Goal: Task Accomplishment & Management: Manage account settings

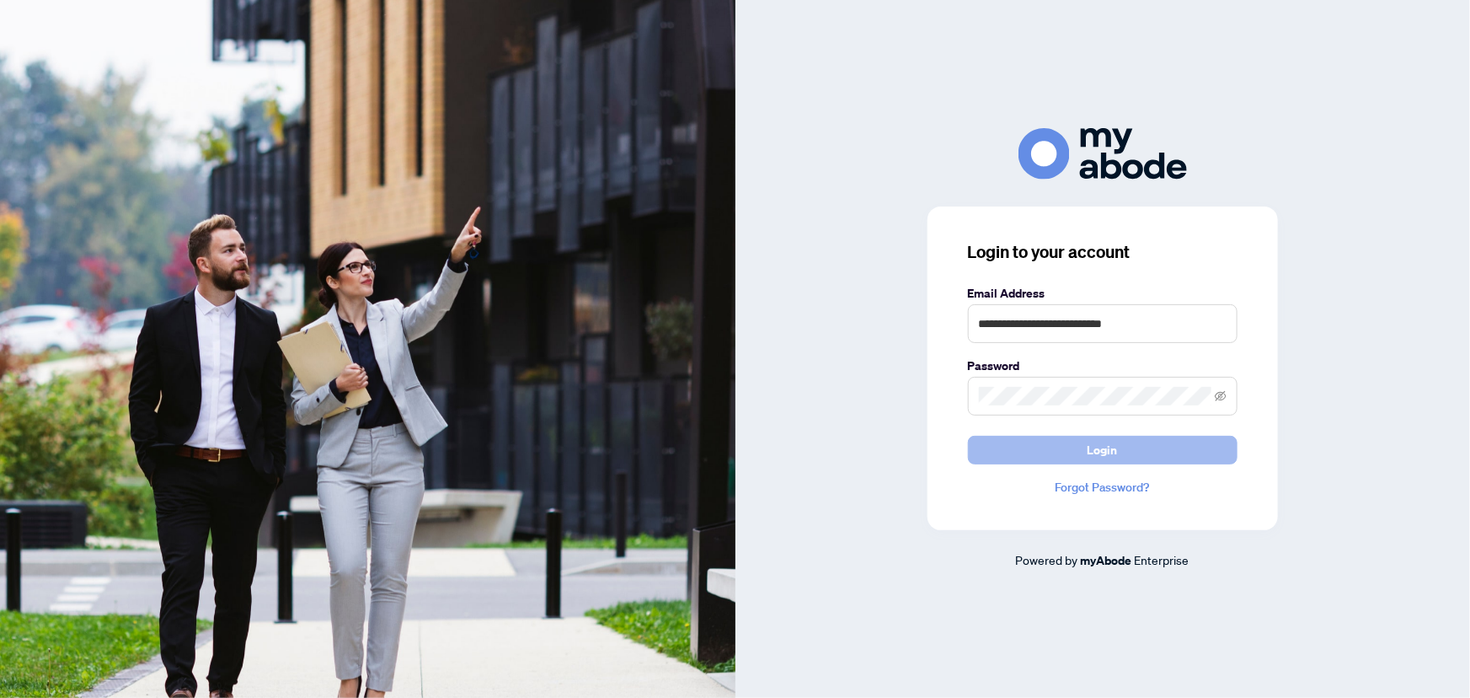
click at [1093, 455] on span "Login" at bounding box center [1103, 449] width 30 height 27
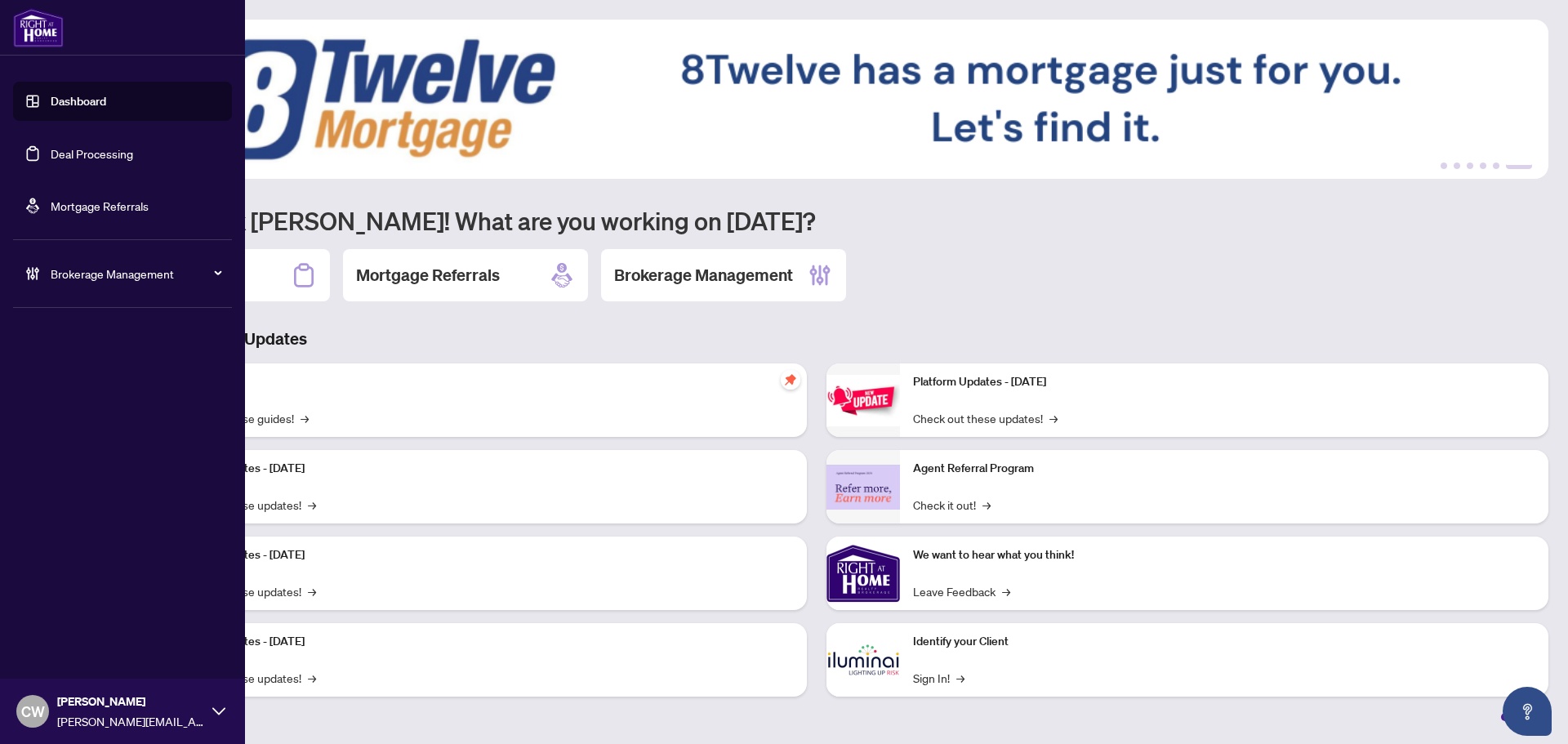
click at [50, 157] on link "Deal Processing" at bounding box center [91, 153] width 82 height 15
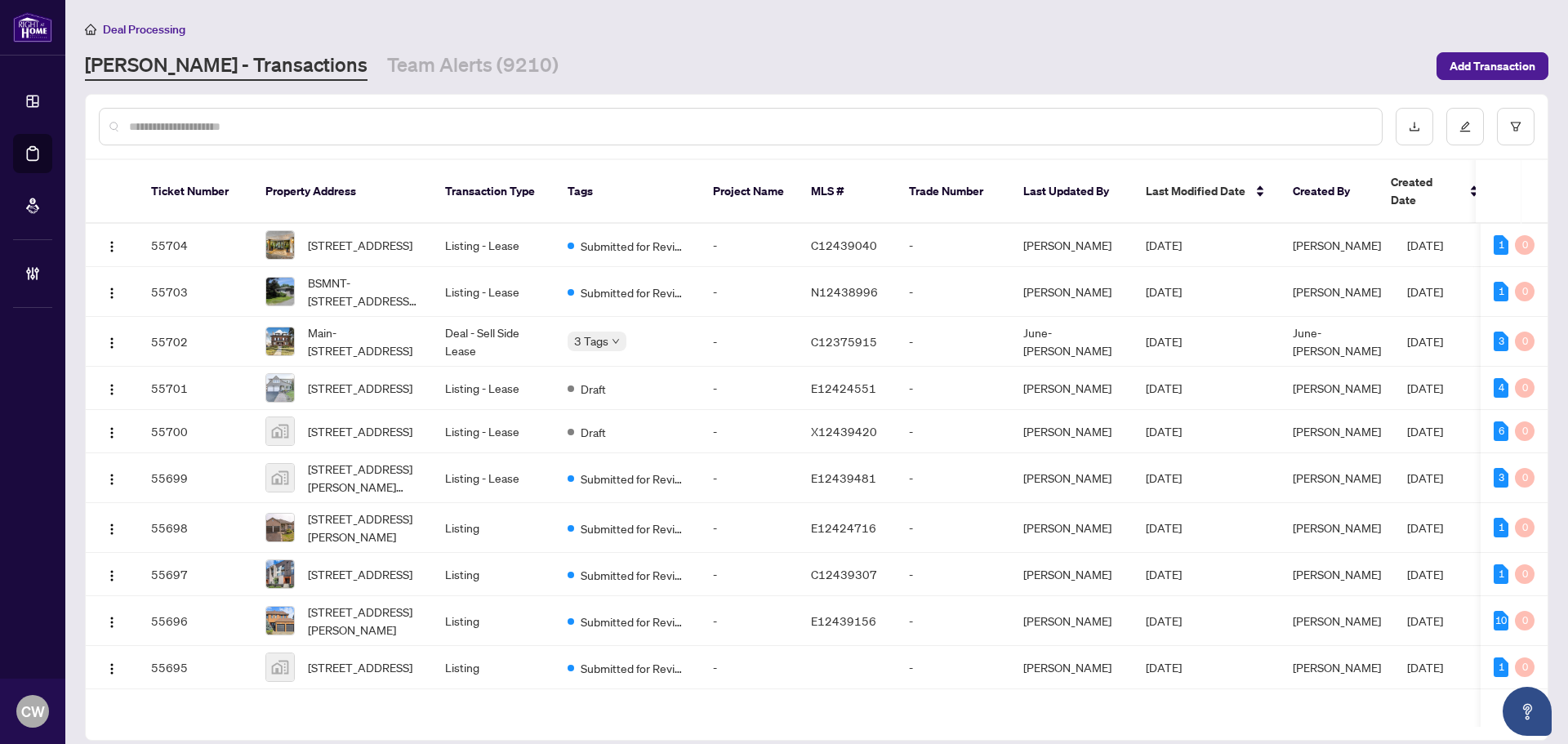
click at [199, 132] on input "text" at bounding box center [749, 126] width 1240 height 18
type input "*******"
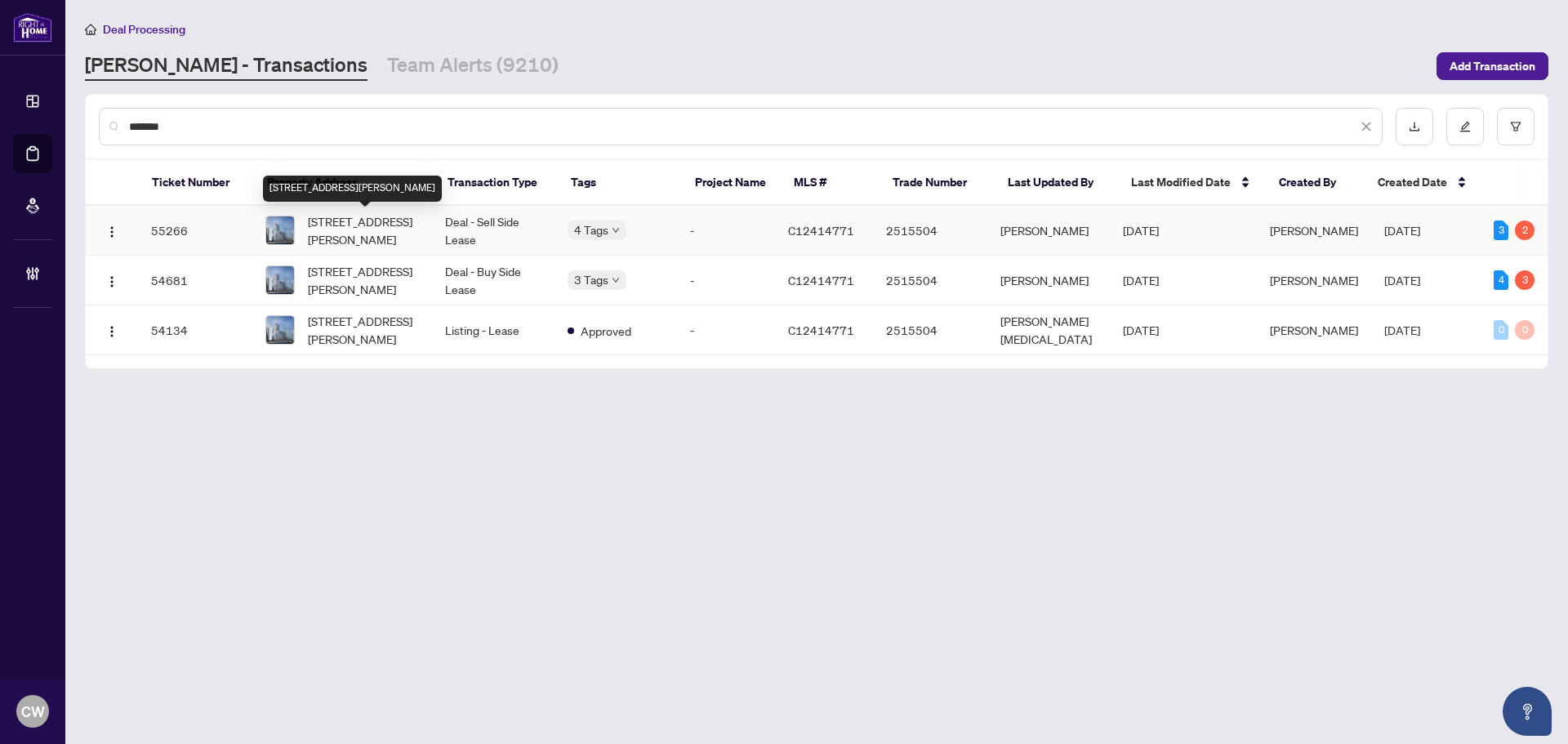
click at [381, 227] on span "[STREET_ADDRESS][PERSON_NAME]" at bounding box center [364, 230] width 112 height 36
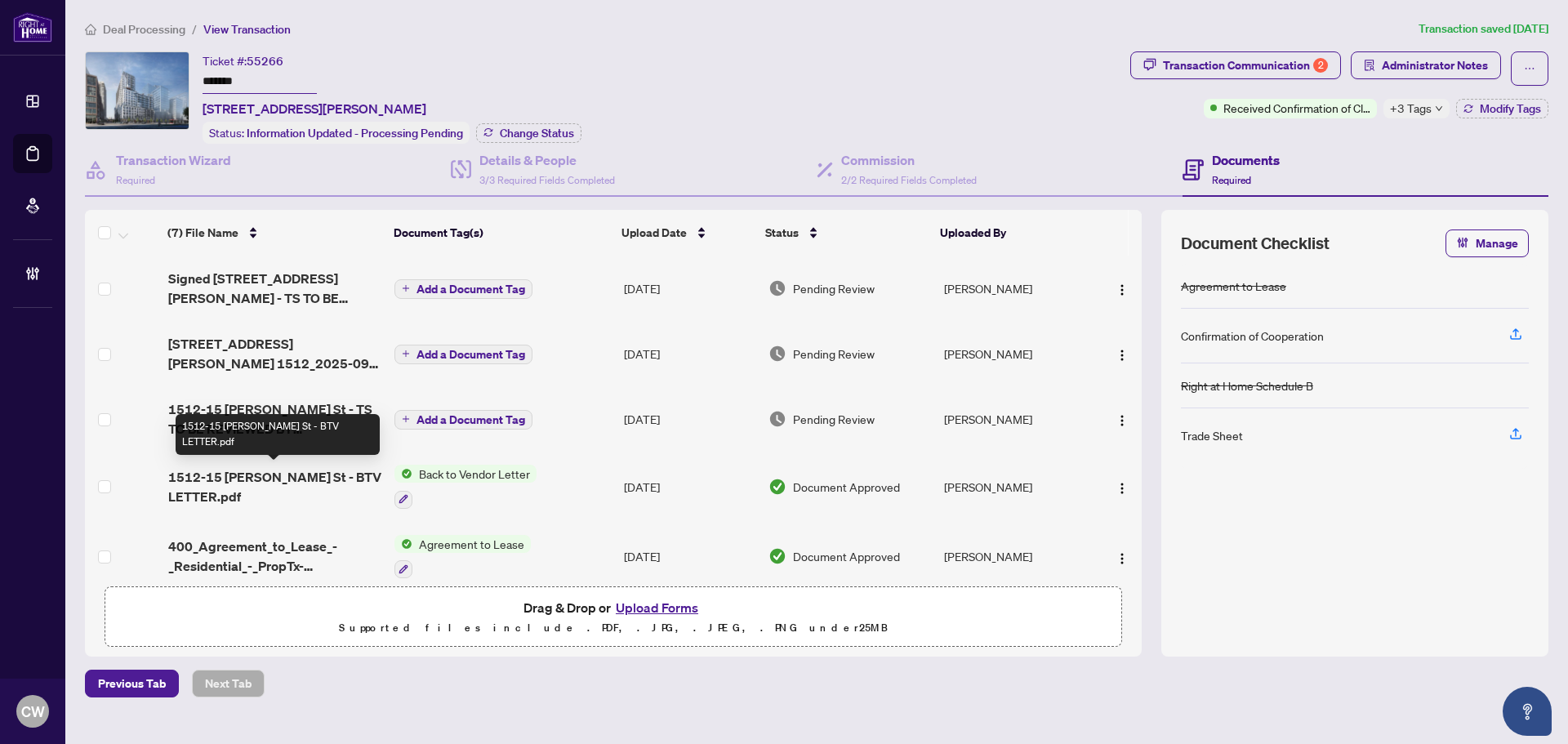
scroll to position [141, 0]
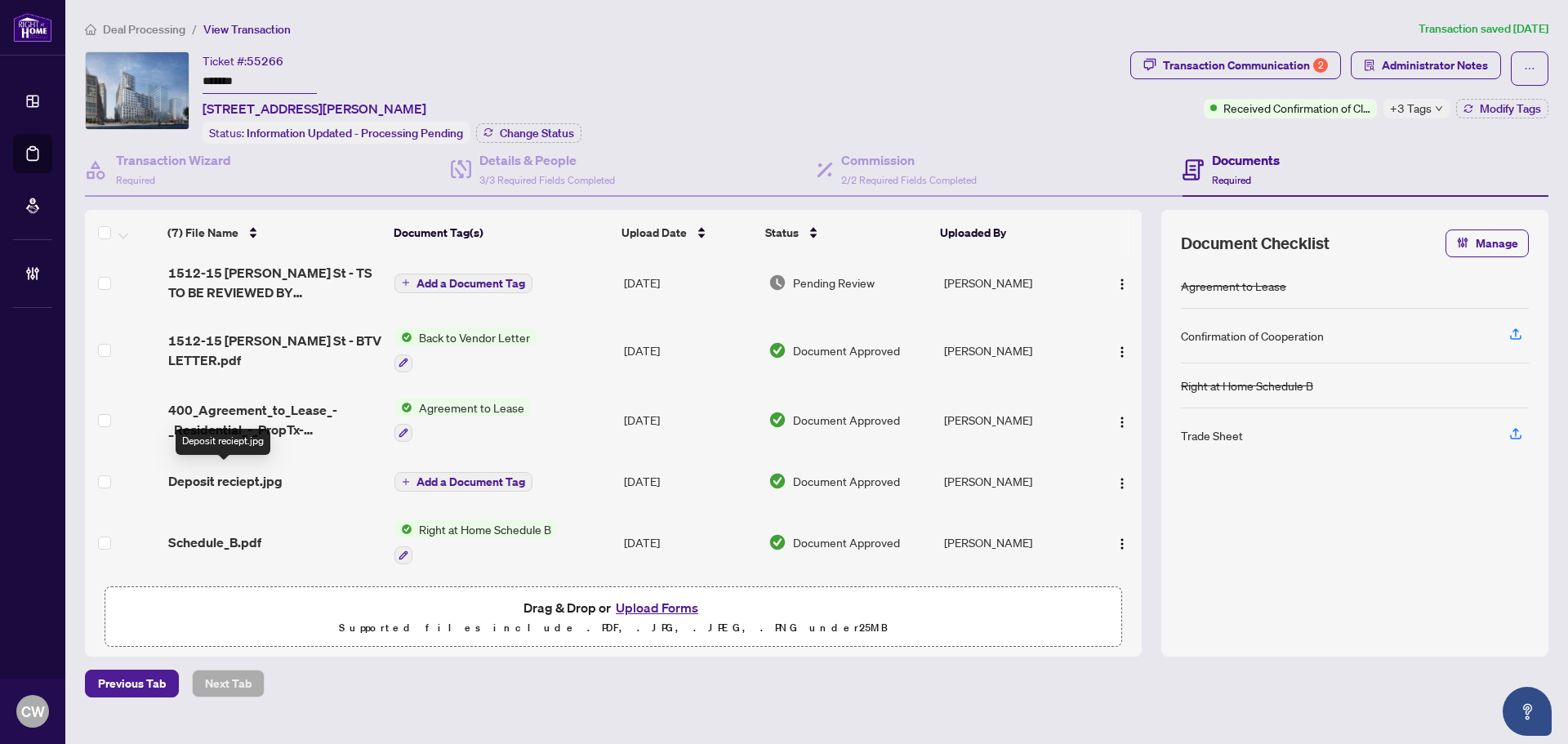
click at [262, 479] on span "Deposit reciept.jpg" at bounding box center [226, 481] width 114 height 19
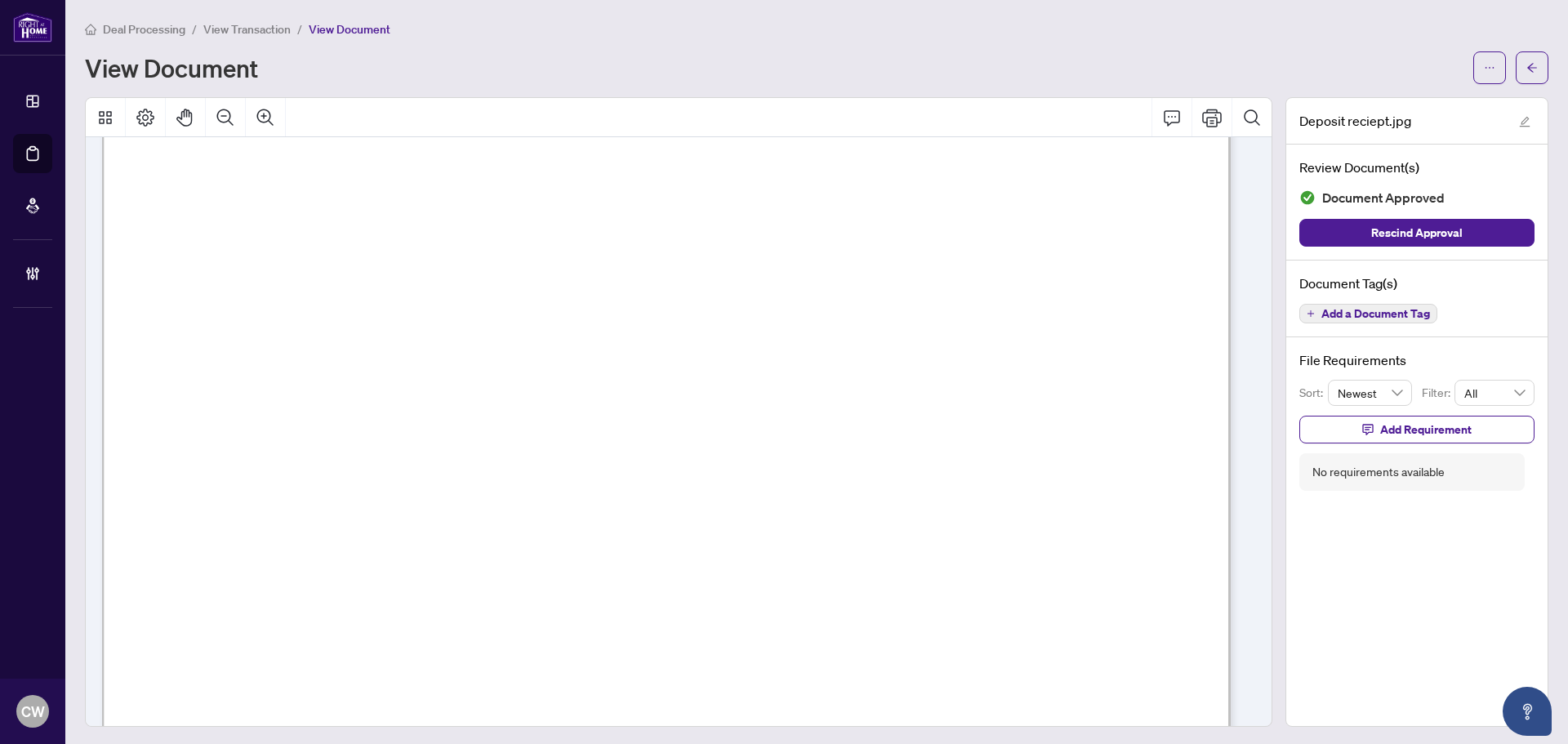
scroll to position [490, 0]
click at [1527, 71] on icon "arrow-left" at bounding box center [1533, 68] width 12 height 12
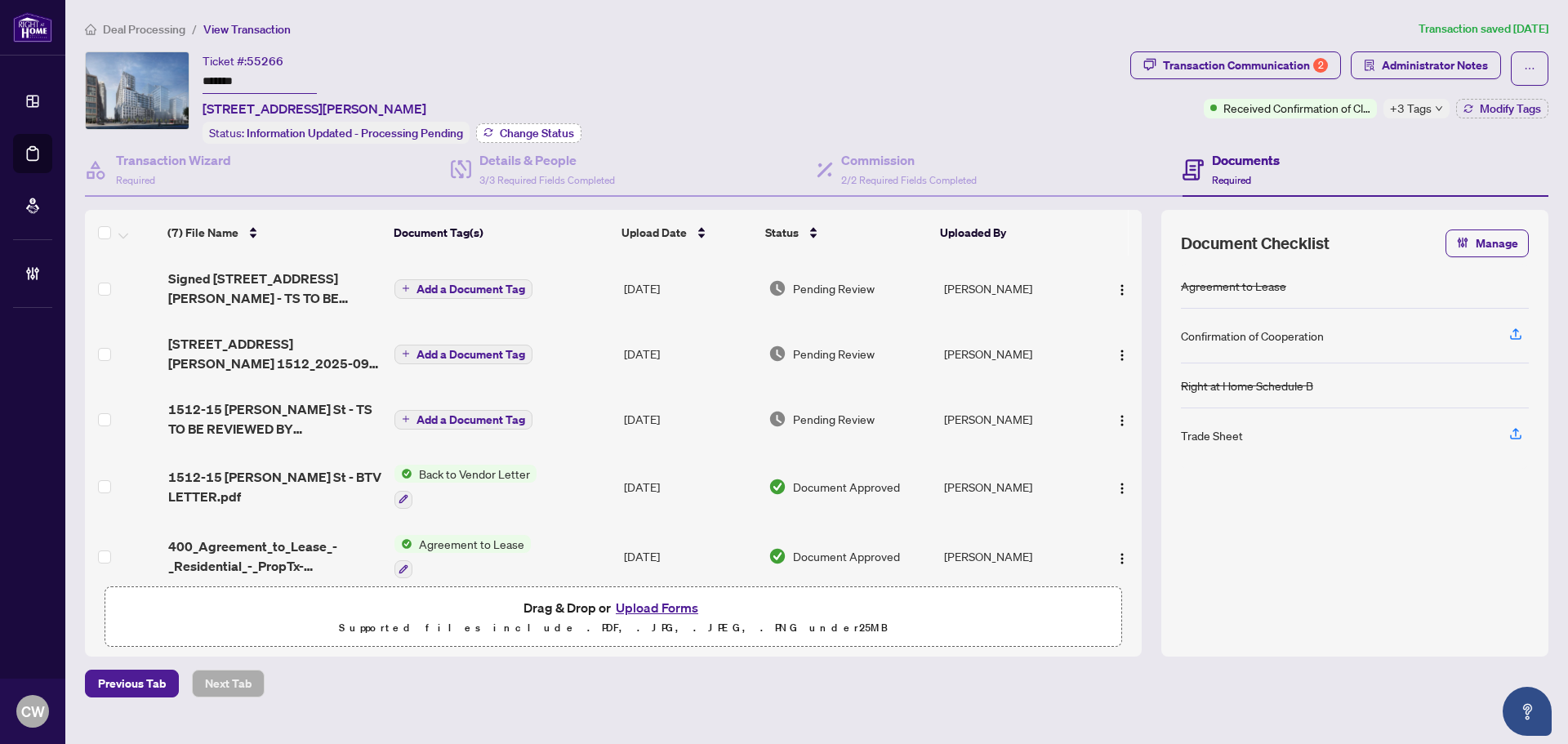
click at [551, 128] on span "Change Status" at bounding box center [537, 133] width 75 height 12
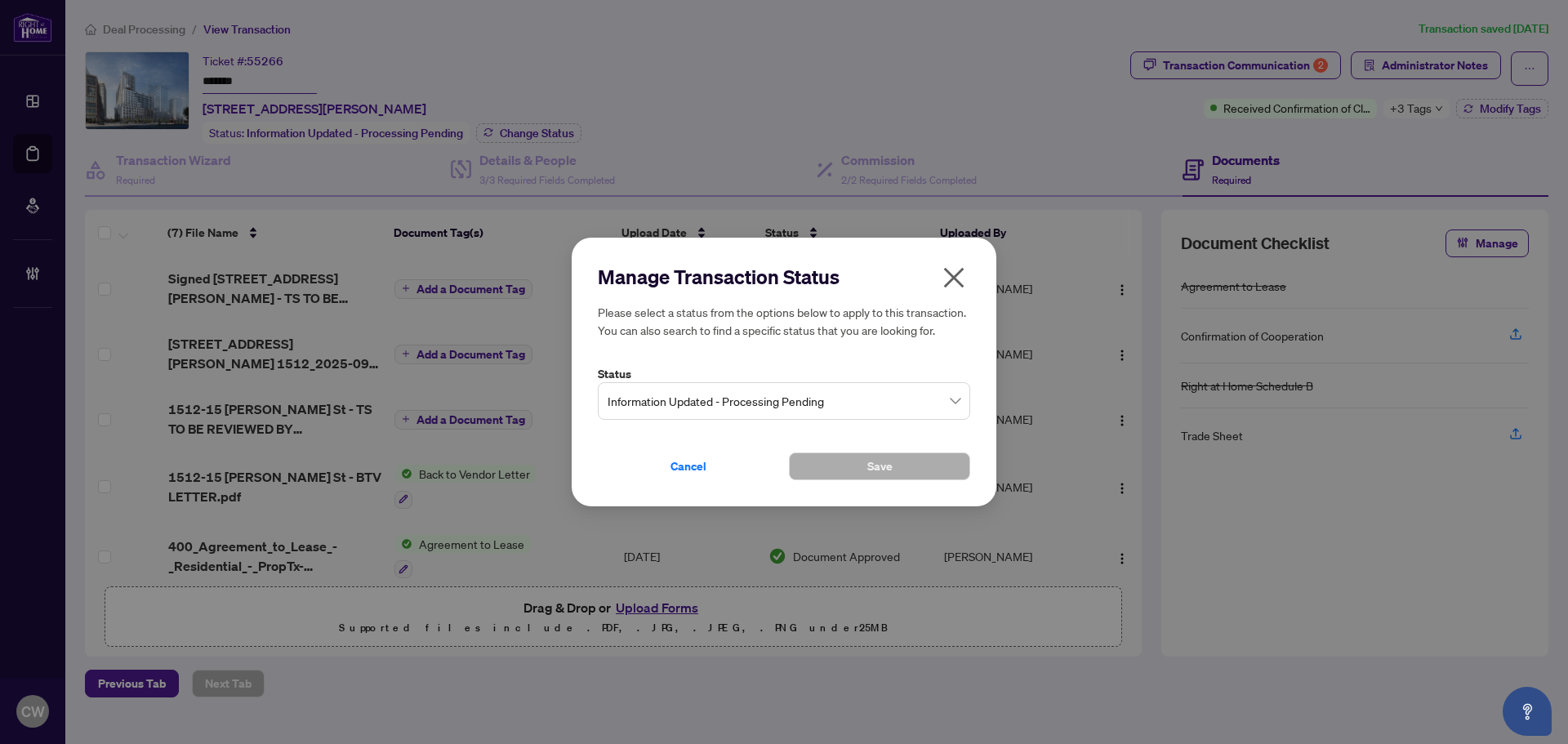
click at [699, 407] on span "Information Updated - Processing Pending" at bounding box center [784, 402] width 353 height 31
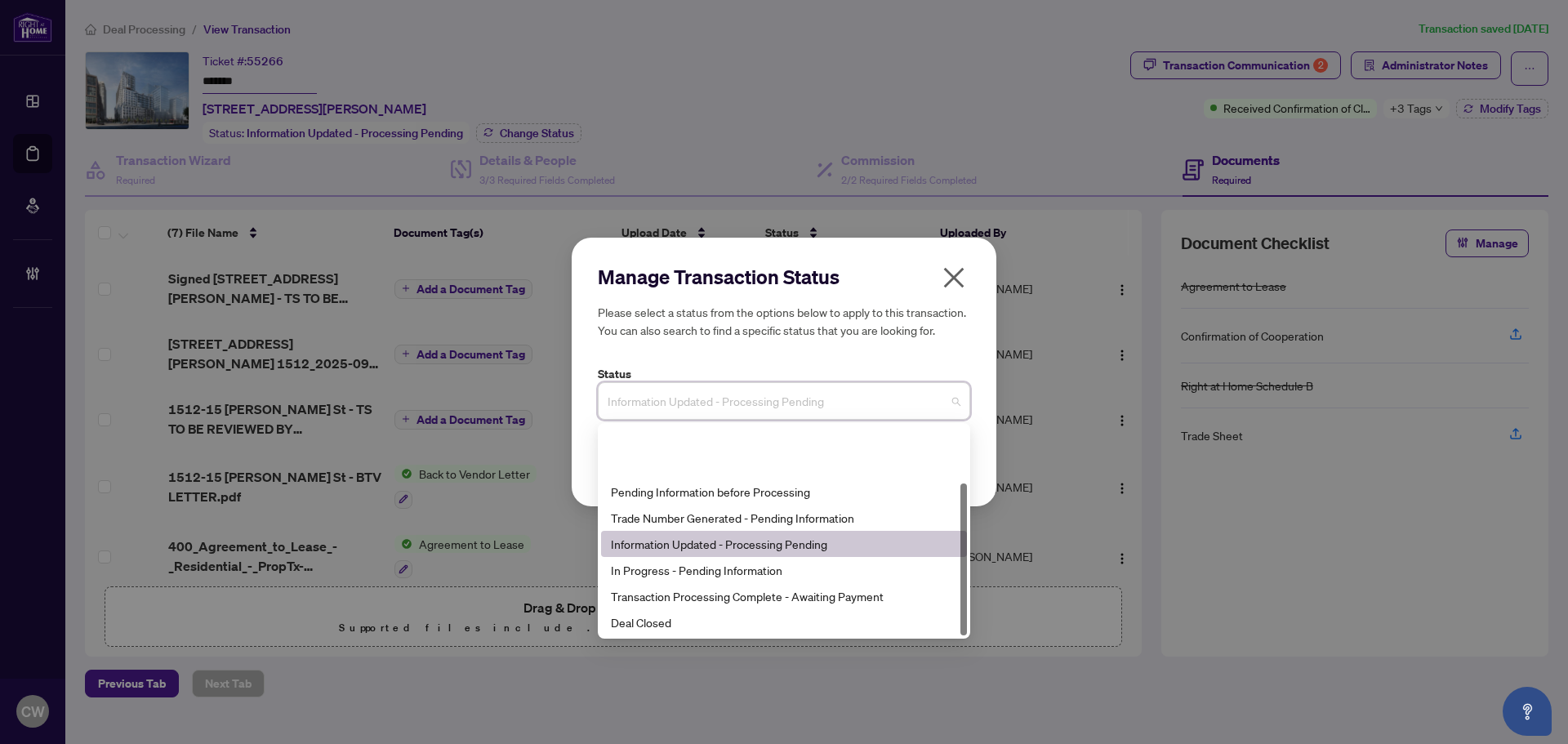
scroll to position [79, 0]
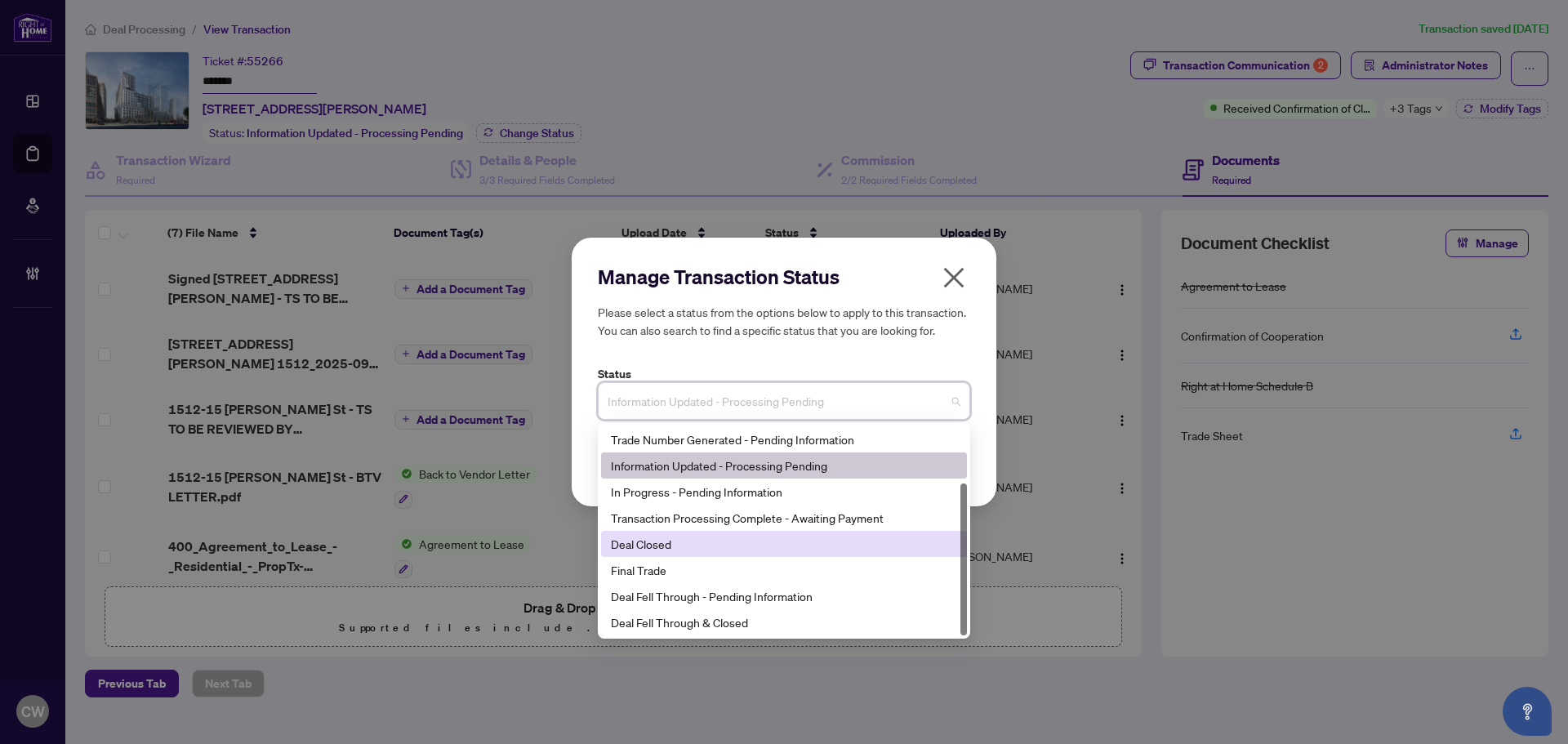
click at [691, 547] on div "Deal Closed" at bounding box center [784, 544] width 346 height 18
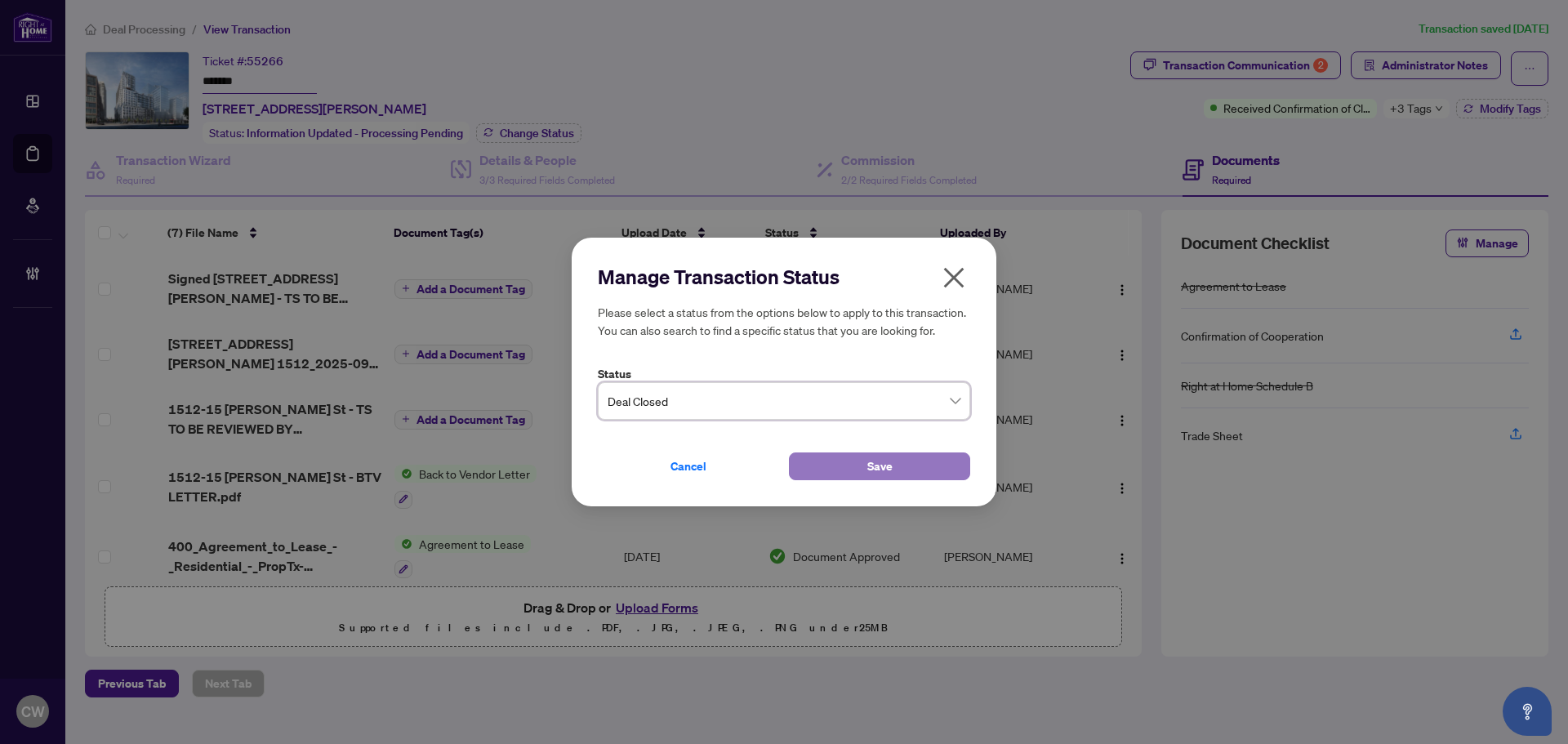
click at [866, 465] on button "Save" at bounding box center [880, 467] width 181 height 28
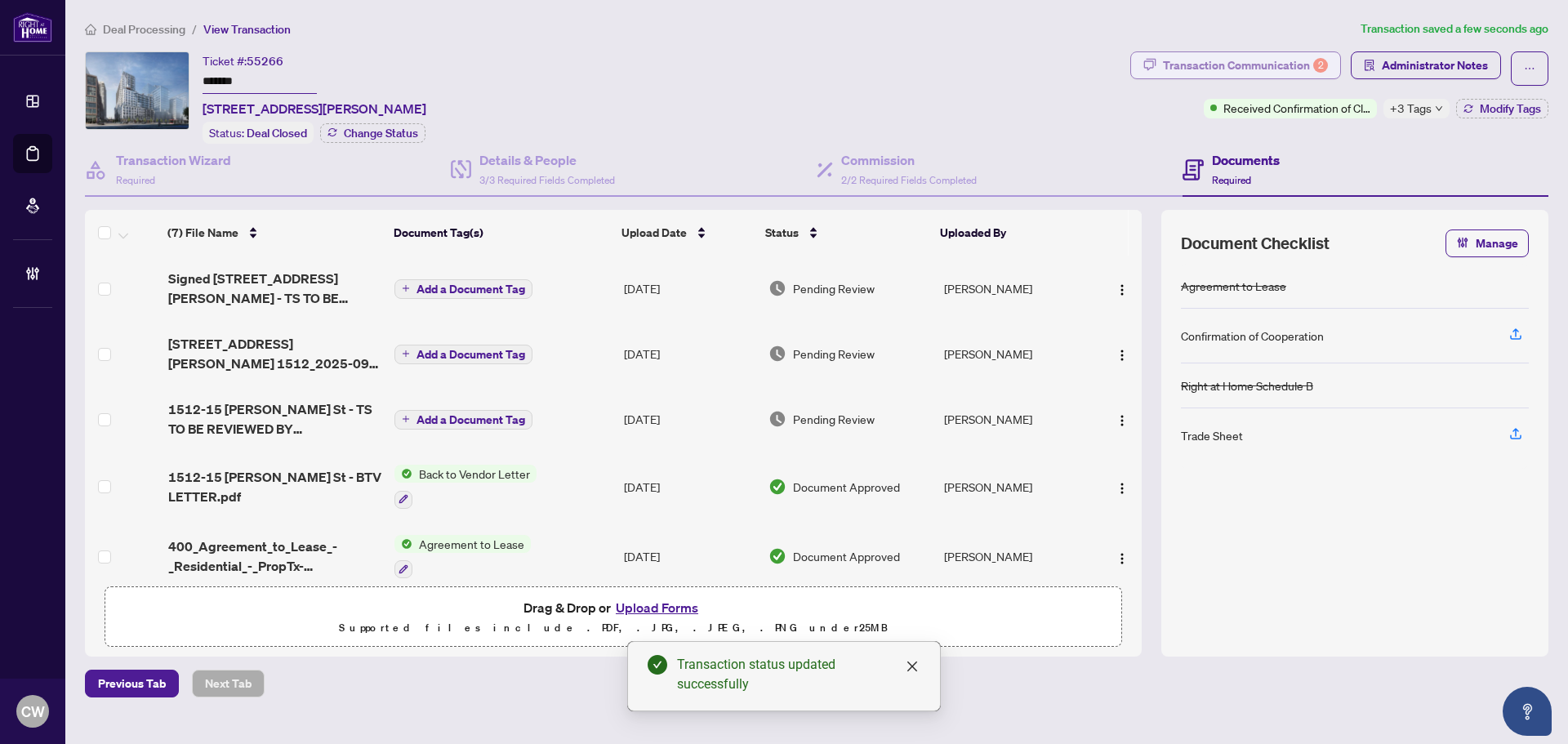
click at [1326, 64] on div "2" at bounding box center [1321, 65] width 15 height 15
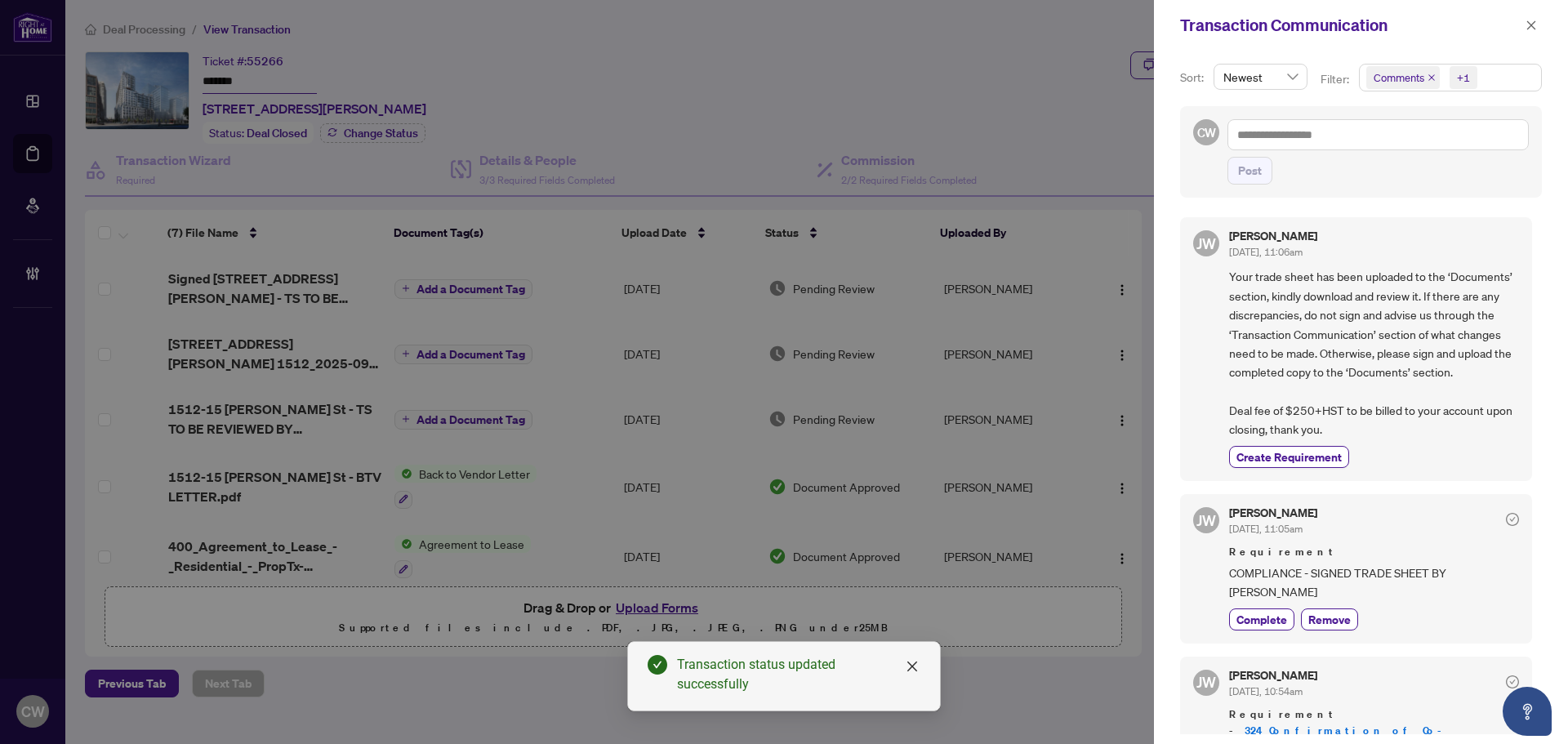
click at [1431, 80] on icon "close" at bounding box center [1432, 78] width 8 height 8
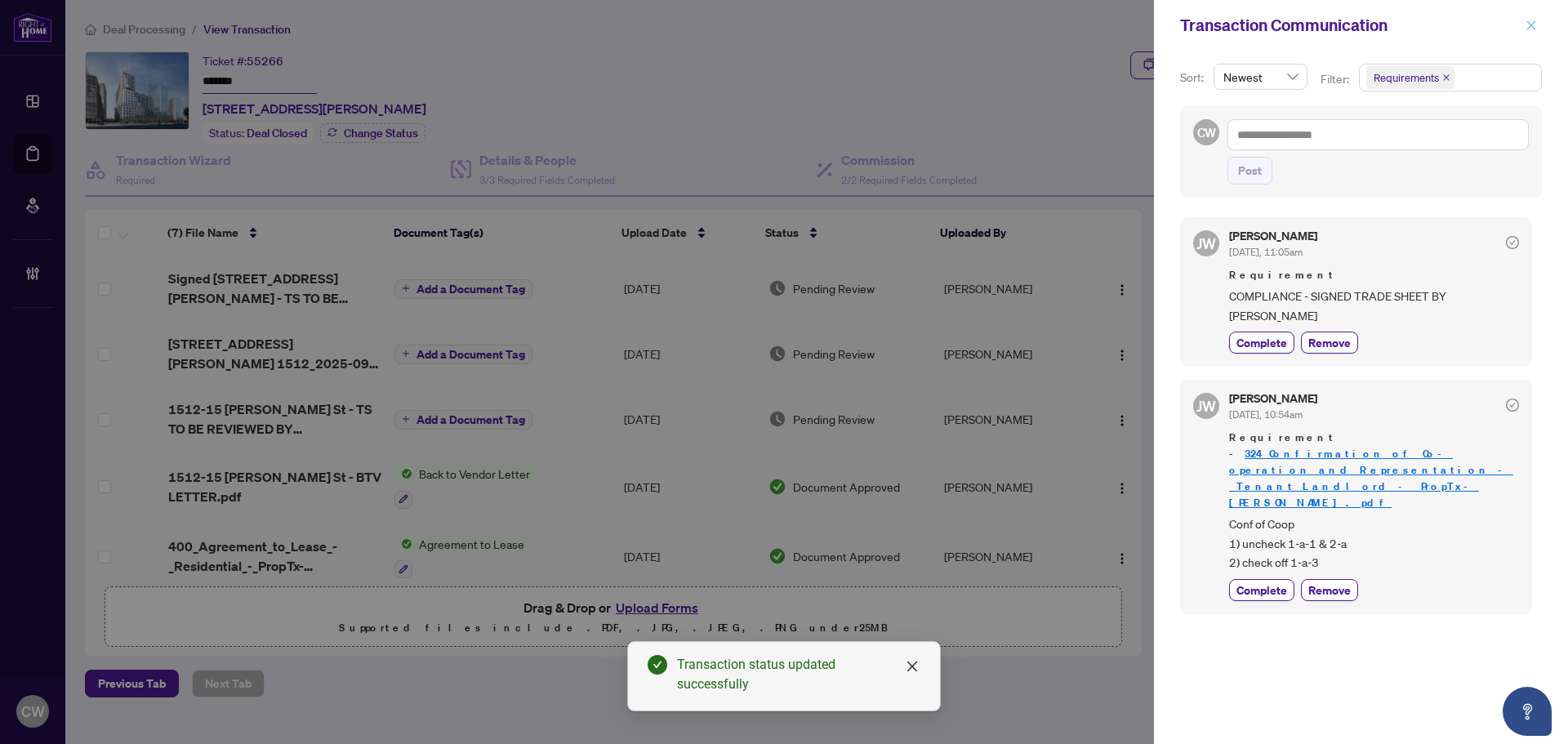
click at [1527, 32] on span "button" at bounding box center [1532, 25] width 12 height 26
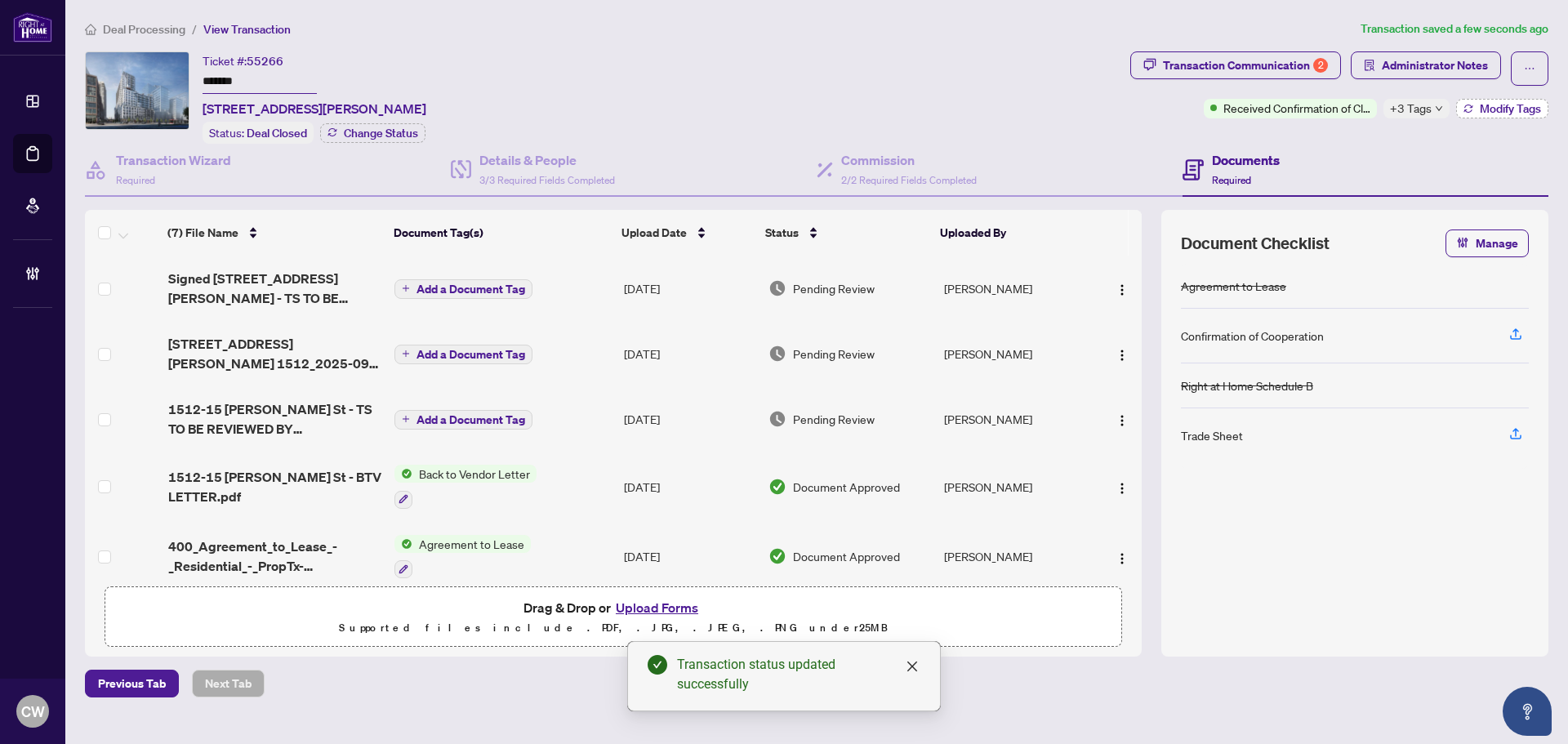
click at [1506, 107] on span "Modify Tags" at bounding box center [1510, 109] width 61 height 12
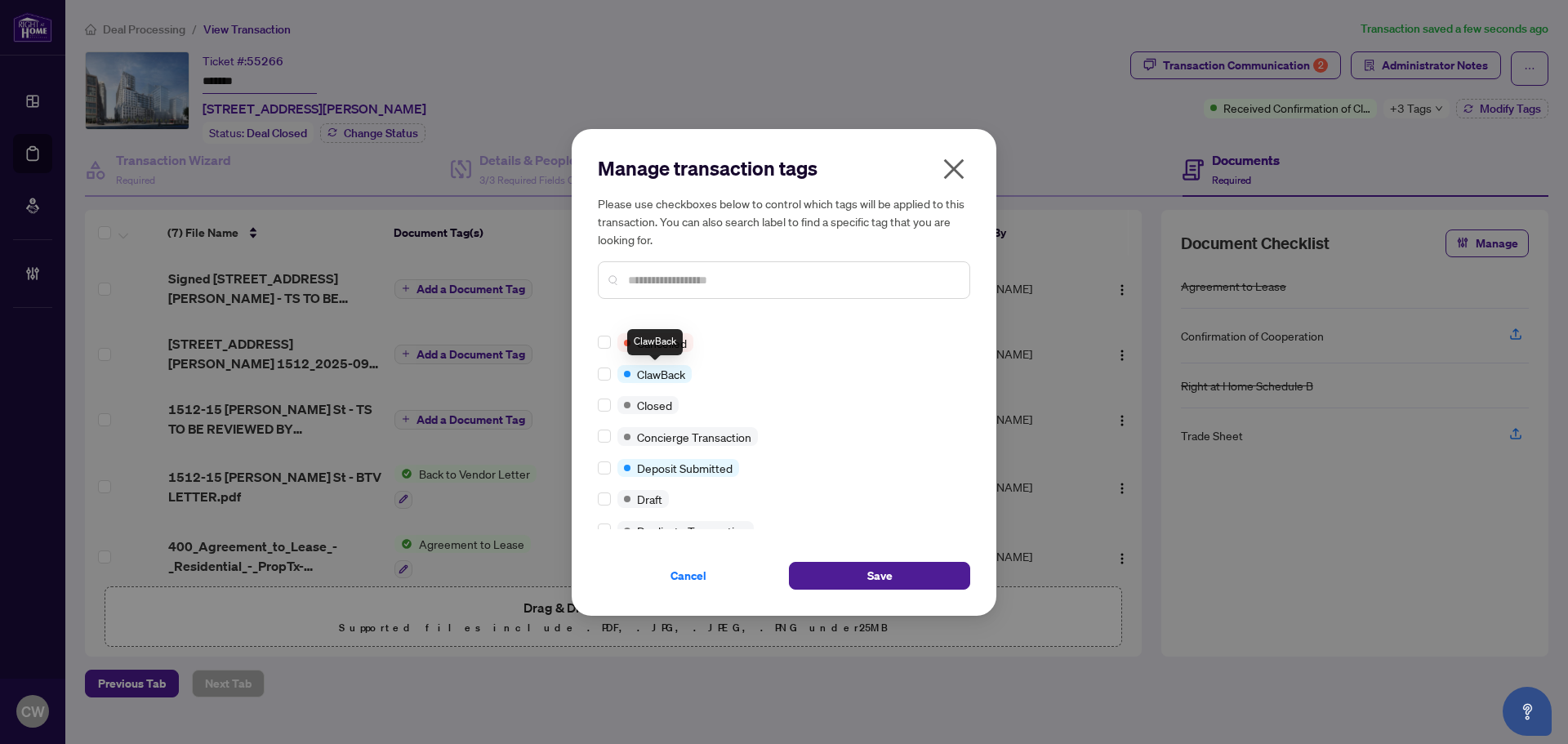
scroll to position [245, 0]
click at [612, 404] on div at bounding box center [608, 402] width 19 height 18
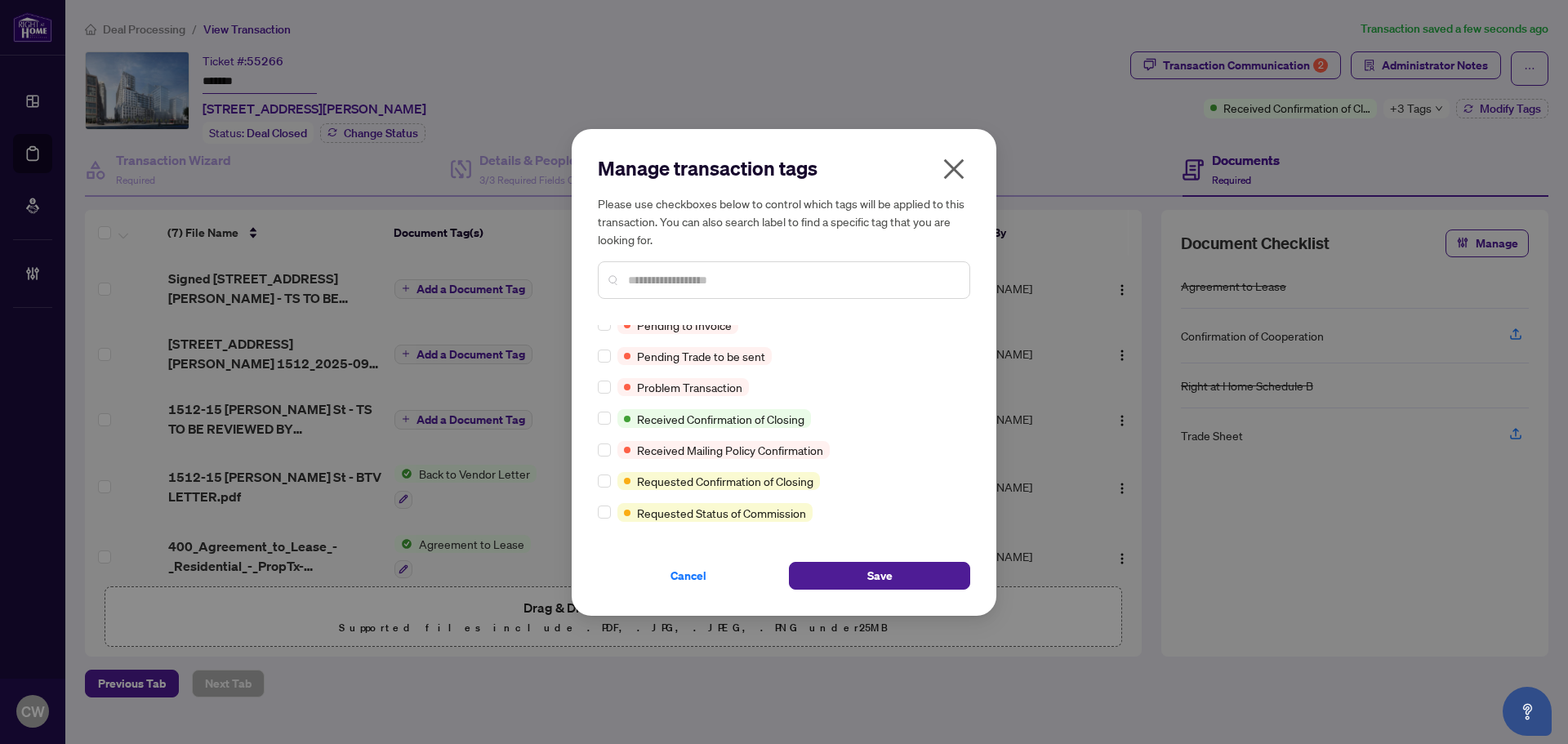
scroll to position [1129, 0]
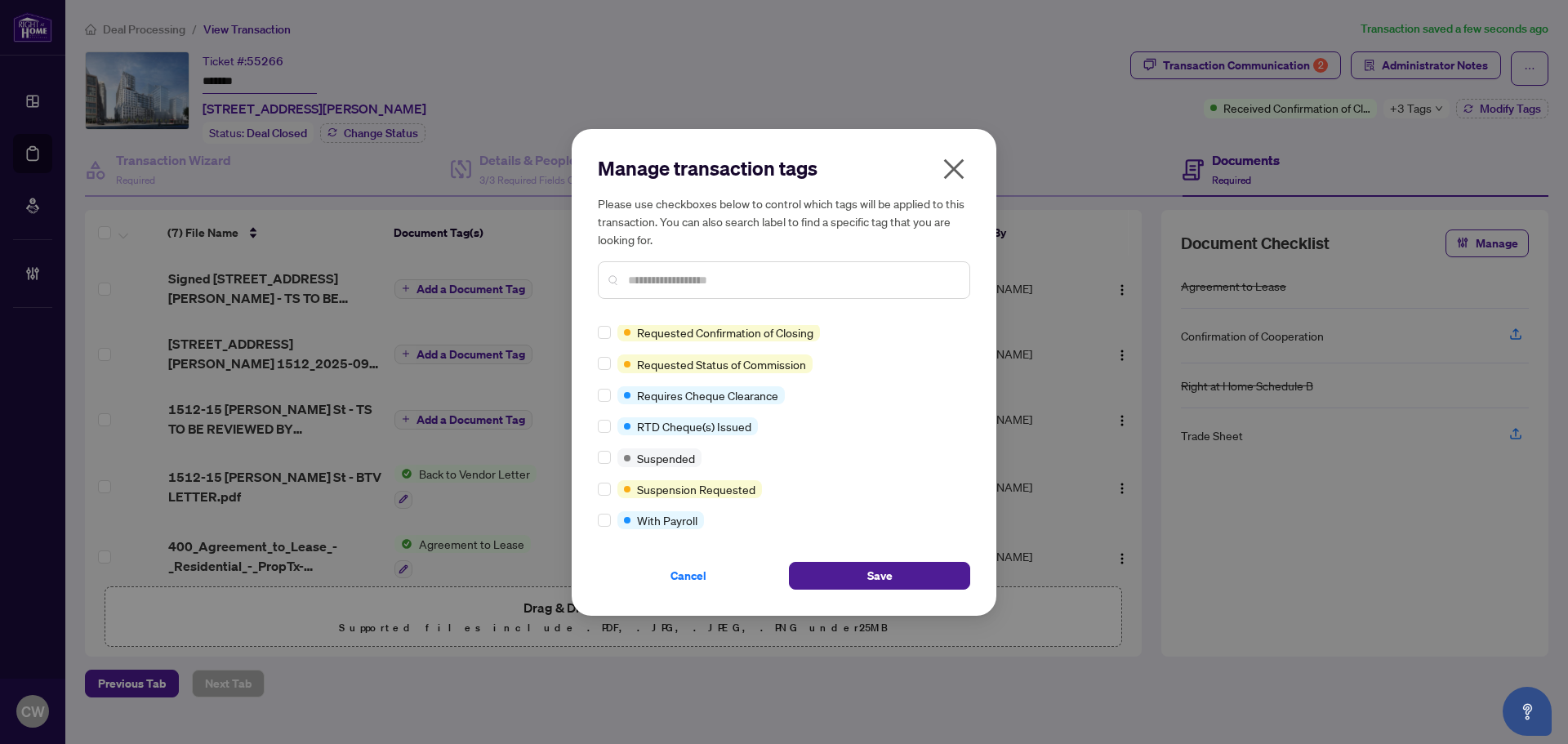
click at [612, 396] on div at bounding box center [608, 395] width 19 height 18
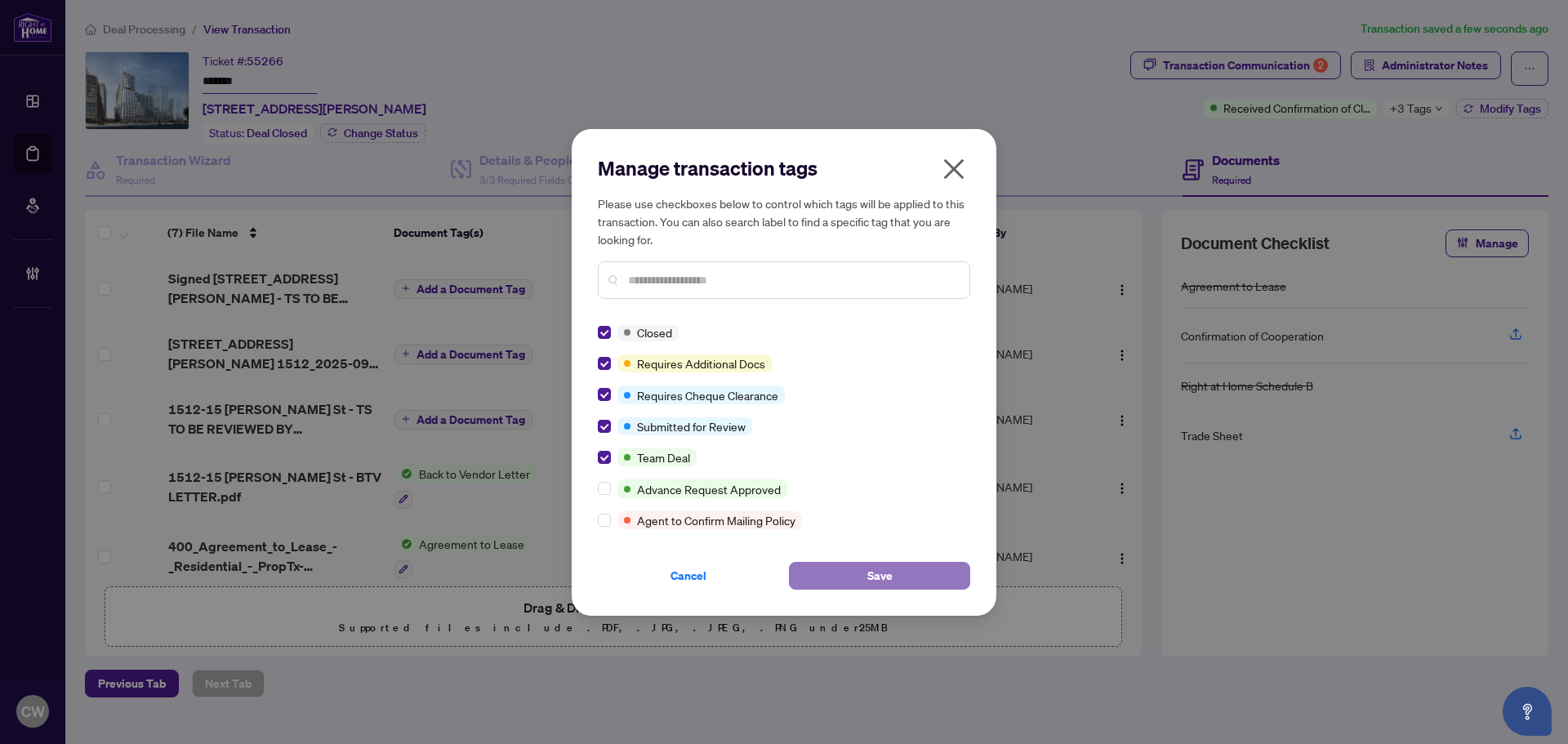
click at [855, 575] on button "Save" at bounding box center [880, 576] width 181 height 28
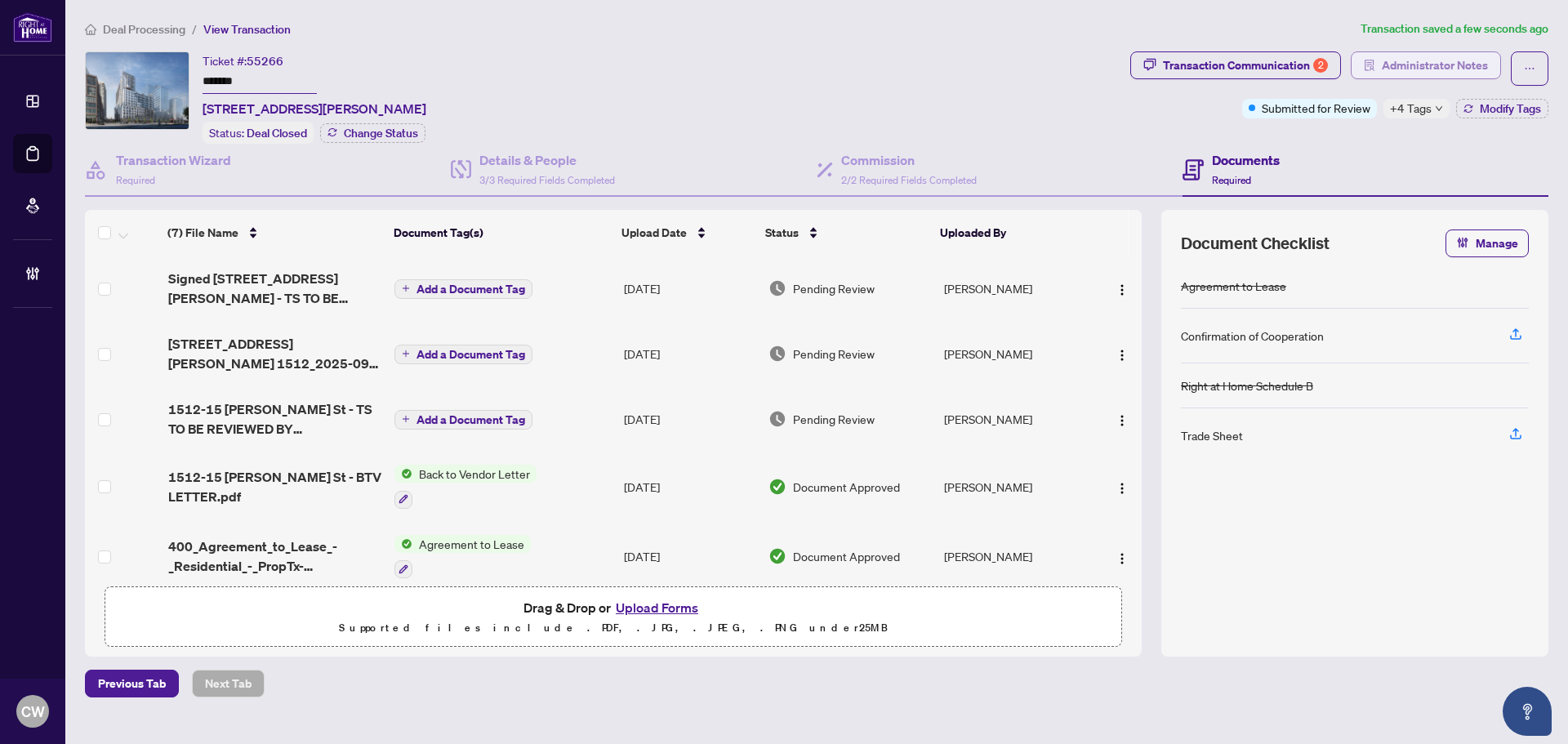
click at [1431, 69] on span "Administrator Notes" at bounding box center [1435, 65] width 107 height 26
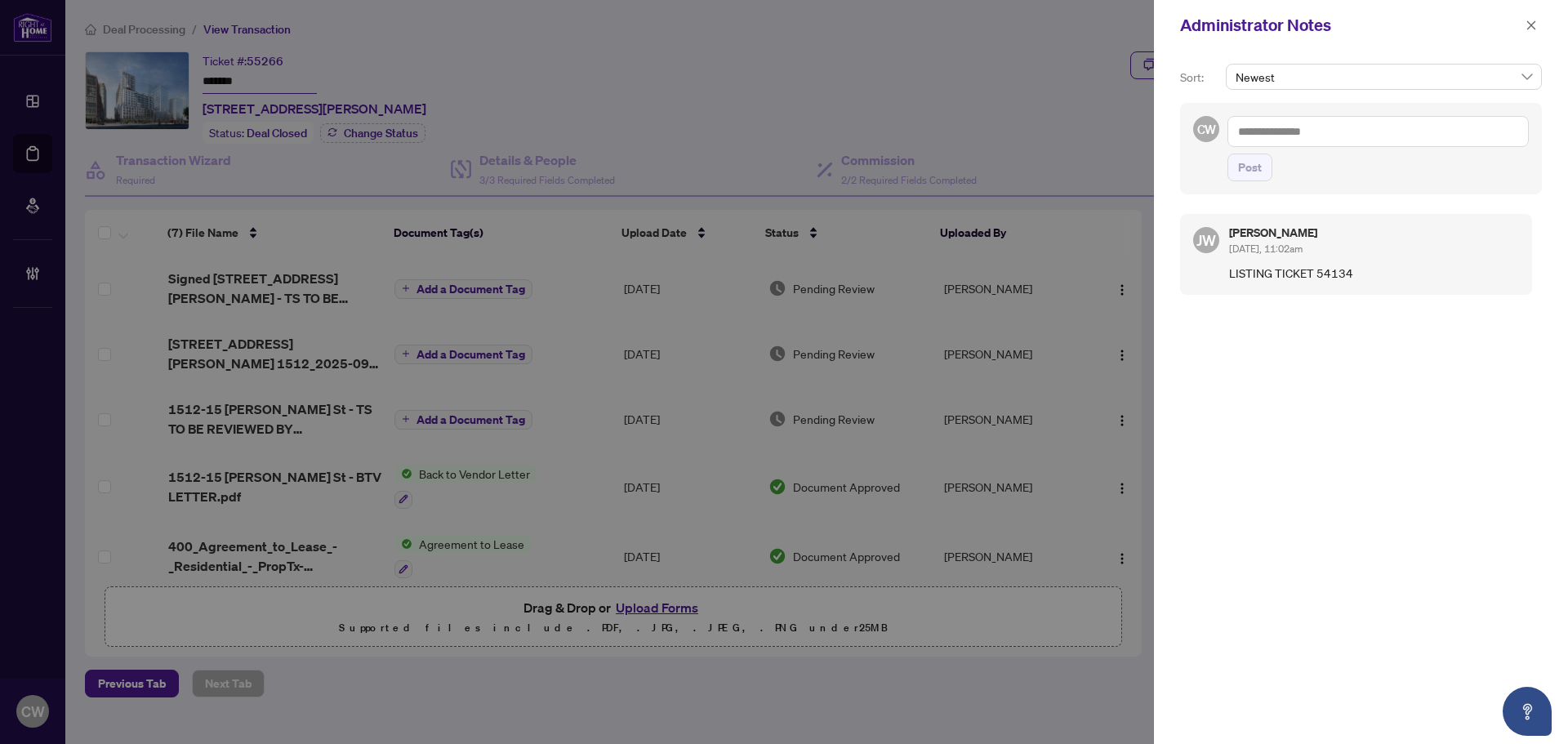
click at [1333, 132] on textarea at bounding box center [1378, 132] width 302 height 31
paste textarea "**********"
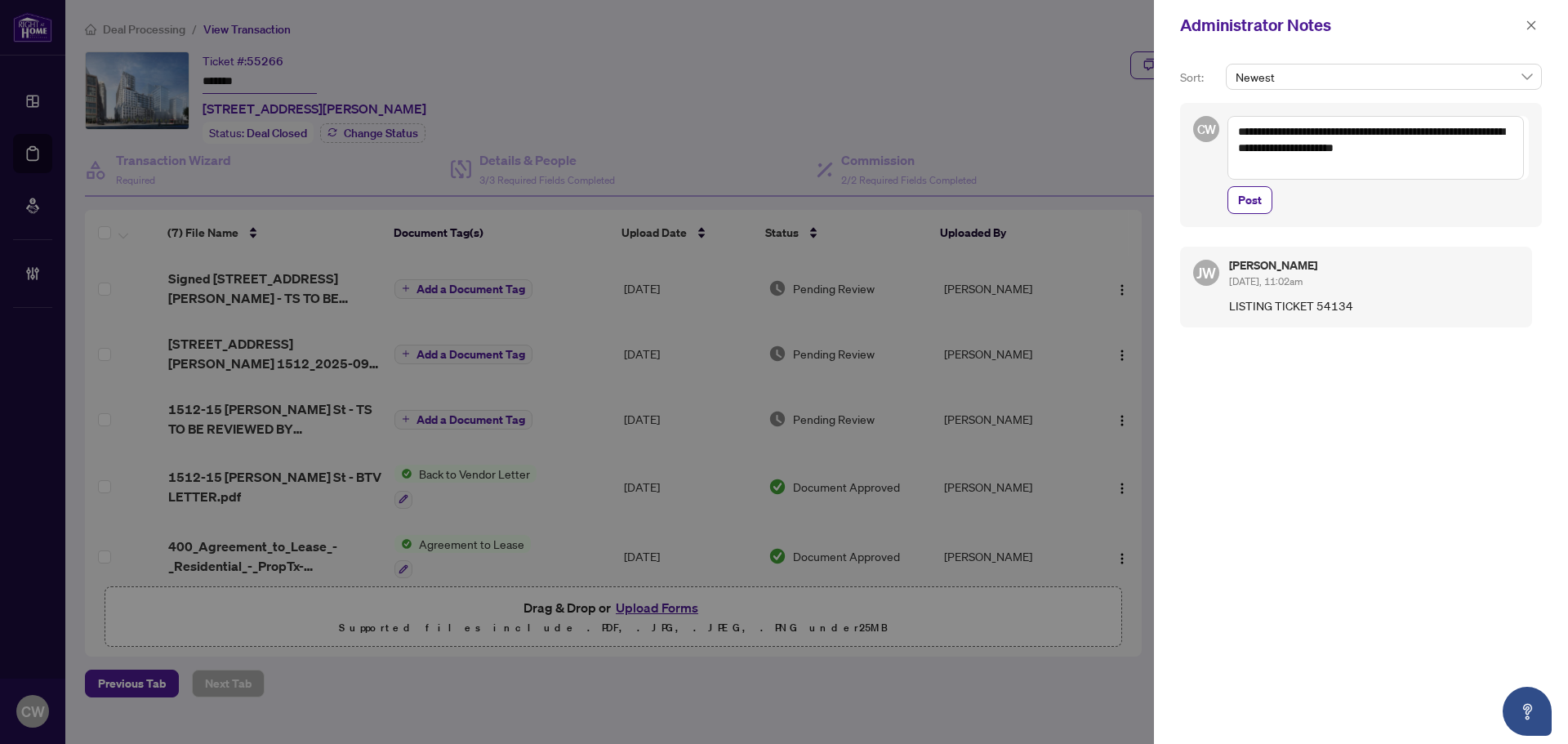
click at [1236, 130] on textarea "**********" at bounding box center [1376, 148] width 297 height 64
drag, startPoint x: 1300, startPoint y: 176, endPoint x: 1232, endPoint y: 132, distance: 81.0
click at [1232, 132] on textarea "**********" at bounding box center [1376, 148] width 297 height 64
type textarea "**********"
click at [1254, 204] on span "Post" at bounding box center [1250, 200] width 23 height 26
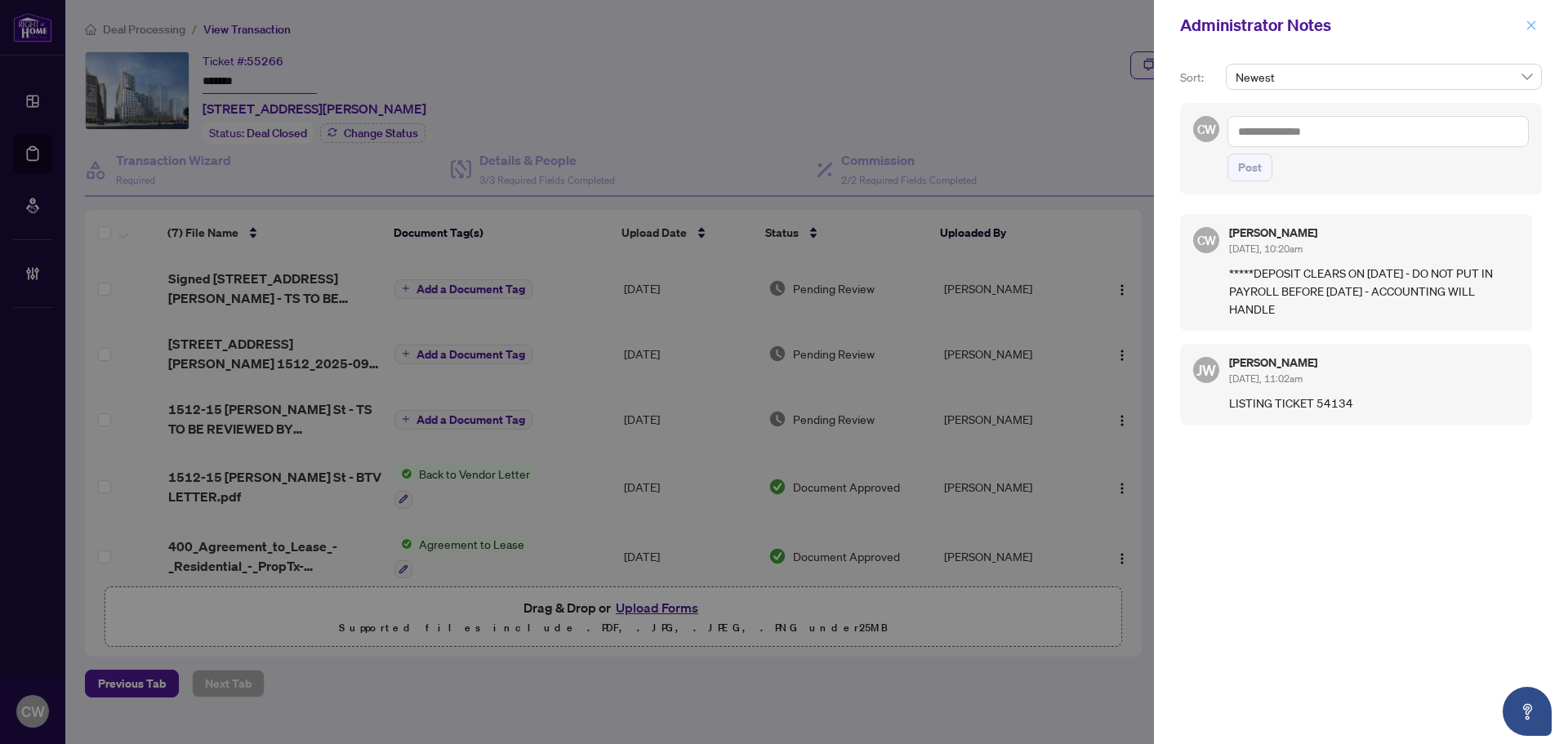
click at [1525, 27] on button "button" at bounding box center [1532, 25] width 21 height 19
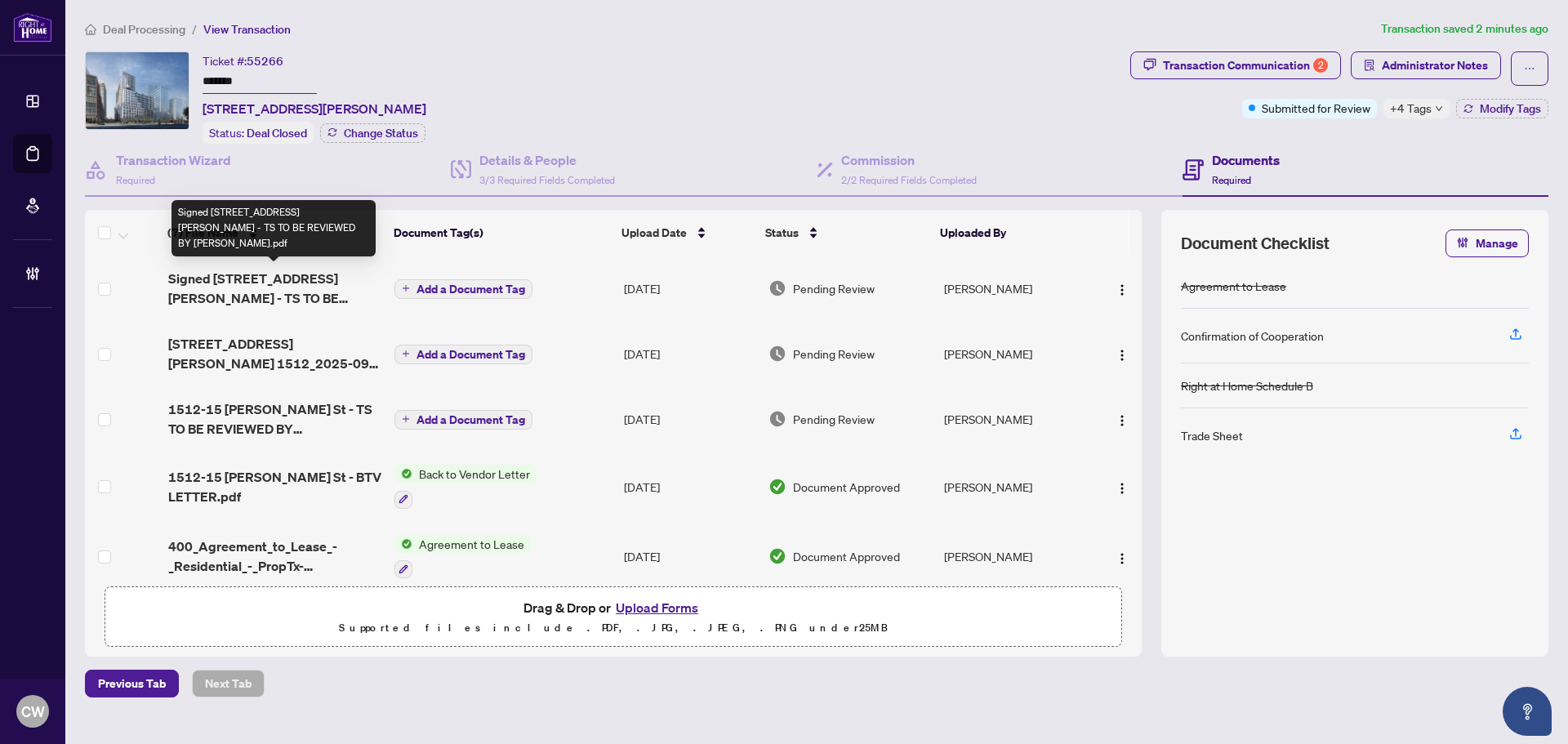
click at [272, 288] on span "Signed [STREET_ADDRESS][PERSON_NAME] - TS TO BE REVIEWED BY [PERSON_NAME].pdf" at bounding box center [275, 288] width 214 height 39
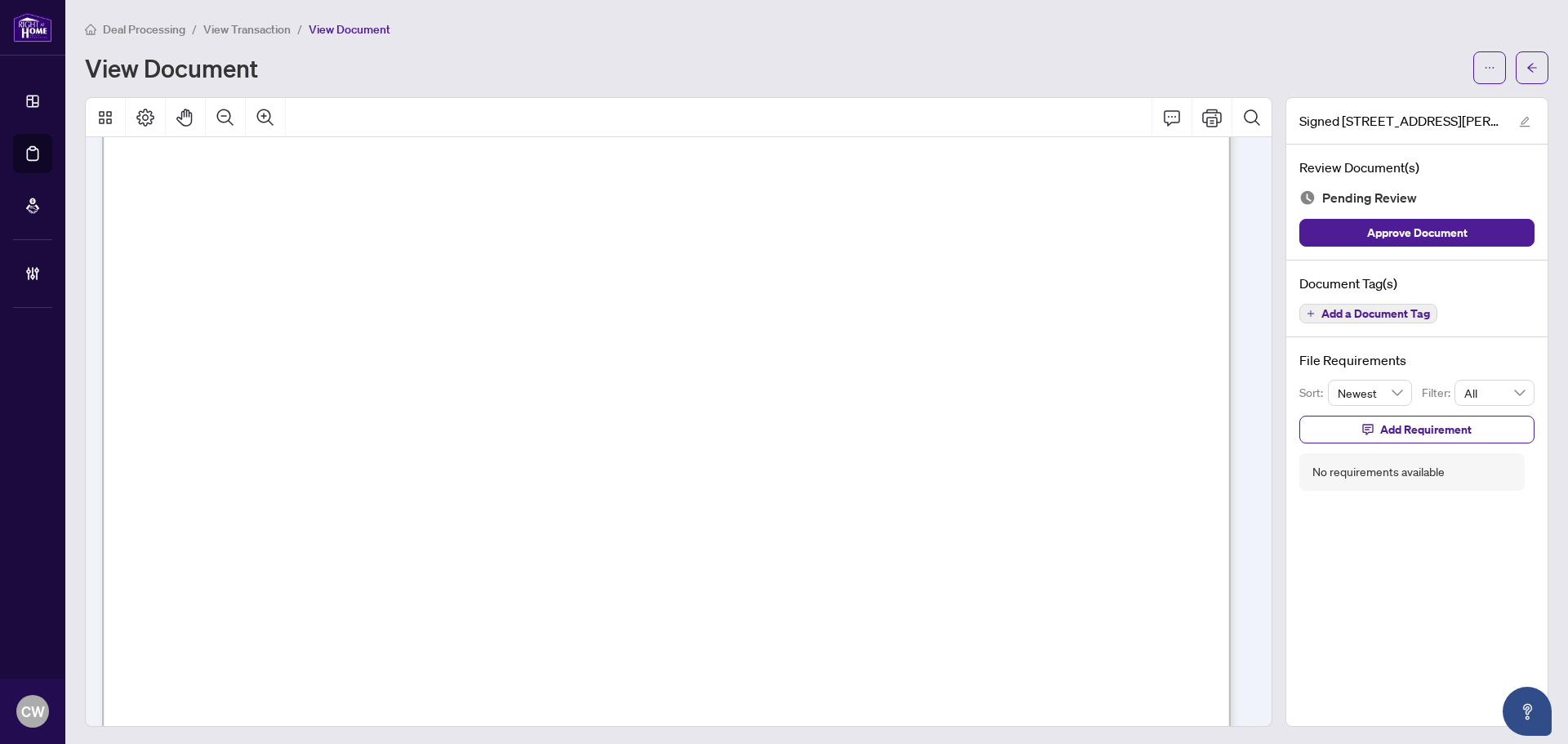
scroll to position [654, 0]
click at [1527, 68] on icon "arrow-left" at bounding box center [1532, 67] width 10 height 9
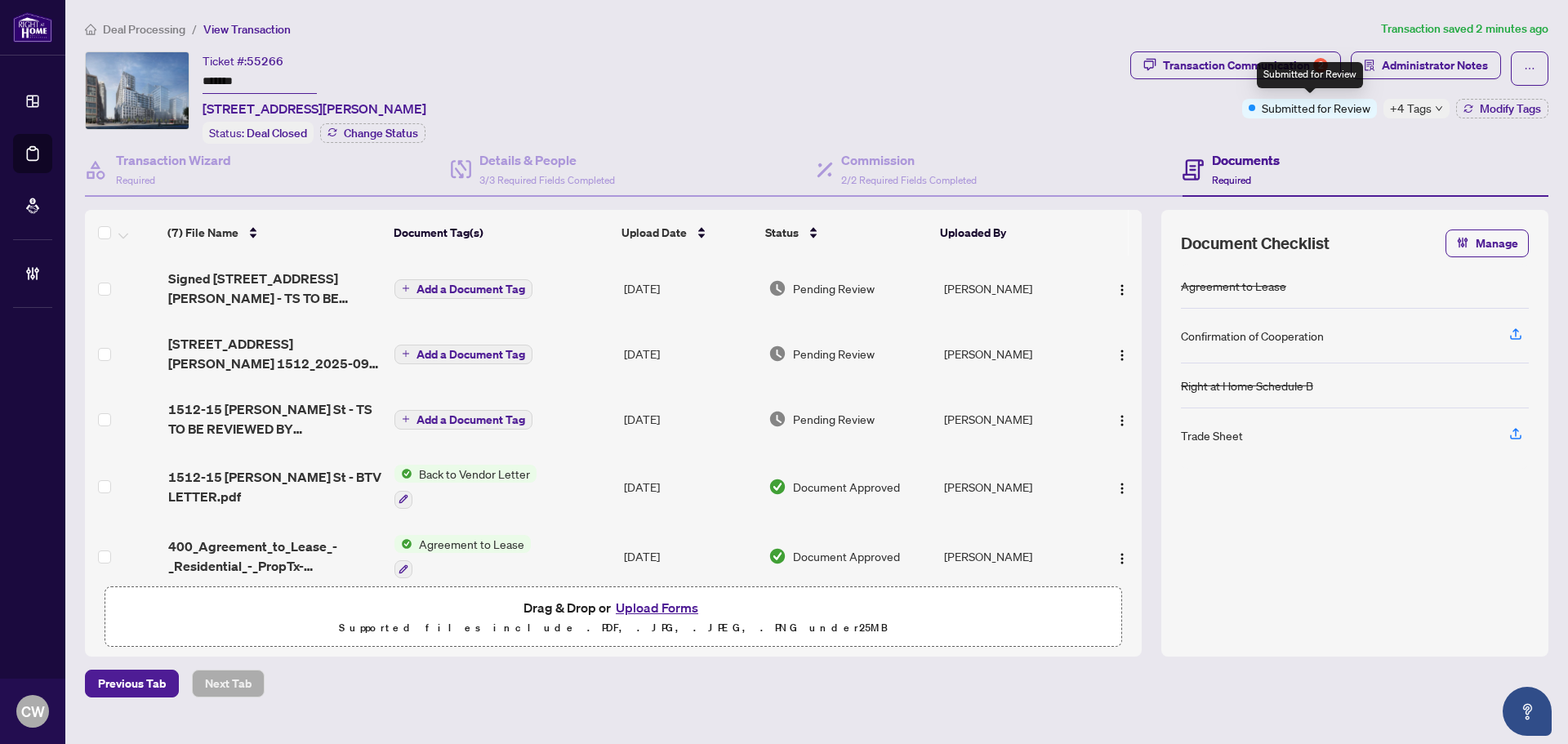
click at [1311, 62] on div "Submitted for Review" at bounding box center [1311, 75] width 107 height 26
click at [1252, 59] on div "Transaction Communication 2" at bounding box center [1246, 65] width 165 height 26
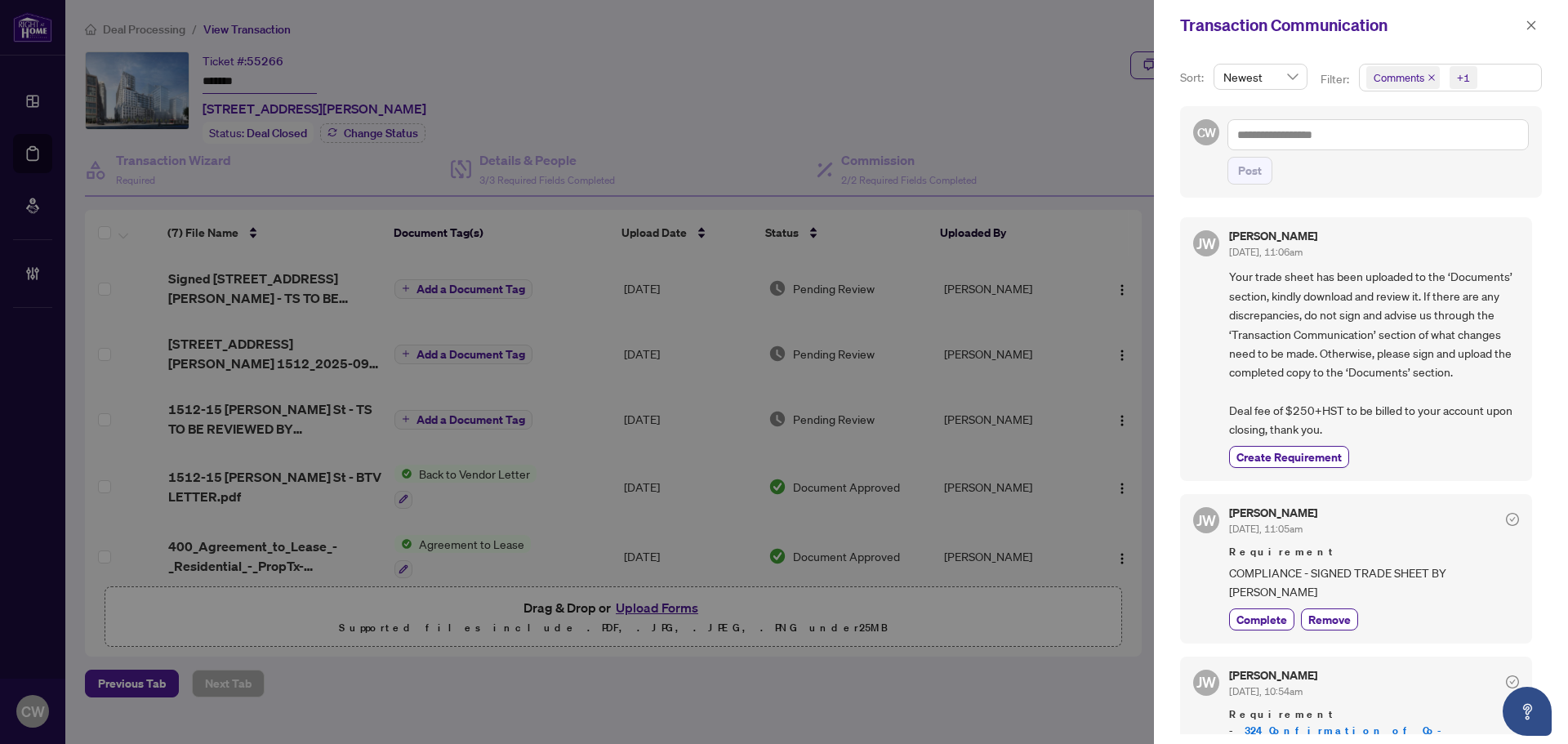
click at [1428, 76] on icon "close" at bounding box center [1432, 78] width 8 height 8
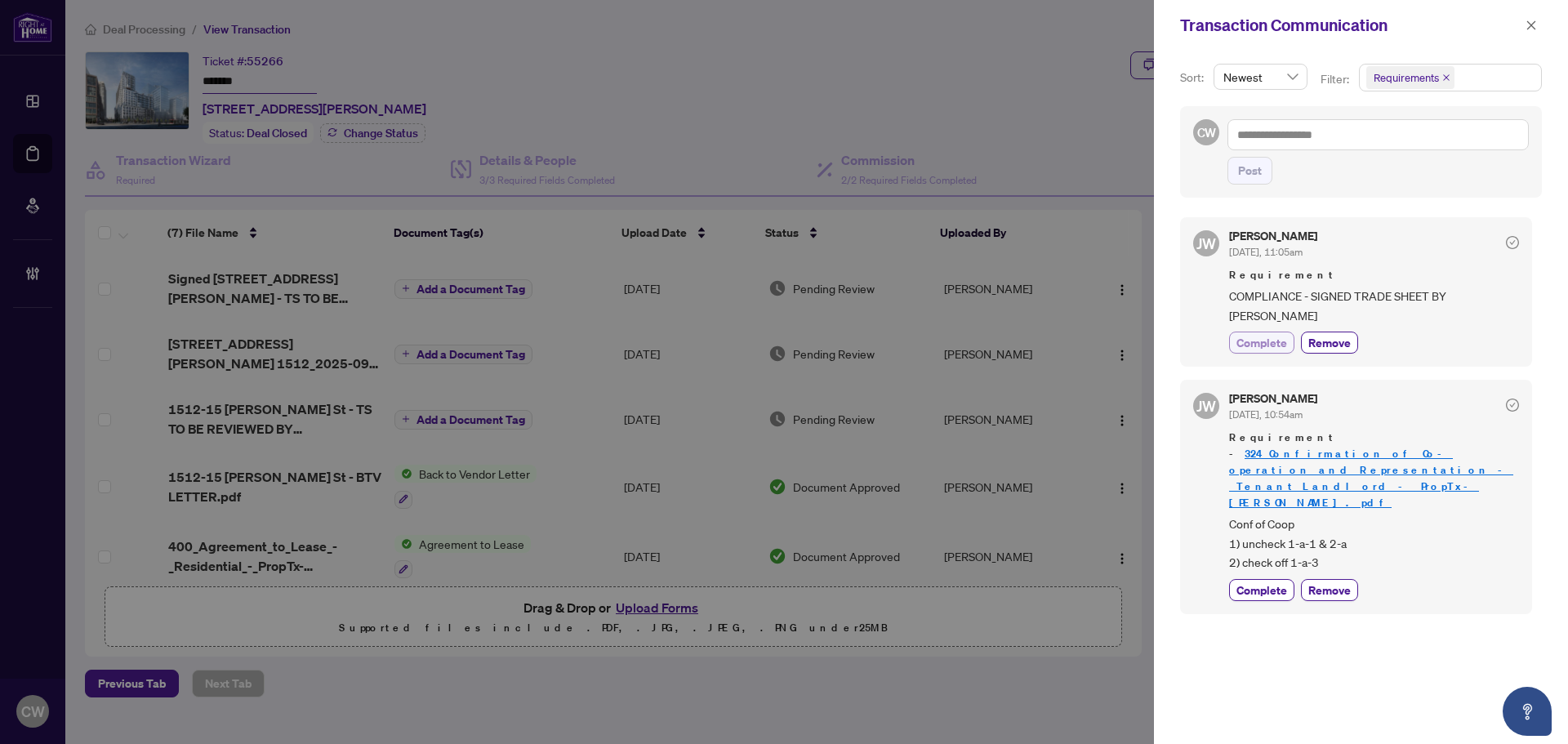
click at [1271, 335] on span "Complete" at bounding box center [1262, 343] width 50 height 17
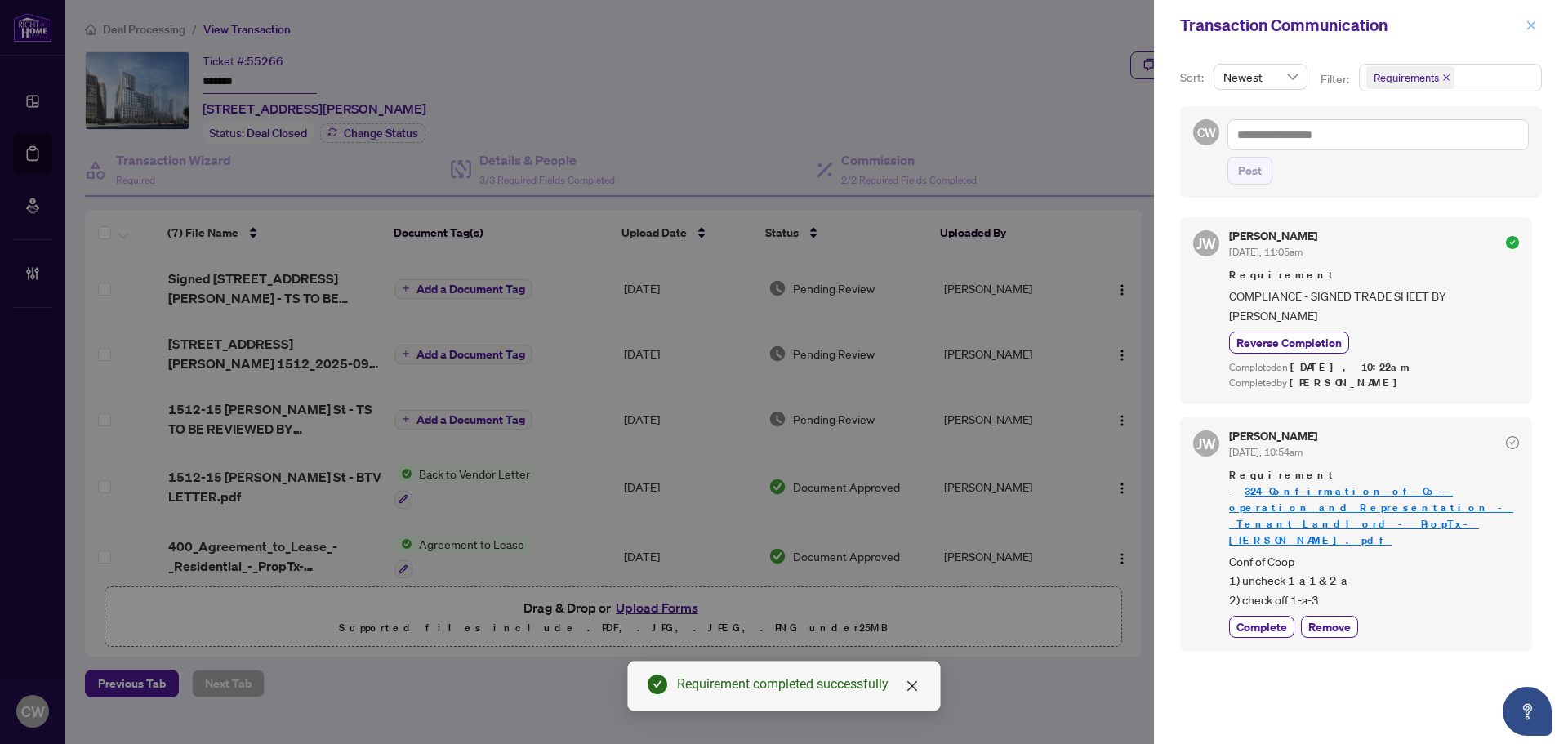
click at [1532, 25] on icon "close" at bounding box center [1531, 24] width 9 height 9
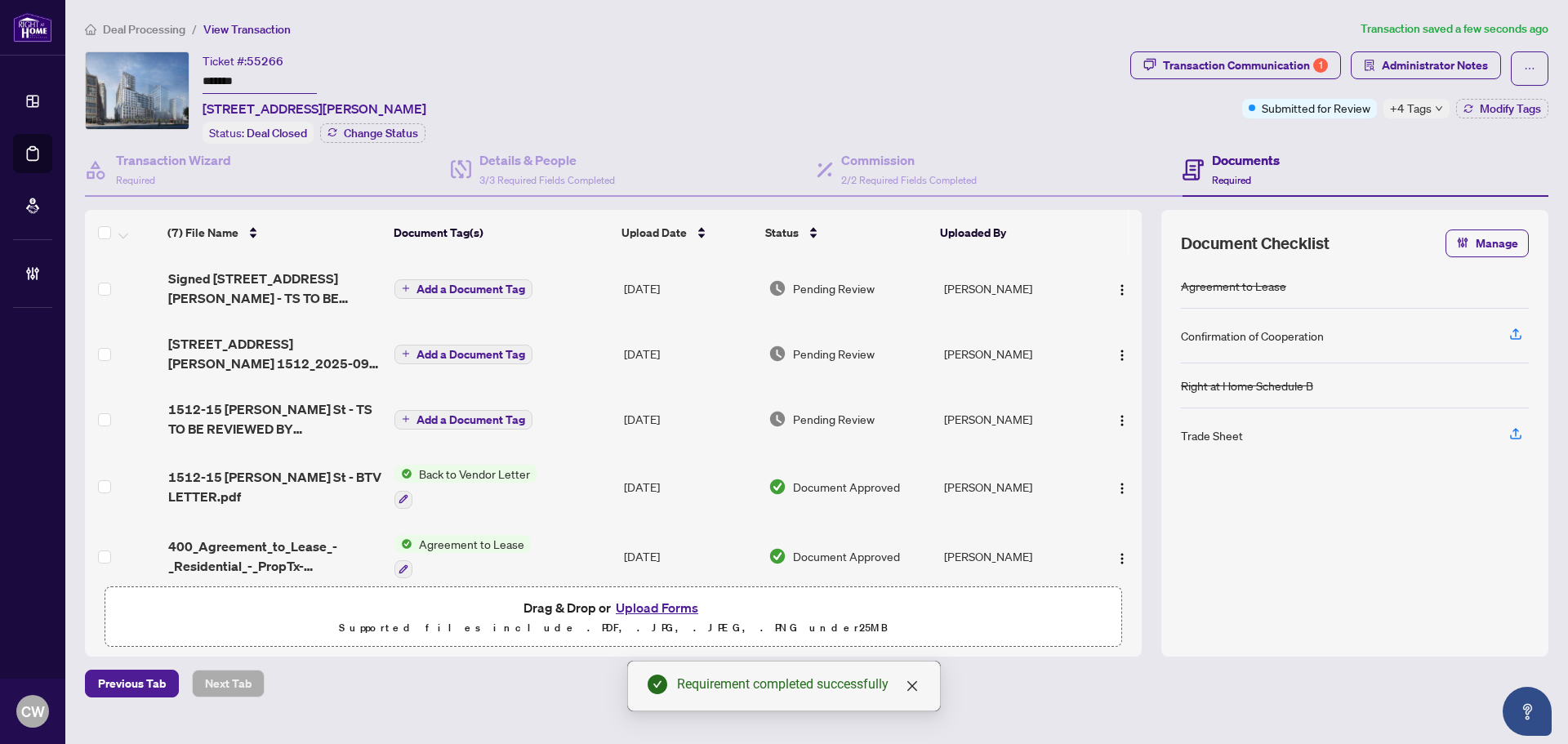
drag, startPoint x: 267, startPoint y: 75, endPoint x: 184, endPoint y: 70, distance: 83.2
click at [184, 70] on div "Ticket #: 55266 ******* [STREET_ADDRESS][PERSON_NAME] Status: Deal Closed Chang…" at bounding box center [605, 97] width 1040 height 92
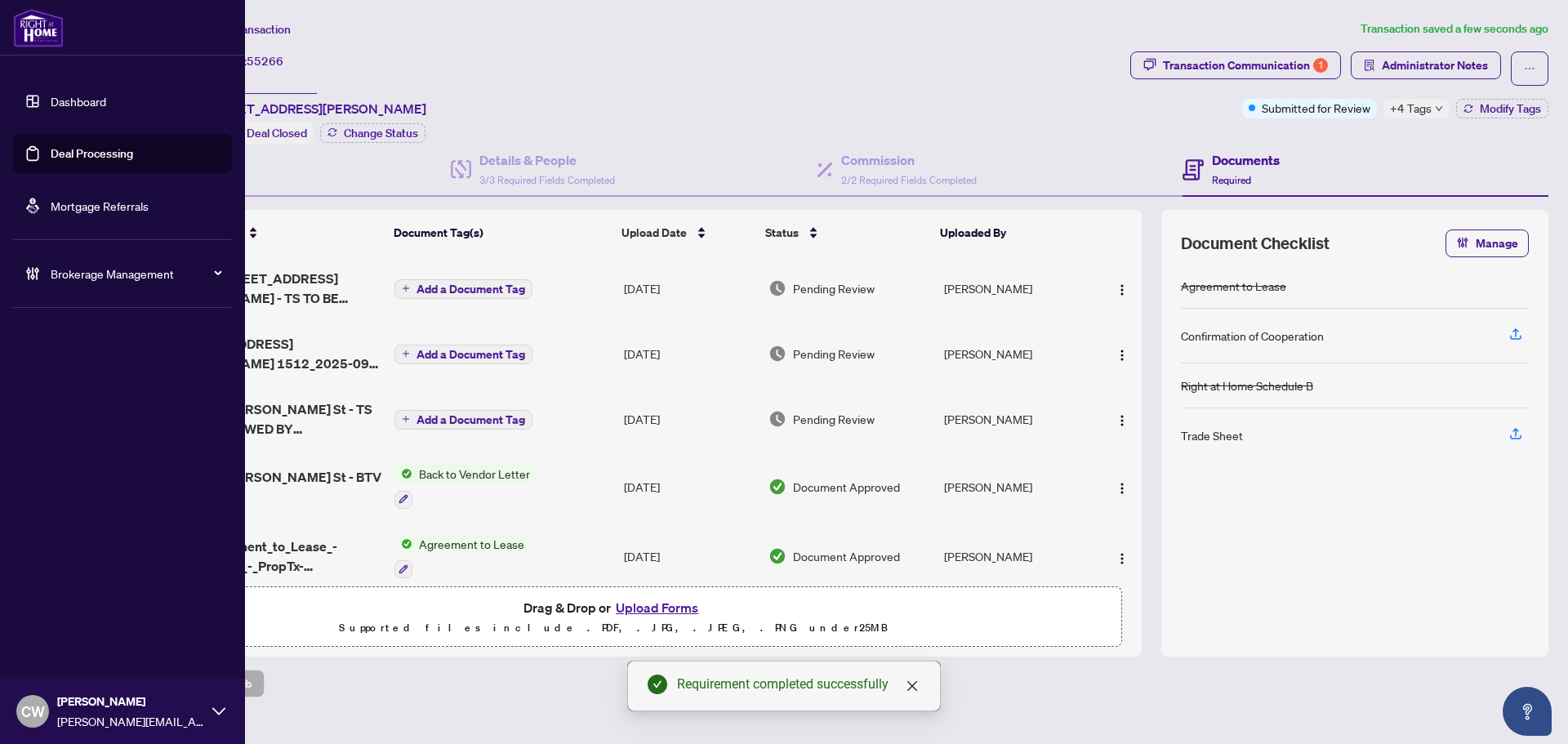
click at [50, 147] on link "Deal Processing" at bounding box center [91, 153] width 82 height 15
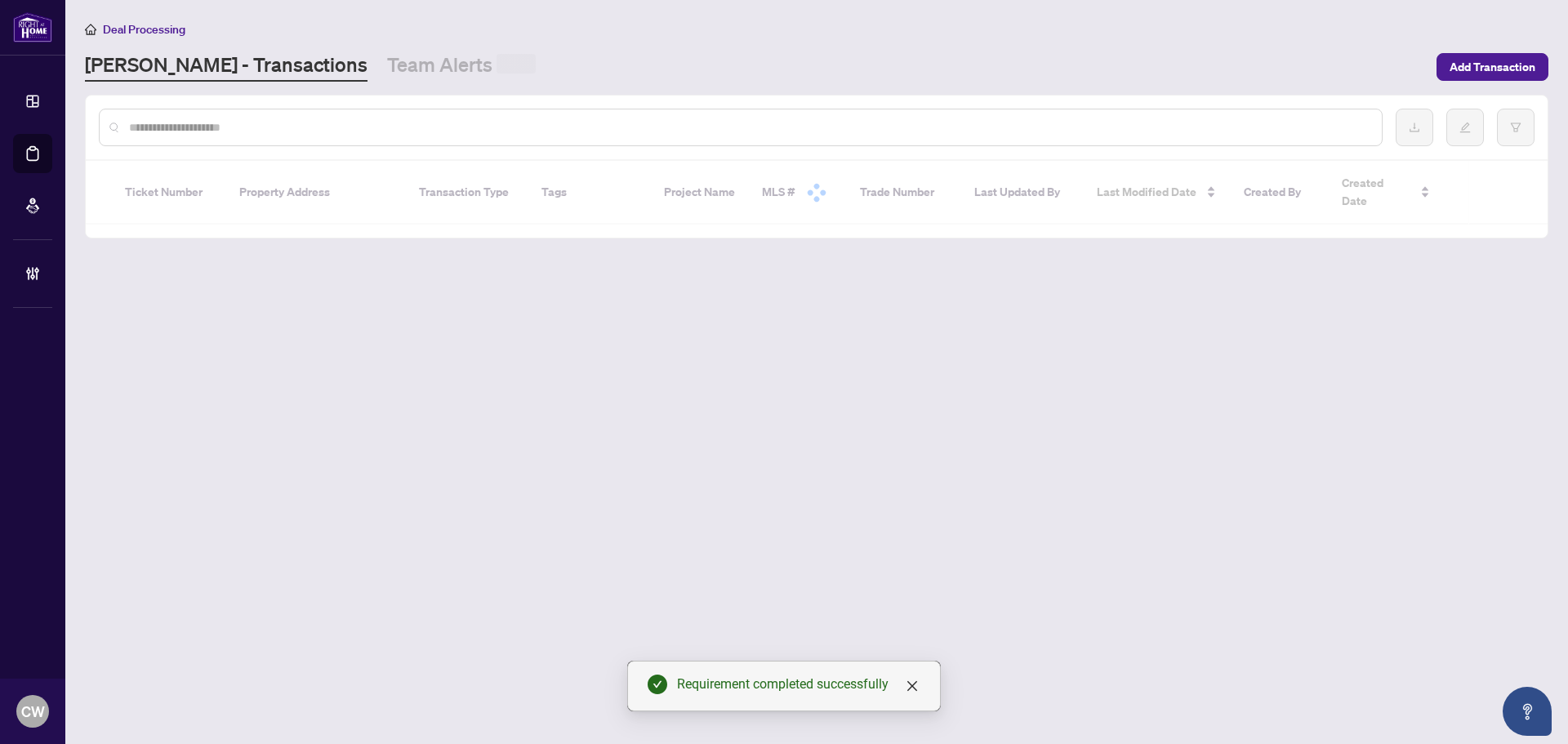
click at [283, 129] on input "text" at bounding box center [749, 127] width 1240 height 18
paste input "*******"
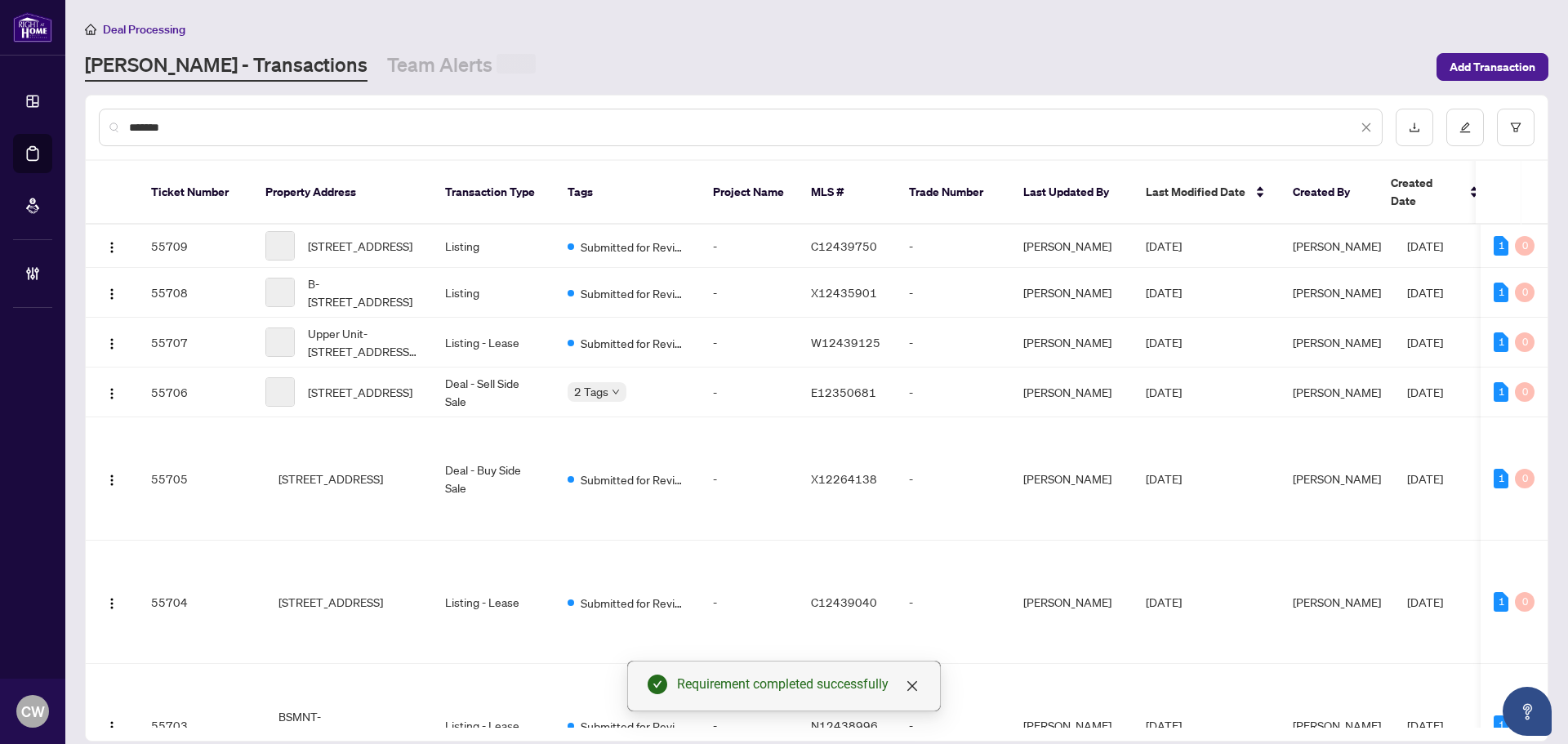
type input "*******"
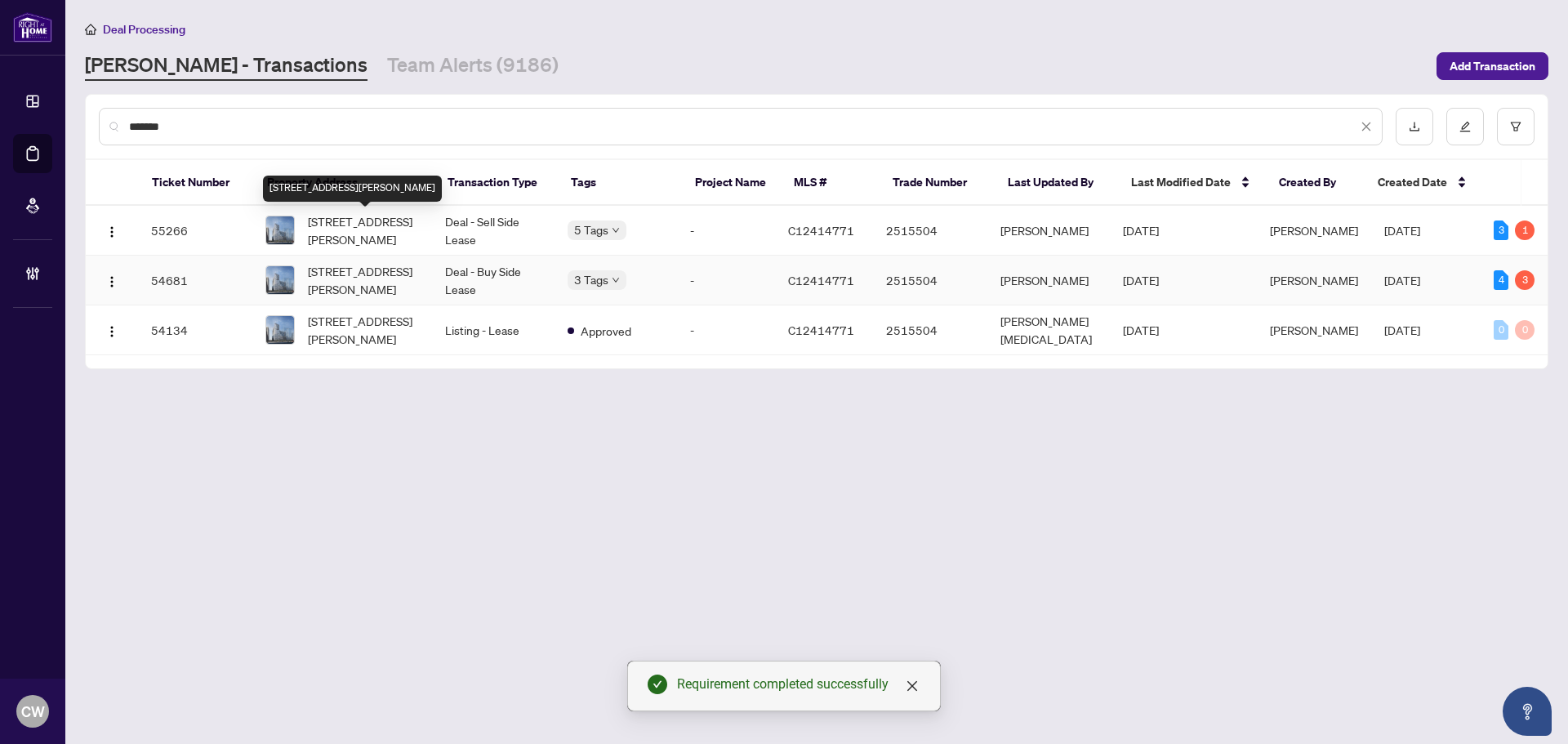
click at [349, 273] on span "[STREET_ADDRESS][PERSON_NAME]" at bounding box center [364, 279] width 112 height 36
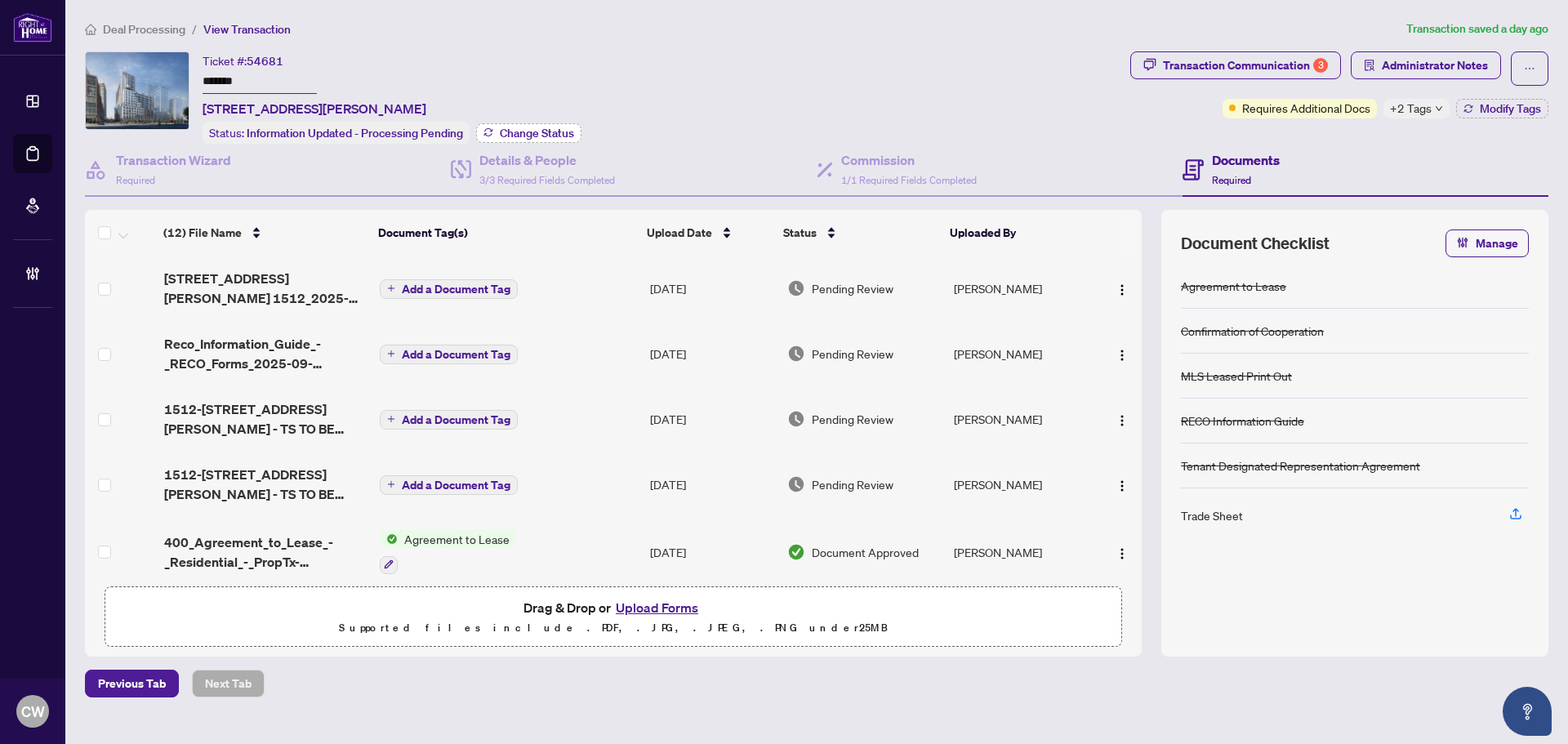
click at [540, 133] on span "Change Status" at bounding box center [537, 133] width 75 height 12
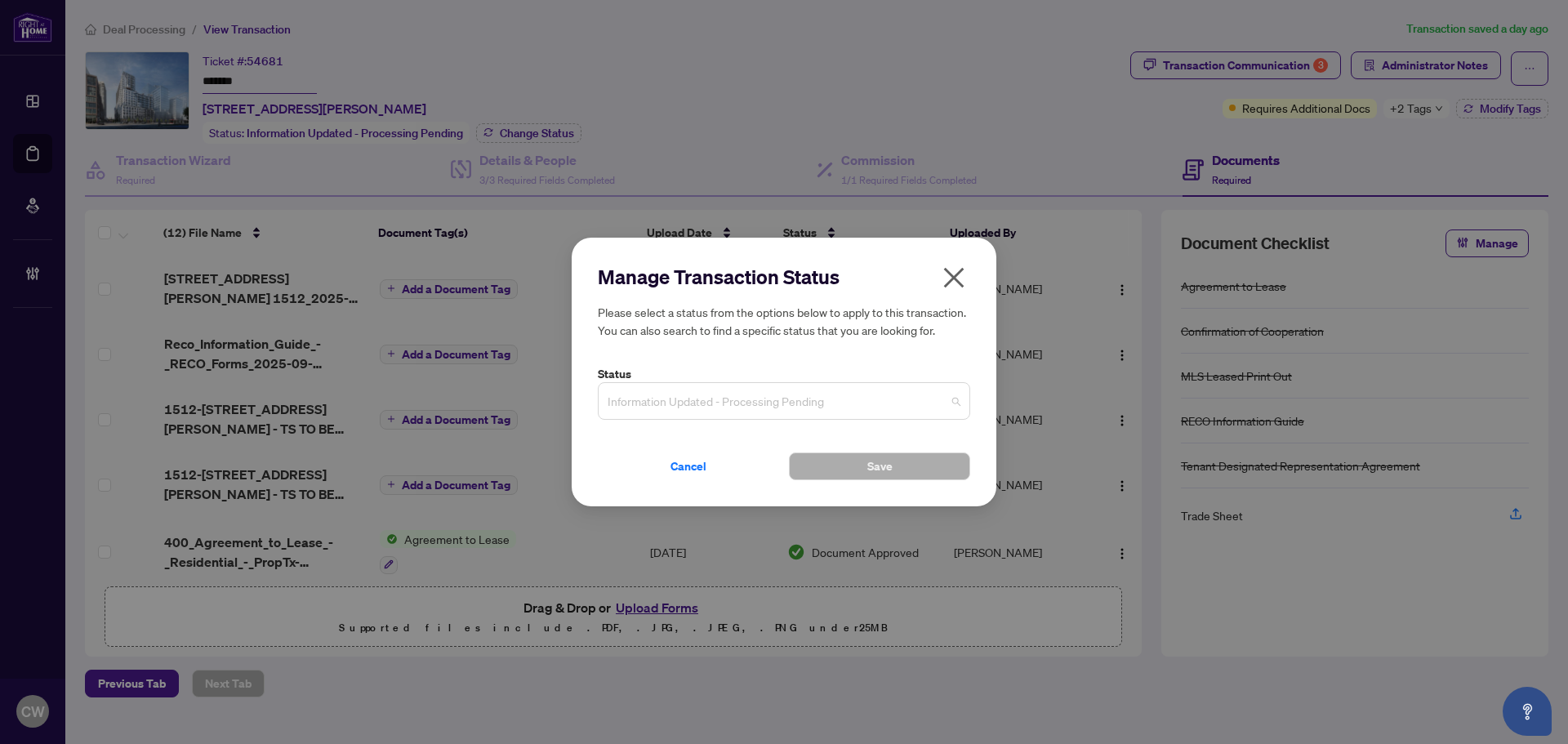
click at [746, 395] on span "Information Updated - Processing Pending" at bounding box center [784, 402] width 353 height 31
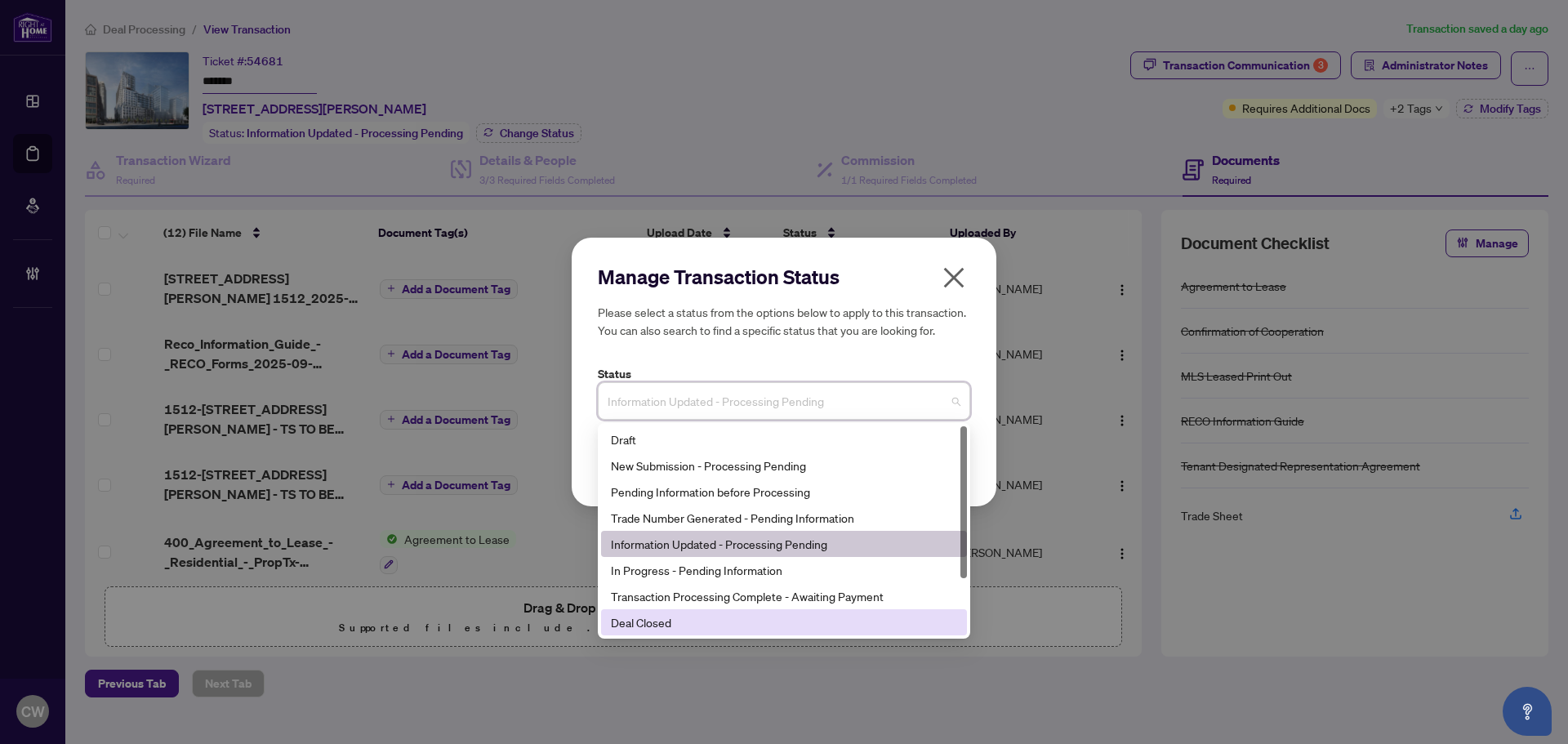
click at [710, 616] on div "Deal Closed" at bounding box center [784, 623] width 346 height 18
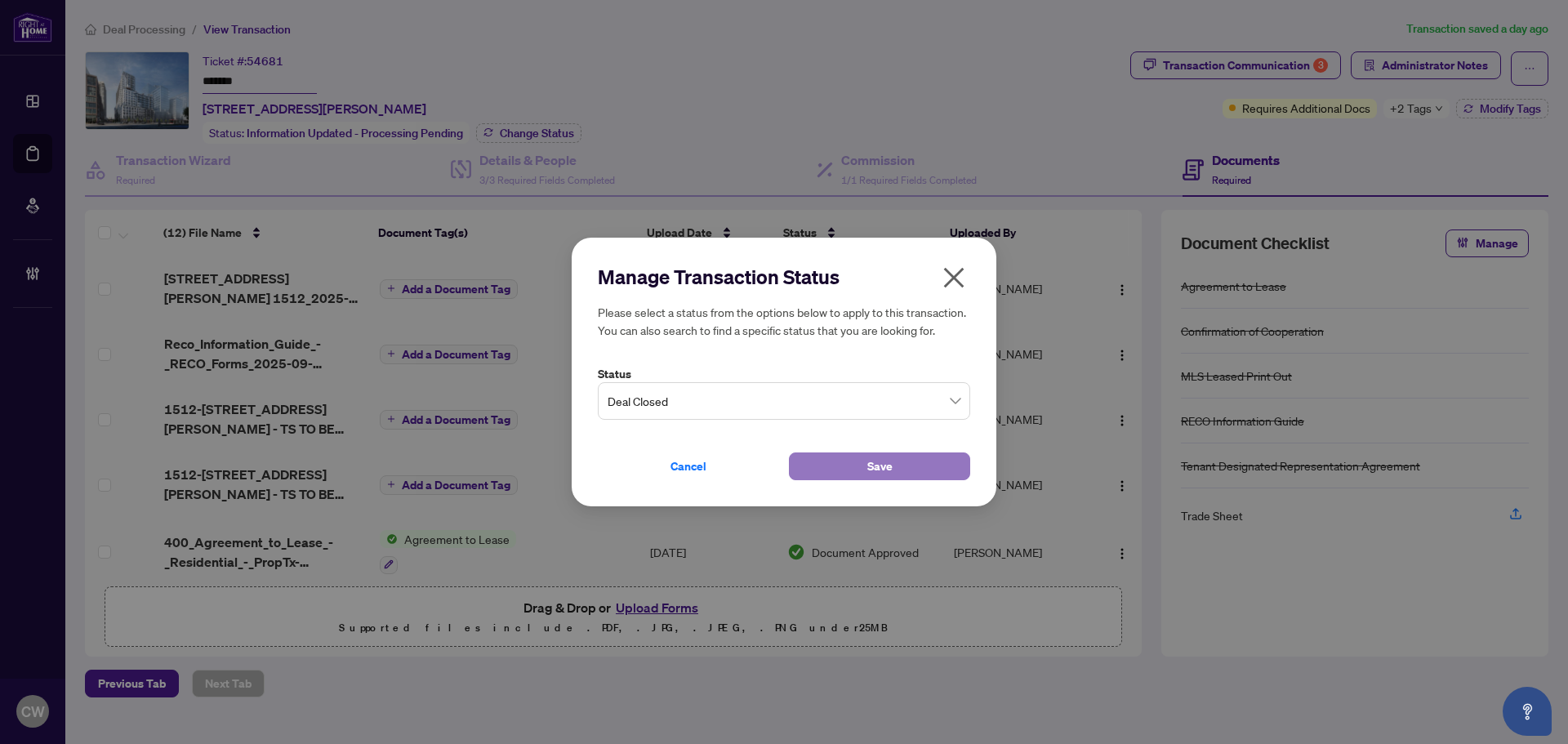
click at [874, 458] on span "Save" at bounding box center [880, 467] width 25 height 26
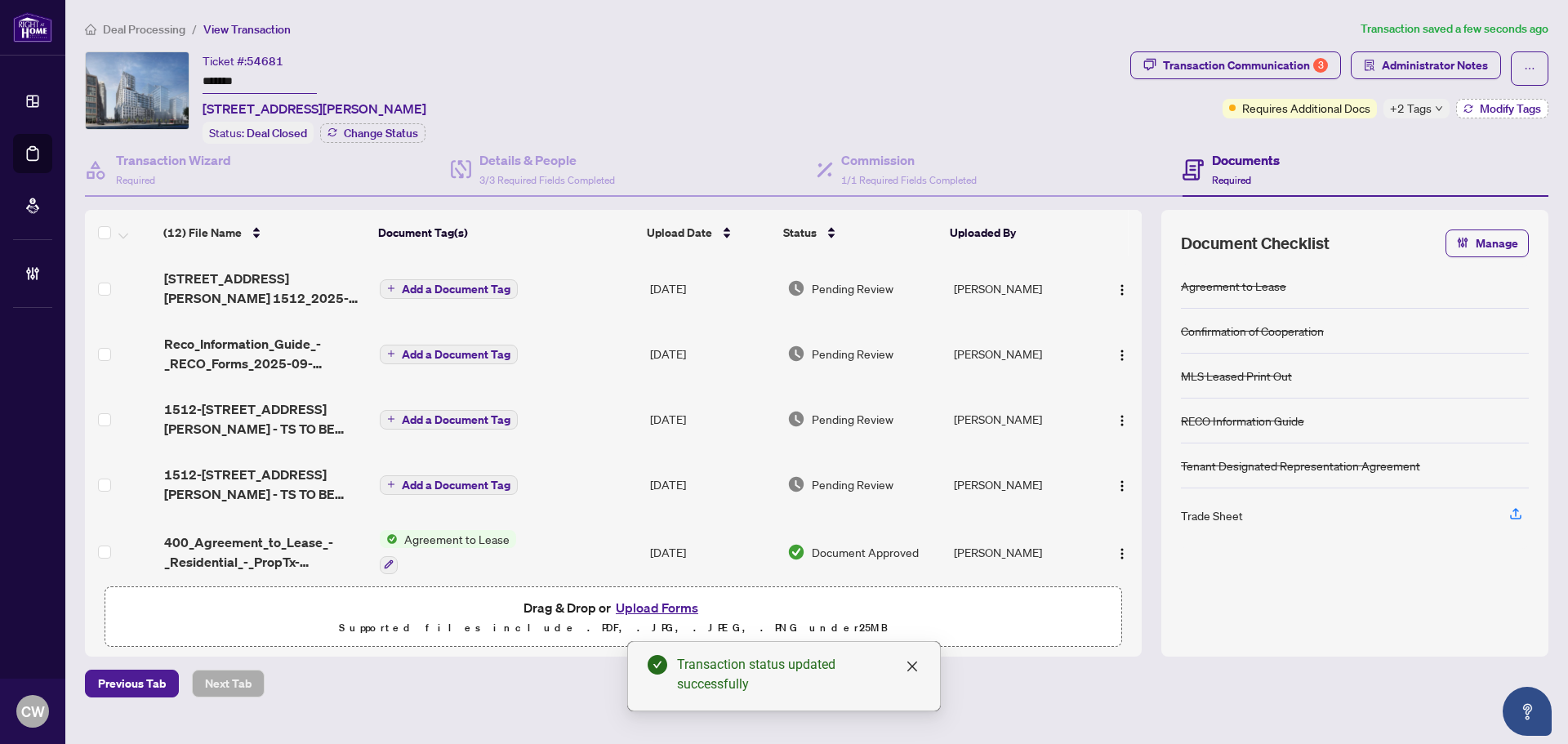
click at [1513, 103] on span "Modify Tags" at bounding box center [1510, 109] width 61 height 12
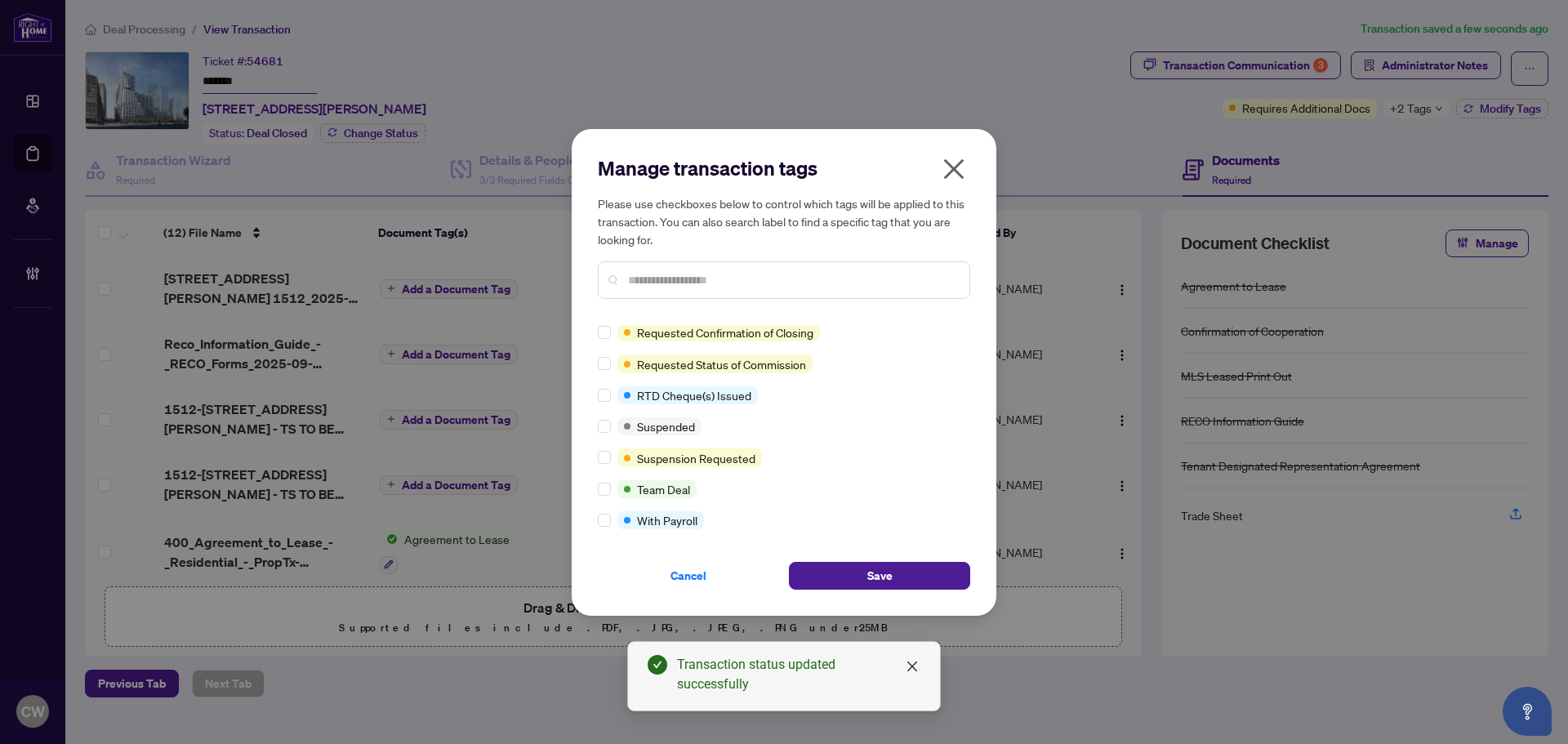
scroll to position [33, 0]
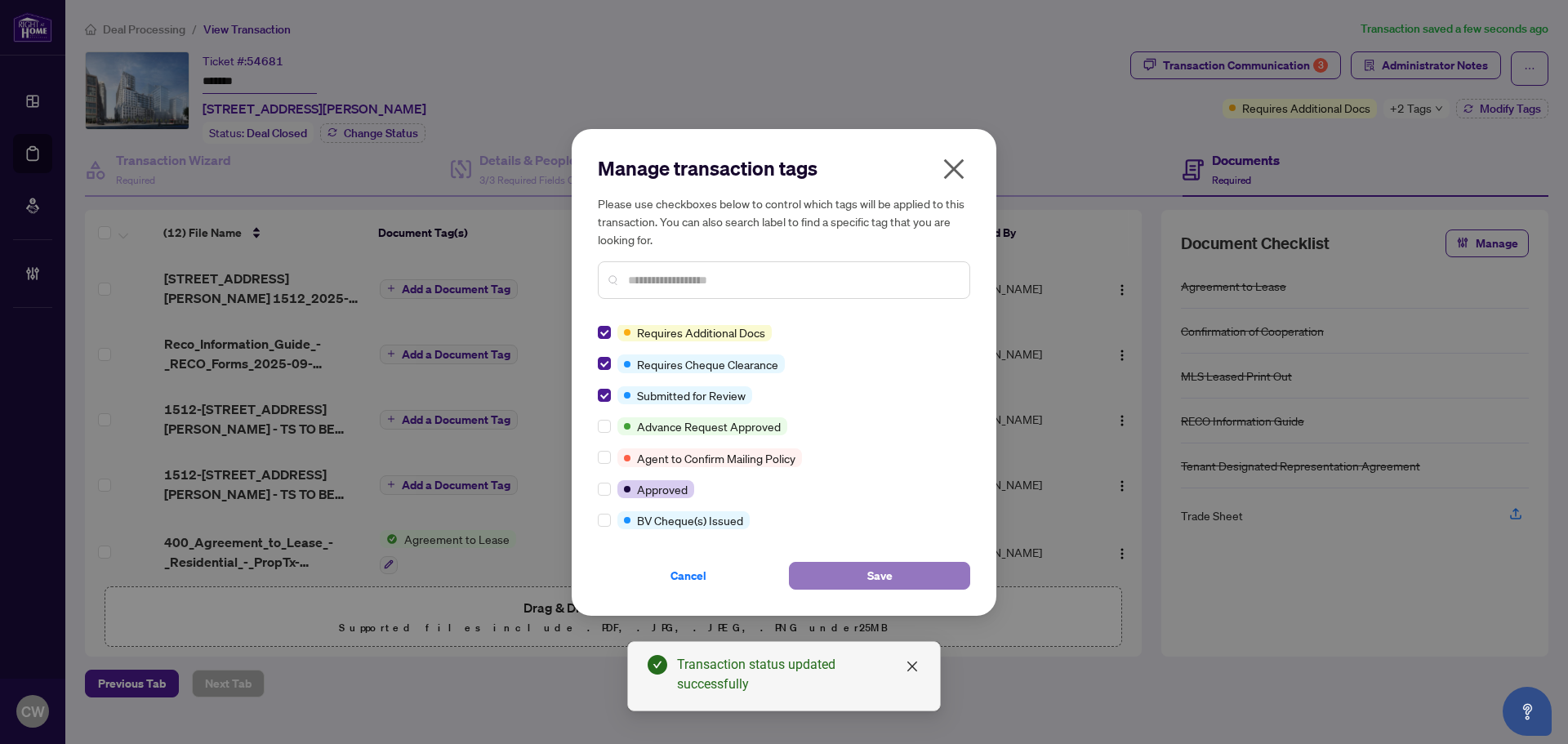
click at [925, 568] on button "Save" at bounding box center [880, 576] width 181 height 28
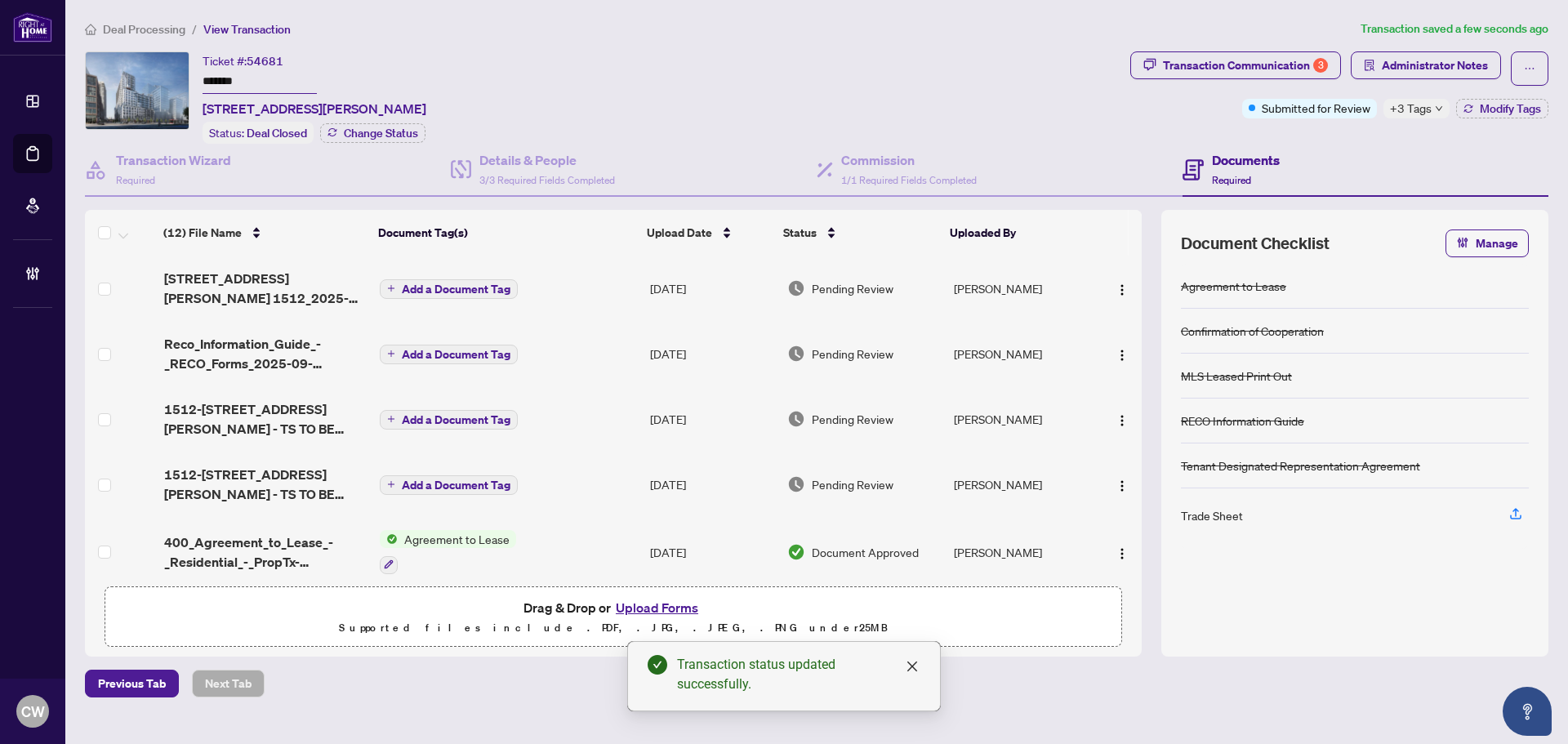
click at [1317, 56] on div "Transaction Communication 3" at bounding box center [1246, 65] width 165 height 26
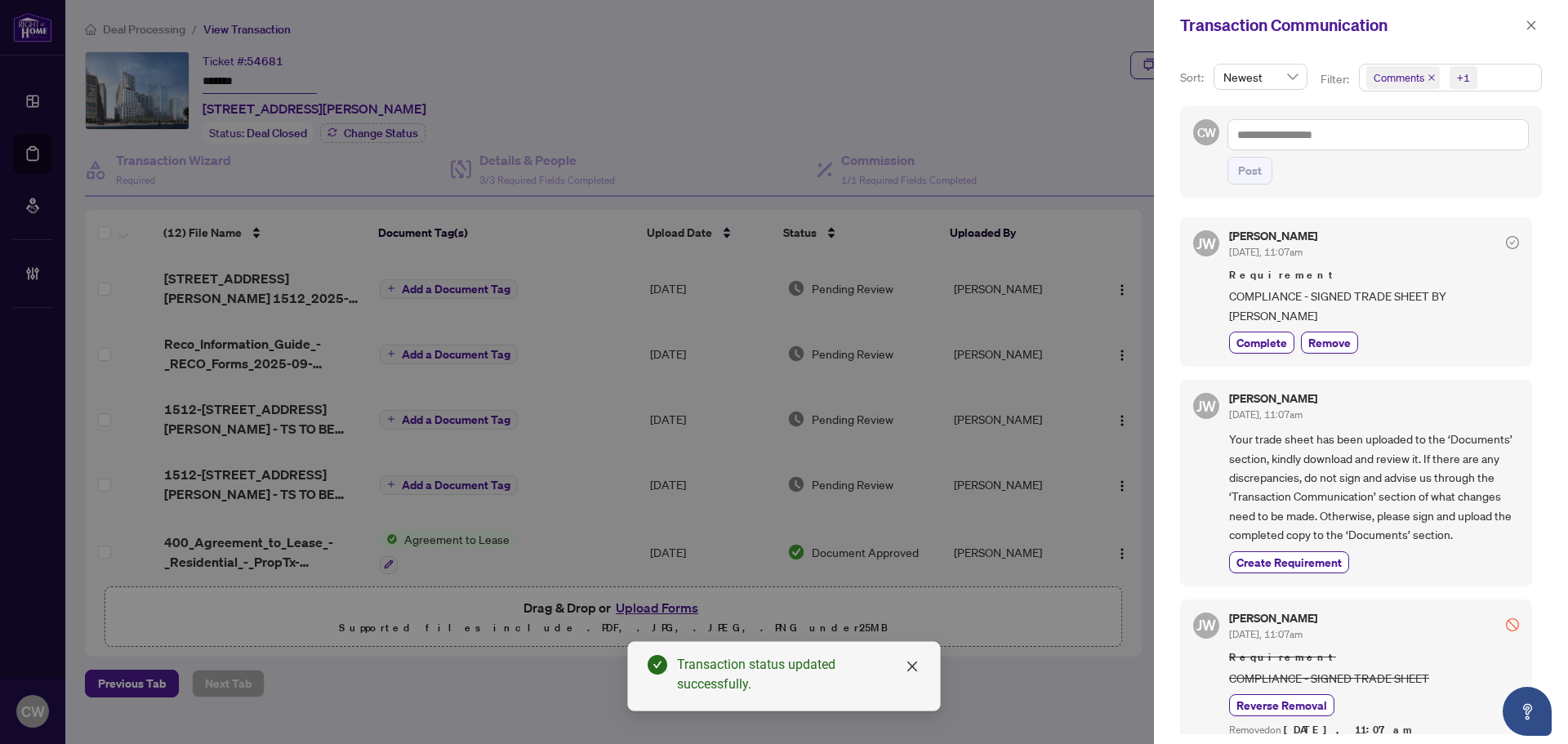
click at [1424, 77] on span "Comments" at bounding box center [1403, 78] width 74 height 23
click at [1428, 77] on icon "close" at bounding box center [1432, 78] width 8 height 8
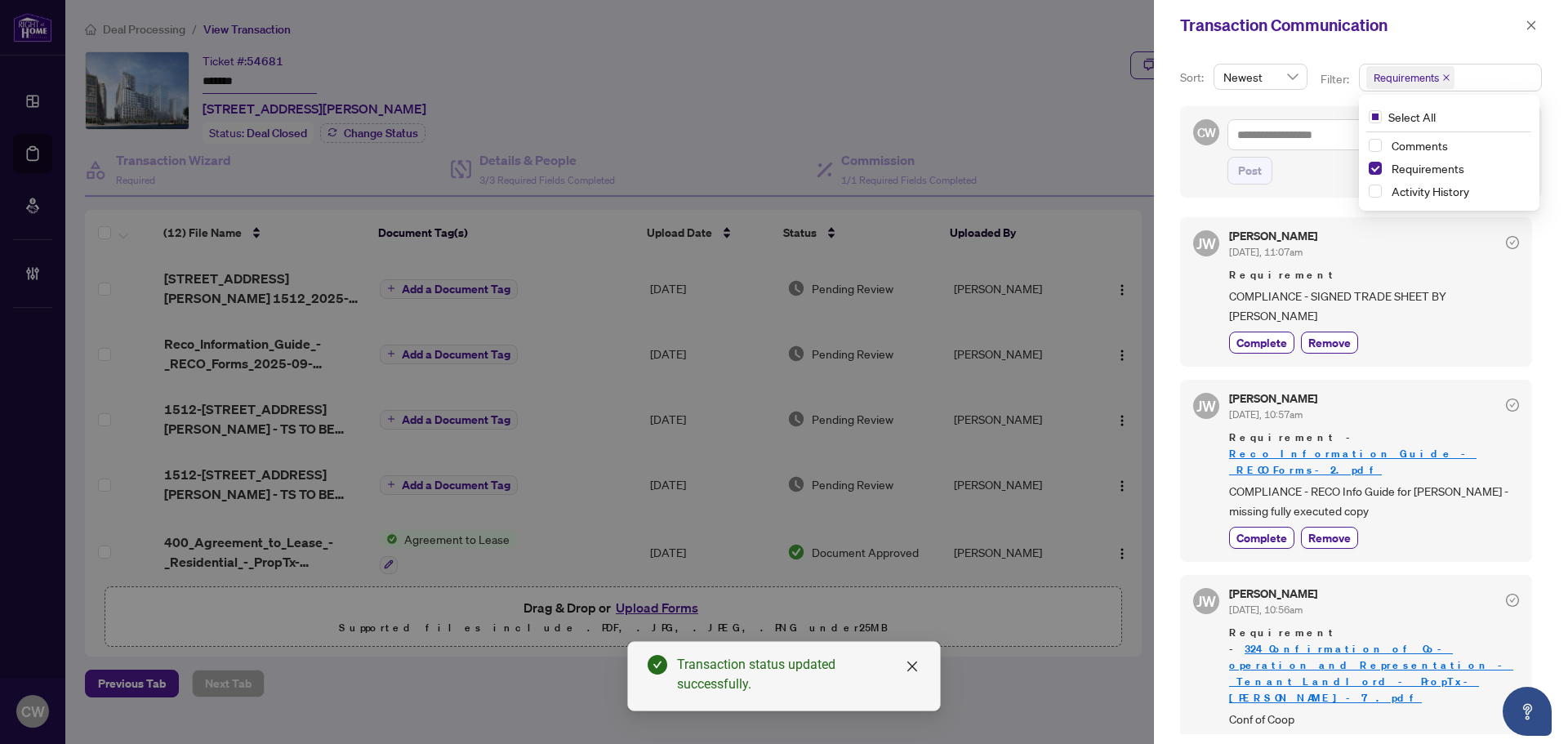
scroll to position [163, 0]
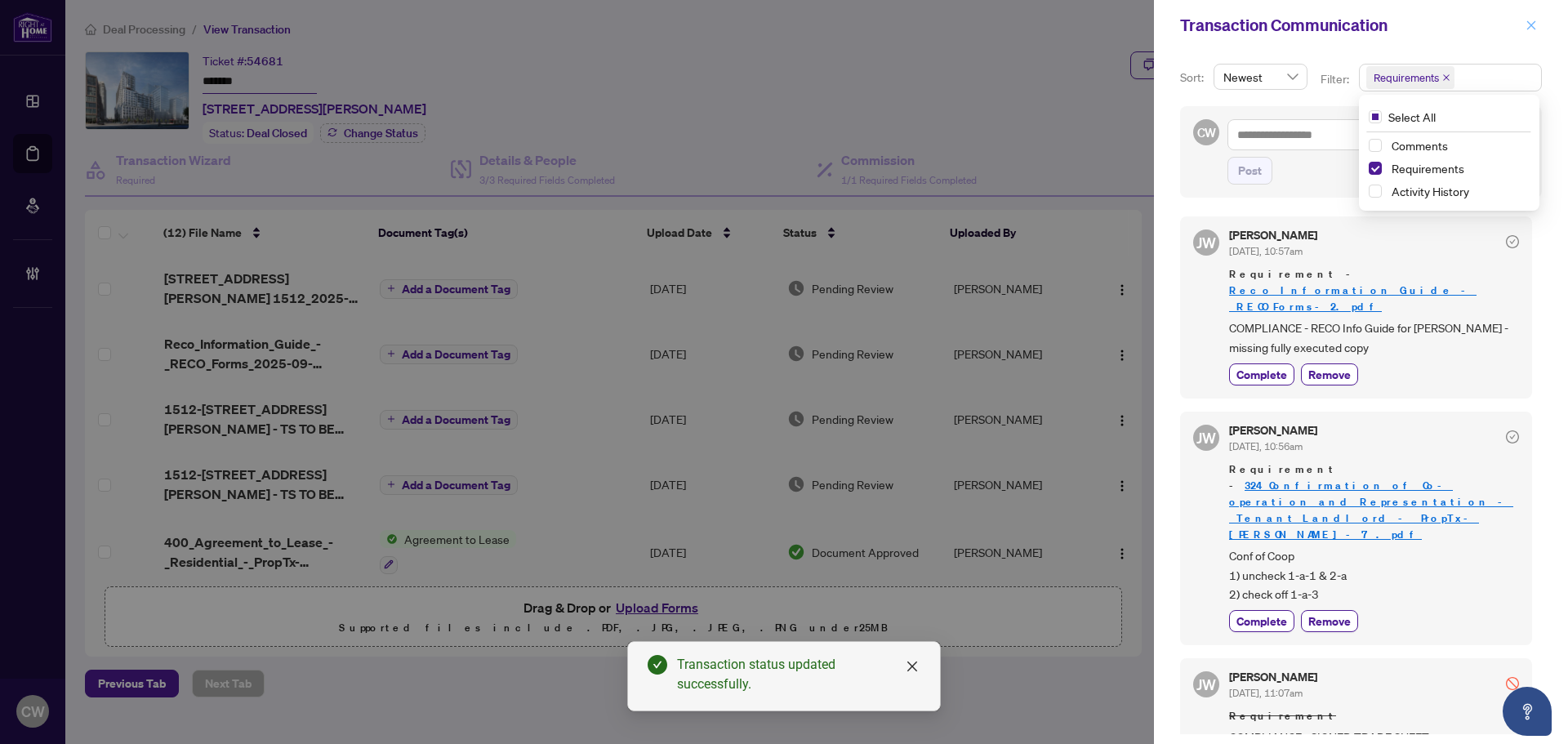
click at [1534, 26] on icon "close" at bounding box center [1532, 25] width 12 height 12
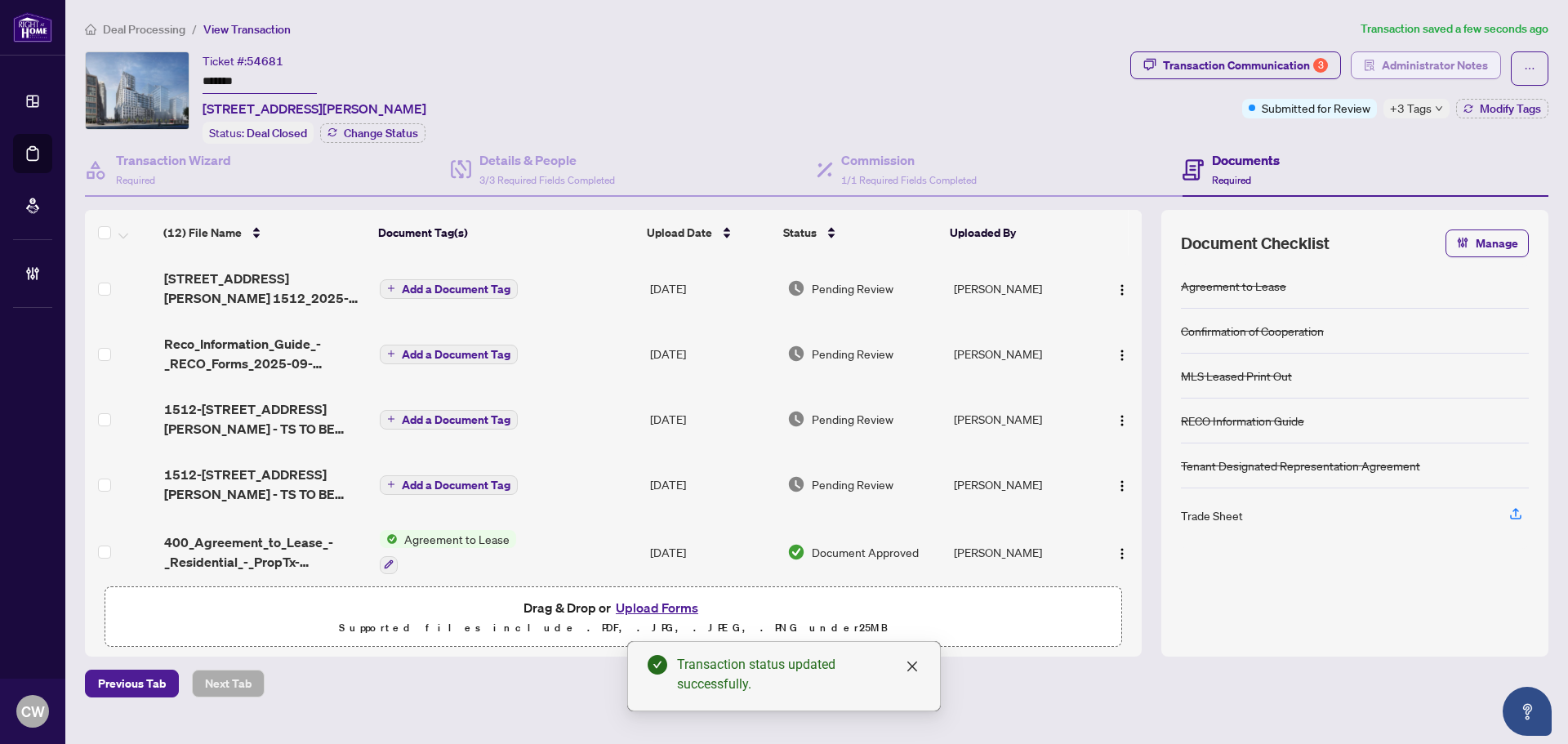
click at [1459, 65] on span "Administrator Notes" at bounding box center [1435, 65] width 107 height 26
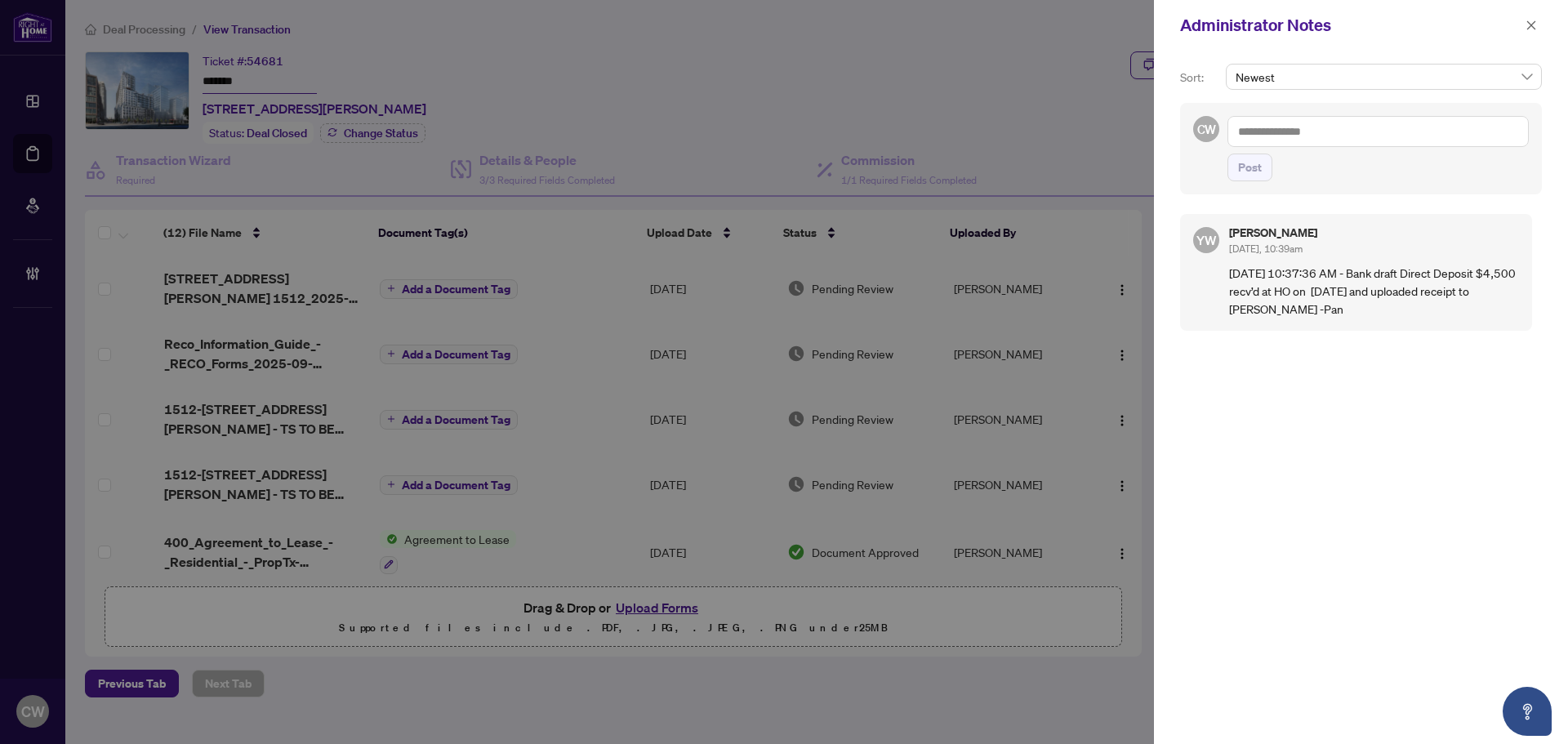
click at [1317, 136] on textarea at bounding box center [1378, 132] width 302 height 31
paste textarea "**********"
type textarea "**********"
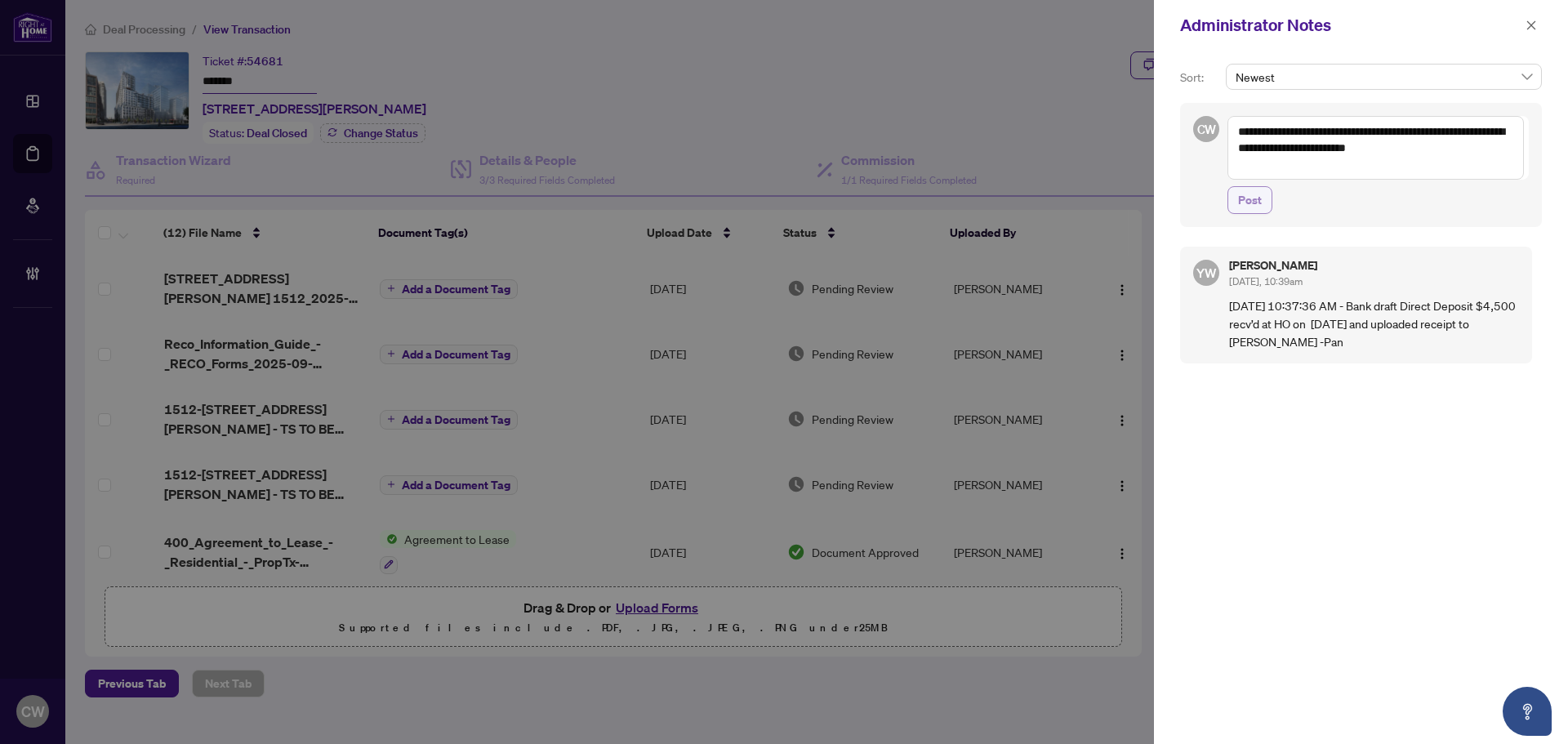
click at [1258, 205] on span "Post" at bounding box center [1250, 200] width 23 height 26
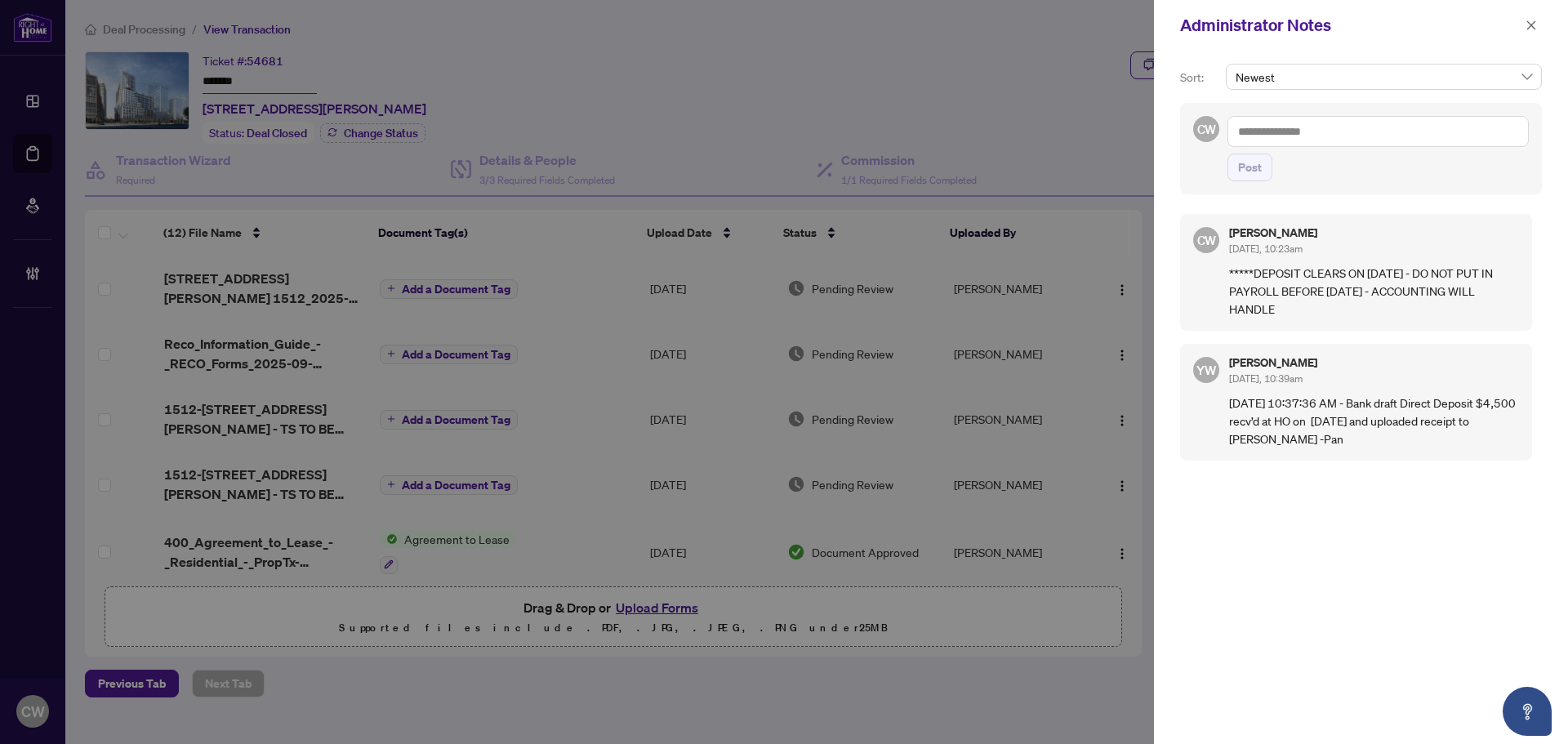
click at [1361, 136] on textarea at bounding box center [1378, 132] width 302 height 31
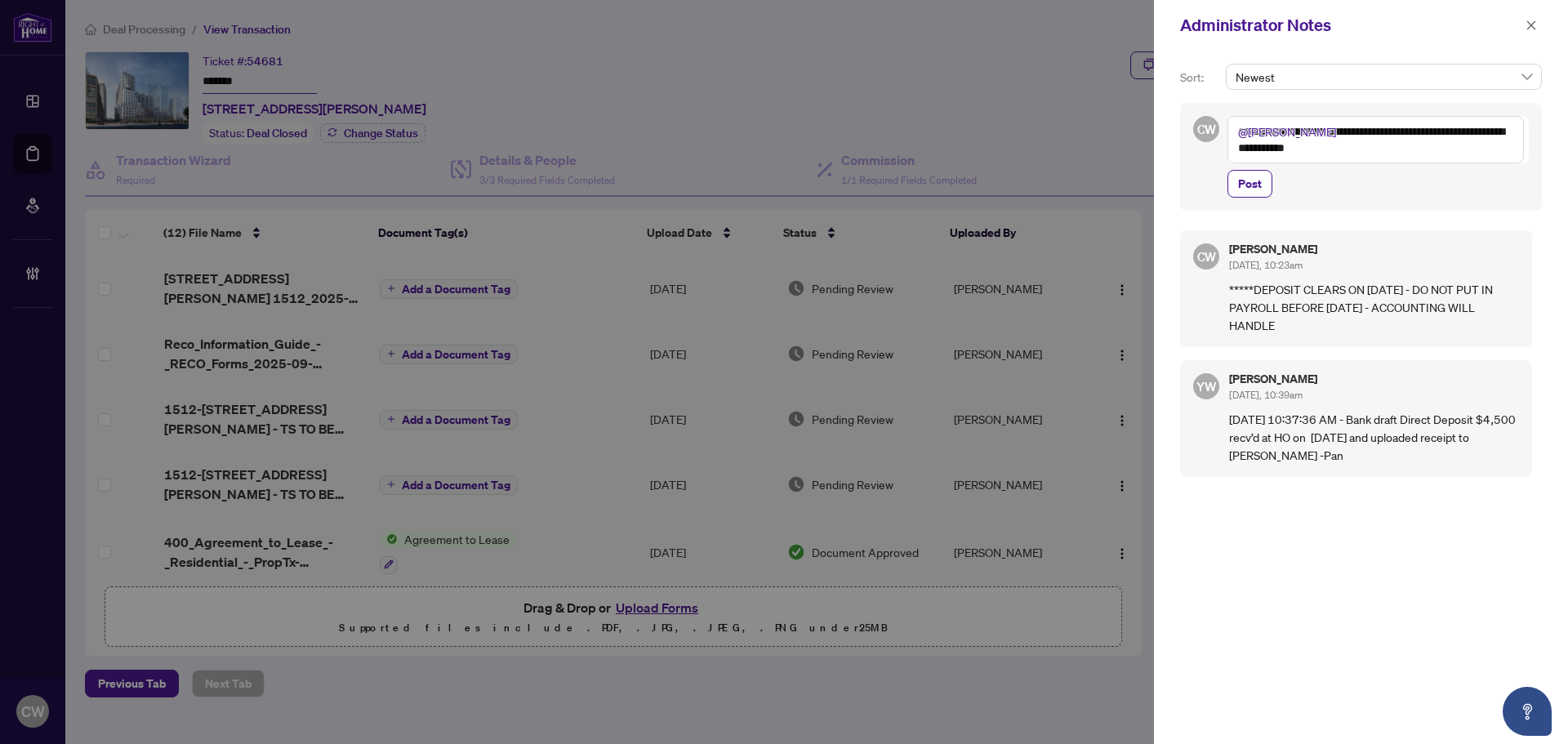
click at [1451, 151] on textarea "**********" at bounding box center [1376, 140] width 297 height 48
click at [1326, 148] on textarea "**********" at bounding box center [1376, 140] width 297 height 48
type textarea "**********"
click at [1253, 178] on span "Post" at bounding box center [1250, 183] width 23 height 26
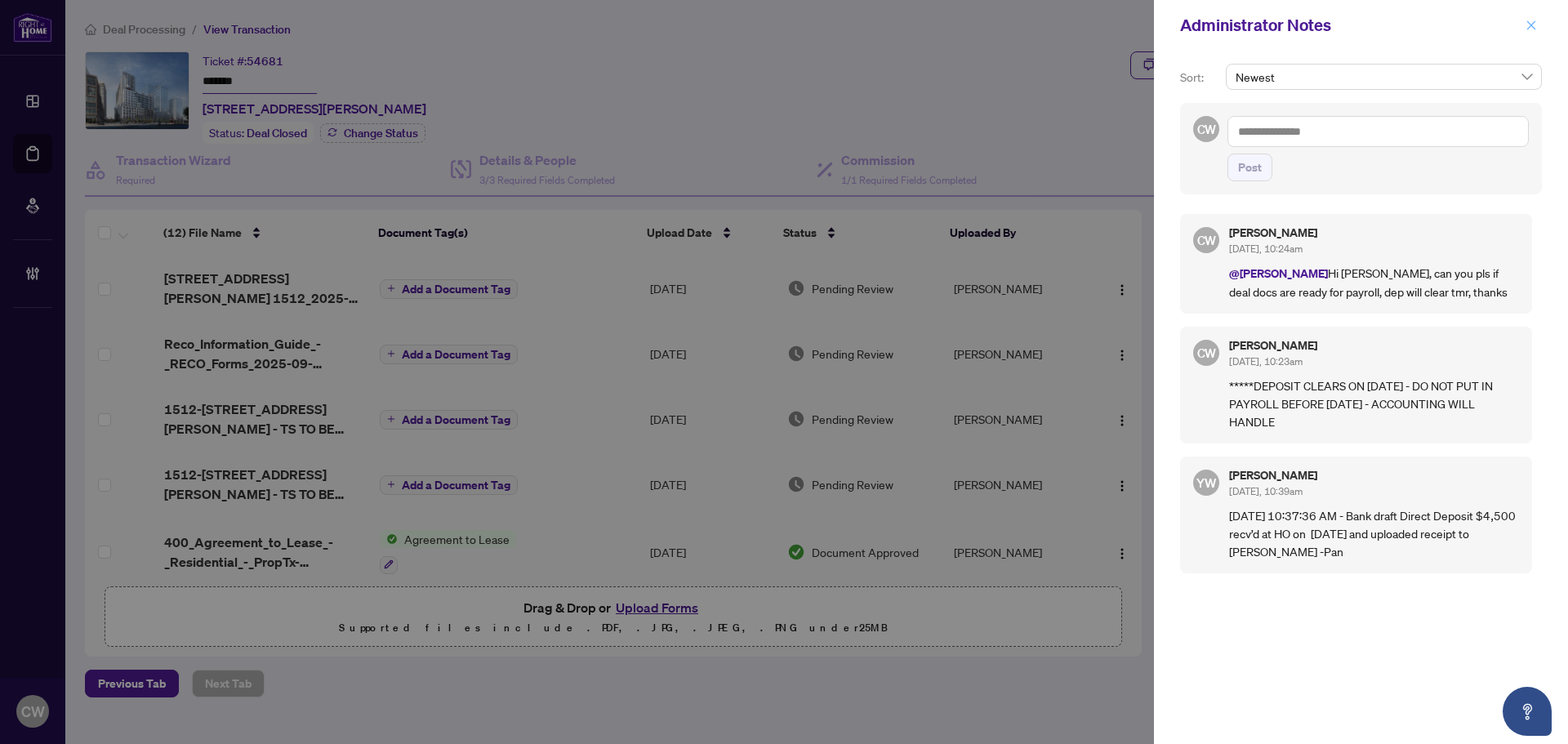
click at [1527, 22] on icon "close" at bounding box center [1531, 24] width 9 height 9
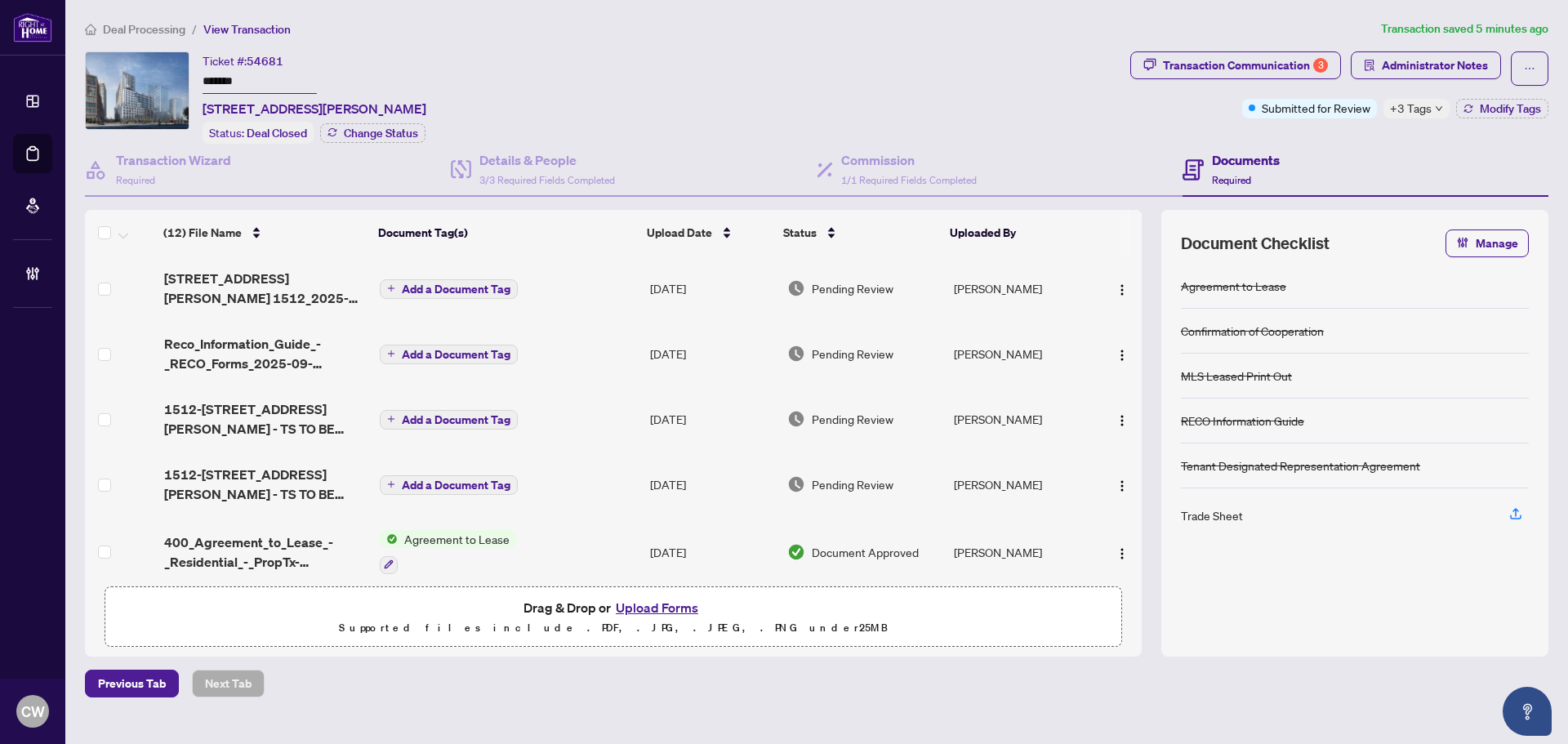
drag, startPoint x: 266, startPoint y: 78, endPoint x: 185, endPoint y: 78, distance: 81.0
click at [185, 78] on div "Ticket #: 54681 ******* [STREET_ADDRESS][PERSON_NAME] Status: Deal Closed Chang…" at bounding box center [605, 97] width 1040 height 92
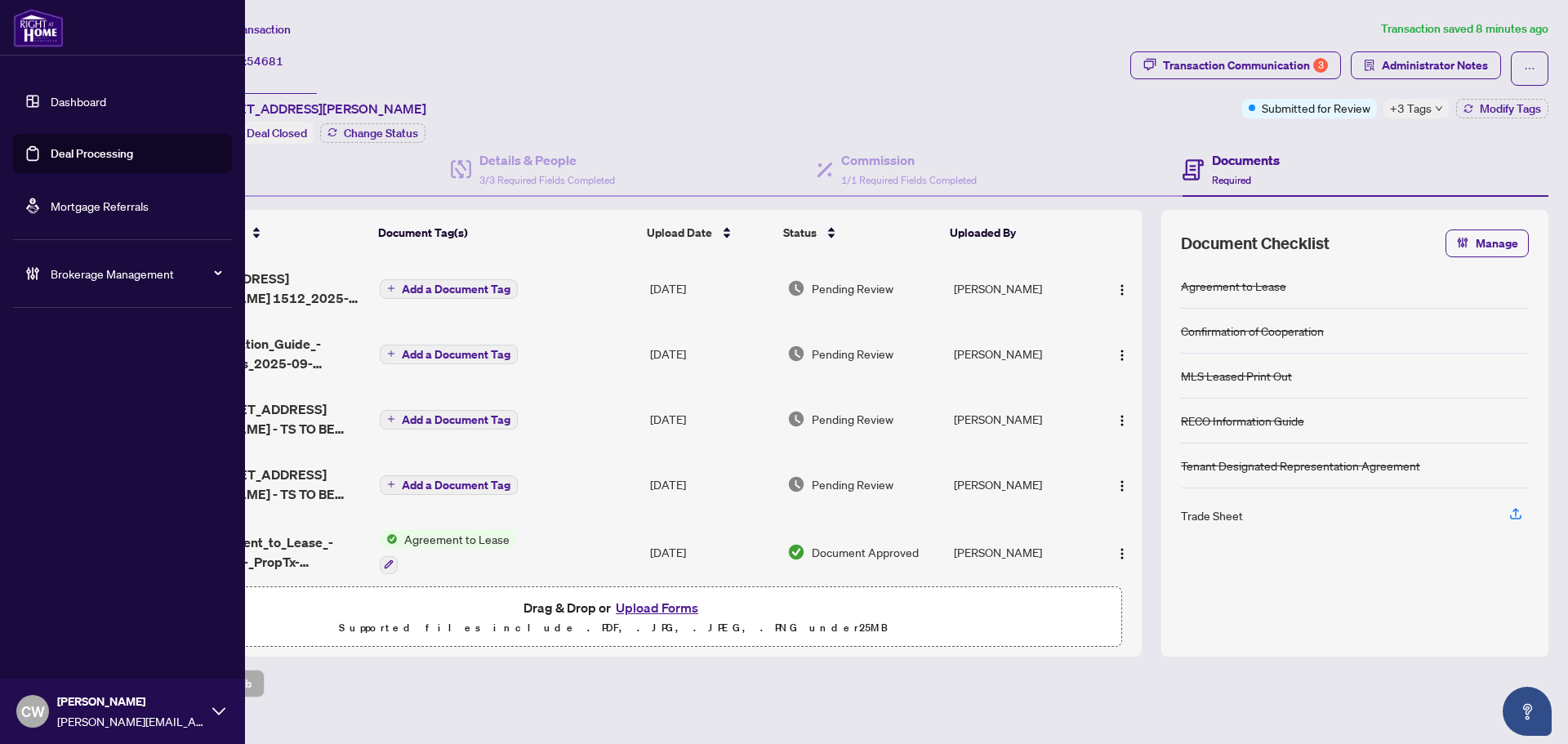
click at [50, 153] on link "Deal Processing" at bounding box center [91, 153] width 82 height 15
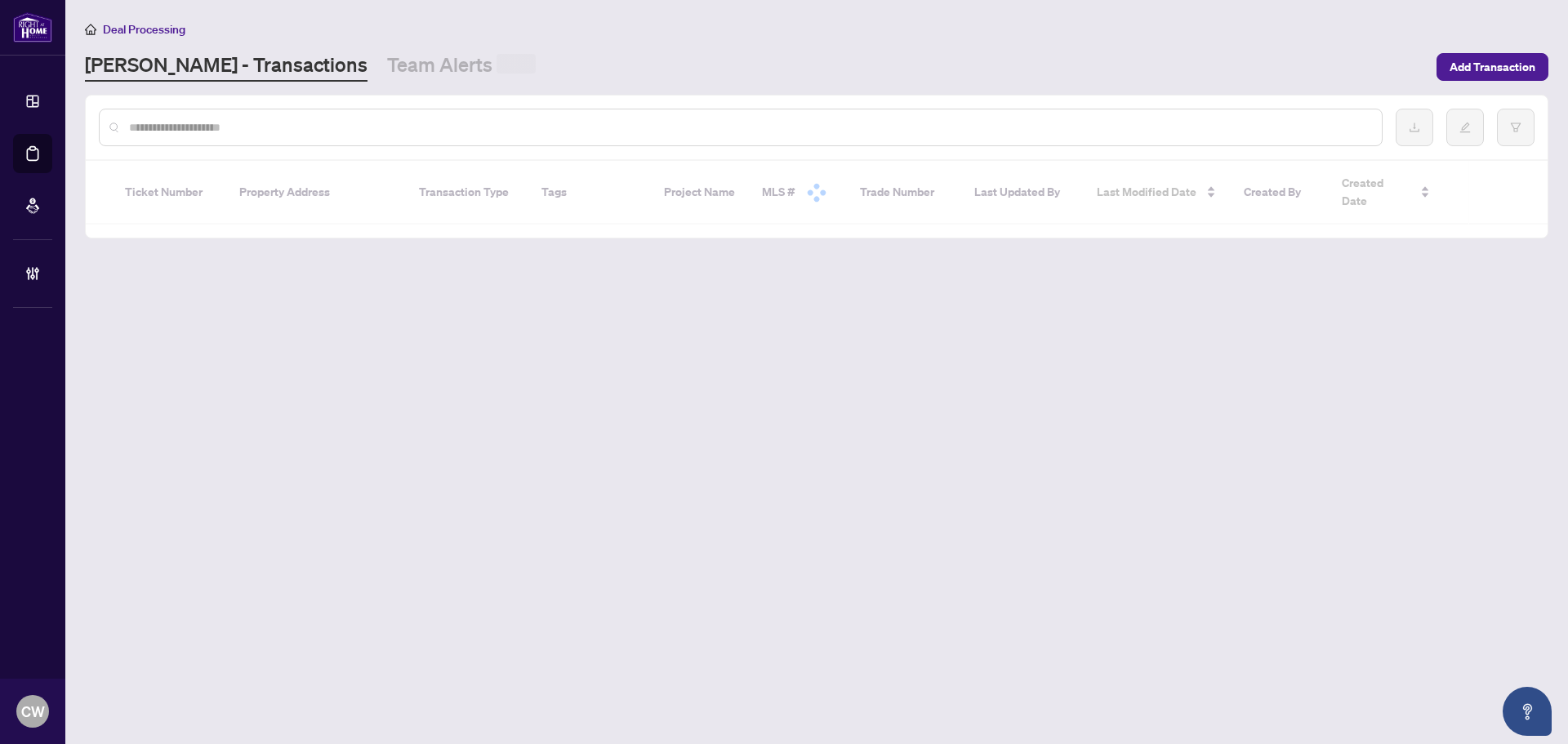
click at [385, 125] on input "text" at bounding box center [749, 127] width 1240 height 18
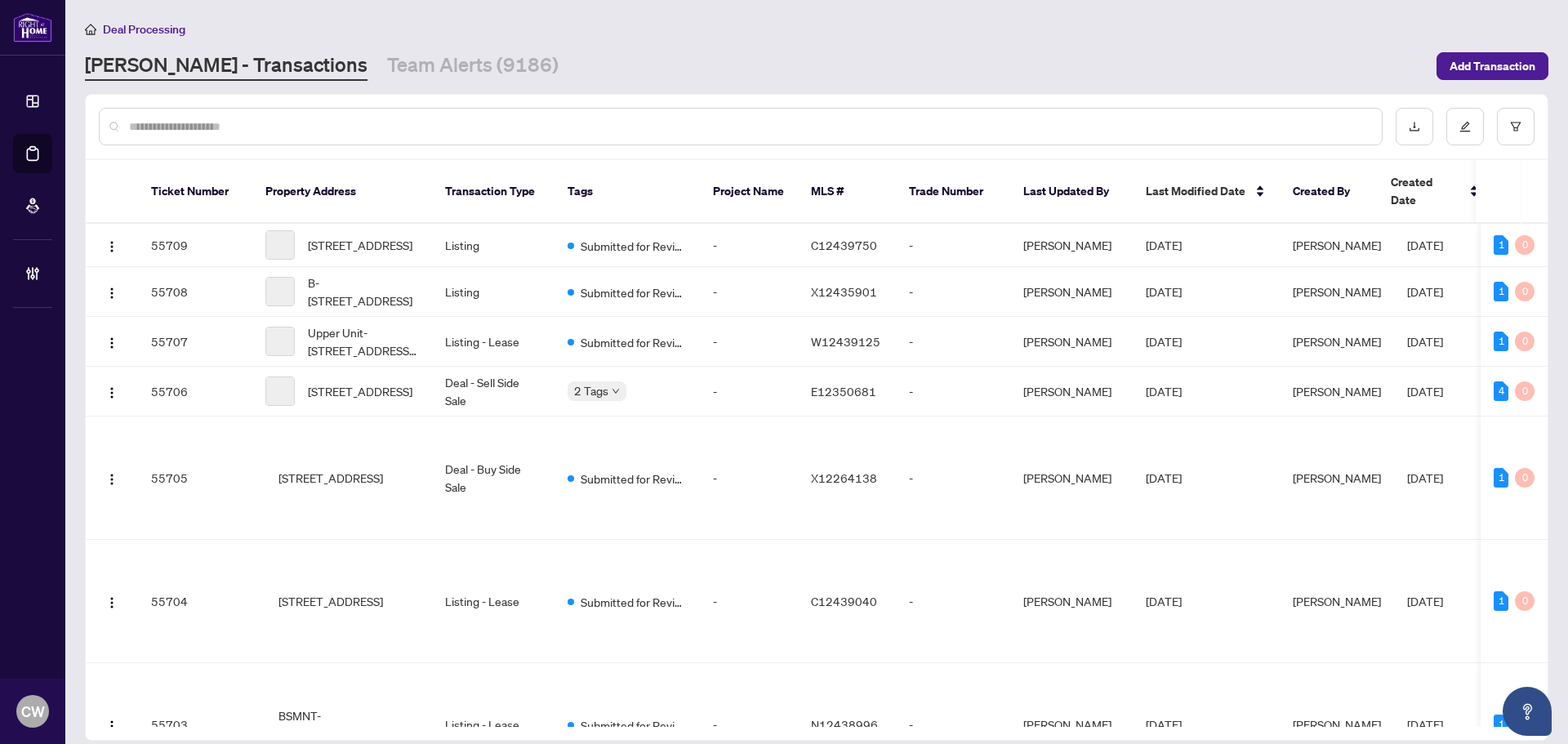
paste input "*******"
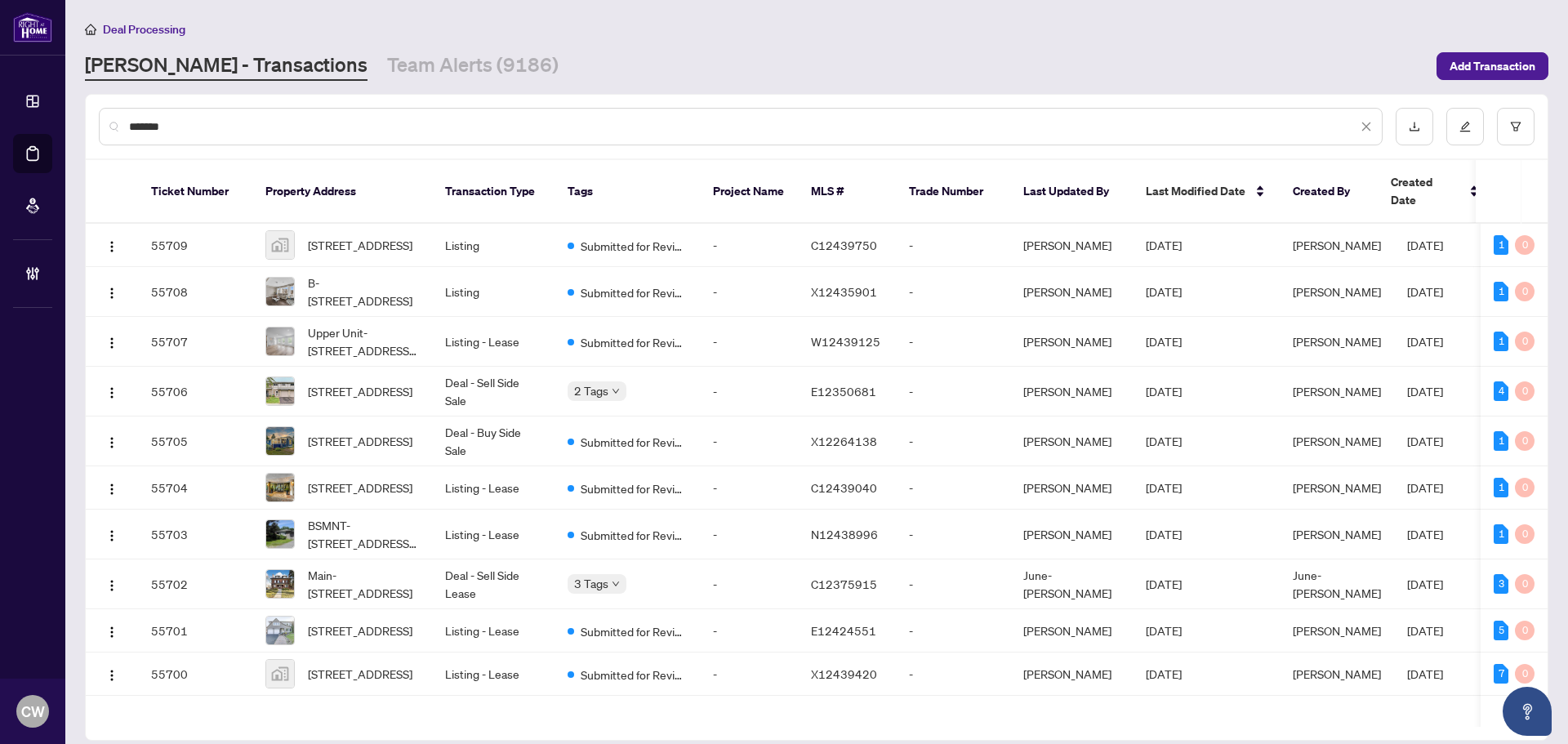
type input "*******"
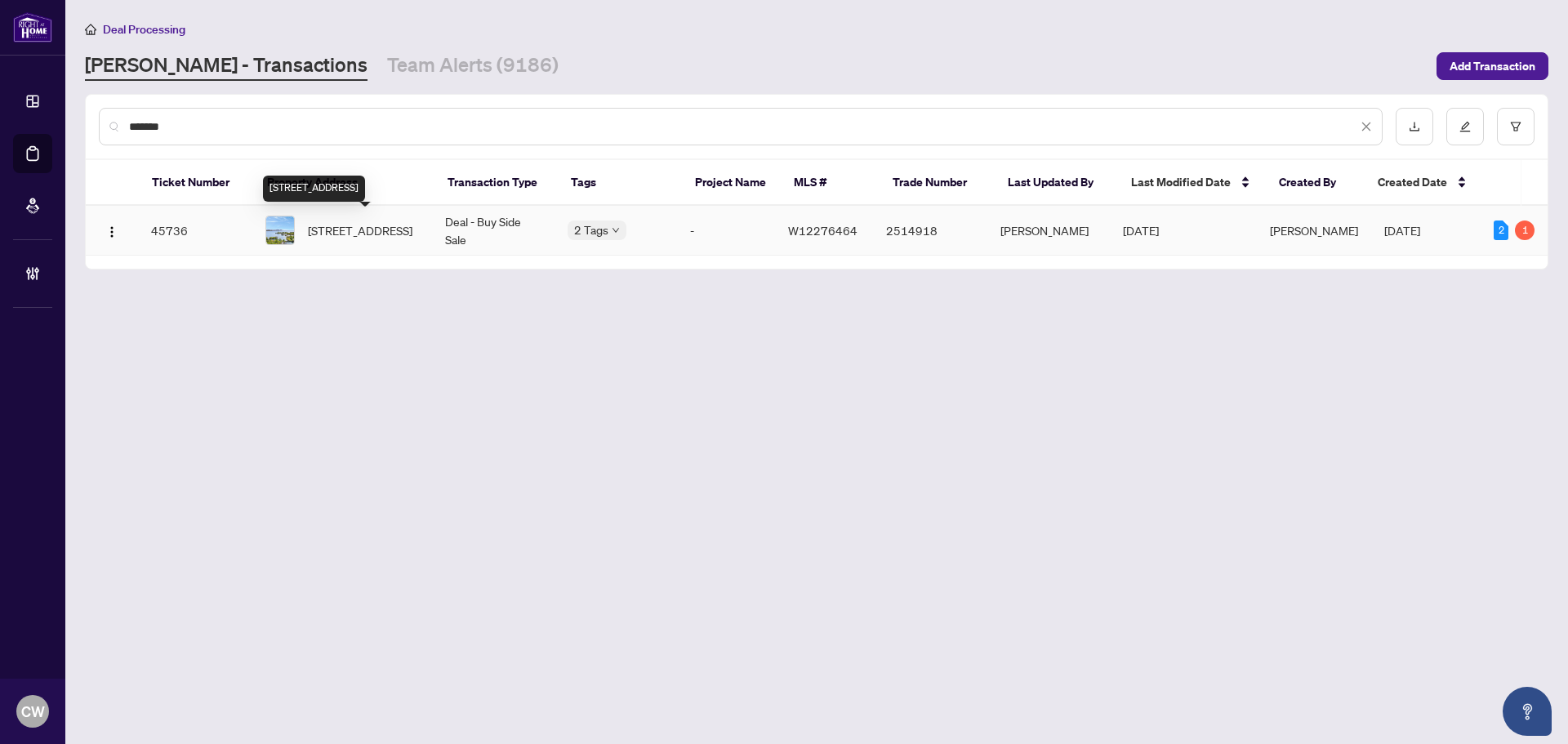
click at [361, 232] on span "[STREET_ADDRESS]" at bounding box center [361, 230] width 105 height 18
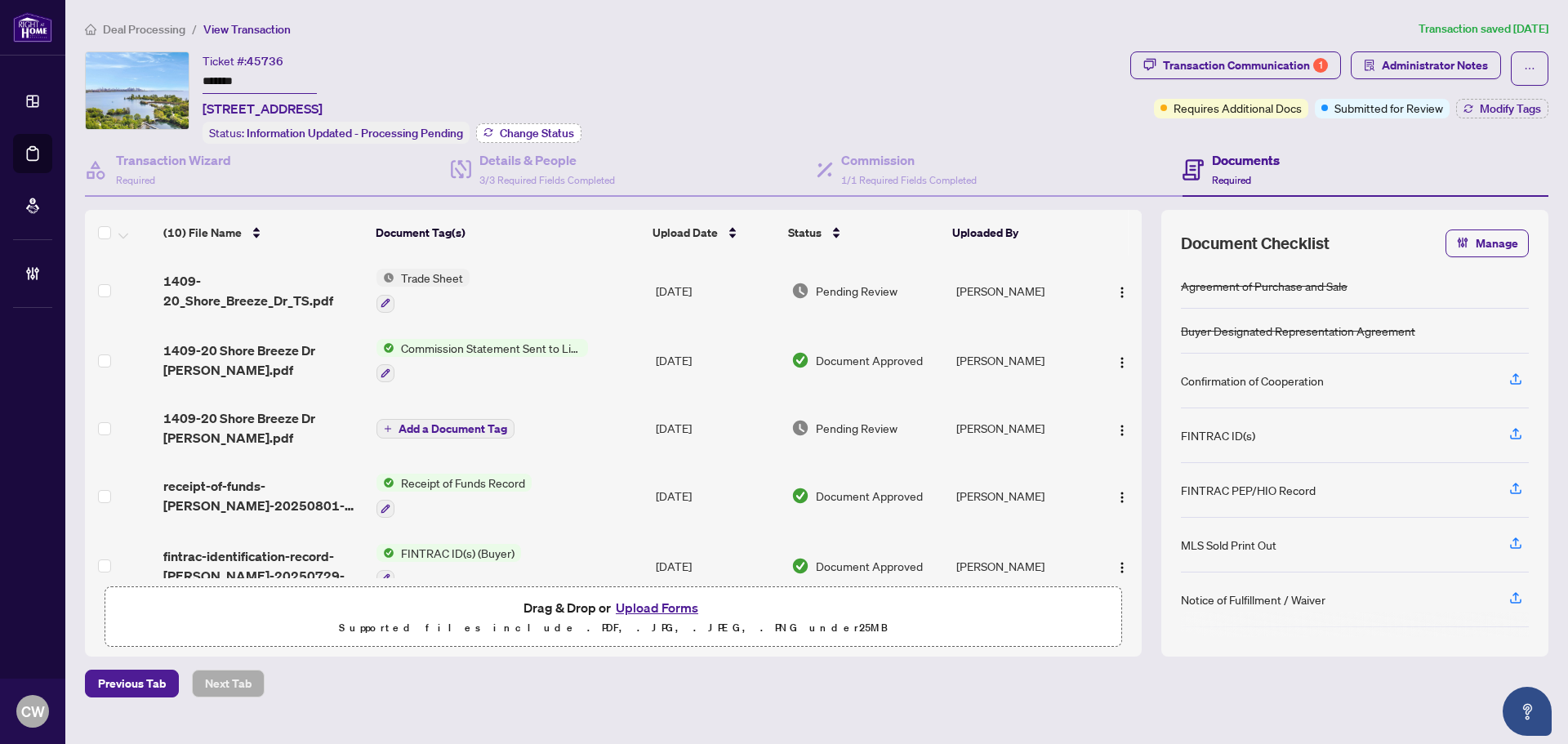
click at [531, 127] on span "Change Status" at bounding box center [537, 133] width 75 height 12
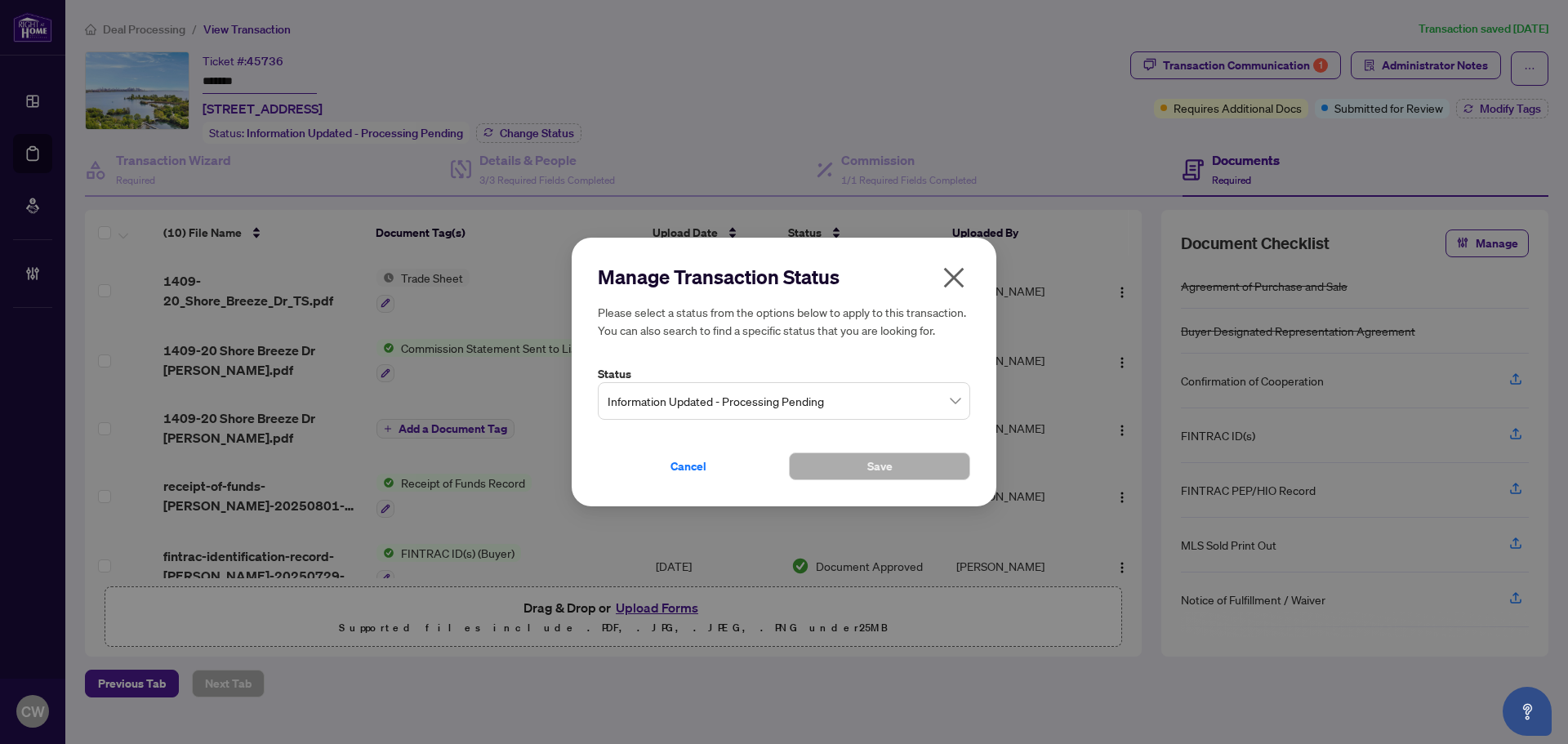
click at [823, 407] on span "Information Updated - Processing Pending" at bounding box center [784, 402] width 353 height 31
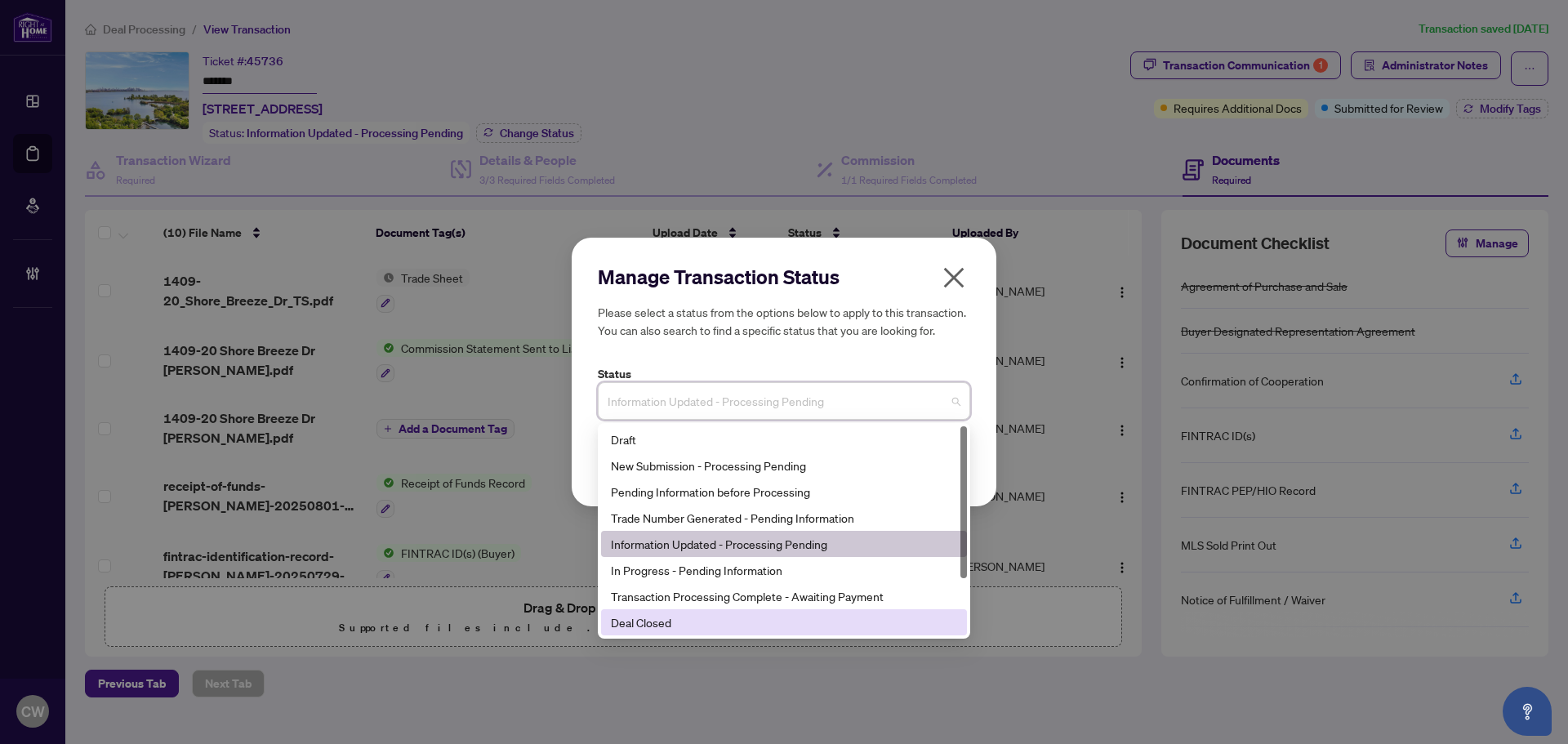
click at [738, 630] on div "Deal Closed" at bounding box center [784, 623] width 346 height 18
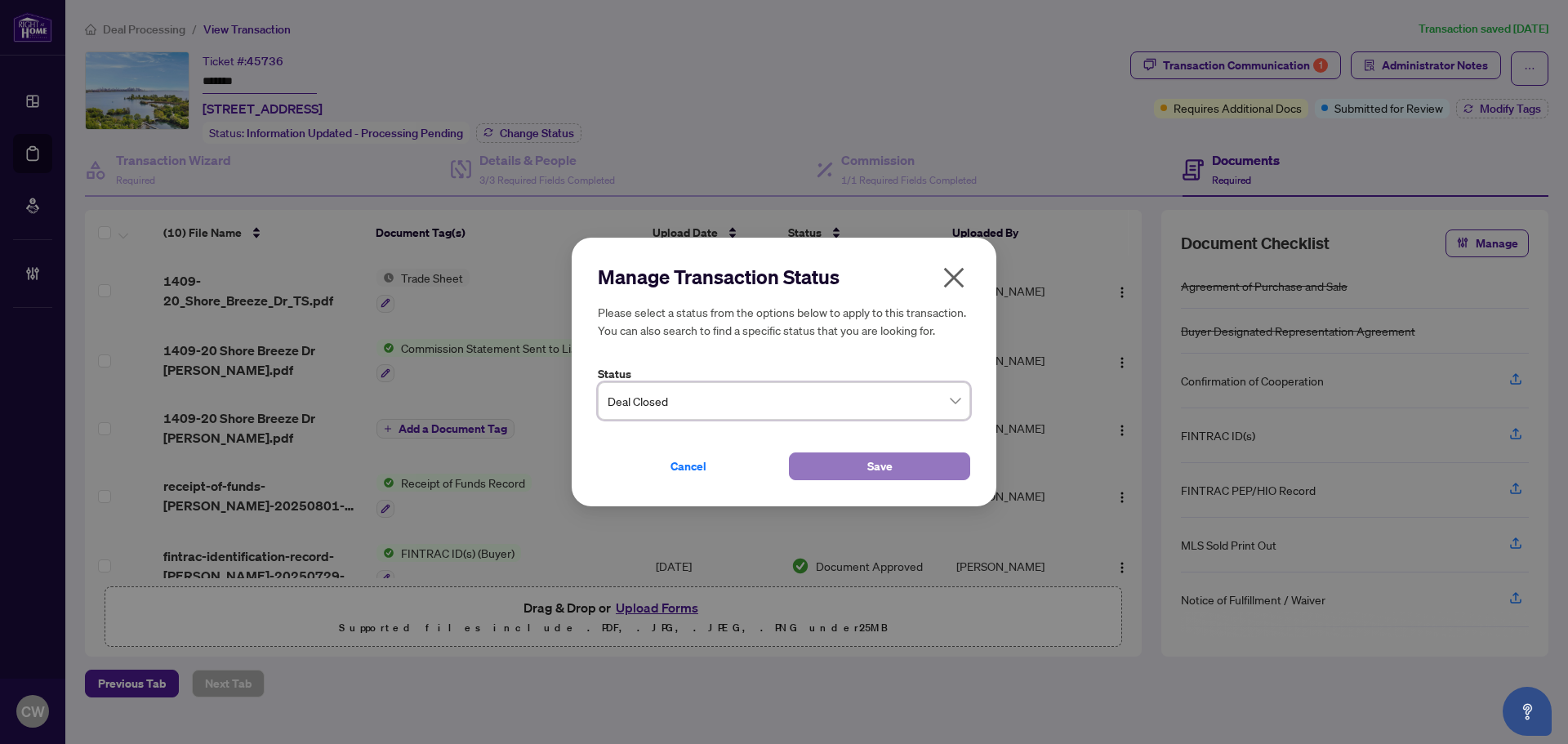
click at [825, 472] on button "Save" at bounding box center [880, 467] width 181 height 28
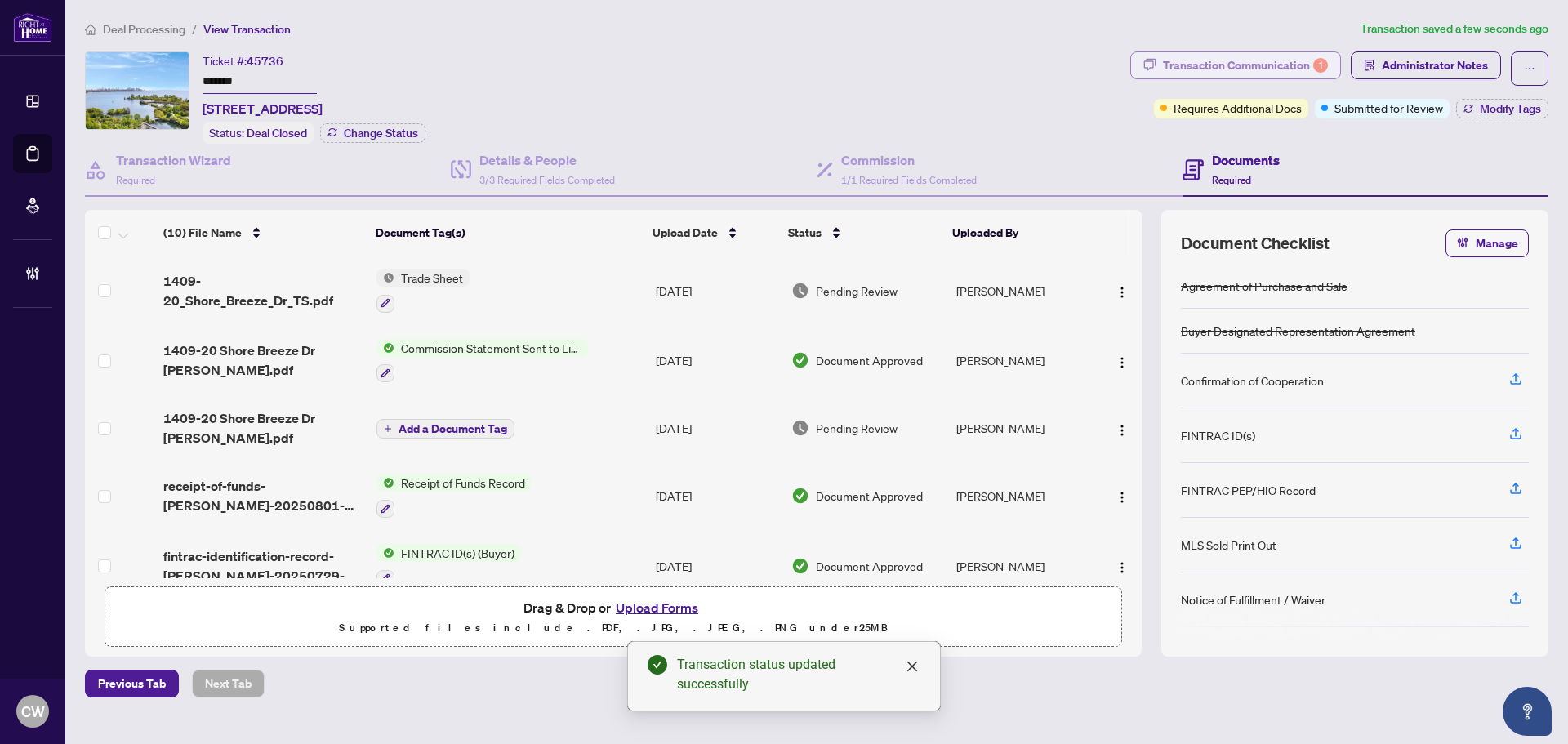
click at [1292, 62] on div "Transaction Communication 1" at bounding box center [1246, 65] width 165 height 26
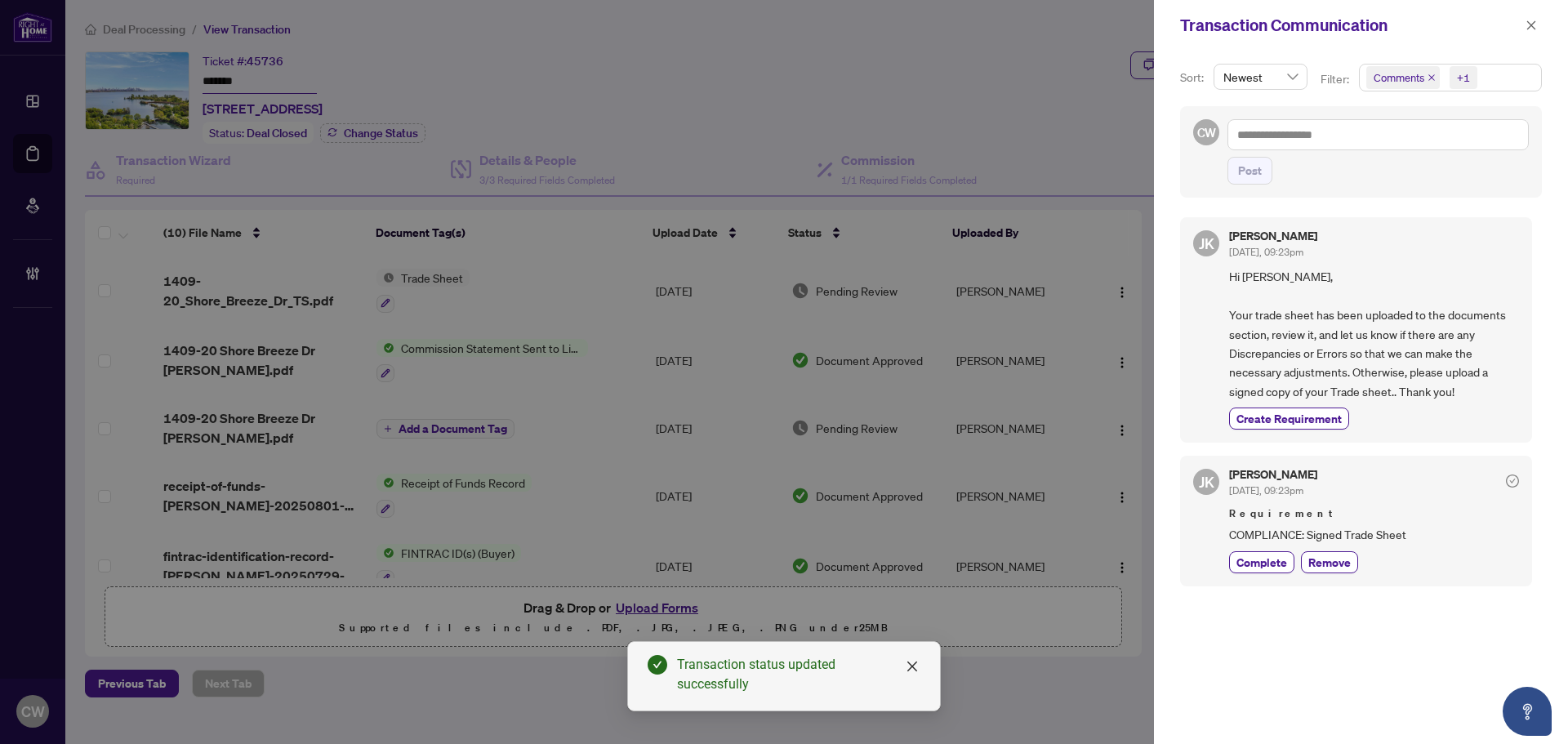
click at [1429, 76] on icon "close" at bounding box center [1432, 78] width 8 height 8
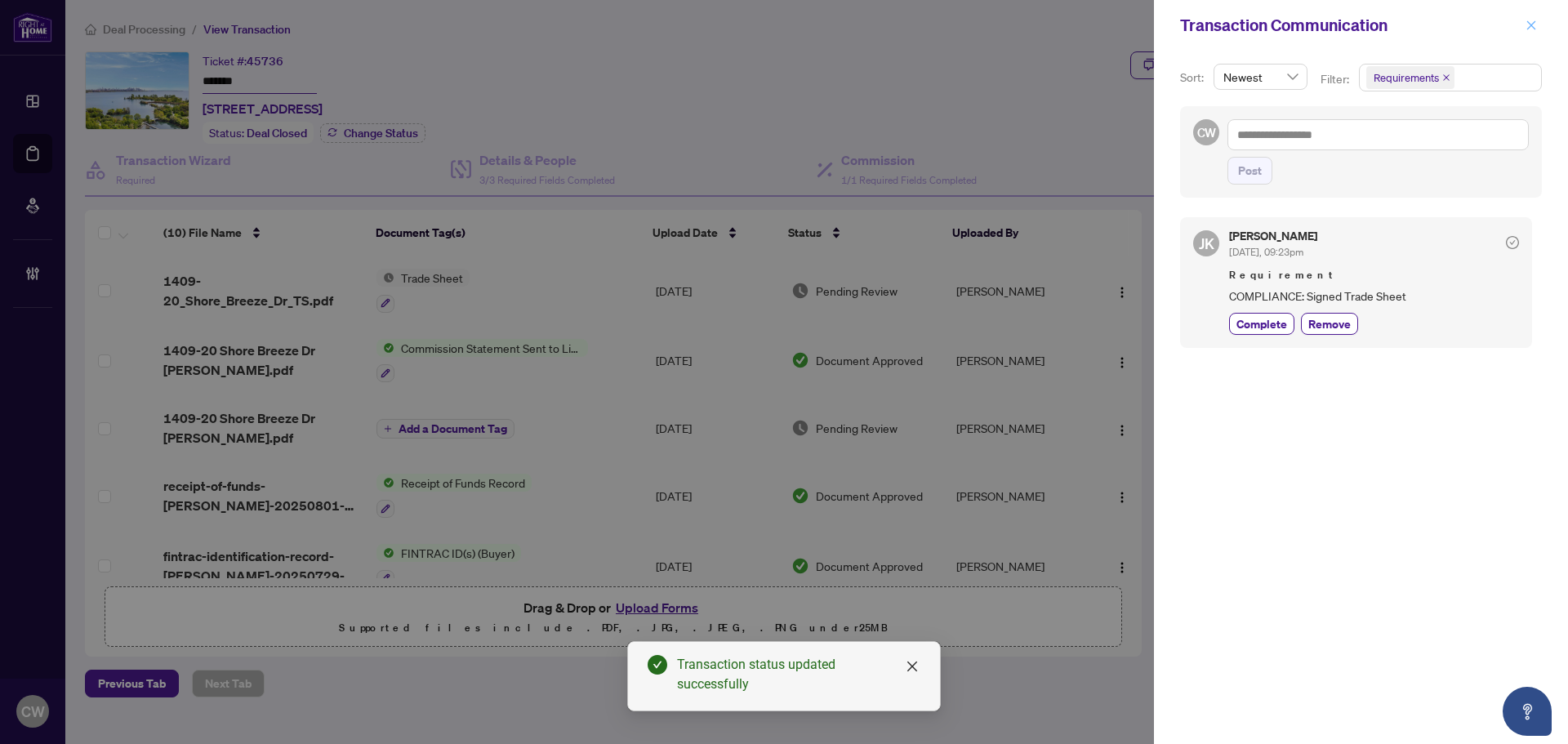
click at [1530, 23] on icon "close" at bounding box center [1531, 24] width 9 height 9
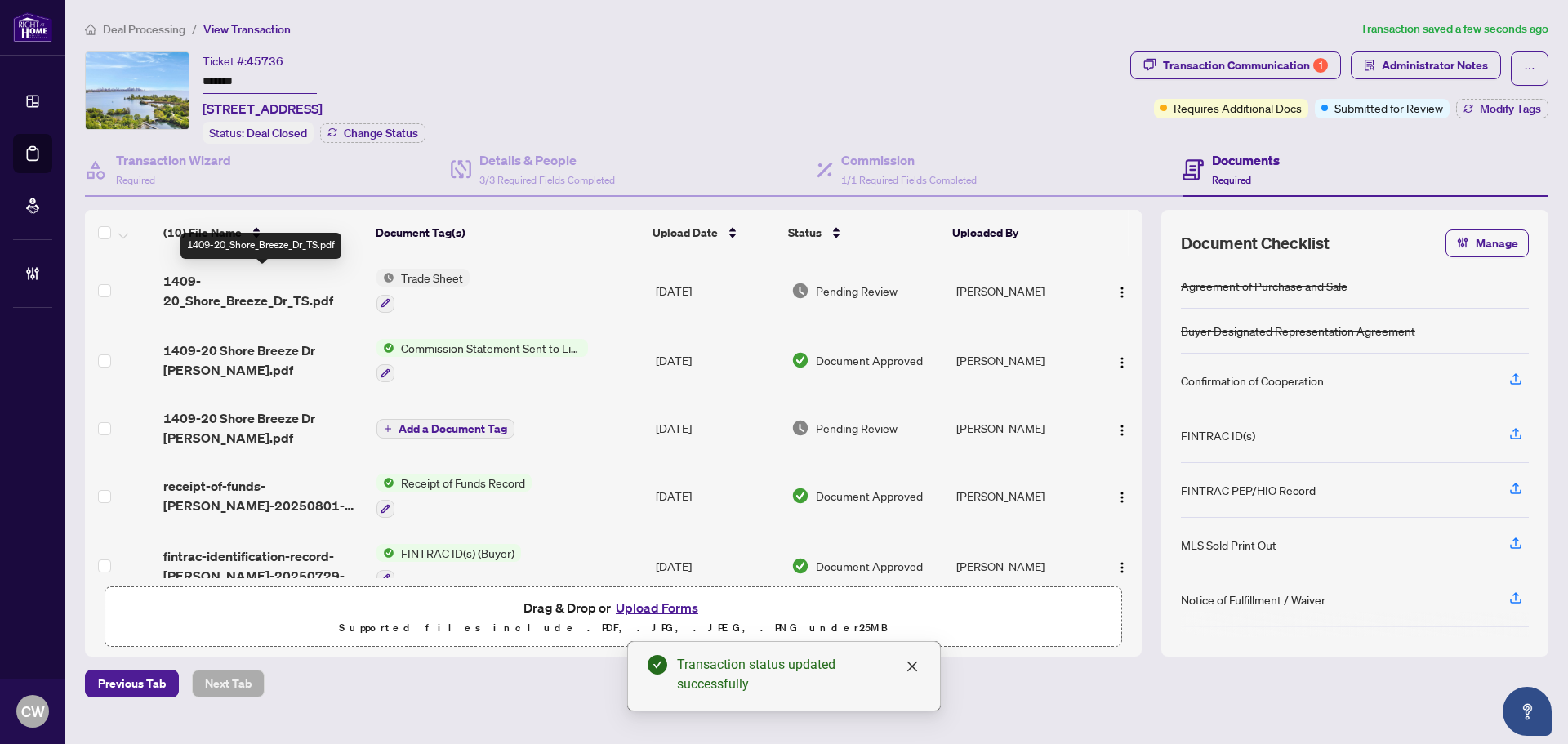
click at [293, 286] on span "1409-20_Shore_Breeze_Dr_TS.pdf" at bounding box center [263, 291] width 200 height 39
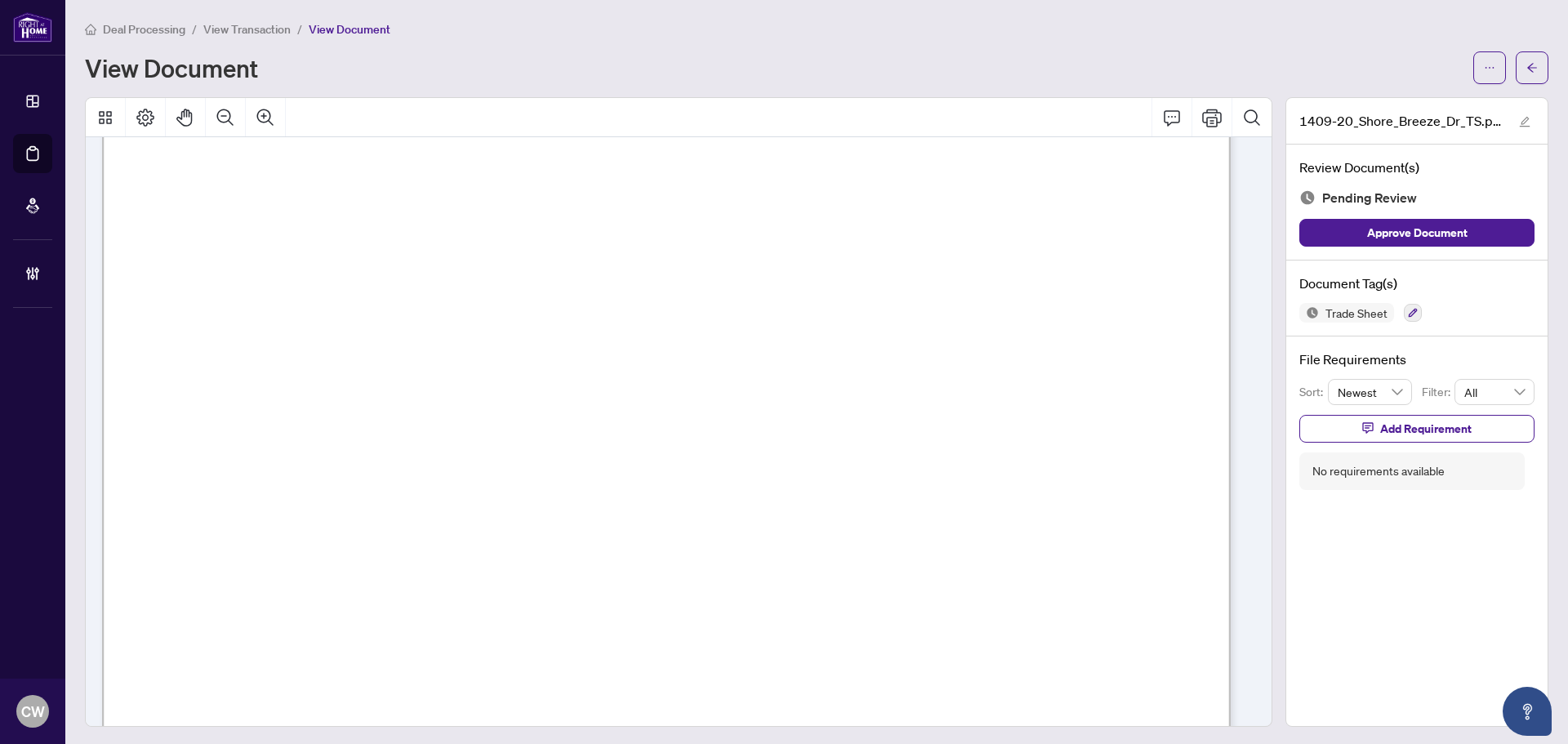
scroll to position [408, 0]
drag, startPoint x: 1522, startPoint y: 67, endPoint x: 19, endPoint y: 196, distance: 1508.5
click at [1527, 67] on icon "arrow-left" at bounding box center [1533, 68] width 12 height 12
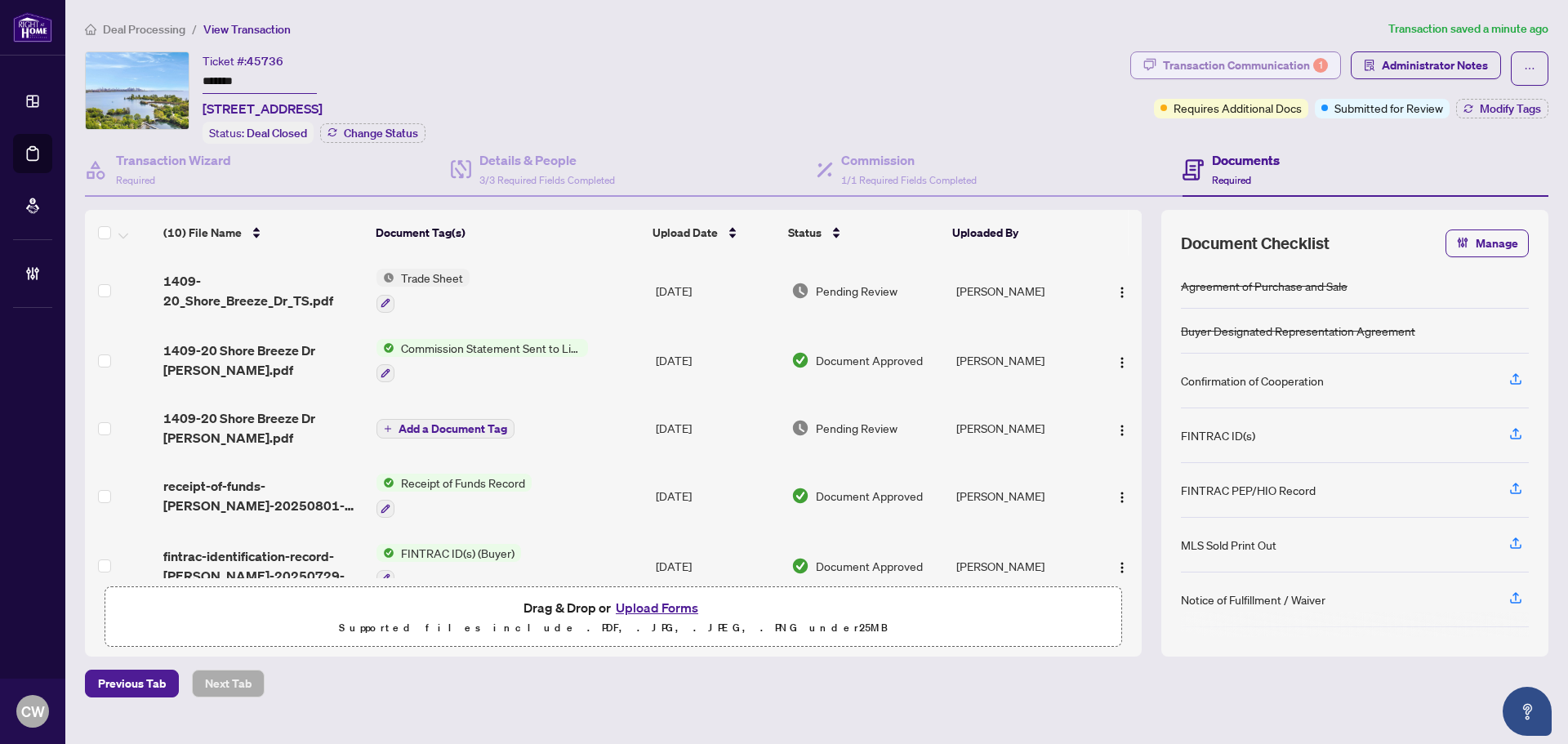
click at [1301, 65] on div "Transaction Communication 1" at bounding box center [1246, 65] width 165 height 26
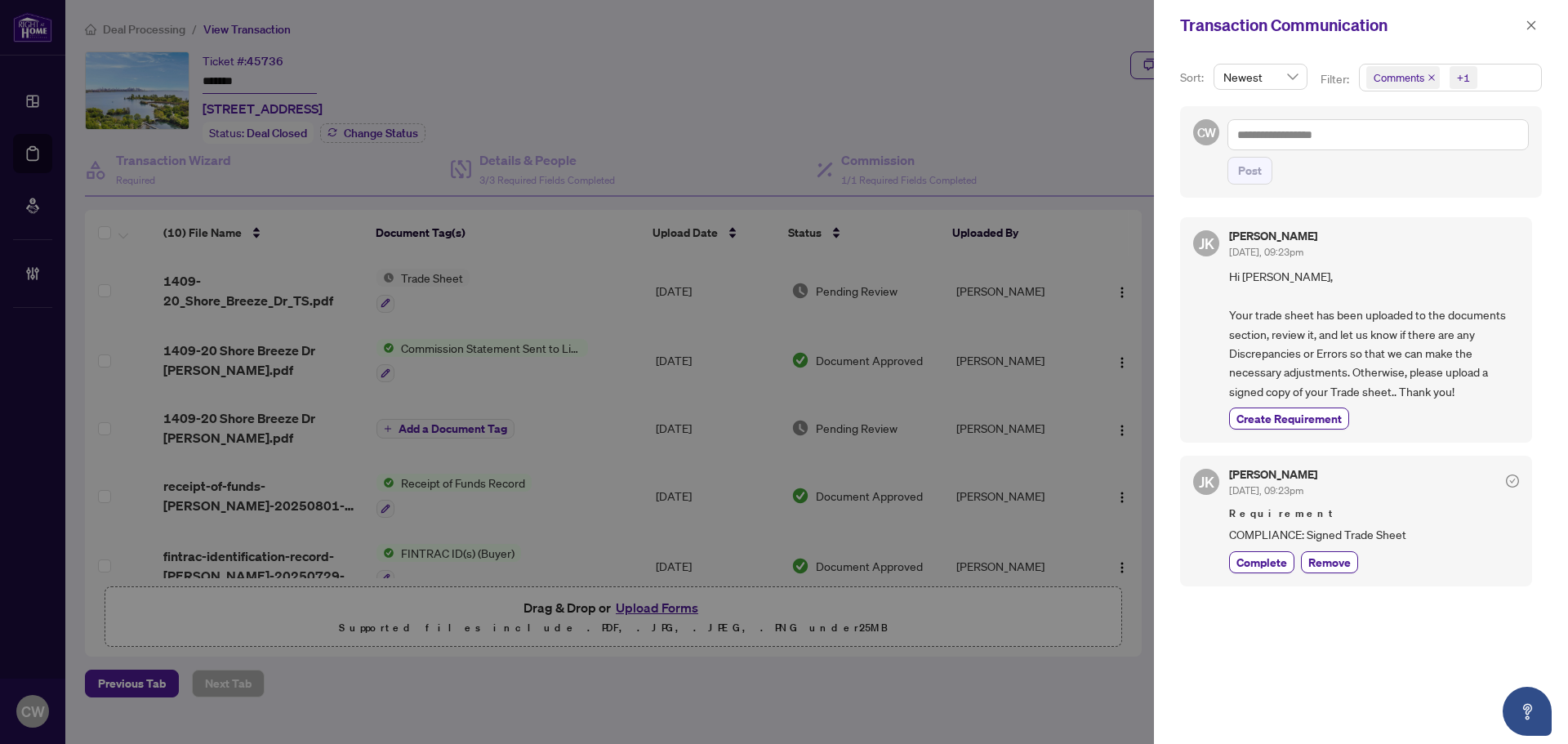
click at [1432, 78] on icon "close" at bounding box center [1432, 78] width 8 height 8
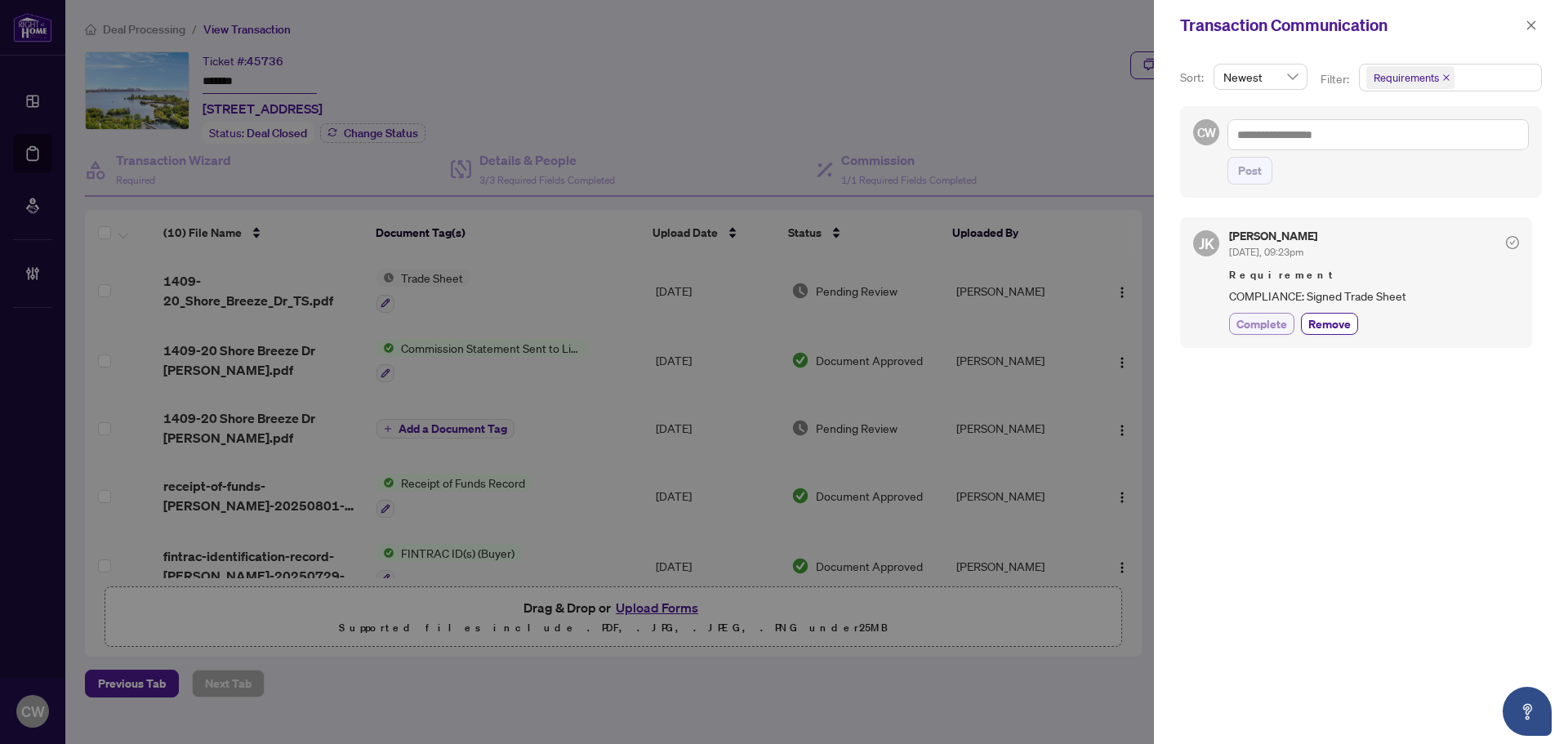
click at [1268, 322] on span "Complete" at bounding box center [1262, 324] width 50 height 17
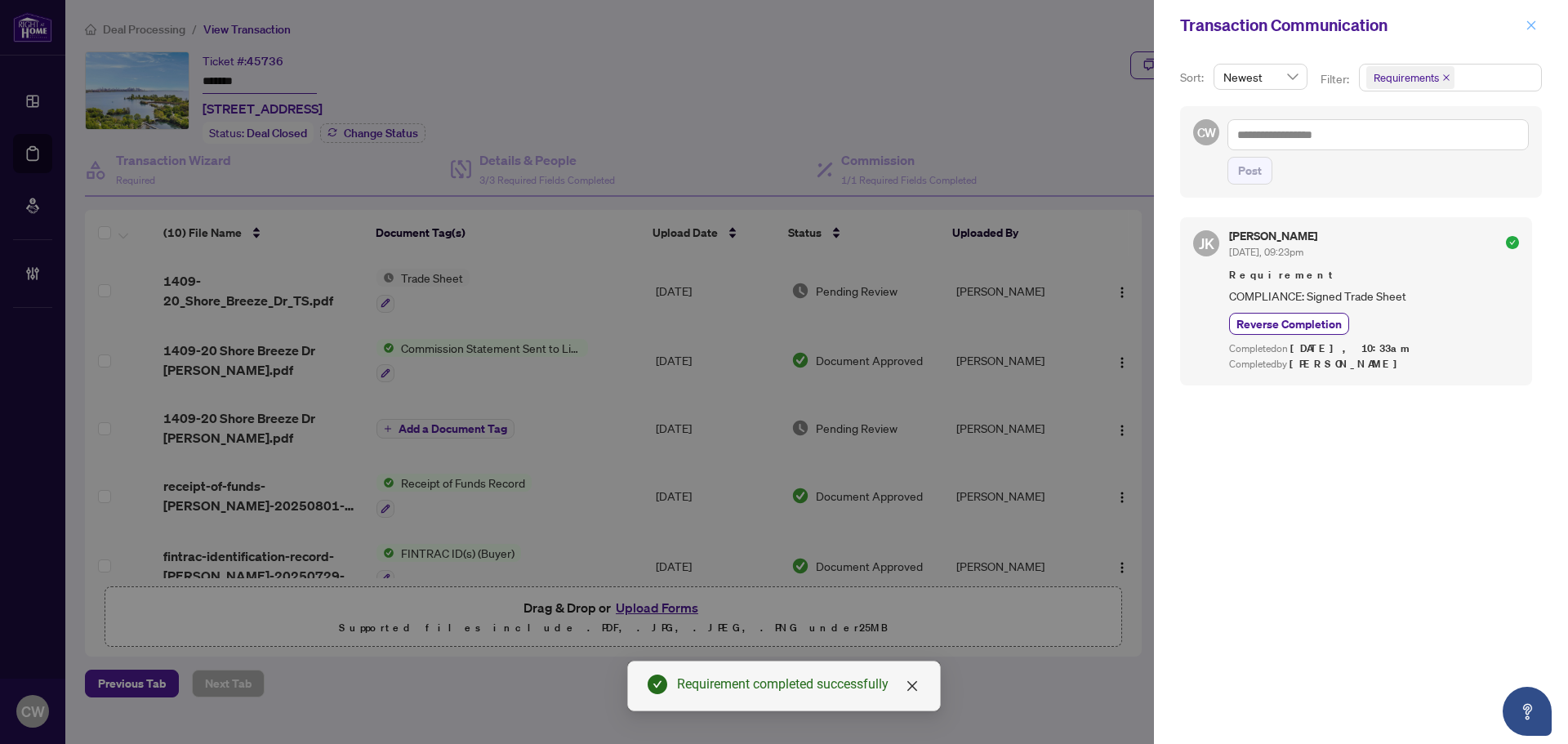
click at [1534, 20] on icon "close" at bounding box center [1532, 25] width 12 height 12
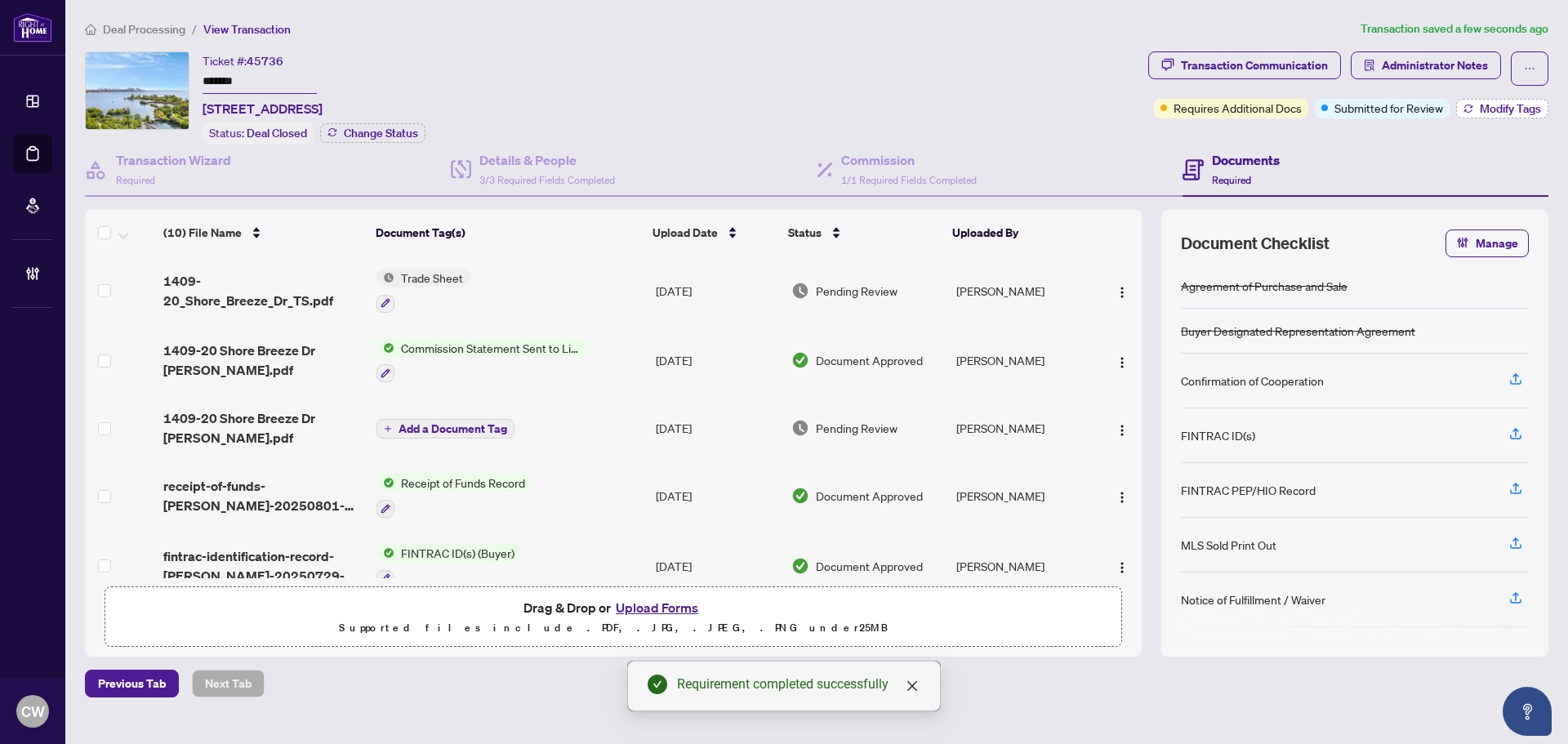
click at [1515, 103] on span "Modify Tags" at bounding box center [1510, 109] width 61 height 12
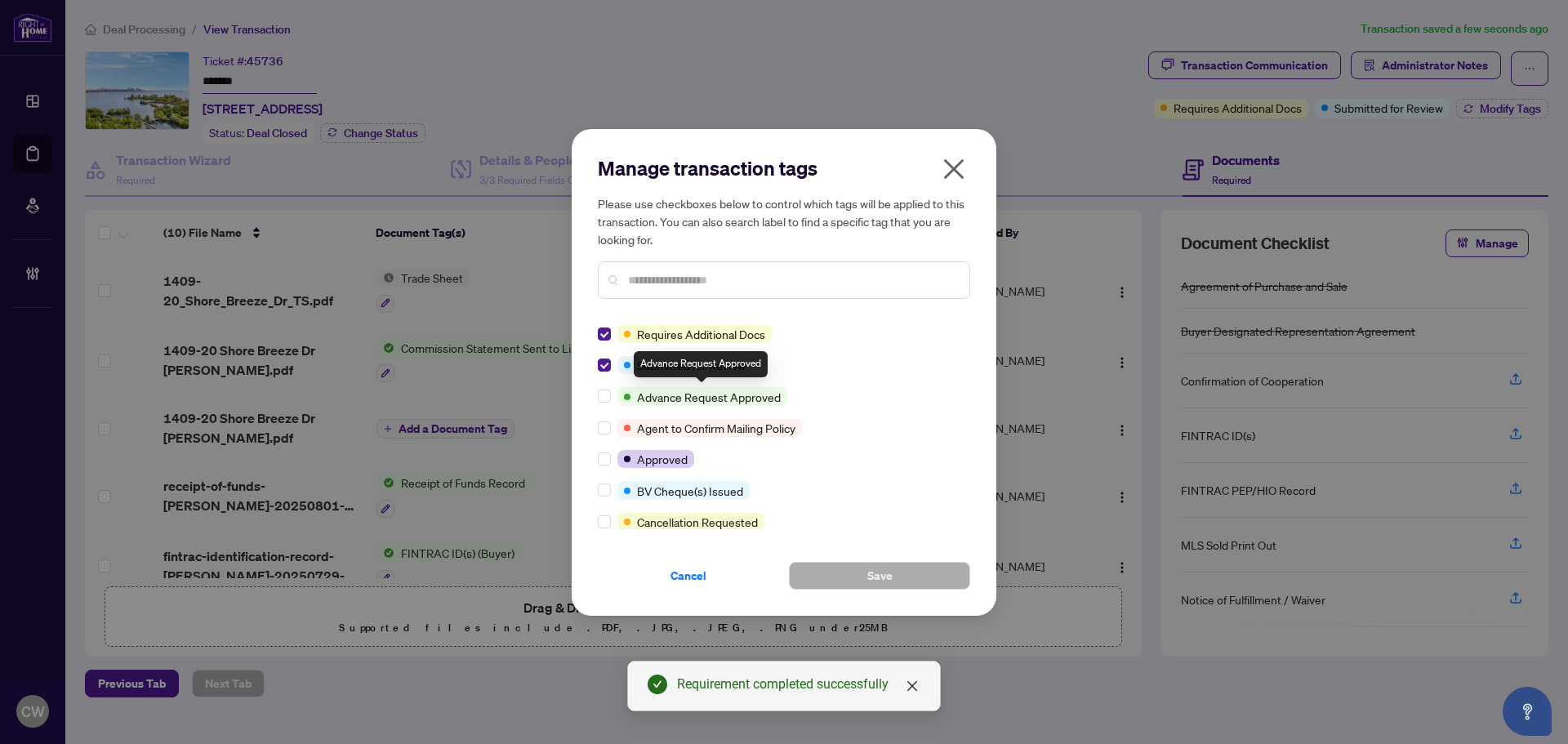
click at [609, 376] on div "Requires Additional Docs Submitted for Review Advance Request Approved Agent to…" at bounding box center [784, 427] width 372 height 205
click at [608, 345] on div "Requires Additional Docs Submitted for Review Advance Request Approved Agent to…" at bounding box center [784, 427] width 372 height 205
click at [608, 340] on label at bounding box center [604, 334] width 13 height 18
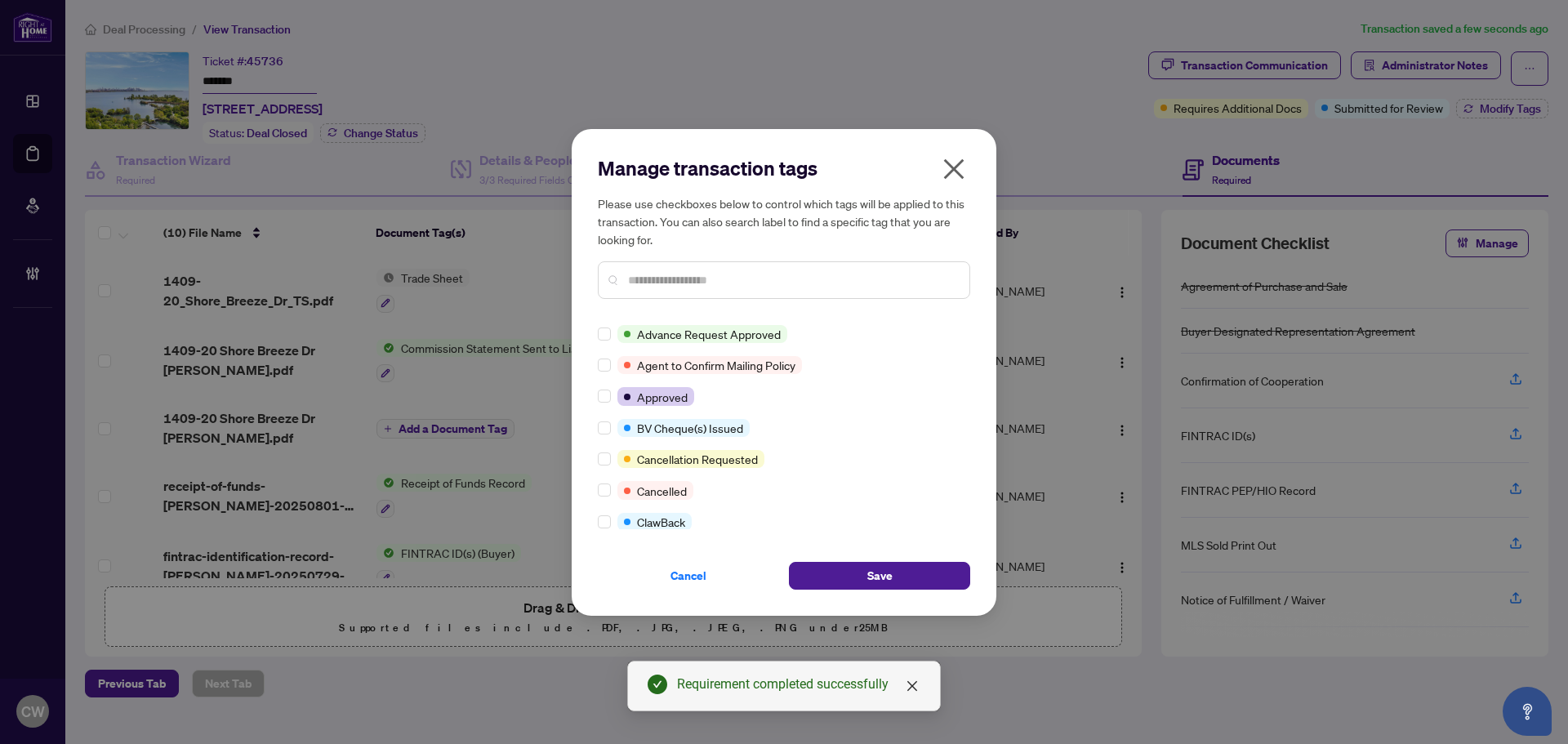
click at [596, 397] on div "Manage transaction tags Please use checkboxes below to control which tags will …" at bounding box center [784, 372] width 425 height 487
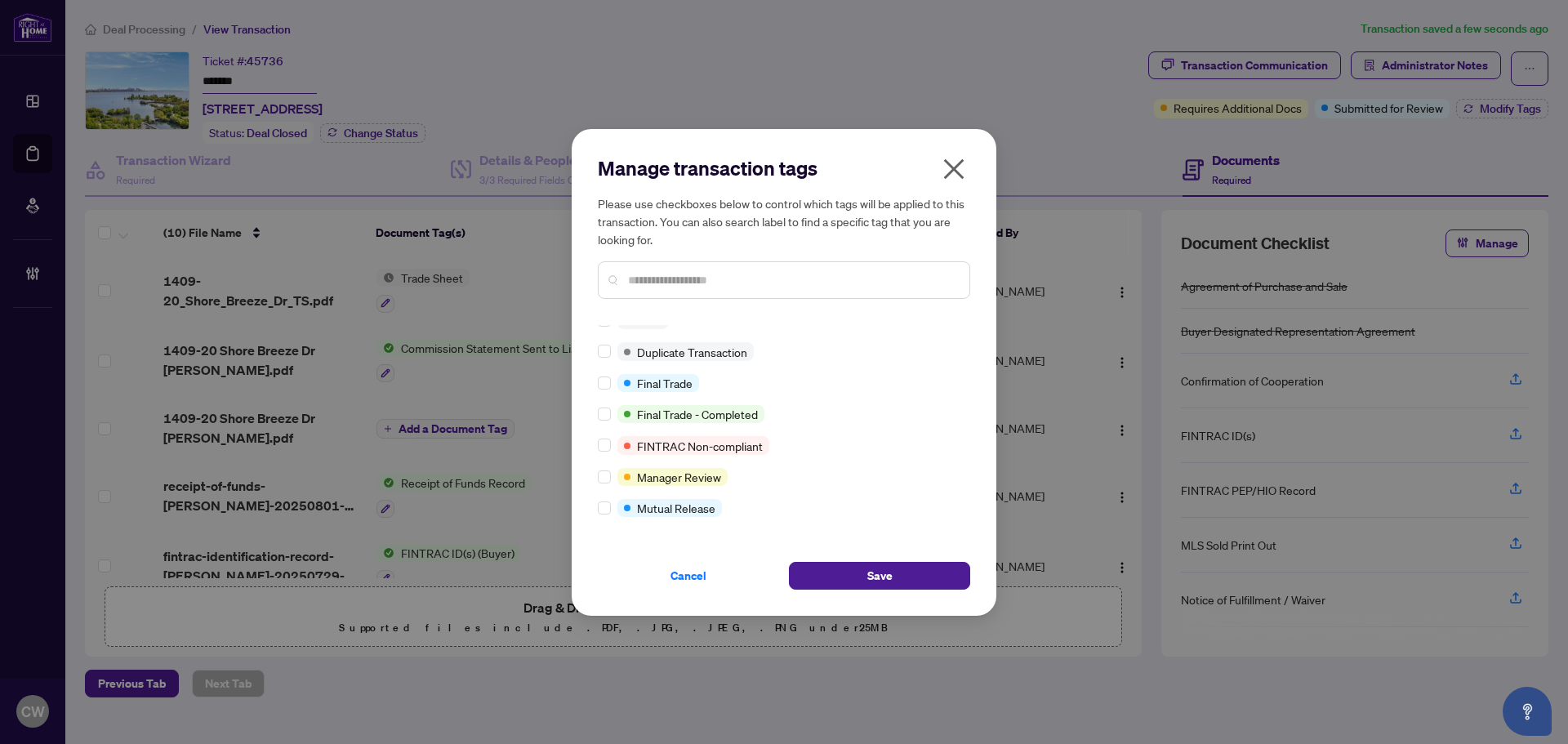
scroll to position [14, 0]
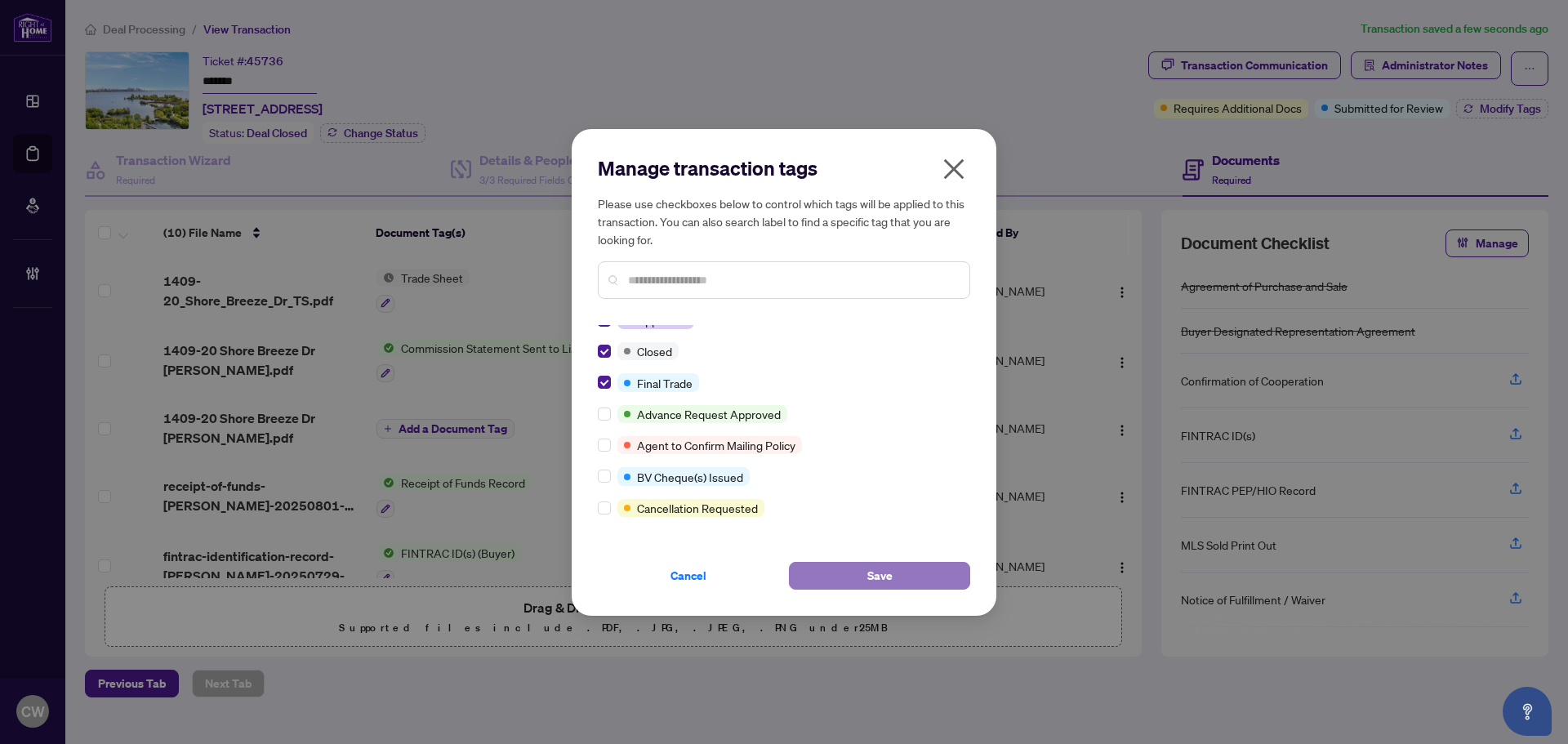
click at [925, 563] on button "Save" at bounding box center [880, 576] width 181 height 28
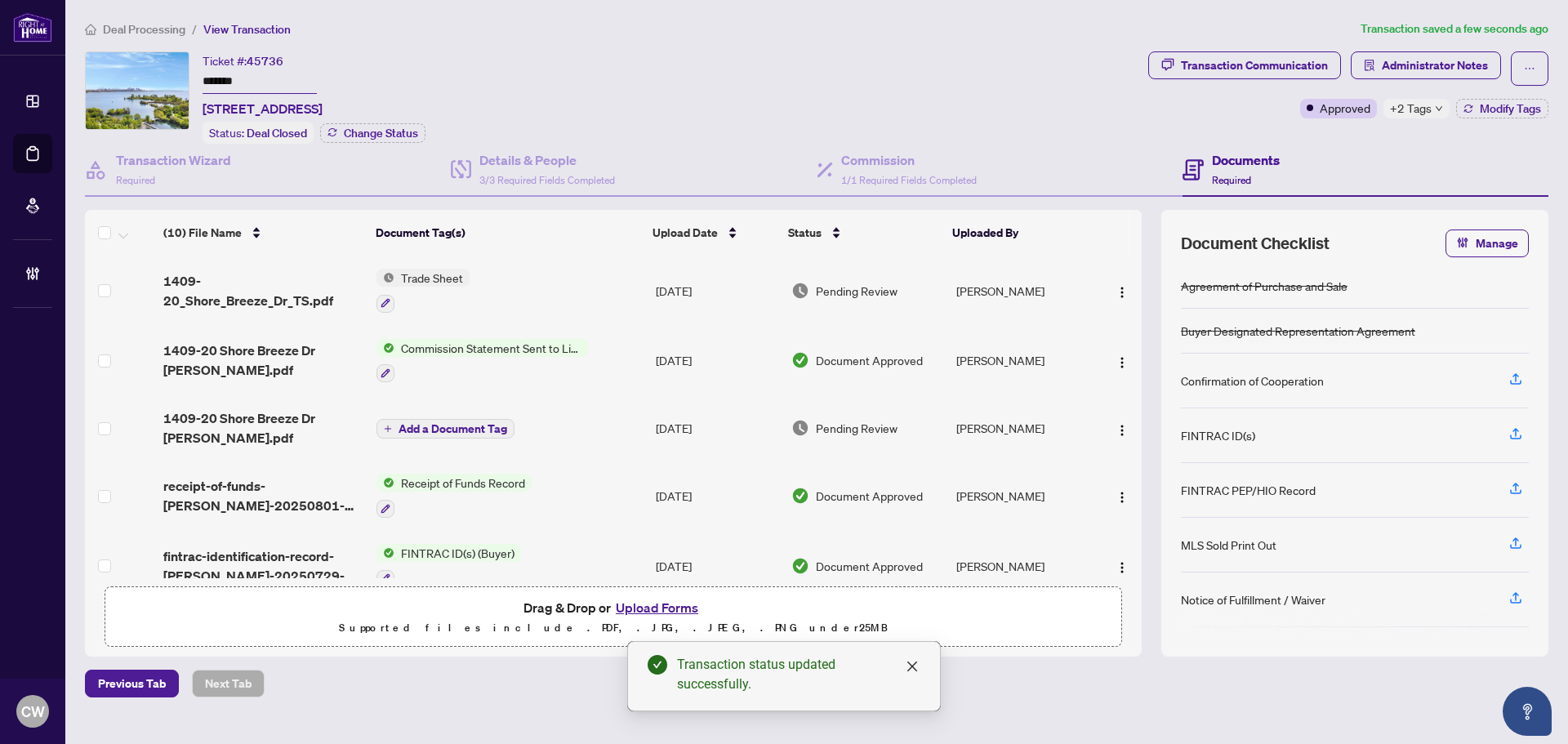
click at [287, 303] on span "1409-20_Shore_Breeze_Dr_TS.pdf" at bounding box center [263, 291] width 200 height 39
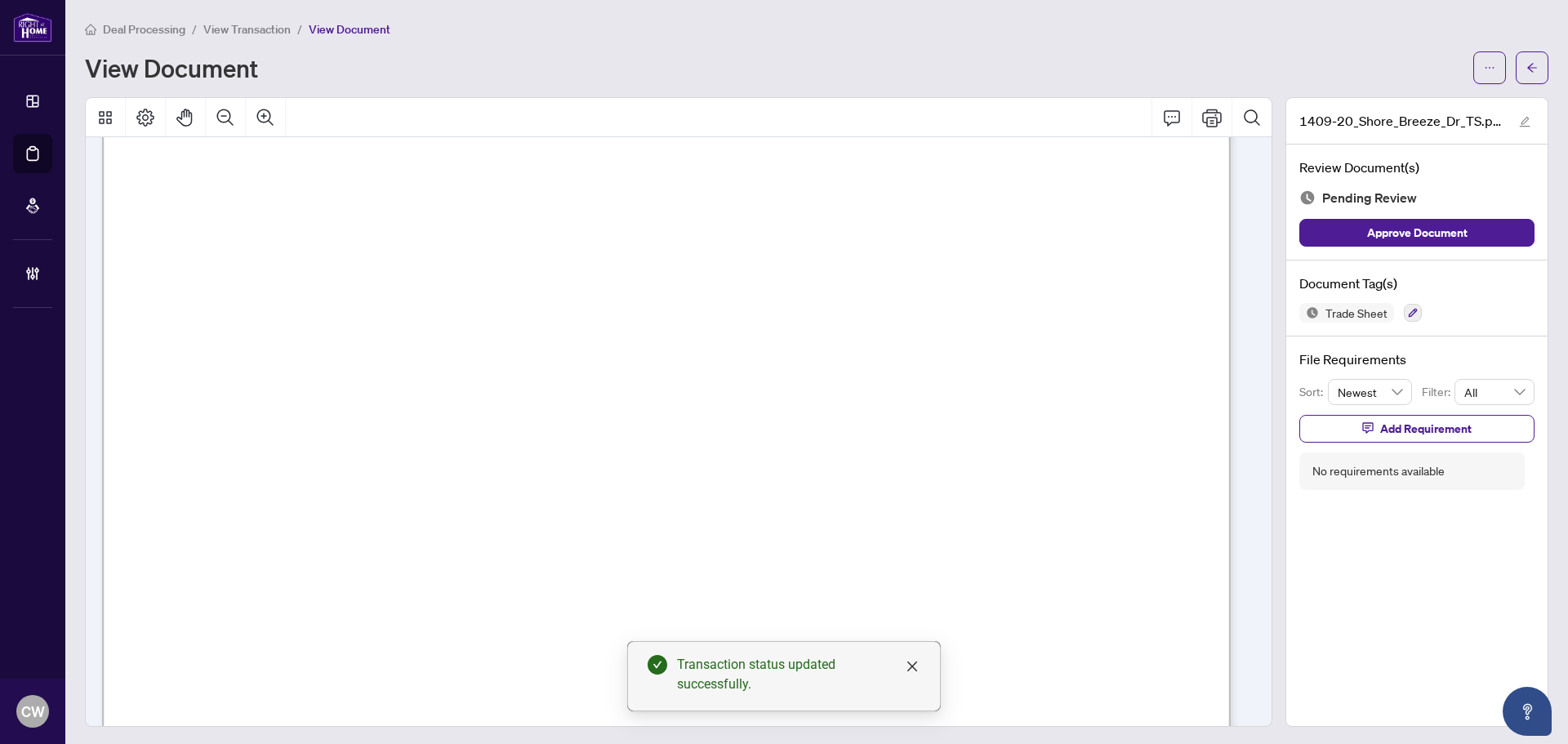
scroll to position [490, 0]
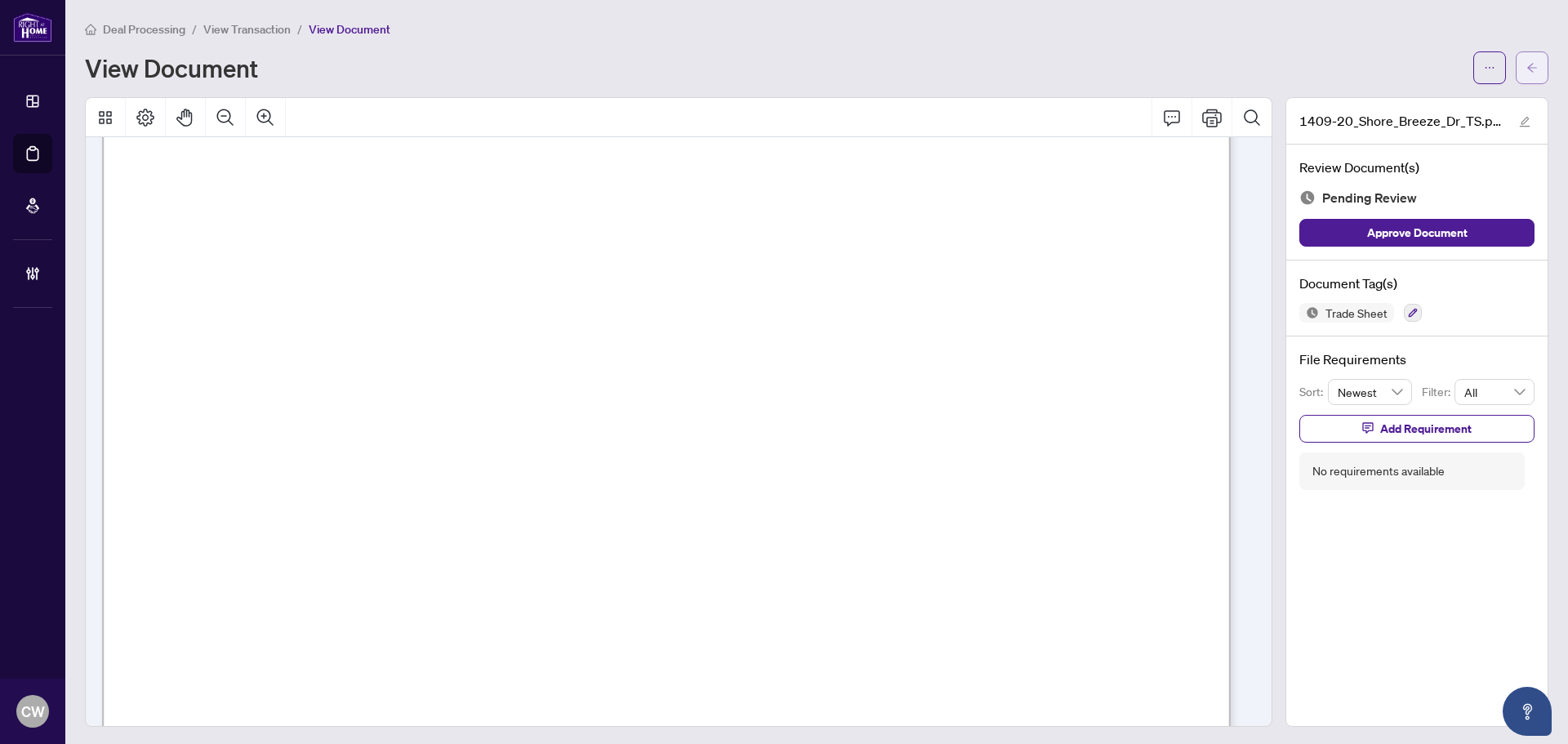
click at [1527, 72] on icon "arrow-left" at bounding box center [1533, 68] width 12 height 12
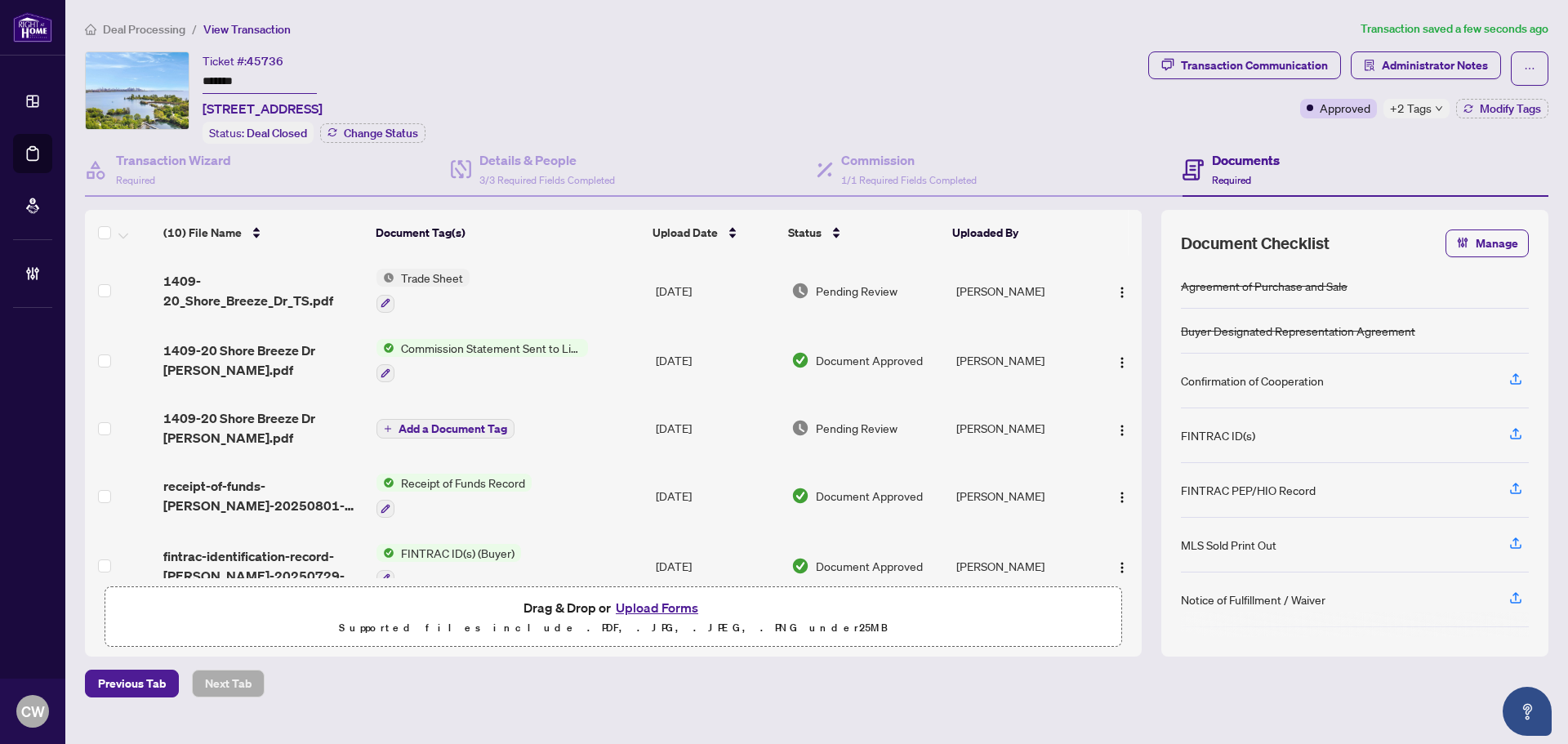
click at [655, 599] on button "Upload Forms" at bounding box center [656, 608] width 92 height 21
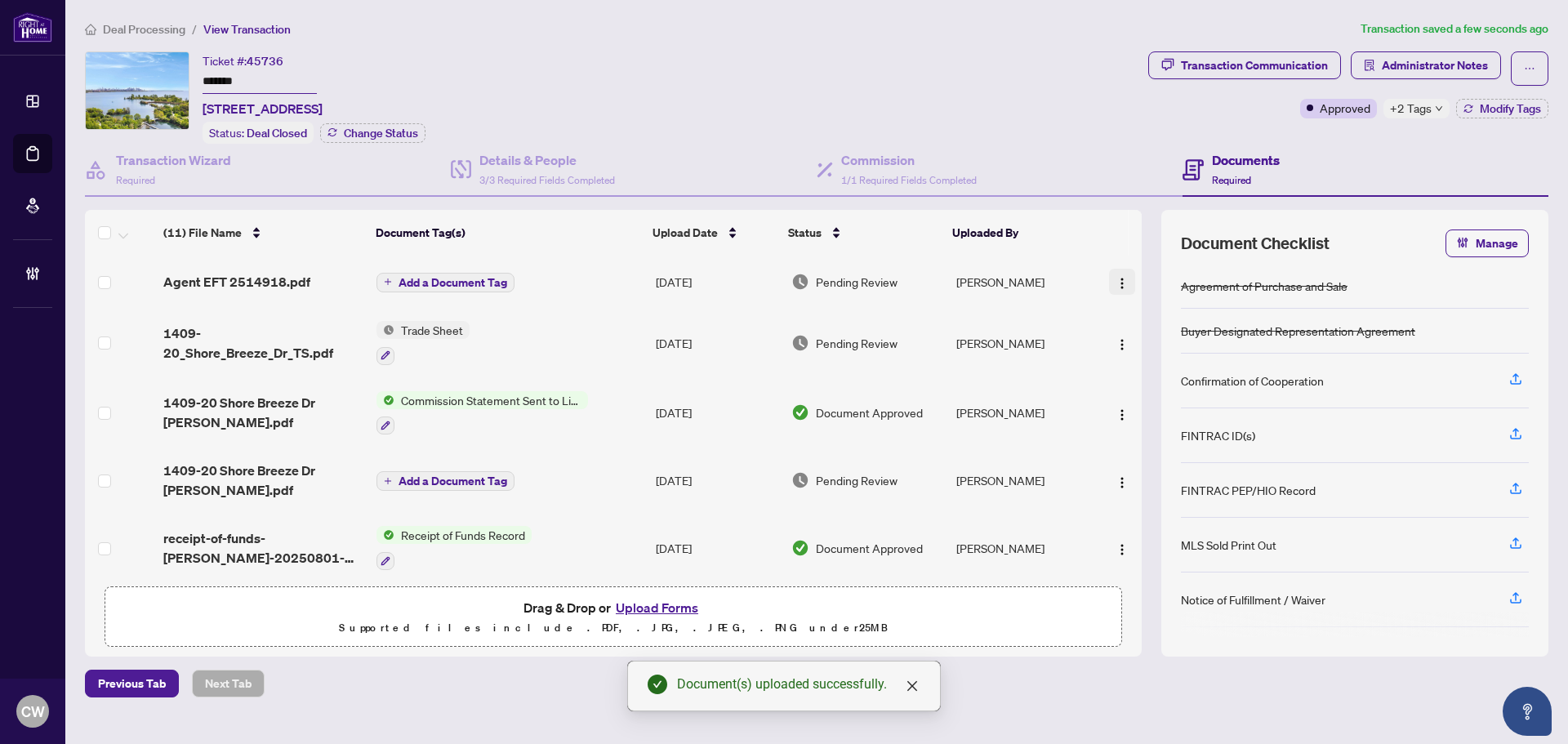
click at [1119, 282] on img "button" at bounding box center [1122, 283] width 13 height 13
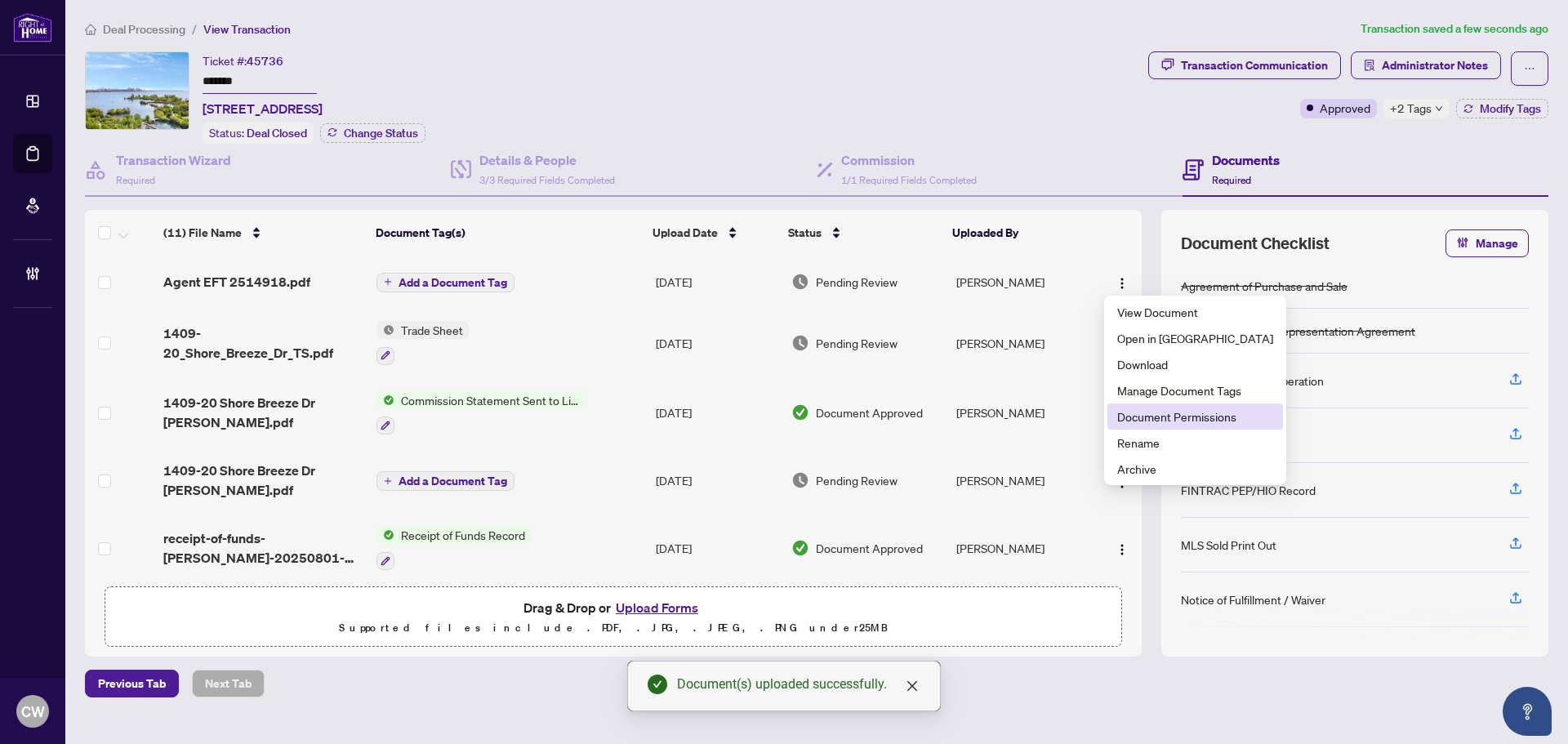
click at [1158, 423] on span "Document Permissions" at bounding box center [1195, 416] width 156 height 18
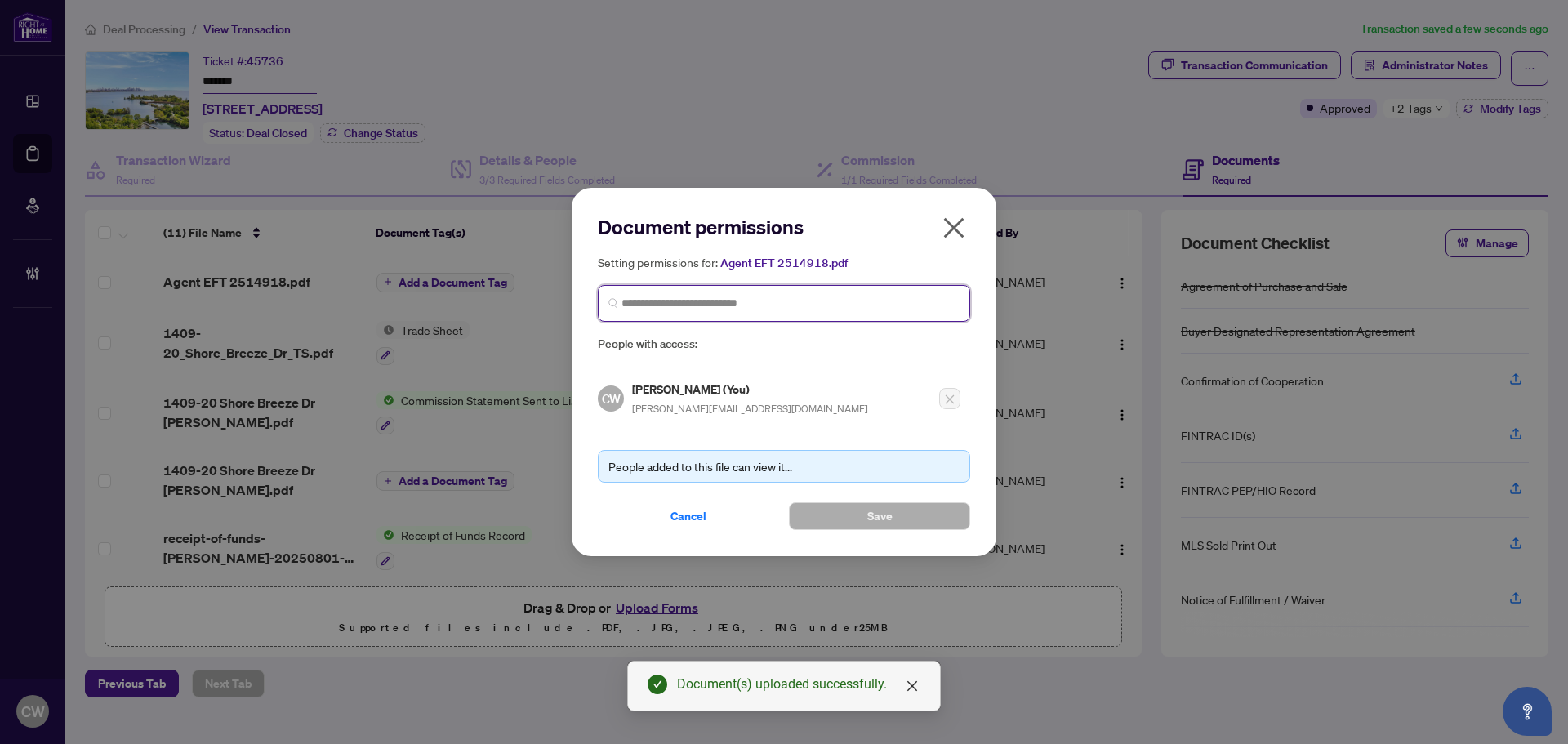
paste input "**********"
click at [731, 305] on input "search" at bounding box center [790, 304] width 338 height 17
type input "**********"
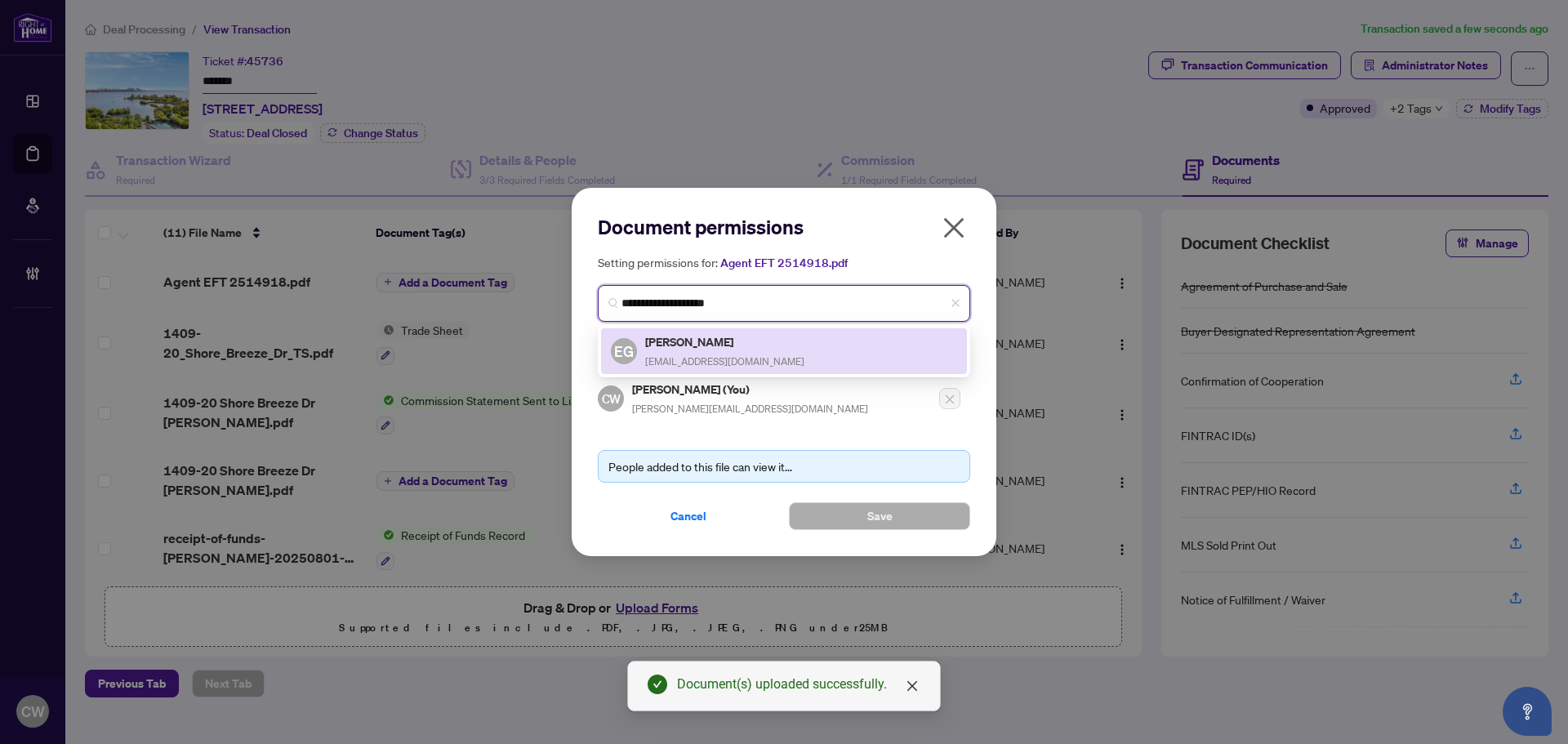
click at [725, 344] on h5 "[PERSON_NAME]" at bounding box center [725, 341] width 159 height 18
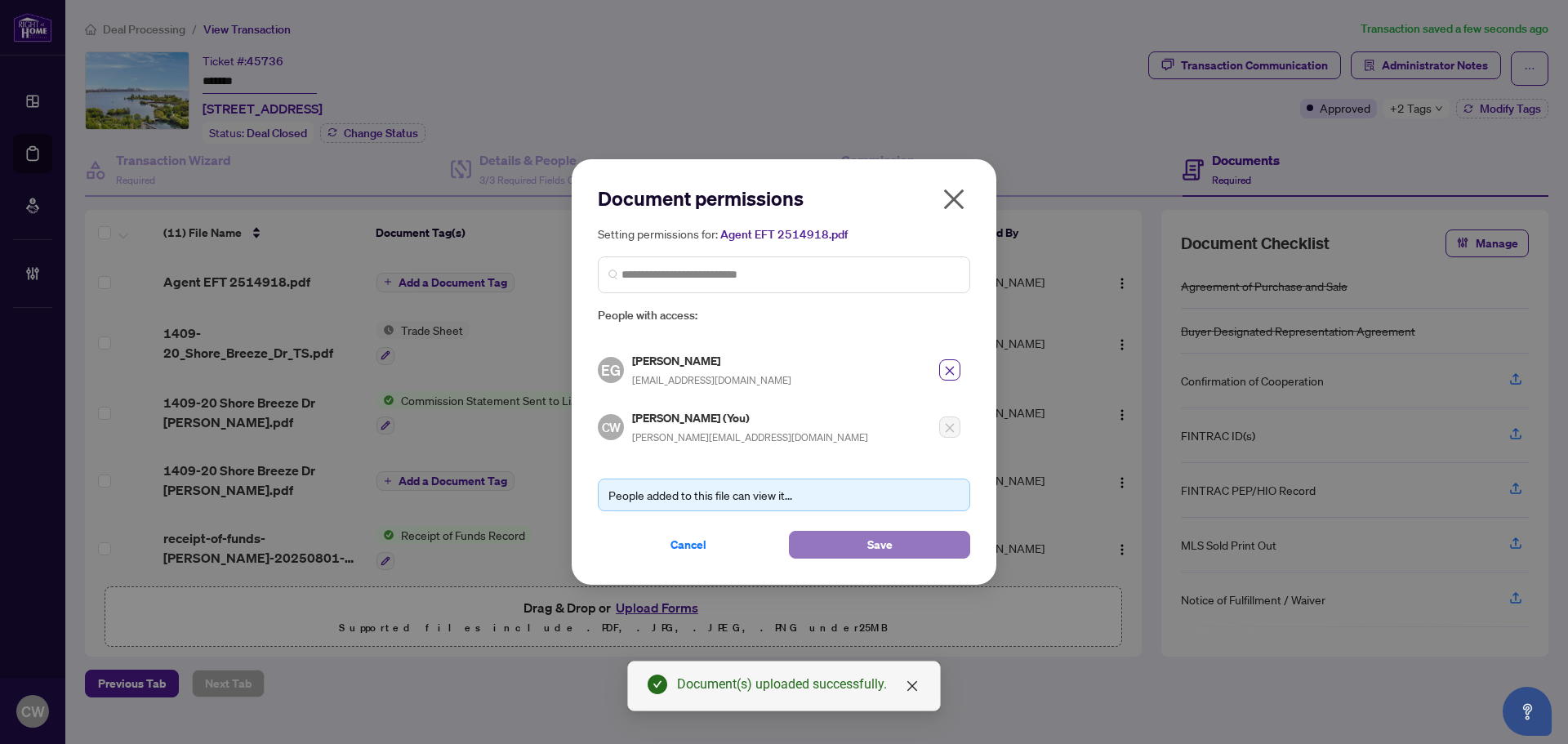
click at [866, 549] on button "Save" at bounding box center [880, 545] width 181 height 28
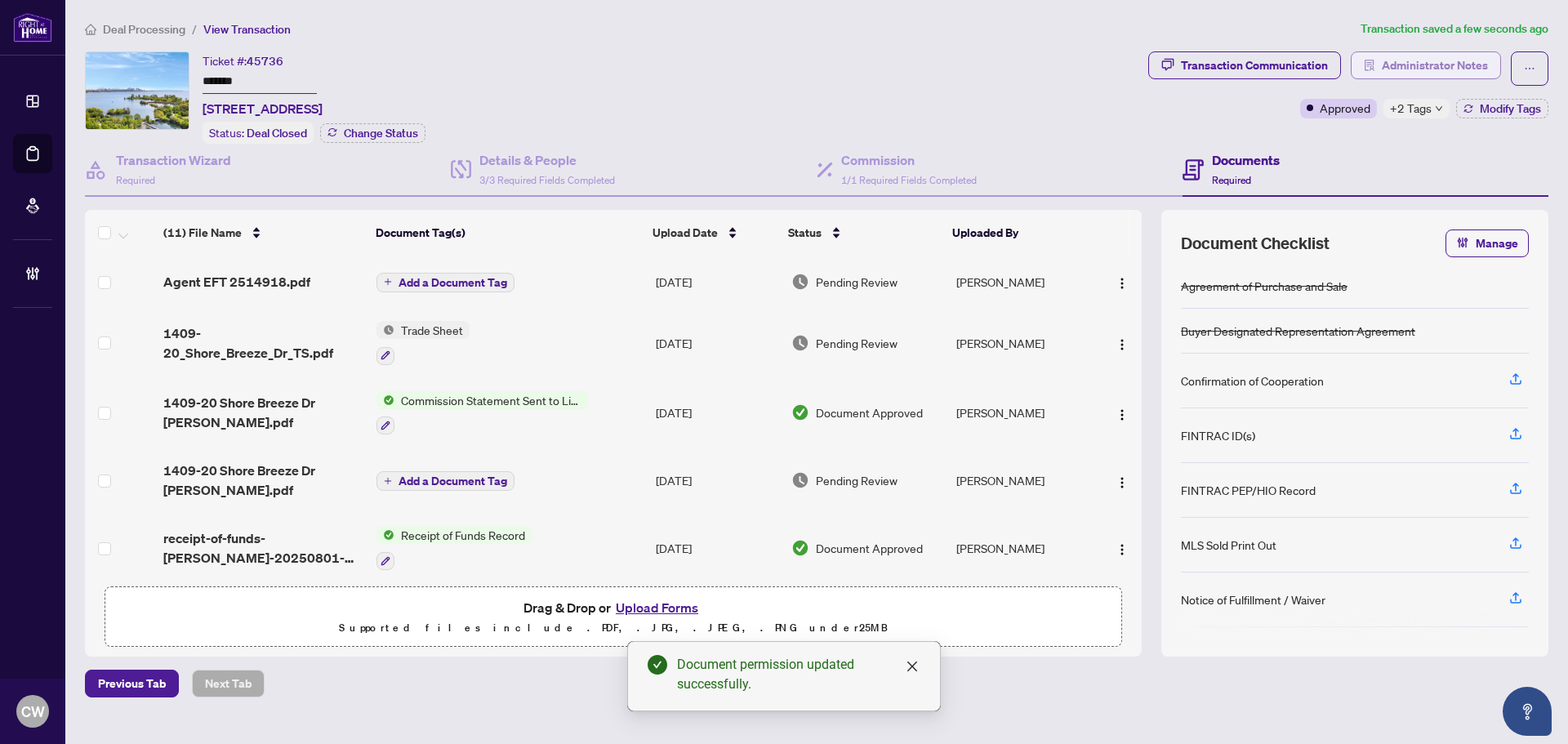
click at [1436, 63] on span "Administrator Notes" at bounding box center [1435, 65] width 107 height 26
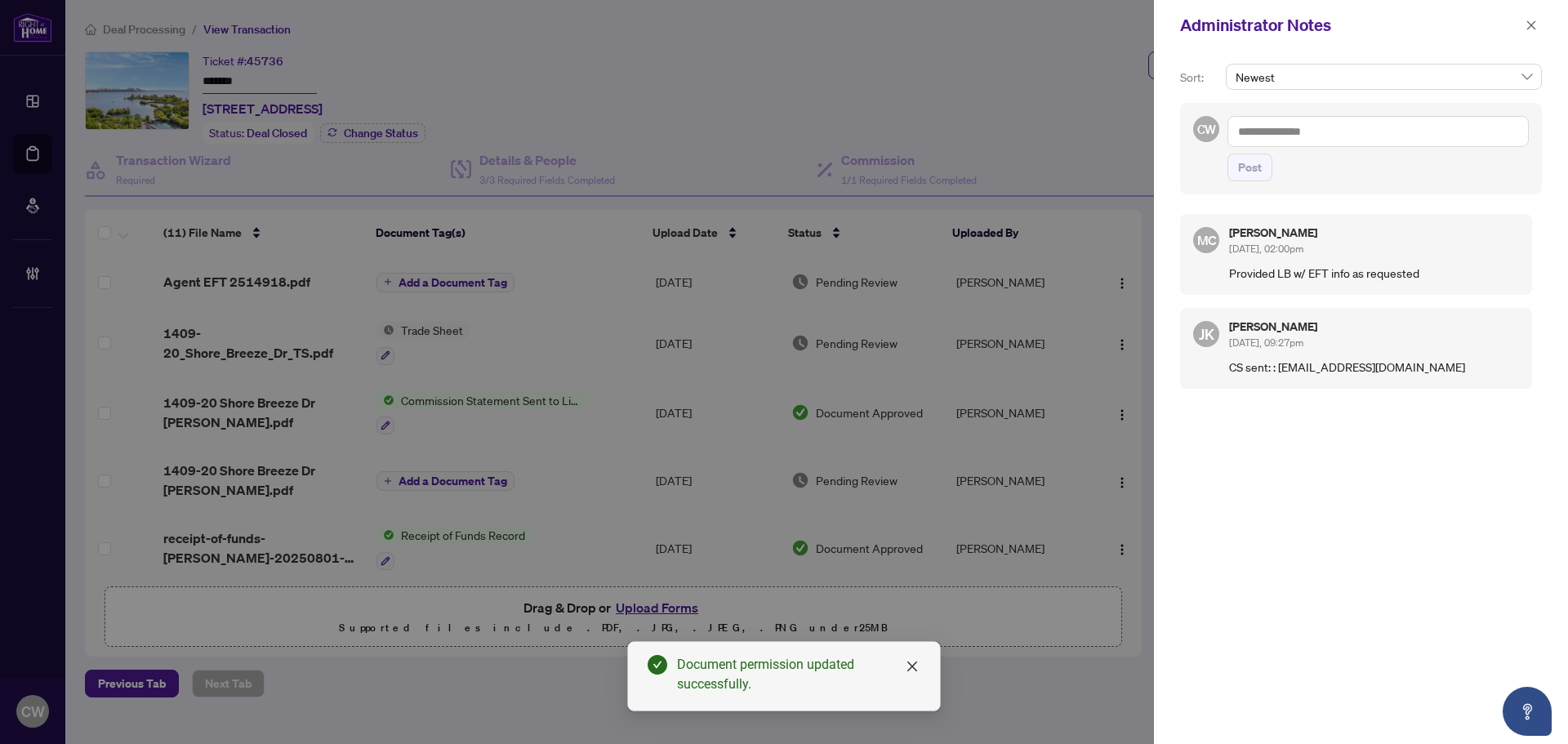
click at [1340, 141] on textarea at bounding box center [1378, 132] width 302 height 31
paste textarea "**********"
type textarea "**********"
click at [1253, 166] on span "Post" at bounding box center [1250, 167] width 23 height 26
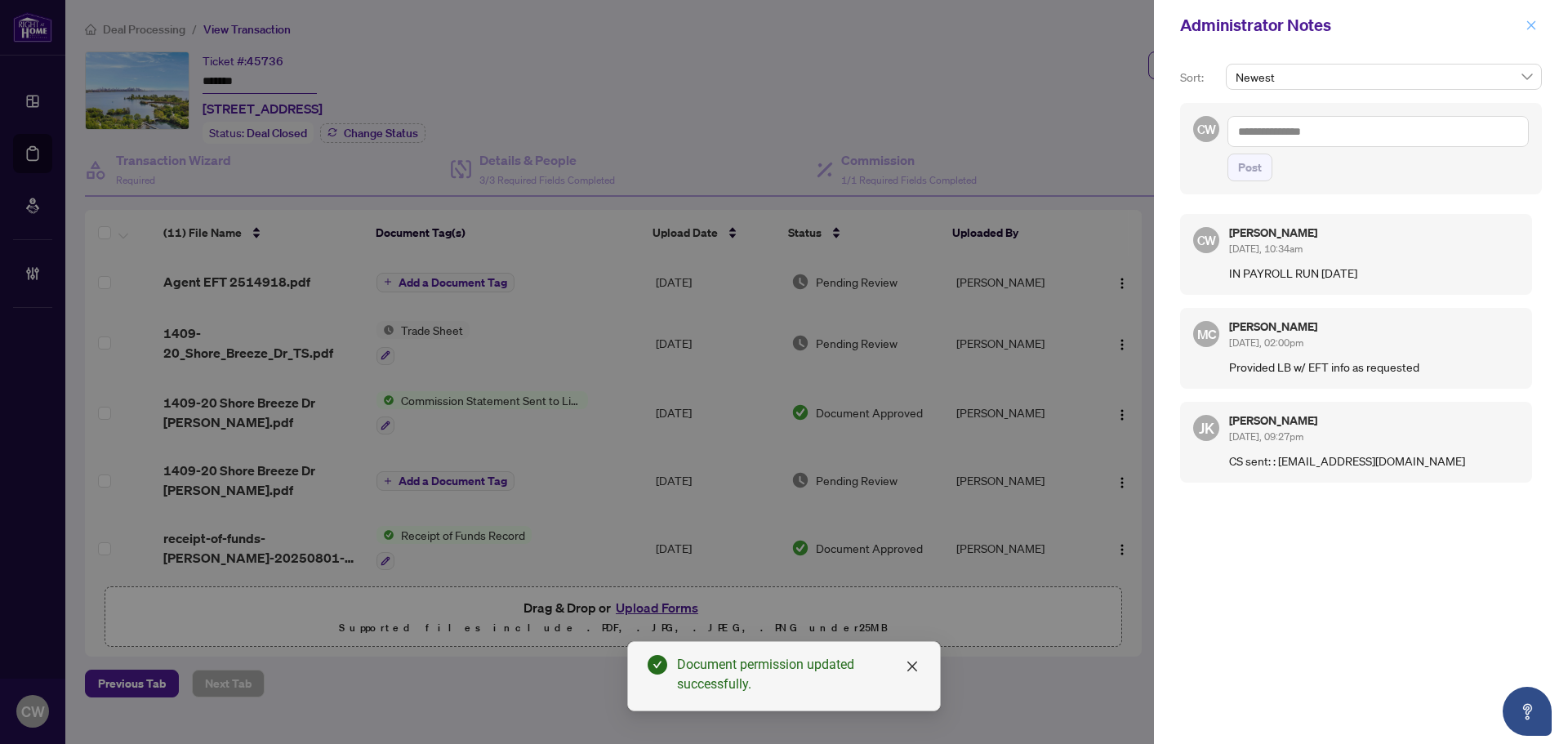
click at [1527, 28] on icon "close" at bounding box center [1532, 25] width 12 height 12
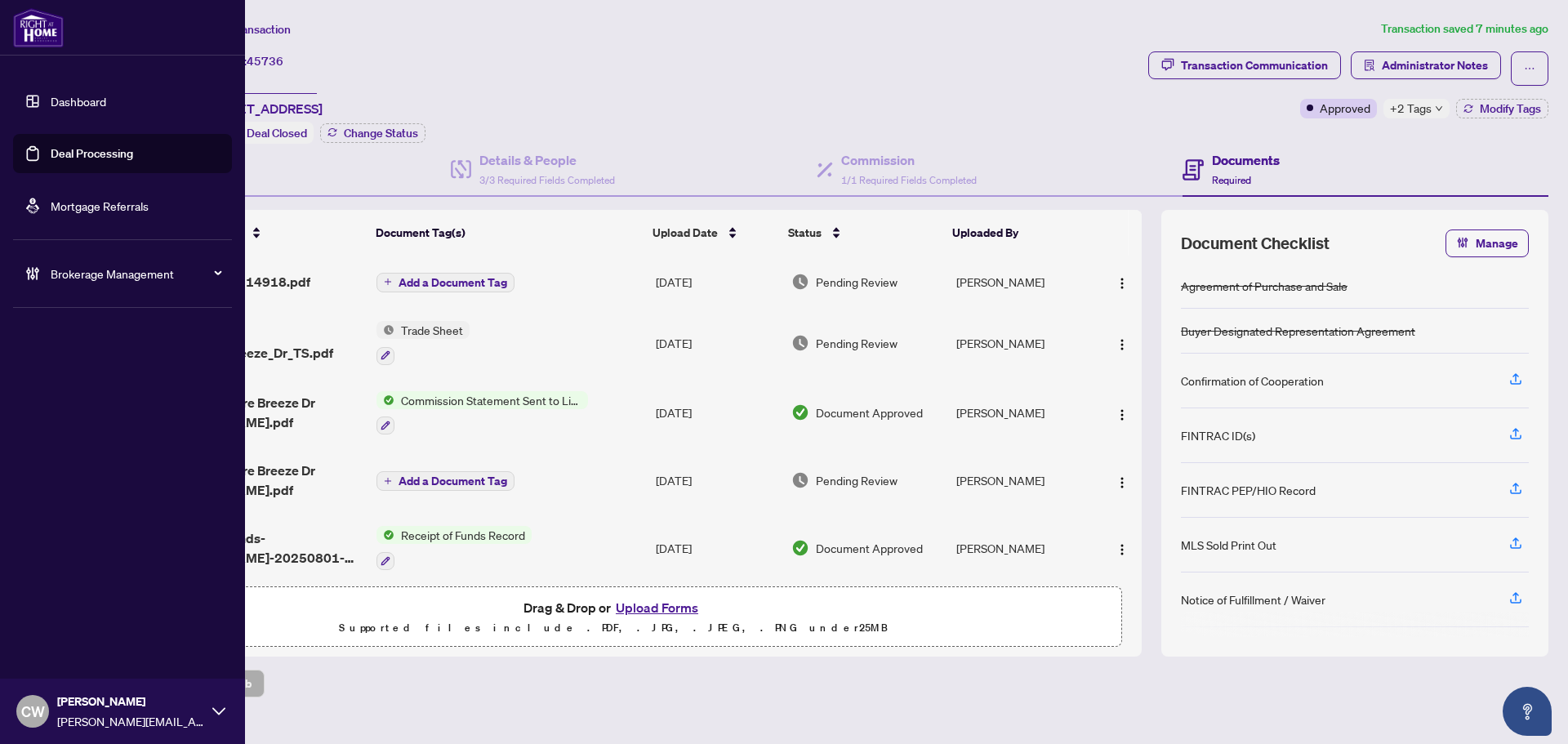
click at [50, 146] on link "Deal Processing" at bounding box center [91, 153] width 82 height 15
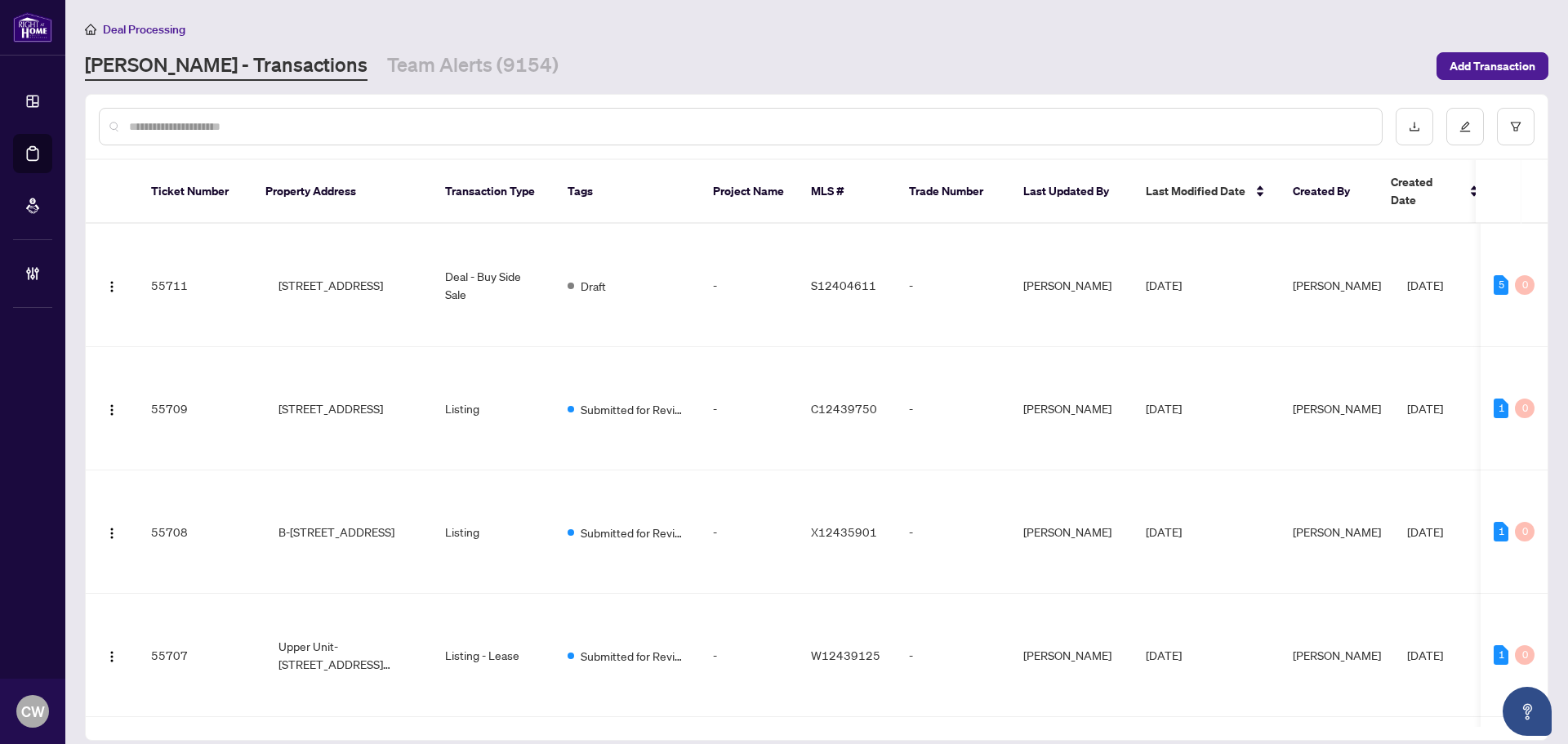
click at [308, 132] on input "text" at bounding box center [749, 126] width 1240 height 18
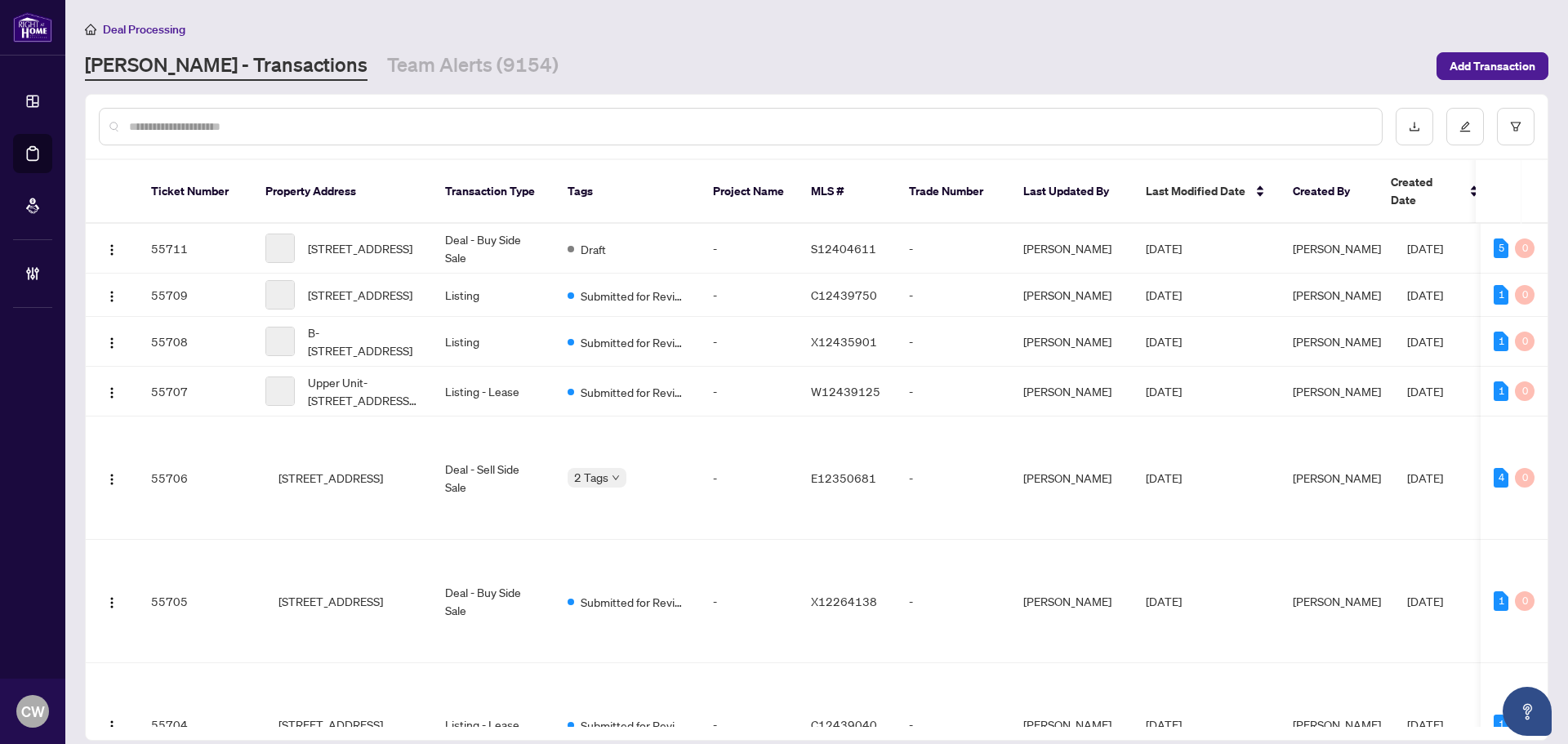
paste input "*******"
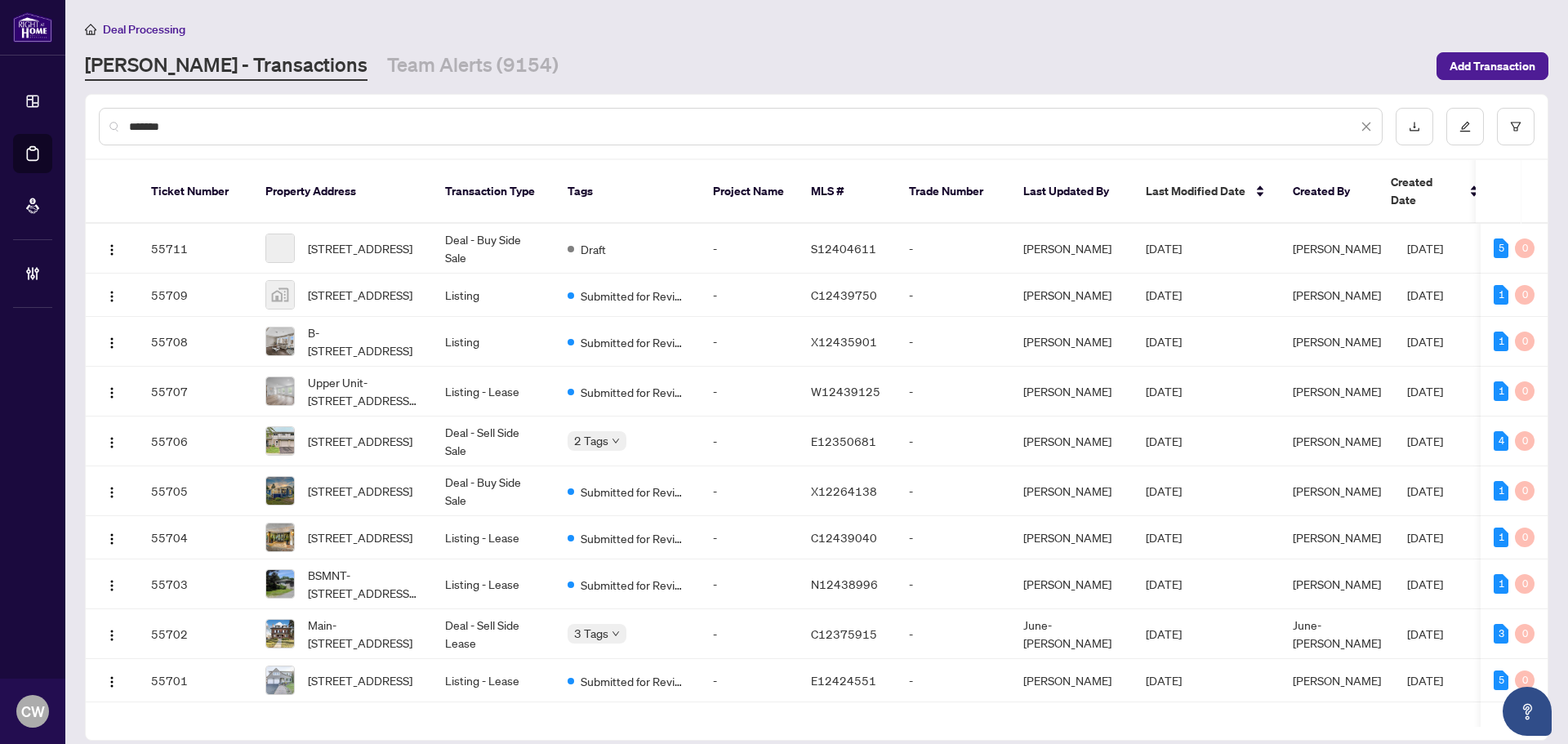
type input "*******"
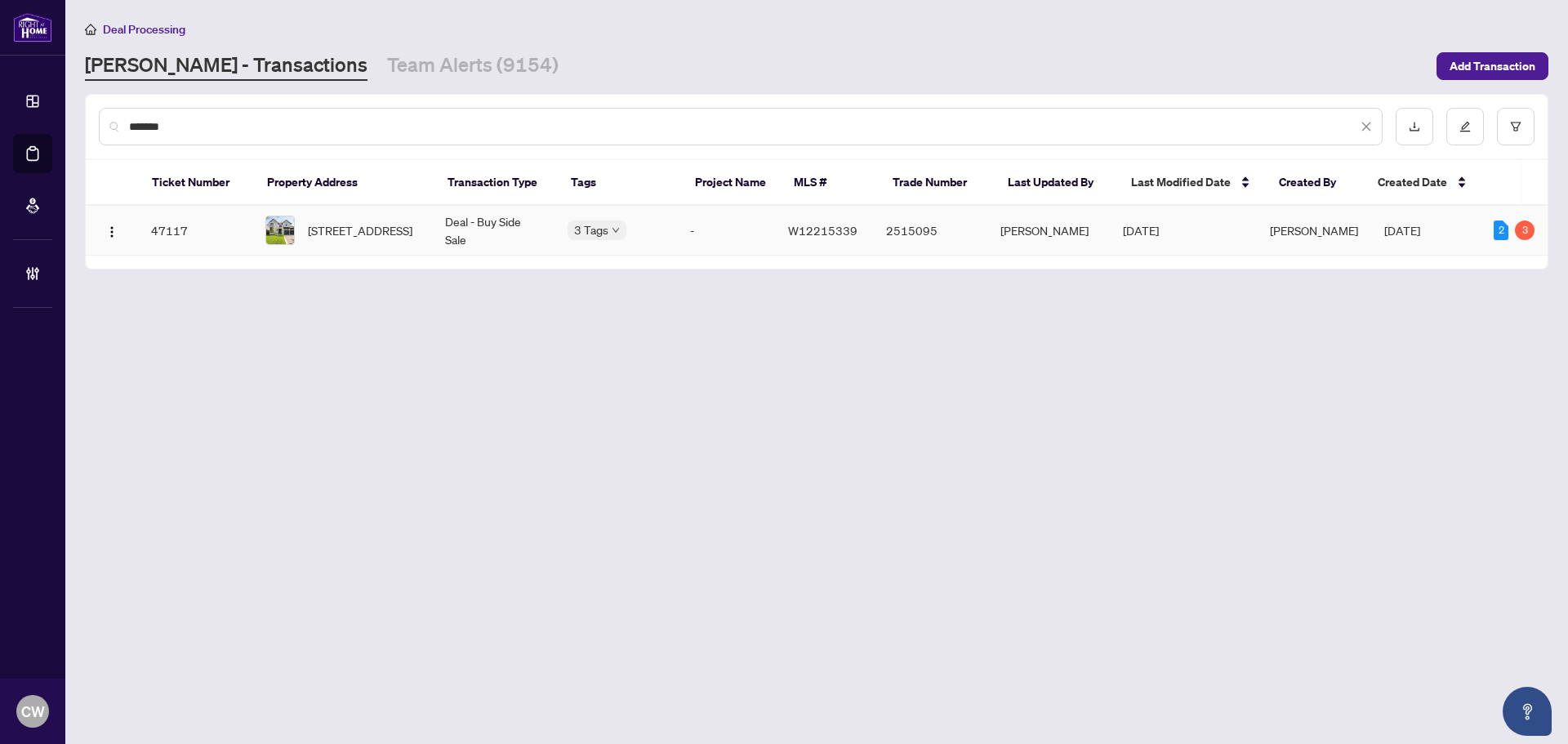
click at [374, 234] on span "[STREET_ADDRESS]" at bounding box center [361, 230] width 105 height 18
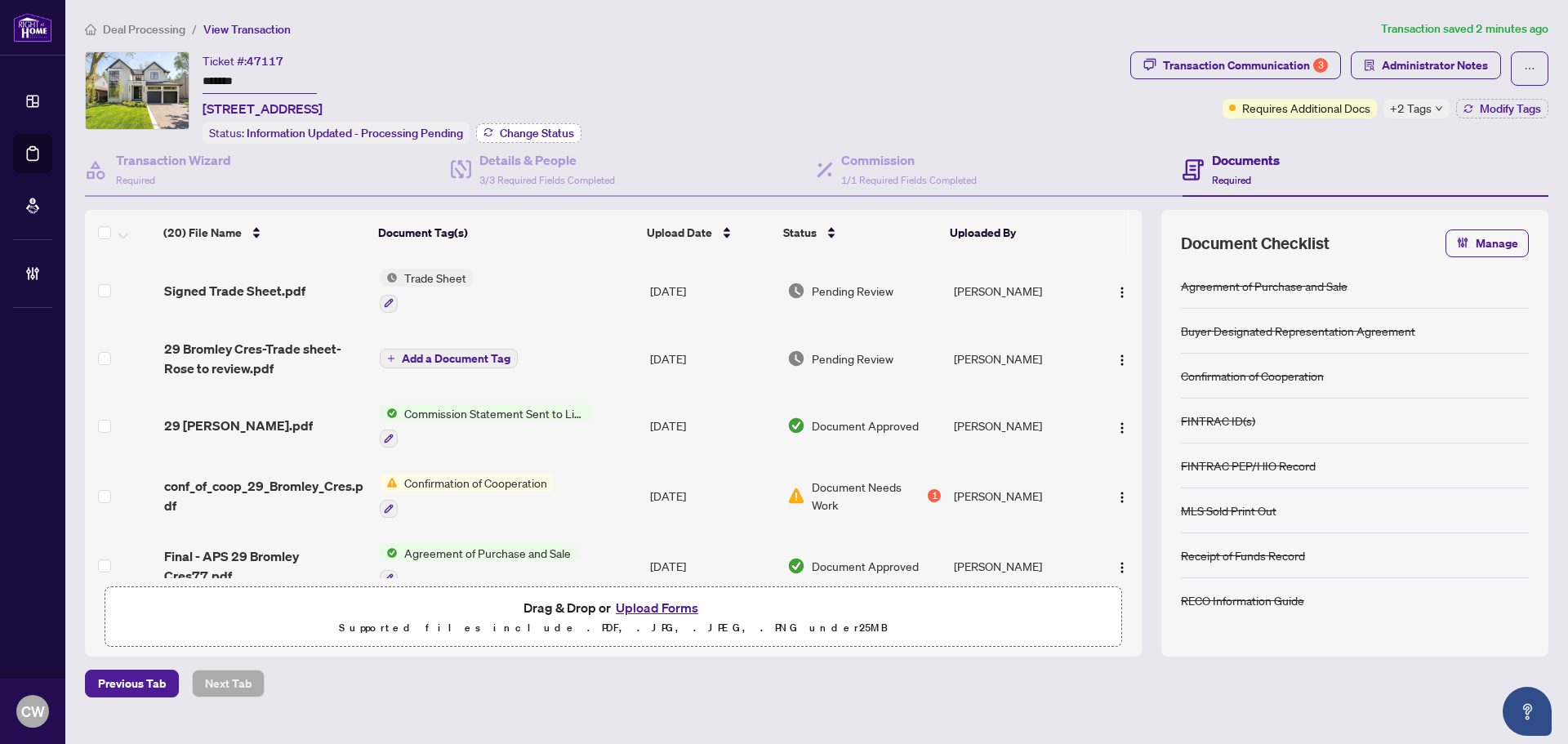
click at [532, 127] on span "Change Status" at bounding box center [537, 133] width 75 height 12
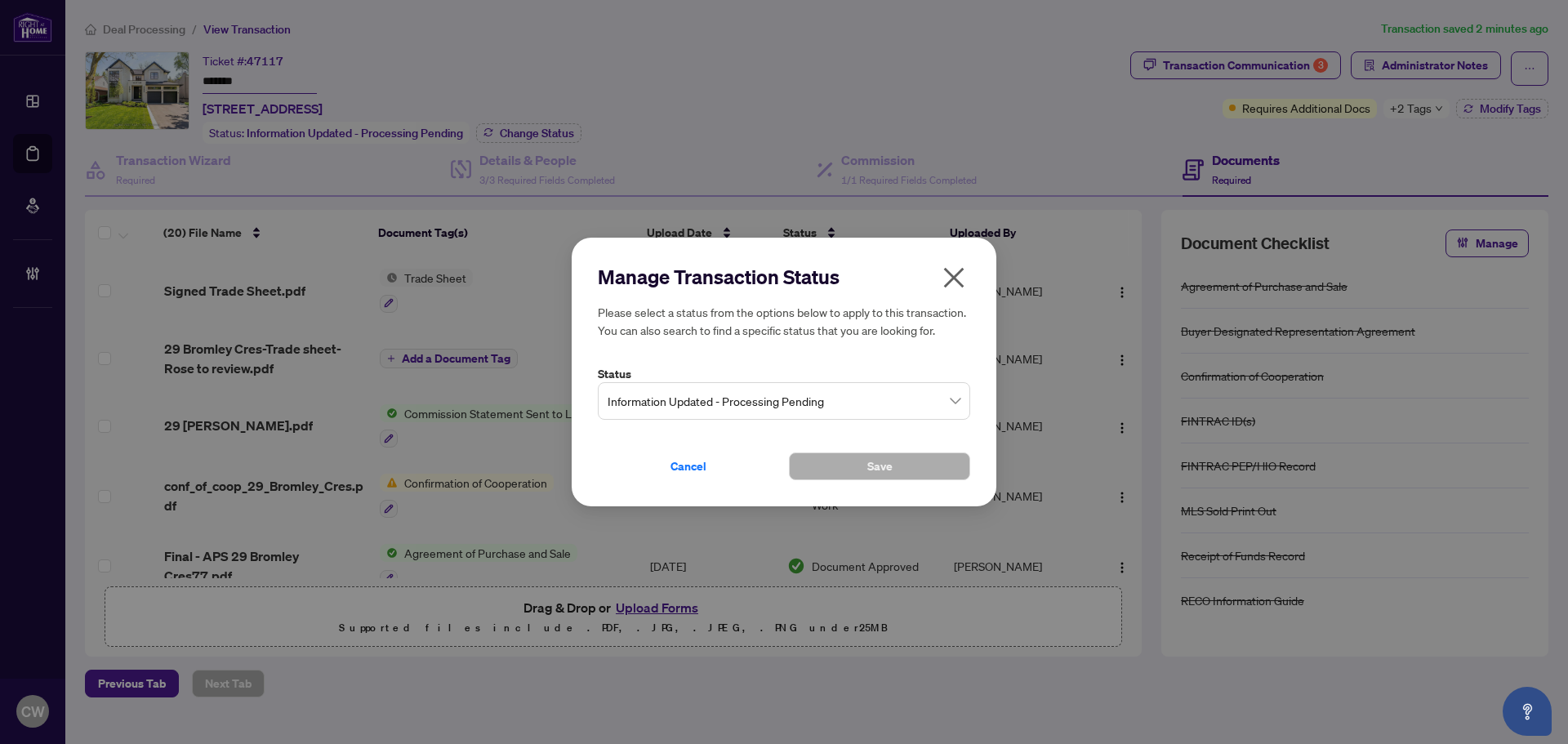
click at [736, 407] on span "Information Updated - Processing Pending" at bounding box center [784, 402] width 353 height 31
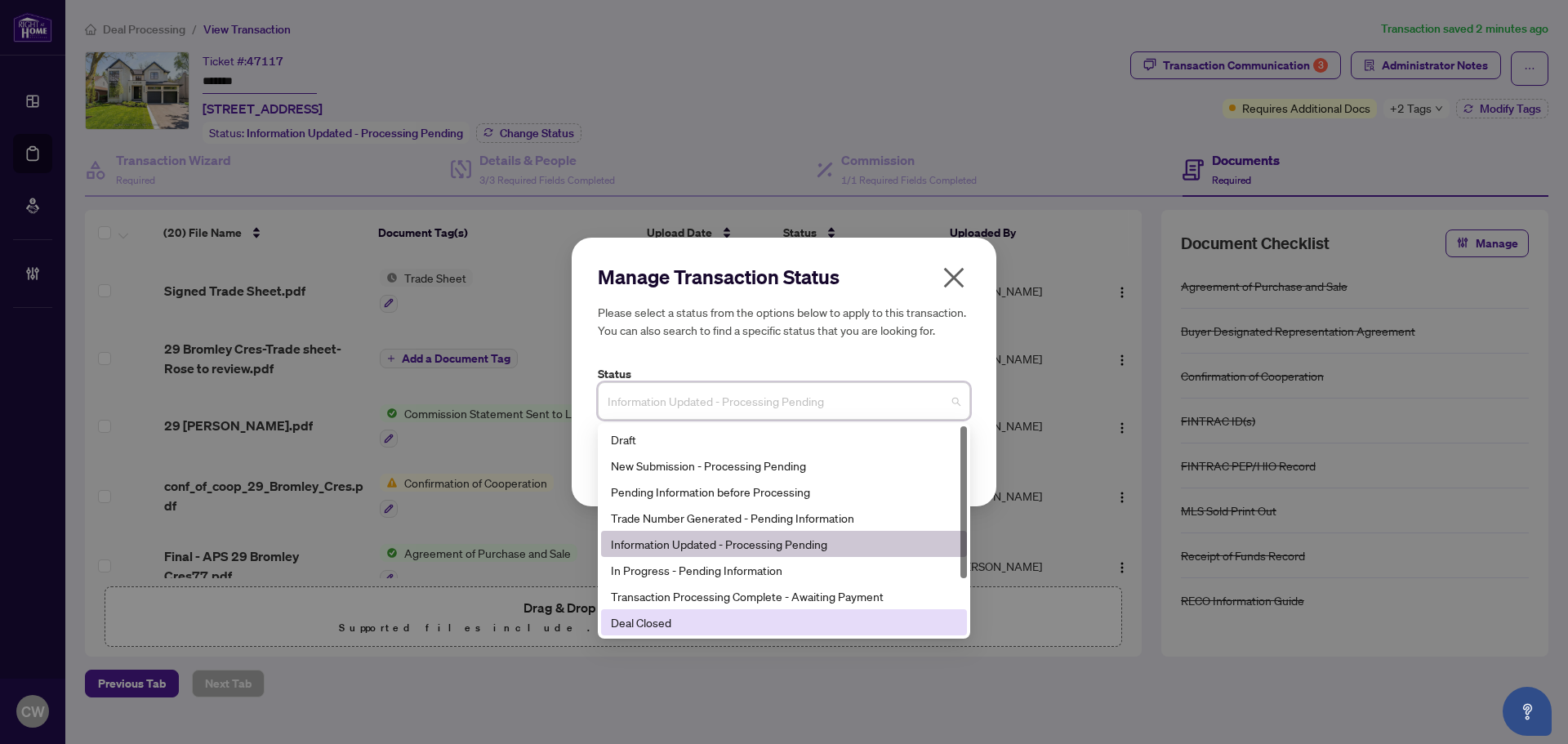
click at [744, 634] on div "Deal Closed" at bounding box center [784, 622] width 366 height 26
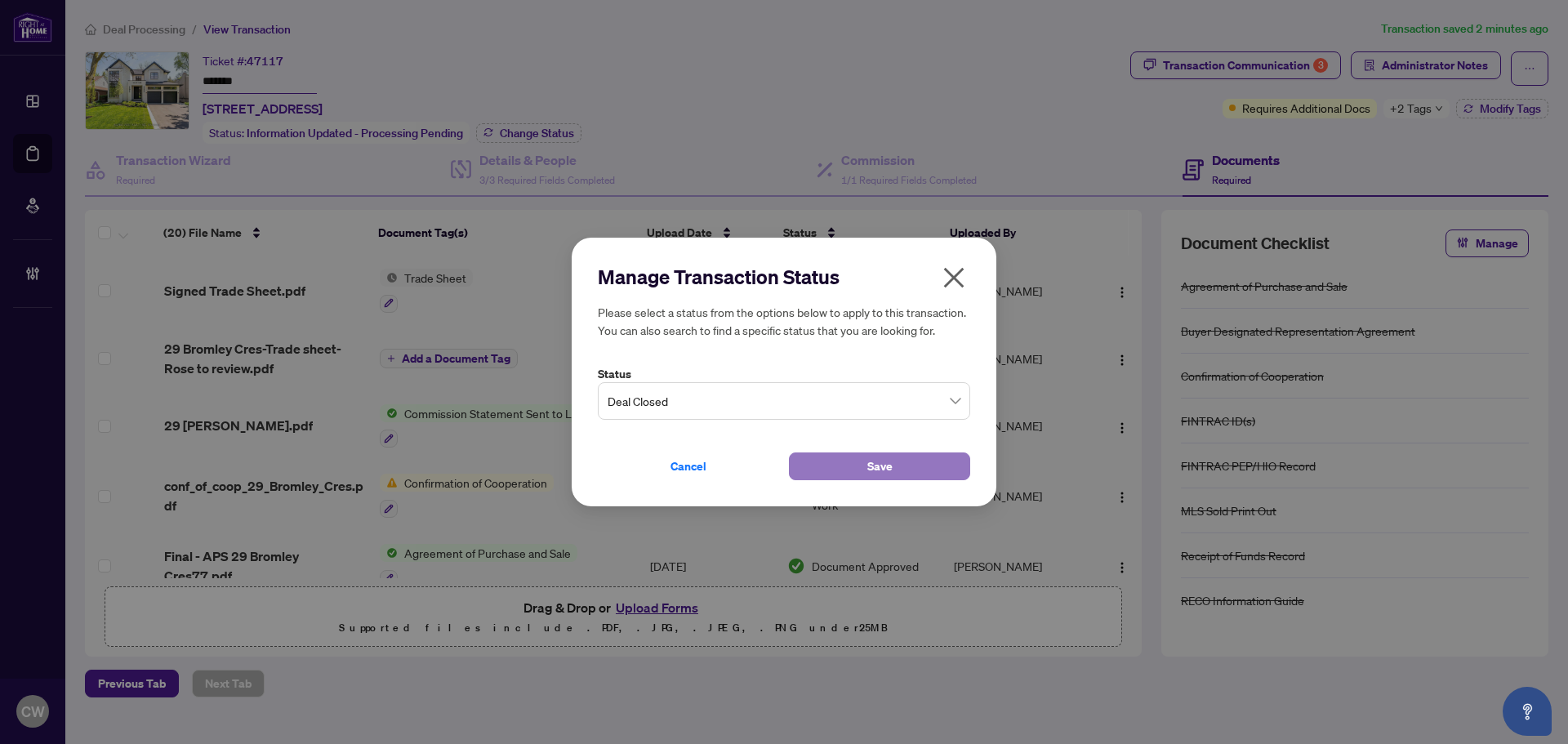
click at [848, 472] on button "Save" at bounding box center [880, 467] width 181 height 28
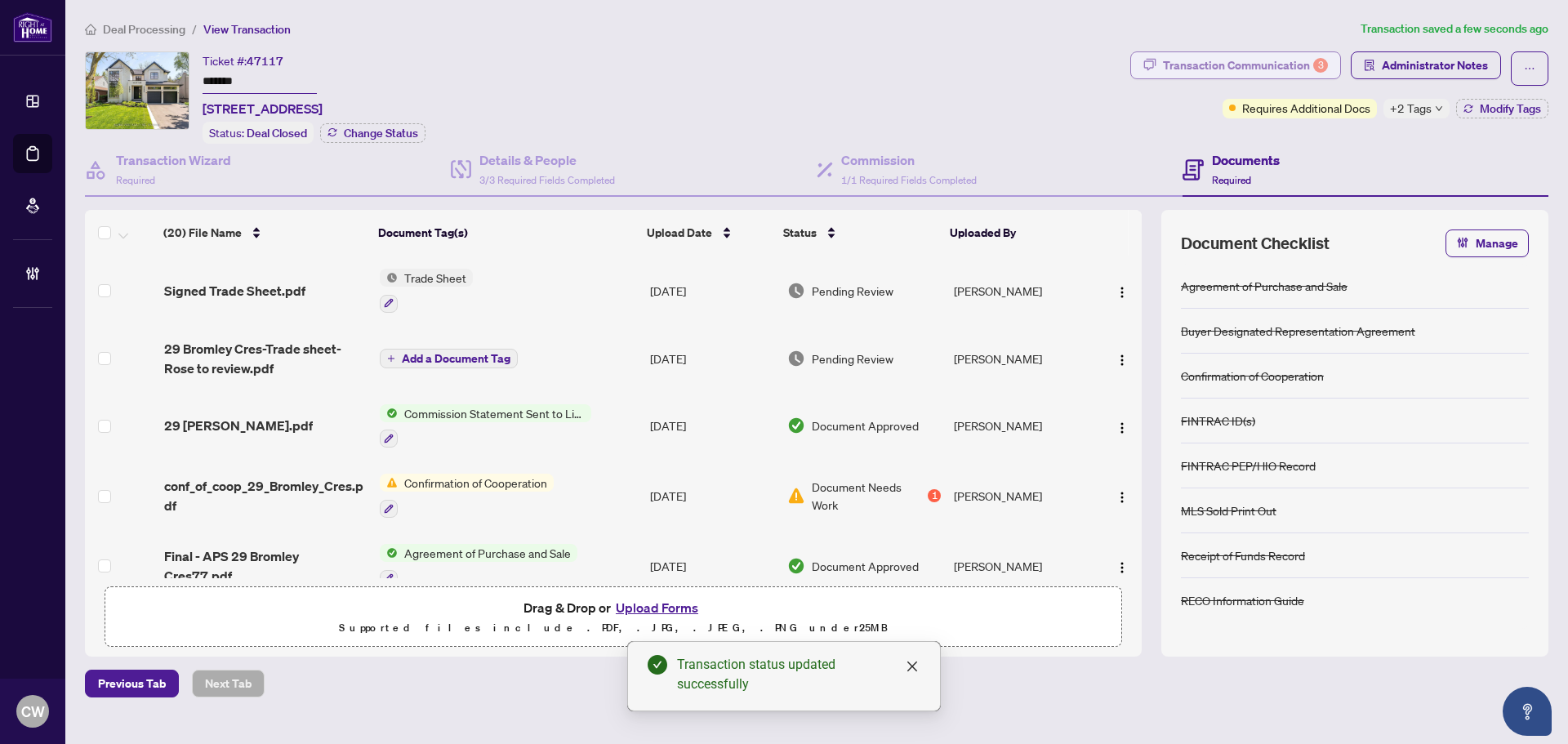
click at [1263, 57] on div "Transaction Communication 3" at bounding box center [1246, 65] width 165 height 26
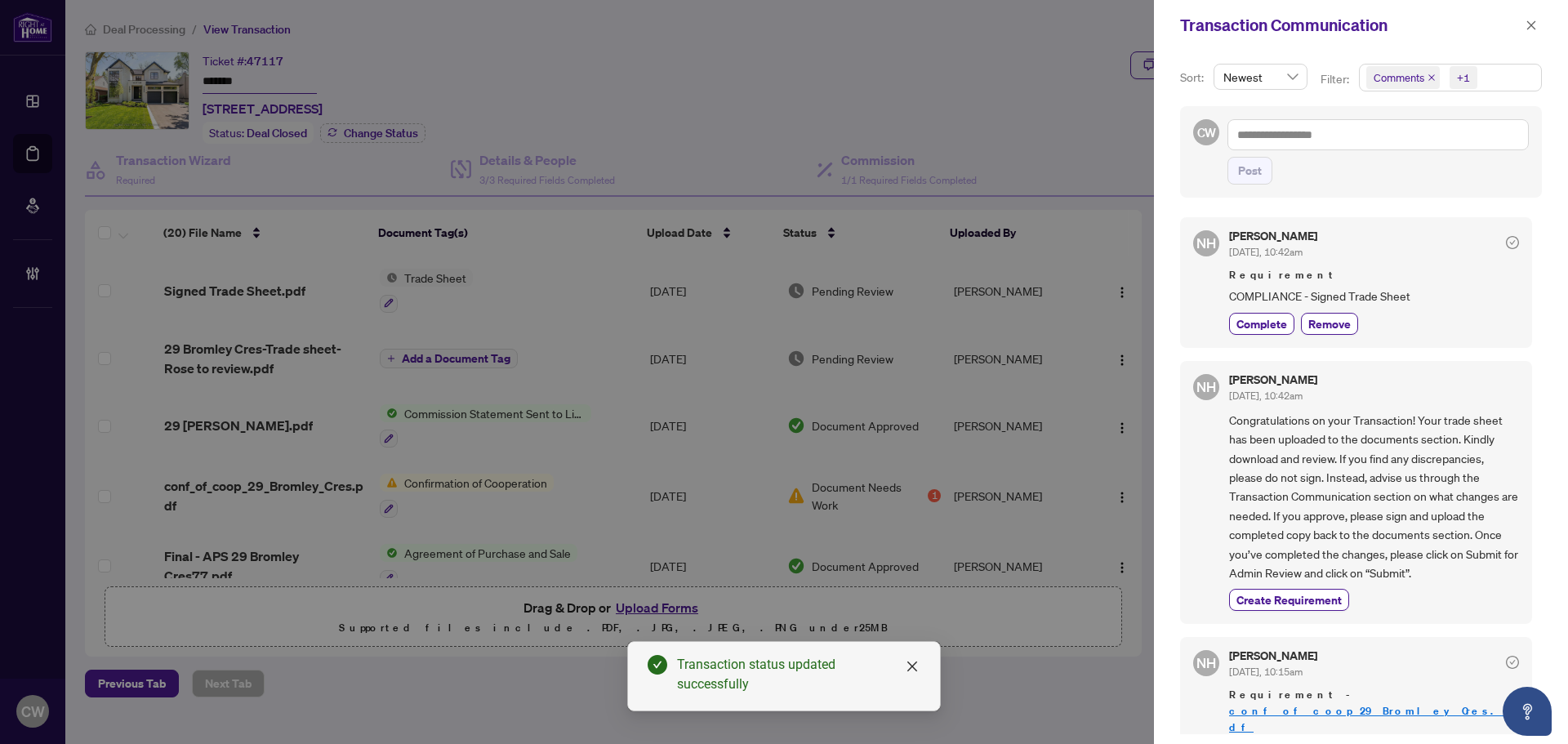
click at [1432, 80] on icon "close" at bounding box center [1431, 78] width 7 height 7
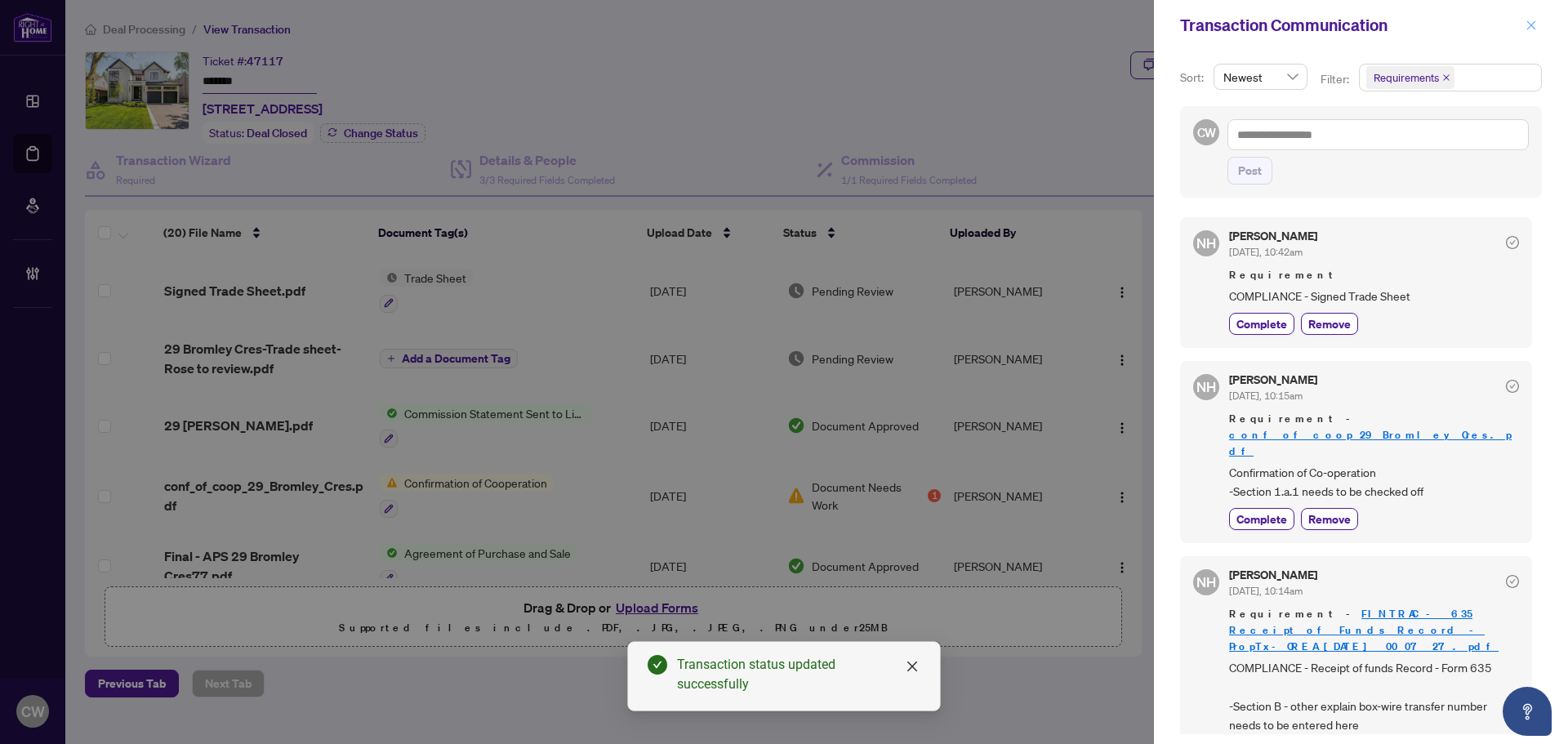
click at [1534, 25] on icon "close" at bounding box center [1532, 25] width 12 height 12
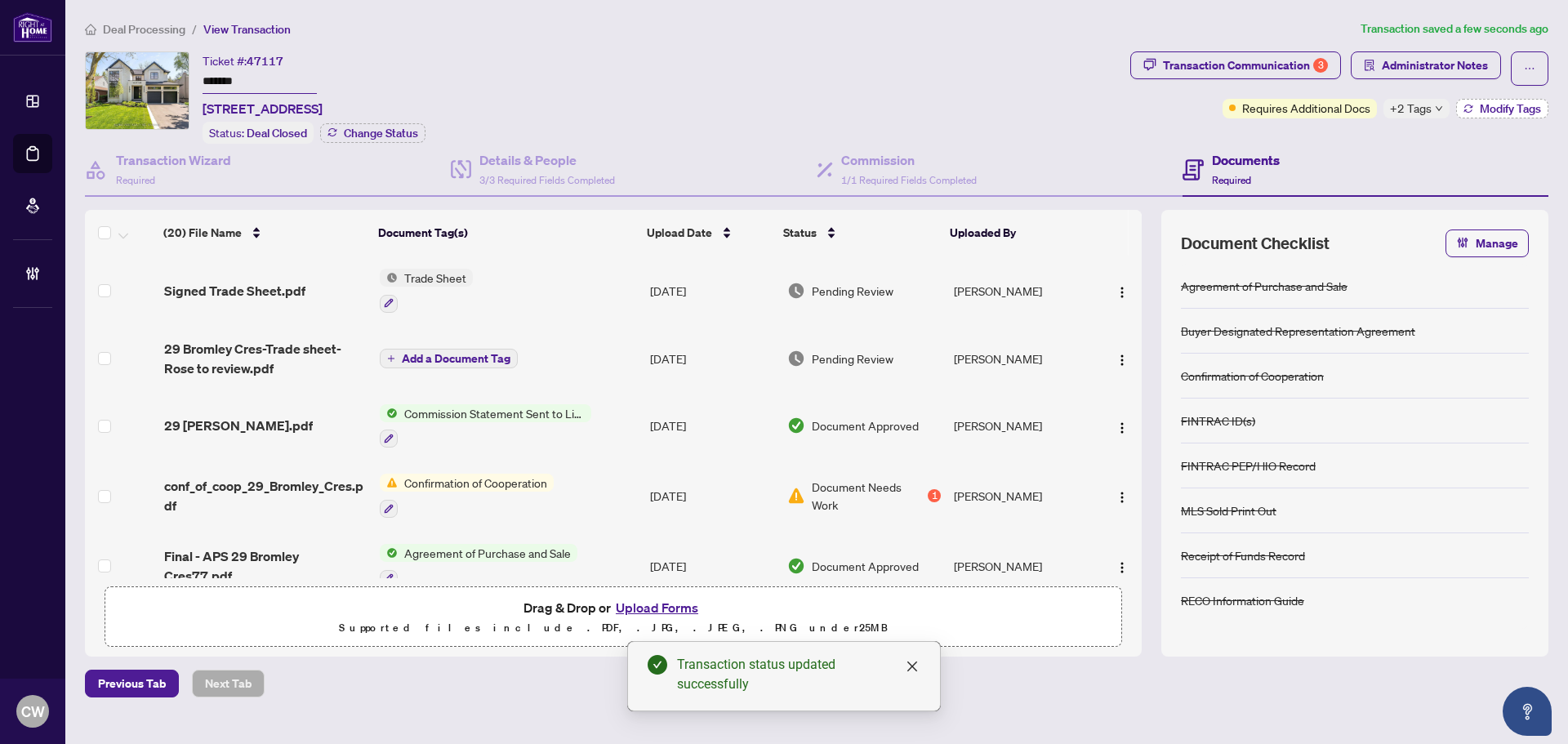
click at [1508, 110] on span "Modify Tags" at bounding box center [1510, 109] width 61 height 12
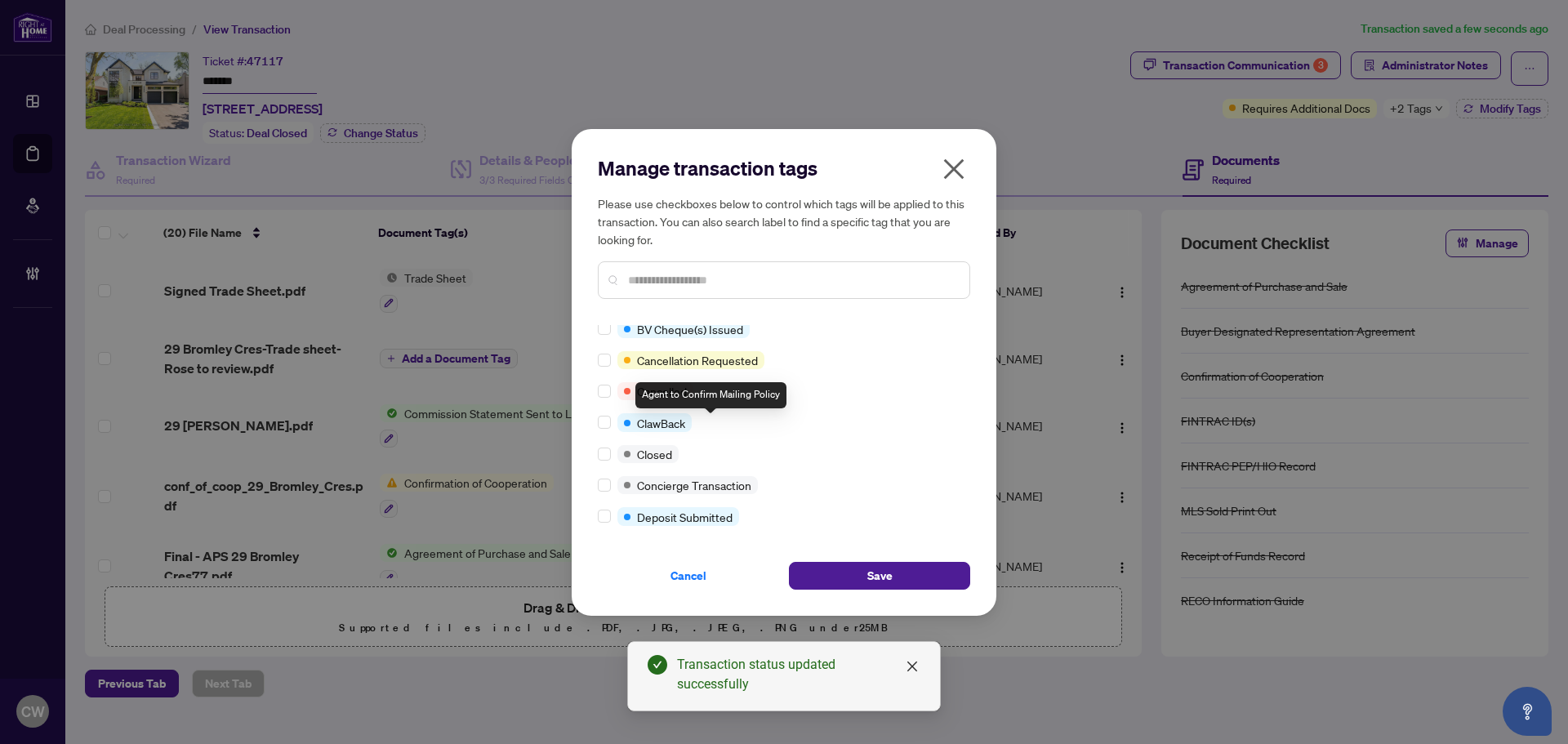
scroll to position [163, 0]
click at [602, 460] on label at bounding box center [604, 452] width 13 height 18
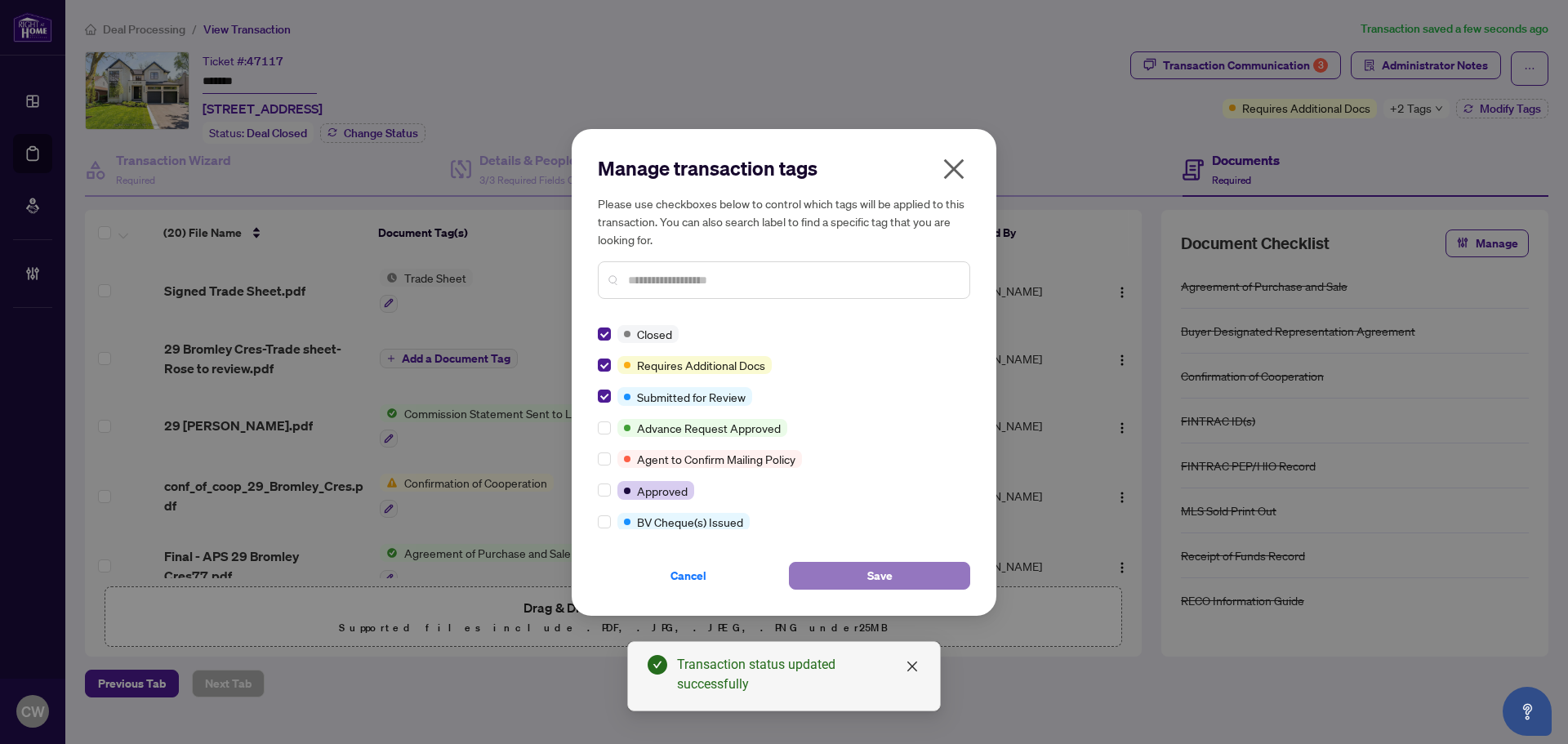
click at [869, 566] on span "Save" at bounding box center [880, 575] width 25 height 26
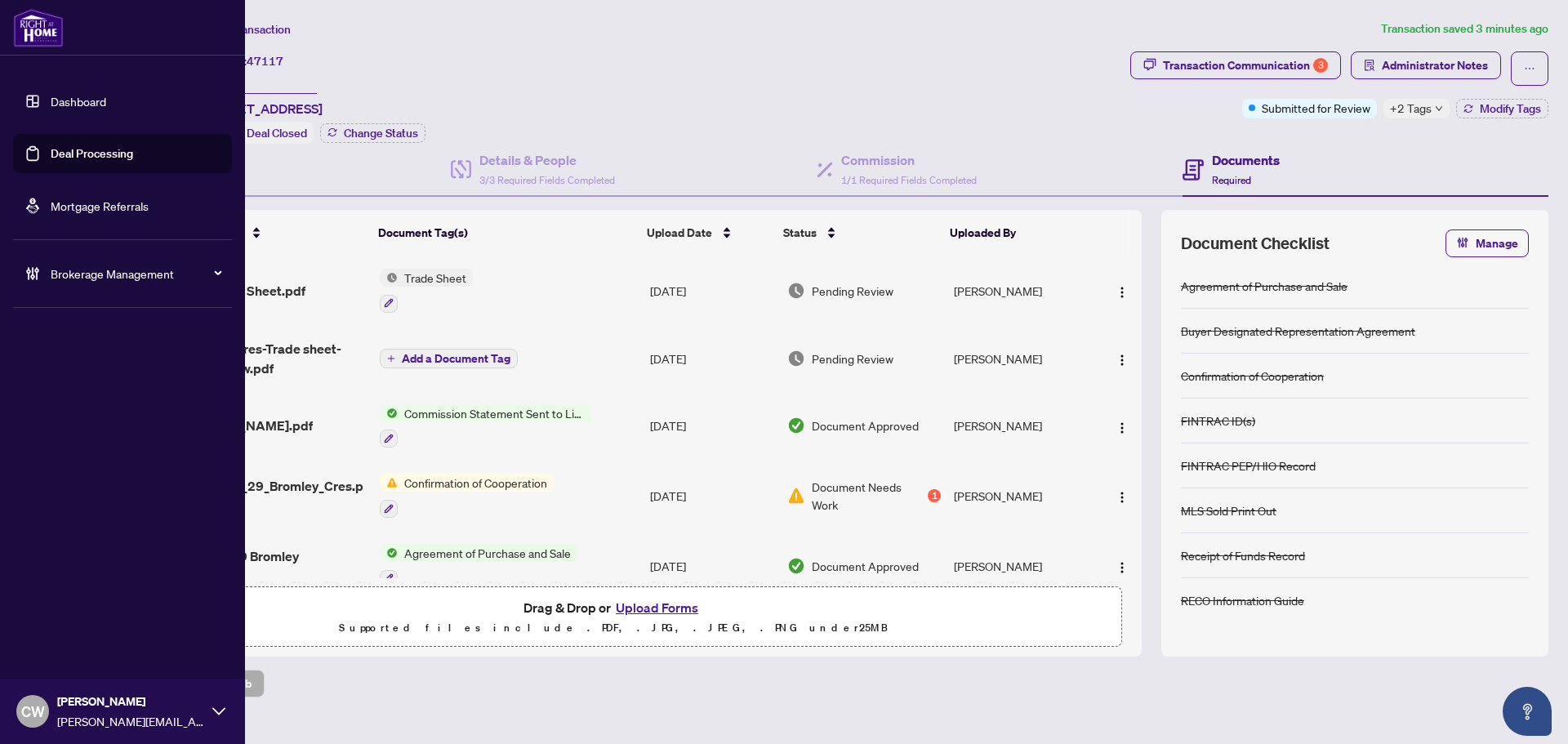
click at [54, 153] on link "Deal Processing" at bounding box center [91, 153] width 82 height 15
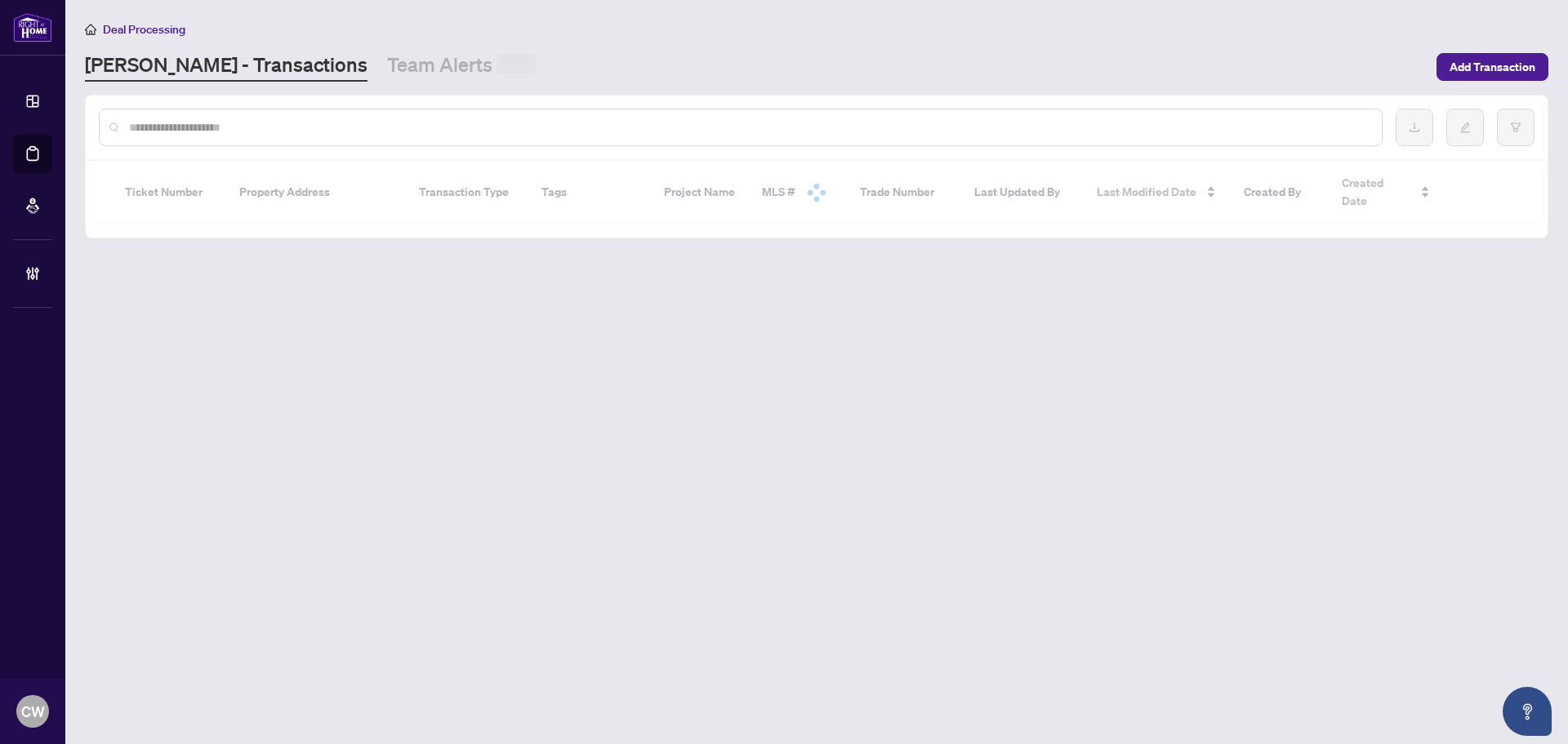
click at [272, 114] on div at bounding box center [741, 127] width 1284 height 38
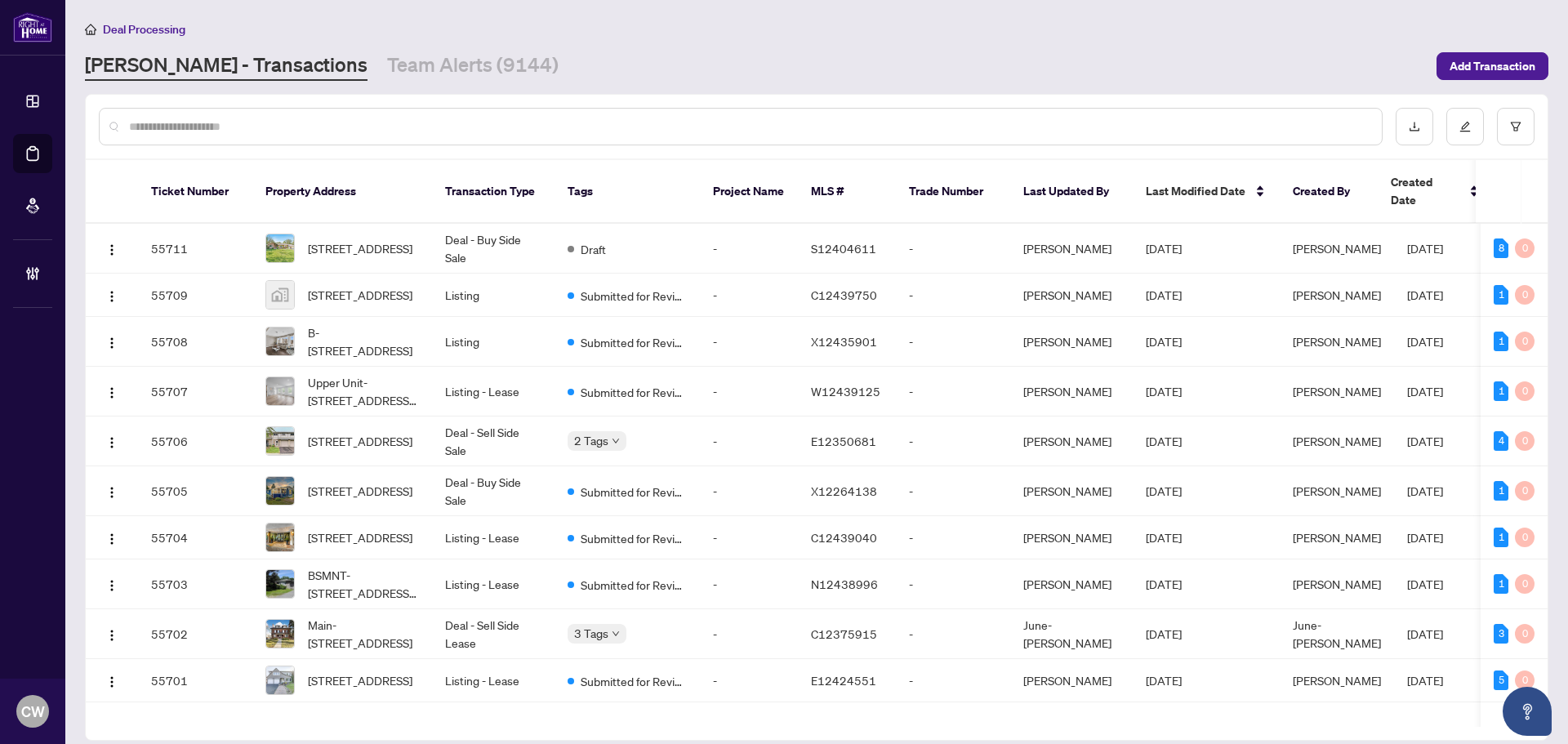
click at [160, 117] on input "text" at bounding box center [749, 126] width 1240 height 18
paste input "*******"
type input "*******"
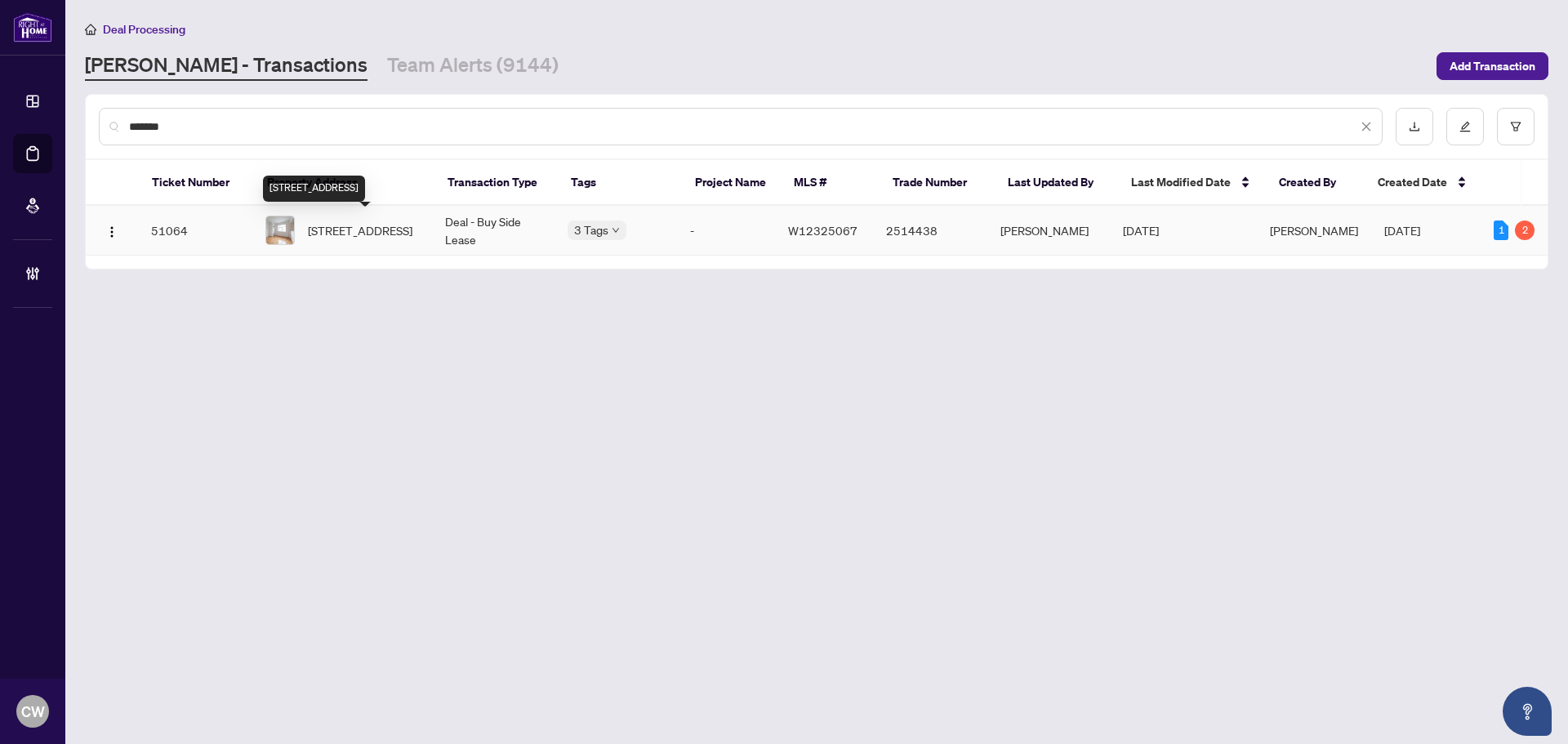
click at [309, 228] on span "[STREET_ADDRESS]" at bounding box center [361, 230] width 105 height 18
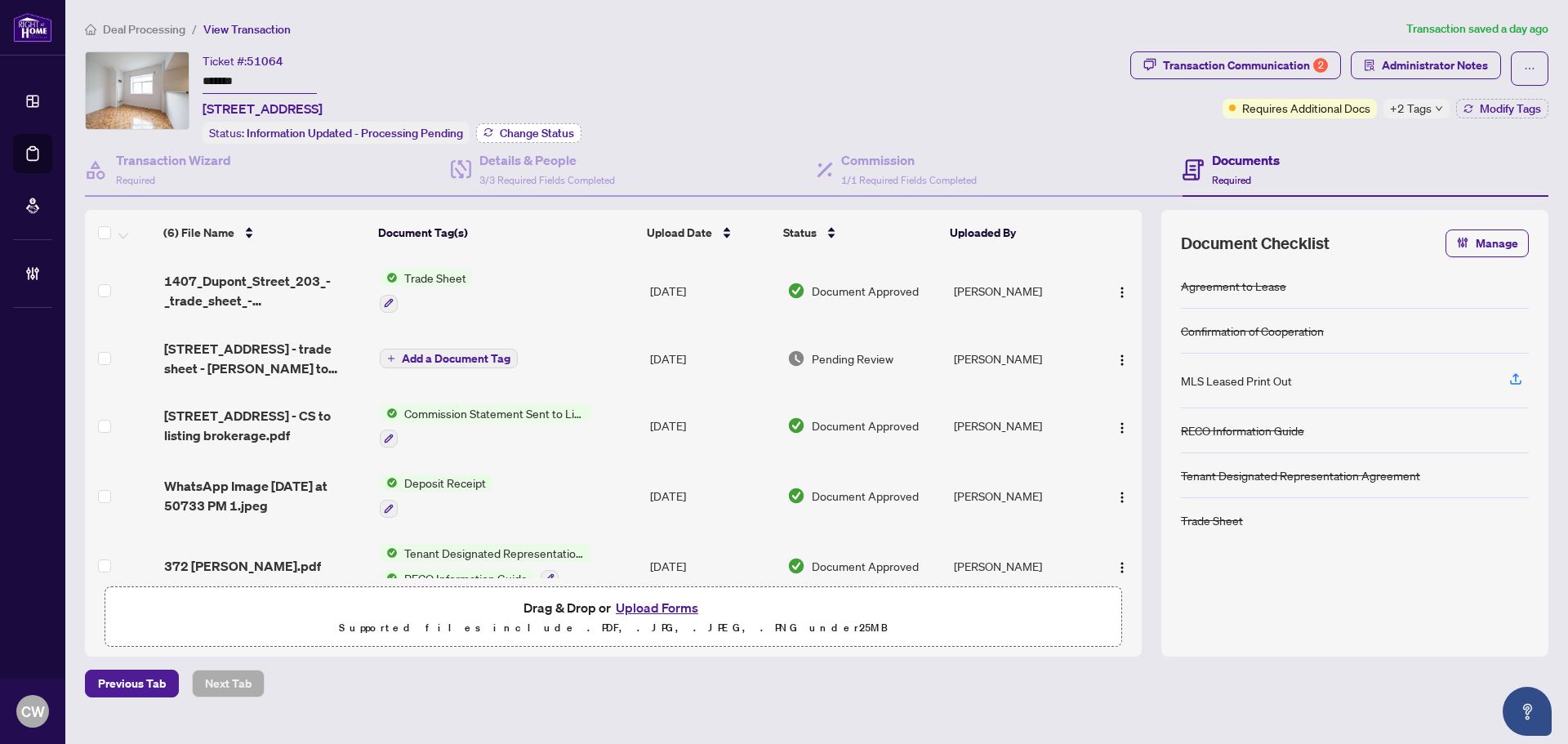
click at [542, 127] on span "Change Status" at bounding box center [537, 133] width 75 height 12
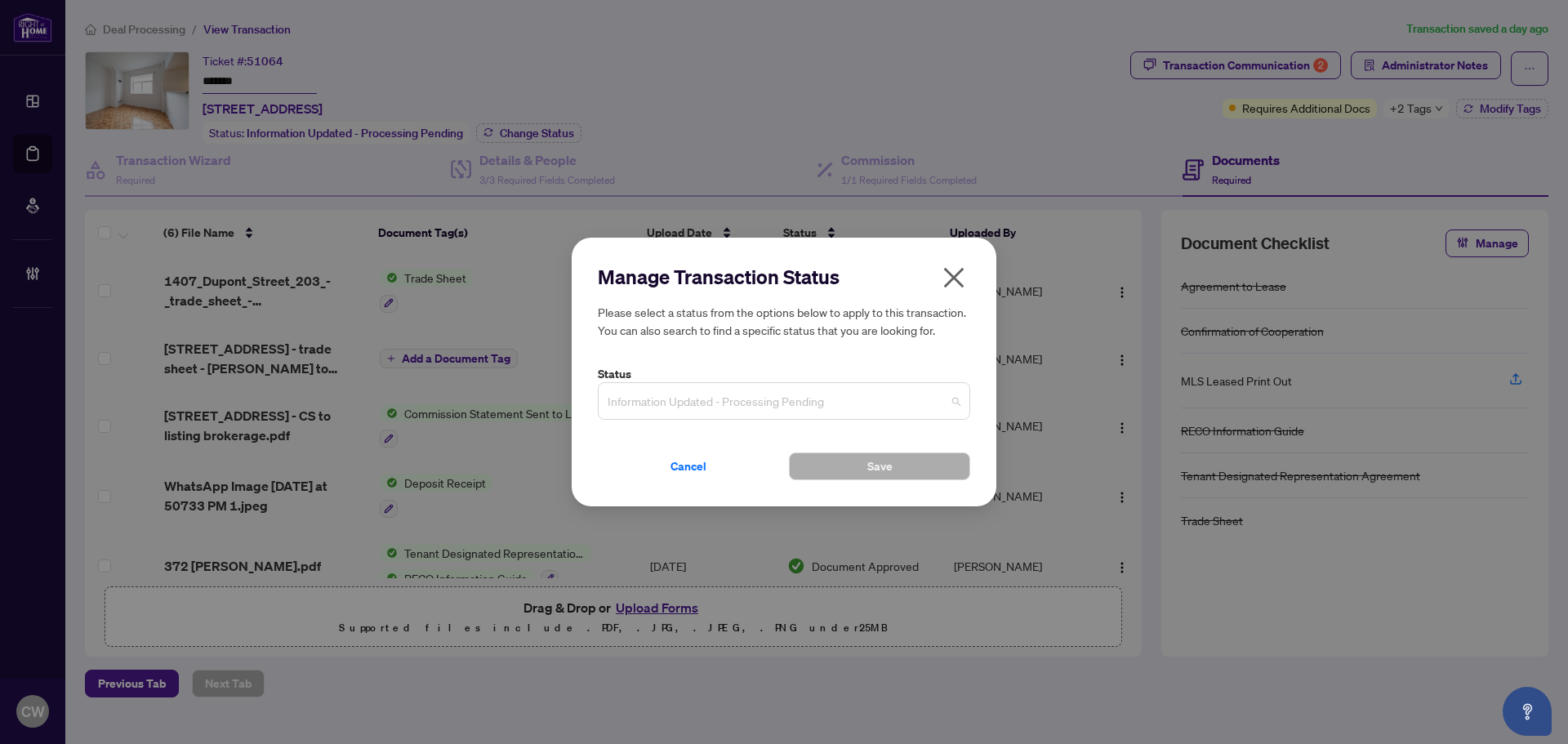
click at [723, 388] on span "Information Updated - Processing Pending" at bounding box center [784, 402] width 353 height 31
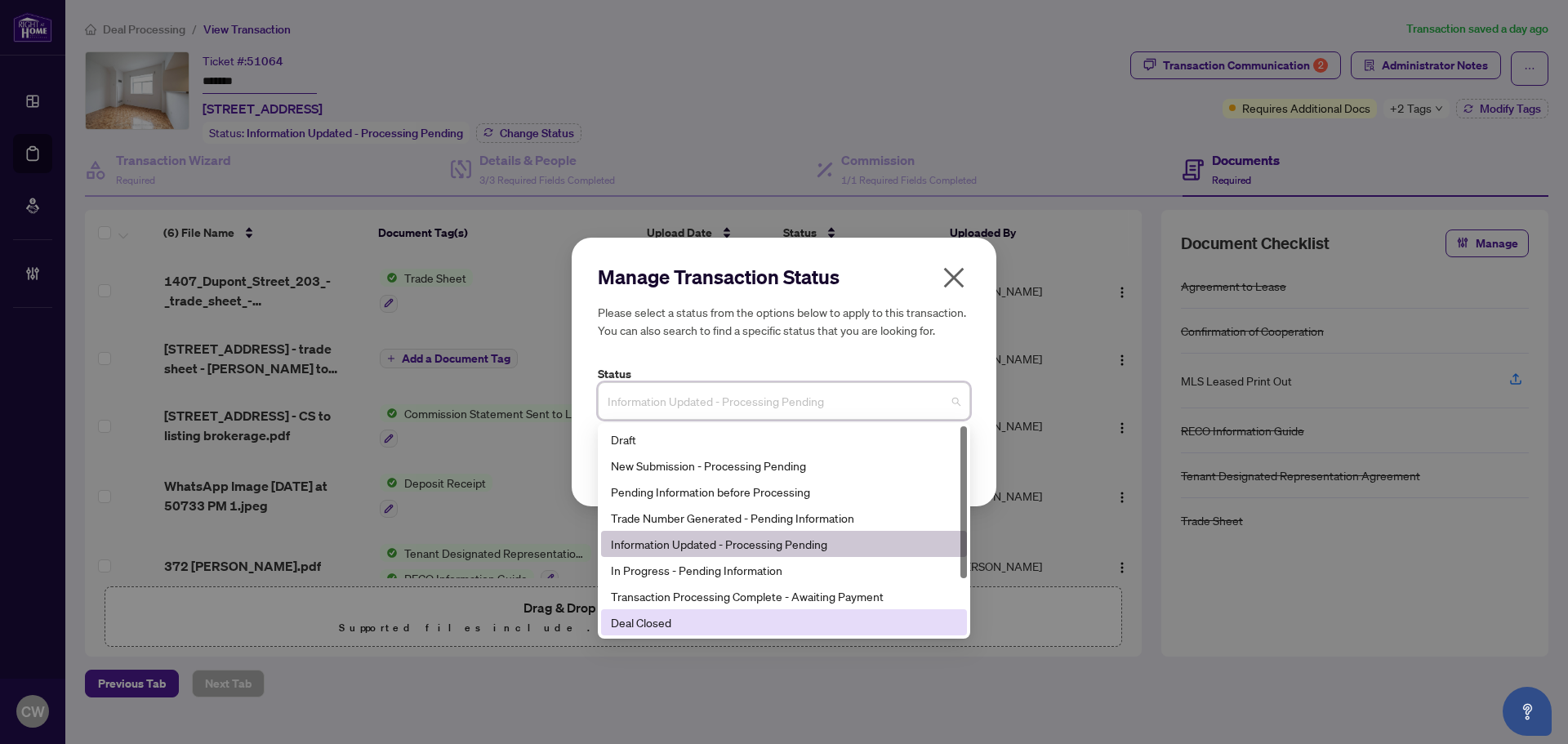
click at [743, 631] on div "Deal Closed" at bounding box center [784, 623] width 346 height 18
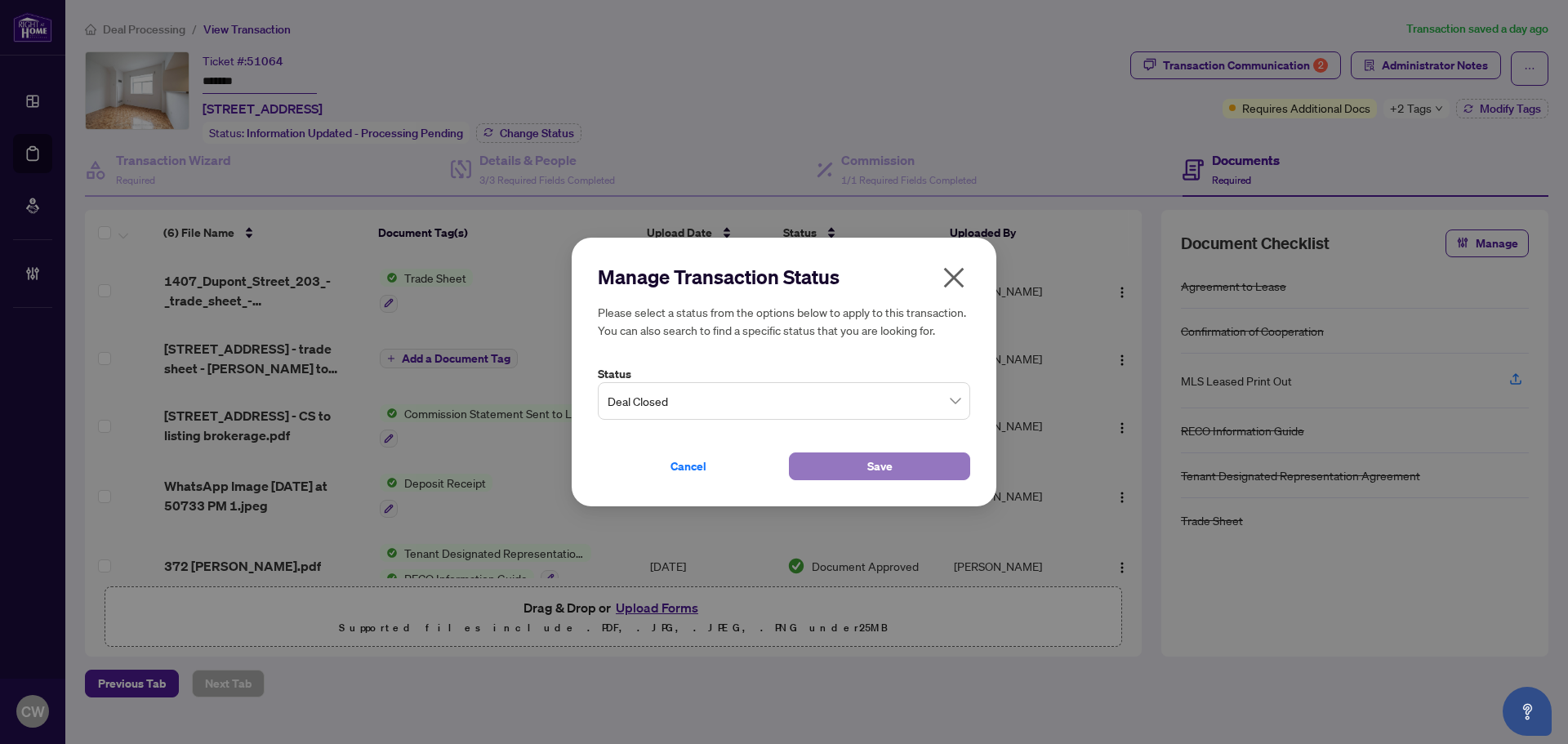
click at [848, 476] on button "Save" at bounding box center [880, 467] width 181 height 28
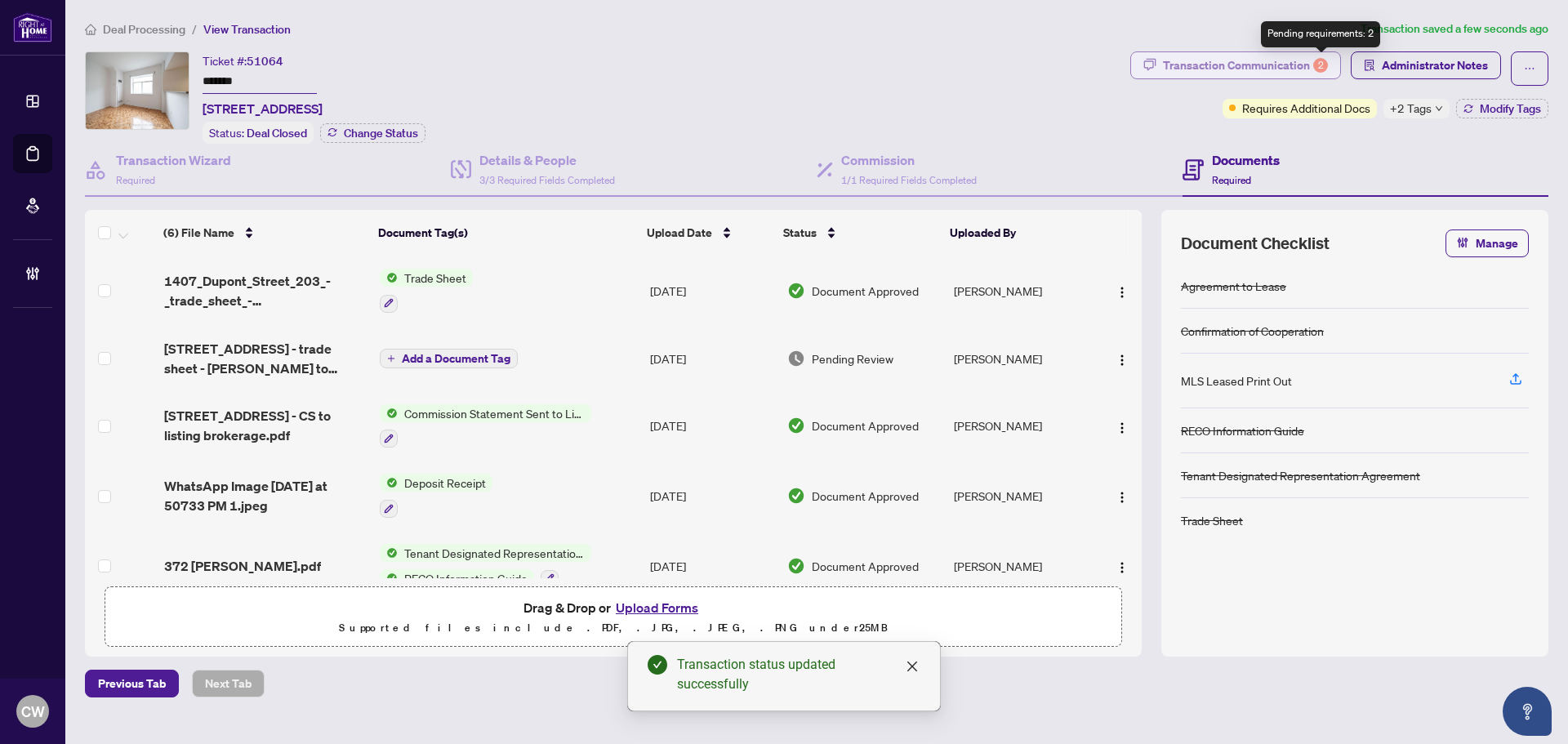
click at [1307, 54] on div "Transaction Communication 2" at bounding box center [1246, 65] width 165 height 26
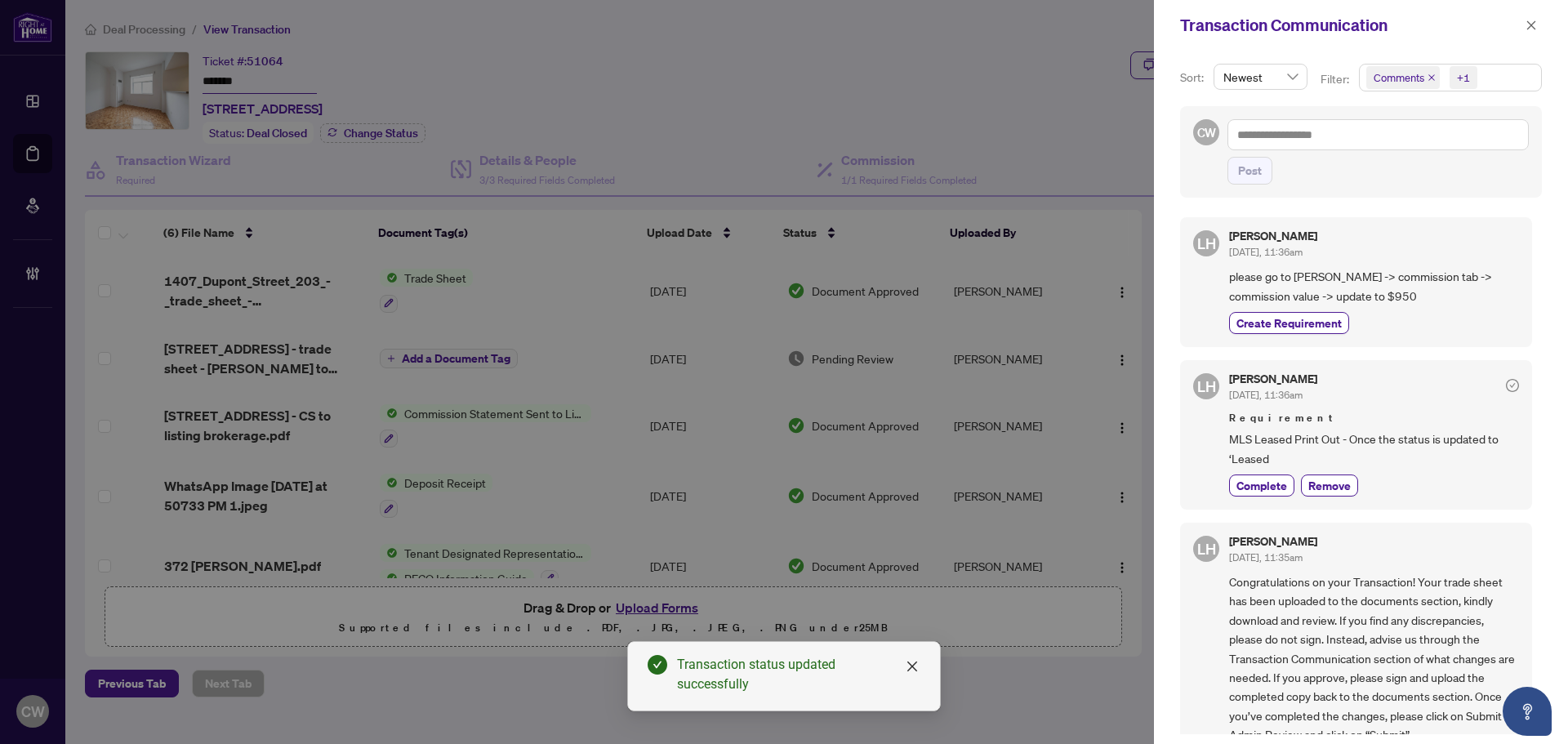
click at [1430, 81] on icon "close" at bounding box center [1432, 78] width 8 height 8
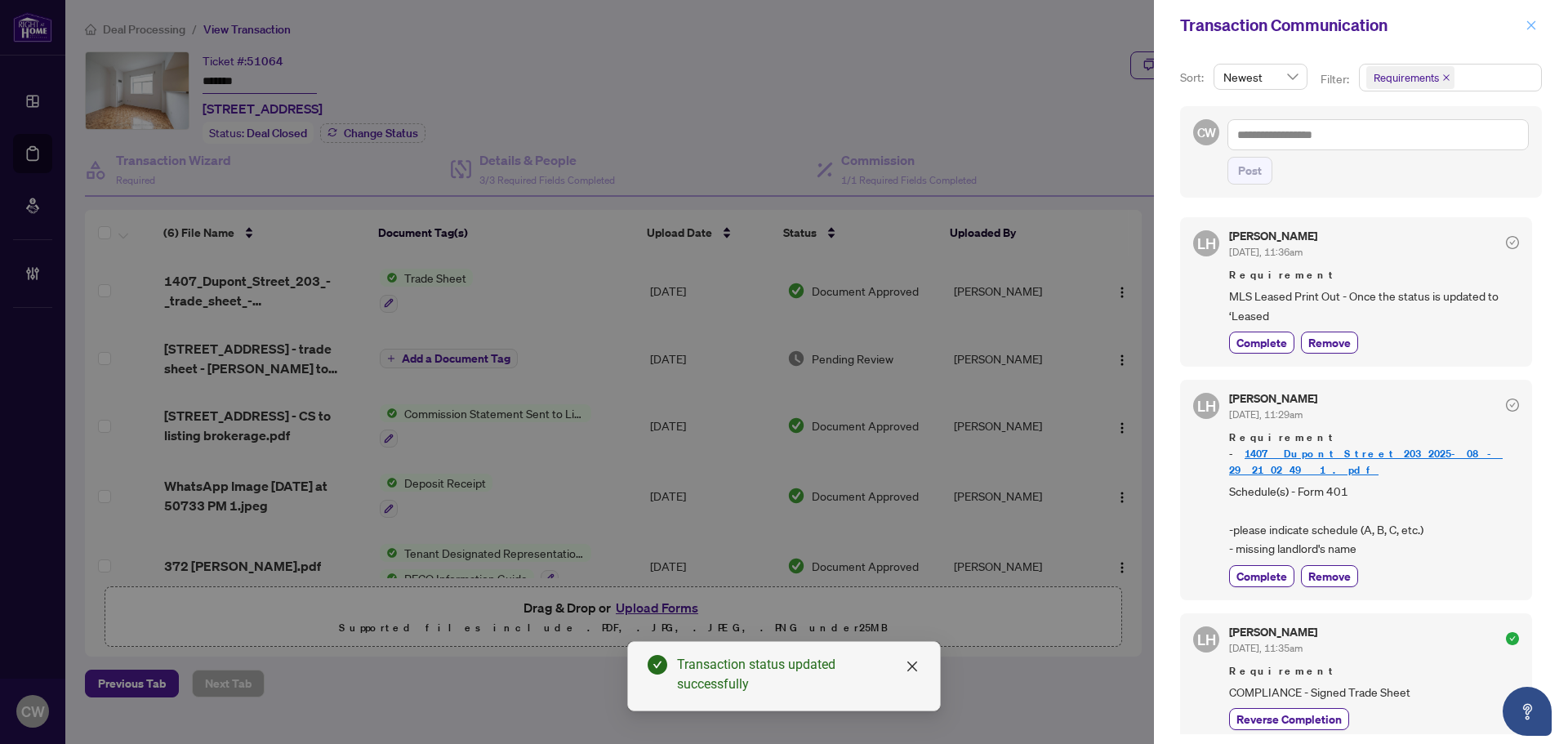
click at [1537, 32] on span "button" at bounding box center [1532, 25] width 12 height 26
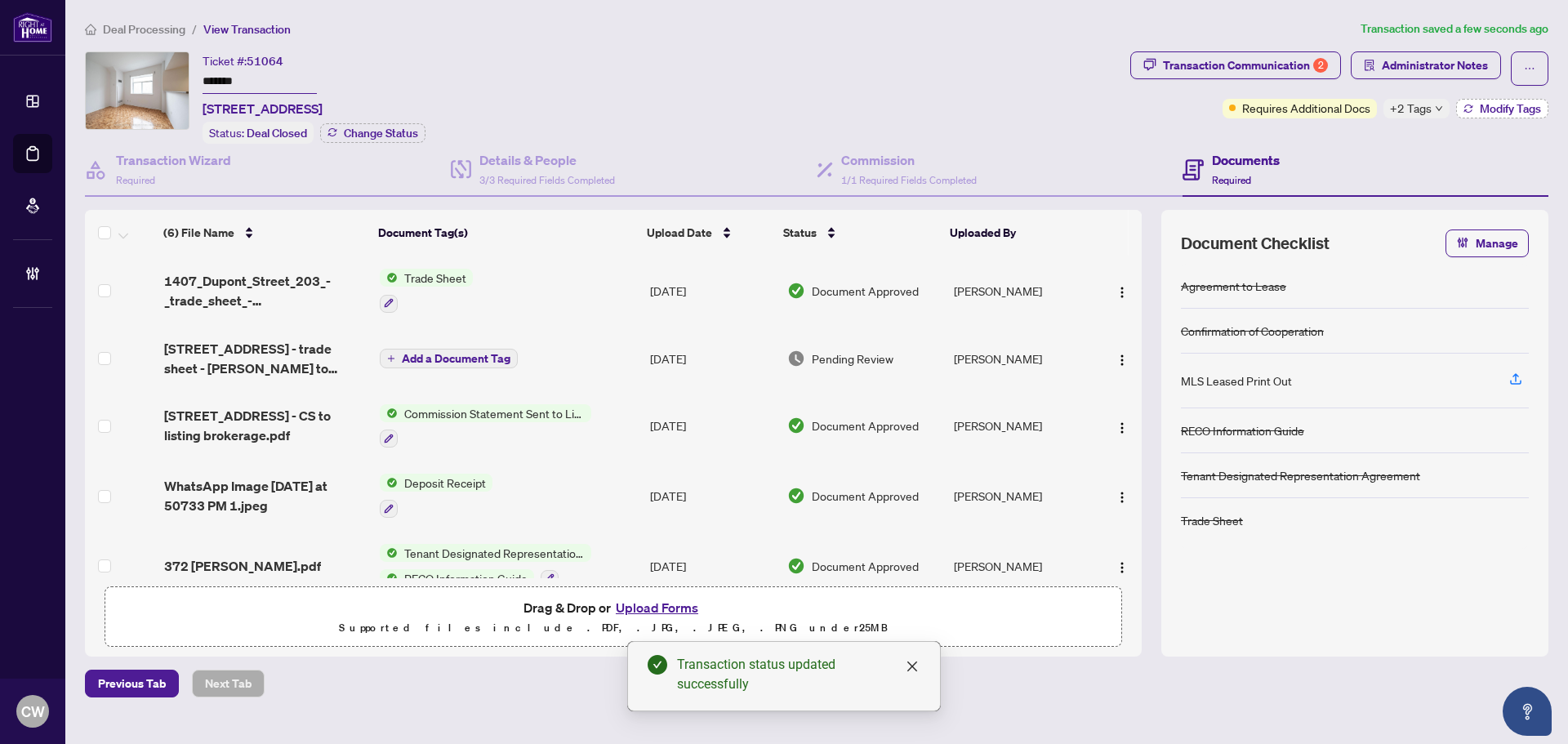
click at [1515, 112] on span "Modify Tags" at bounding box center [1510, 109] width 61 height 12
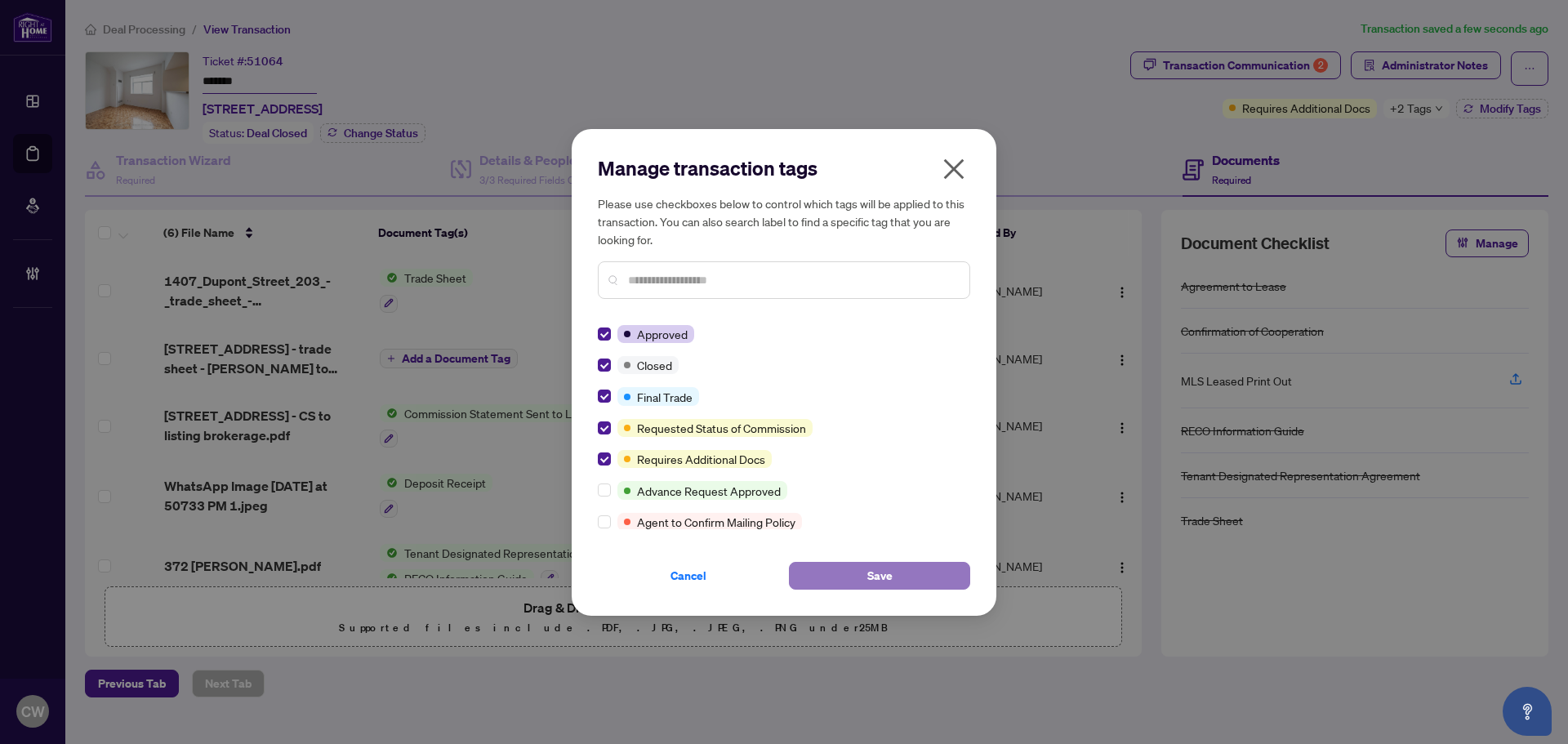
click at [873, 572] on span "Save" at bounding box center [880, 575] width 25 height 26
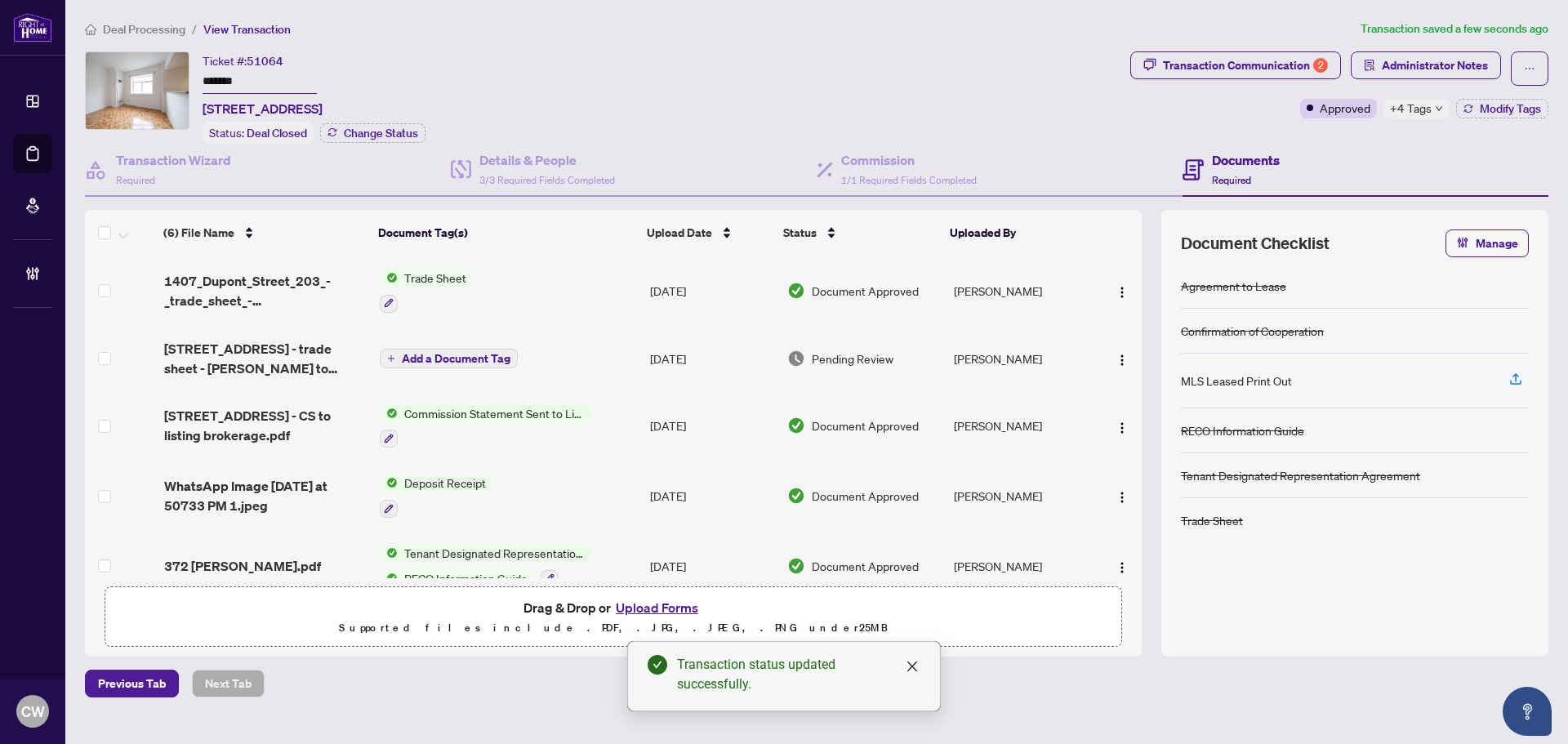
click at [239, 277] on span "1407_Dupont_Street_203_-_trade_sheet_-_Daniel_to_Reveiw.pdf" at bounding box center [265, 291] width 203 height 39
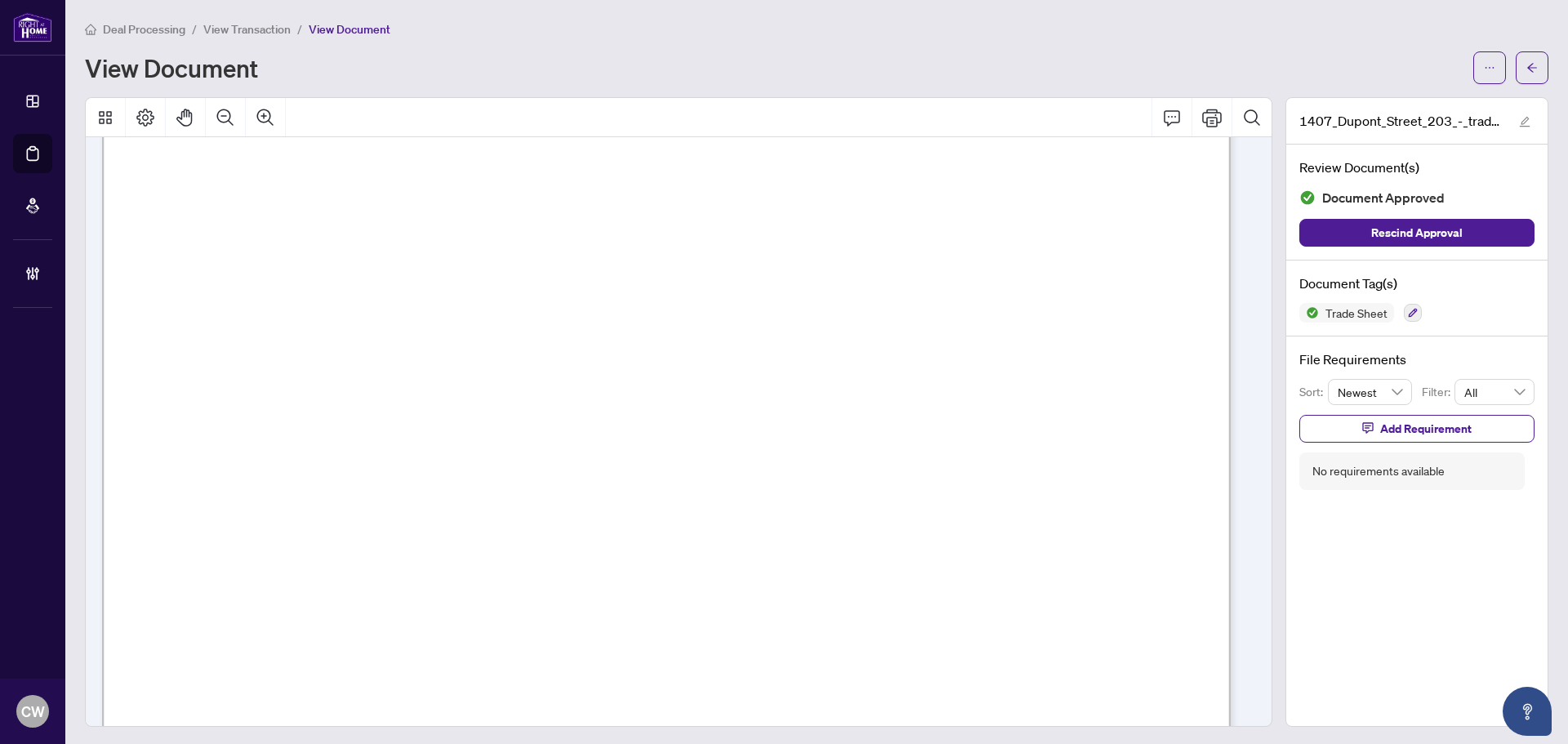
scroll to position [408, 0]
click at [1529, 60] on button "button" at bounding box center [1533, 68] width 33 height 33
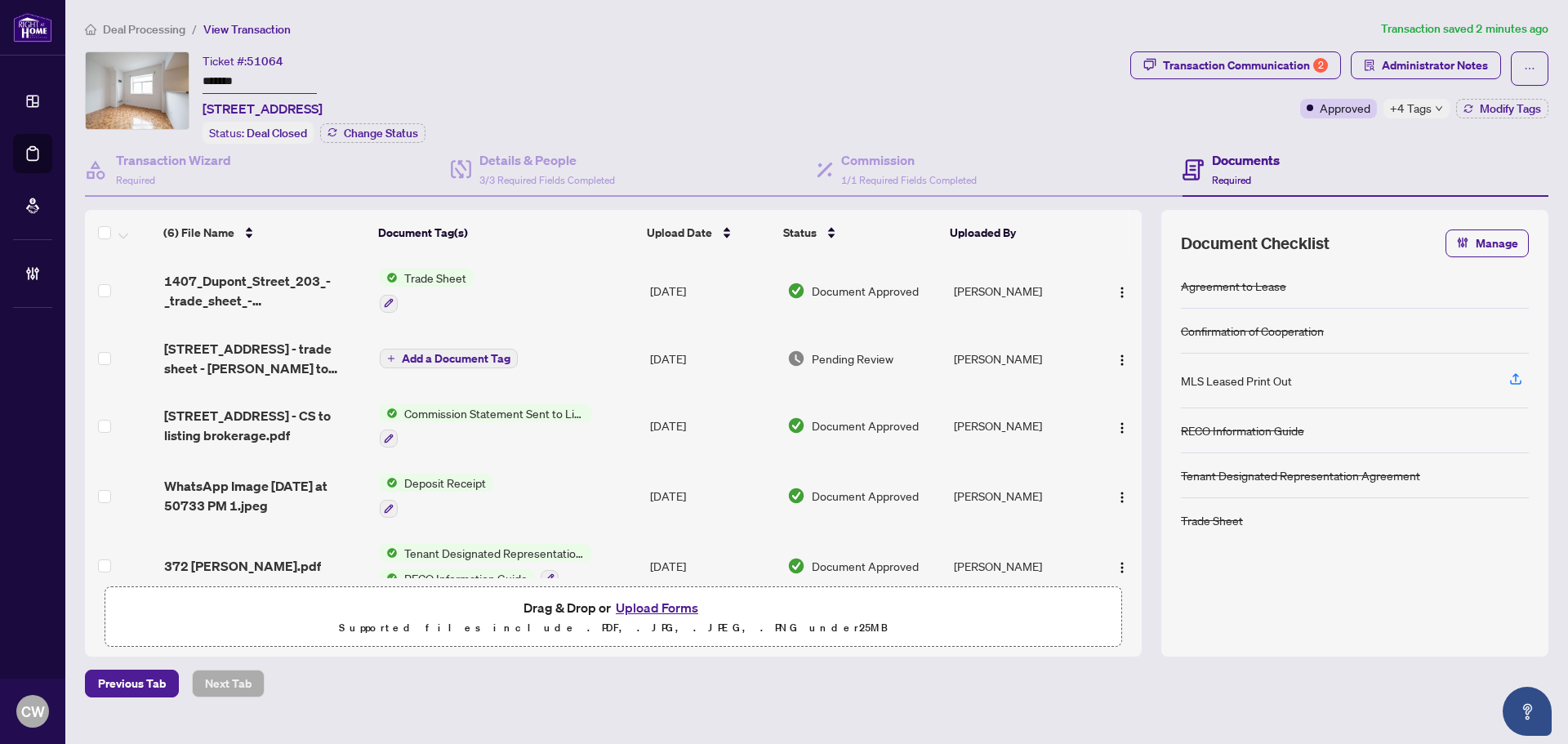
click at [679, 610] on button "Upload Forms" at bounding box center [656, 608] width 92 height 21
click at [661, 607] on button "Upload Forms" at bounding box center [656, 608] width 92 height 21
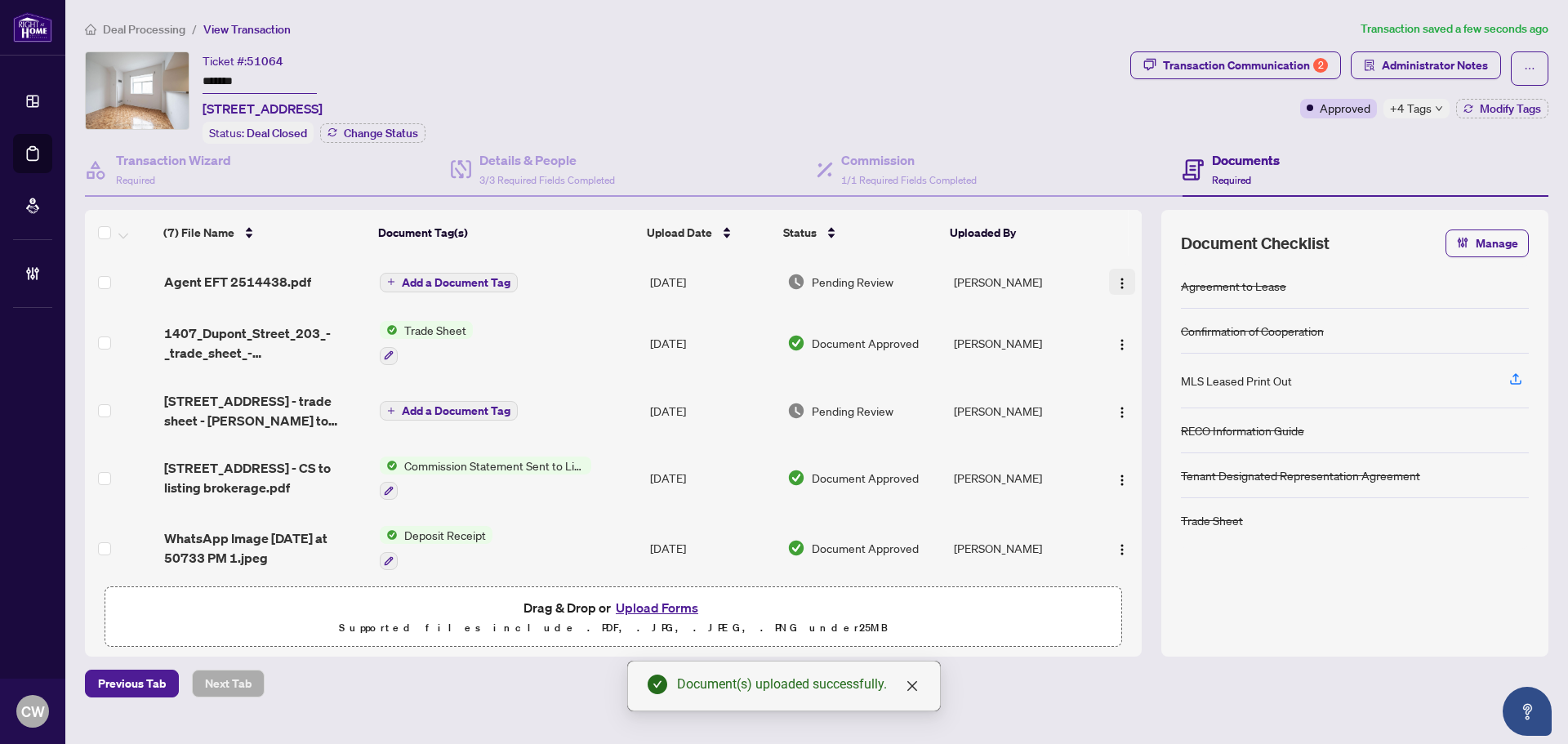
click at [1119, 282] on img "button" at bounding box center [1122, 283] width 13 height 13
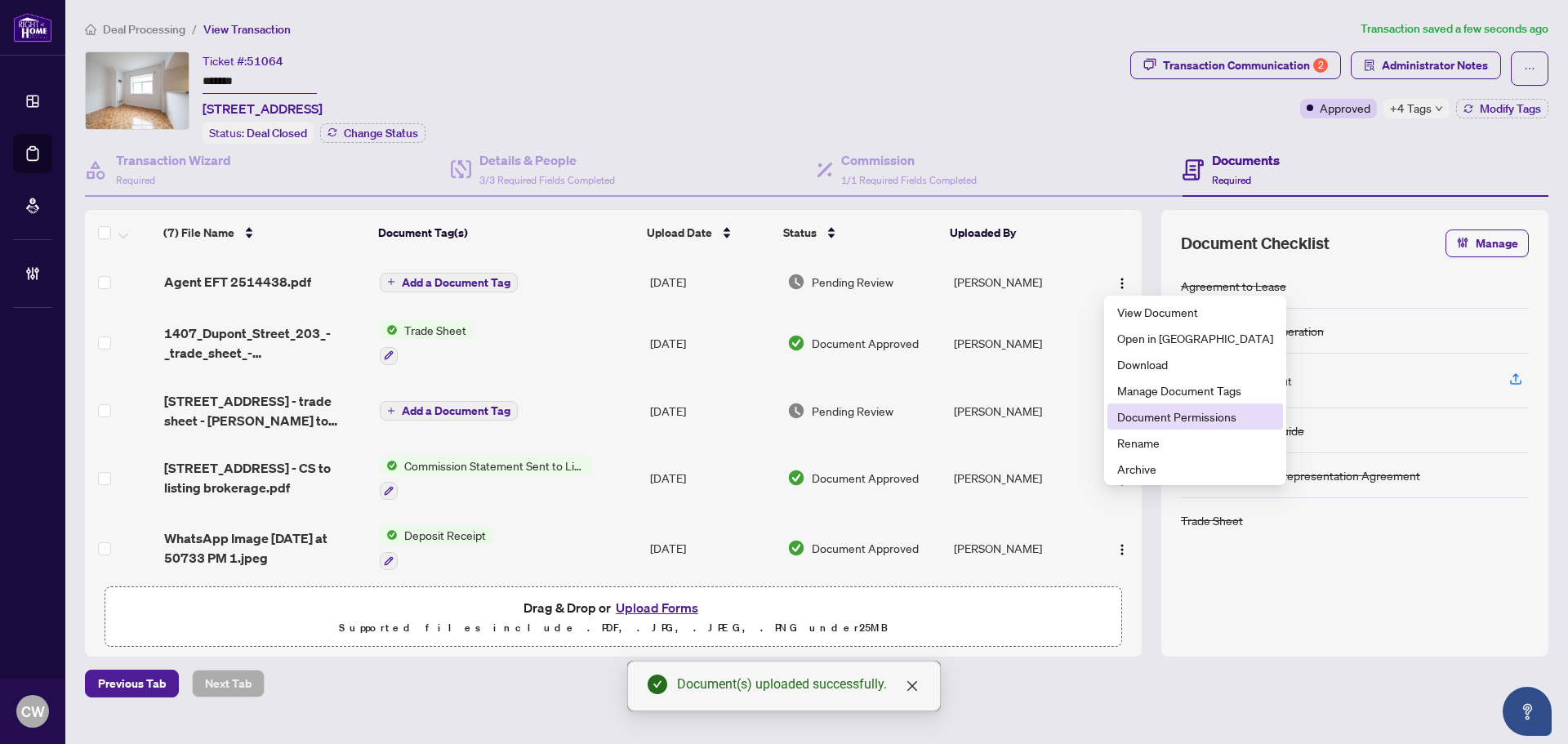
click at [1148, 421] on span "Document Permissions" at bounding box center [1195, 416] width 156 height 18
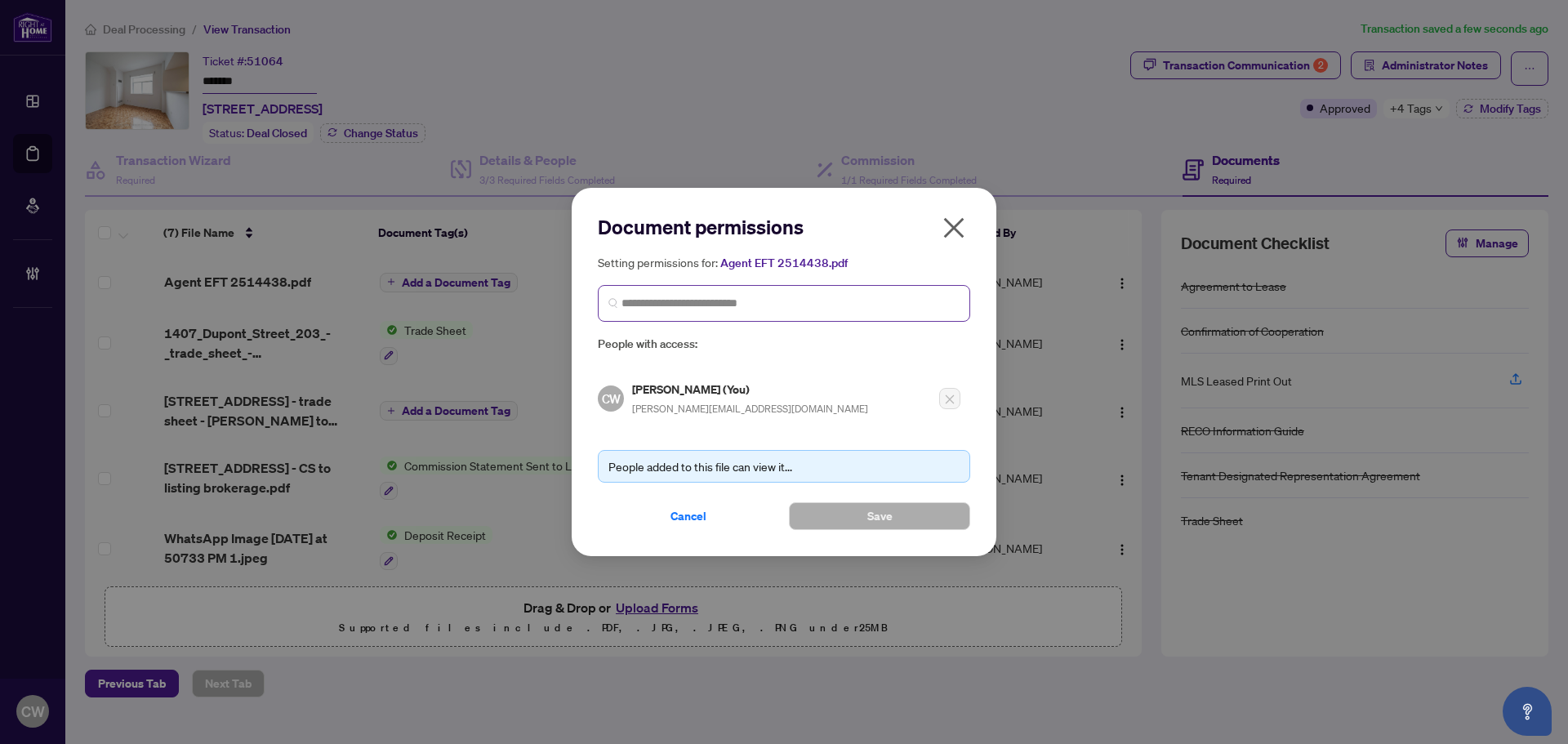
click at [763, 288] on span at bounding box center [784, 304] width 372 height 37
paste input "**********"
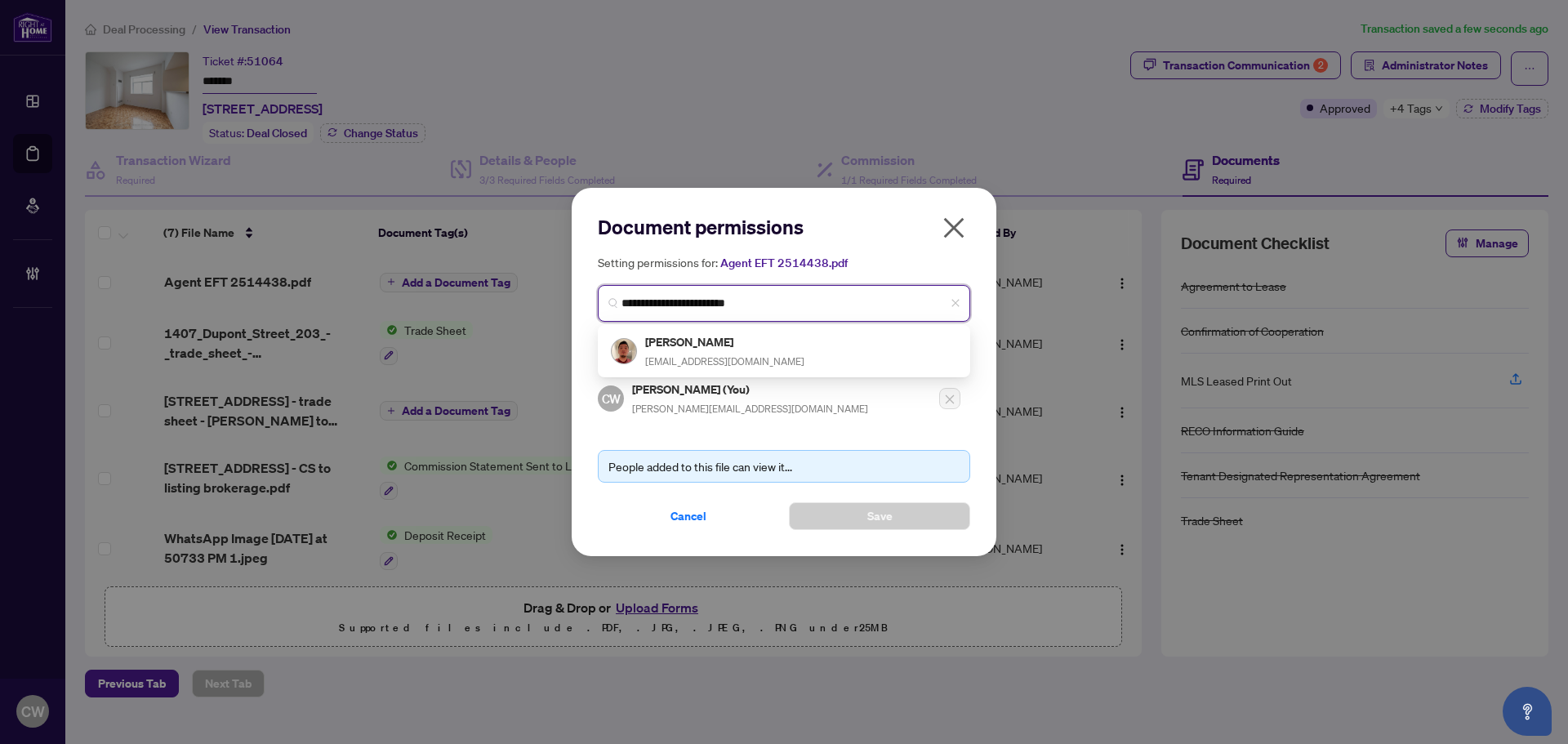
type input "**********"
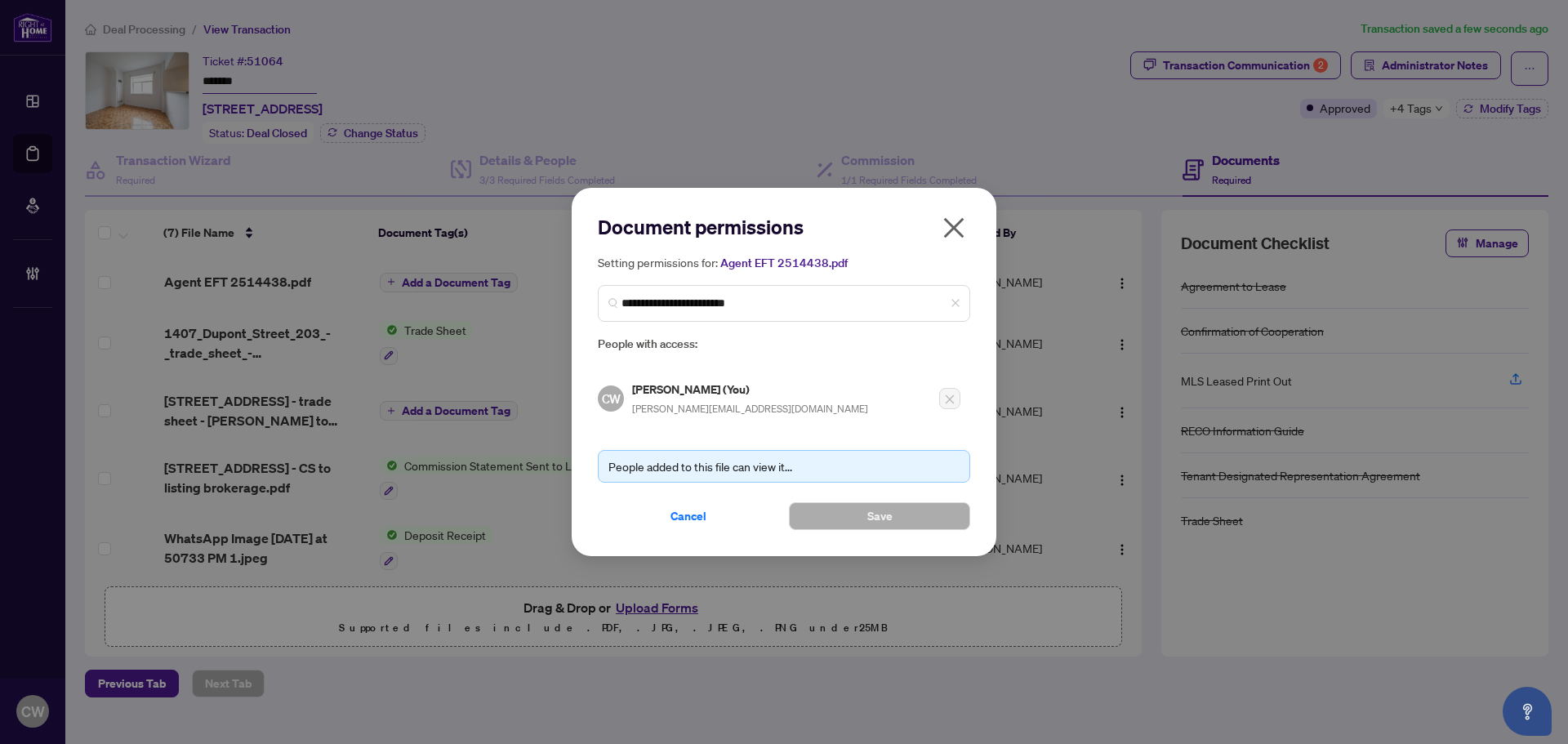
click at [956, 223] on icon "close" at bounding box center [953, 228] width 26 height 26
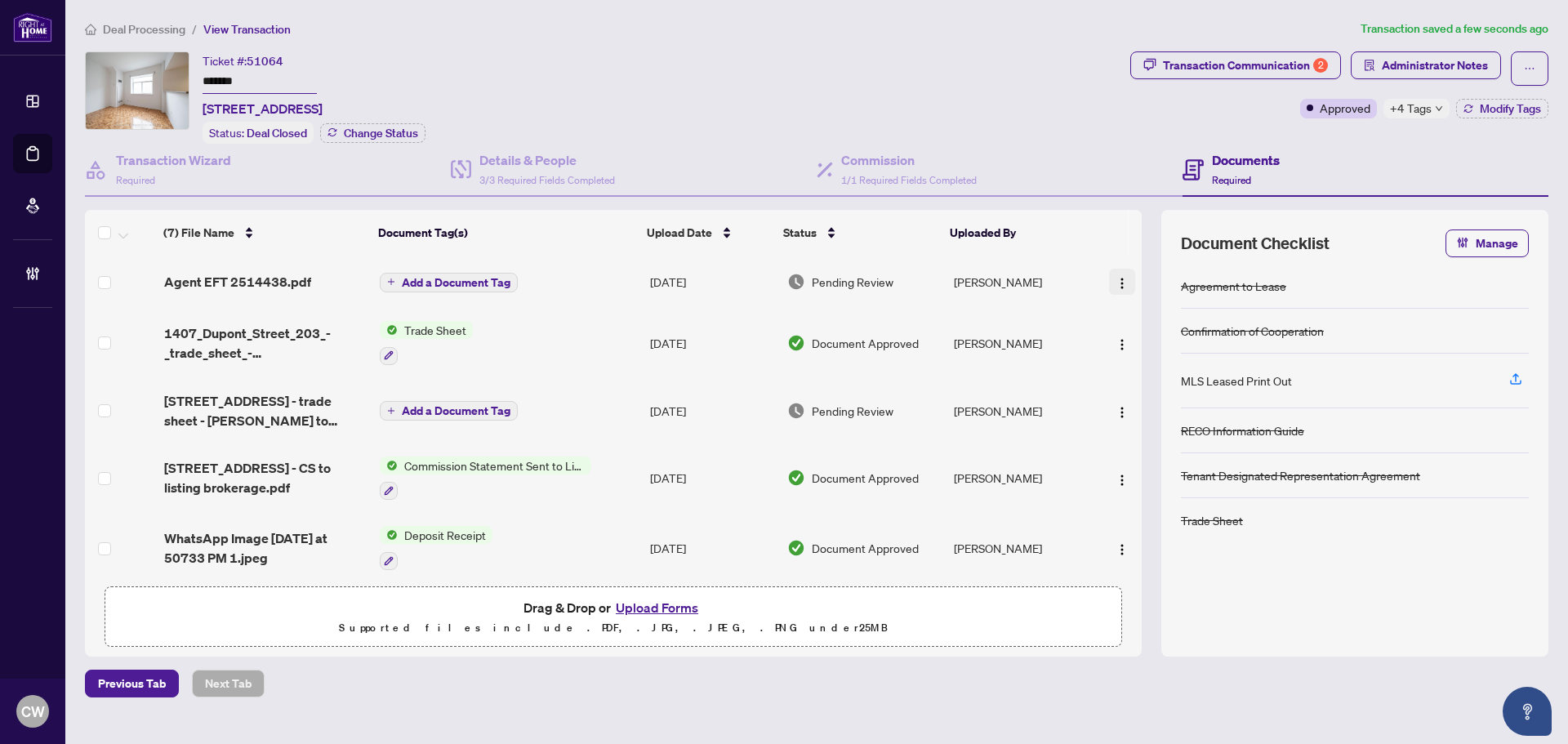
click at [1121, 273] on span "button" at bounding box center [1122, 281] width 13 height 18
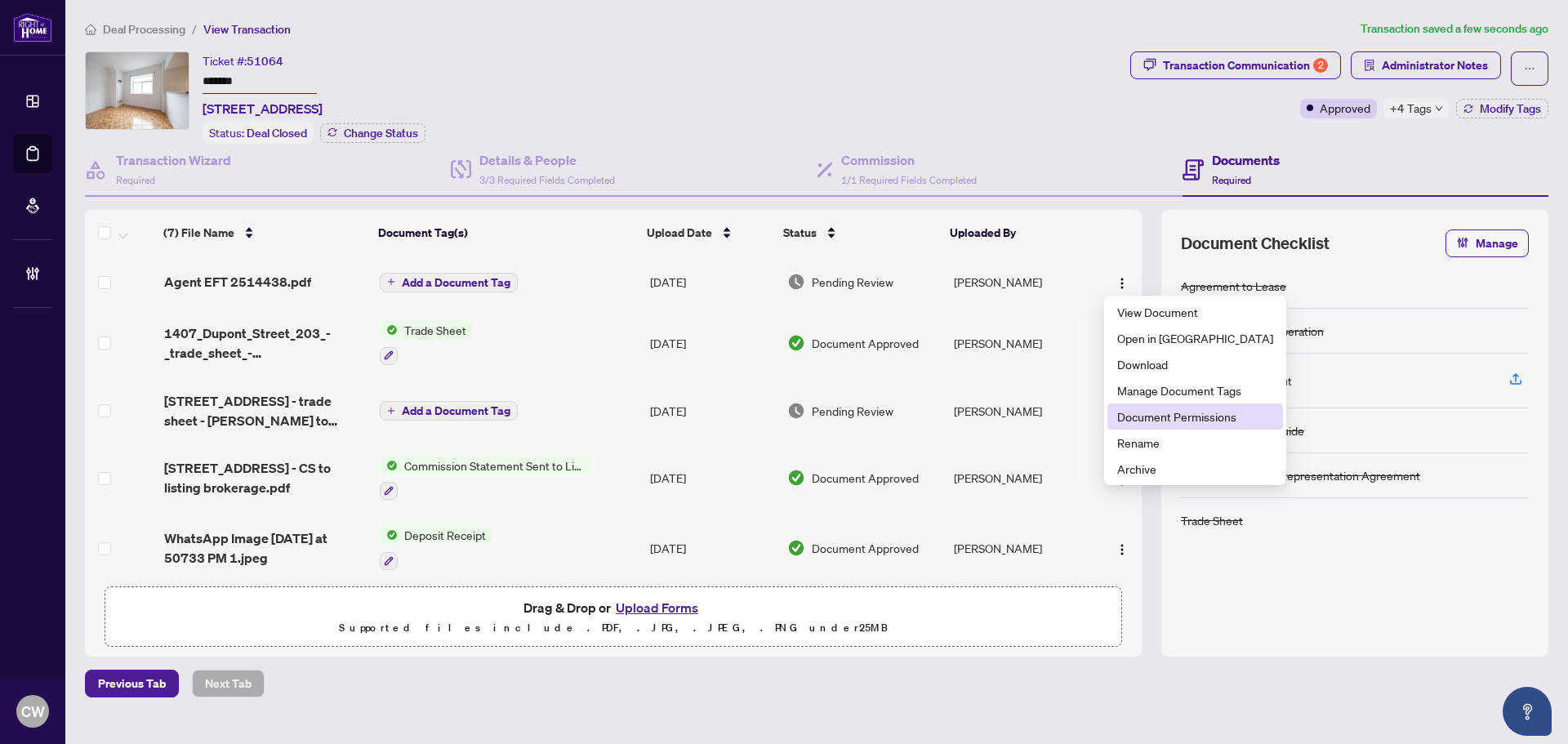
click at [1149, 418] on span "Document Permissions" at bounding box center [1195, 416] width 156 height 18
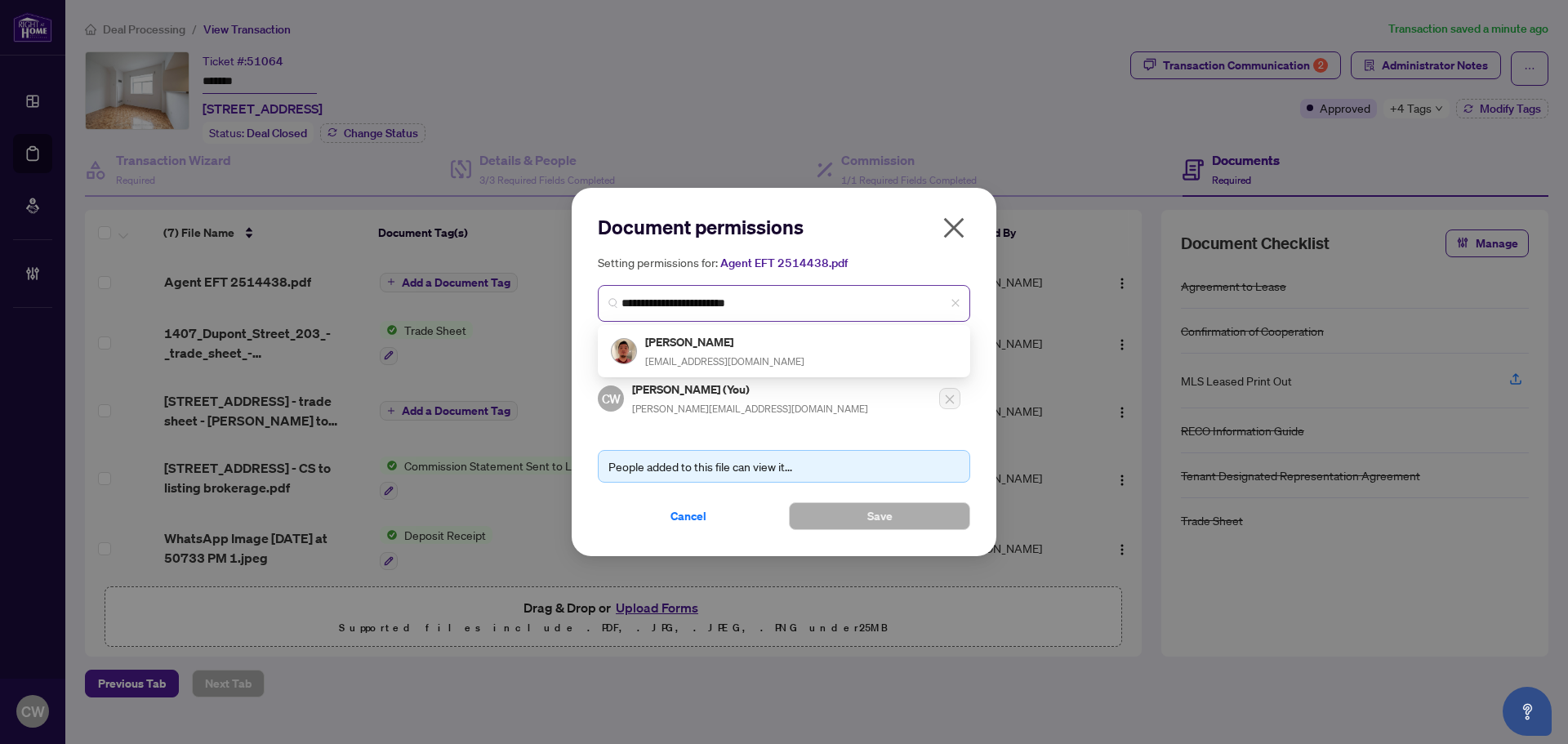
click at [748, 313] on span "**********" at bounding box center [784, 304] width 372 height 37
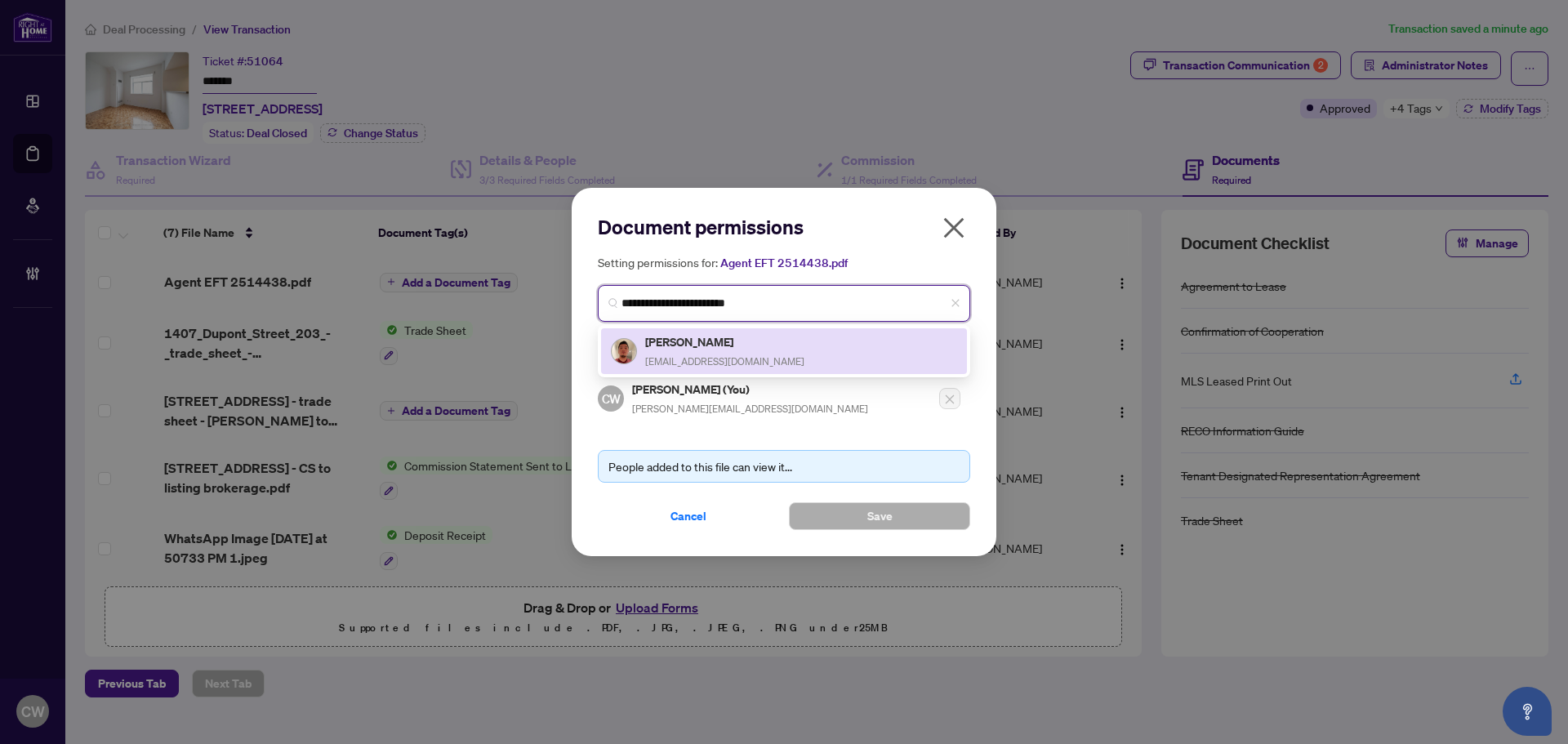
click at [734, 356] on span "[EMAIL_ADDRESS][DOMAIN_NAME]" at bounding box center [725, 361] width 159 height 13
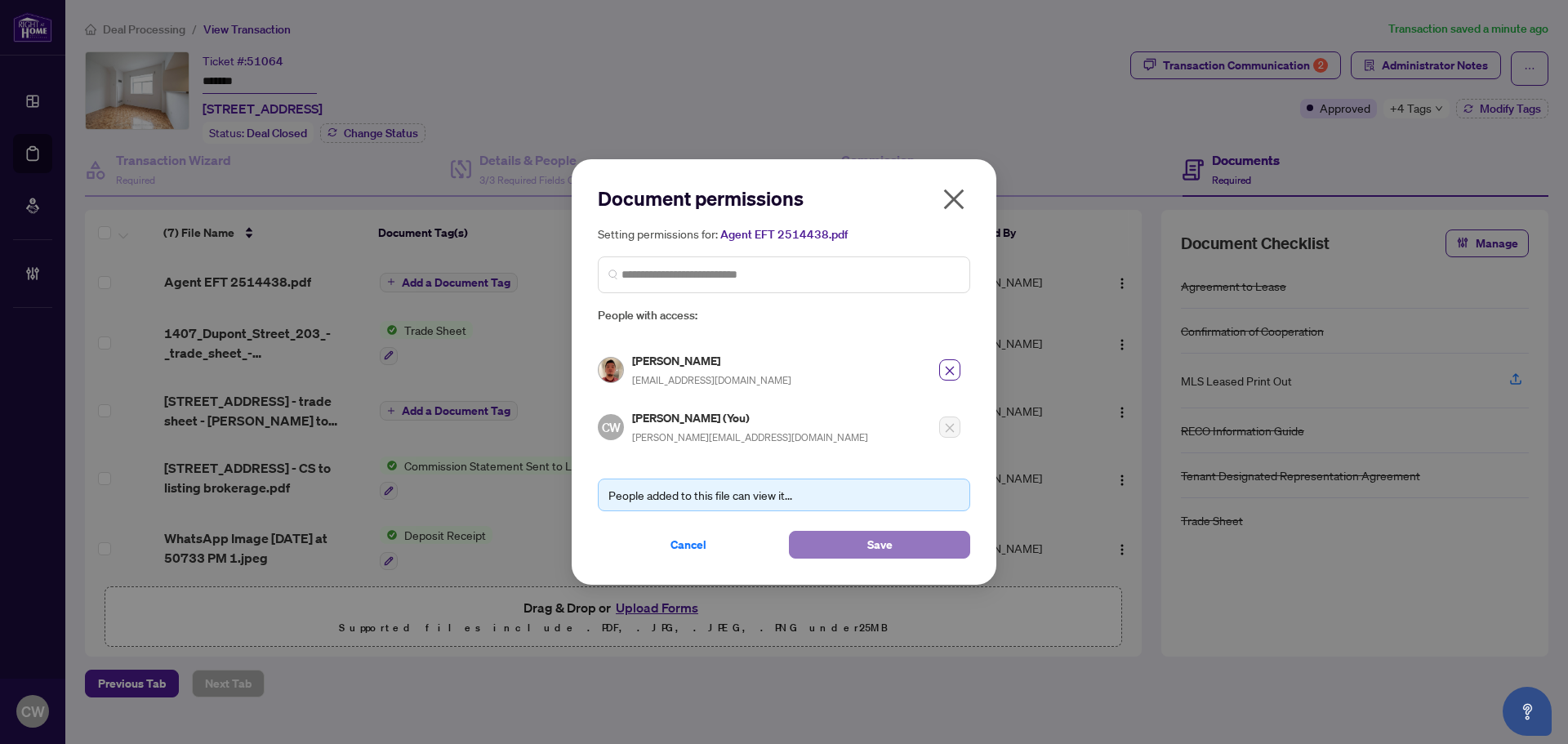
click at [874, 543] on span "Save" at bounding box center [880, 544] width 25 height 26
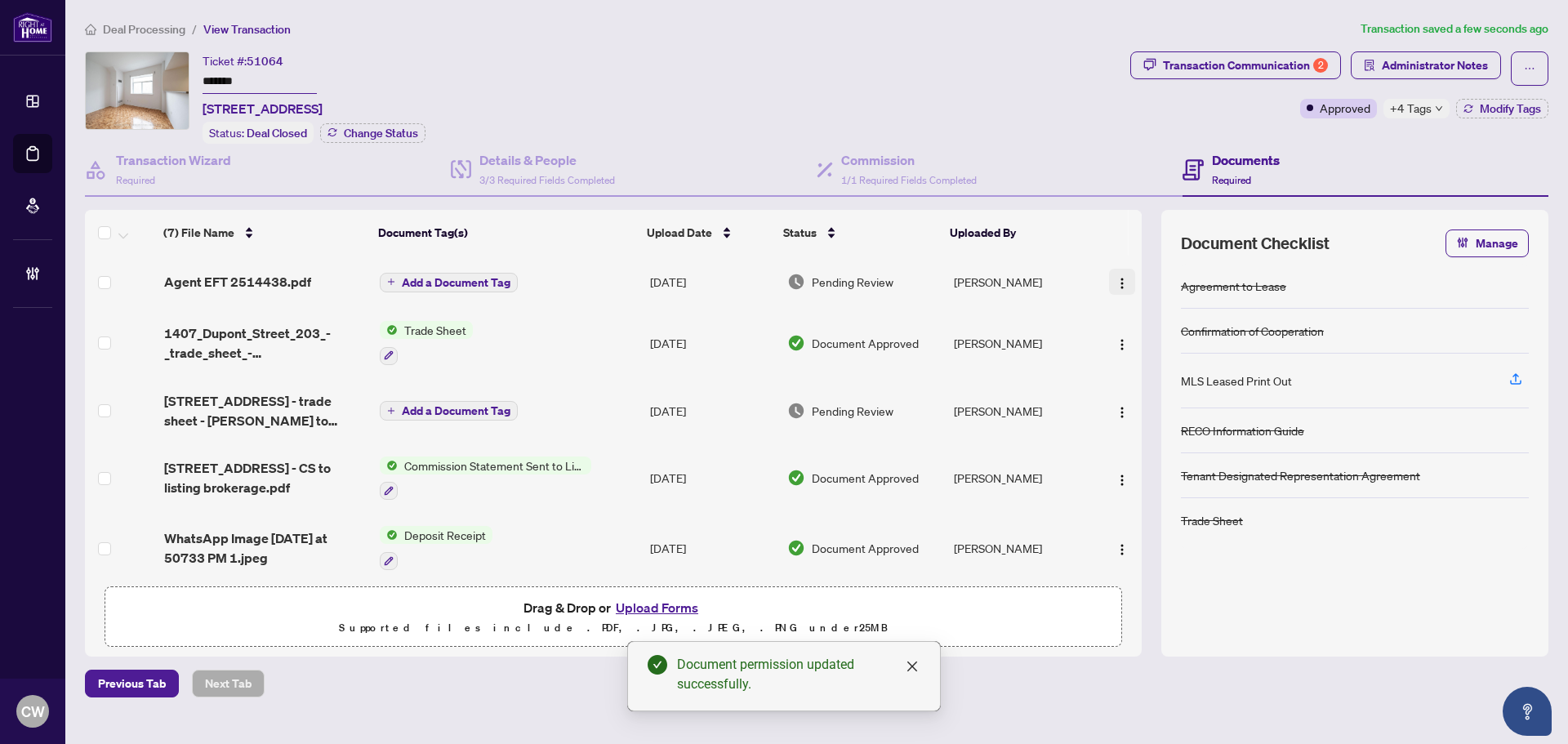
click at [1128, 275] on button "button" at bounding box center [1122, 281] width 26 height 26
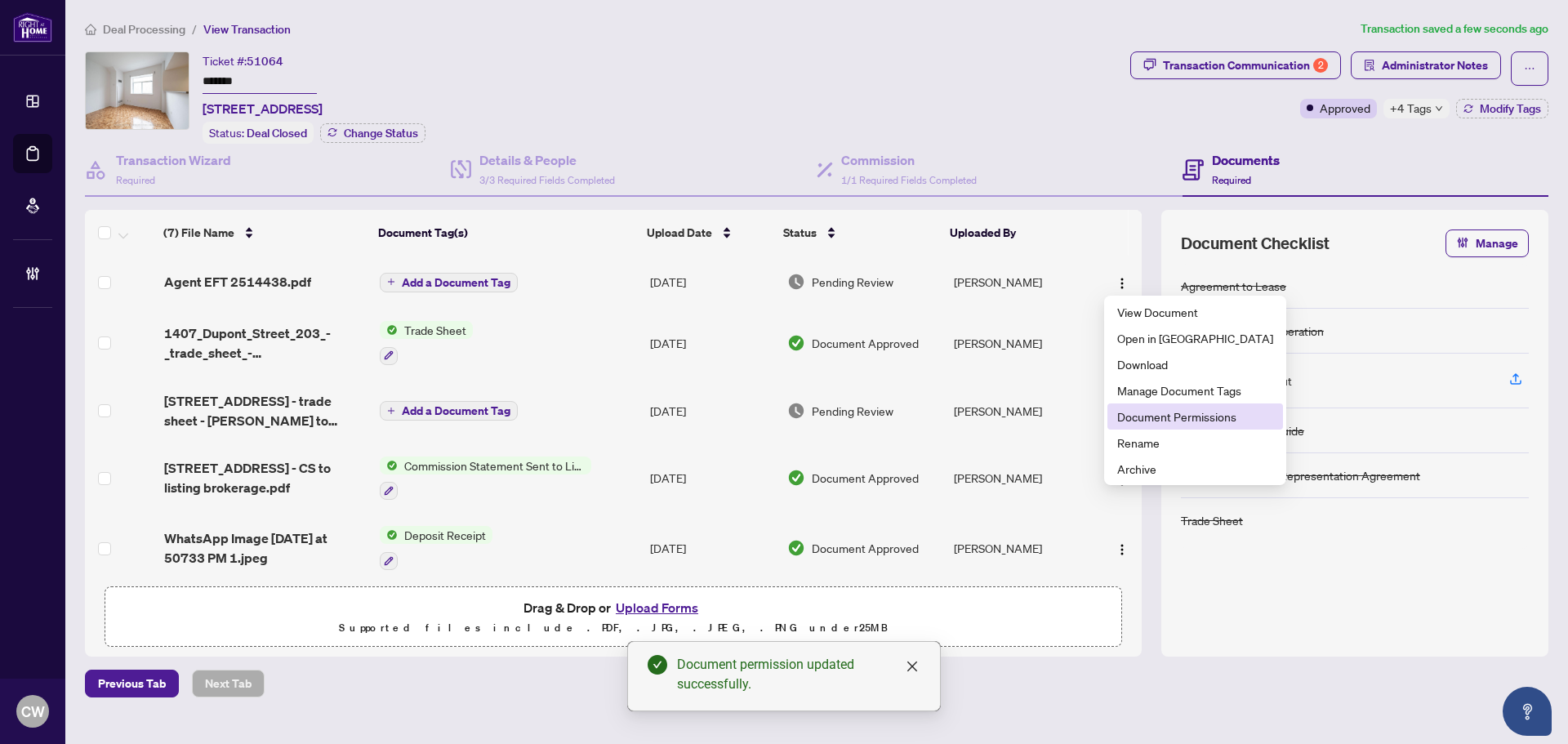
click at [1149, 416] on span "Document Permissions" at bounding box center [1195, 416] width 156 height 18
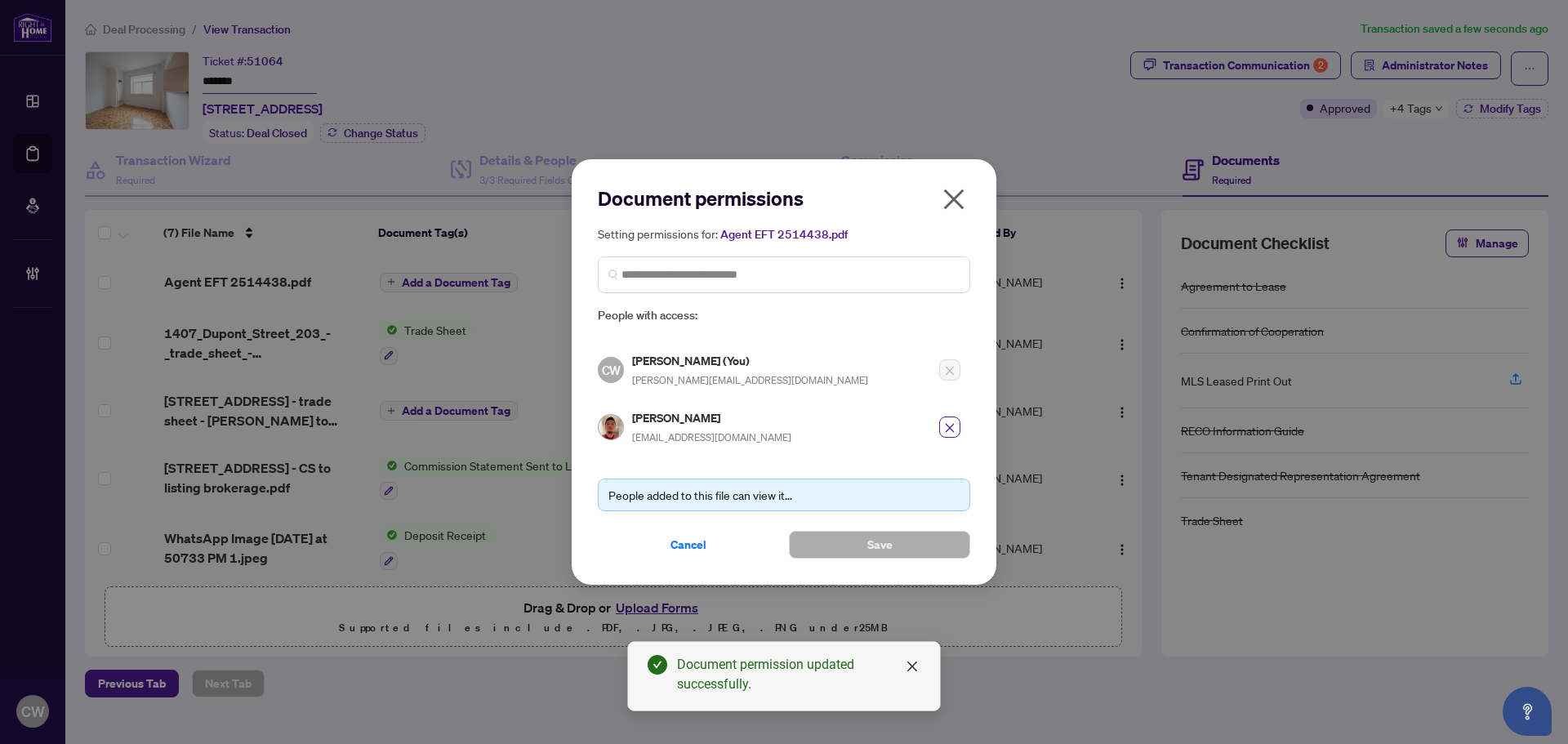
click at [954, 204] on icon "close" at bounding box center [953, 199] width 26 height 26
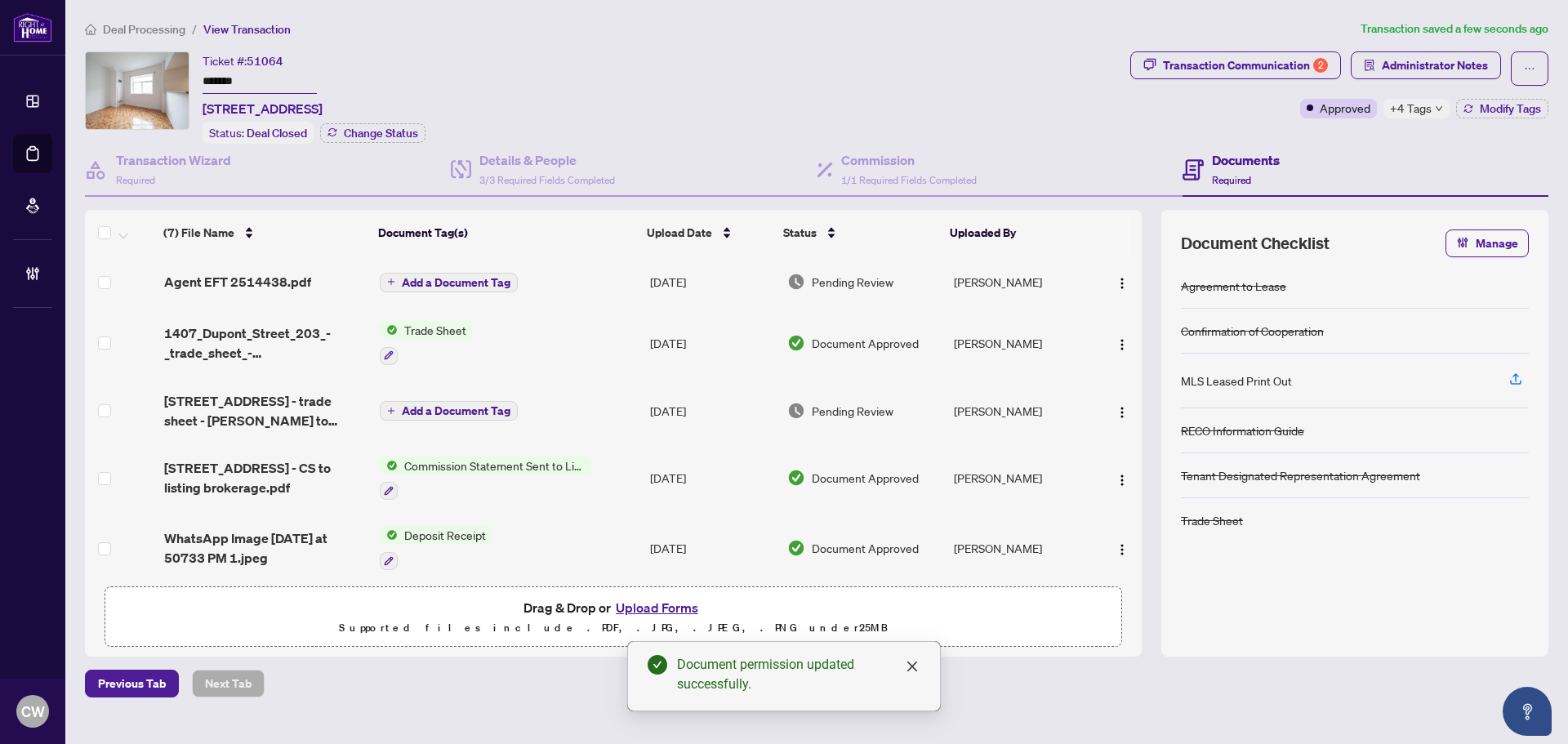
click at [265, 274] on span "Agent EFT 2514438.pdf" at bounding box center [238, 282] width 147 height 19
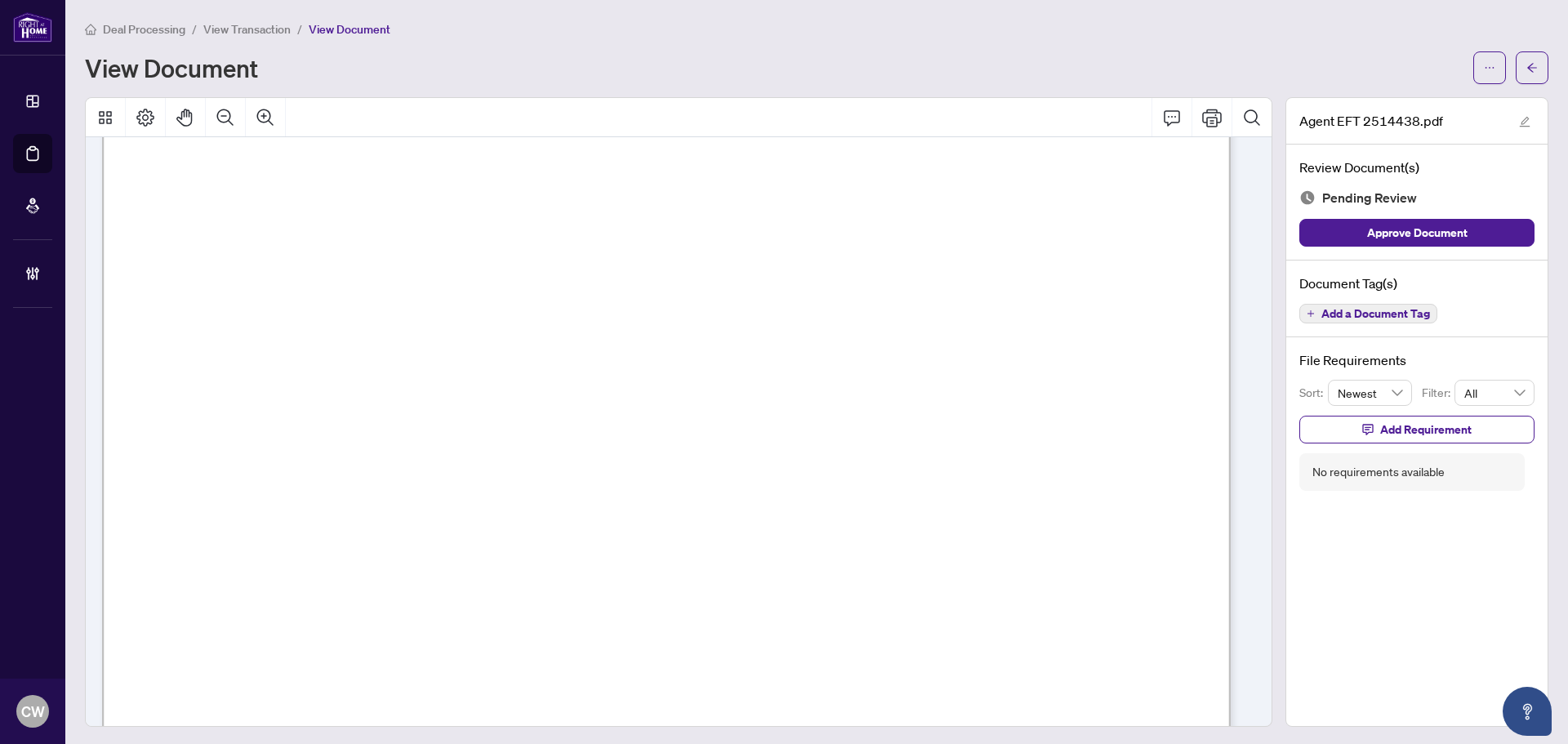
scroll to position [408, 0]
click at [1527, 73] on icon "arrow-left" at bounding box center [1533, 68] width 12 height 12
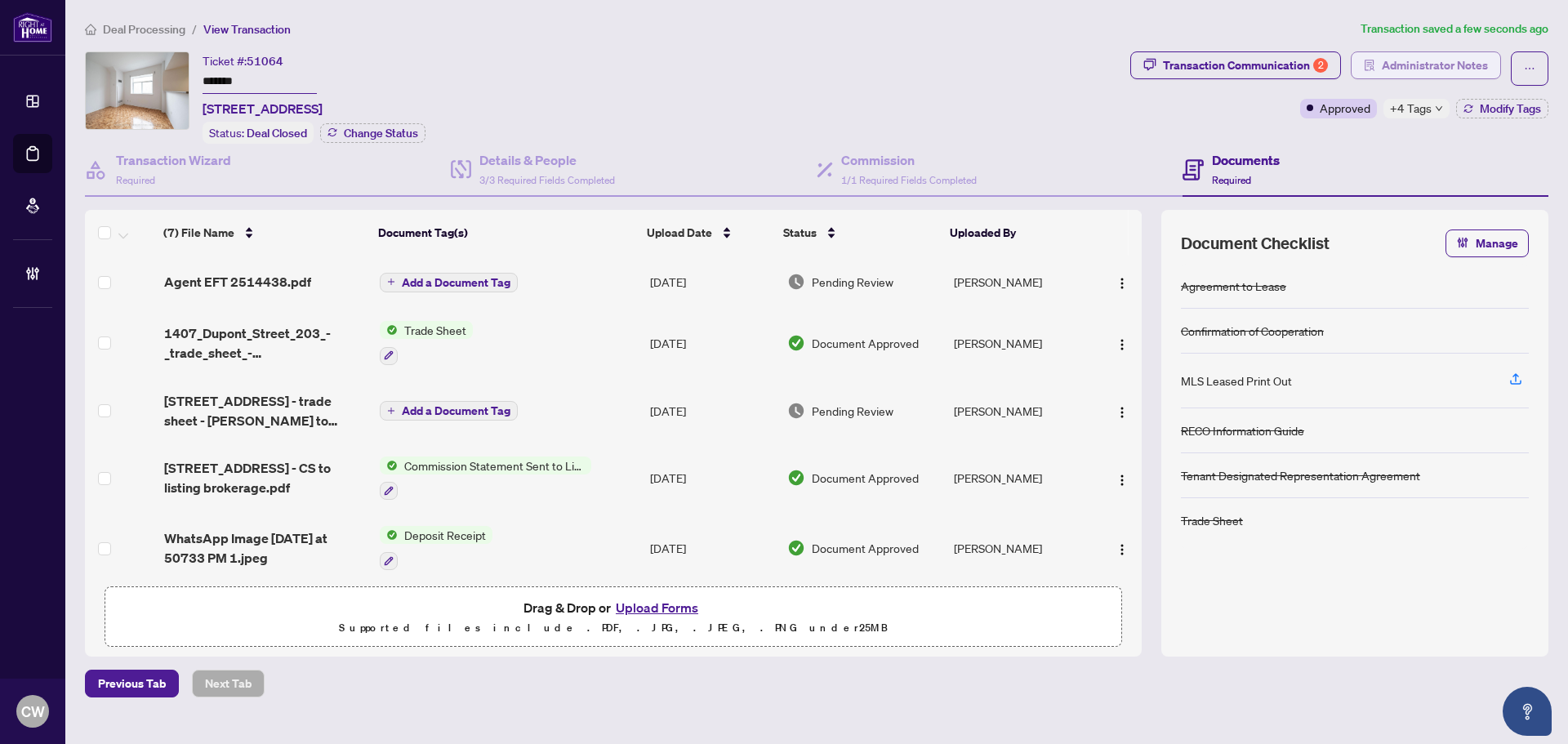
click at [1470, 65] on span "Administrator Notes" at bounding box center [1435, 65] width 107 height 26
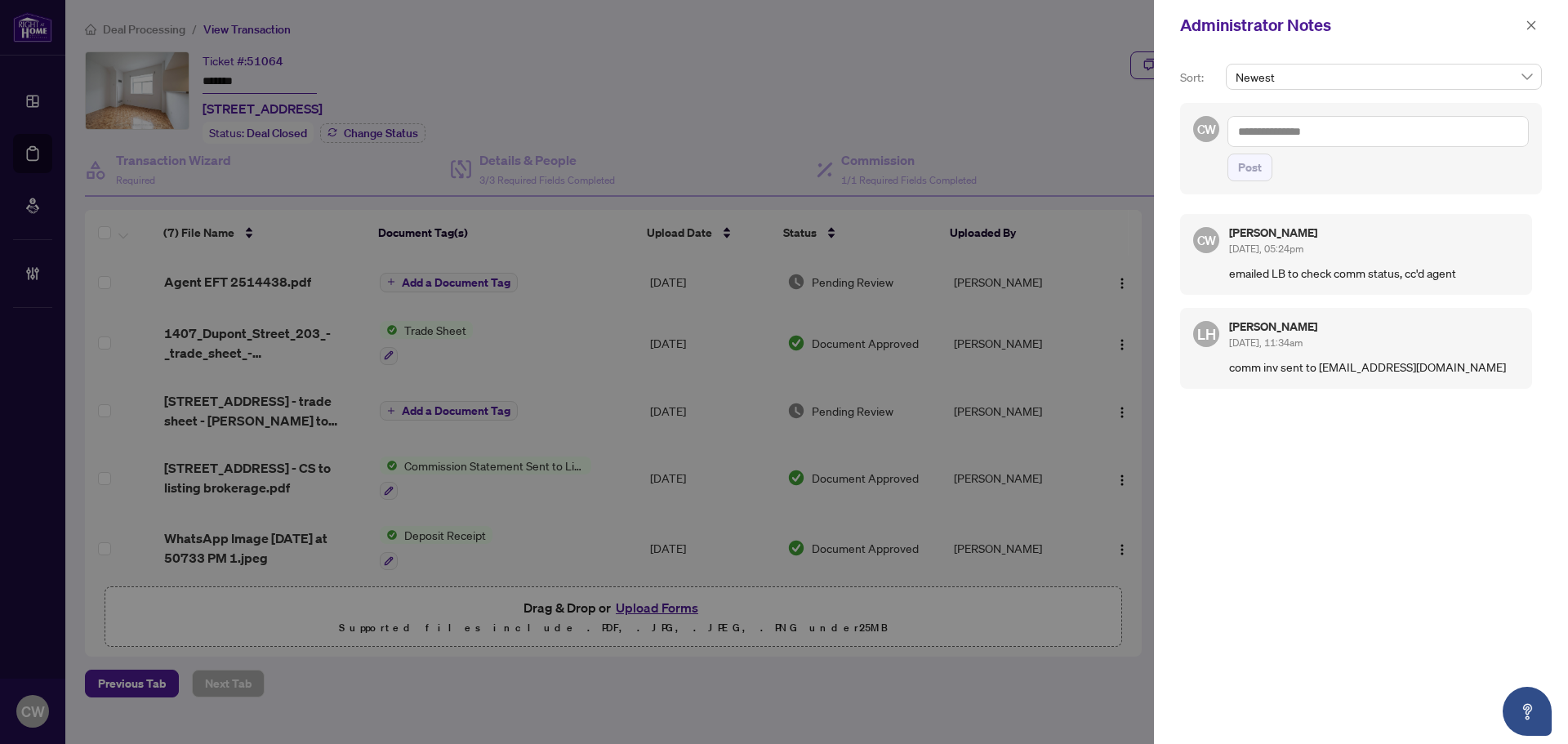
click at [1350, 113] on div "CW Post" at bounding box center [1360, 148] width 362 height 91
click at [1344, 136] on textarea at bounding box center [1378, 132] width 302 height 31
click at [1345, 127] on textarea at bounding box center [1378, 132] width 302 height 31
paste textarea "**********"
type textarea "**********"
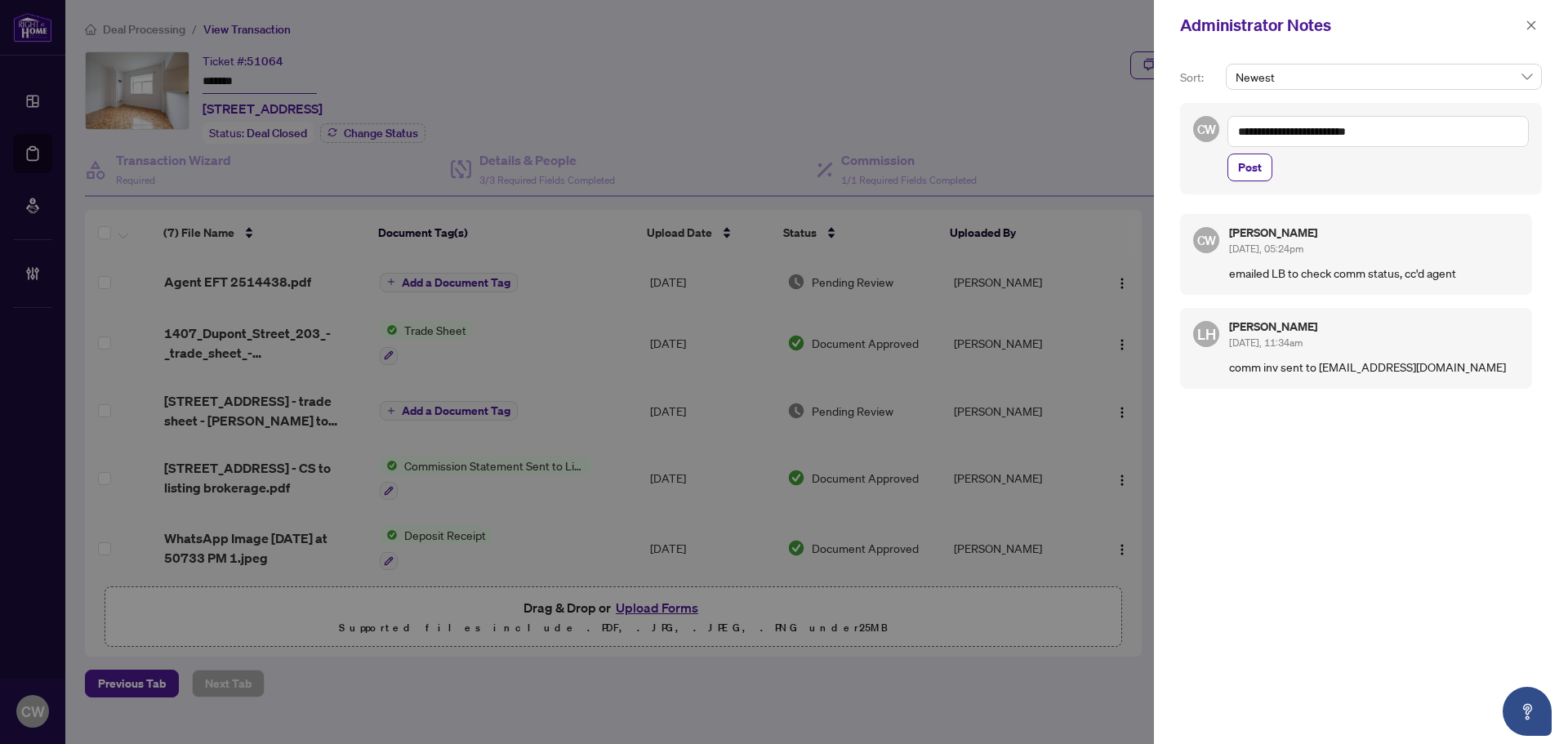
drag, startPoint x: 1261, startPoint y: 175, endPoint x: 1276, endPoint y: 165, distance: 18.0
click at [1261, 175] on span "Post" at bounding box center [1250, 167] width 23 height 26
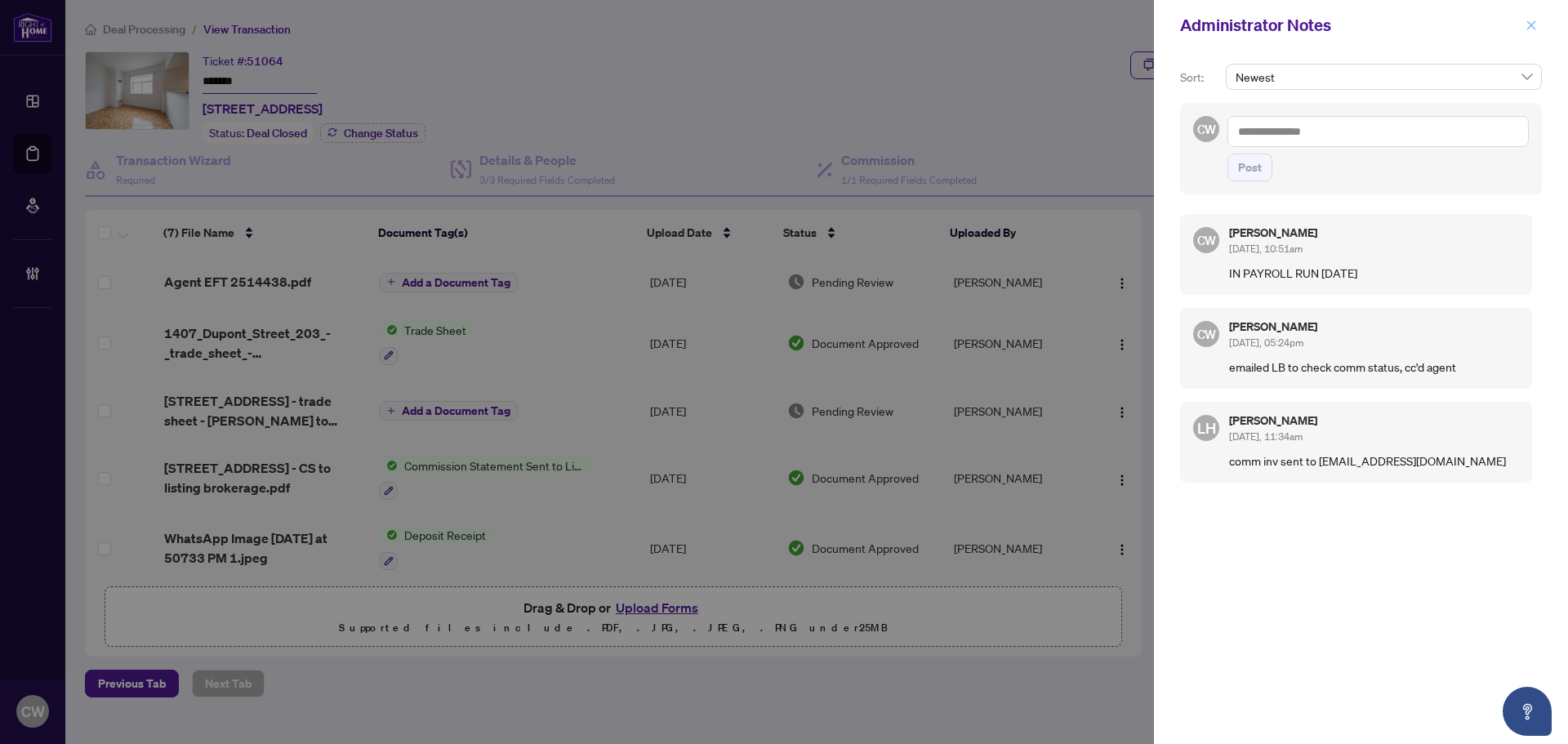
click at [1527, 30] on icon "close" at bounding box center [1532, 25] width 12 height 12
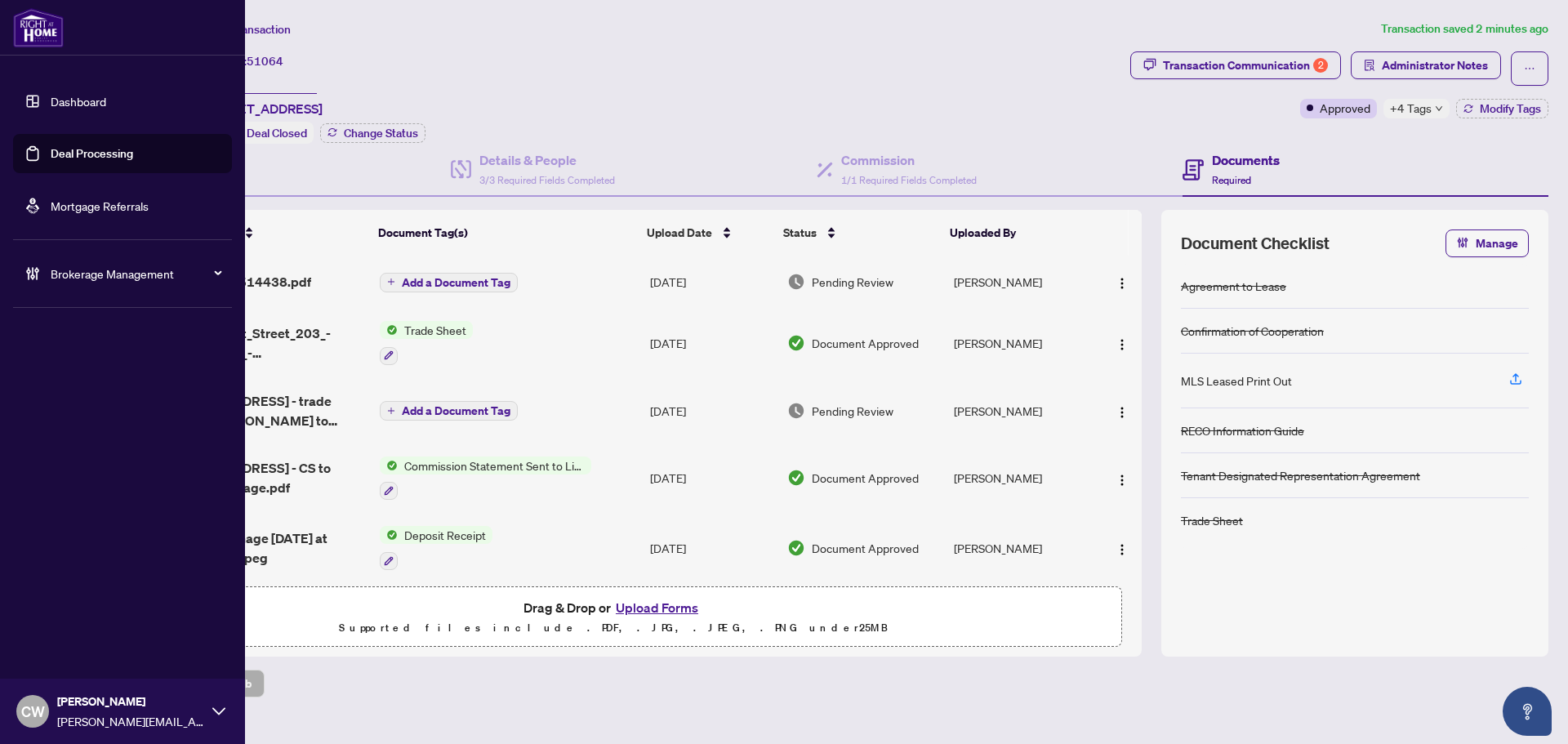
click at [59, 157] on link "Deal Processing" at bounding box center [91, 153] width 82 height 15
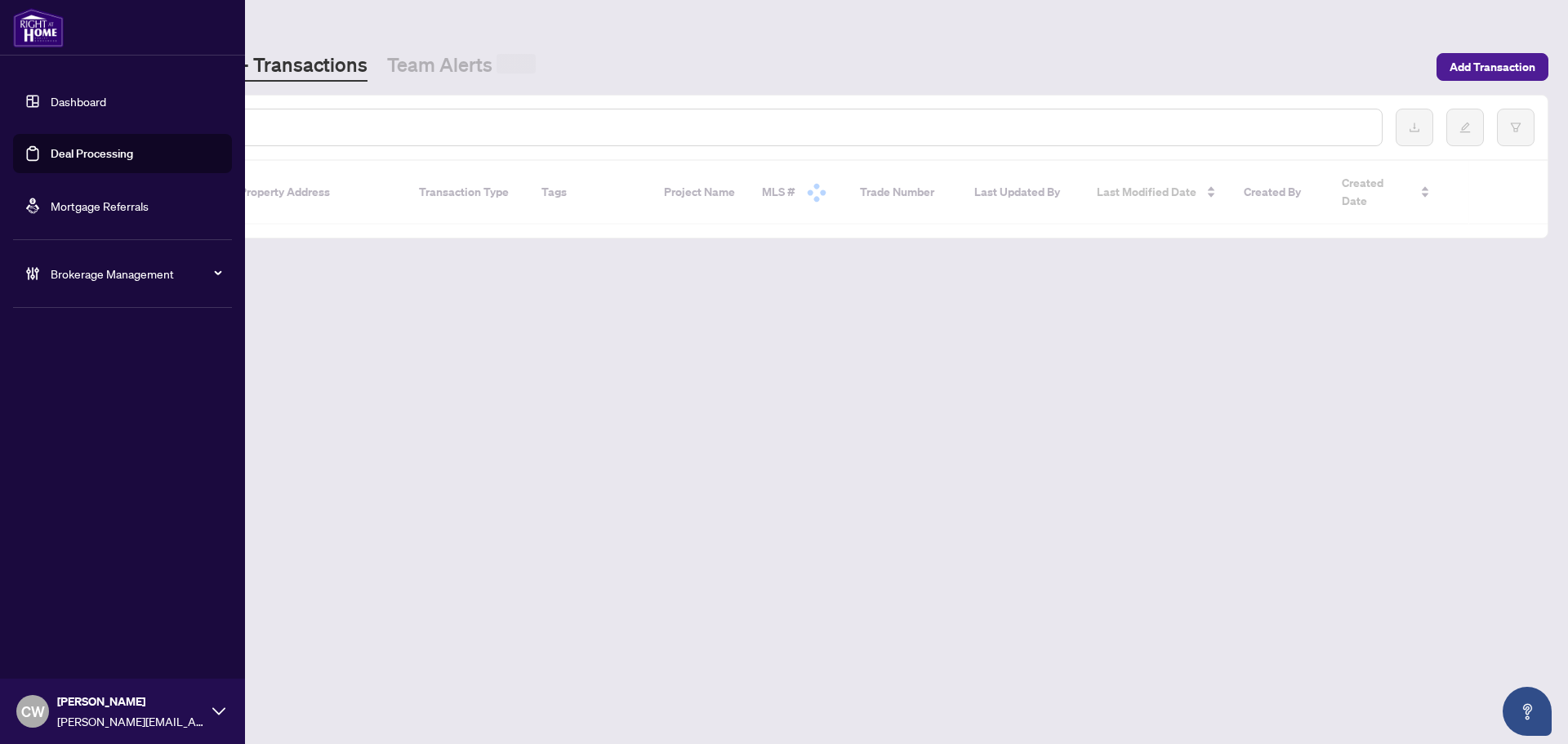
click at [291, 122] on input "text" at bounding box center [749, 127] width 1240 height 18
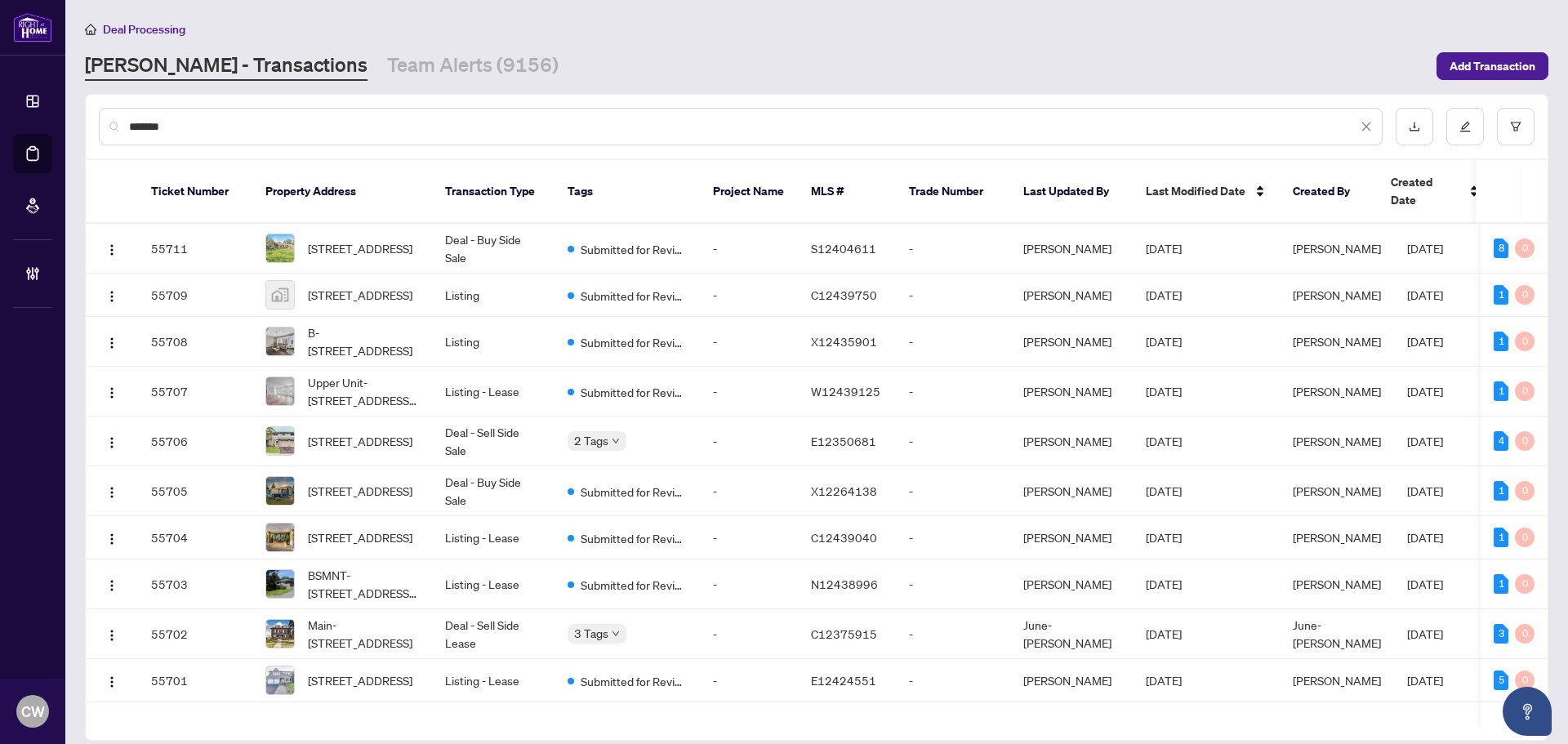
type input "*******"
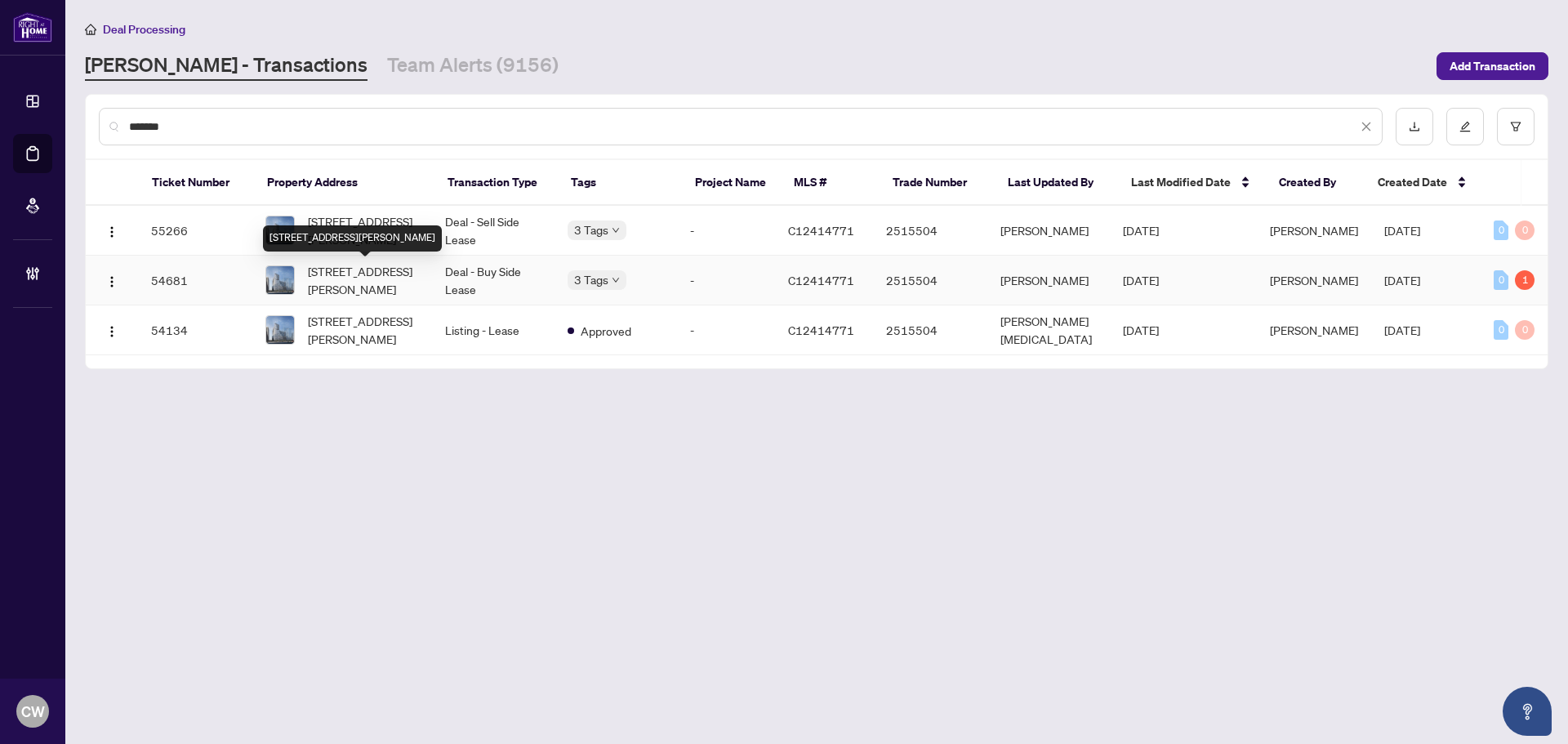
click at [374, 277] on span "[STREET_ADDRESS][PERSON_NAME]" at bounding box center [364, 279] width 112 height 36
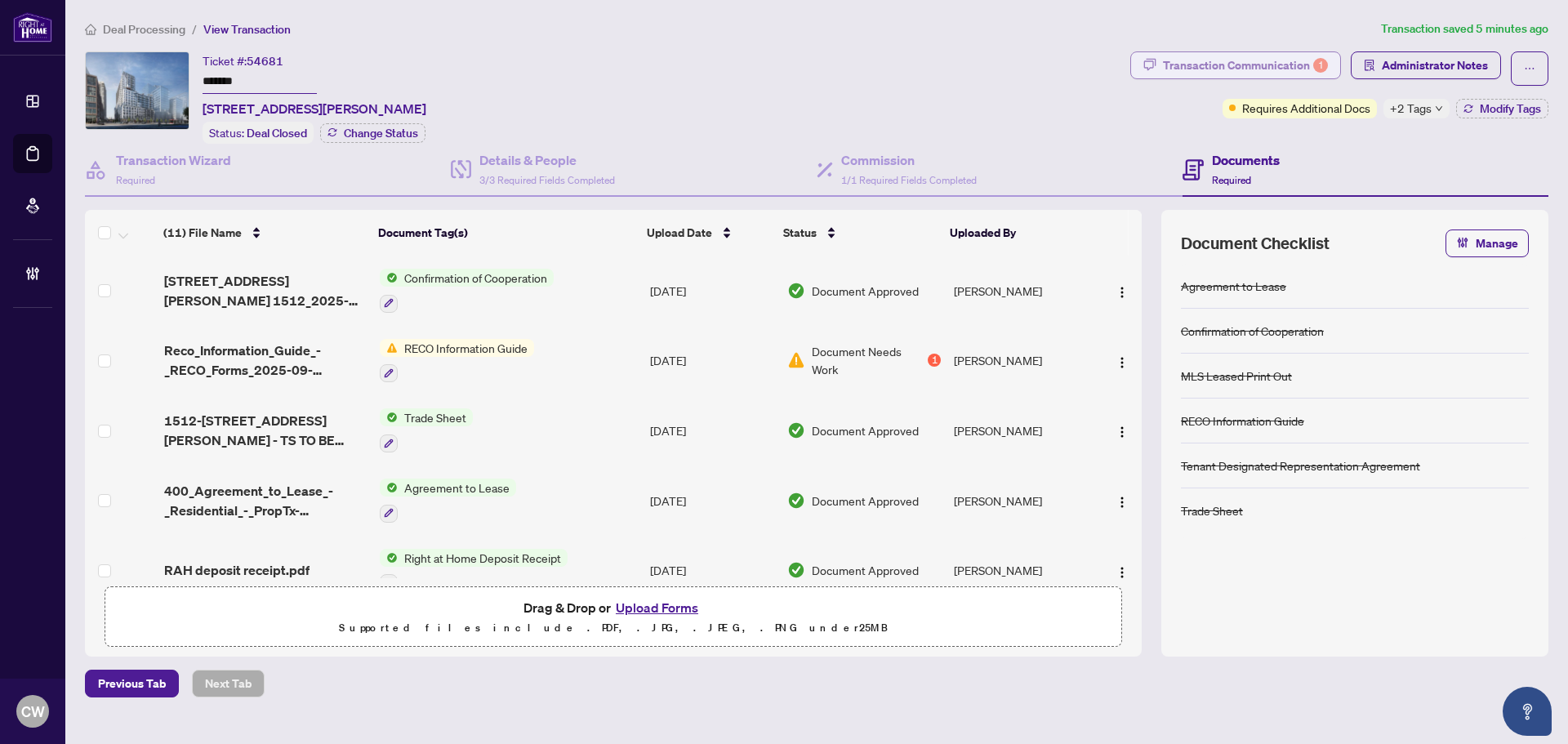
click at [1309, 56] on div "Transaction Communication 1" at bounding box center [1246, 65] width 165 height 26
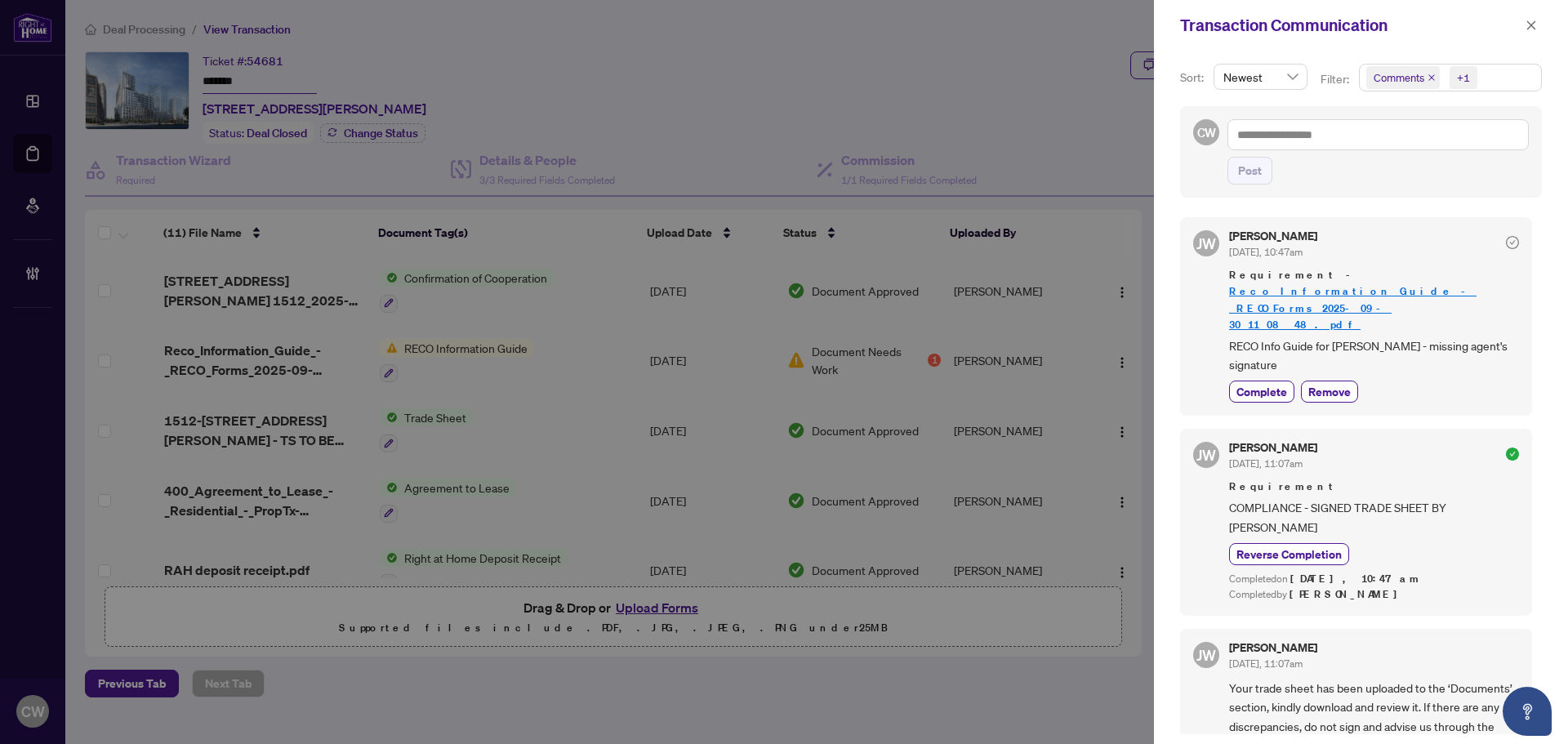
click at [1428, 76] on icon "close" at bounding box center [1432, 78] width 8 height 8
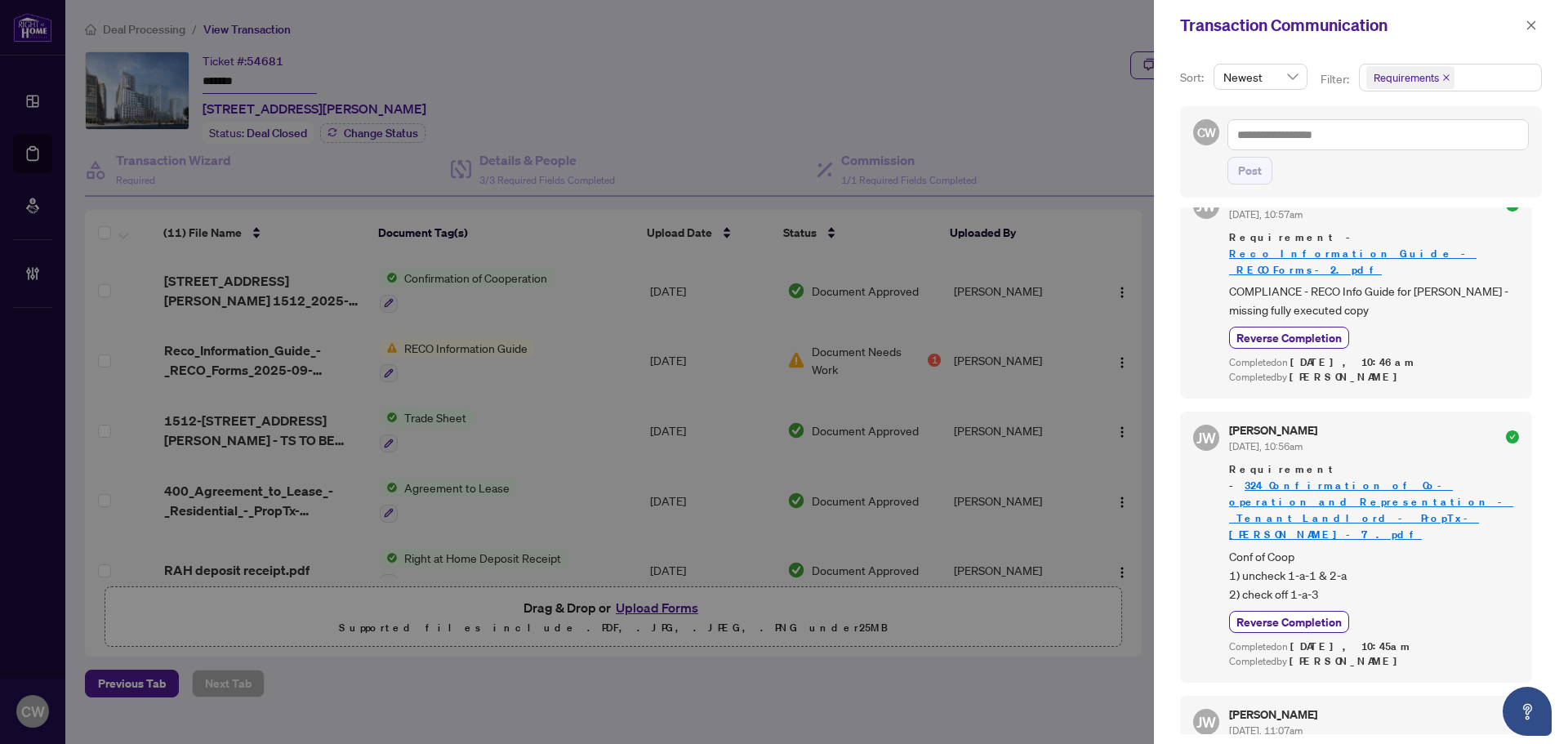
scroll to position [461, 0]
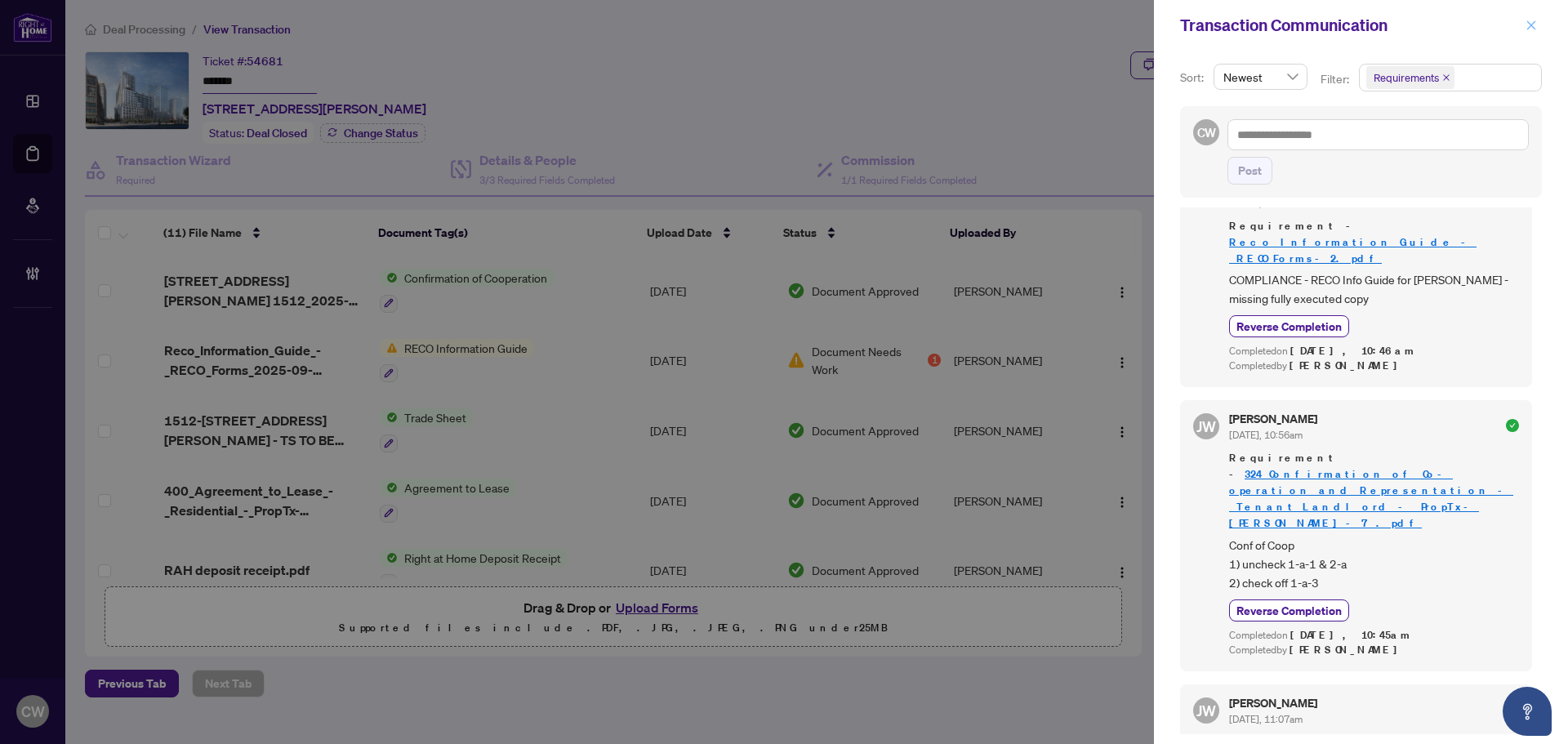
click at [1528, 28] on icon "close" at bounding box center [1532, 25] width 12 height 12
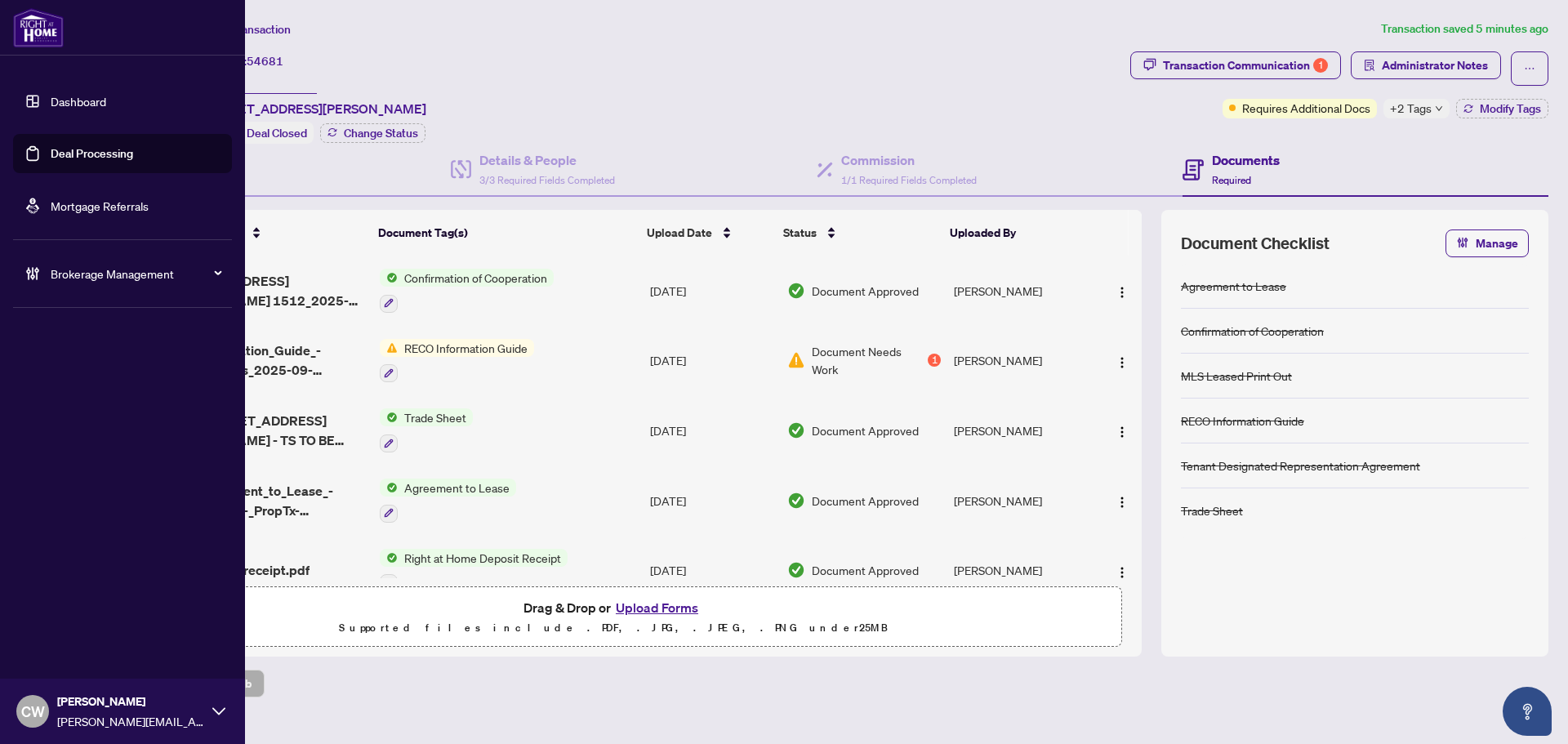
click at [51, 153] on link "Deal Processing" at bounding box center [91, 153] width 82 height 15
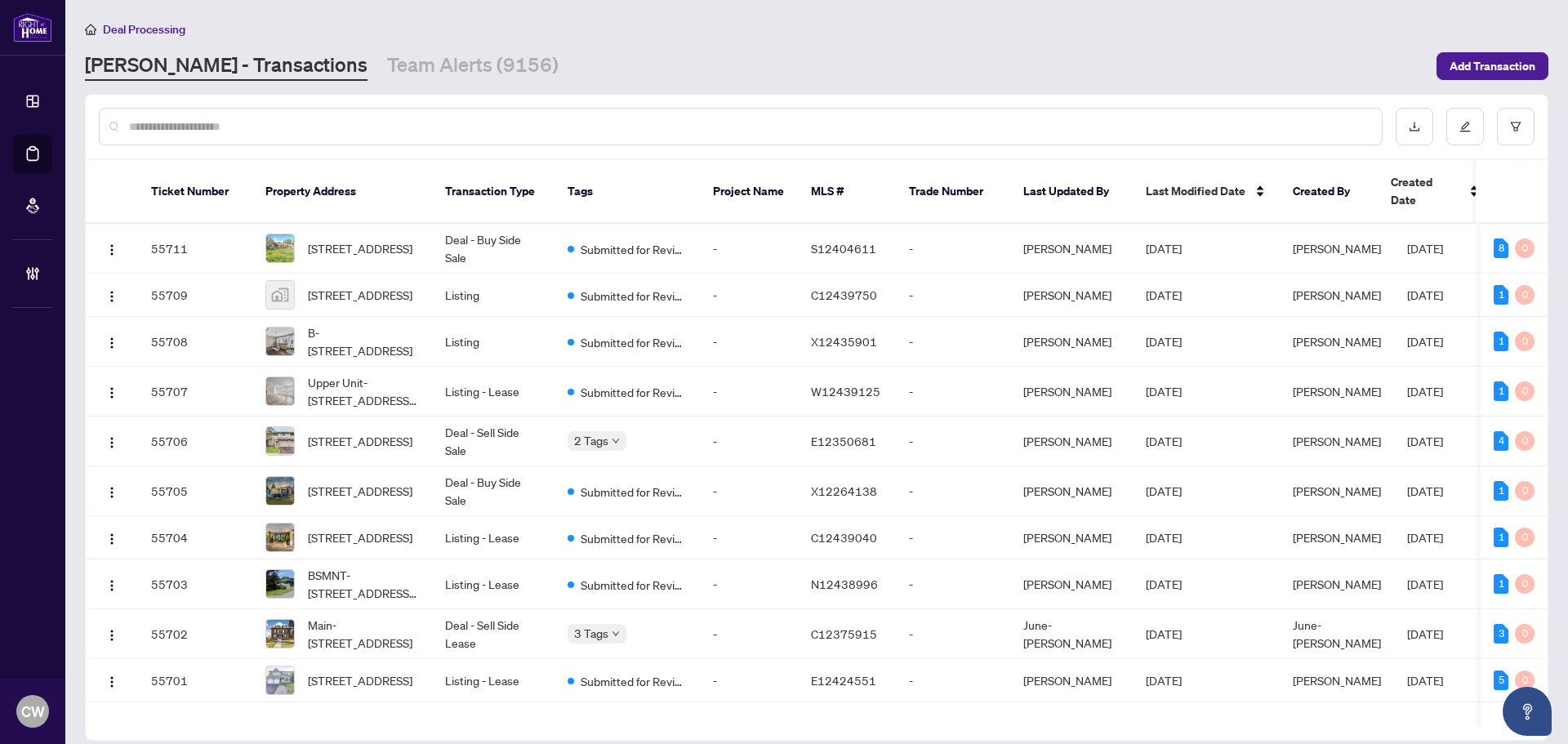
click at [253, 120] on input "text" at bounding box center [749, 126] width 1240 height 18
type input "*******"
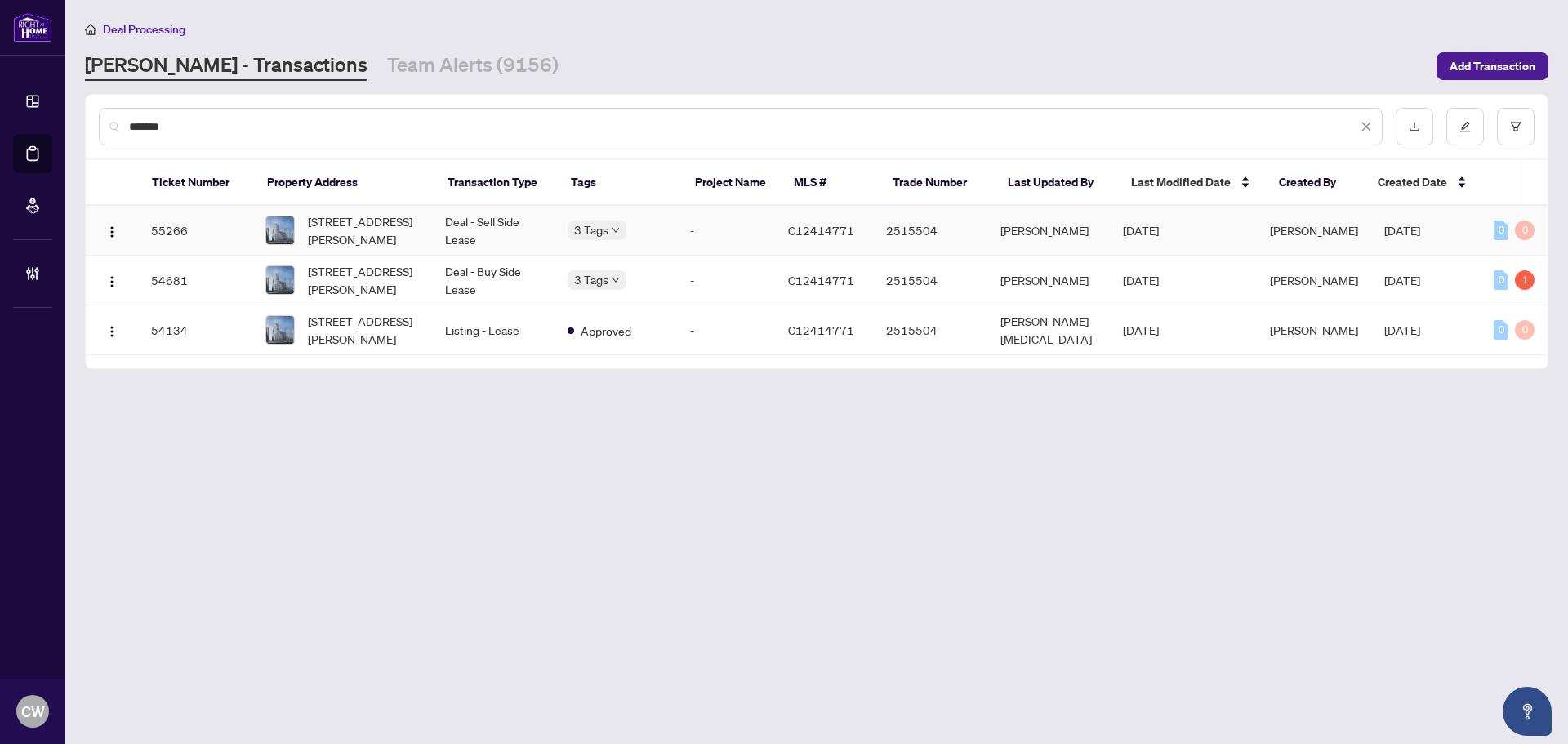
click at [371, 223] on span "[STREET_ADDRESS][PERSON_NAME]" at bounding box center [364, 230] width 112 height 36
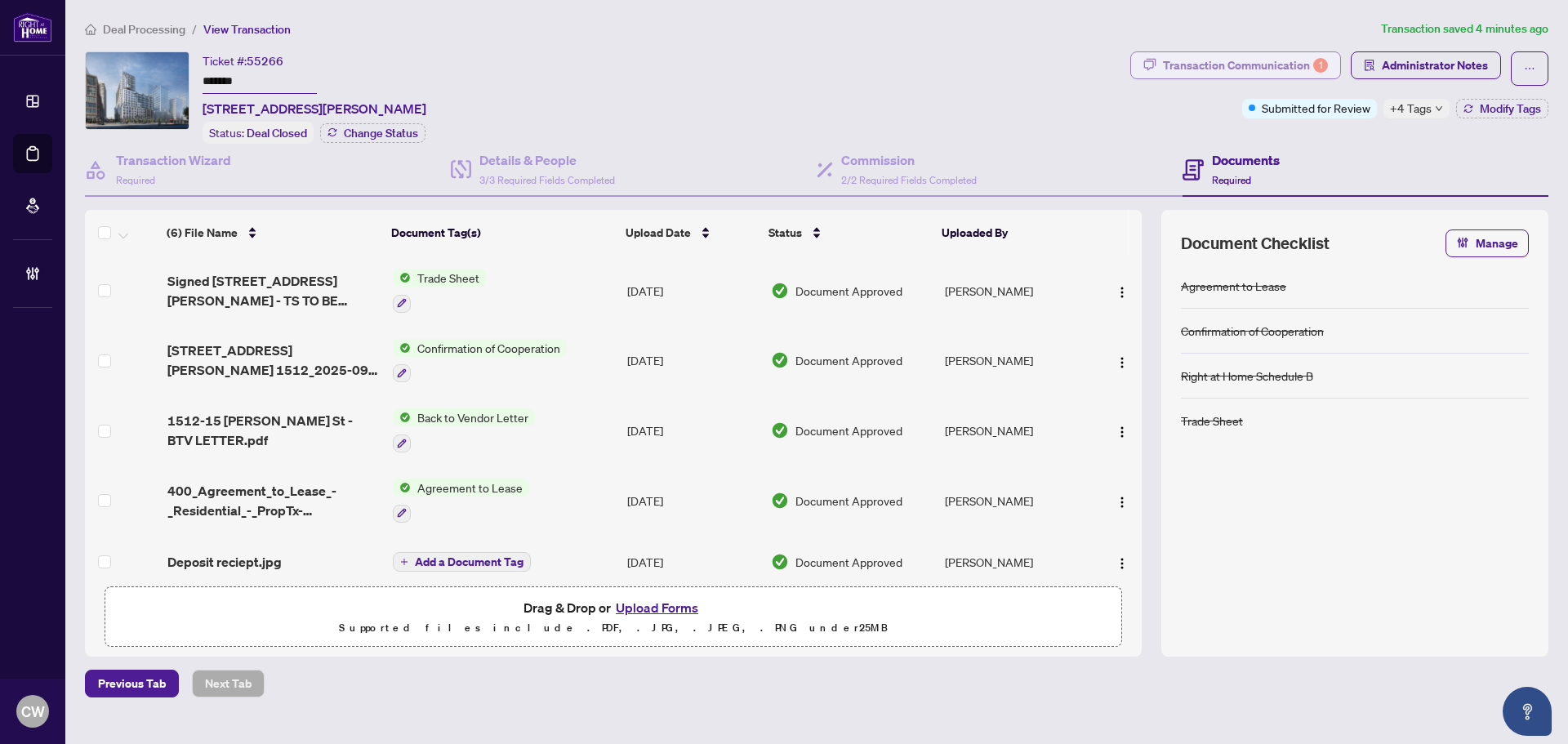
click at [1296, 69] on div "Transaction Communication 1" at bounding box center [1246, 65] width 165 height 26
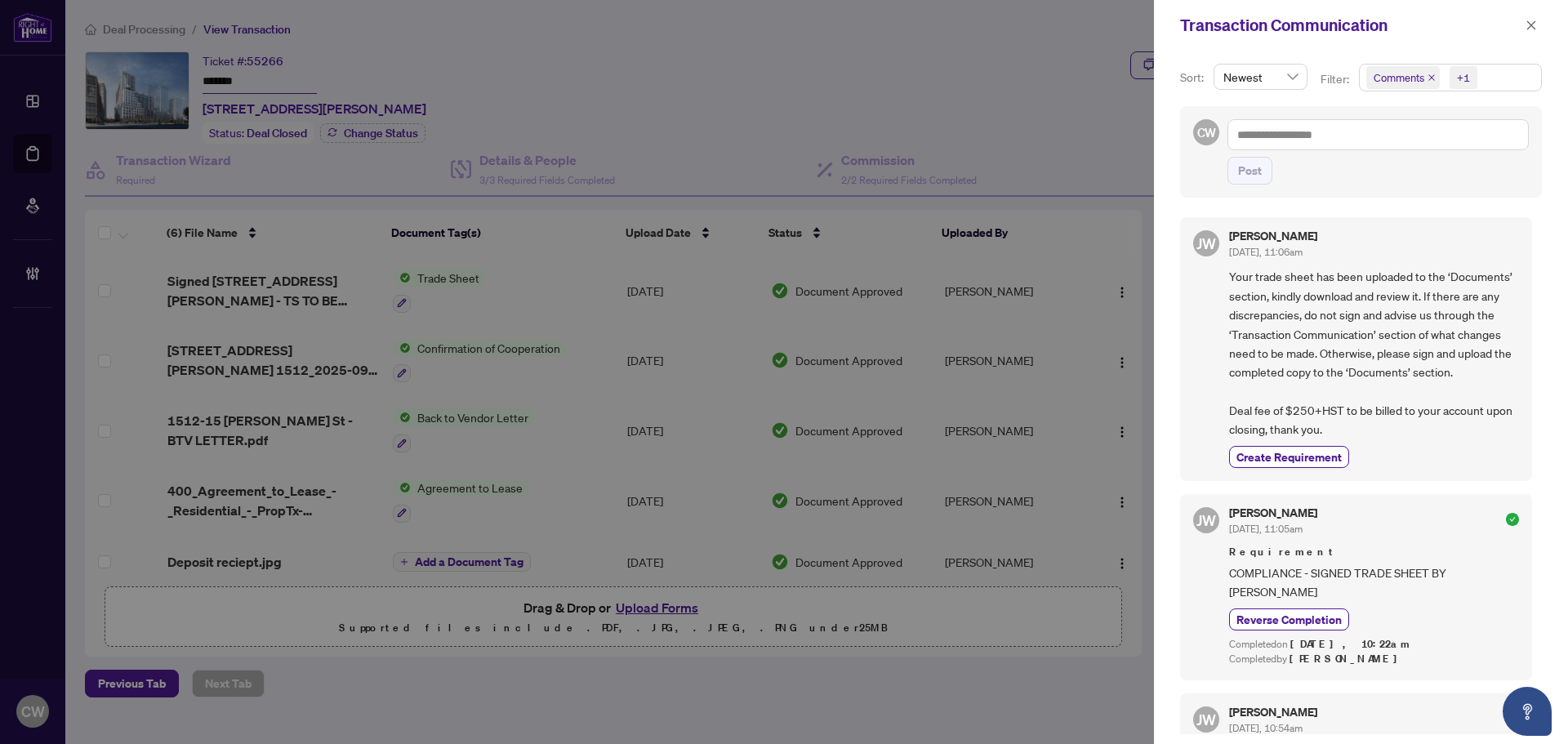
click at [1431, 76] on icon "close" at bounding box center [1432, 78] width 8 height 8
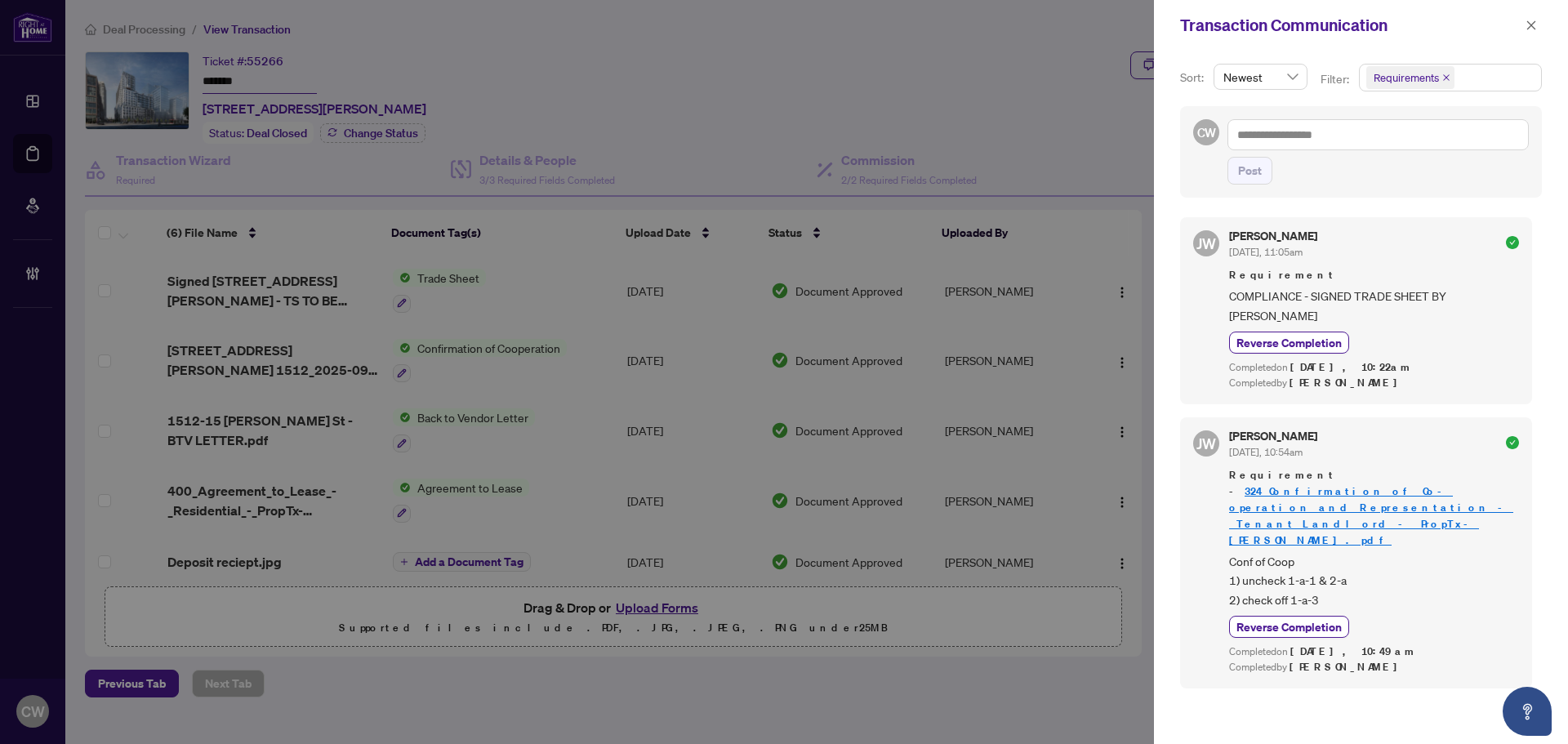
click at [1443, 76] on icon "close" at bounding box center [1447, 78] width 8 height 8
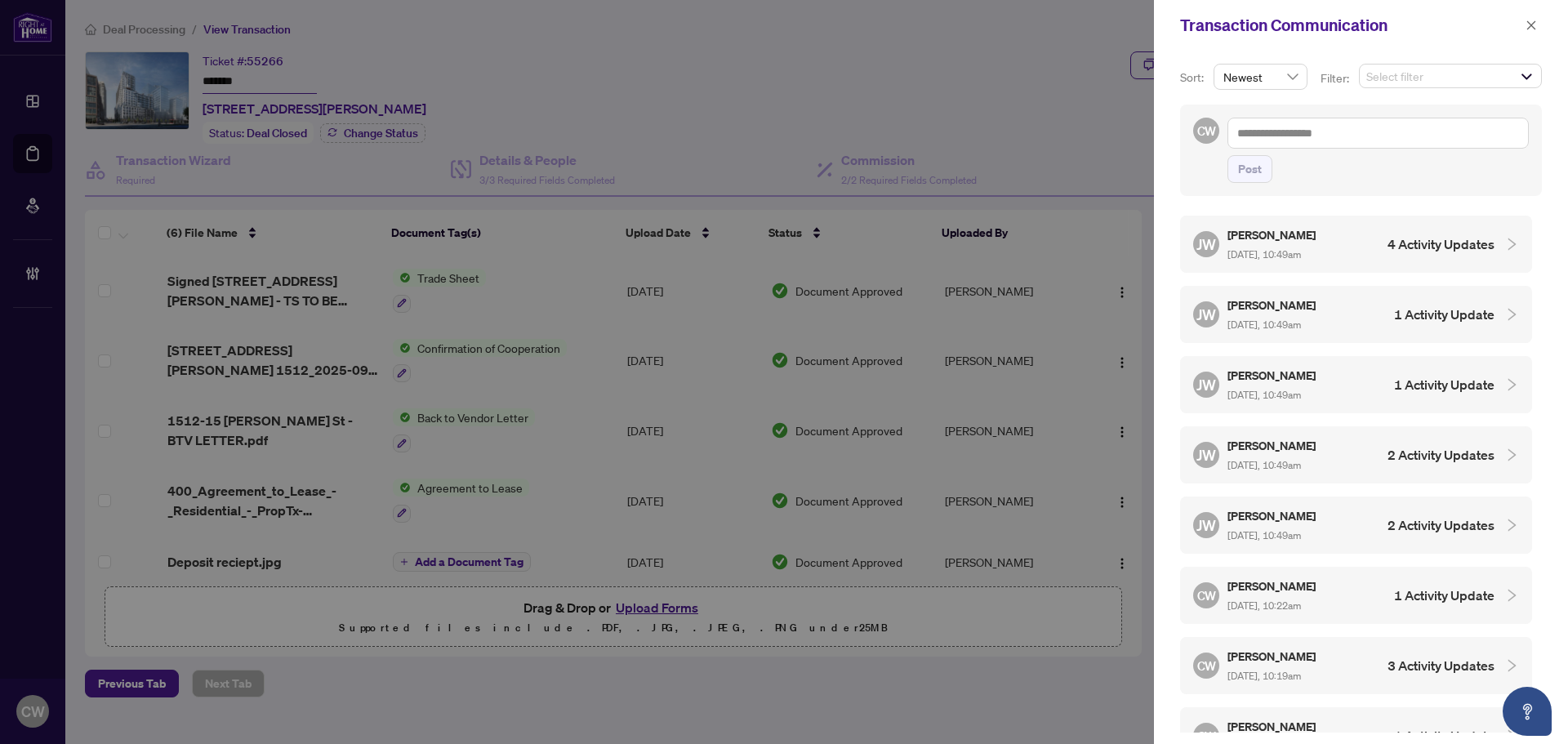
click at [1523, 74] on span "Select filter" at bounding box center [1451, 77] width 181 height 23
click at [1532, 29] on icon "close" at bounding box center [1532, 25] width 12 height 12
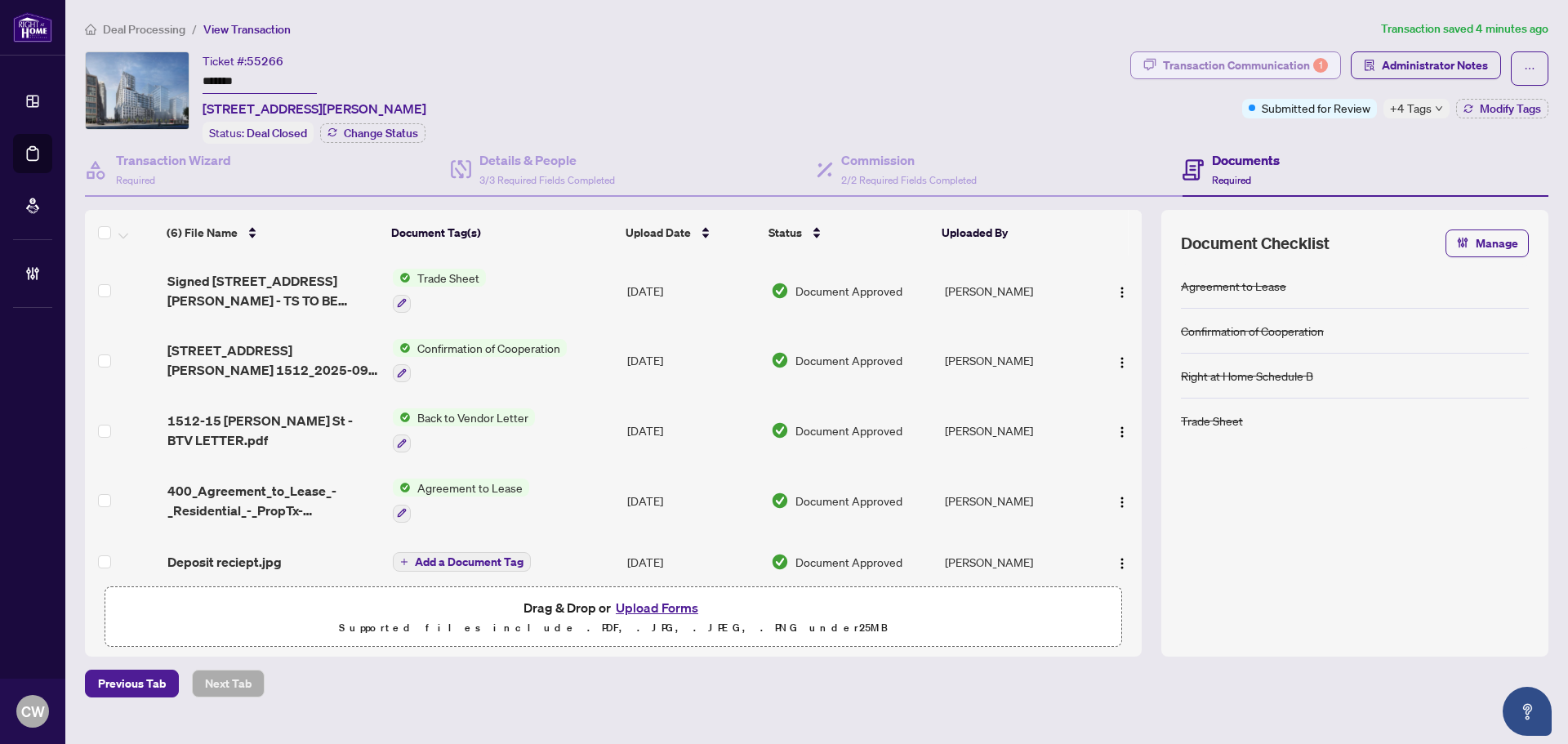
click at [1294, 71] on div "Transaction Communication 1" at bounding box center [1246, 65] width 165 height 26
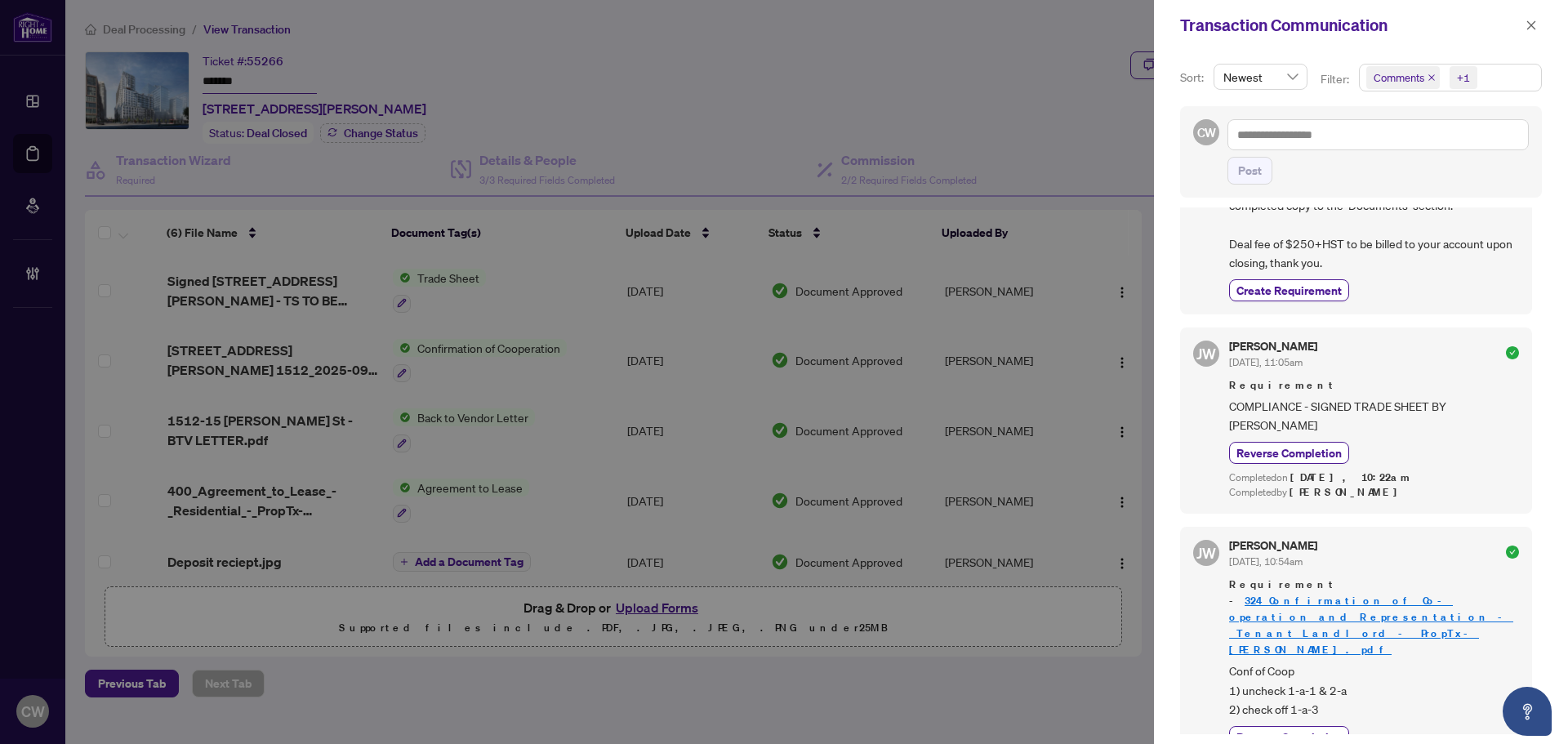
scroll to position [178, 0]
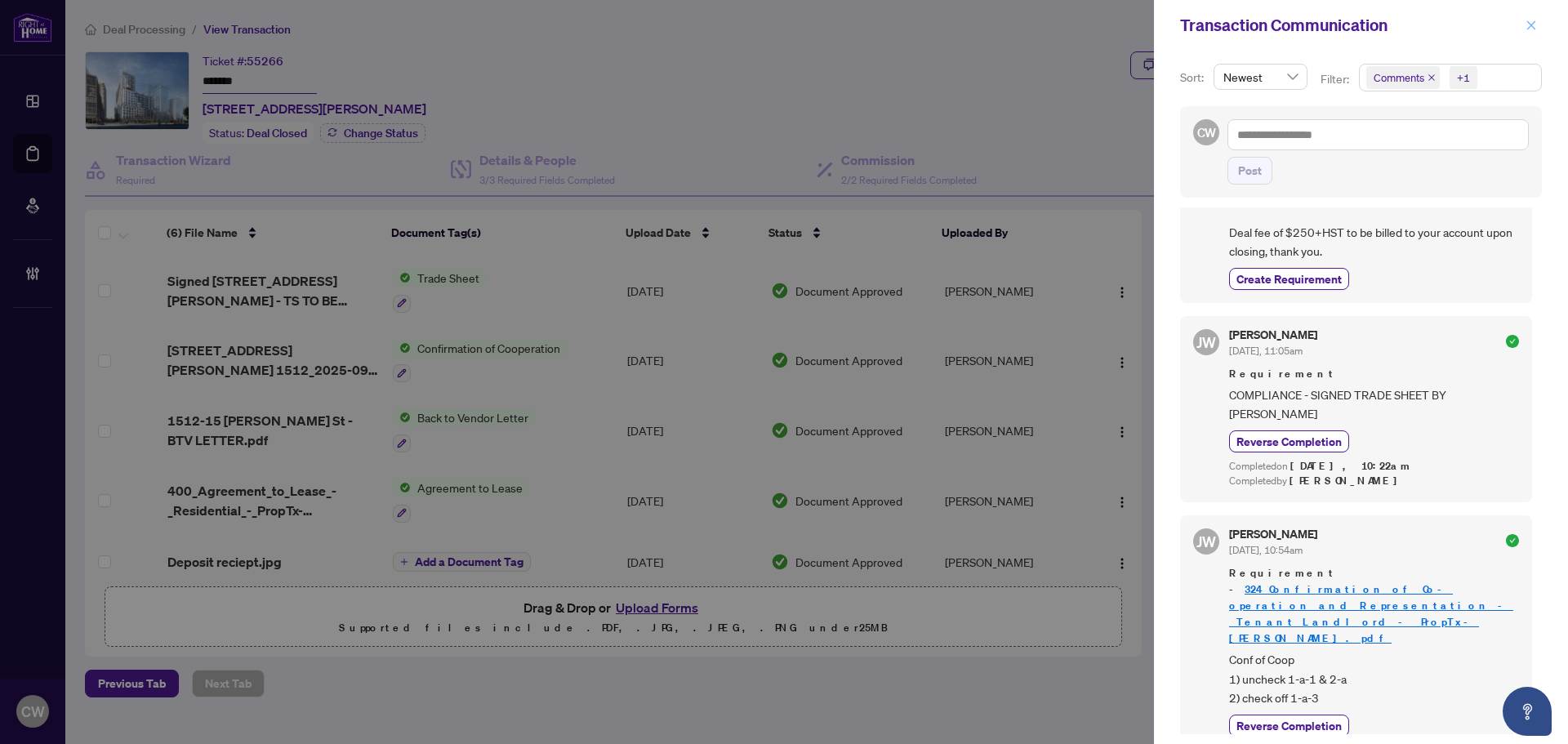
click at [1534, 19] on icon "close" at bounding box center [1532, 25] width 12 height 12
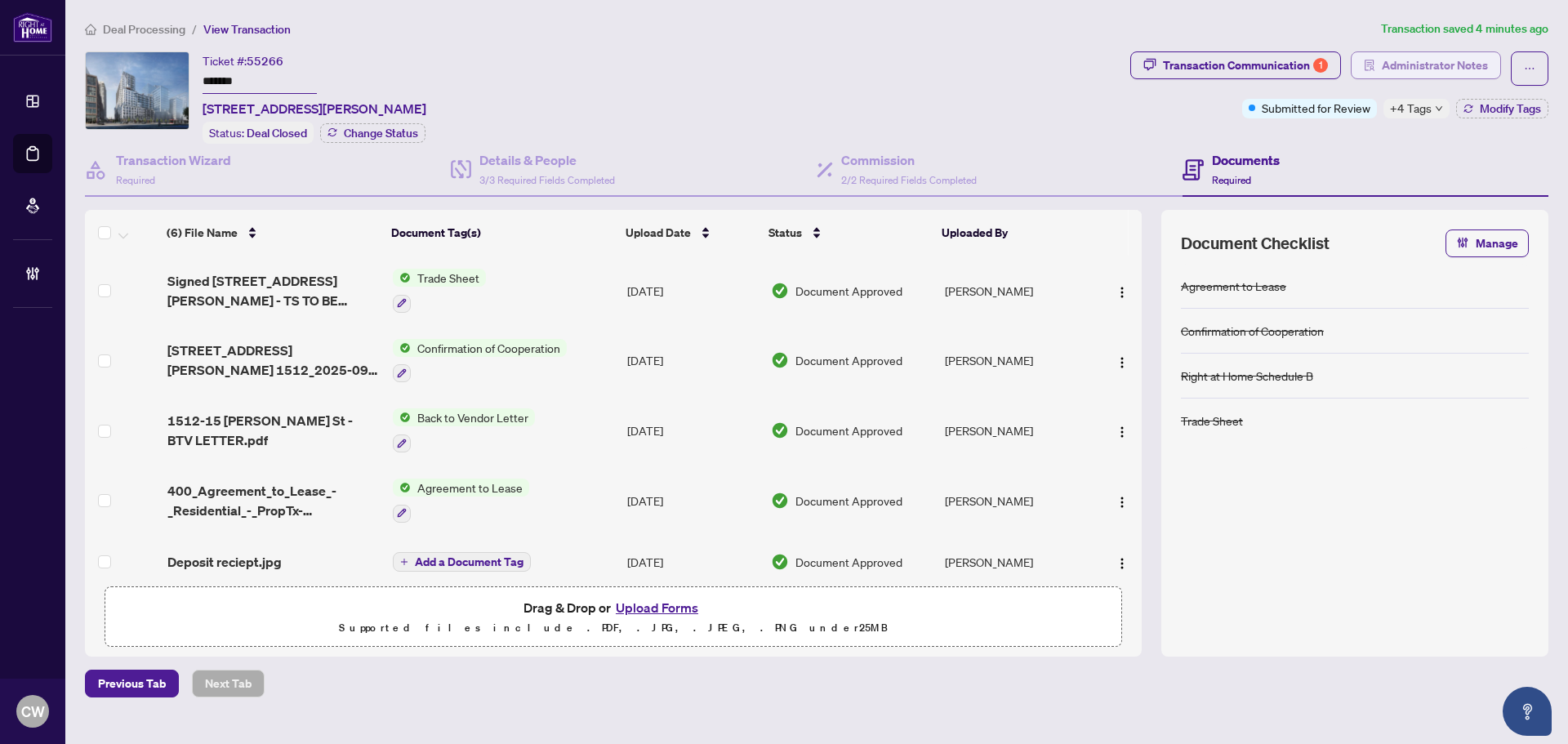
click at [1410, 65] on span "Administrator Notes" at bounding box center [1435, 65] width 107 height 26
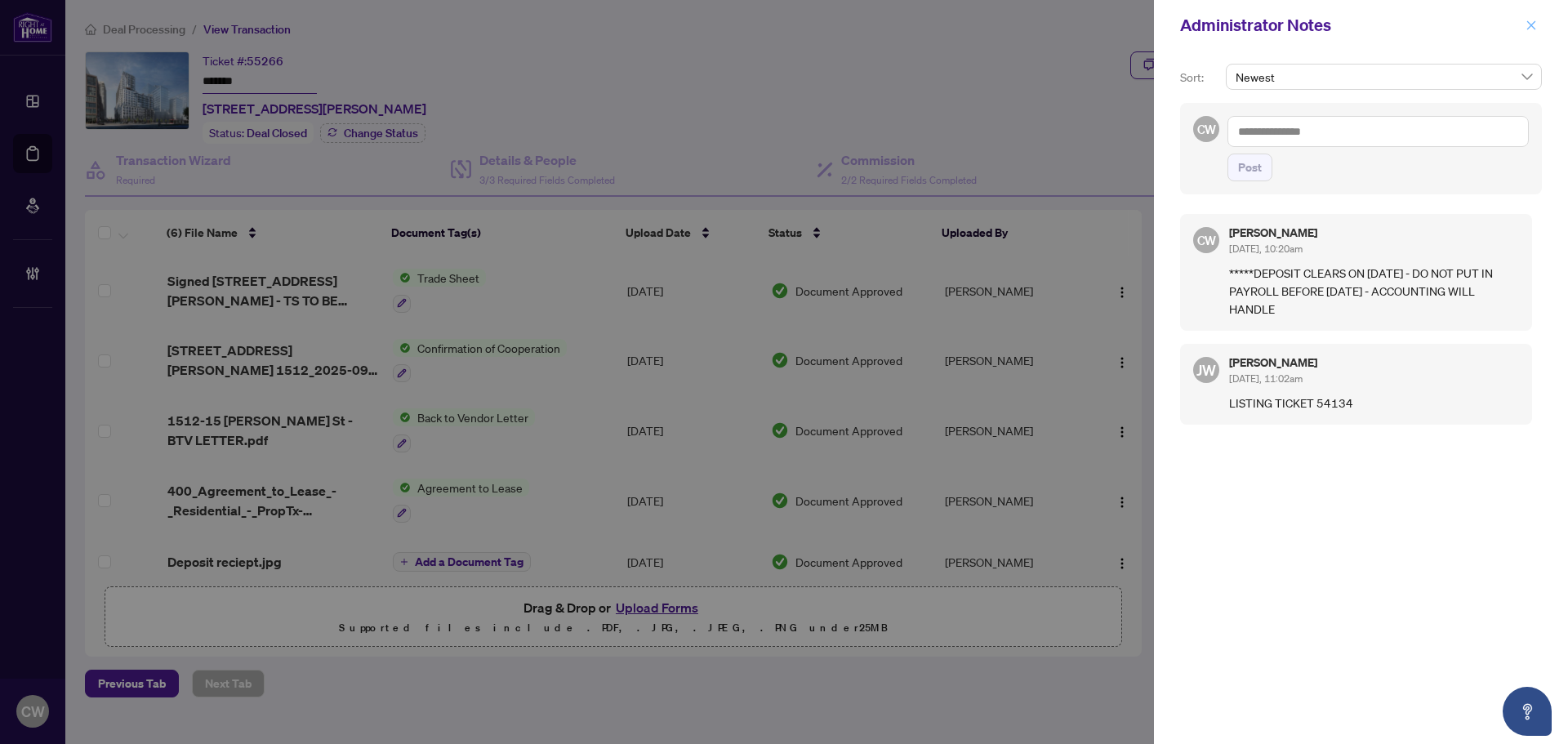
click at [1531, 27] on icon "close" at bounding box center [1531, 24] width 9 height 9
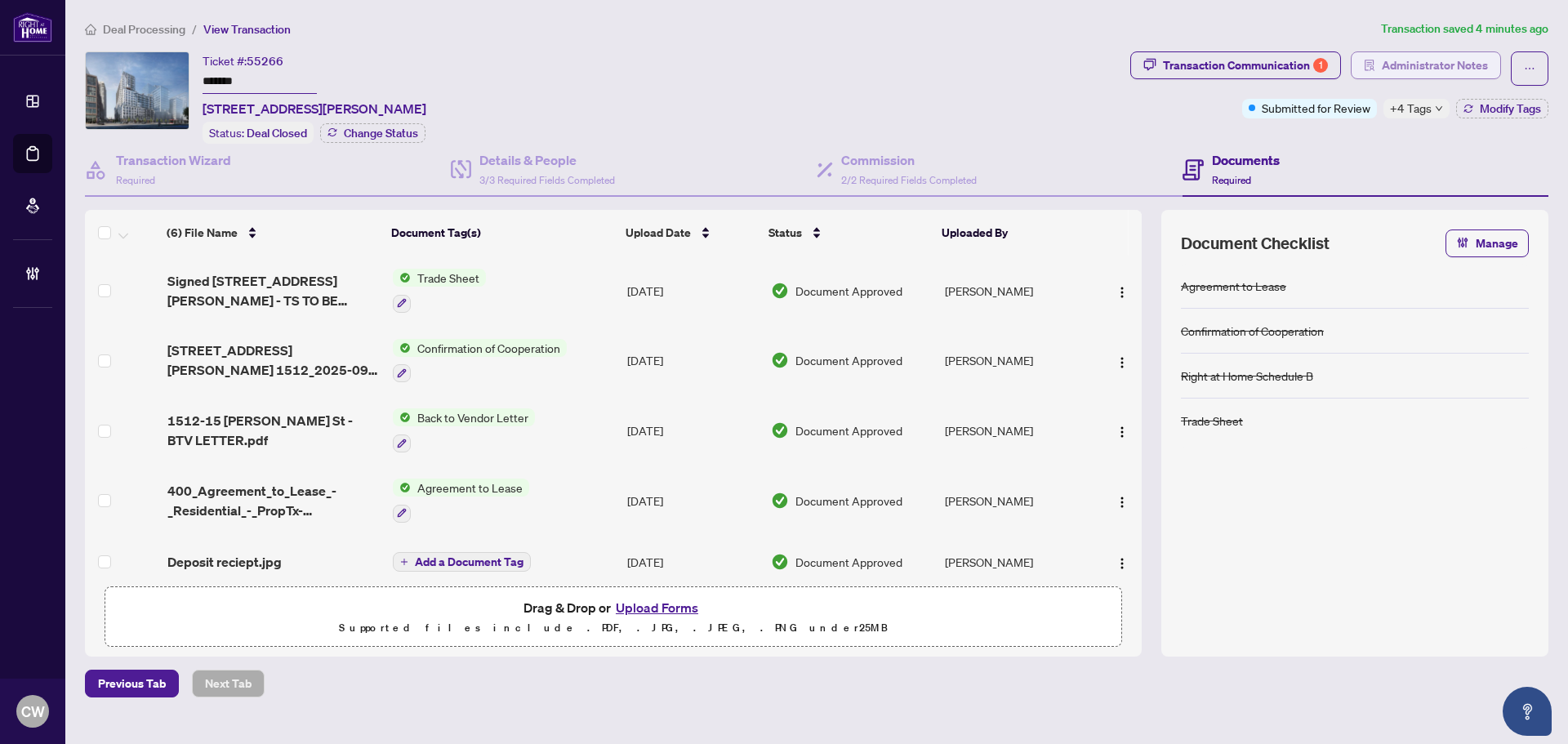
click at [1411, 65] on span "Administrator Notes" at bounding box center [1435, 65] width 107 height 26
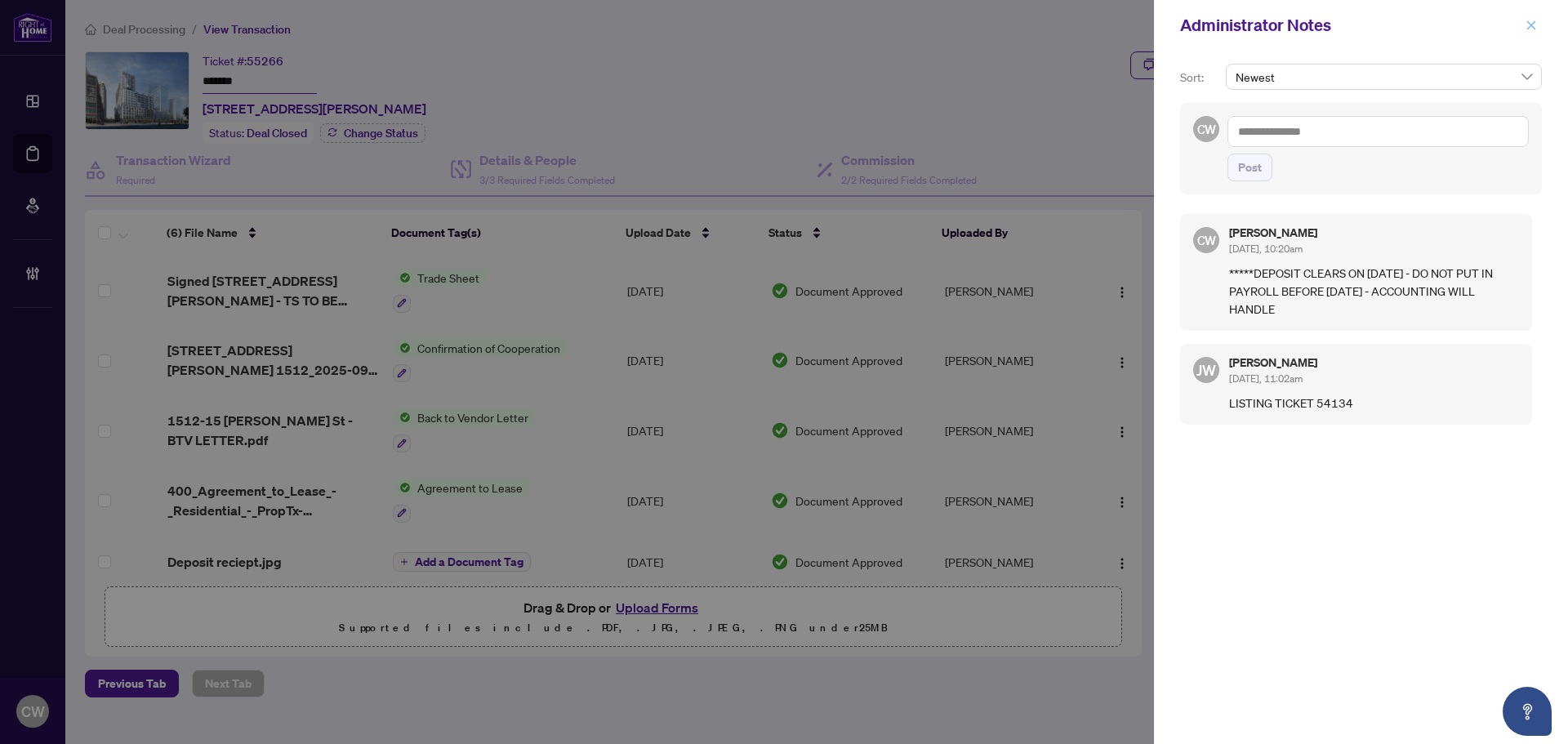
click at [1535, 29] on icon "close" at bounding box center [1531, 24] width 9 height 9
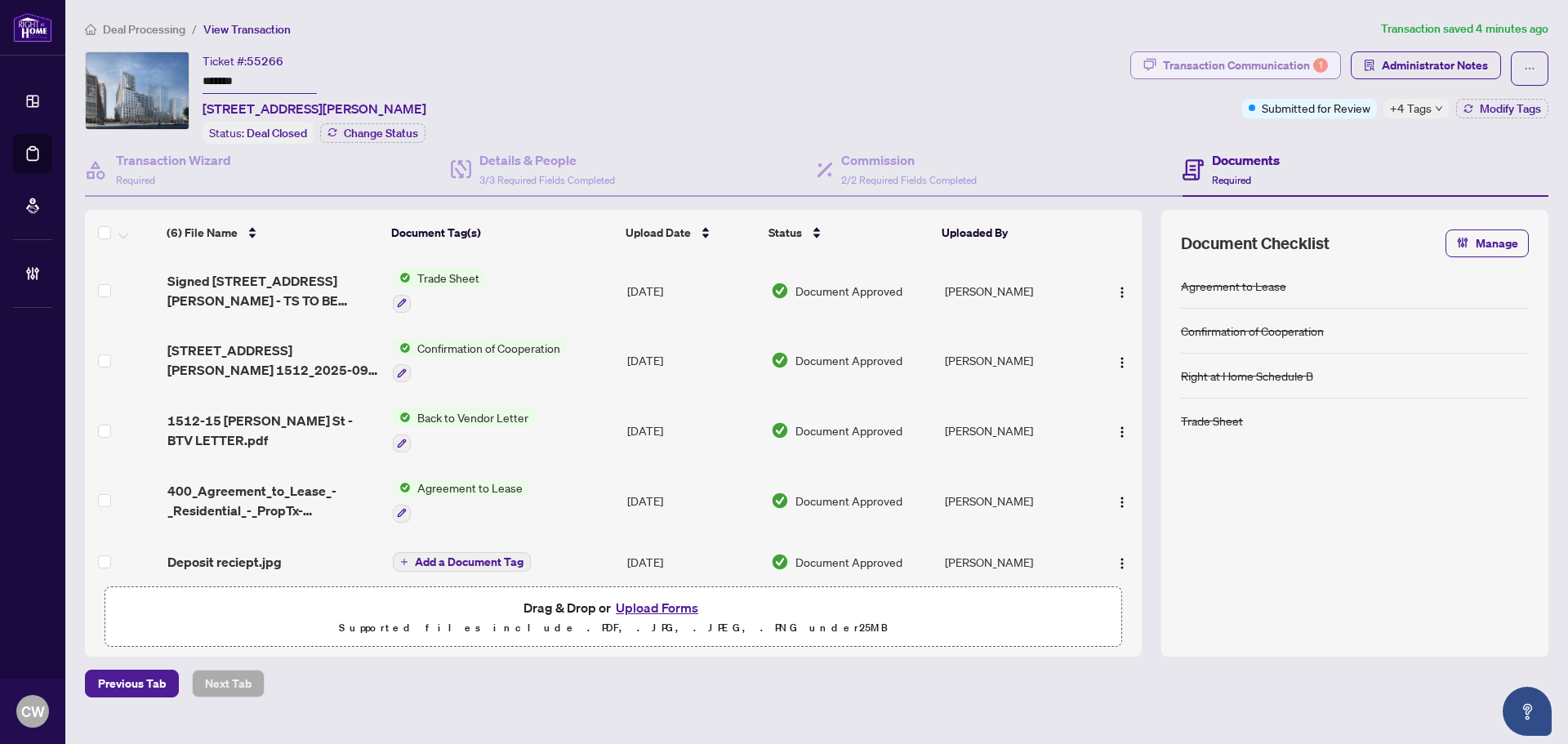
click at [1252, 70] on div "Transaction Communication 1" at bounding box center [1246, 65] width 165 height 26
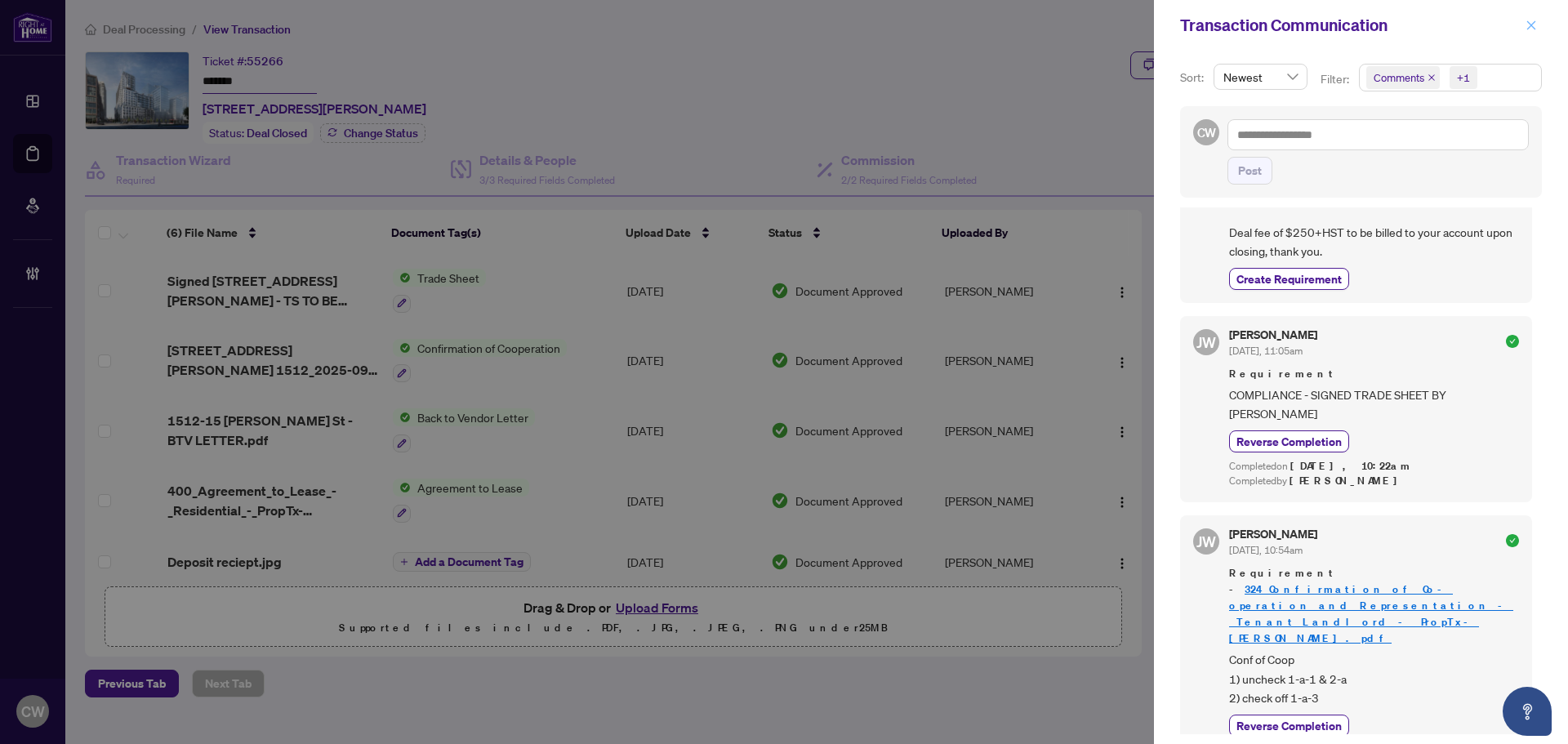
click at [1535, 28] on icon "close" at bounding box center [1531, 24] width 9 height 9
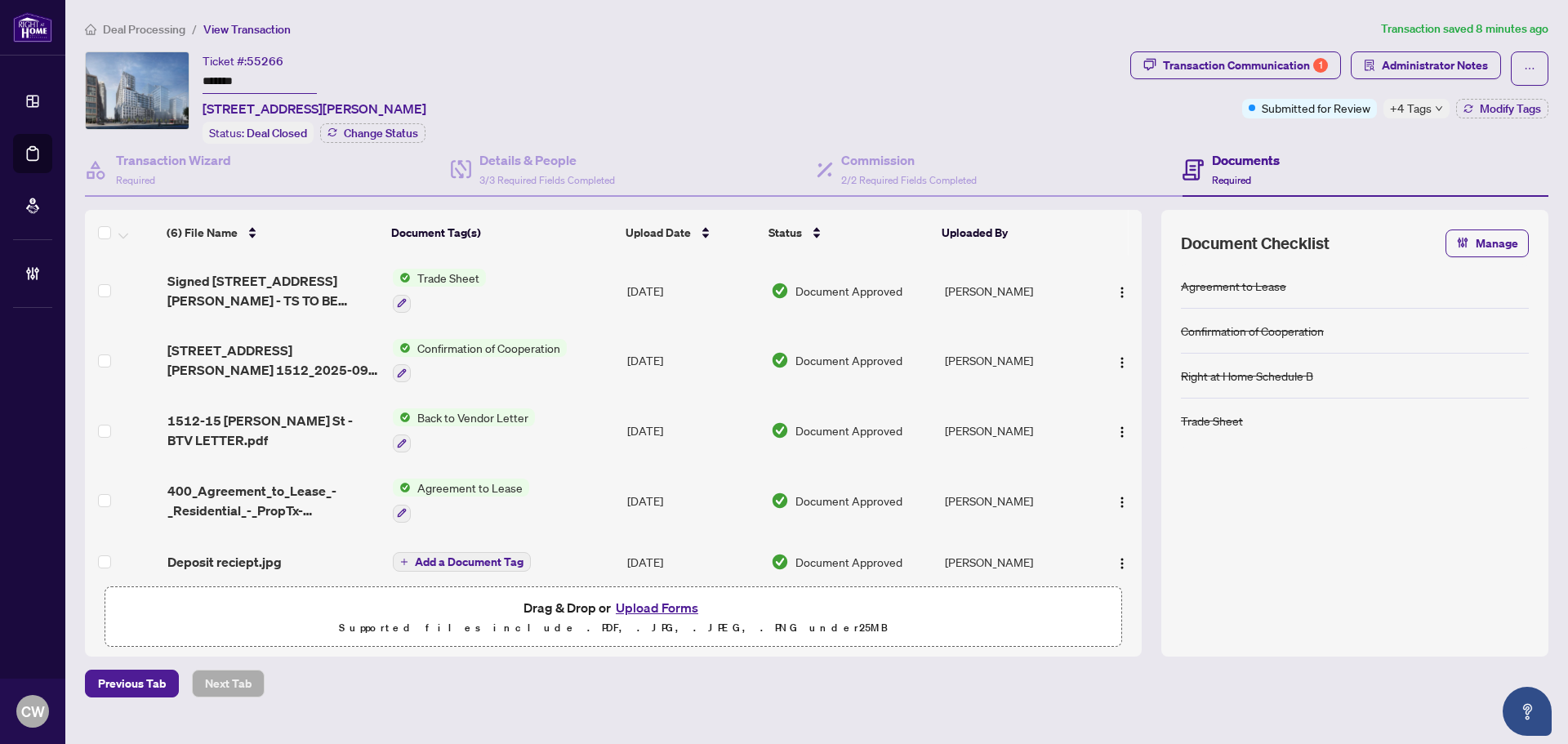
drag, startPoint x: 275, startPoint y: 81, endPoint x: 193, endPoint y: 76, distance: 82.2
click at [193, 76] on div "Ticket #: 55266 ******* [STREET_ADDRESS][PERSON_NAME] Status: Deal Closed Chang…" at bounding box center [605, 97] width 1040 height 92
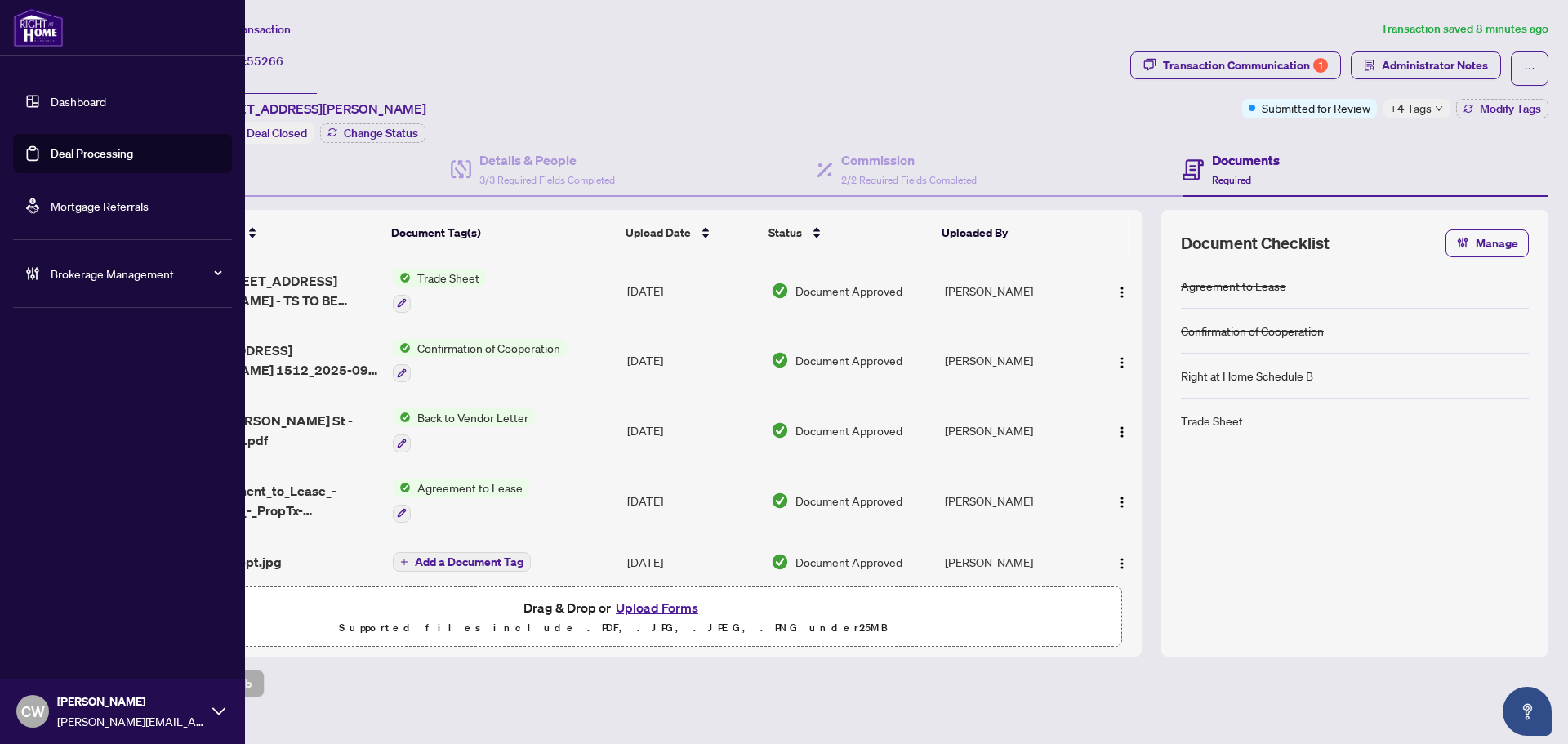
click at [50, 161] on link "Deal Processing" at bounding box center [91, 153] width 82 height 15
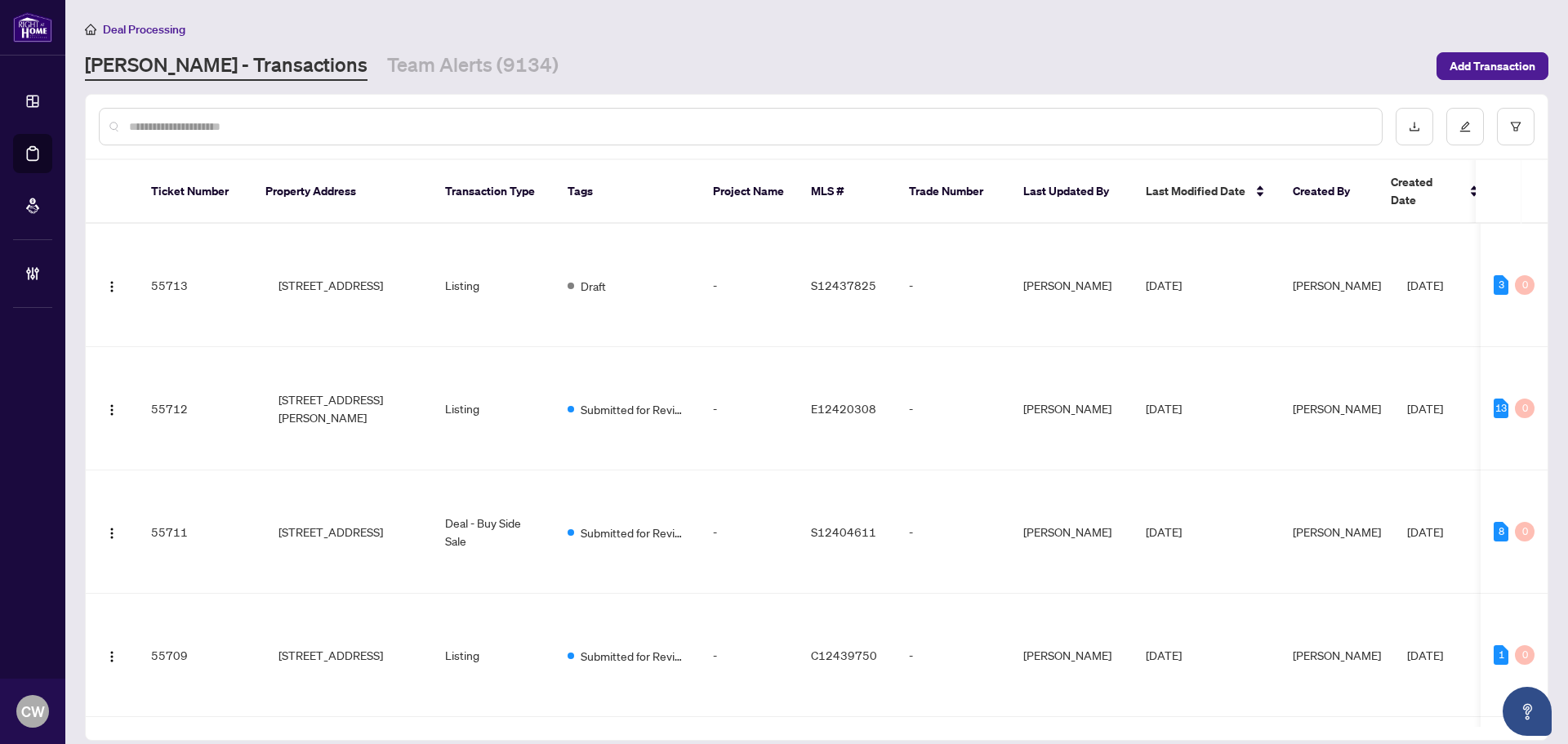
click at [267, 130] on input "text" at bounding box center [749, 126] width 1240 height 18
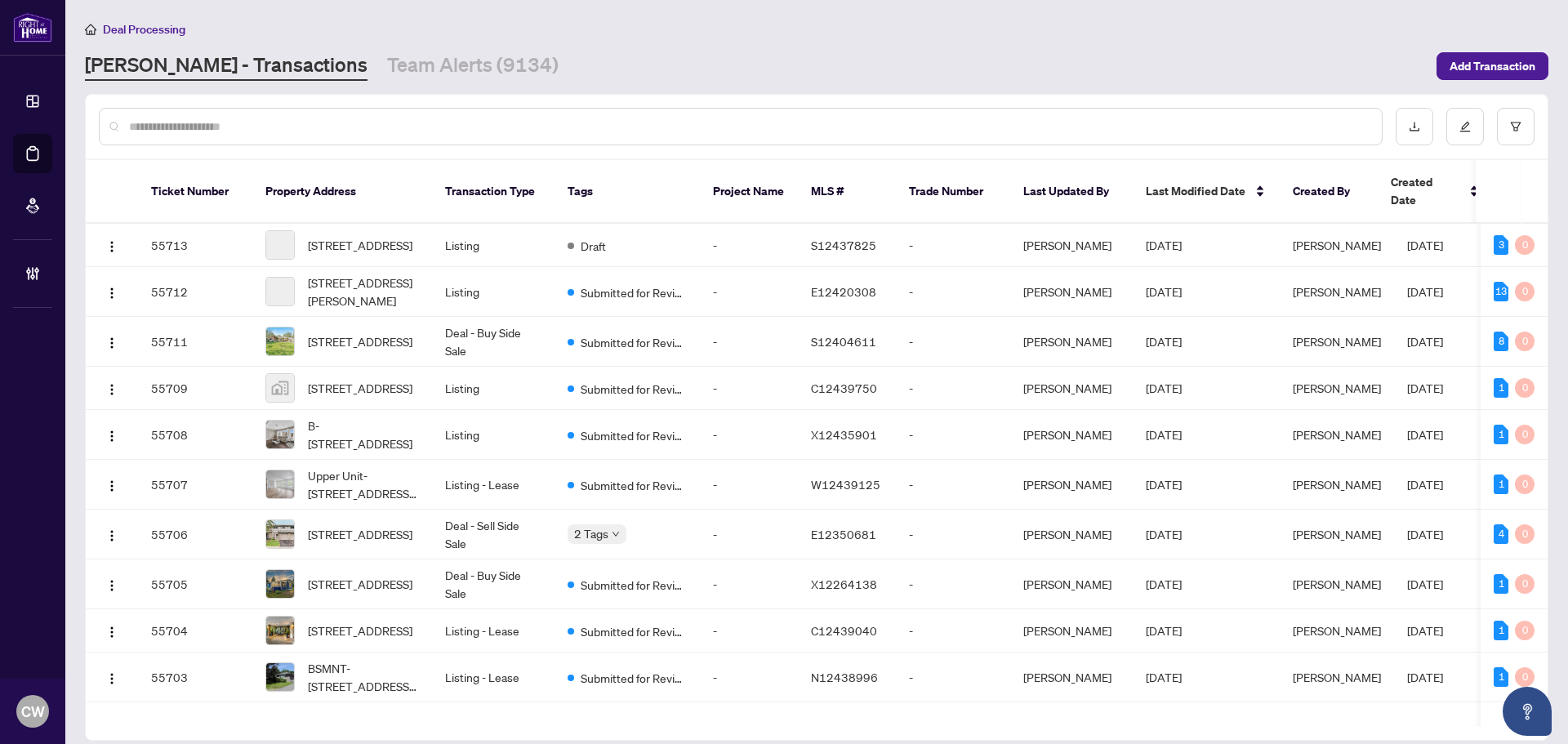
paste input "*******"
type input "*******"
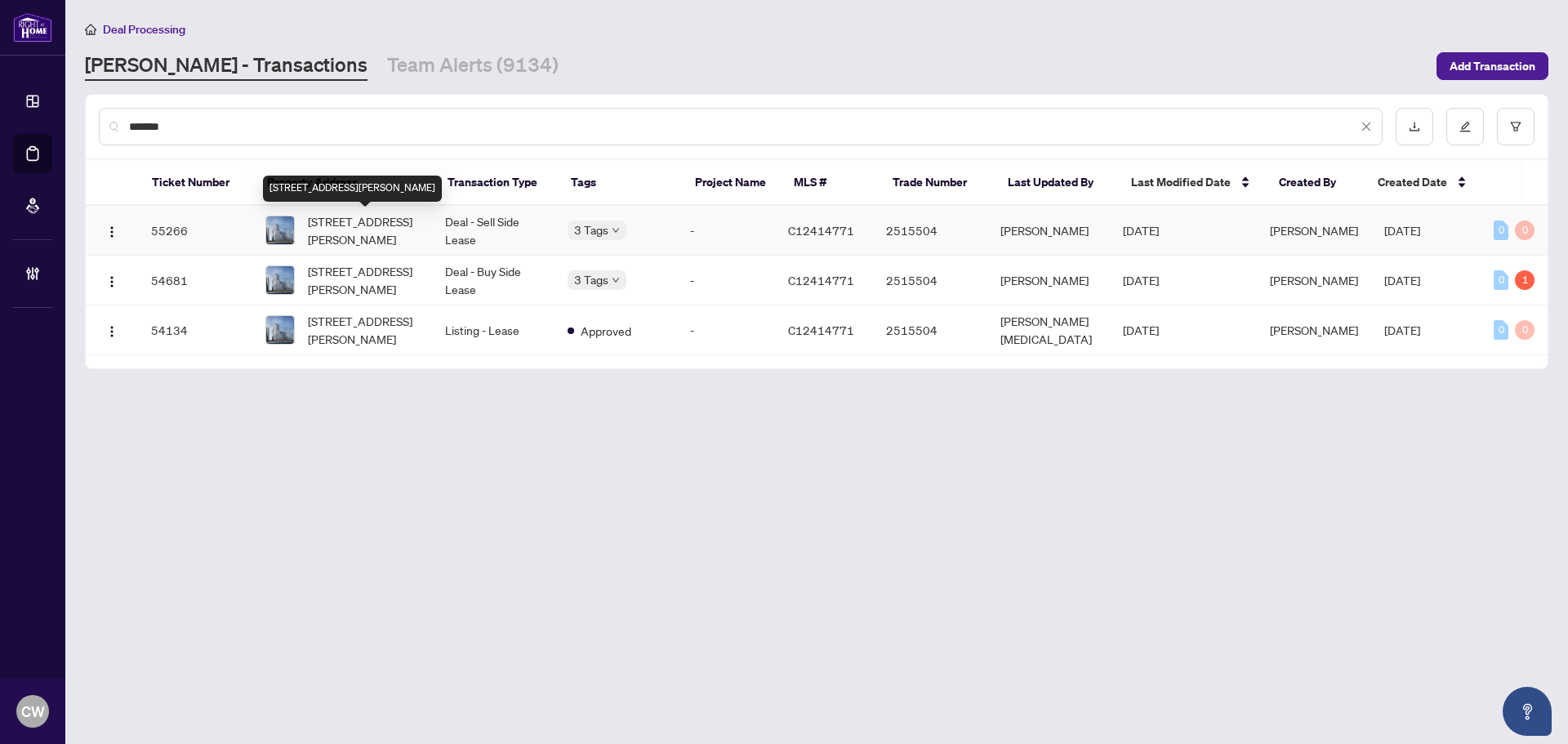
click at [355, 225] on span "[STREET_ADDRESS][PERSON_NAME]" at bounding box center [364, 230] width 112 height 36
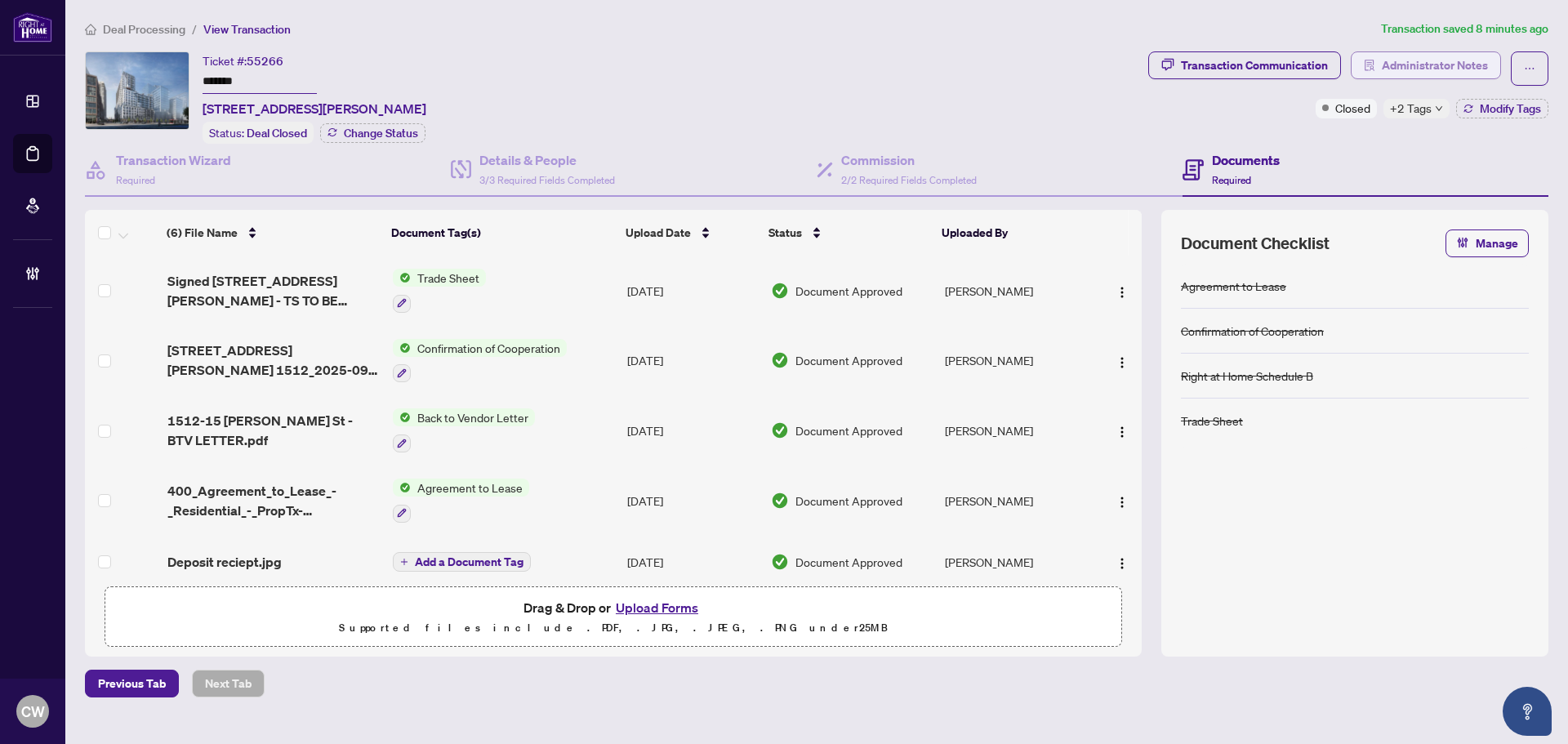
click at [1397, 67] on span "Administrator Notes" at bounding box center [1435, 65] width 107 height 26
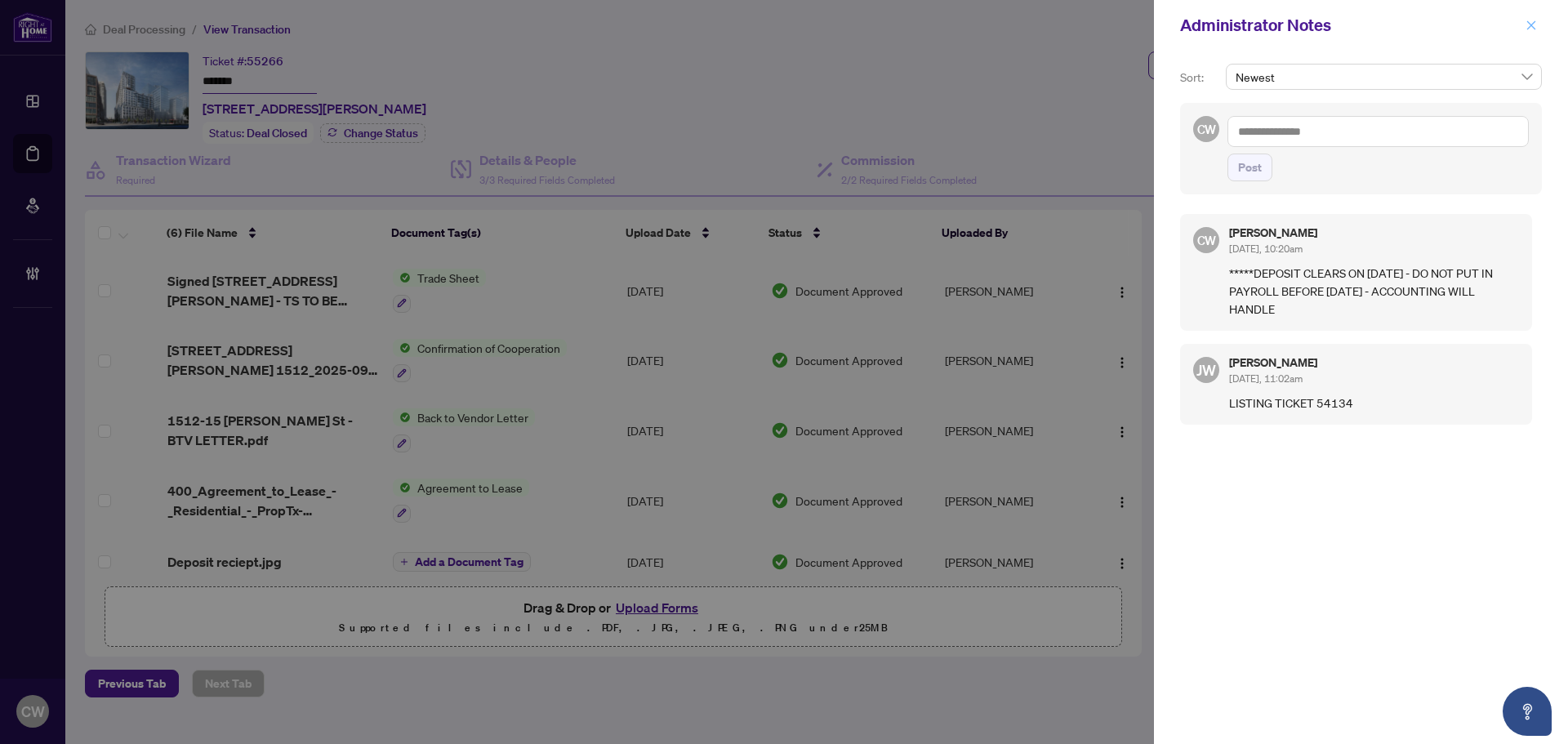
click at [1527, 28] on icon "close" at bounding box center [1532, 25] width 12 height 12
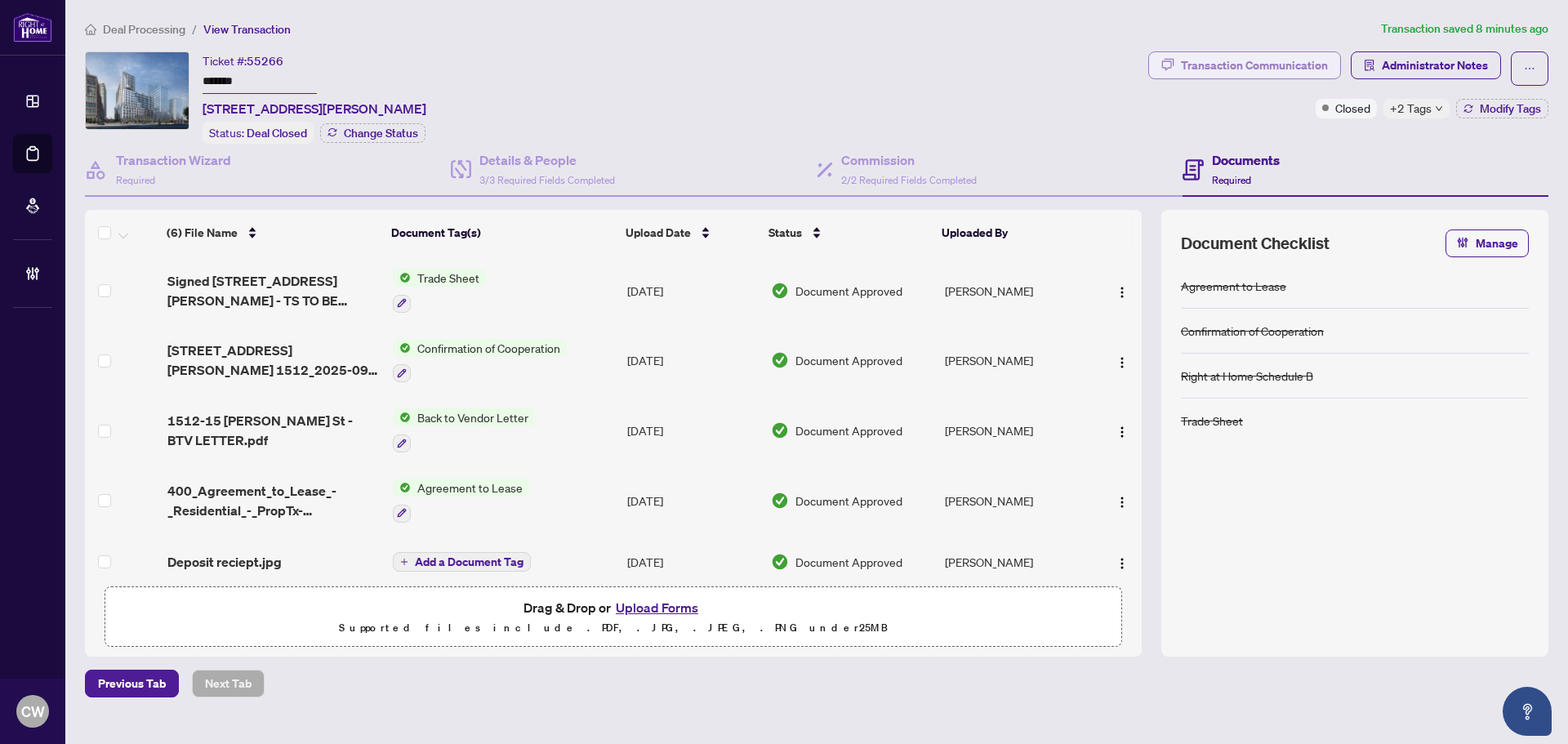
click at [1309, 58] on div "Transaction Communication" at bounding box center [1255, 65] width 147 height 26
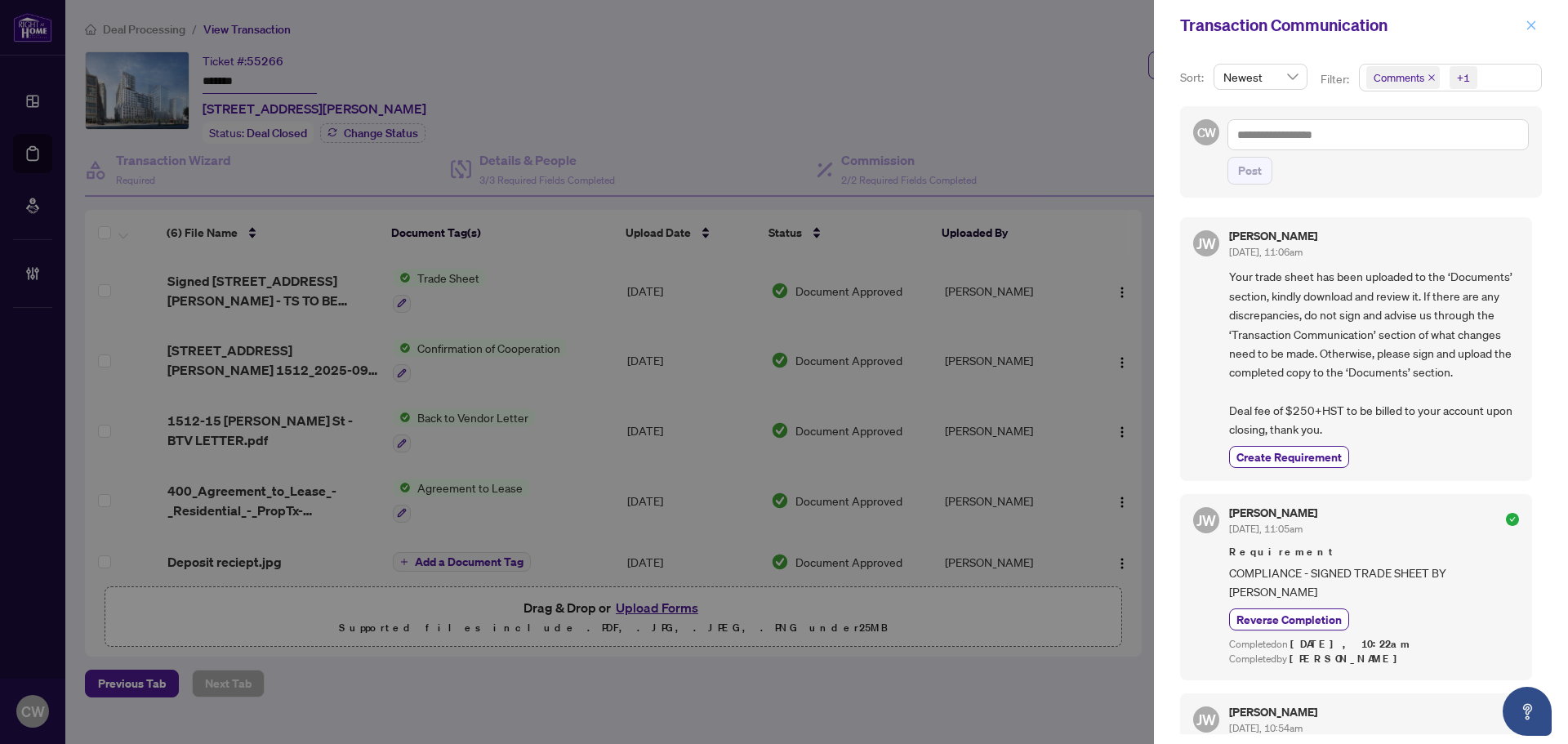
click at [1527, 29] on icon "close" at bounding box center [1532, 25] width 12 height 12
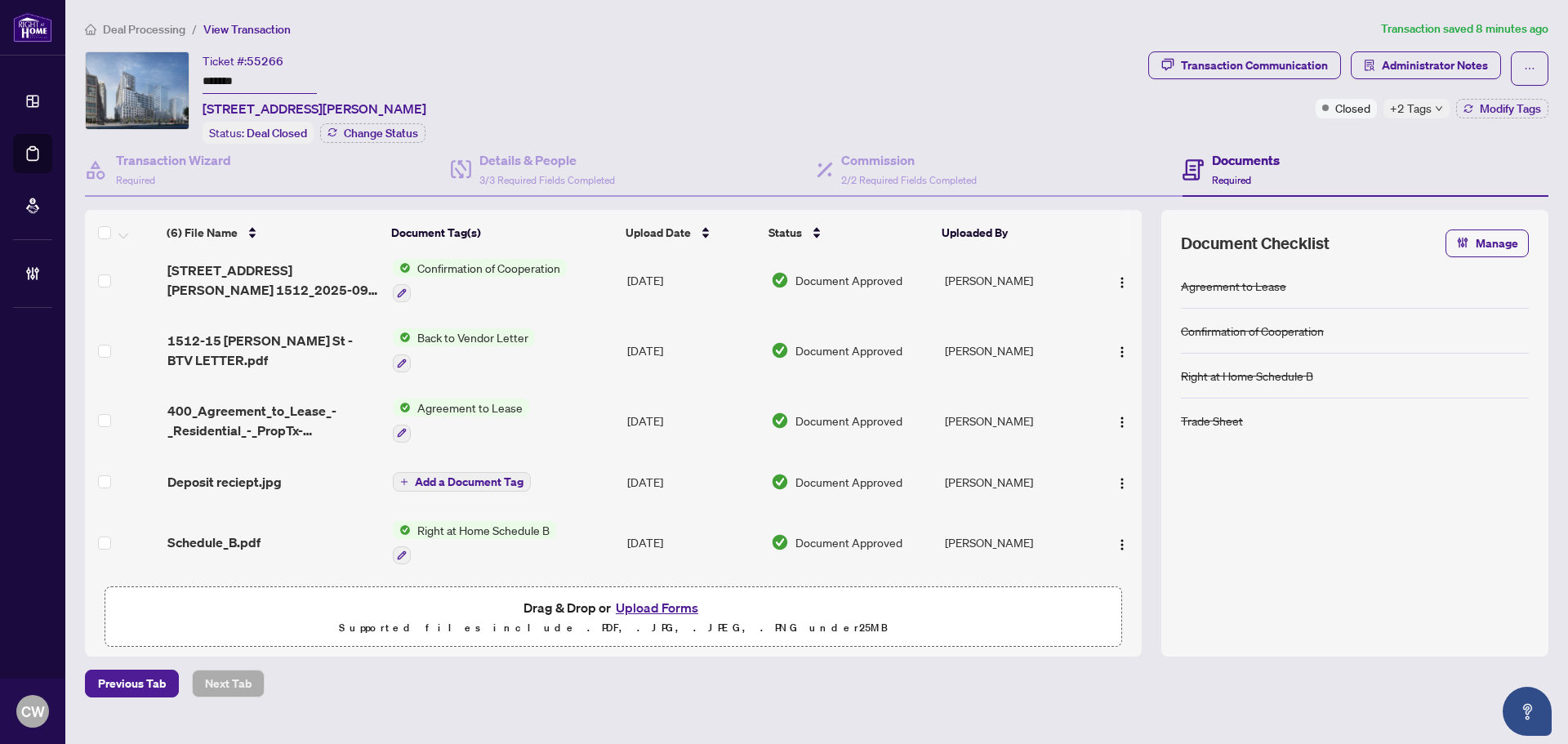
scroll to position [83, 0]
click at [241, 477] on span "Deposit reciept.jpg" at bounding box center [225, 482] width 114 height 19
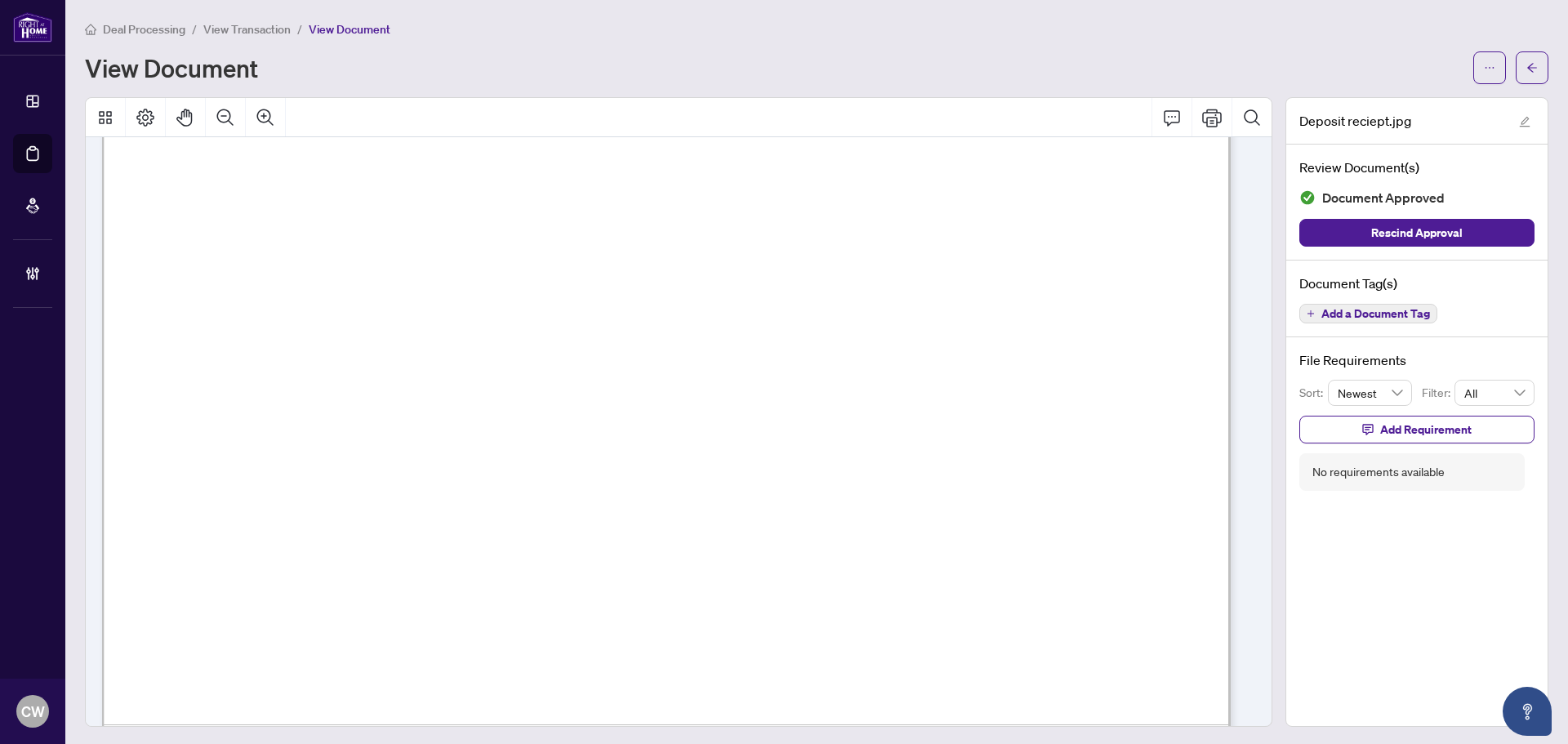
scroll to position [817, 0]
click at [1518, 82] on button "button" at bounding box center [1533, 68] width 33 height 33
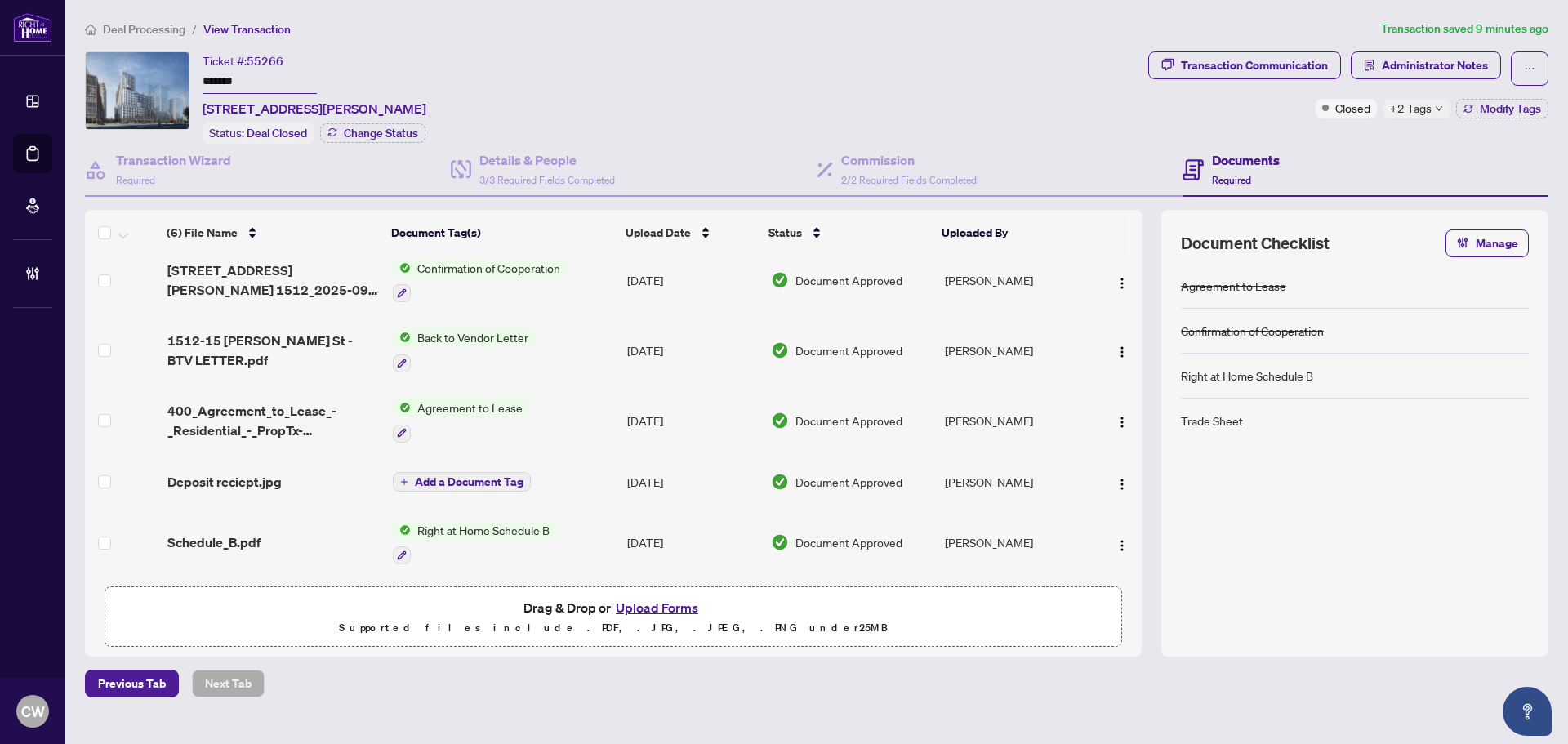
scroll to position [83, 0]
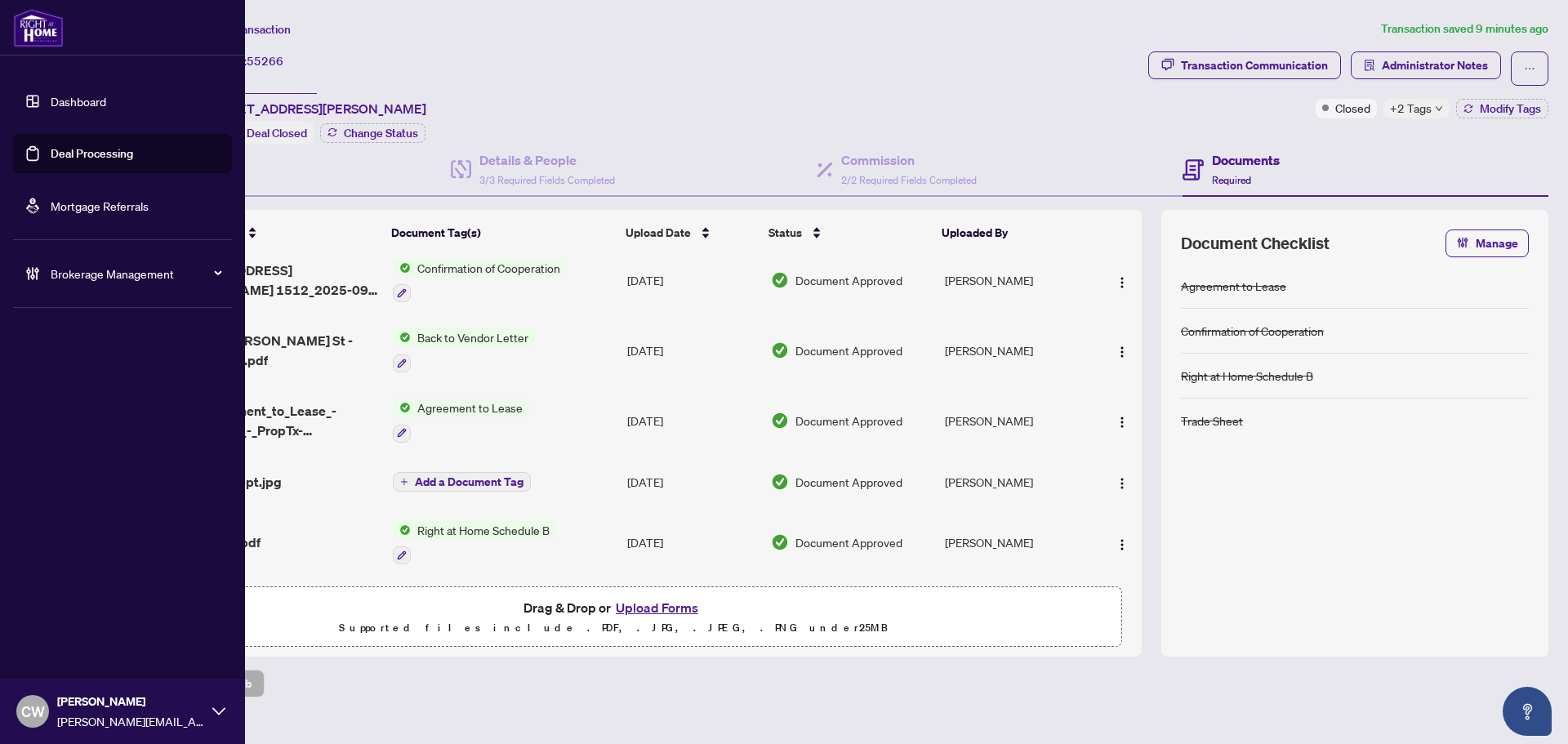
click at [50, 161] on link "Deal Processing" at bounding box center [91, 153] width 82 height 15
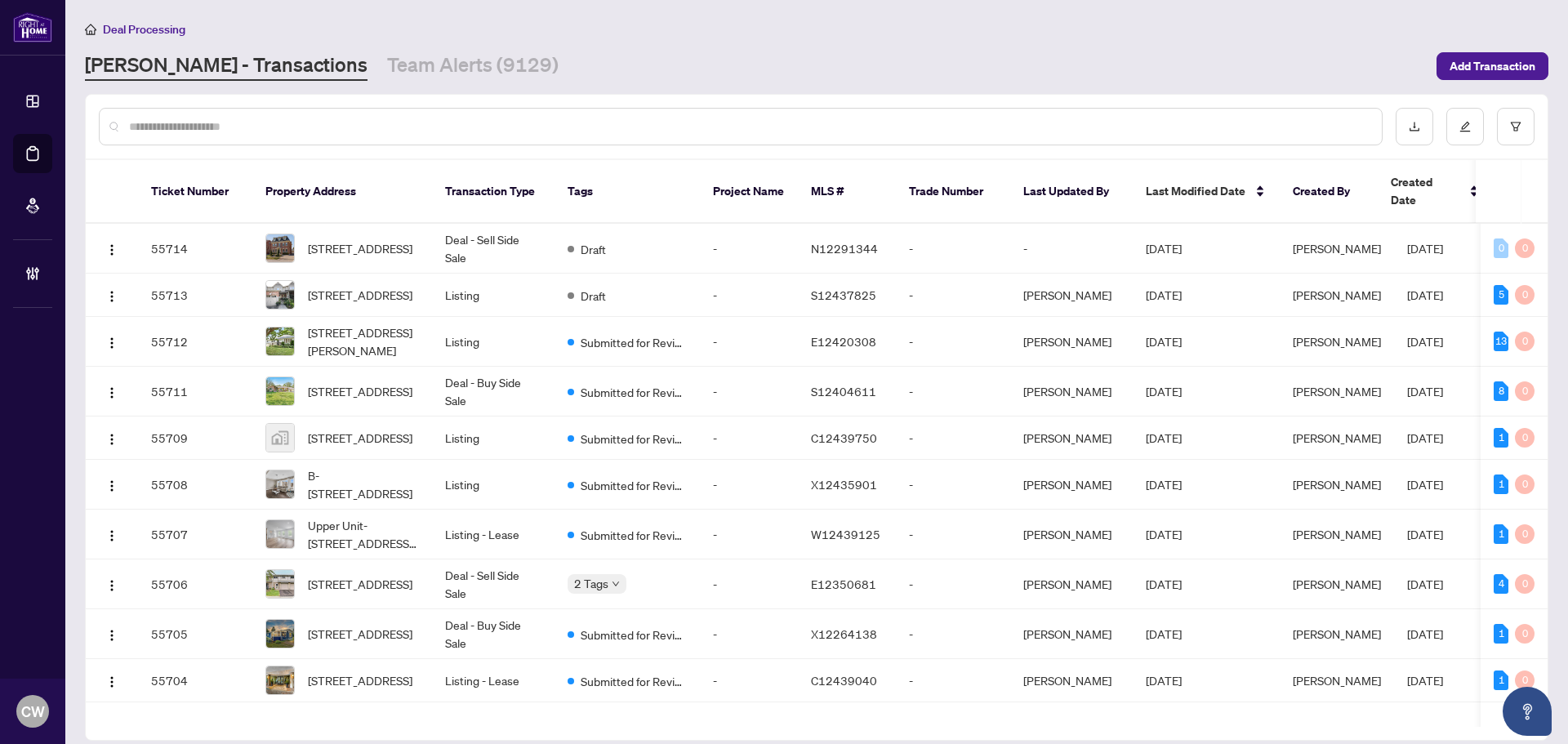
click at [264, 129] on input "text" at bounding box center [749, 126] width 1240 height 18
paste input "*******"
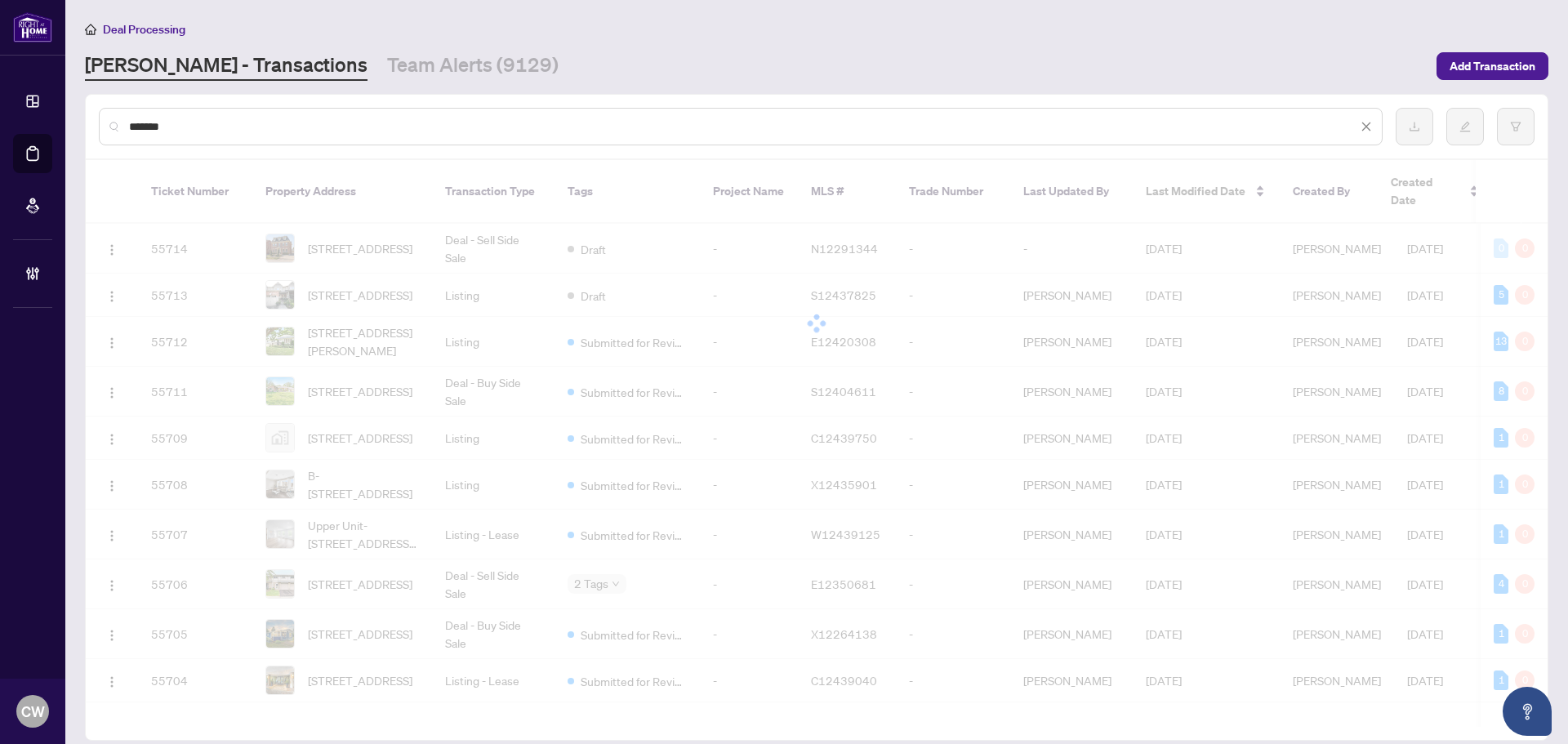
type input "*******"
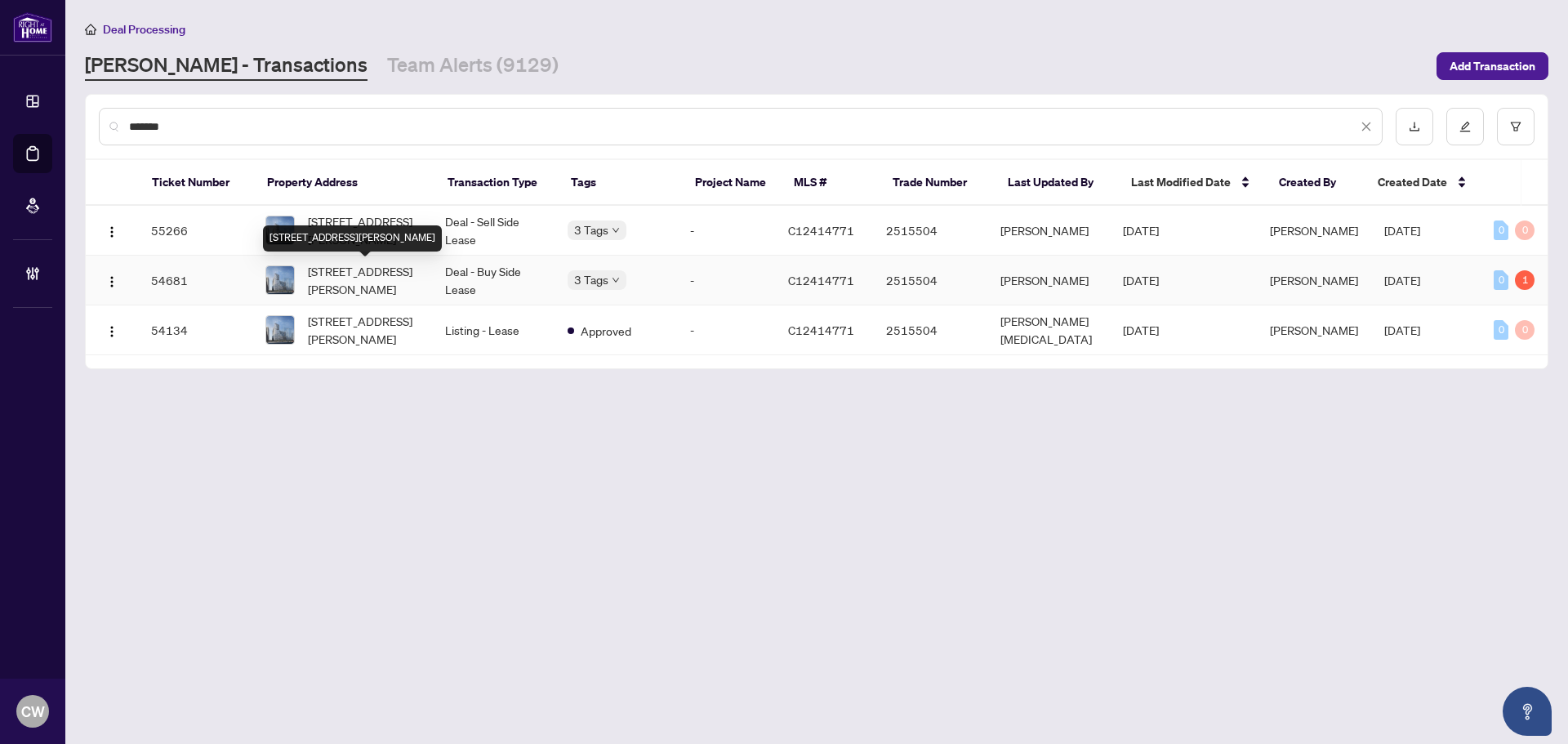
click at [368, 272] on span "[STREET_ADDRESS][PERSON_NAME]" at bounding box center [364, 279] width 112 height 36
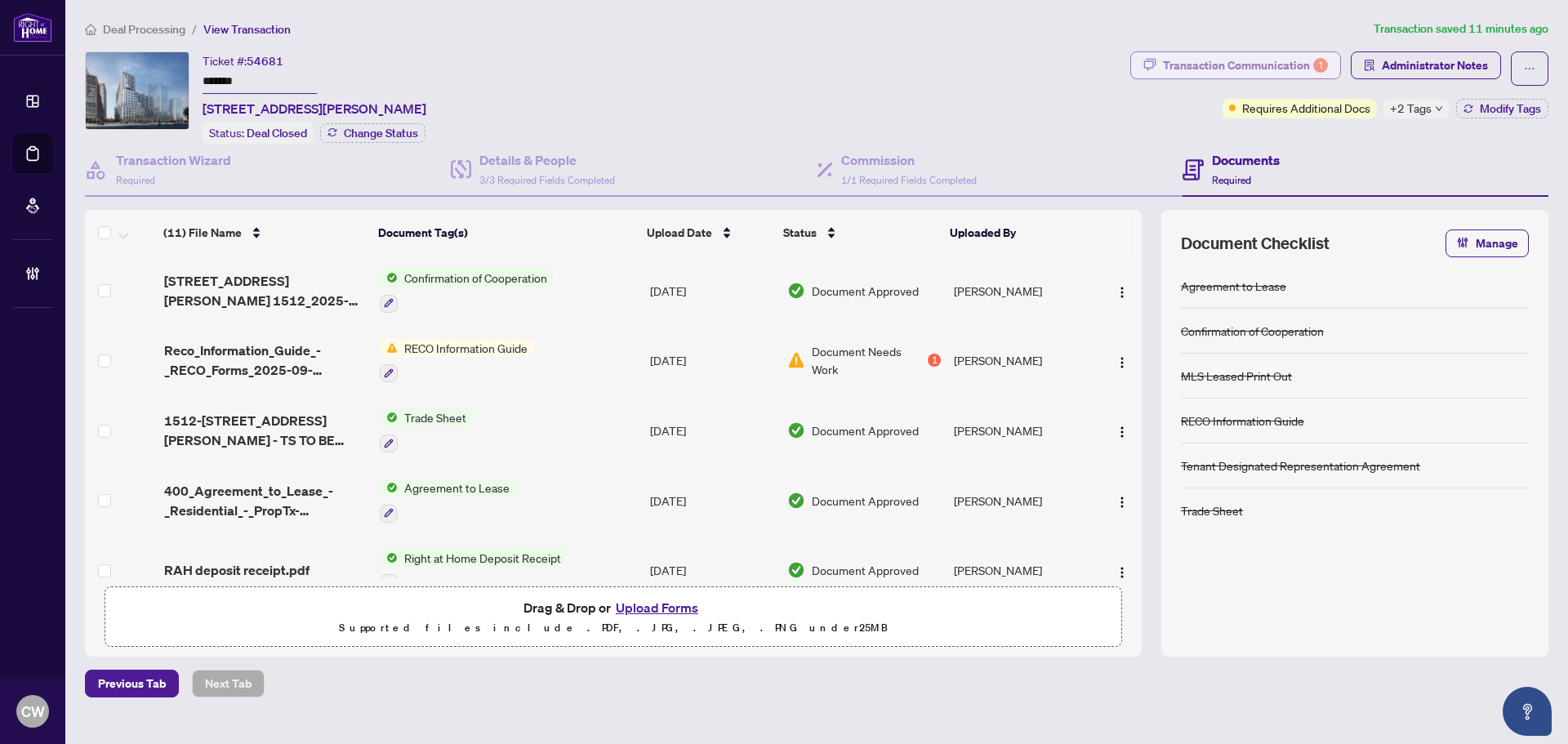
click at [1306, 73] on div "Transaction Communication 1" at bounding box center [1246, 65] width 165 height 26
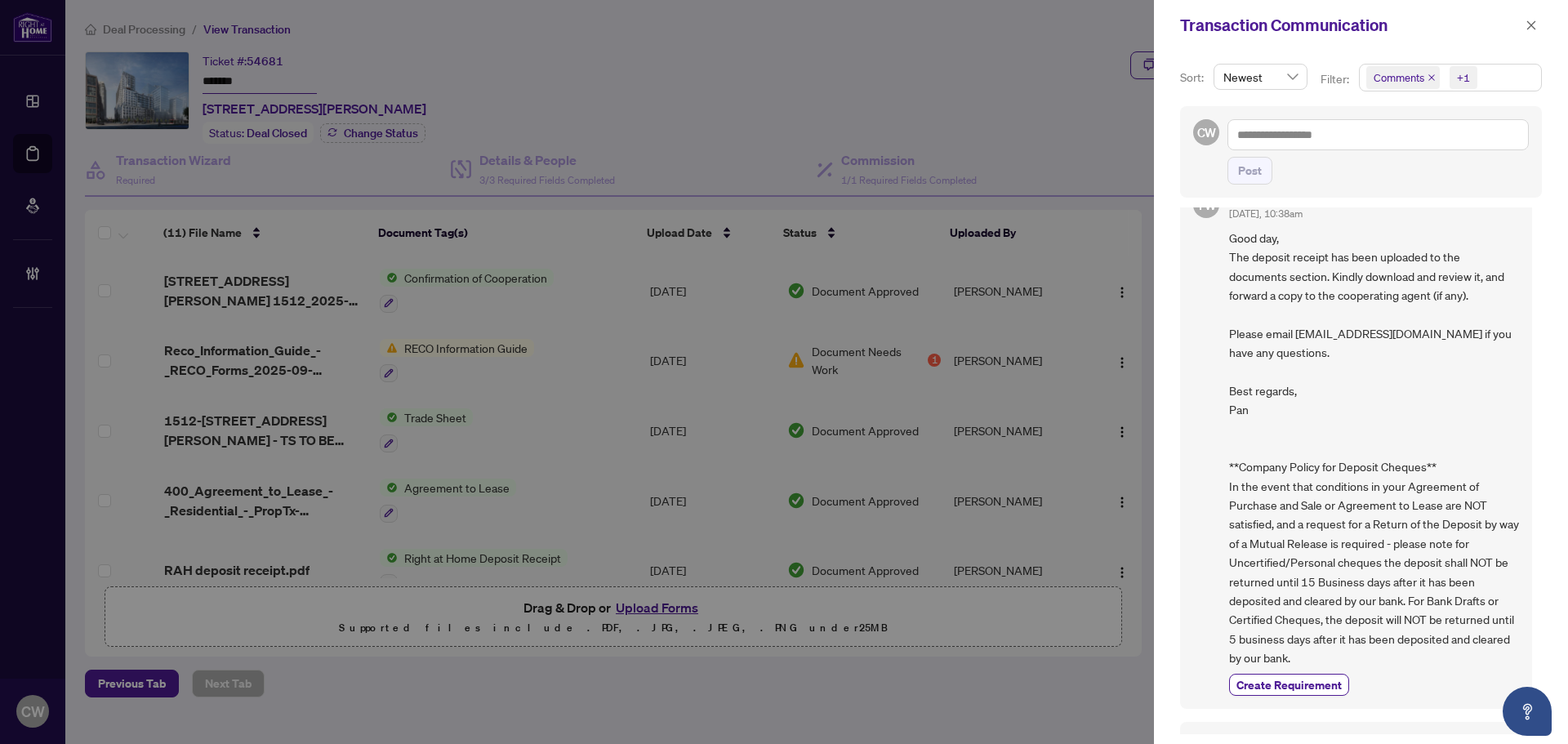
scroll to position [3, 0]
click at [1534, 29] on icon "close" at bounding box center [1532, 25] width 12 height 12
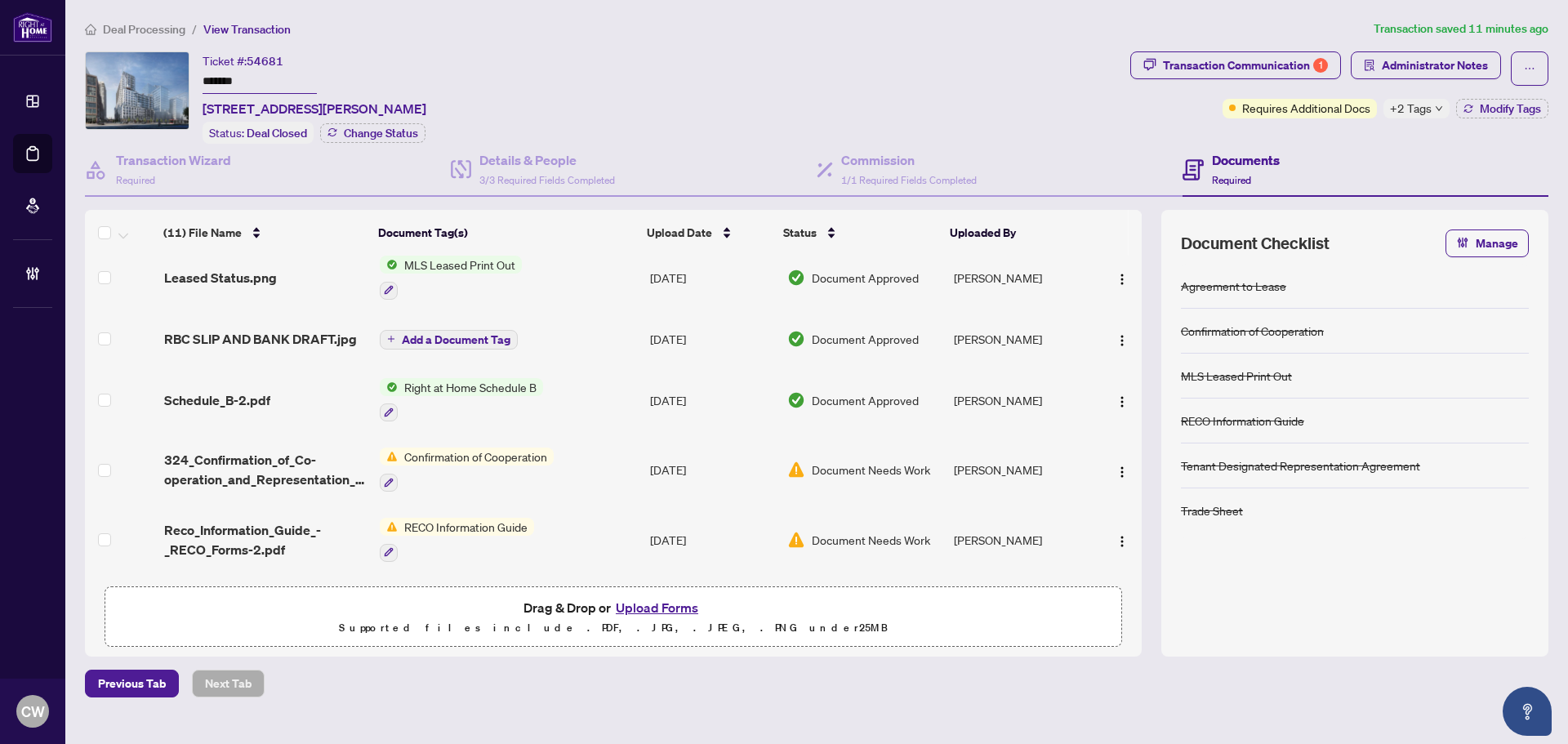
scroll to position [269, 0]
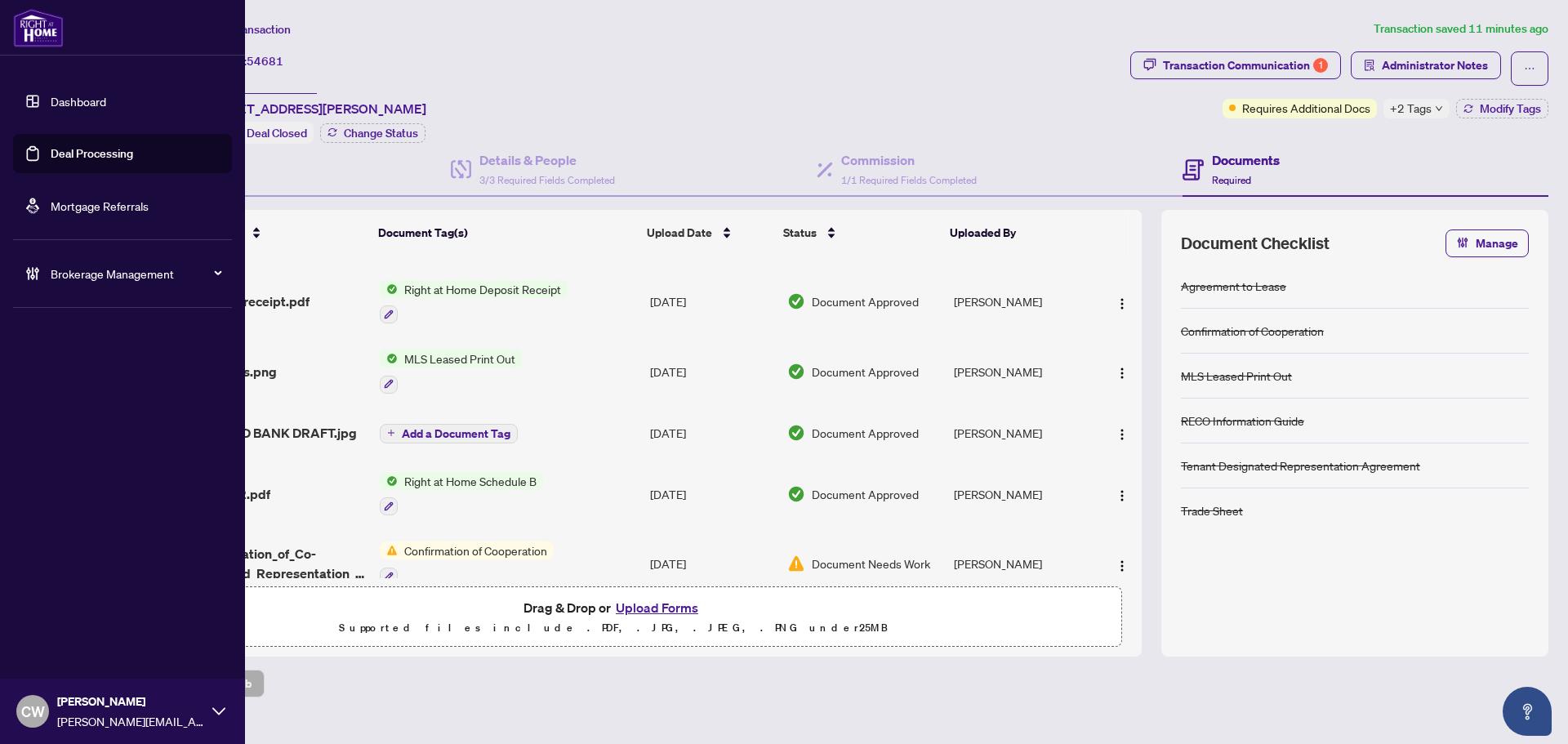
drag, startPoint x: 48, startPoint y: 163, endPoint x: 116, endPoint y: 163, distance: 68.0
click at [50, 161] on link "Deal Processing" at bounding box center [91, 153] width 82 height 15
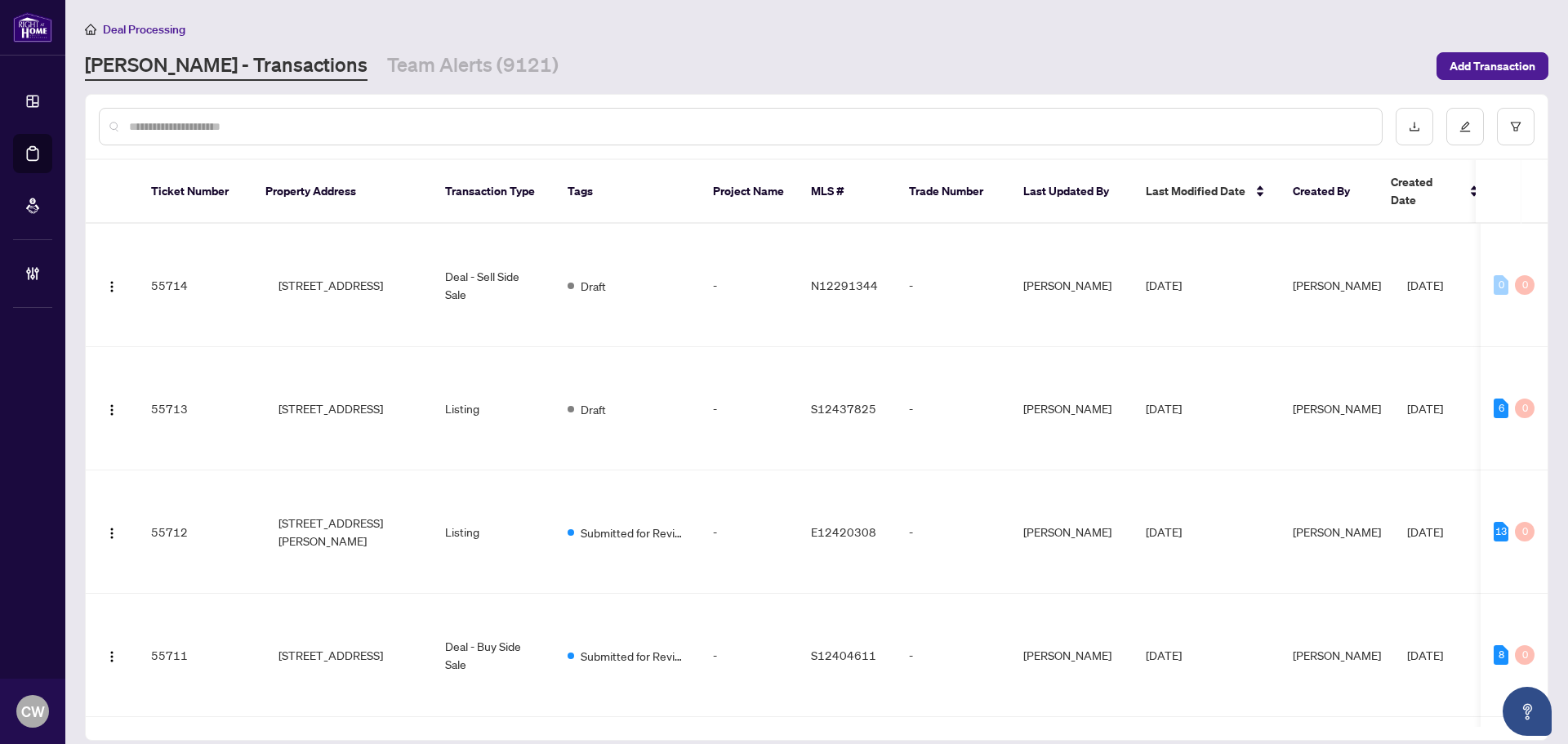
click at [277, 131] on input "text" at bounding box center [749, 126] width 1240 height 18
paste input "*******"
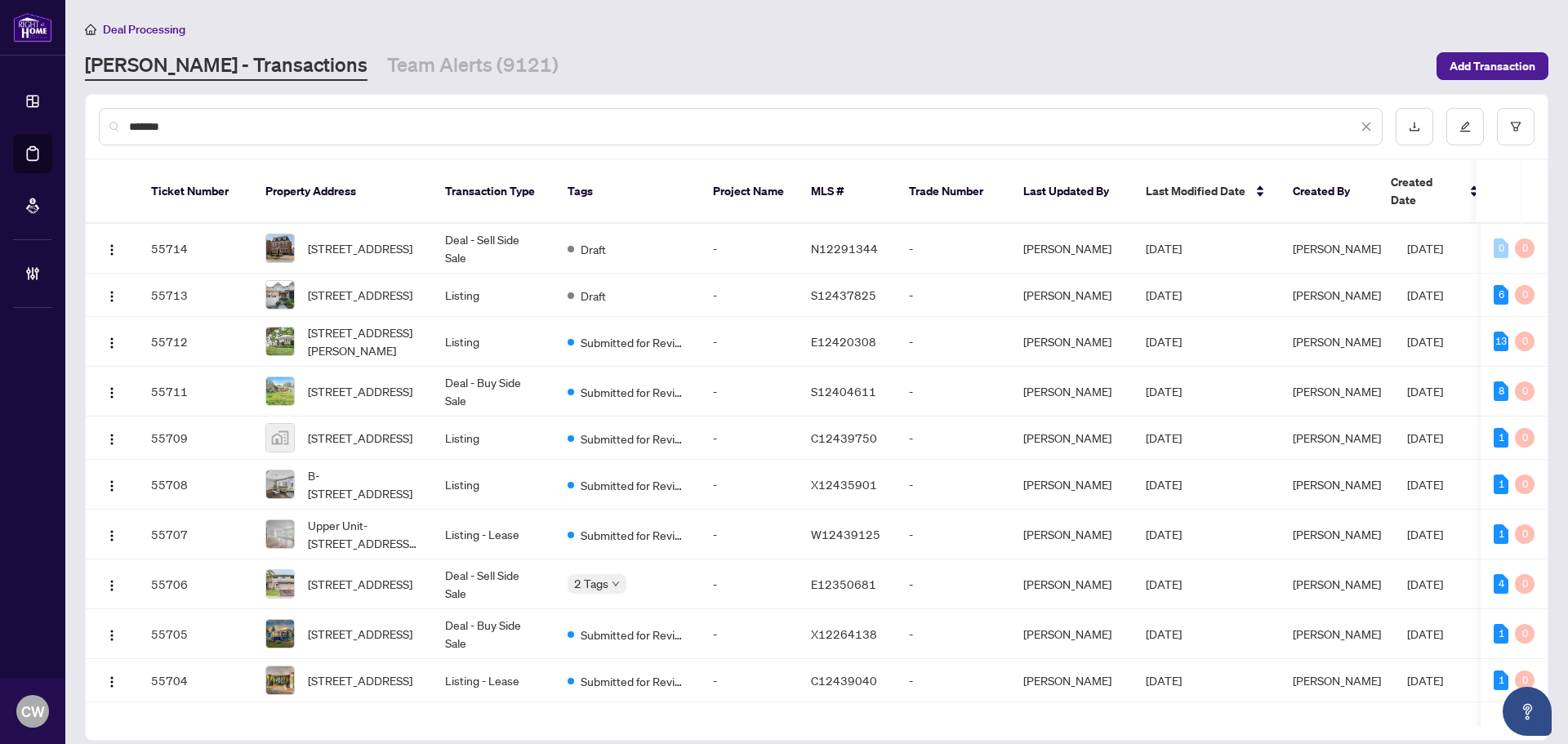
type input "*******"
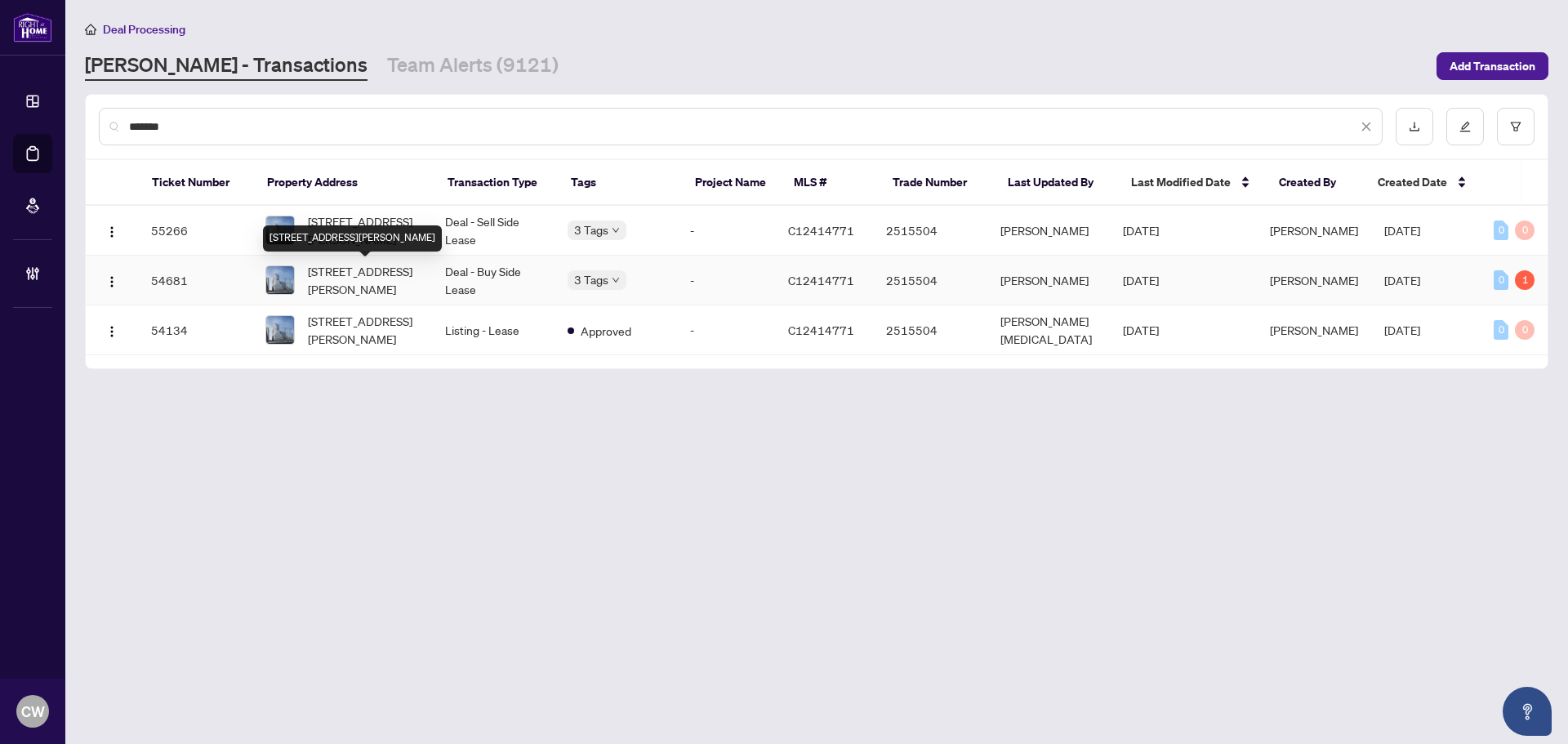
click at [370, 280] on span "[STREET_ADDRESS][PERSON_NAME]" at bounding box center [364, 279] width 112 height 36
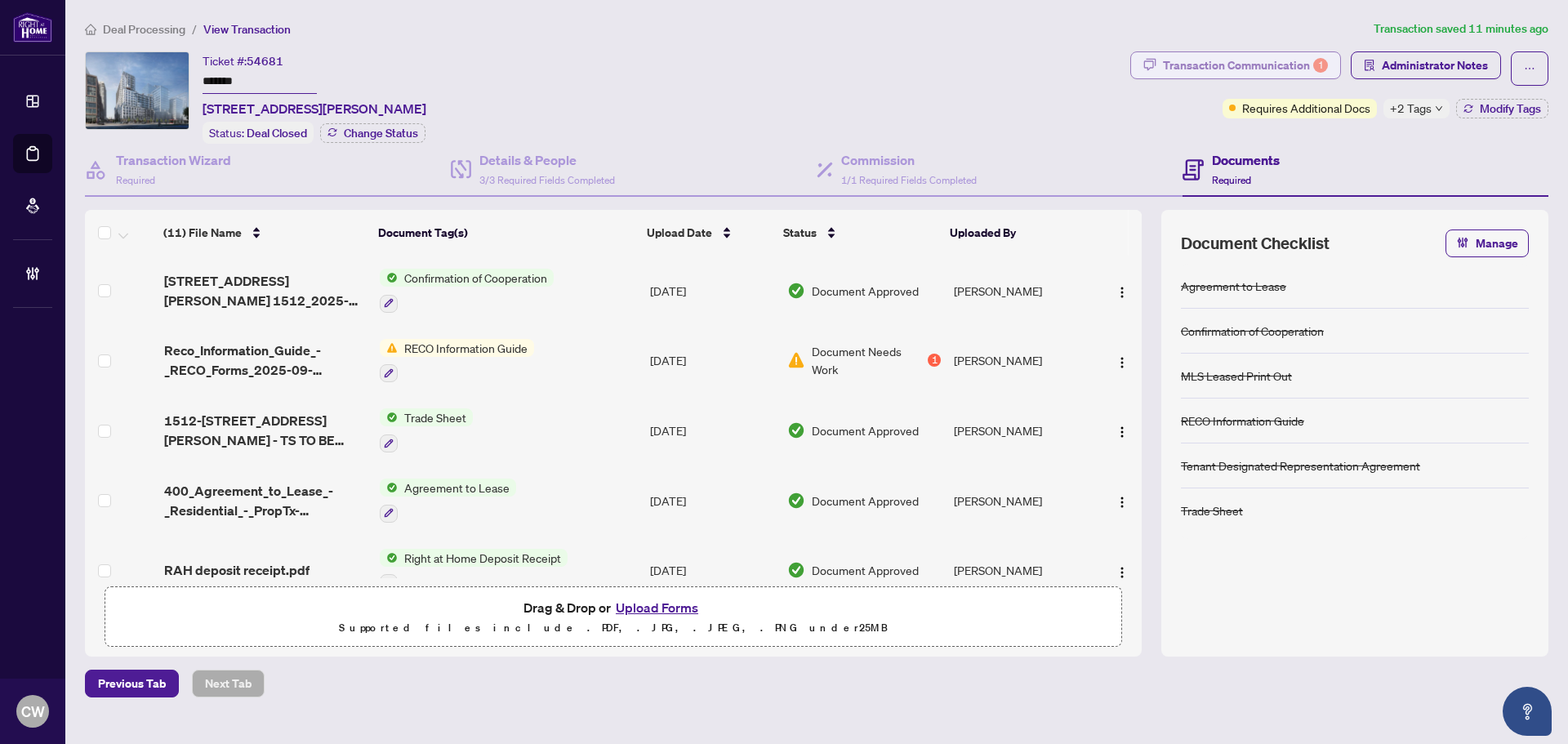
click at [1306, 64] on div "Transaction Communication 1" at bounding box center [1246, 65] width 165 height 26
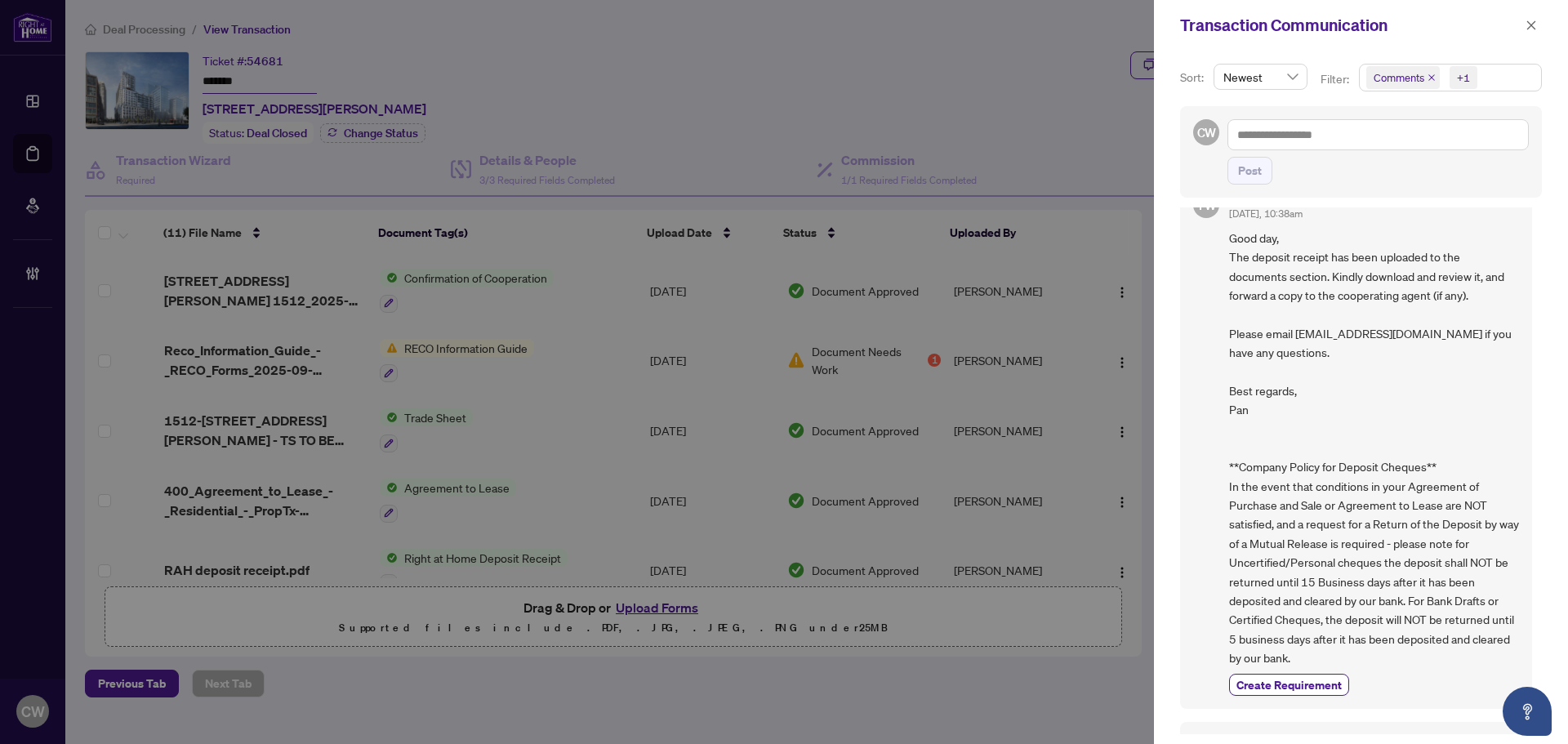
scroll to position [3, 0]
click at [1532, 22] on icon "close" at bounding box center [1532, 25] width 12 height 12
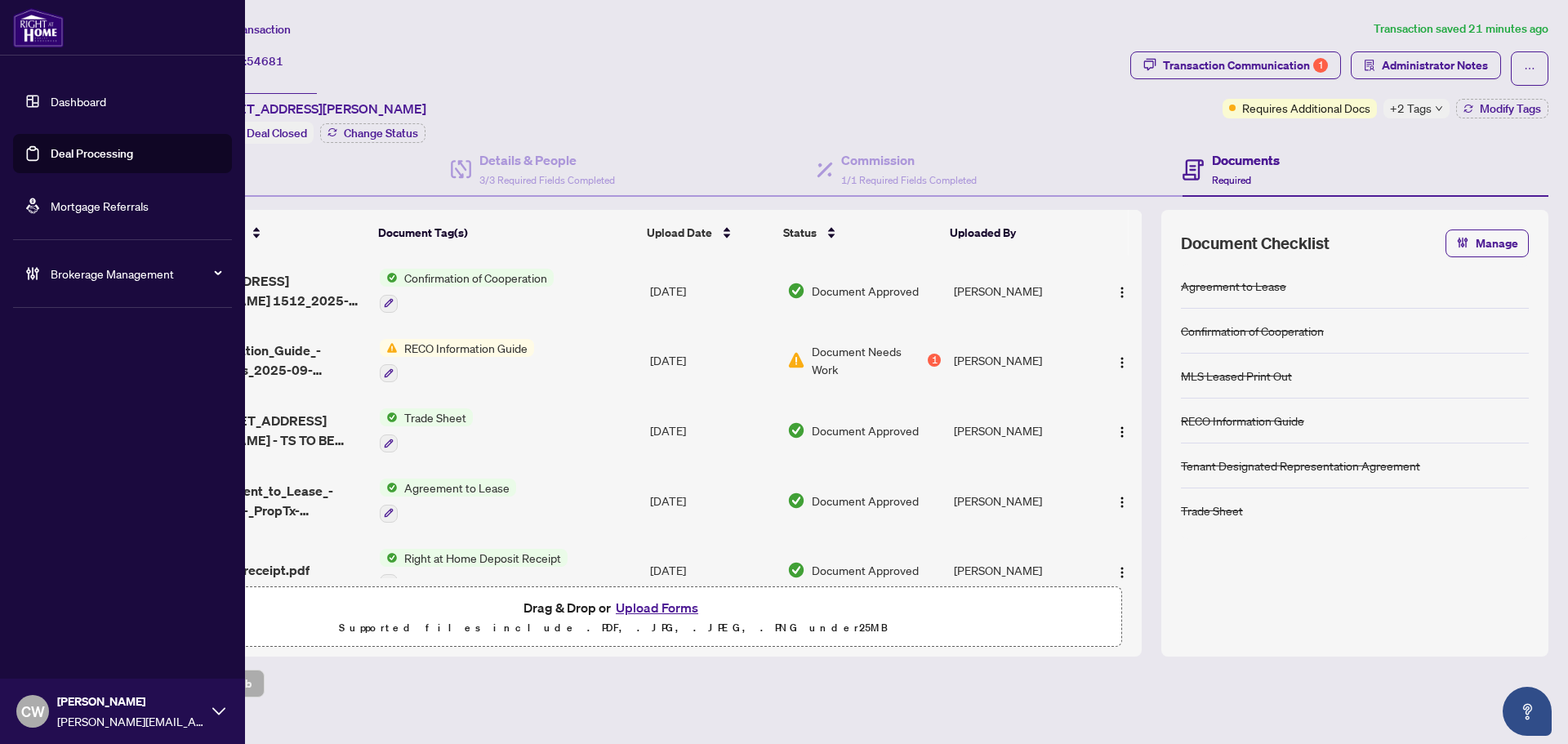
click at [55, 153] on link "Deal Processing" at bounding box center [91, 153] width 82 height 15
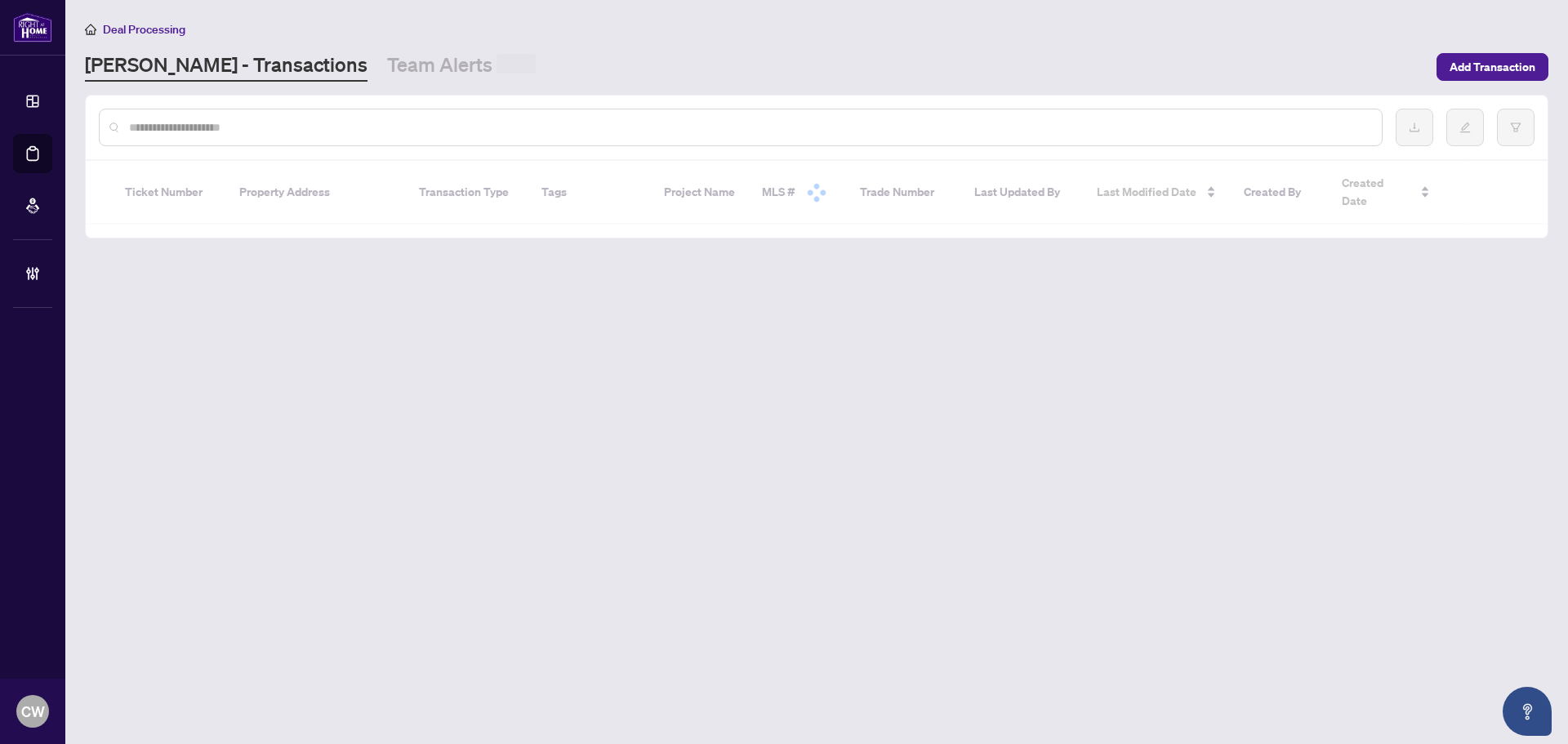
click at [339, 132] on input "text" at bounding box center [749, 127] width 1240 height 18
paste input "*******"
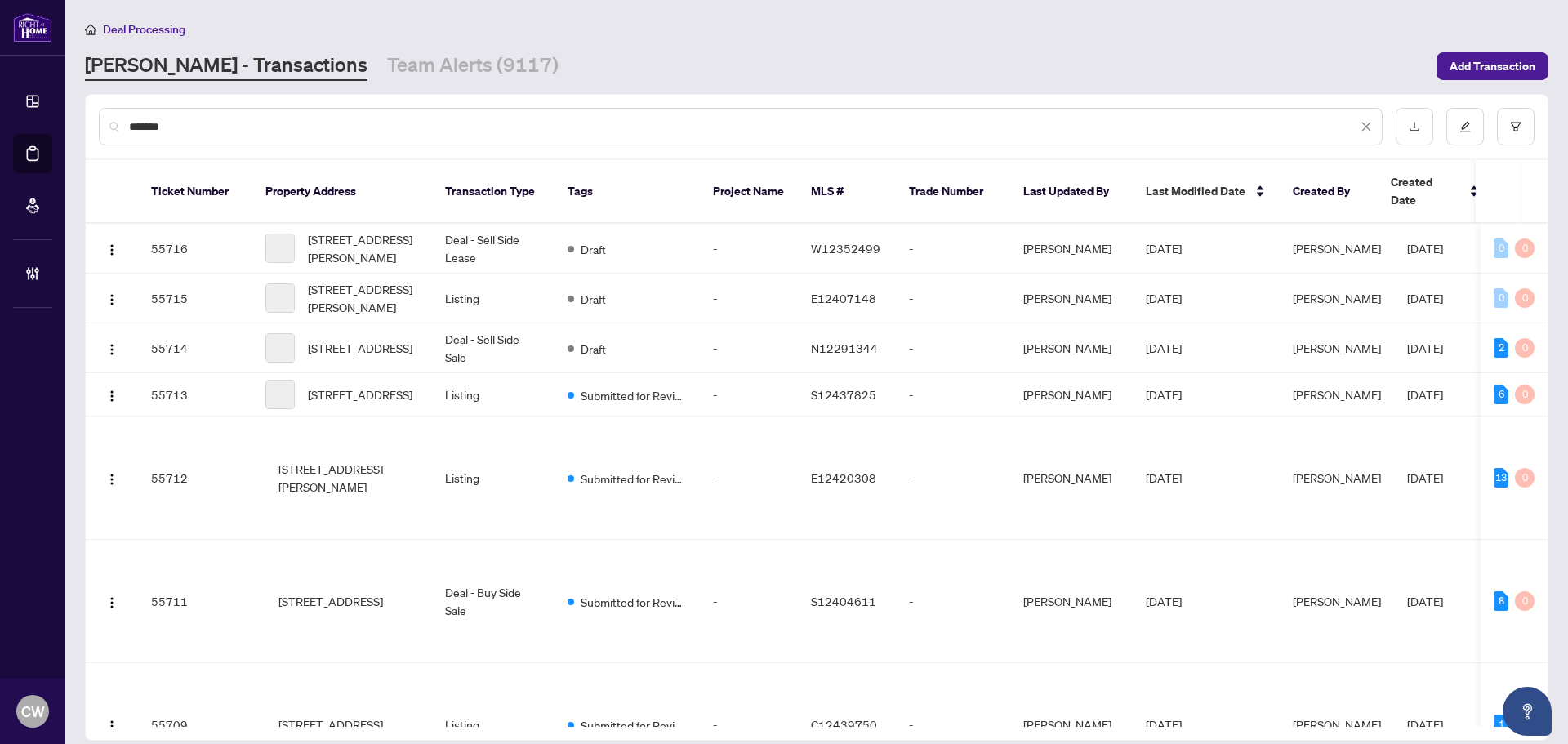
type input "*******"
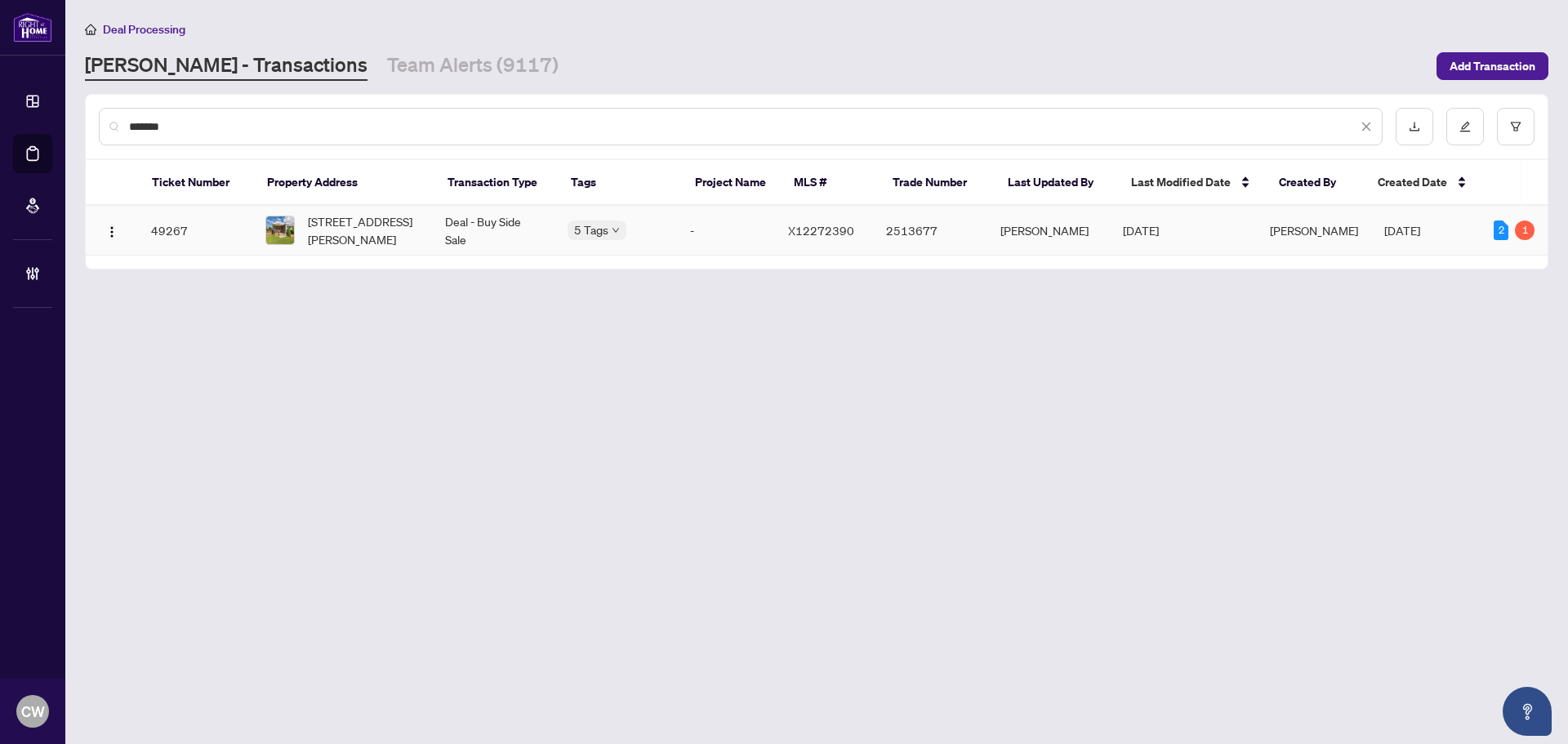
click at [381, 224] on span "[STREET_ADDRESS][PERSON_NAME]" at bounding box center [364, 230] width 112 height 36
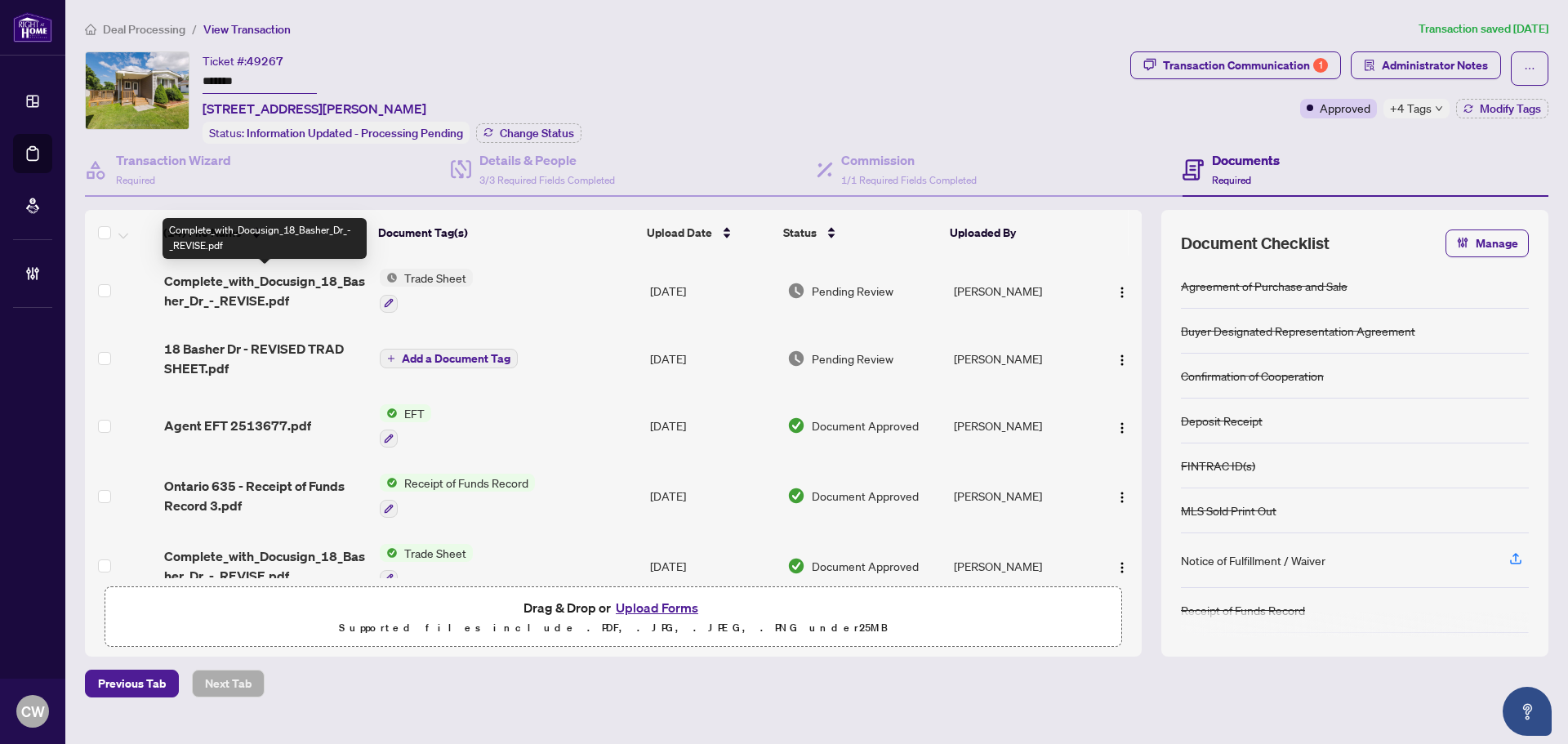
click at [237, 280] on span "Complete_with_Docusign_18_Basher_Dr_-_REVISE.pdf" at bounding box center [265, 291] width 203 height 39
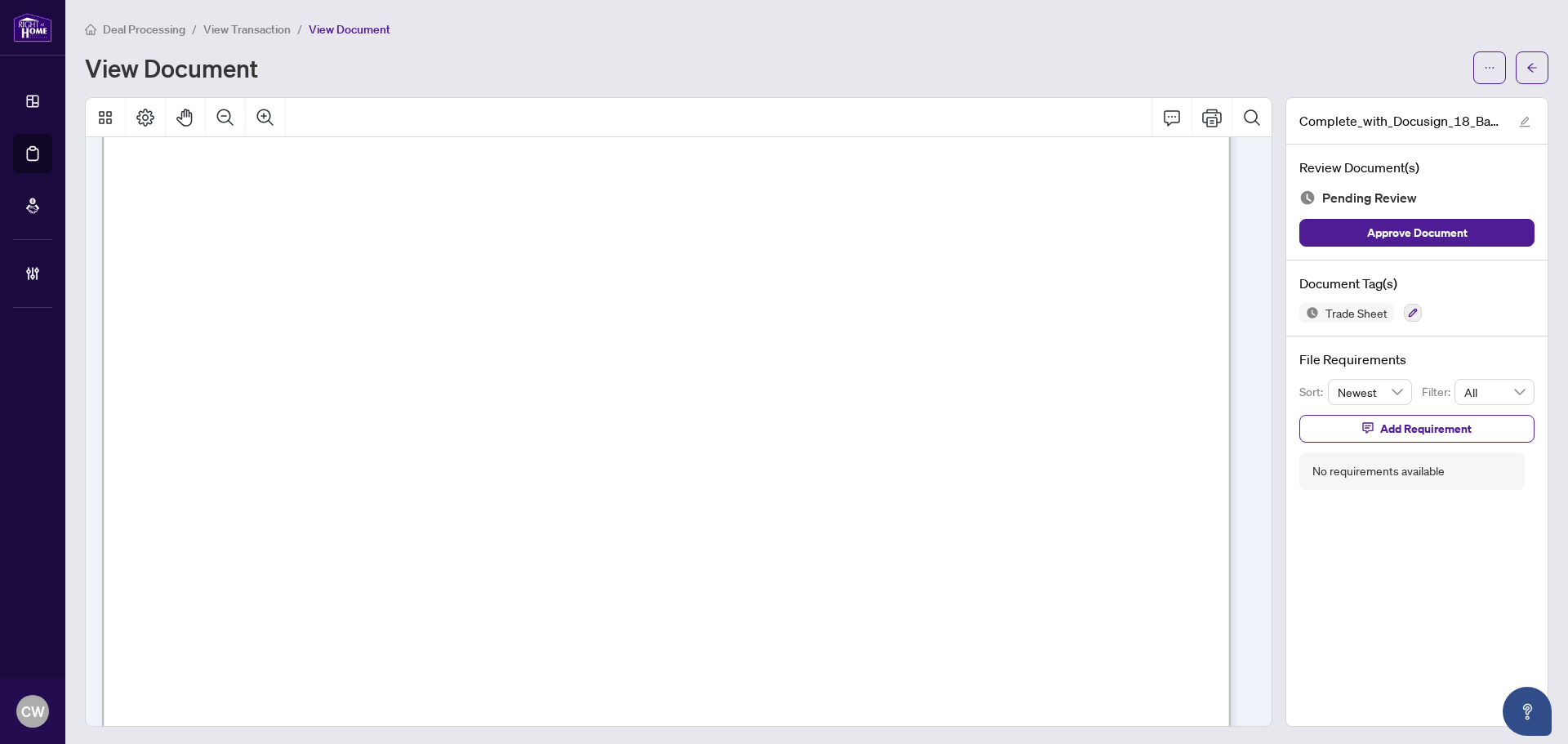
scroll to position [654, 0]
click at [1527, 63] on icon "arrow-left" at bounding box center [1533, 68] width 12 height 12
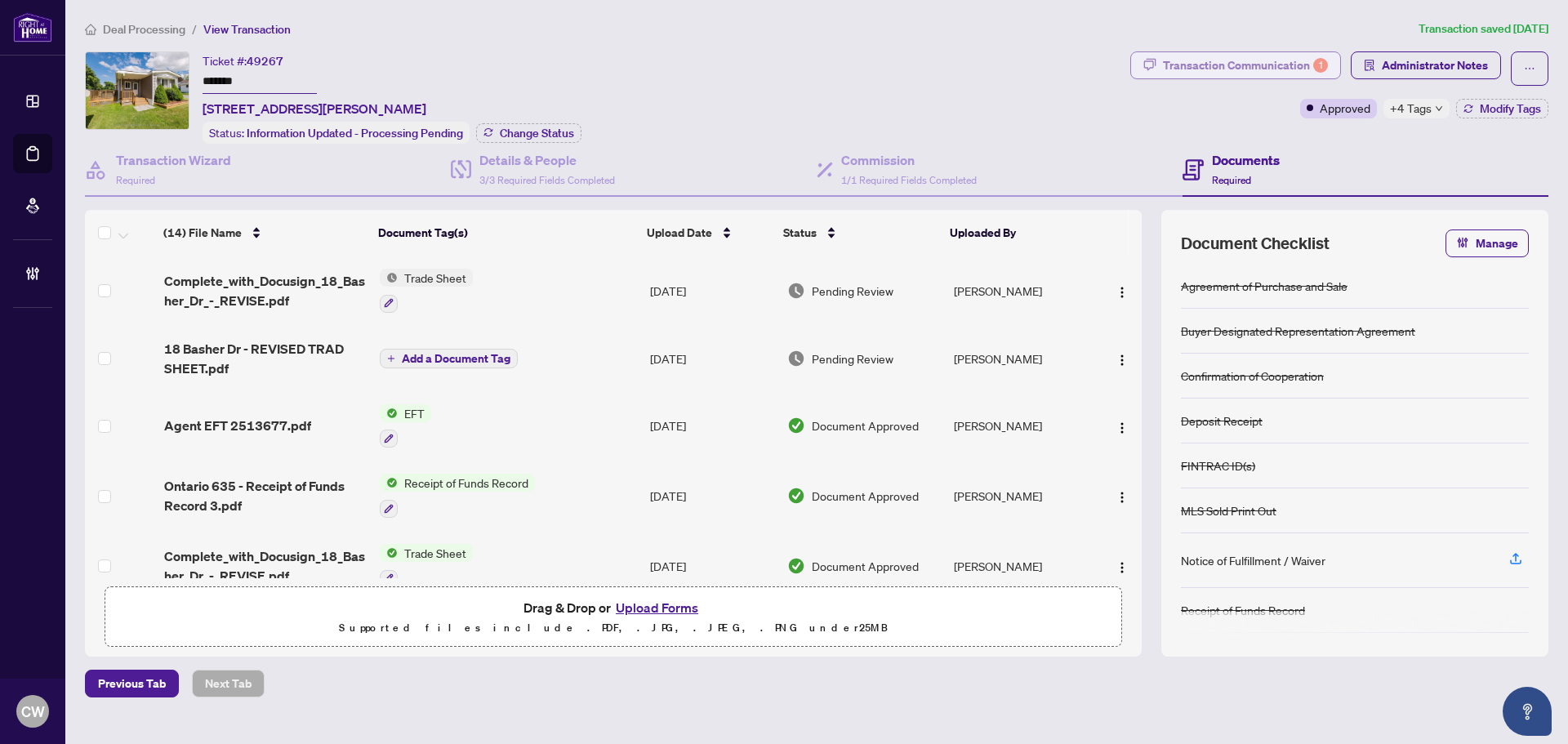
click at [1283, 60] on div "Transaction Communication 1" at bounding box center [1246, 65] width 165 height 26
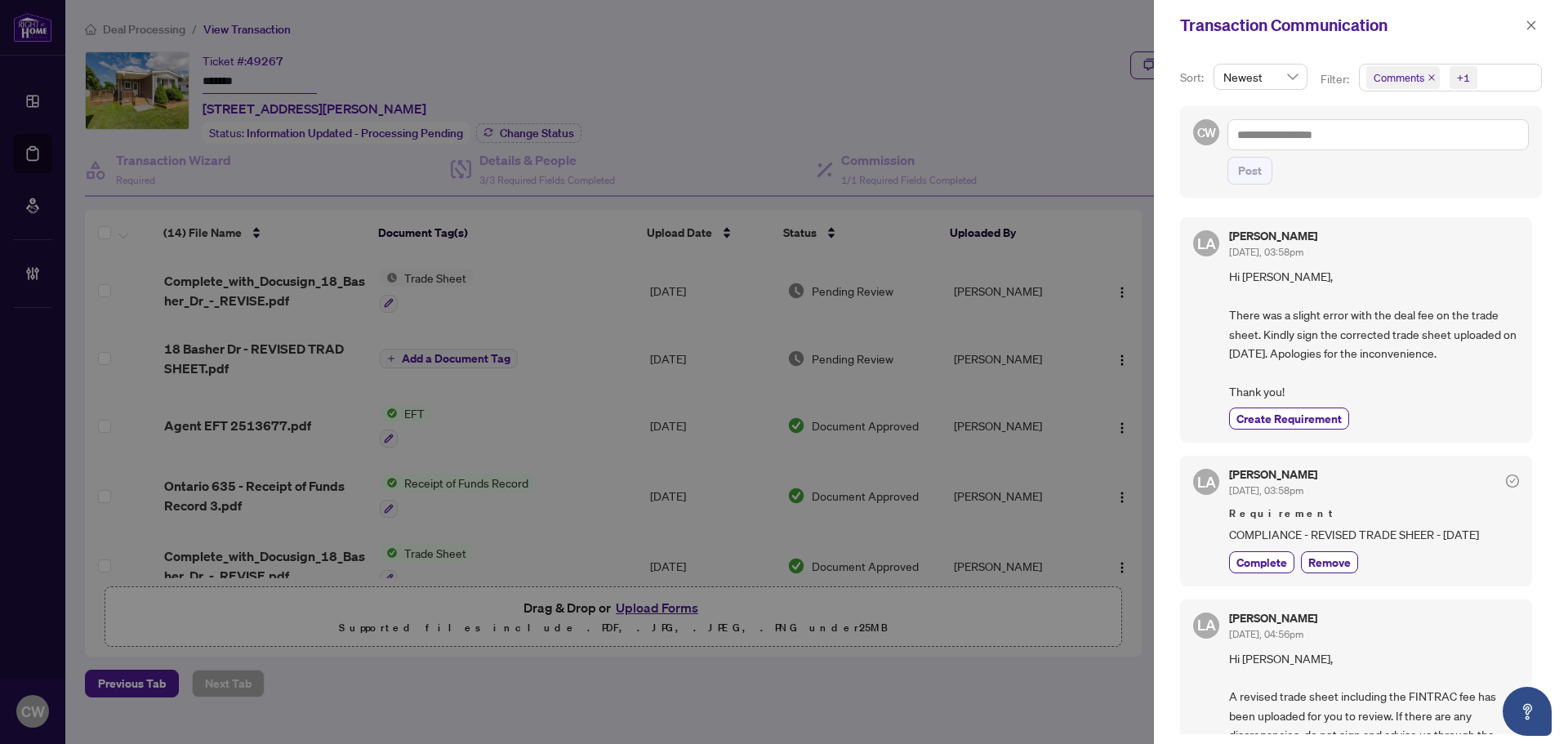
click at [1430, 77] on icon "close" at bounding box center [1432, 78] width 8 height 8
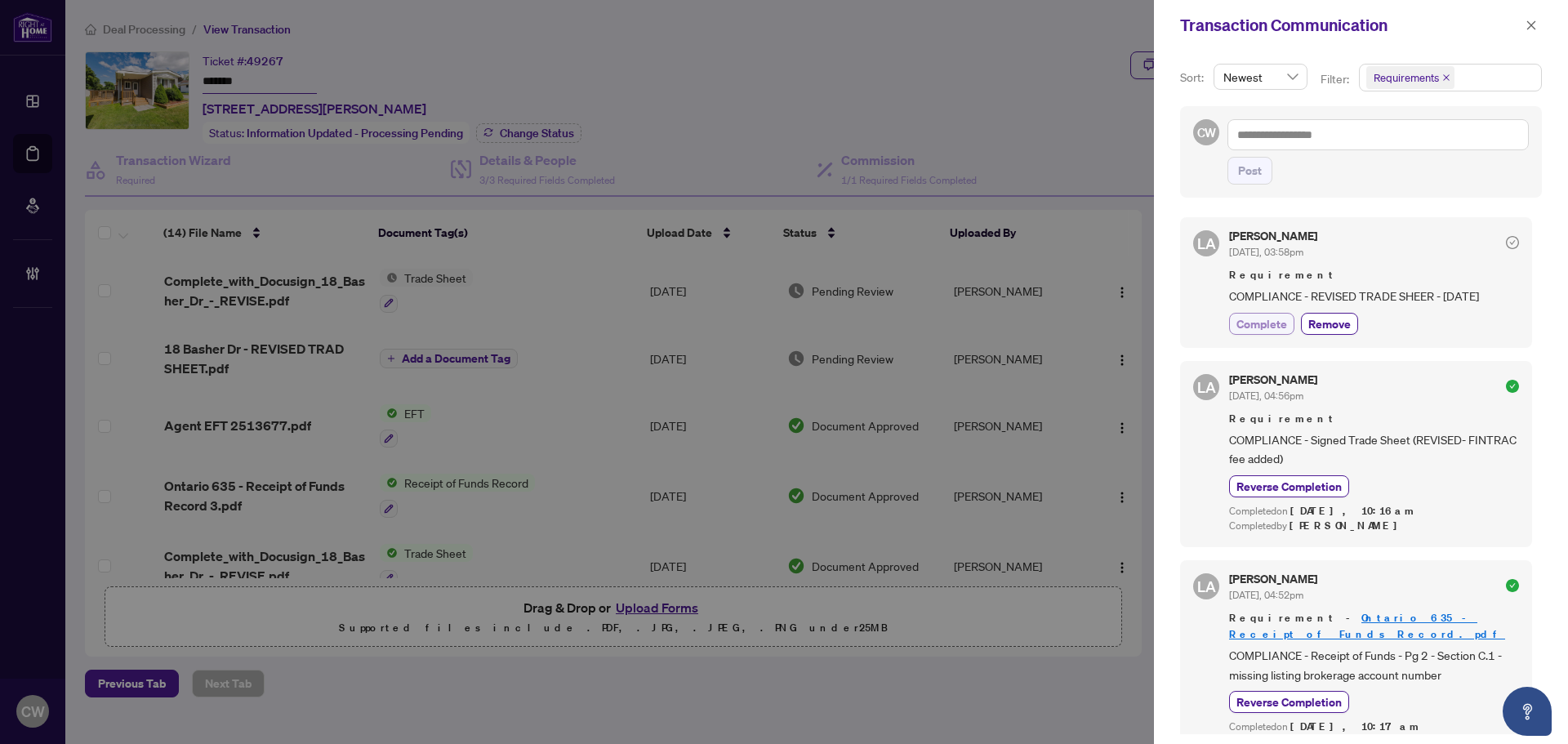
click at [1265, 326] on span "Complete" at bounding box center [1262, 324] width 50 height 17
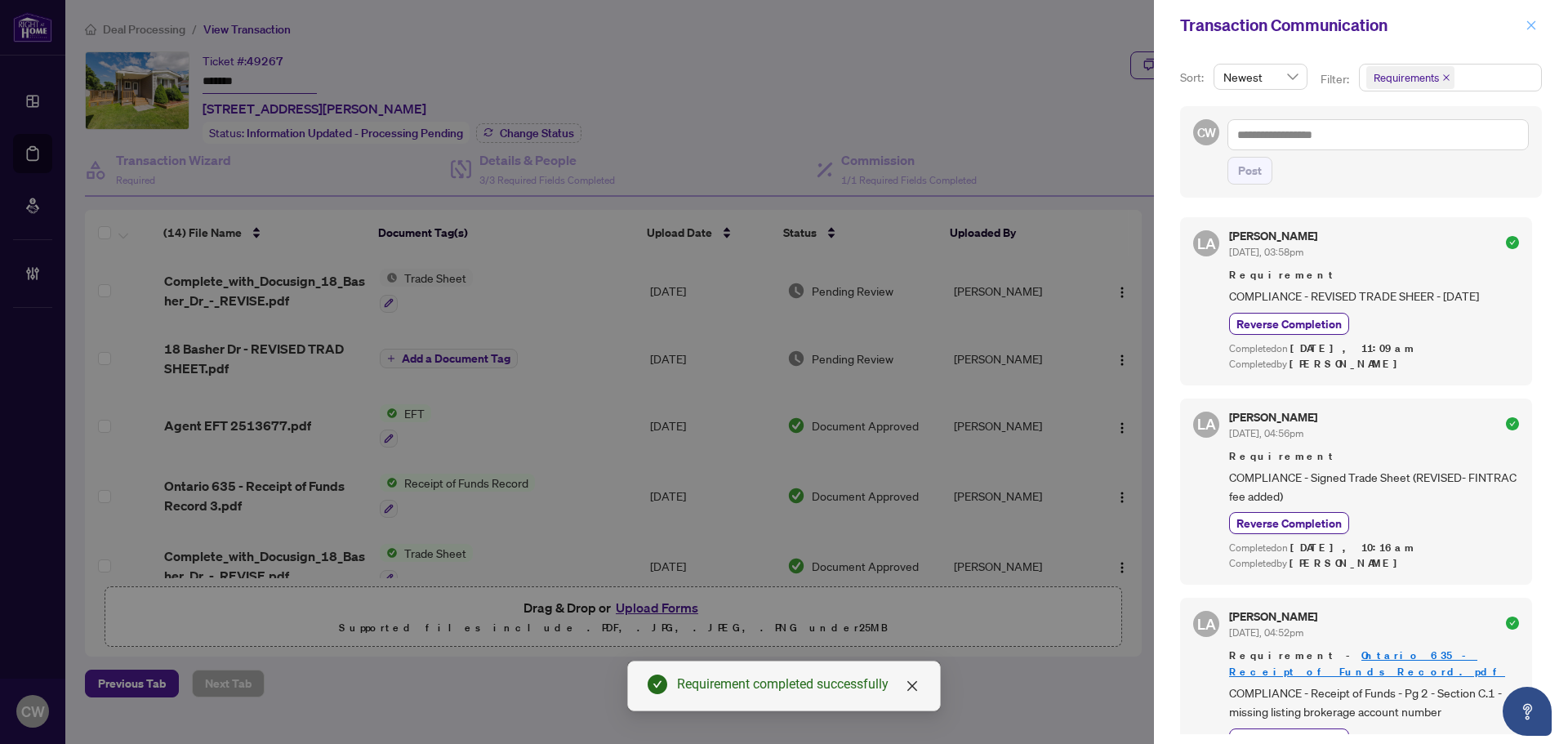
click at [1537, 26] on icon "close" at bounding box center [1532, 25] width 12 height 12
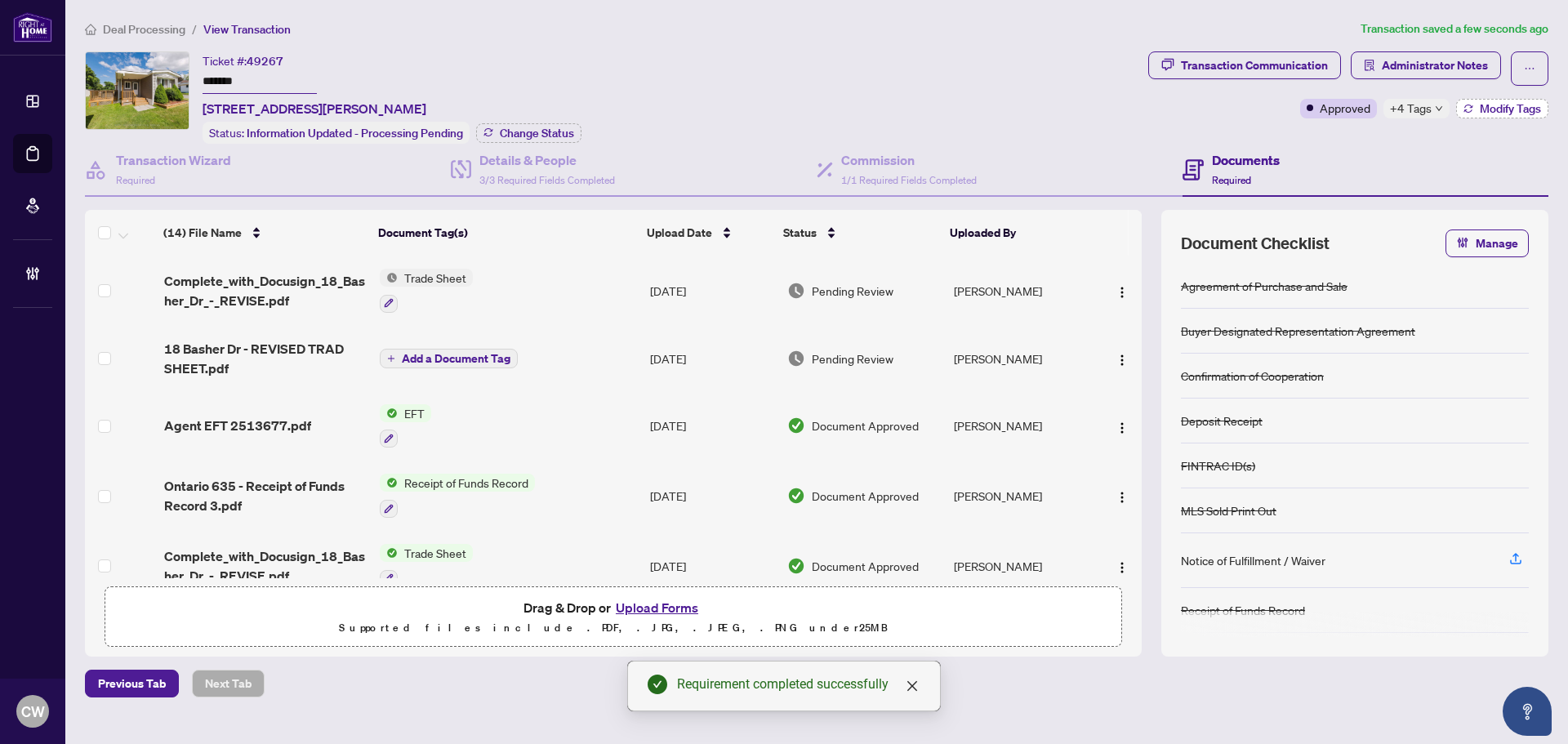
click at [1516, 99] on button "Modify Tags" at bounding box center [1502, 109] width 92 height 19
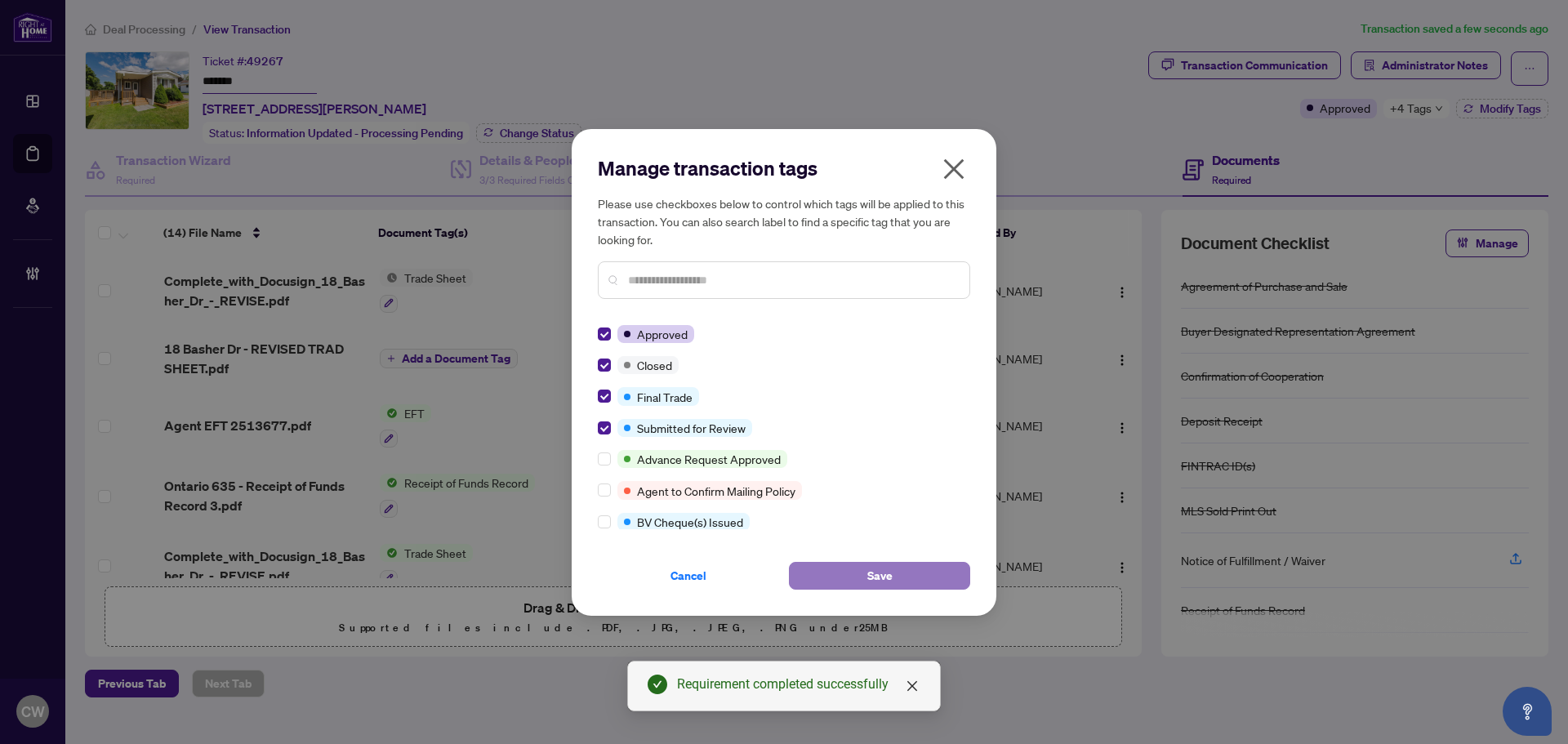
click at [839, 578] on button "Save" at bounding box center [880, 576] width 181 height 28
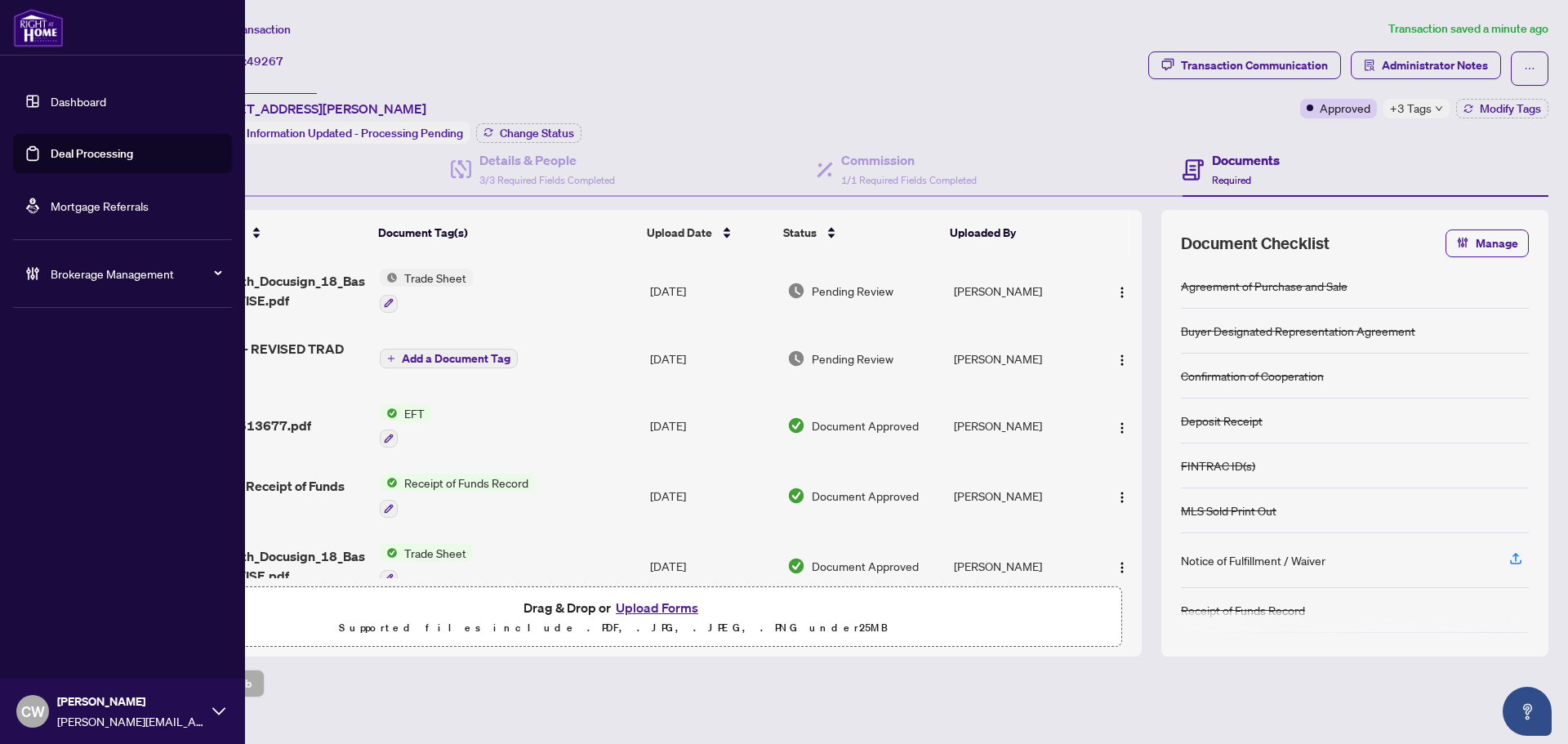
click at [59, 154] on link "Deal Processing" at bounding box center [91, 153] width 82 height 15
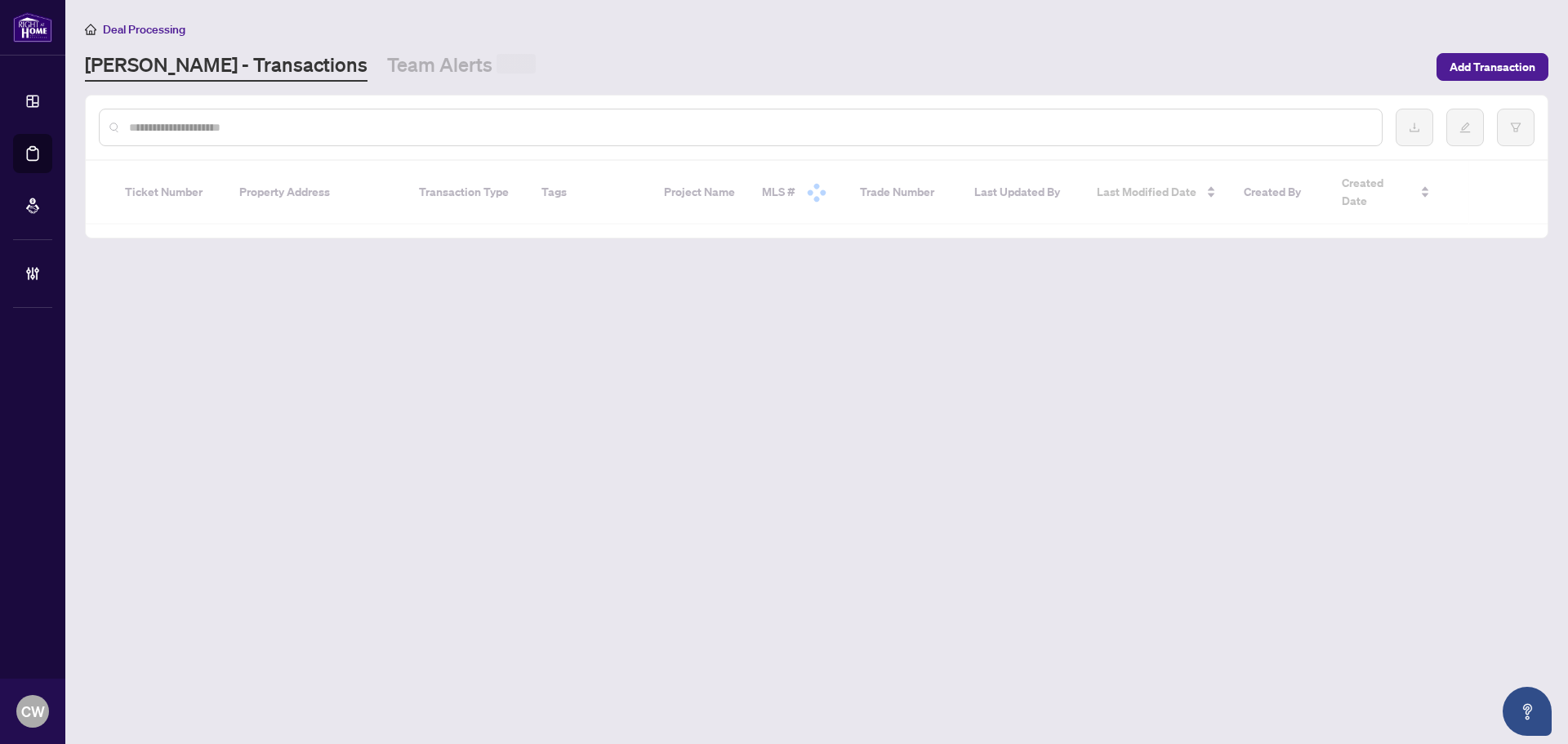
click at [323, 129] on input "text" at bounding box center [749, 127] width 1240 height 18
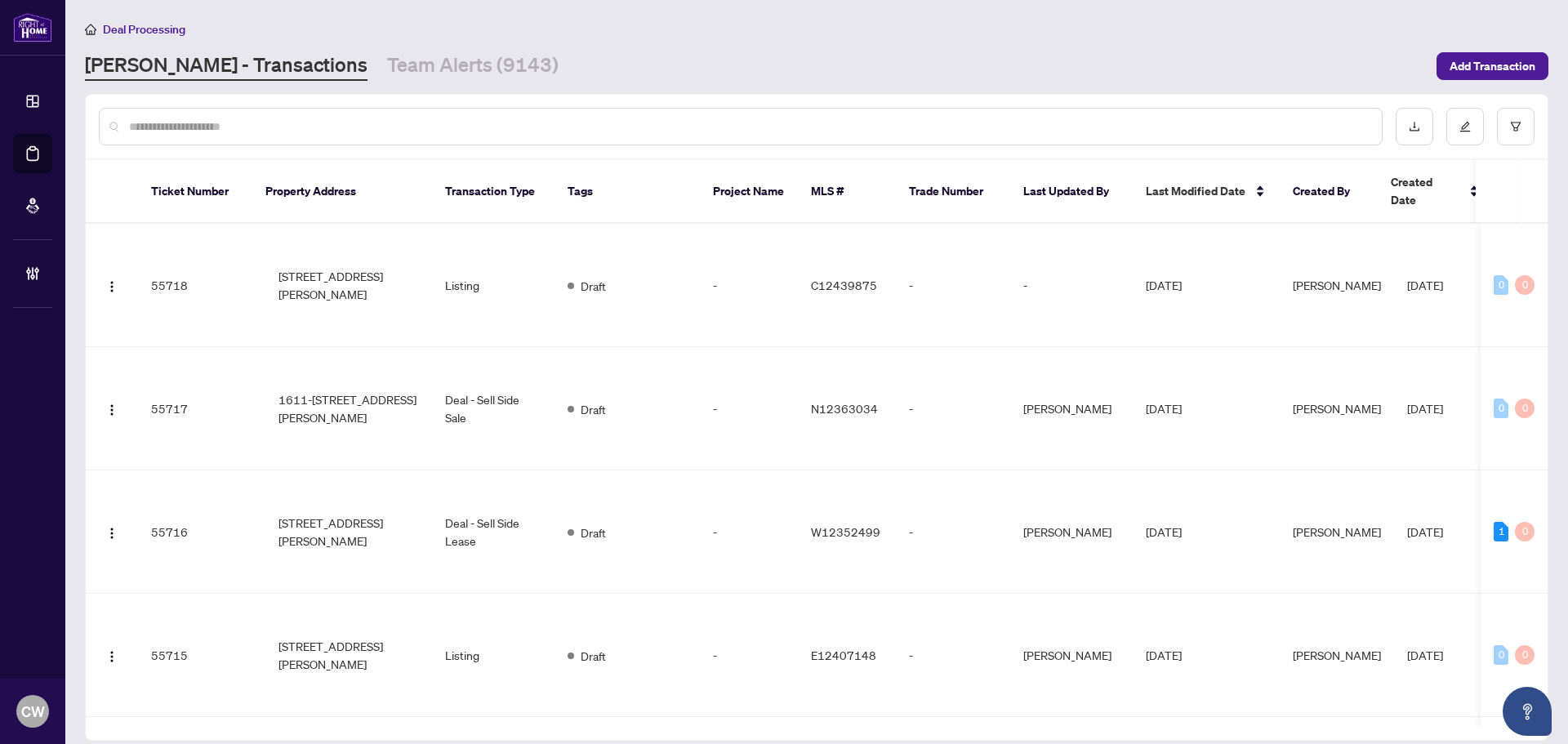
paste input "*******"
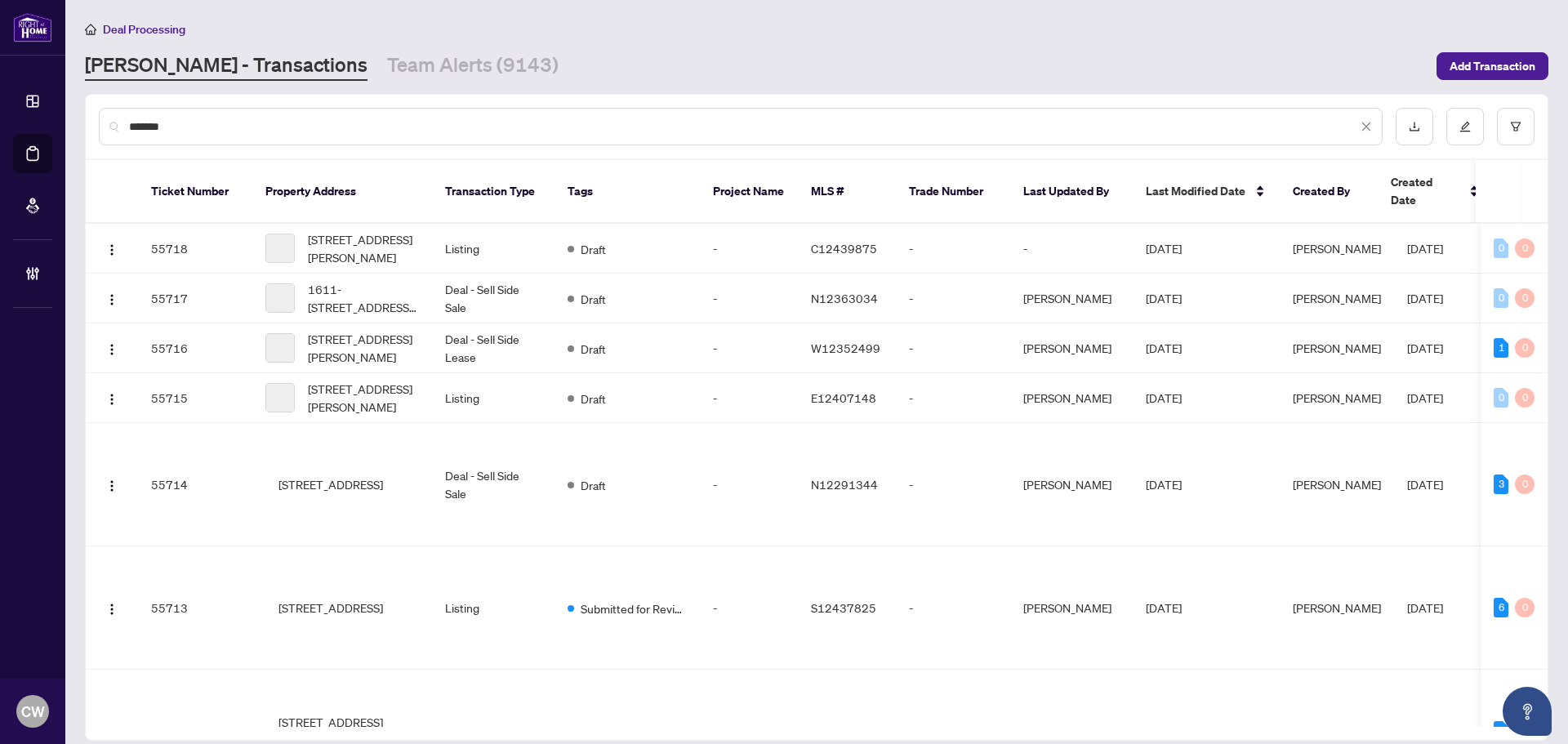
type input "*******"
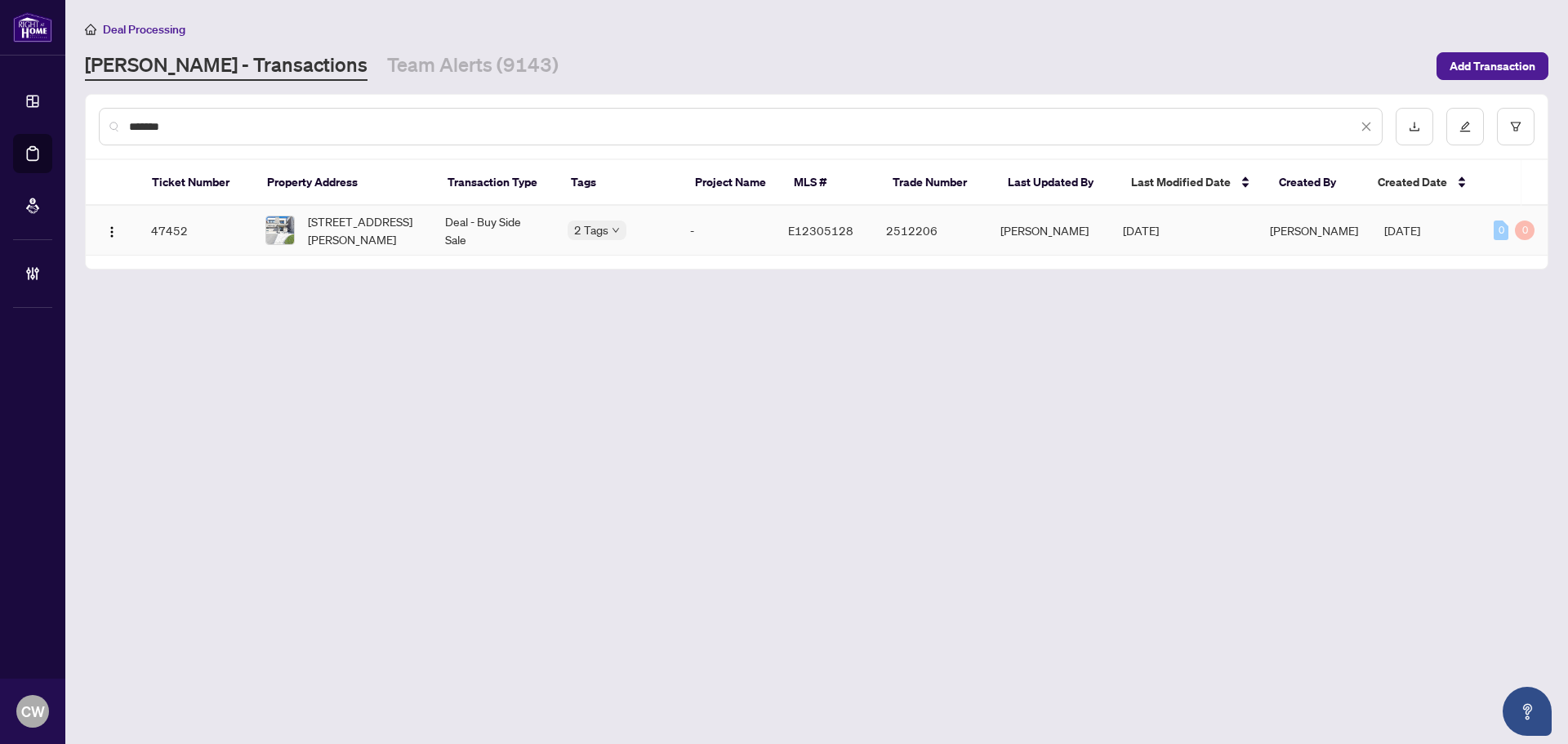
click at [368, 237] on span "[STREET_ADDRESS][PERSON_NAME]" at bounding box center [364, 230] width 112 height 36
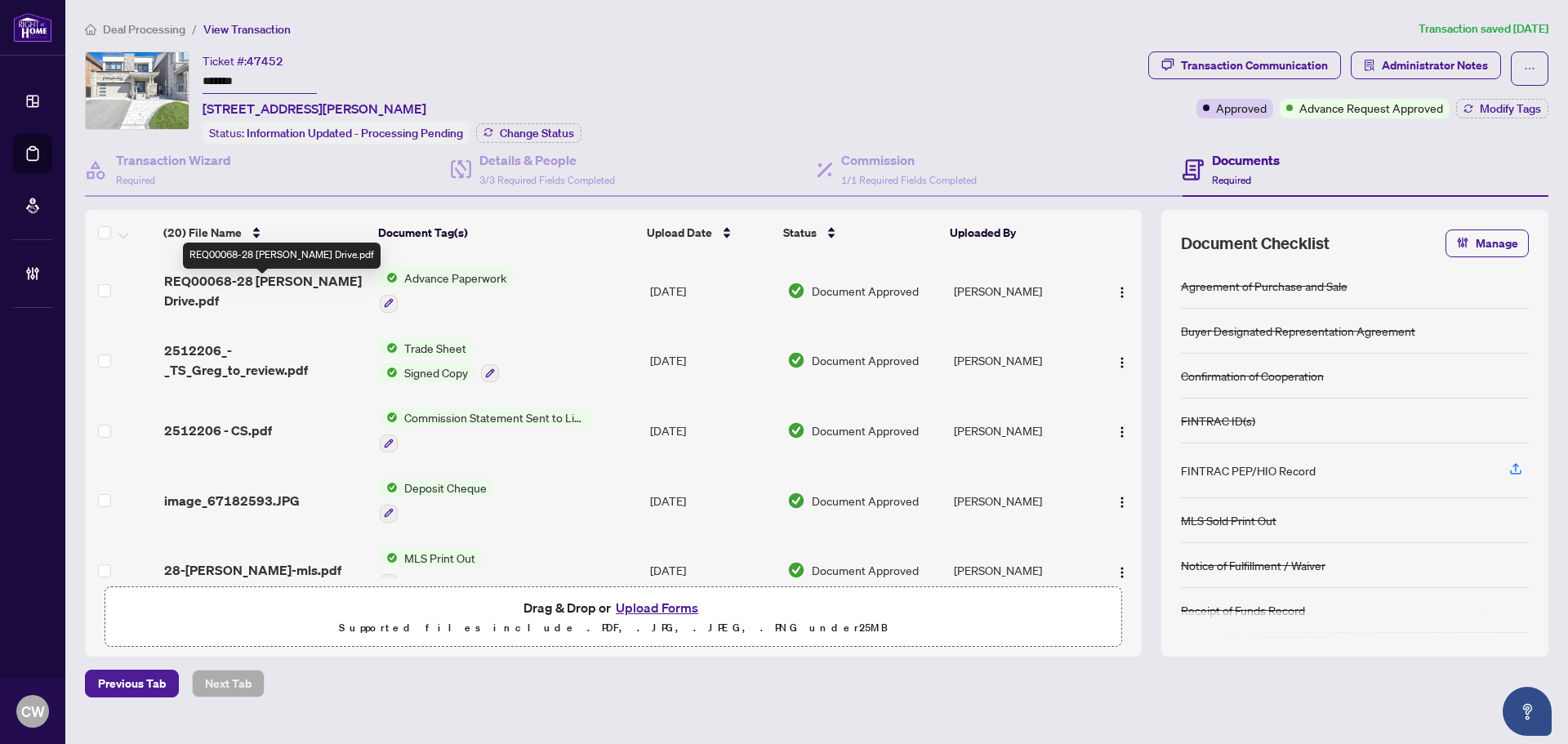
click at [286, 291] on span "REQ00068-28 [PERSON_NAME] Drive.pdf" at bounding box center [265, 291] width 203 height 39
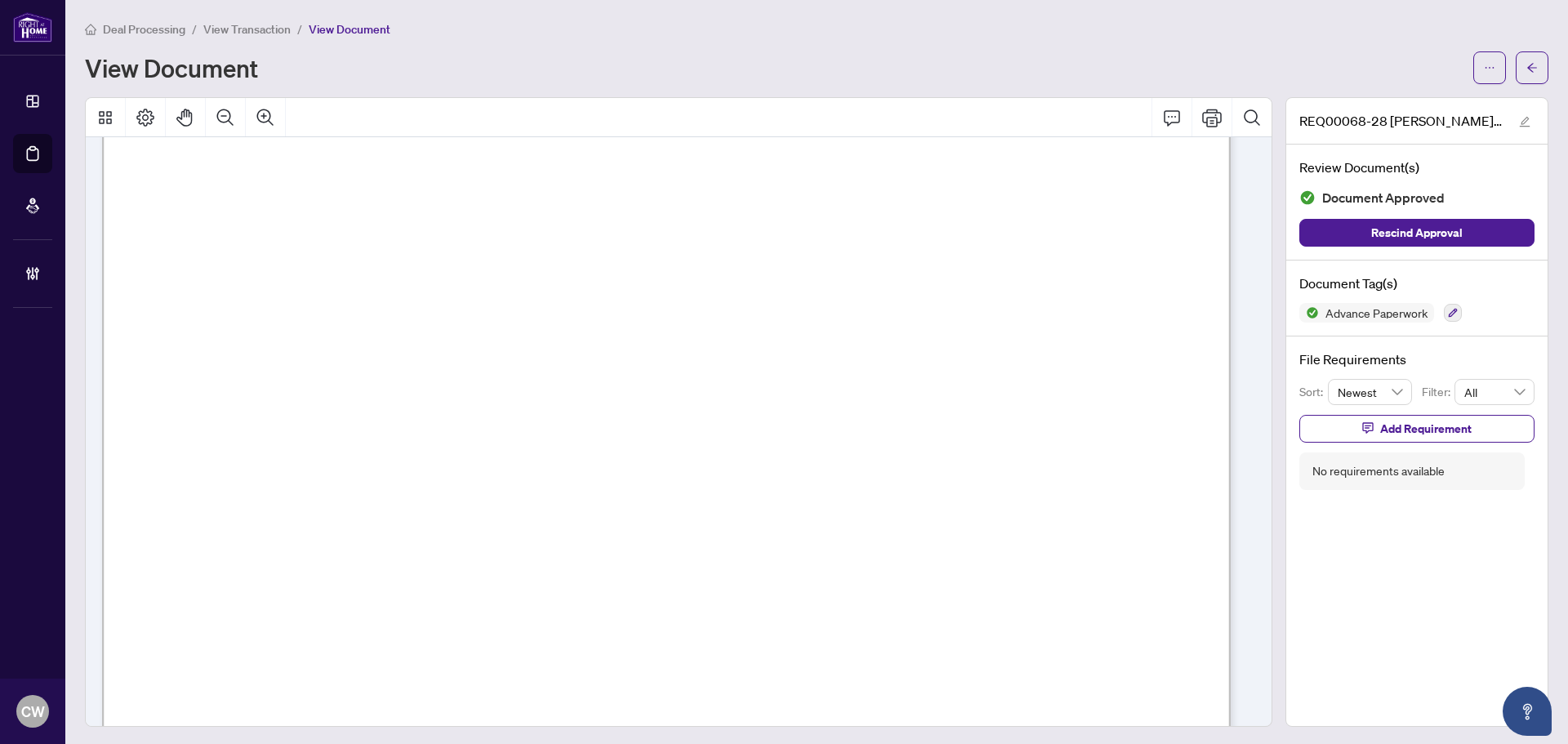
scroll to position [3513, 0]
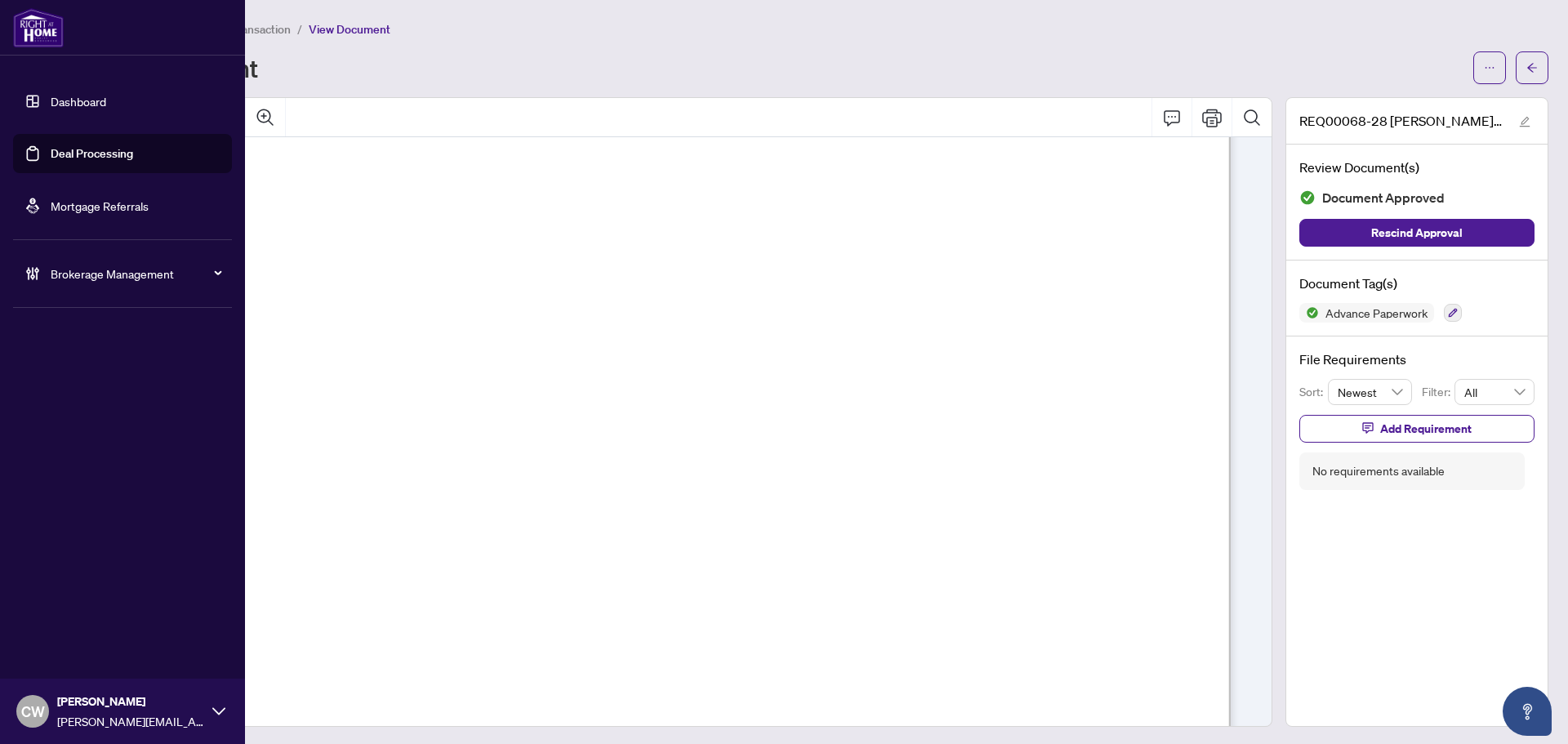
click at [65, 159] on link "Deal Processing" at bounding box center [91, 153] width 82 height 15
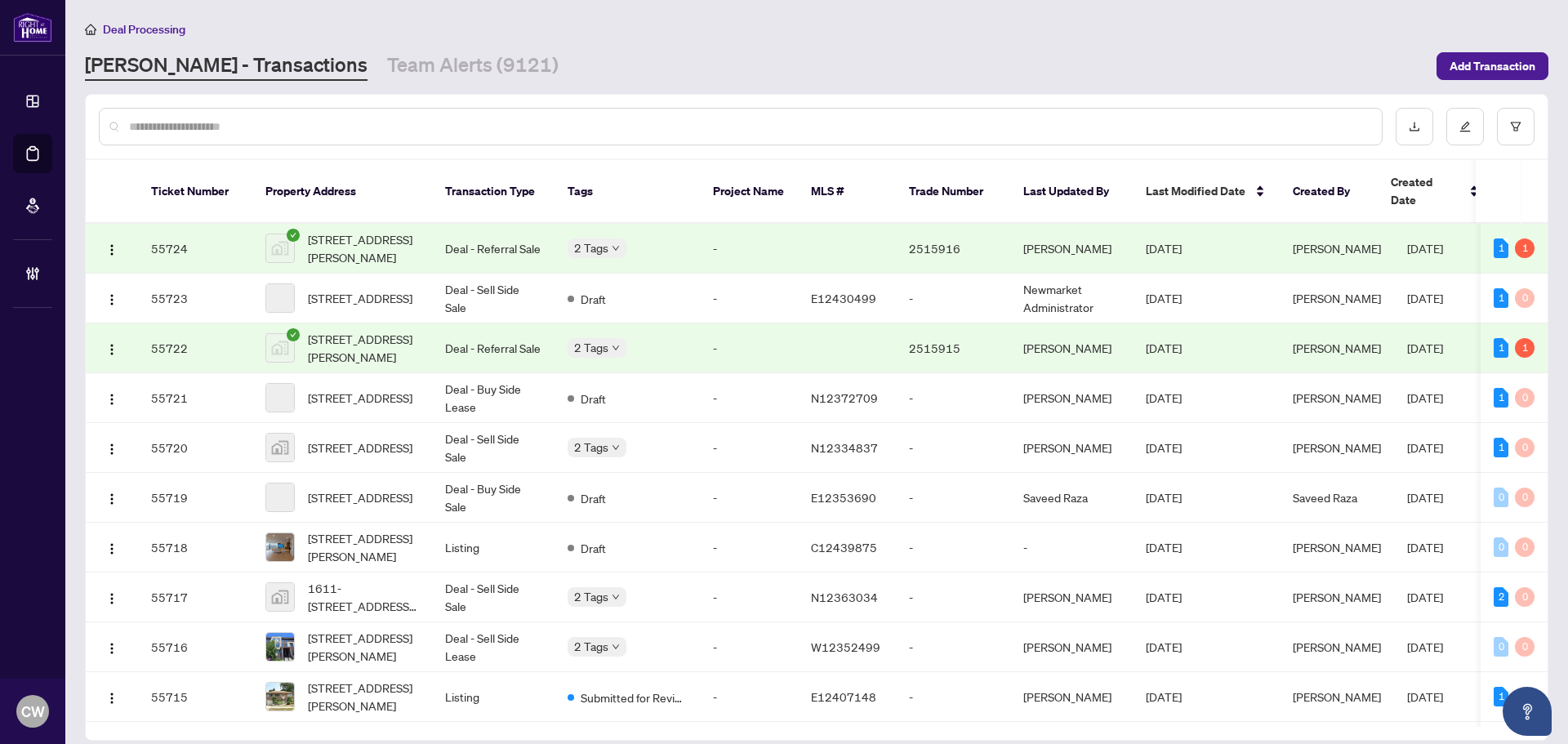
click at [272, 129] on input "text" at bounding box center [749, 126] width 1240 height 18
type input "*"
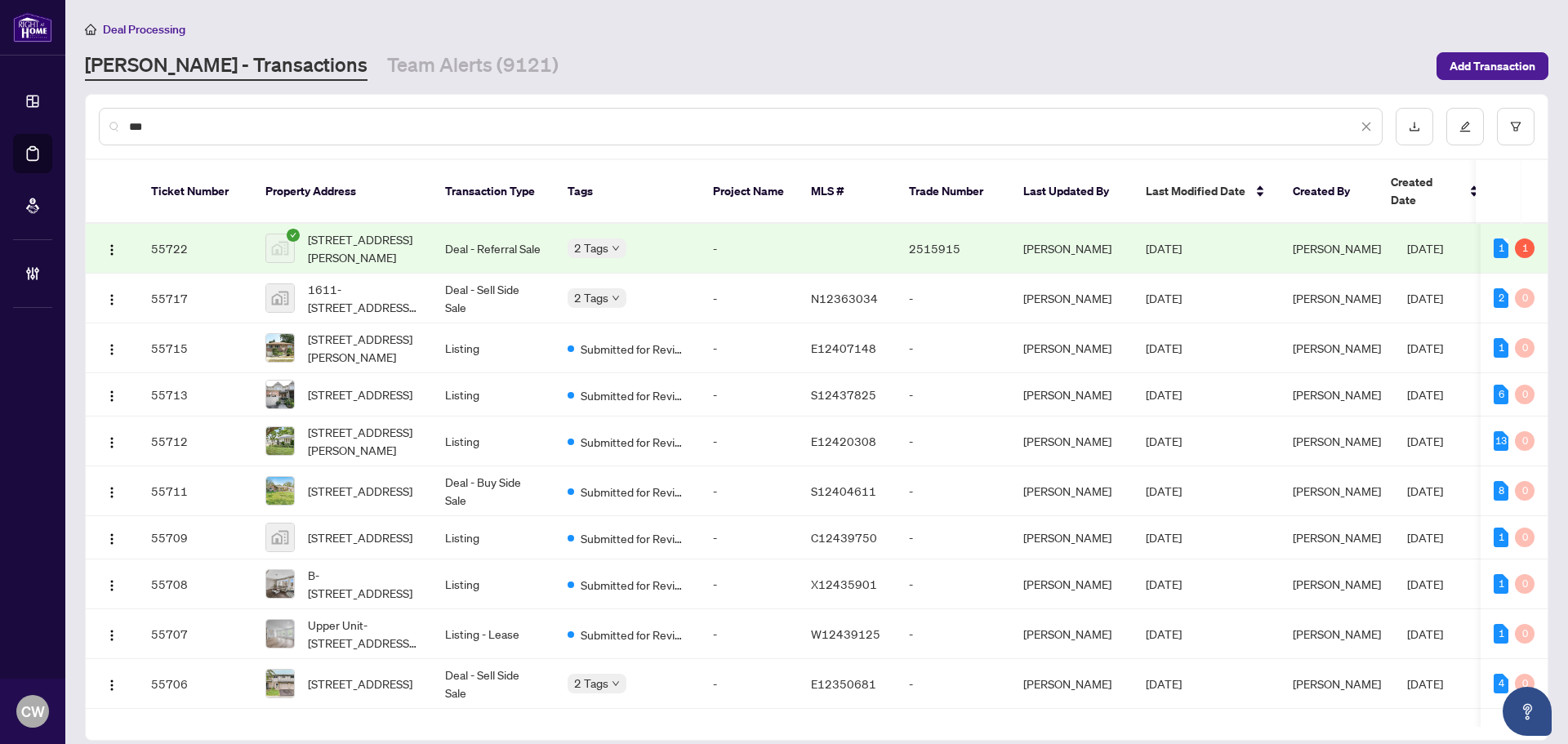
paste input "*********"
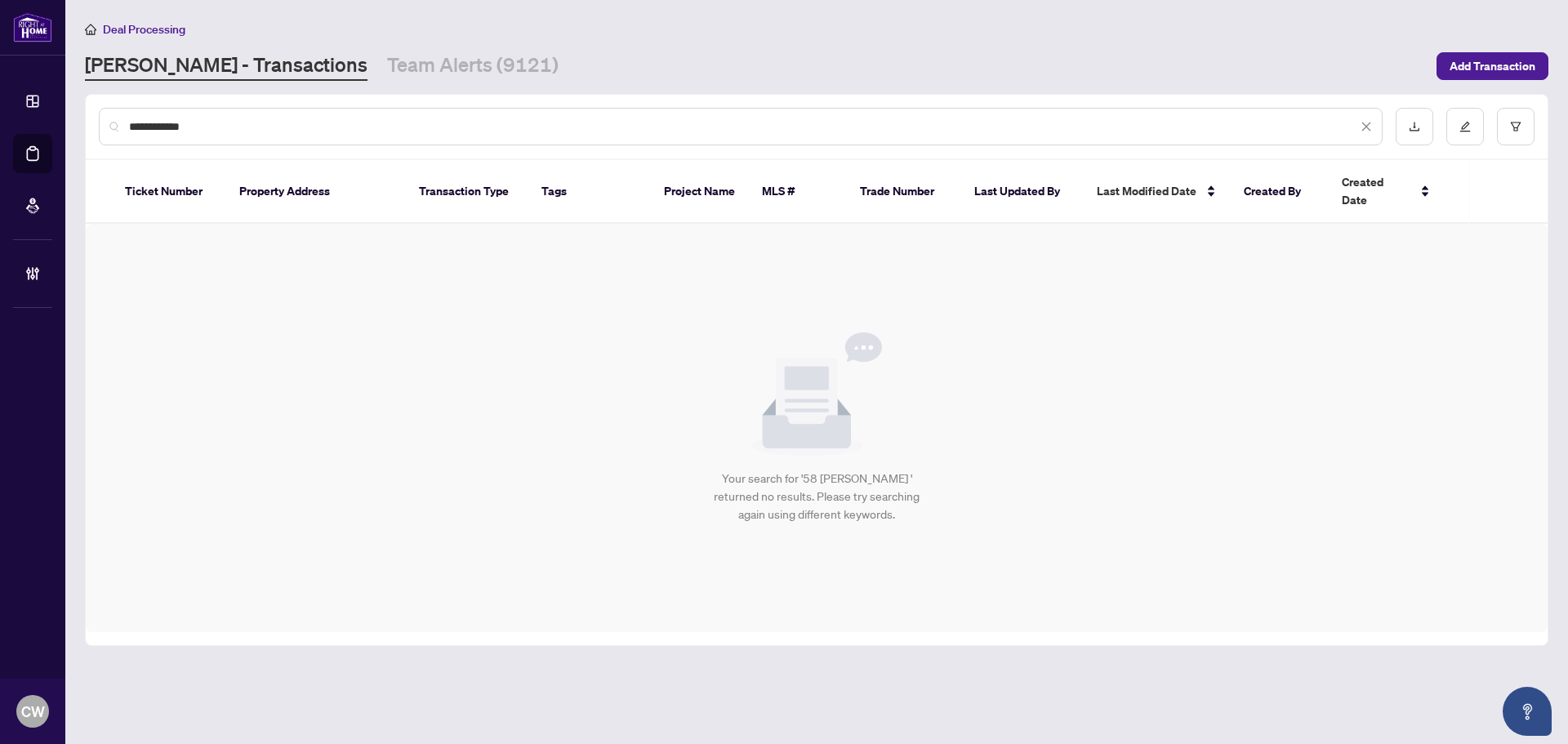
drag, startPoint x: 223, startPoint y: 128, endPoint x: 96, endPoint y: 126, distance: 127.0
click at [96, 126] on div "**********" at bounding box center [816, 127] width 1462 height 64
paste input "text"
type input "*******"
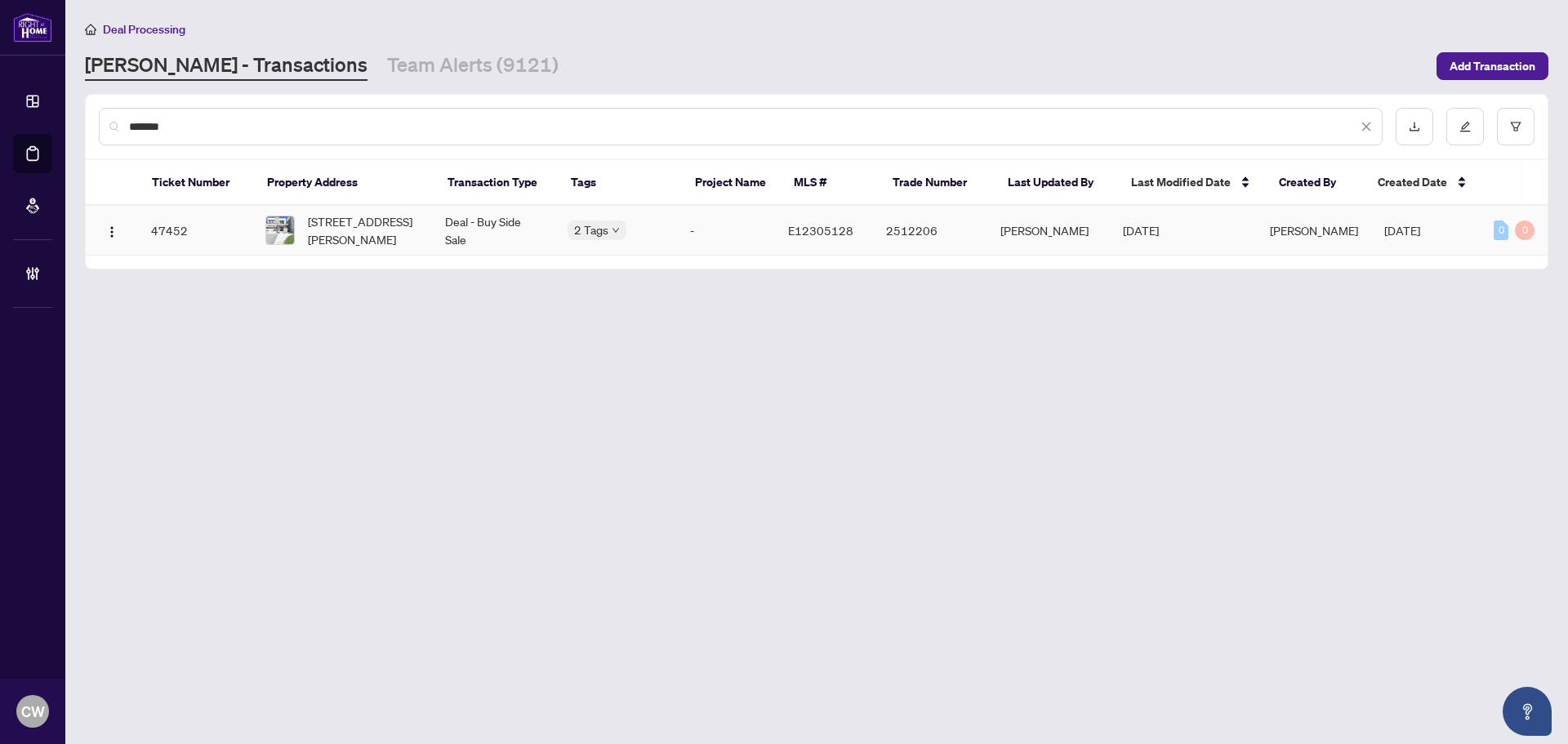
click at [366, 240] on span "[STREET_ADDRESS][PERSON_NAME]" at bounding box center [364, 230] width 112 height 36
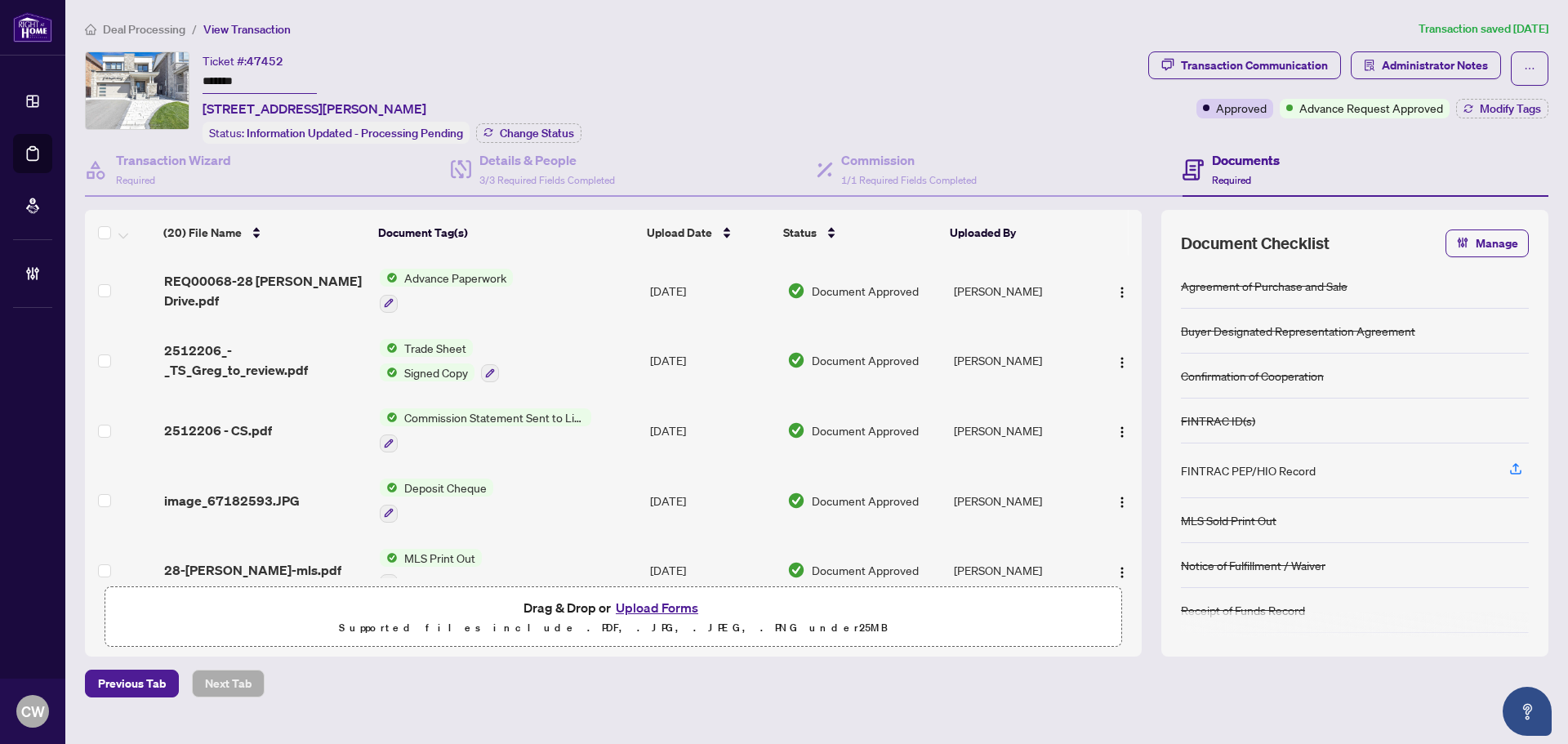
click at [337, 283] on span "REQ00068-28 [PERSON_NAME] Drive.pdf" at bounding box center [265, 291] width 203 height 39
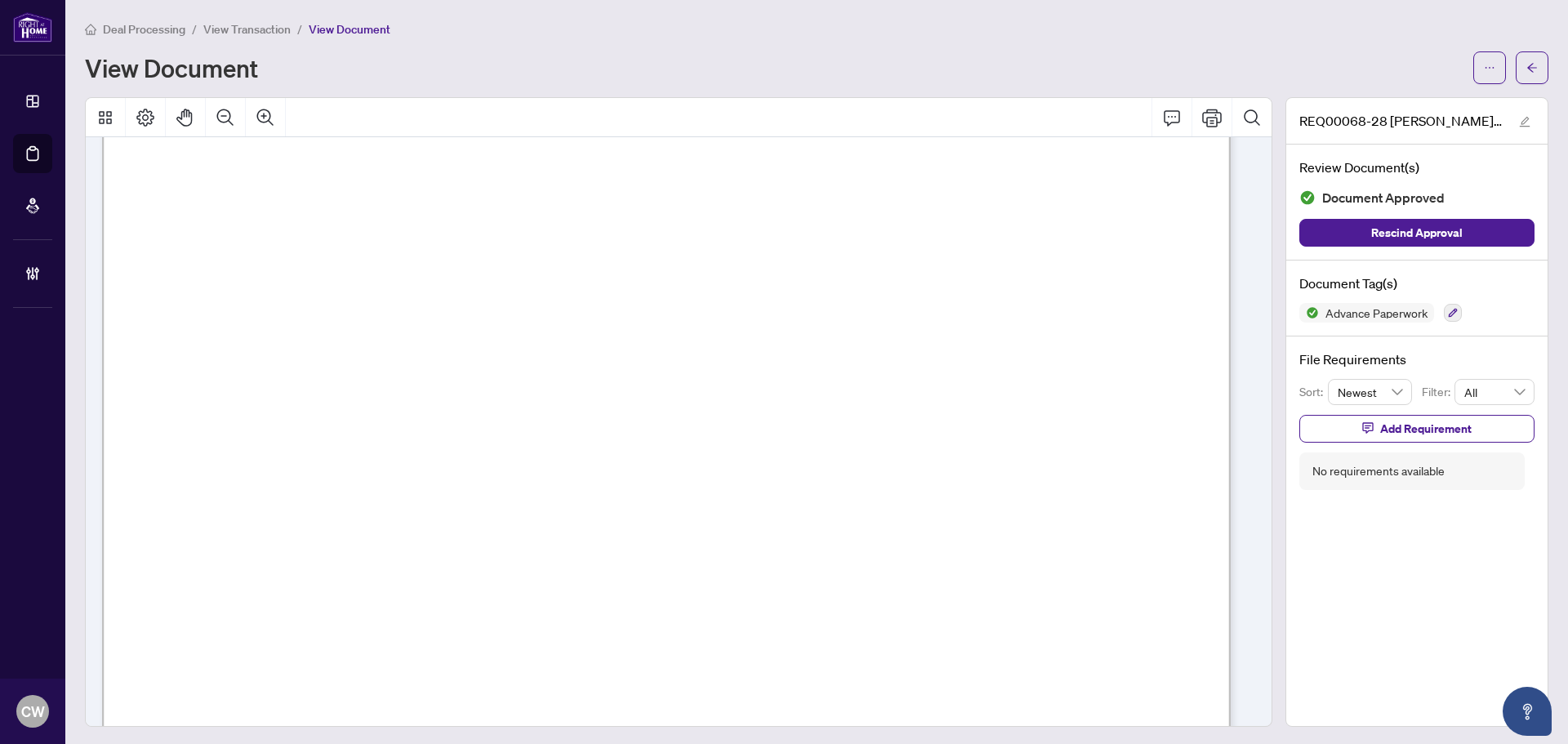
scroll to position [81, 0]
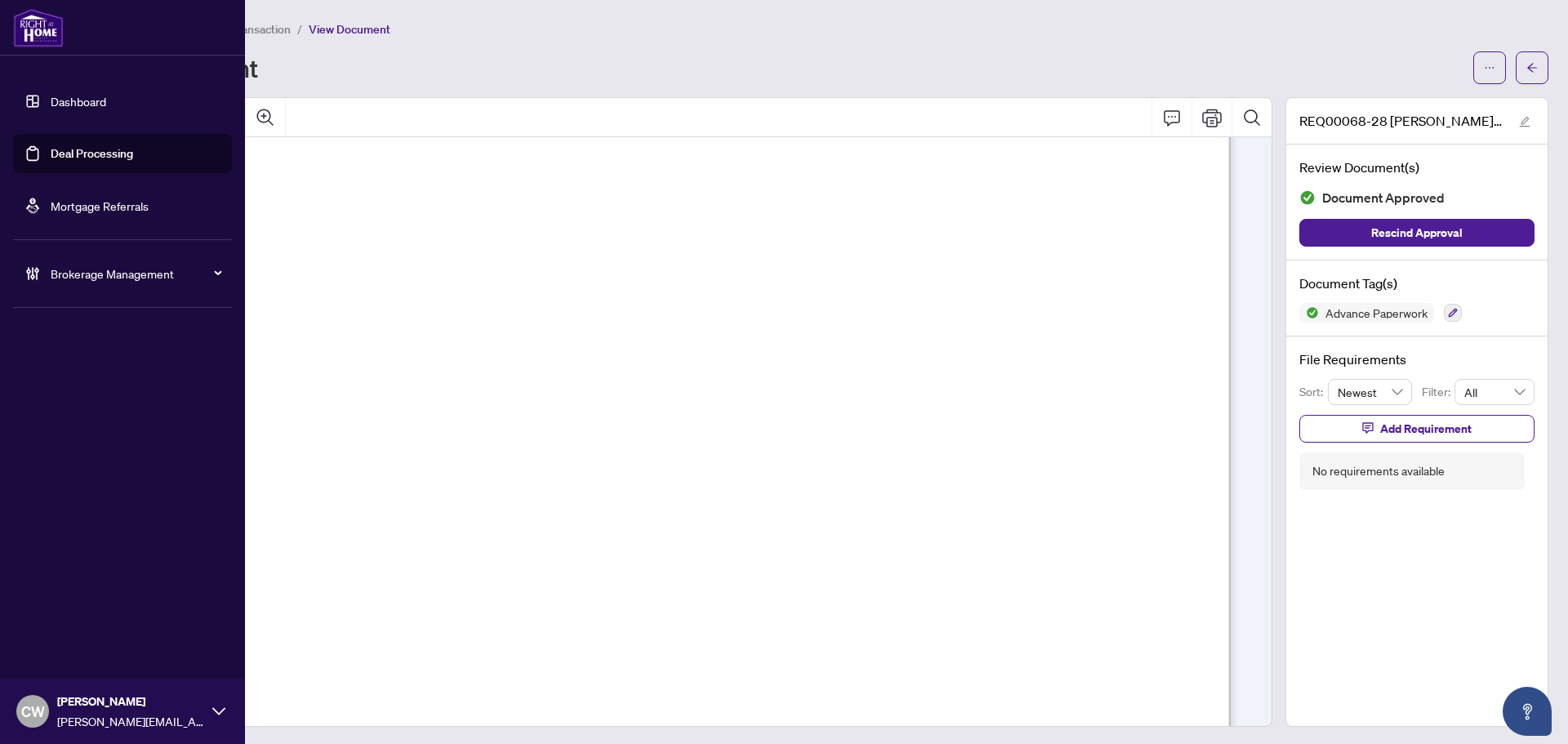
click at [50, 157] on link "Deal Processing" at bounding box center [91, 153] width 82 height 15
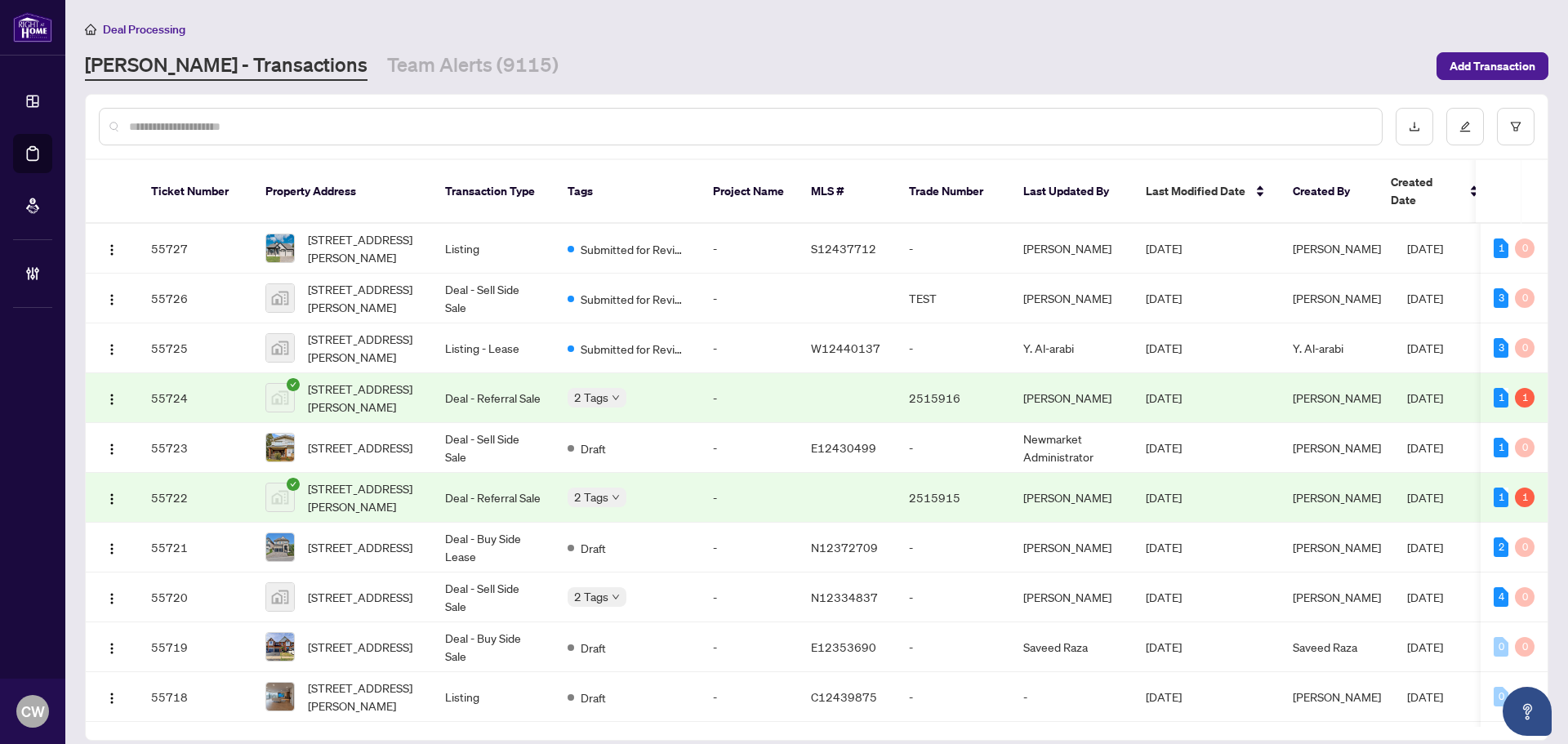
click at [192, 123] on input "text" at bounding box center [749, 126] width 1240 height 18
paste input "*"
type input "*******"
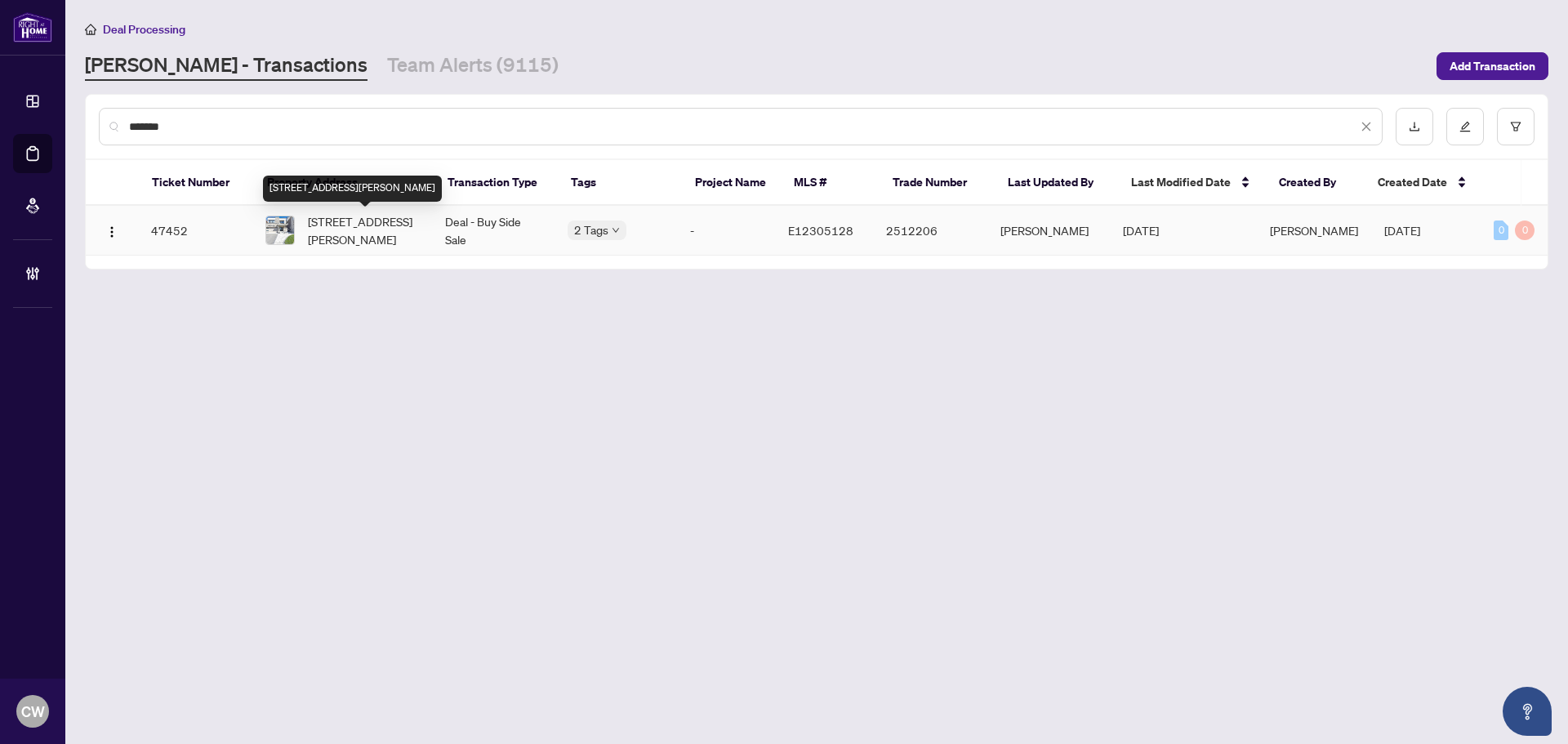
click at [390, 225] on span "[STREET_ADDRESS][PERSON_NAME]" at bounding box center [364, 230] width 112 height 36
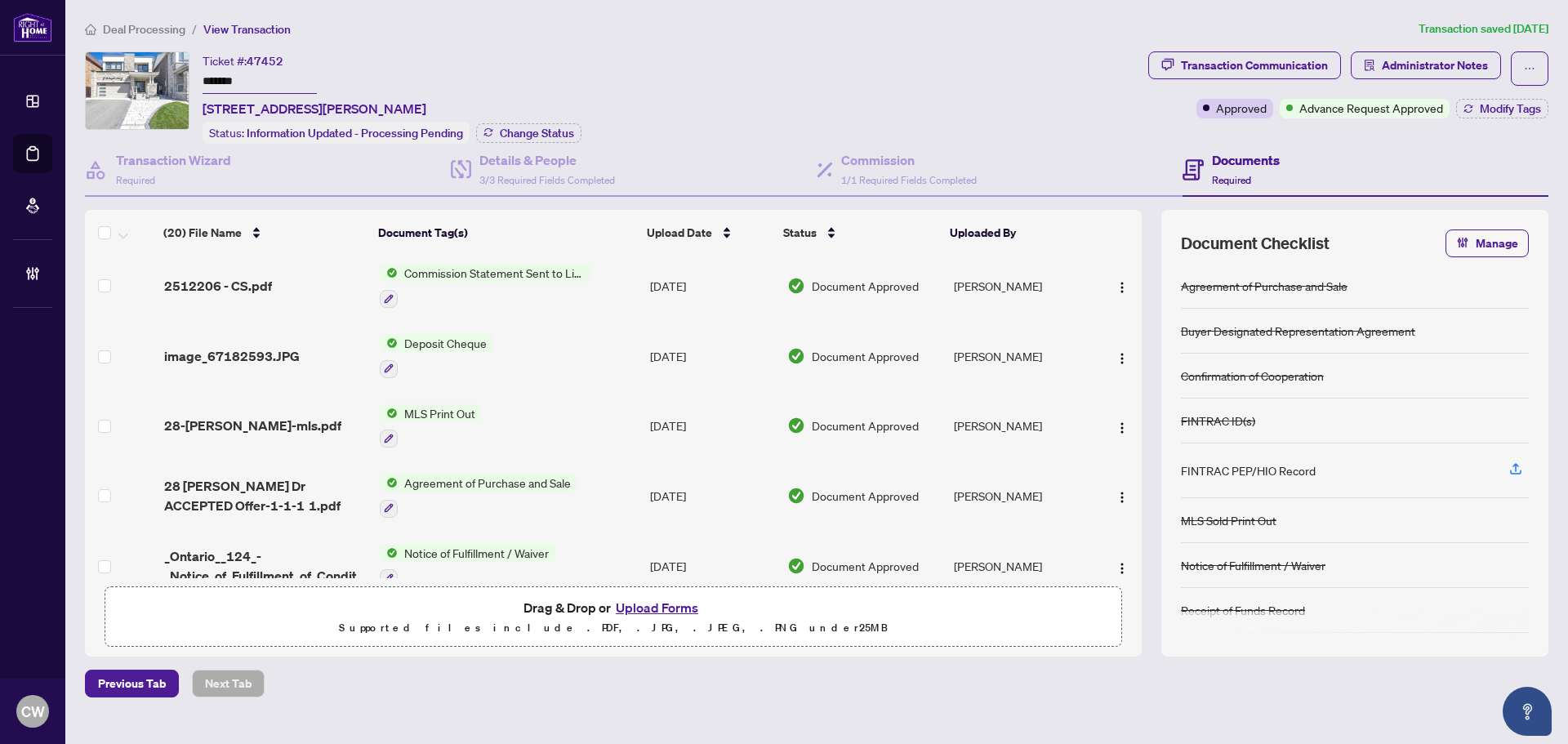
scroll to position [163, 0]
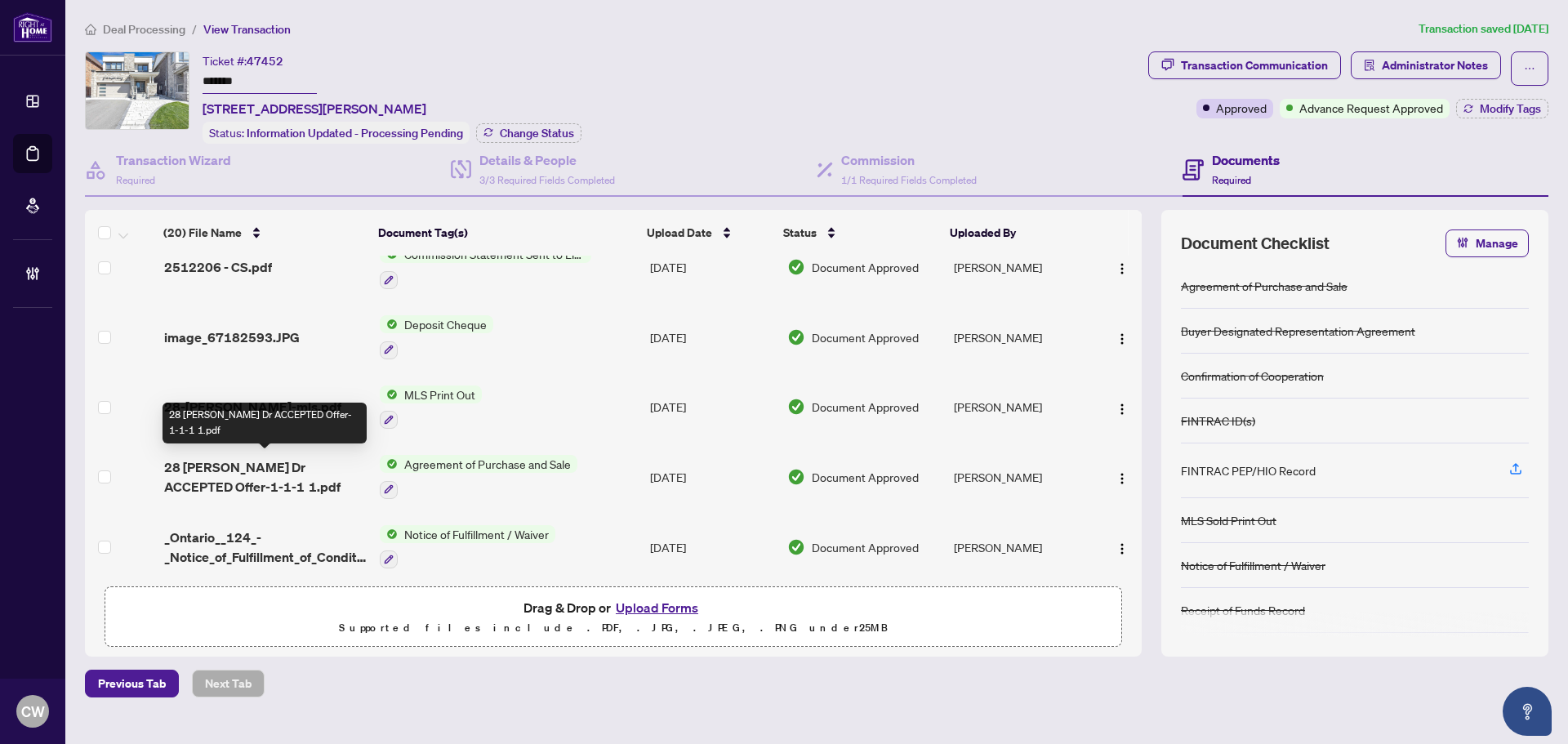
click at [292, 462] on span "28 [PERSON_NAME] Dr ACCEPTED Offer-1-1-1 1.pdf" at bounding box center [265, 477] width 203 height 39
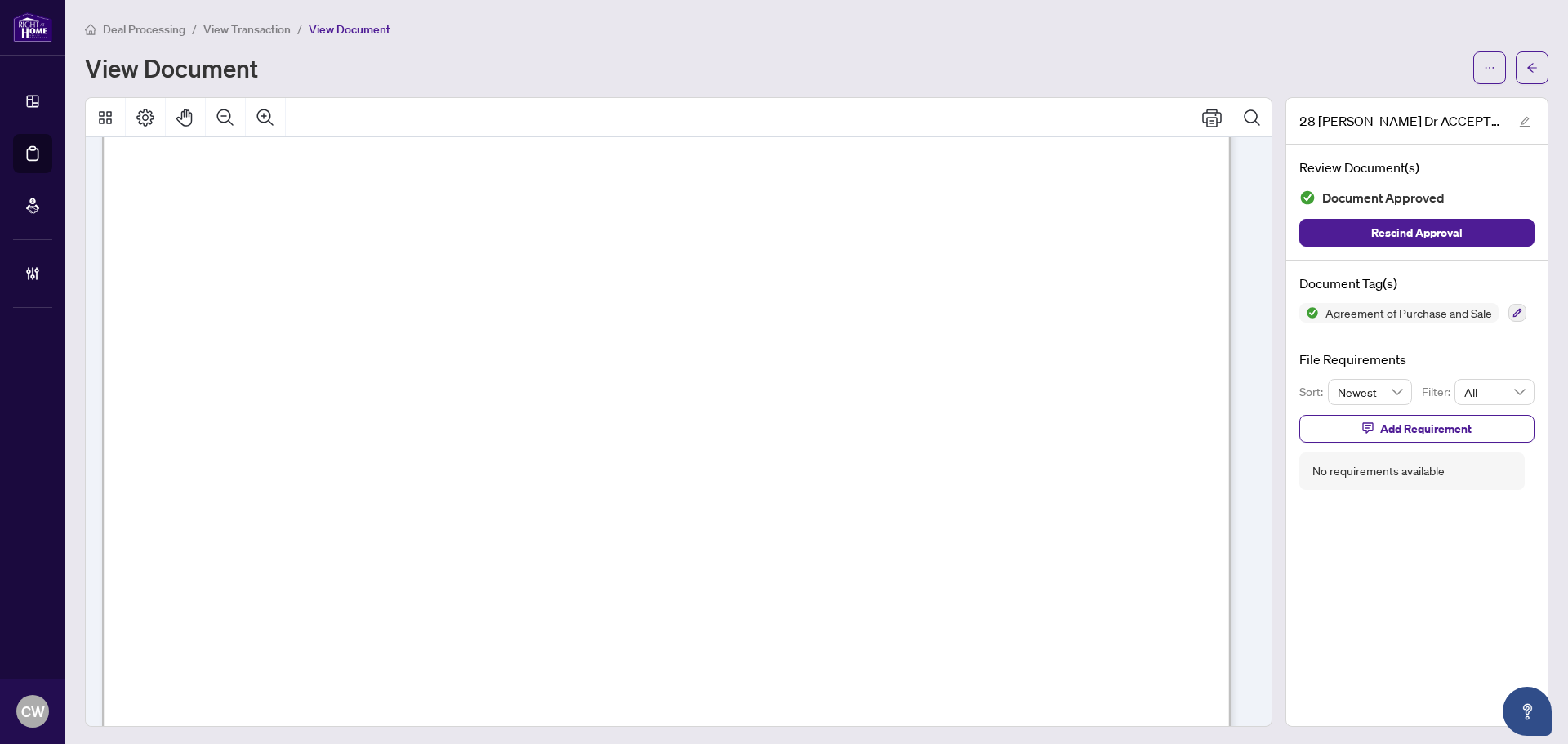
scroll to position [899, 0]
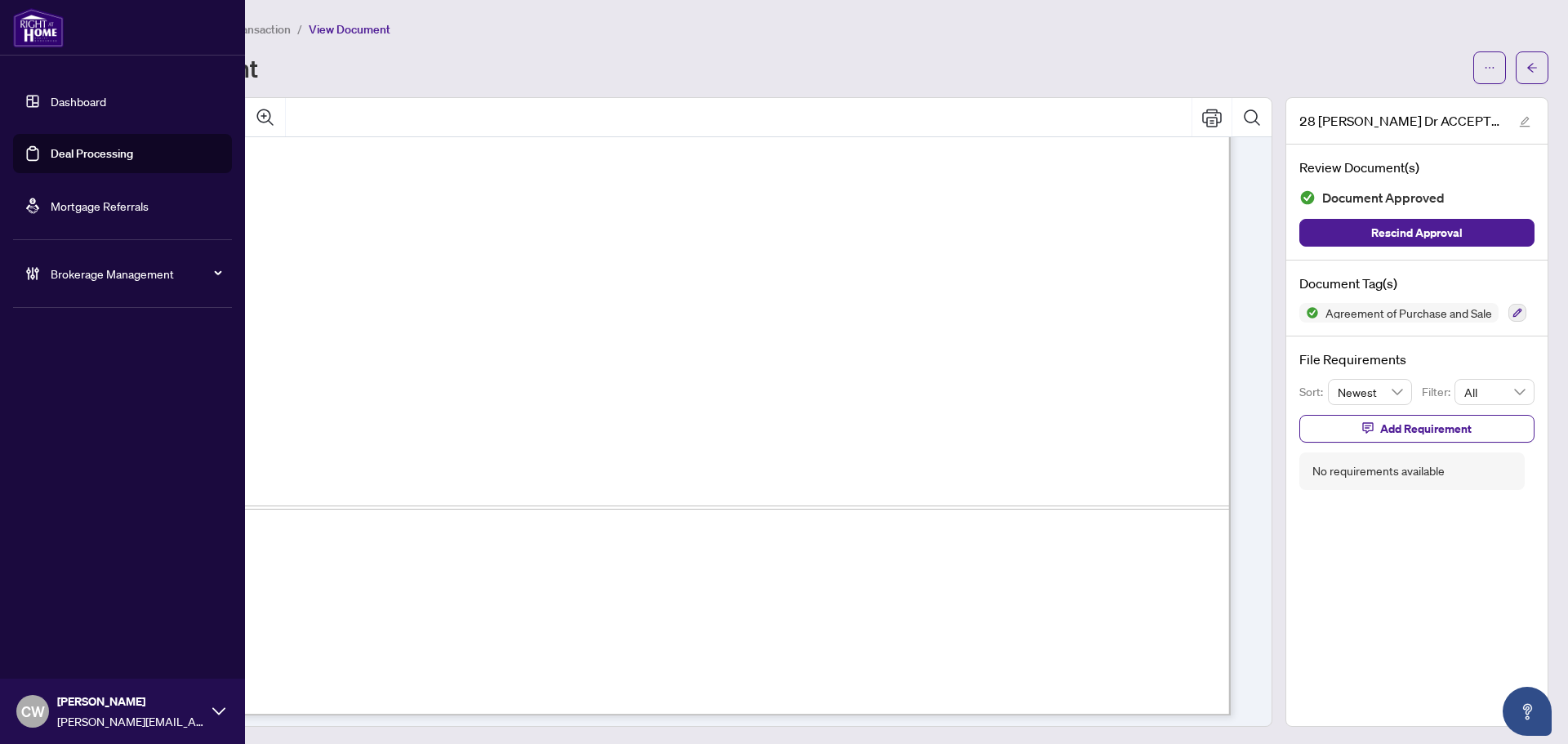
click at [50, 148] on link "Deal Processing" at bounding box center [91, 153] width 82 height 15
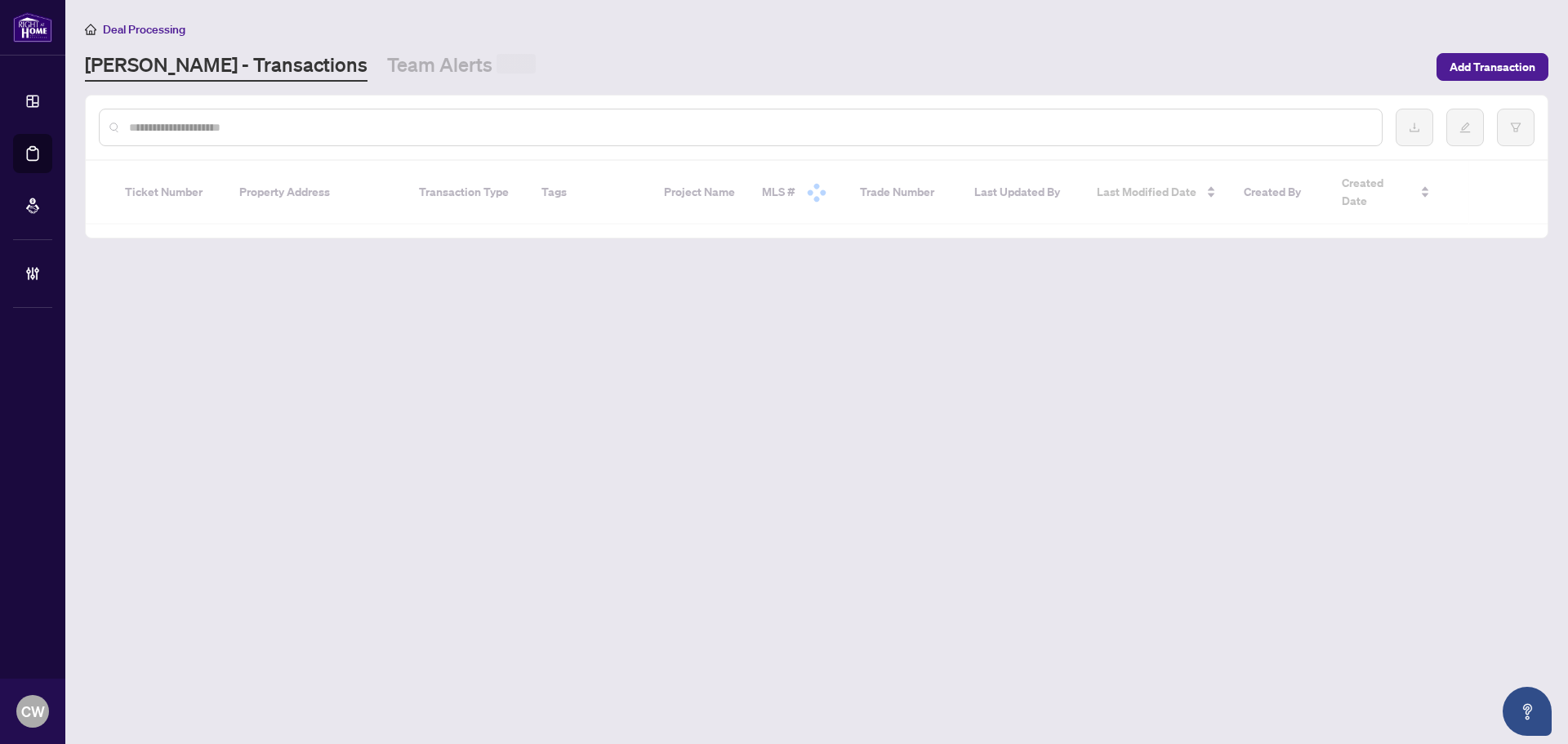
click at [291, 125] on input "text" at bounding box center [749, 127] width 1240 height 18
paste input "*******"
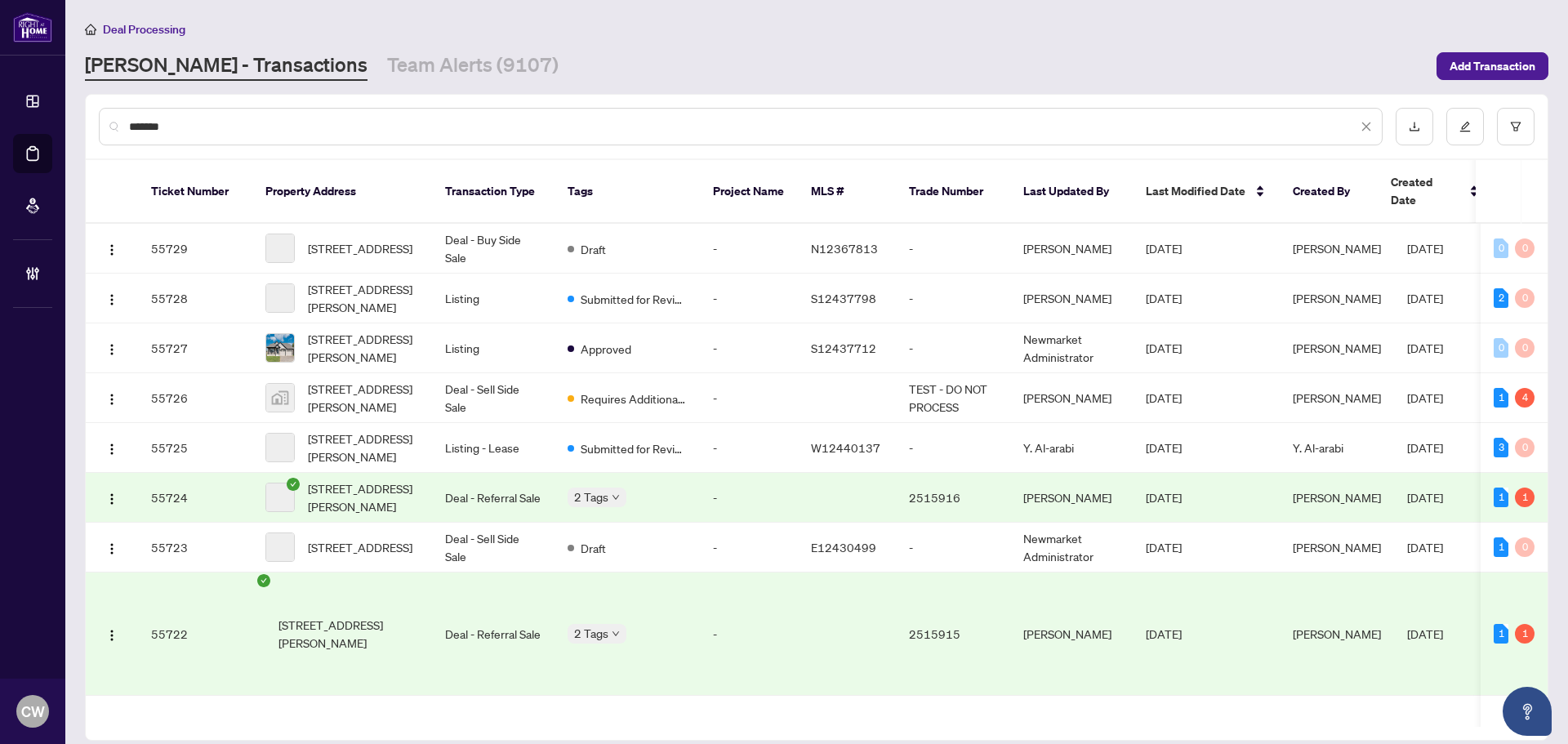
type input "*******"
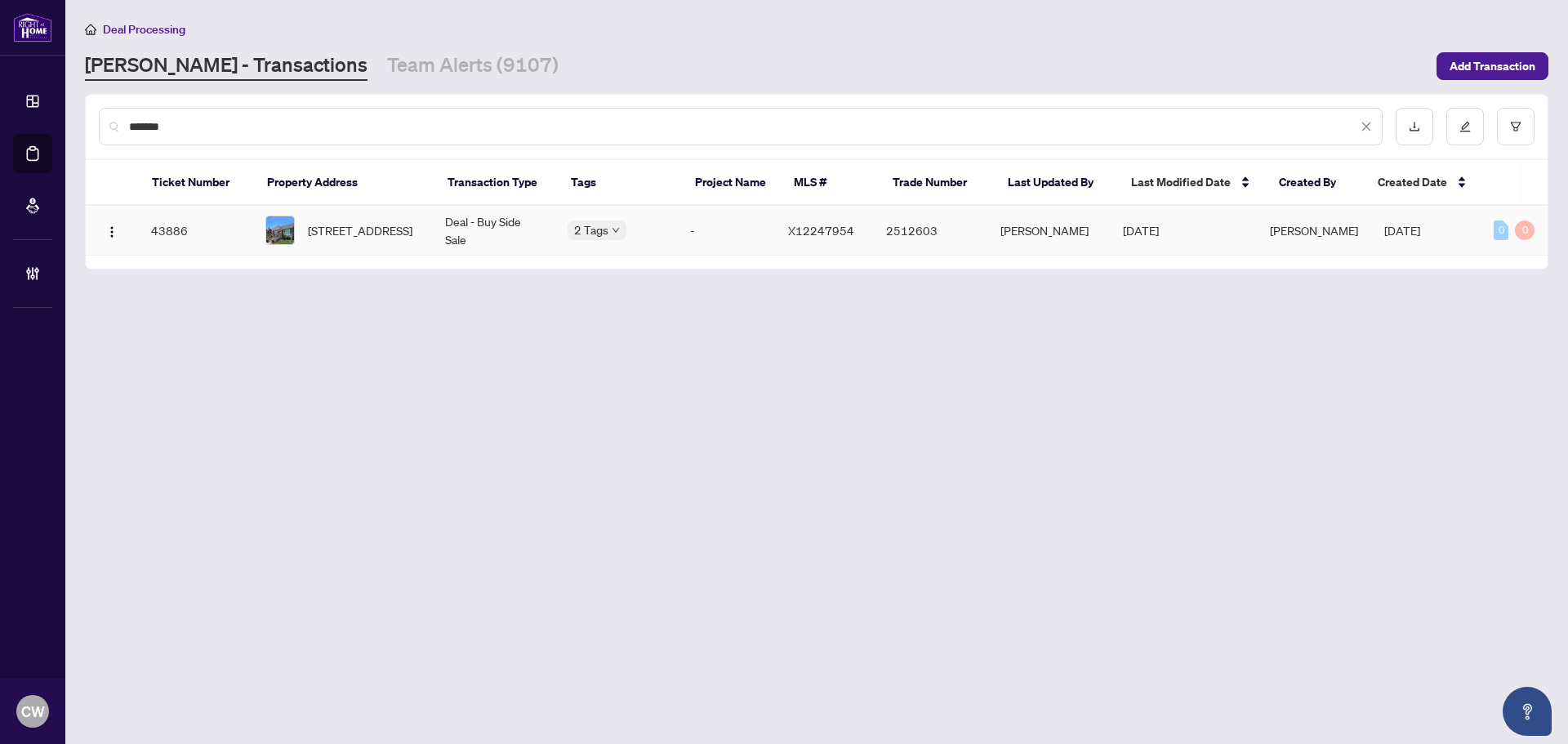
click at [361, 238] on span "[STREET_ADDRESS]" at bounding box center [361, 230] width 105 height 18
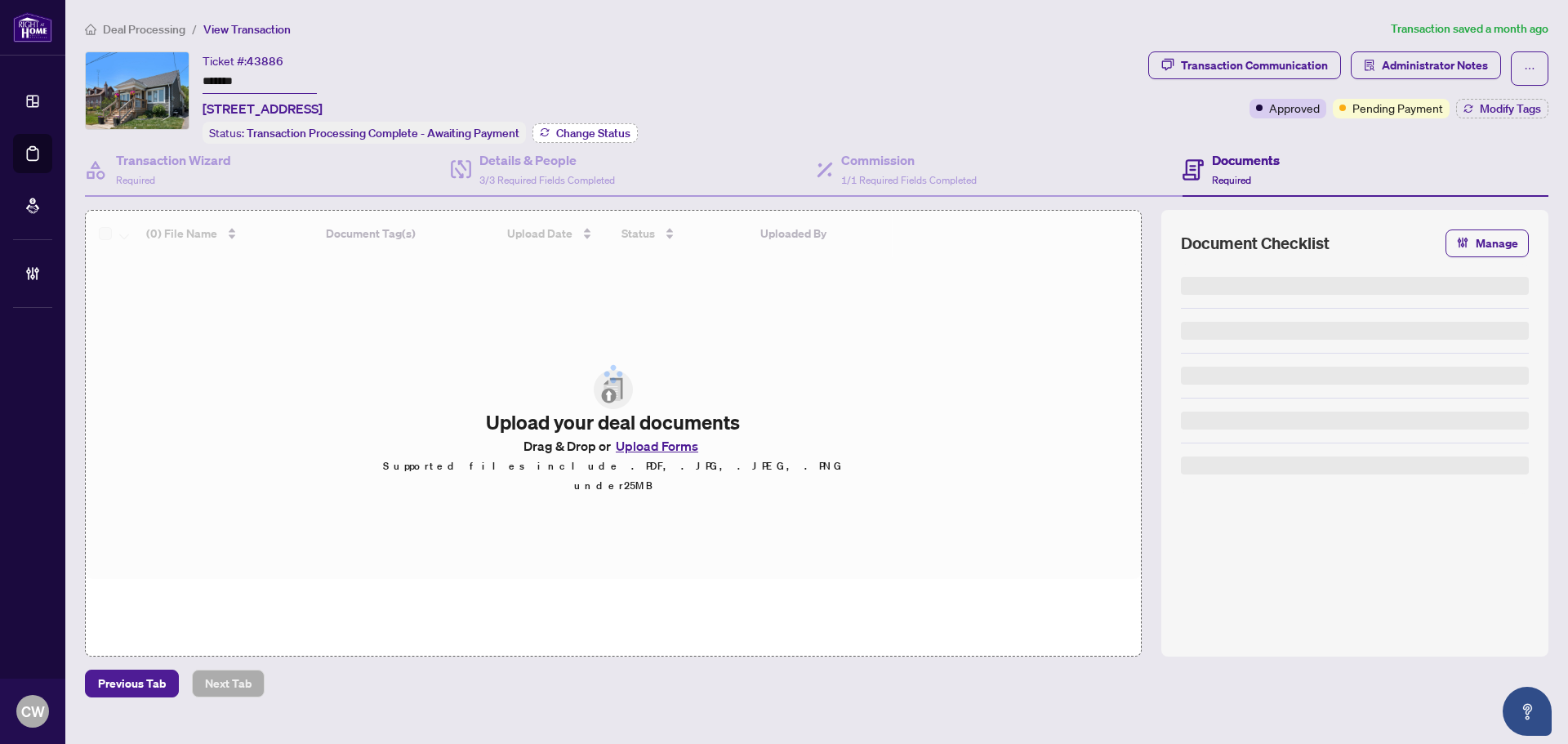
click at [599, 127] on span "Change Status" at bounding box center [593, 133] width 75 height 12
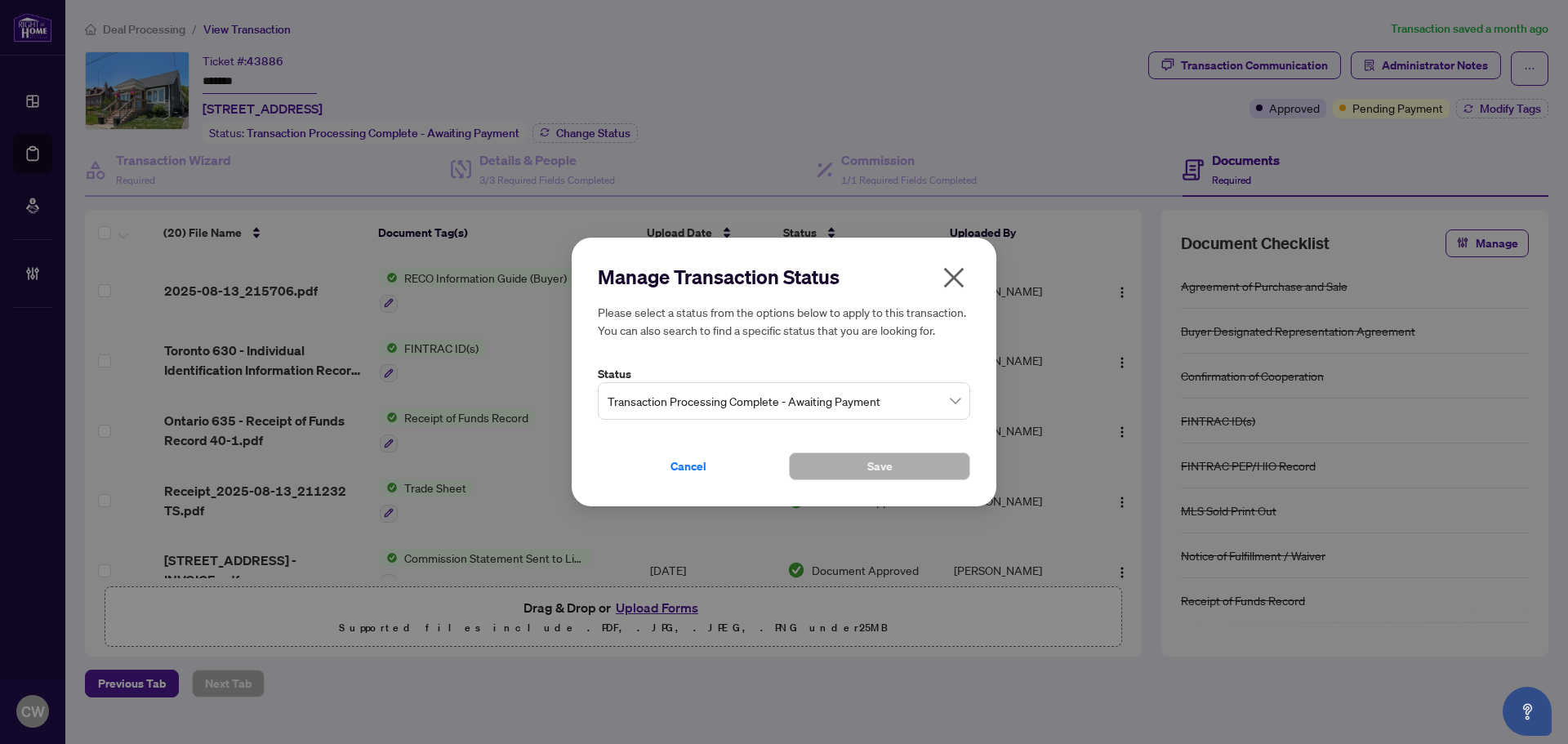
click at [806, 394] on span "Transaction Processing Complete - Awaiting Payment" at bounding box center [784, 402] width 353 height 31
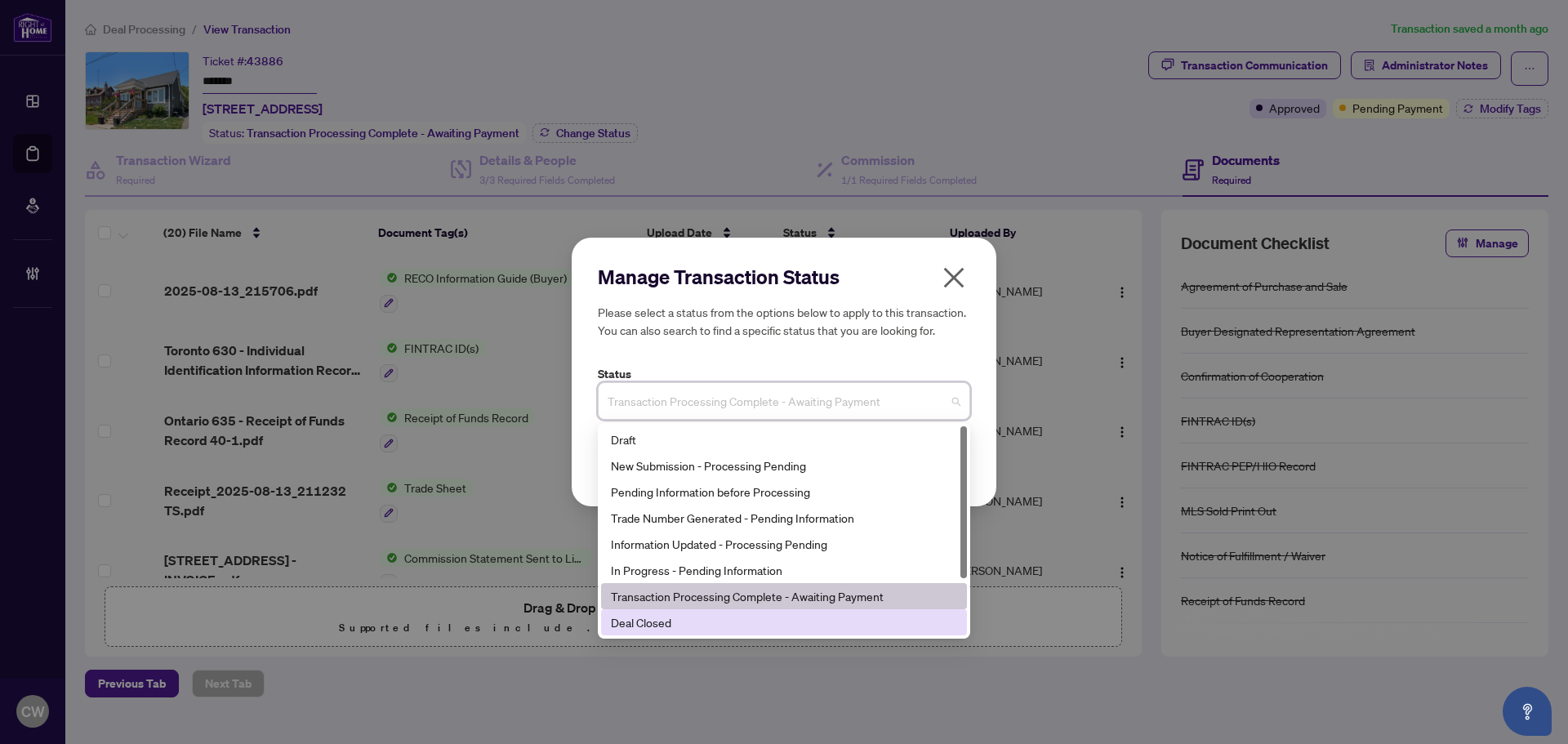
click at [766, 622] on div "Deal Closed" at bounding box center [784, 623] width 346 height 18
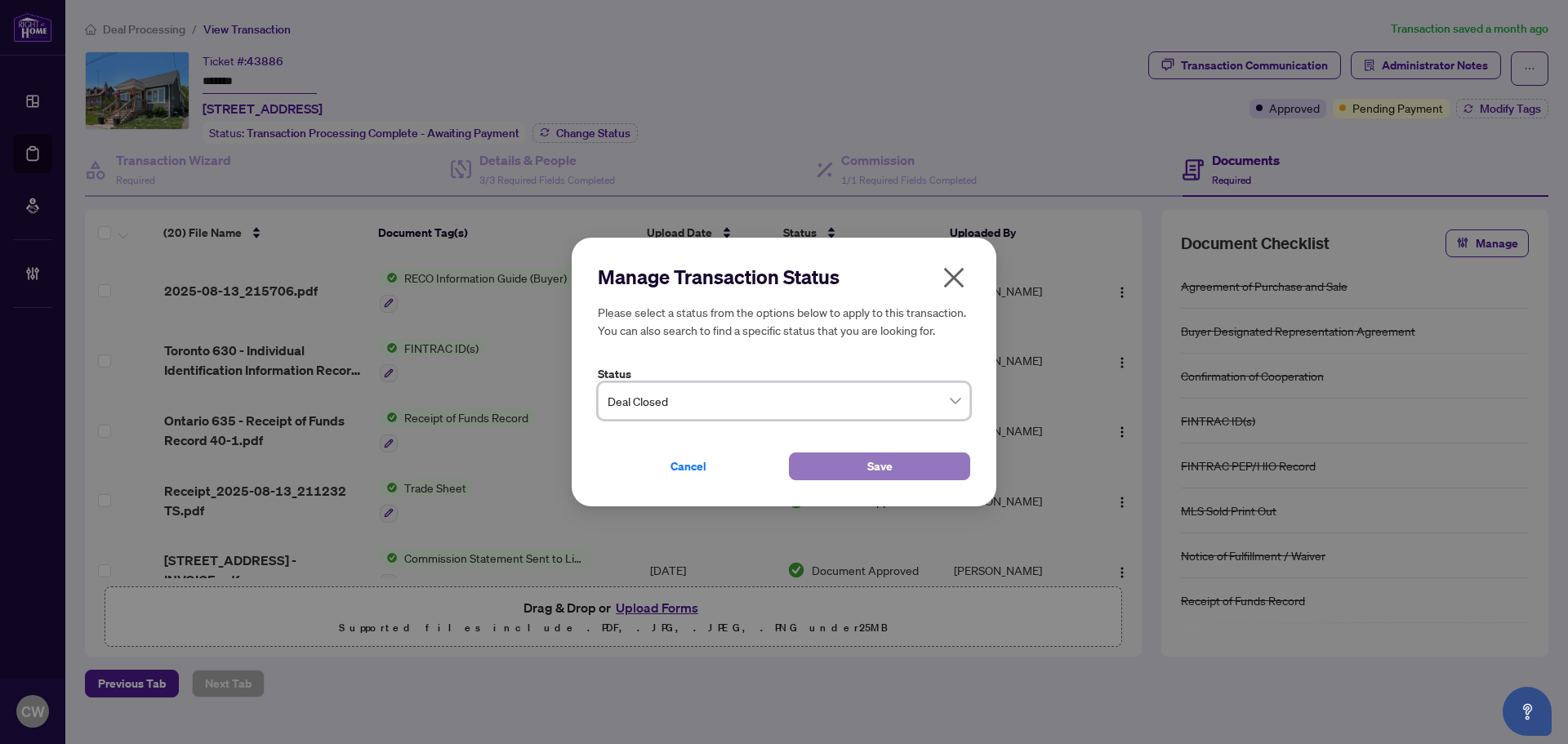
click at [848, 462] on button "Save" at bounding box center [880, 467] width 181 height 28
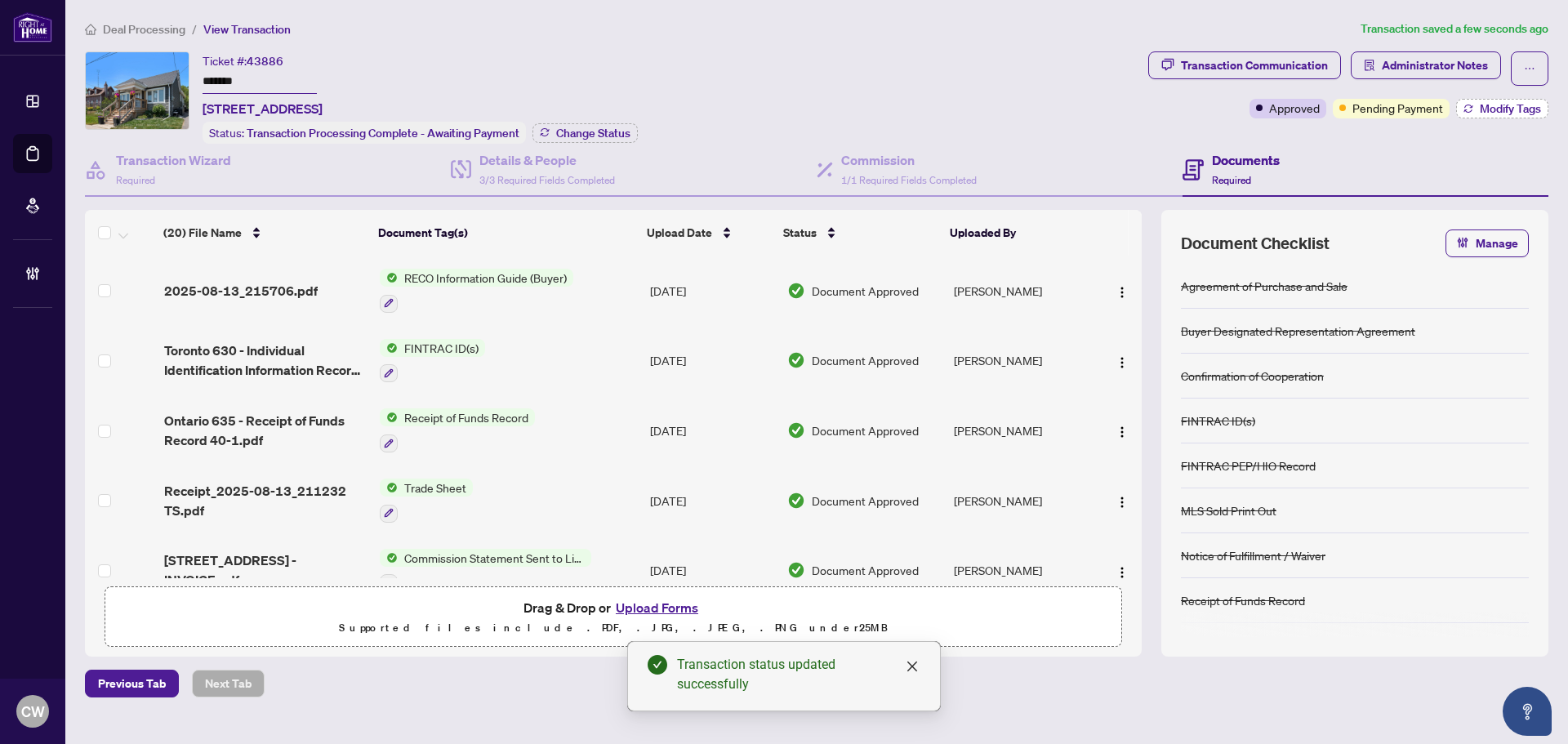
click at [1491, 107] on span "Modify Tags" at bounding box center [1510, 109] width 61 height 12
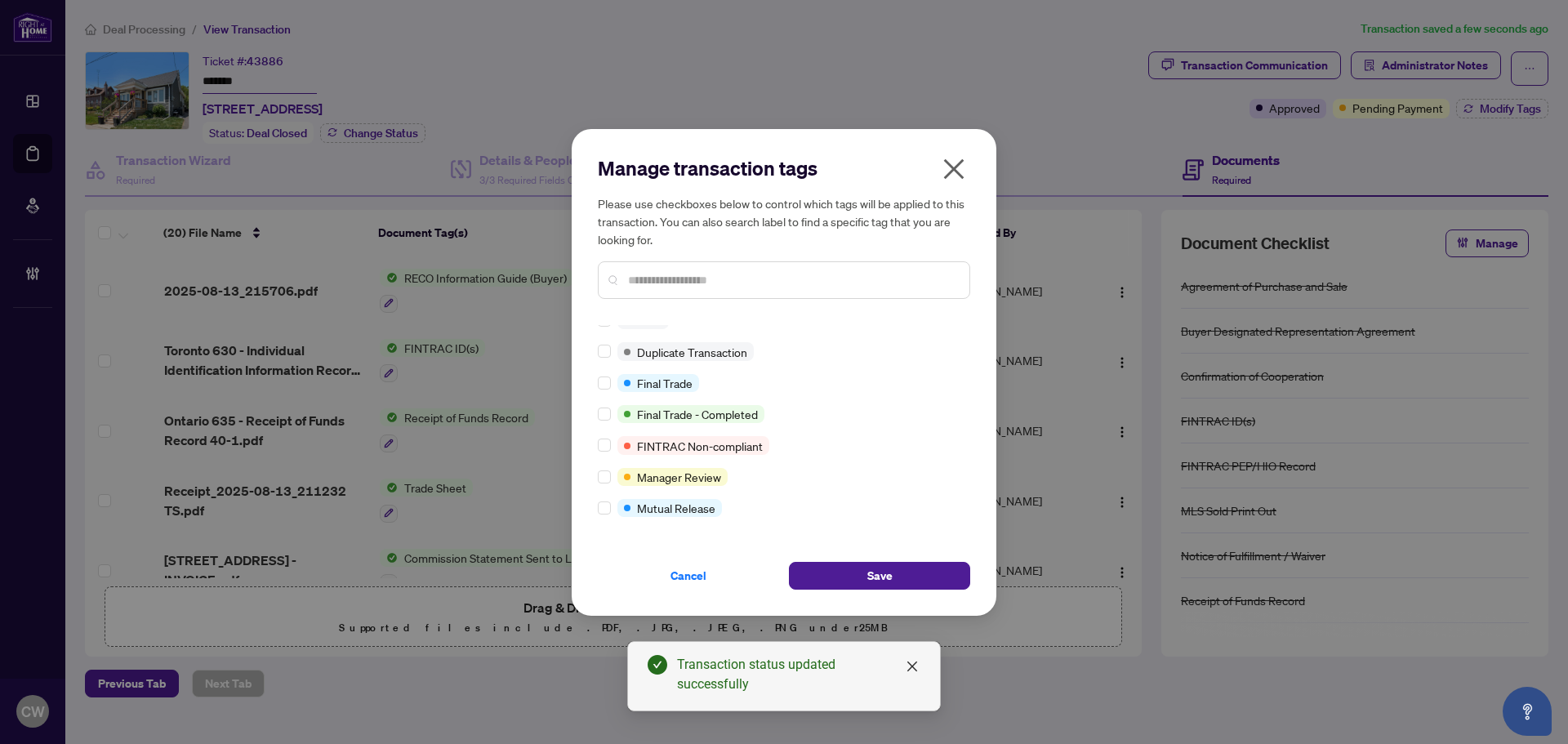
scroll to position [14, 0]
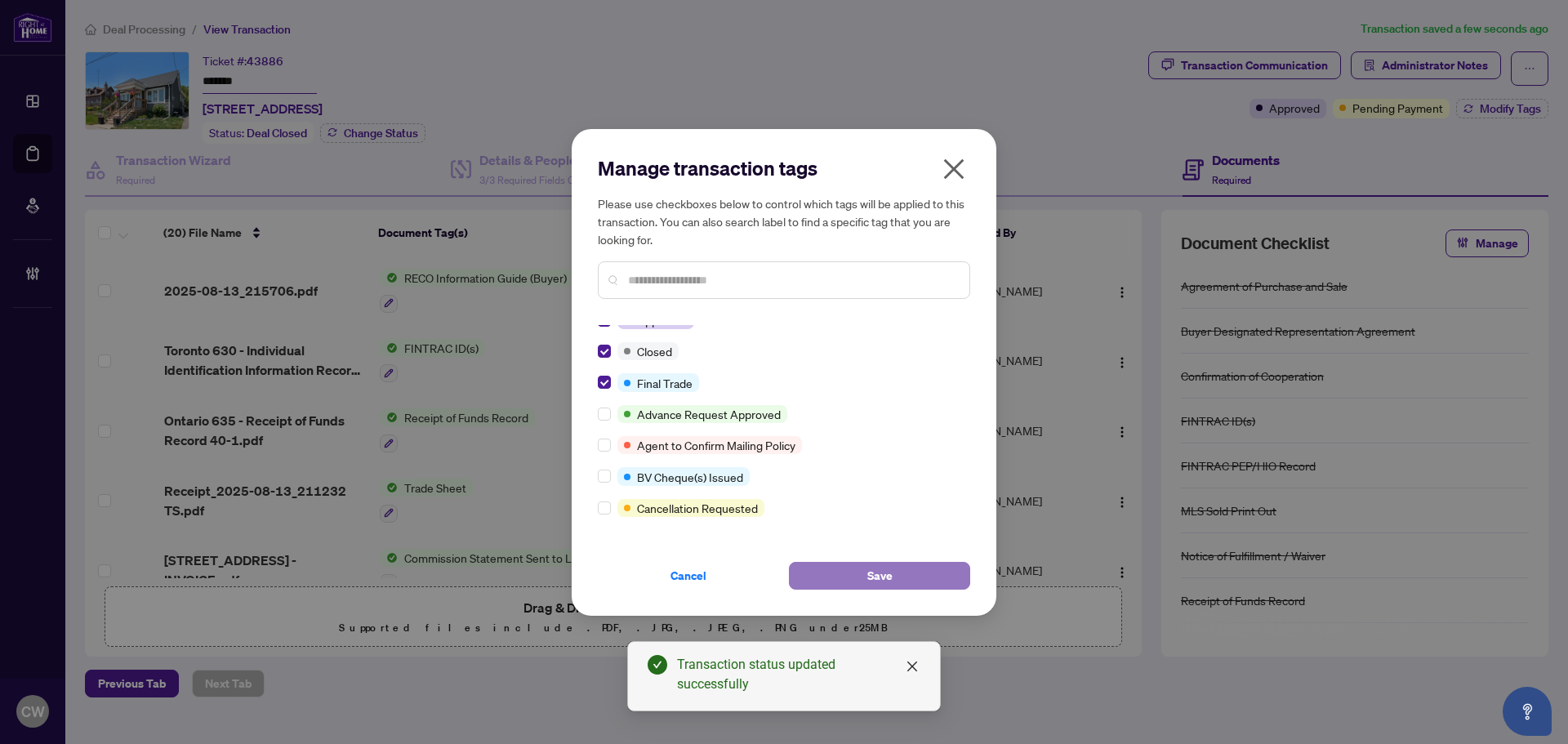
click at [864, 586] on button "Save" at bounding box center [880, 576] width 181 height 28
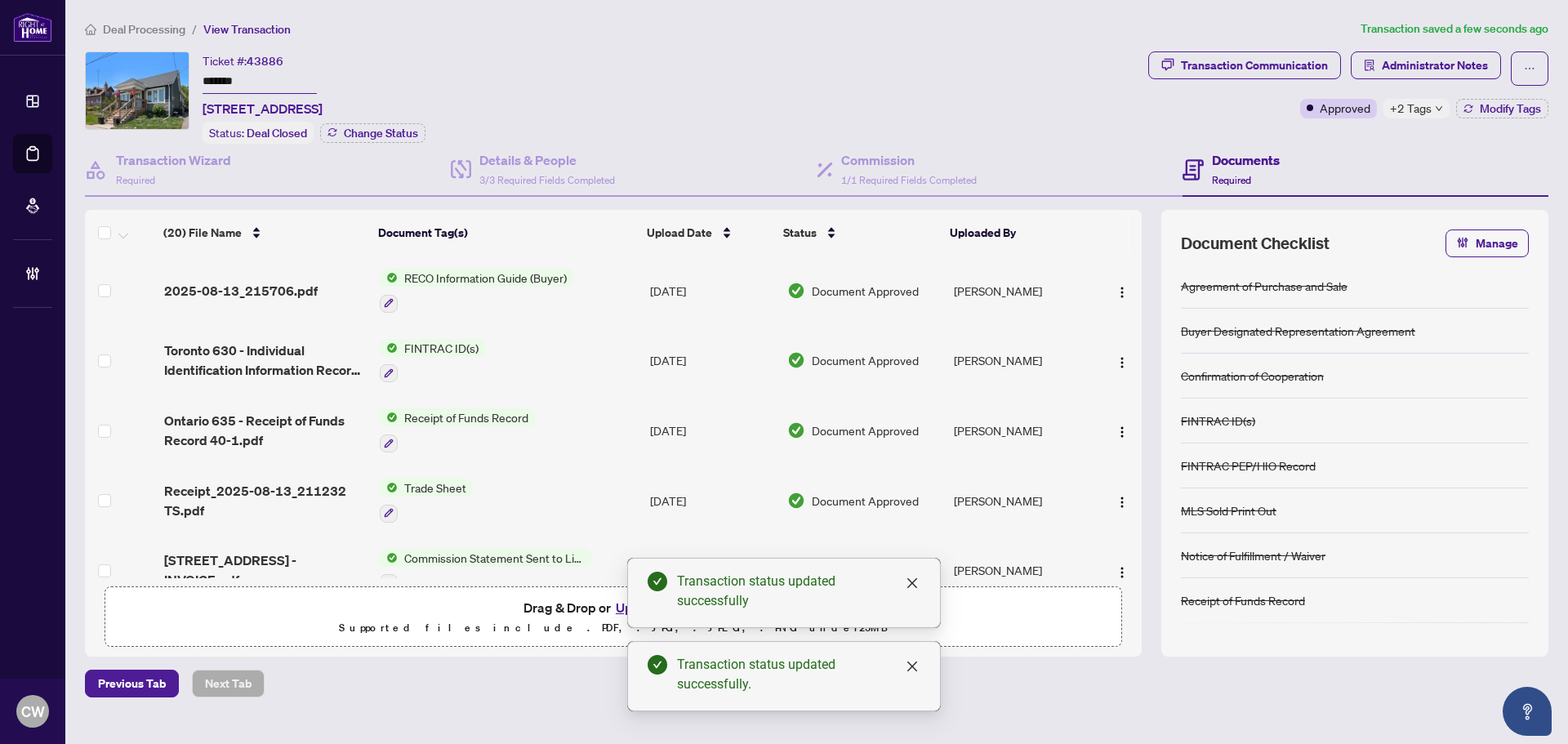
click at [259, 496] on span "Receipt_2025-08-13_211232 TS.pdf" at bounding box center [265, 501] width 203 height 39
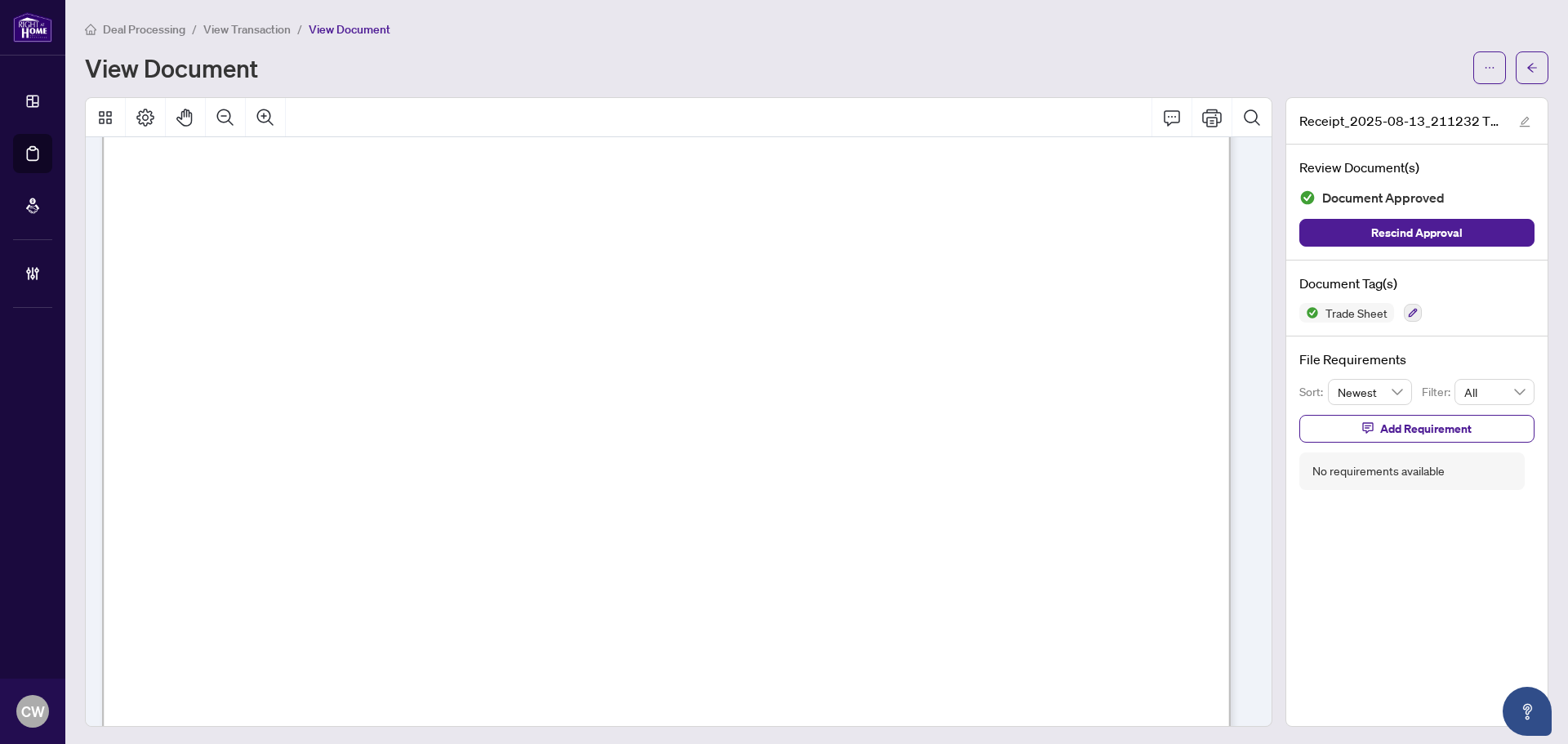
scroll to position [572, 0]
click at [1527, 61] on span "button" at bounding box center [1533, 67] width 12 height 26
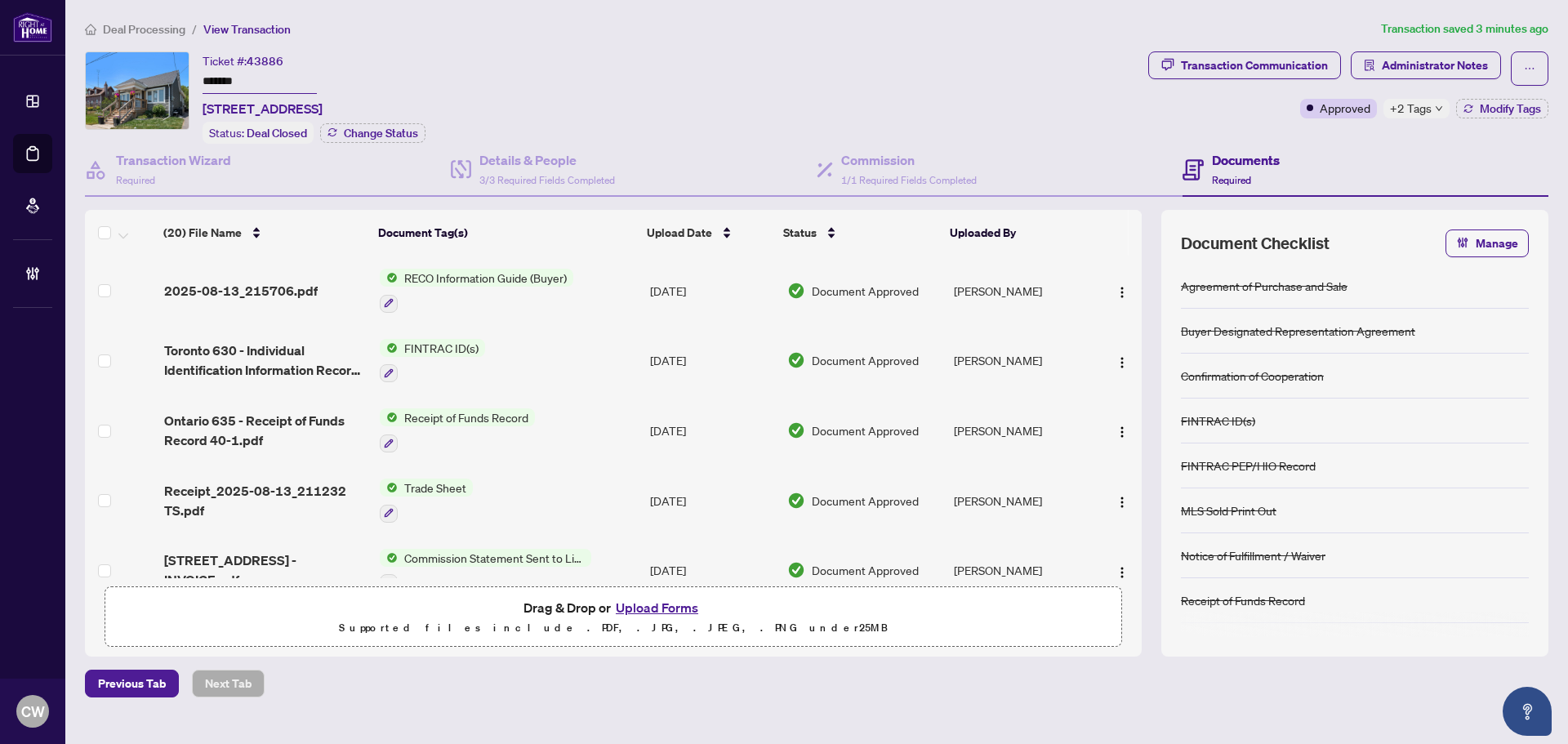
click at [666, 602] on button "Upload Forms" at bounding box center [656, 608] width 92 height 21
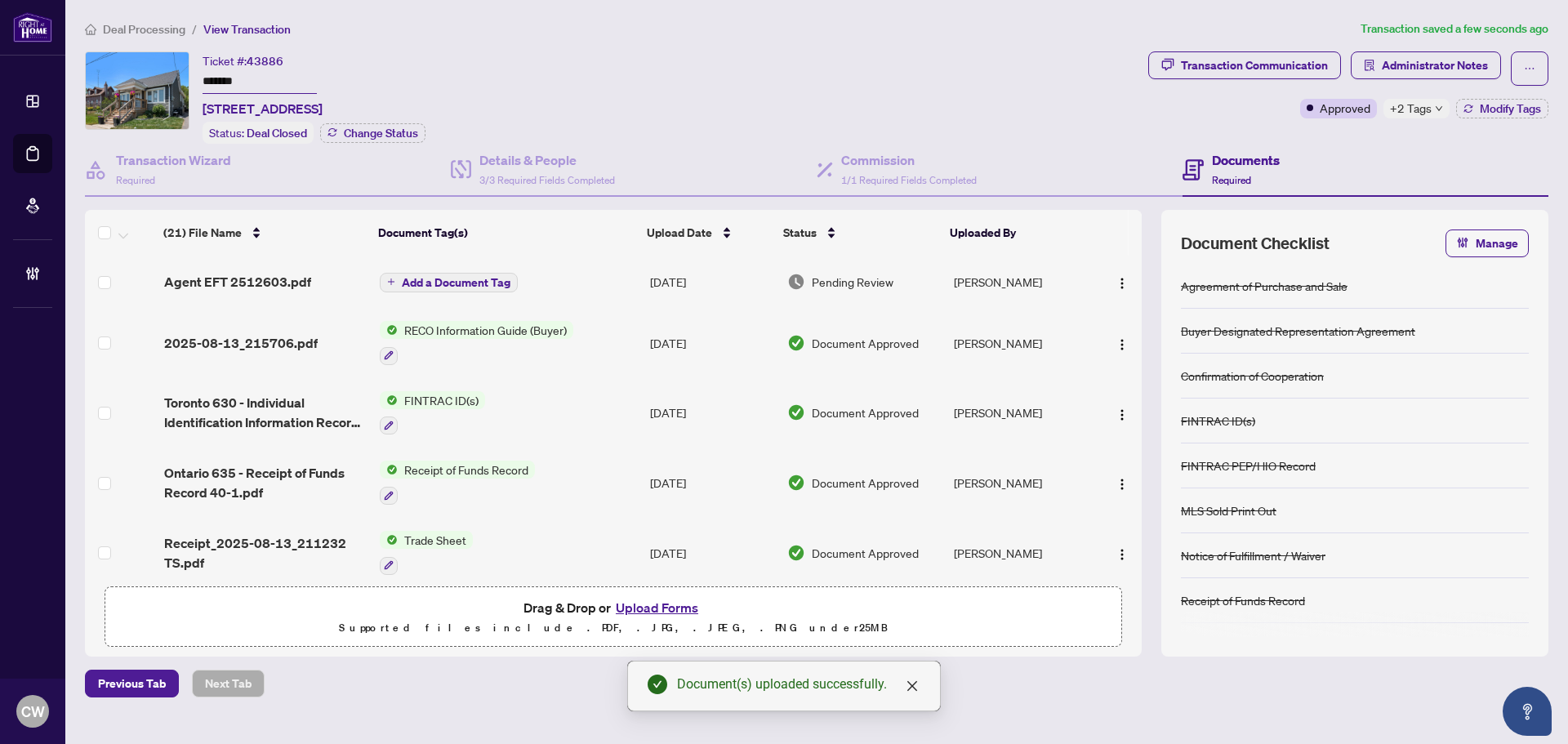
click at [1117, 293] on button "button" at bounding box center [1122, 281] width 26 height 26
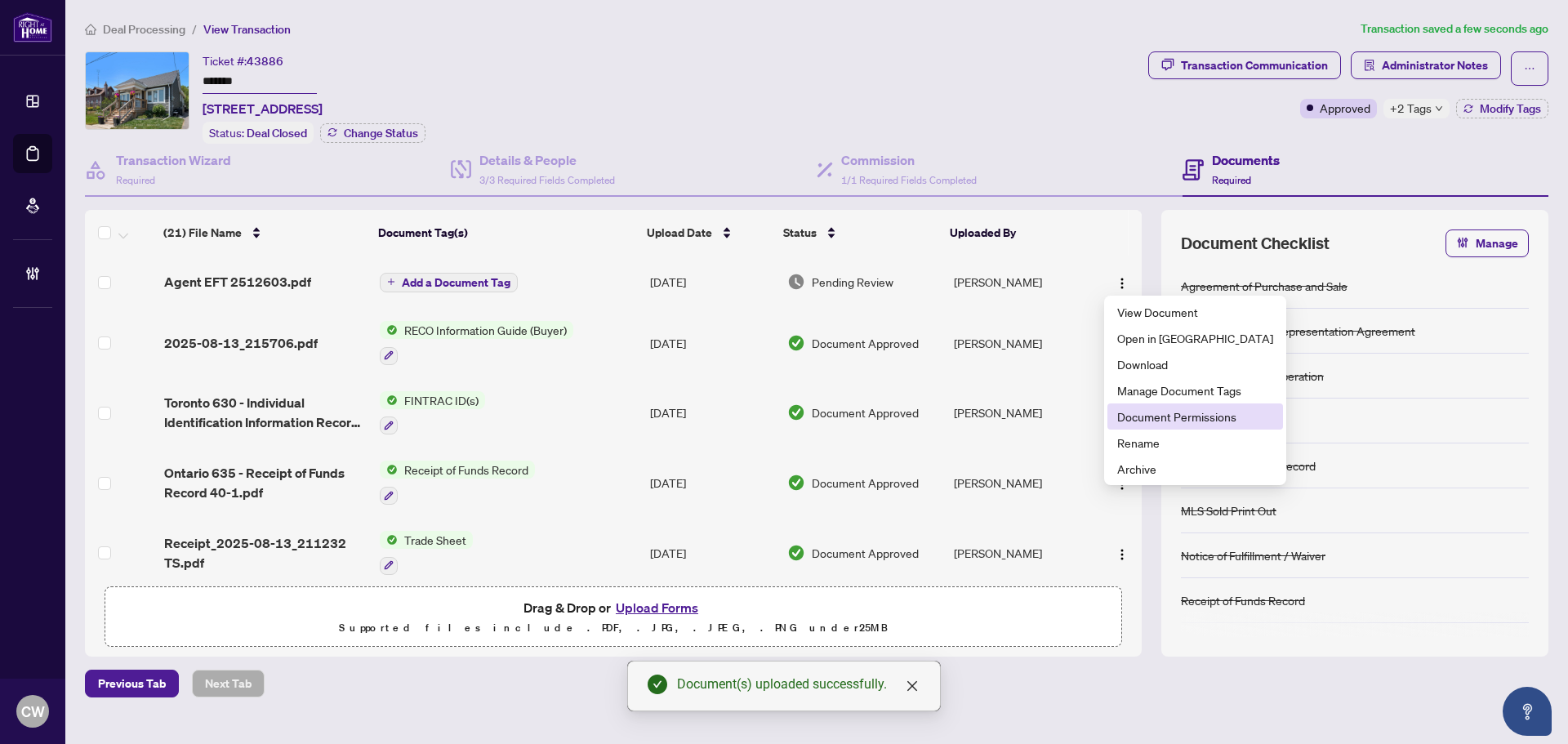
click at [1142, 415] on span "Document Permissions" at bounding box center [1195, 416] width 156 height 18
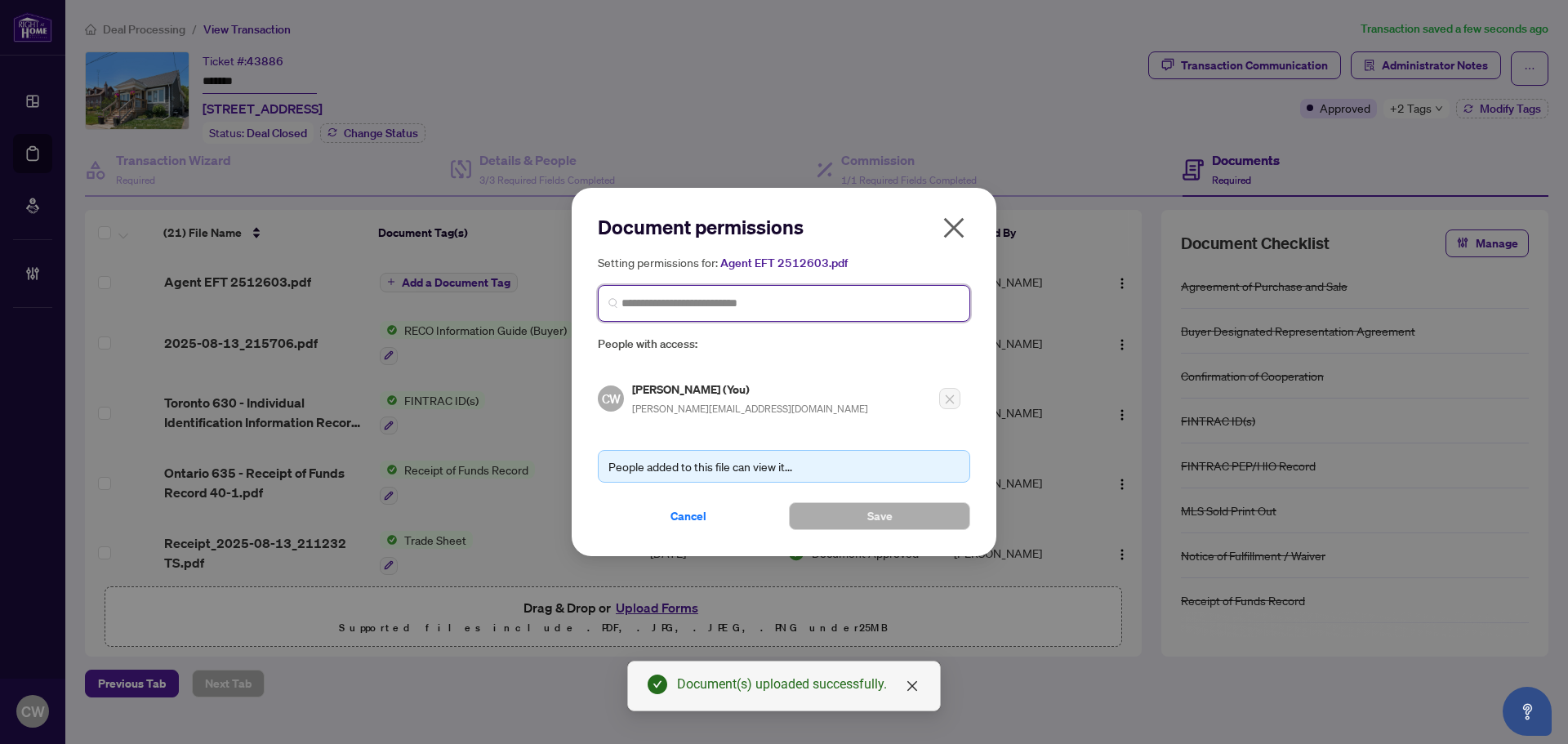
paste input "**********"
click at [832, 298] on input "search" at bounding box center [790, 304] width 338 height 17
type input "**********"
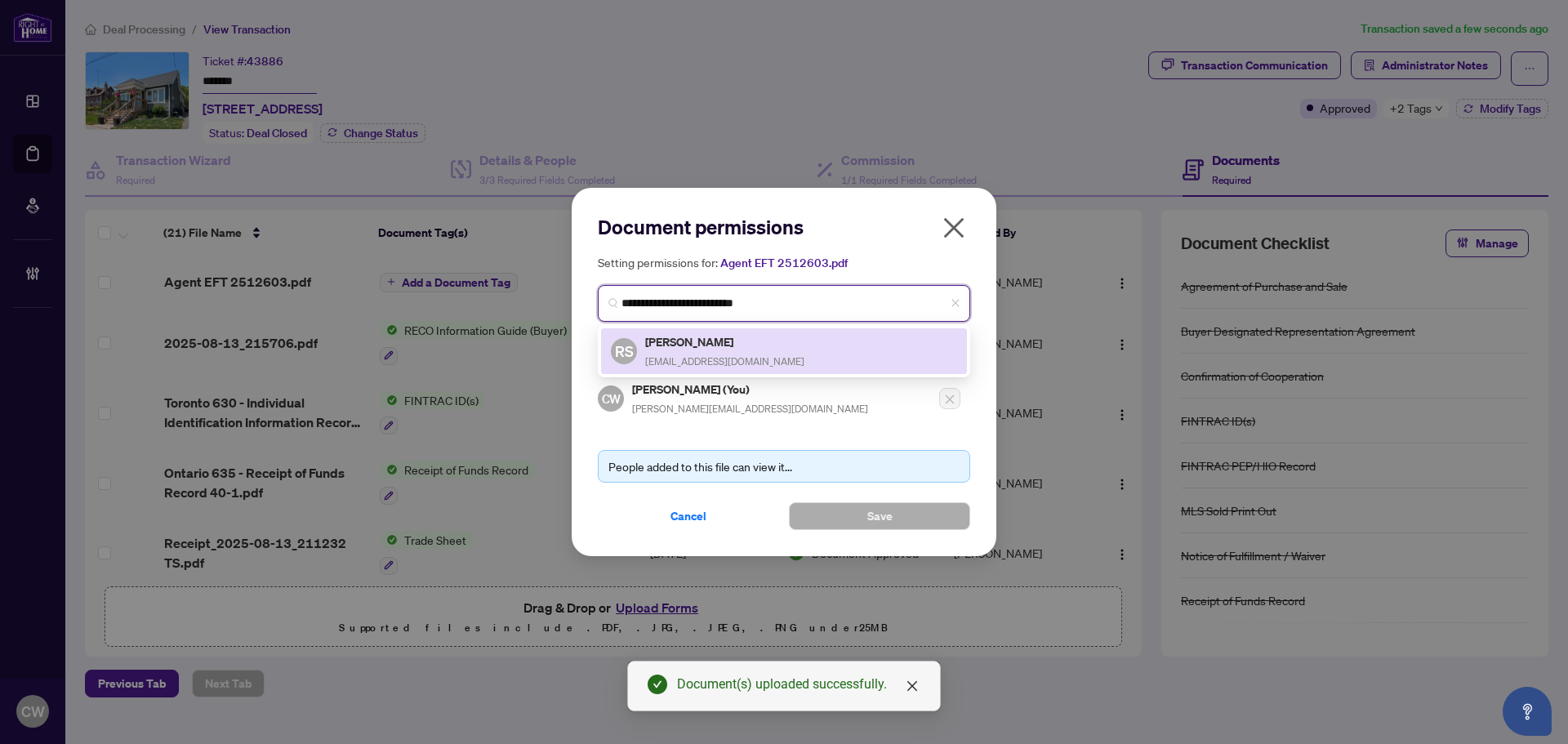
click at [706, 345] on h5 "[PERSON_NAME]" at bounding box center [725, 341] width 159 height 18
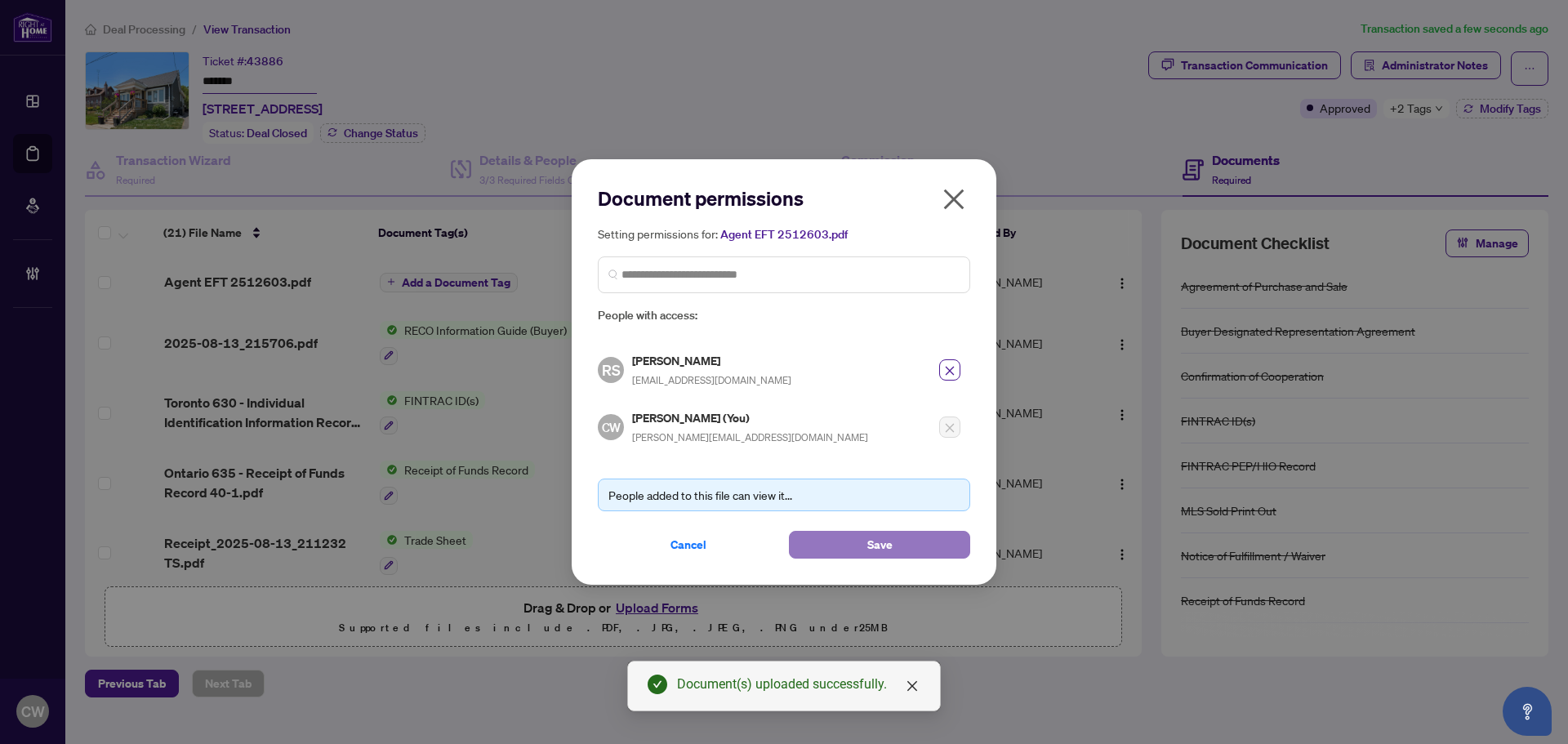
click at [838, 542] on button "Save" at bounding box center [880, 545] width 181 height 28
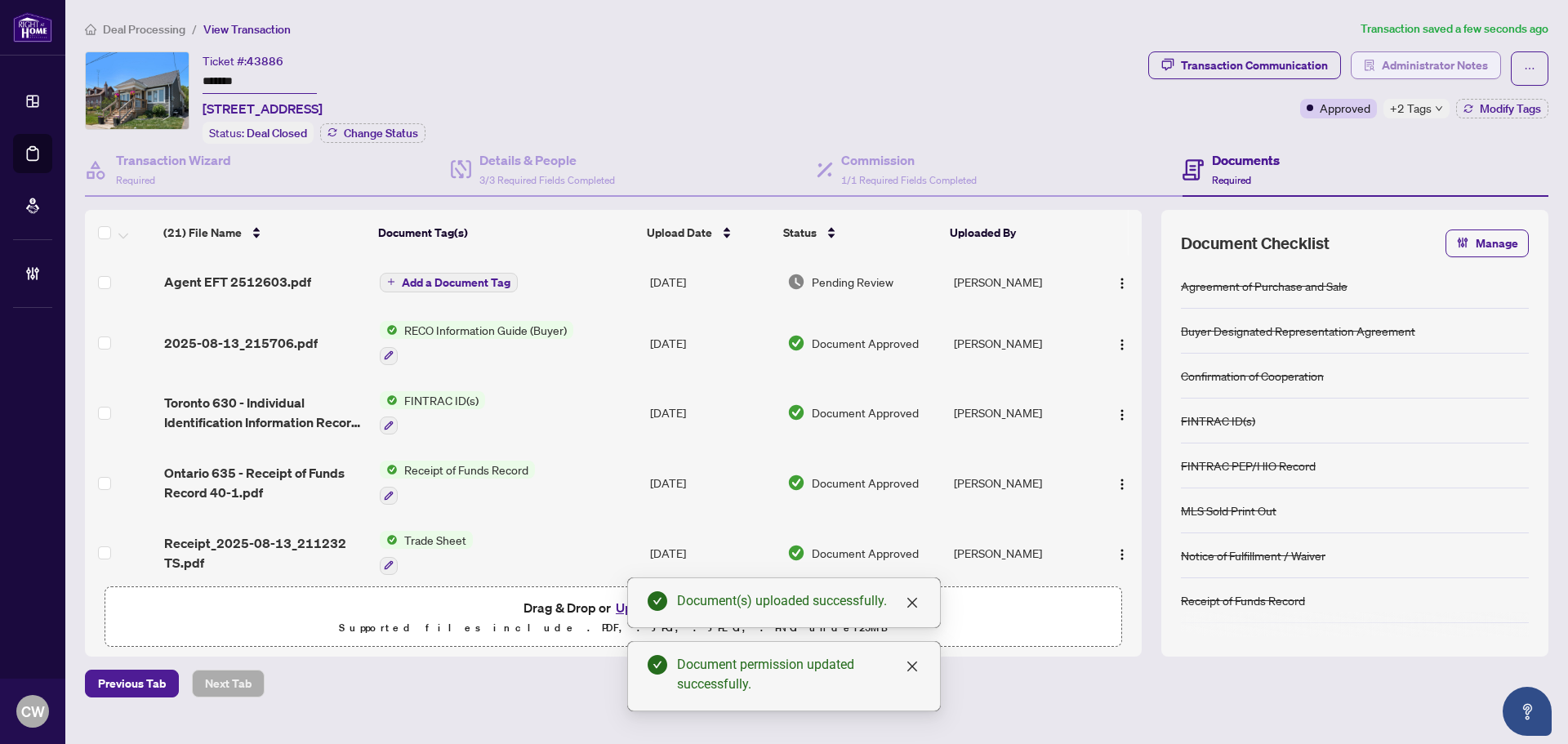
click at [1411, 65] on span "Administrator Notes" at bounding box center [1435, 65] width 107 height 26
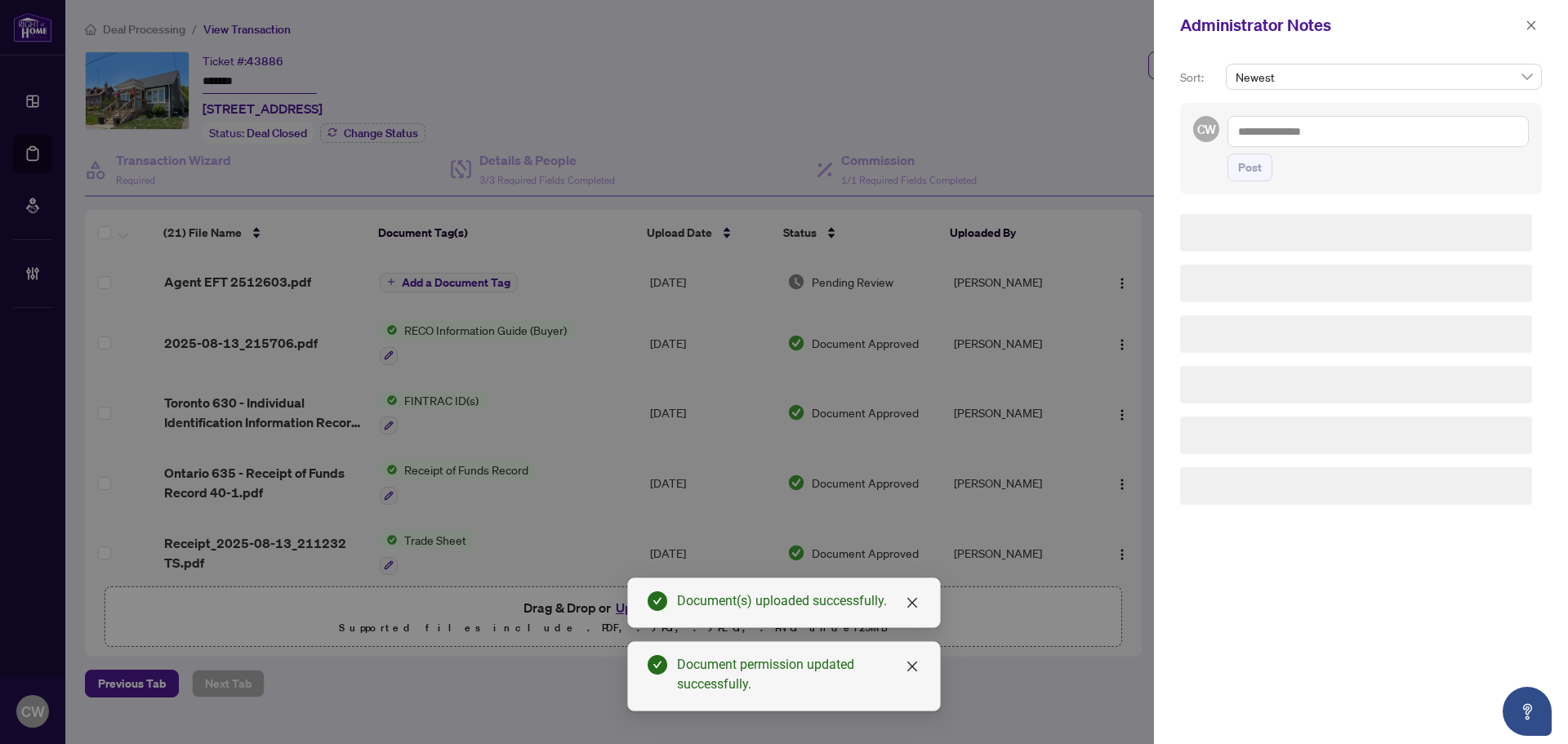
click at [1278, 125] on textarea at bounding box center [1378, 132] width 302 height 31
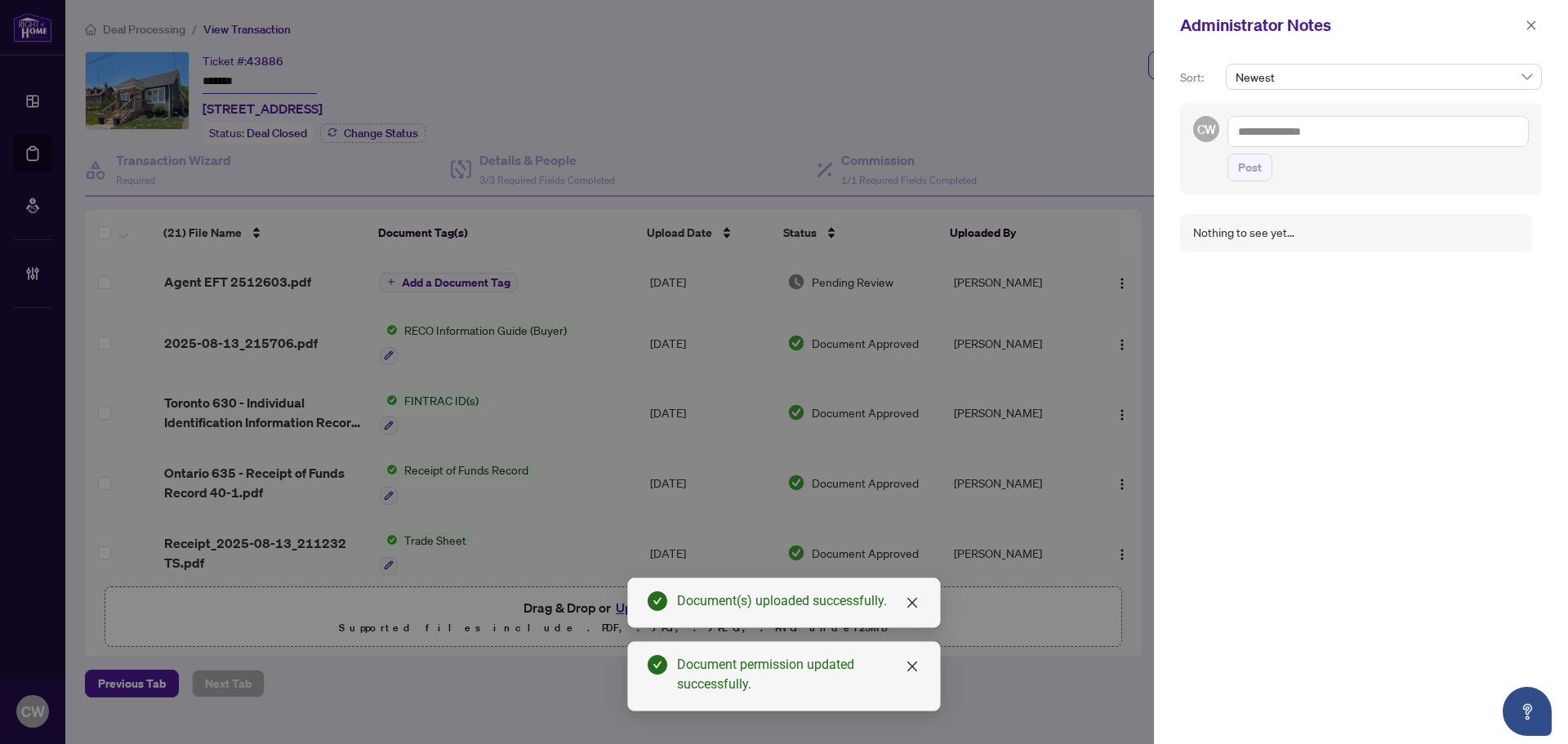
paste textarea "**********"
type textarea "**********"
click at [1235, 169] on button "Post" at bounding box center [1250, 167] width 45 height 28
click at [1532, 27] on icon "close" at bounding box center [1531, 24] width 9 height 9
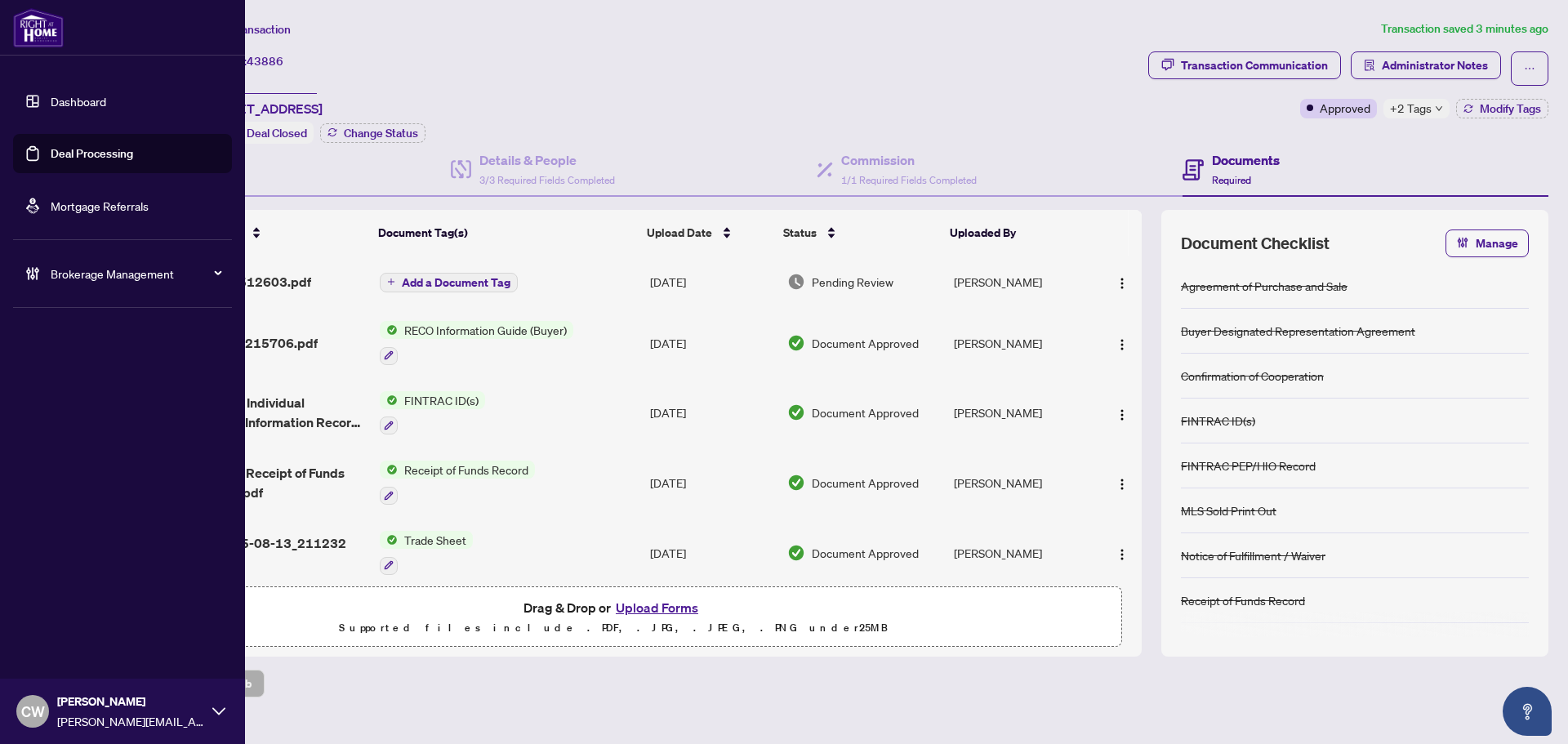
click at [50, 161] on link "Deal Processing" at bounding box center [91, 153] width 82 height 15
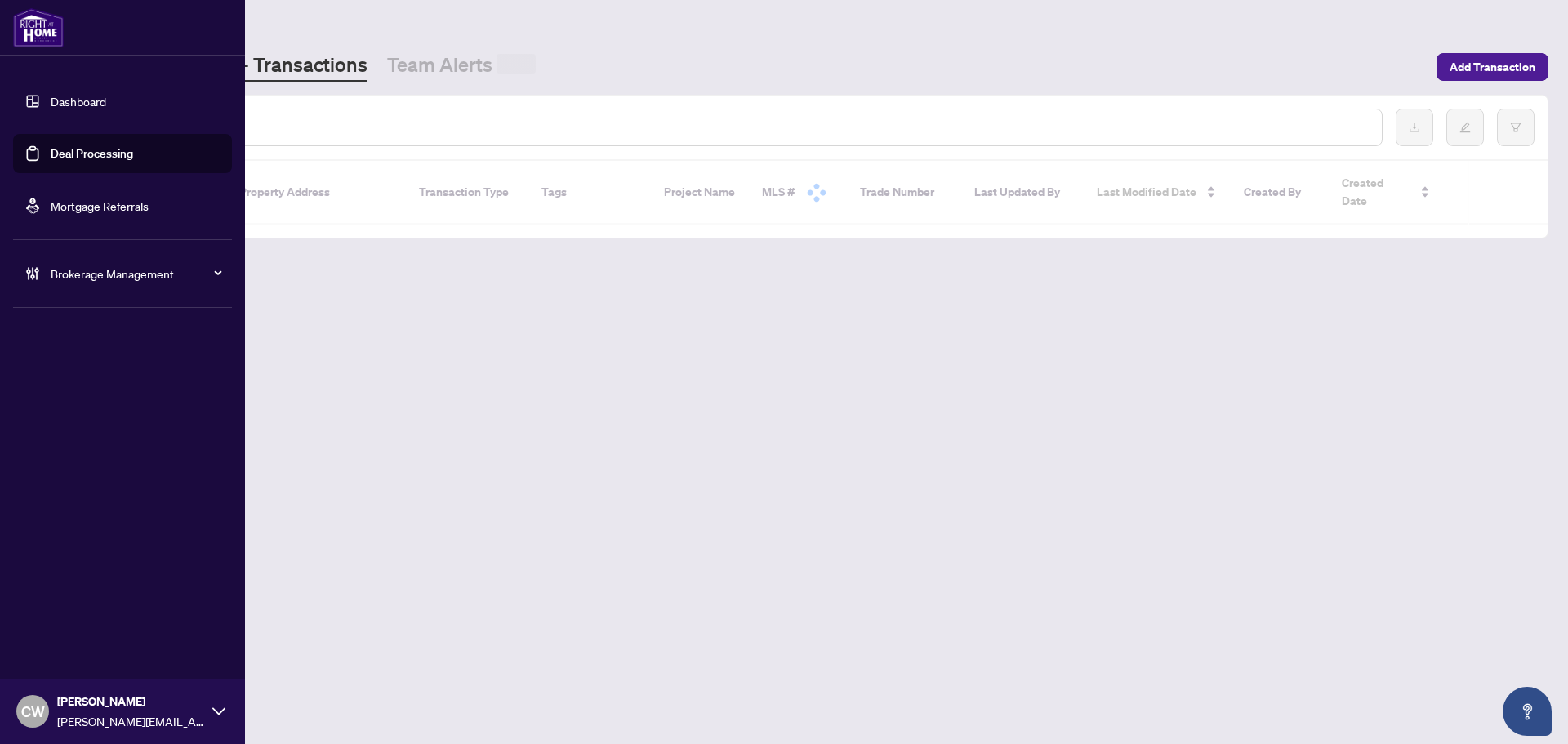
click at [293, 125] on input "text" at bounding box center [749, 127] width 1240 height 18
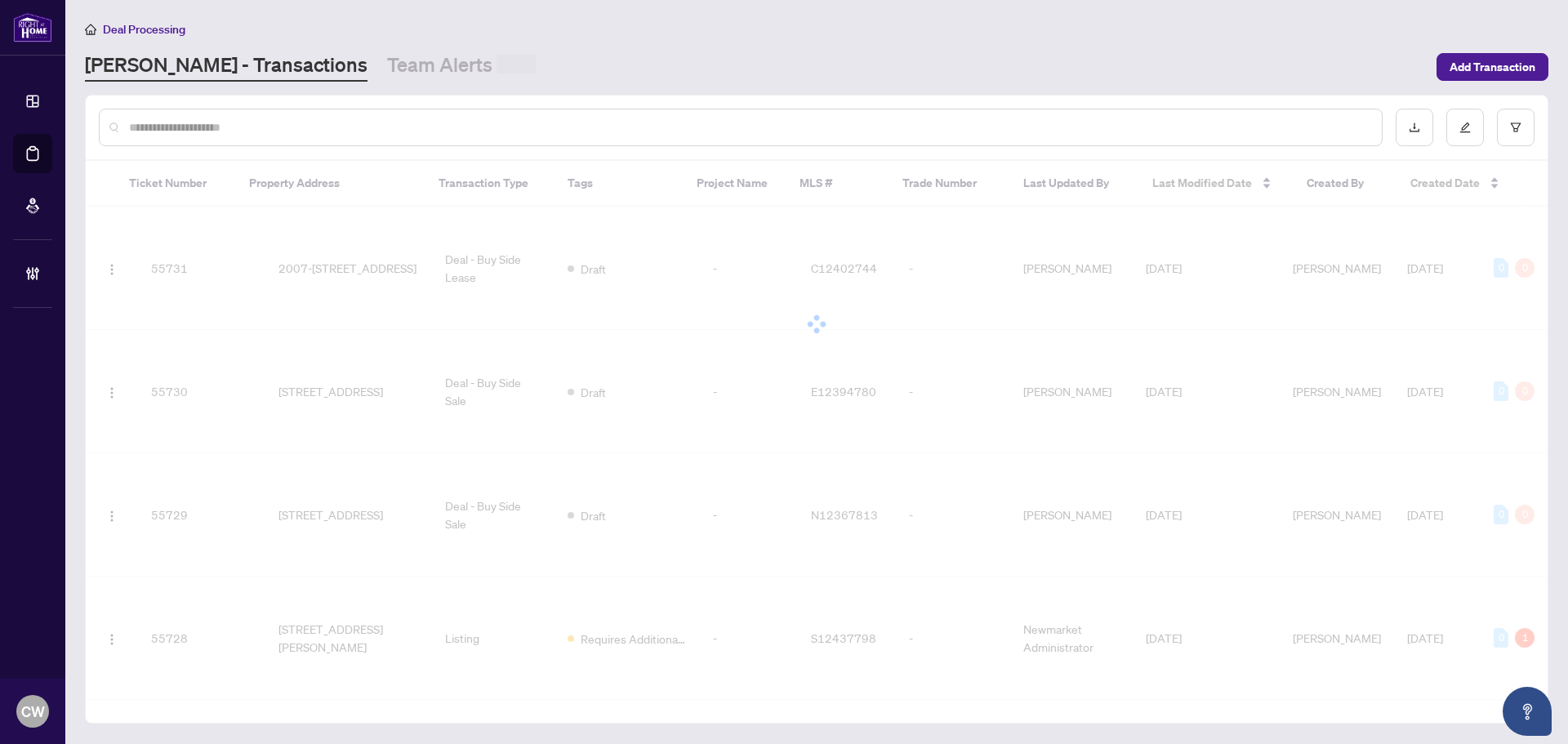
paste input "*******"
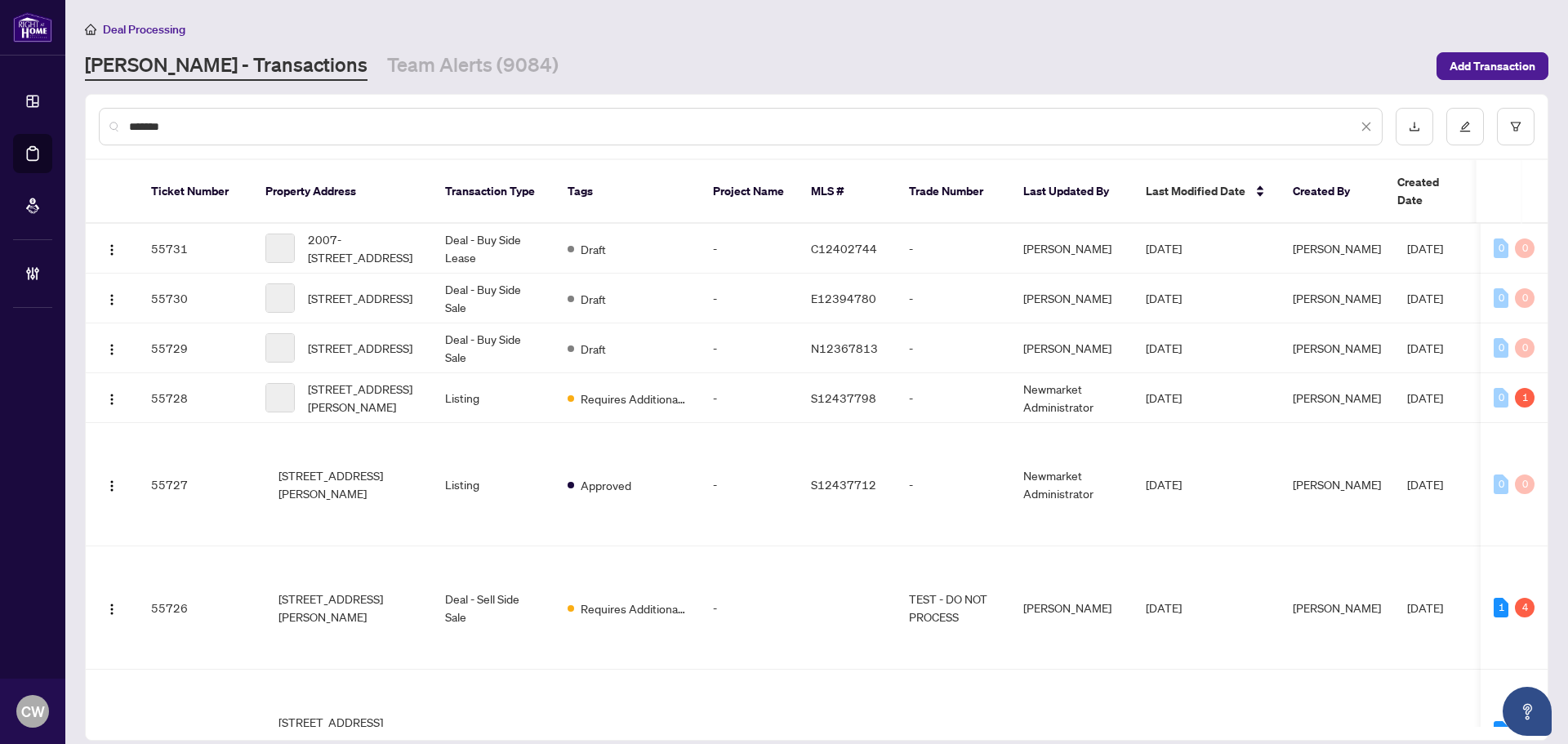
type input "*******"
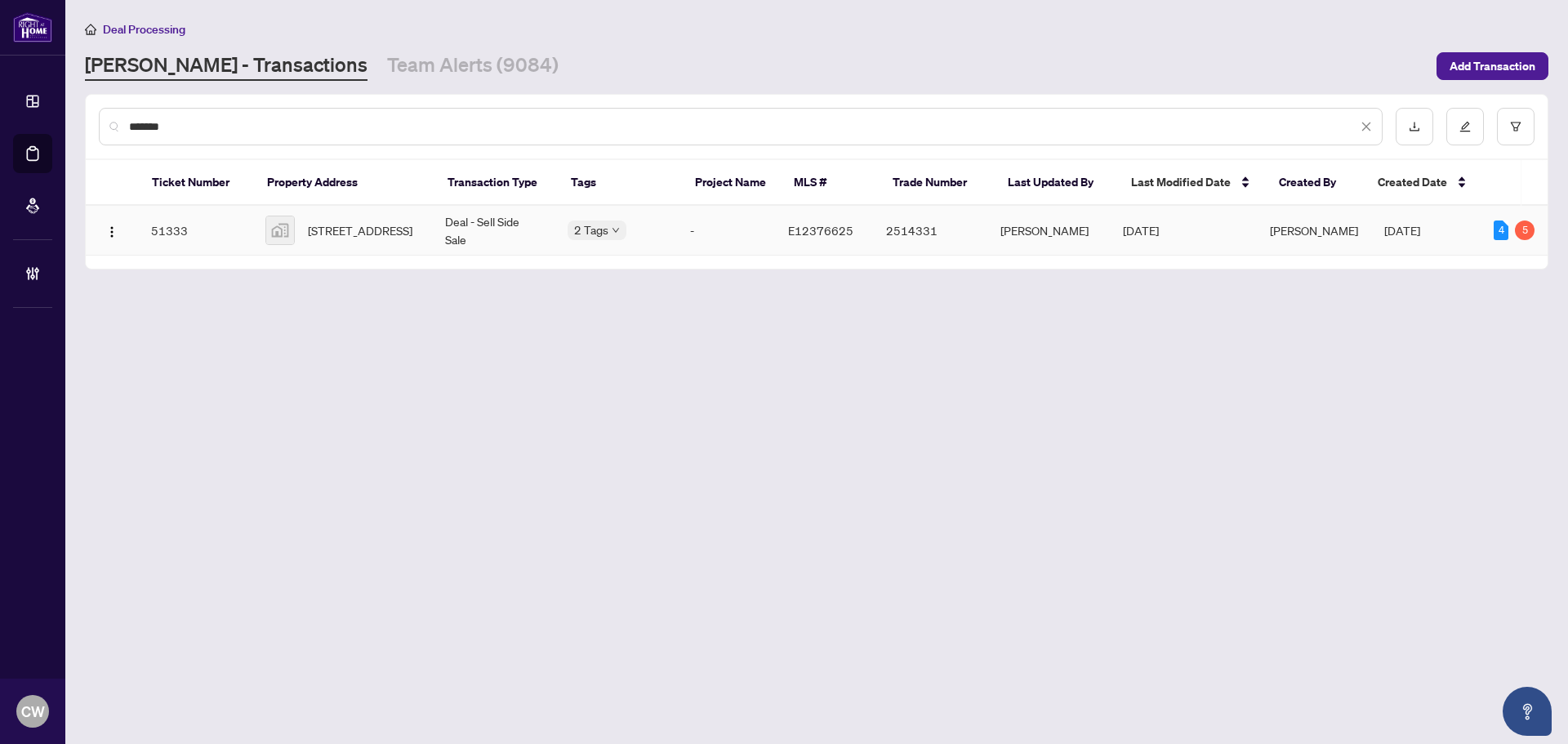
click at [341, 230] on span "[STREET_ADDRESS]" at bounding box center [361, 230] width 105 height 18
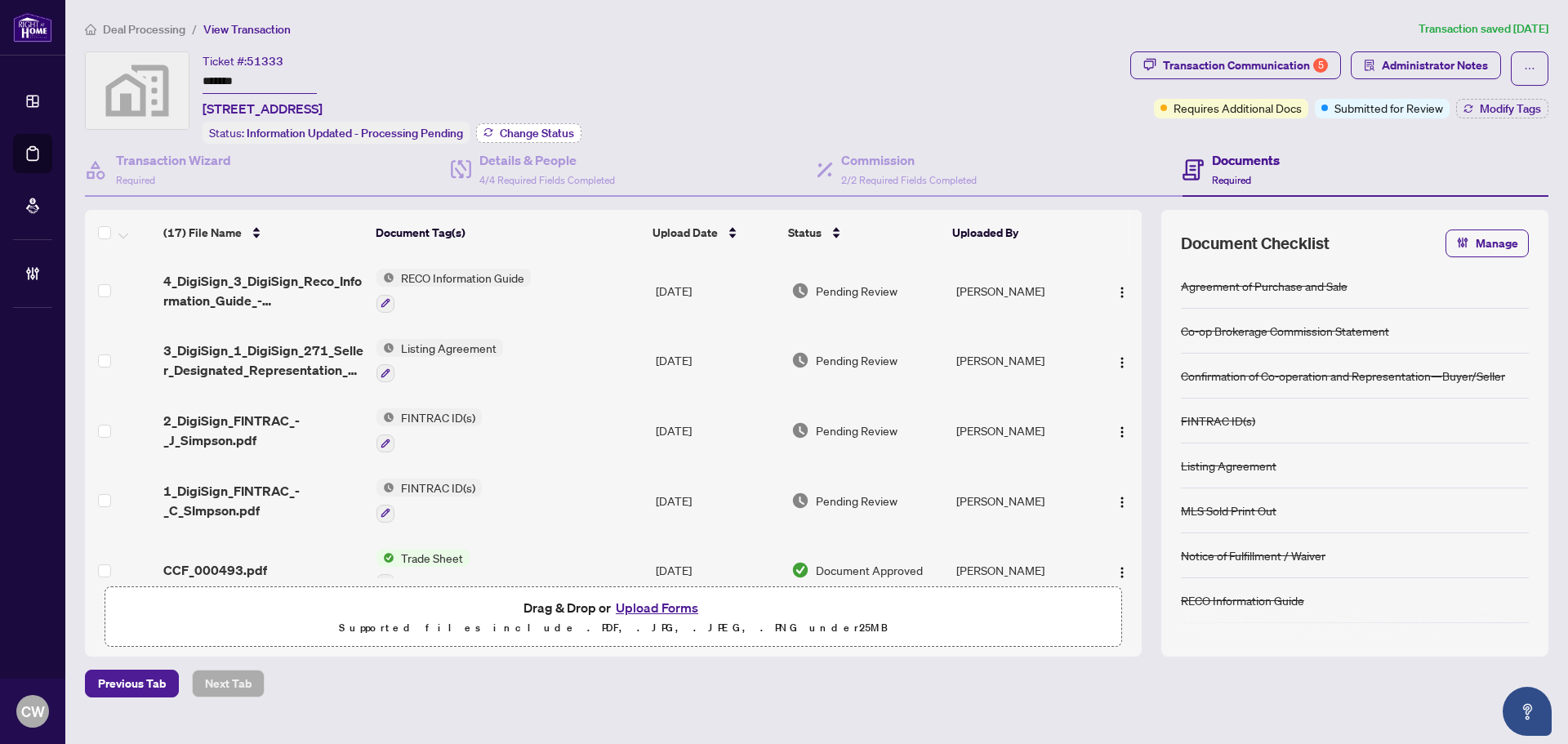
click at [556, 127] on span "Change Status" at bounding box center [537, 133] width 75 height 12
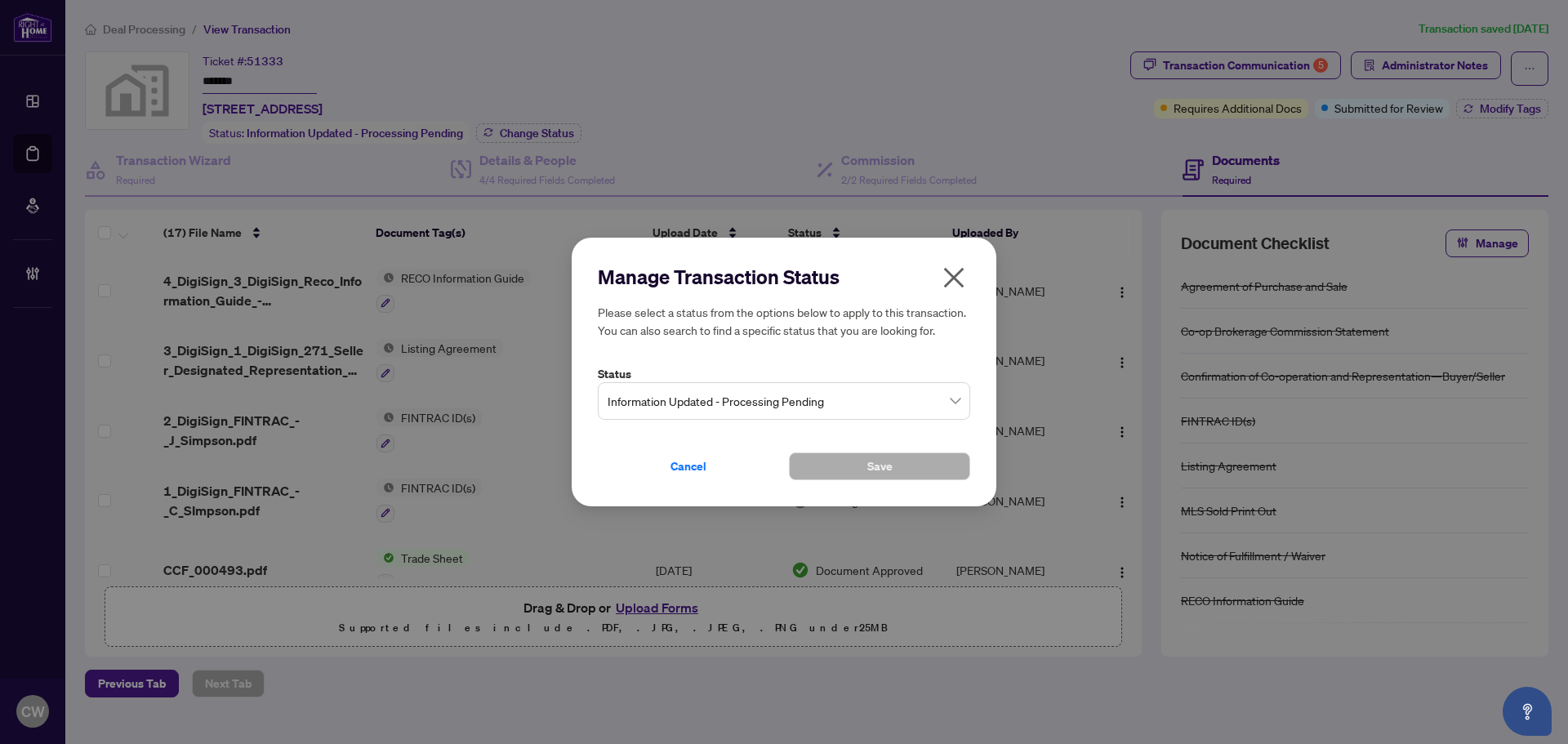
click at [796, 397] on span "Information Updated - Processing Pending" at bounding box center [784, 402] width 353 height 31
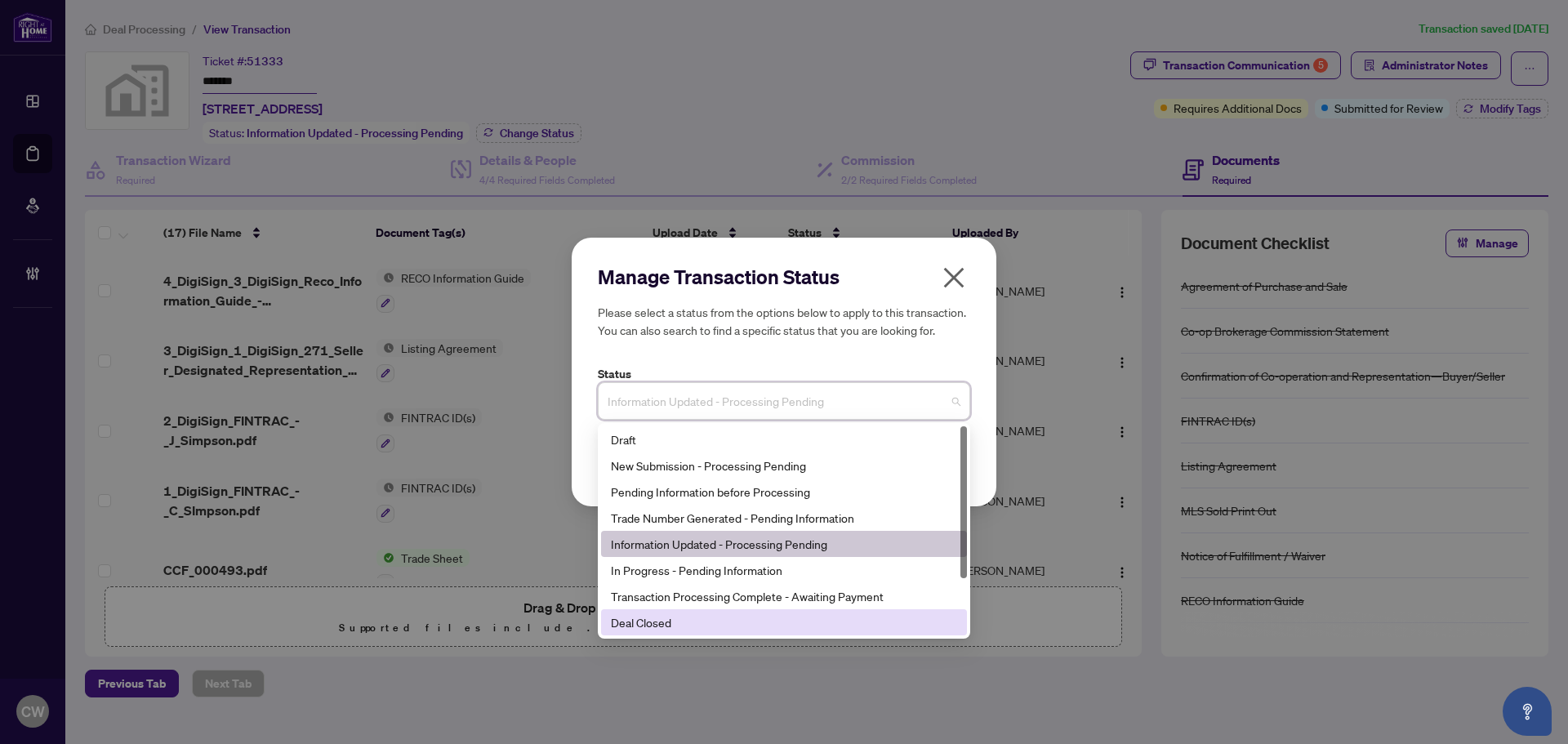
click at [769, 631] on div "Deal Closed" at bounding box center [784, 623] width 346 height 18
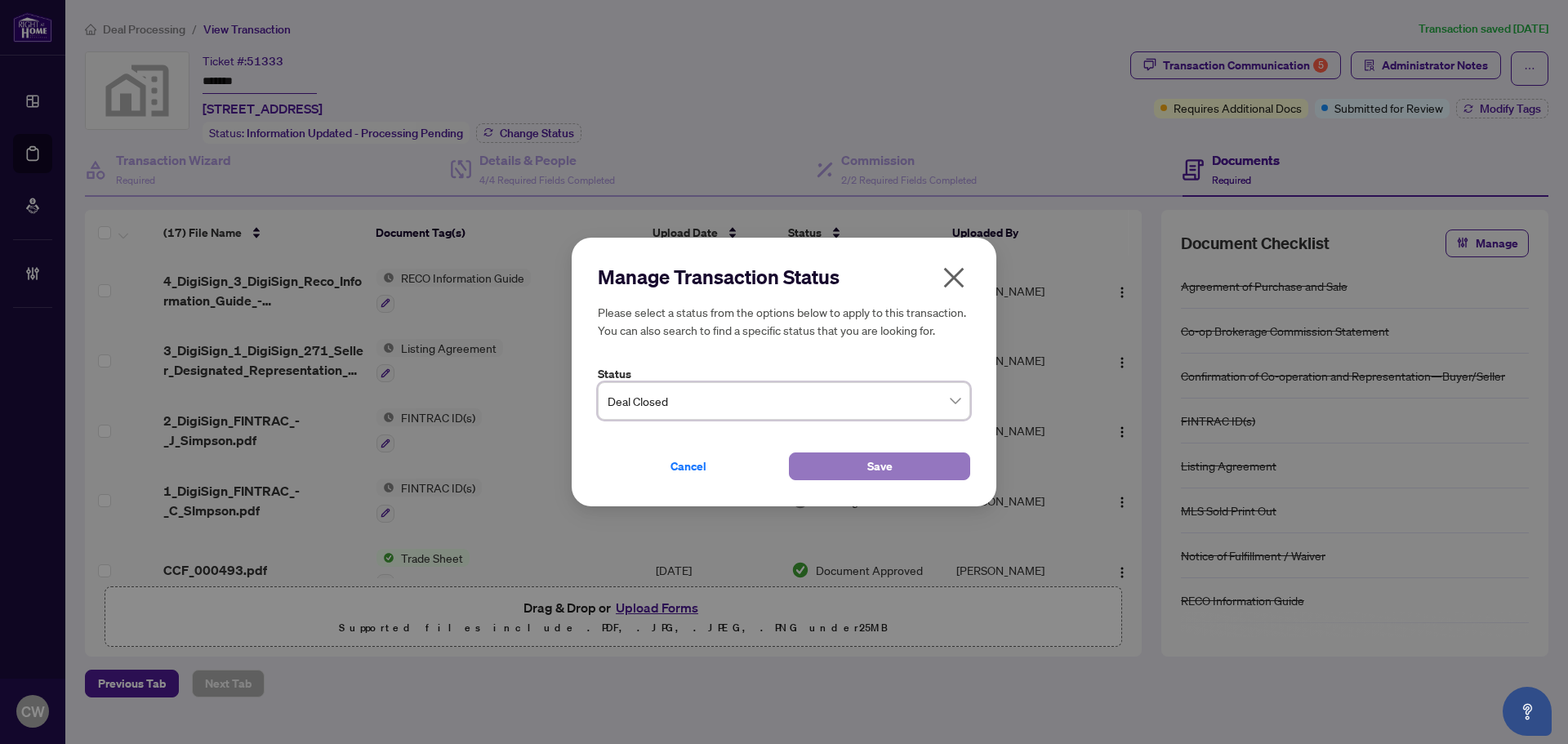
click at [847, 466] on button "Save" at bounding box center [880, 467] width 181 height 28
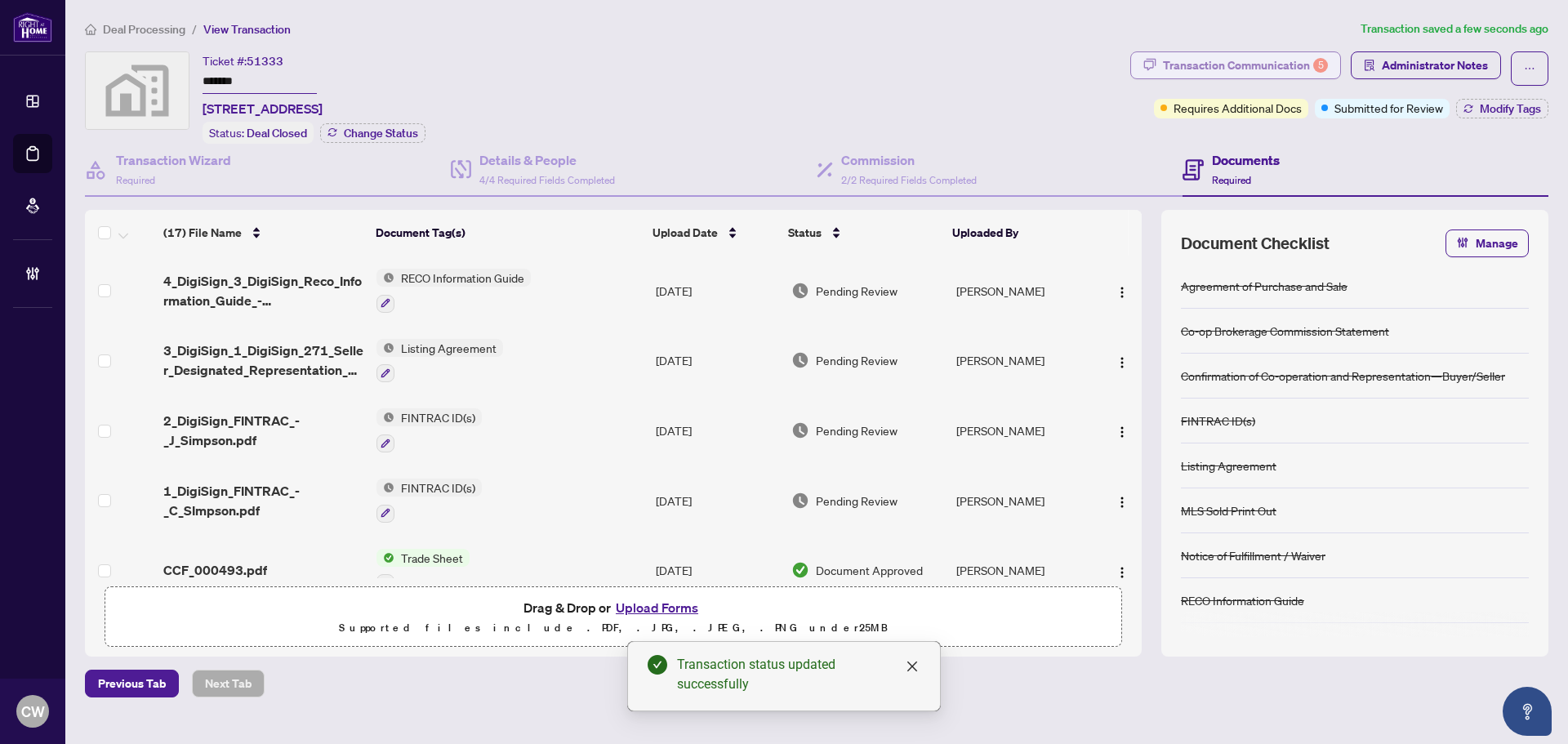
click at [1280, 71] on div "Transaction Communication 5" at bounding box center [1246, 65] width 165 height 26
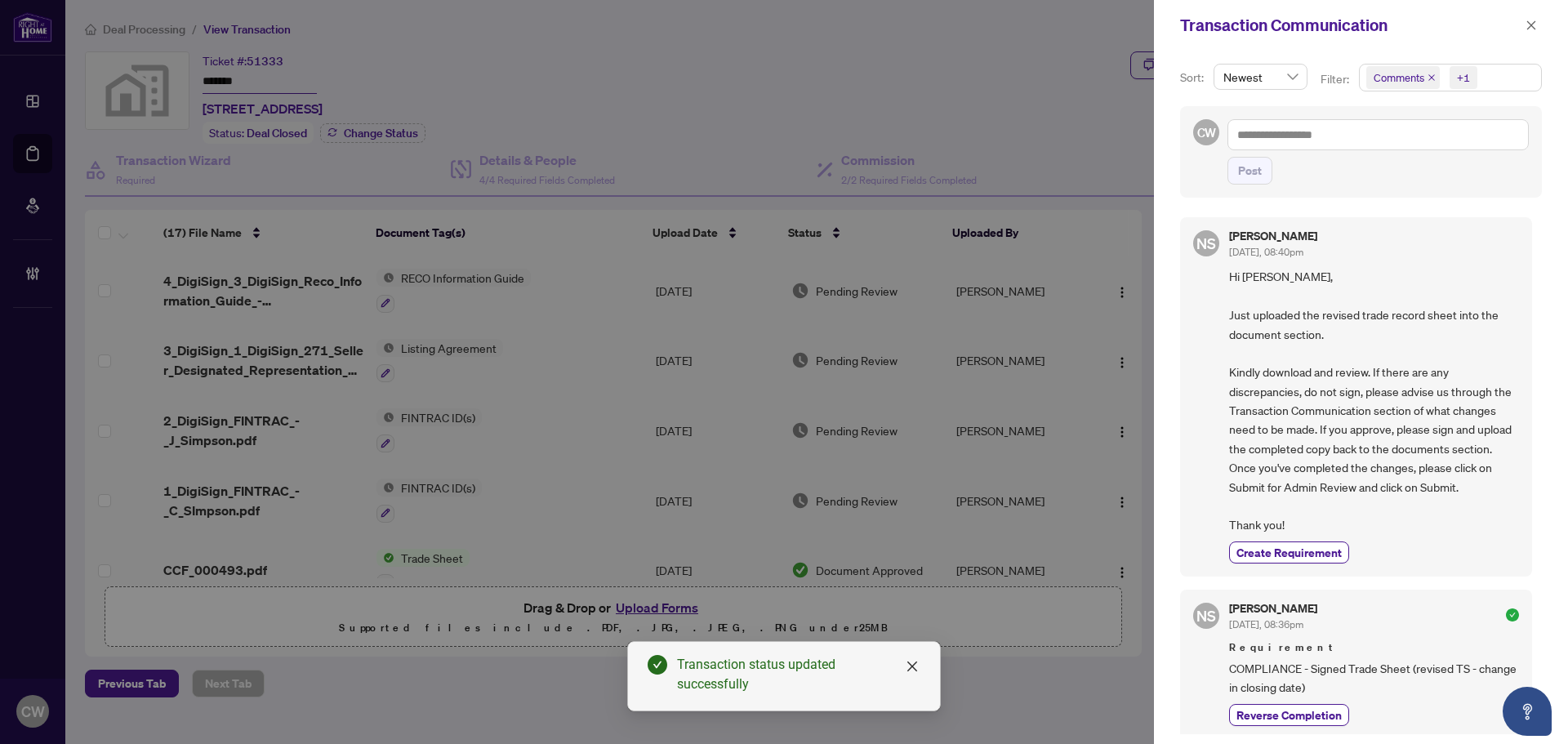
click at [1425, 77] on span "Comments" at bounding box center [1403, 78] width 74 height 23
click at [1377, 142] on span "Select Comments" at bounding box center [1375, 145] width 13 height 13
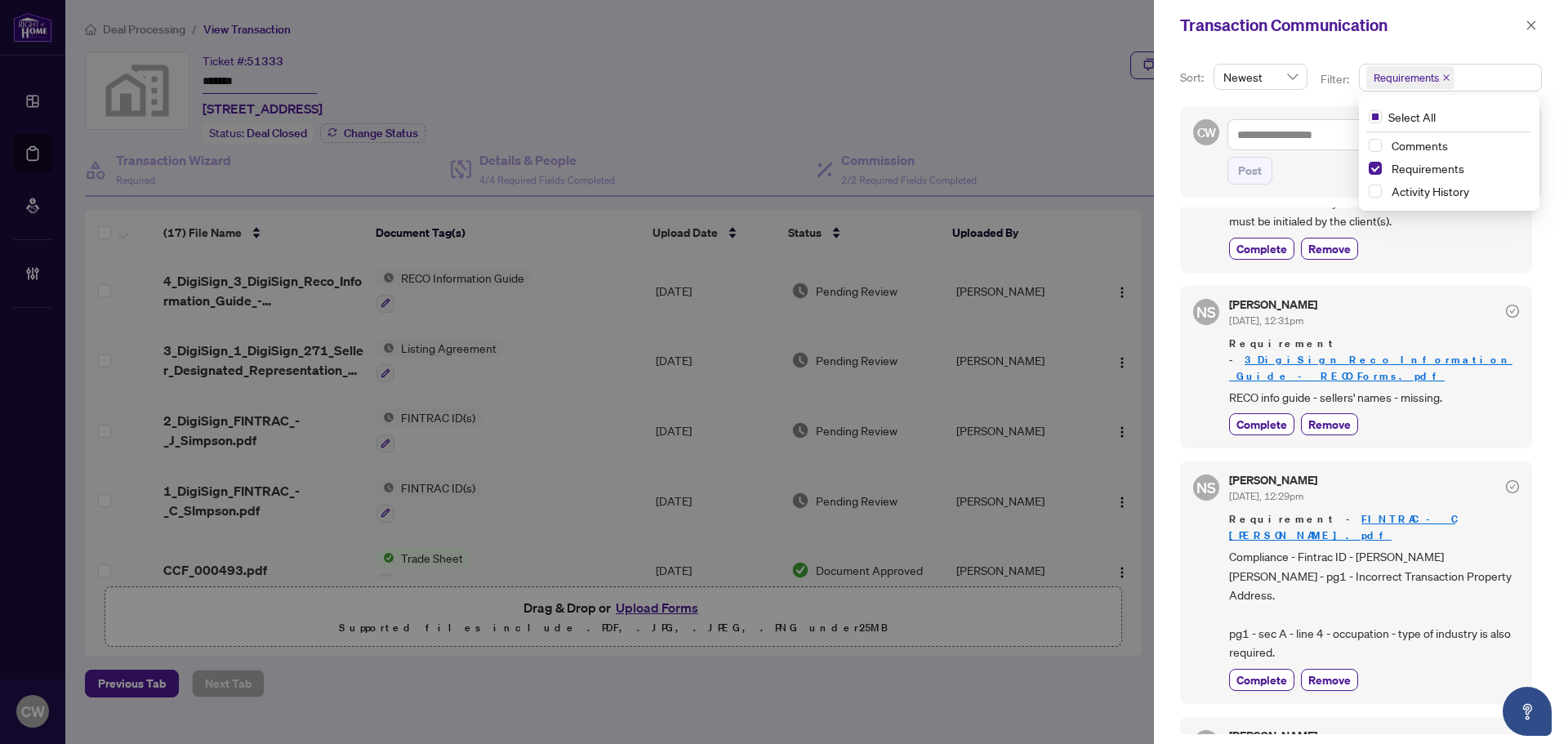
scroll to position [408, 0]
click at [1527, 25] on icon "close" at bounding box center [1532, 25] width 12 height 12
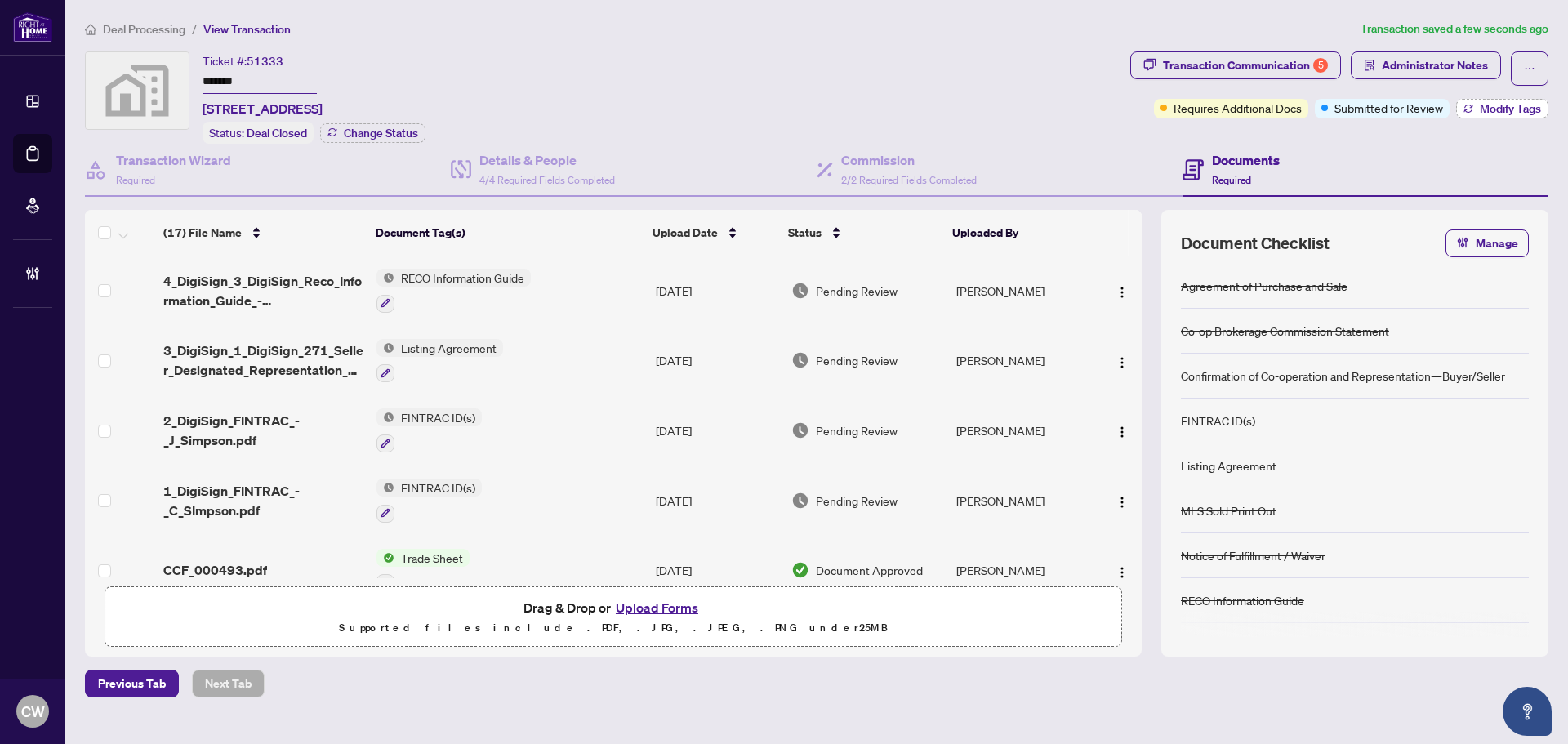
click at [1501, 112] on span "Modify Tags" at bounding box center [1510, 109] width 61 height 12
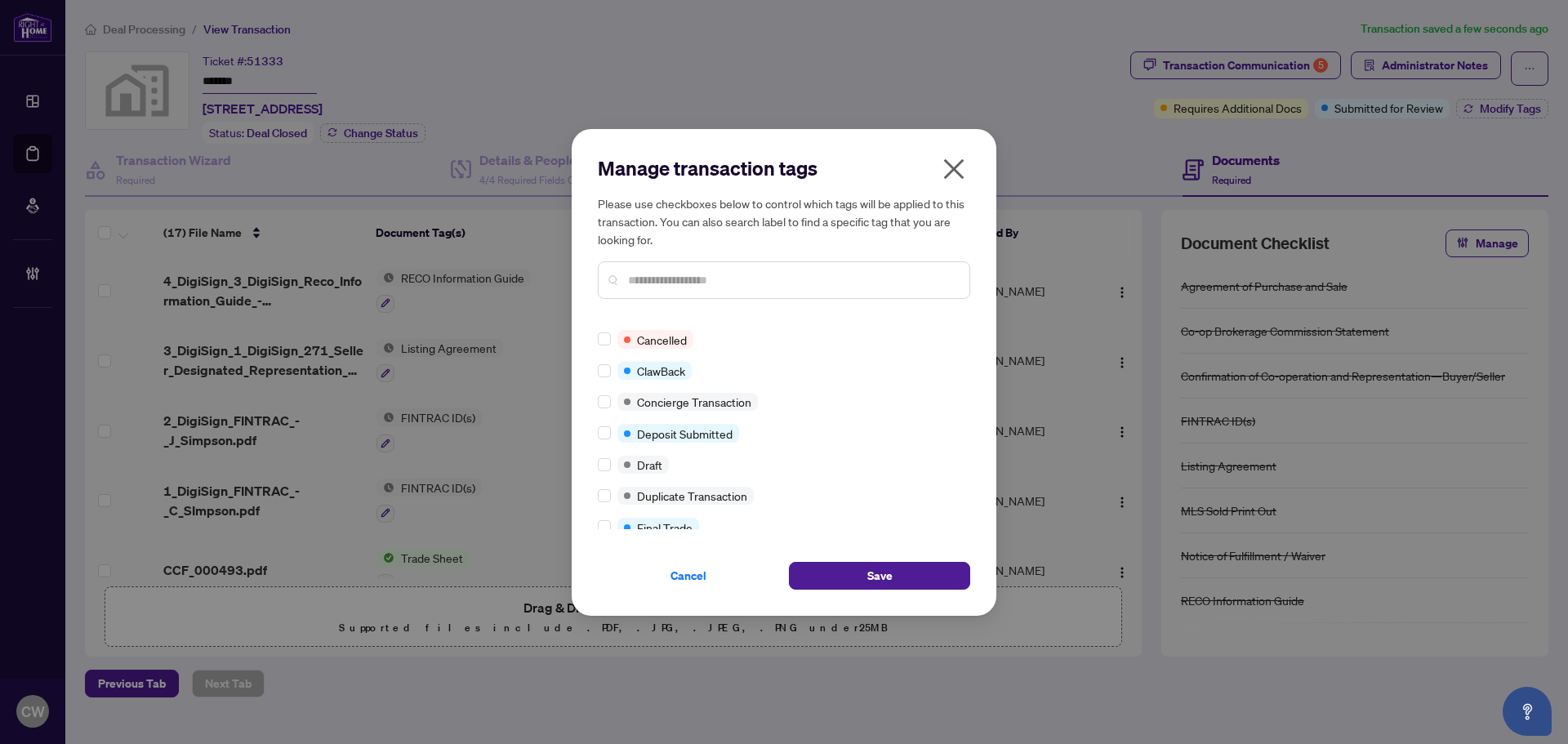
scroll to position [0, 0]
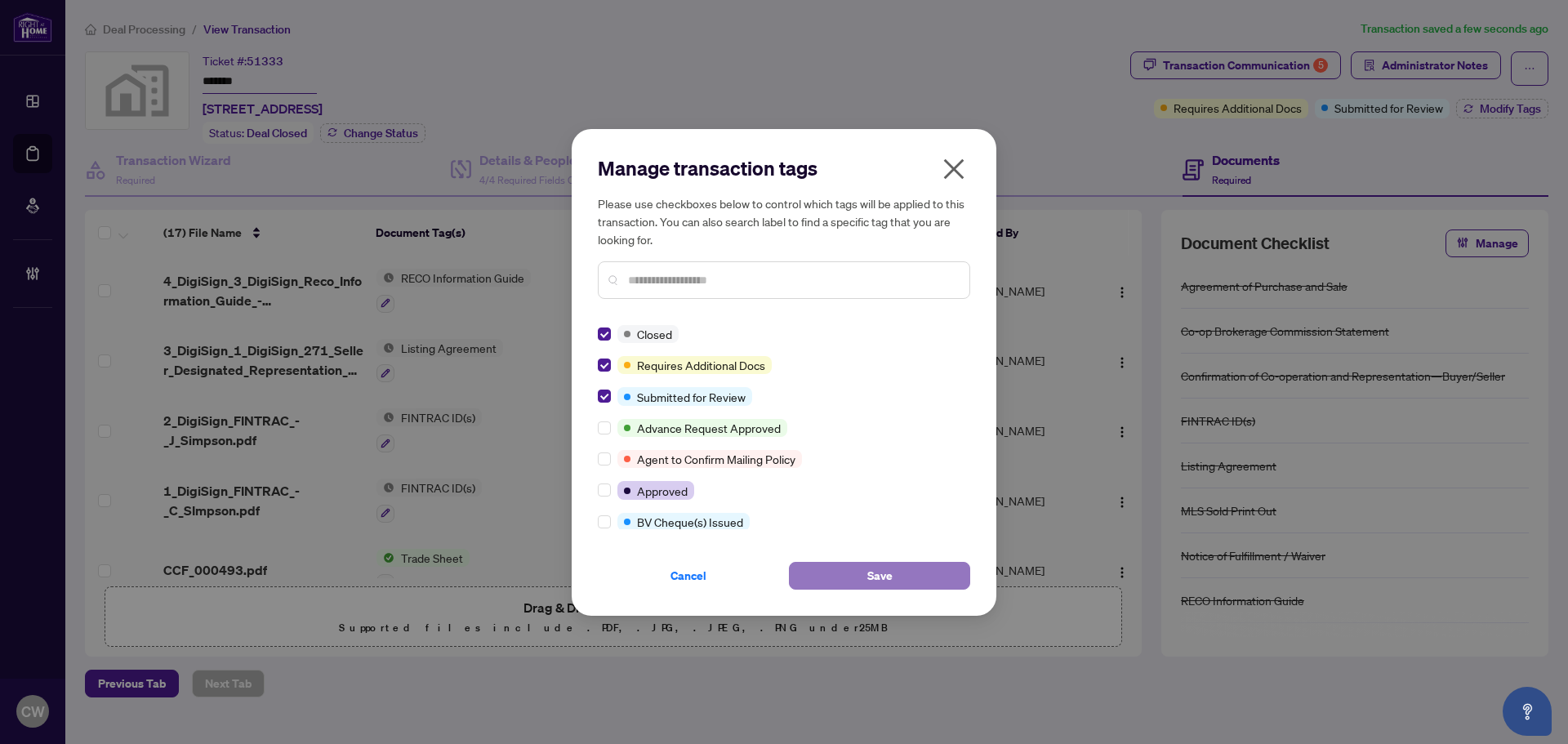
click at [815, 563] on button "Save" at bounding box center [880, 576] width 181 height 28
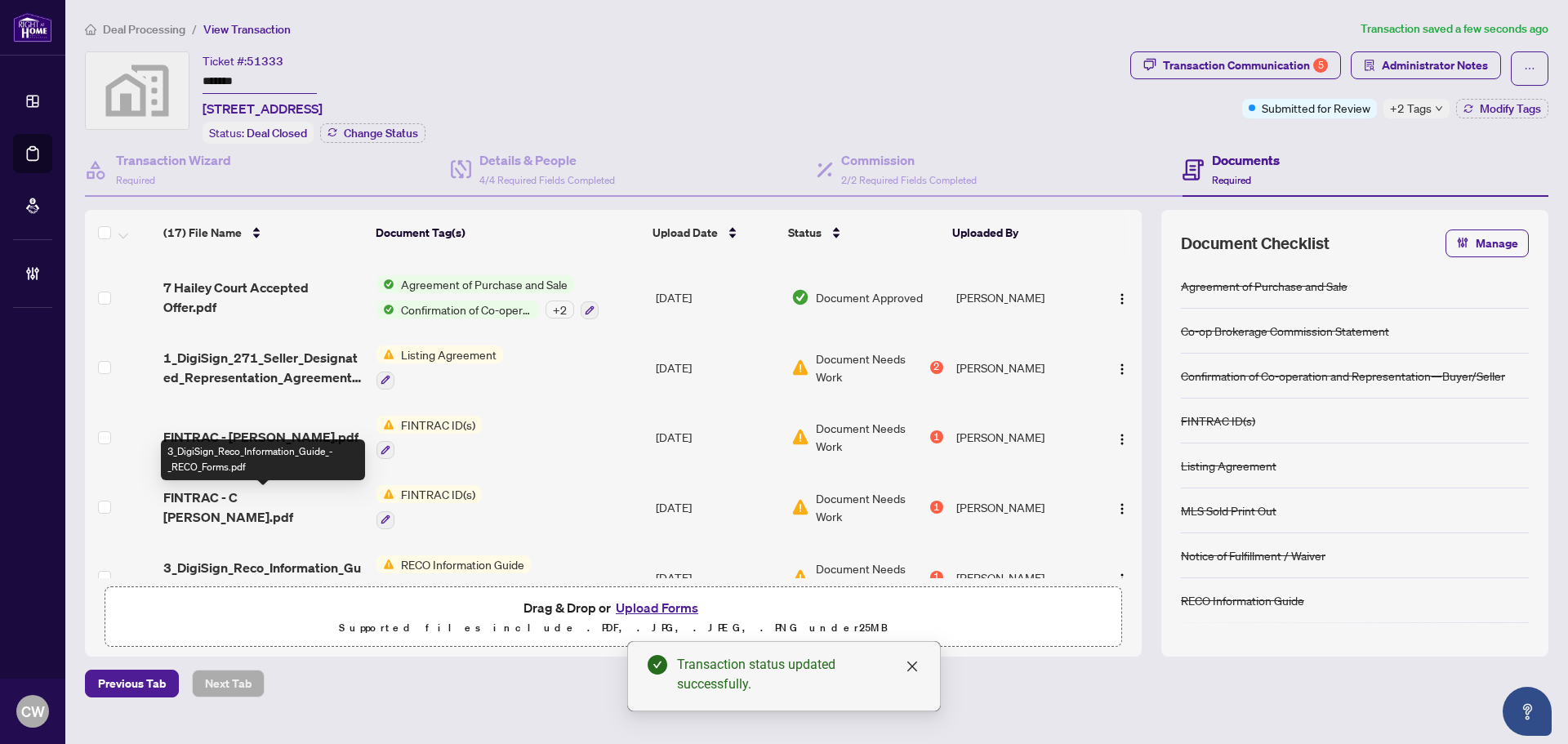
scroll to position [604, 0]
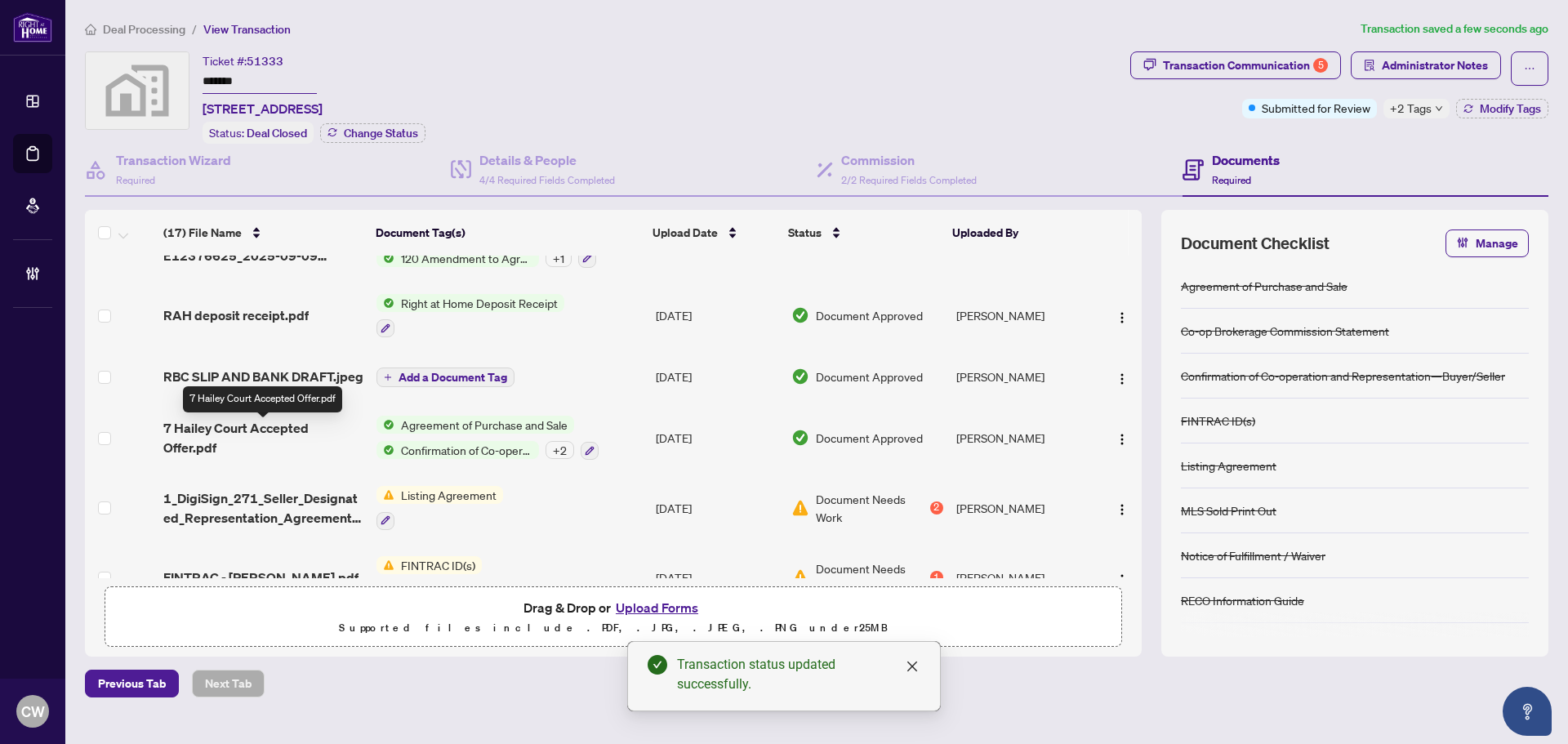
click at [262, 437] on span "7 Hailey Court Accepted Offer.pdf" at bounding box center [263, 437] width 200 height 39
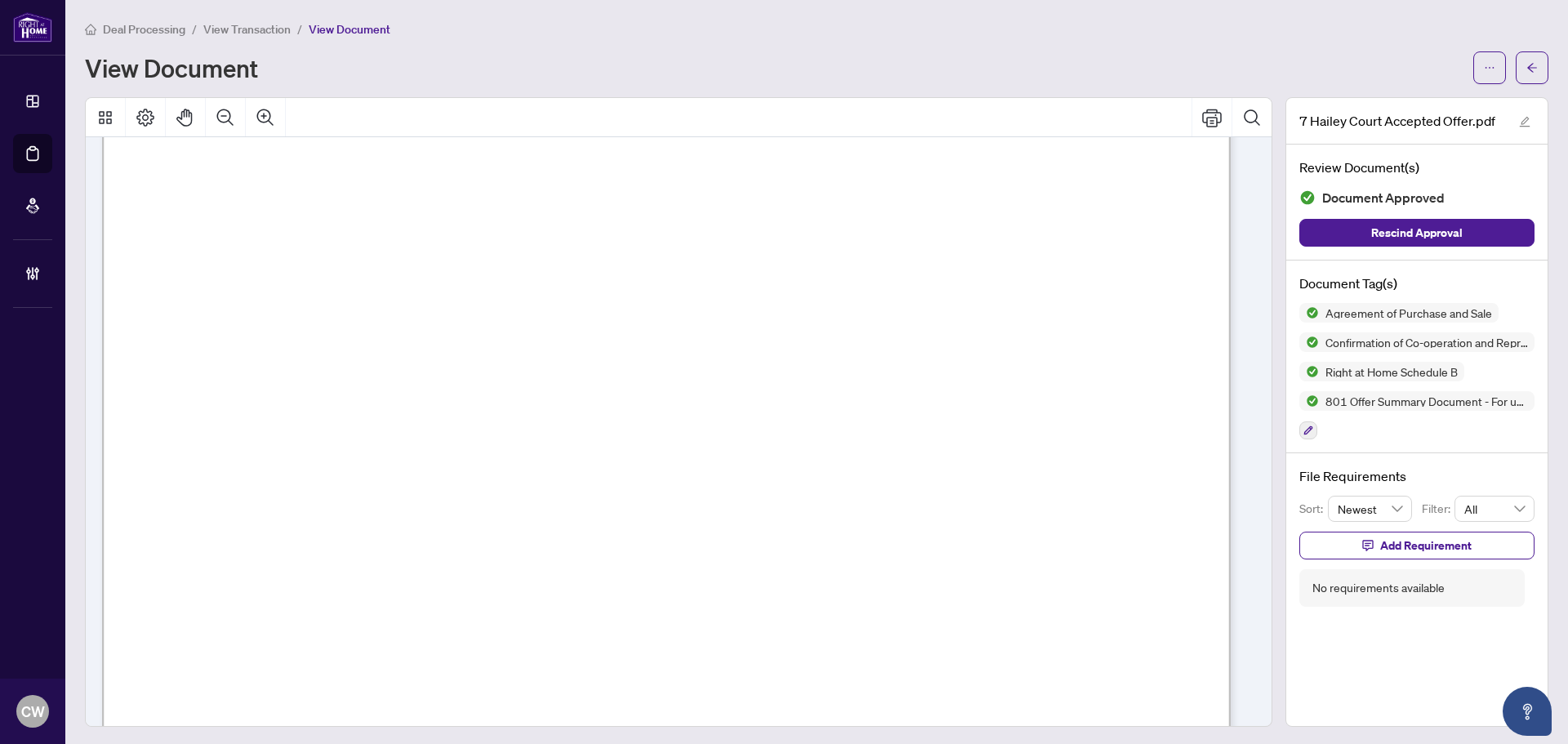
scroll to position [6457, 0]
click at [1532, 76] on button "button" at bounding box center [1533, 68] width 33 height 33
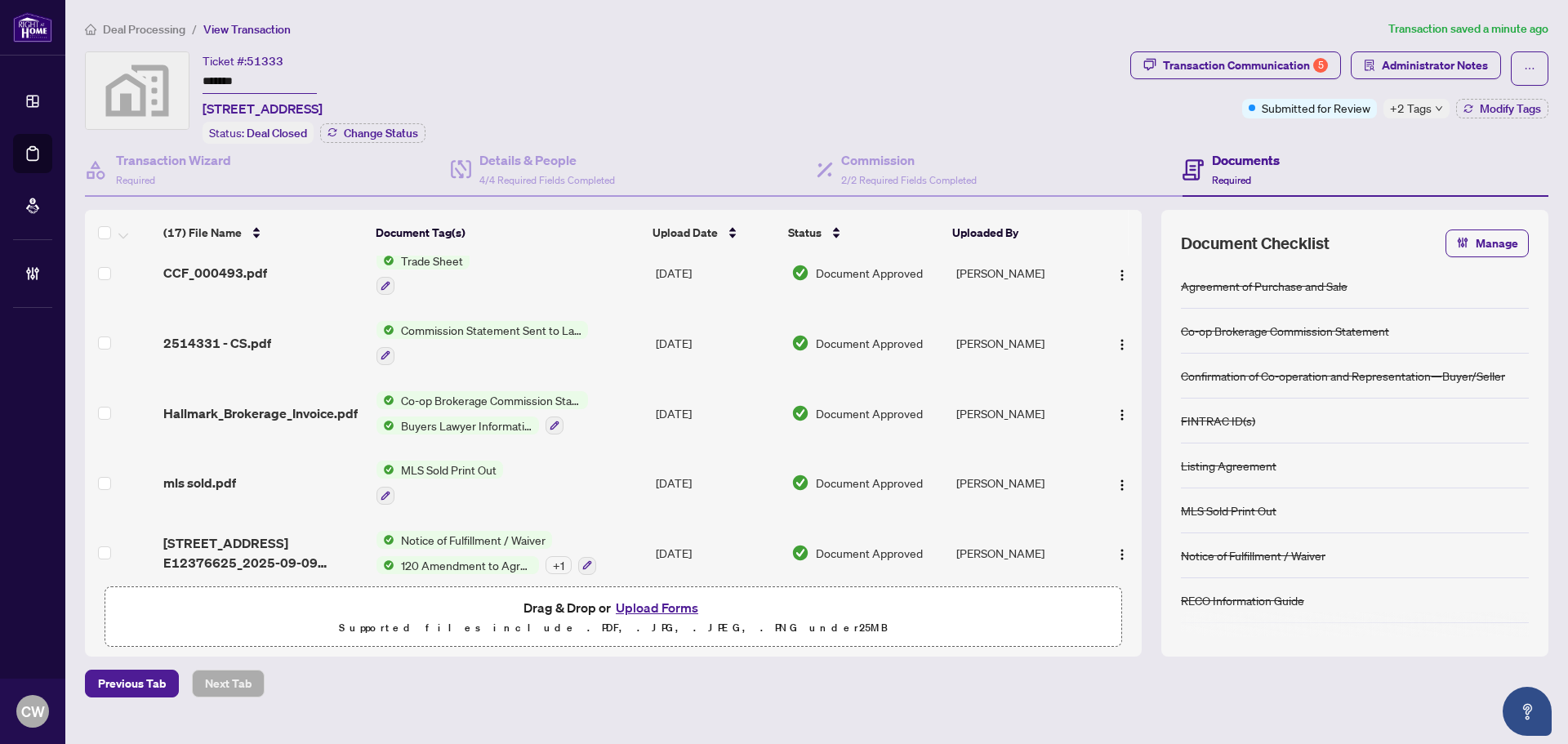
scroll to position [327, 0]
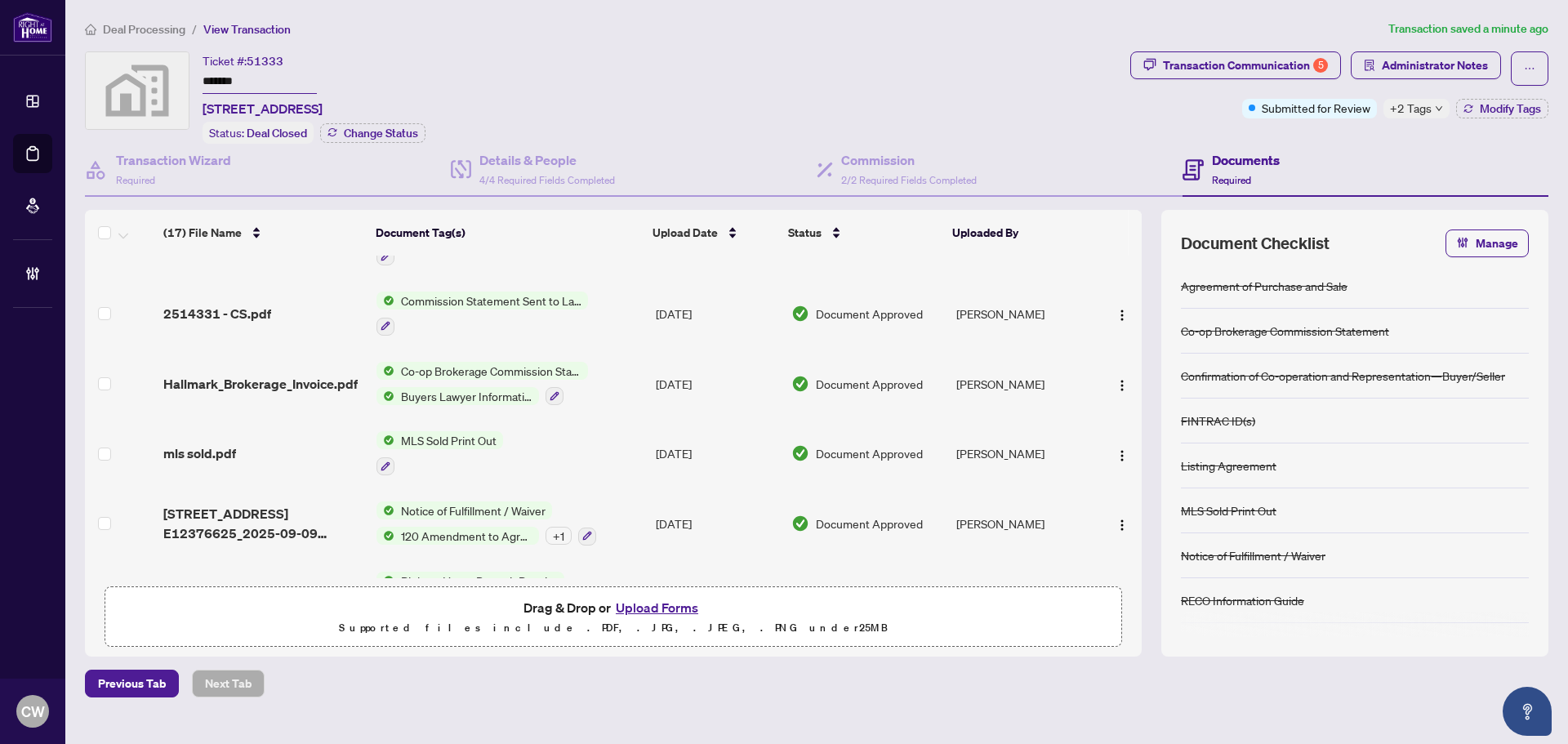
click at [276, 388] on span "Hallmark_Brokerage_Invoice.pdf" at bounding box center [260, 384] width 195 height 19
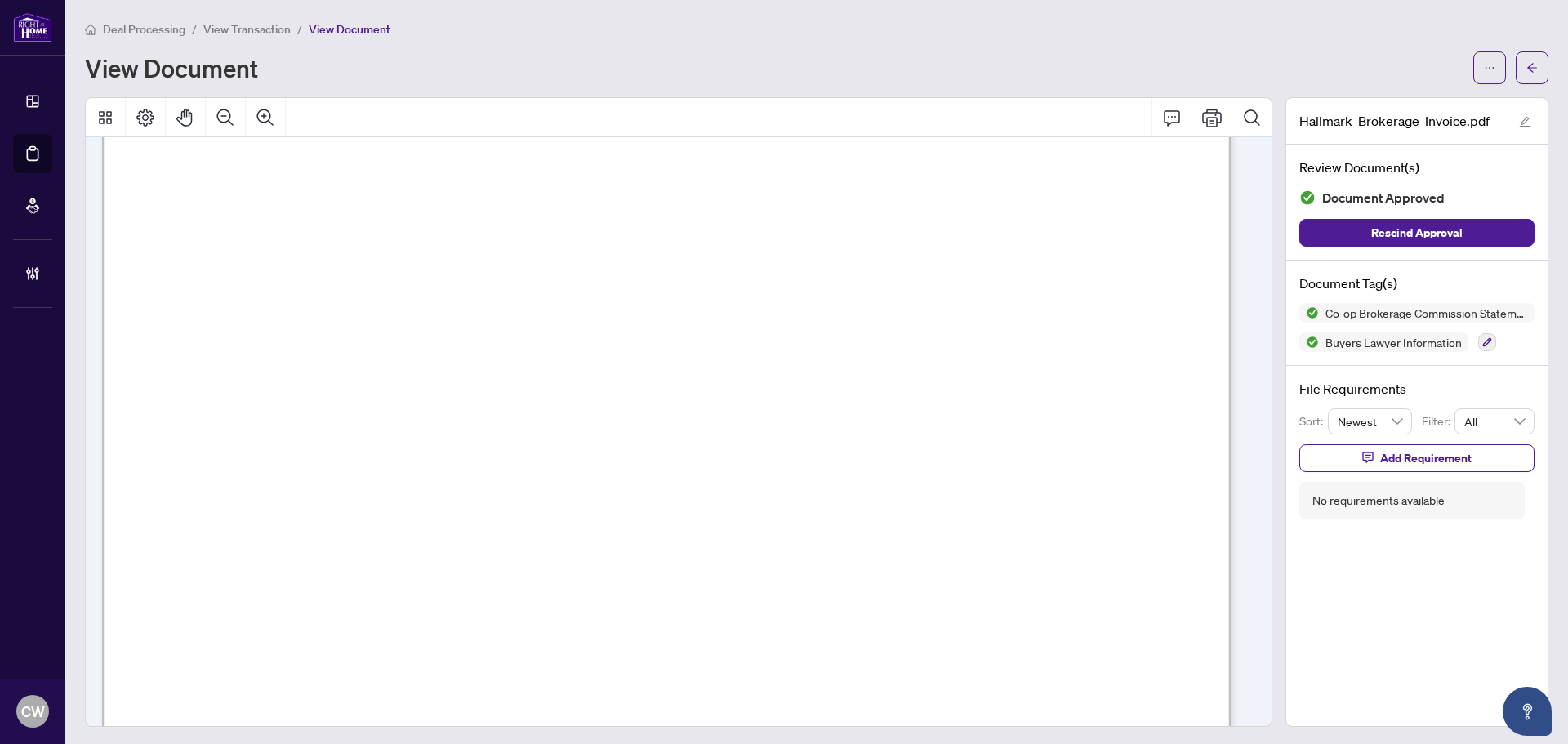
scroll to position [163, 0]
click at [1527, 73] on icon "arrow-left" at bounding box center [1533, 68] width 12 height 12
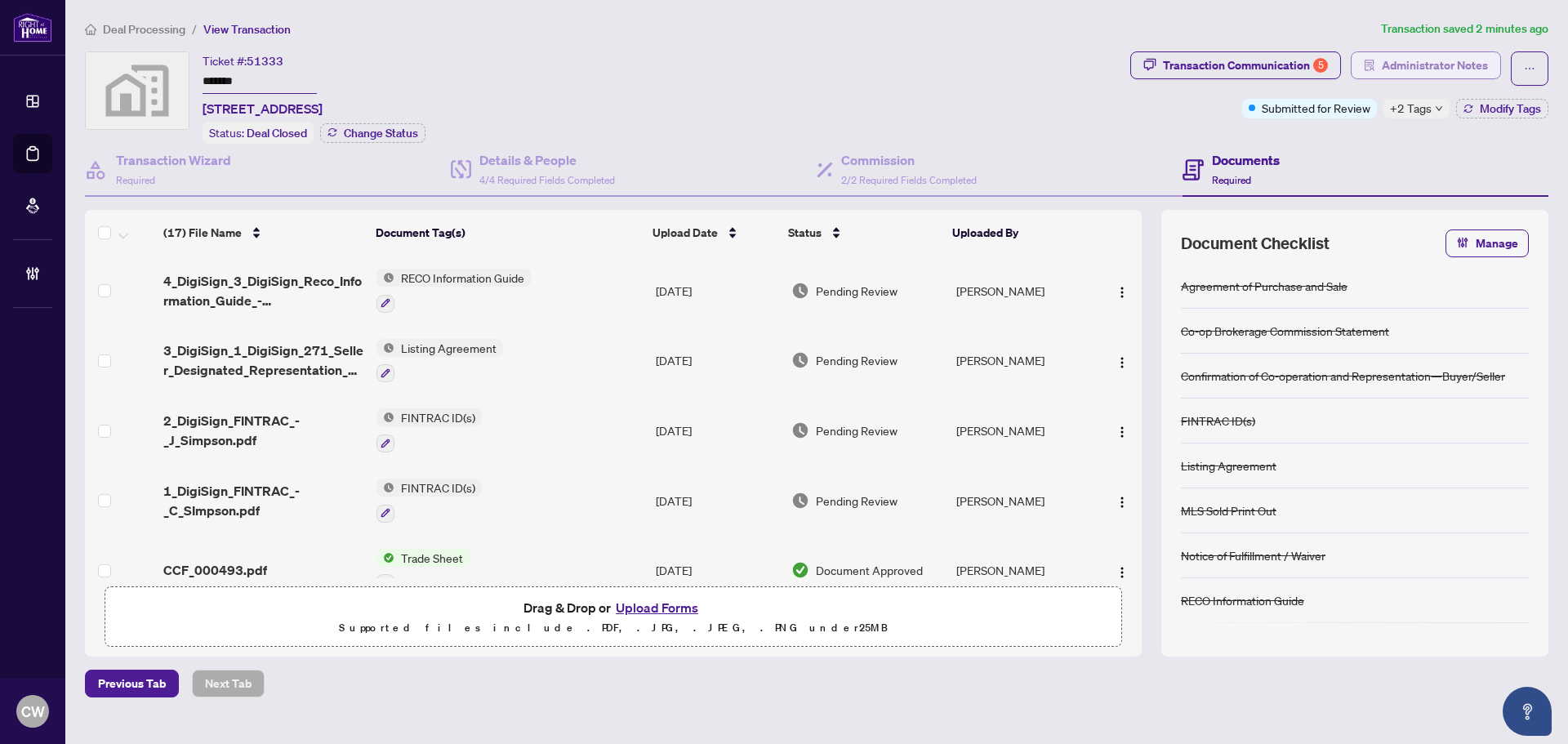
click at [1449, 62] on span "Administrator Notes" at bounding box center [1435, 65] width 107 height 26
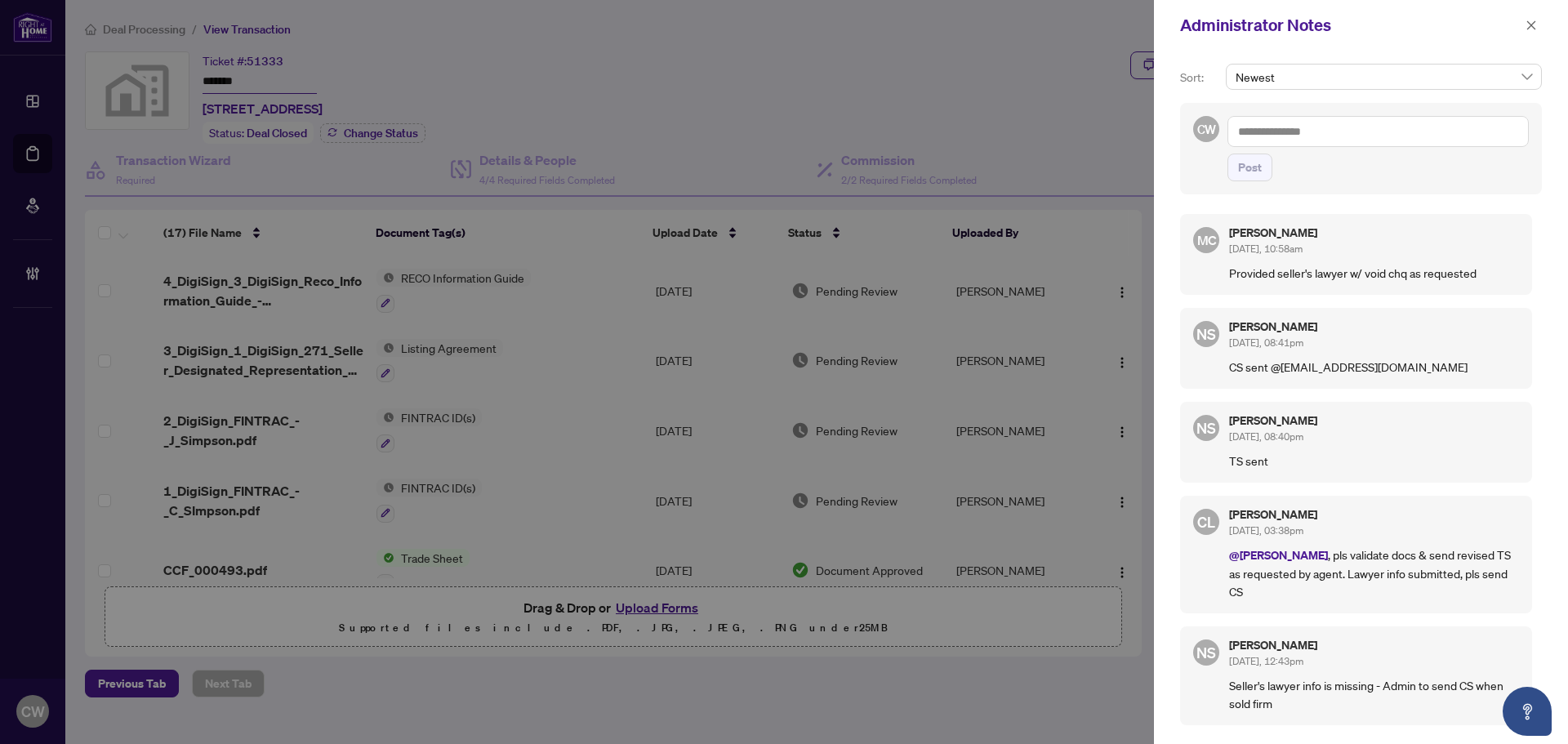
click at [1406, 127] on textarea at bounding box center [1378, 132] width 302 height 31
paste textarea "**********"
type textarea "**********"
click at [1254, 173] on span "Post" at bounding box center [1250, 167] width 23 height 26
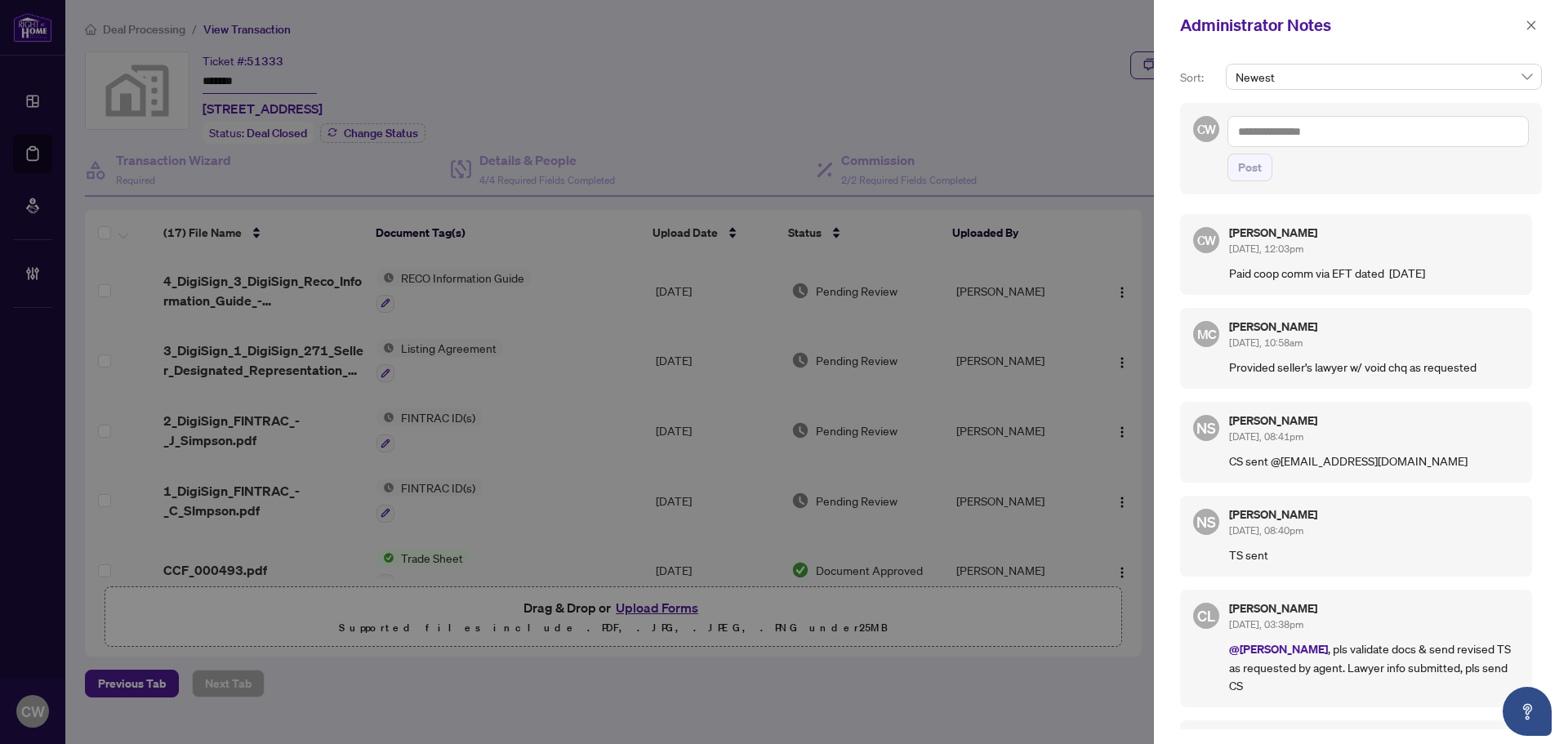
drag, startPoint x: 1534, startPoint y: 21, endPoint x: 1230, endPoint y: 4, distance: 304.5
click at [1527, 22] on icon "close" at bounding box center [1532, 25] width 12 height 12
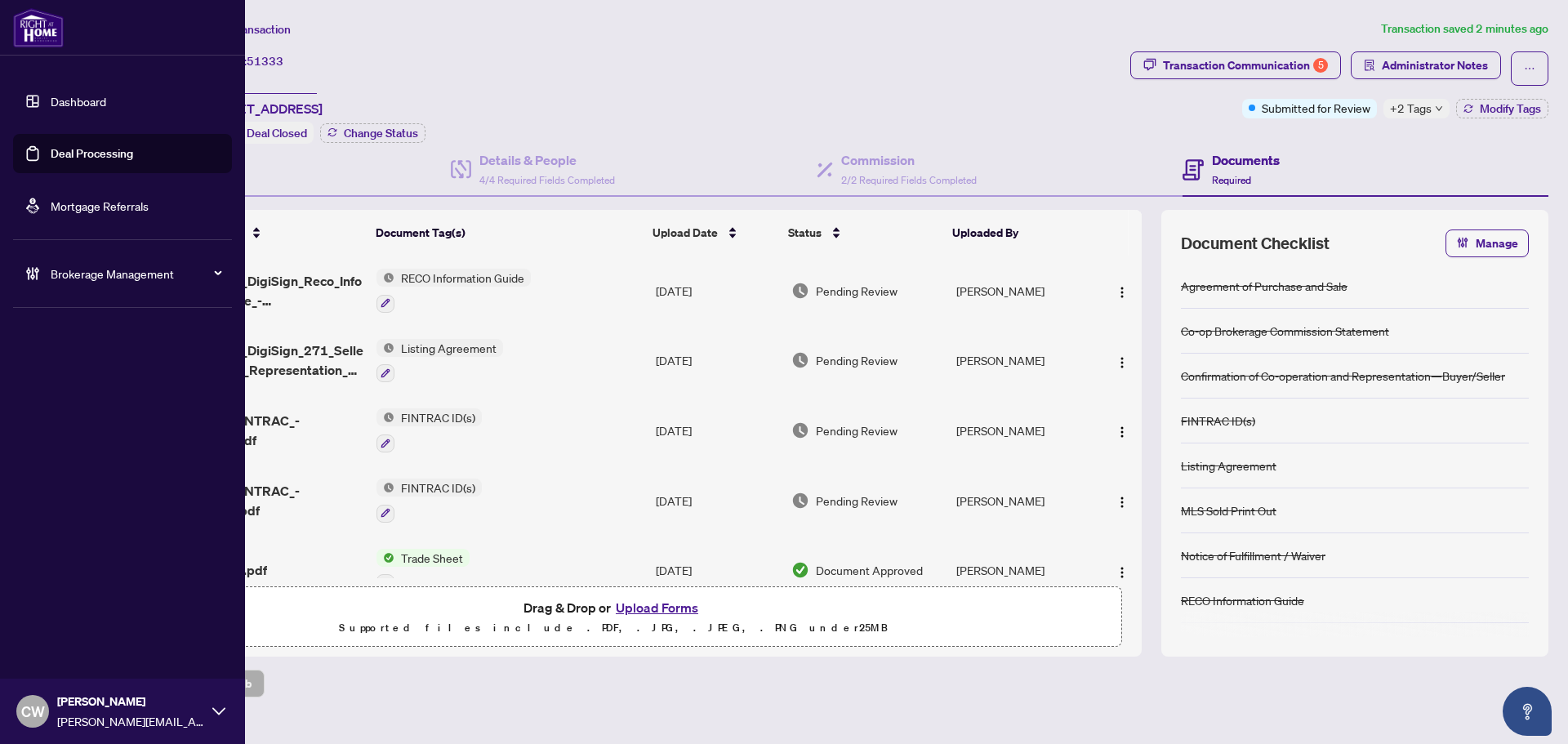
click at [51, 158] on link "Deal Processing" at bounding box center [91, 153] width 82 height 15
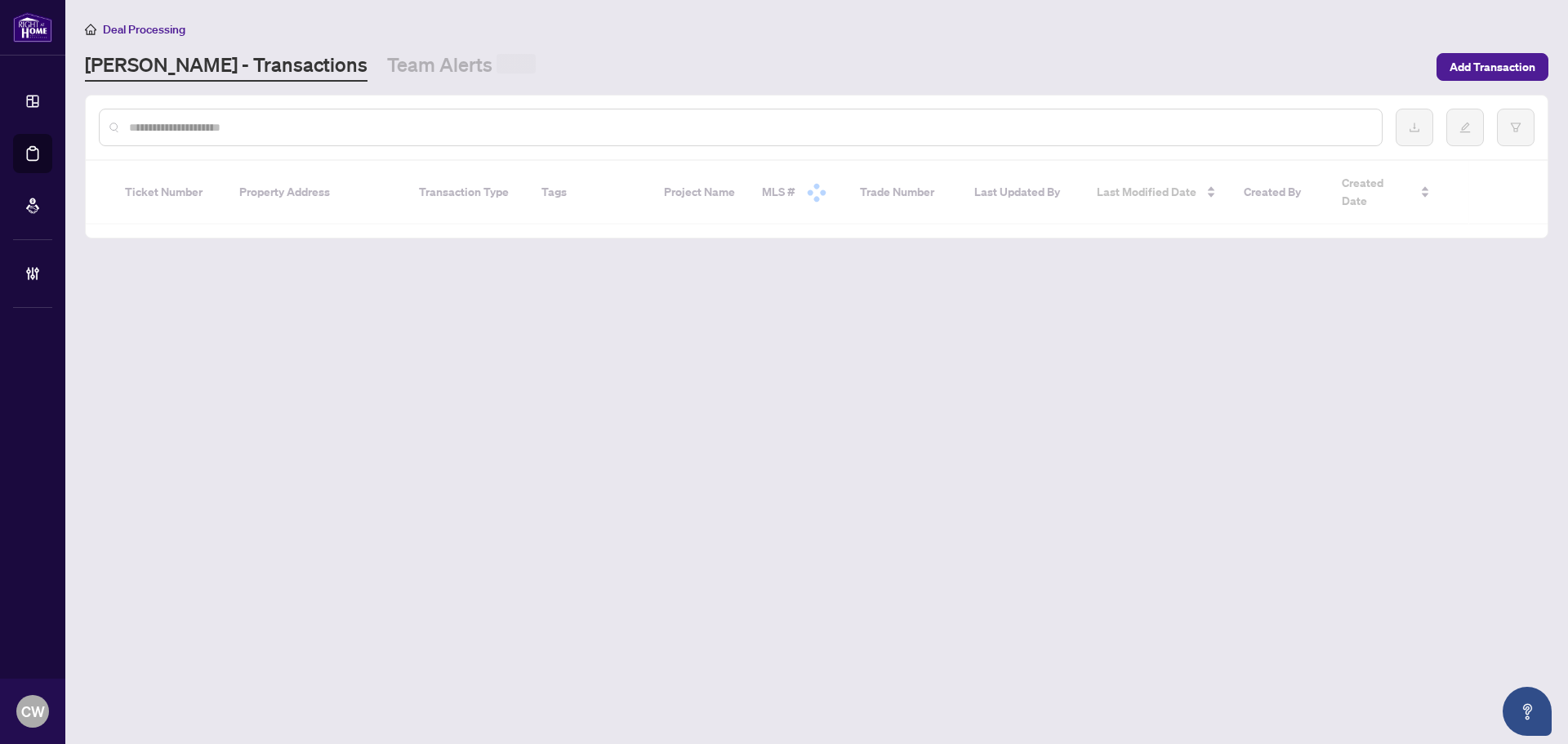
click at [277, 122] on input "text" at bounding box center [749, 127] width 1240 height 18
paste input "*******"
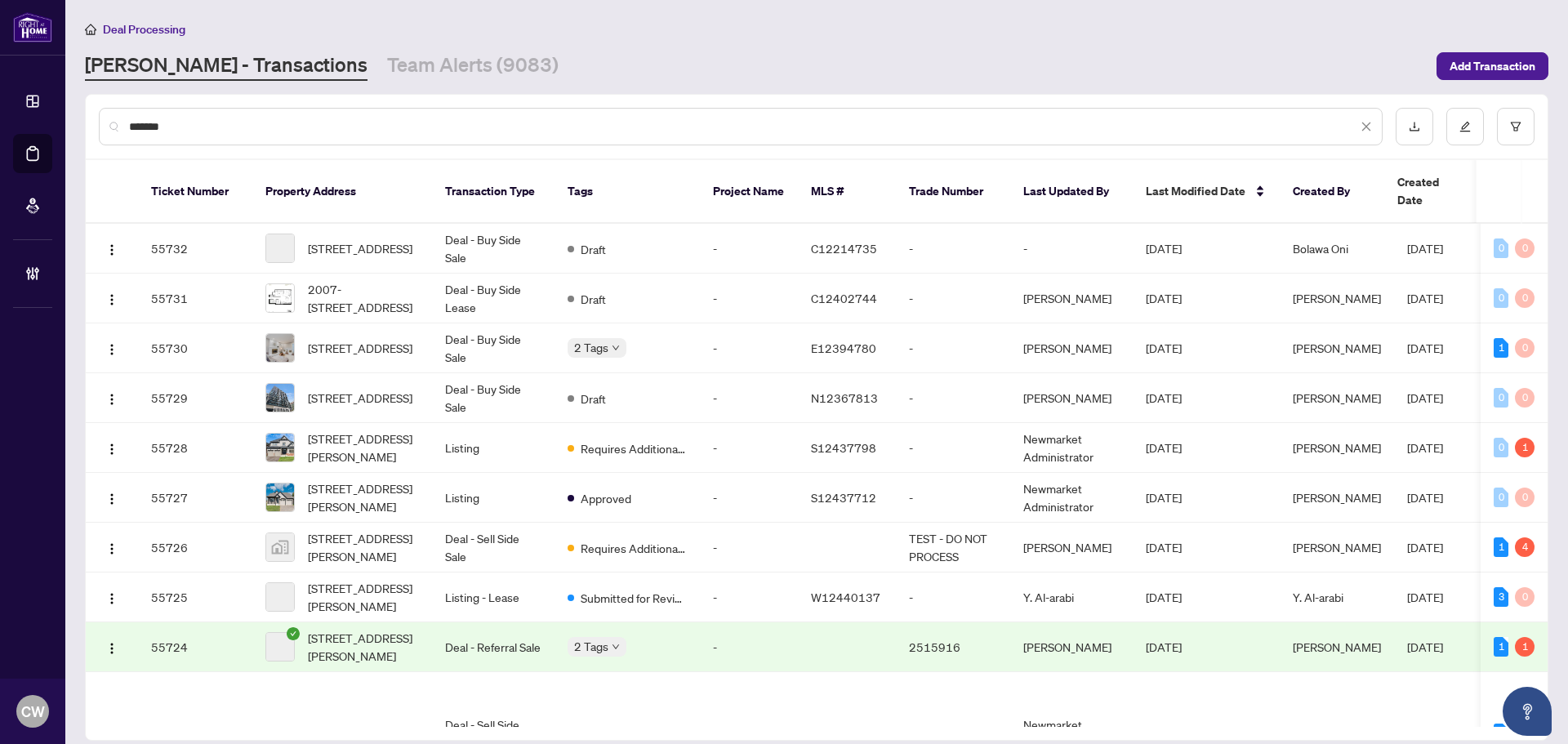
type input "*******"
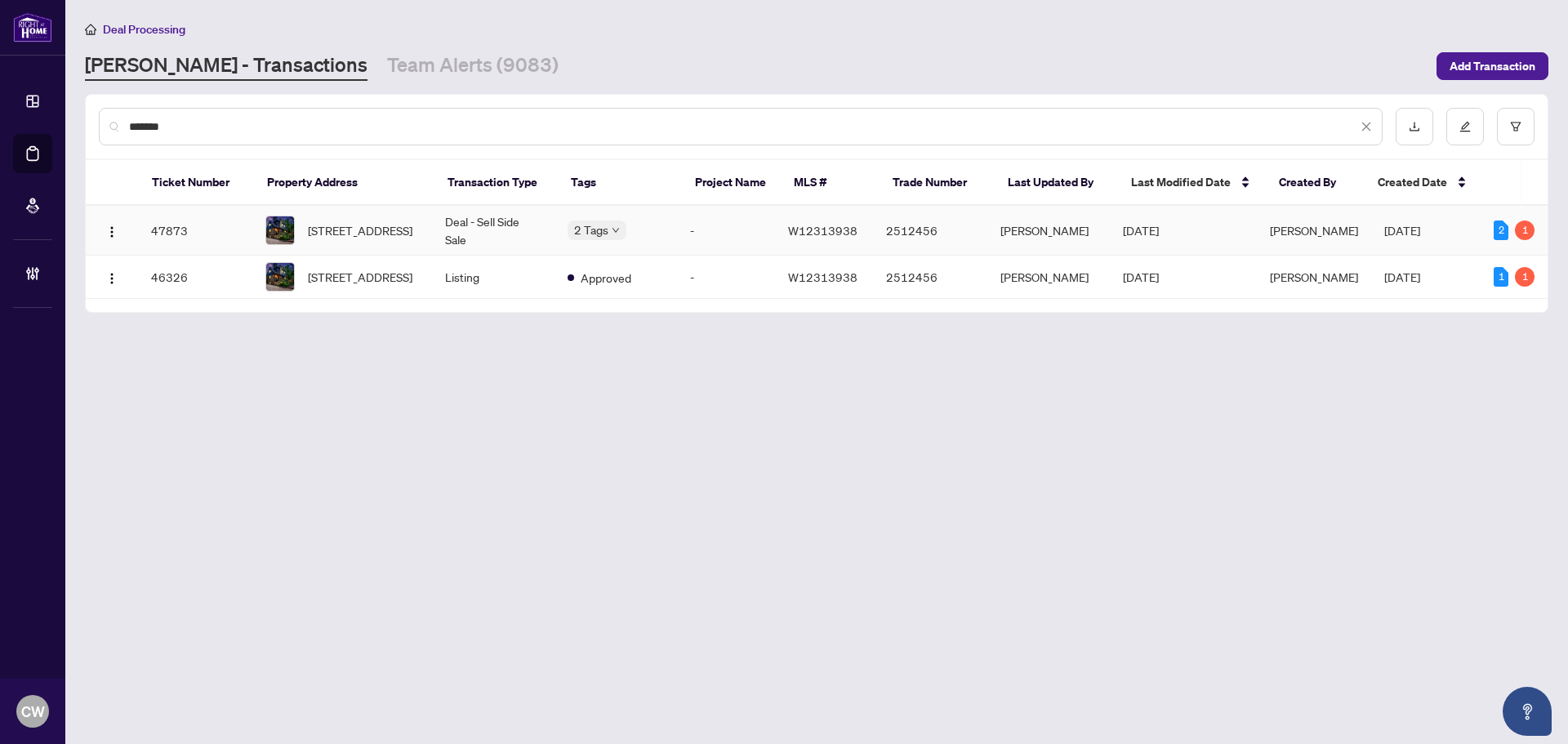
click at [371, 226] on span "[STREET_ADDRESS]" at bounding box center [361, 230] width 105 height 18
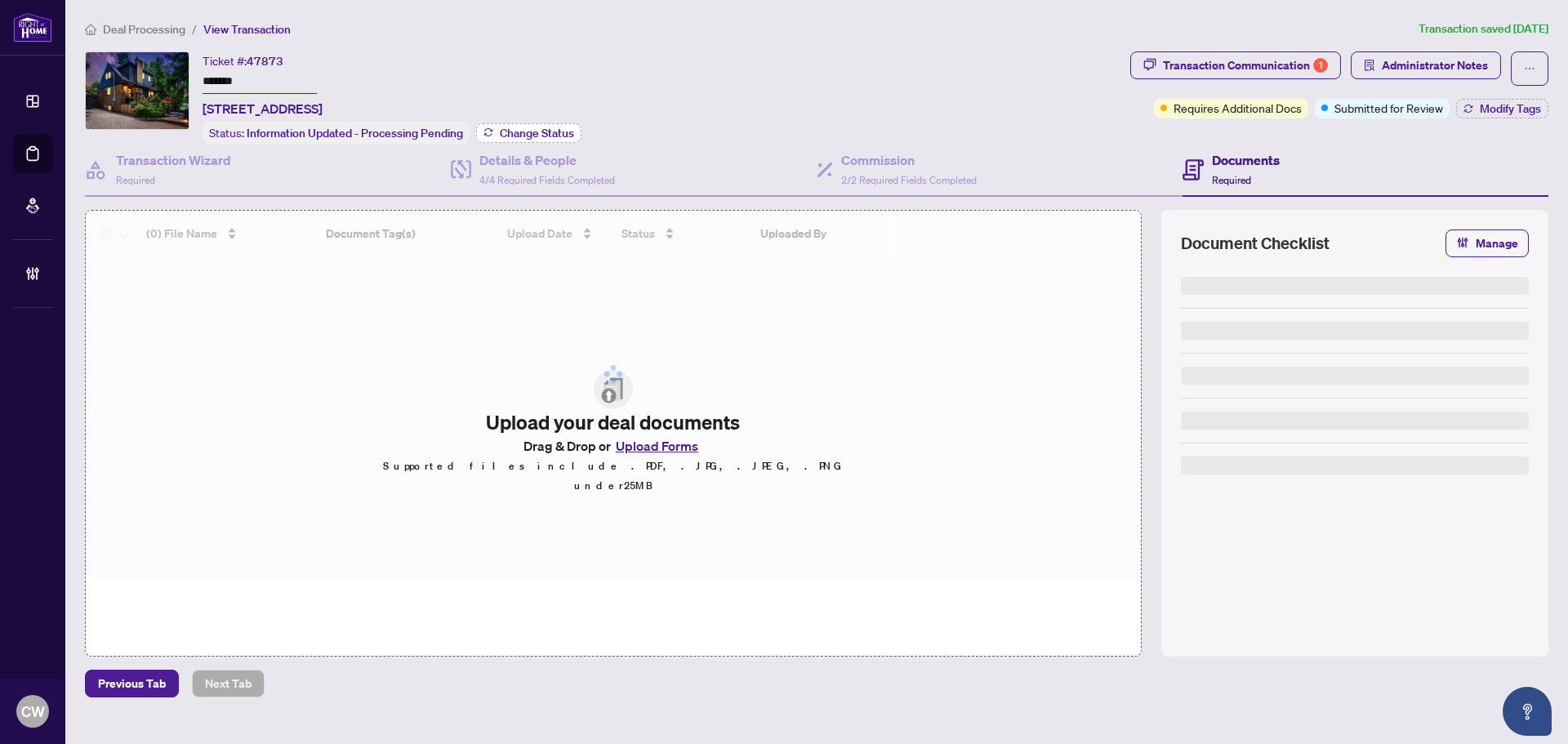
click at [562, 131] on span "Change Status" at bounding box center [537, 133] width 75 height 12
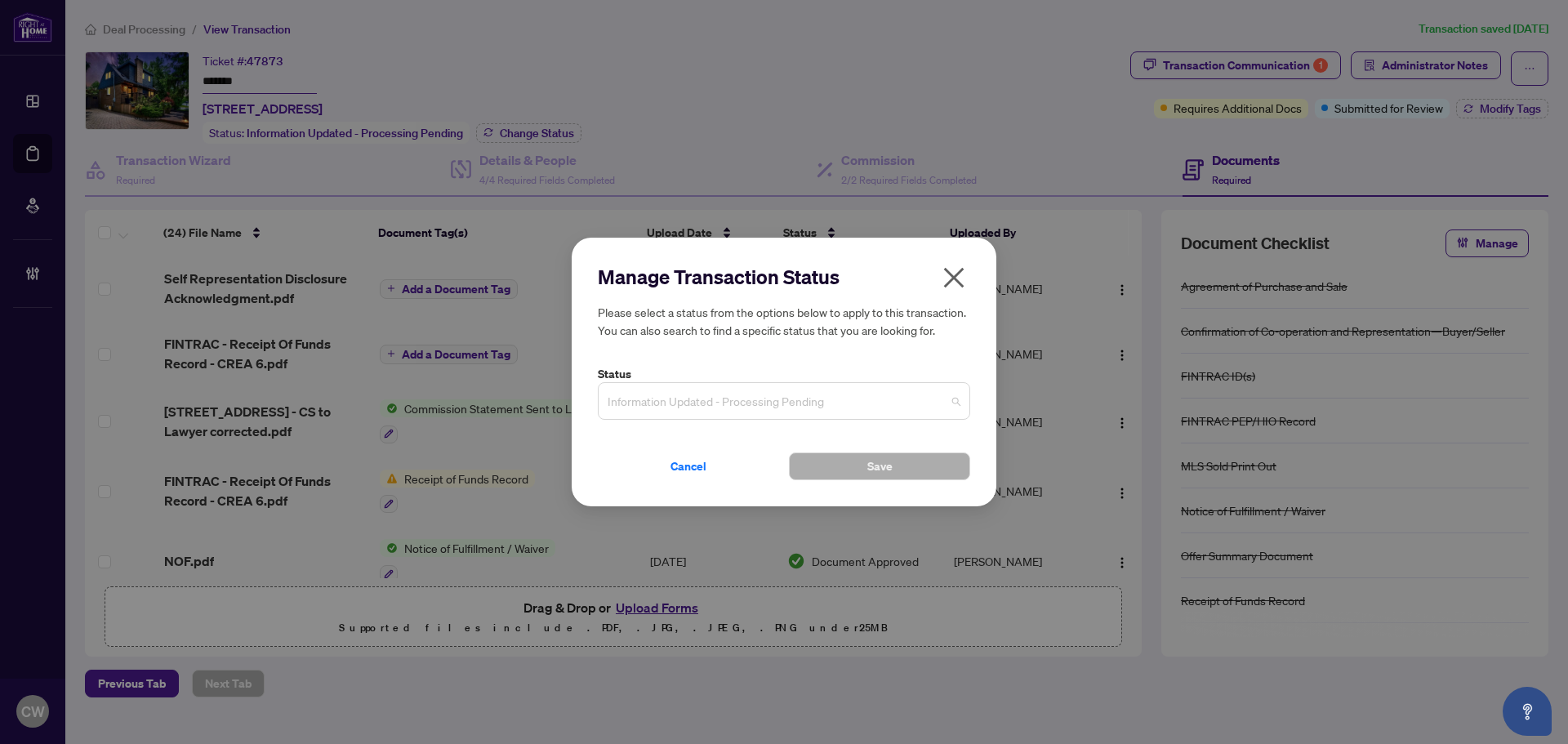
click at [810, 402] on span "Information Updated - Processing Pending" at bounding box center [784, 402] width 353 height 31
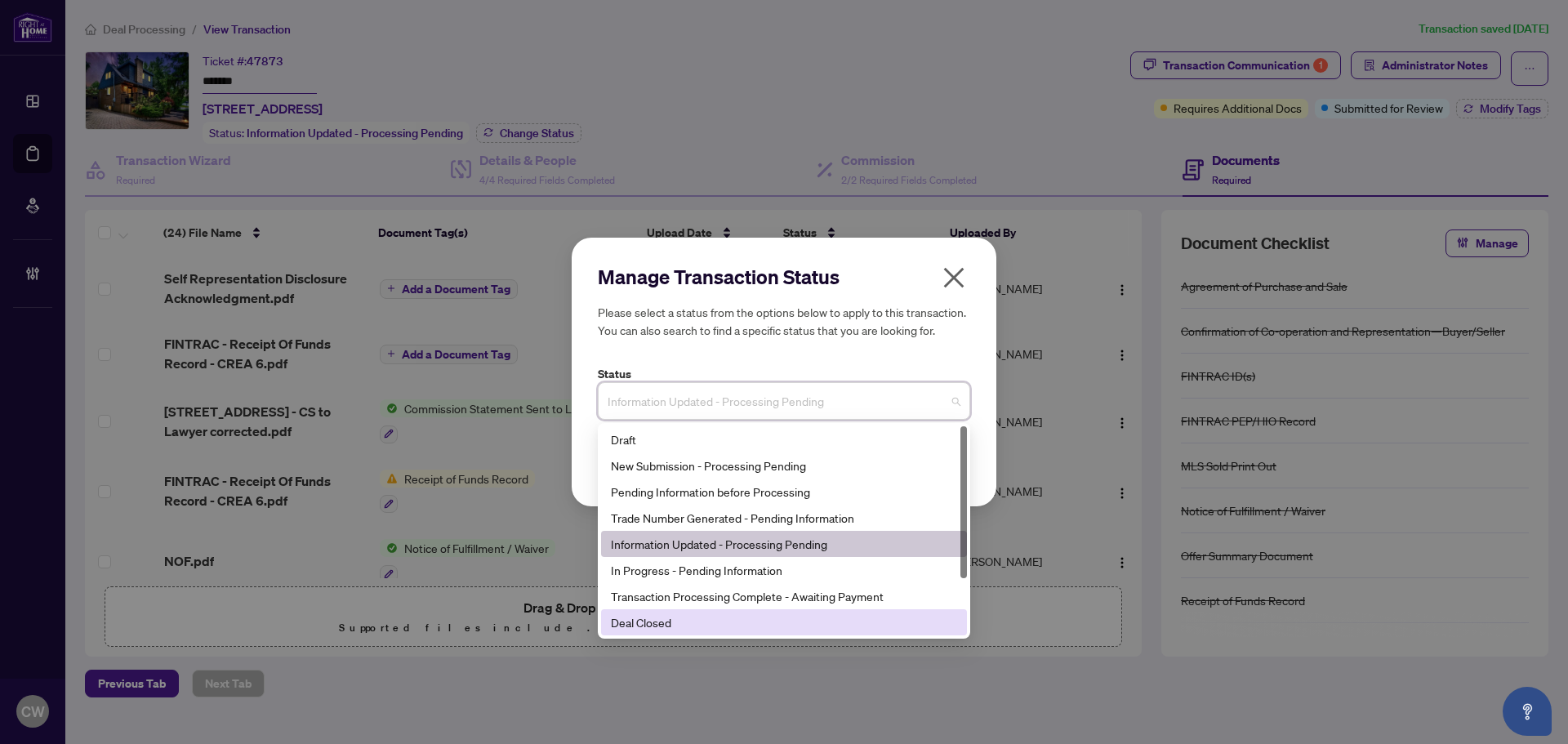
click at [781, 630] on div "Deal Closed" at bounding box center [784, 623] width 346 height 18
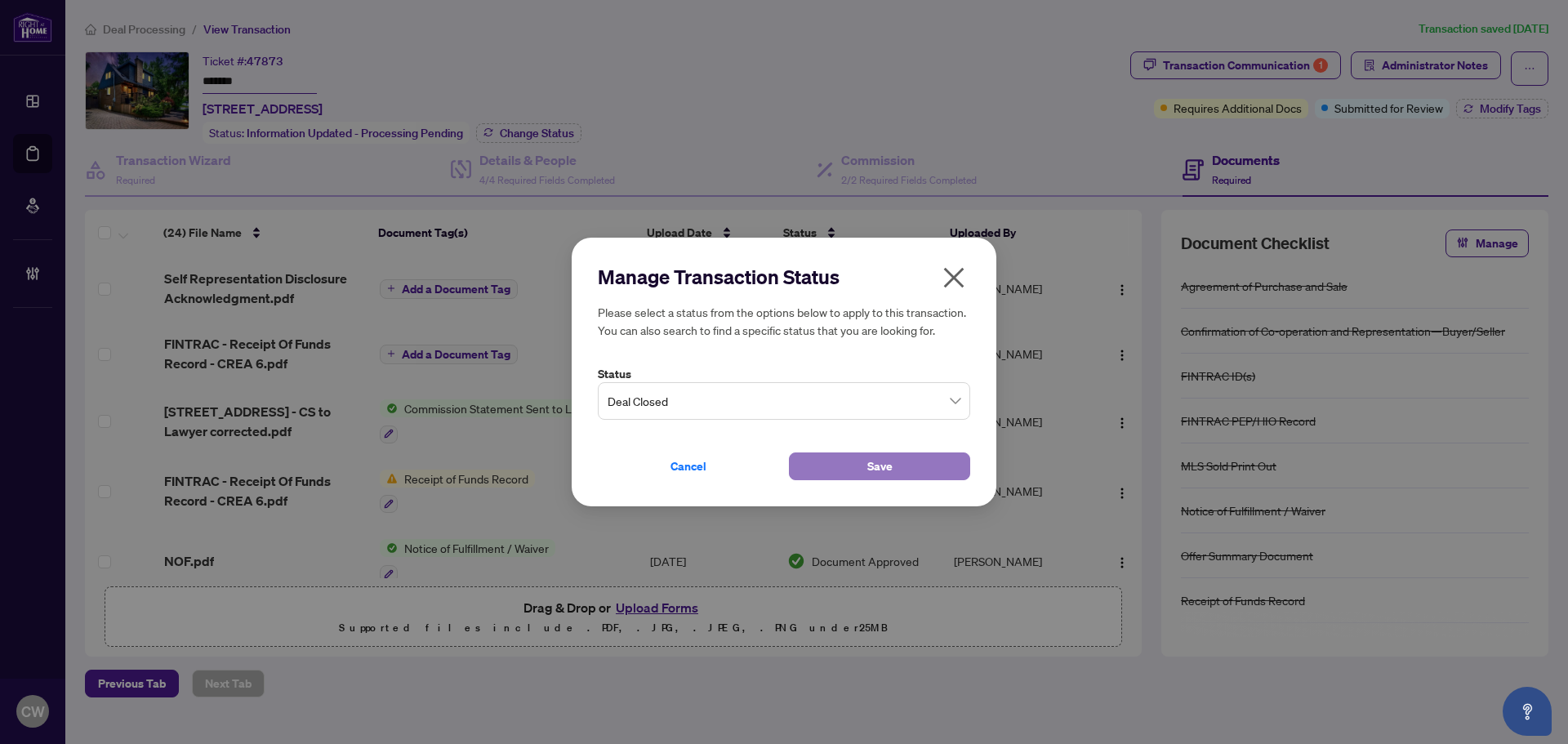
click at [832, 455] on button "Save" at bounding box center [880, 467] width 181 height 28
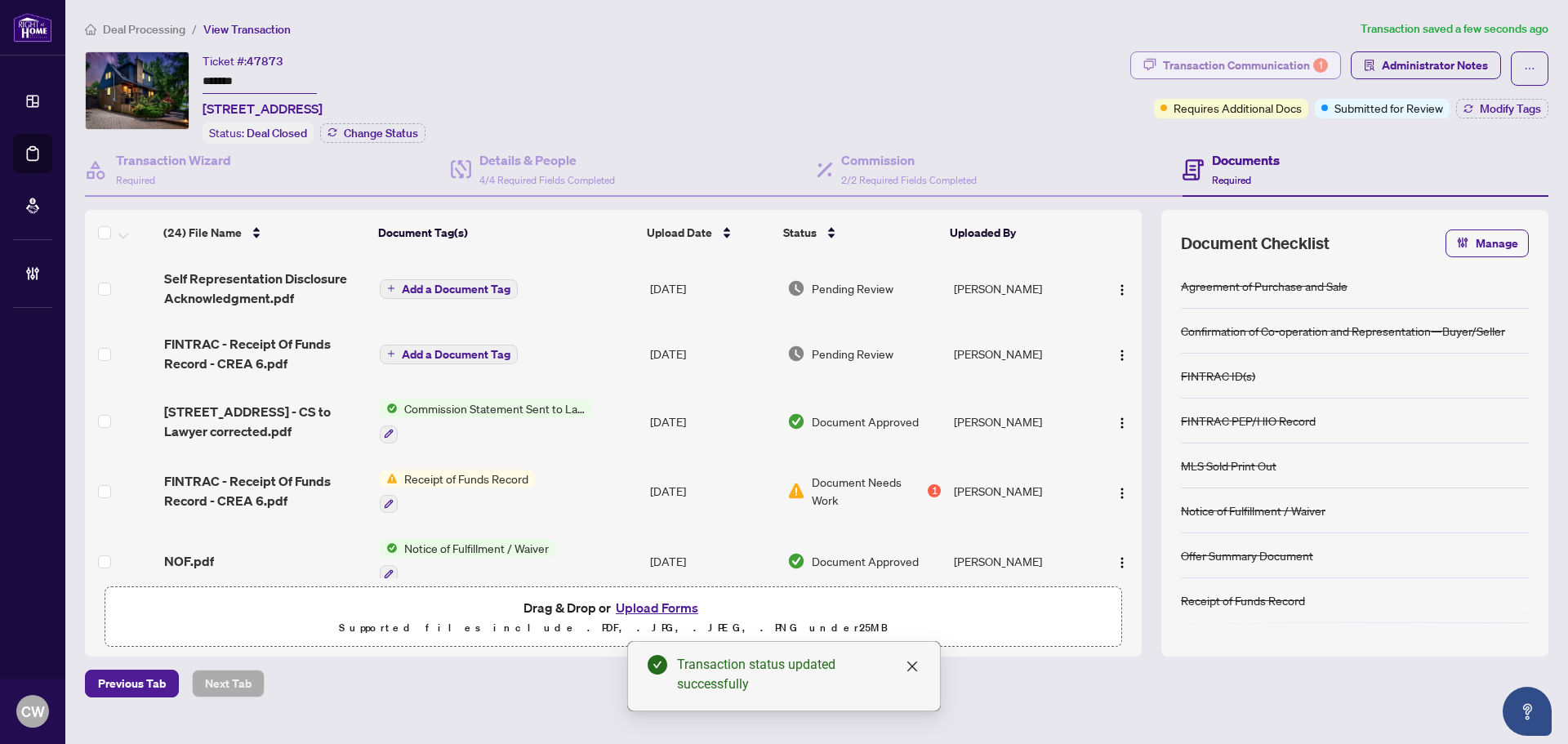
click at [1290, 59] on div "Transaction Communication 1" at bounding box center [1246, 65] width 165 height 26
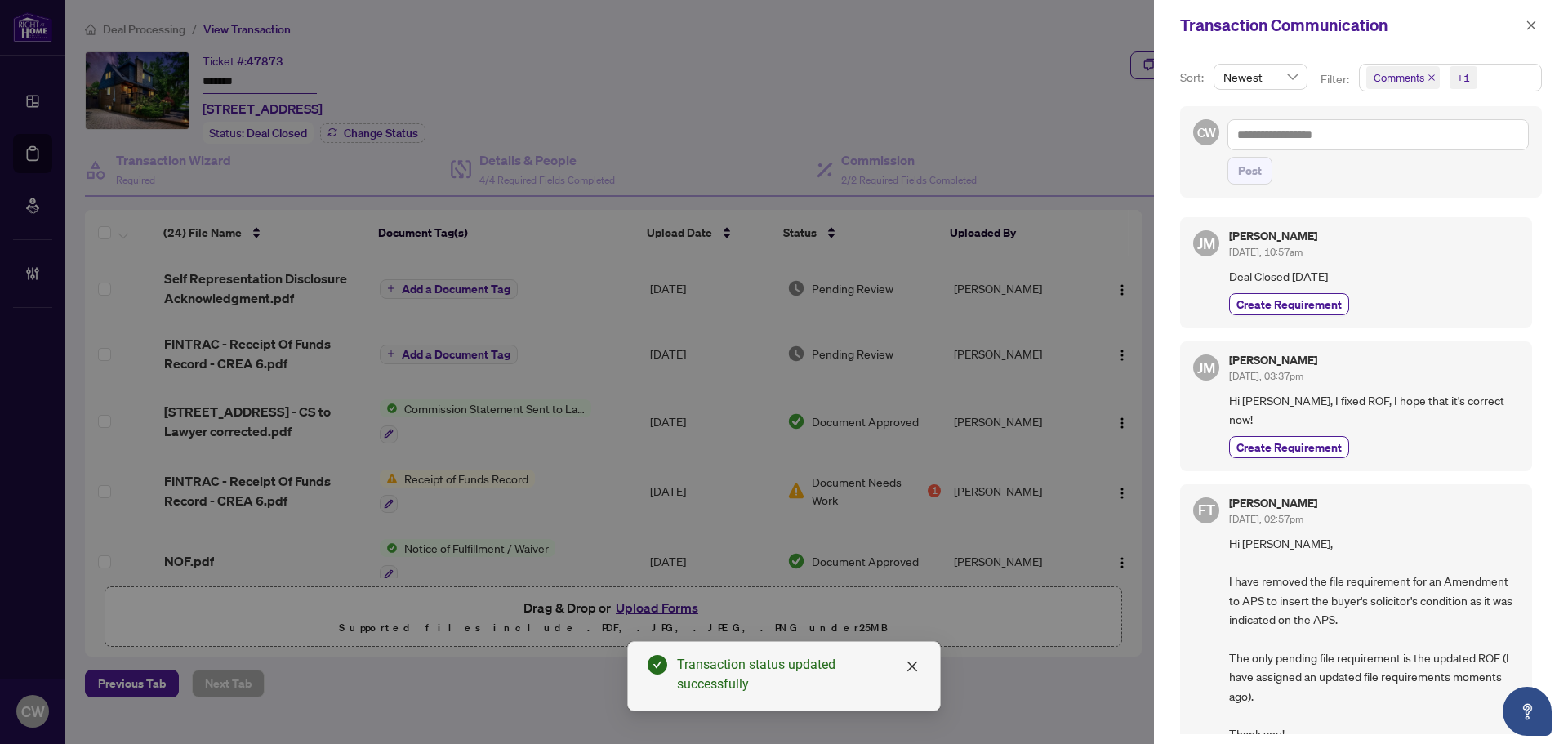
click at [1429, 75] on icon "close" at bounding box center [1432, 78] width 8 height 8
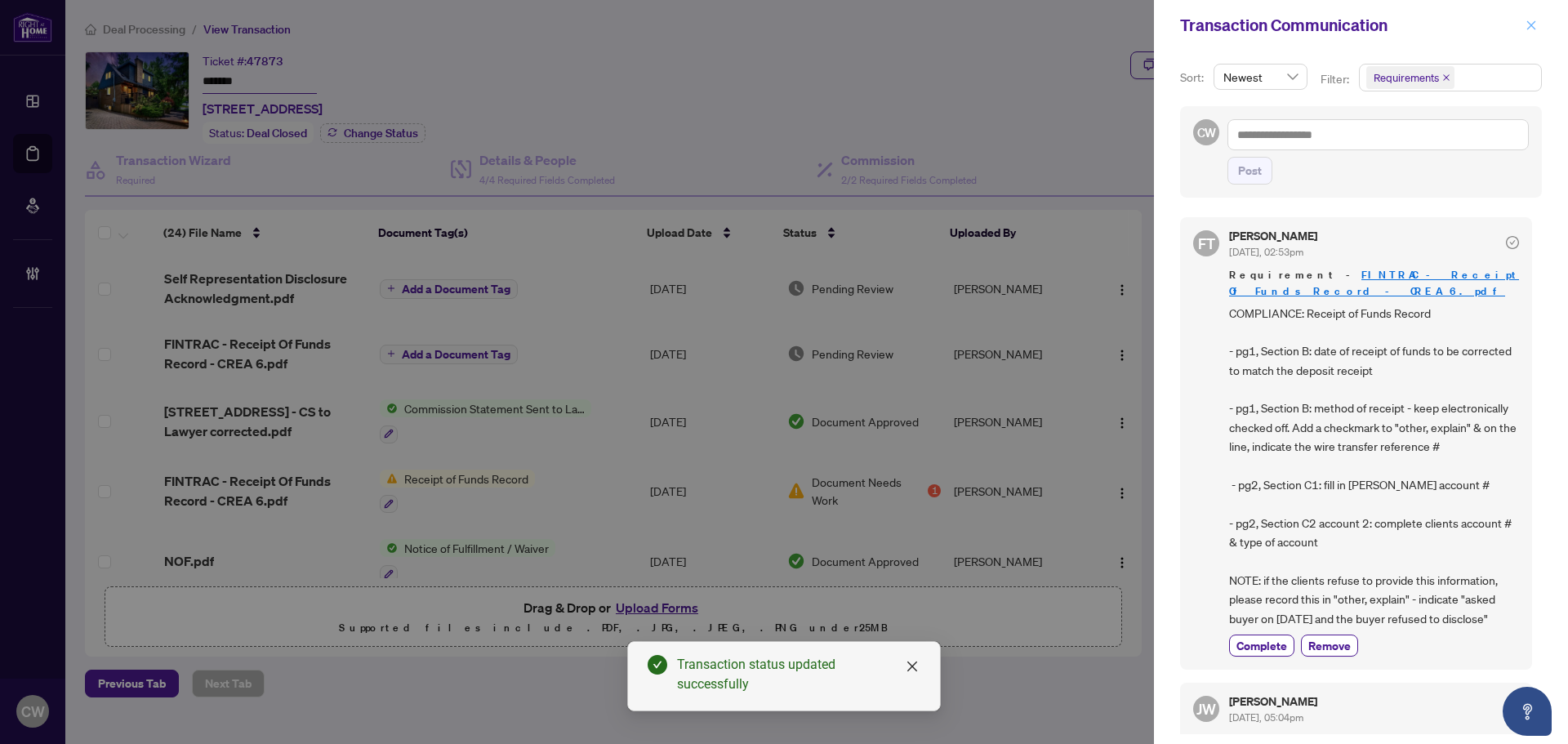
click at [1537, 19] on icon "close" at bounding box center [1532, 25] width 12 height 12
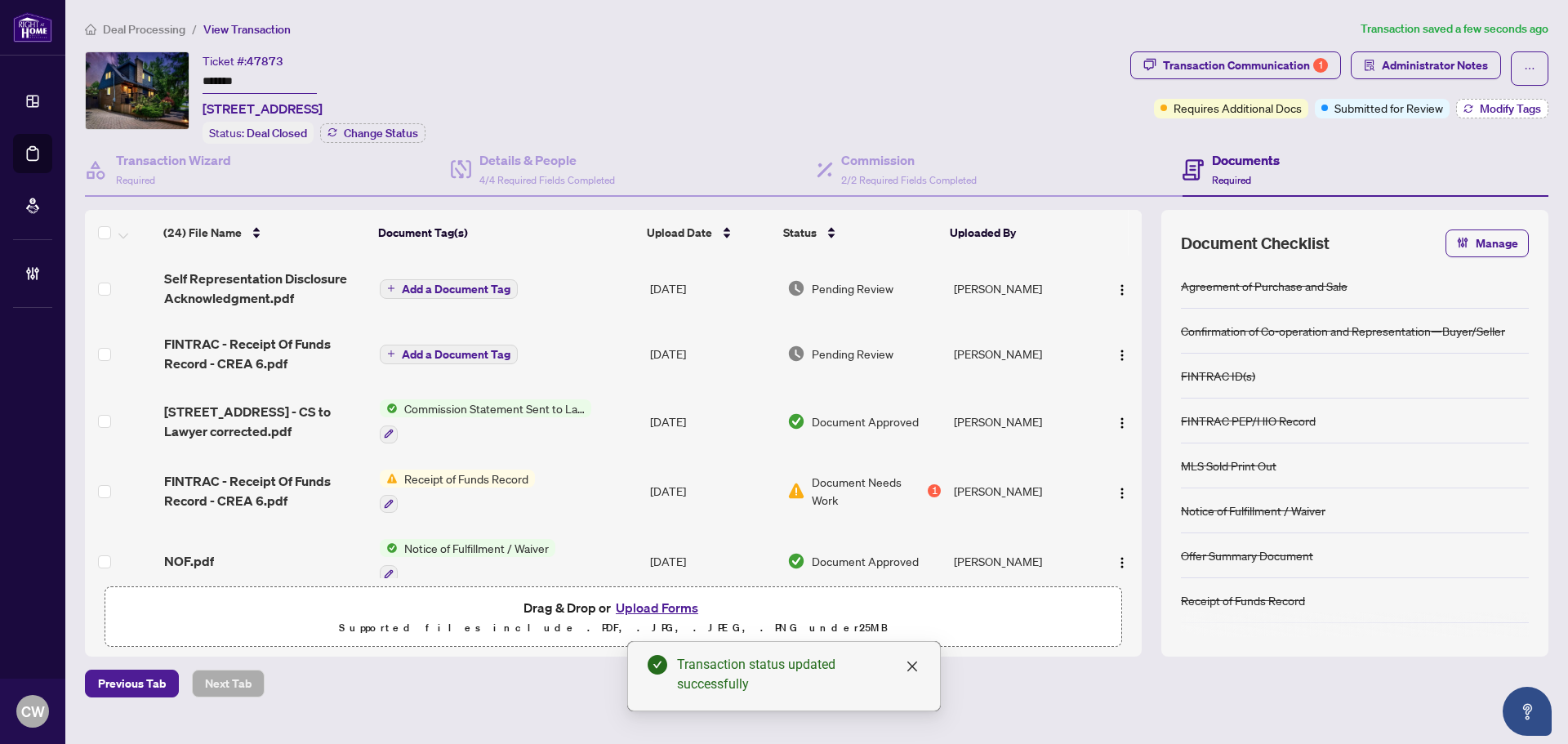
click at [1510, 109] on span "Modify Tags" at bounding box center [1510, 109] width 61 height 12
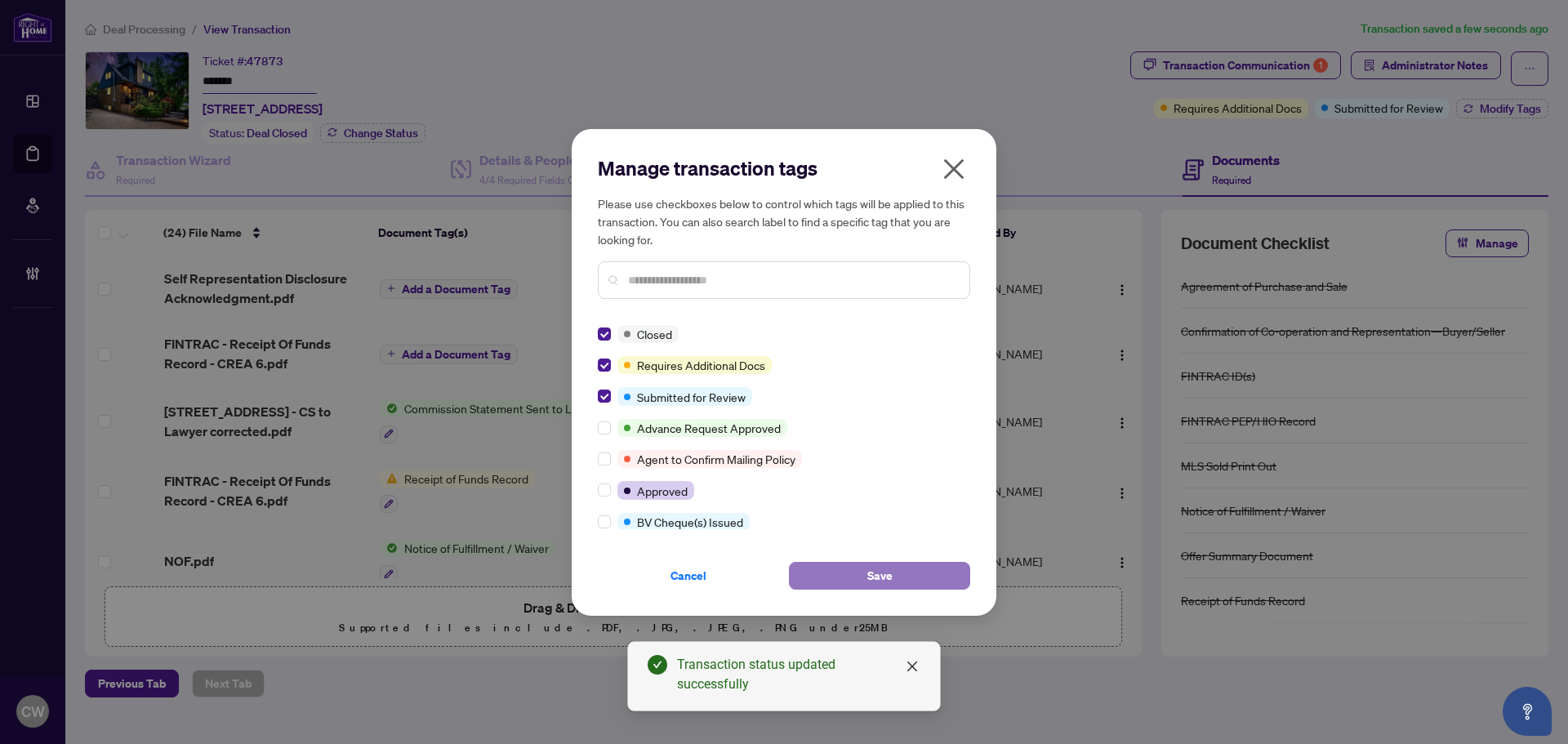
click at [850, 582] on button "Save" at bounding box center [880, 576] width 181 height 28
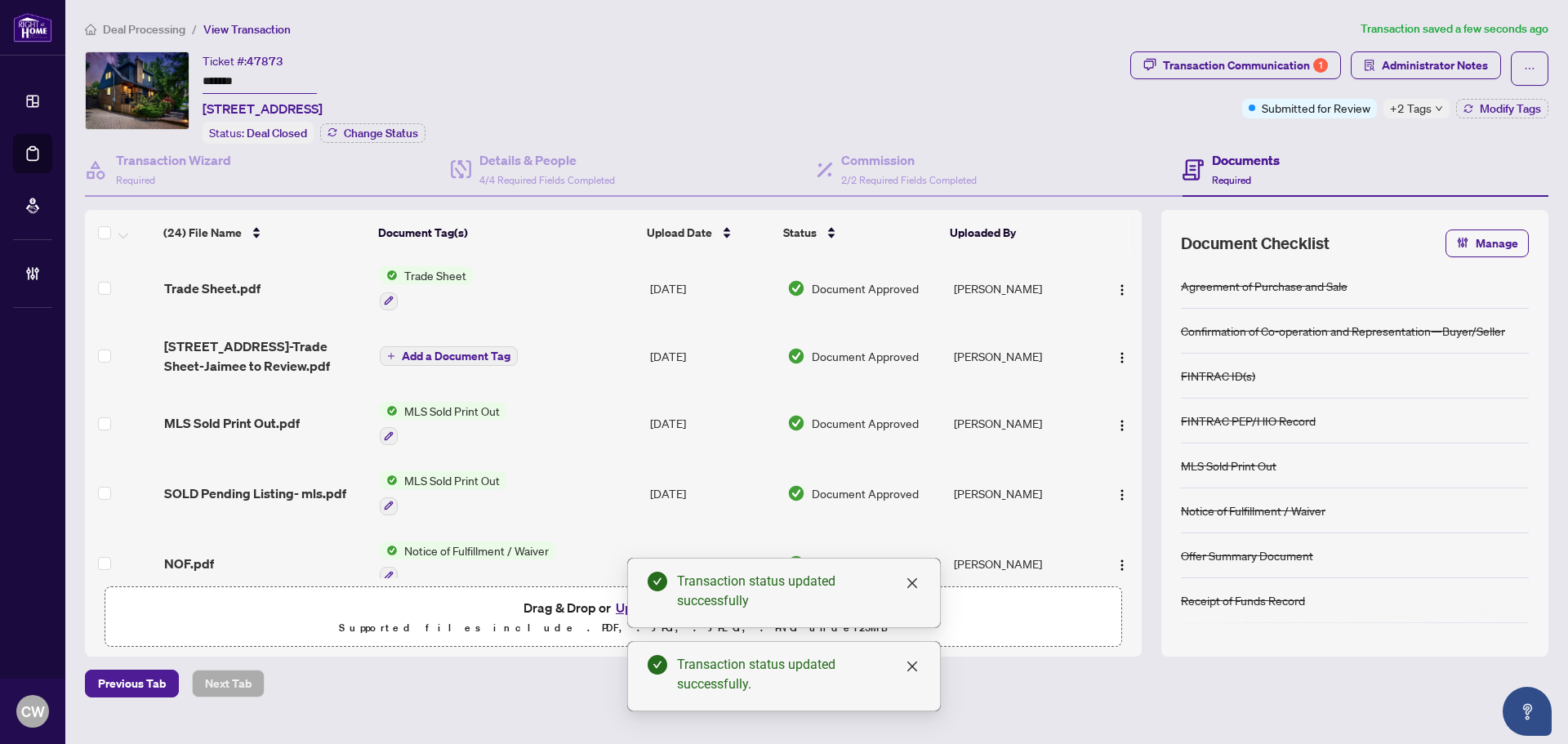
scroll to position [735, 0]
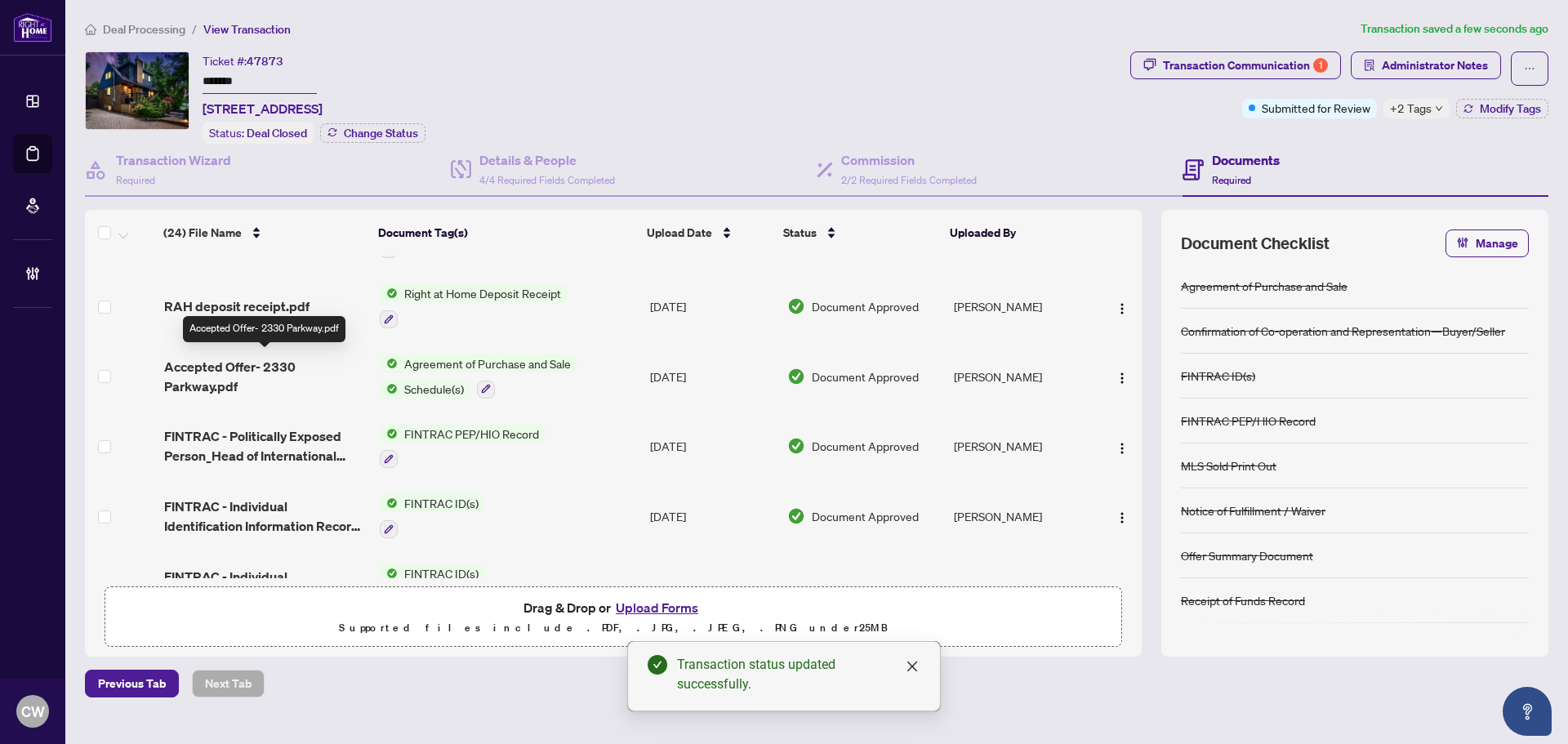
click at [232, 369] on span "Accepted Offer- 2330 Parkway.pdf" at bounding box center [265, 376] width 203 height 39
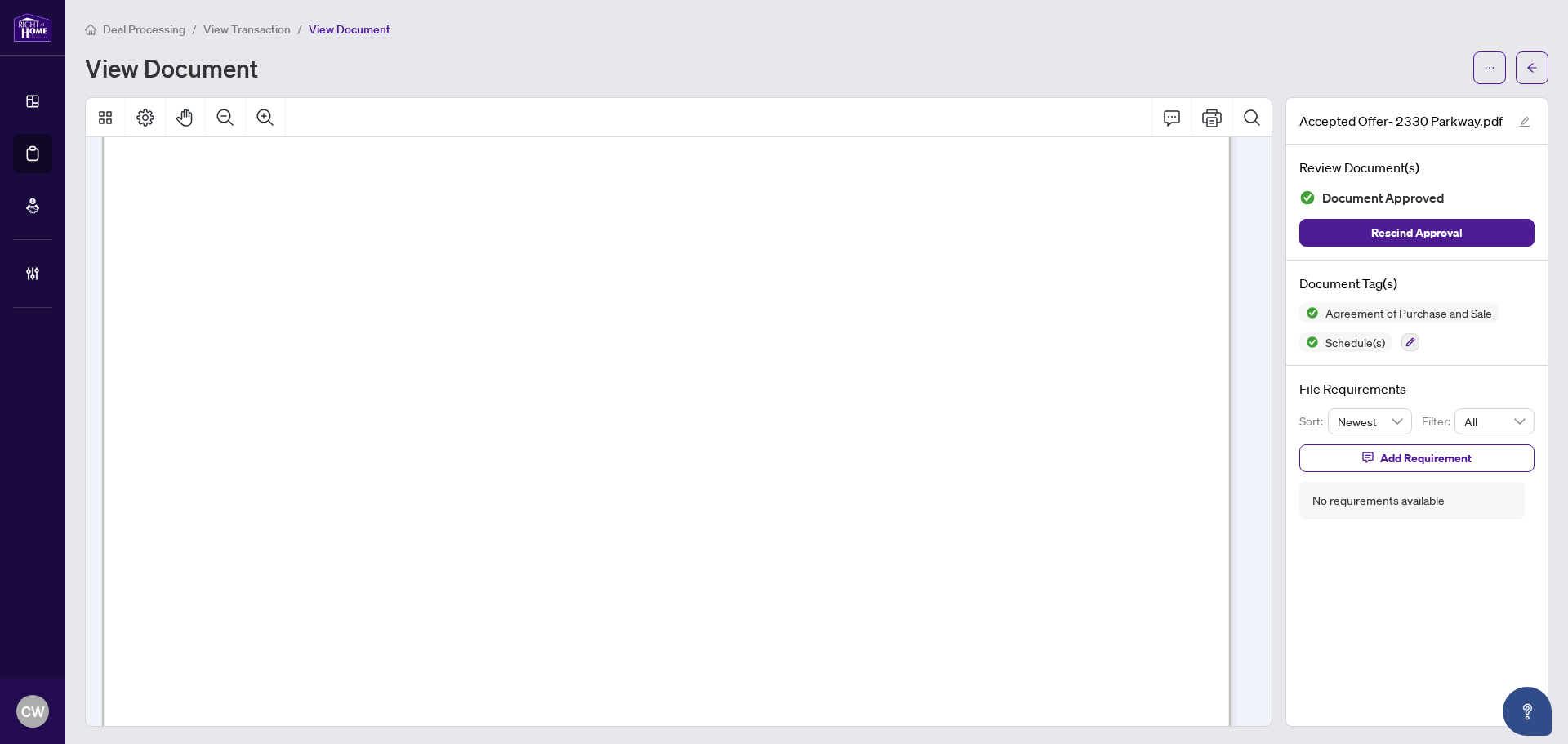
scroll to position [6548, 0]
click at [1517, 61] on button "button" at bounding box center [1533, 68] width 33 height 33
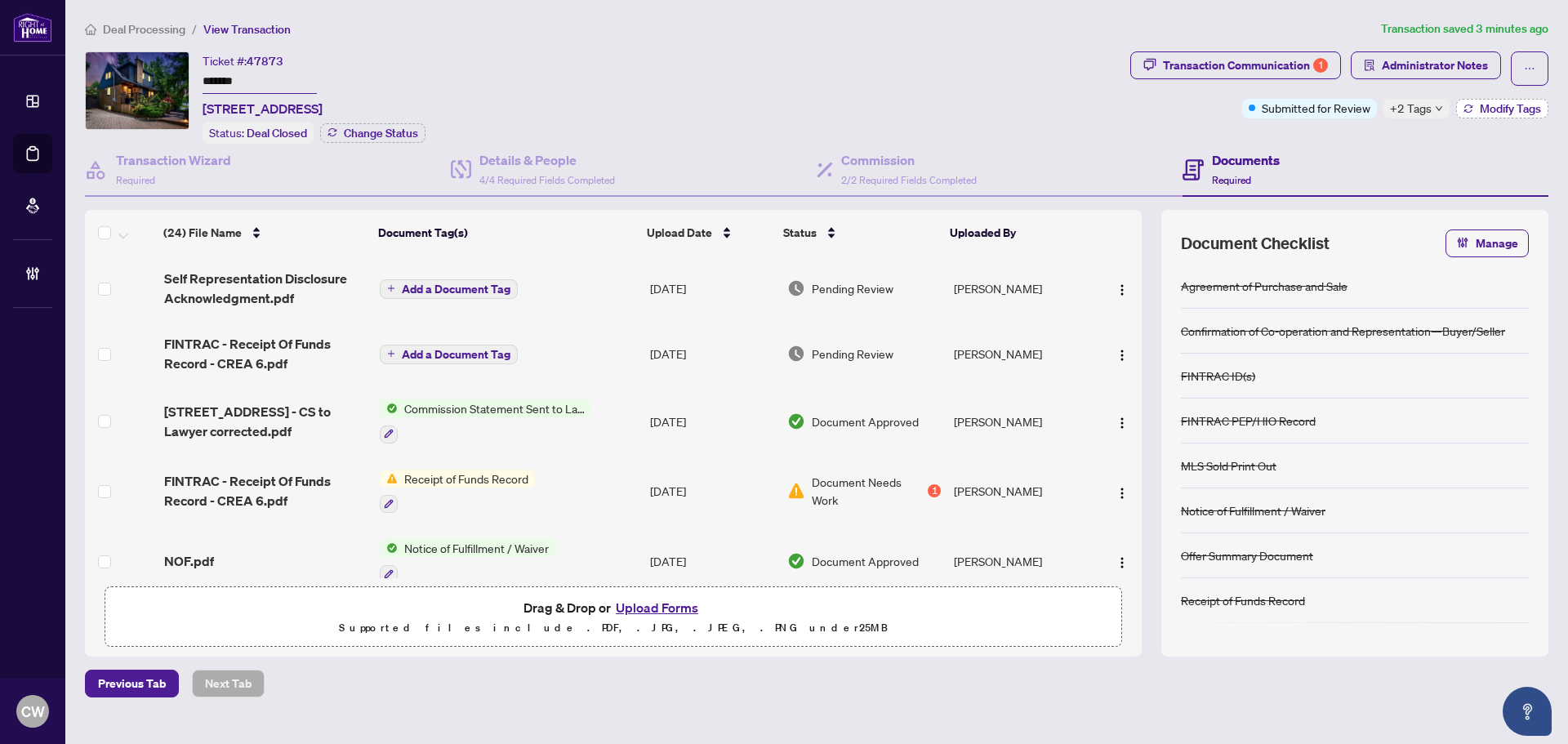
click at [1504, 112] on span "Modify Tags" at bounding box center [1510, 109] width 61 height 12
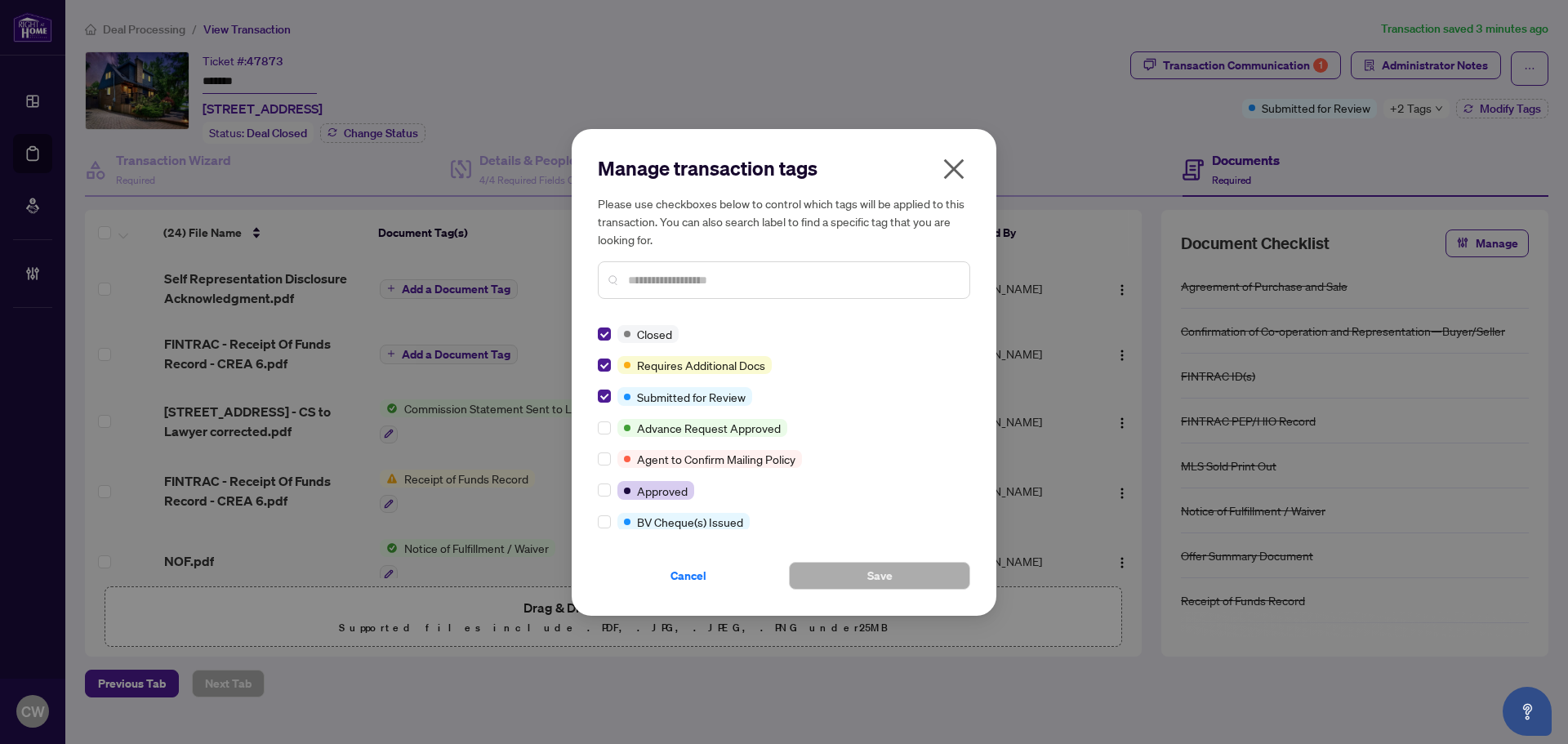
click at [955, 174] on icon "close" at bounding box center [953, 169] width 26 height 26
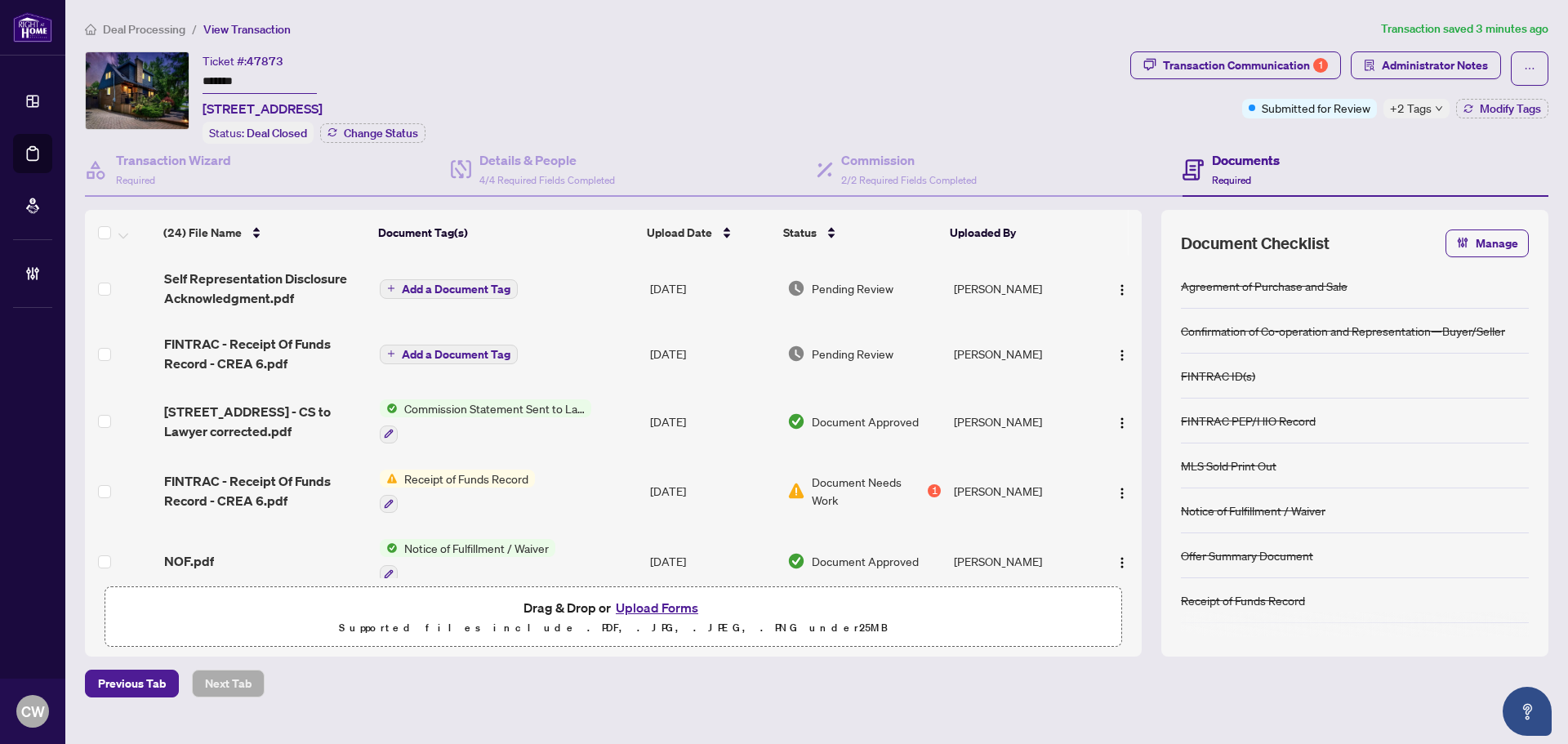
click at [71, 147] on main "Deal Processing / View Transaction Transaction saved 3 minutes ago Ticket #: 47…" at bounding box center [816, 372] width 1503 height 744
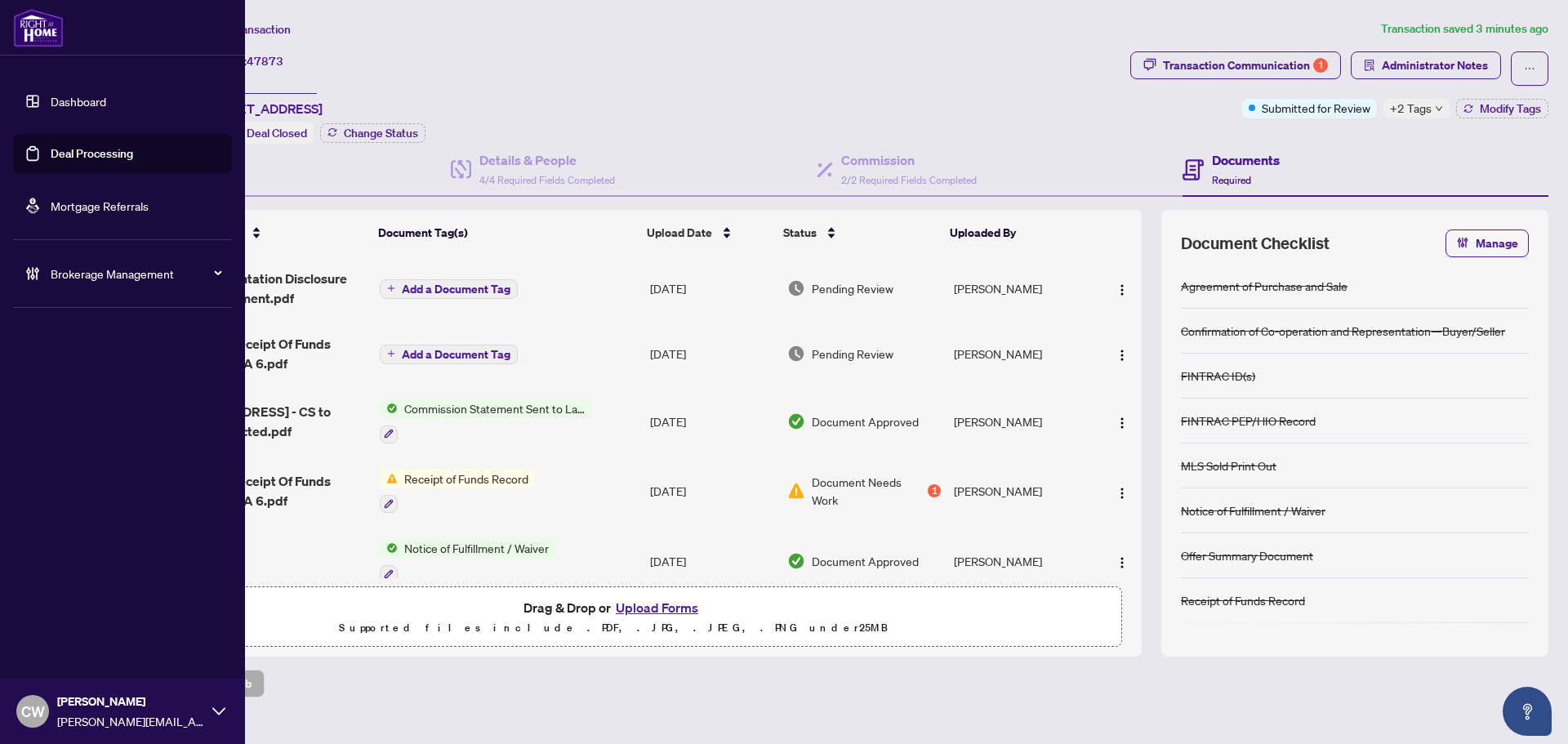
drag, startPoint x: 48, startPoint y: 150, endPoint x: 182, endPoint y: 175, distance: 136.3
click at [50, 150] on link "Deal Processing" at bounding box center [91, 153] width 82 height 15
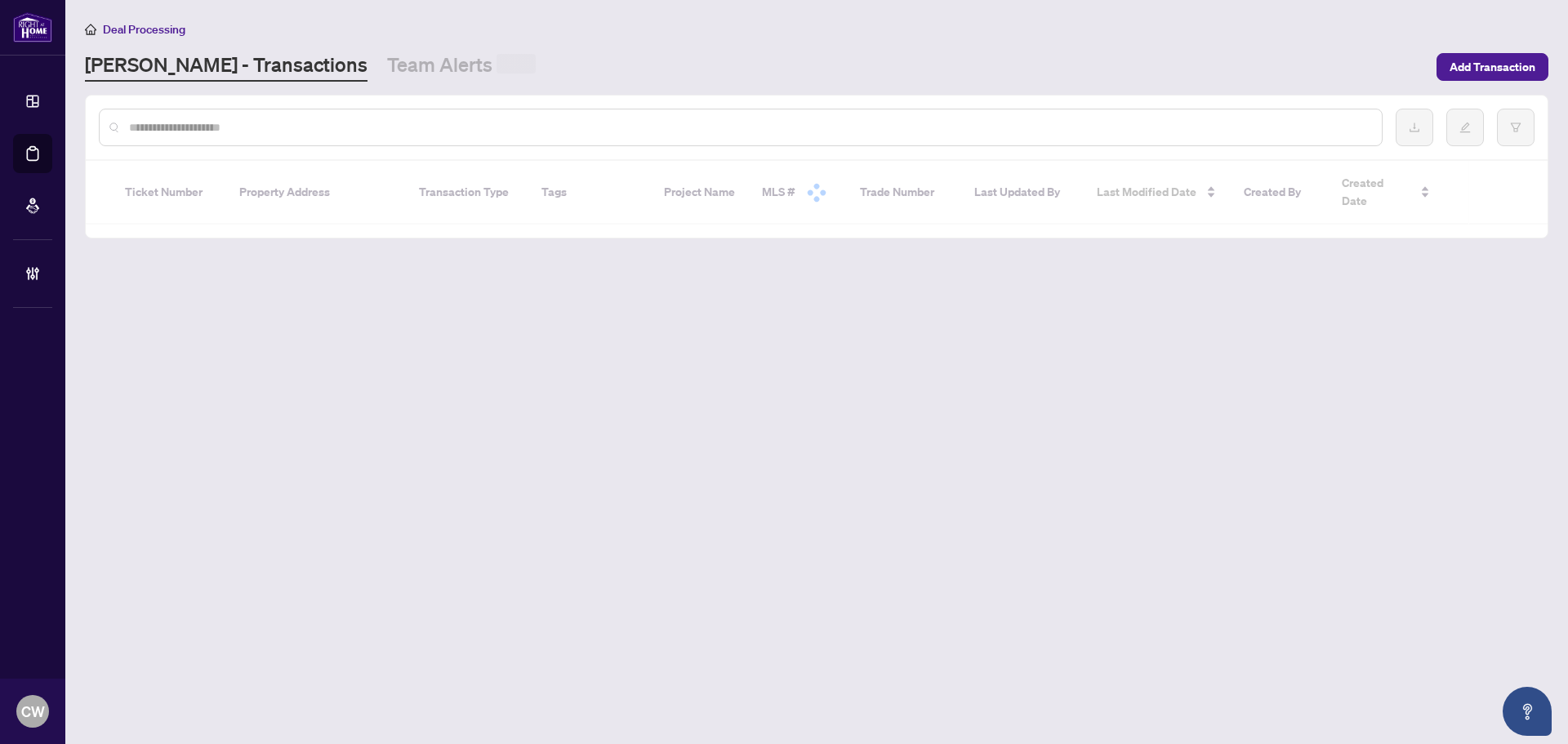
click at [328, 132] on input "text" at bounding box center [749, 127] width 1240 height 18
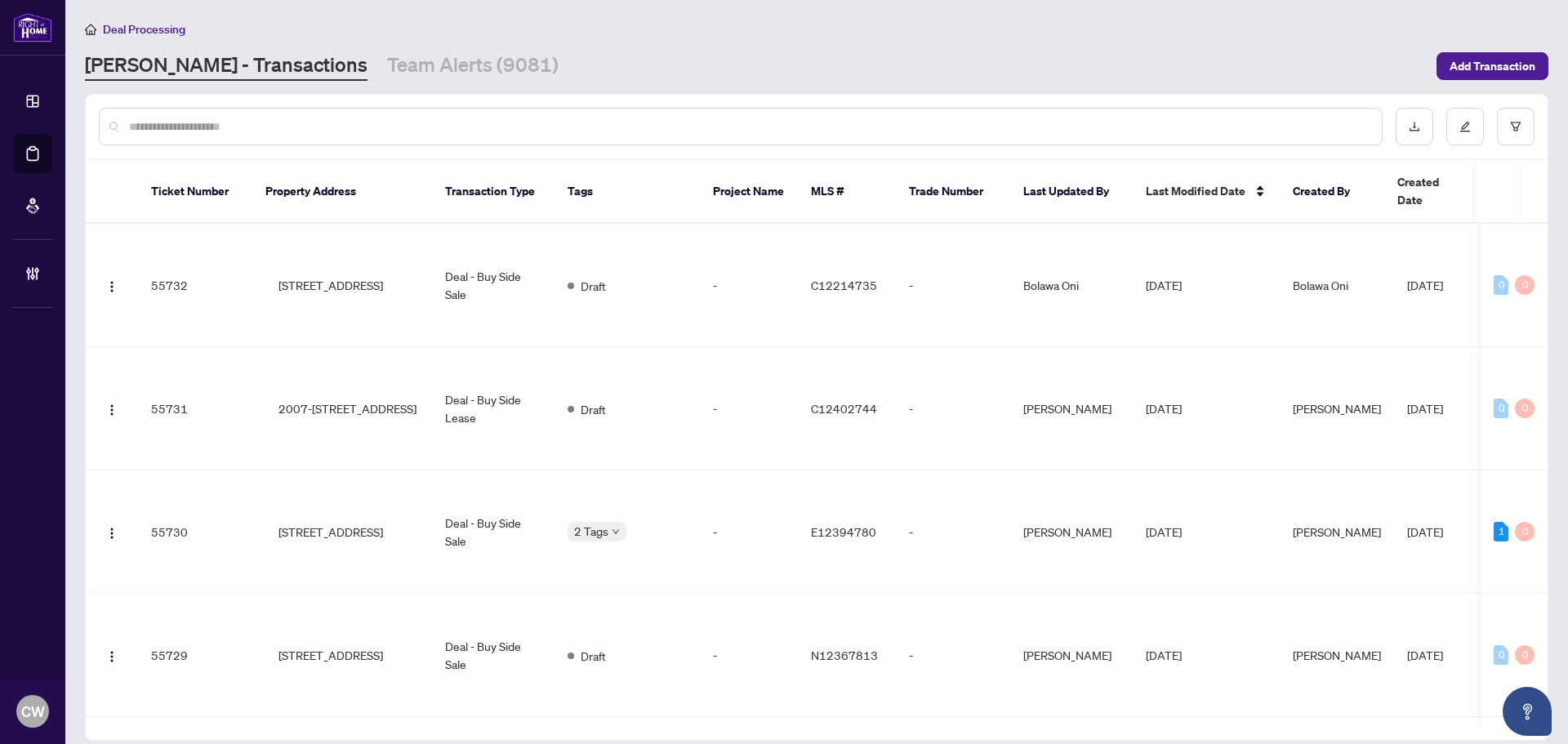
paste input "*******"
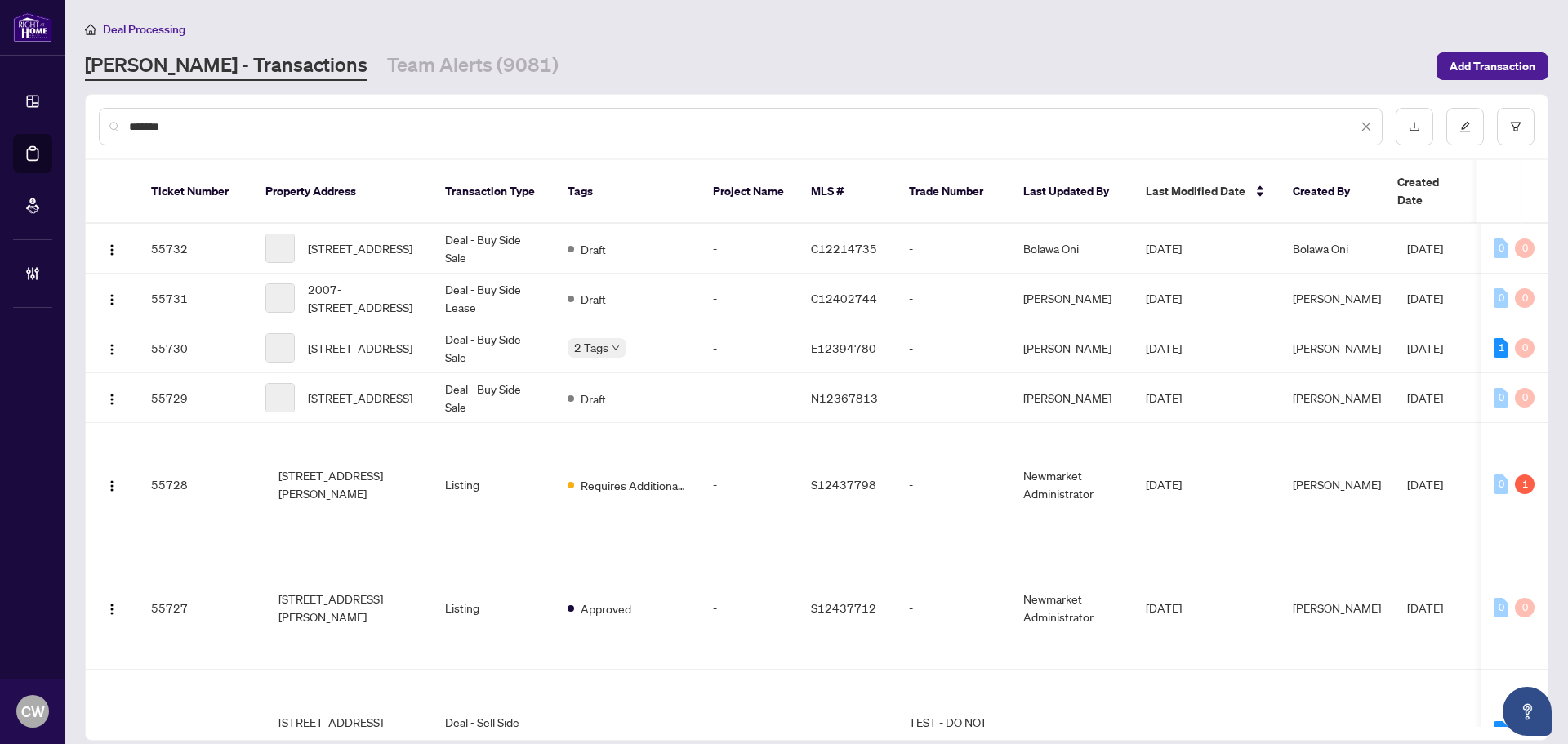
type input "*******"
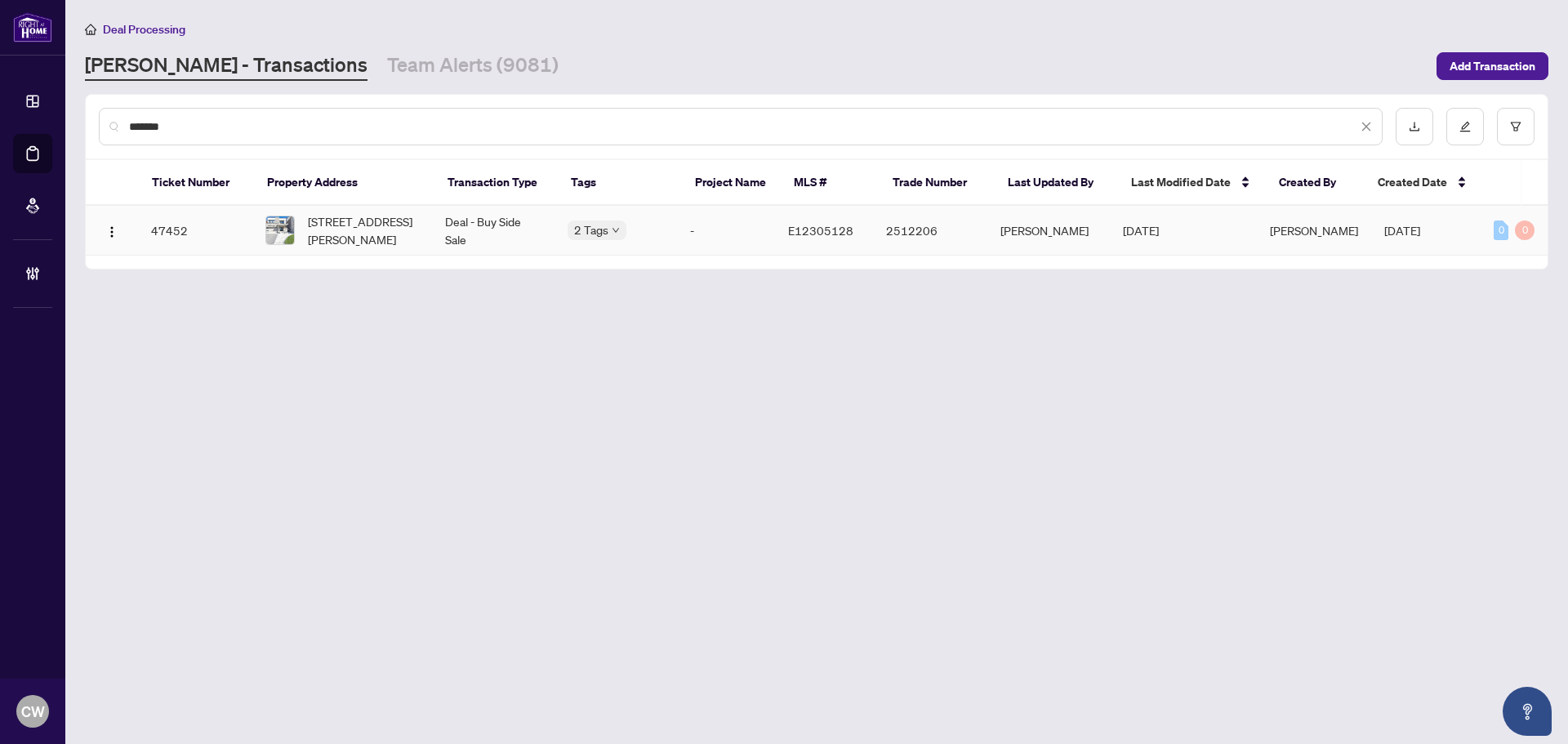
click at [359, 226] on span "[STREET_ADDRESS][PERSON_NAME]" at bounding box center [364, 230] width 112 height 36
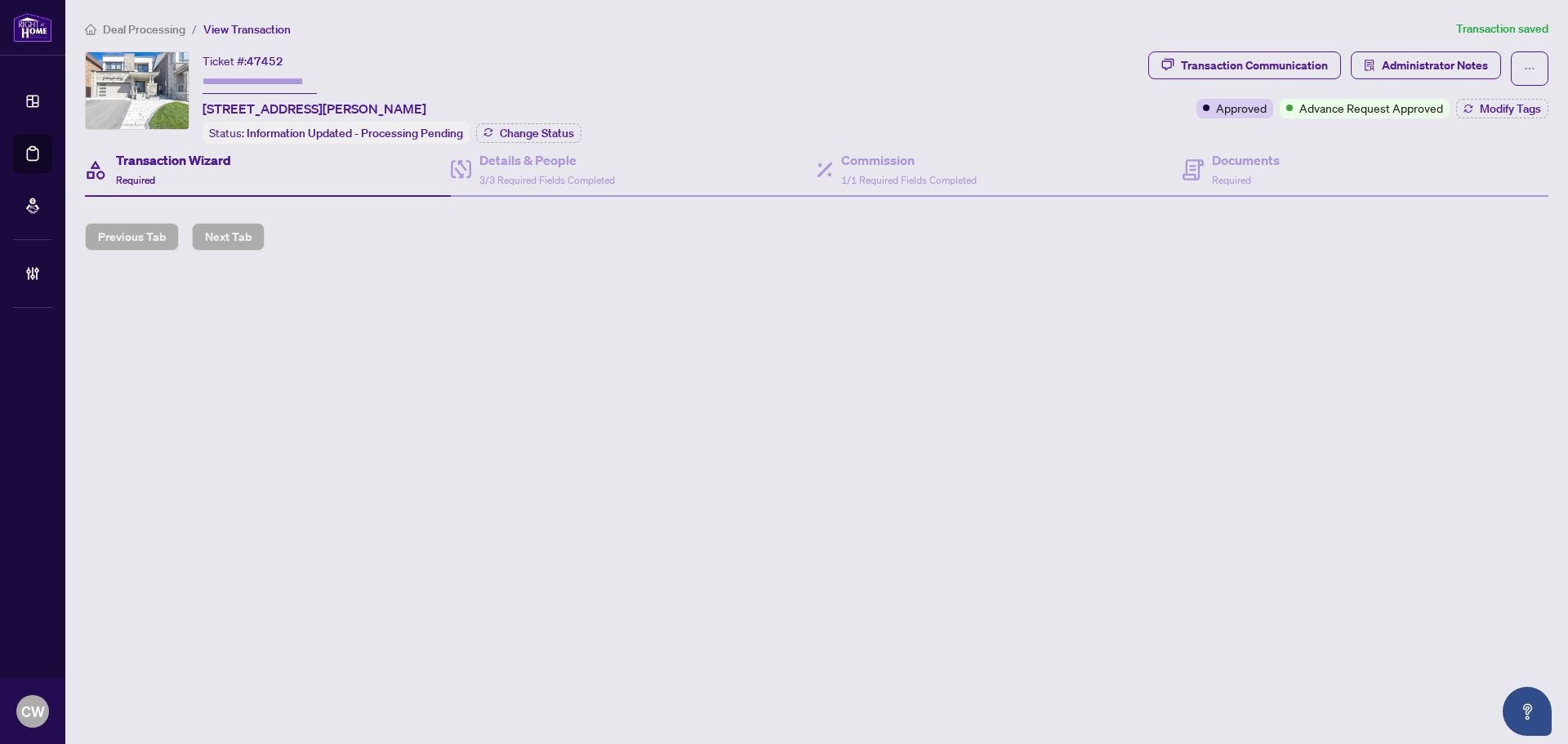
type input "*******"
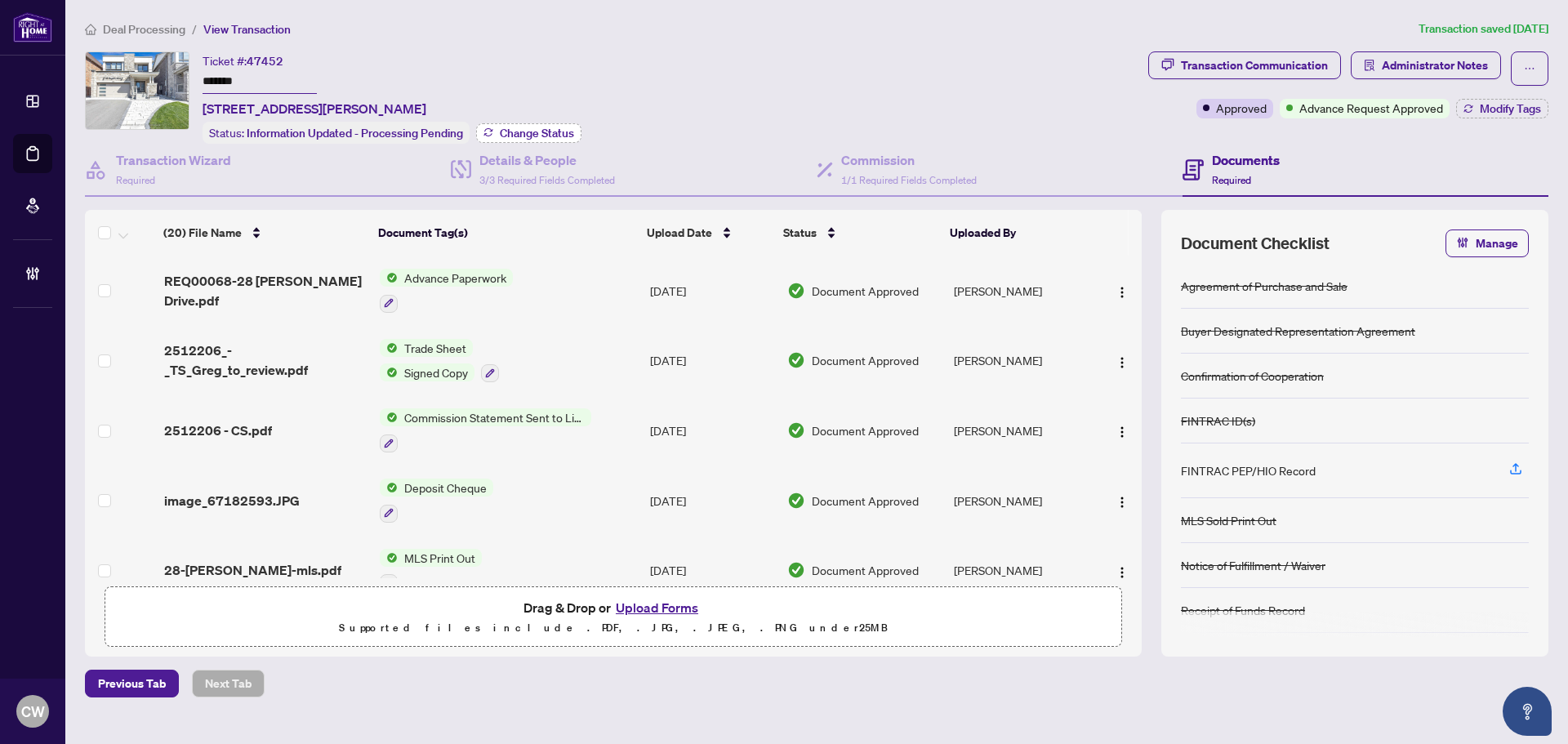
drag, startPoint x: 535, startPoint y: 130, endPoint x: 544, endPoint y: 129, distance: 9.1
click at [544, 129] on span "Change Status" at bounding box center [537, 133] width 75 height 12
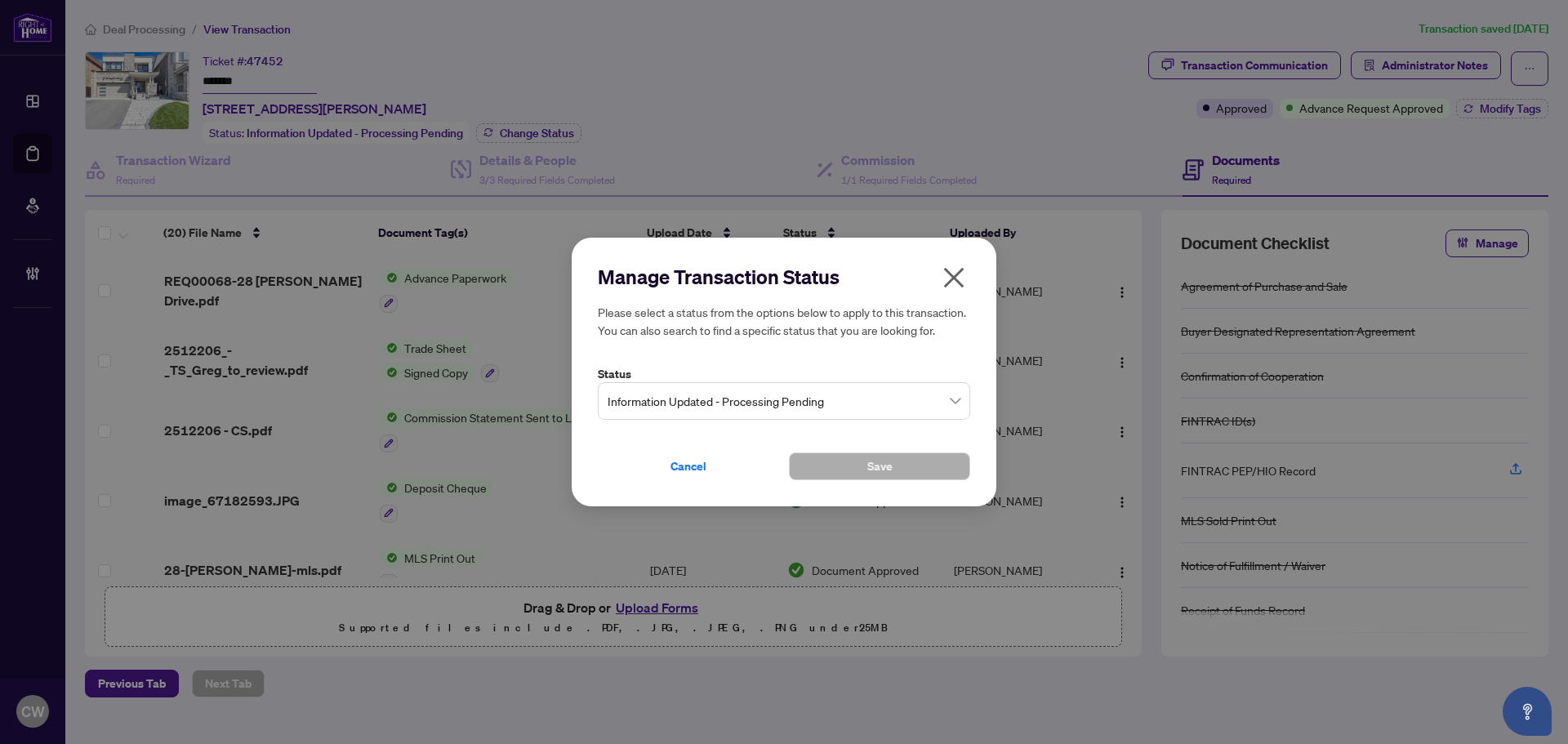
click at [704, 373] on label "Status" at bounding box center [784, 374] width 372 height 18
click at [705, 396] on span "Information Updated - Processing Pending" at bounding box center [784, 402] width 353 height 31
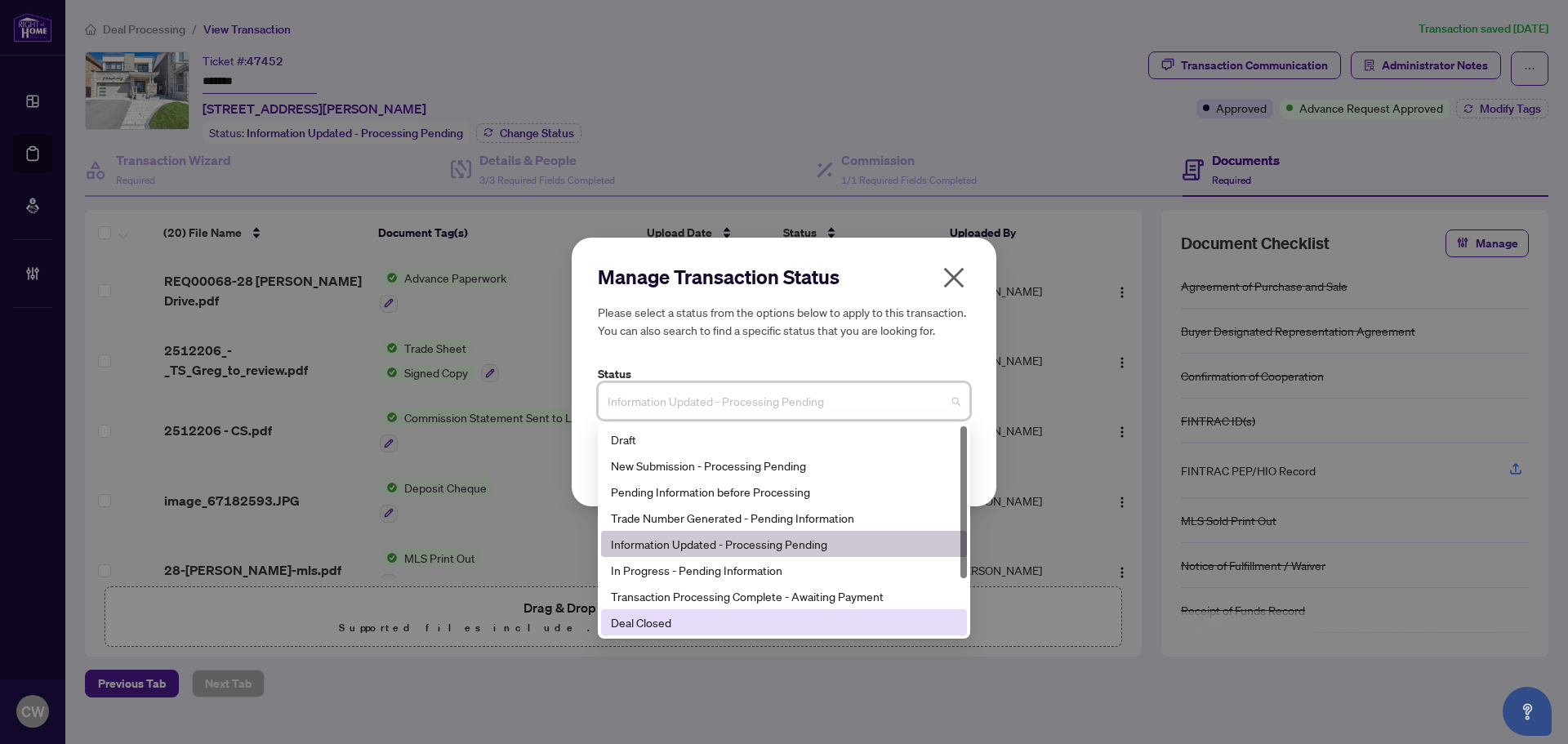
drag, startPoint x: 683, startPoint y: 614, endPoint x: 702, endPoint y: 599, distance: 24.2
click at [683, 615] on div "Deal Closed" at bounding box center [784, 623] width 346 height 18
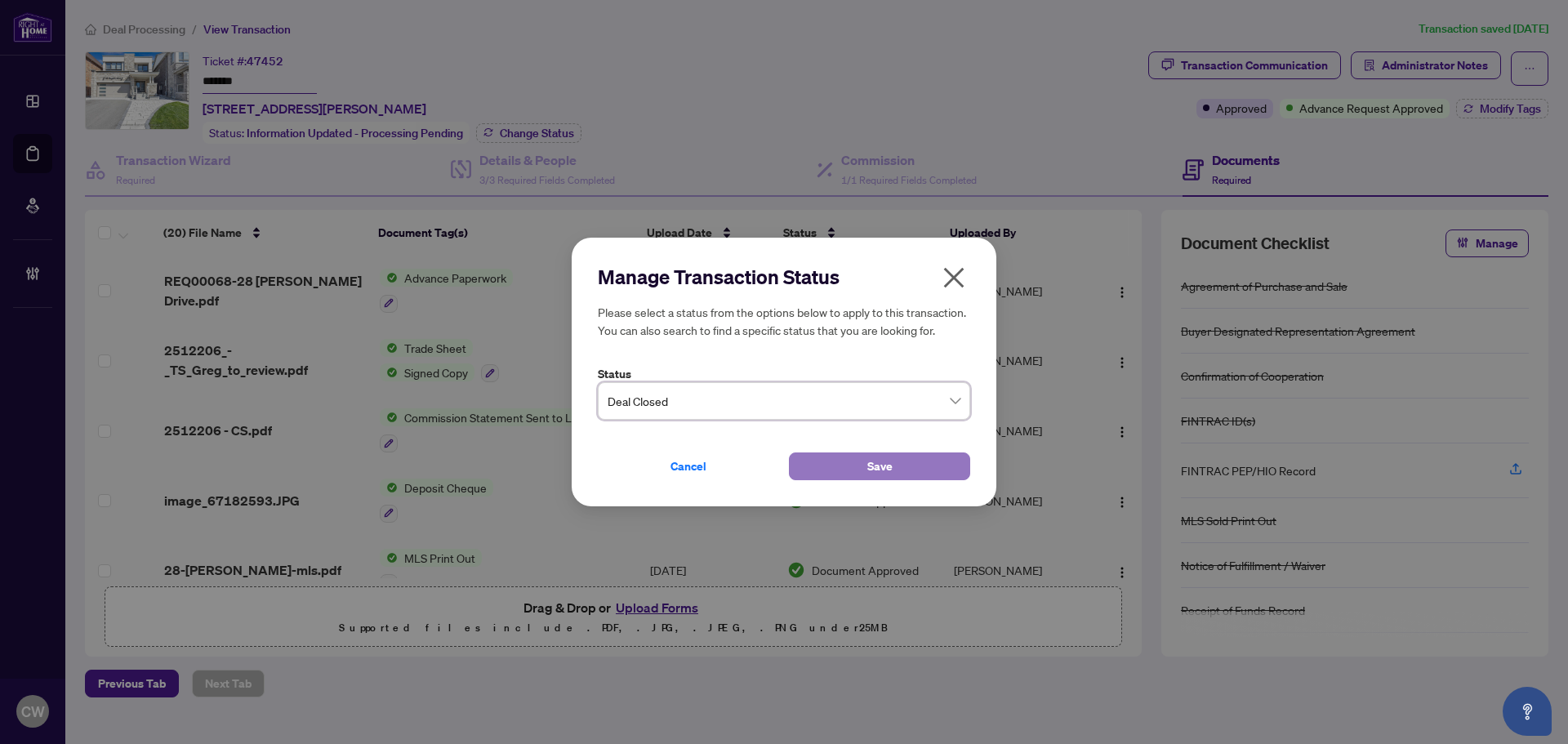
drag, startPoint x: 836, startPoint y: 469, endPoint x: 880, endPoint y: 459, distance: 45.1
click at [844, 467] on button "Save" at bounding box center [880, 467] width 181 height 28
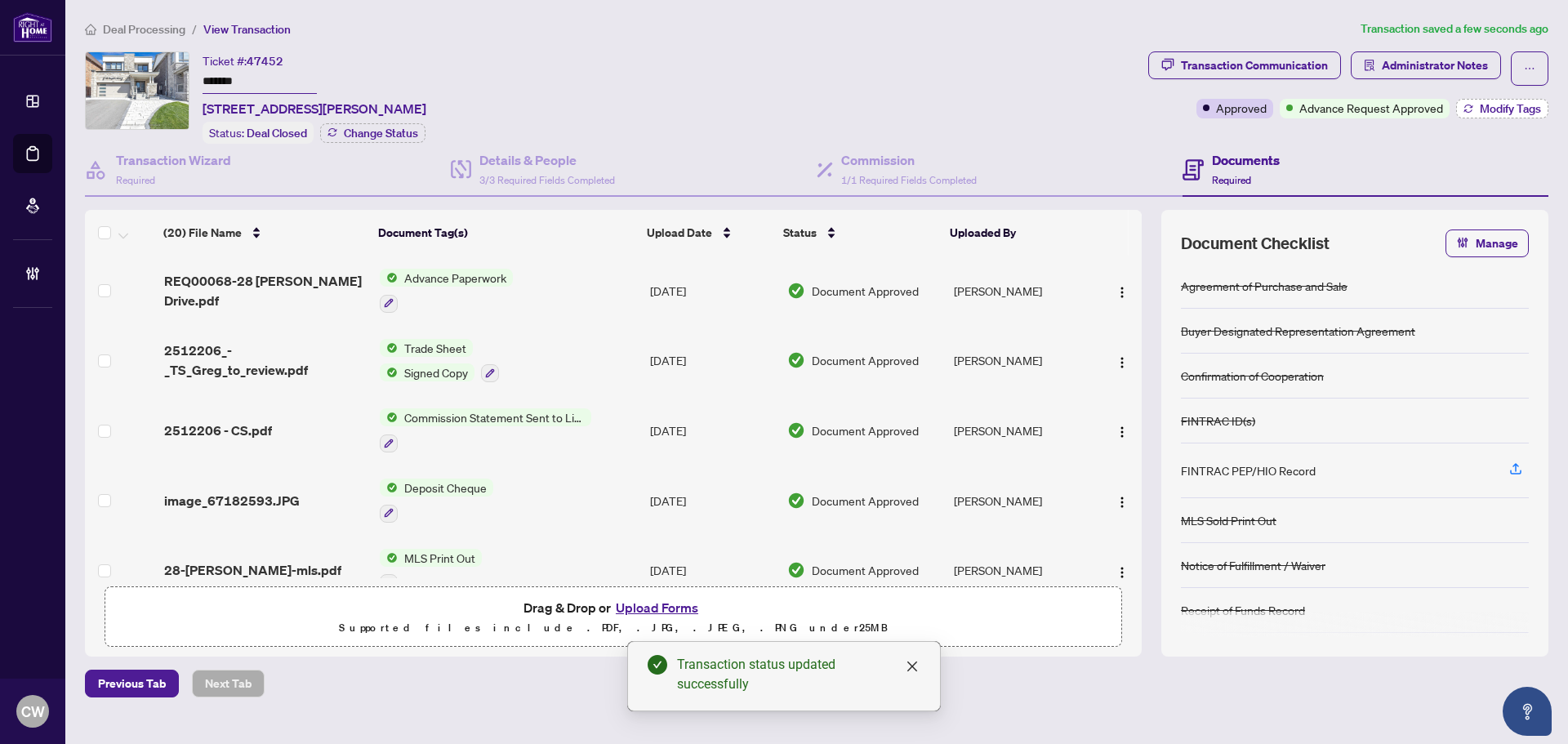
click at [1518, 107] on span "Modify Tags" at bounding box center [1510, 109] width 61 height 12
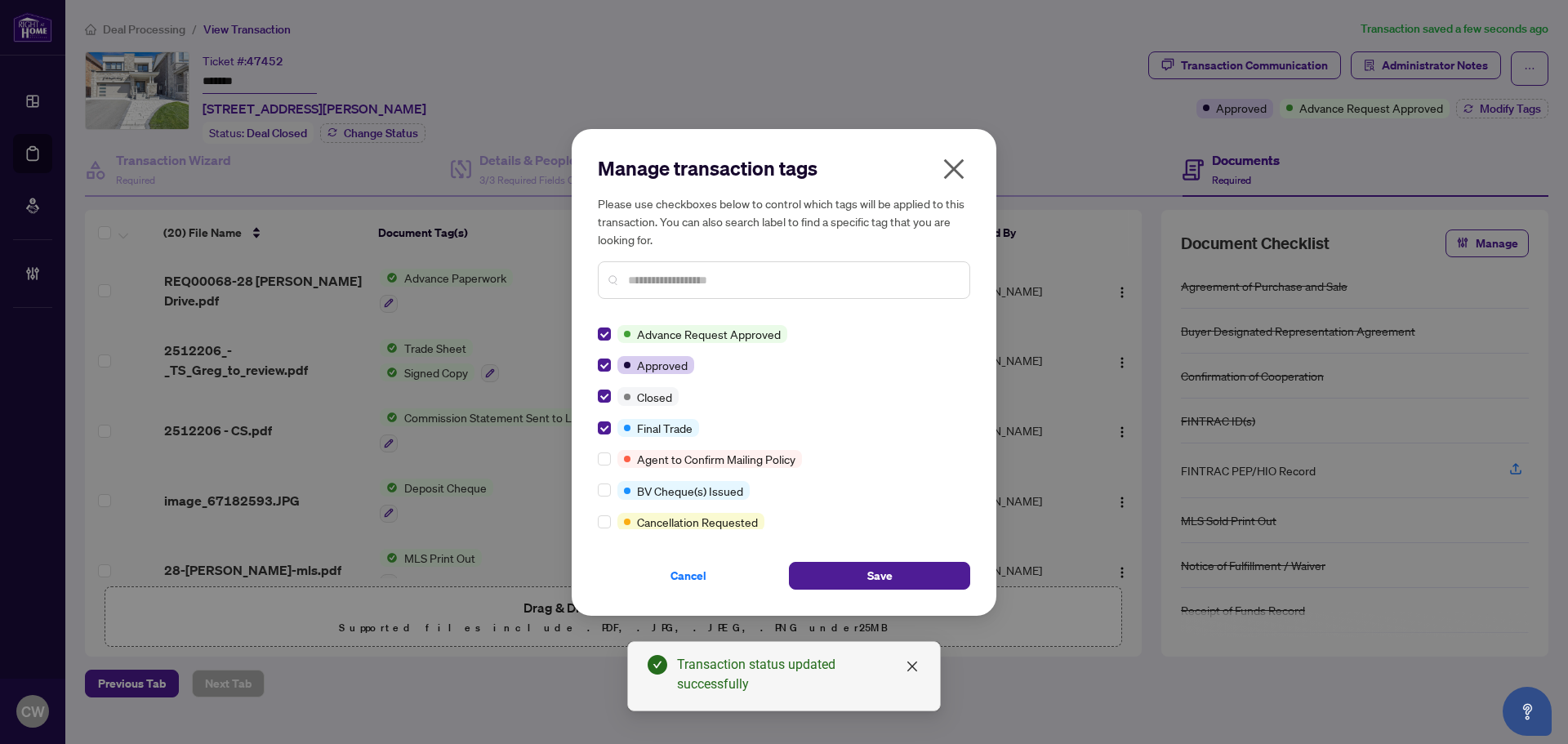
click at [883, 591] on div "Manage transaction tags Please use checkboxes below to control which tags will …" at bounding box center [784, 372] width 425 height 487
click at [885, 579] on span "Save" at bounding box center [880, 575] width 25 height 26
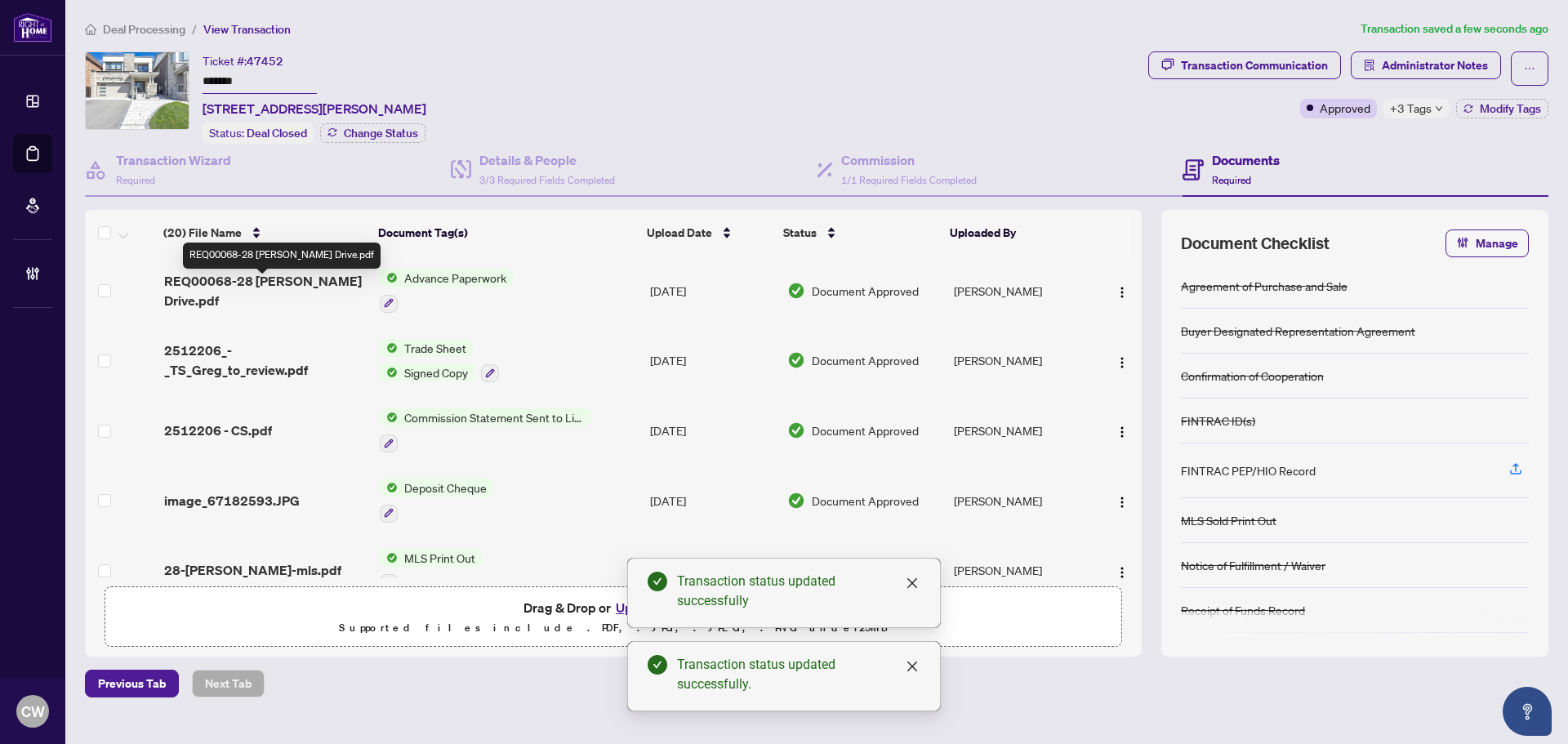
click at [272, 291] on span "REQ00068-28 [PERSON_NAME] Drive.pdf" at bounding box center [265, 291] width 203 height 39
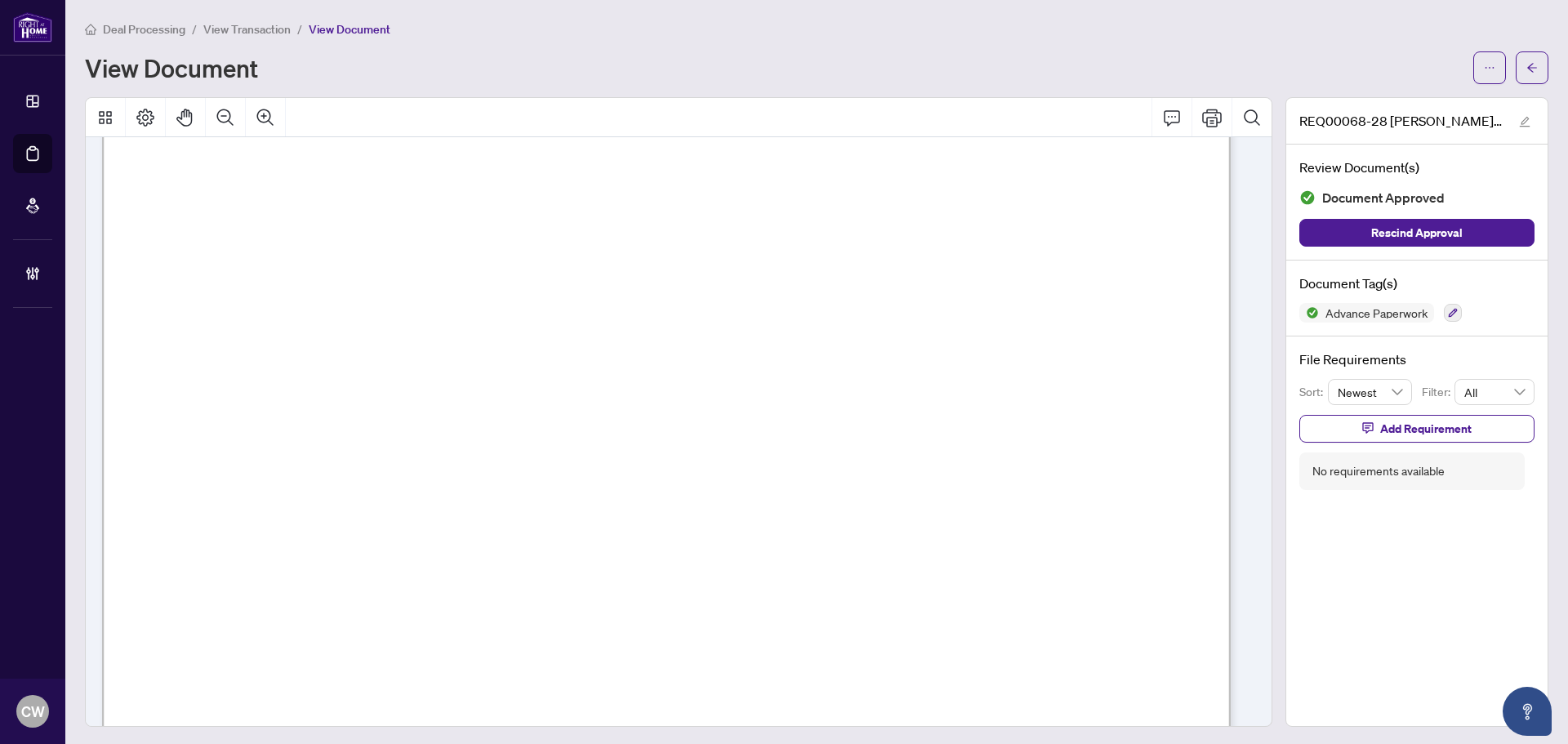
scroll to position [3543, 0]
click at [1526, 63] on button "button" at bounding box center [1533, 68] width 33 height 33
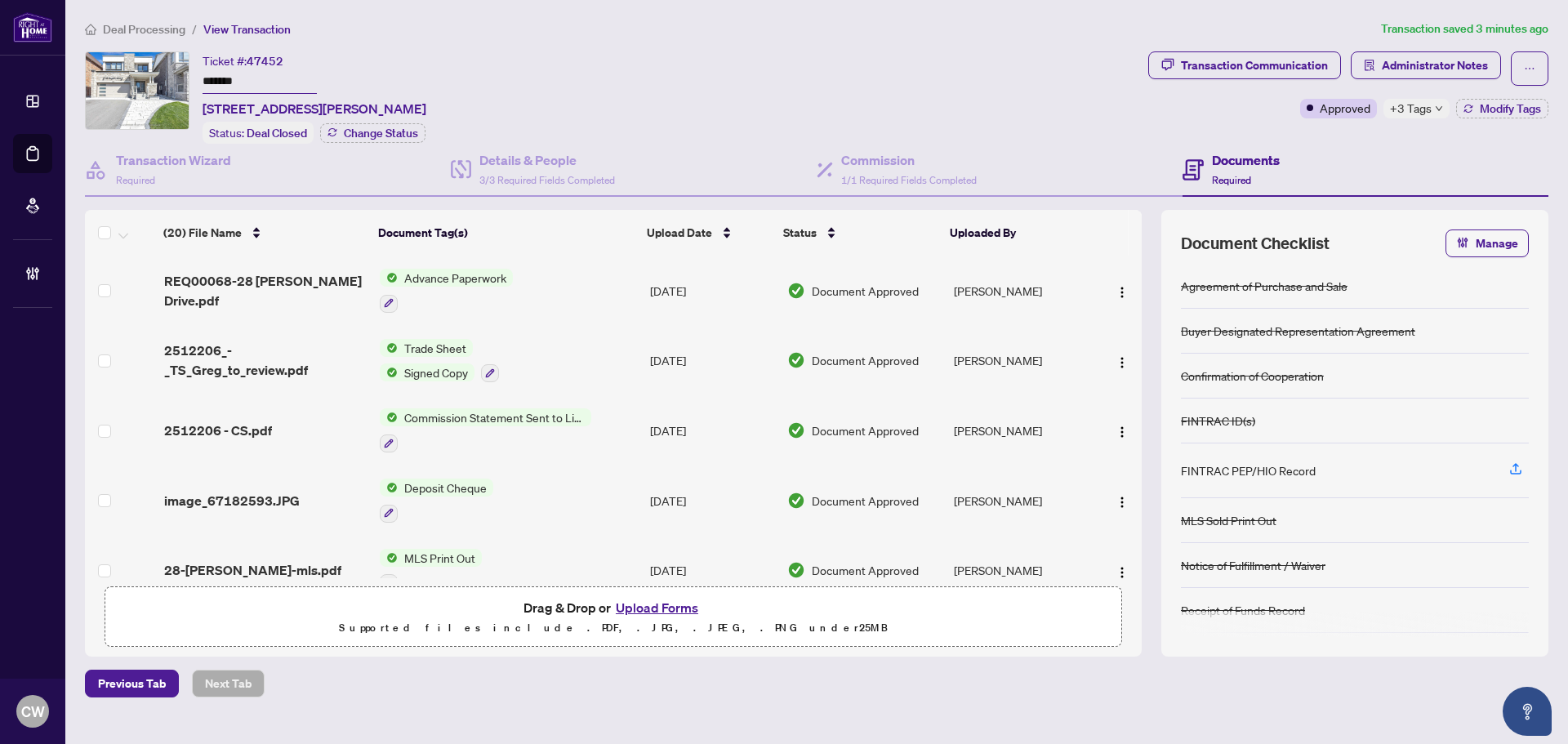
click at [640, 607] on button "Upload Forms" at bounding box center [656, 608] width 92 height 21
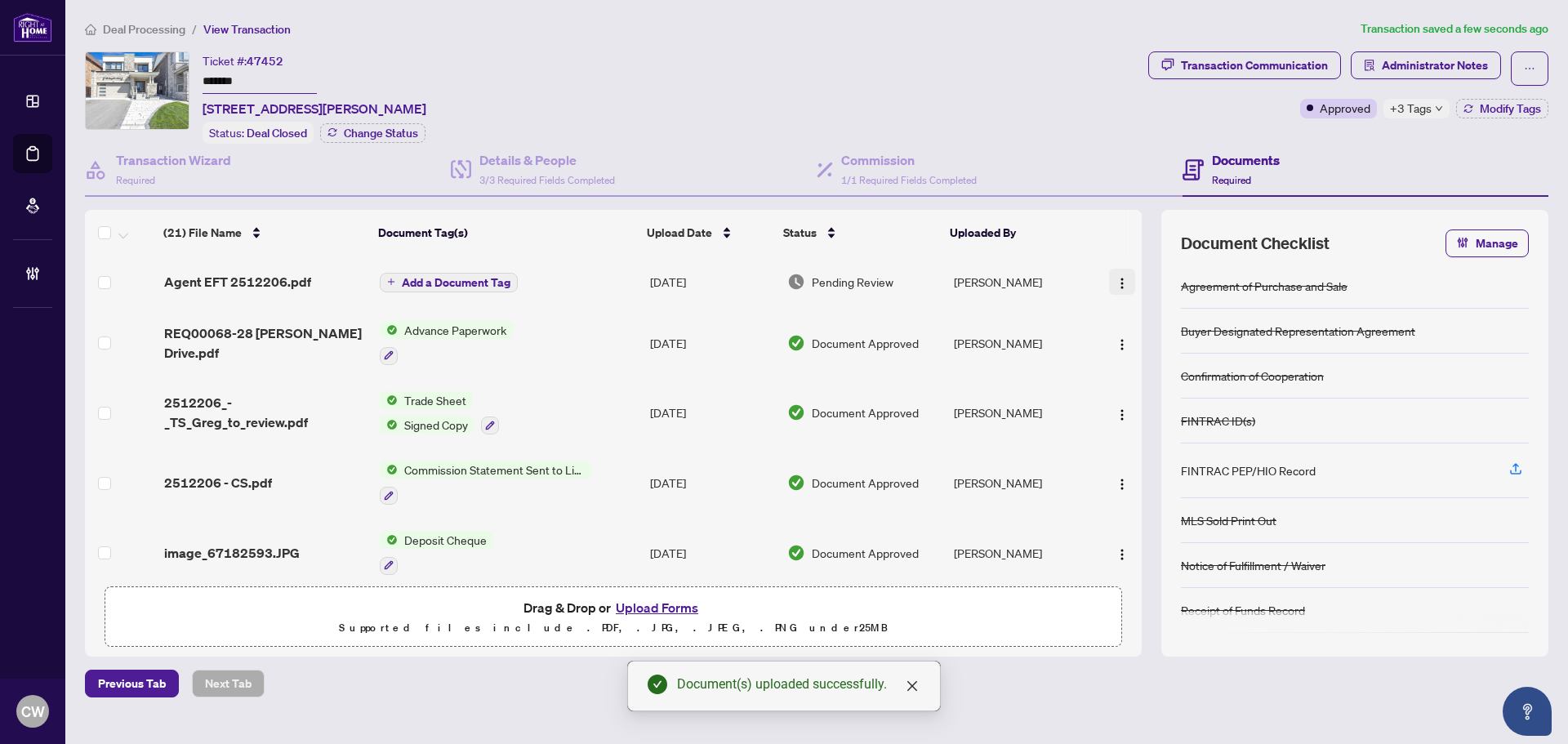
click at [1116, 283] on img "button" at bounding box center [1122, 283] width 13 height 13
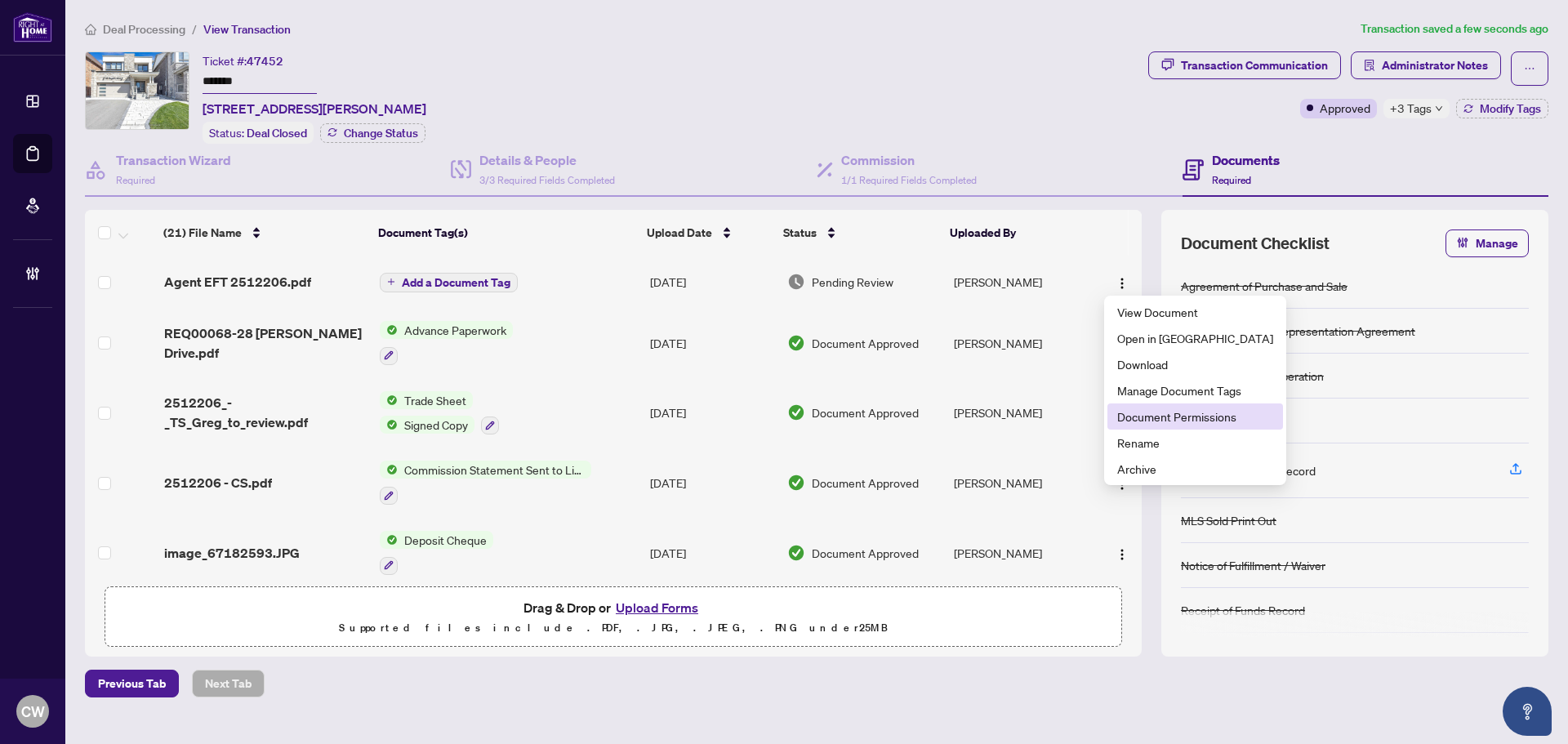
click at [1138, 411] on span "Document Permissions" at bounding box center [1195, 416] width 156 height 18
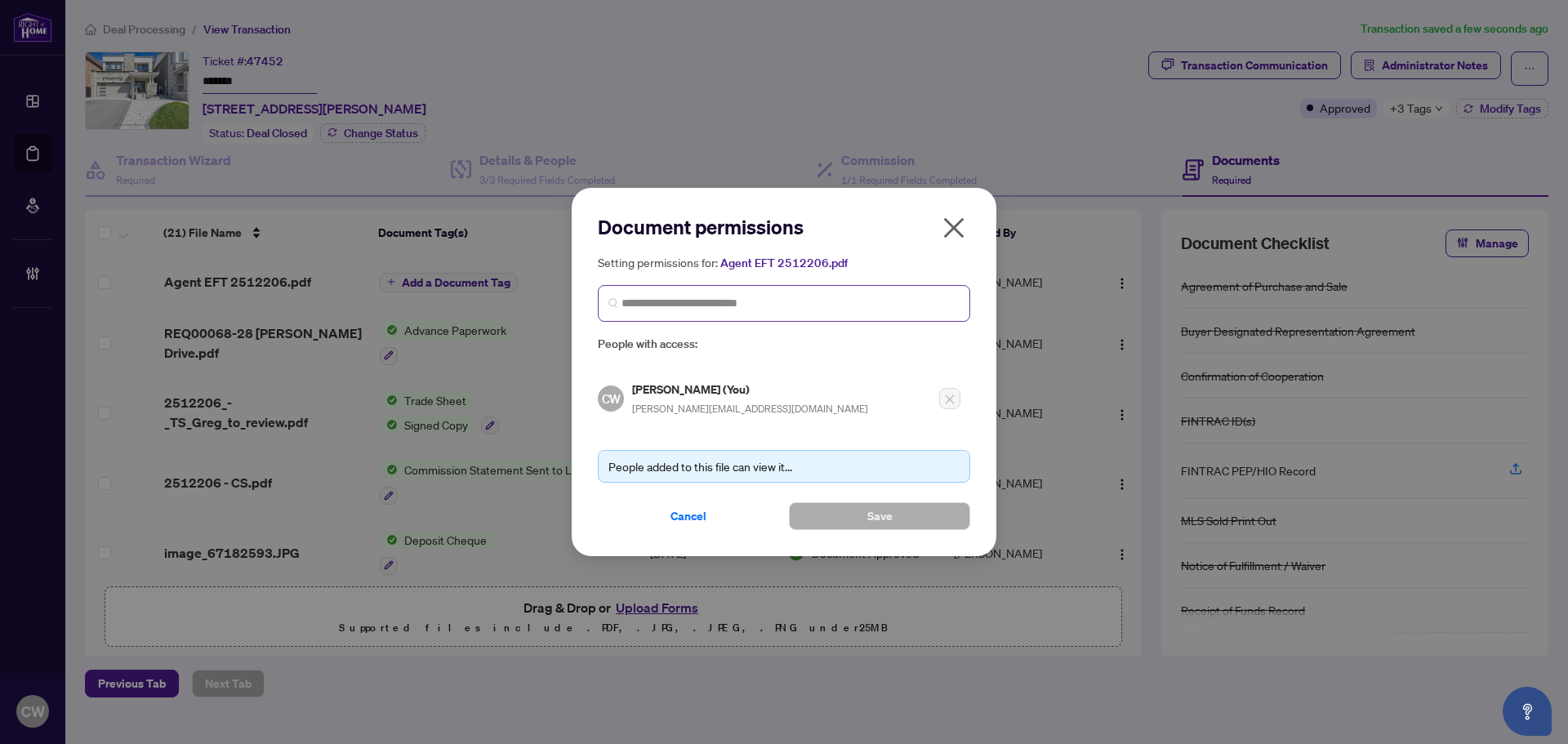
click at [836, 315] on span at bounding box center [784, 304] width 372 height 37
paste input "**********"
type input "**********"
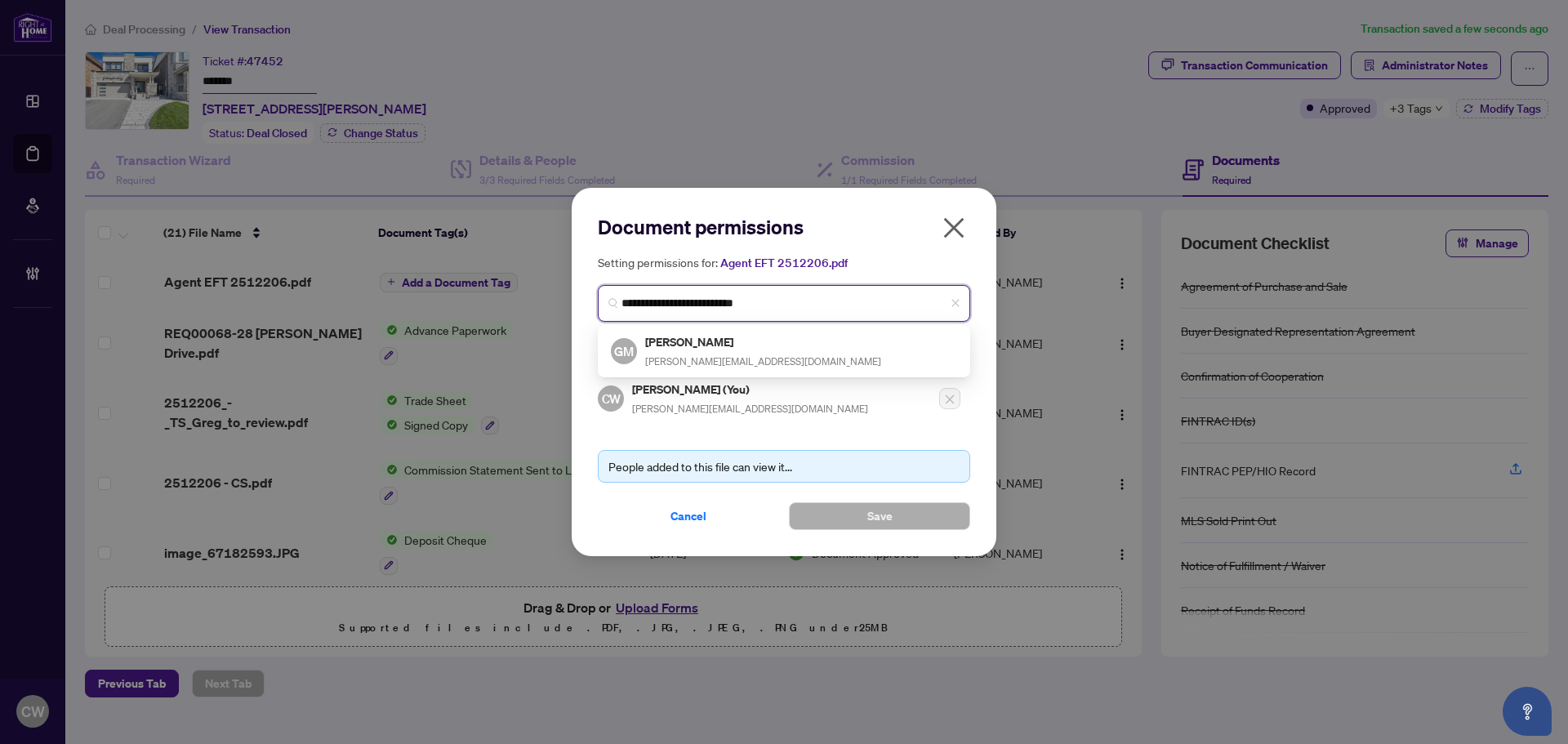
click at [729, 346] on div "GM [PERSON_NAME] [PERSON_NAME][EMAIL_ADDRESS][DOMAIN_NAME]" at bounding box center [784, 351] width 346 height 38
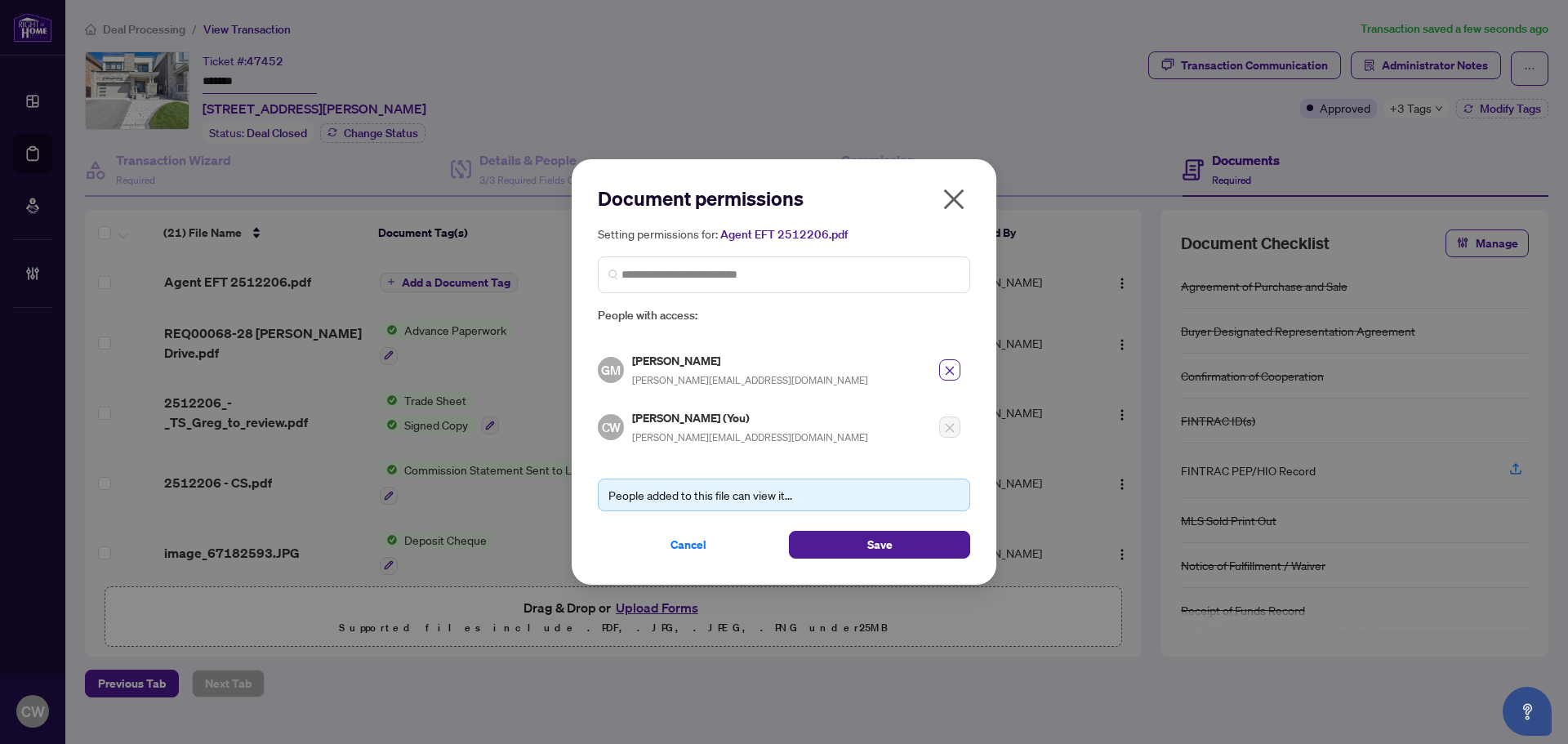
click at [886, 559] on div "Document permissions Setting permissions for: Agent EFT 2512206.pdf 981 GM [PER…" at bounding box center [784, 372] width 425 height 426
click at [887, 544] on span "Save" at bounding box center [880, 544] width 25 height 26
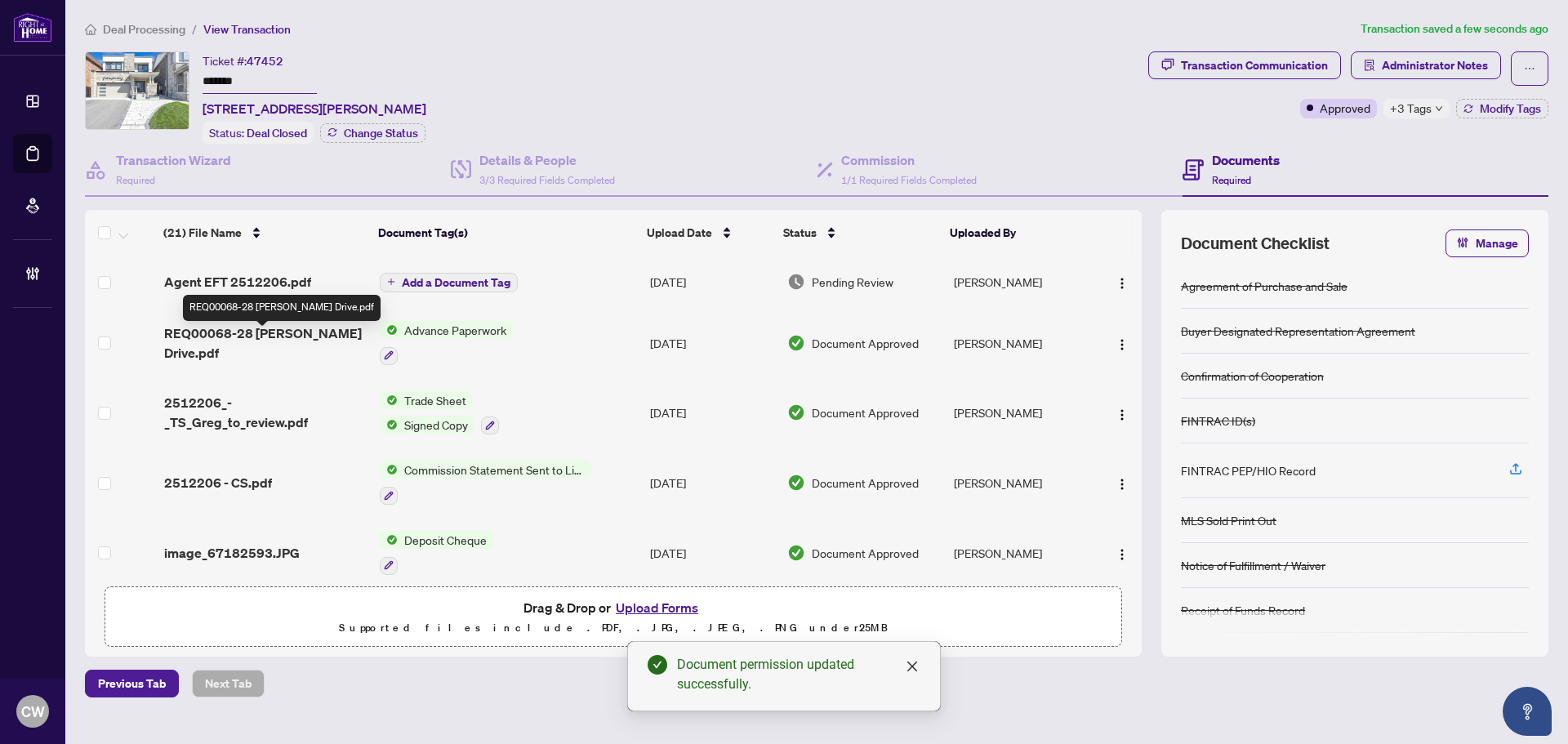
click at [308, 336] on span "REQ00068-28 [PERSON_NAME] Drive.pdf" at bounding box center [265, 343] width 203 height 39
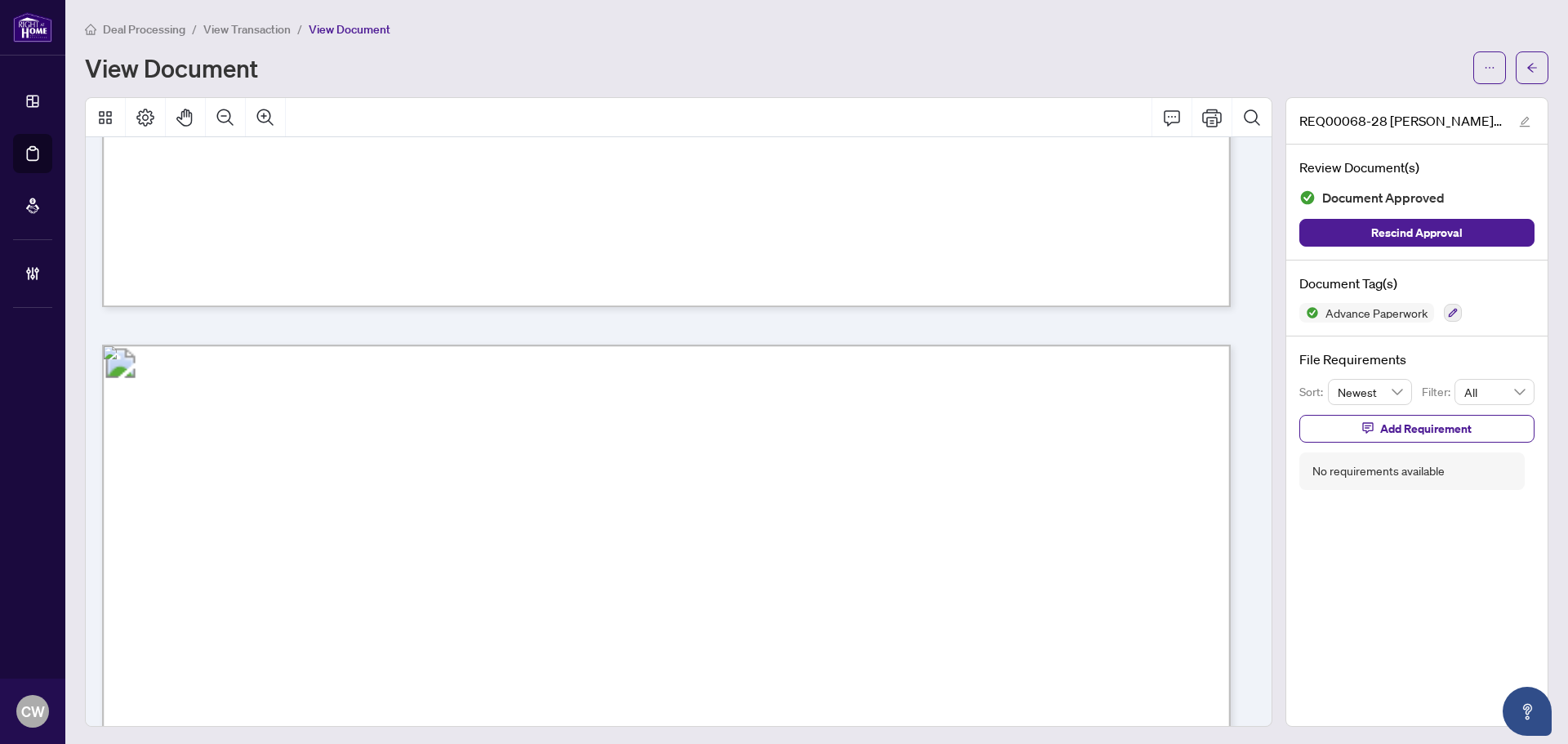
scroll to position [1634, 0]
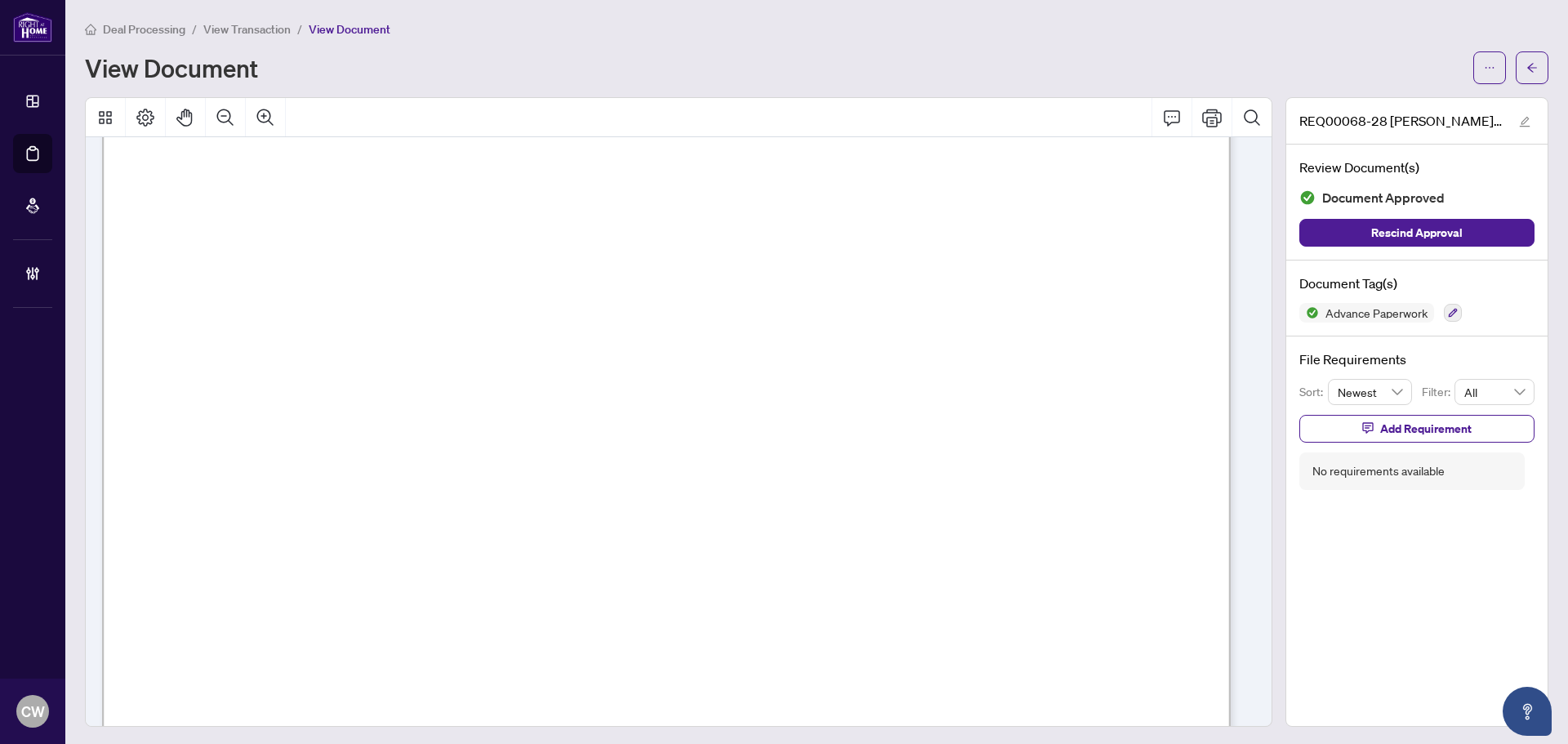
drag, startPoint x: 1260, startPoint y: 345, endPoint x: 1250, endPoint y: 183, distance: 162.3
click at [1250, 183] on div at bounding box center [679, 412] width 1188 height 631
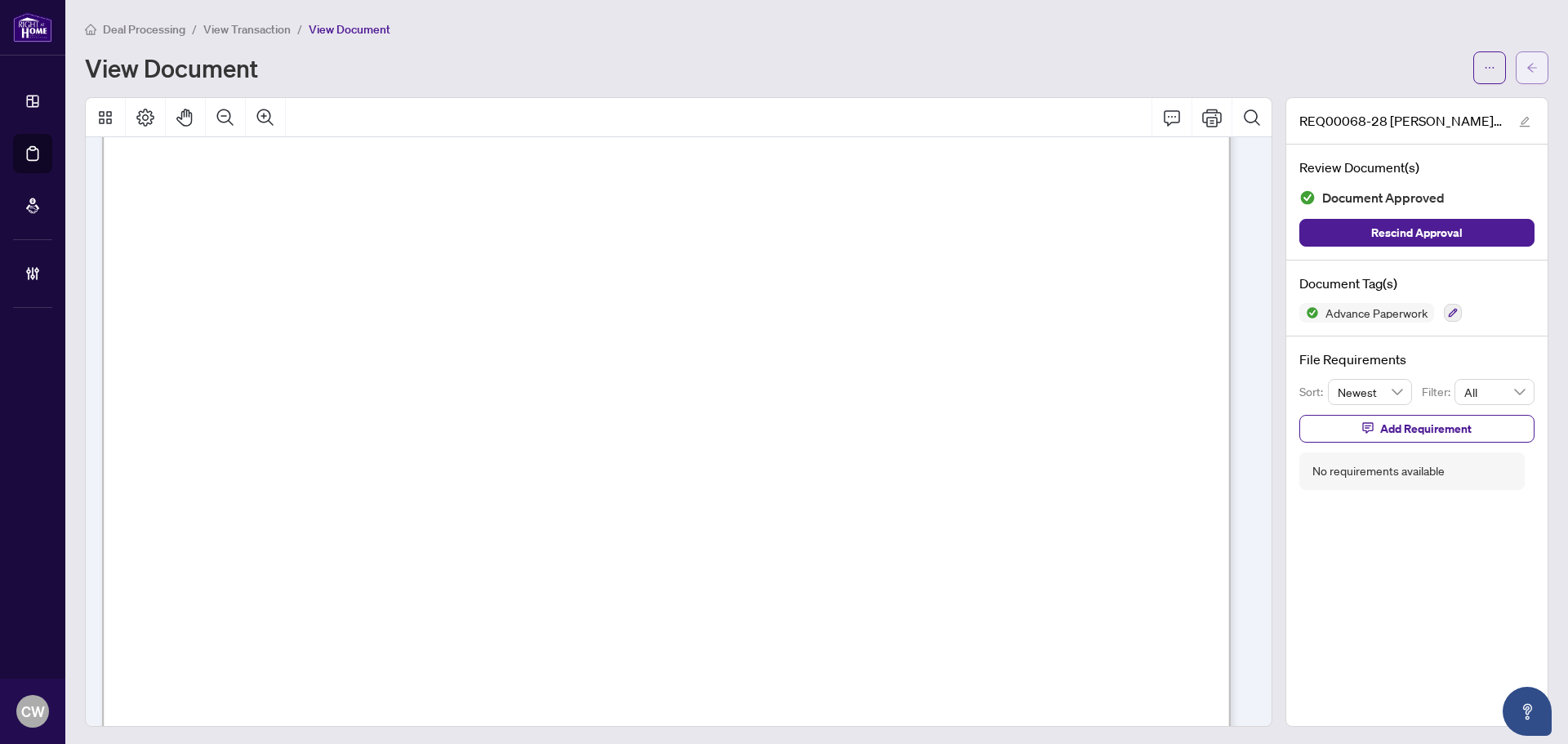
click at [1527, 70] on icon "arrow-left" at bounding box center [1532, 67] width 10 height 9
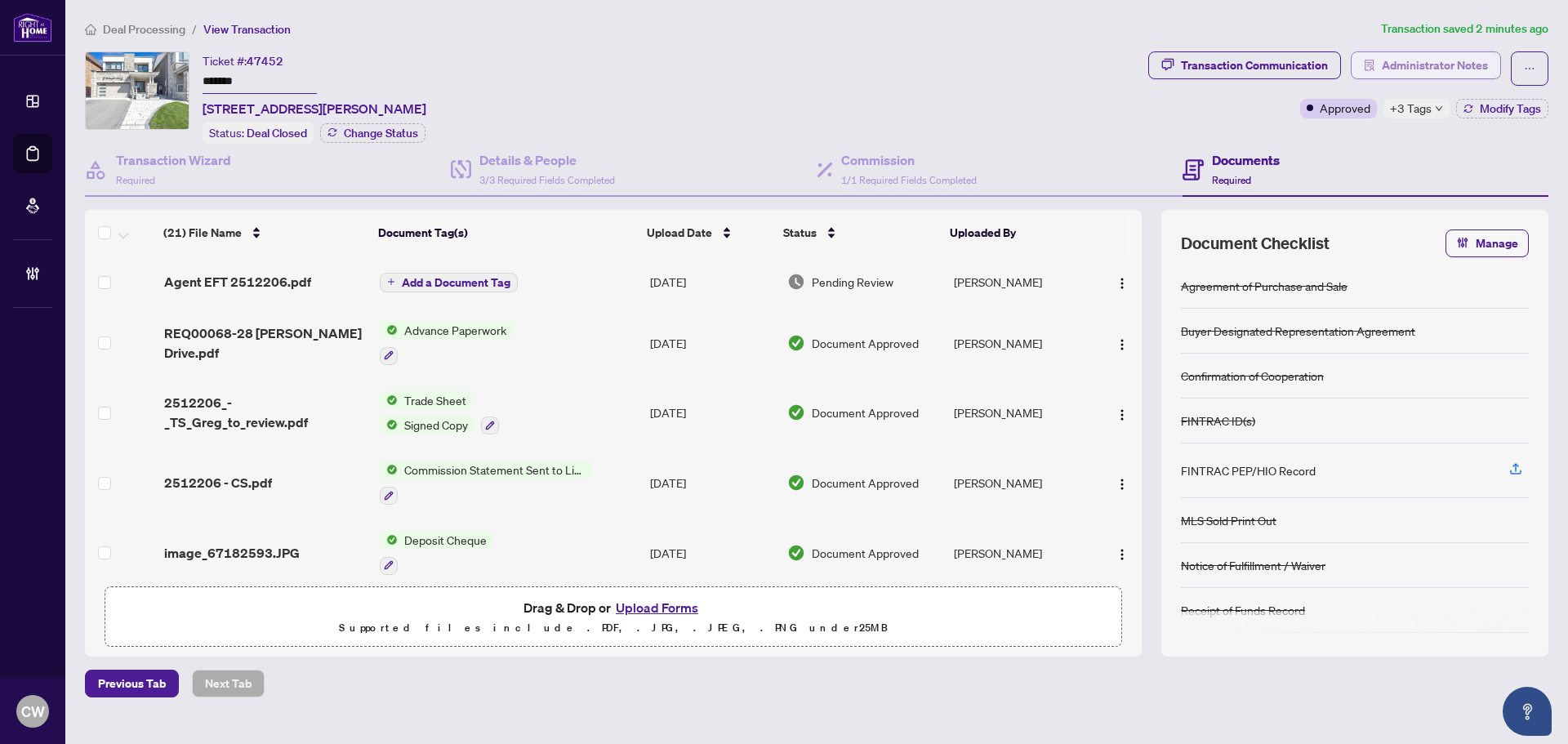
click at [1439, 57] on span "Administrator Notes" at bounding box center [1435, 65] width 107 height 26
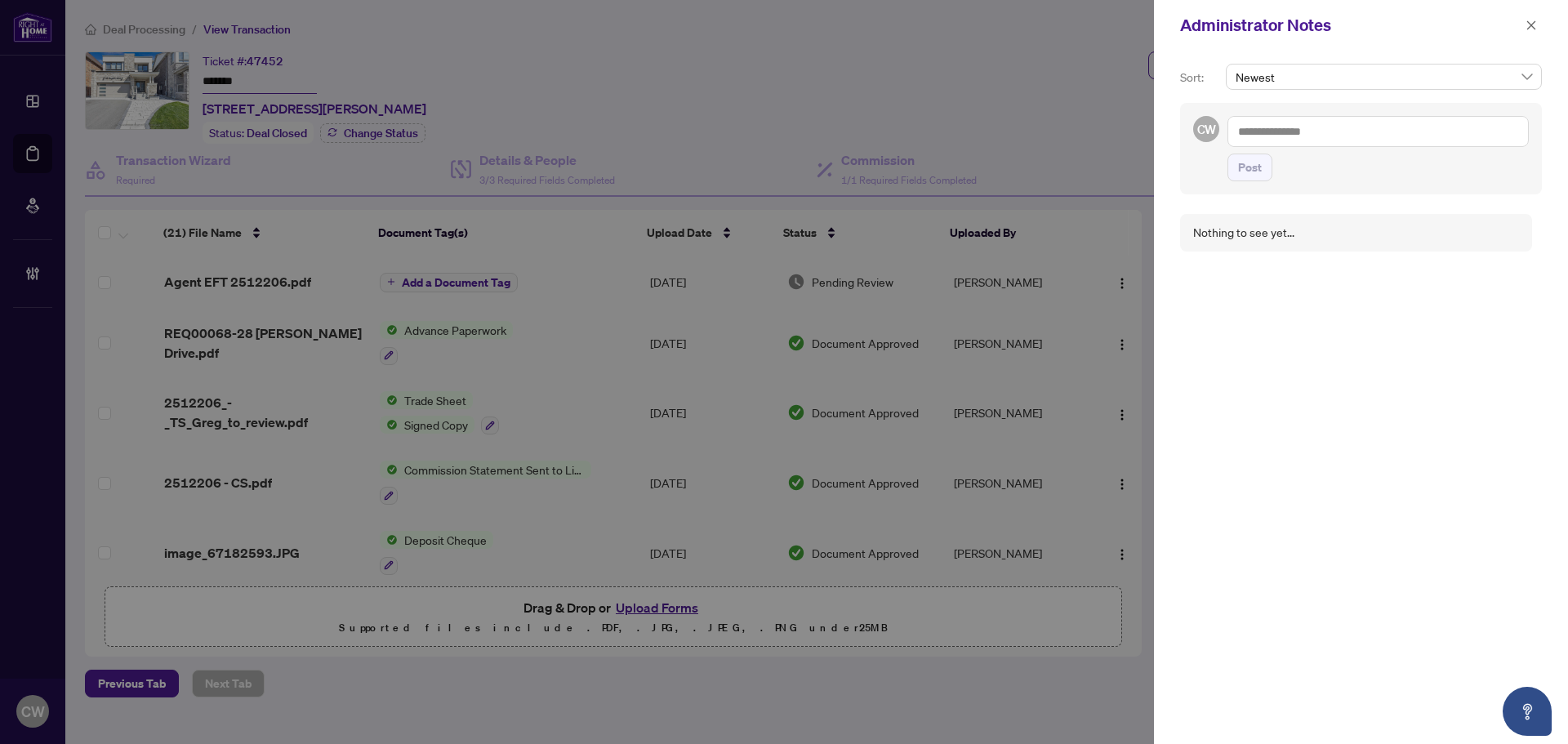
click at [1356, 137] on textarea at bounding box center [1378, 132] width 302 height 31
paste textarea "**********"
type textarea "**********"
click at [1255, 205] on span "Post" at bounding box center [1250, 200] width 23 height 26
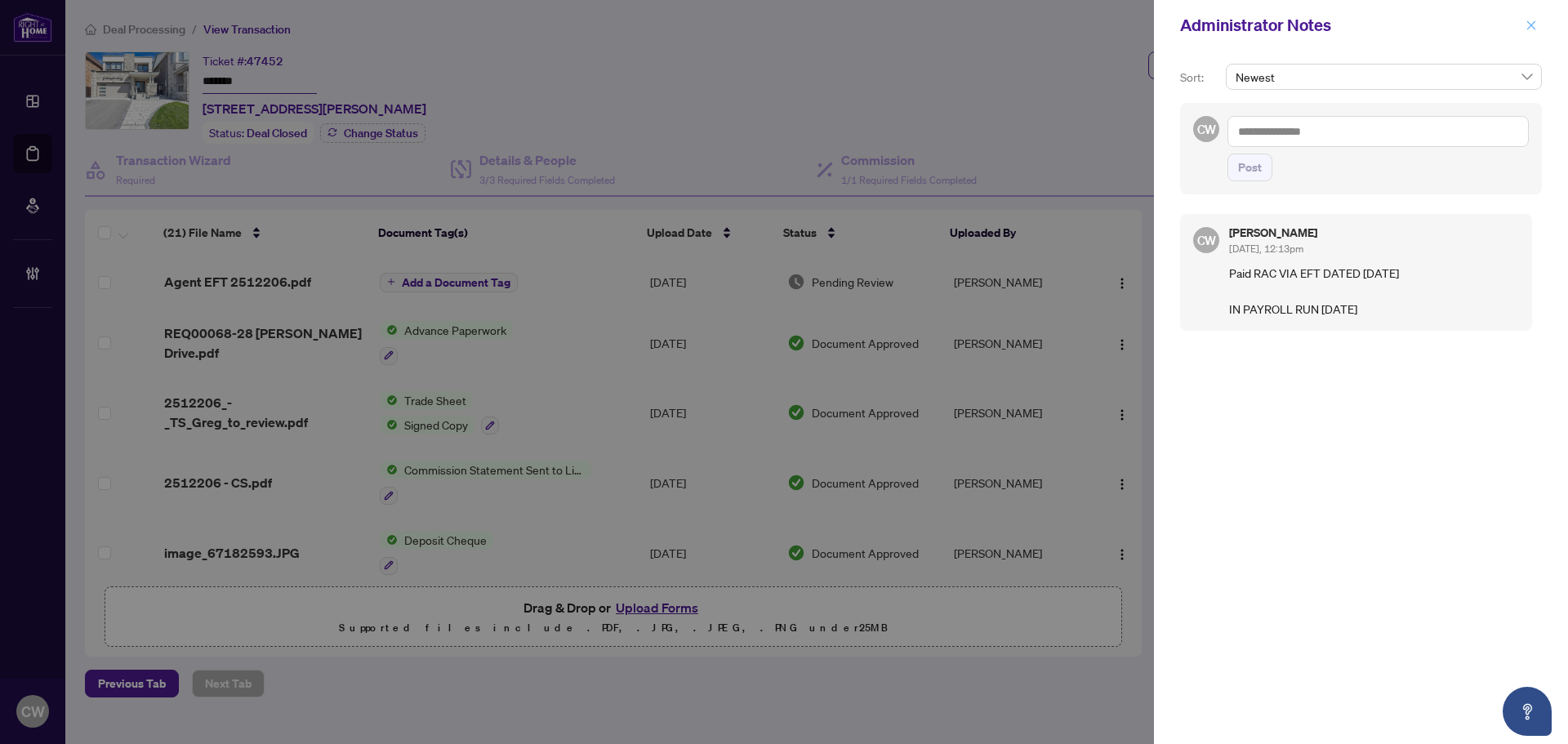
click at [1534, 21] on icon "close" at bounding box center [1532, 25] width 12 height 12
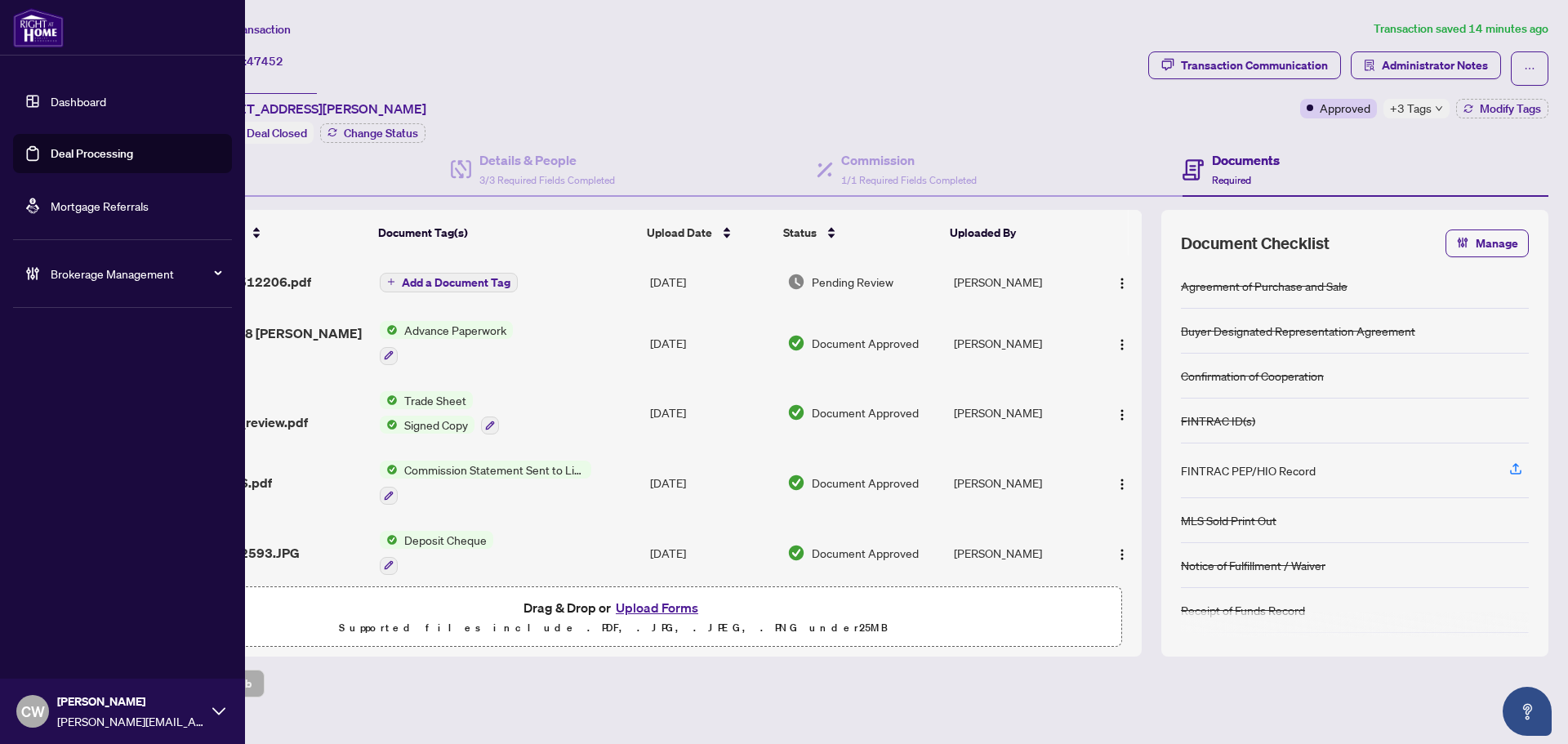
click at [56, 149] on link "Deal Processing" at bounding box center [91, 153] width 82 height 15
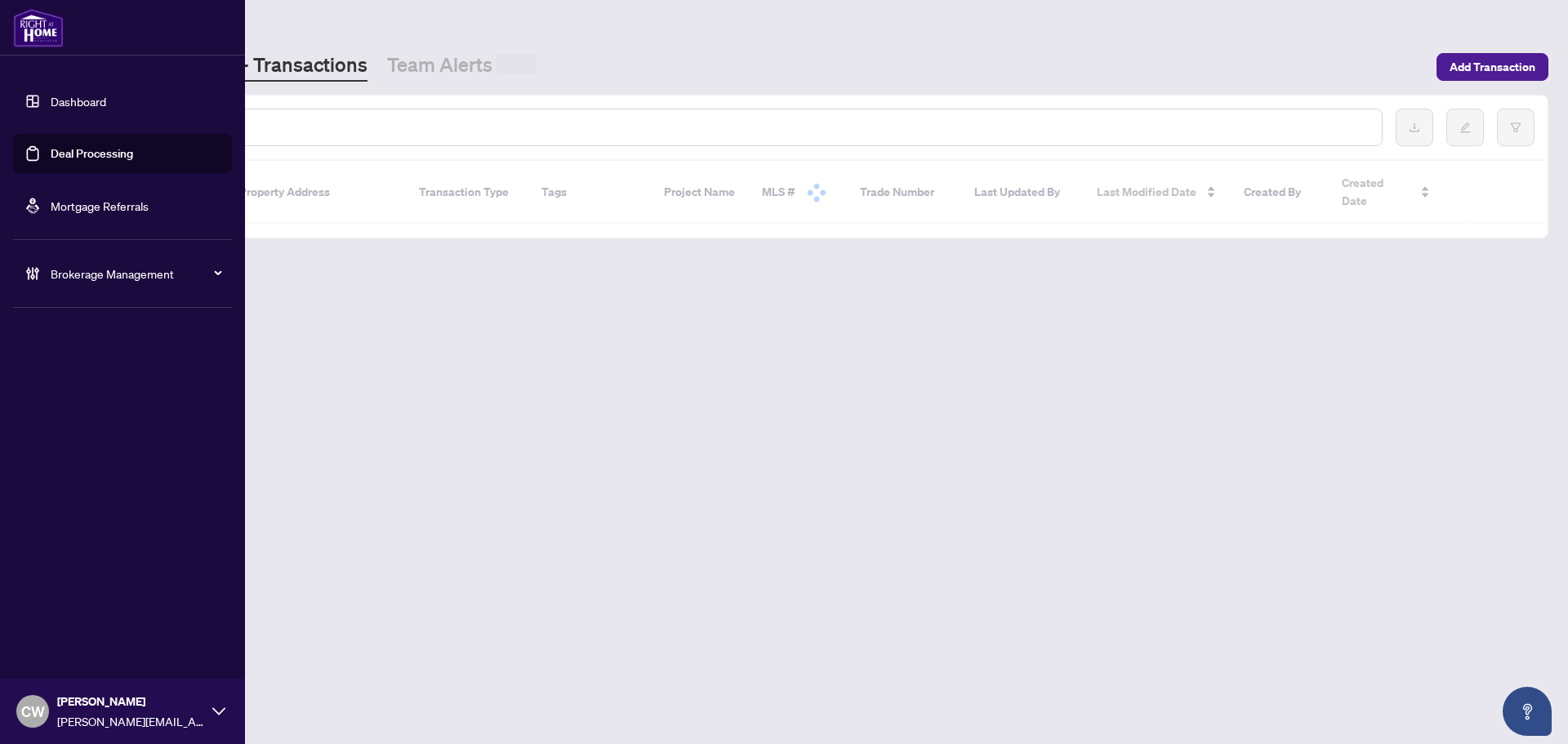
click at [248, 125] on input "text" at bounding box center [749, 127] width 1240 height 18
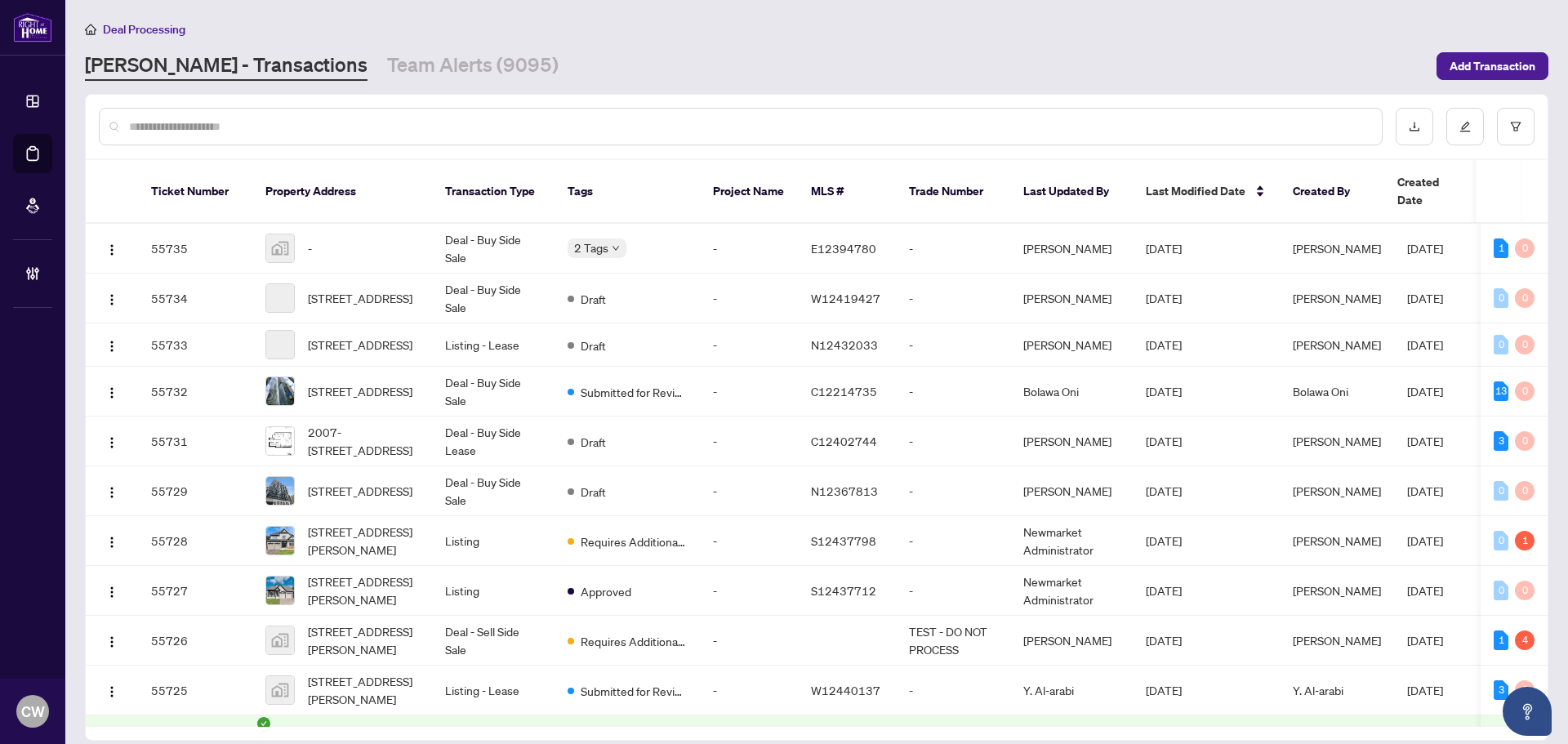
click at [250, 125] on input "text" at bounding box center [749, 126] width 1240 height 18
paste input "*******"
type input "*******"
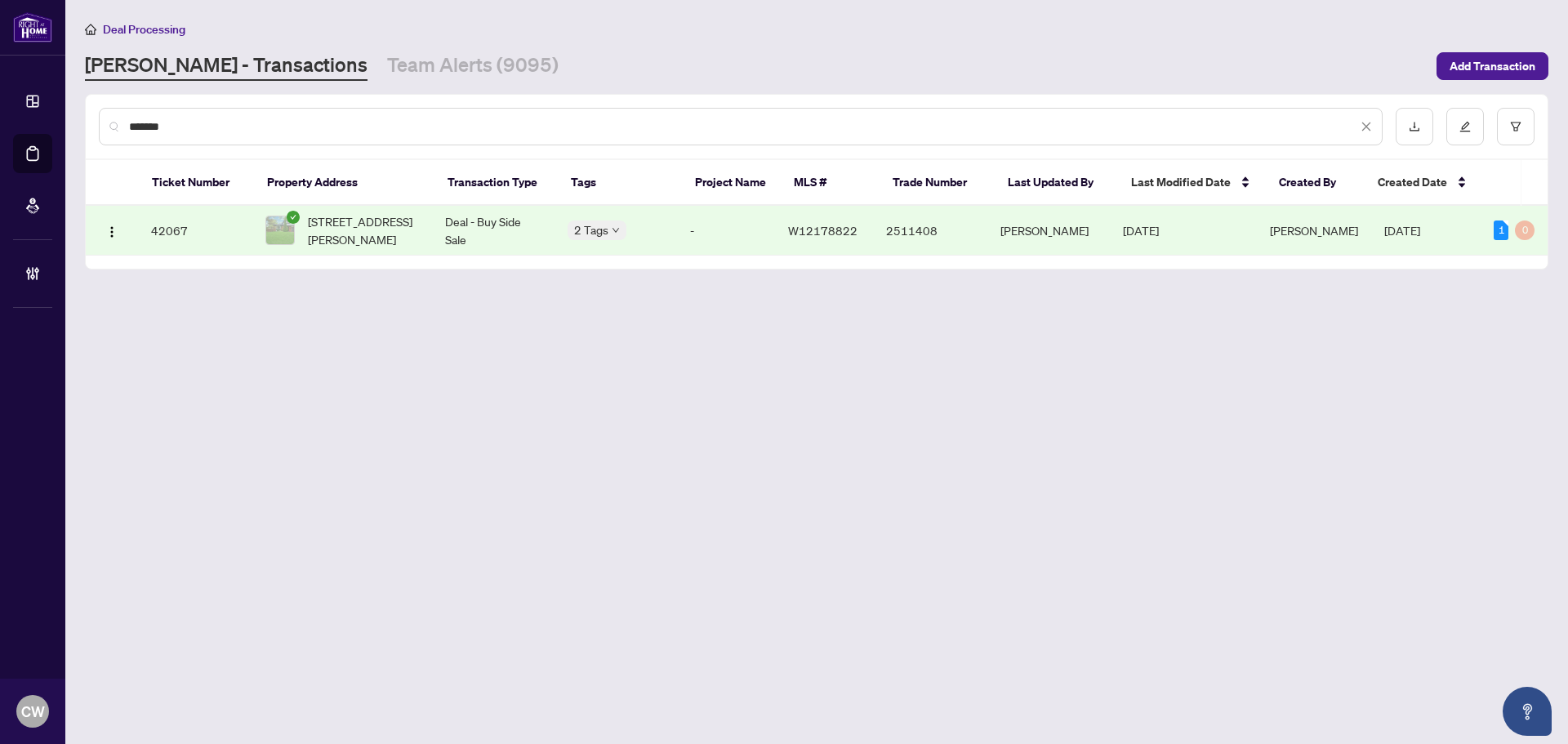
click at [412, 231] on span "[STREET_ADDRESS][PERSON_NAME]" at bounding box center [364, 230] width 112 height 36
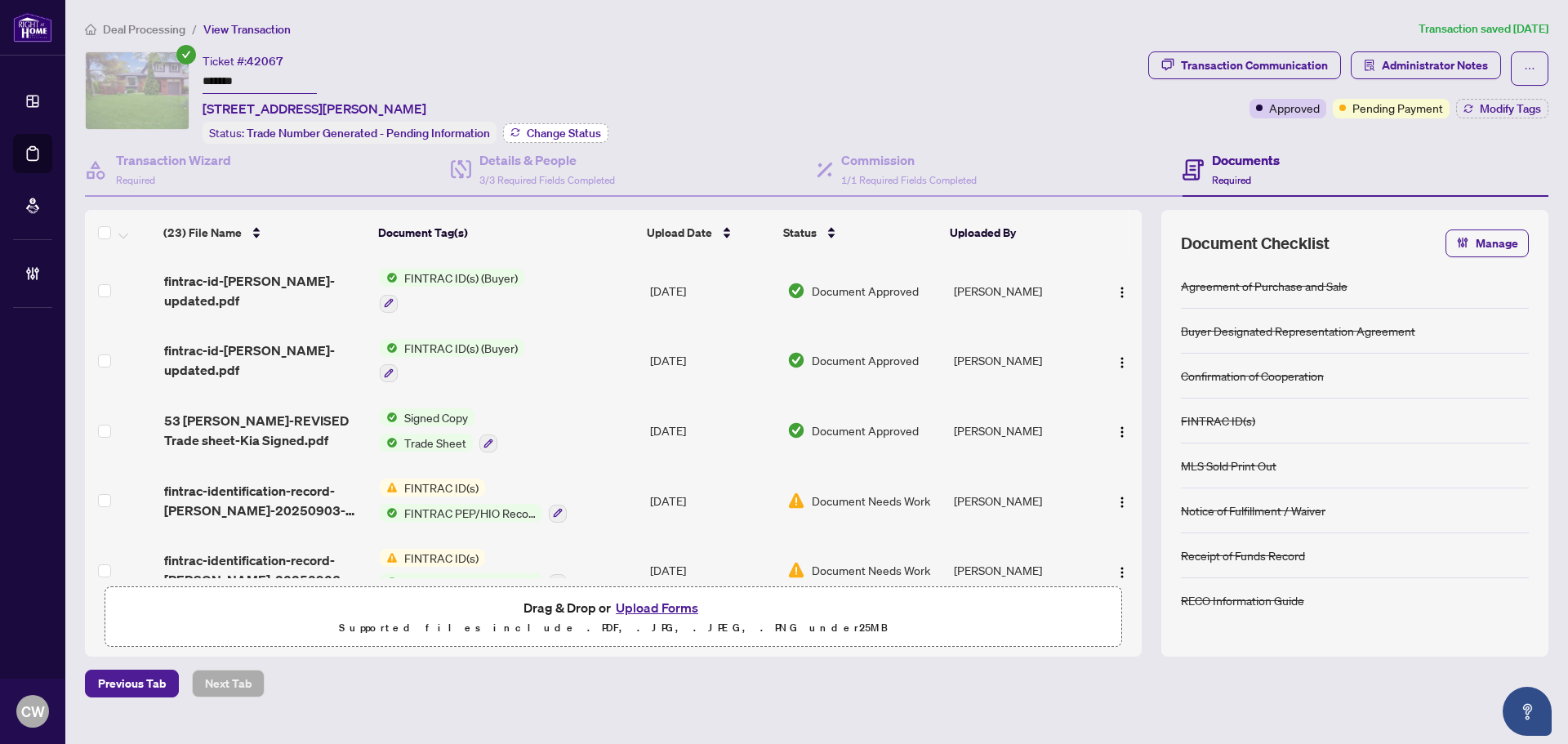
click at [555, 138] on button "Change Status" at bounding box center [556, 133] width 106 height 19
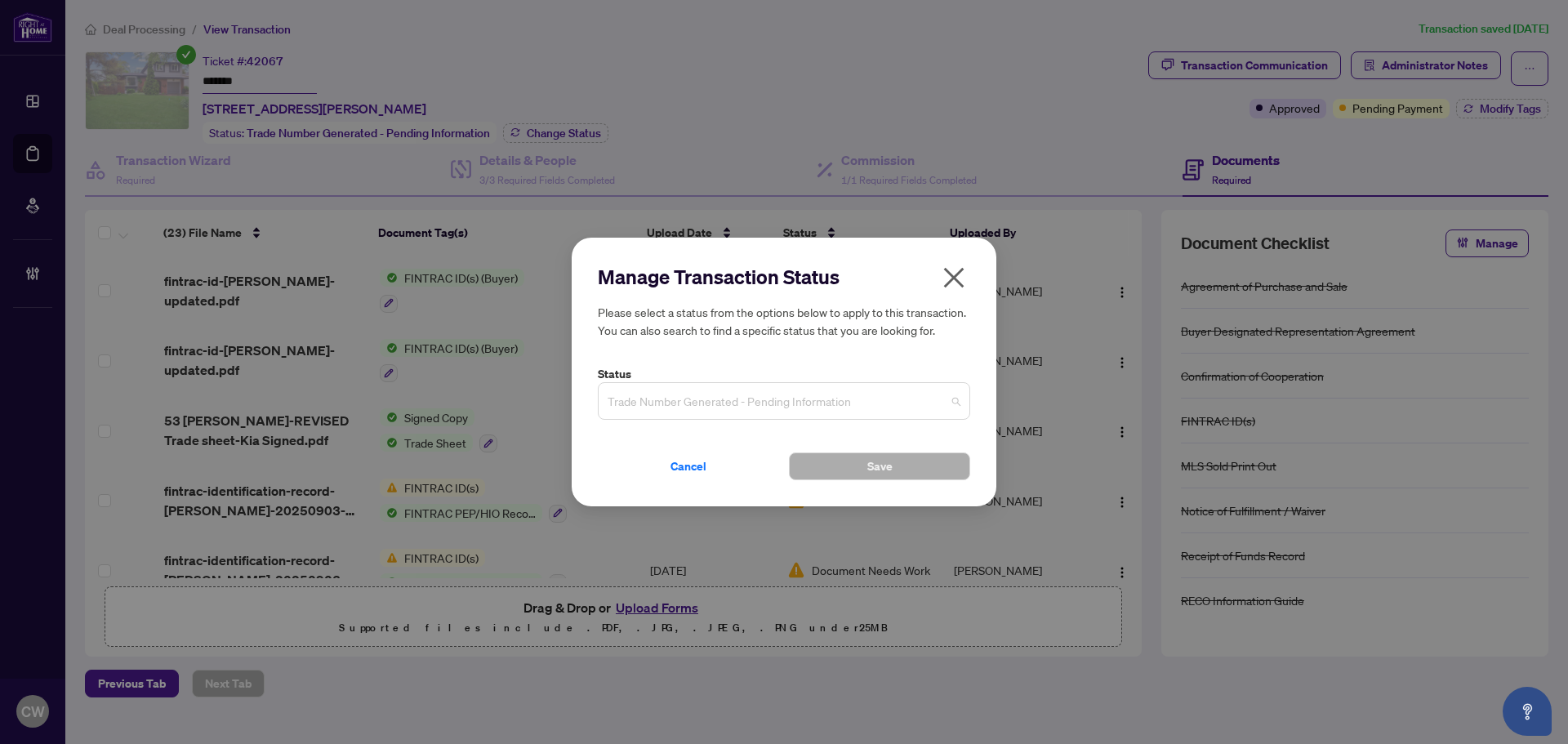
click at [761, 401] on span "Trade Number Generated - Pending Information" at bounding box center [784, 402] width 353 height 31
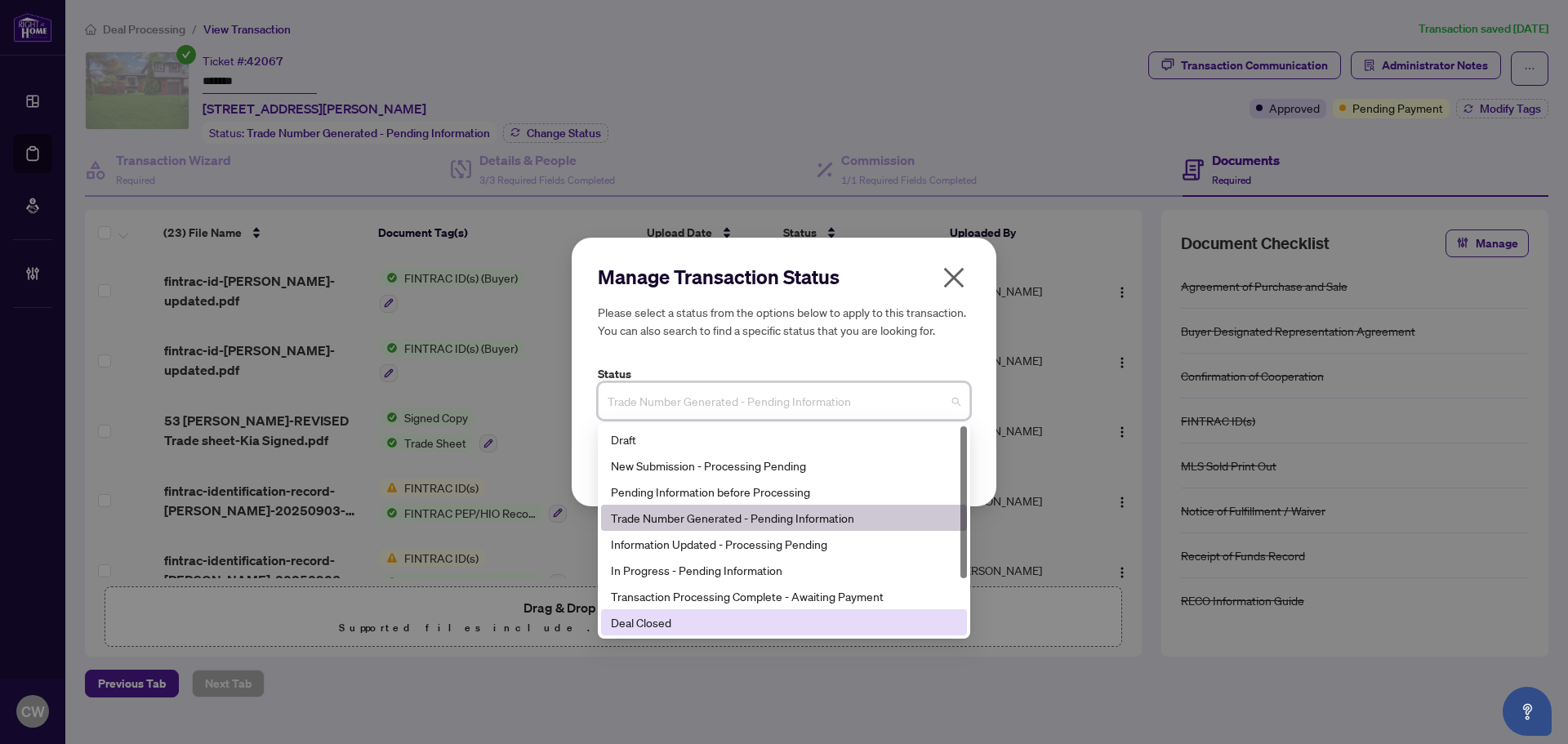
click at [733, 628] on div "Deal Closed" at bounding box center [784, 623] width 346 height 18
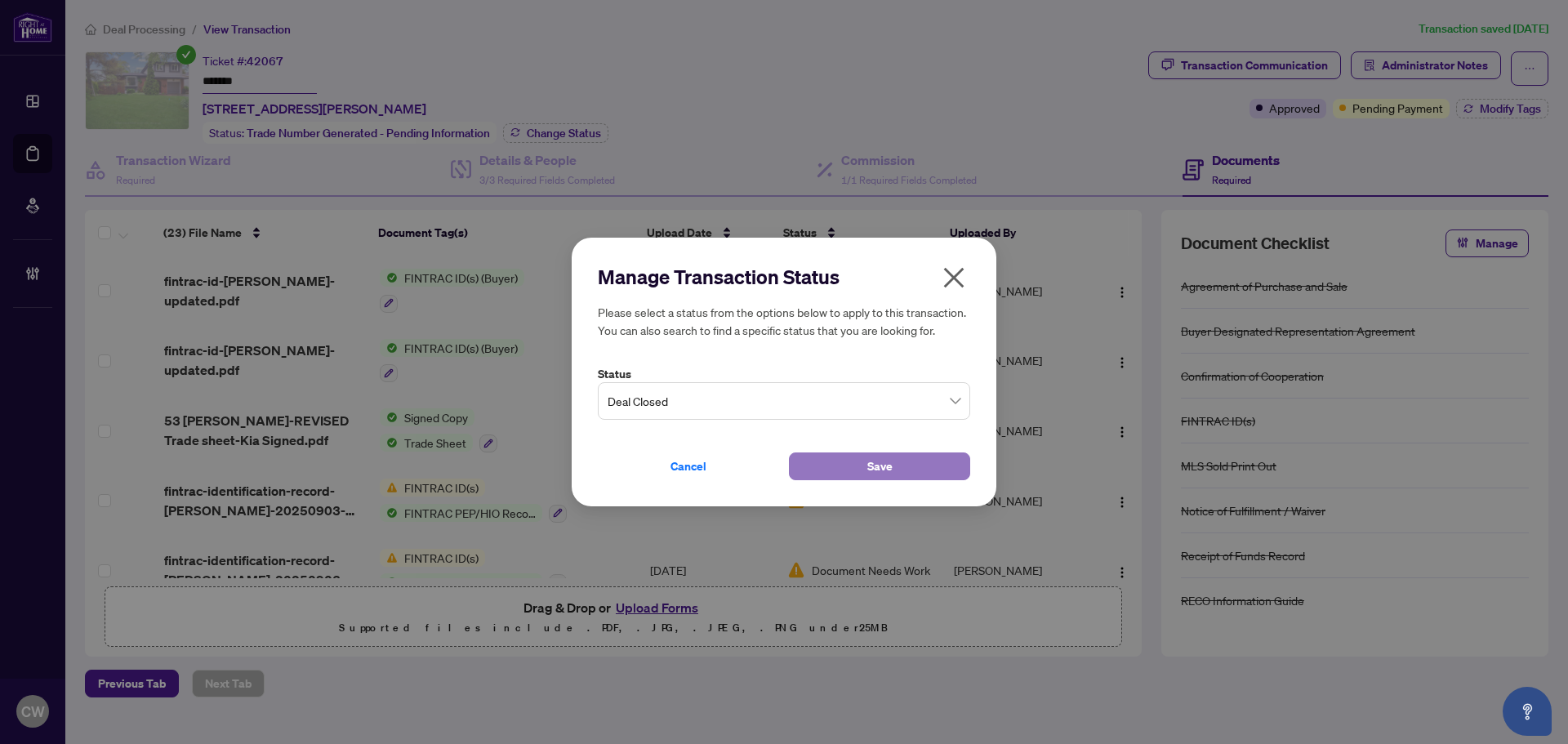
click at [865, 463] on button "Save" at bounding box center [880, 467] width 181 height 28
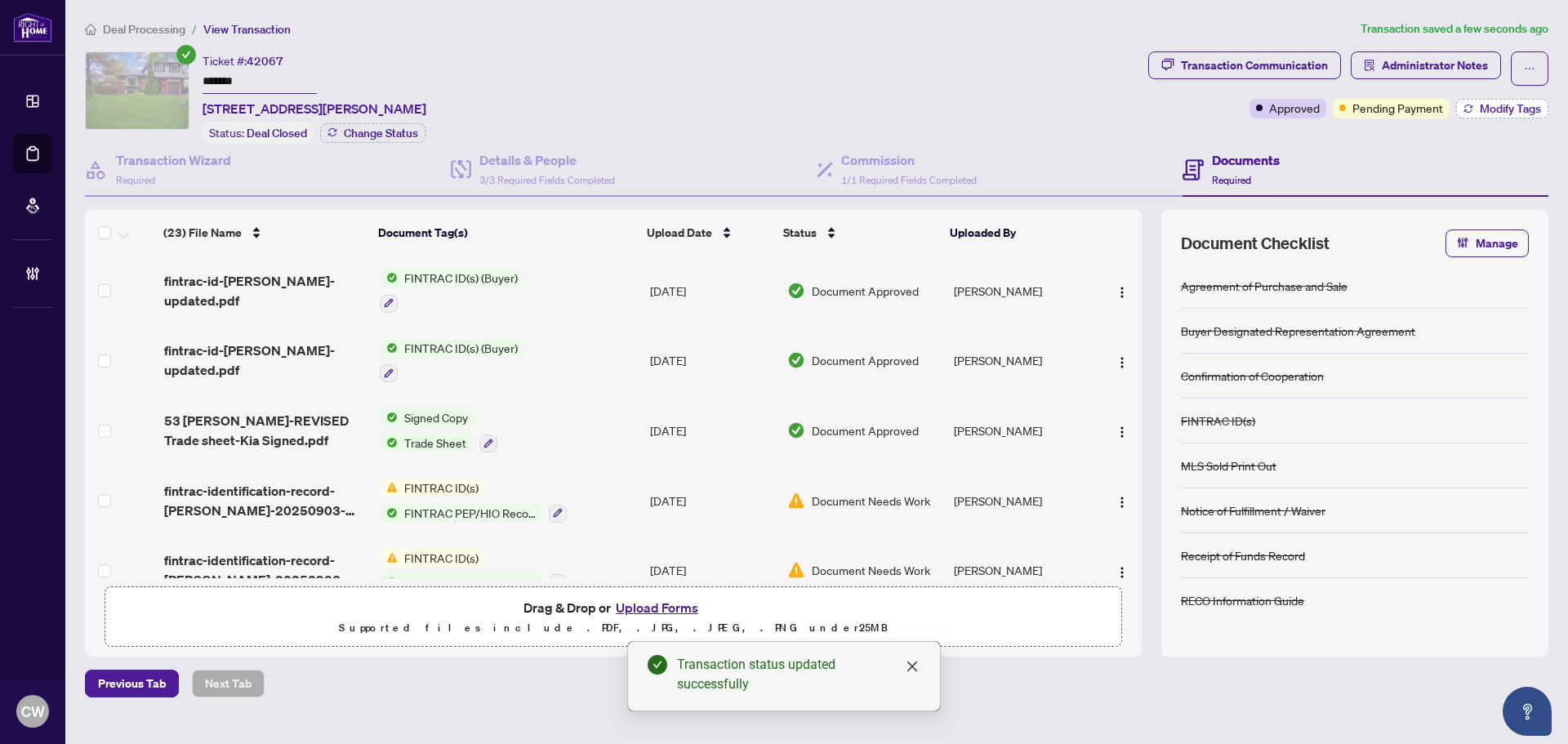
click at [1517, 113] on span "Modify Tags" at bounding box center [1510, 109] width 61 height 12
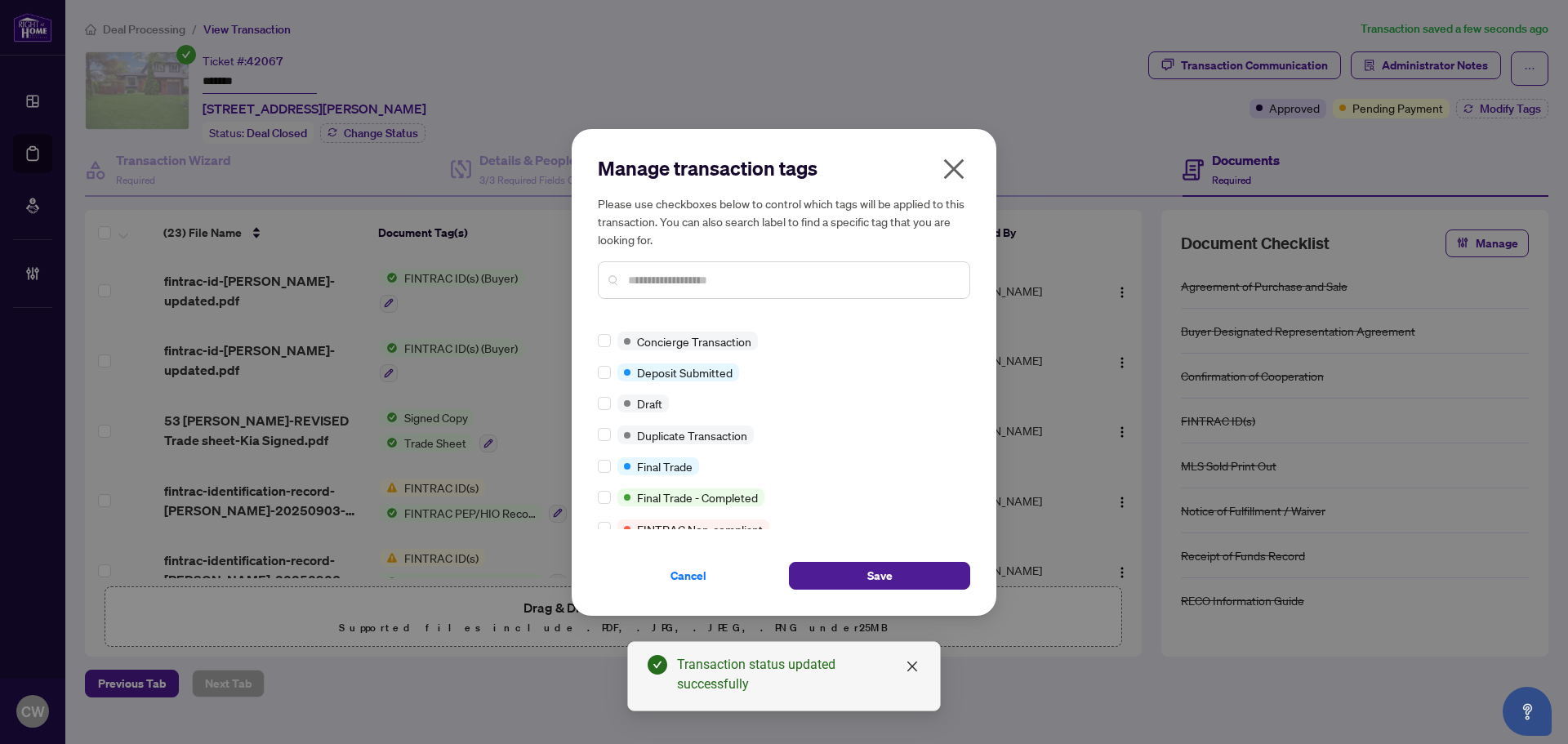
scroll to position [245, 0]
click at [598, 474] on div "Approved Closed Advance Request Approved Agent to Confirm Mailing Policy BV Che…" at bounding box center [784, 427] width 372 height 205
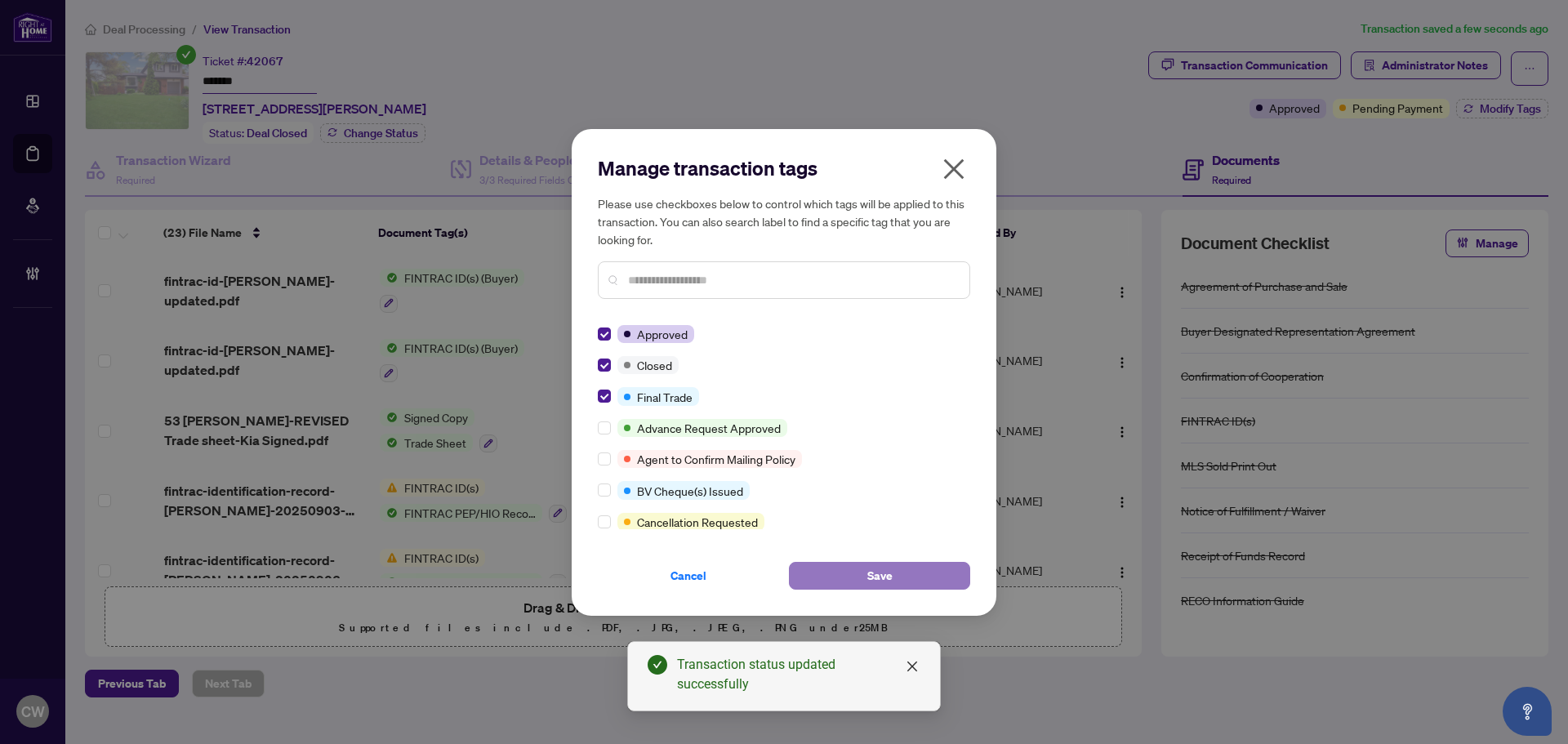
click at [840, 572] on button "Save" at bounding box center [880, 576] width 181 height 28
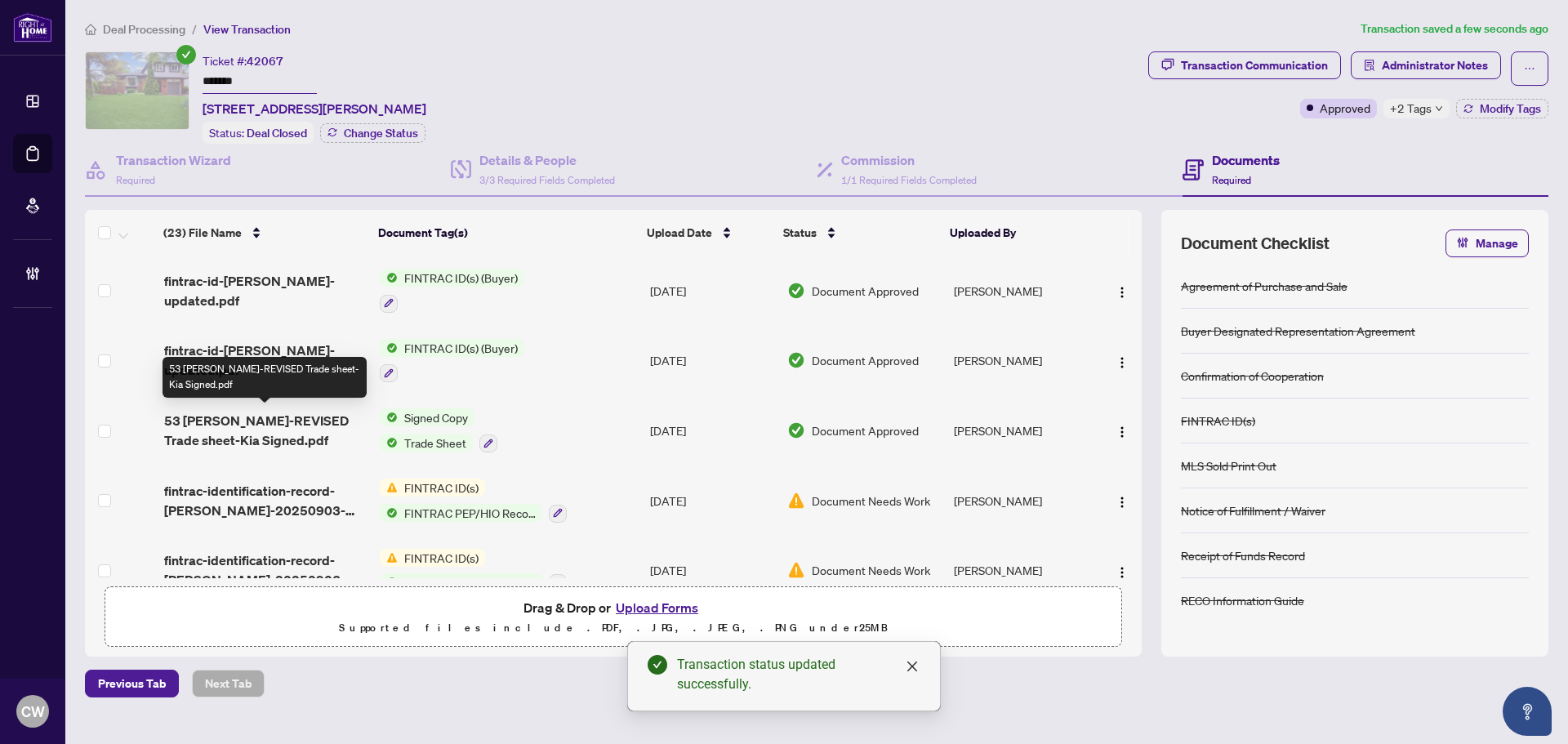
click at [261, 428] on span "53 [PERSON_NAME]-REVISED Trade sheet-Kia Signed.pdf" at bounding box center [265, 431] width 203 height 39
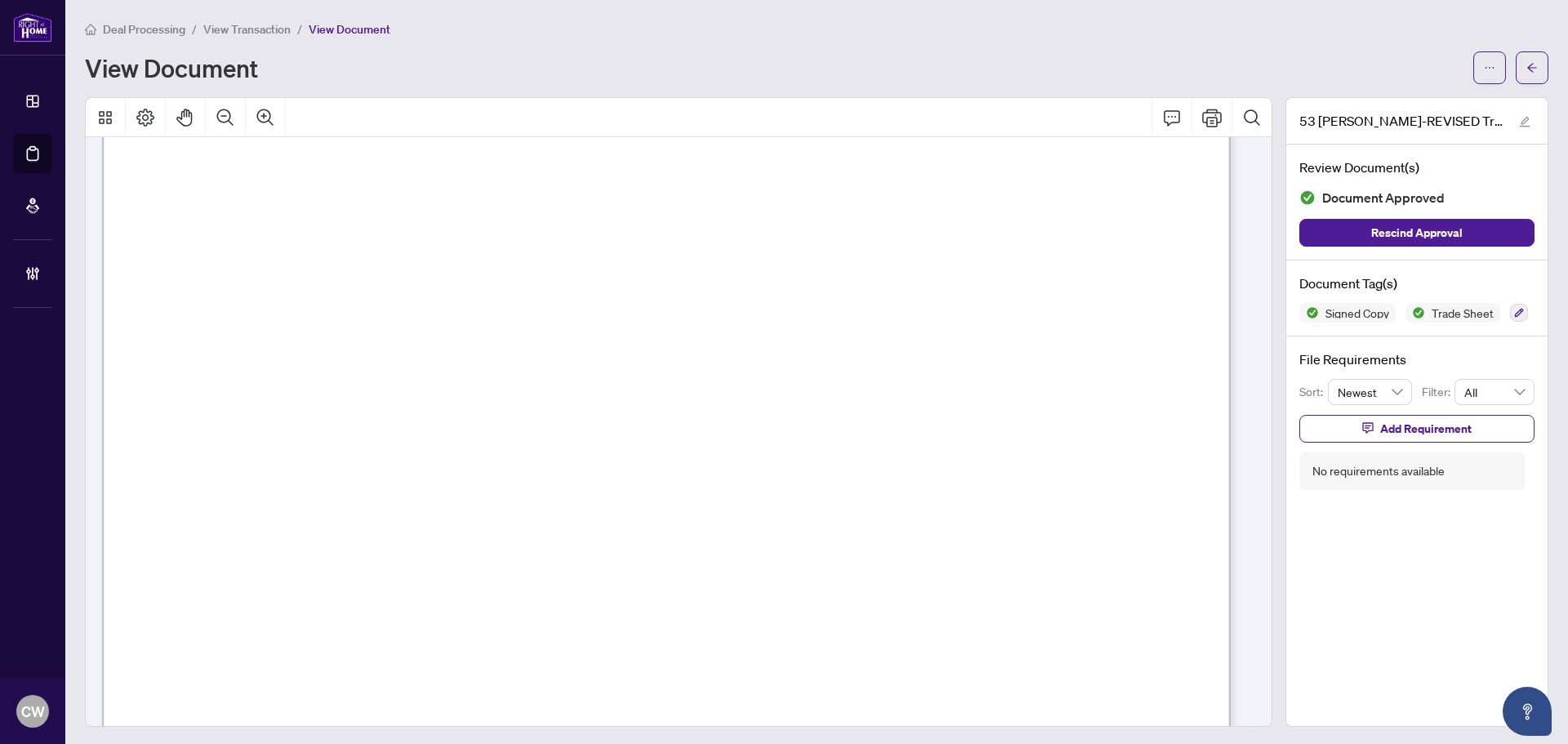
scroll to position [572, 0]
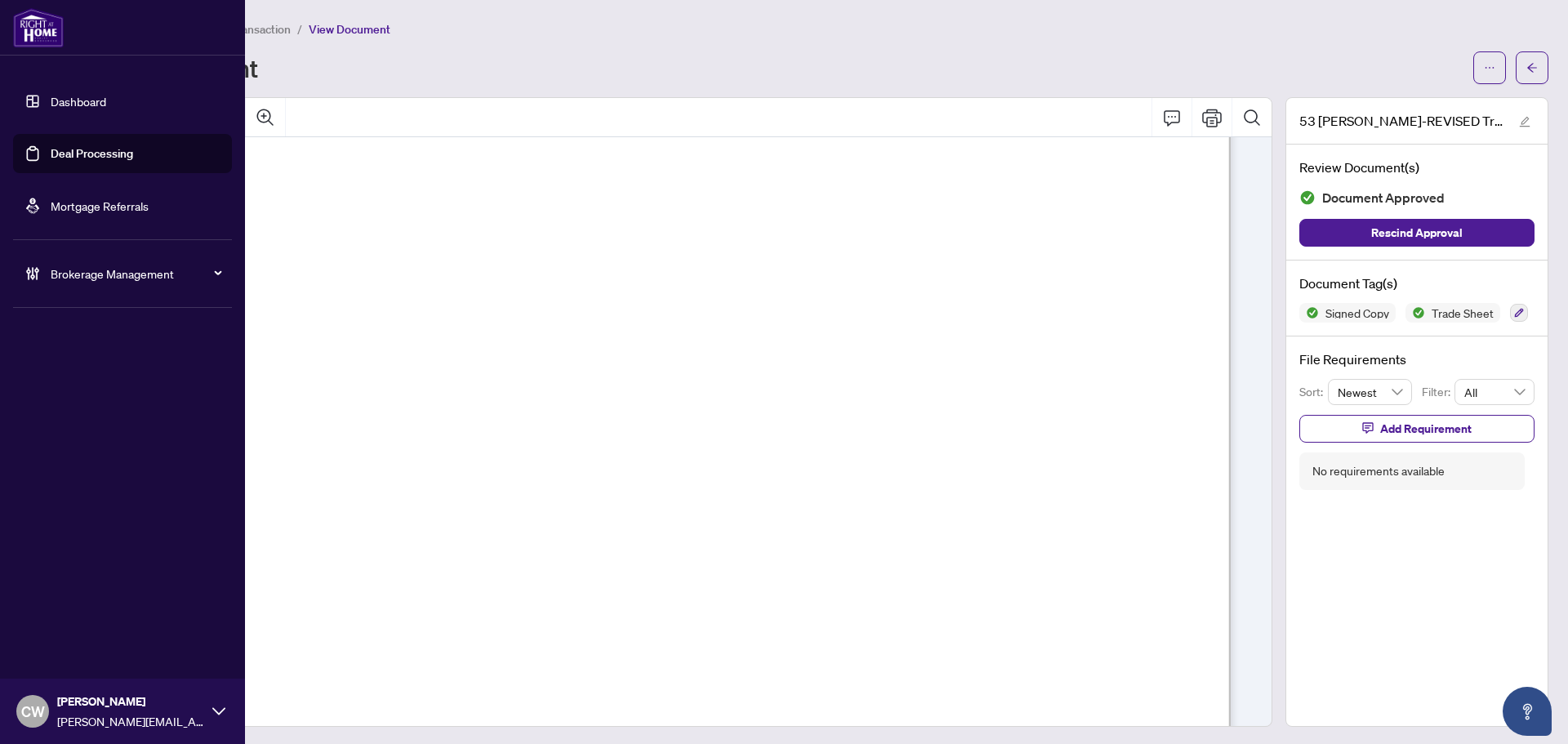
click at [54, 149] on link "Deal Processing" at bounding box center [91, 153] width 82 height 15
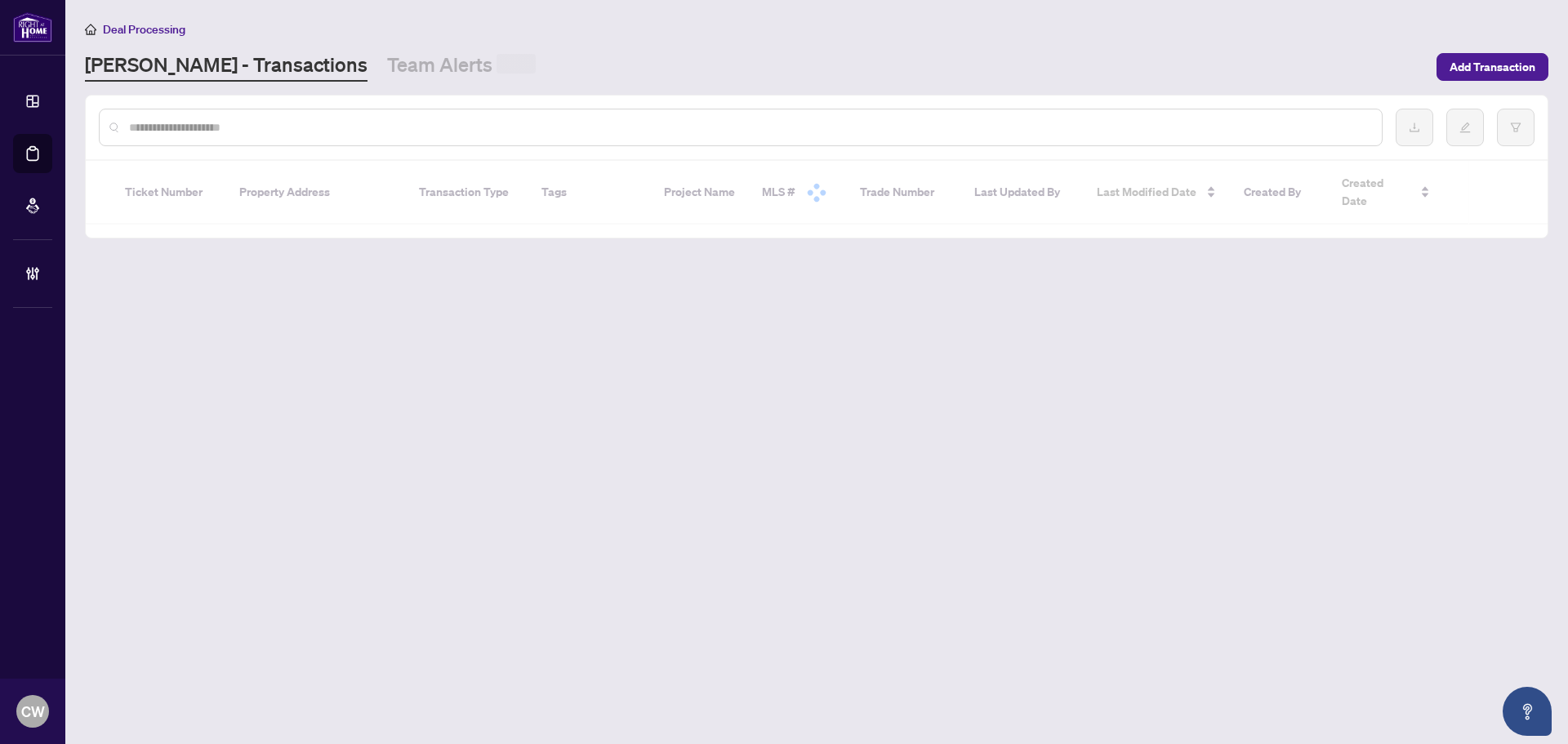
click at [359, 136] on div at bounding box center [741, 127] width 1284 height 38
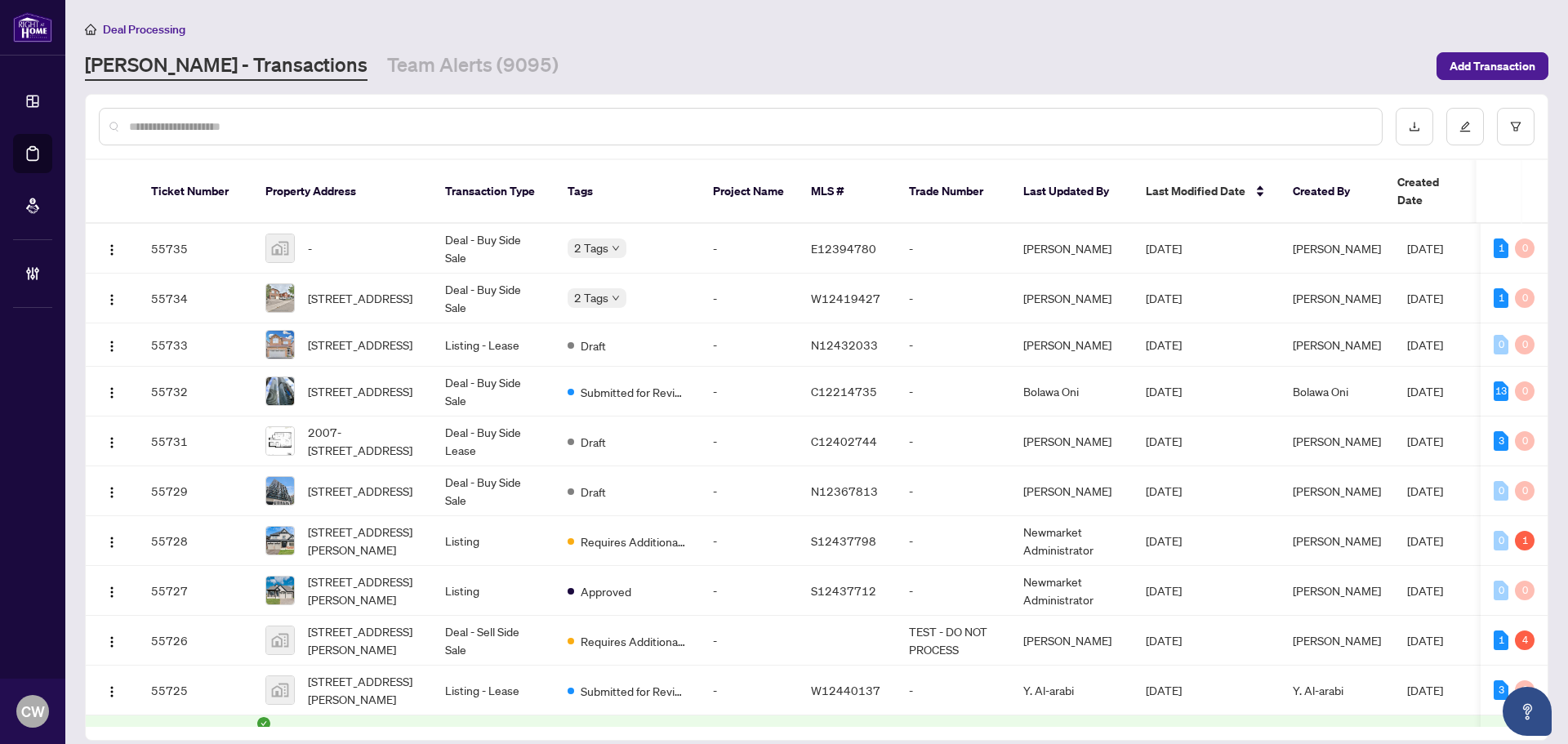
click at [359, 134] on input "text" at bounding box center [749, 126] width 1240 height 18
paste input "*******"
type input "*******"
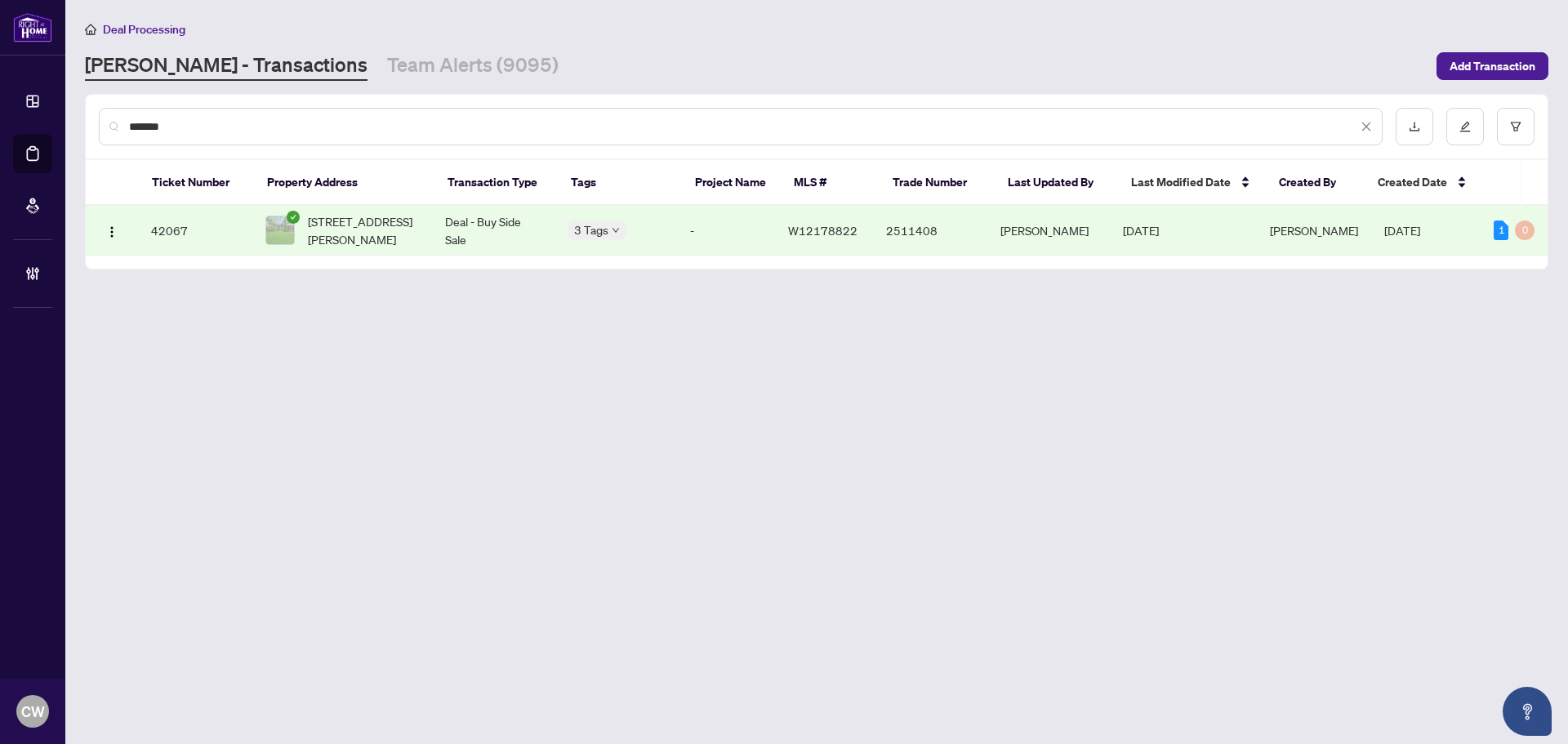
click at [386, 218] on span "[STREET_ADDRESS][PERSON_NAME]" at bounding box center [364, 230] width 112 height 36
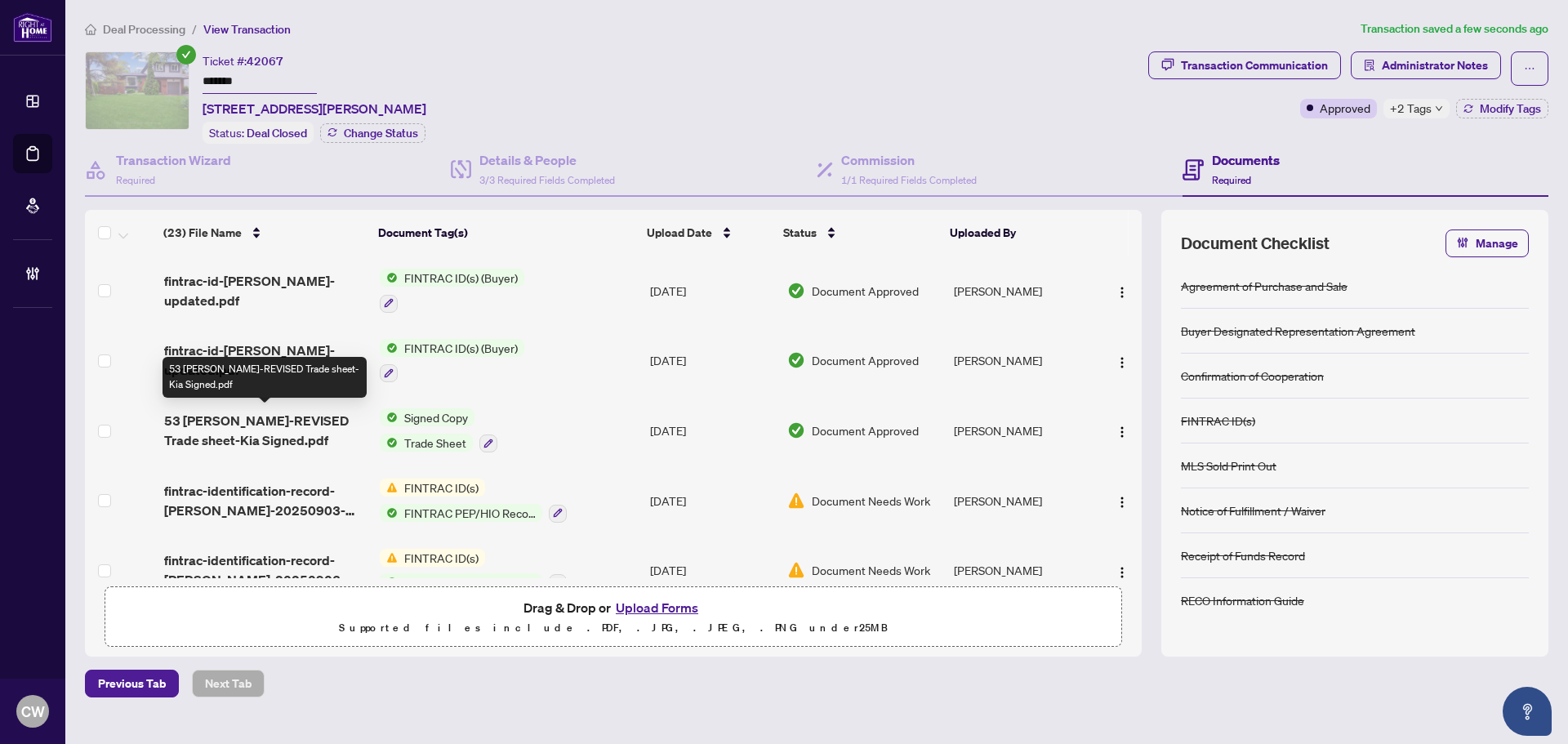
click at [298, 431] on span "53 [PERSON_NAME]-REVISED Trade sheet-Kia Signed.pdf" at bounding box center [265, 431] width 203 height 39
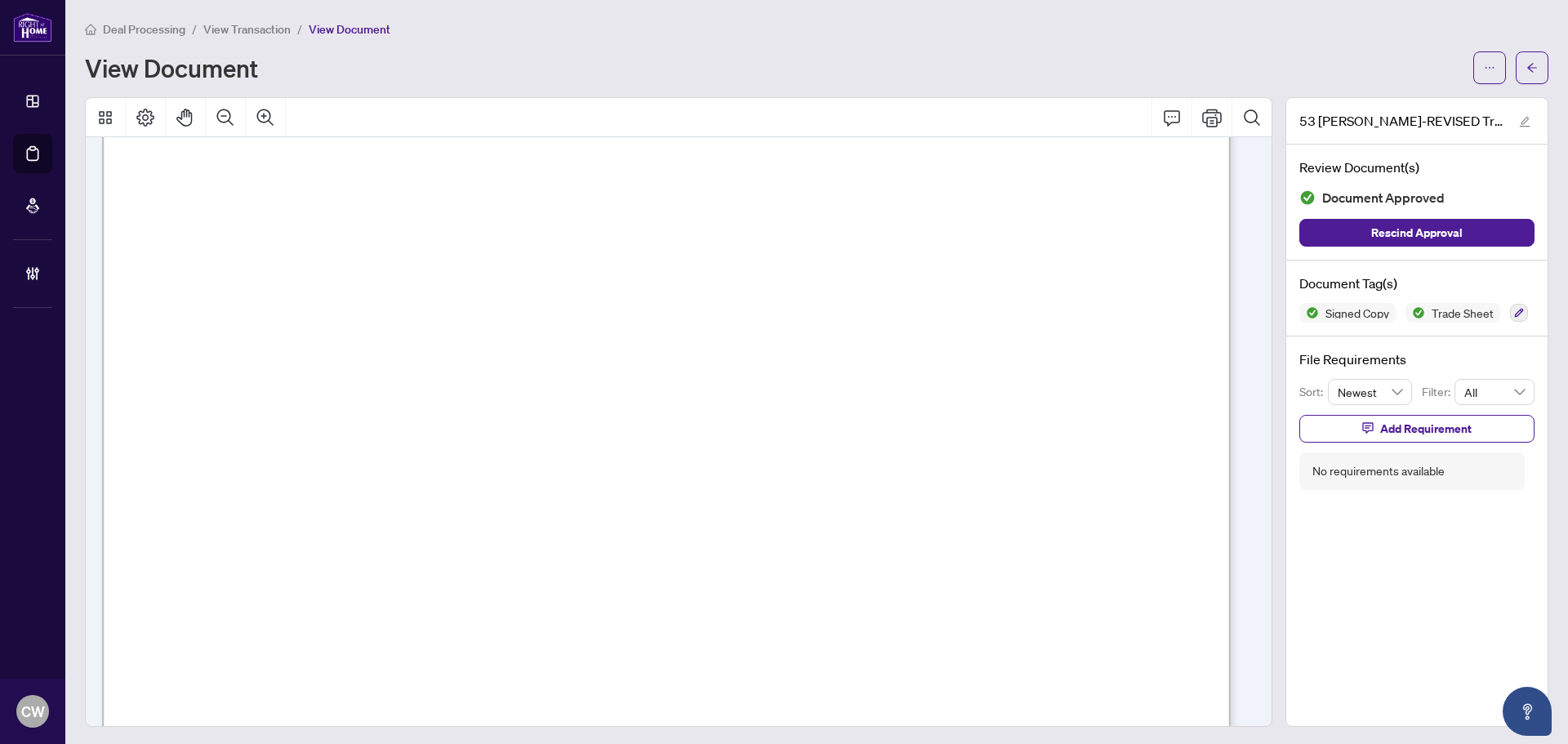
scroll to position [572, 0]
click at [1527, 65] on icon "arrow-left" at bounding box center [1533, 68] width 12 height 12
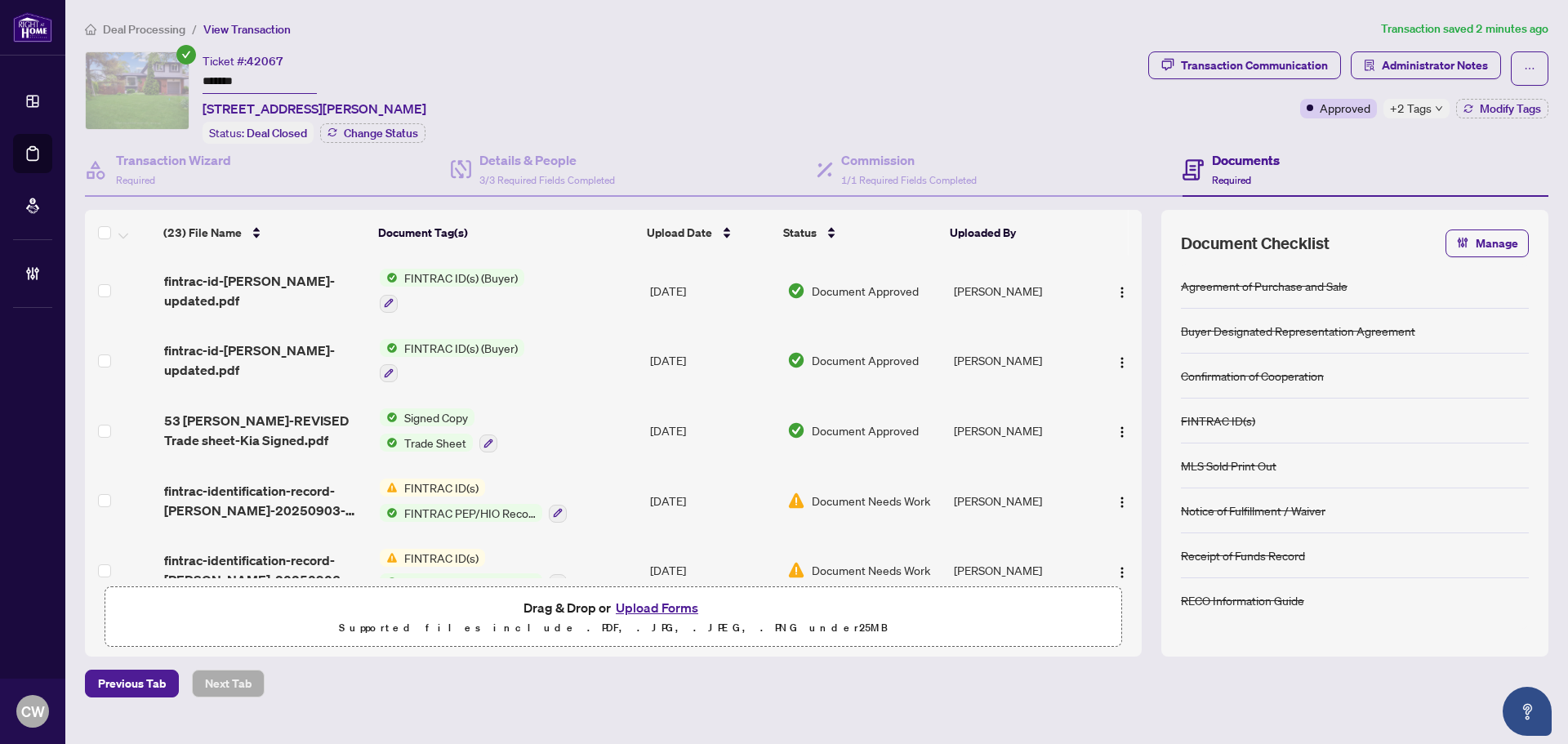
click at [680, 606] on button "Upload Forms" at bounding box center [656, 608] width 92 height 21
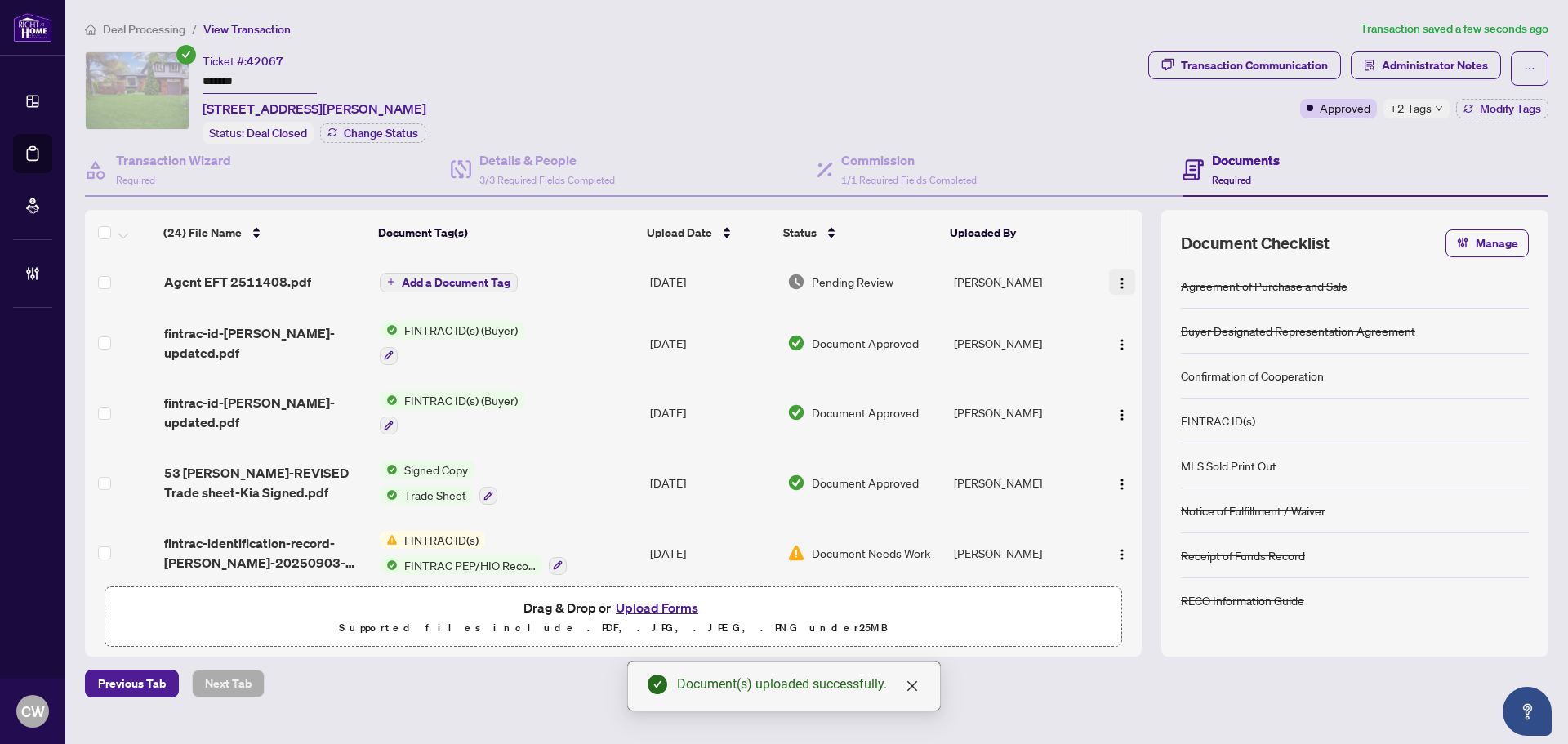
click at [1118, 279] on img "button" at bounding box center [1122, 283] width 13 height 13
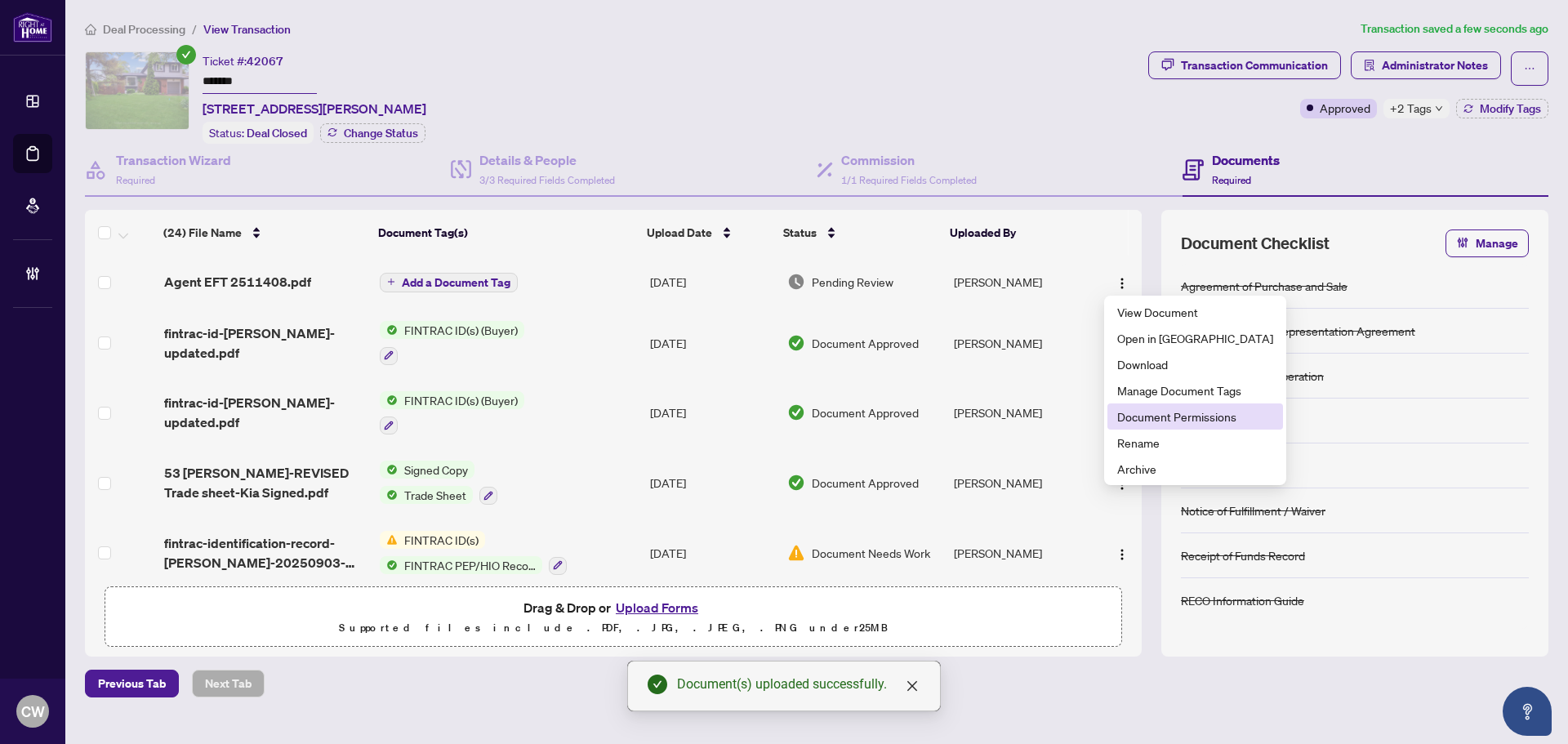
click at [1143, 417] on span "Document Permissions" at bounding box center [1195, 416] width 156 height 18
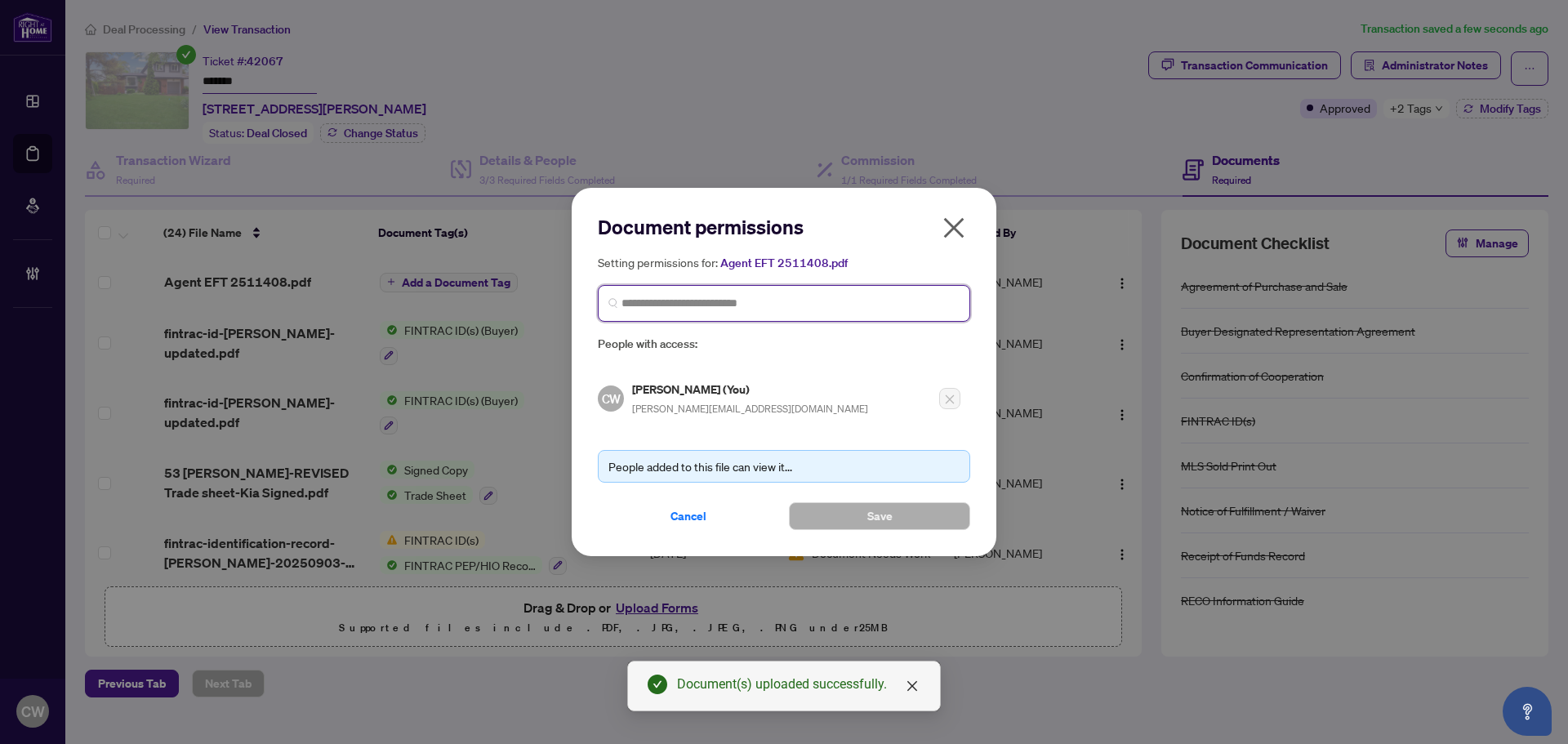
paste input "**********"
click at [837, 308] on input "search" at bounding box center [790, 304] width 338 height 17
type input "**********"
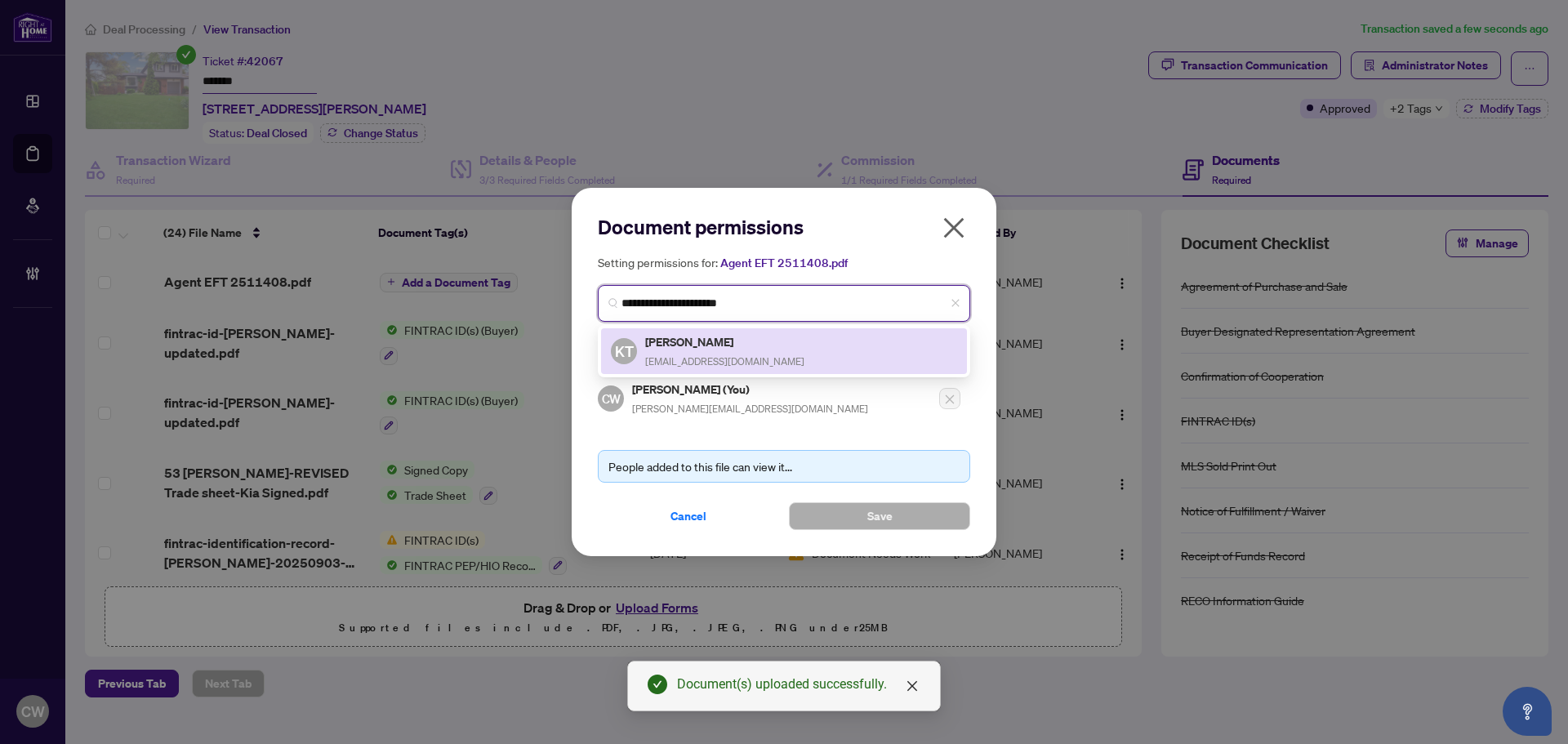
click at [731, 356] on span "[EMAIL_ADDRESS][DOMAIN_NAME]" at bounding box center [725, 361] width 159 height 13
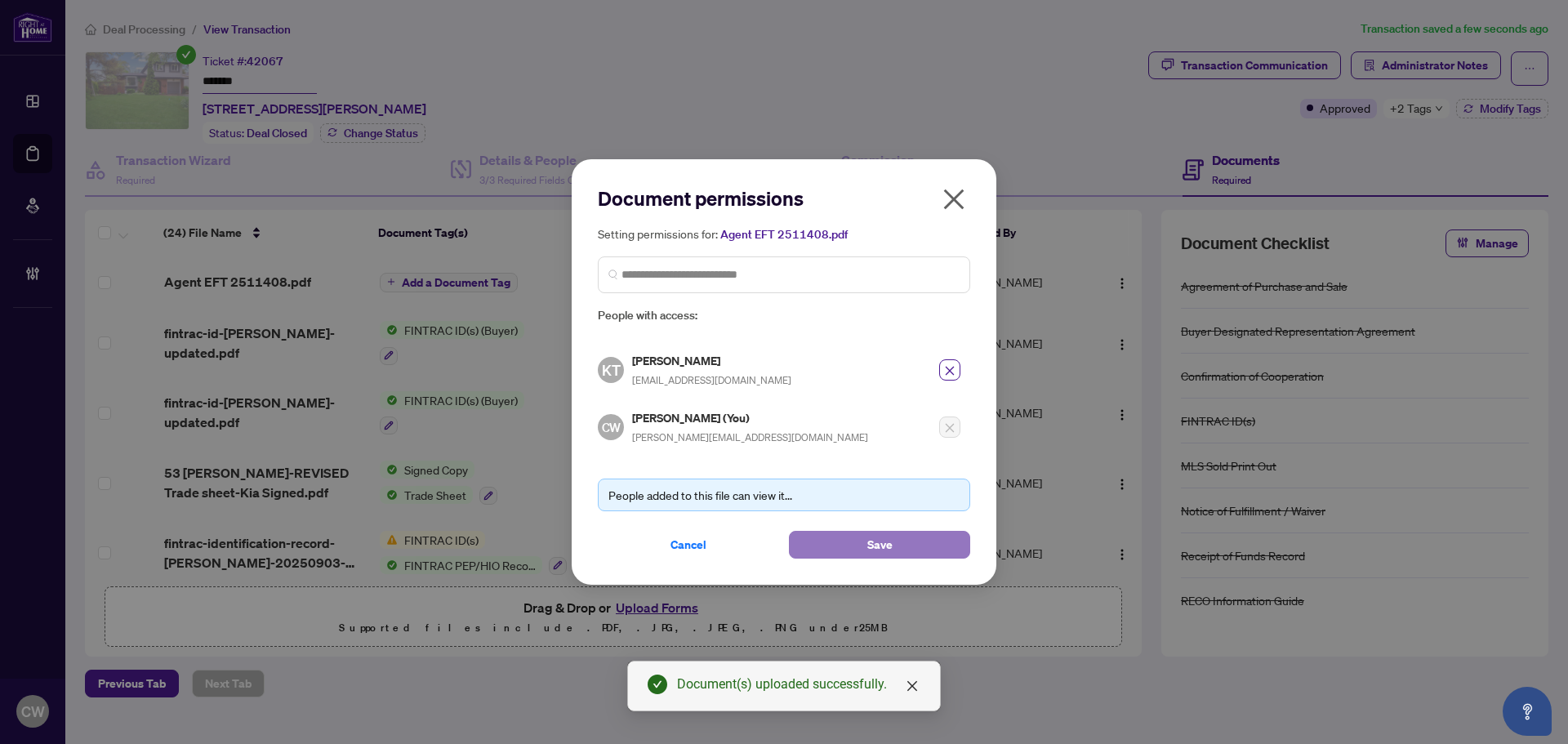
click at [852, 544] on button "Save" at bounding box center [880, 545] width 181 height 28
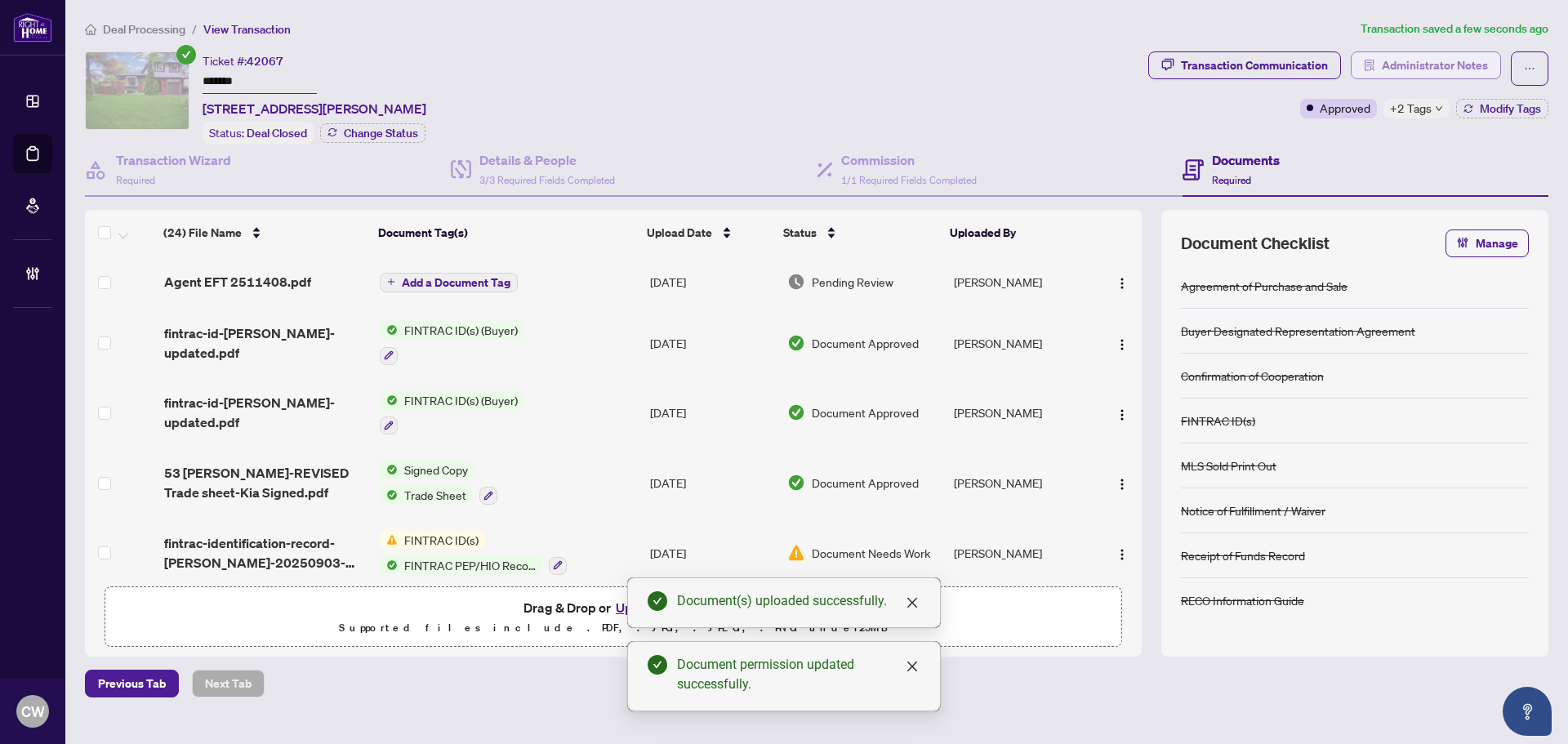
click at [1380, 62] on button "Administrator Notes" at bounding box center [1425, 65] width 150 height 28
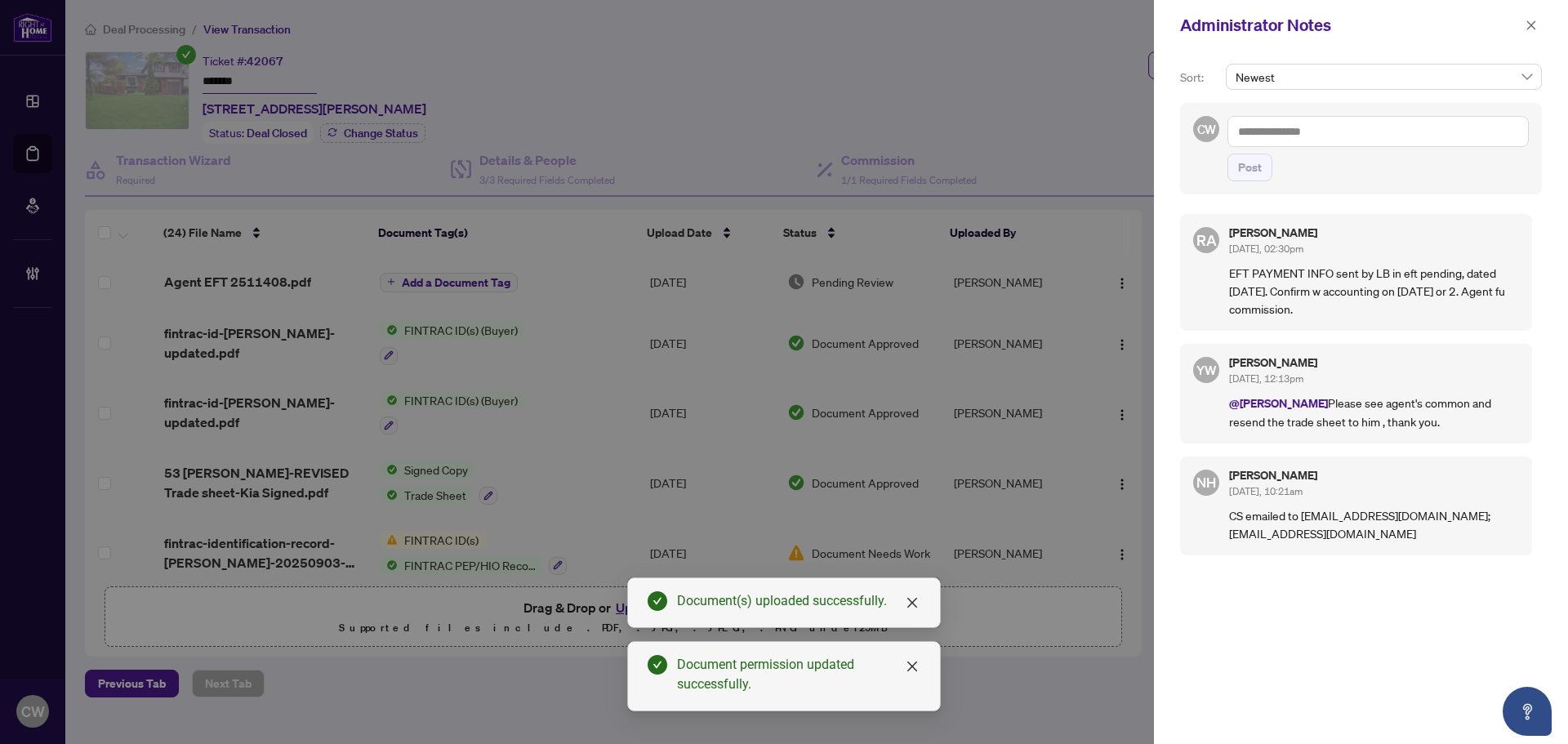
click at [1308, 126] on textarea at bounding box center [1378, 132] width 302 height 31
paste textarea "**********"
type textarea "**********"
click at [1251, 166] on span "Post" at bounding box center [1250, 167] width 23 height 26
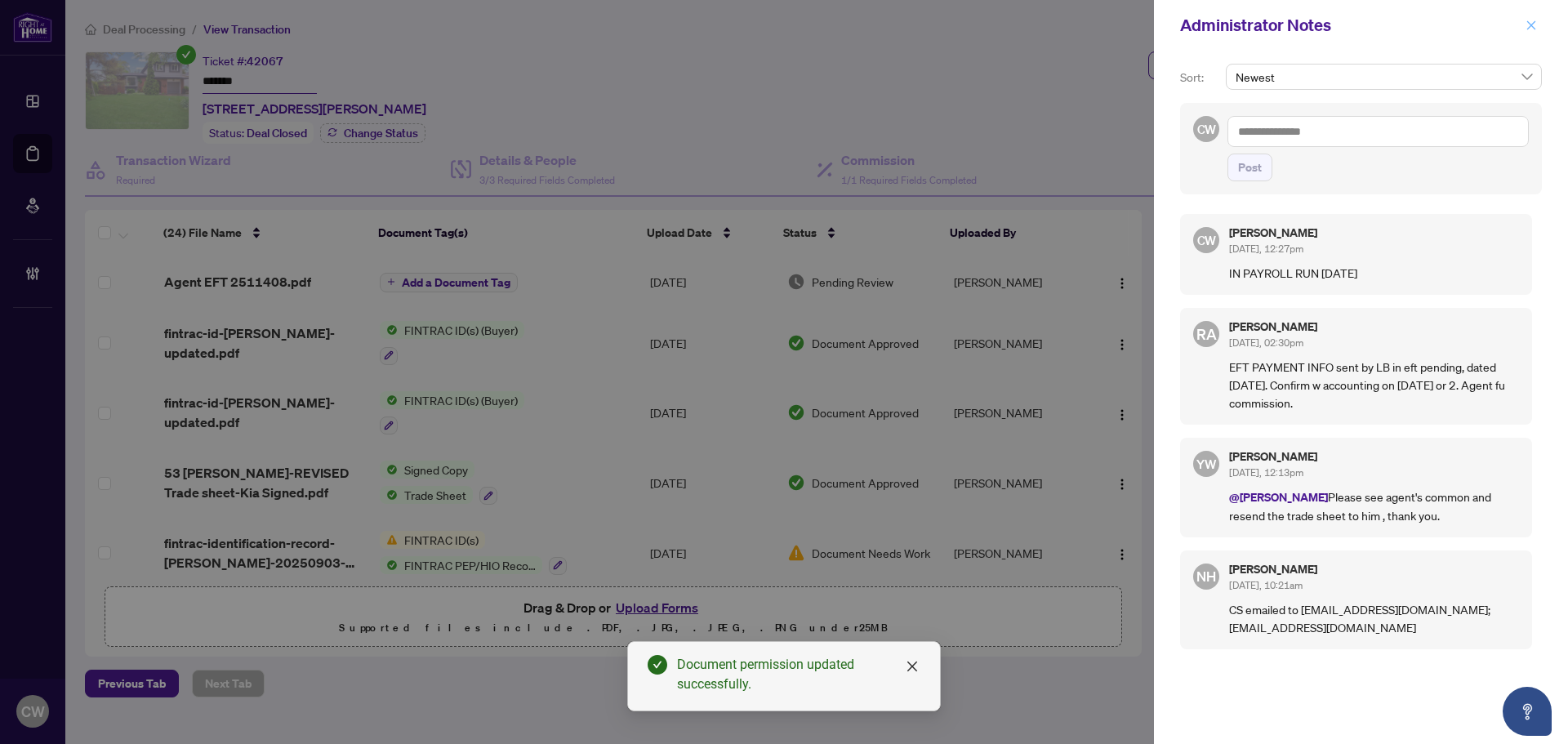
click at [1532, 24] on icon "close" at bounding box center [1531, 24] width 9 height 9
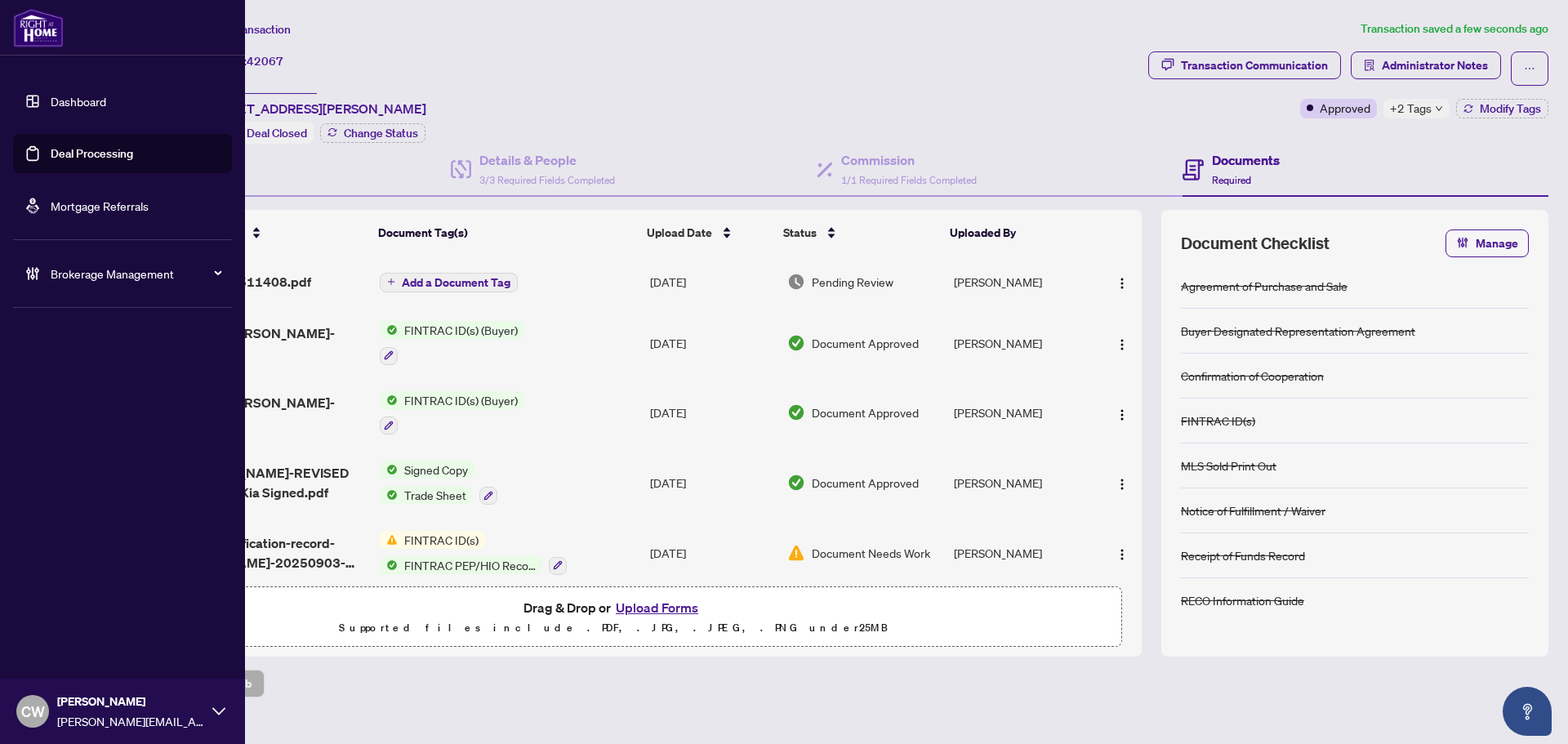
click at [54, 146] on link "Deal Processing" at bounding box center [91, 153] width 82 height 15
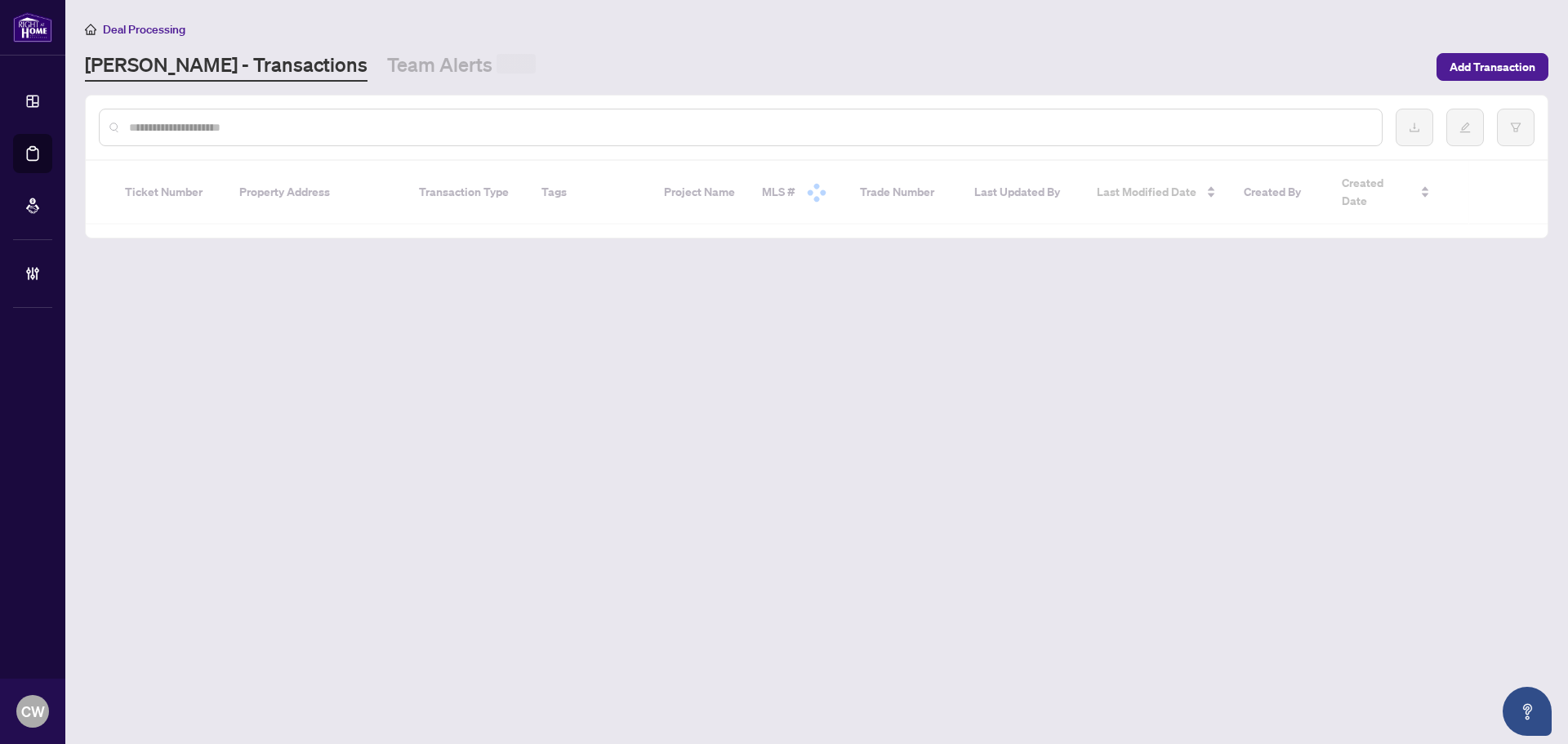
click at [304, 124] on input "text" at bounding box center [749, 127] width 1240 height 18
paste input "*******"
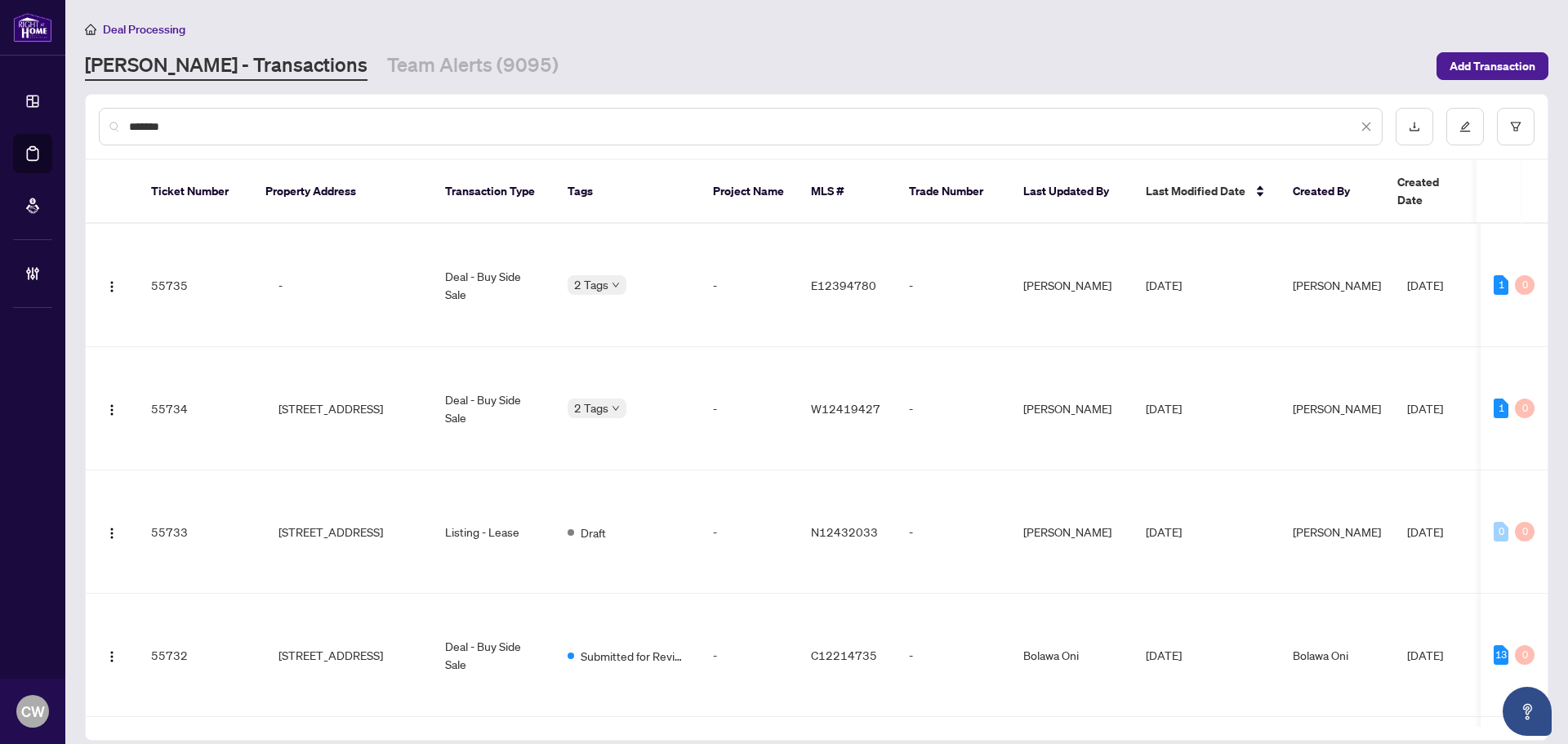
type input "*******"
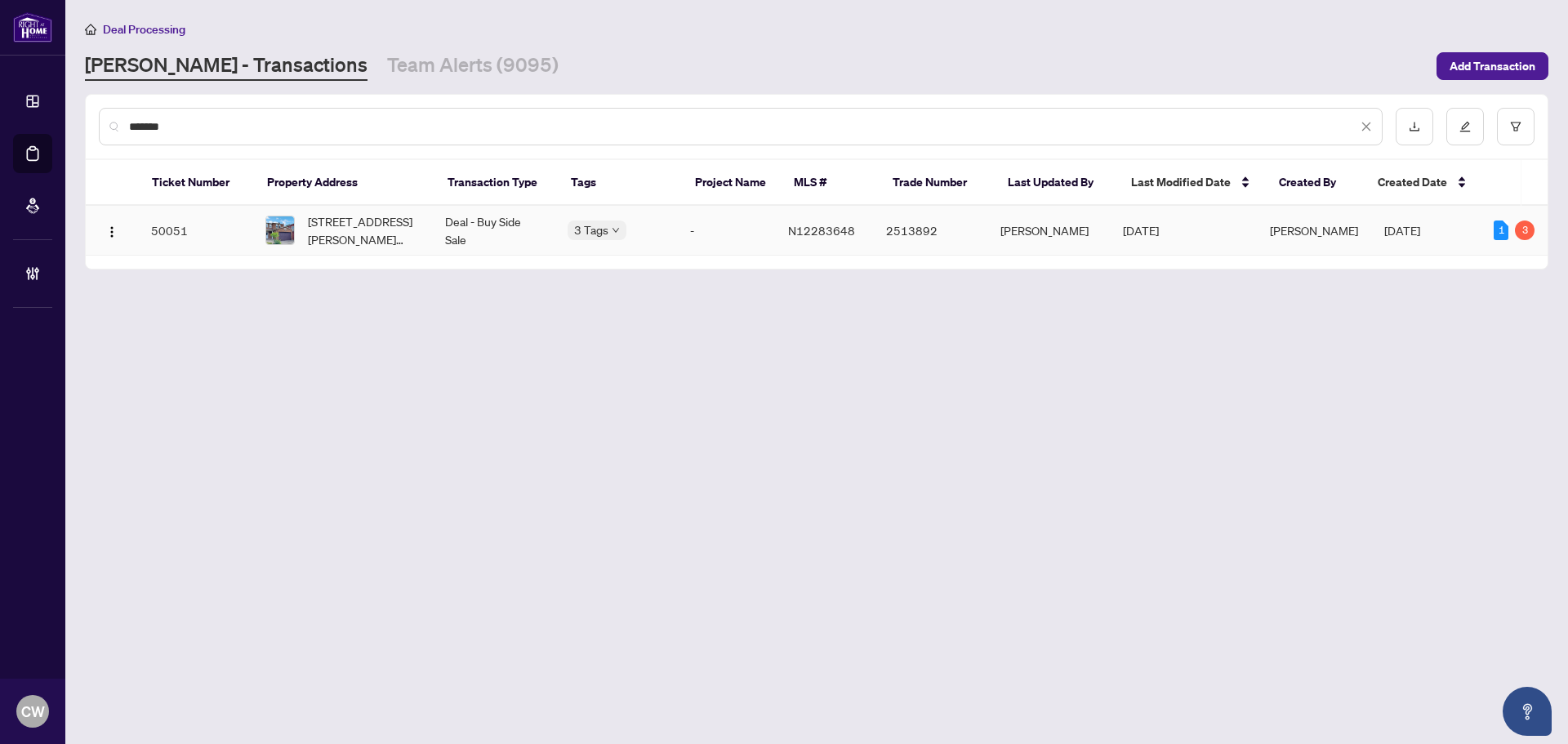
click at [377, 253] on td "[STREET_ADDRESS][PERSON_NAME][PERSON_NAME]" at bounding box center [341, 230] width 179 height 49
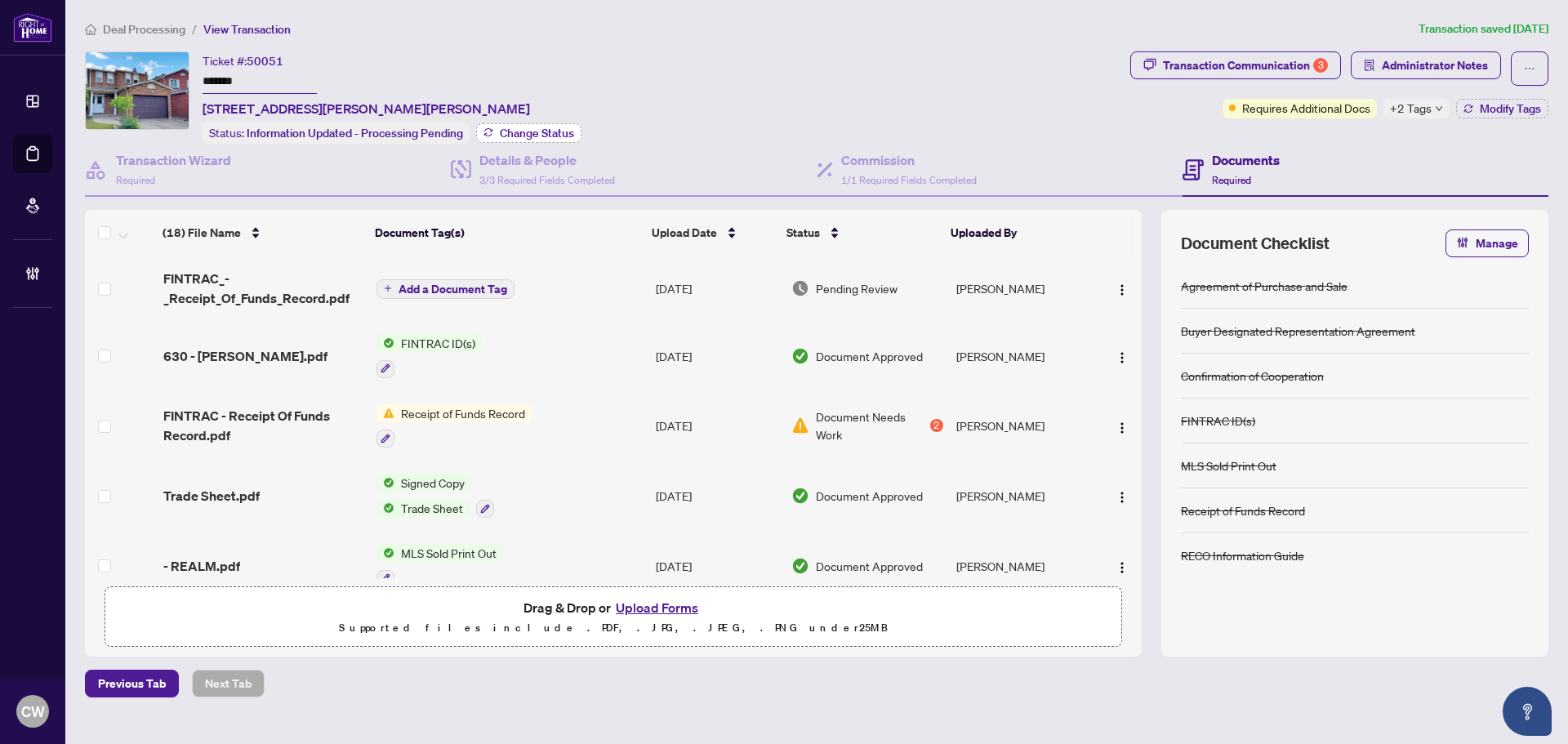
click at [558, 128] on span "Change Status" at bounding box center [537, 133] width 75 height 12
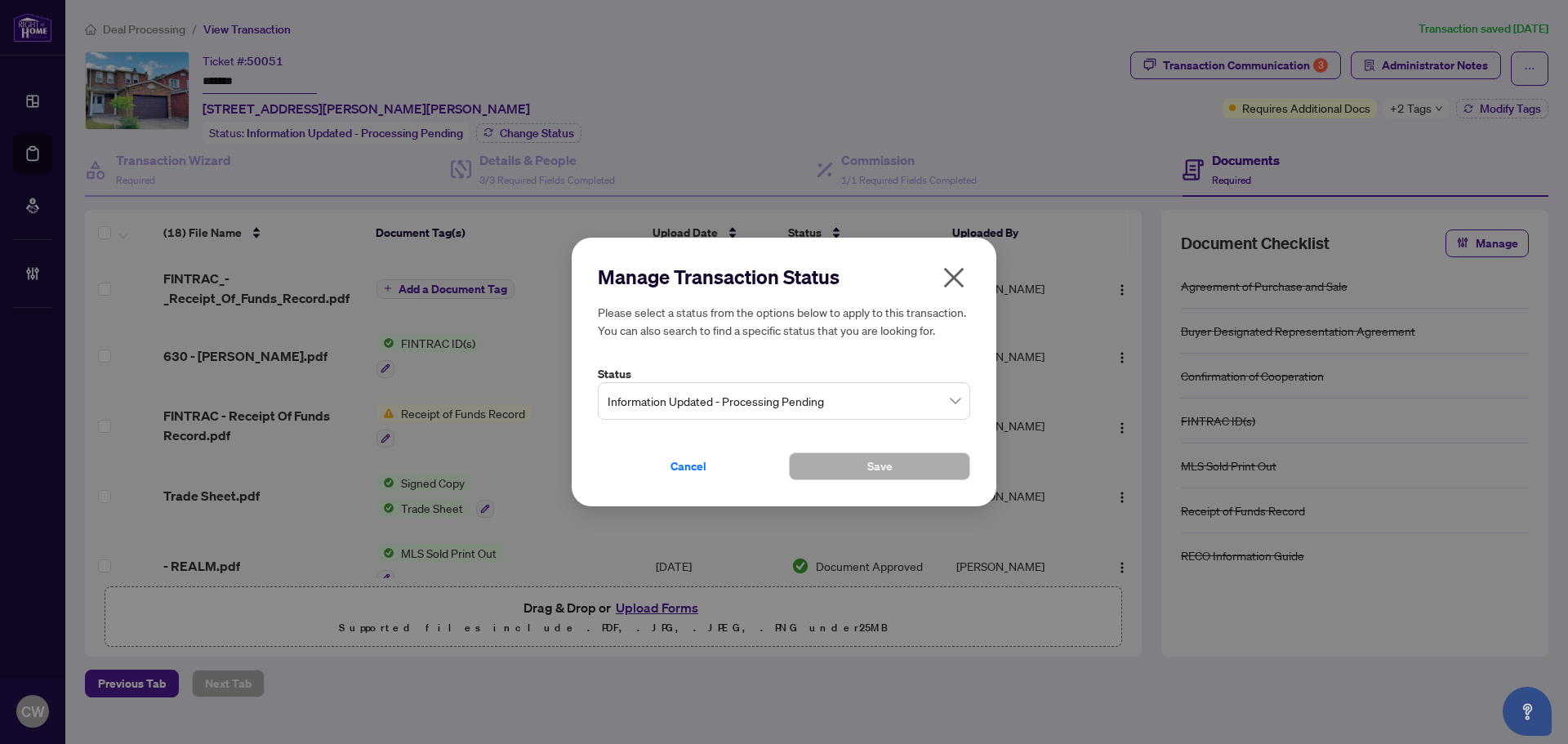
click at [802, 371] on label "Status" at bounding box center [784, 374] width 372 height 18
drag, startPoint x: 814, startPoint y: 388, endPoint x: 816, endPoint y: 413, distance: 25.1
click at [814, 390] on span "Information Updated - Processing Pending" at bounding box center [784, 402] width 353 height 31
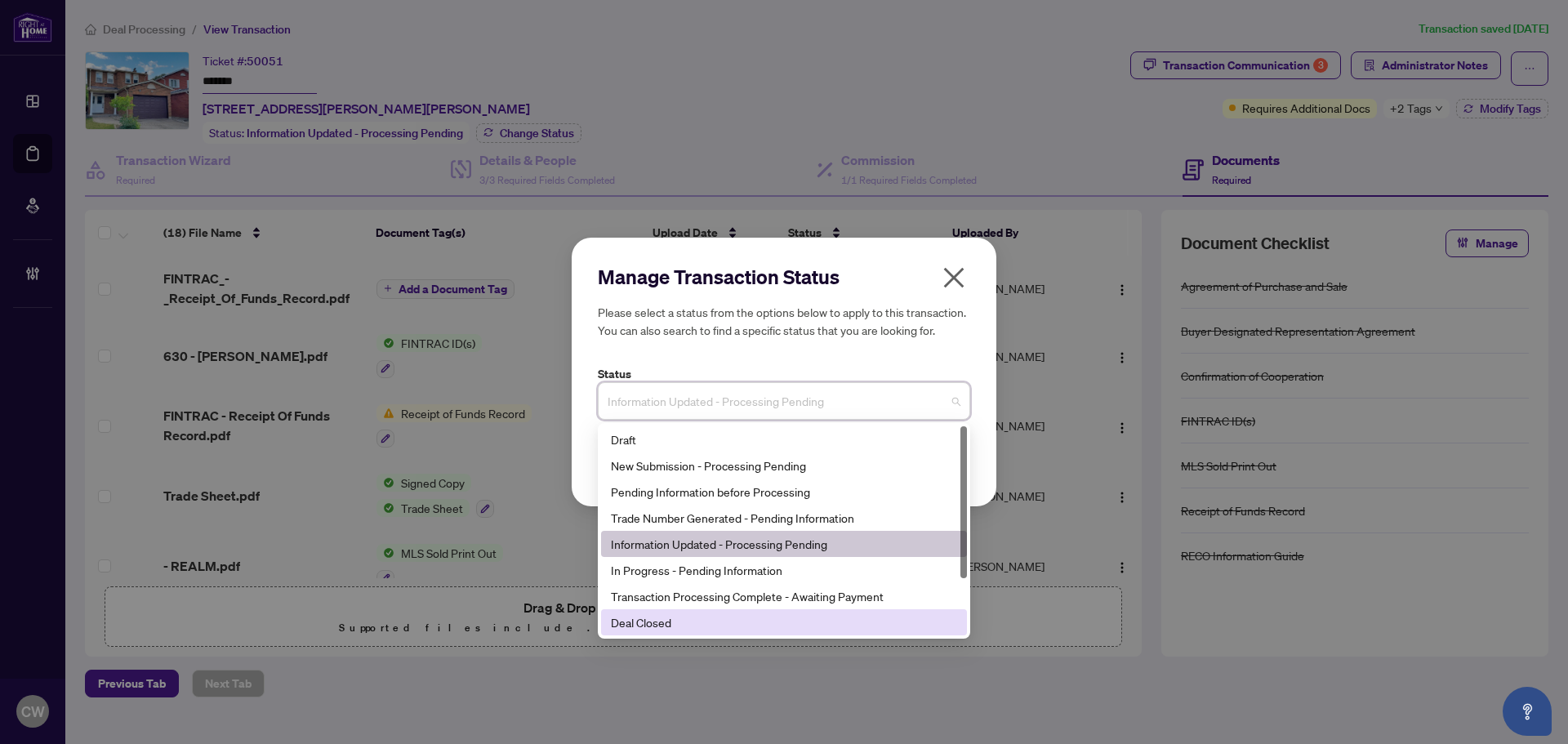
click at [789, 615] on div "Deal Closed" at bounding box center [784, 623] width 346 height 18
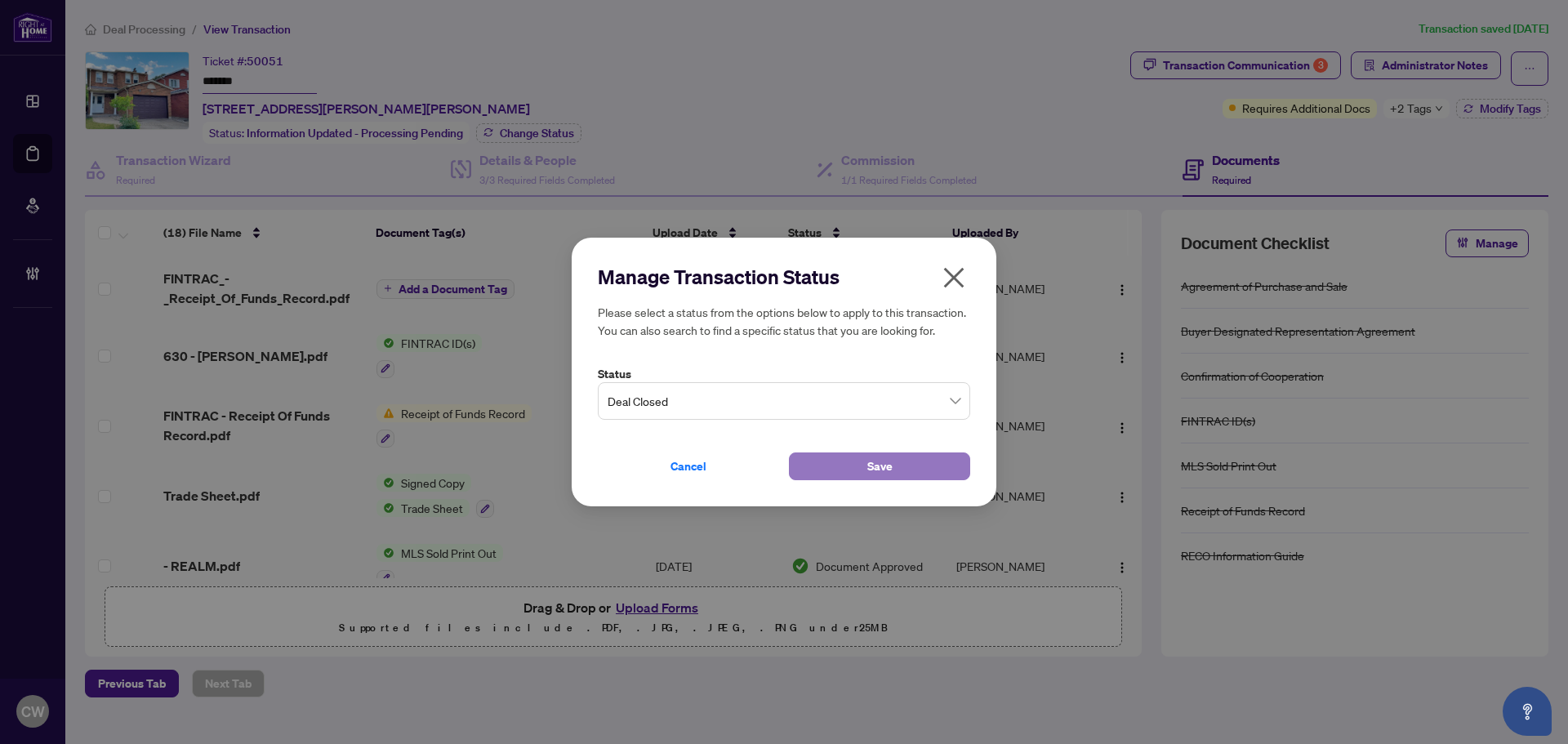
click at [847, 462] on button "Save" at bounding box center [880, 467] width 181 height 28
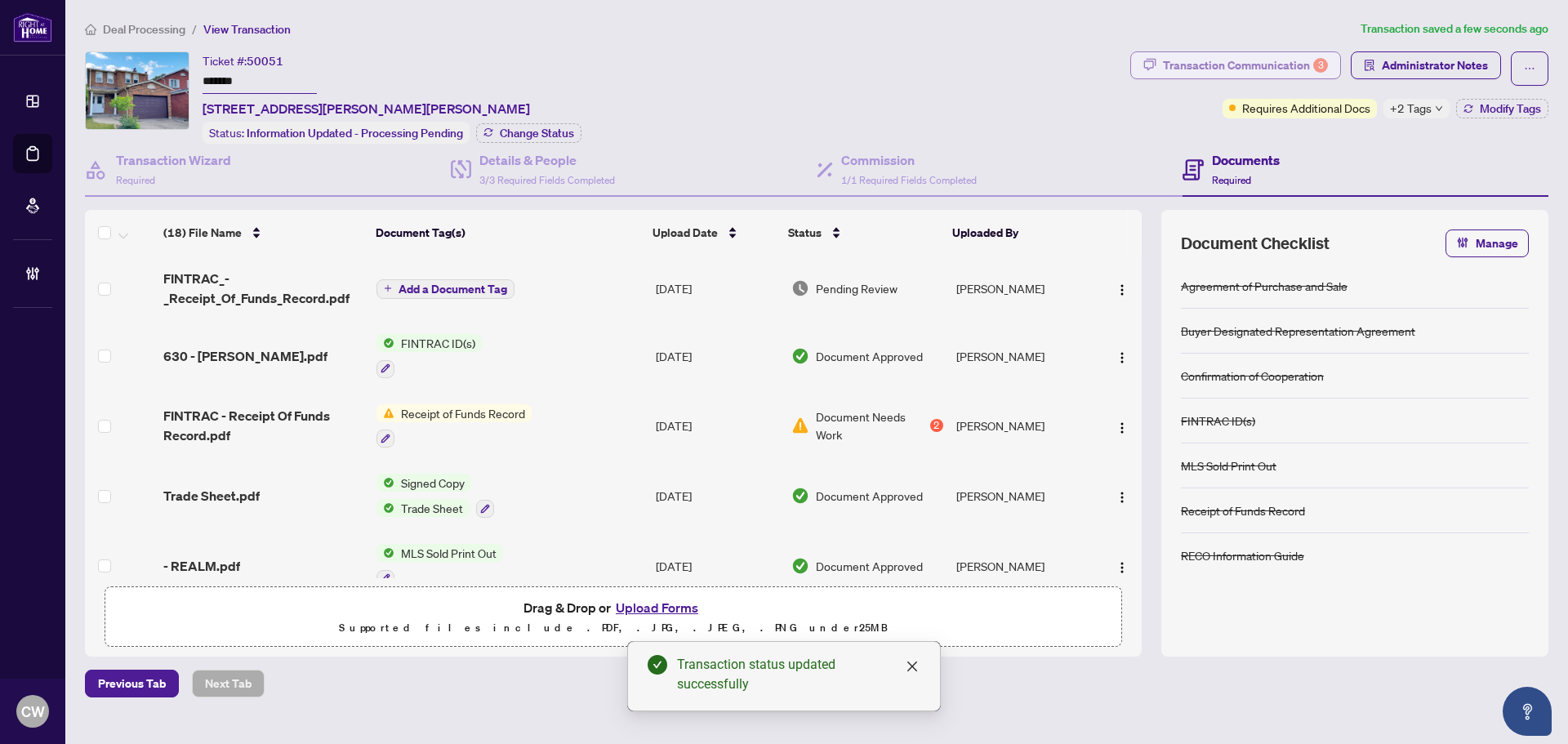
click at [1293, 61] on div "Transaction Communication 3" at bounding box center [1246, 65] width 165 height 26
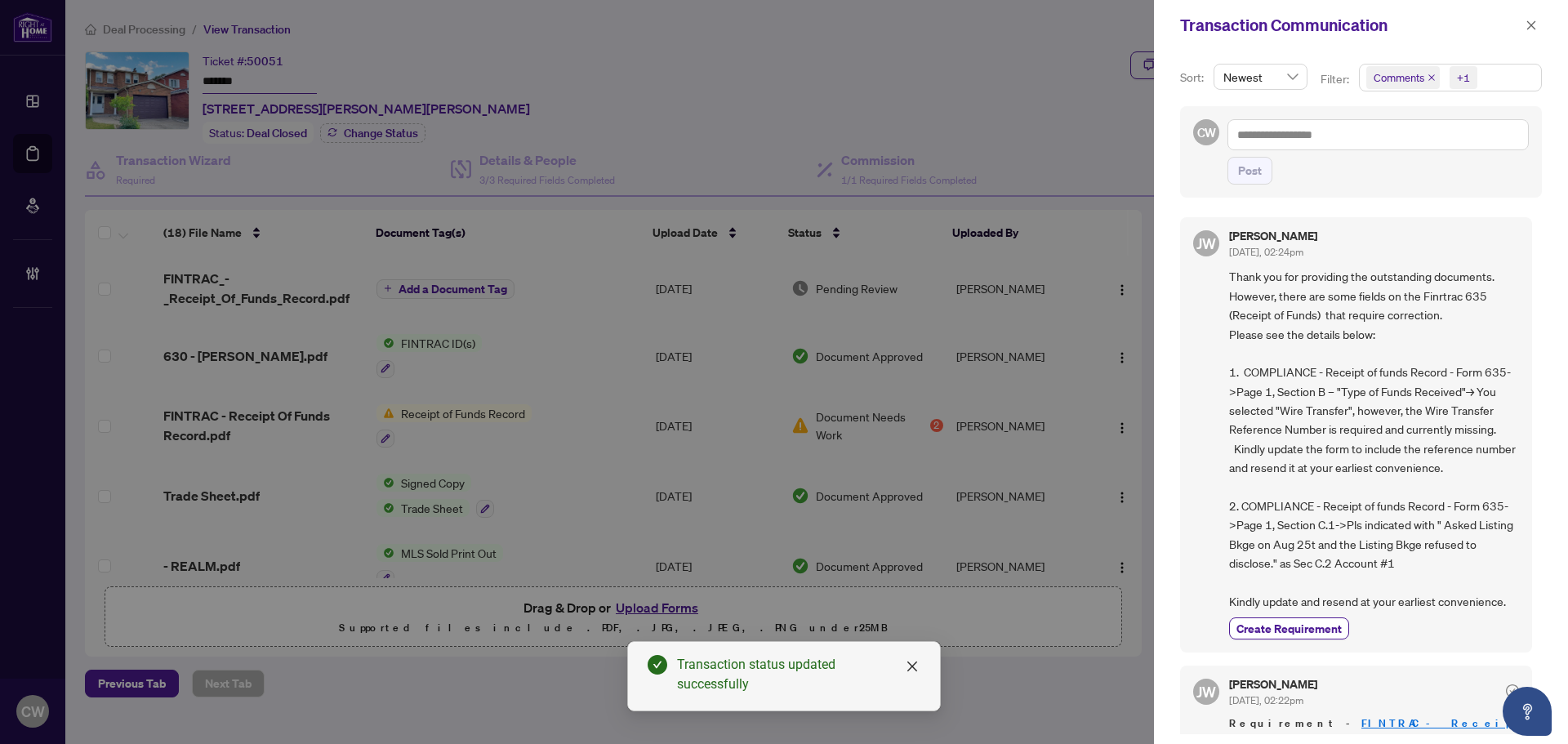
click at [1431, 78] on icon "close" at bounding box center [1431, 78] width 7 height 7
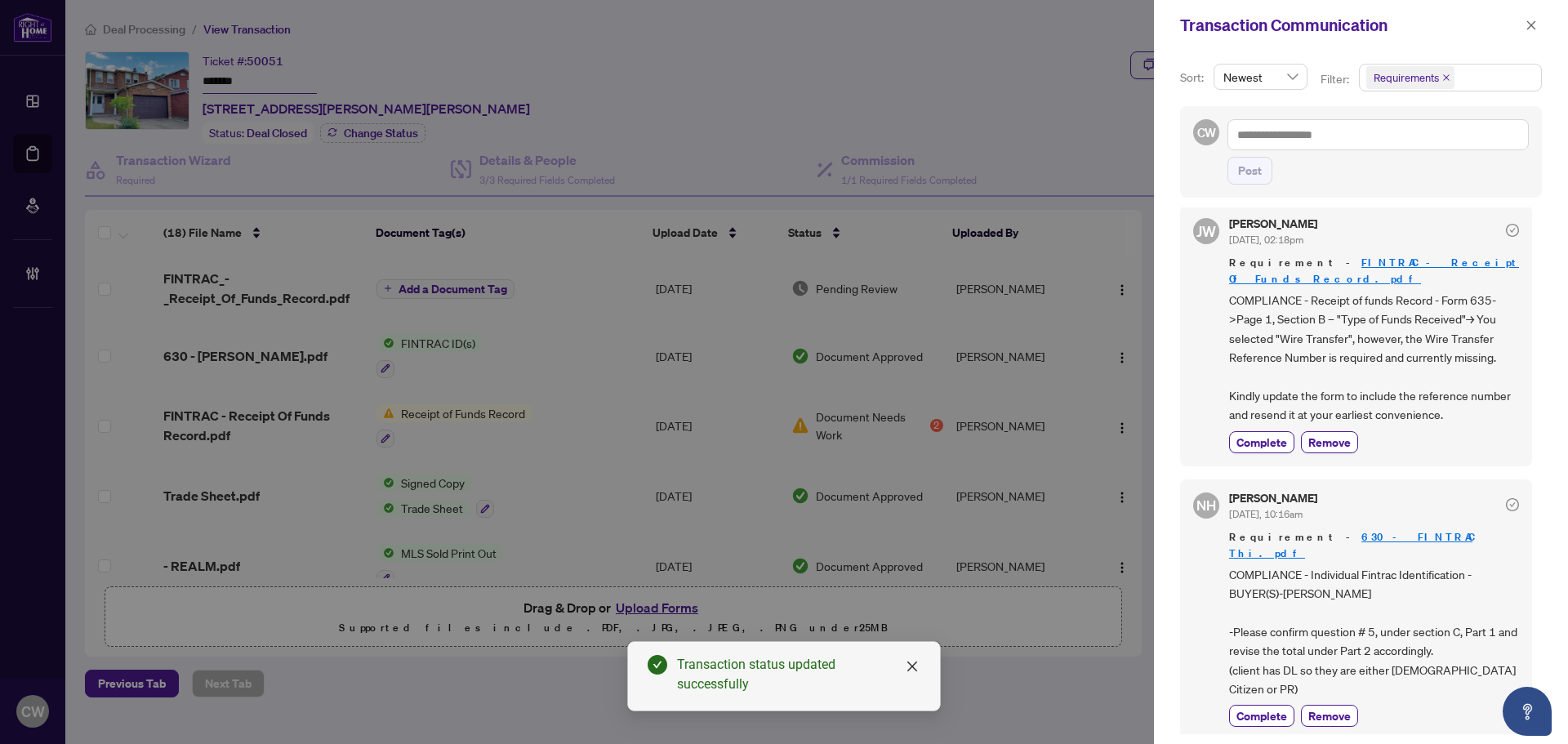
scroll to position [245, 0]
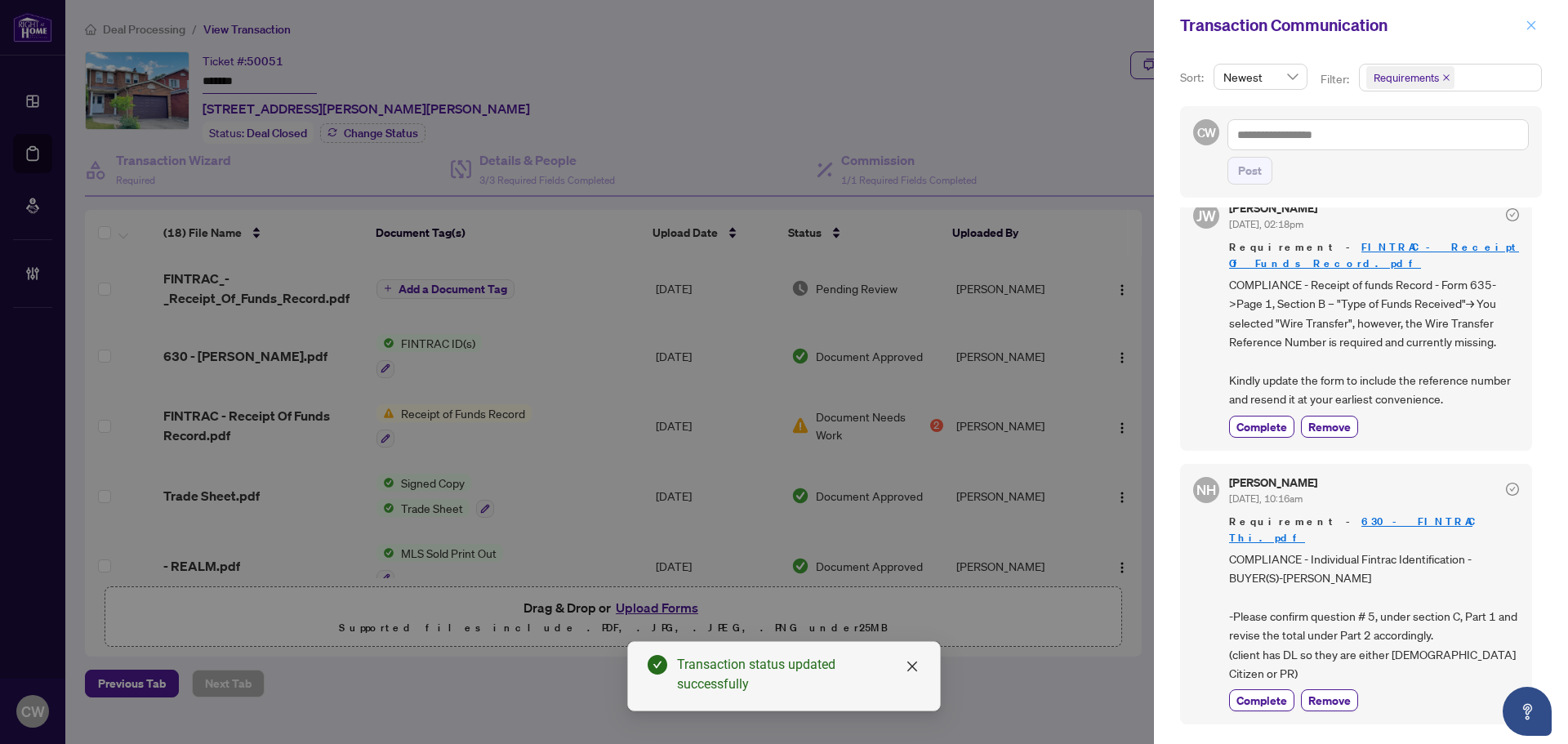
click at [1530, 21] on icon "close" at bounding box center [1532, 25] width 12 height 12
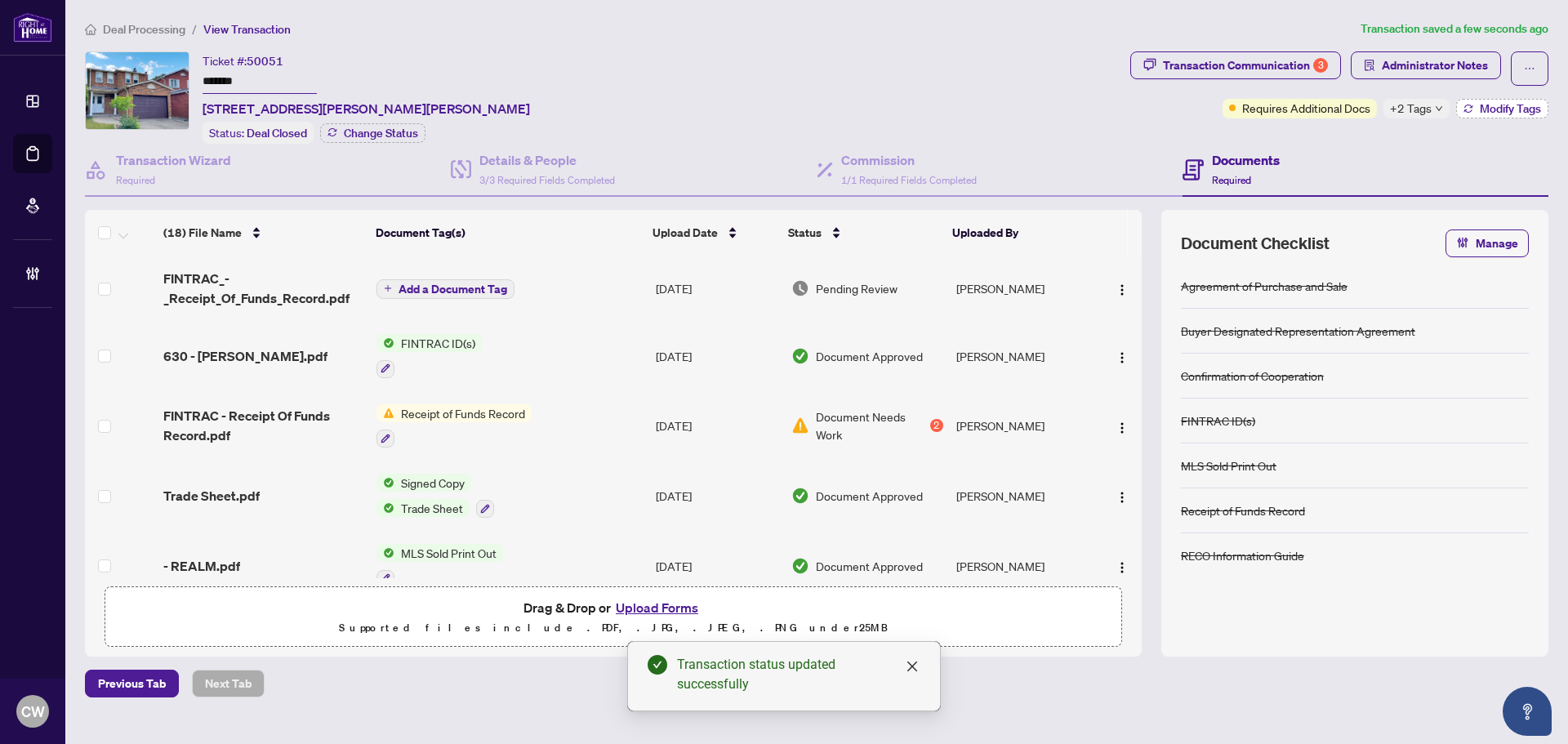
click at [1525, 103] on span "Modify Tags" at bounding box center [1510, 109] width 61 height 12
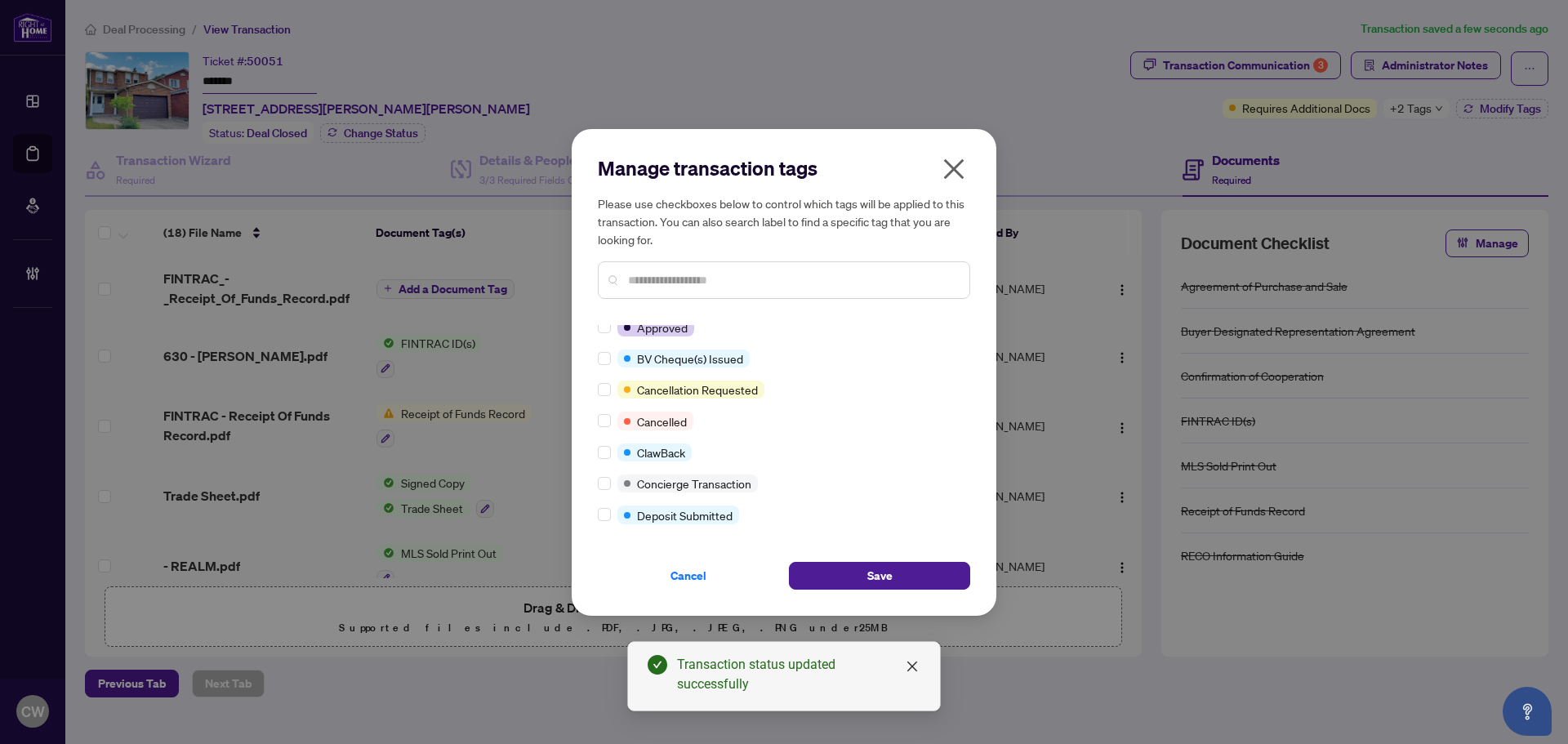
scroll to position [0, 0]
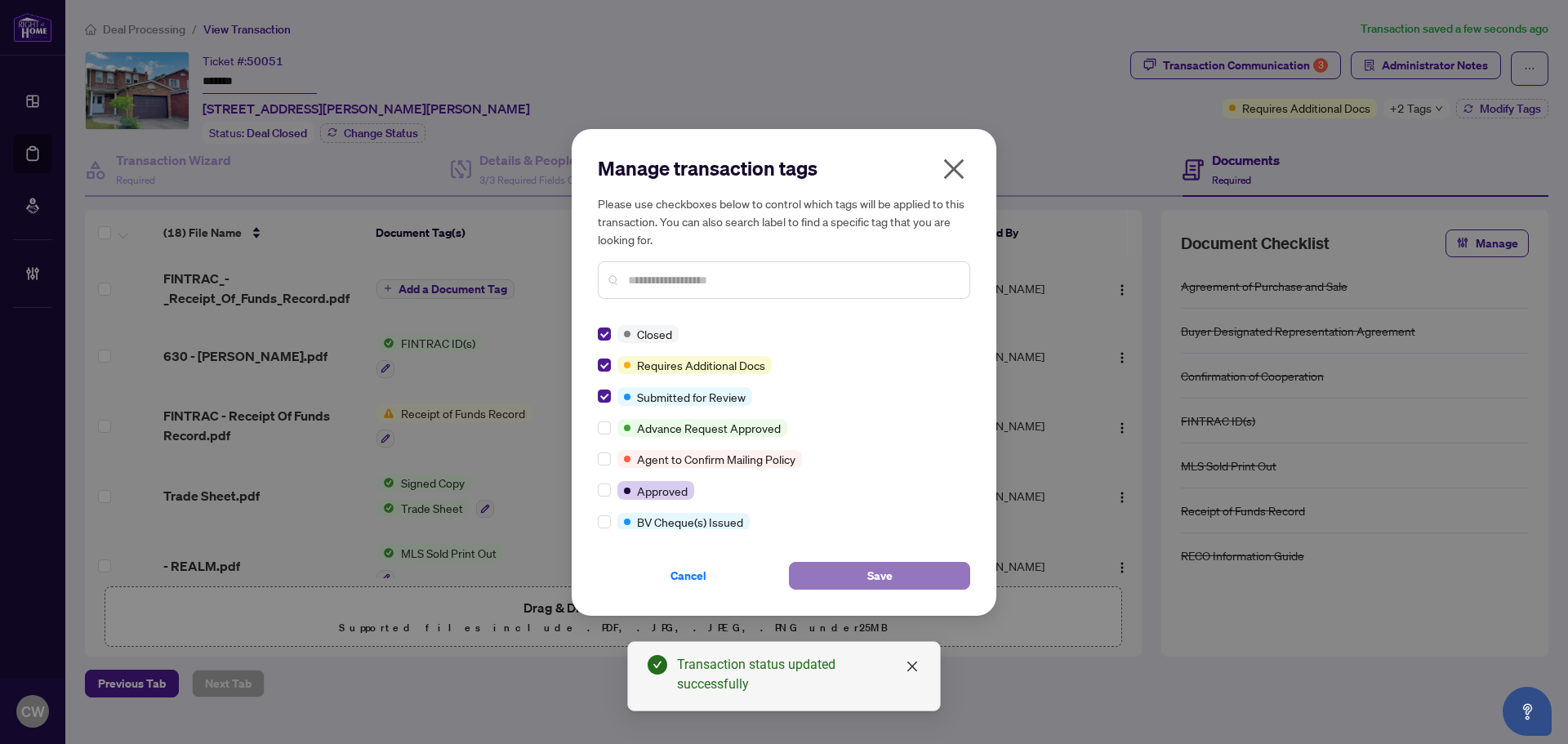
click at [844, 566] on button "Save" at bounding box center [880, 576] width 181 height 28
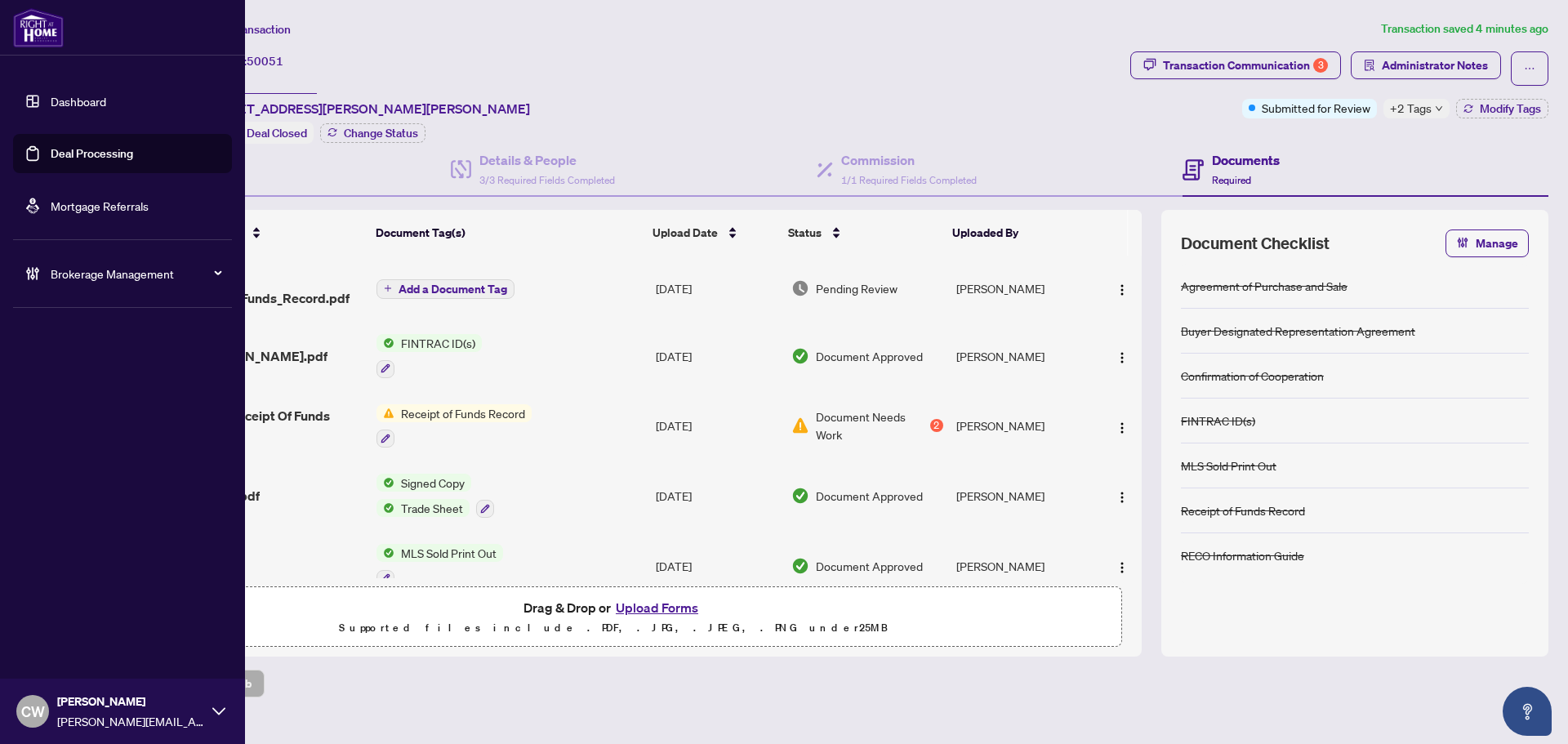
click at [50, 147] on link "Deal Processing" at bounding box center [91, 153] width 82 height 15
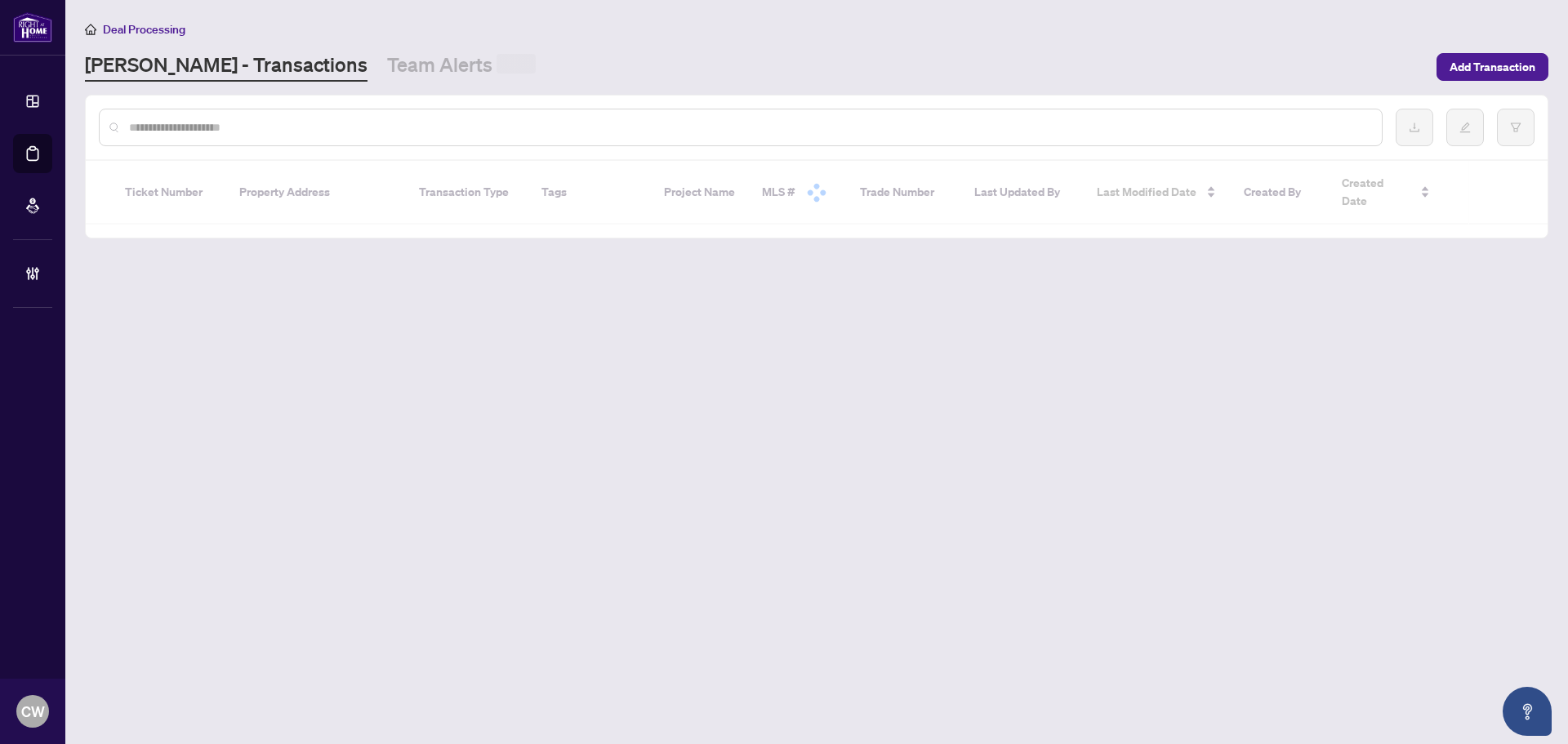
click at [313, 121] on input "text" at bounding box center [749, 127] width 1240 height 18
paste input "*******"
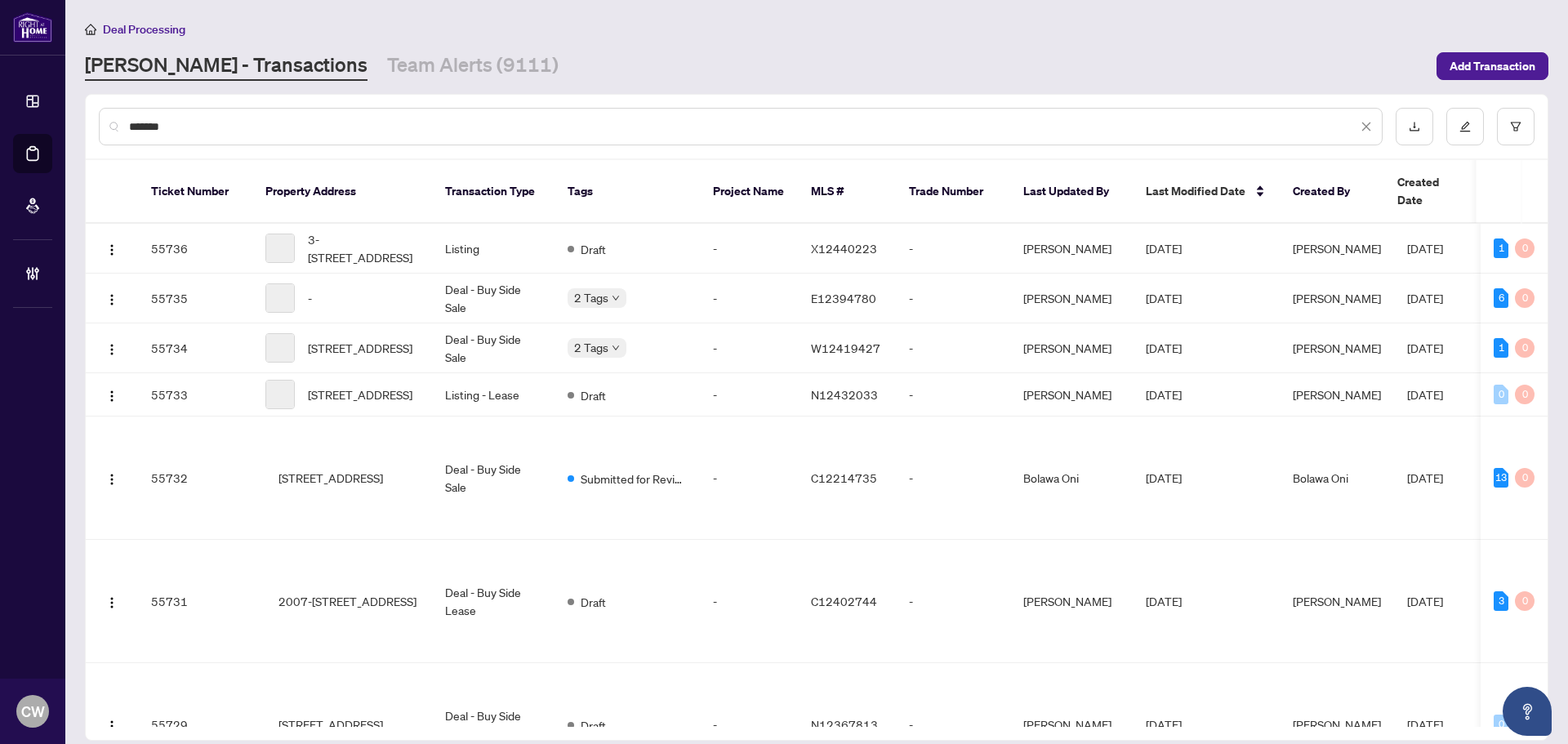
type input "*******"
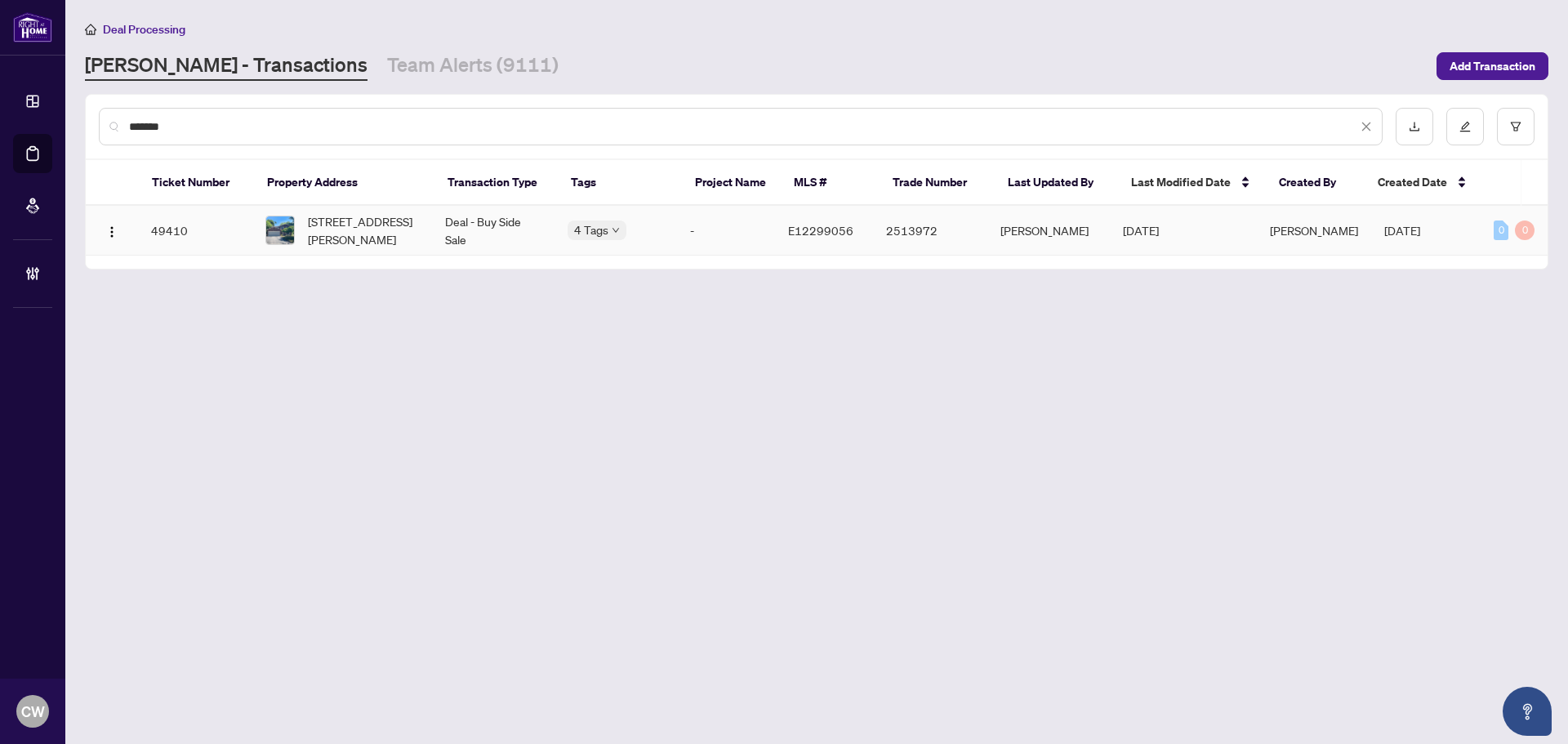
click at [381, 223] on span "[STREET_ADDRESS][PERSON_NAME]" at bounding box center [364, 230] width 112 height 36
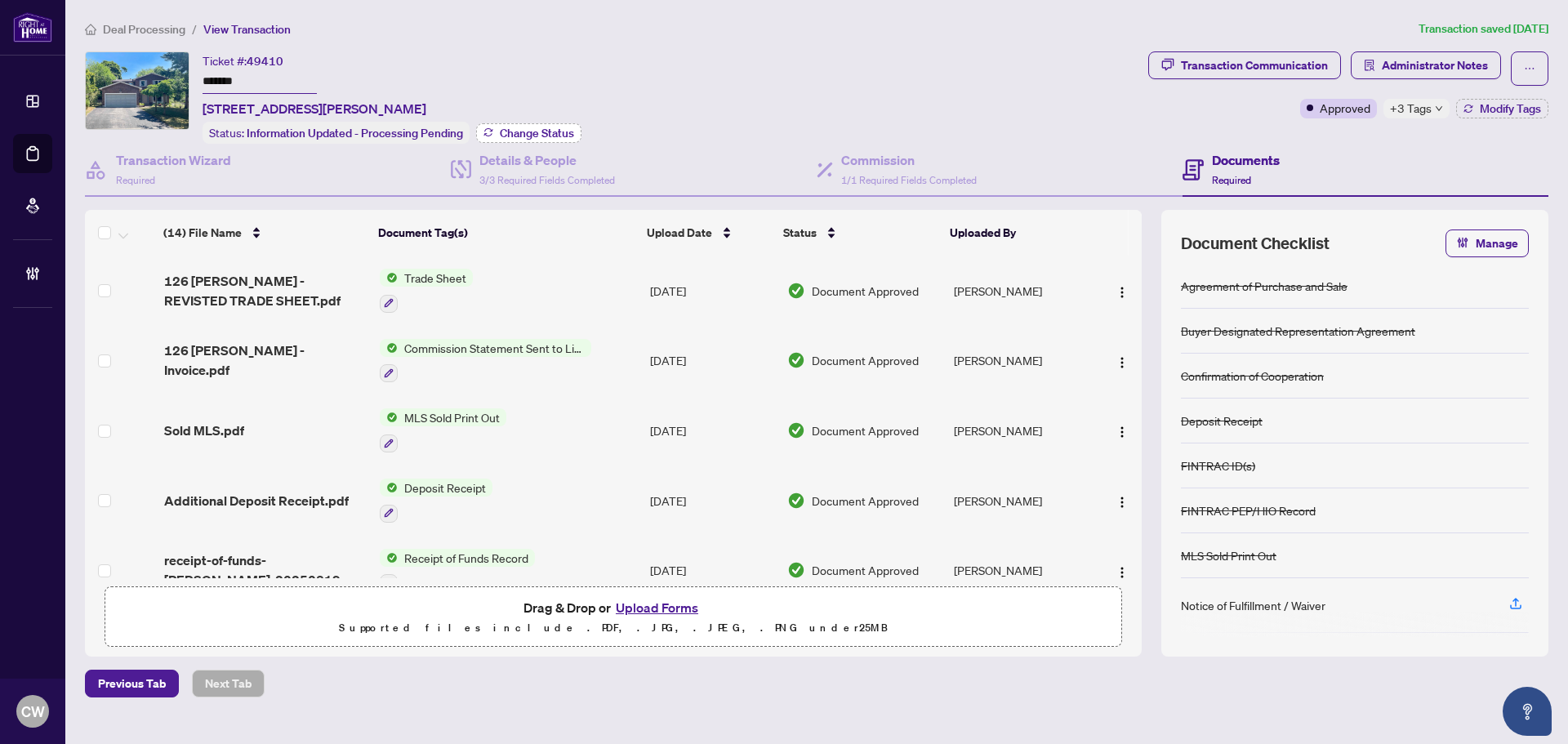
click at [519, 129] on span "Change Status" at bounding box center [537, 133] width 75 height 12
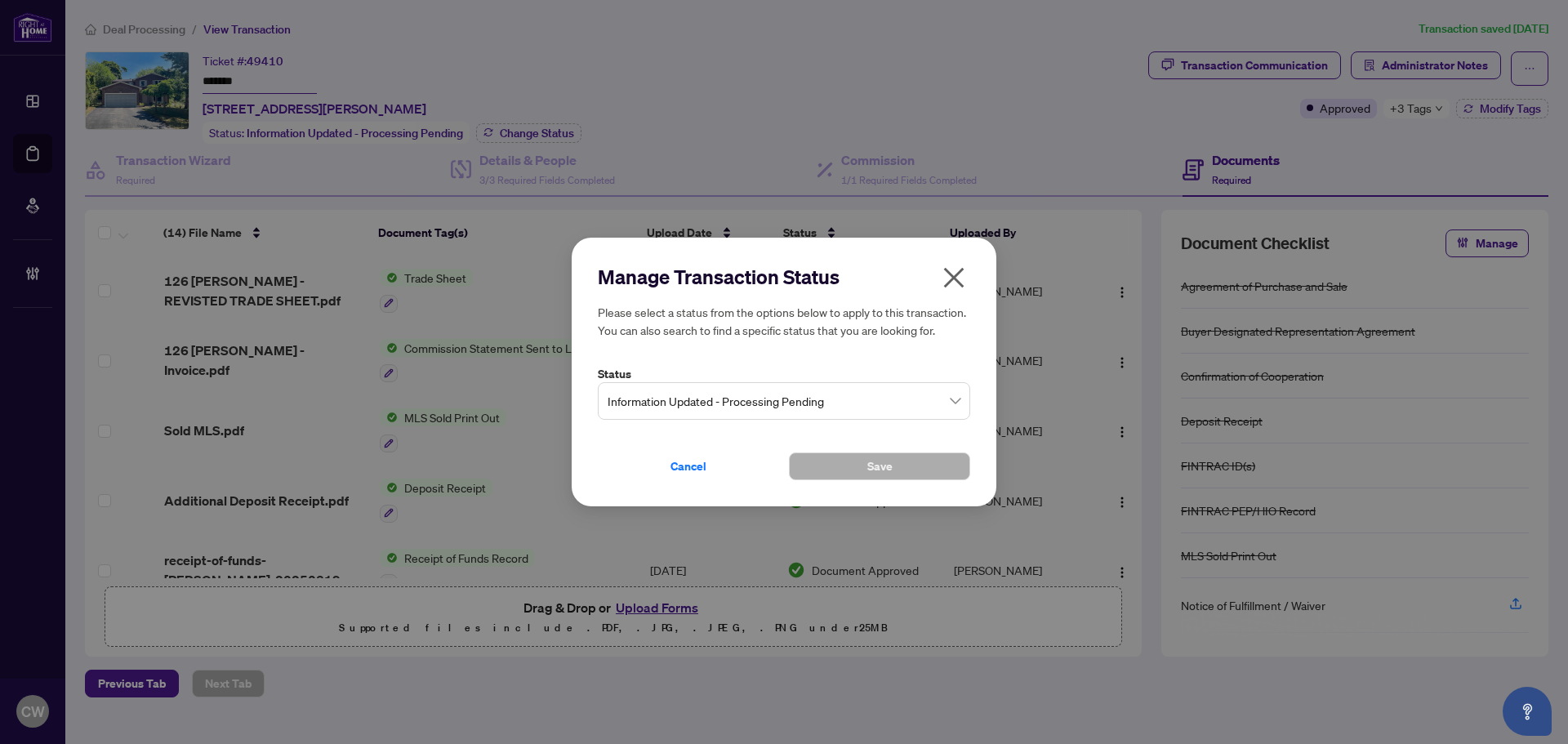
click at [799, 406] on span "Information Updated - Processing Pending" at bounding box center [784, 402] width 353 height 31
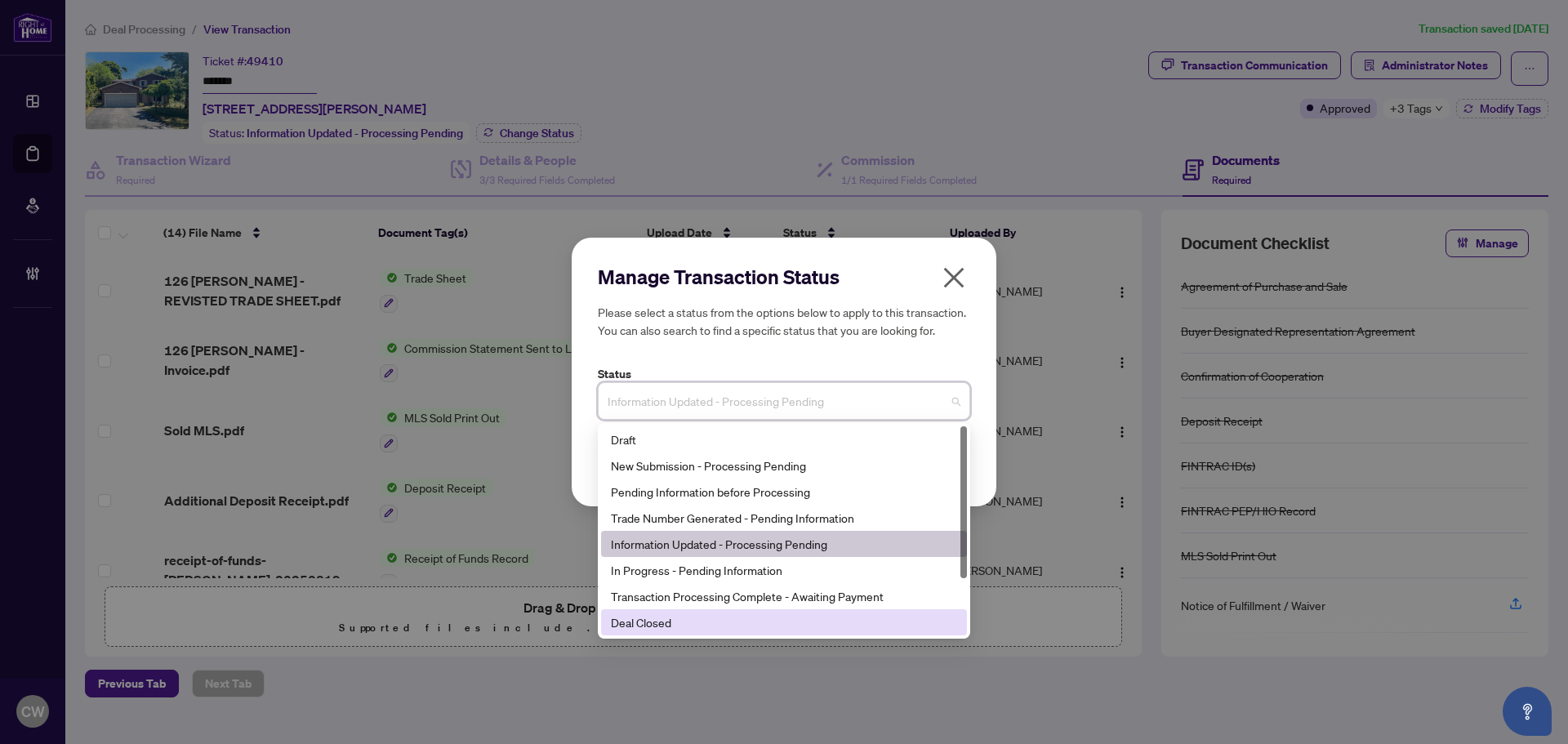
click at [708, 619] on div "Deal Closed" at bounding box center [784, 623] width 346 height 18
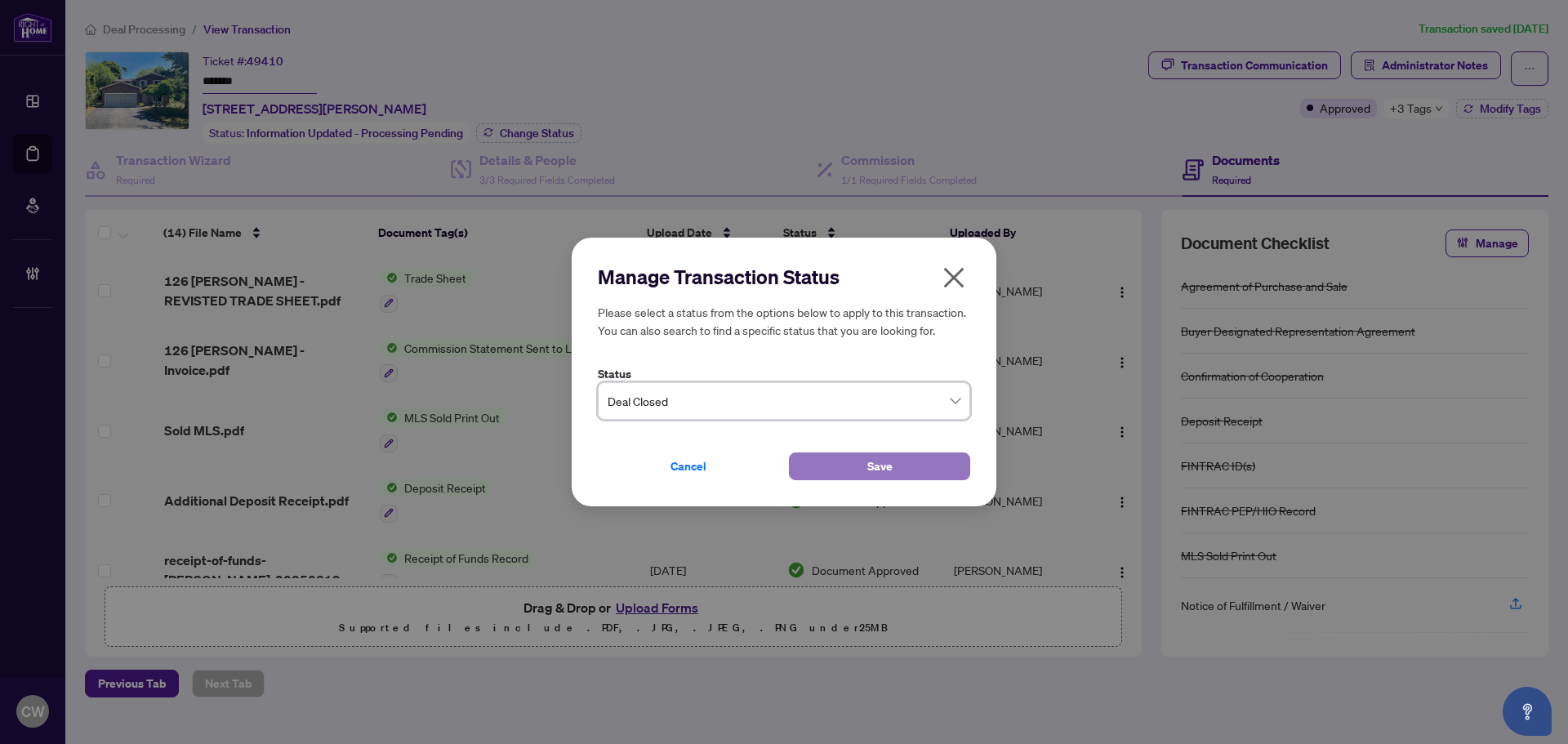
click at [856, 460] on button "Save" at bounding box center [880, 467] width 181 height 28
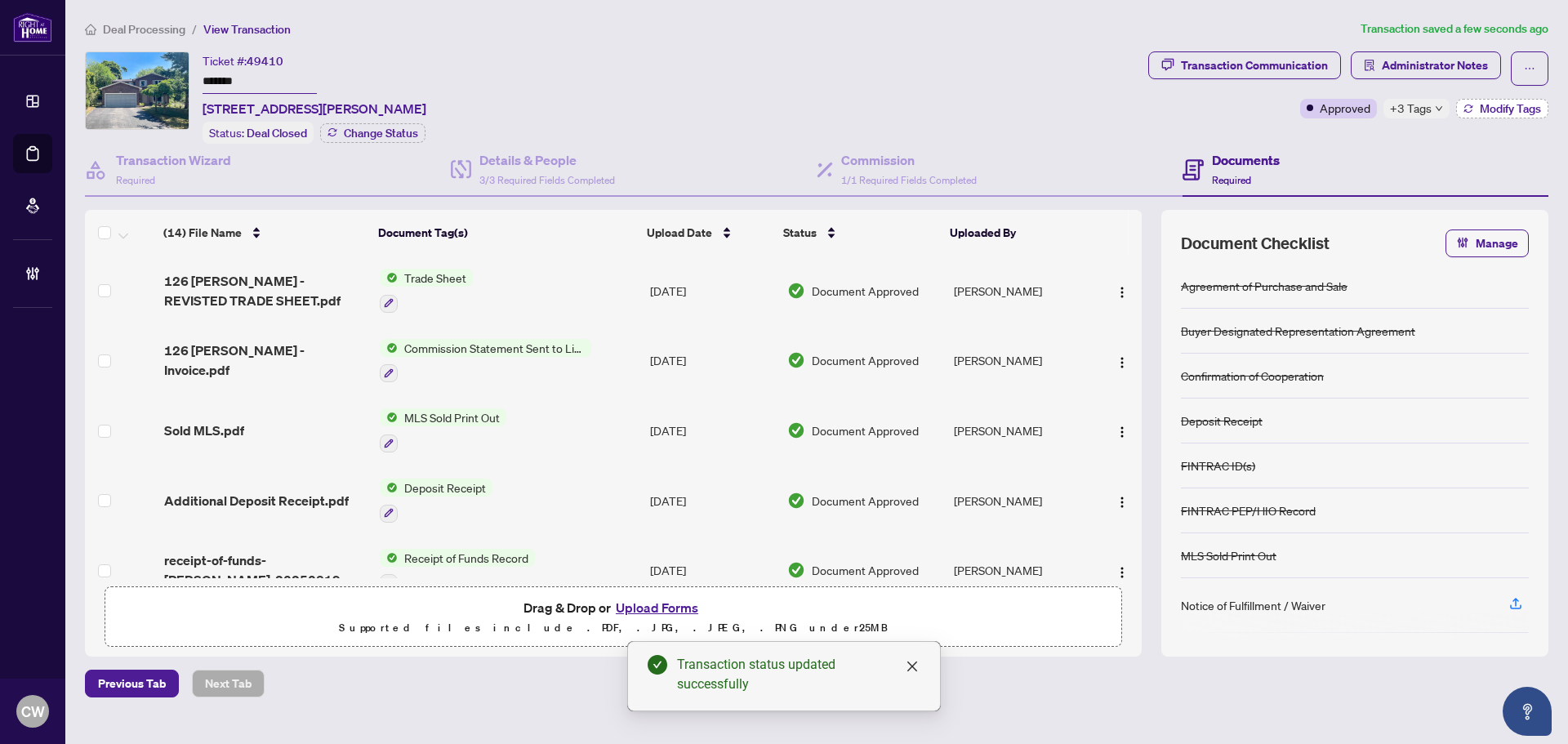
click at [1493, 104] on span "Modify Tags" at bounding box center [1510, 109] width 61 height 12
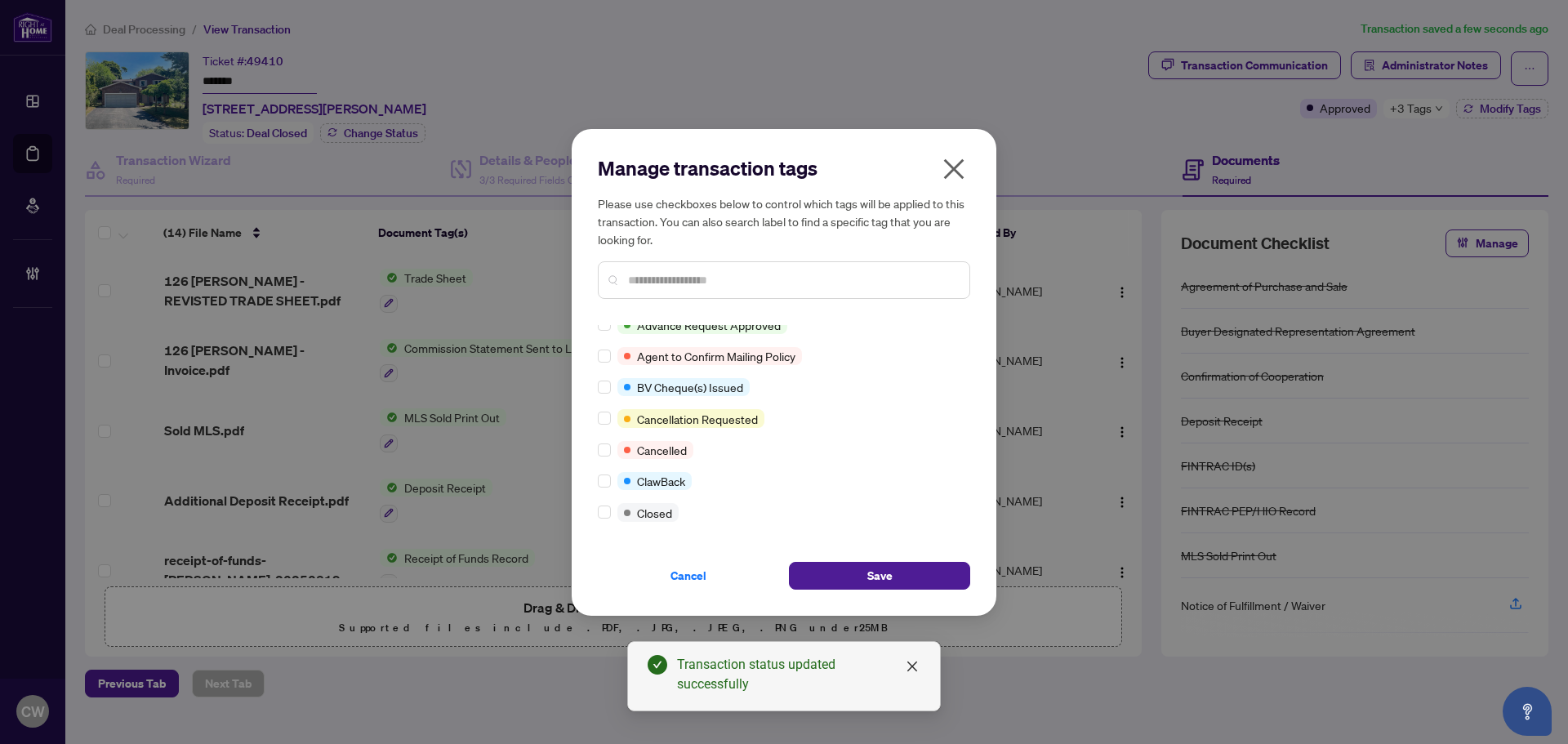
scroll to position [163, 0]
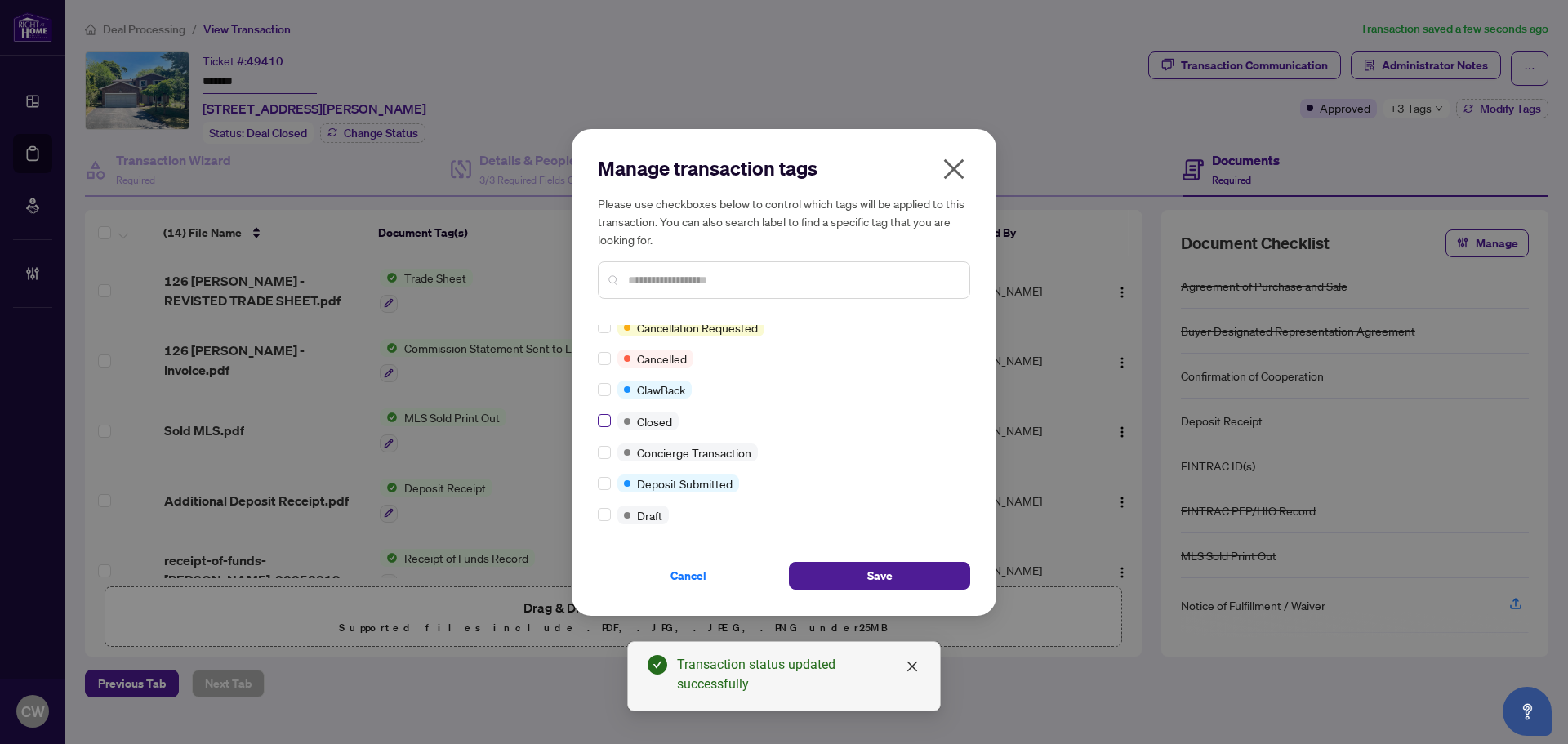
click at [604, 428] on label at bounding box center [604, 421] width 13 height 18
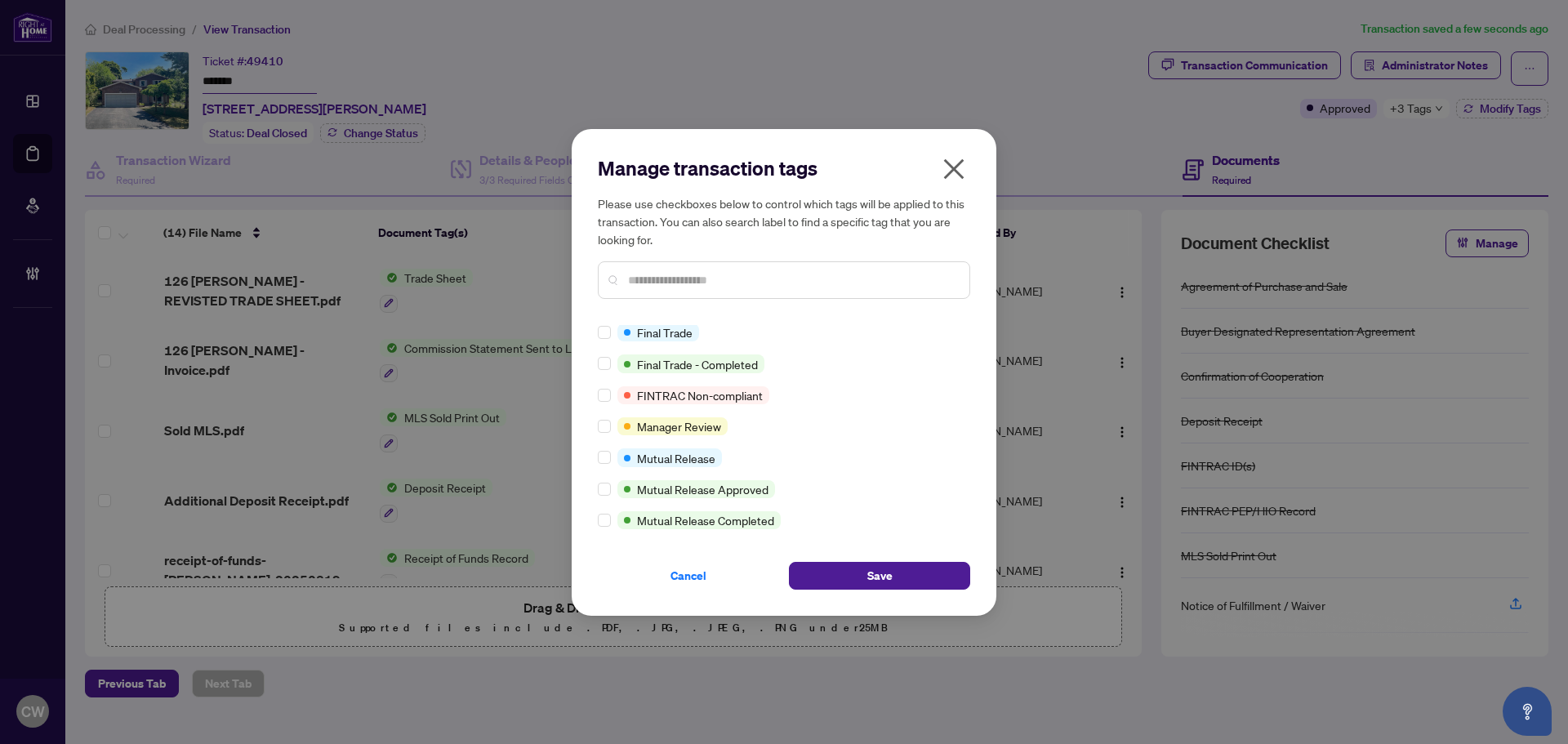
scroll to position [65, 0]
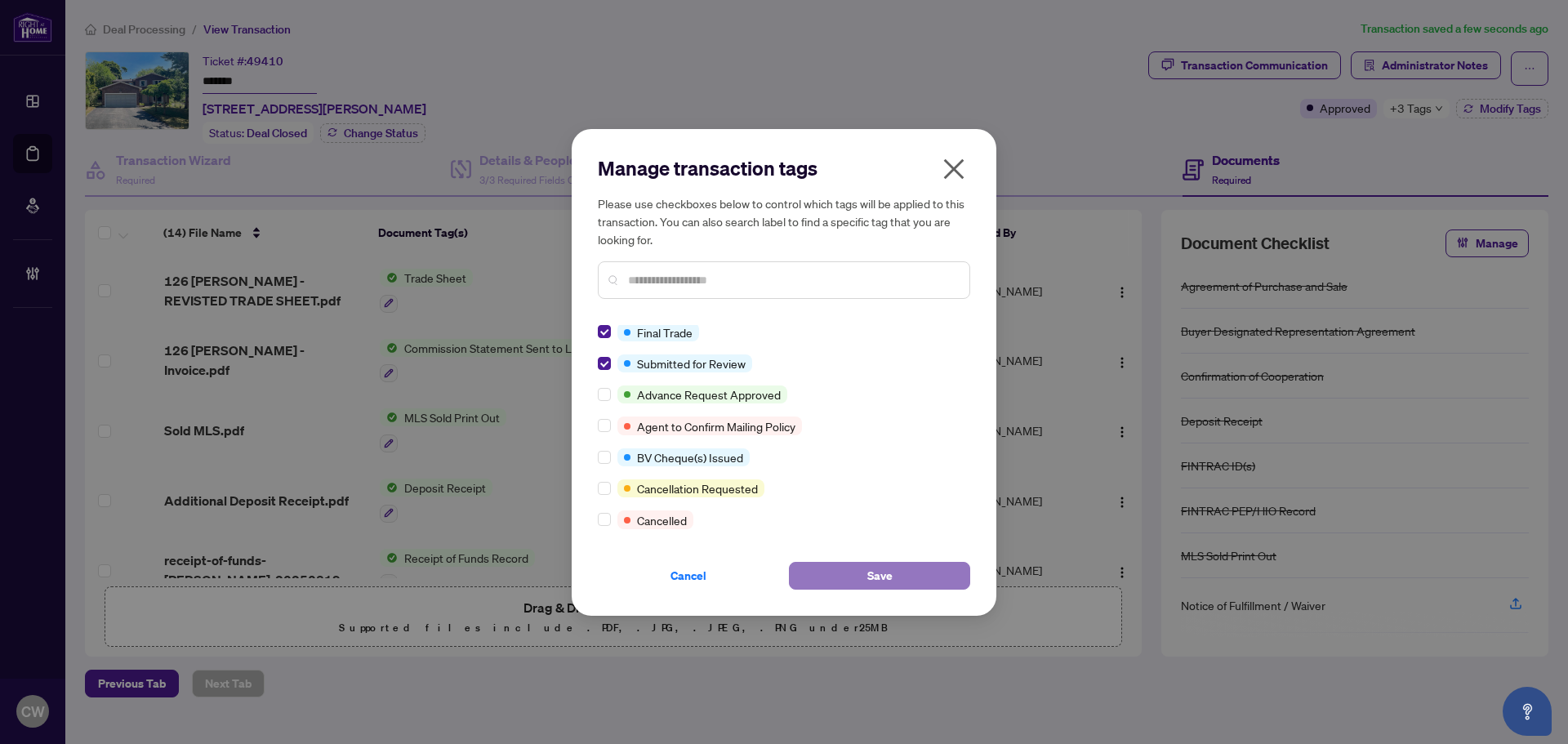
click at [838, 563] on button "Save" at bounding box center [880, 576] width 181 height 28
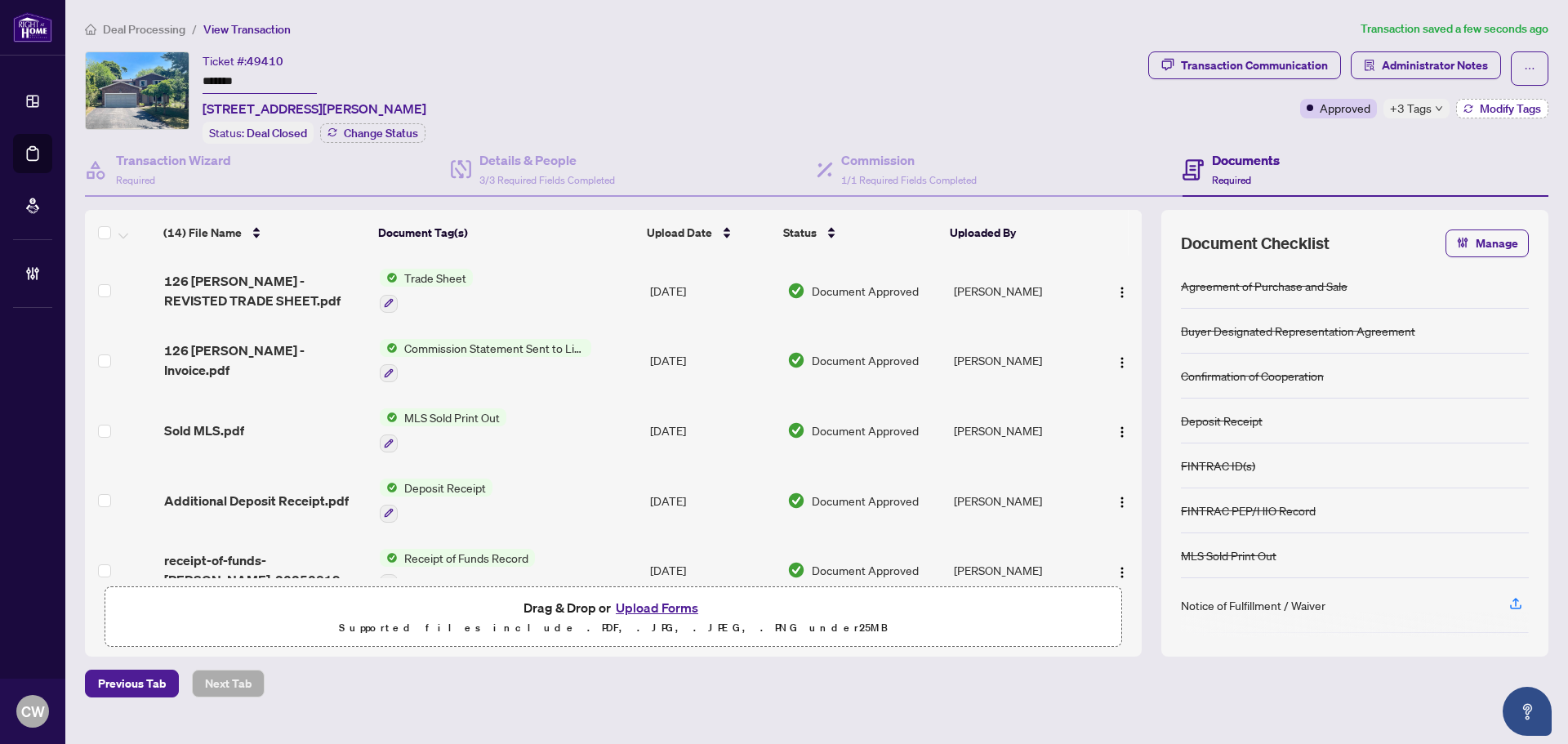
click at [1473, 112] on button "Modify Tags" at bounding box center [1502, 109] width 92 height 19
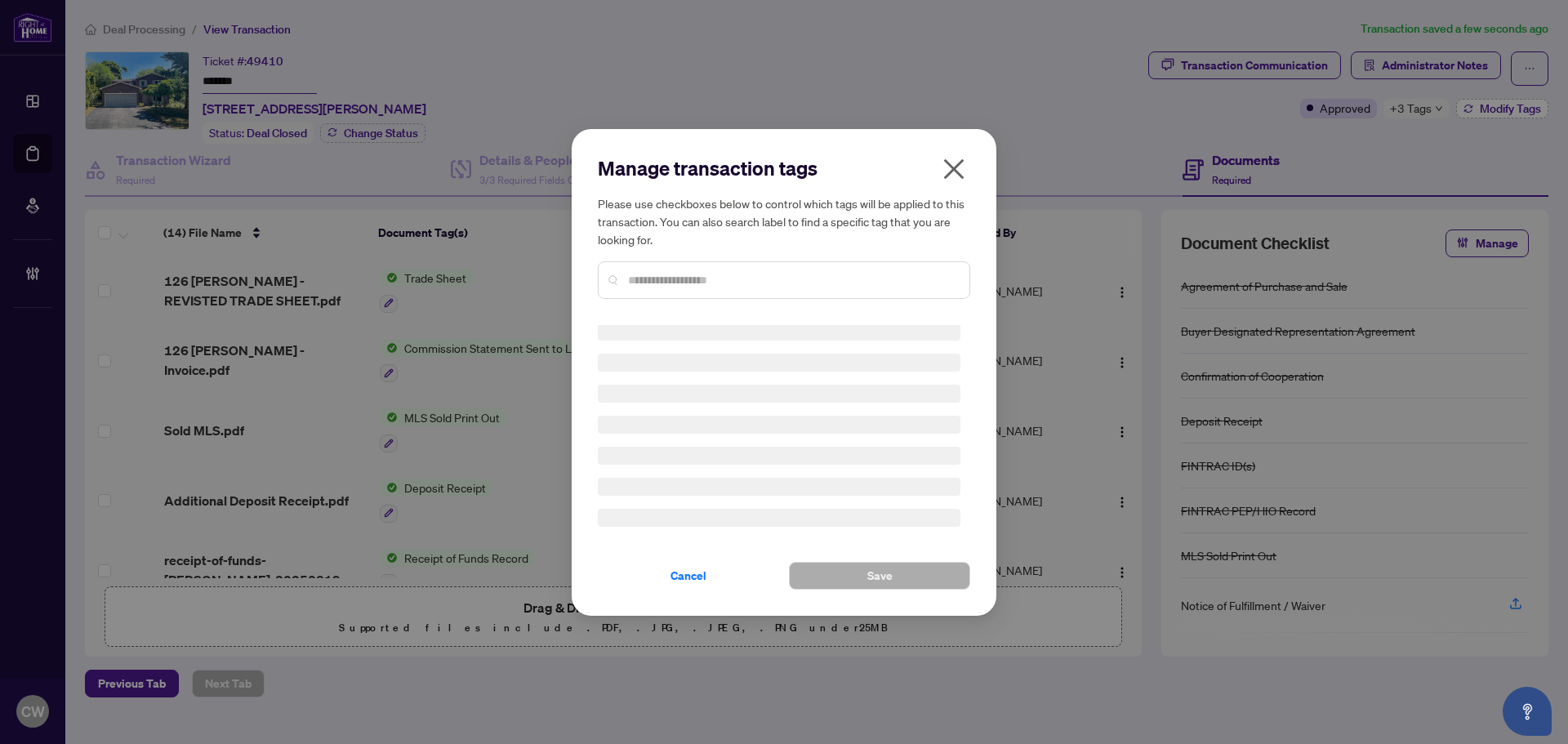
scroll to position [0, 0]
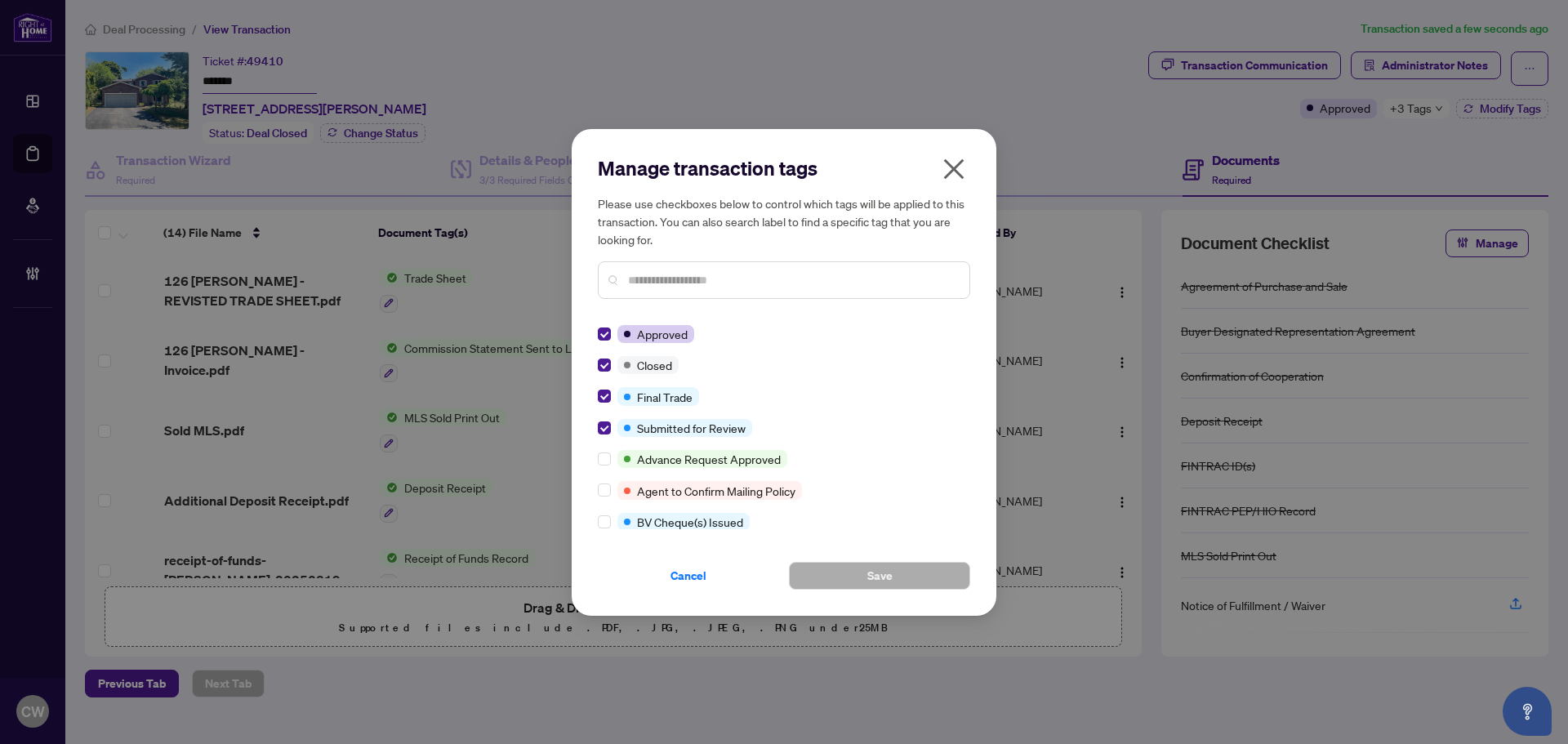
click at [957, 168] on icon "close" at bounding box center [953, 169] width 26 height 26
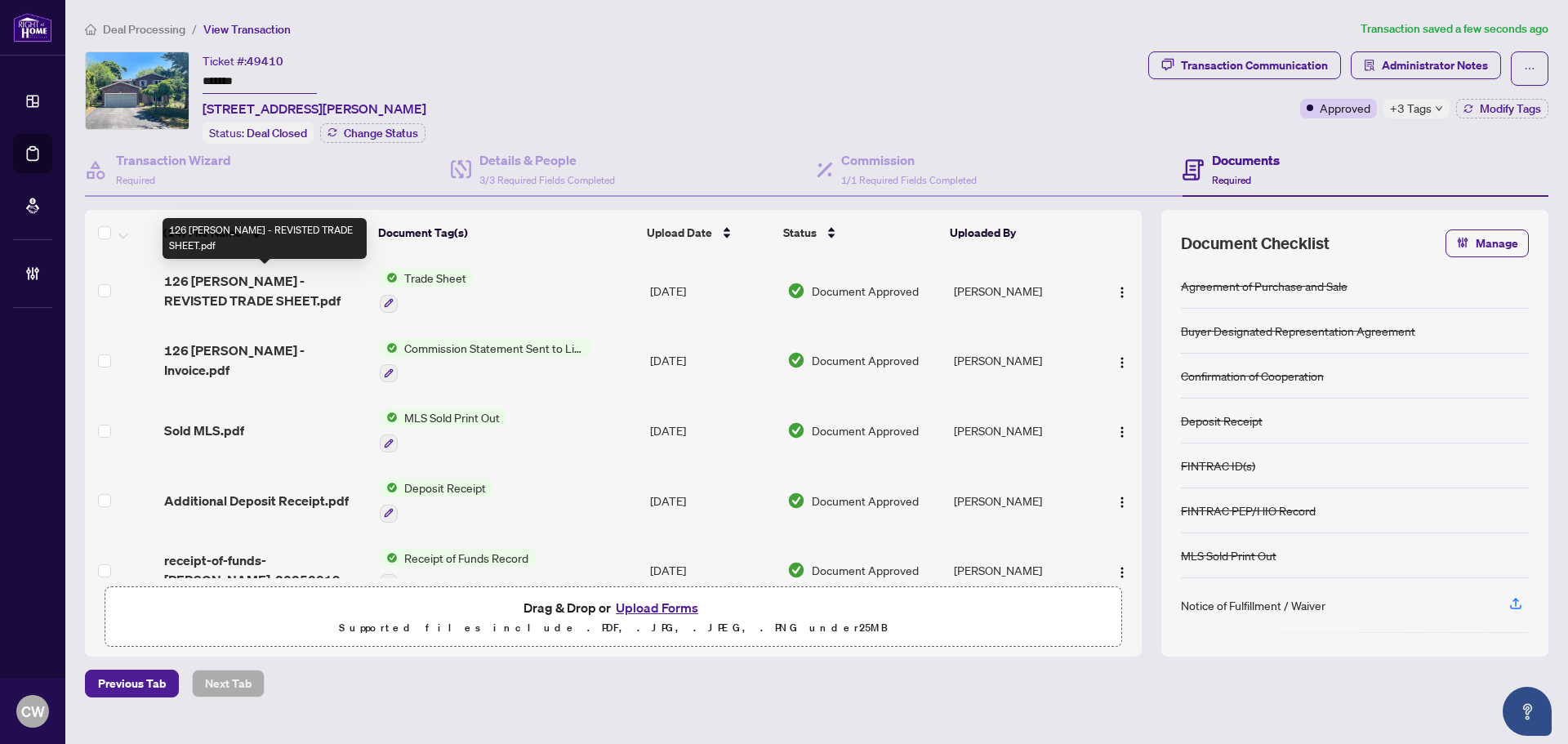
click at [234, 279] on span "126 [PERSON_NAME] - REVISTED TRADE SHEET.pdf" at bounding box center [265, 291] width 203 height 39
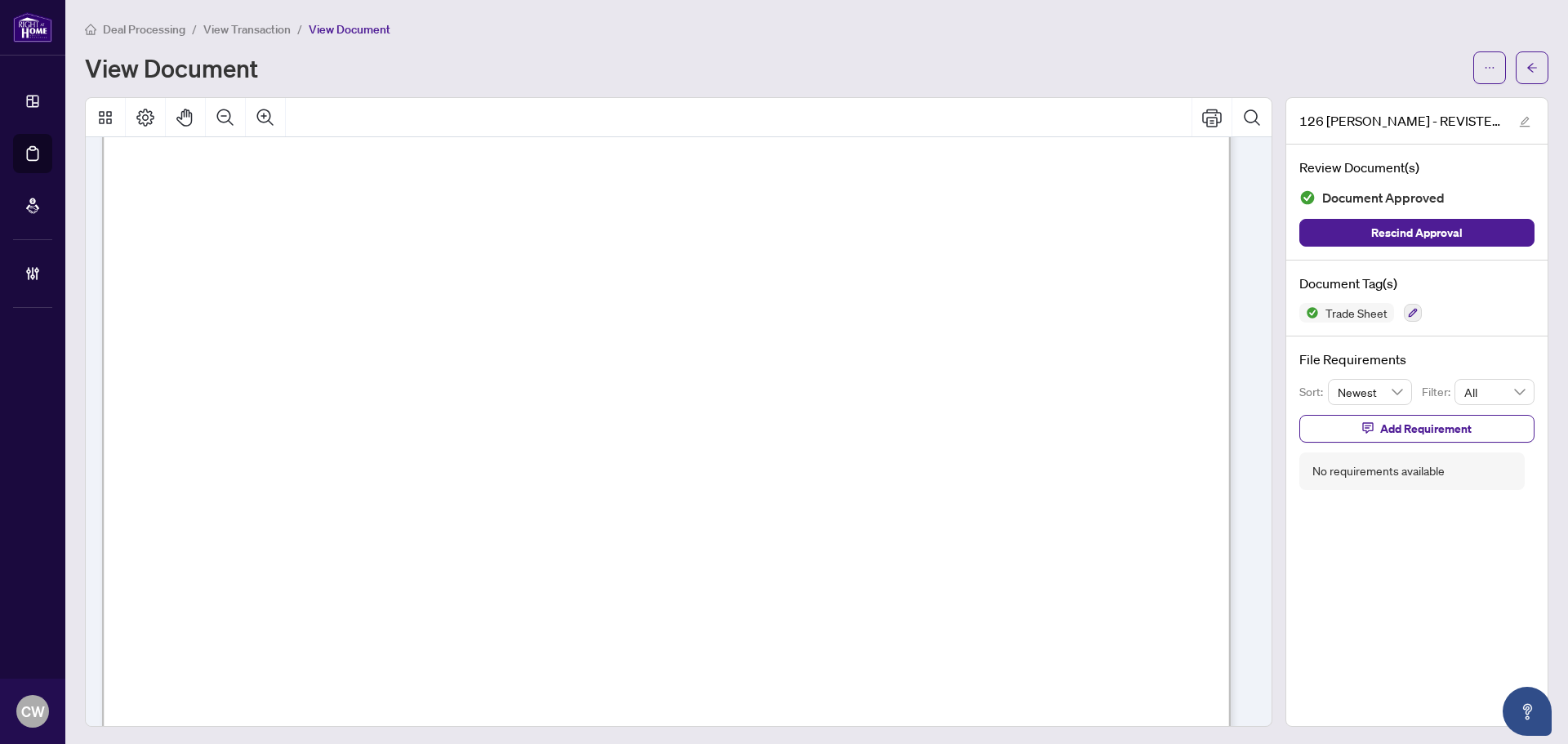
scroll to position [572, 0]
click at [1530, 58] on button "button" at bounding box center [1533, 68] width 33 height 33
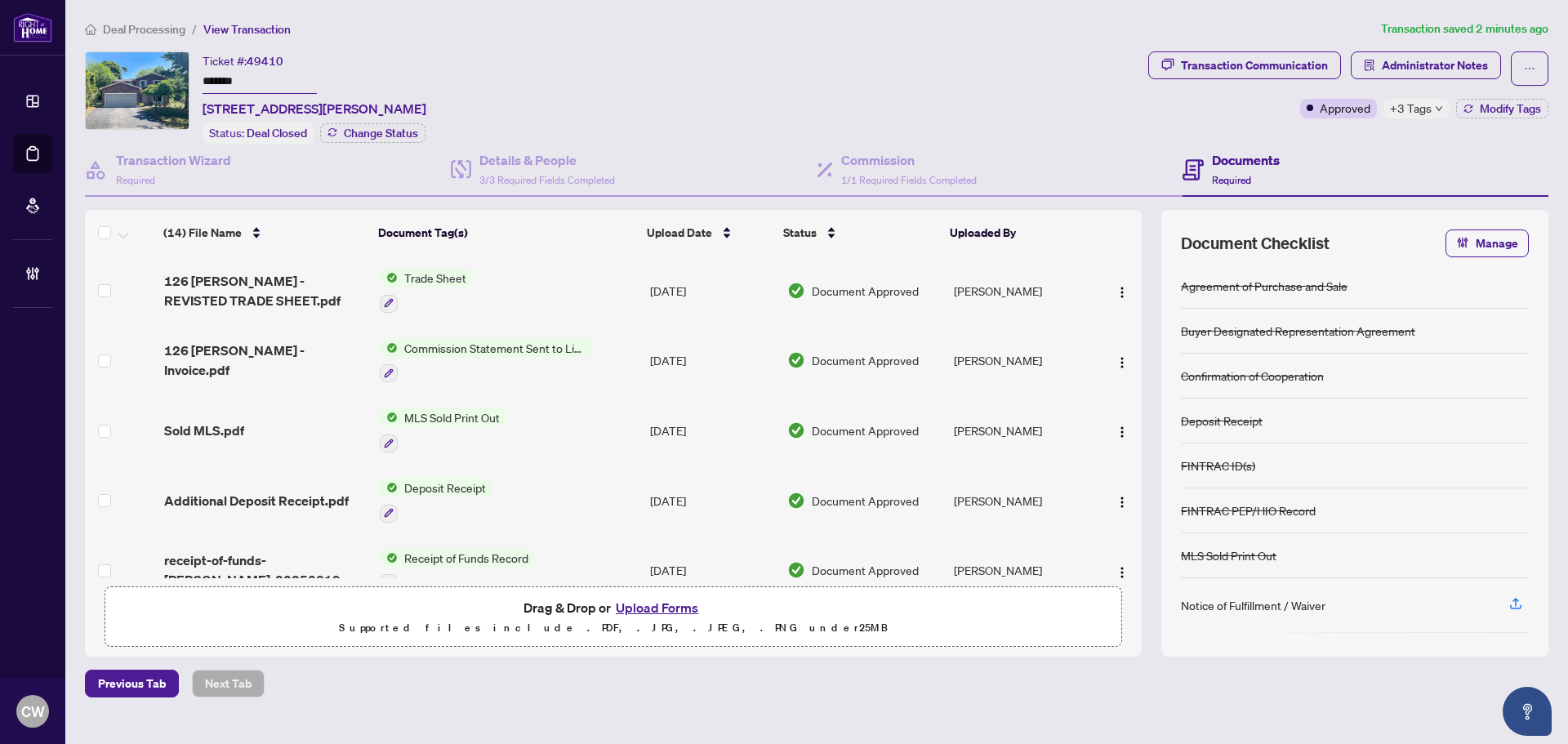
click at [678, 605] on button "Upload Forms" at bounding box center [656, 608] width 92 height 21
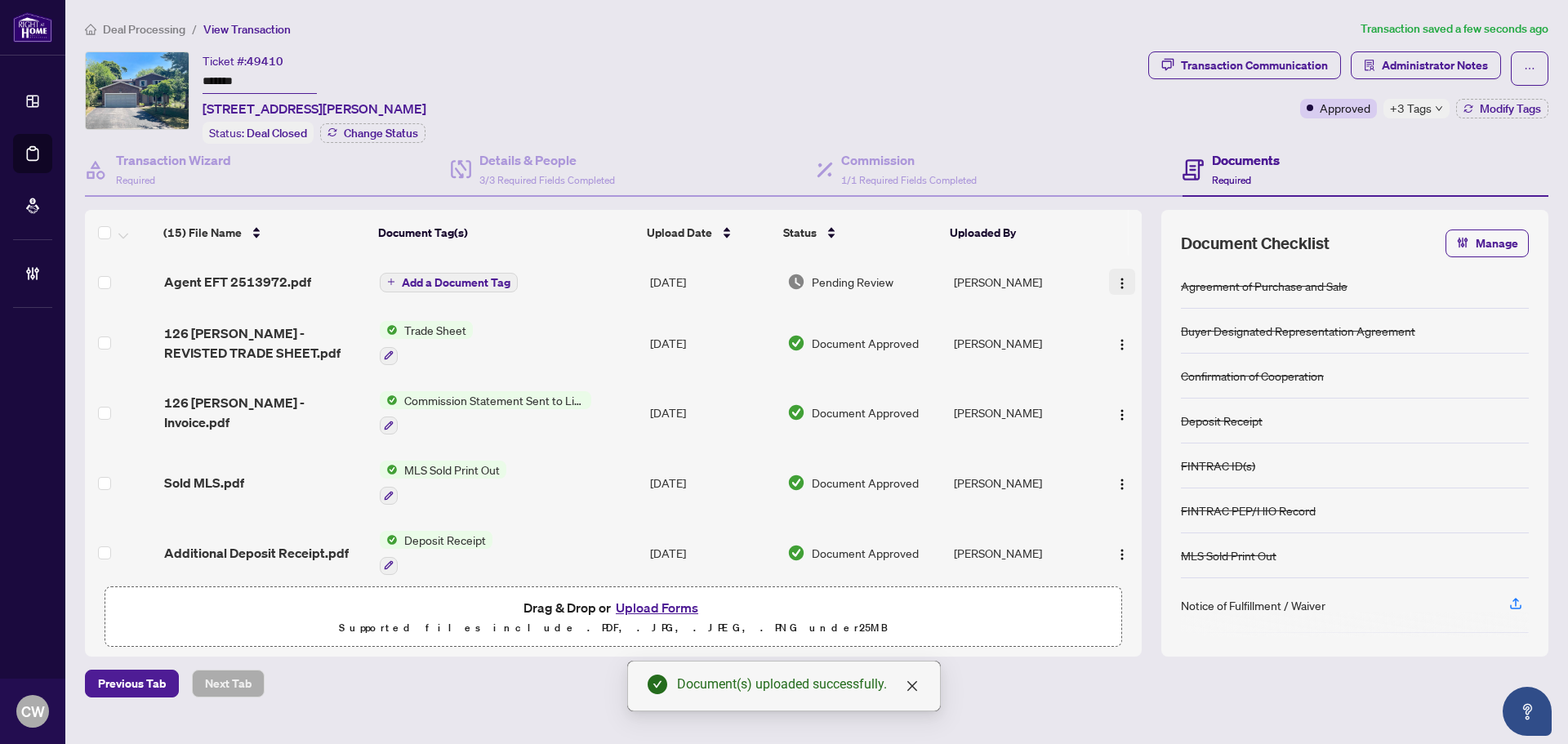
click at [1116, 280] on img "button" at bounding box center [1122, 283] width 13 height 13
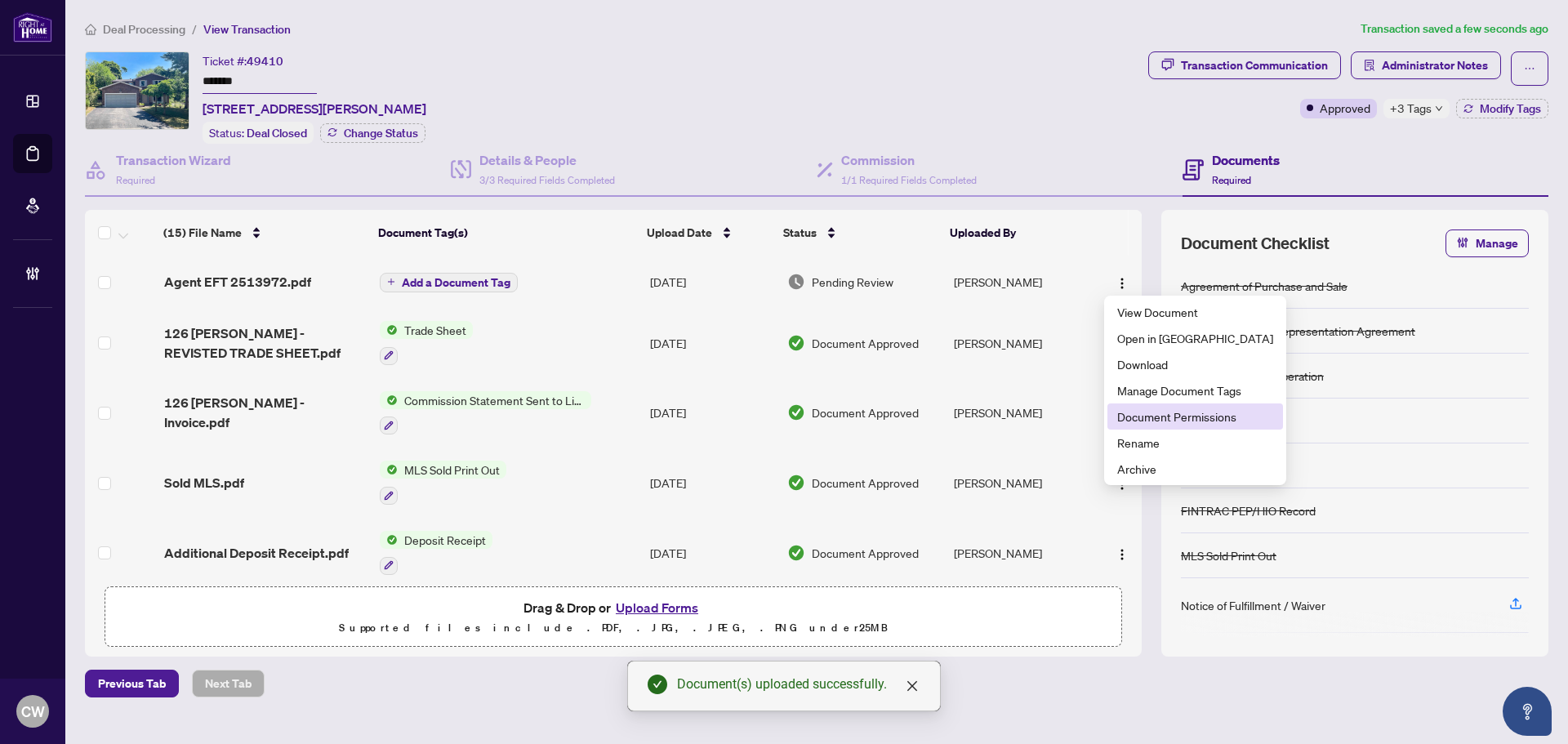
click at [1136, 416] on span "Document Permissions" at bounding box center [1195, 416] width 156 height 18
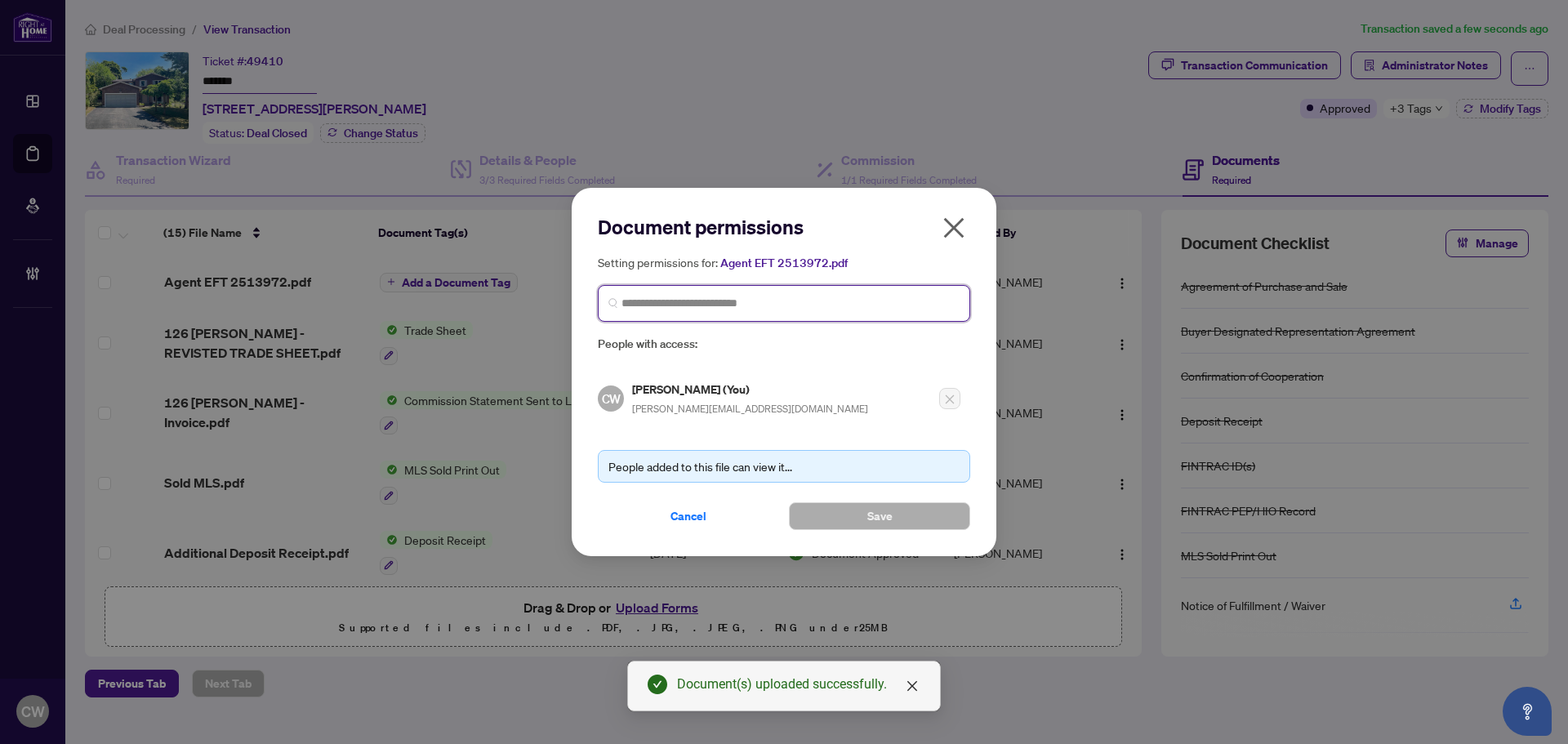
click at [845, 300] on input "search" at bounding box center [790, 304] width 338 height 17
paste input "**********"
type input "**********"
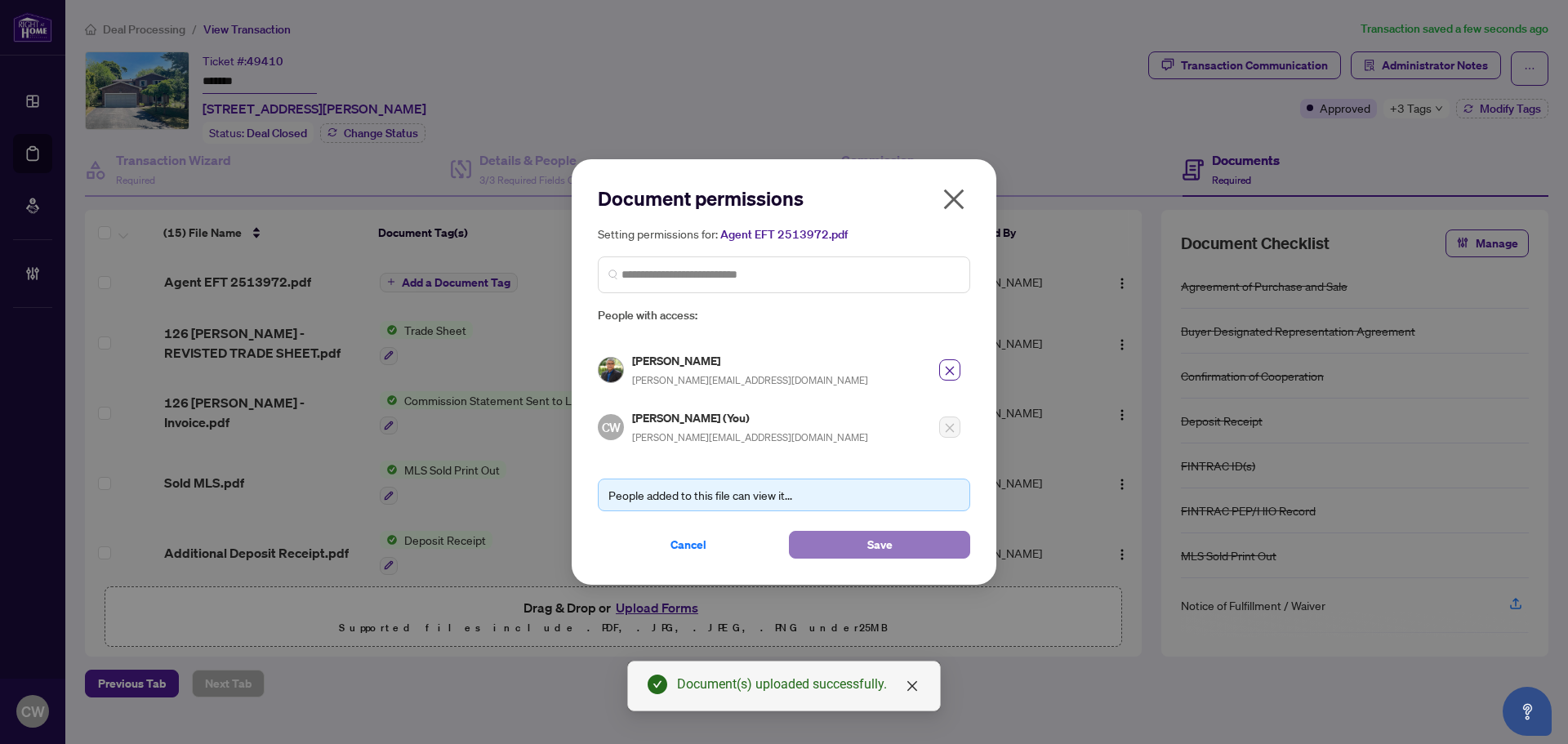
click at [843, 542] on button "Save" at bounding box center [880, 545] width 181 height 28
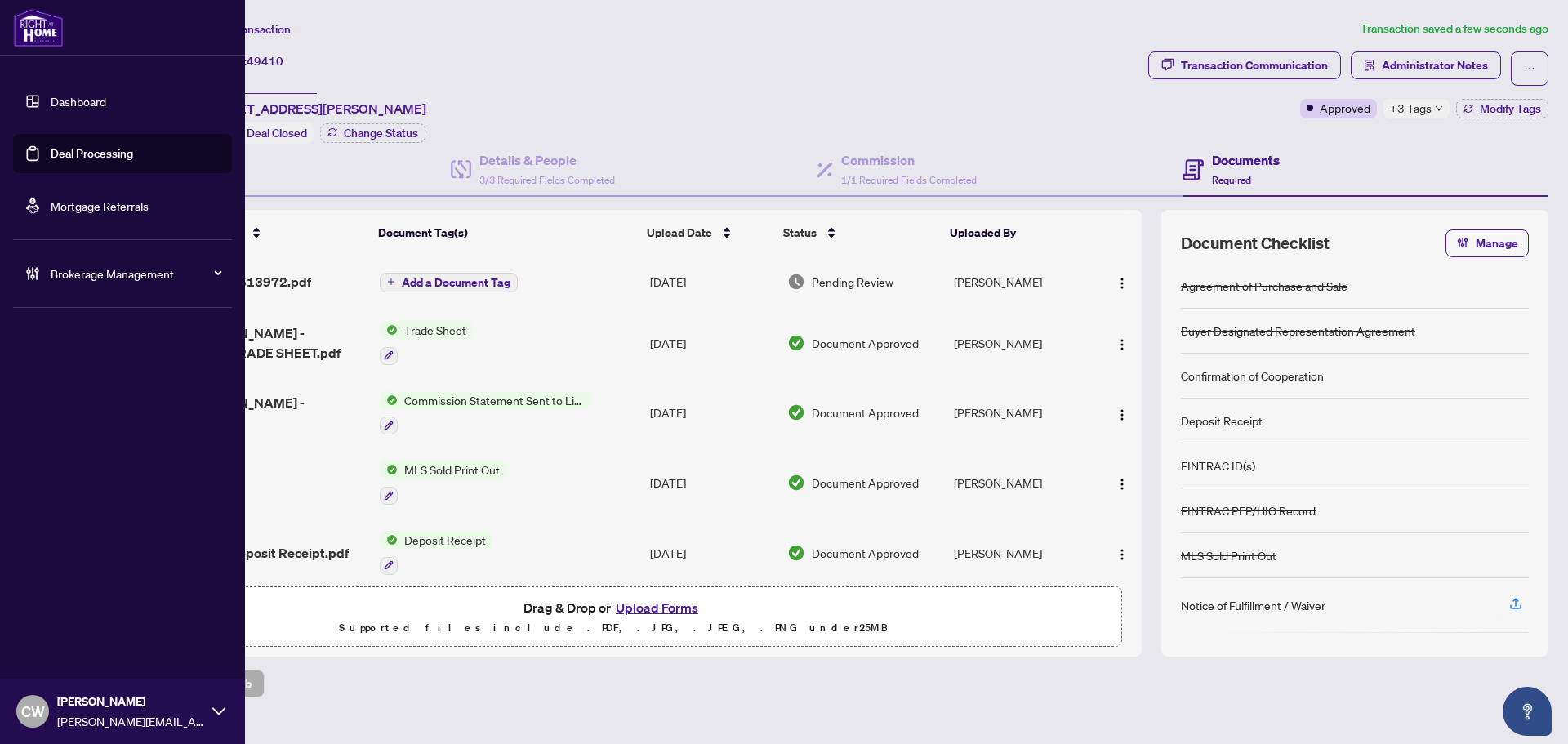
drag, startPoint x: 76, startPoint y: 161, endPoint x: 193, endPoint y: 151, distance: 117.4
click at [76, 161] on link "Deal Processing" at bounding box center [91, 153] width 82 height 15
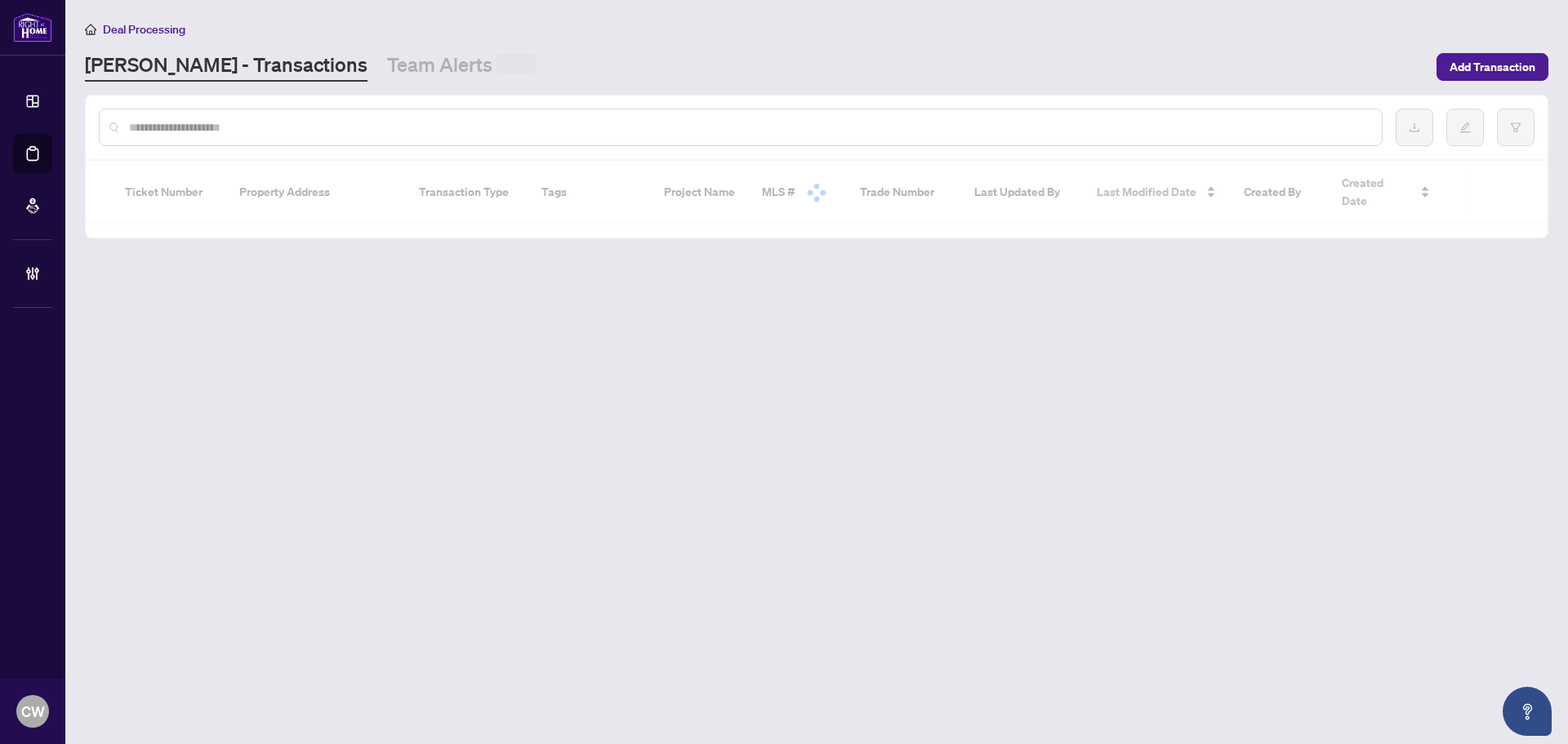
click at [265, 130] on input "text" at bounding box center [749, 127] width 1240 height 18
paste input "*******"
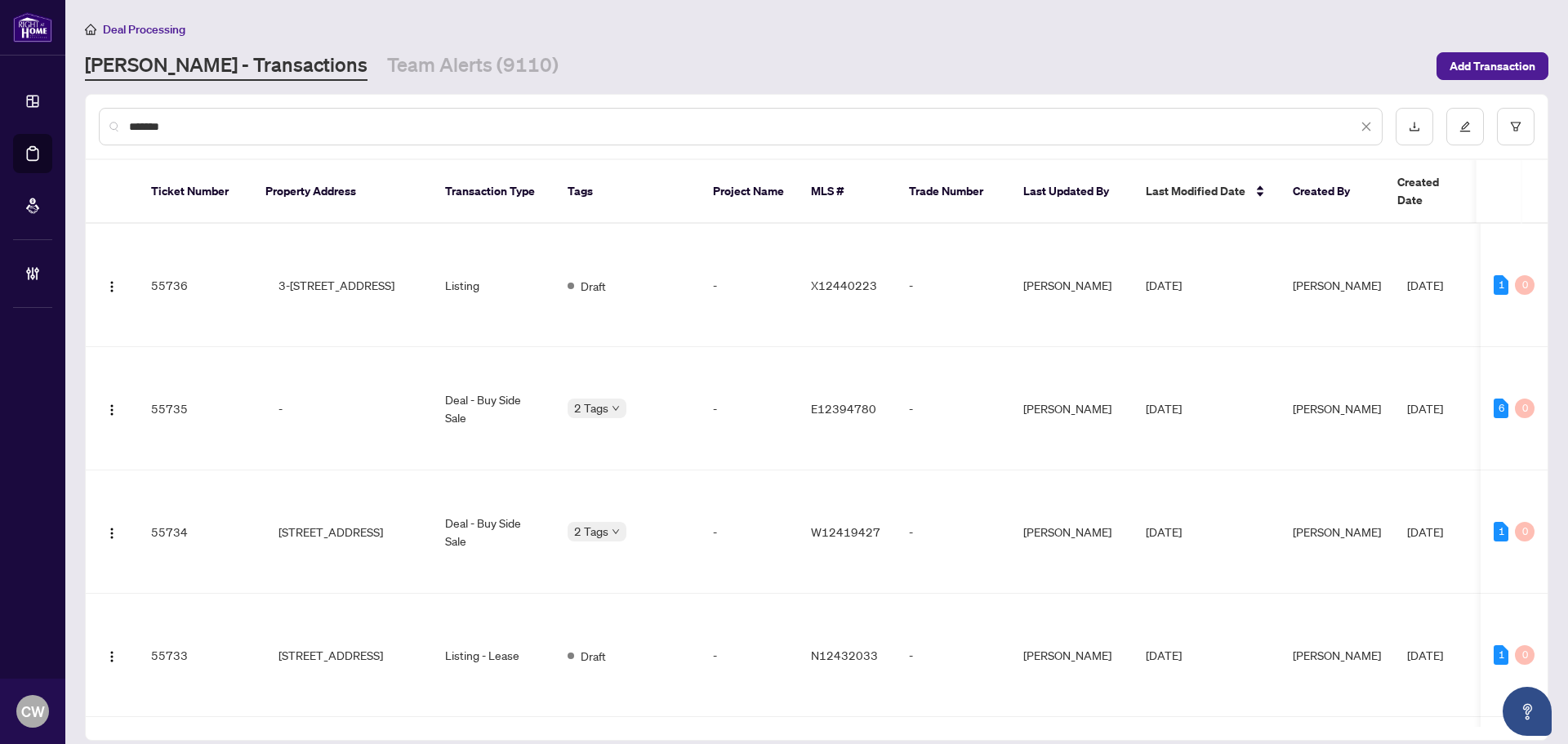
type input "*******"
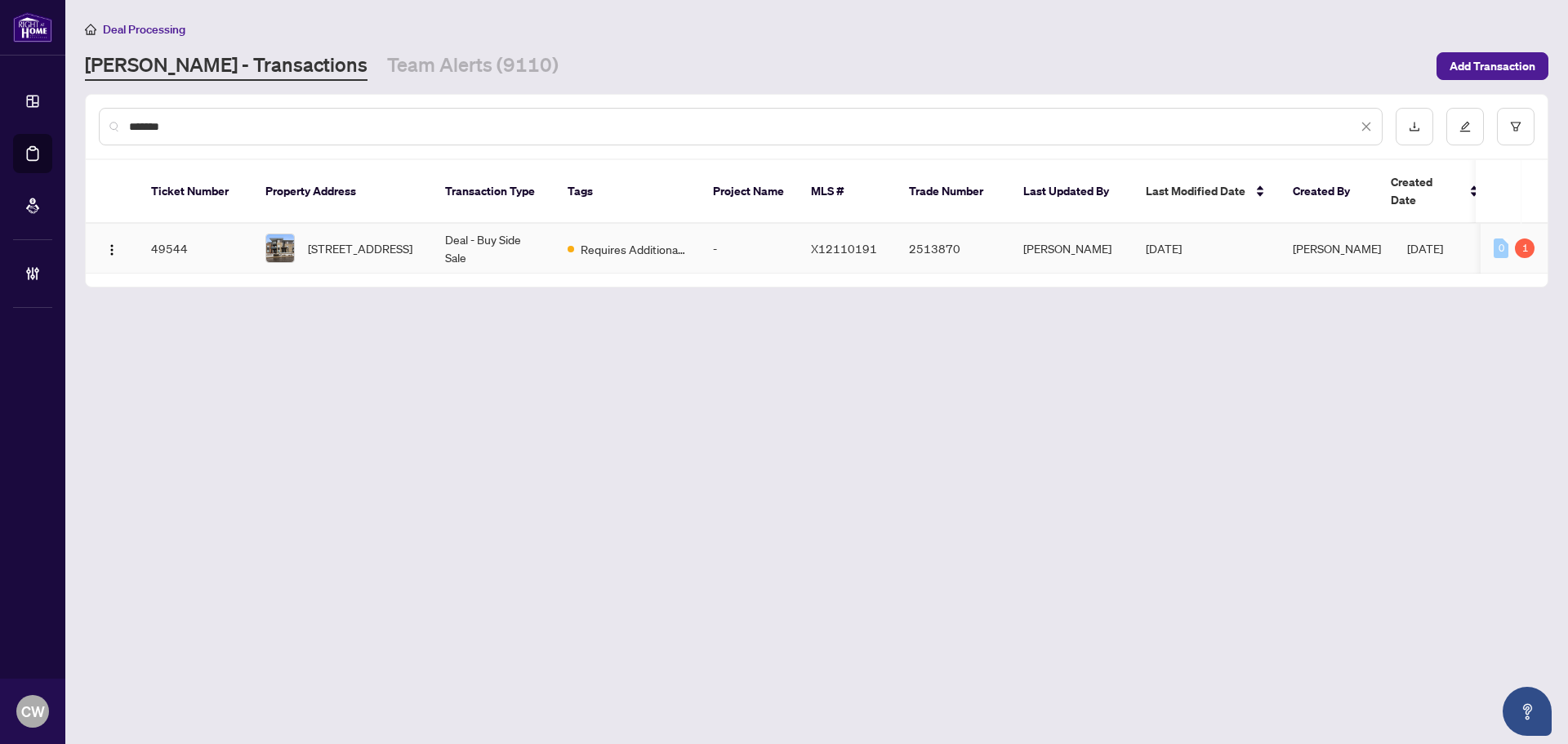
click at [326, 240] on span "[STREET_ADDRESS]" at bounding box center [361, 248] width 105 height 18
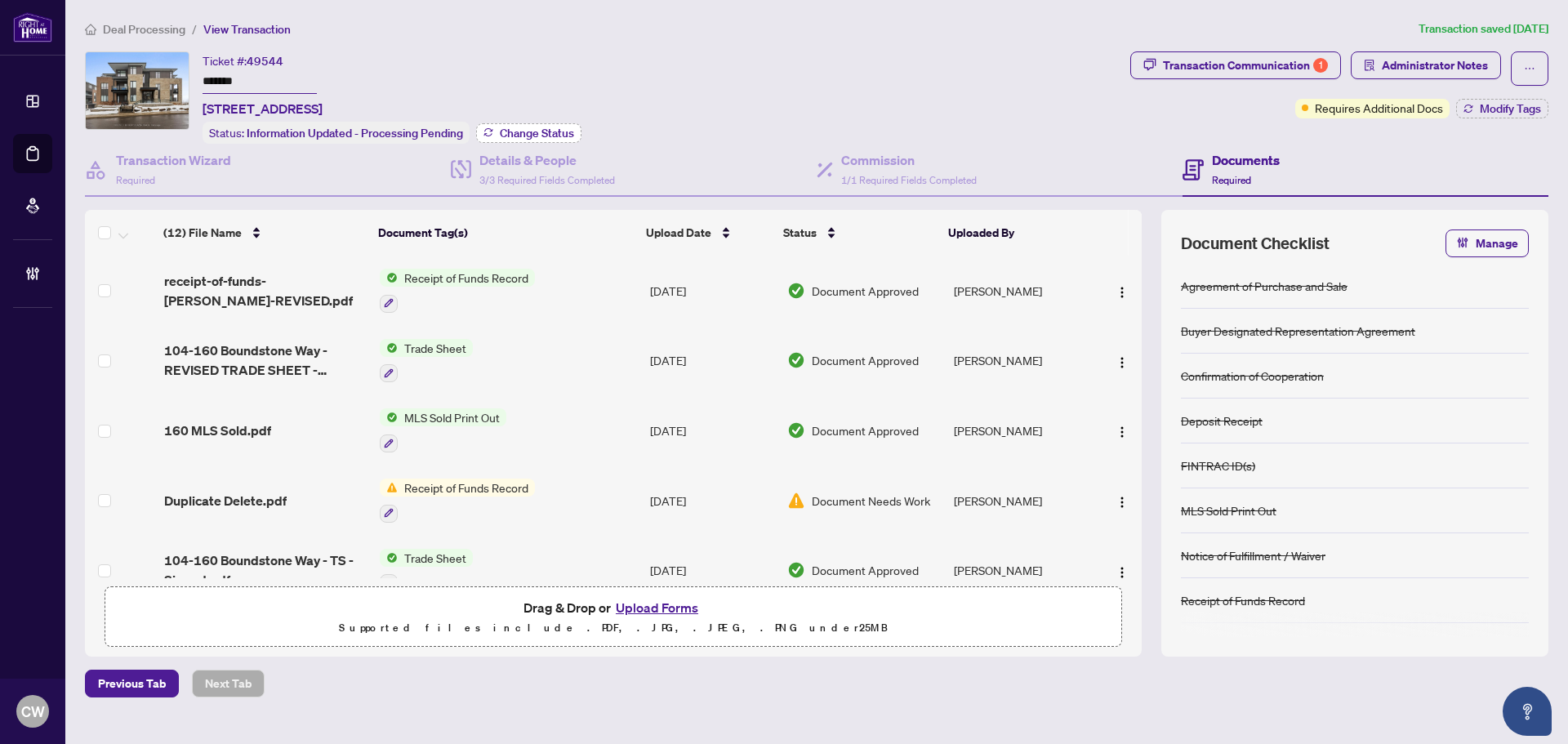
click at [573, 128] on span "Change Status" at bounding box center [537, 133] width 75 height 12
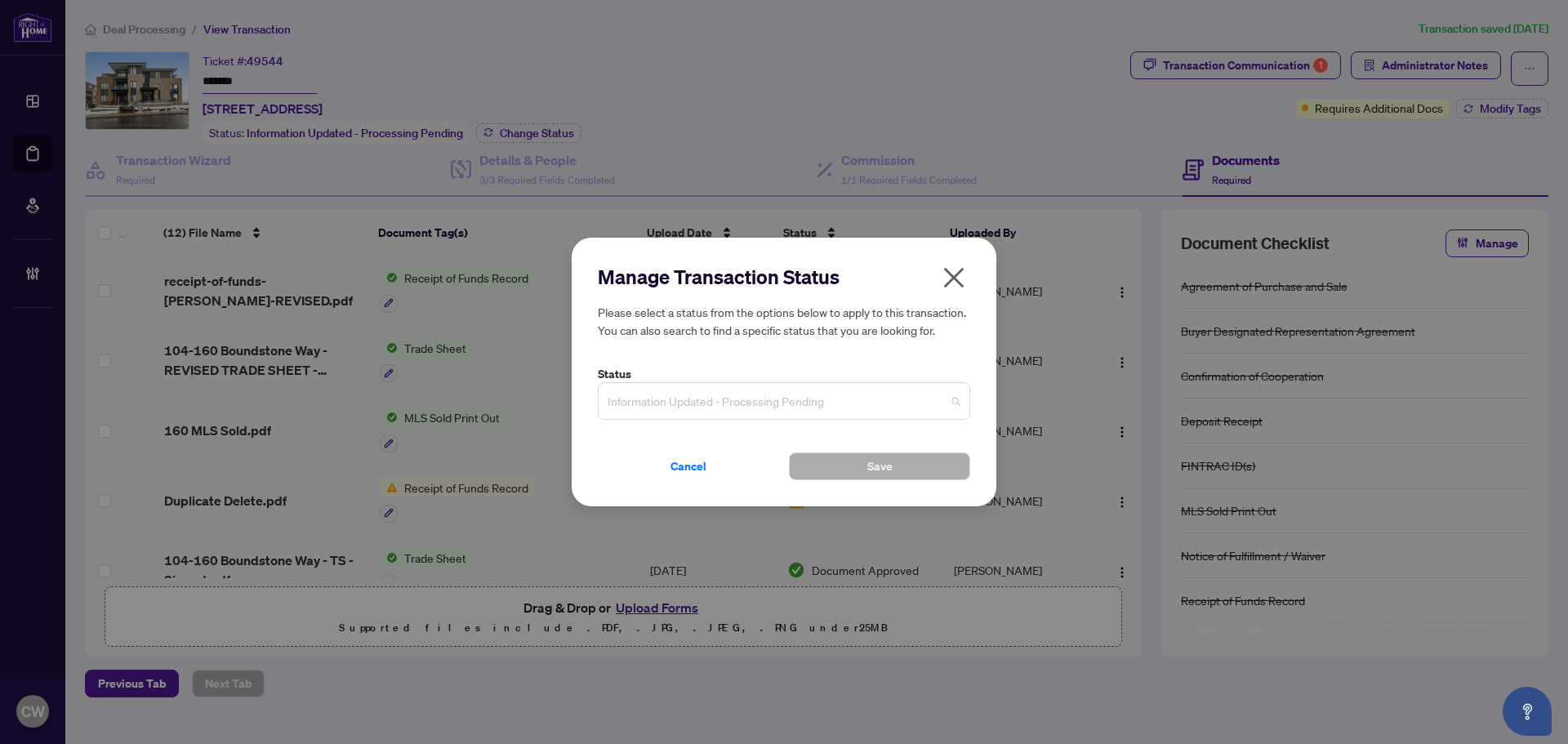
drag, startPoint x: 711, startPoint y: 394, endPoint x: 713, endPoint y: 492, distance: 98.0
click at [713, 397] on span "Information Updated - Processing Pending" at bounding box center [784, 402] width 353 height 31
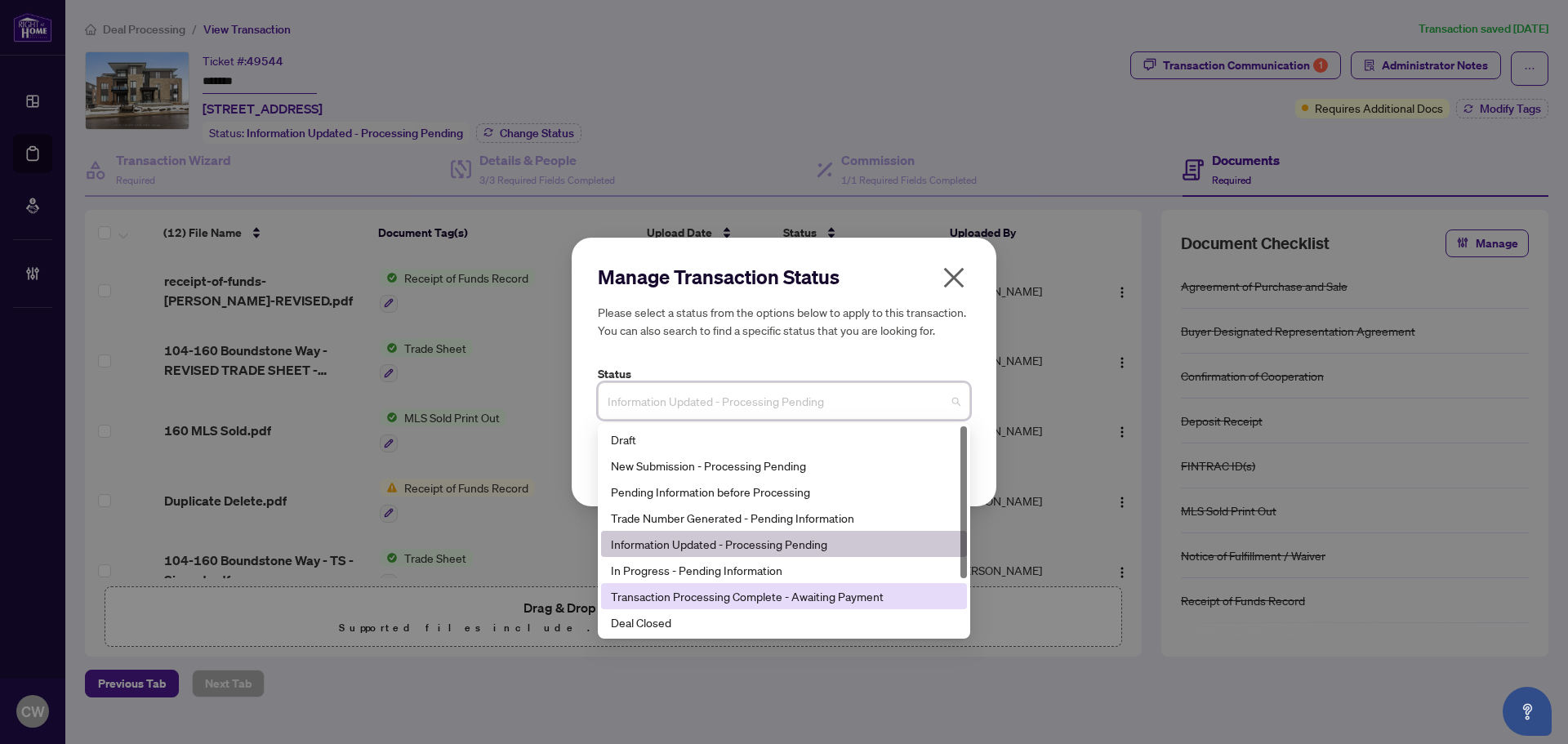
click at [687, 627] on div "Deal Closed" at bounding box center [784, 623] width 346 height 18
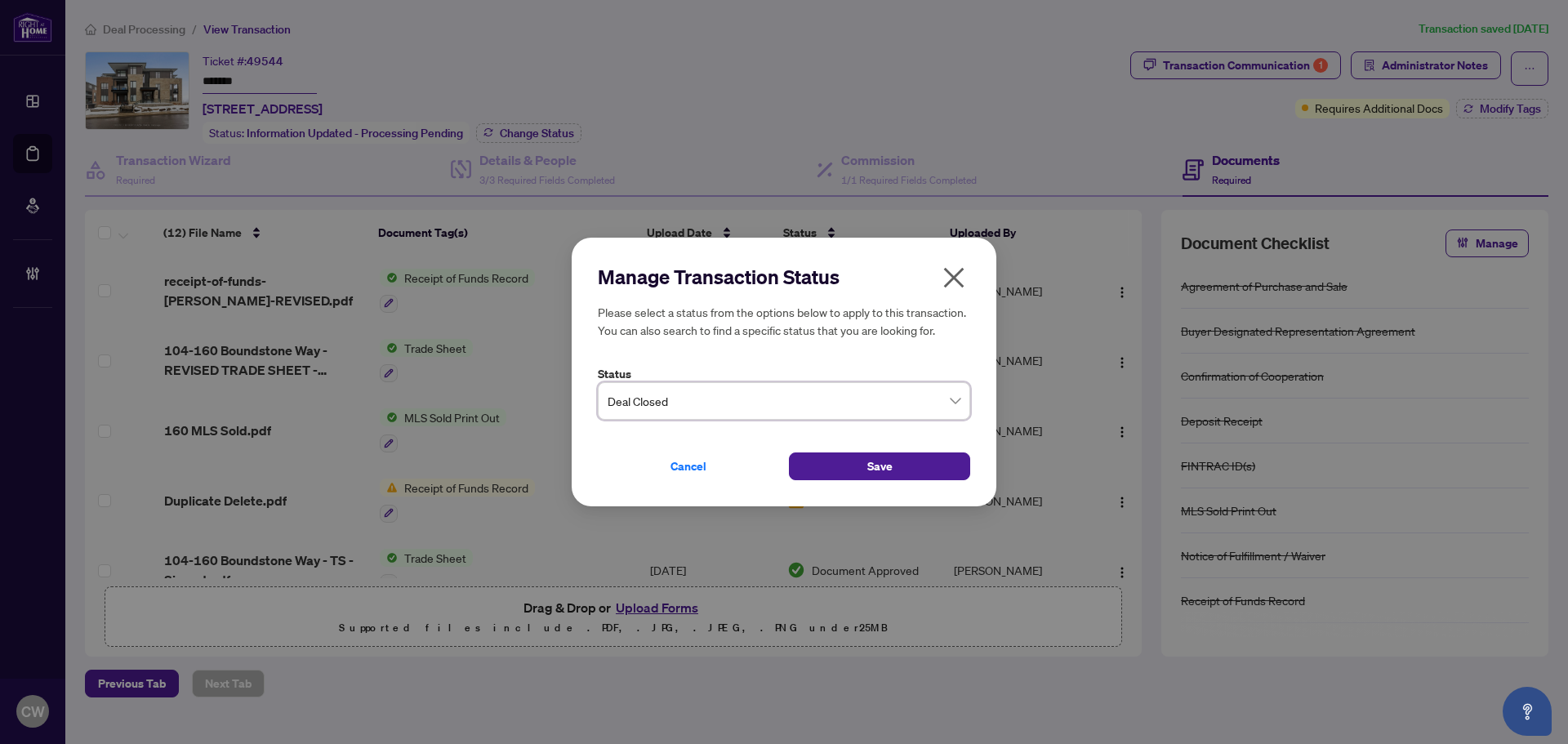
click at [843, 452] on div "Cancel Save" at bounding box center [784, 456] width 372 height 48
click at [931, 454] on button "Save" at bounding box center [880, 467] width 181 height 28
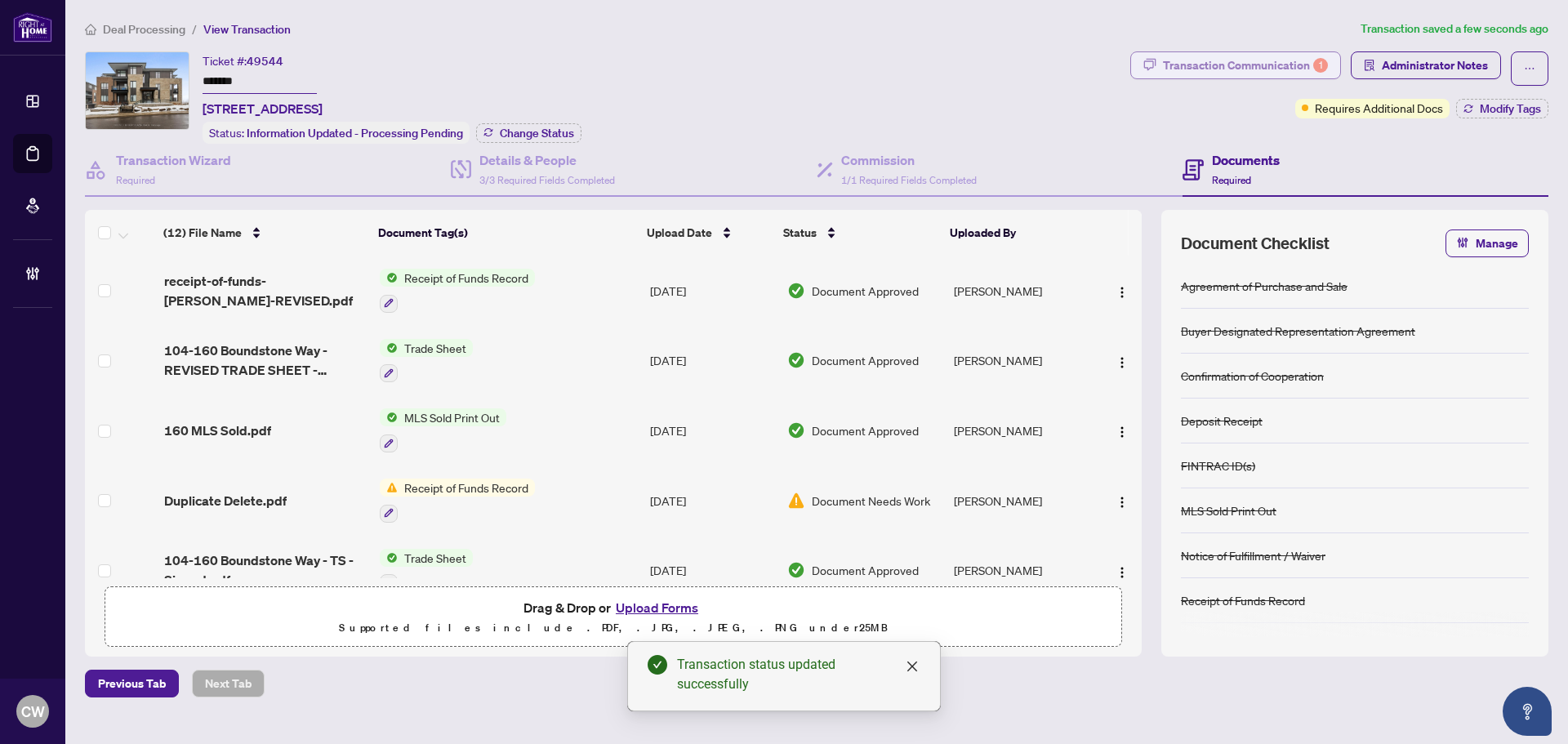
click at [1246, 64] on div "Transaction Communication 1" at bounding box center [1246, 65] width 165 height 26
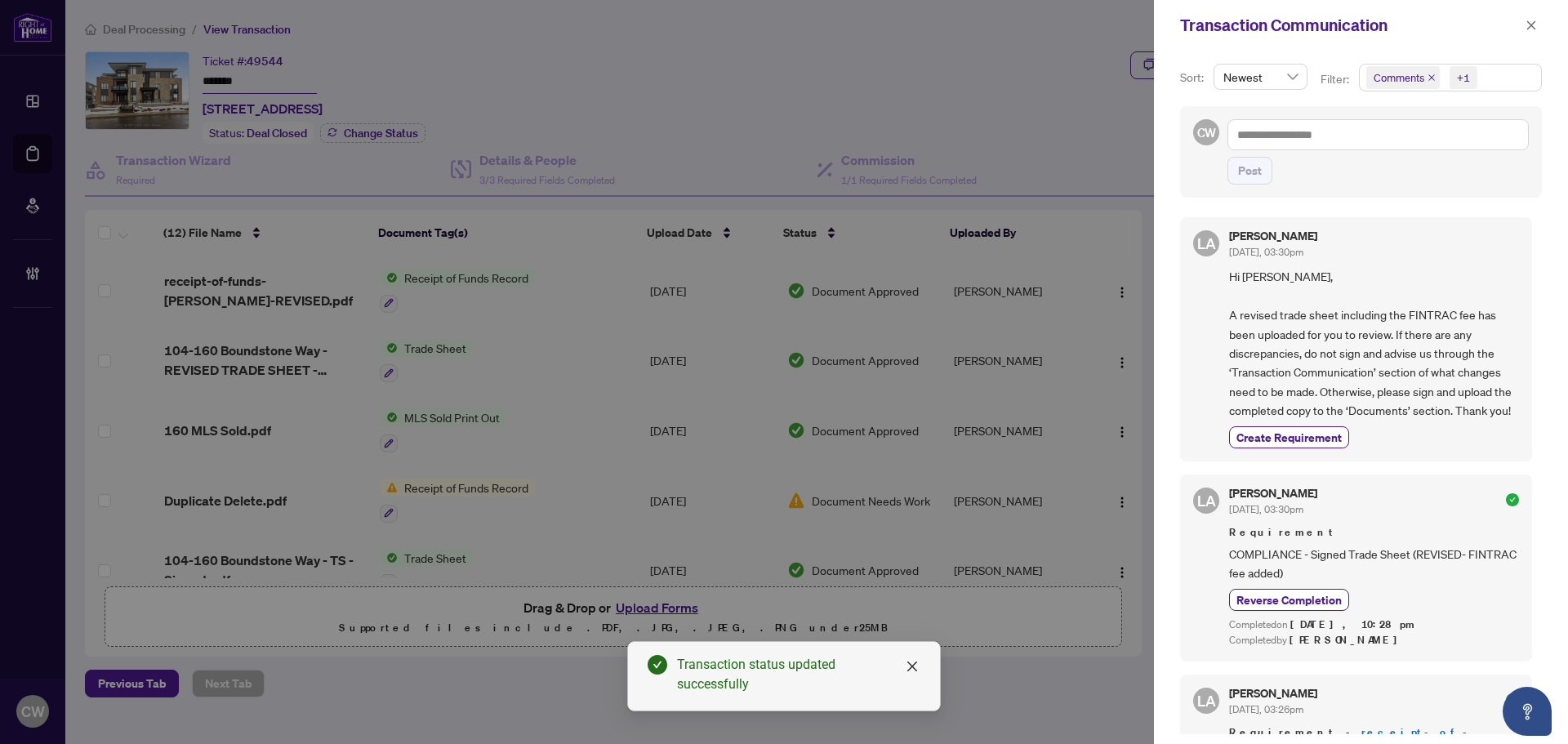
click at [1428, 77] on icon "close" at bounding box center [1432, 78] width 8 height 8
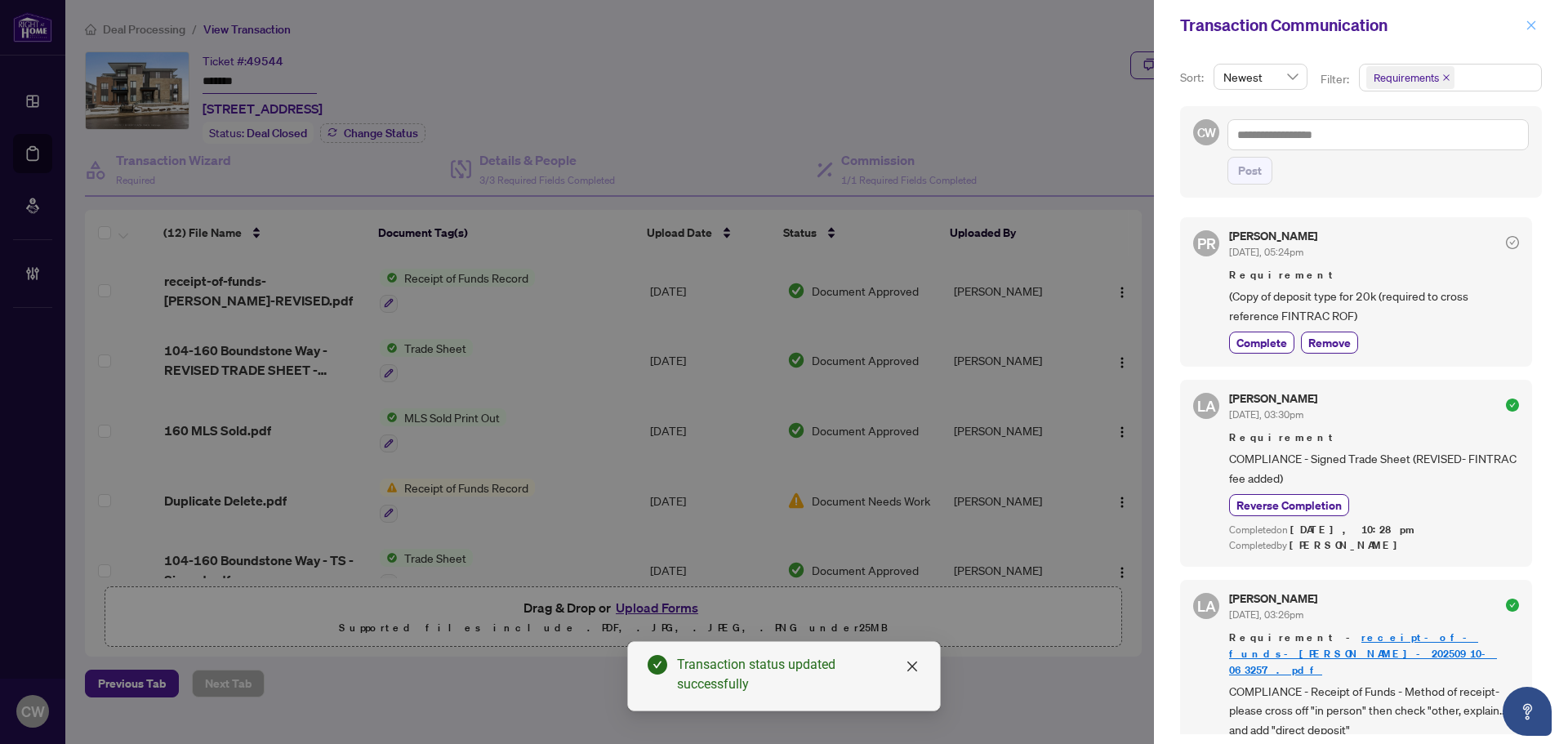
click at [1532, 18] on span "button" at bounding box center [1532, 25] width 12 height 26
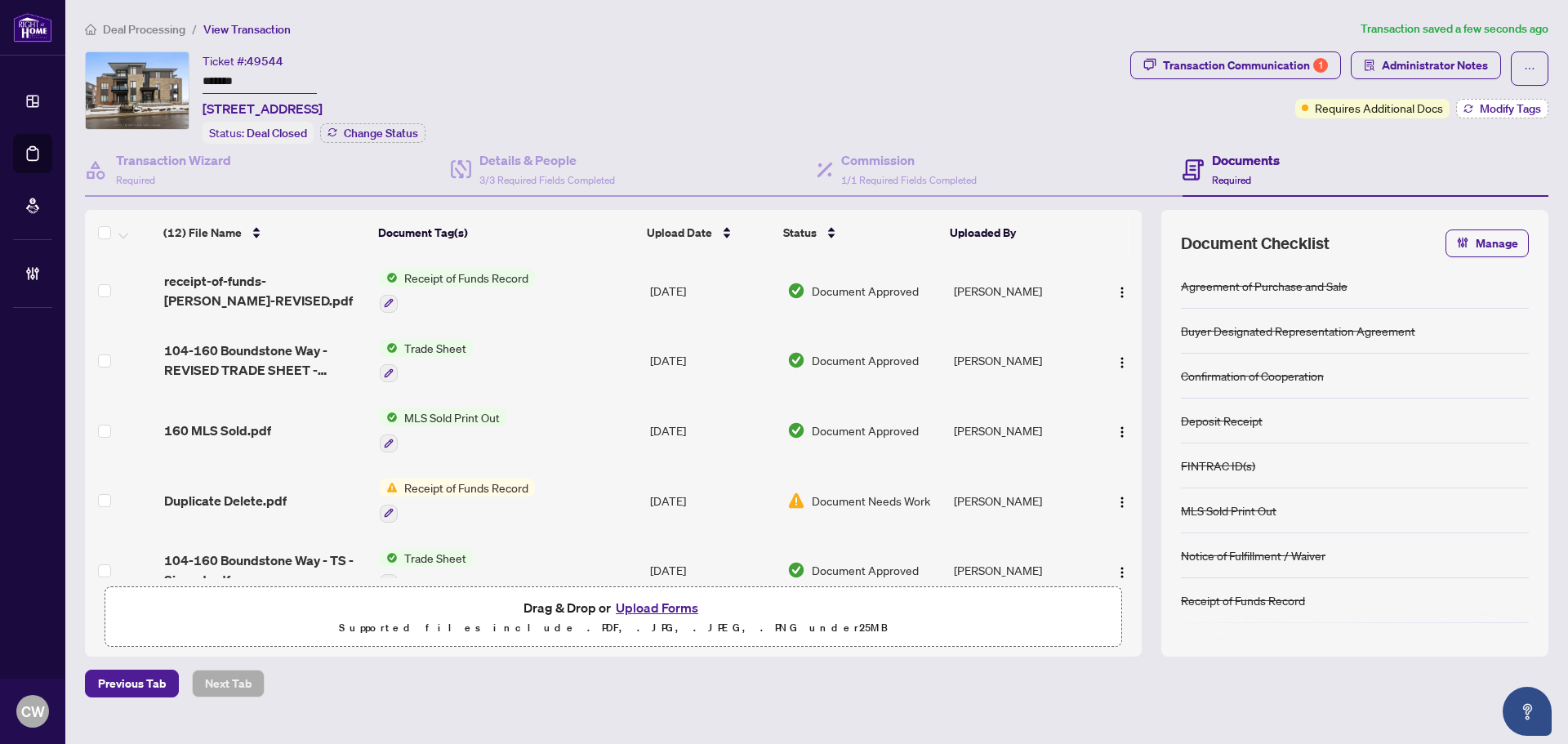
click at [1507, 113] on span "Modify Tags" at bounding box center [1510, 109] width 61 height 12
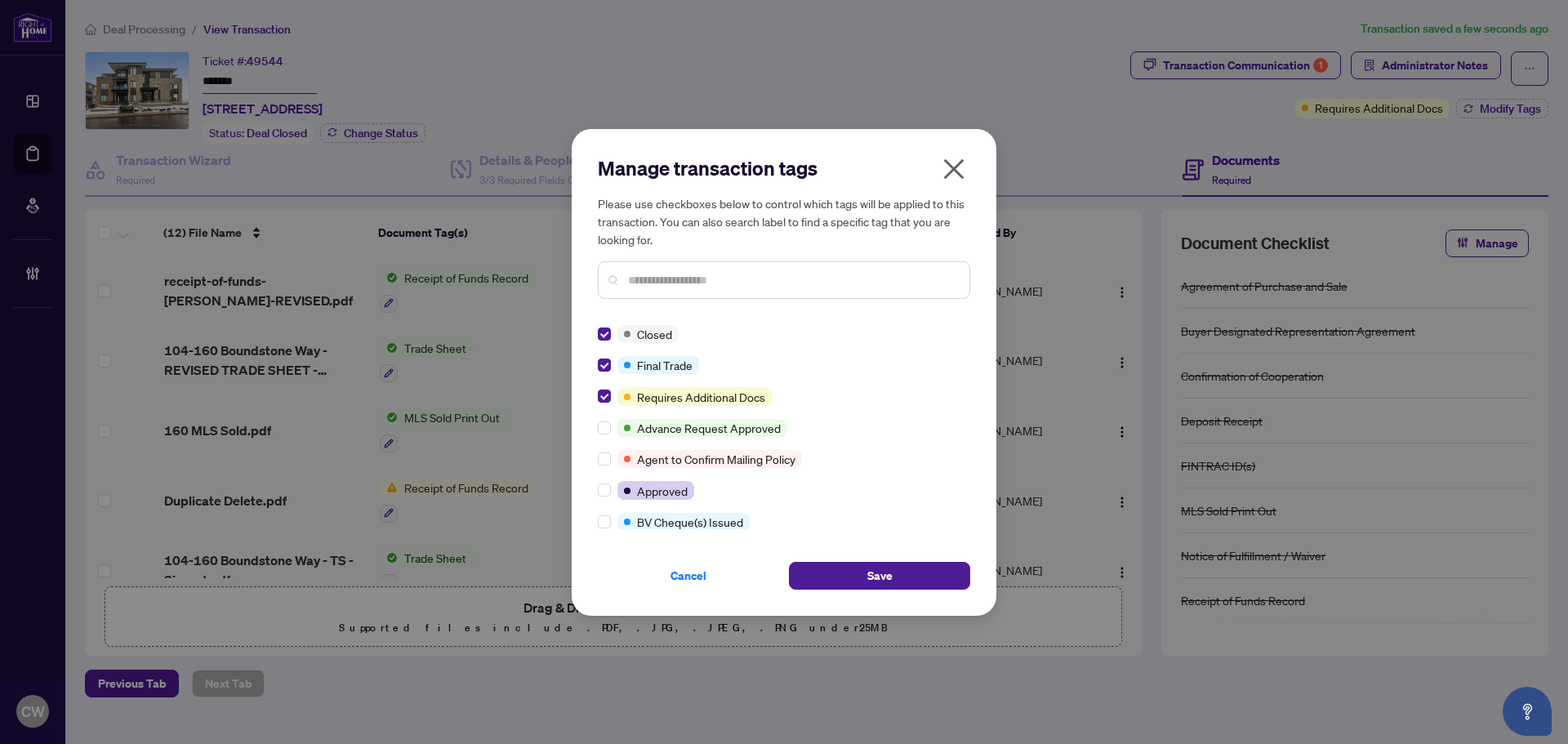
click at [603, 412] on div "Closed Final Trade Requires Additional Docs Advance Request Approved Agent to C…" at bounding box center [784, 427] width 372 height 205
click at [596, 403] on div "Manage transaction tags Please use checkboxes below to control which tags will …" at bounding box center [784, 372] width 425 height 487
click at [900, 571] on button "Save" at bounding box center [880, 576] width 181 height 28
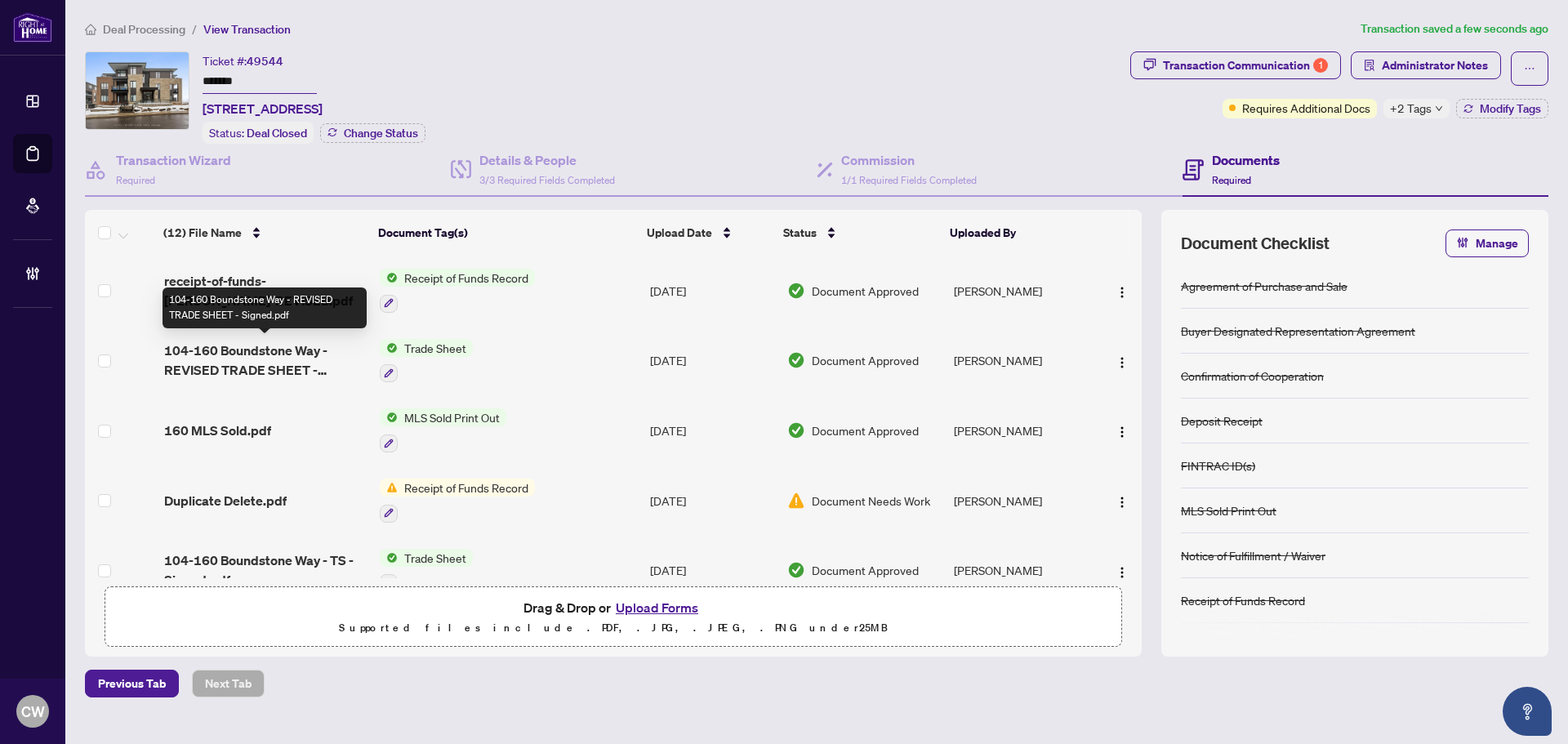
click at [251, 353] on span "104-160 Boundstone Way - REVISED TRADE SHEET - Signed.pdf" at bounding box center [265, 360] width 203 height 39
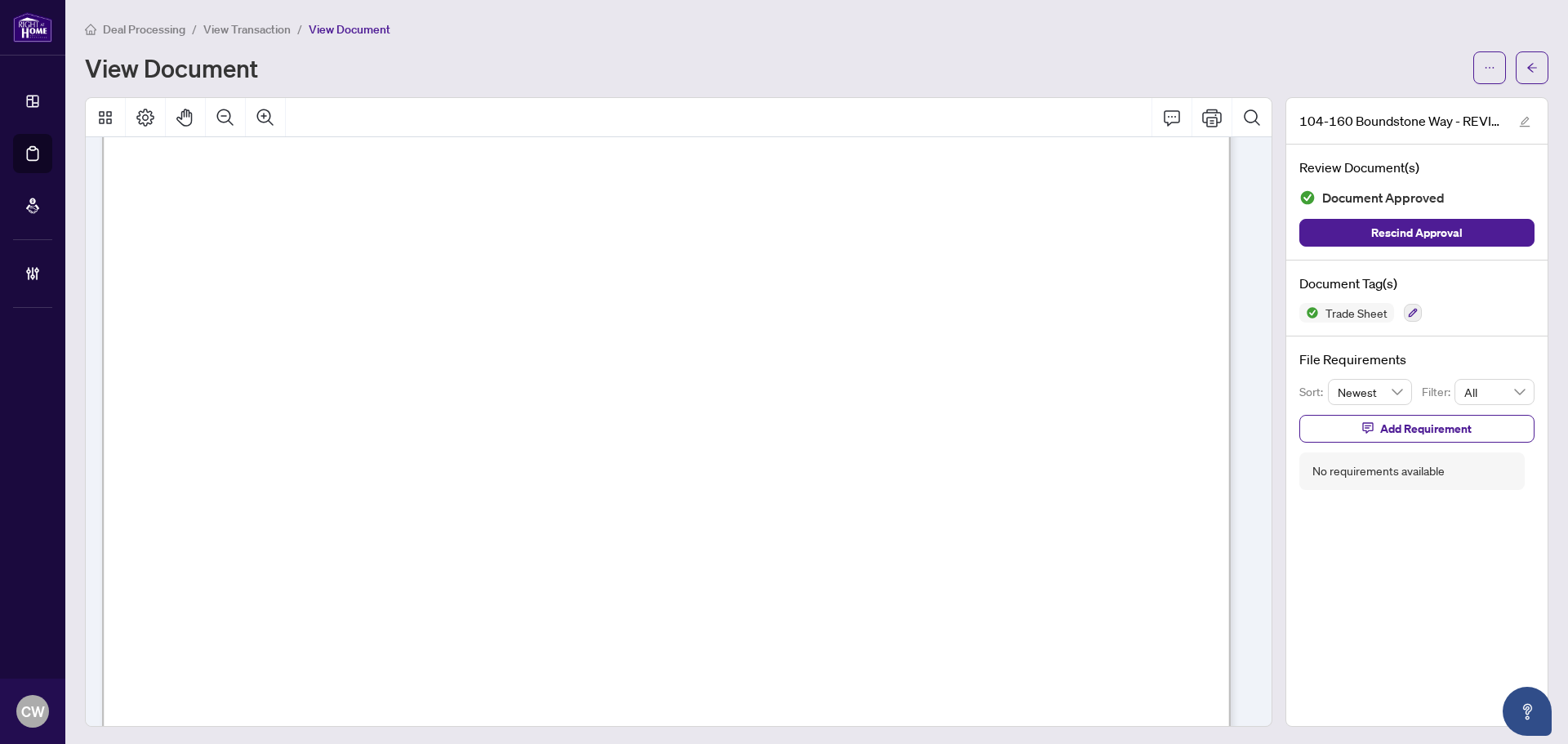
scroll to position [572, 0]
click at [1527, 69] on icon "arrow-left" at bounding box center [1533, 68] width 12 height 12
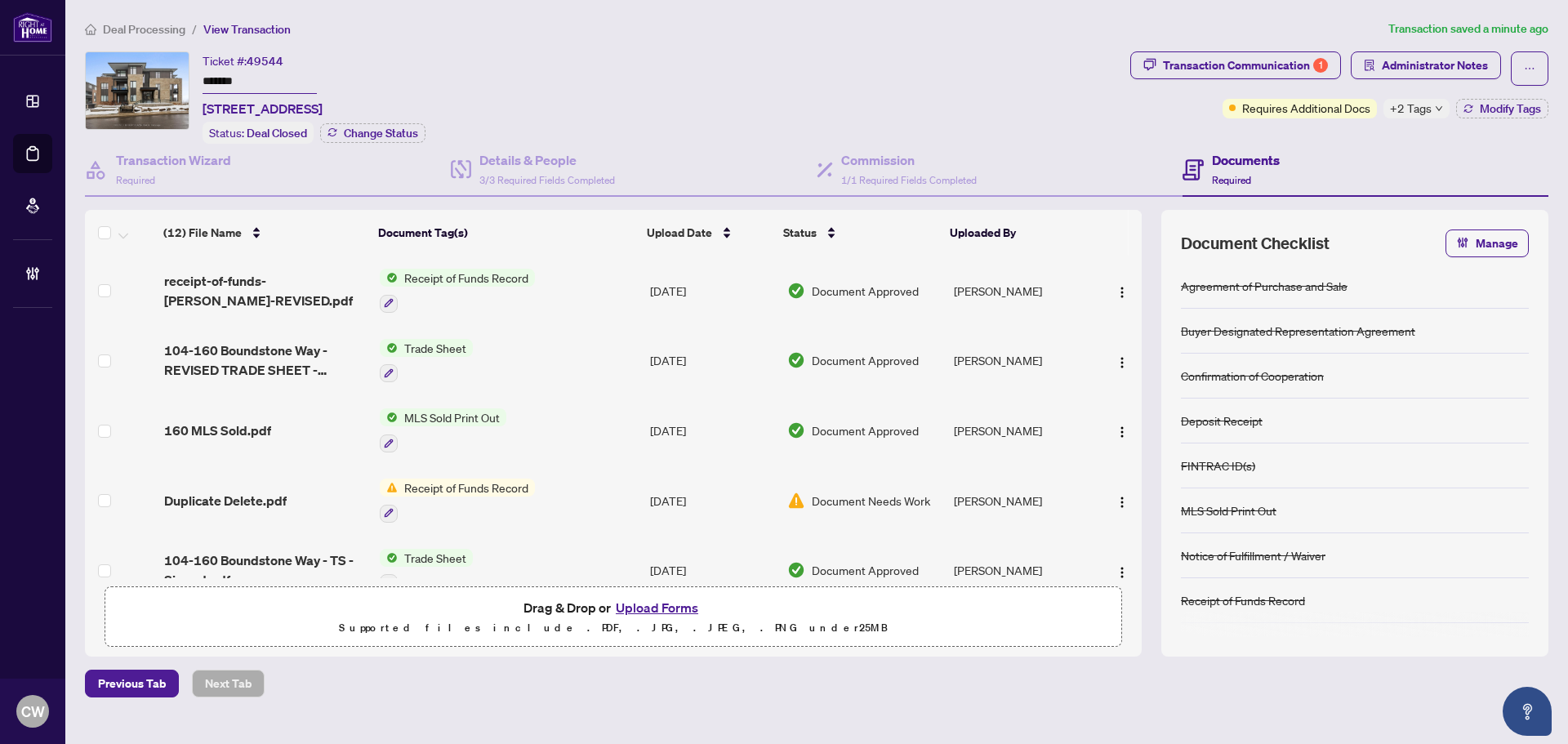
click at [682, 602] on button "Upload Forms" at bounding box center [656, 608] width 92 height 21
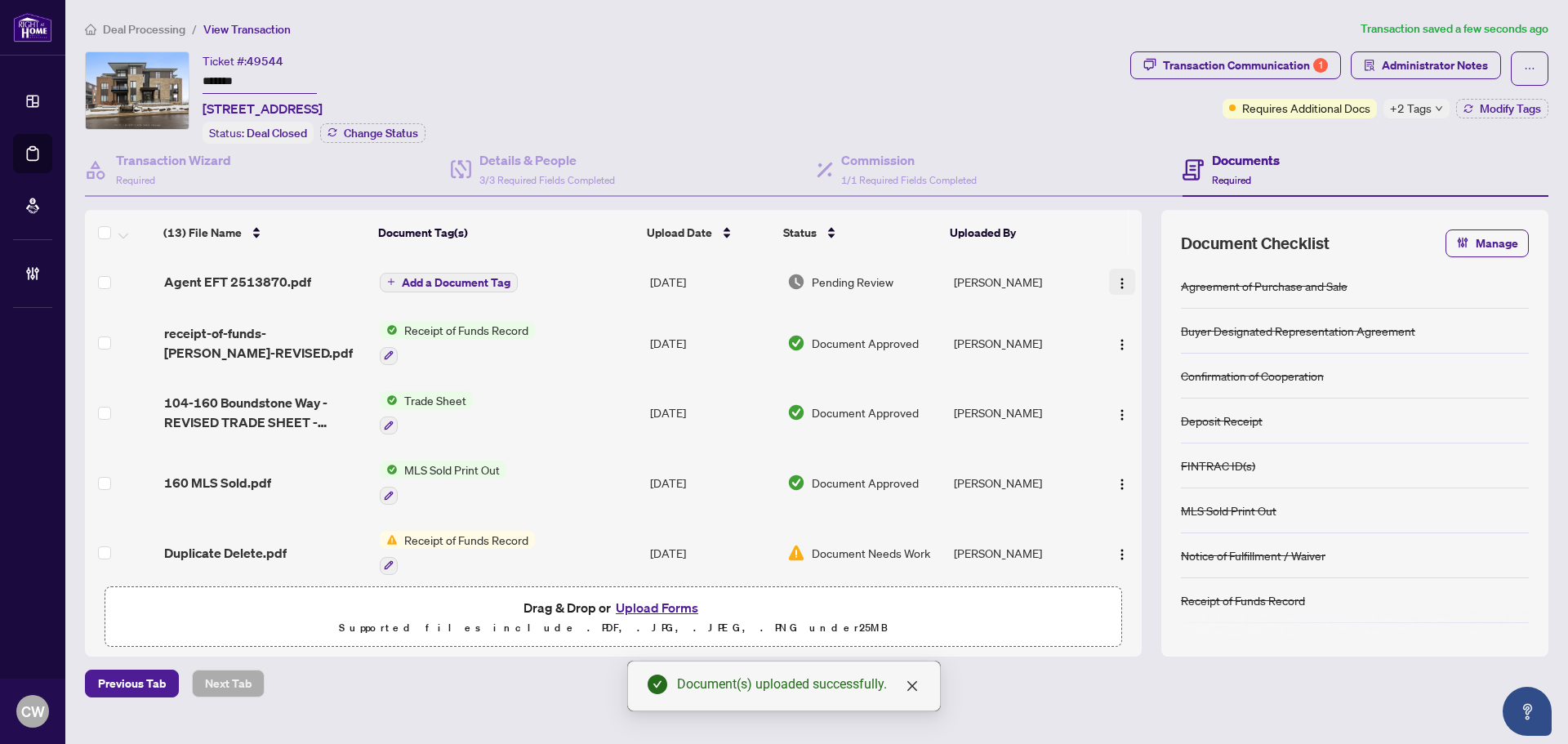
click at [1119, 280] on img "button" at bounding box center [1122, 283] width 13 height 13
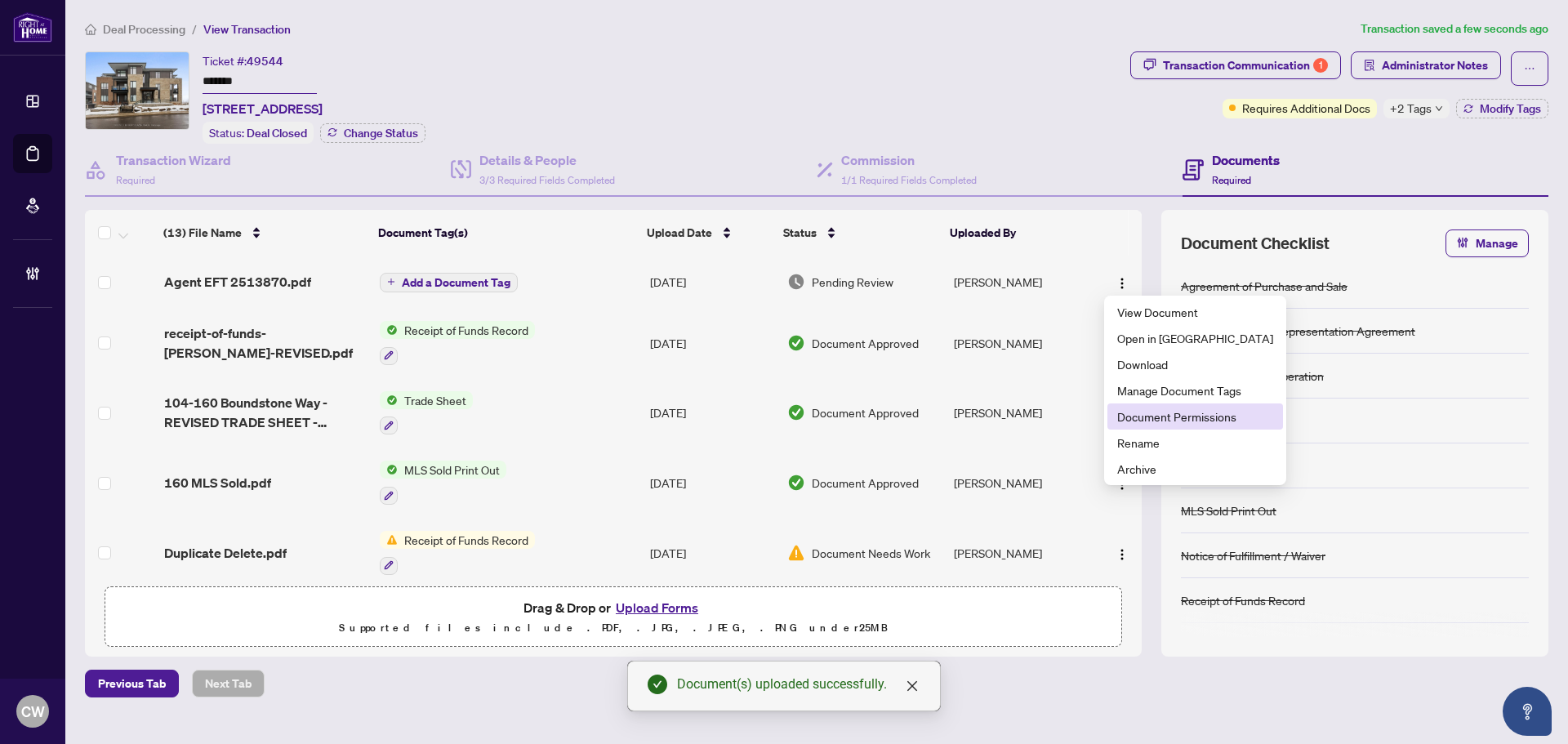
click at [1156, 416] on span "Document Permissions" at bounding box center [1195, 416] width 156 height 18
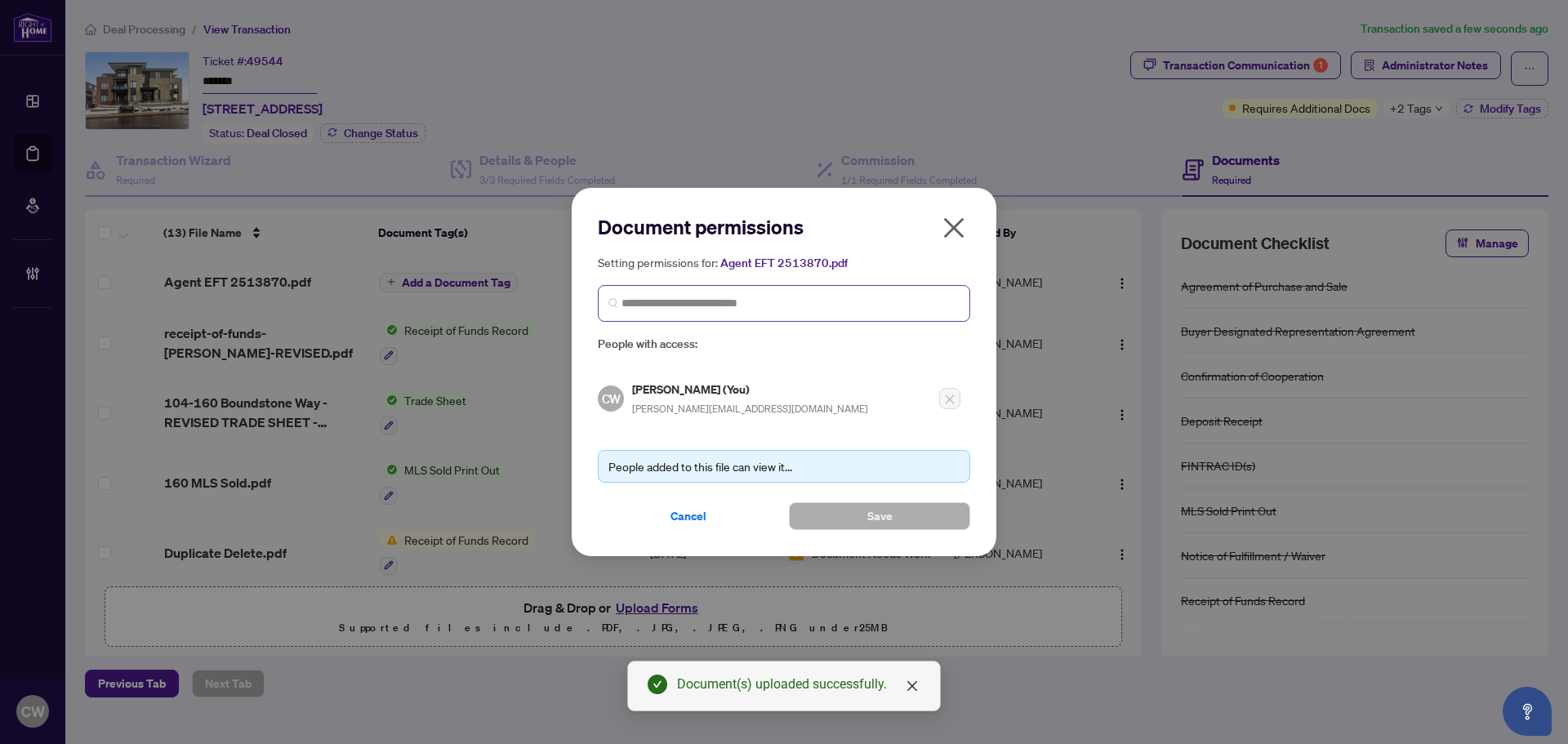
click at [794, 290] on span at bounding box center [784, 304] width 372 height 37
paste input "**********"
type input "**********"
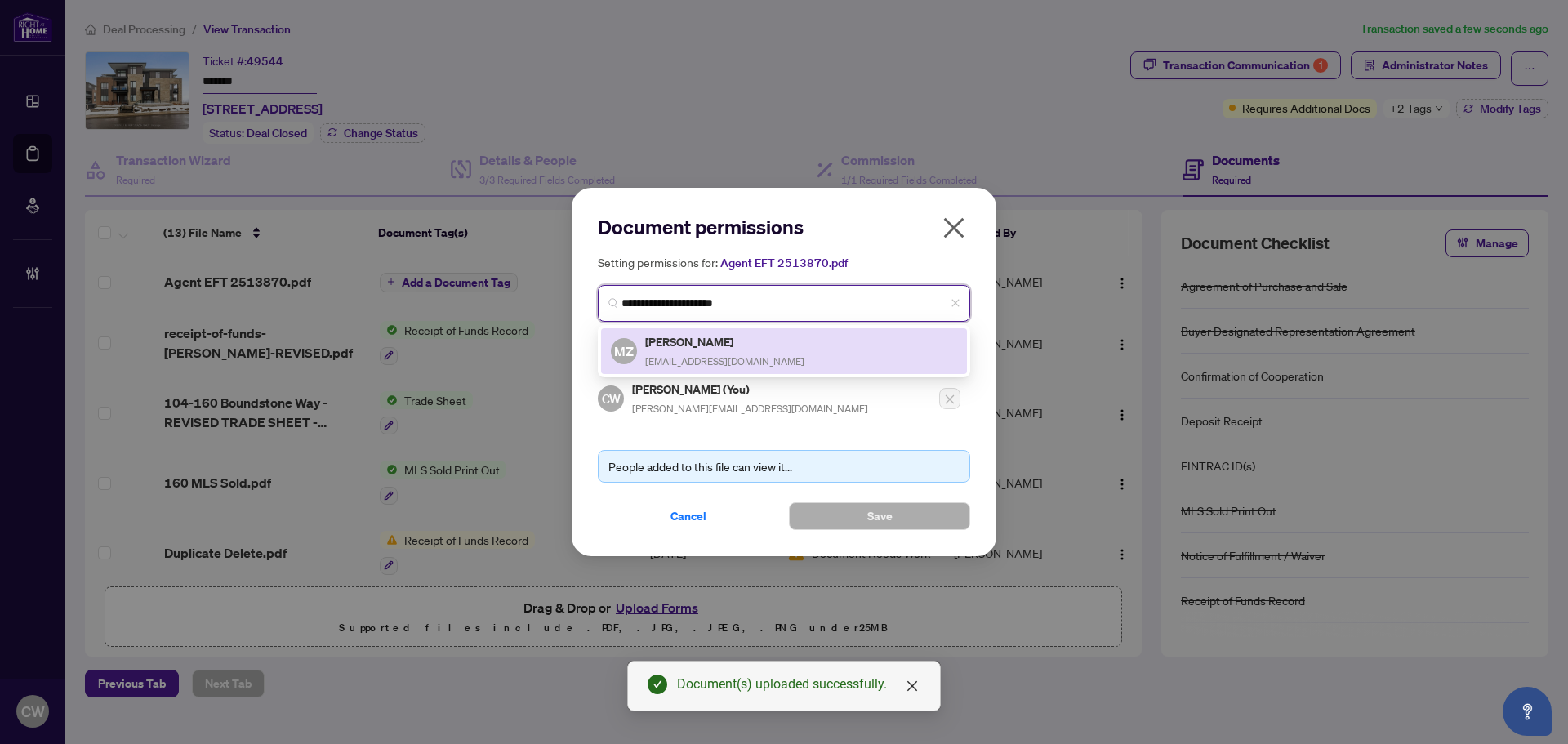
click at [717, 350] on div "[PERSON_NAME] [EMAIL_ADDRESS][DOMAIN_NAME]" at bounding box center [725, 351] width 159 height 38
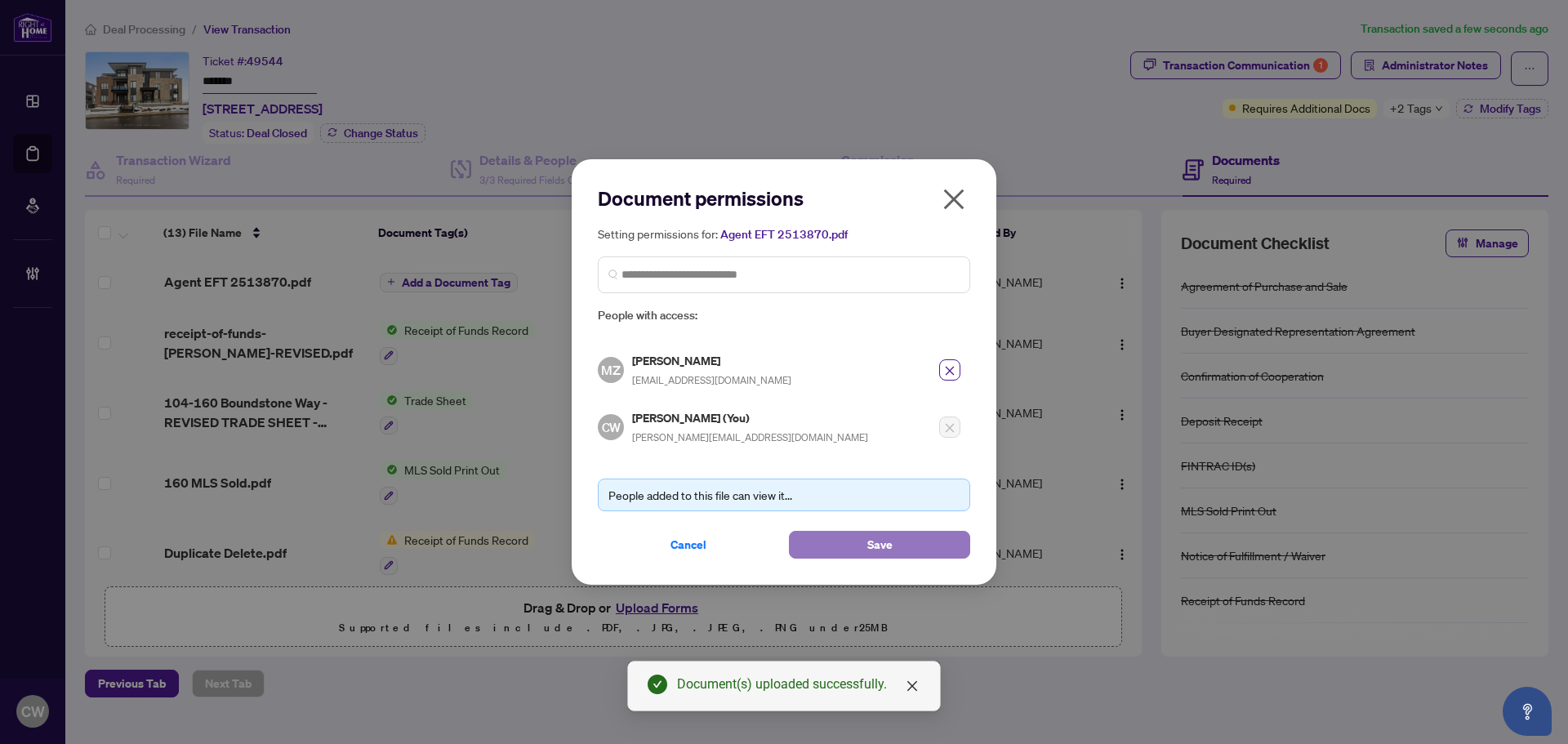
click at [834, 537] on button "Save" at bounding box center [880, 545] width 181 height 28
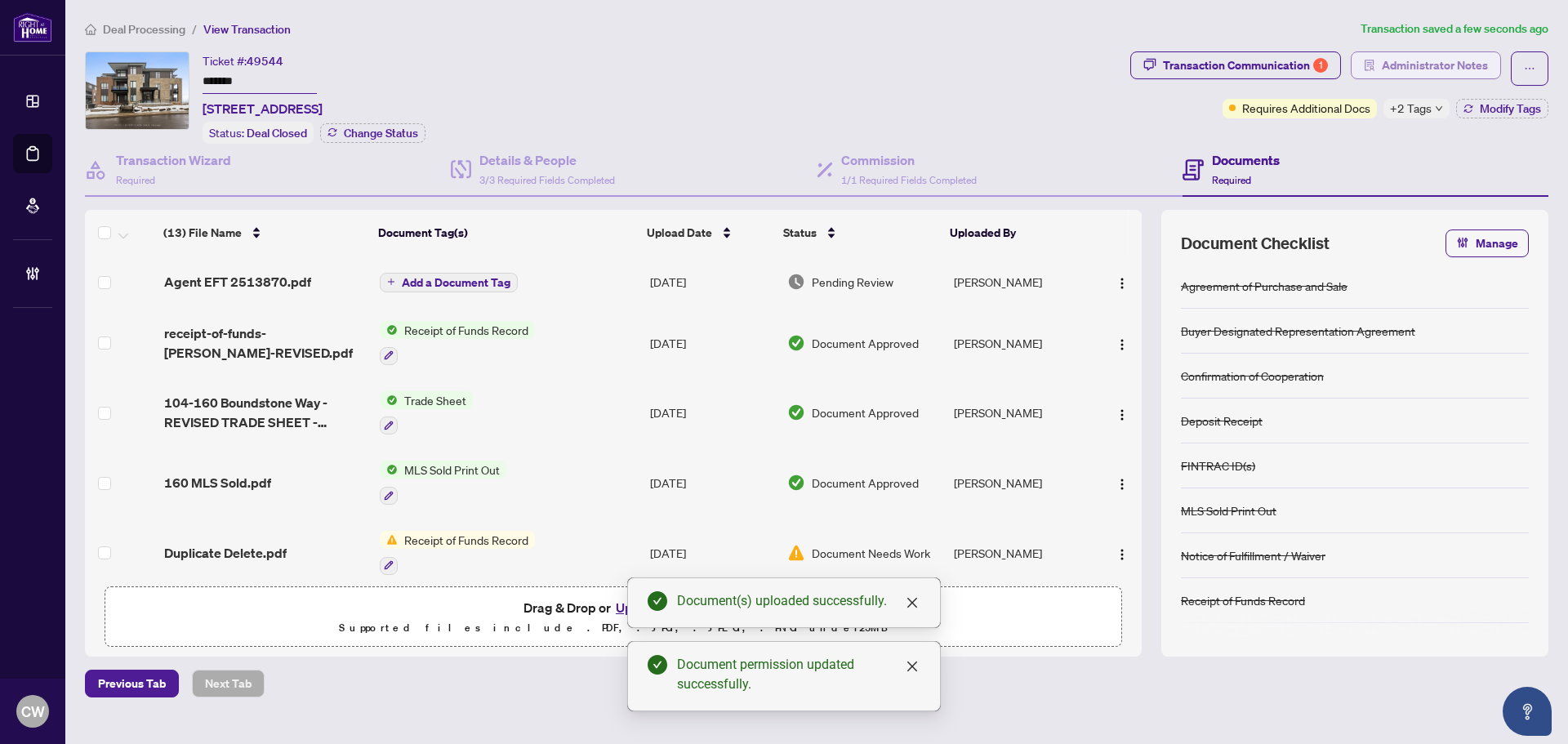
click at [1412, 63] on span "Administrator Notes" at bounding box center [1435, 65] width 107 height 26
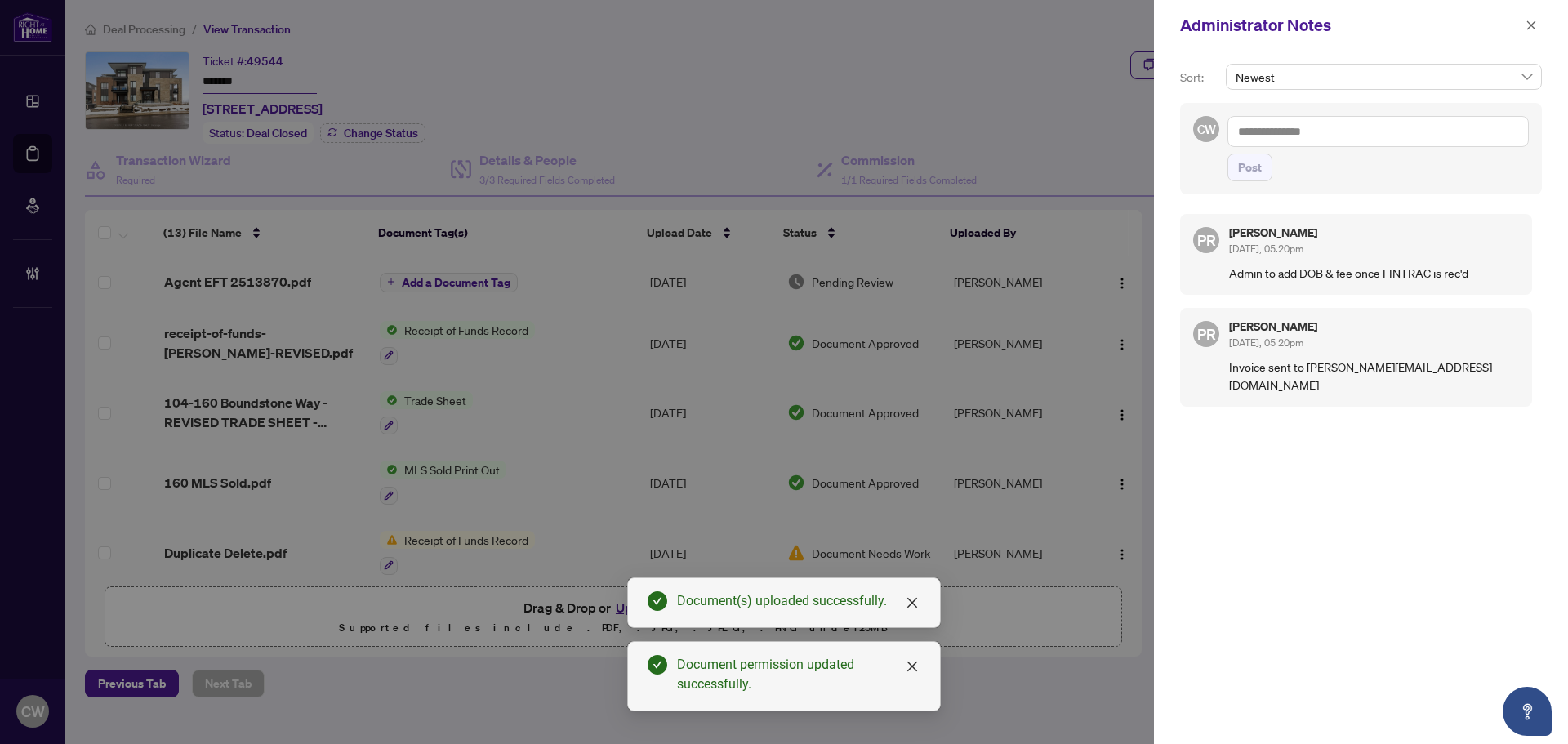
click at [1278, 132] on textarea at bounding box center [1378, 132] width 302 height 31
paste textarea "**********"
type textarea "**********"
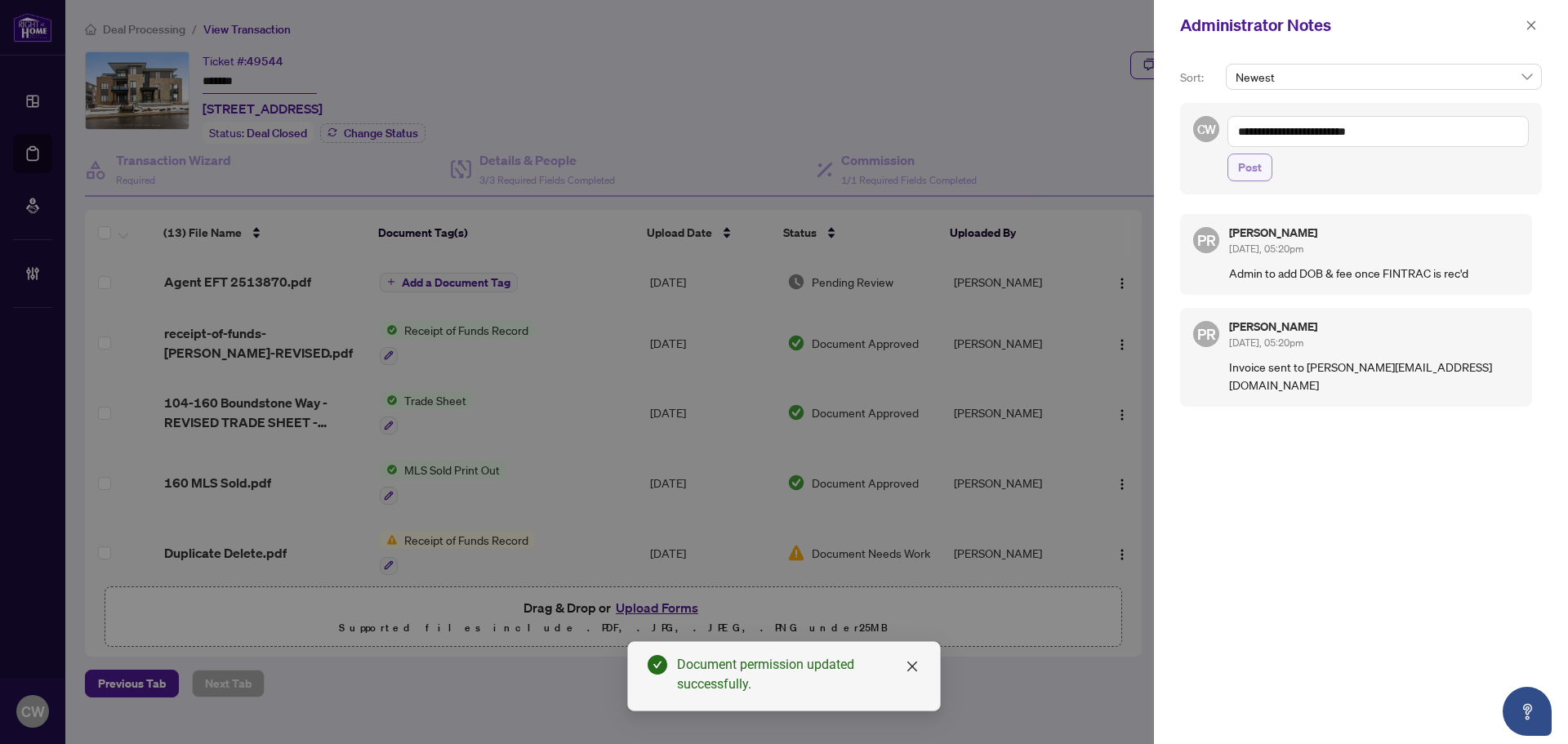
click at [1255, 178] on span "Post" at bounding box center [1250, 167] width 23 height 26
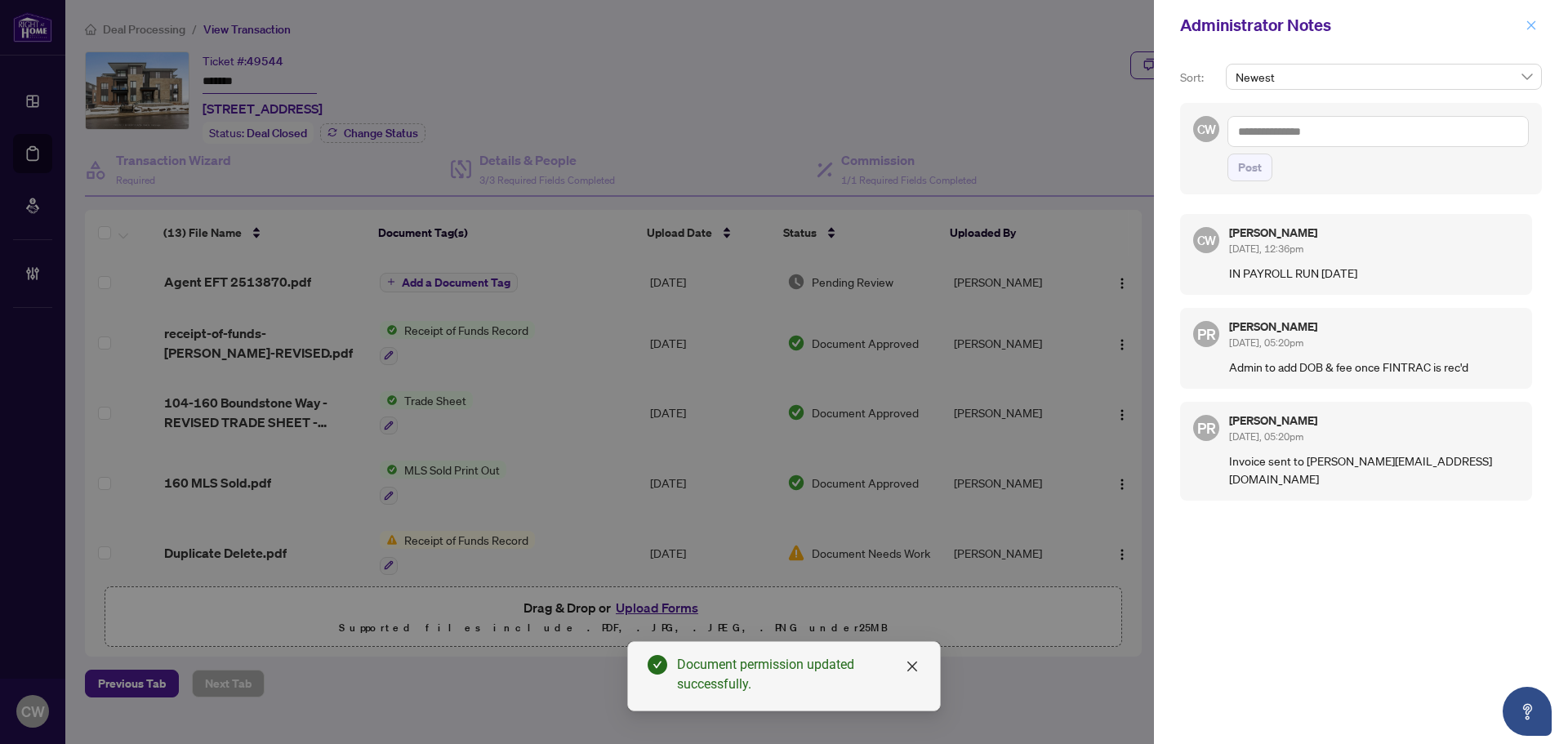
click at [1533, 33] on span "button" at bounding box center [1532, 25] width 12 height 26
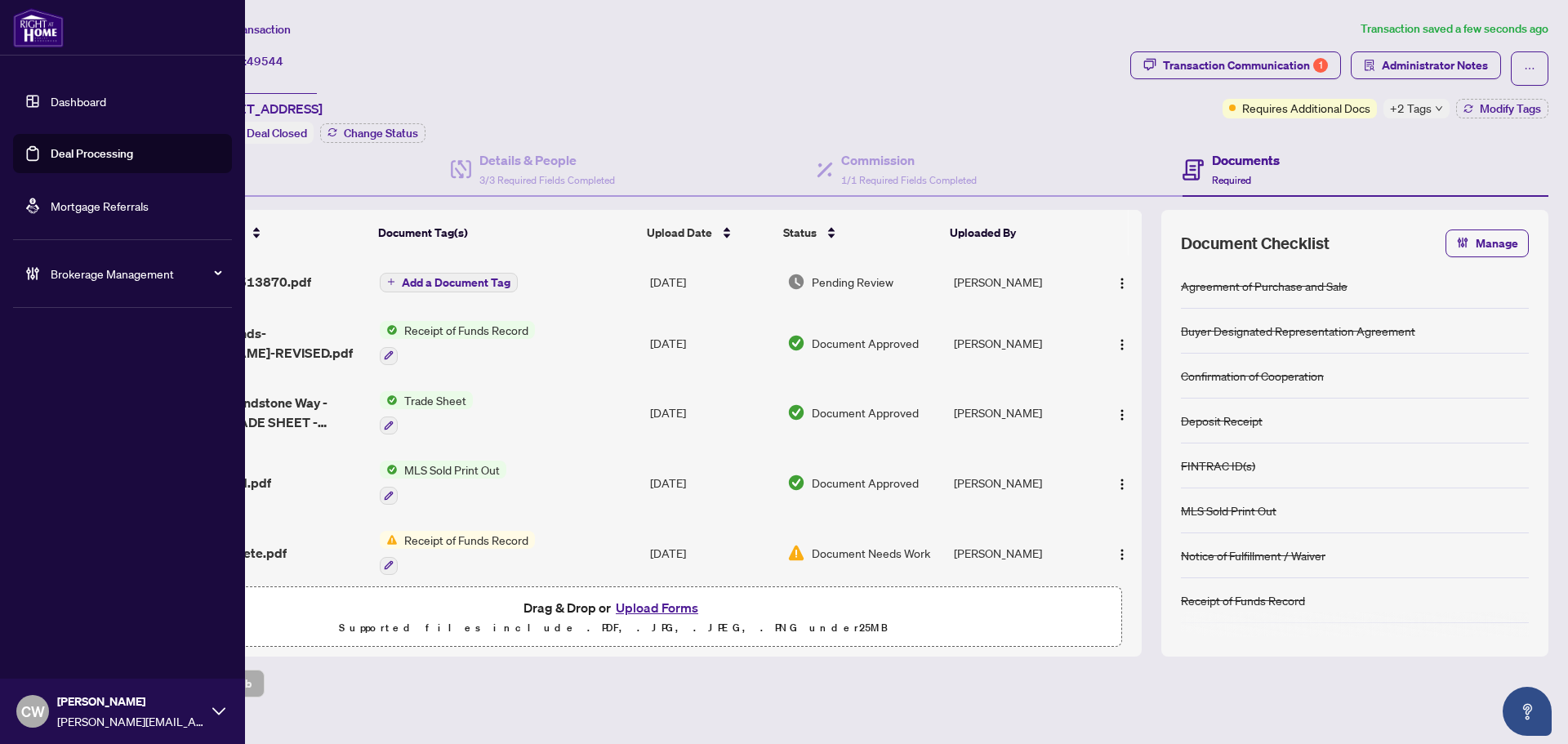
click at [53, 152] on link "Deal Processing" at bounding box center [91, 153] width 82 height 15
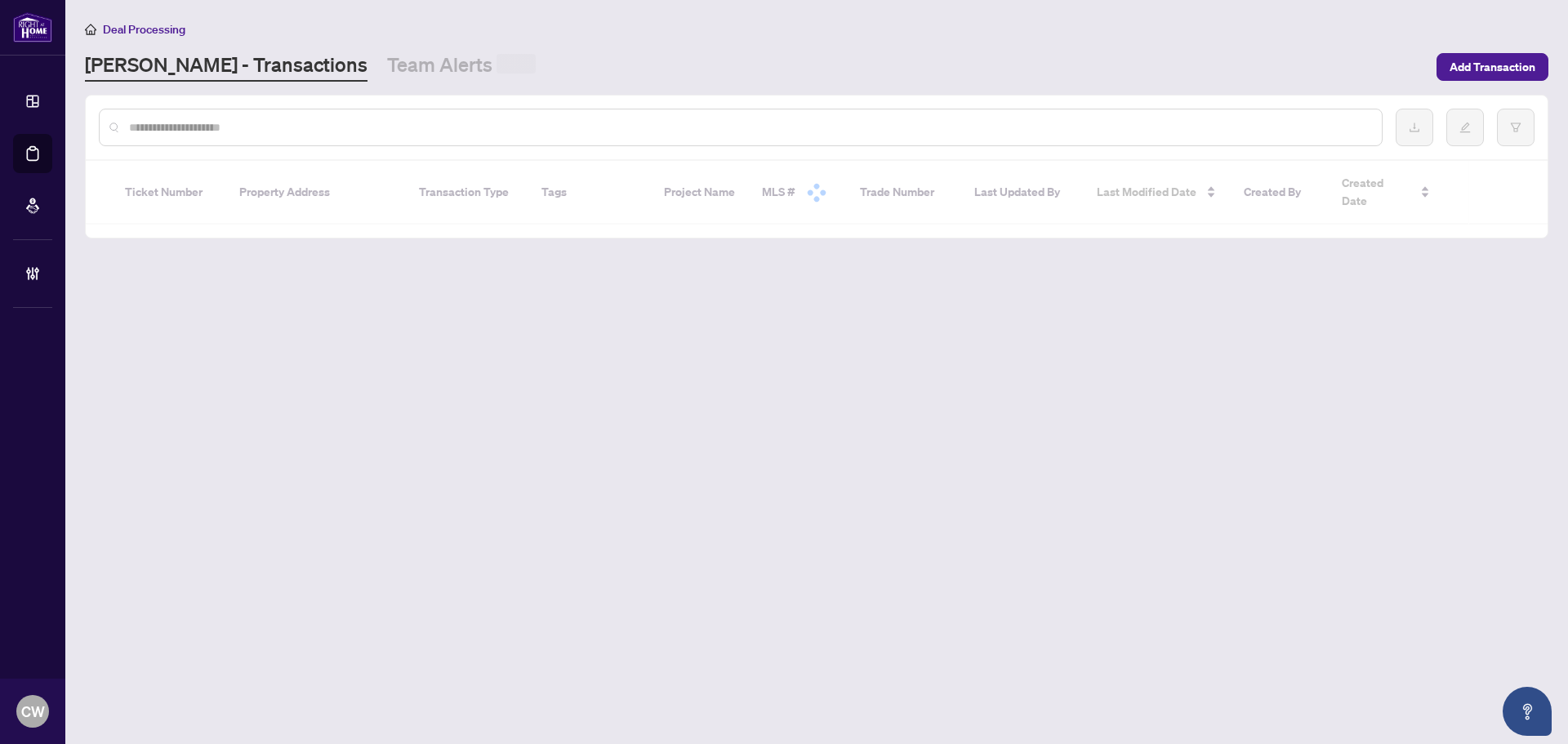
click at [313, 127] on input "text" at bounding box center [749, 127] width 1240 height 18
paste input "*******"
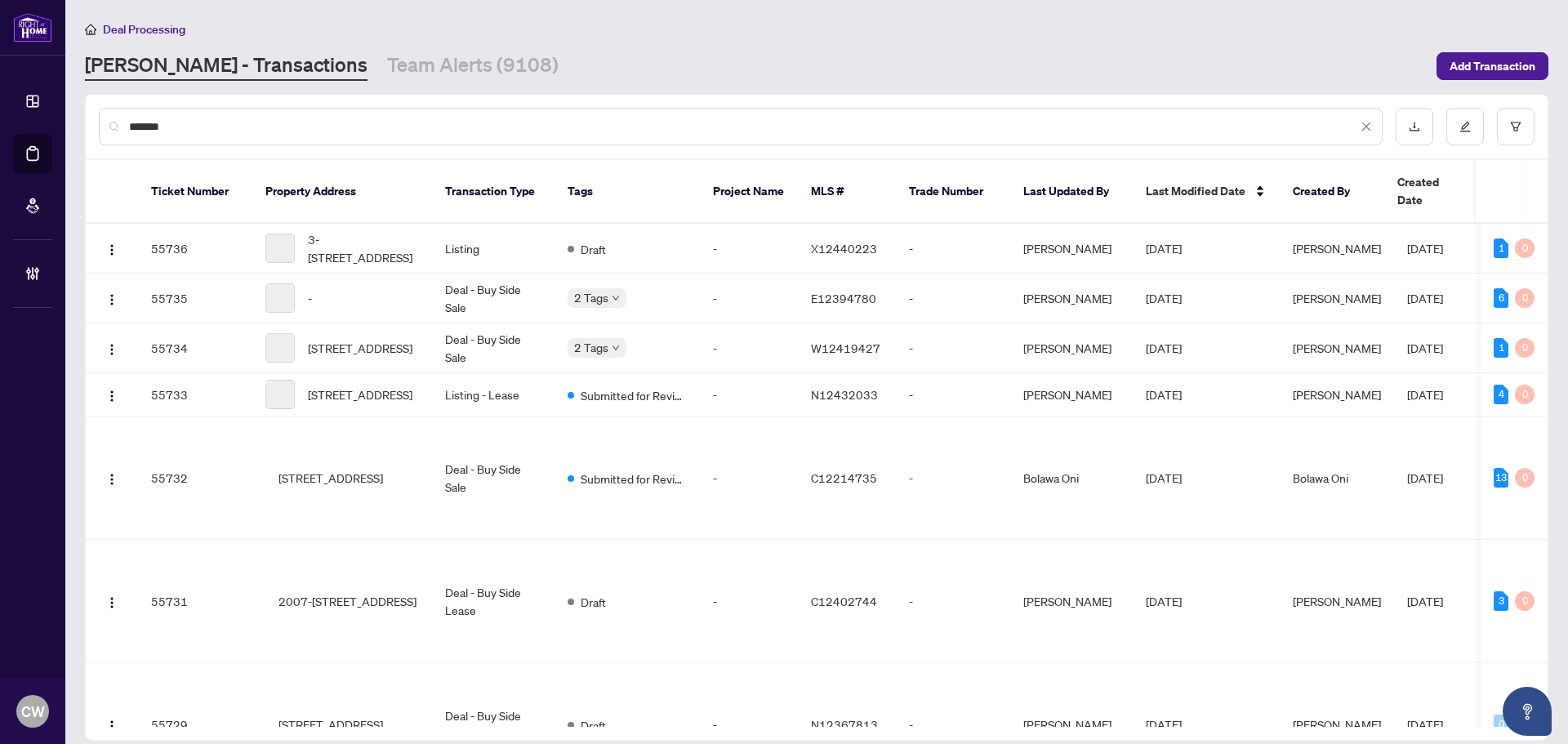
type input "*******"
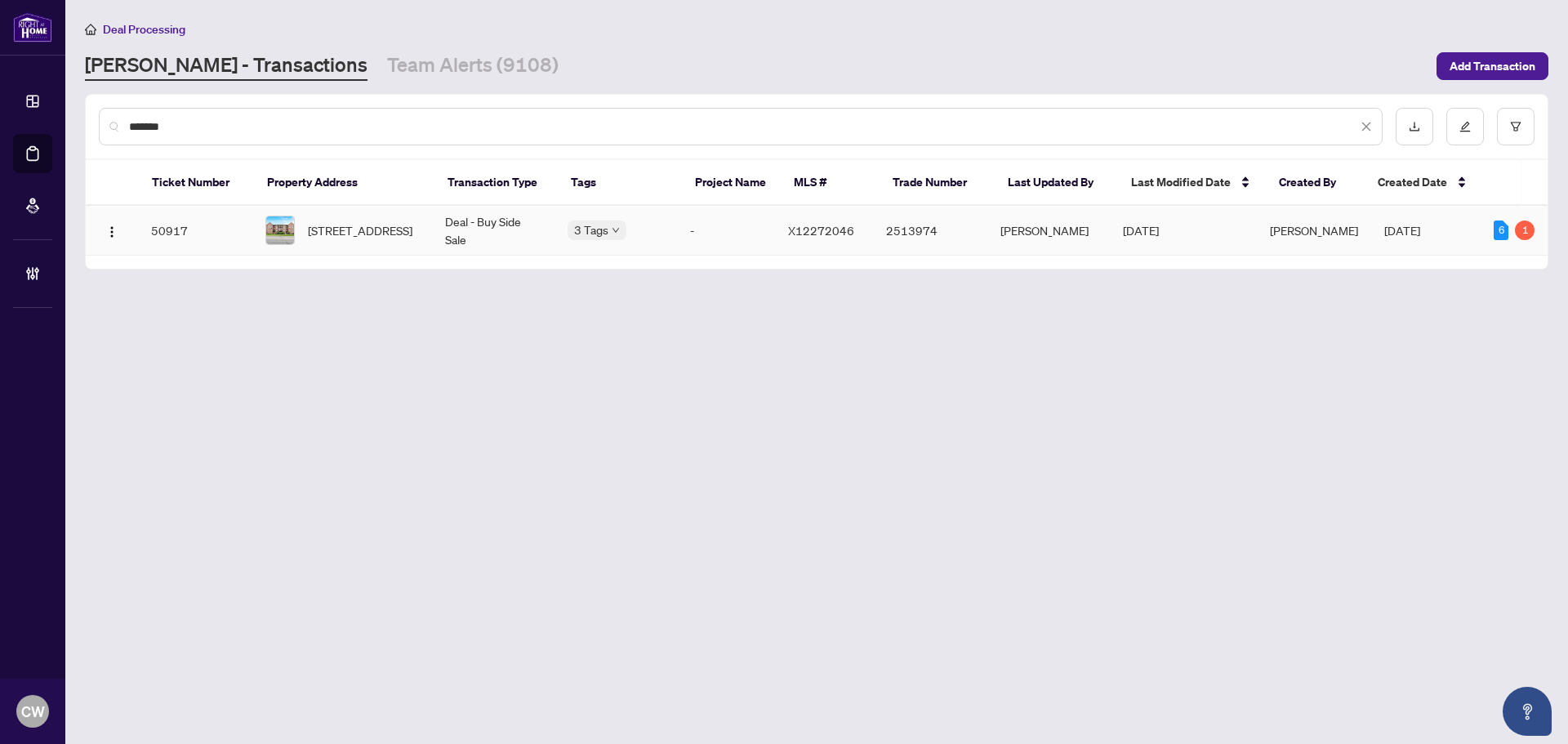
click at [345, 227] on span "[STREET_ADDRESS]" at bounding box center [361, 230] width 105 height 18
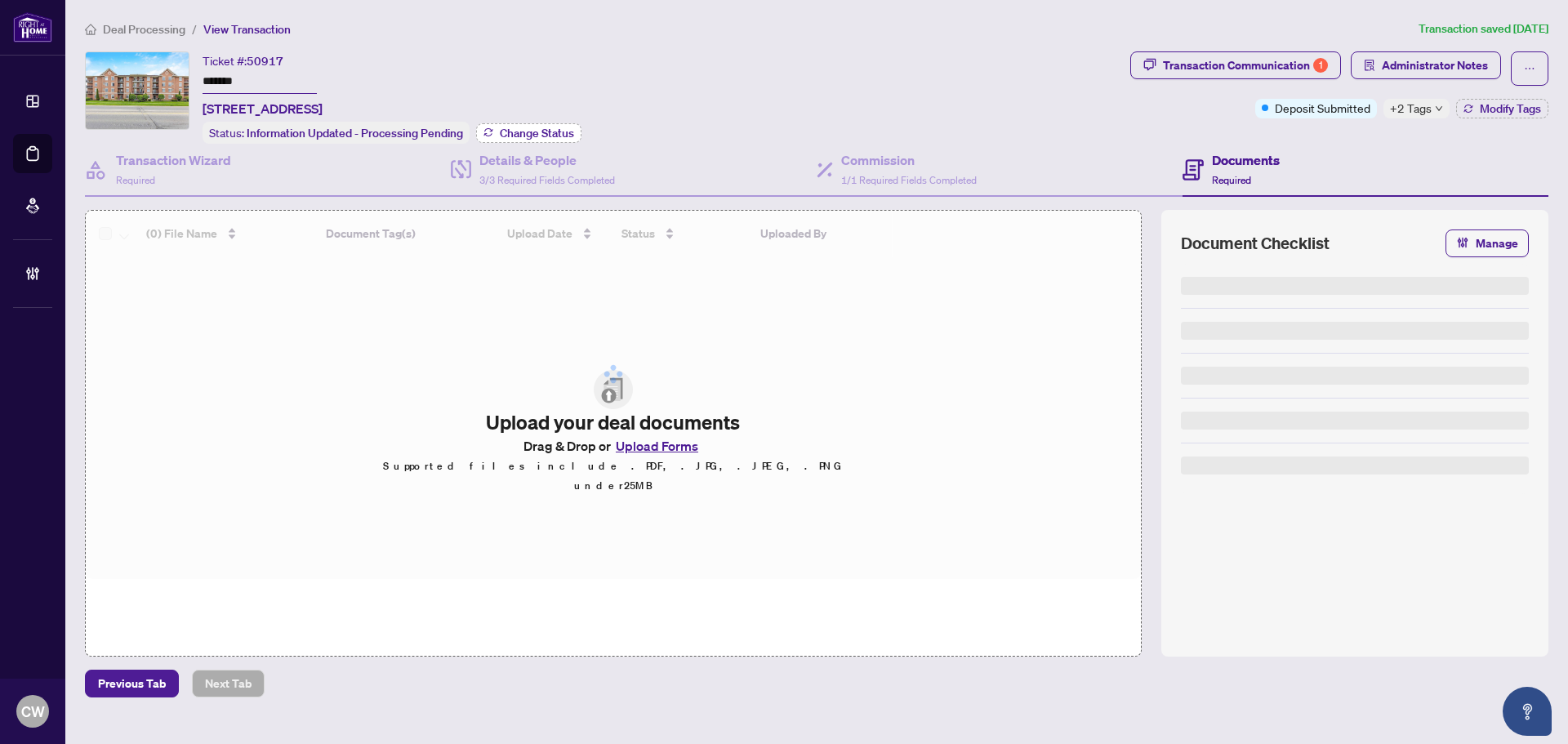
click at [509, 130] on span "Change Status" at bounding box center [537, 133] width 75 height 12
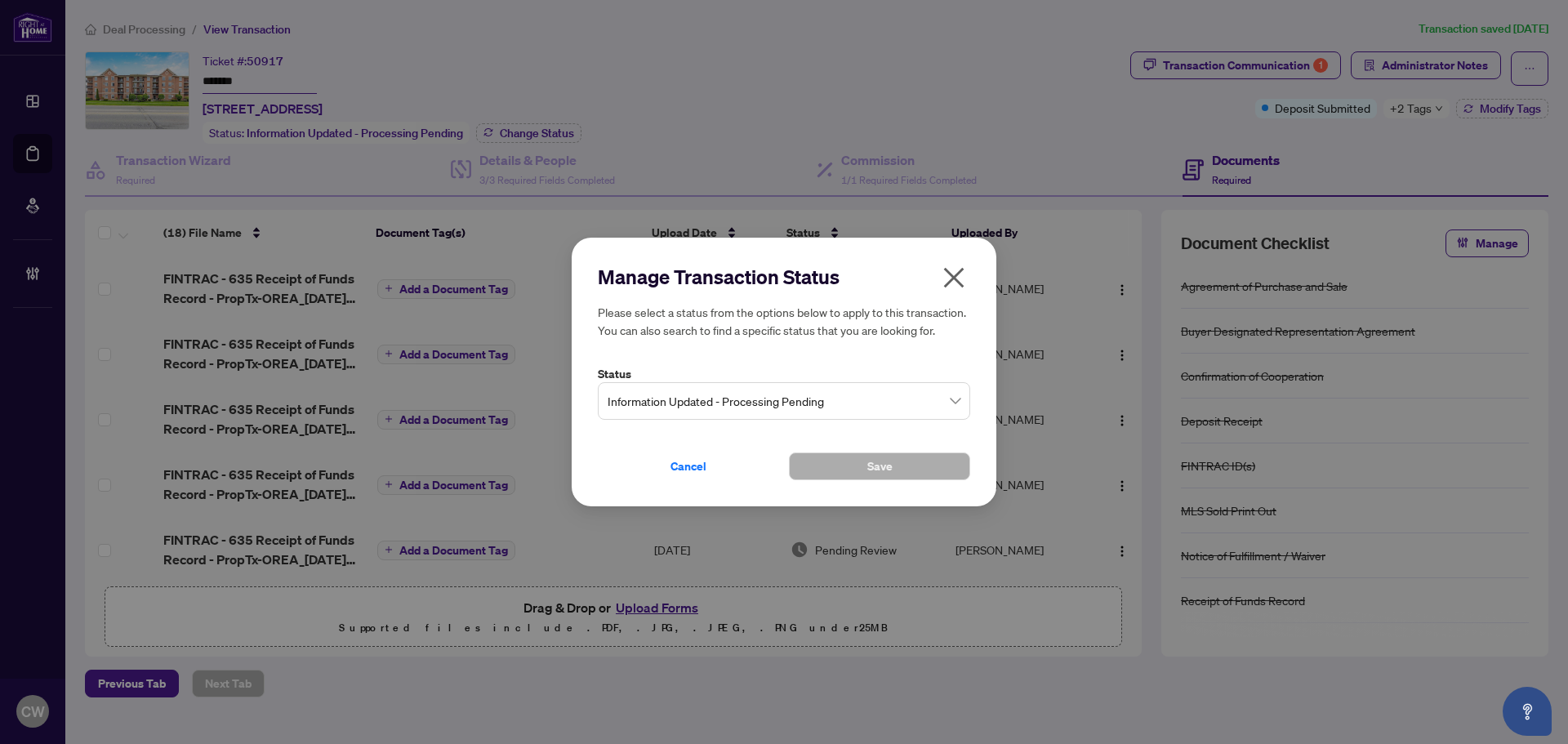
click at [657, 383] on div "Status Information Updated - Processing Pending" at bounding box center [784, 393] width 372 height 55
click at [668, 401] on span "Information Updated - Processing Pending" at bounding box center [784, 402] width 353 height 31
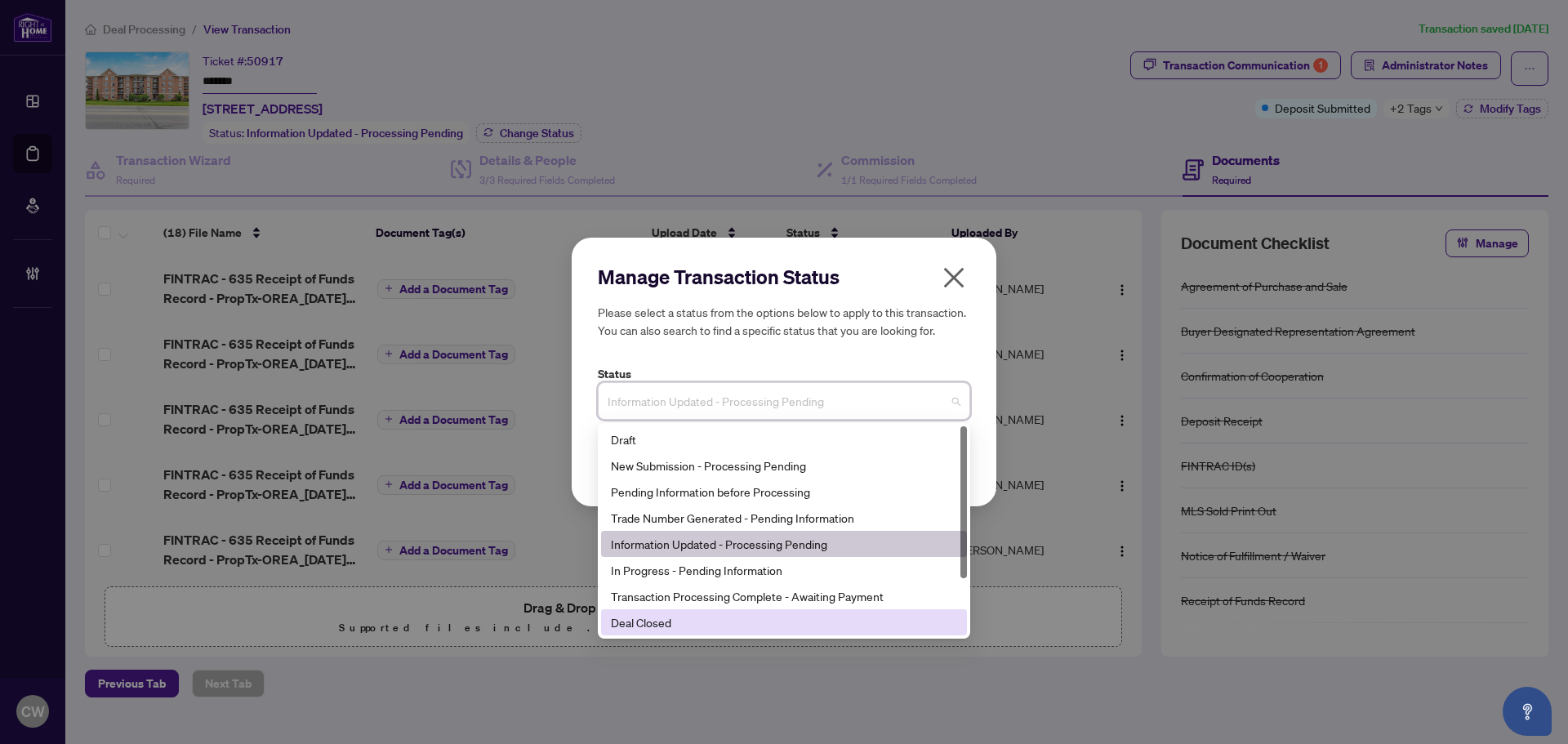
click at [720, 628] on div "Deal Closed" at bounding box center [784, 623] width 346 height 18
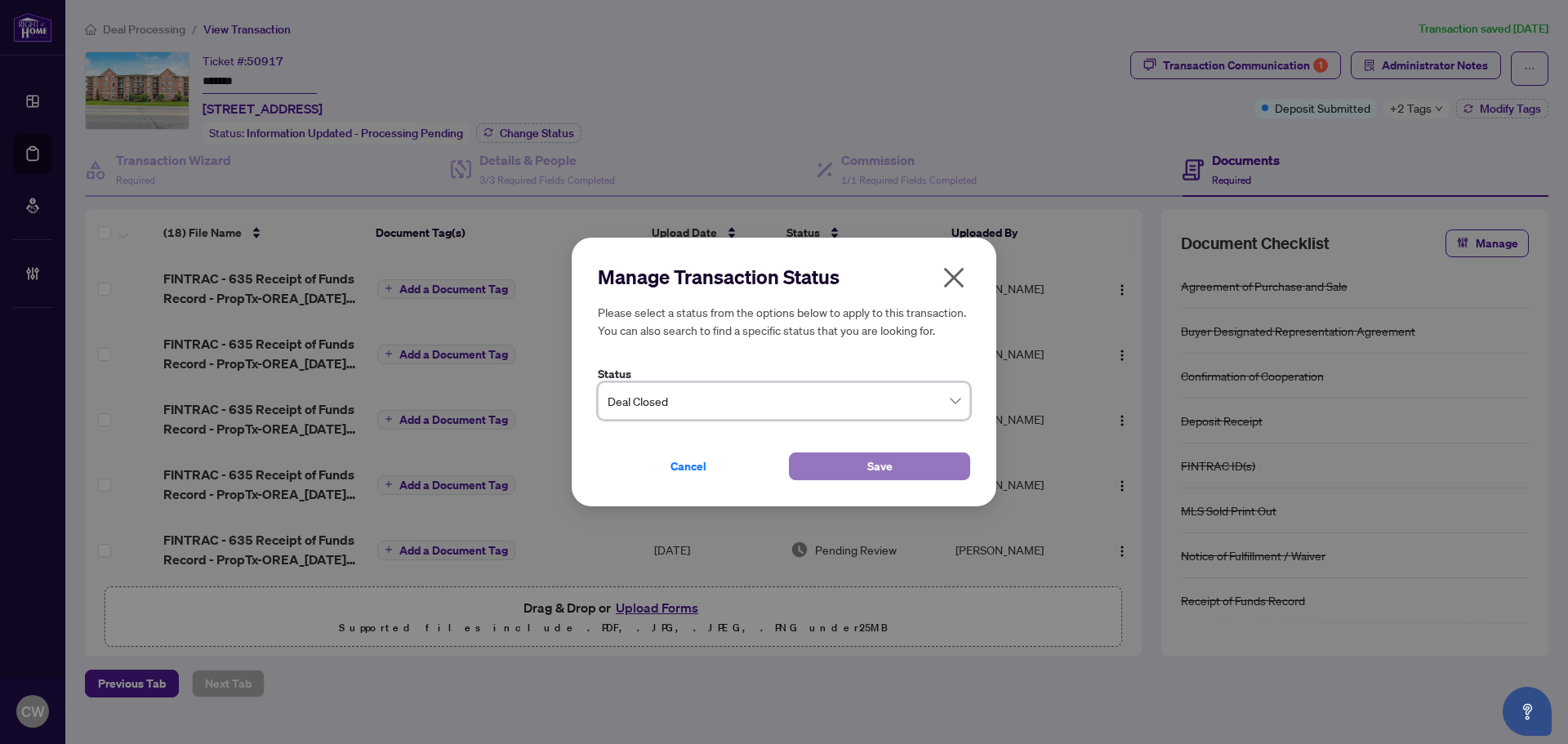
click at [872, 465] on span "Save" at bounding box center [880, 467] width 25 height 26
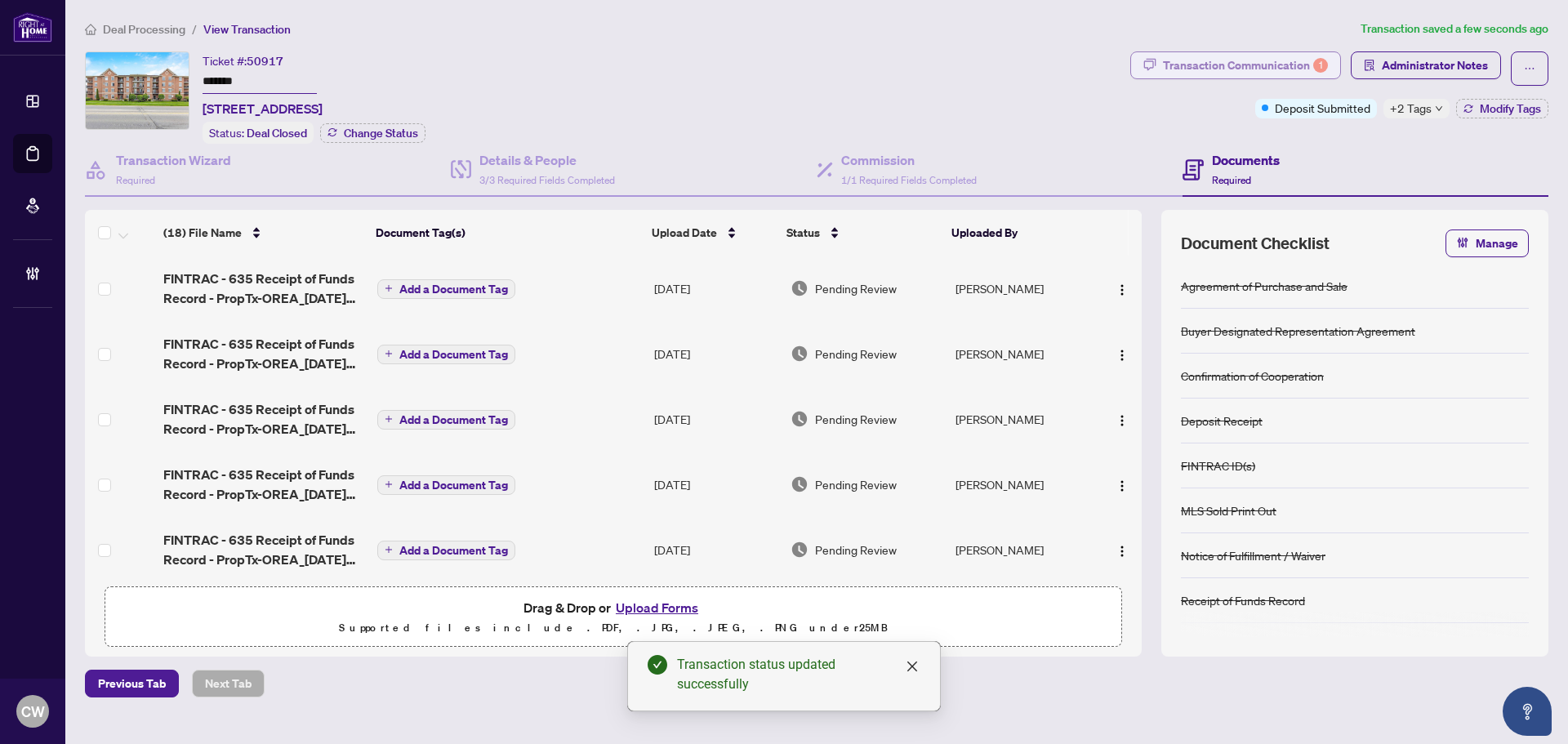
click at [1237, 51] on button "Transaction Communication 1" at bounding box center [1235, 65] width 210 height 28
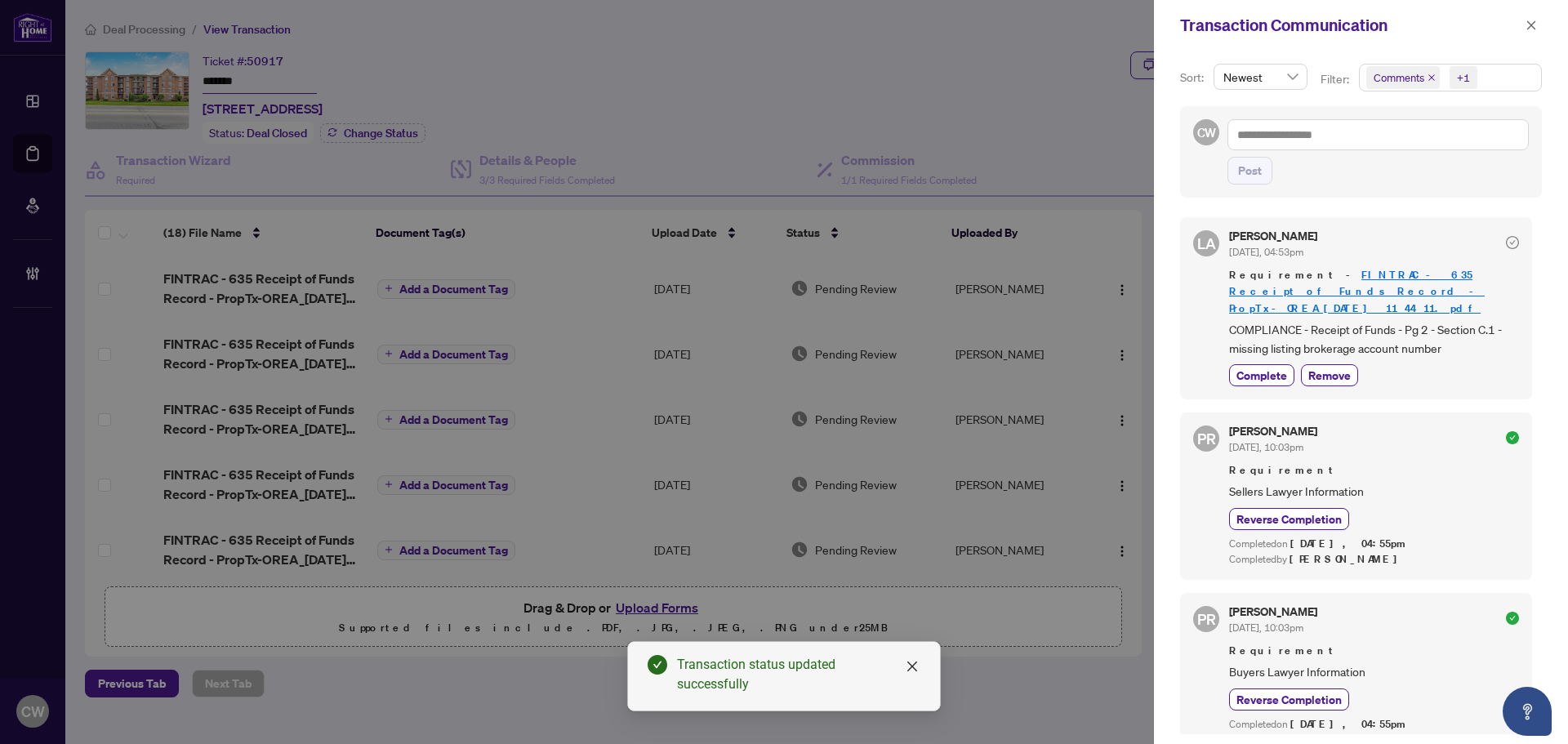
click at [1428, 75] on icon "close" at bounding box center [1432, 78] width 8 height 8
click at [1535, 31] on icon "close" at bounding box center [1532, 25] width 12 height 12
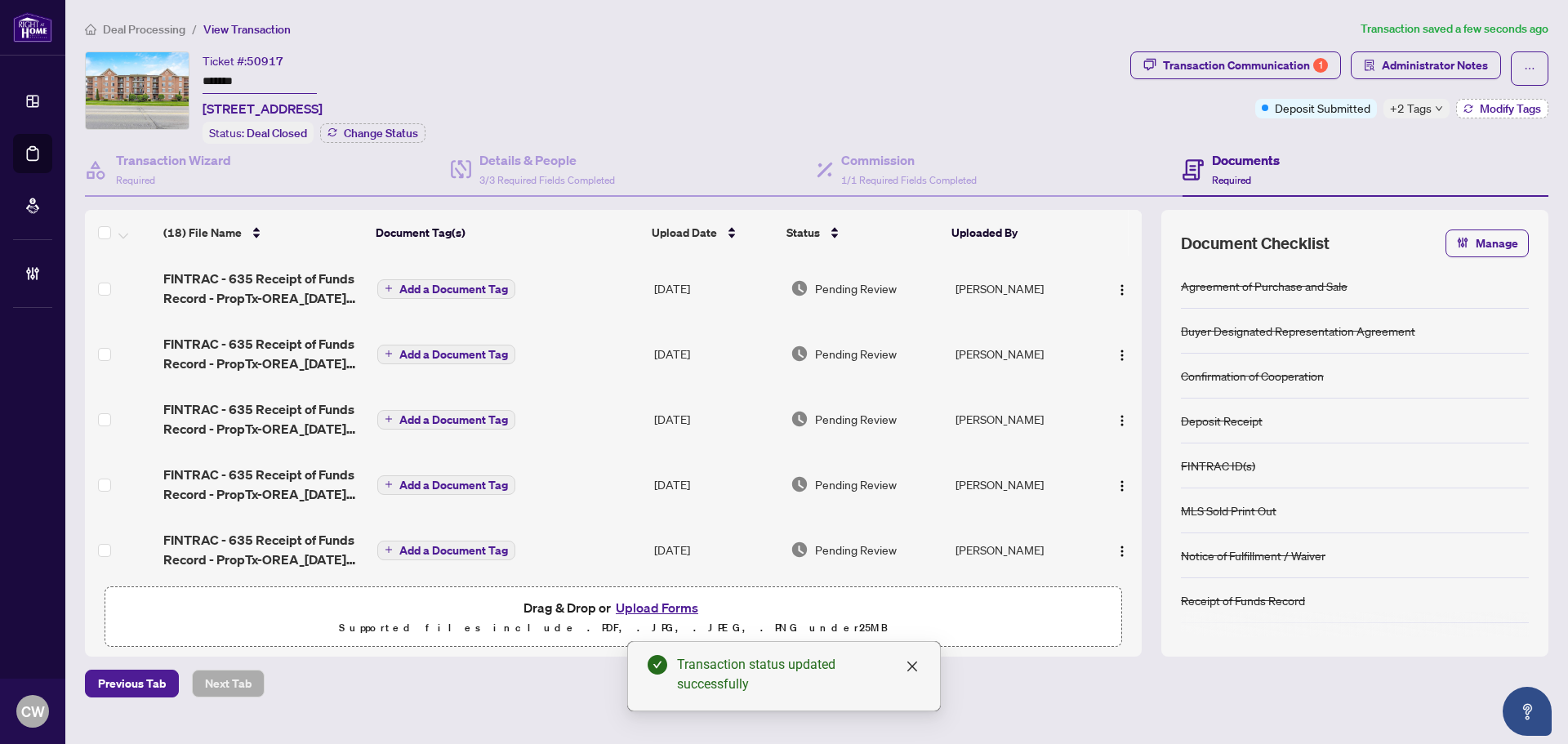
click at [1526, 105] on span "Modify Tags" at bounding box center [1510, 109] width 61 height 12
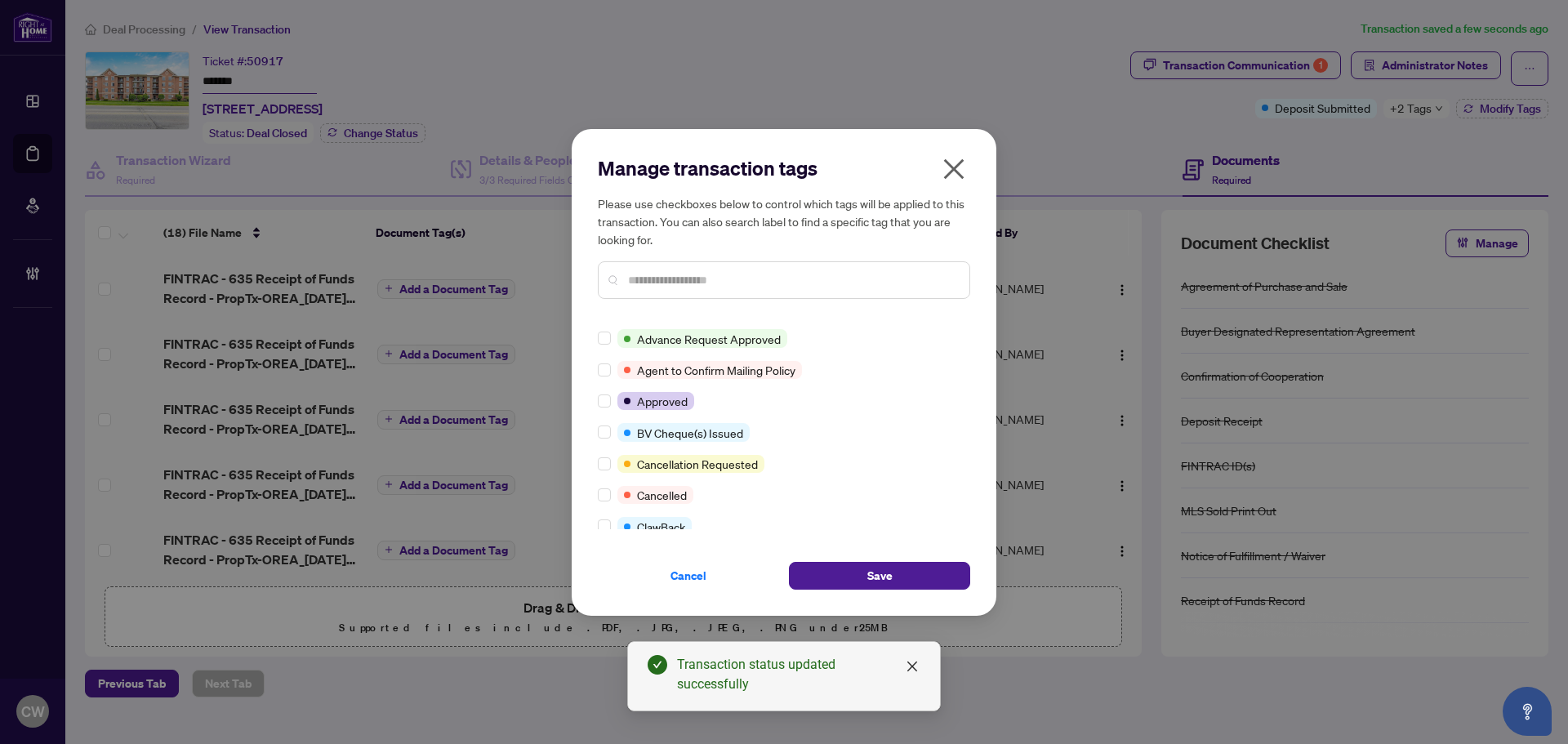
scroll to position [163, 0]
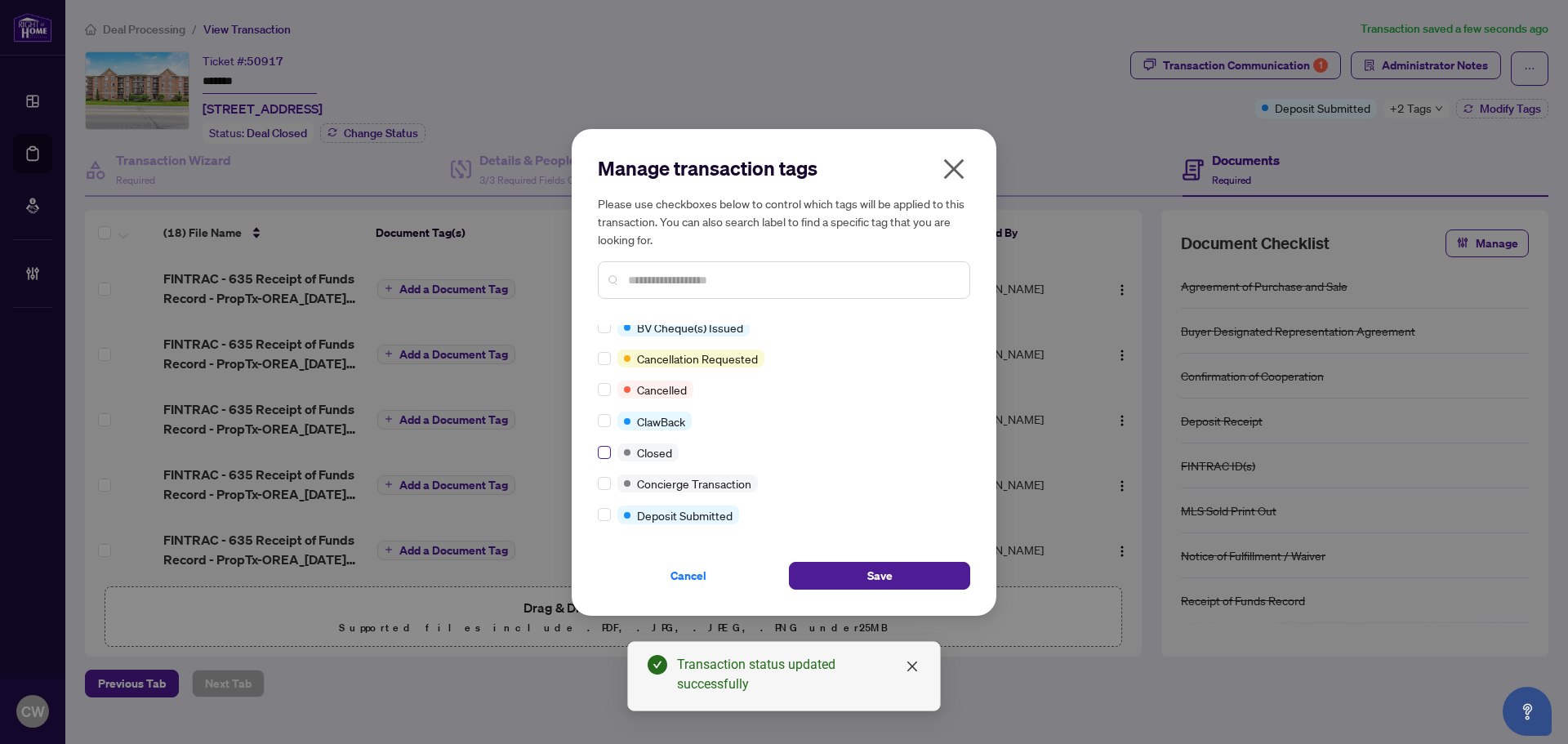
click at [606, 460] on label at bounding box center [604, 452] width 13 height 18
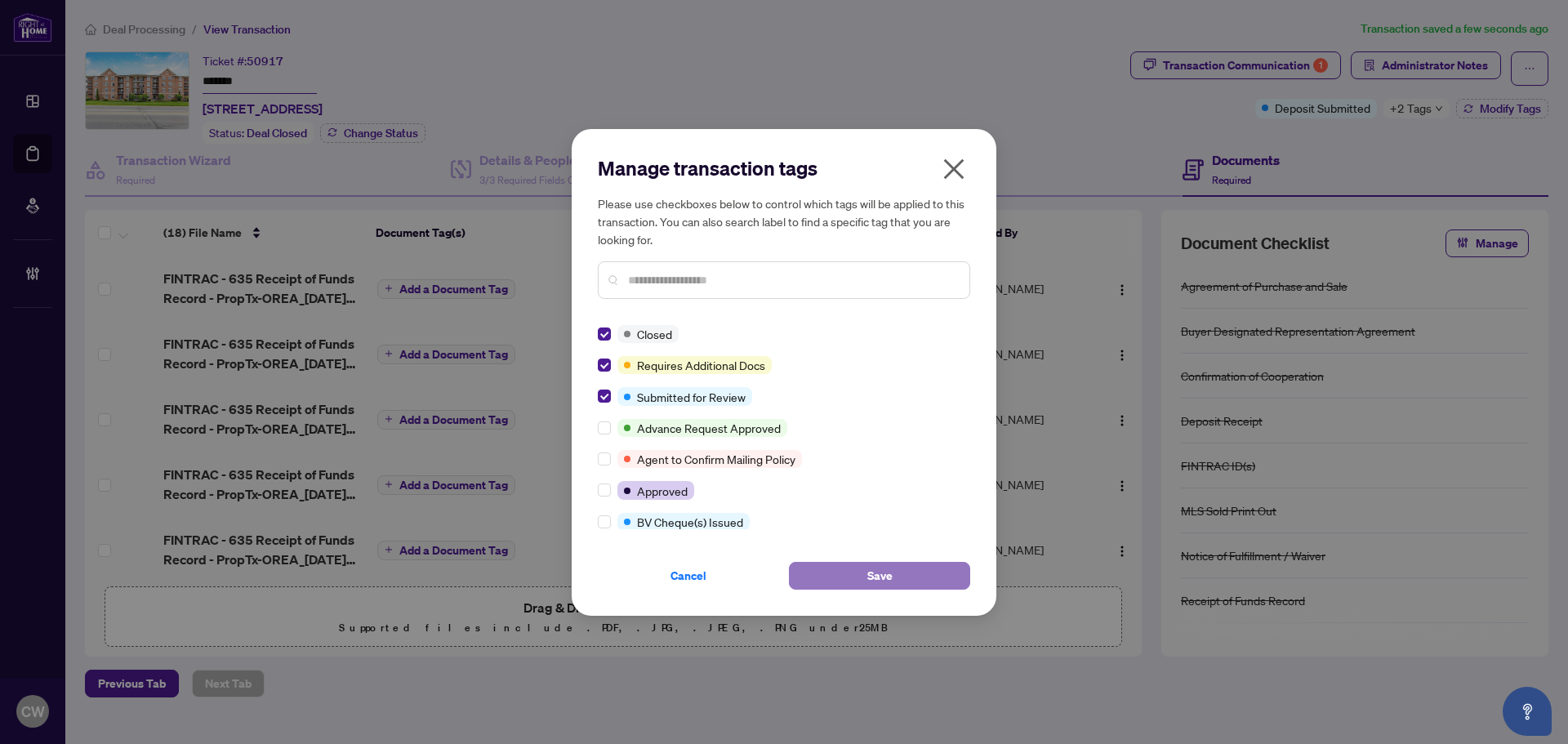
click at [868, 565] on span "Save" at bounding box center [880, 575] width 25 height 26
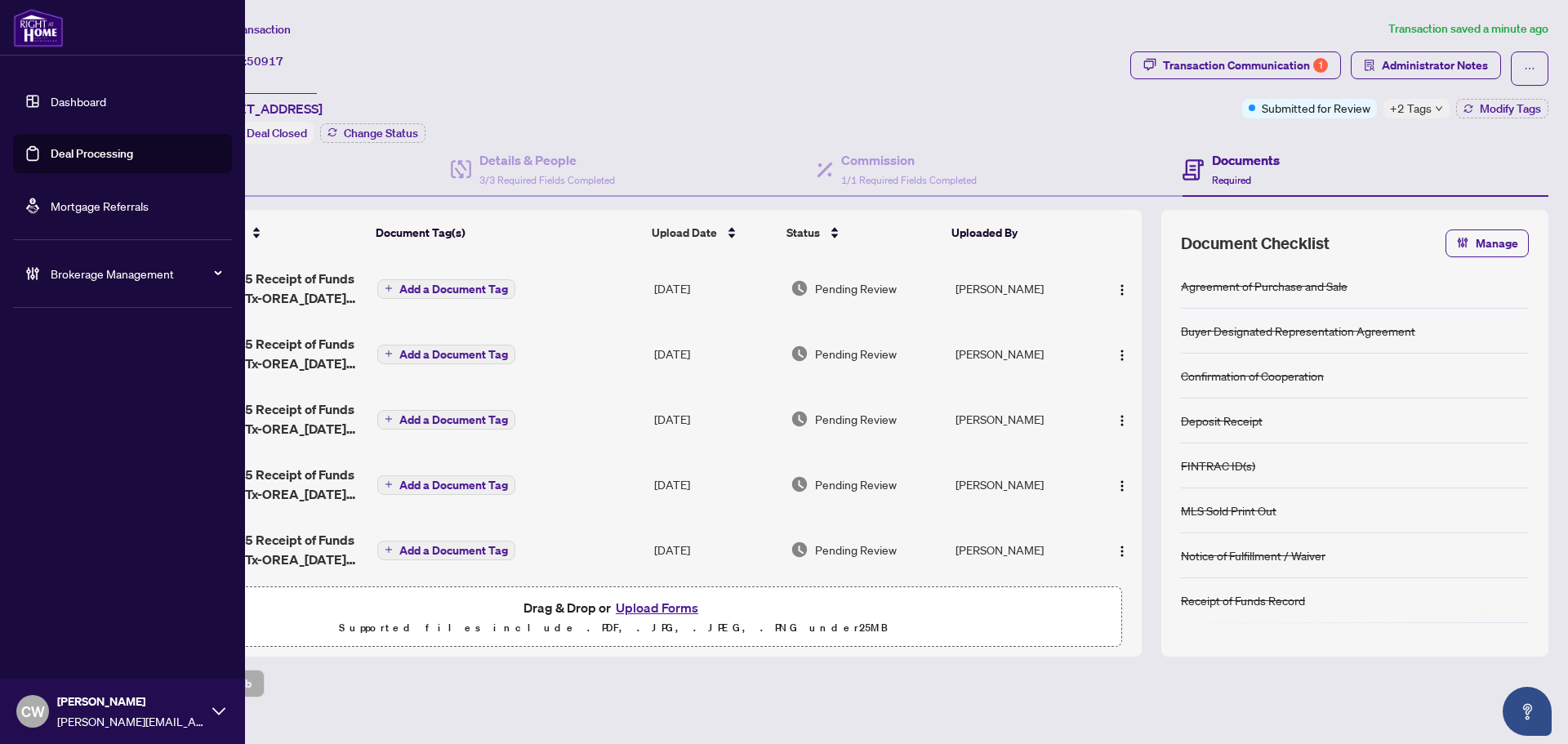
click at [50, 158] on link "Deal Processing" at bounding box center [91, 153] width 82 height 15
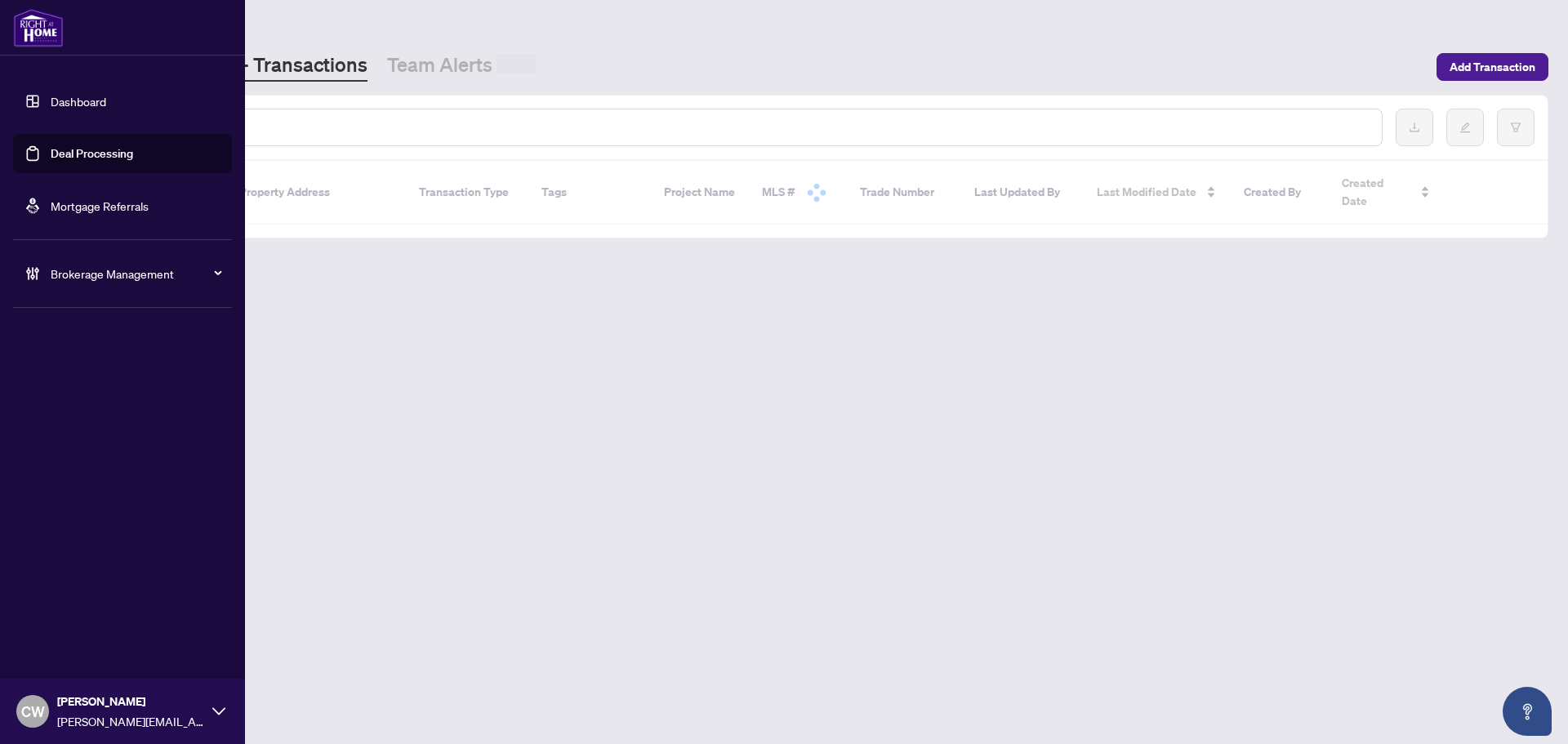
click at [267, 122] on input "text" at bounding box center [749, 127] width 1240 height 18
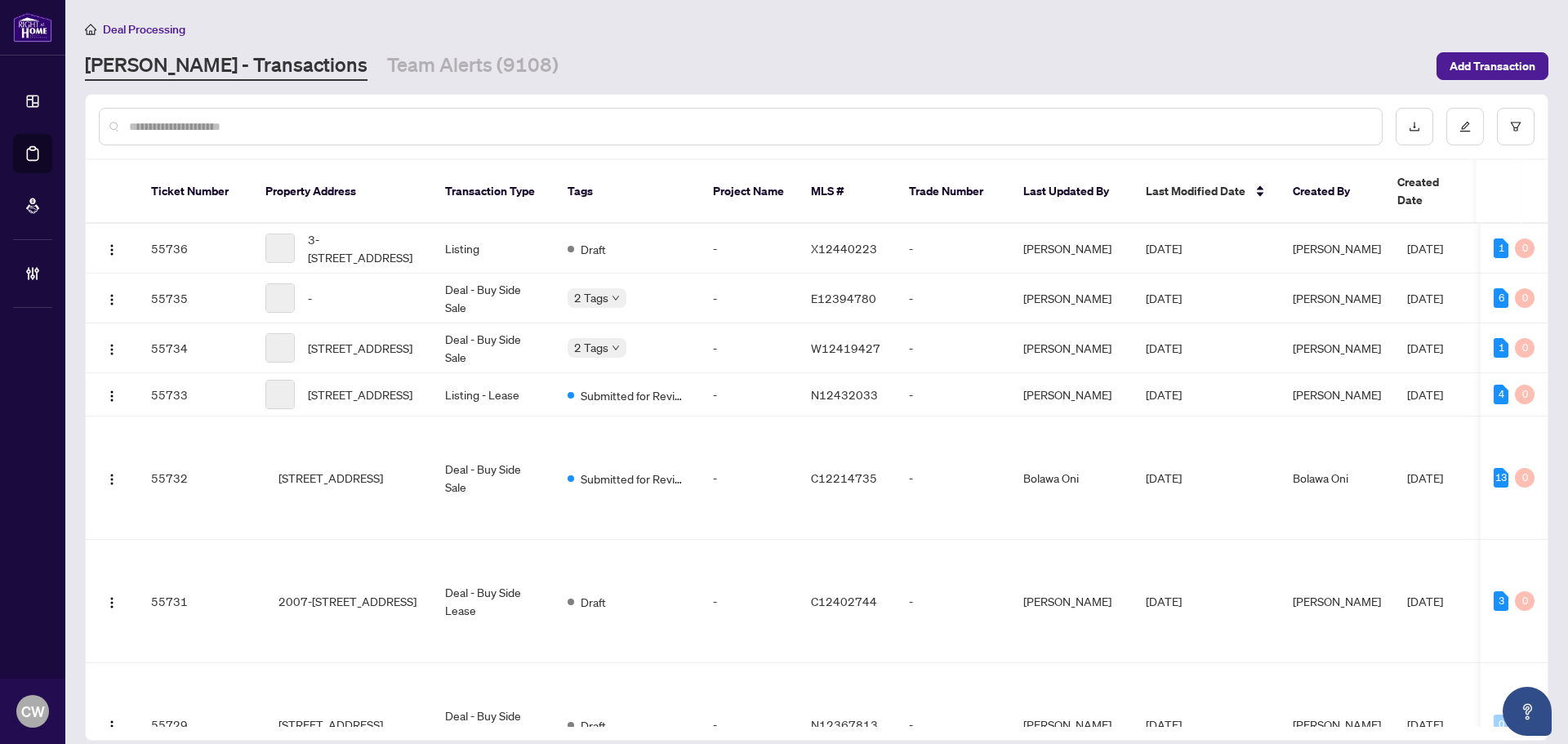
paste input "*******"
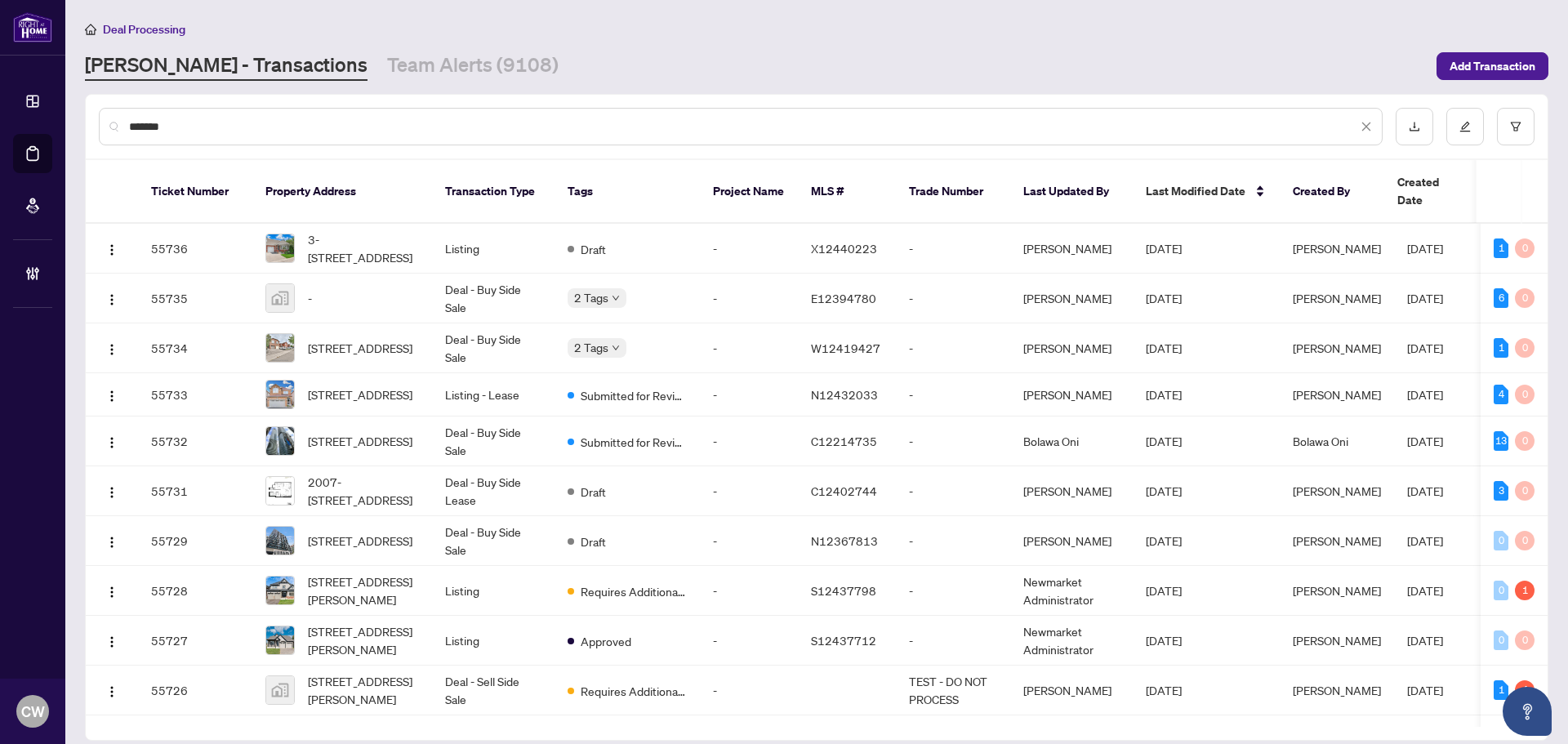
type input "*******"
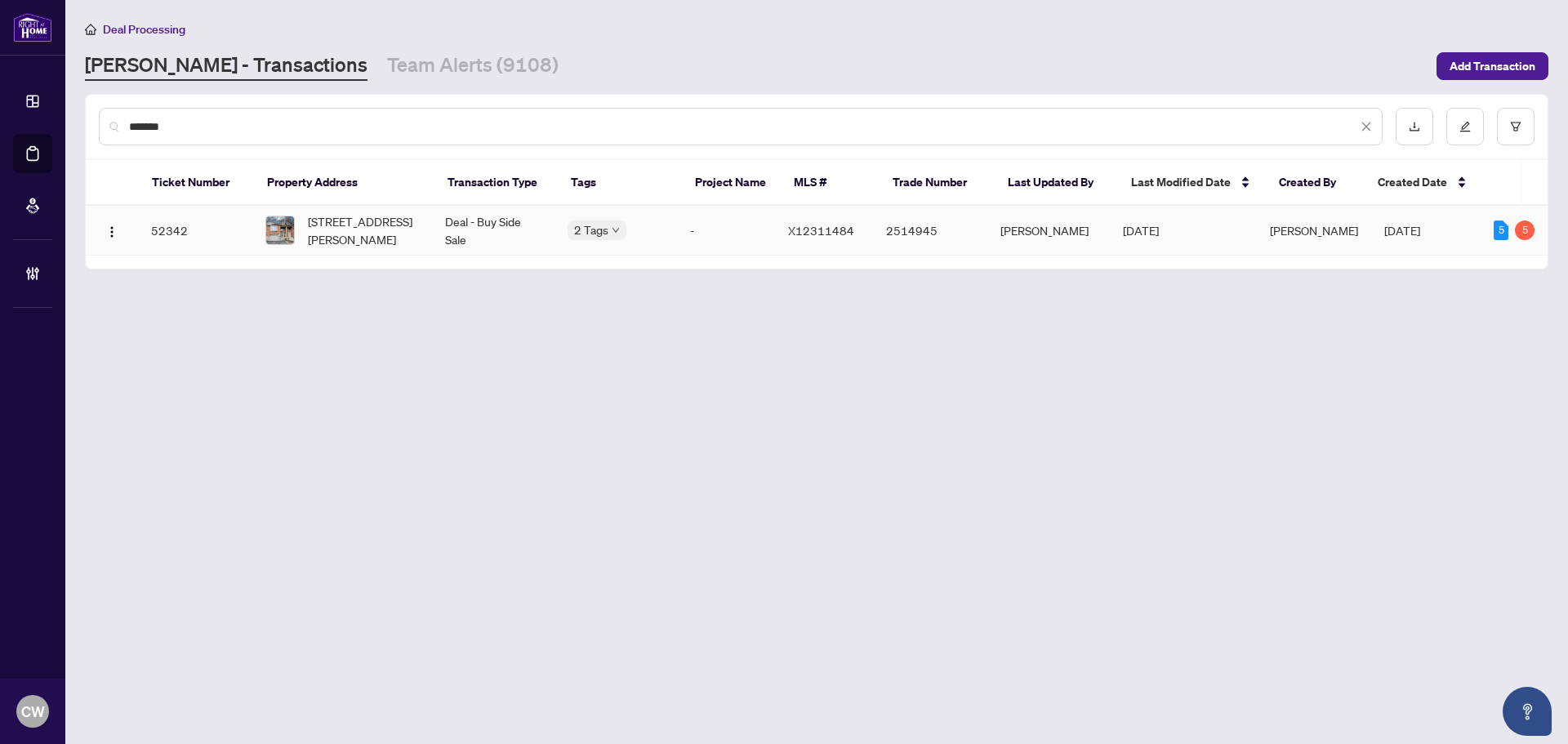
click at [391, 227] on span "[STREET_ADDRESS][PERSON_NAME]" at bounding box center [364, 230] width 112 height 36
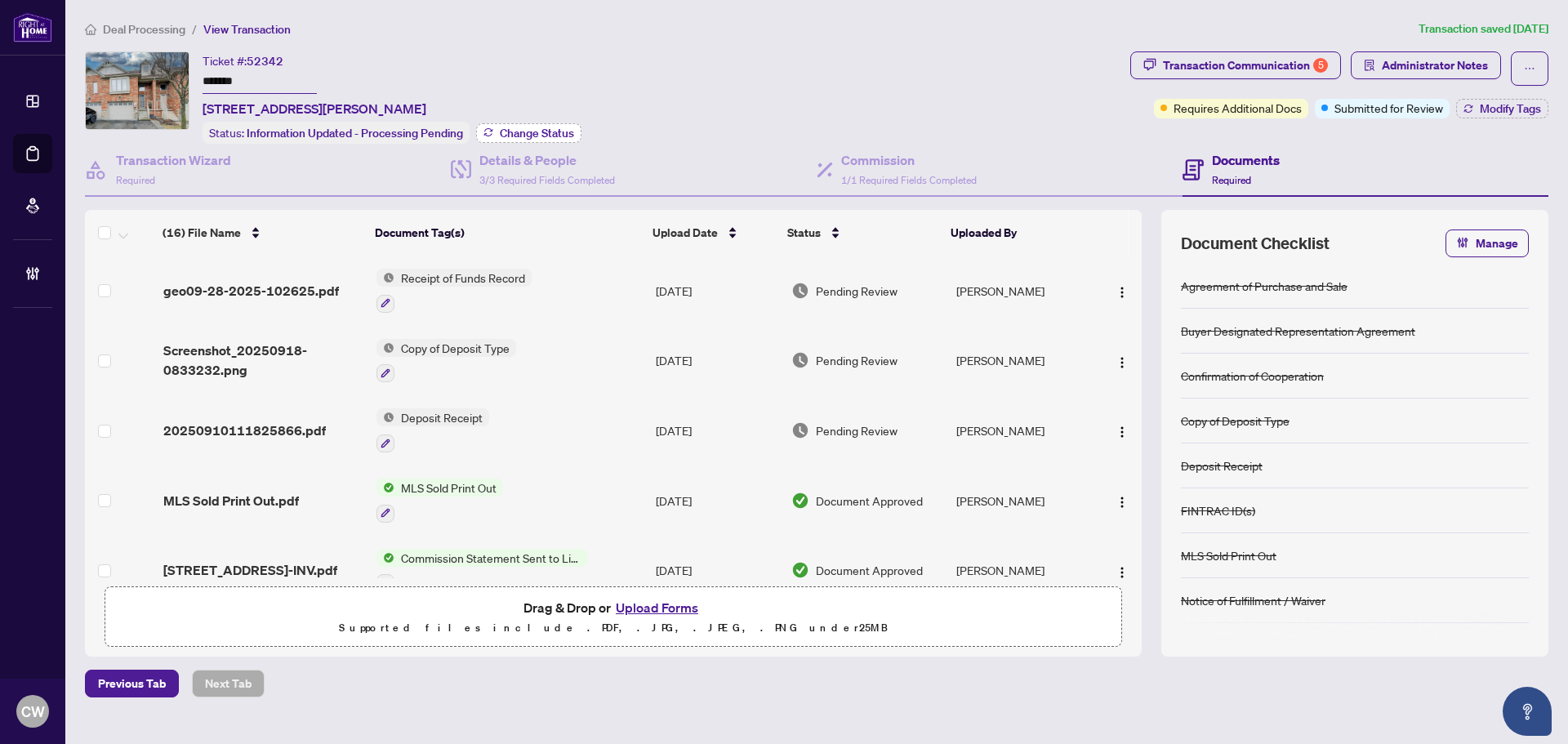
click at [553, 132] on span "Change Status" at bounding box center [537, 133] width 75 height 12
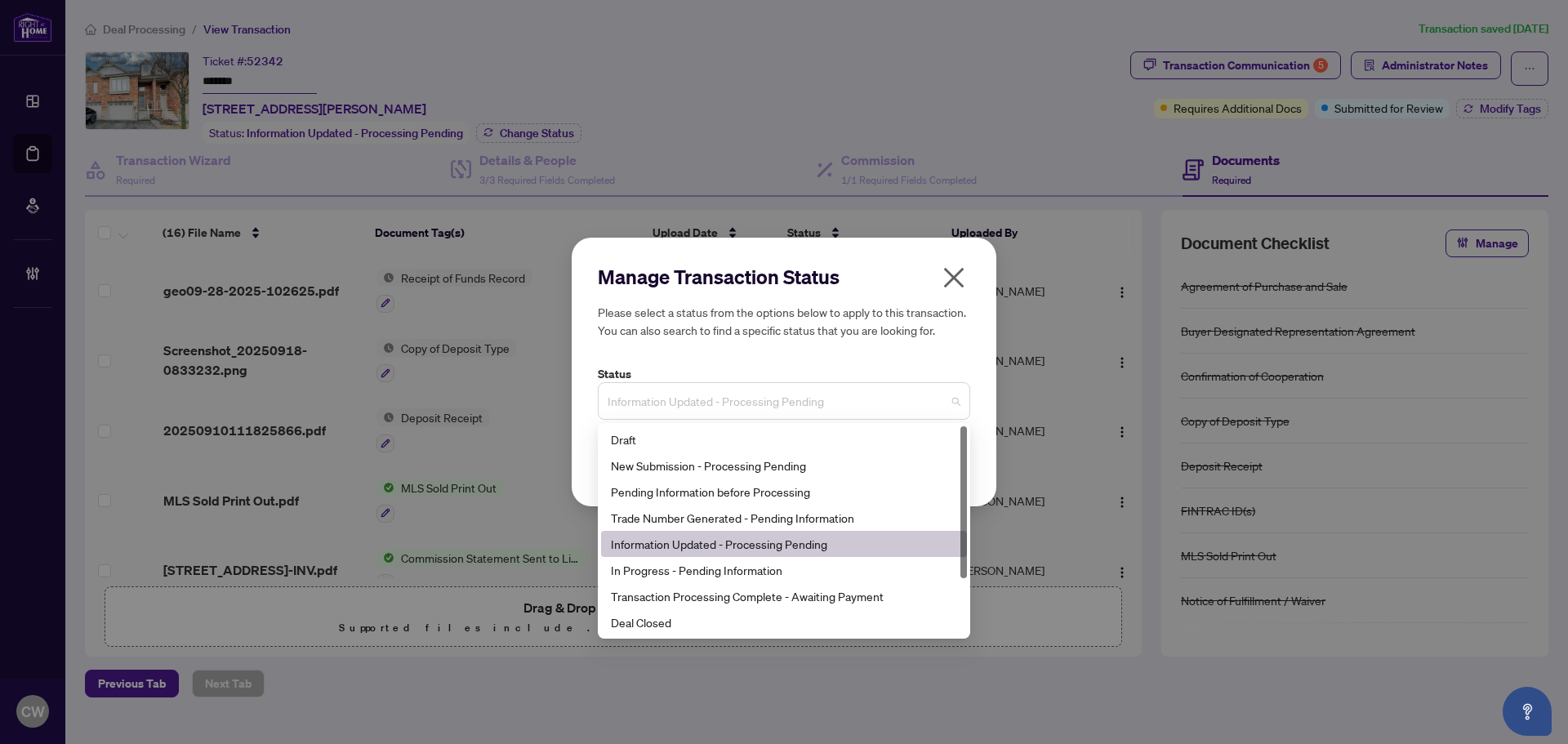
click at [771, 417] on span "Information Updated - Processing Pending" at bounding box center [784, 402] width 353 height 31
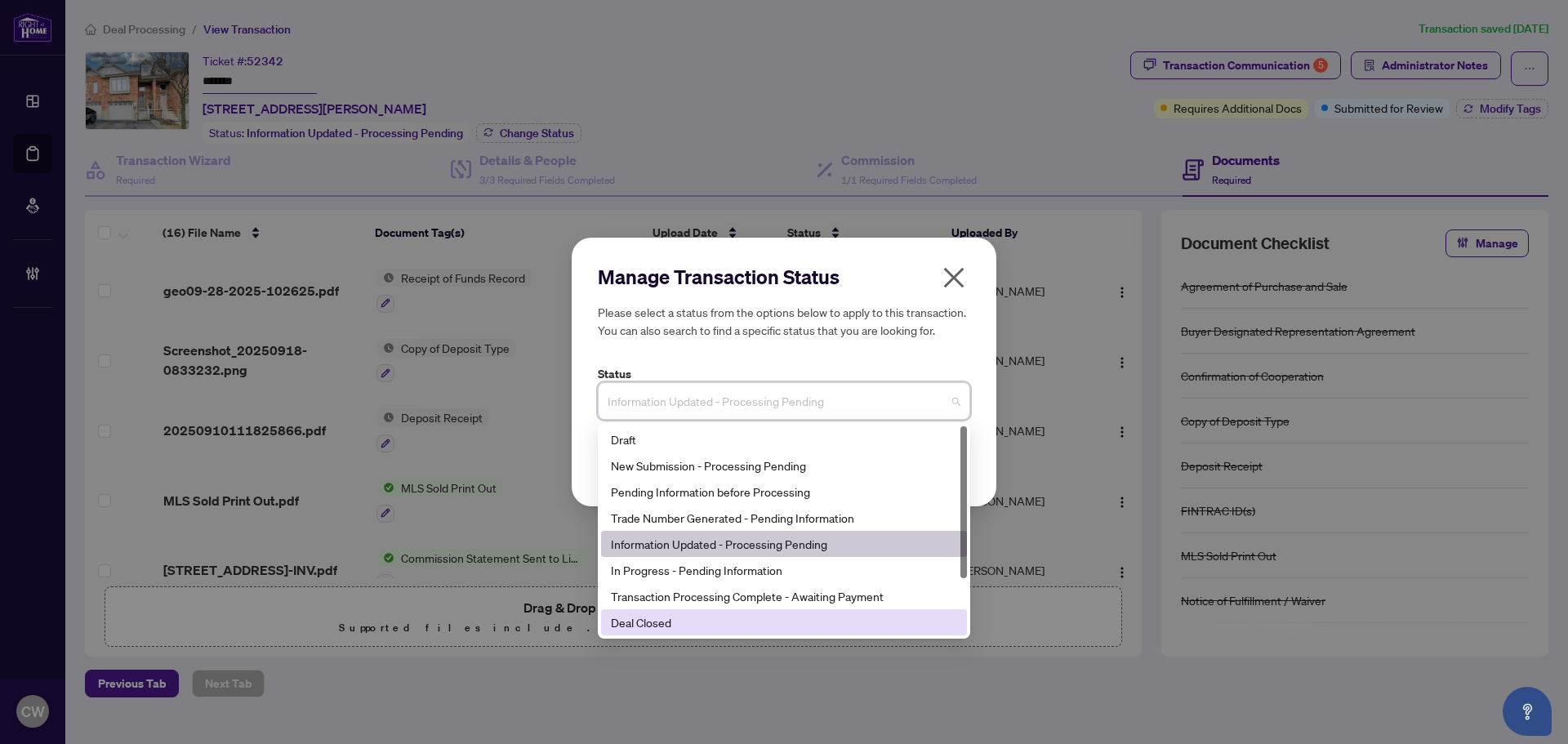
click at [732, 619] on div "Deal Closed" at bounding box center [784, 623] width 346 height 18
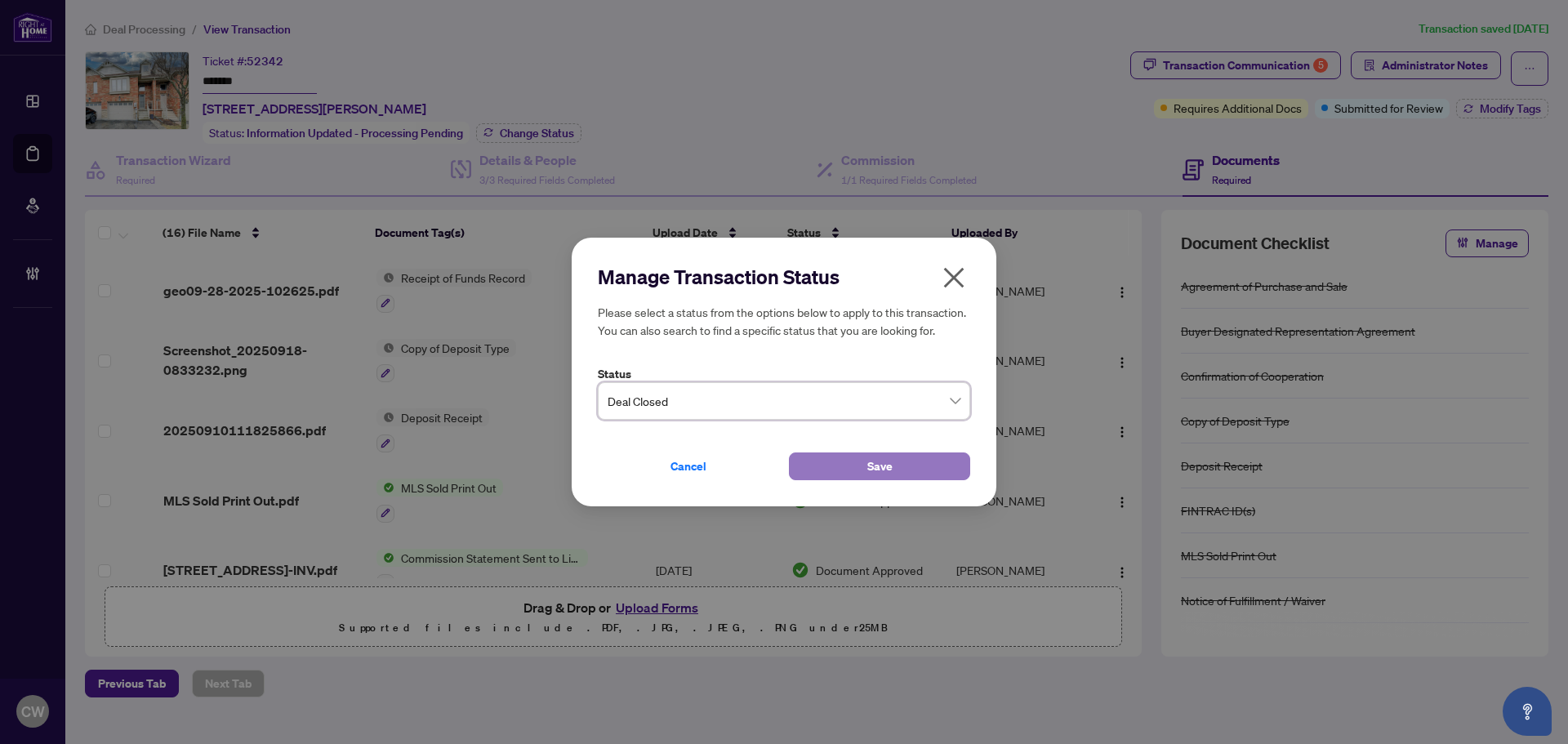
click at [869, 466] on span "Save" at bounding box center [880, 467] width 25 height 26
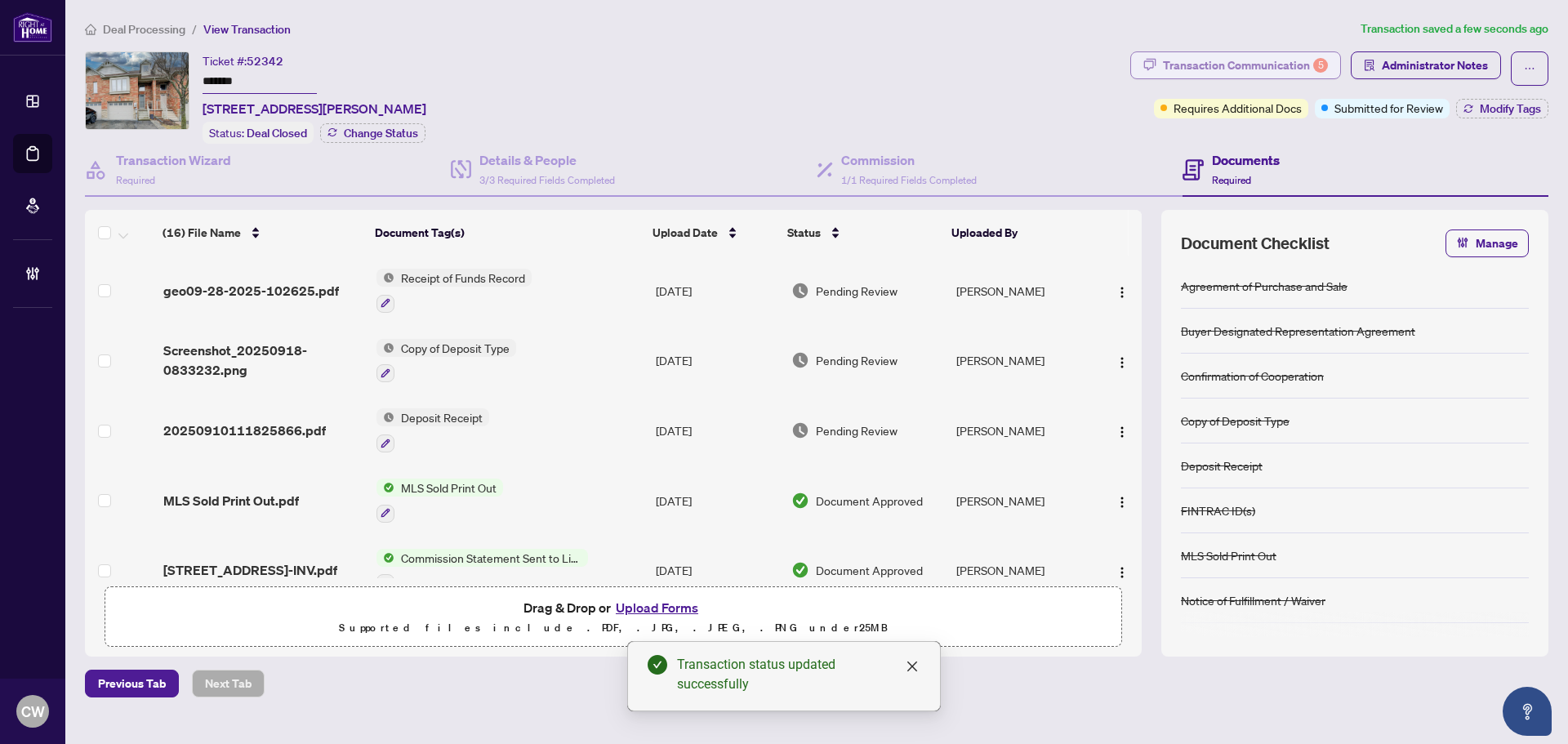
click at [1309, 69] on div "Transaction Communication 5" at bounding box center [1246, 65] width 165 height 26
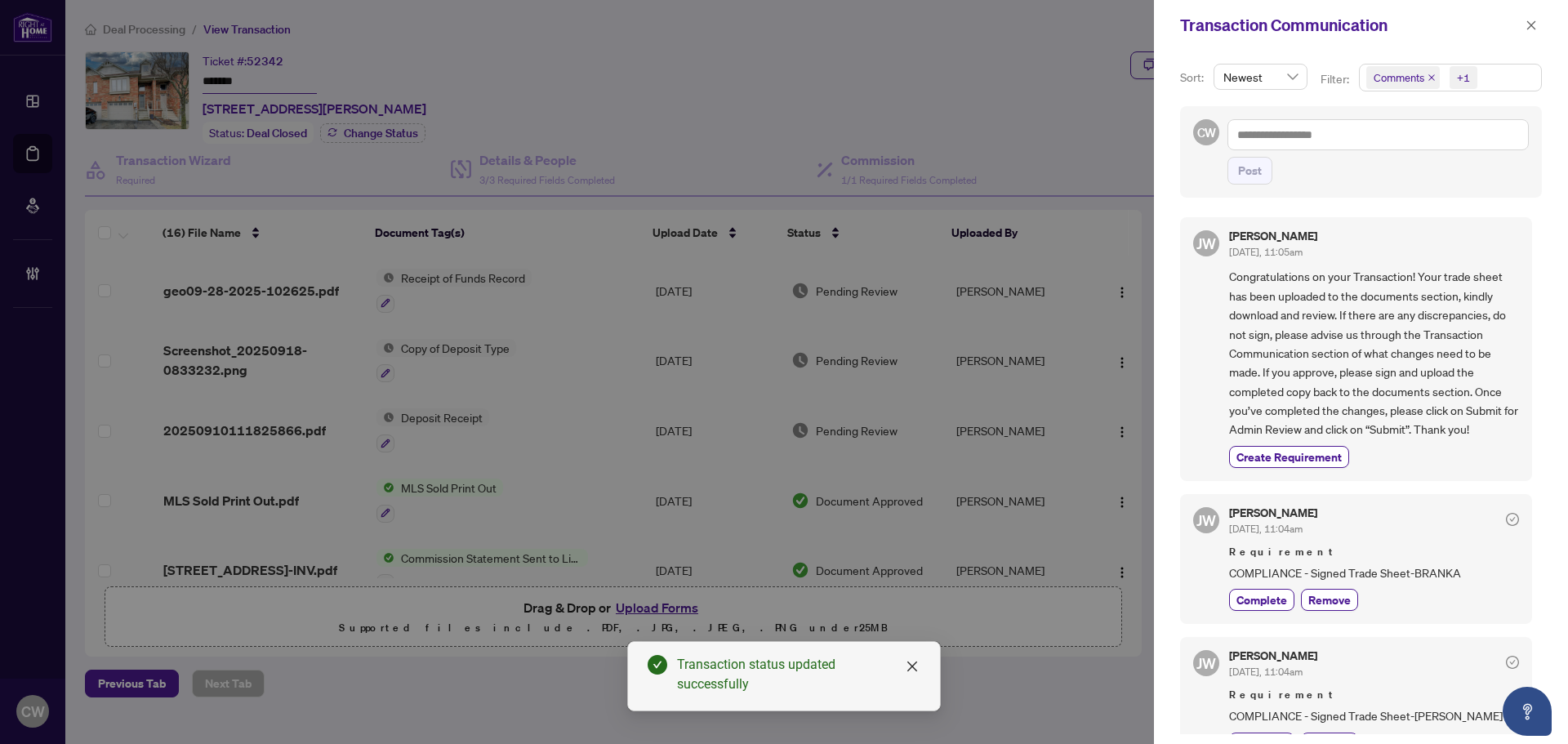
click at [1428, 80] on icon "close" at bounding box center [1431, 78] width 7 height 7
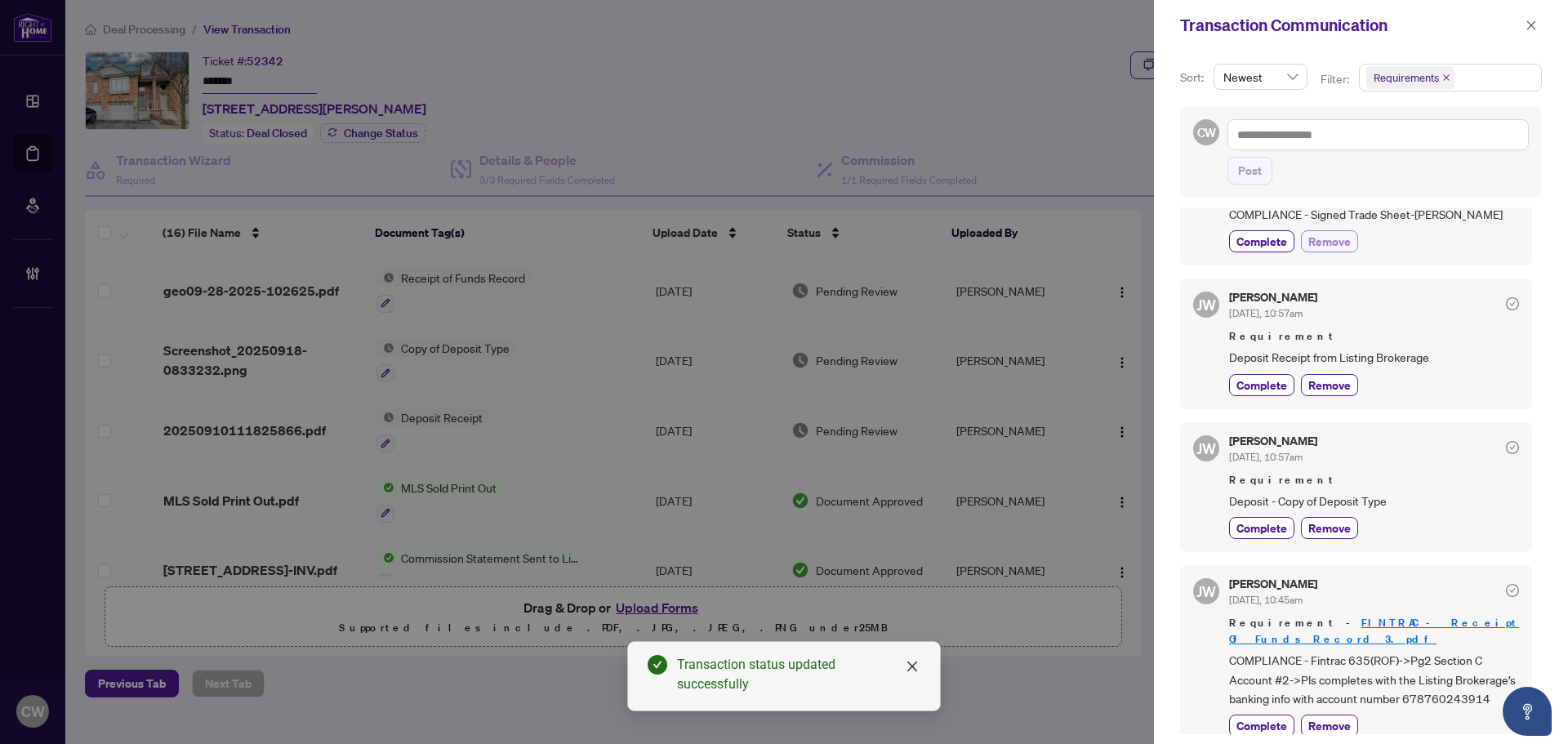
scroll to position [243, 0]
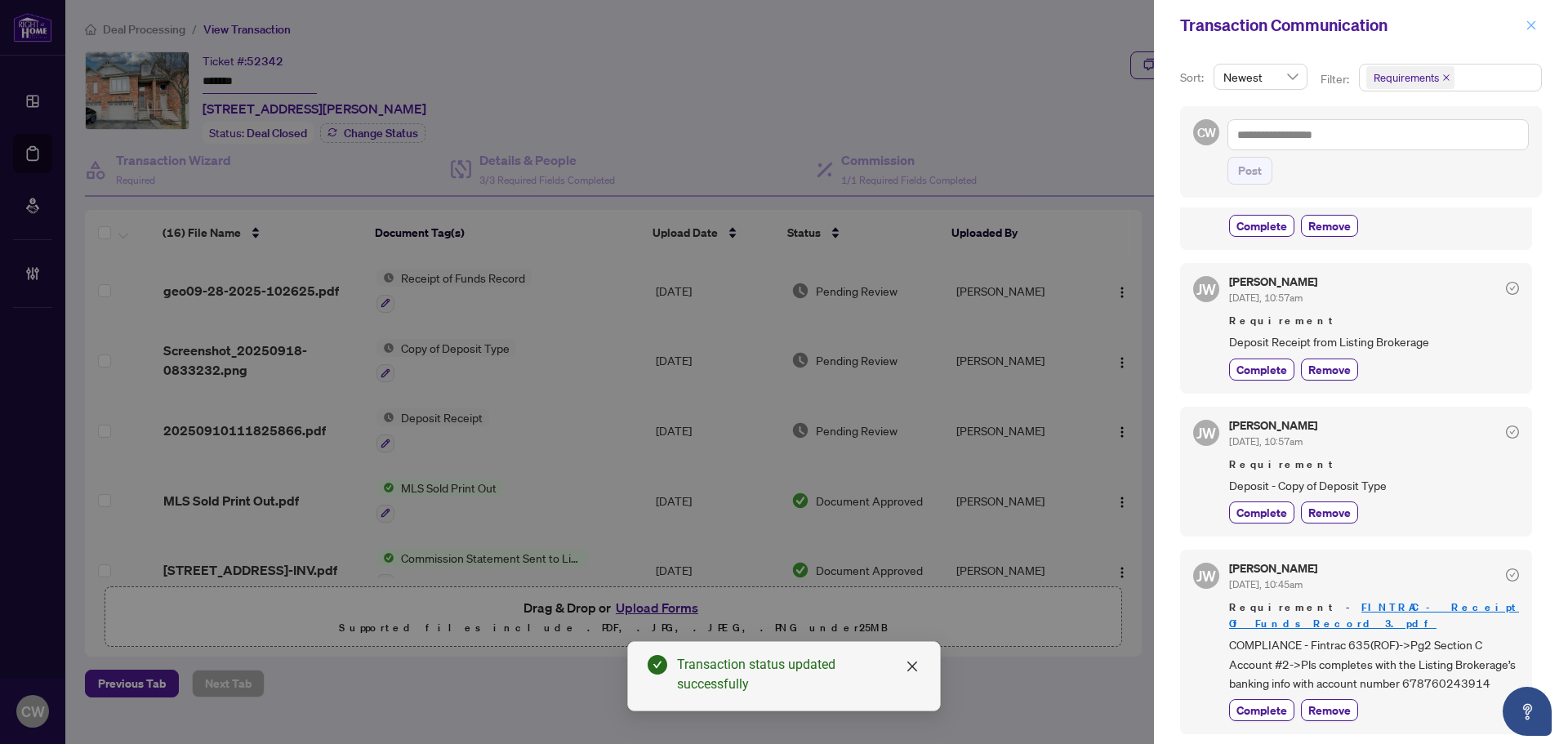
click at [1532, 29] on icon "close" at bounding box center [1532, 25] width 12 height 12
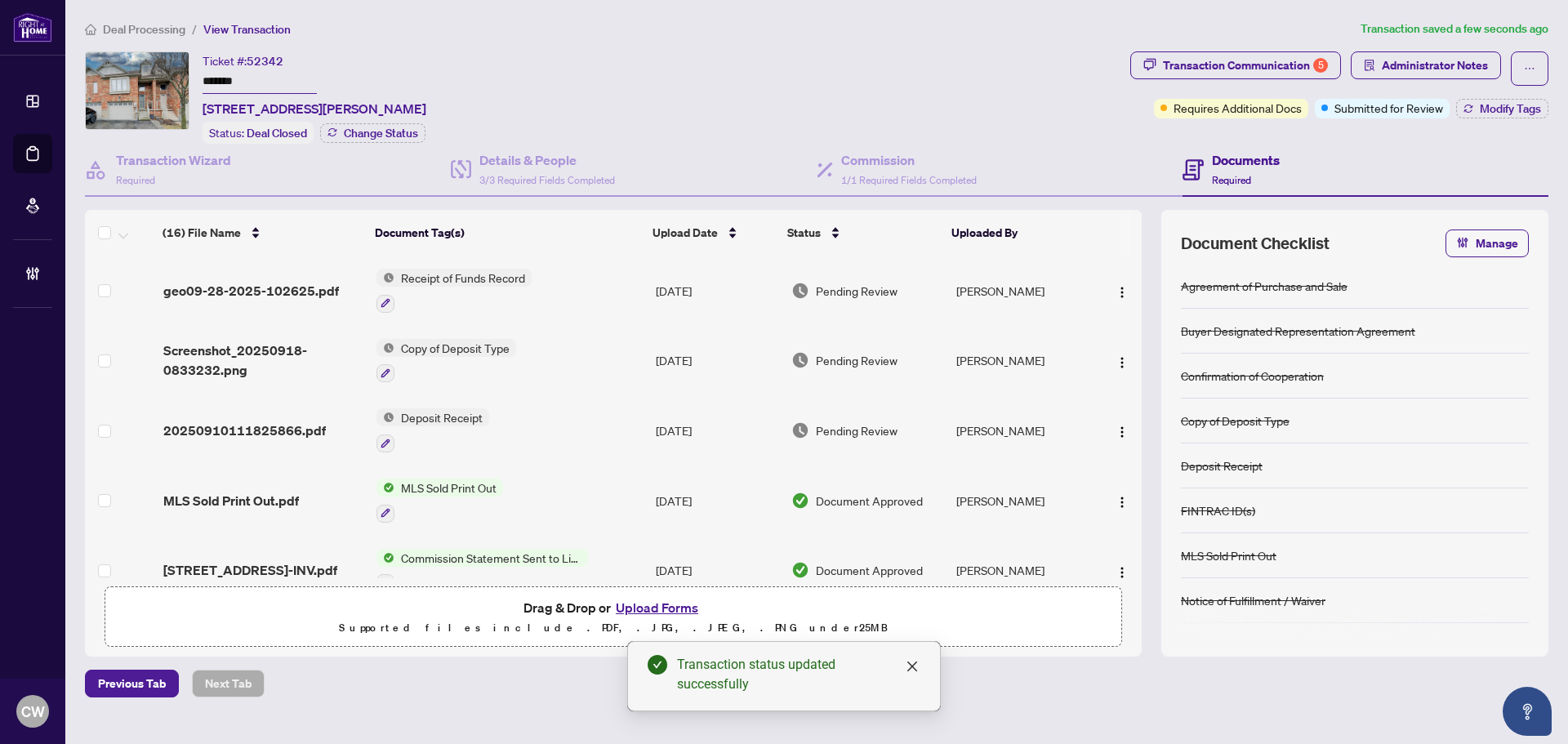
click at [1503, 104] on span "Modify Tags" at bounding box center [1510, 109] width 61 height 12
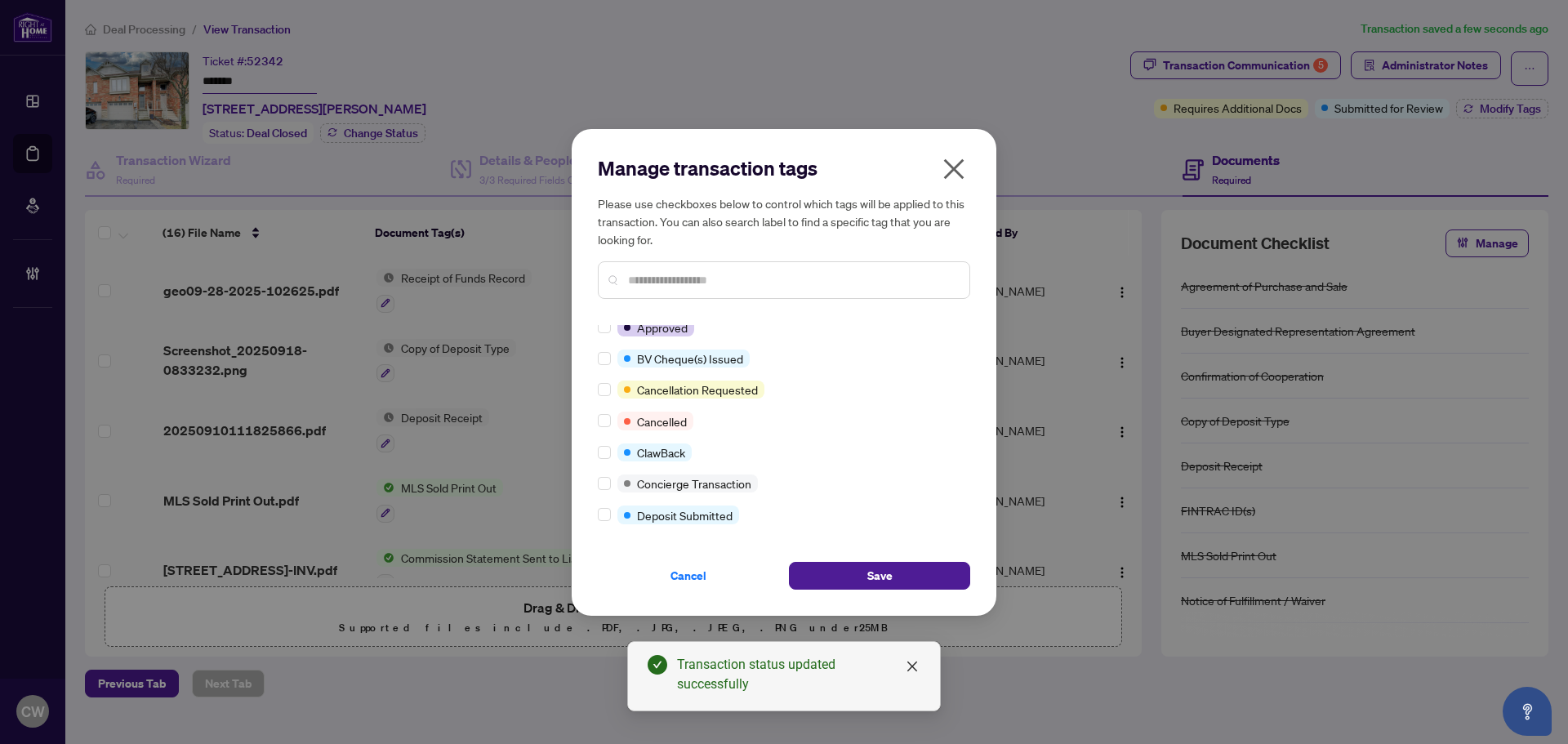
scroll to position [0, 0]
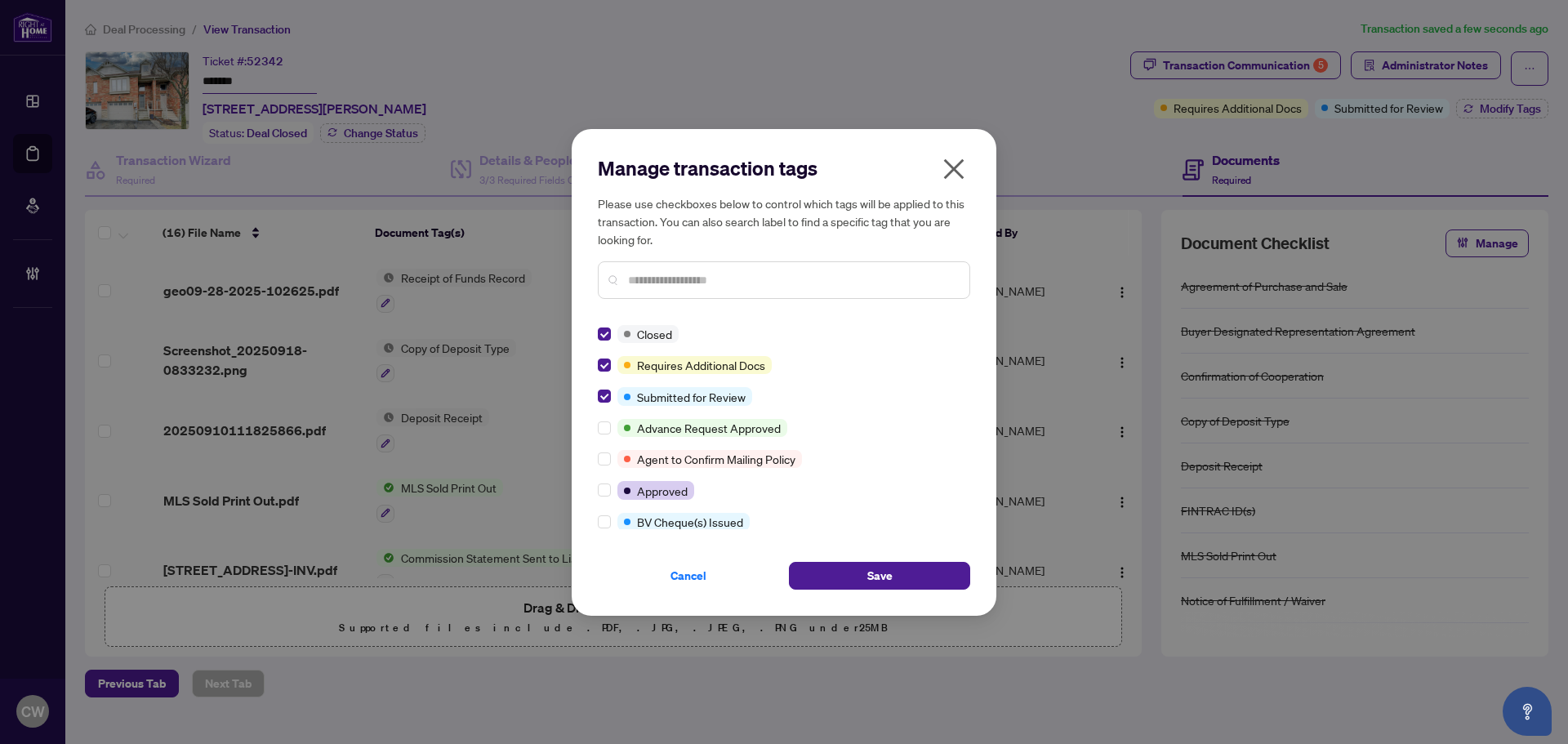
click at [881, 558] on div "Cancel Save" at bounding box center [784, 566] width 372 height 48
click at [885, 569] on span "Save" at bounding box center [880, 575] width 25 height 26
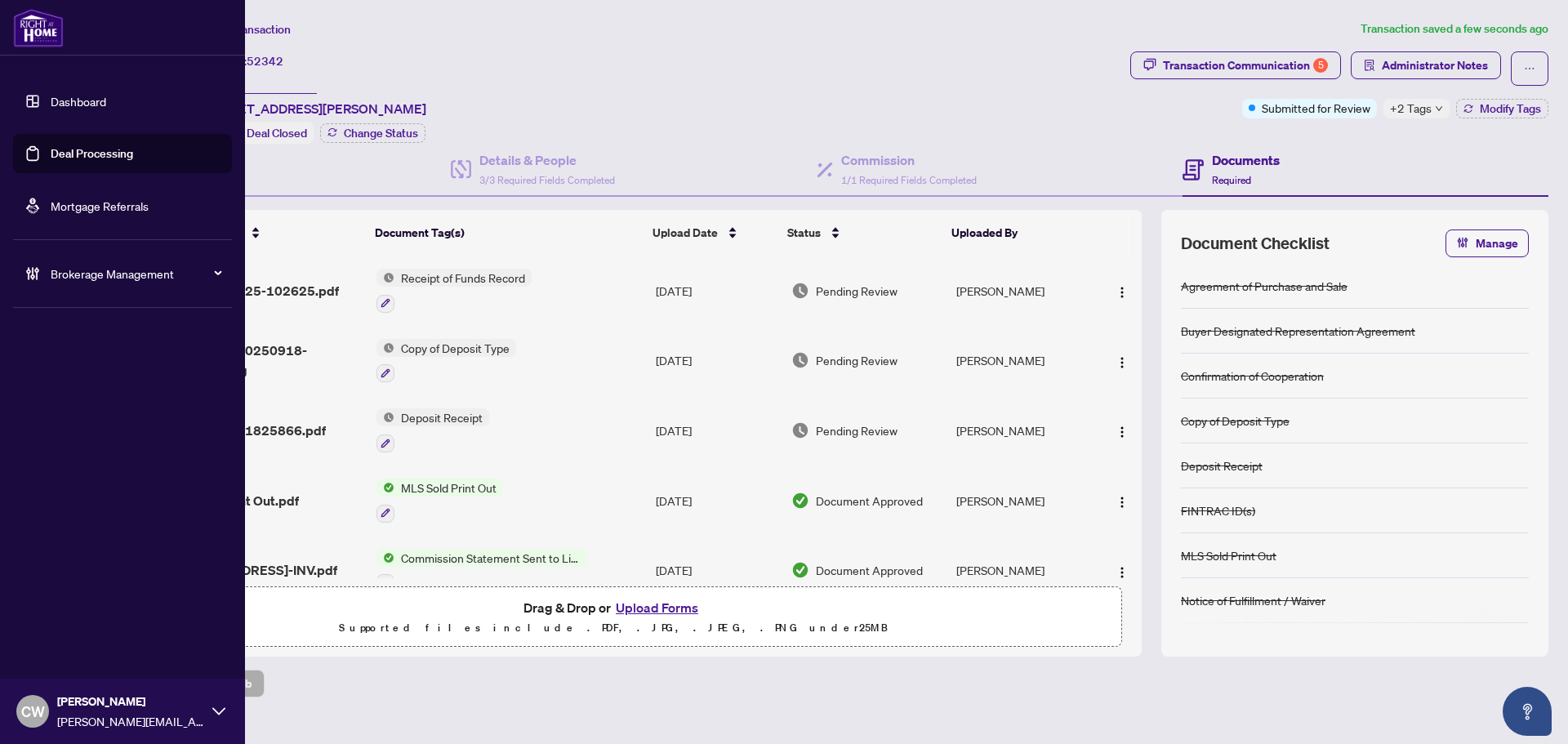
click at [50, 199] on link "Mortgage Referrals" at bounding box center [99, 206] width 98 height 15
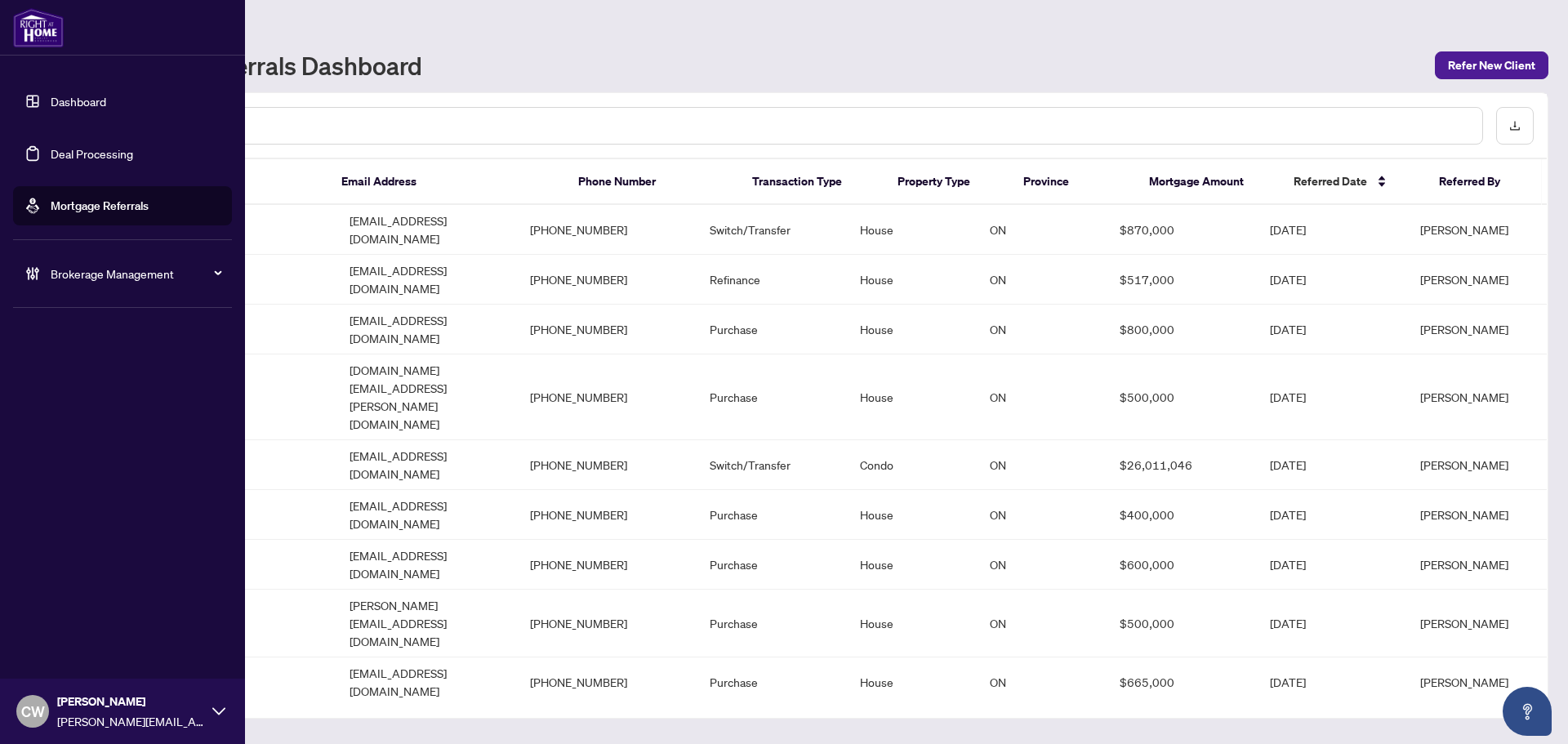
click at [50, 147] on link "Deal Processing" at bounding box center [91, 153] width 82 height 15
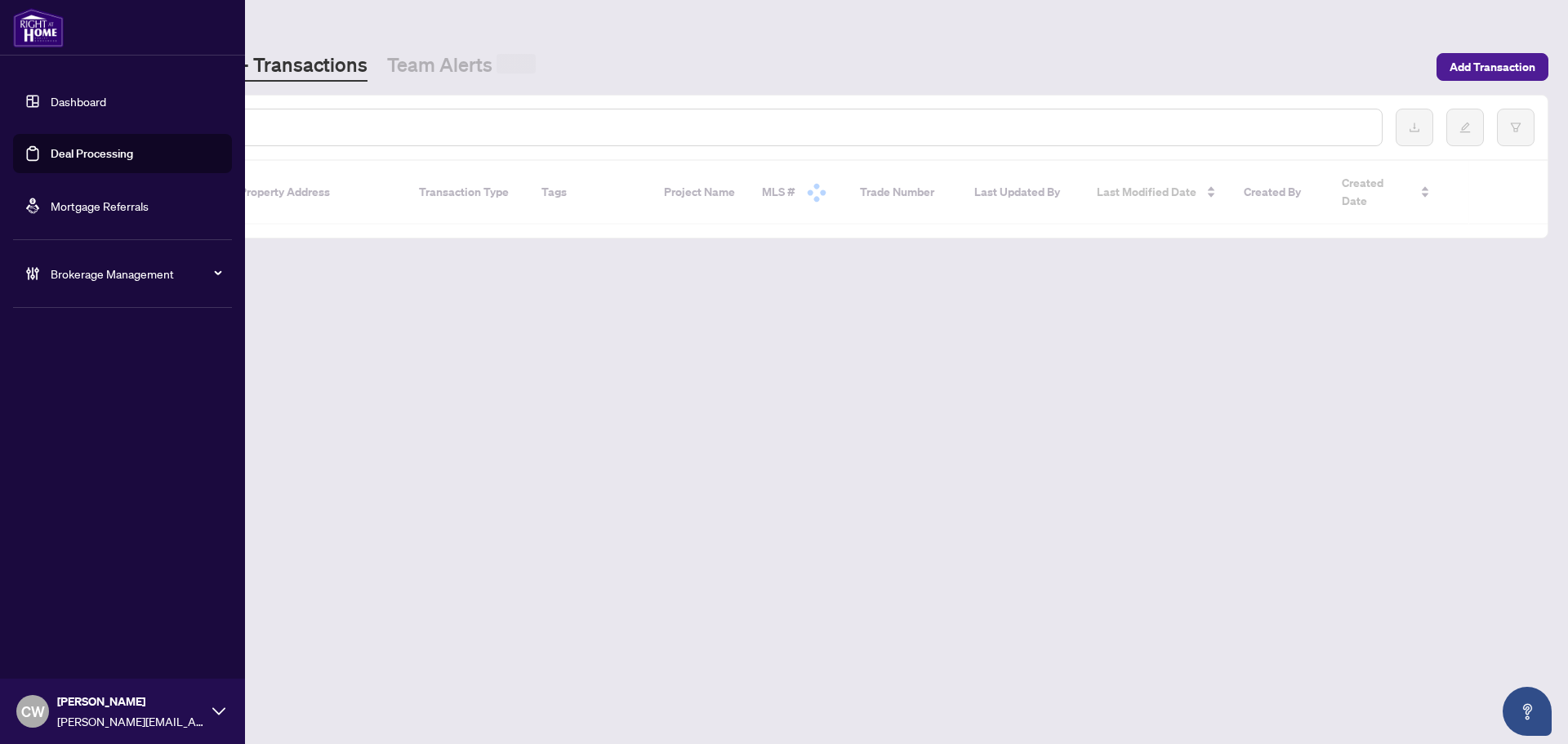
click at [284, 122] on input "text" at bounding box center [749, 127] width 1240 height 18
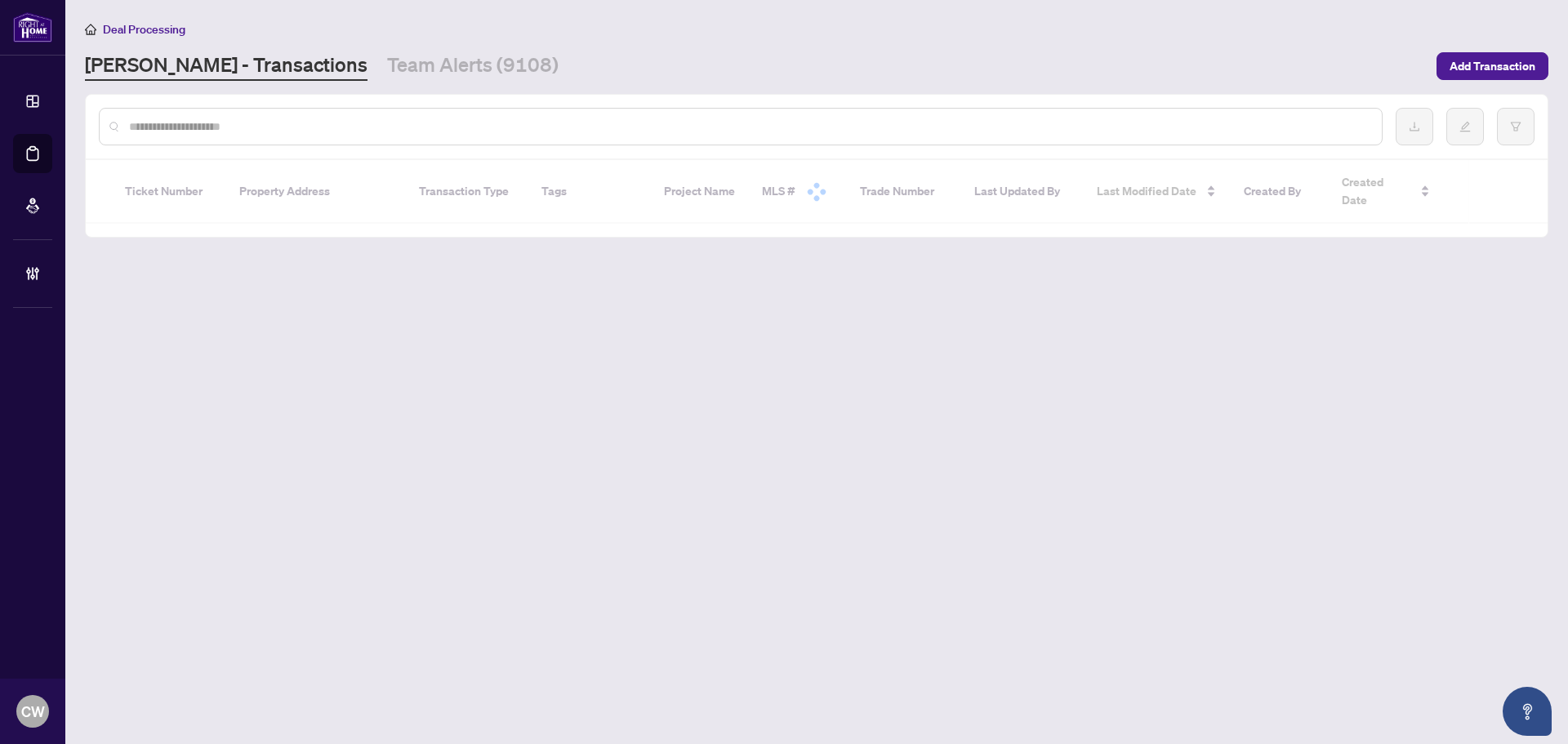
paste input "*******"
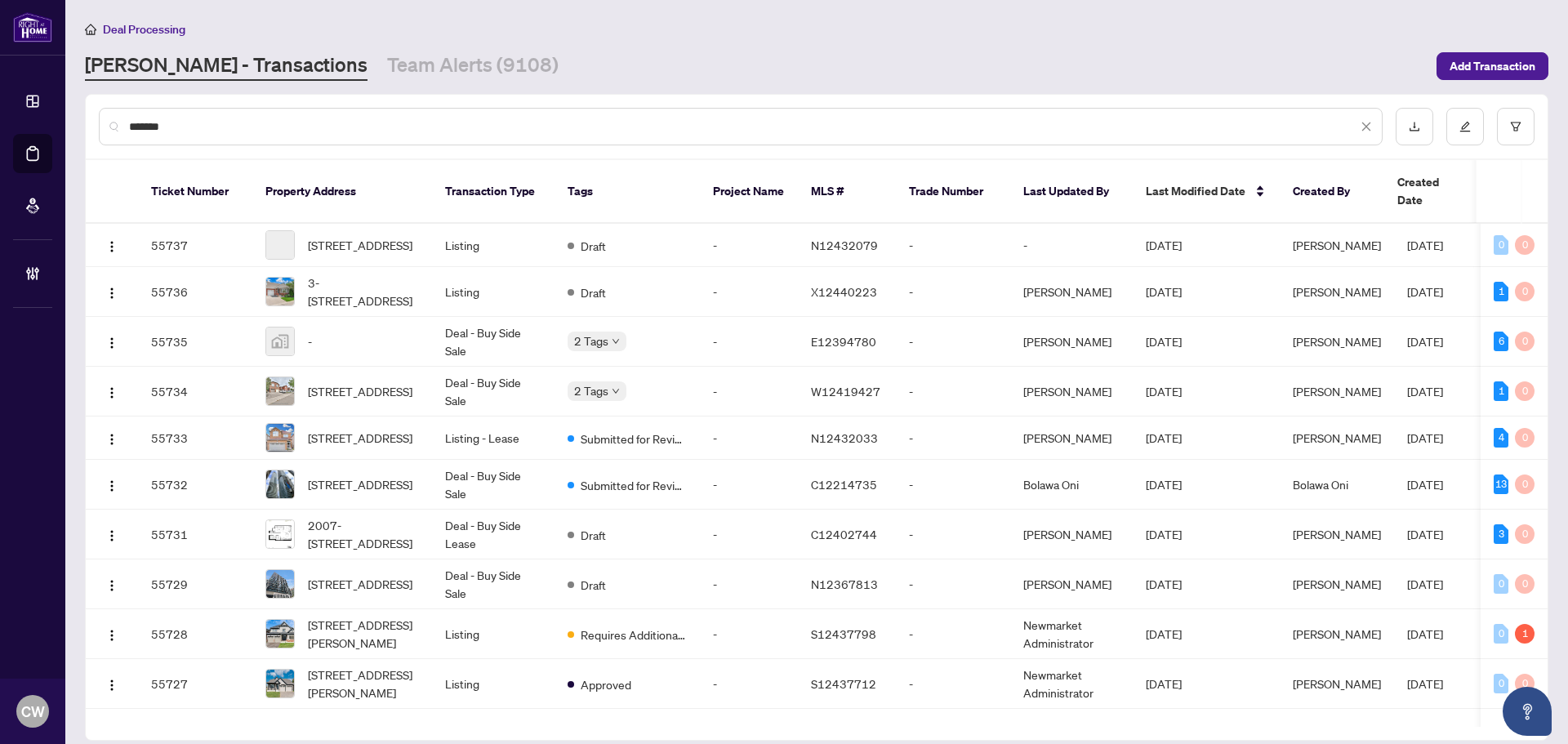
type input "*******"
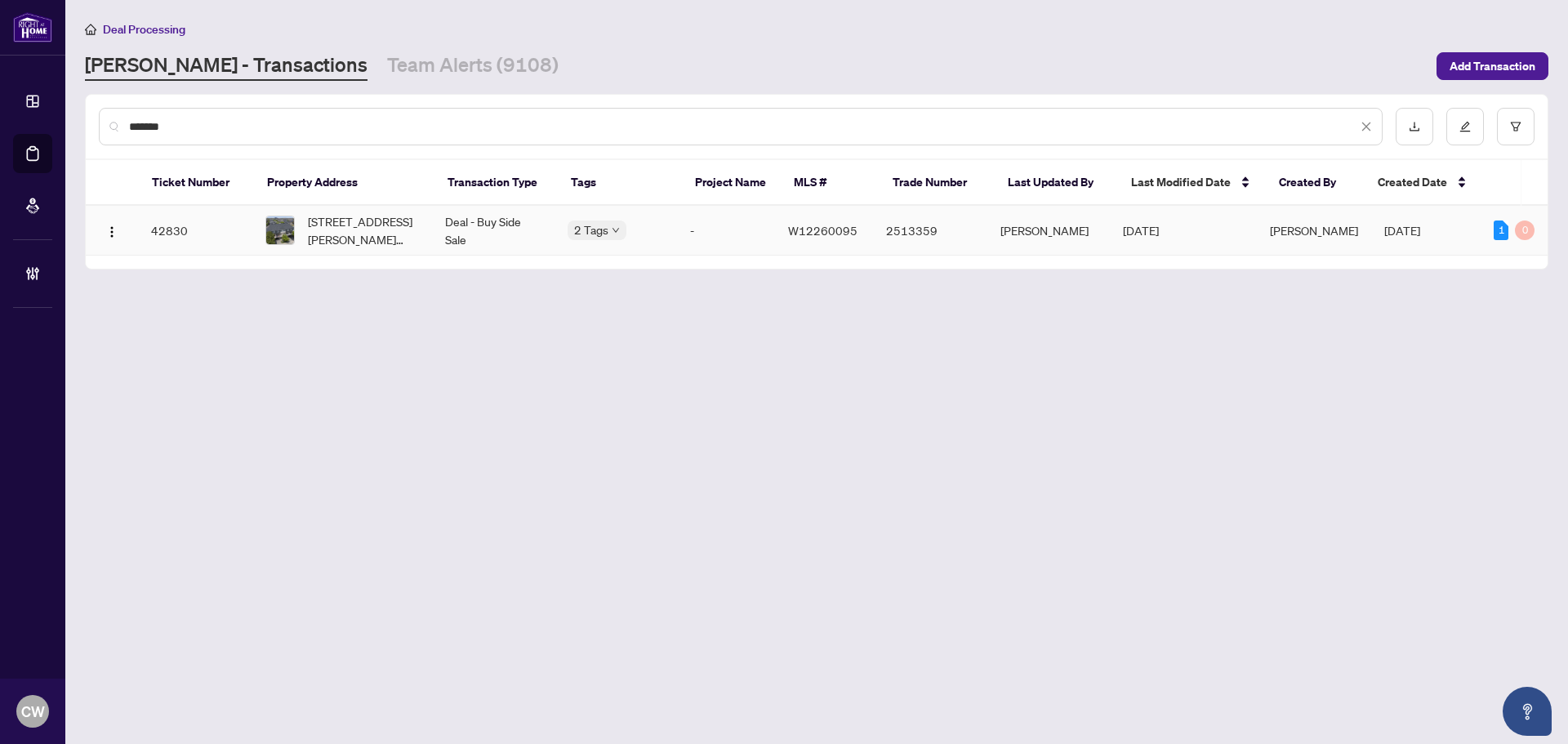
click at [335, 220] on span "[STREET_ADDRESS][PERSON_NAME][PERSON_NAME]" at bounding box center [364, 230] width 112 height 36
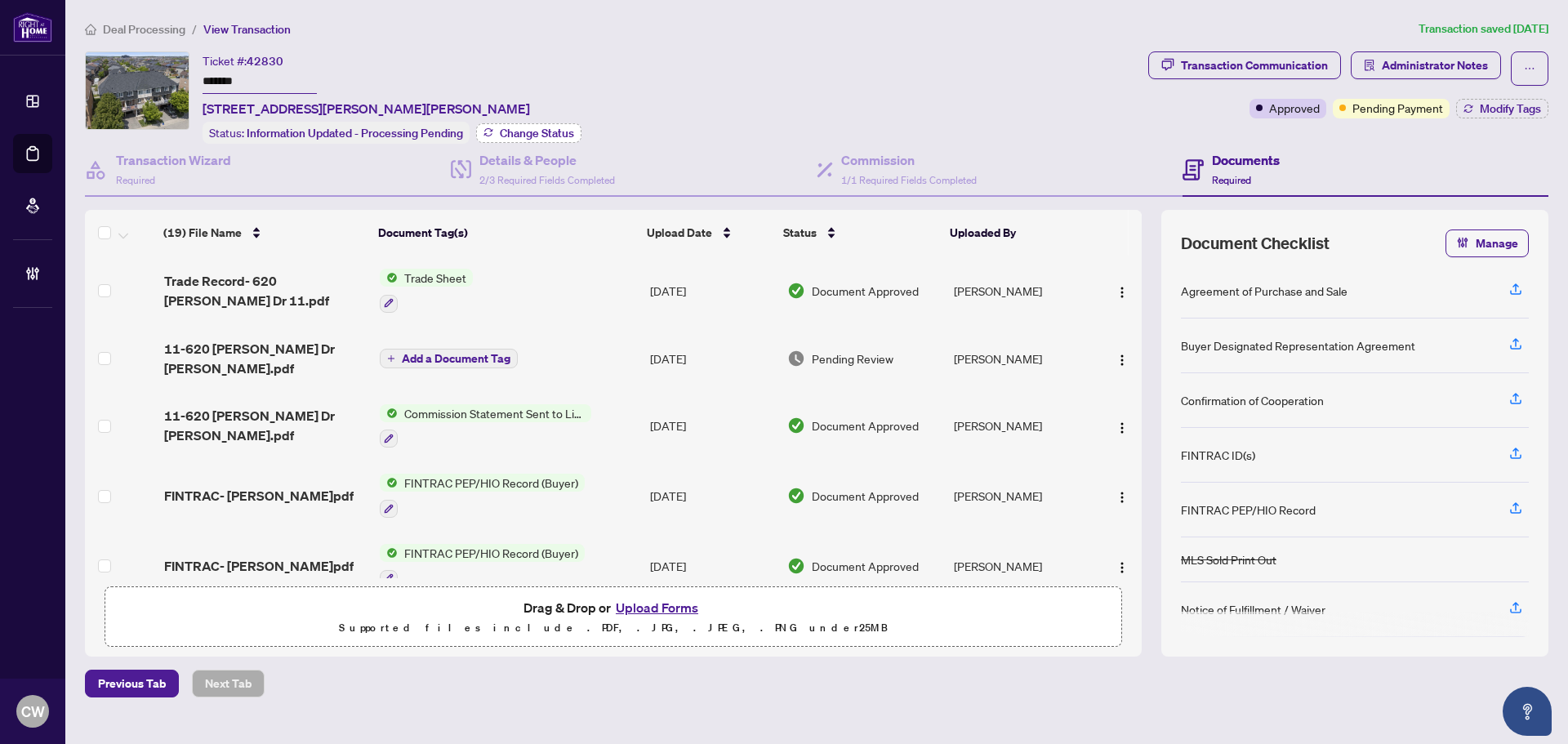
click at [557, 123] on button "Change Status" at bounding box center [528, 133] width 106 height 19
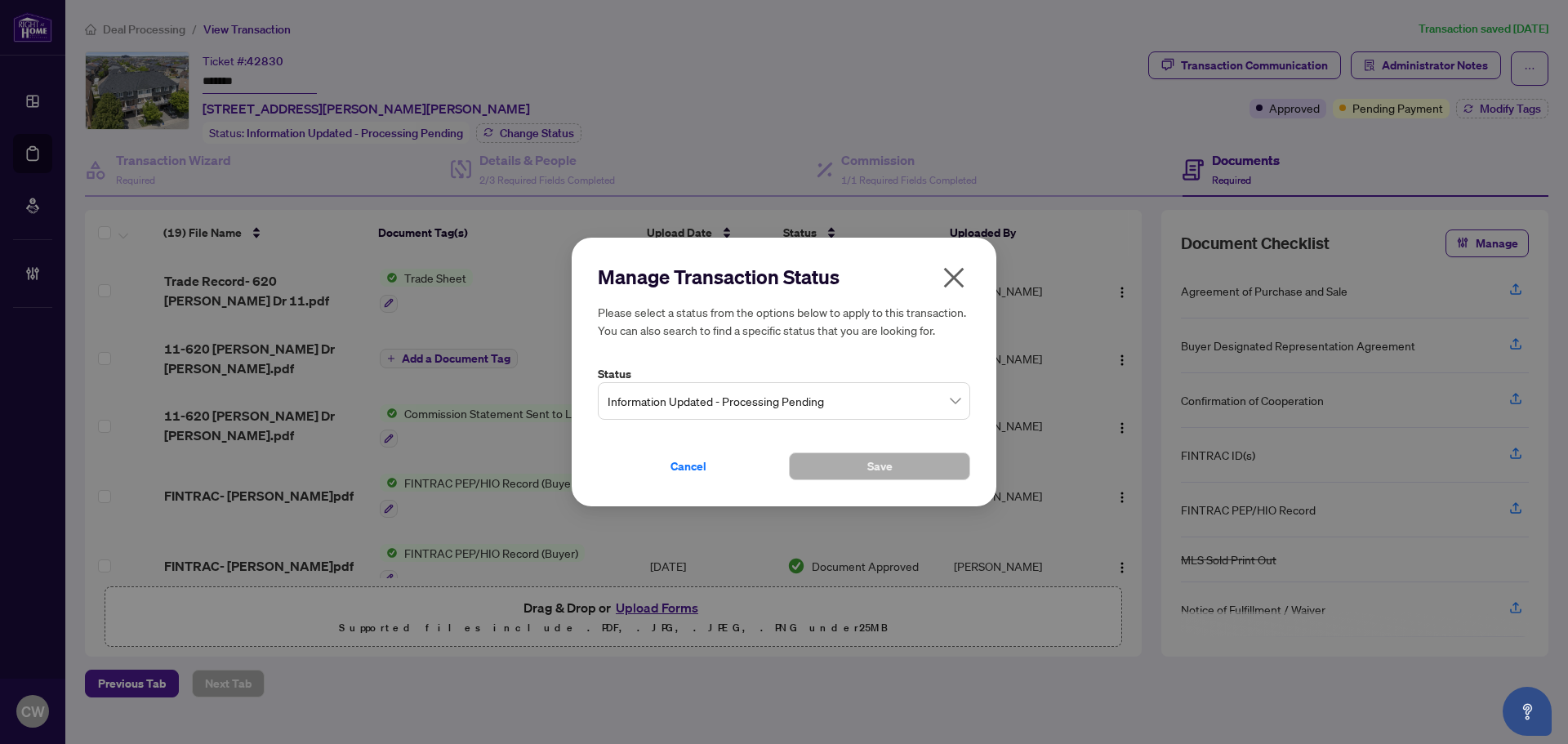
drag, startPoint x: 816, startPoint y: 397, endPoint x: 816, endPoint y: 412, distance: 15.0
click at [816, 398] on span "Information Updated - Processing Pending" at bounding box center [784, 402] width 353 height 31
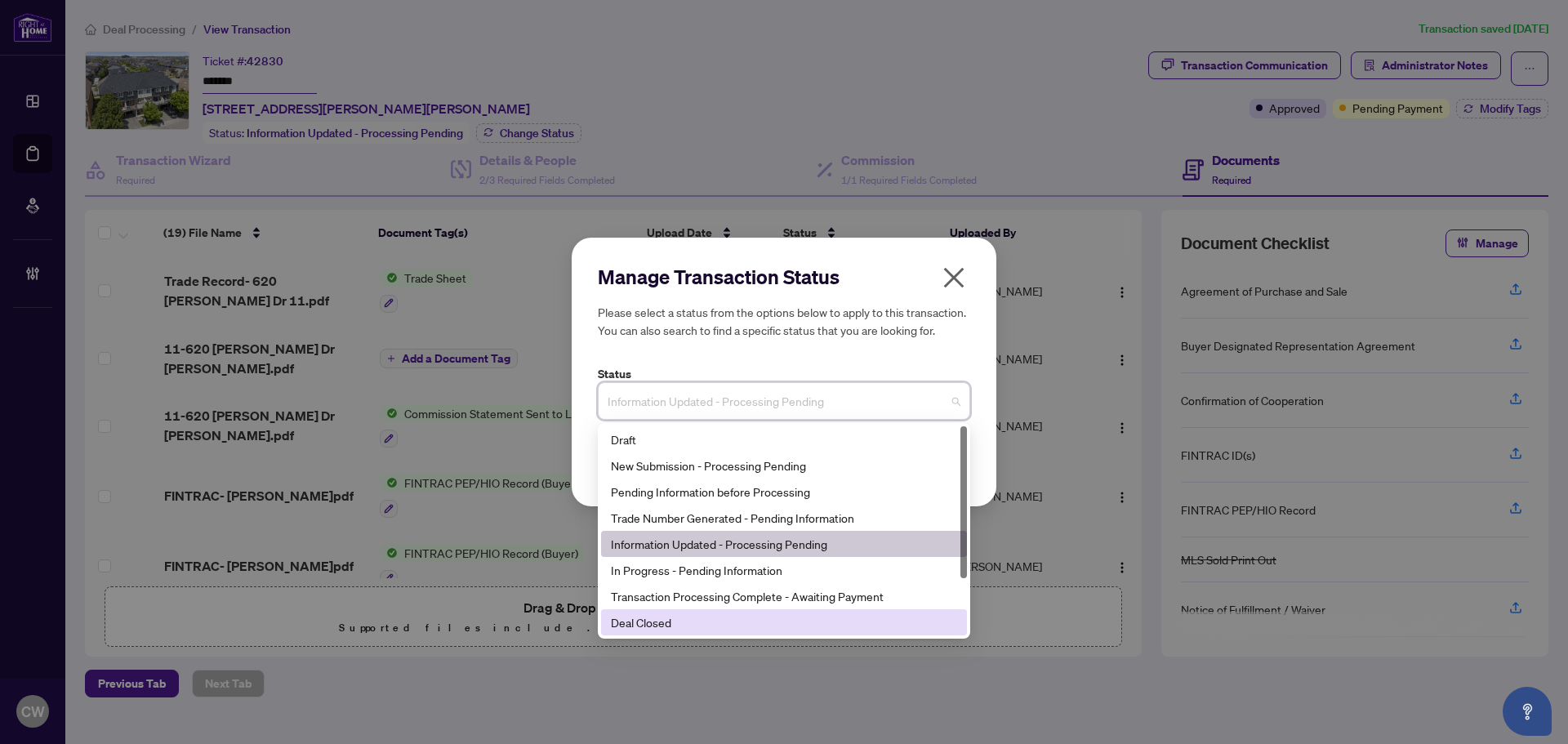
click at [721, 625] on div "Deal Closed" at bounding box center [784, 623] width 346 height 18
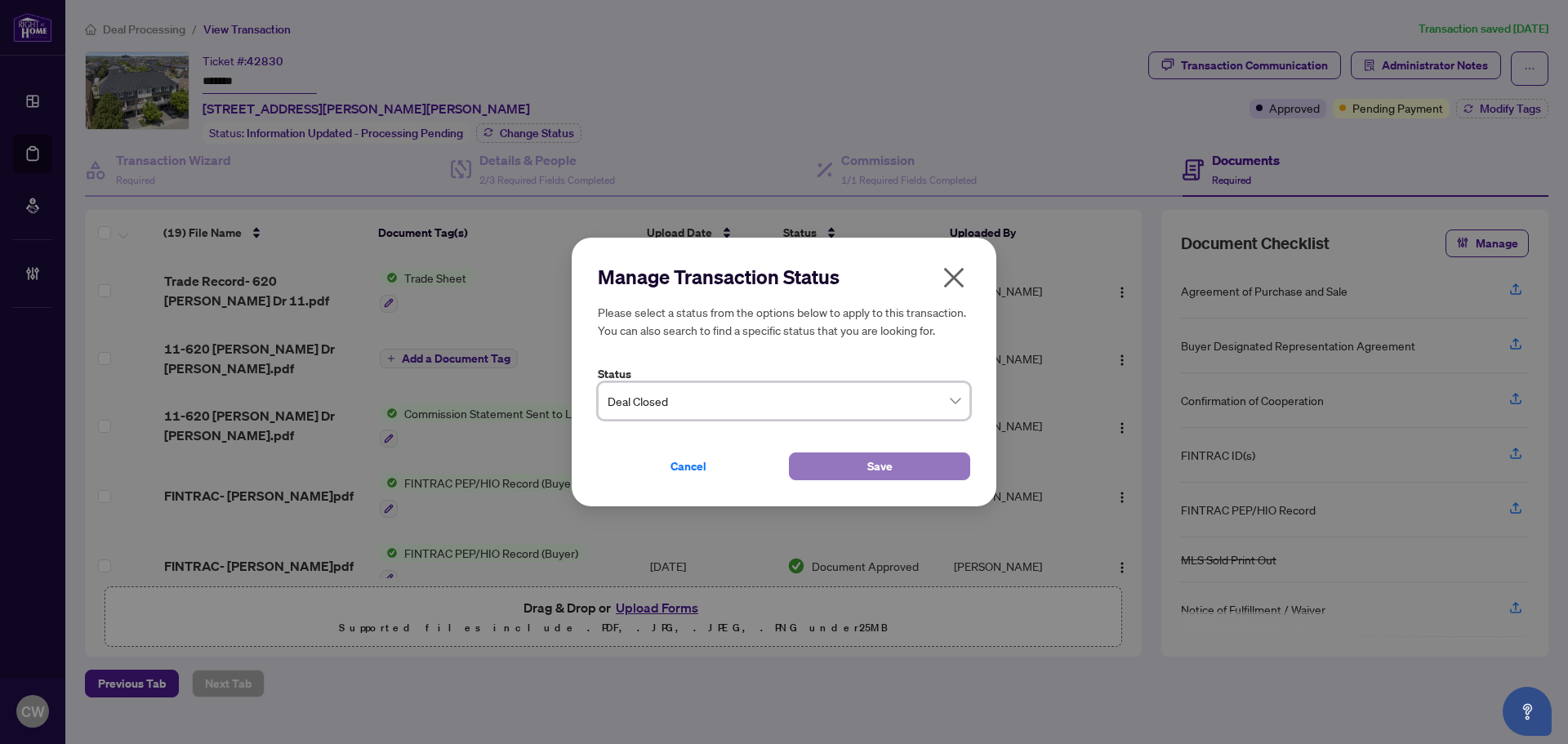
click at [852, 465] on button "Save" at bounding box center [880, 467] width 181 height 28
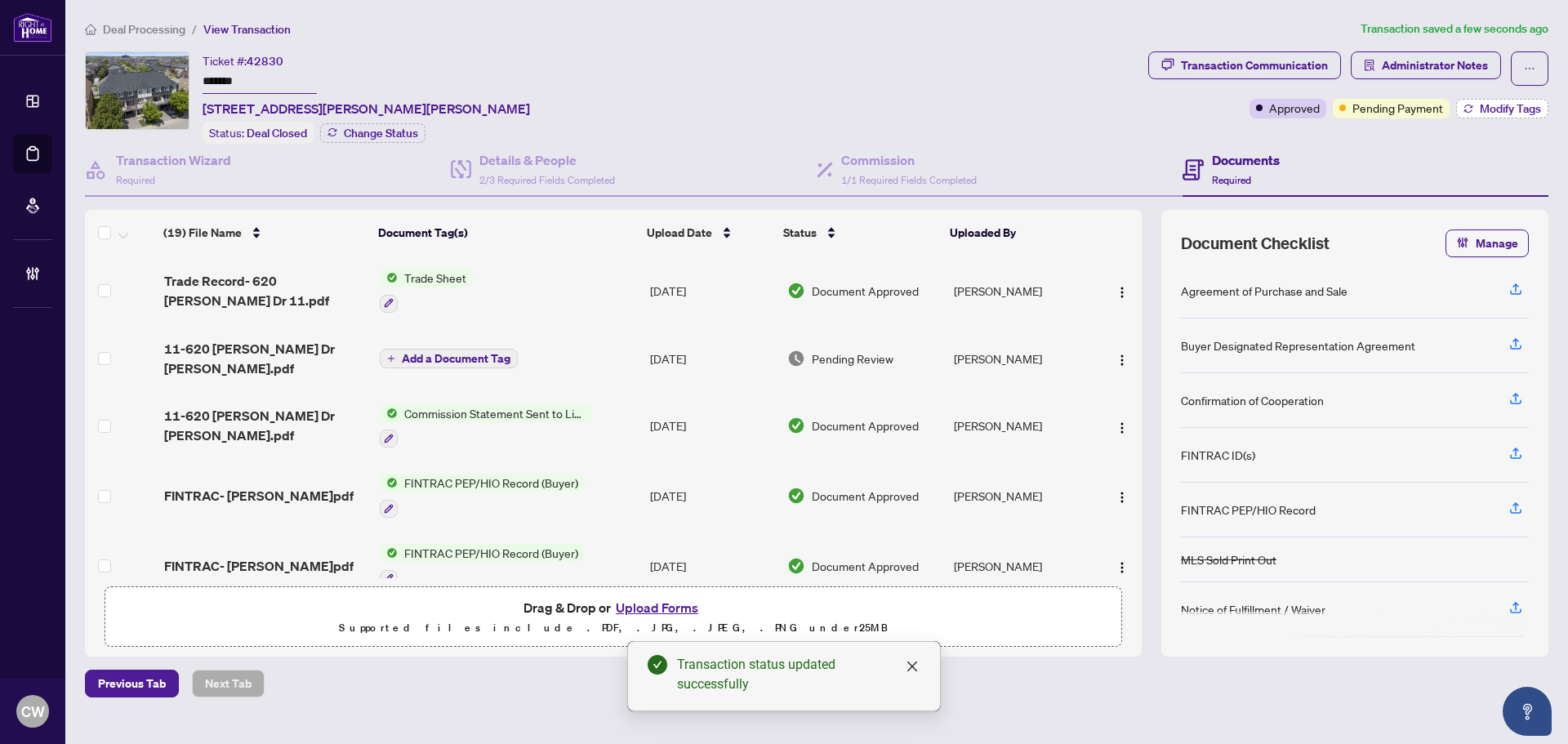
click at [1491, 106] on span "Modify Tags" at bounding box center [1510, 109] width 61 height 12
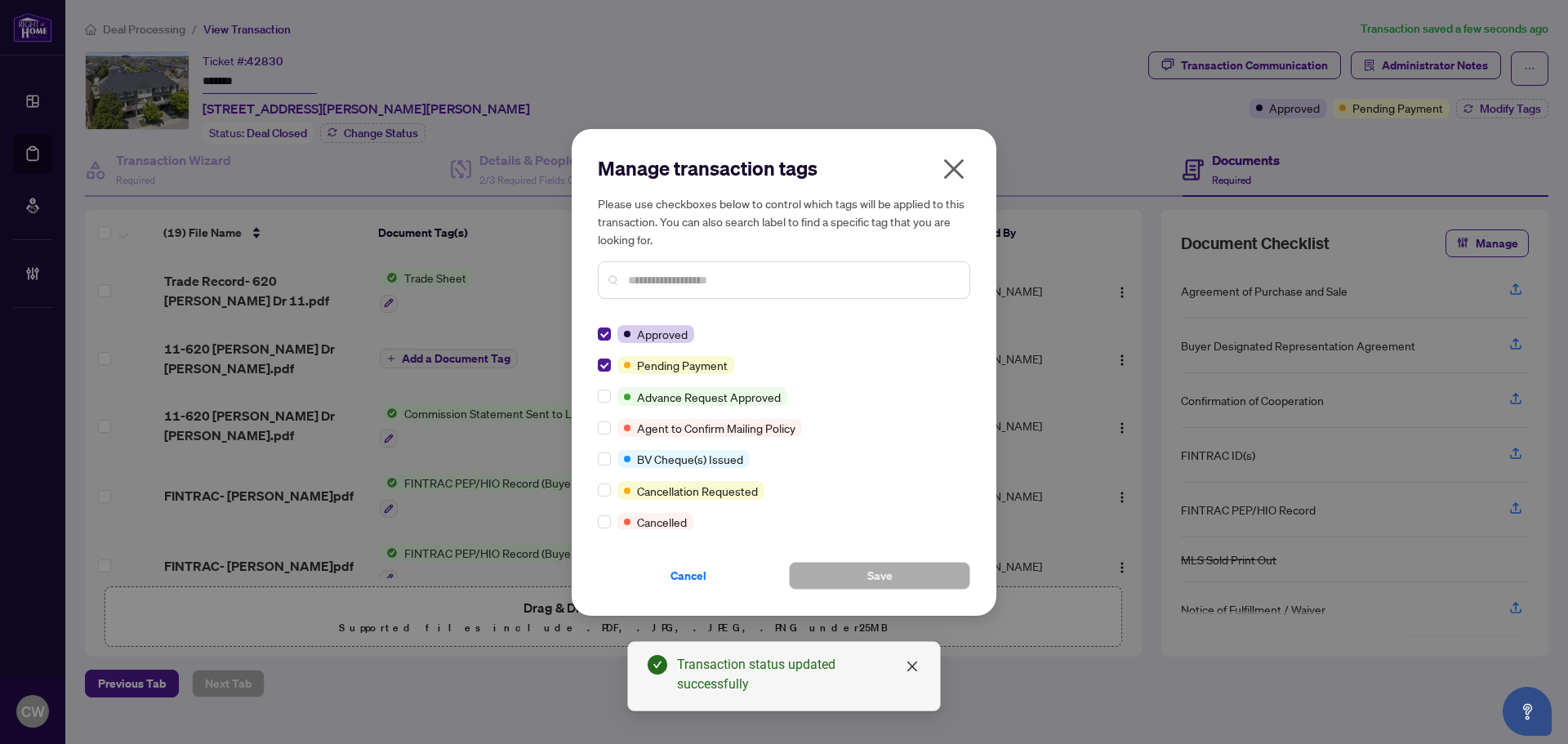
click at [616, 369] on div at bounding box center [608, 365] width 19 height 18
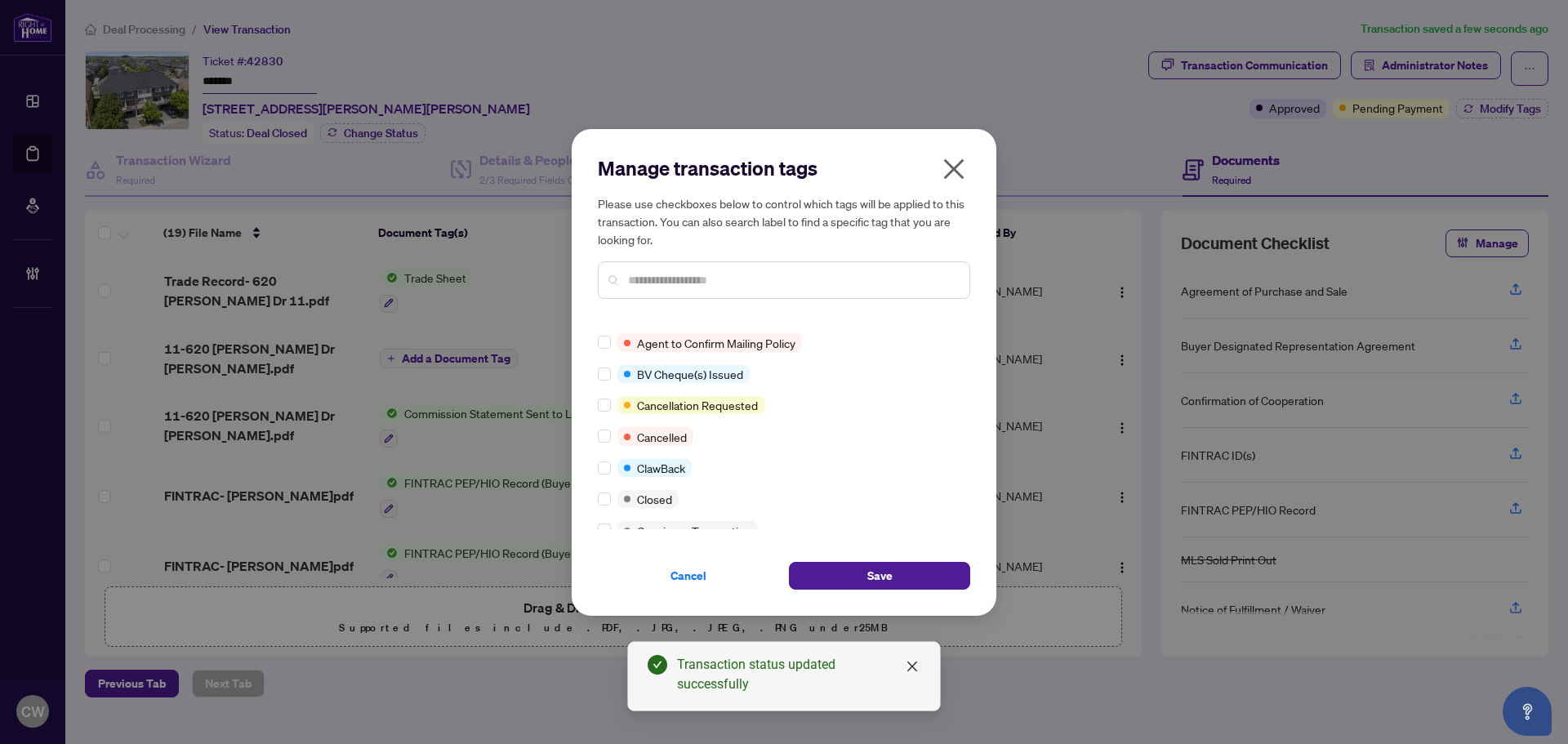
scroll to position [81, 0]
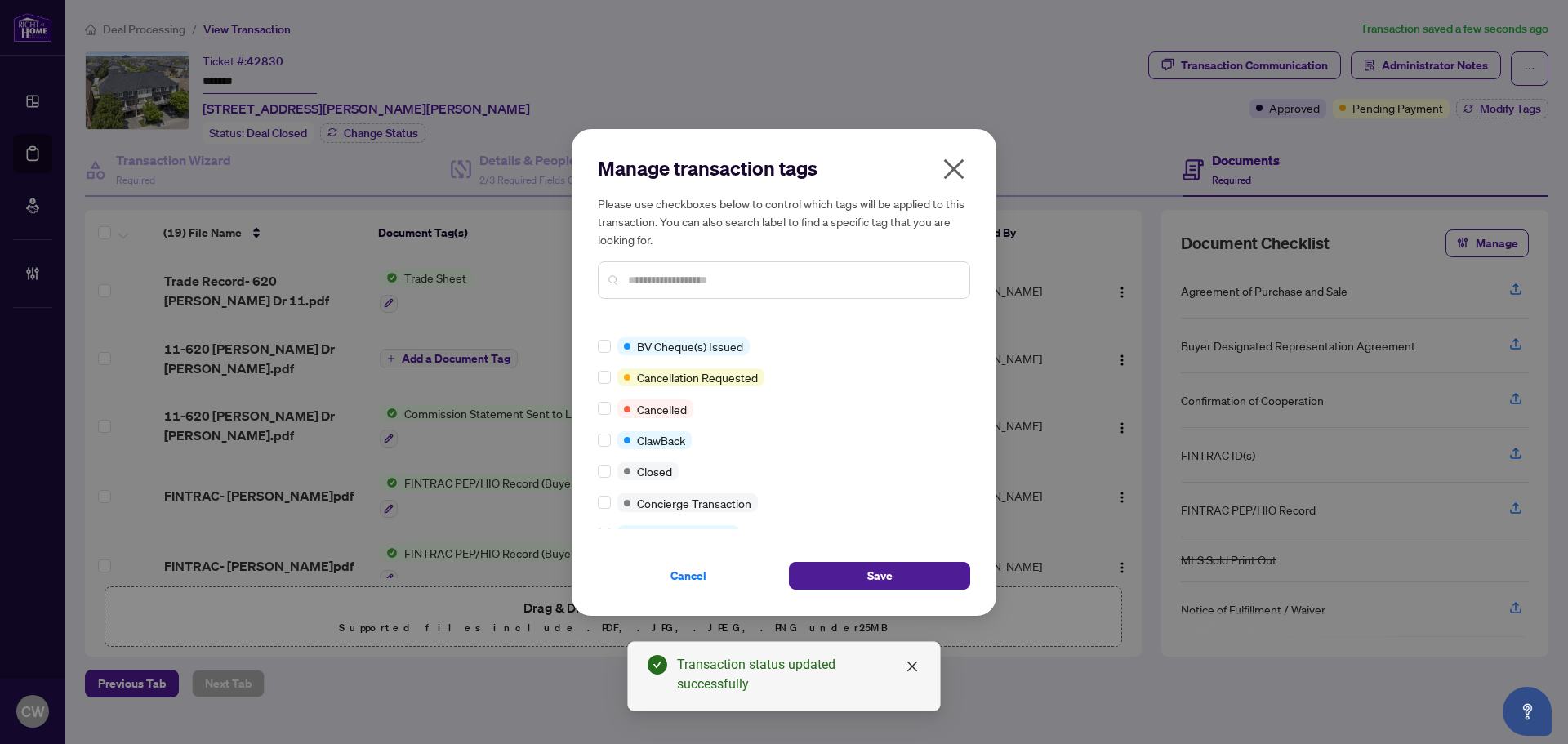
click at [605, 461] on div "Approved Advance Request Approved Agent to Confirm Mailing Policy BV Cheque(s) …" at bounding box center [784, 427] width 372 height 205
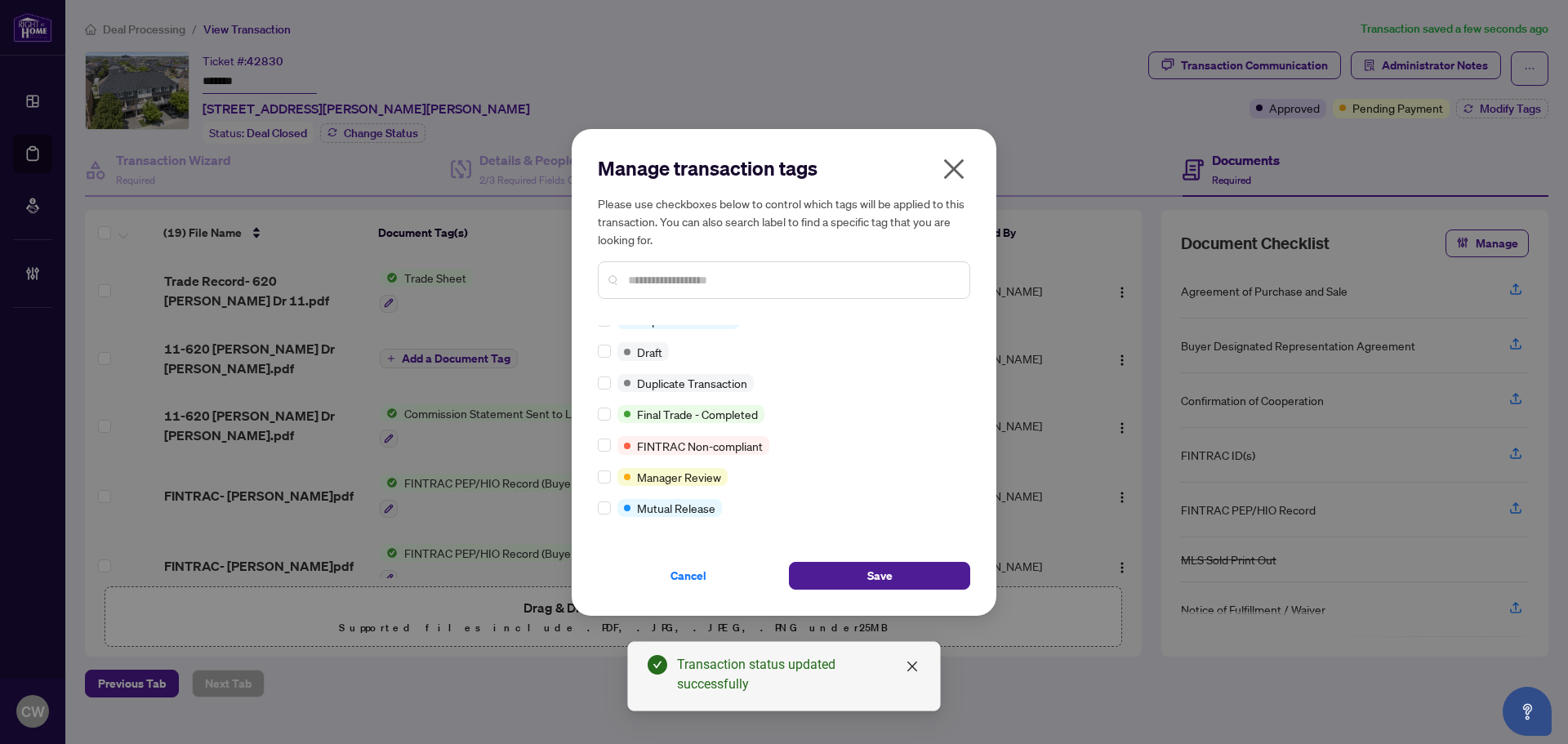
scroll to position [14, 0]
click at [866, 560] on div "Cancel Save" at bounding box center [784, 566] width 372 height 48
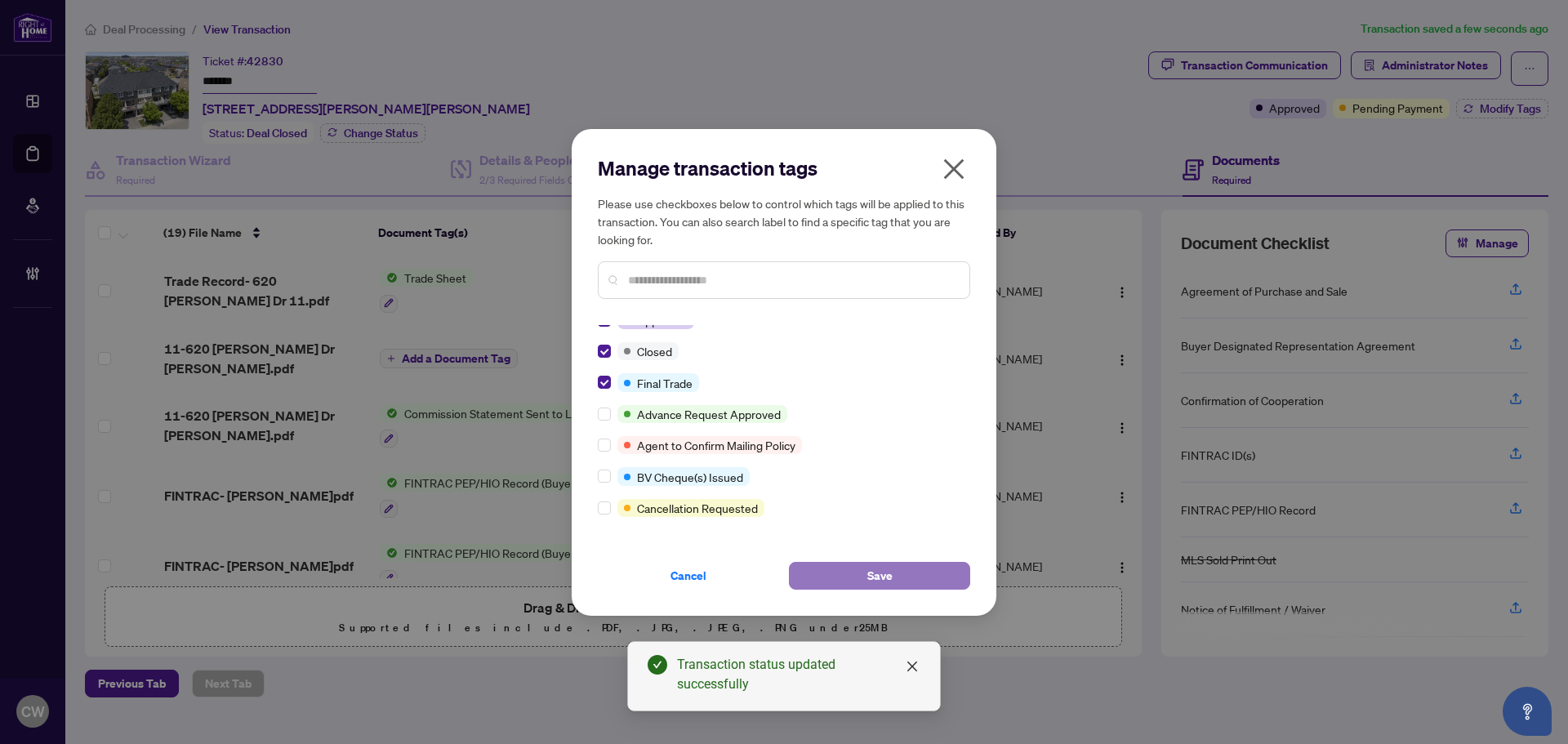
click at [873, 566] on span "Save" at bounding box center [880, 575] width 25 height 26
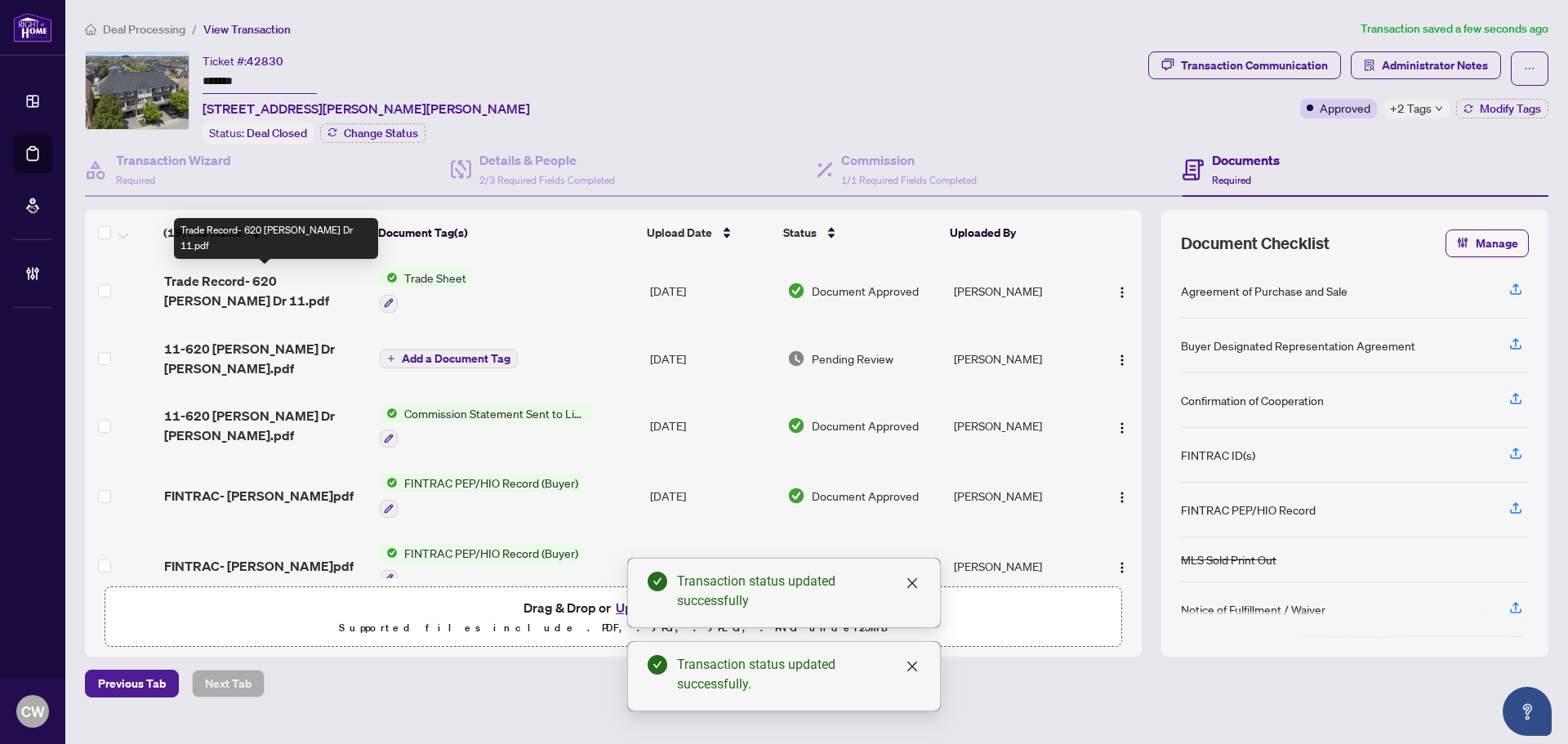
click at [278, 278] on span "Trade Record- 620 [PERSON_NAME] Dr 11.pdf" at bounding box center [265, 291] width 203 height 39
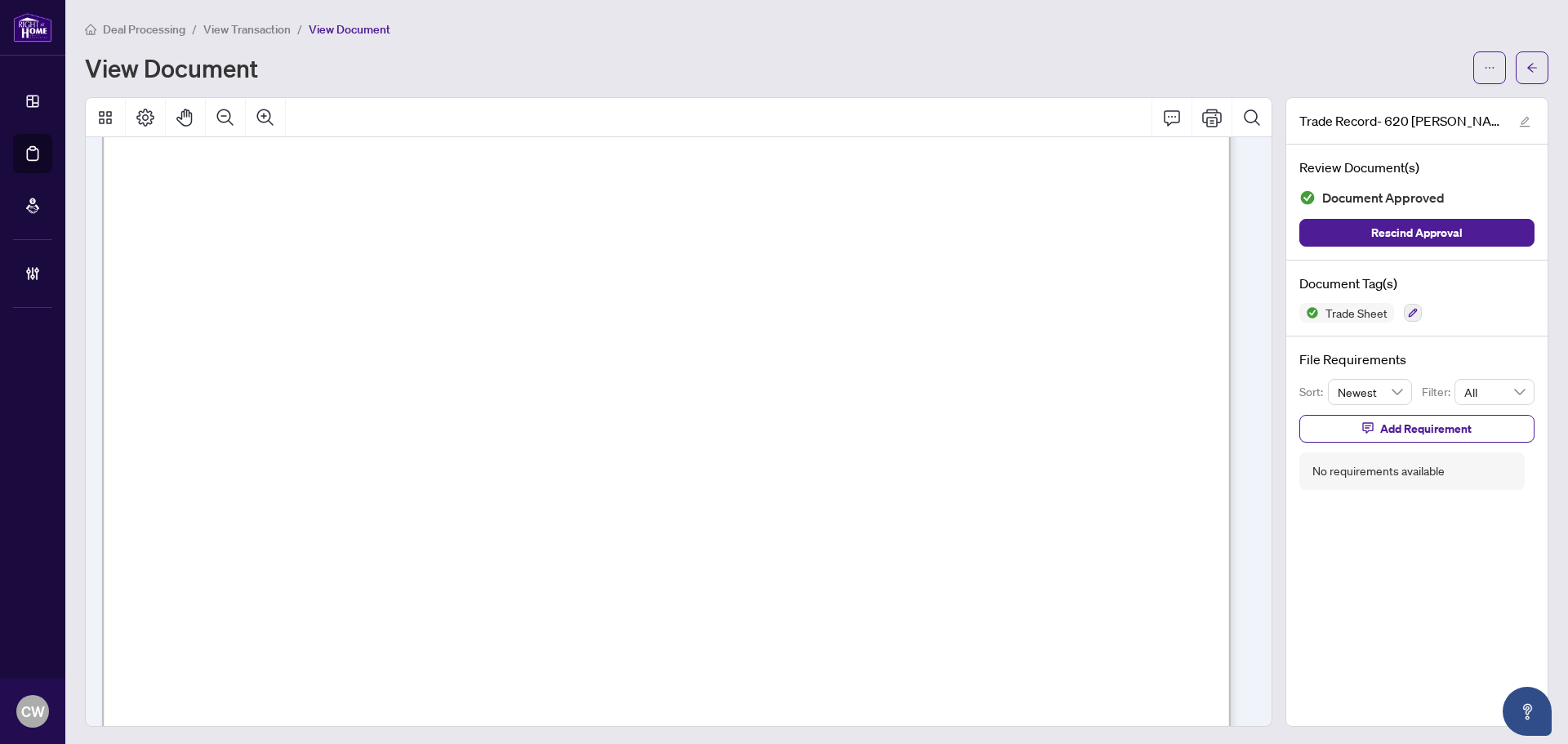
scroll to position [572, 0]
click at [1527, 60] on button "button" at bounding box center [1533, 68] width 33 height 33
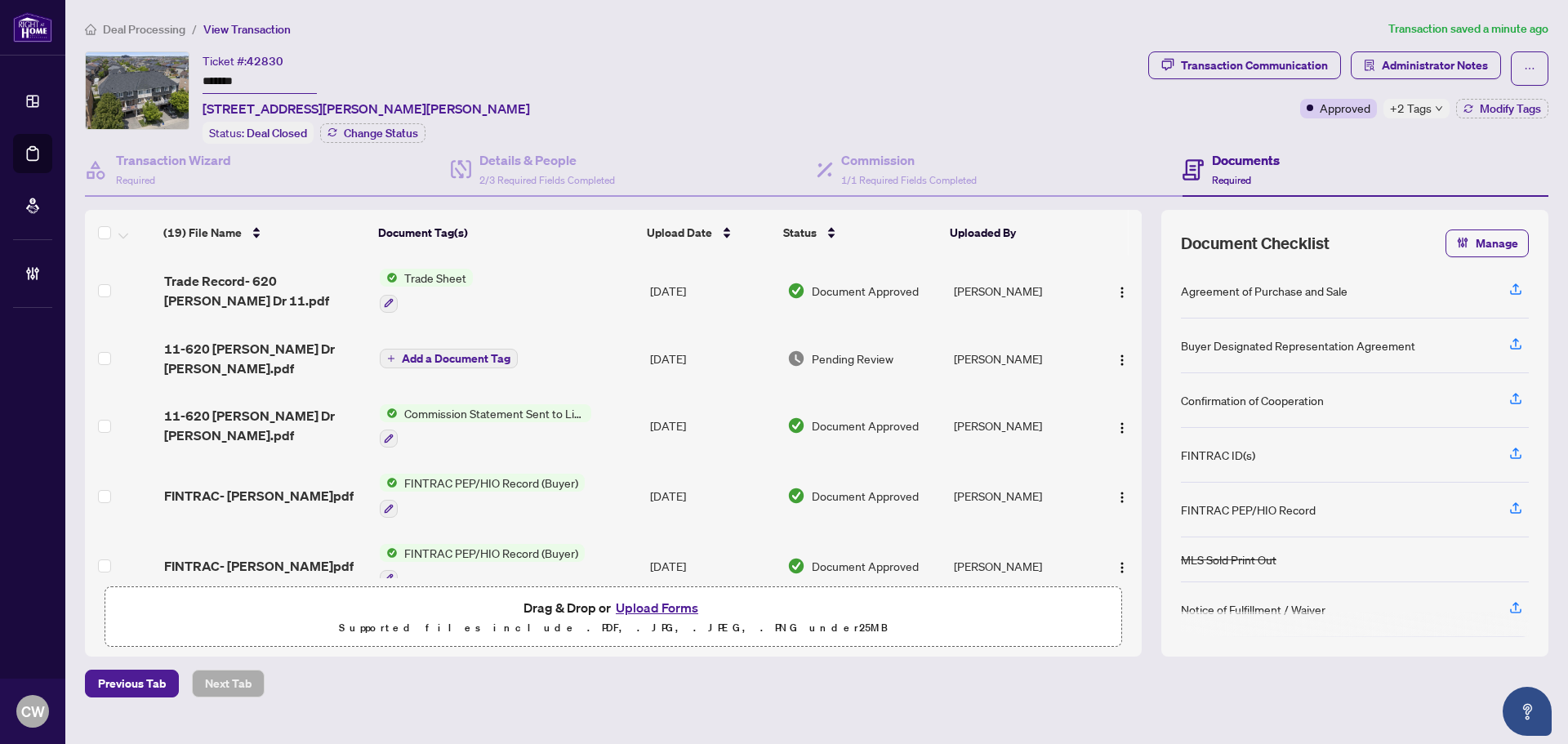
click at [662, 604] on button "Upload Forms" at bounding box center [656, 608] width 92 height 21
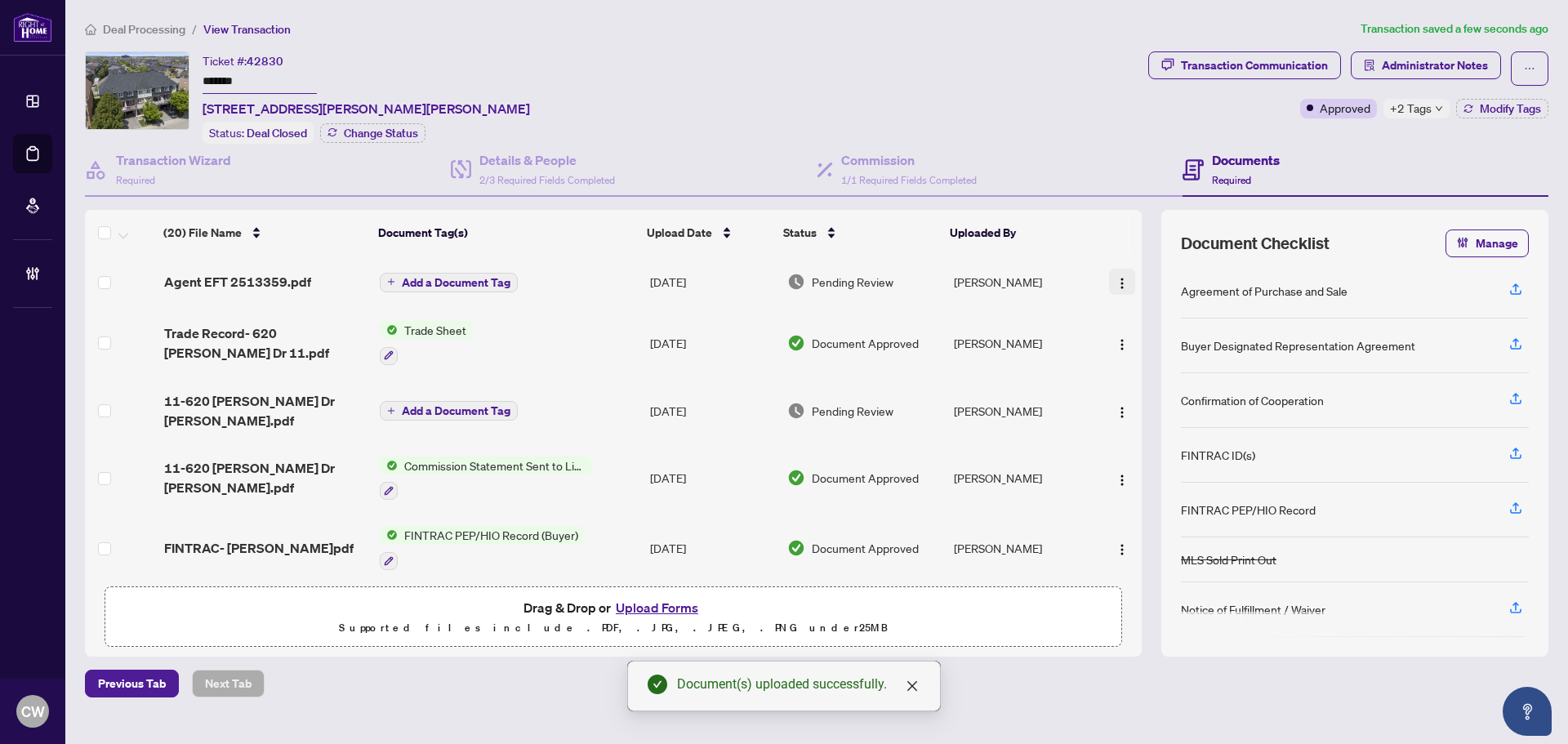
click at [1116, 277] on img "button" at bounding box center [1122, 283] width 13 height 13
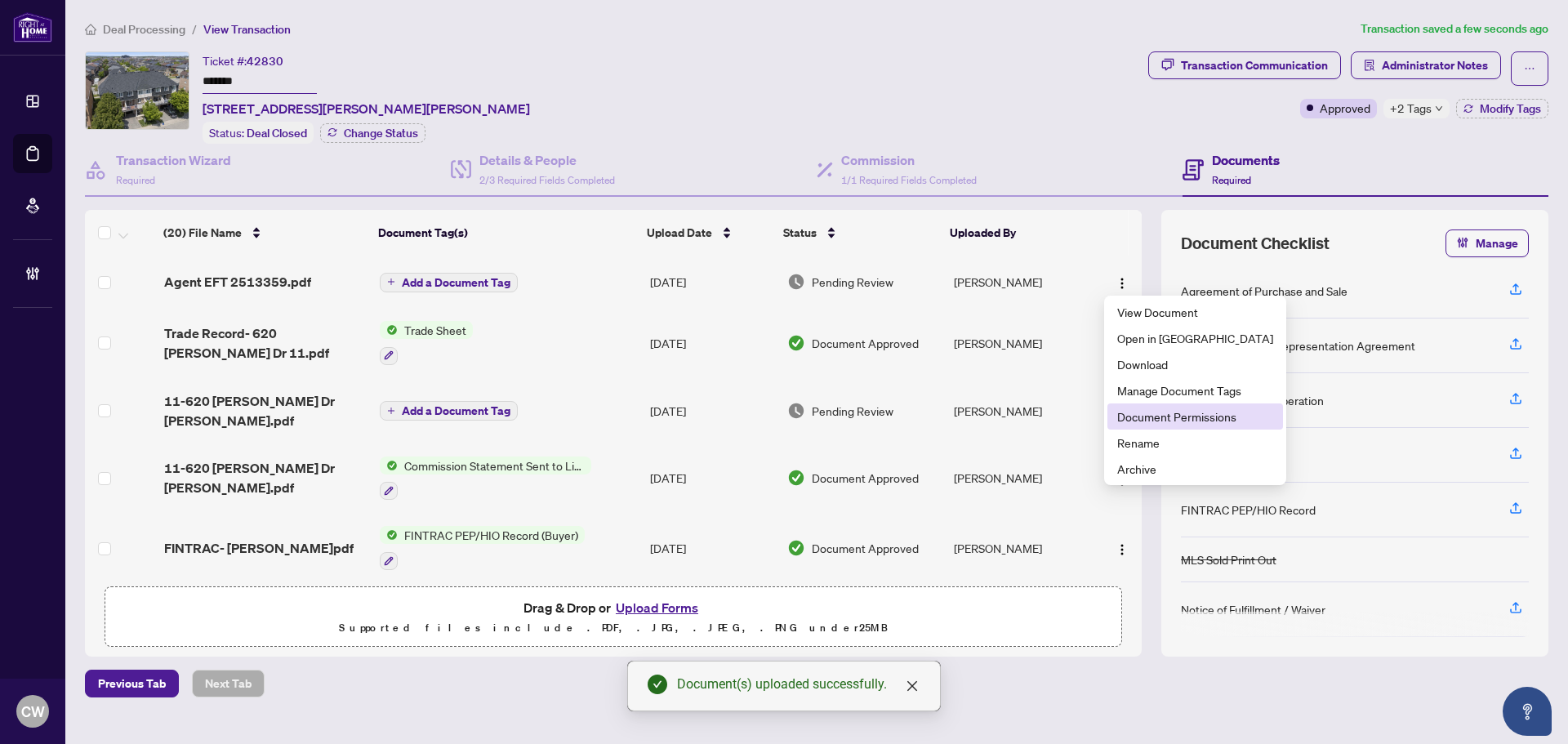
click at [1158, 407] on span "Document Permissions" at bounding box center [1195, 416] width 156 height 18
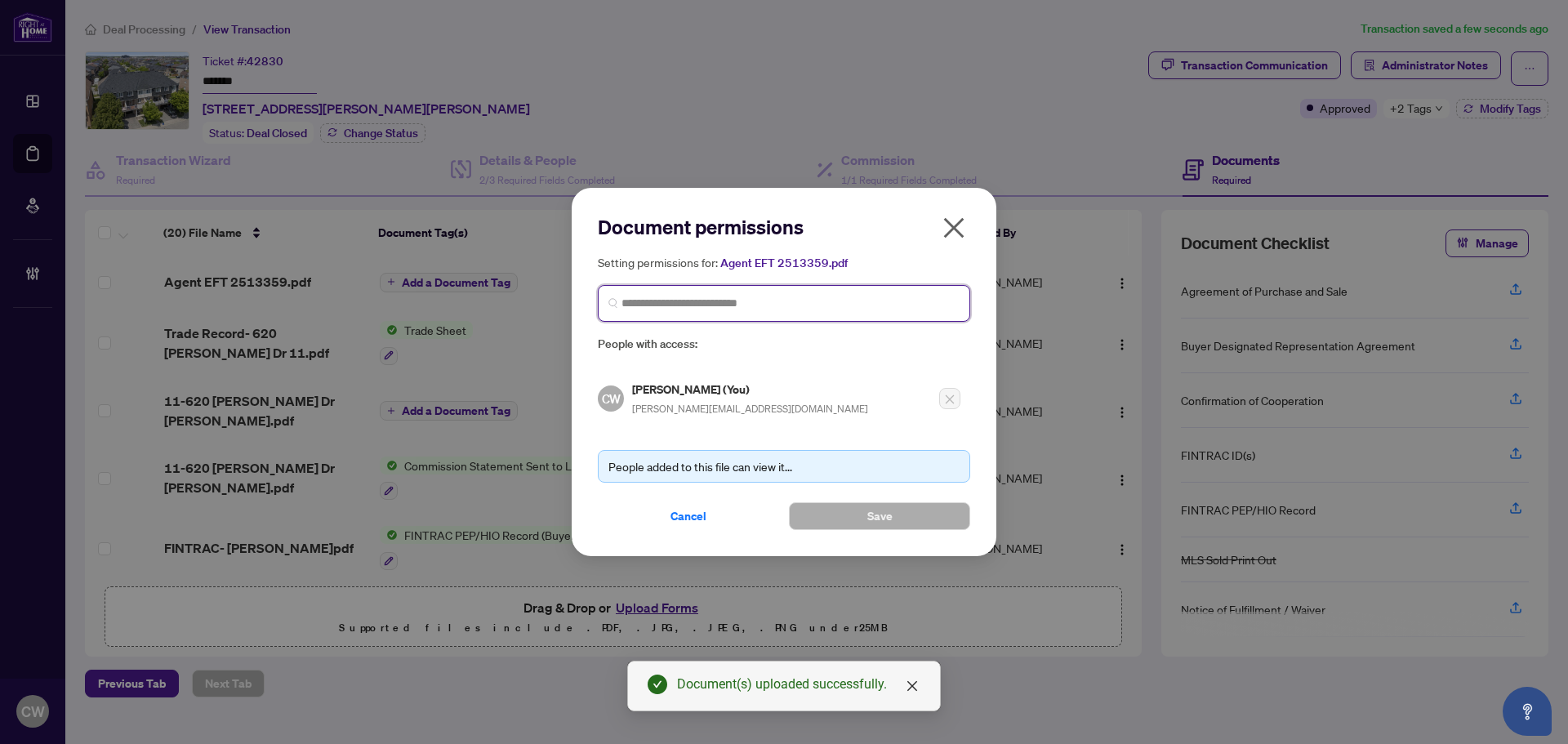
click at [760, 296] on input "search" at bounding box center [790, 304] width 338 height 17
paste input "**********"
type input "**********"
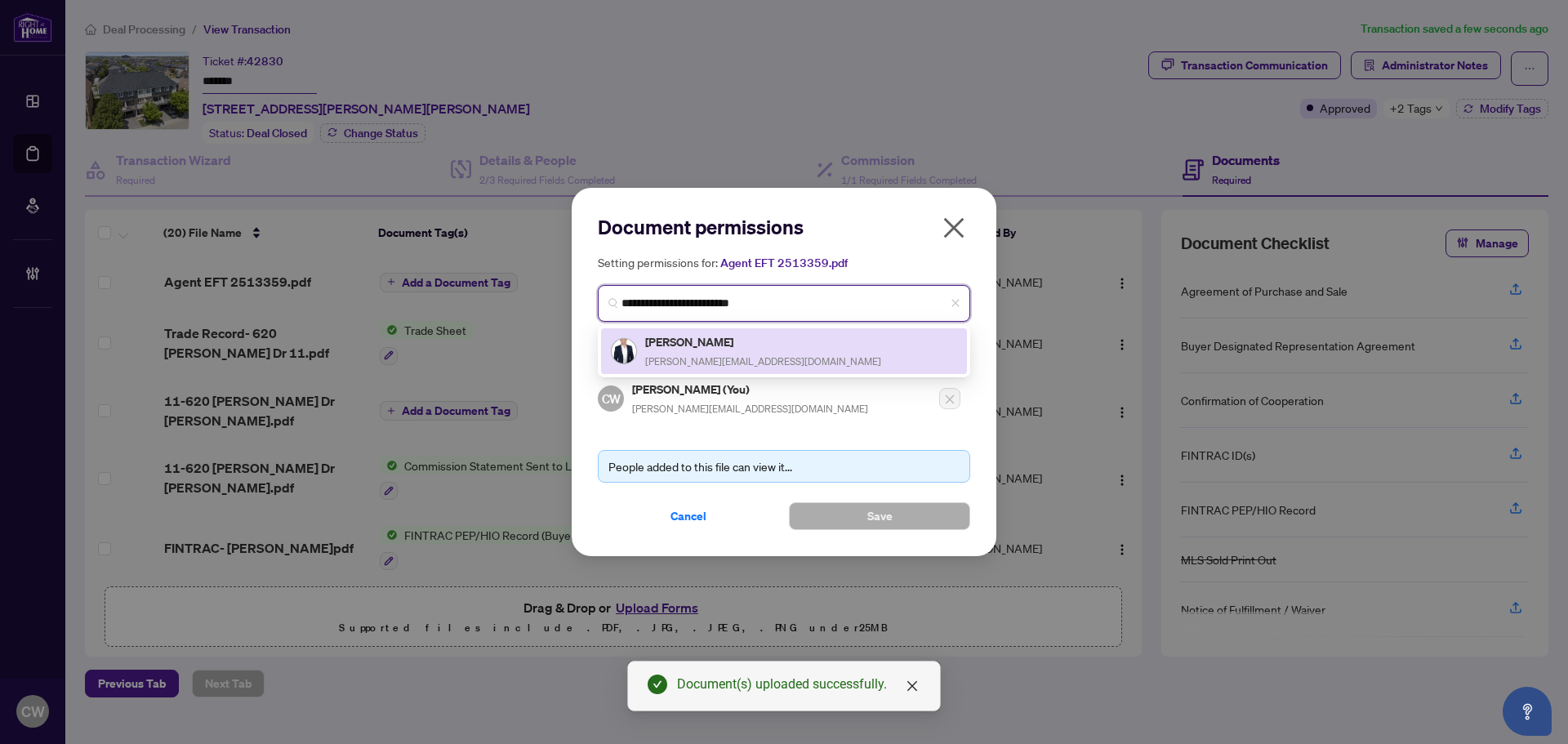
click at [697, 350] on div "Vasko Nedanovski [EMAIL_ADDRESS][DOMAIN_NAME]" at bounding box center [763, 351] width 236 height 38
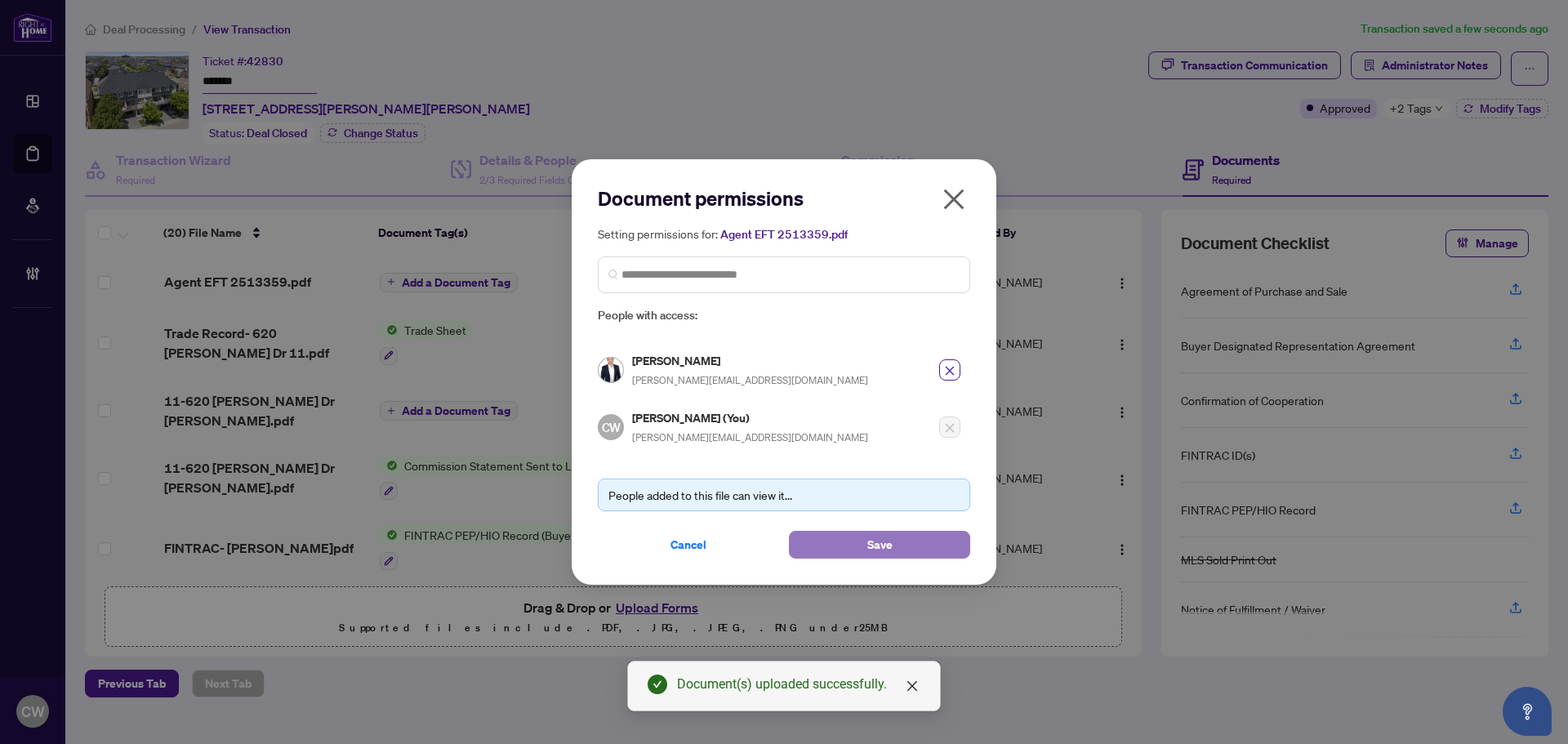
click at [858, 537] on button "Save" at bounding box center [880, 545] width 181 height 28
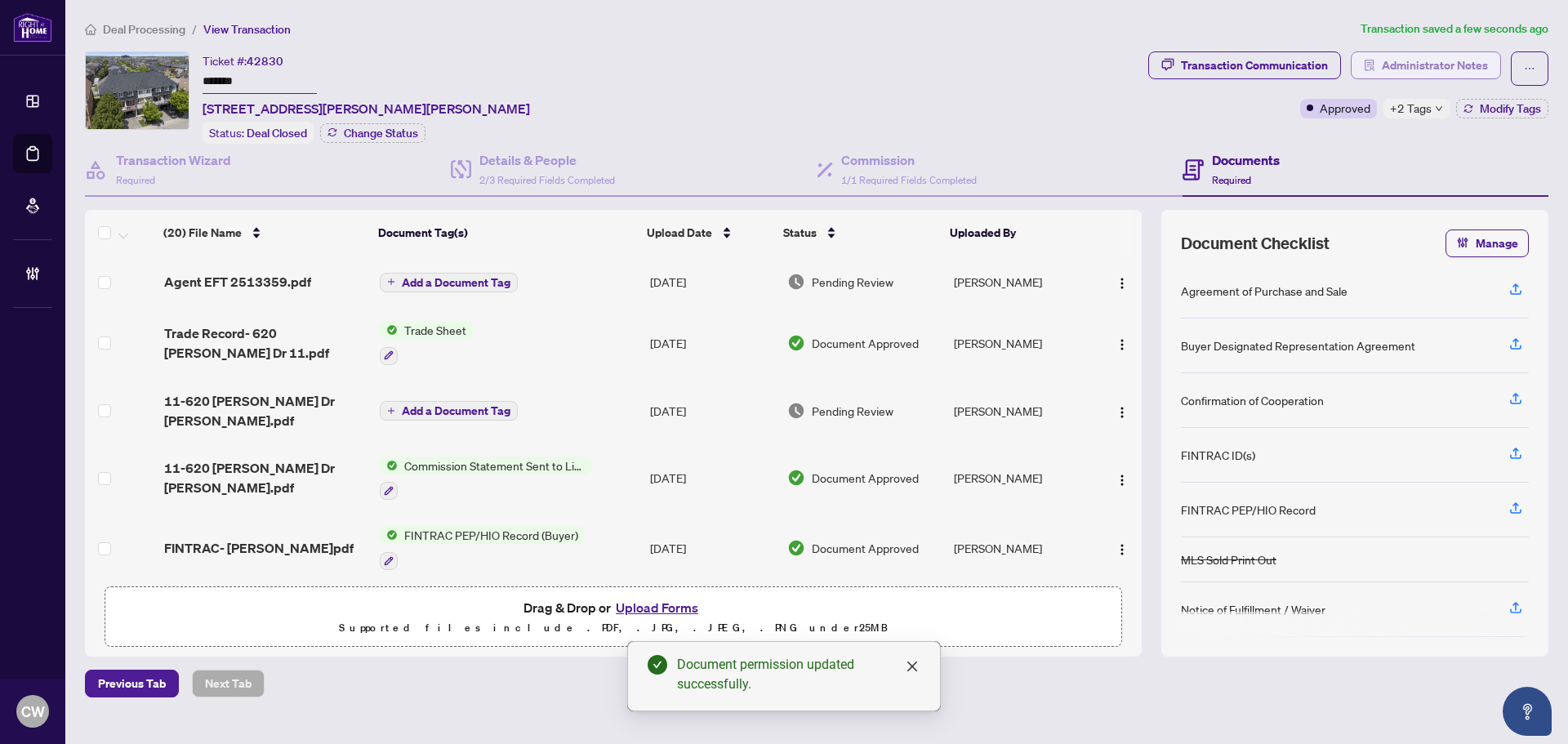
click at [1486, 69] on span "Administrator Notes" at bounding box center [1435, 65] width 107 height 26
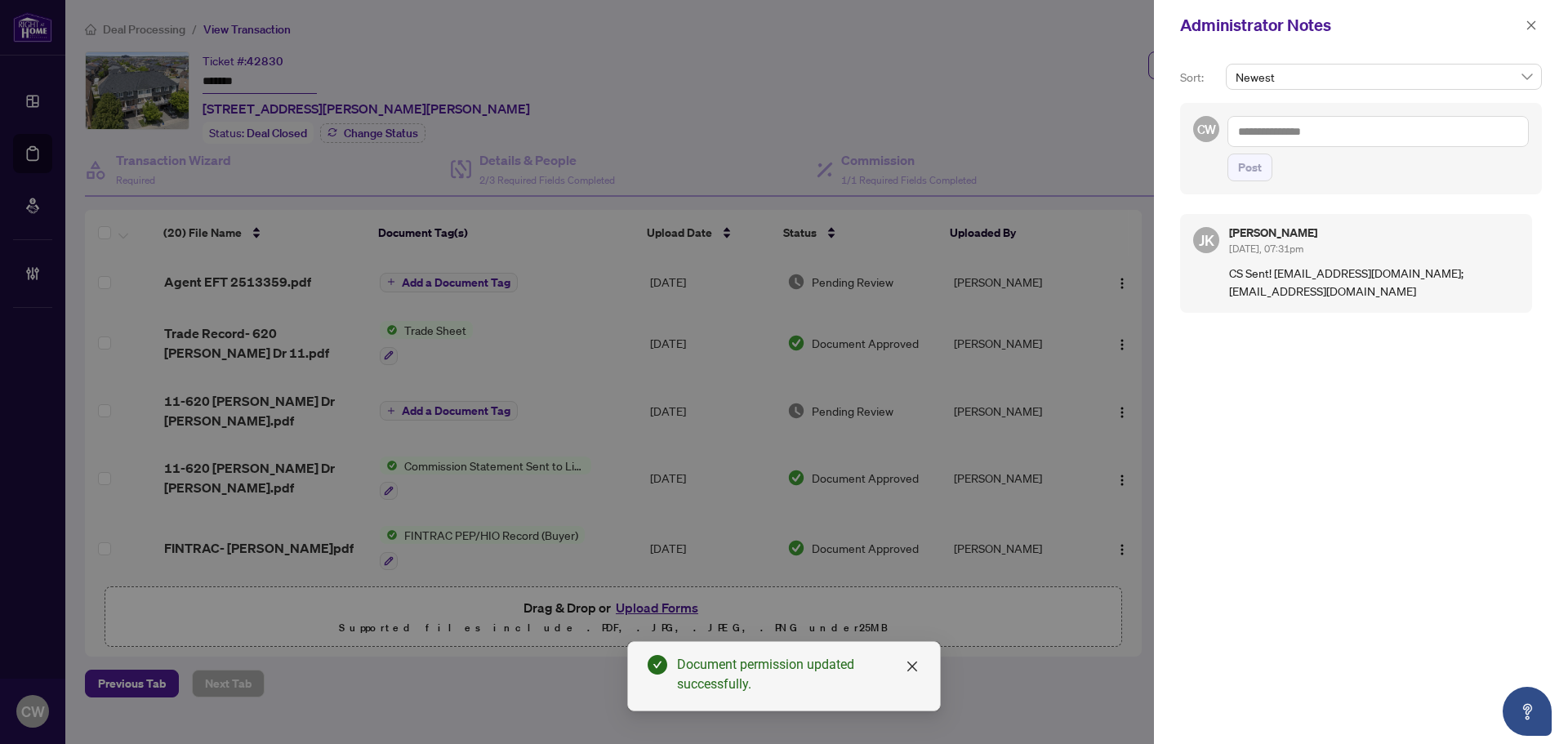
click at [1359, 140] on textarea at bounding box center [1378, 132] width 302 height 31
paste textarea "**********"
type textarea "**********"
click at [1263, 166] on button "Post" at bounding box center [1250, 167] width 45 height 28
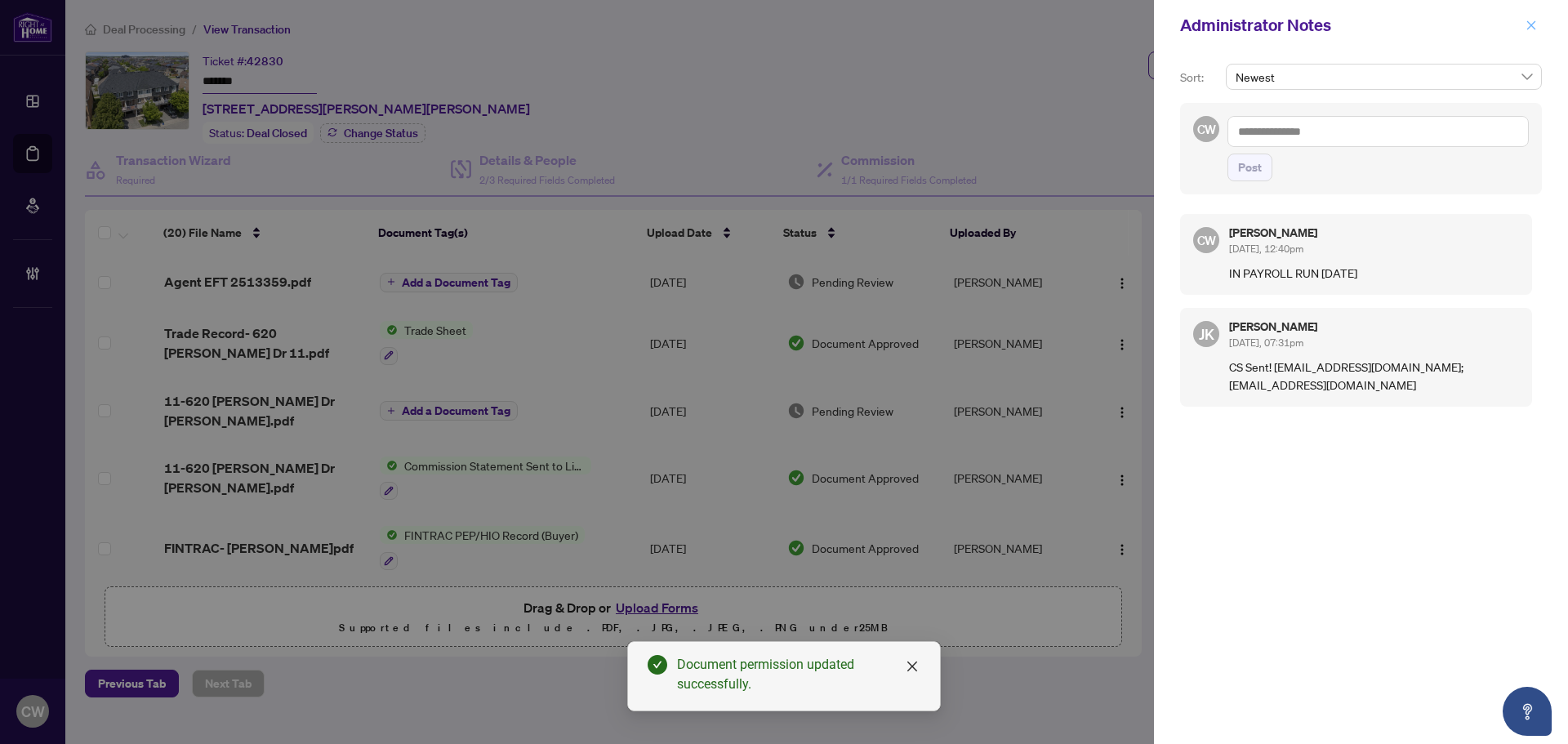
click at [1532, 28] on icon "close" at bounding box center [1532, 25] width 12 height 12
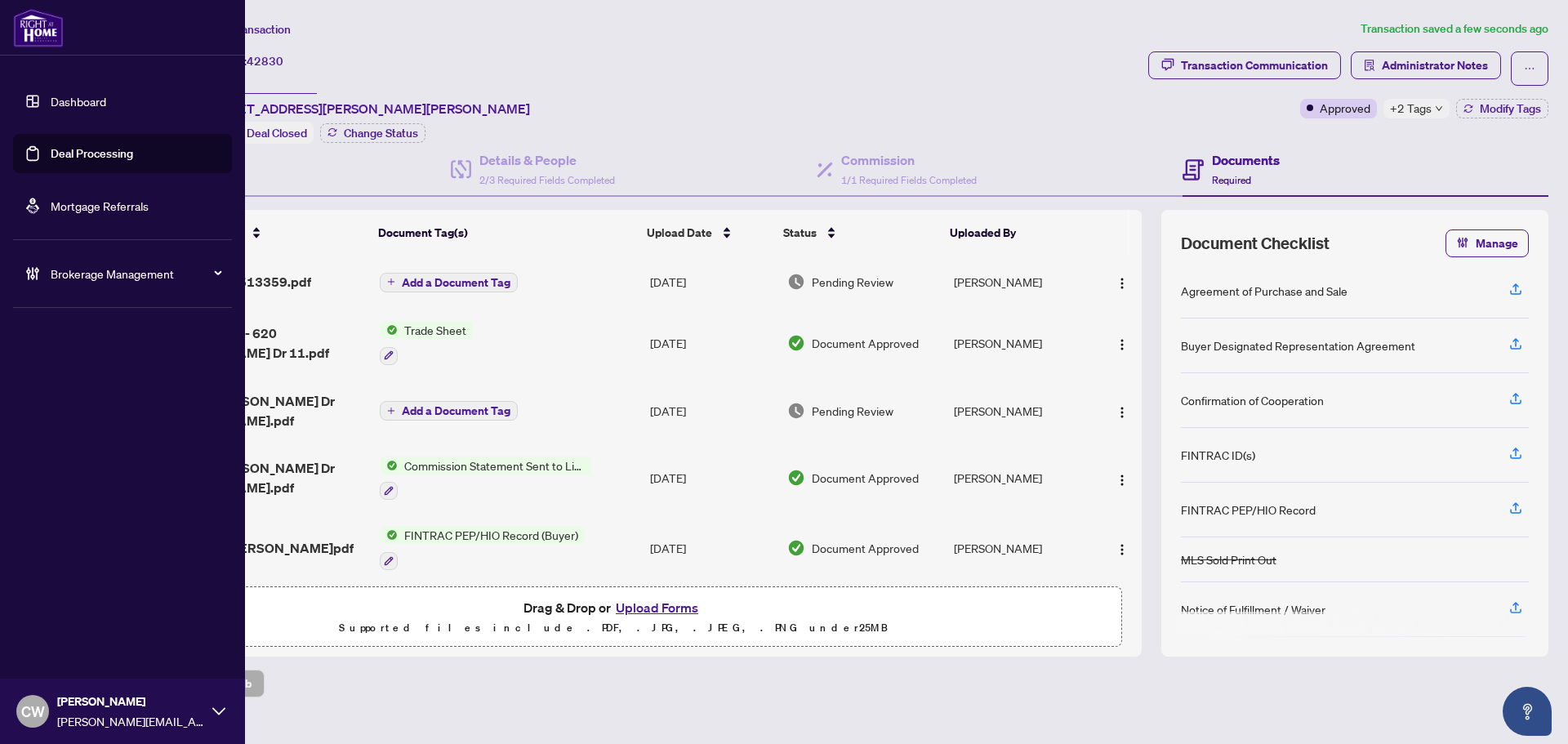
click at [50, 148] on link "Deal Processing" at bounding box center [91, 153] width 82 height 15
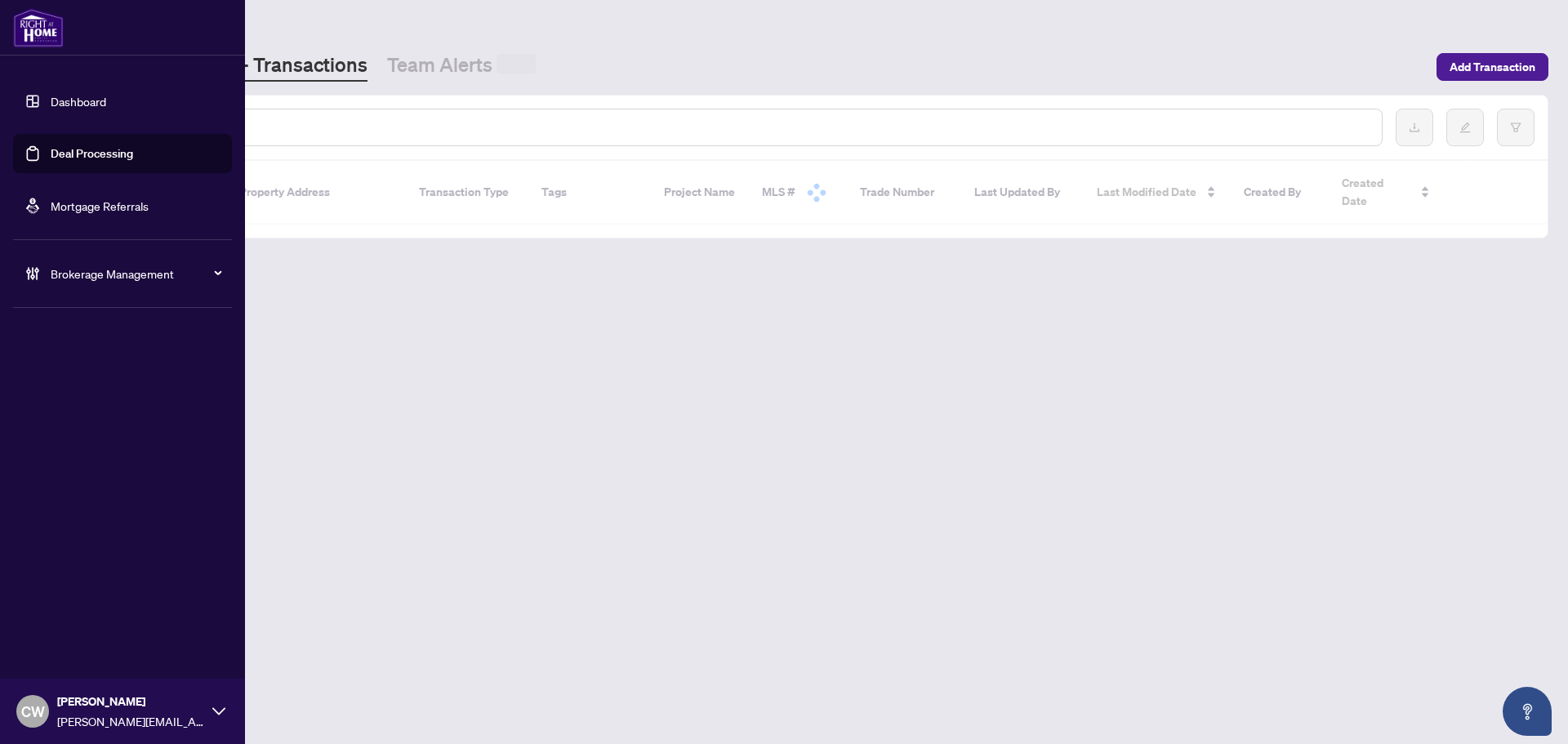
click at [305, 114] on div at bounding box center [741, 127] width 1284 height 38
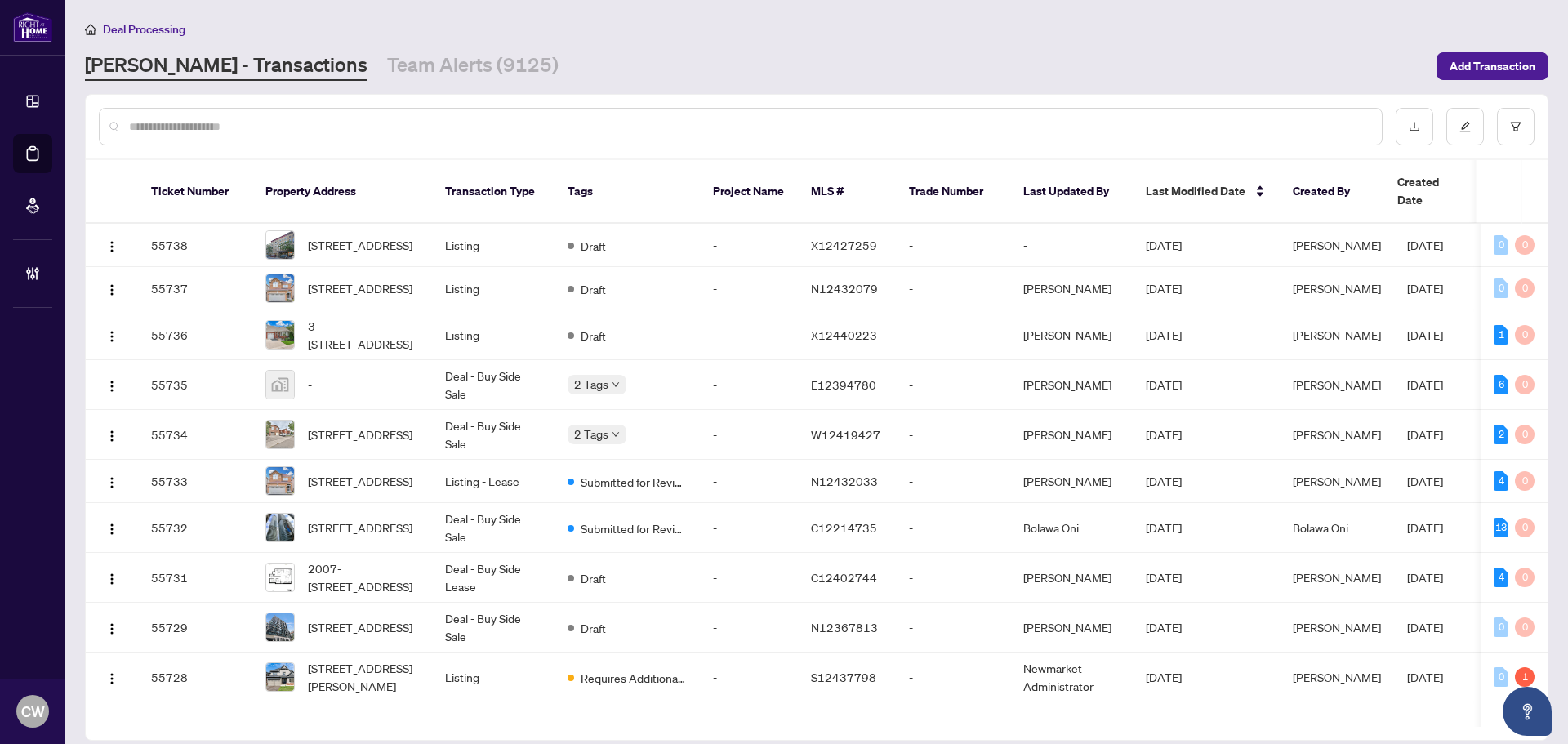
click at [258, 114] on div at bounding box center [741, 126] width 1284 height 38
click at [219, 113] on div at bounding box center [741, 126] width 1284 height 38
click at [204, 127] on input "text" at bounding box center [749, 126] width 1240 height 18
paste input "*******"
type input "*******"
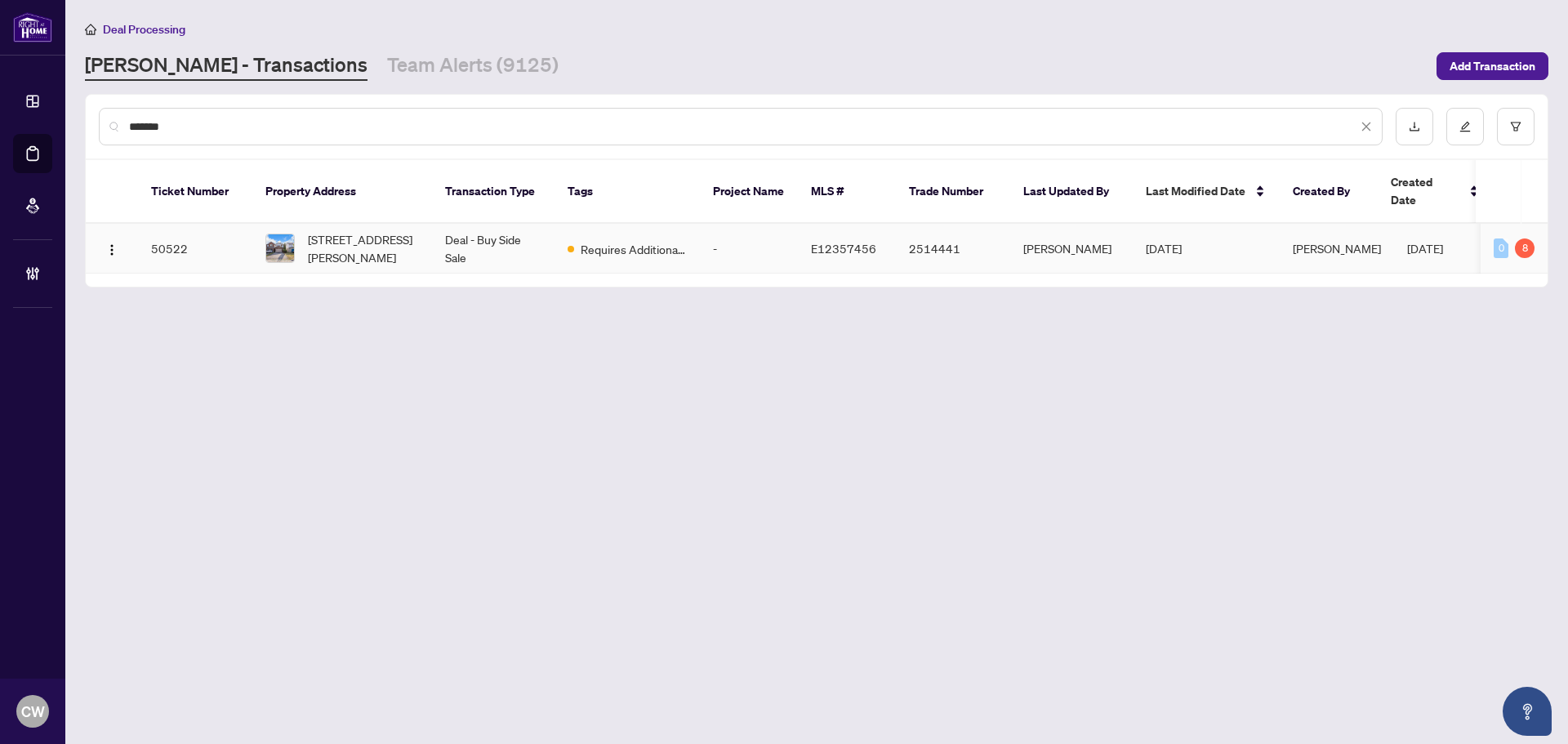
click at [366, 244] on span "[STREET_ADDRESS][PERSON_NAME]" at bounding box center [364, 248] width 112 height 36
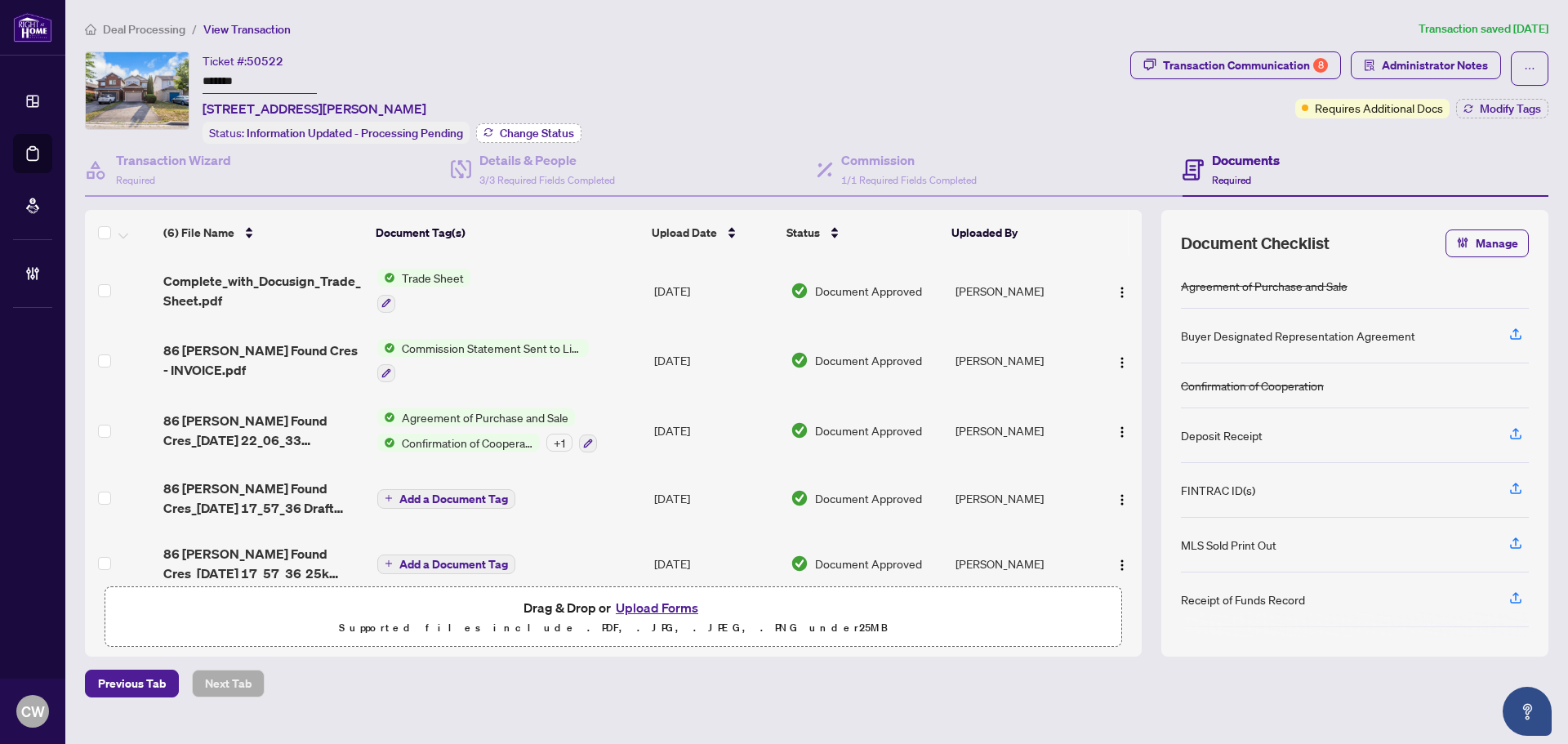
click at [548, 128] on span "Change Status" at bounding box center [537, 133] width 75 height 12
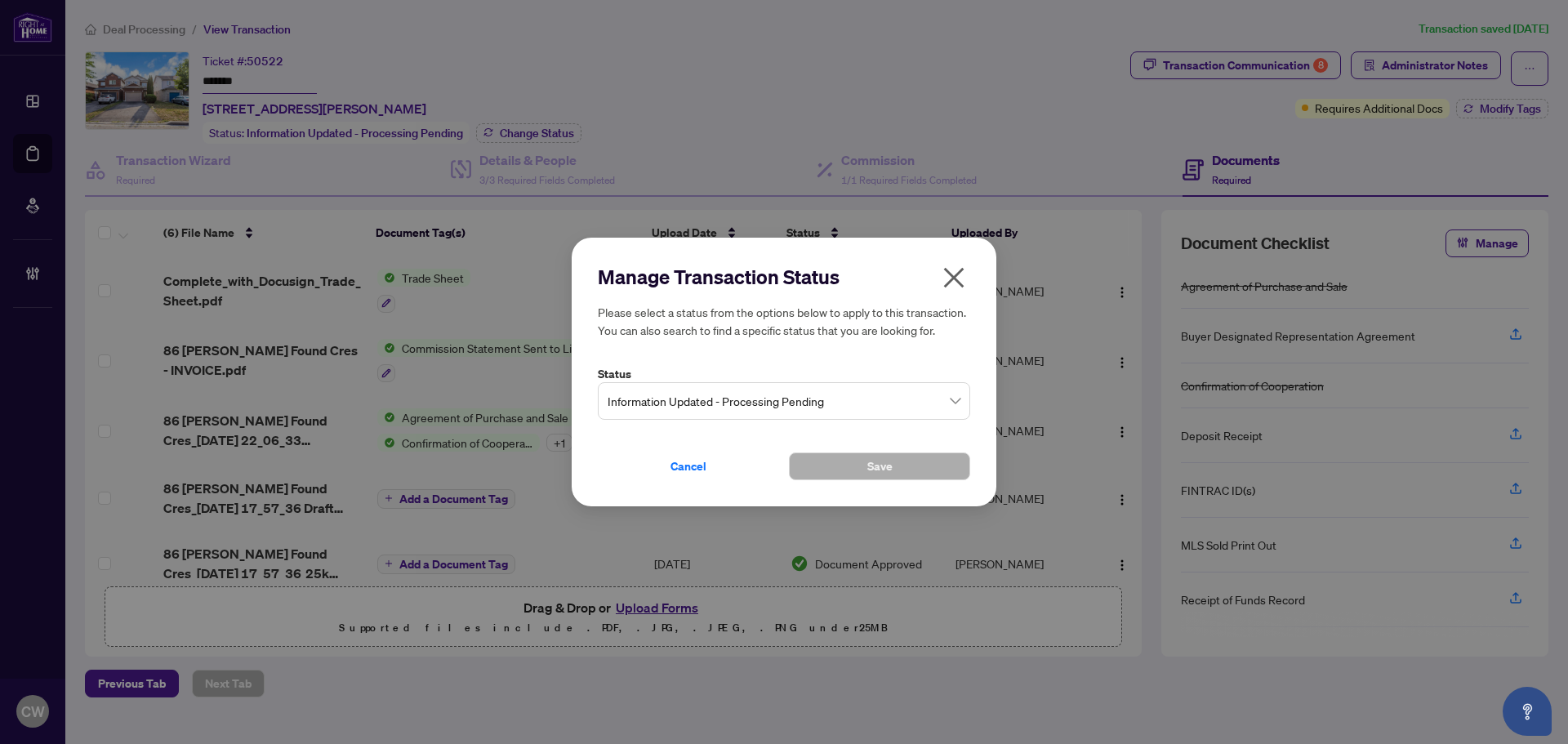
click at [755, 401] on span "Information Updated - Processing Pending" at bounding box center [784, 402] width 353 height 31
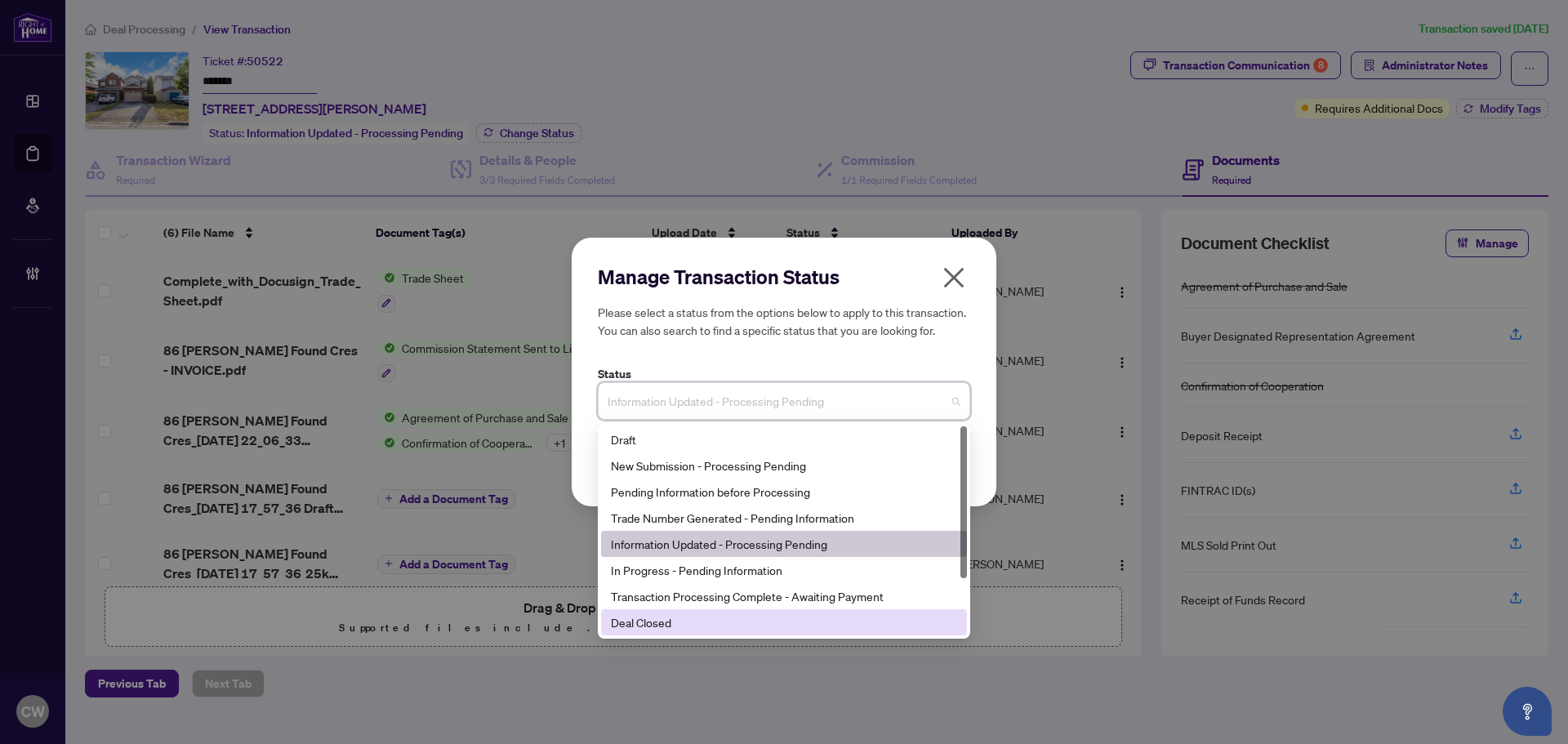
click at [755, 627] on div "Deal Closed" at bounding box center [784, 623] width 346 height 18
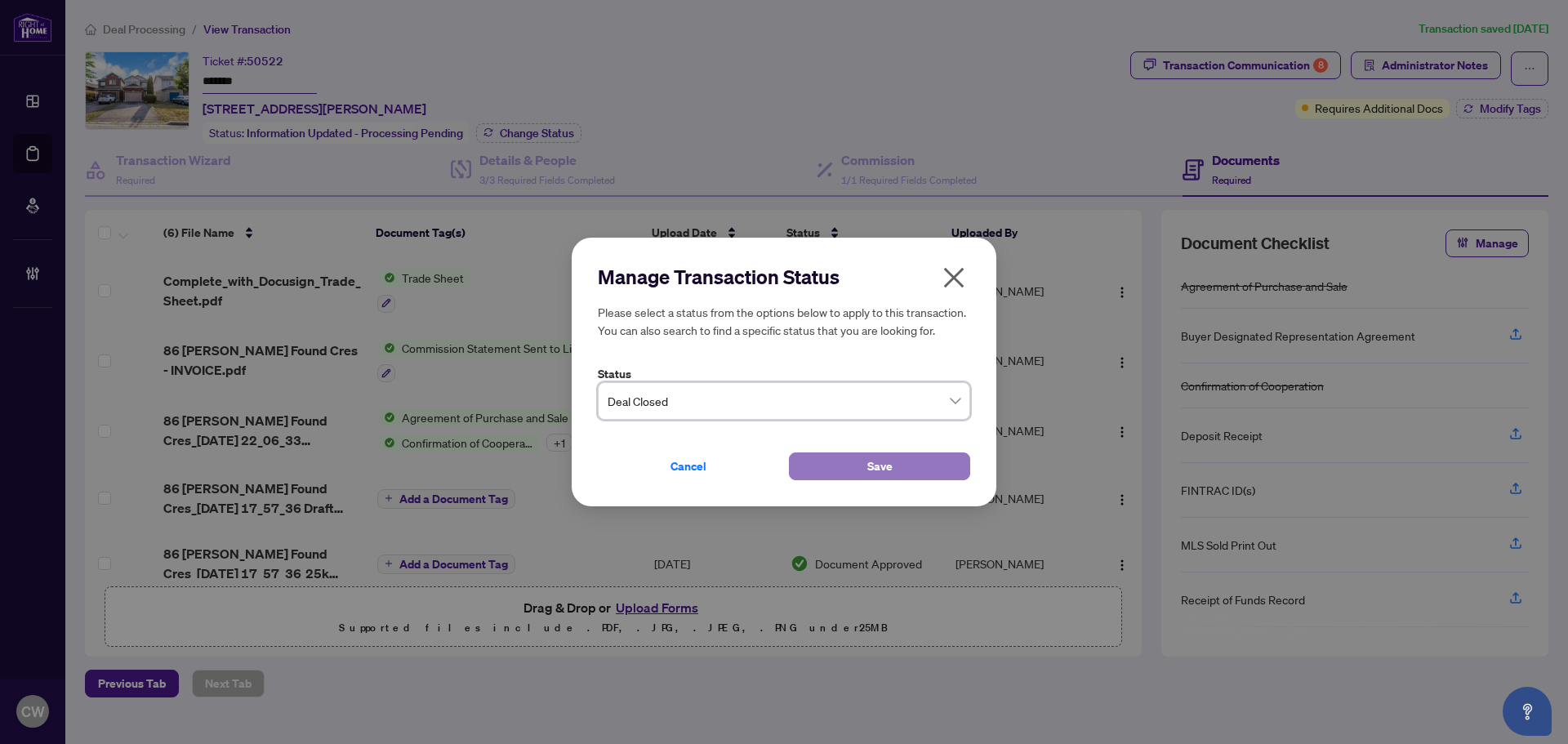
click at [829, 464] on button "Save" at bounding box center [880, 467] width 181 height 28
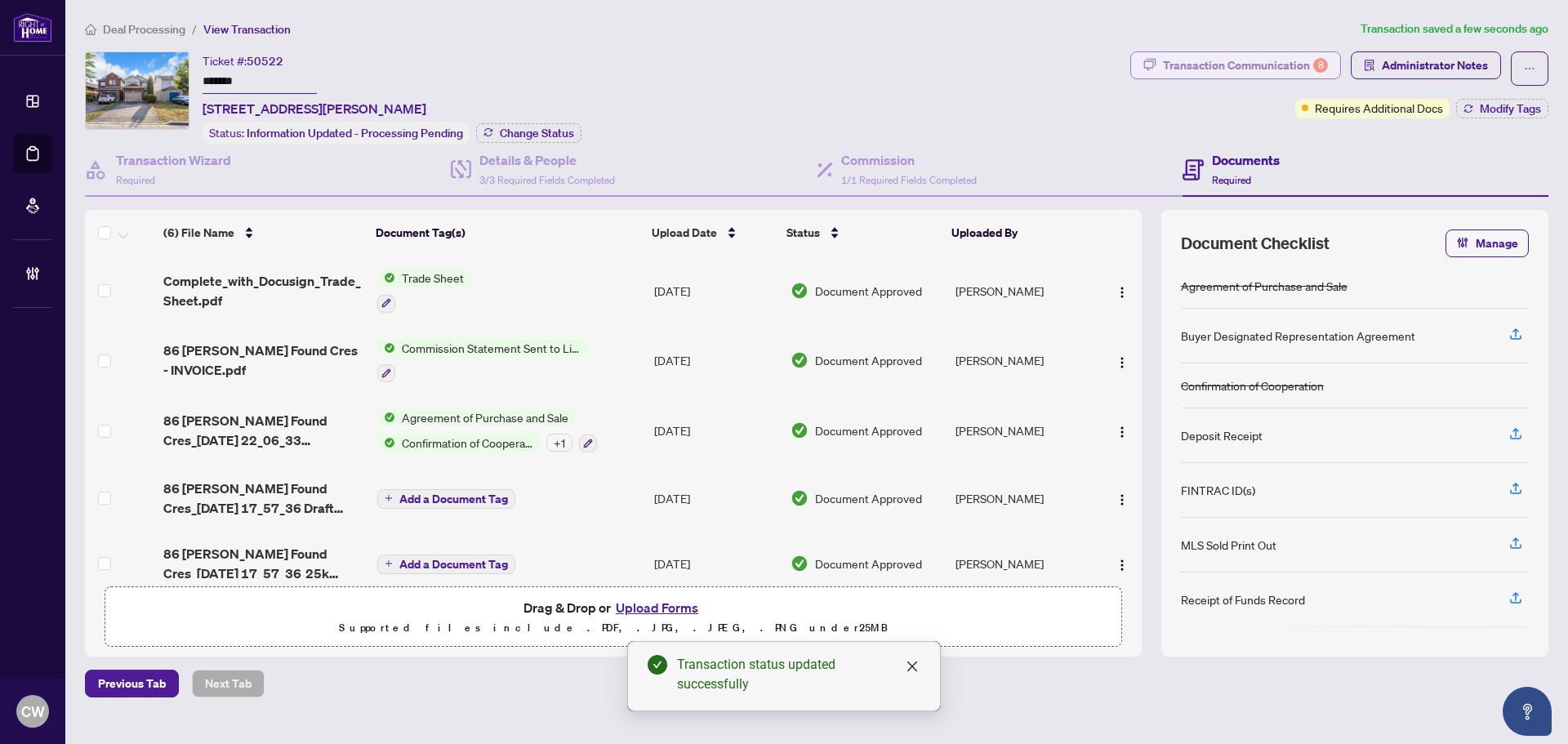
click at [1273, 72] on div "Transaction Communication 8" at bounding box center [1246, 65] width 165 height 26
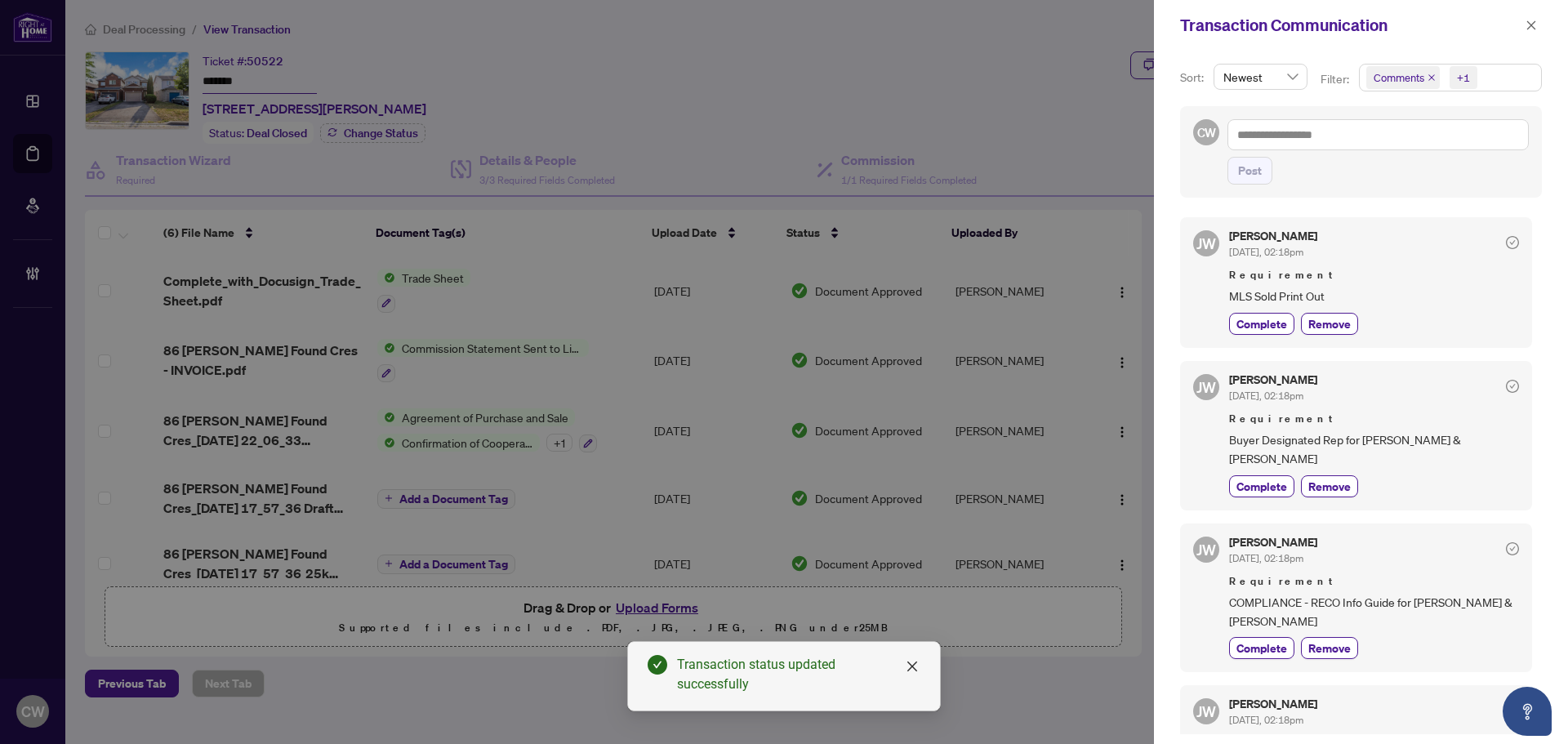
click at [1433, 74] on icon "close" at bounding box center [1432, 78] width 8 height 8
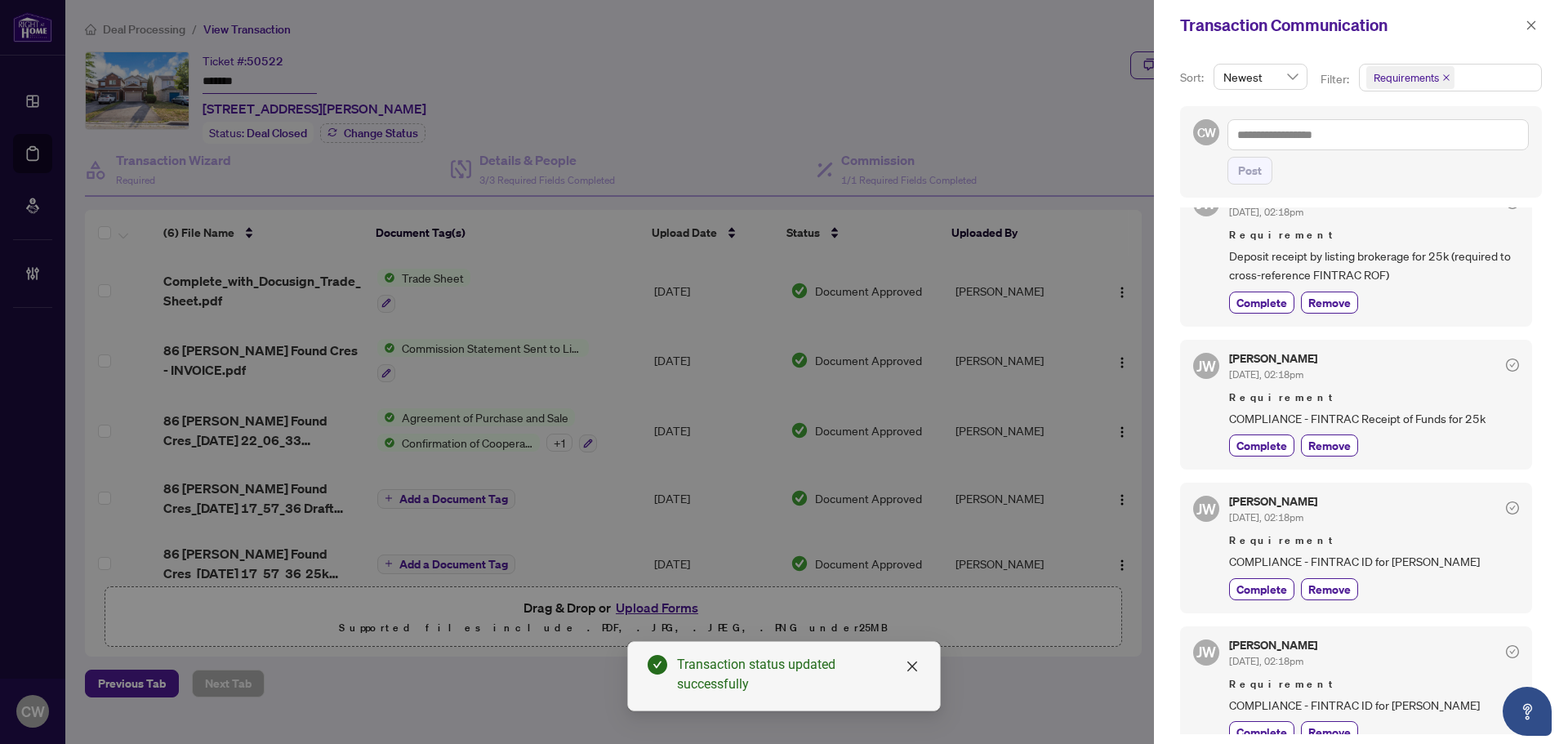
scroll to position [654, 0]
click at [1530, 27] on icon "close" at bounding box center [1531, 24] width 9 height 9
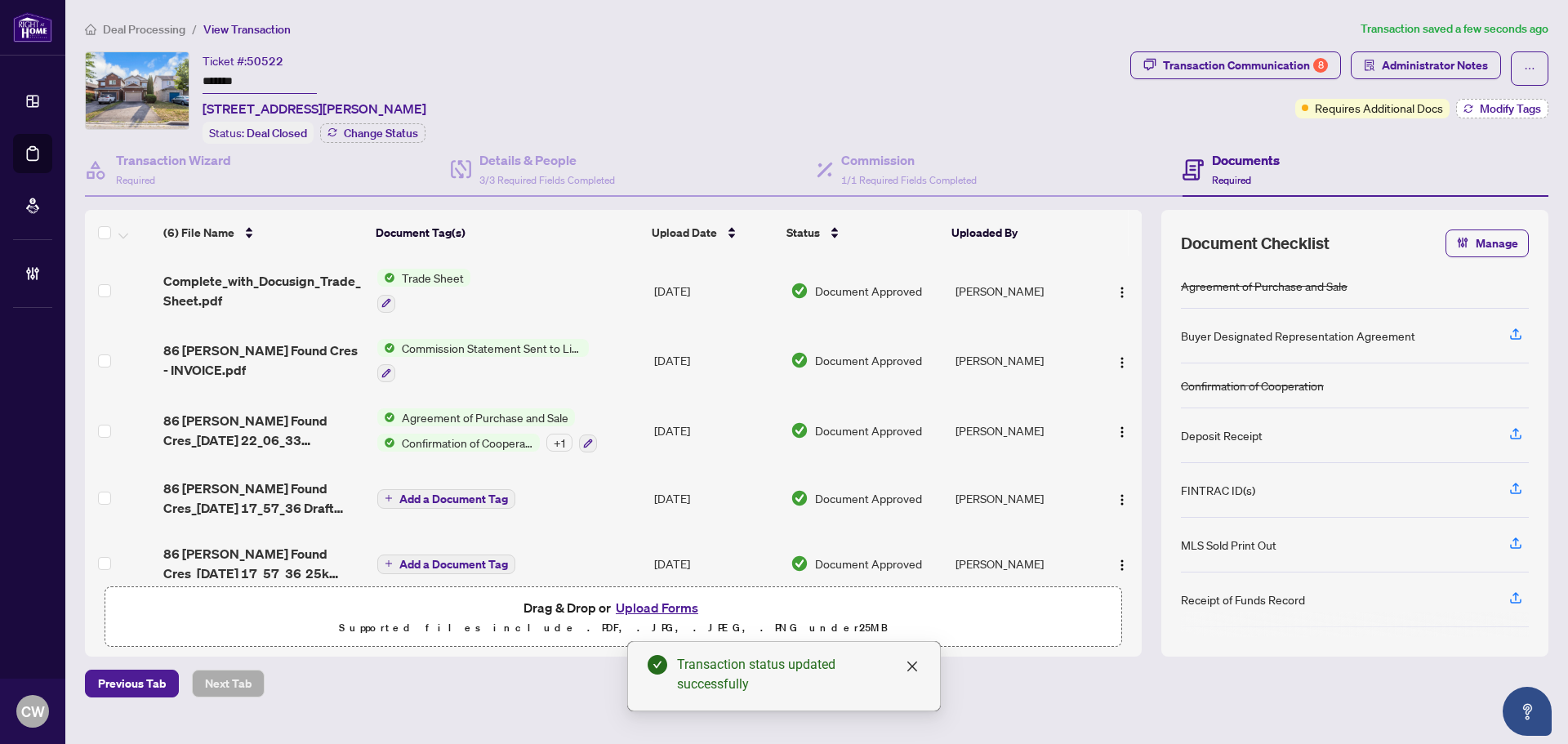
click at [1527, 104] on span "Modify Tags" at bounding box center [1510, 109] width 61 height 12
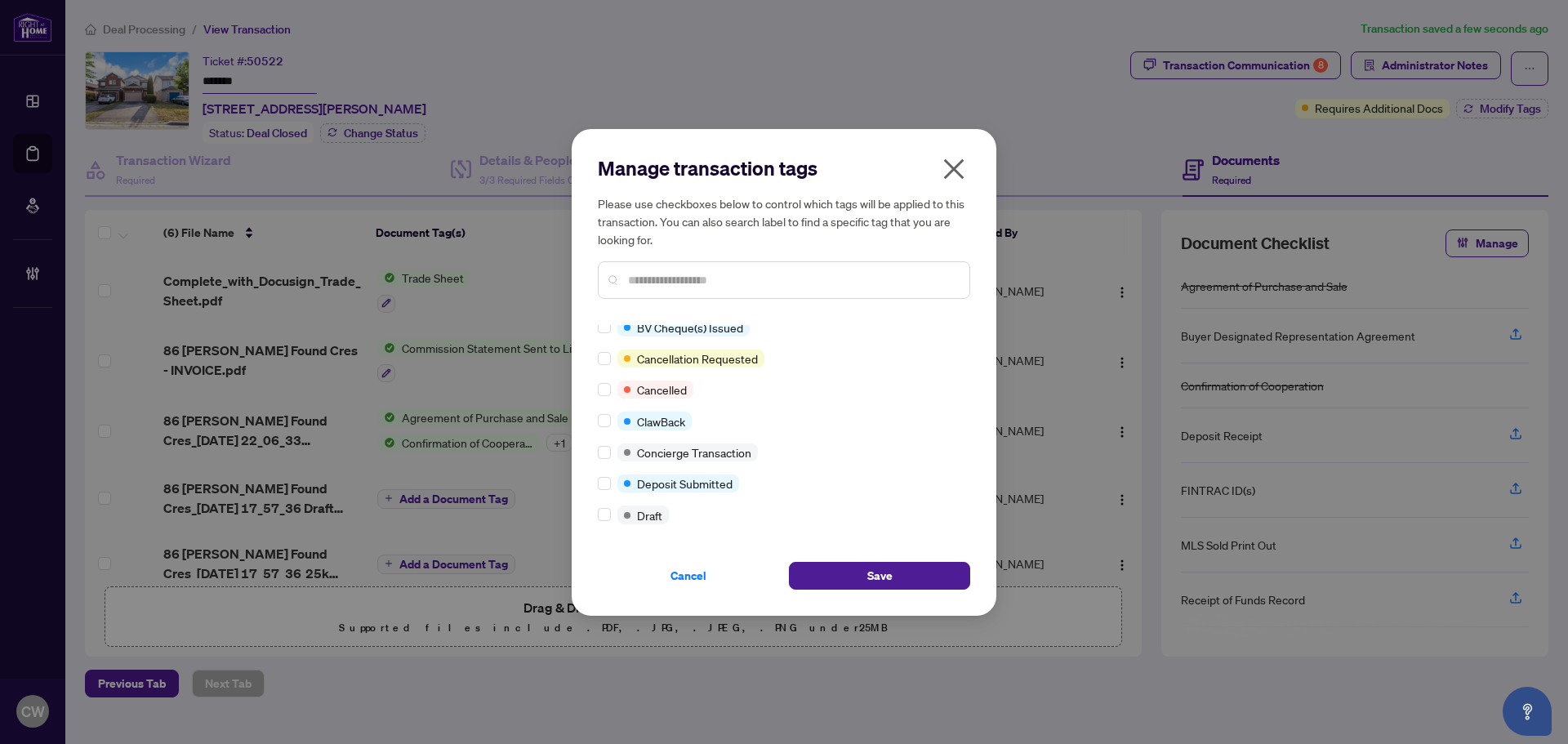
scroll to position [0, 0]
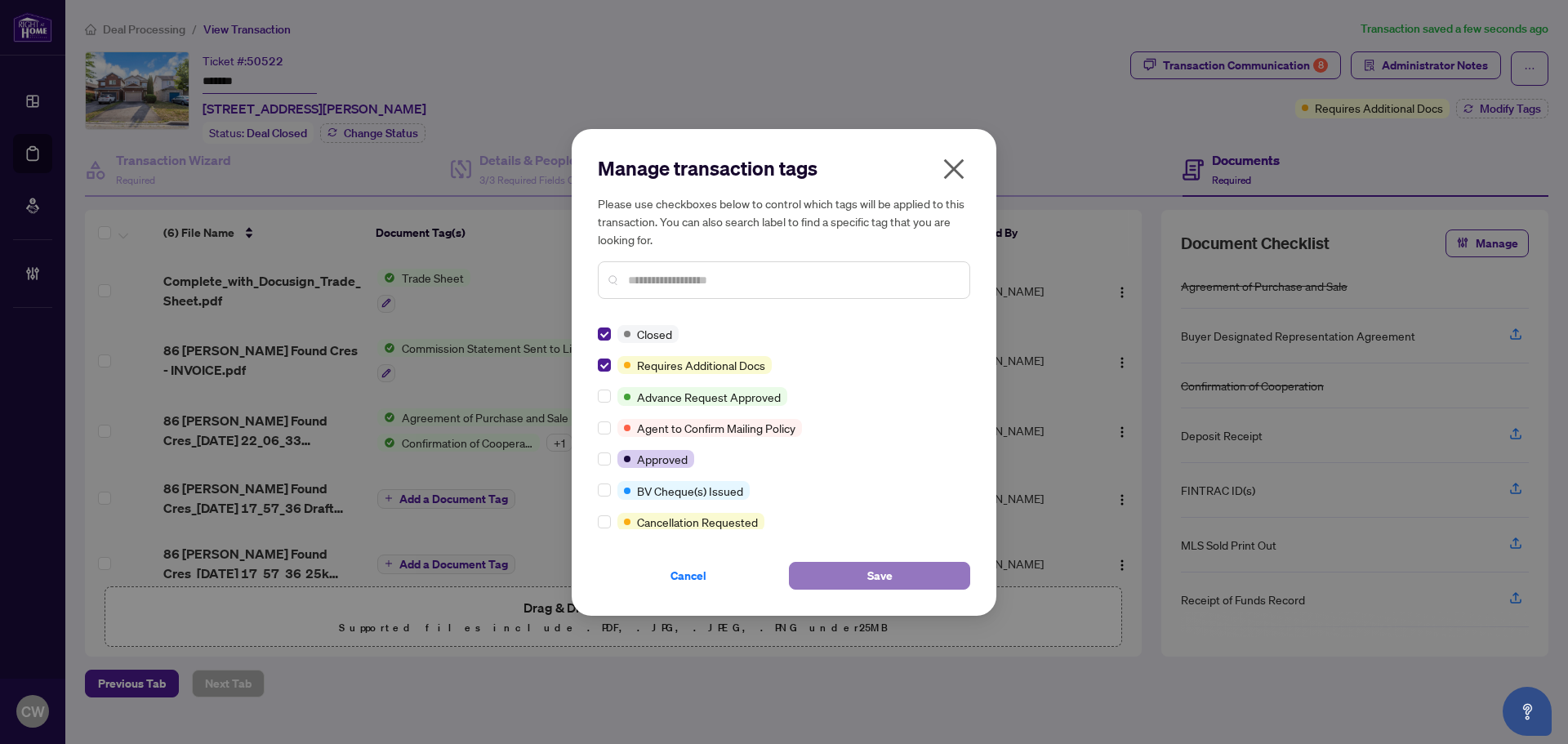
click at [890, 576] on span "Save" at bounding box center [880, 575] width 25 height 26
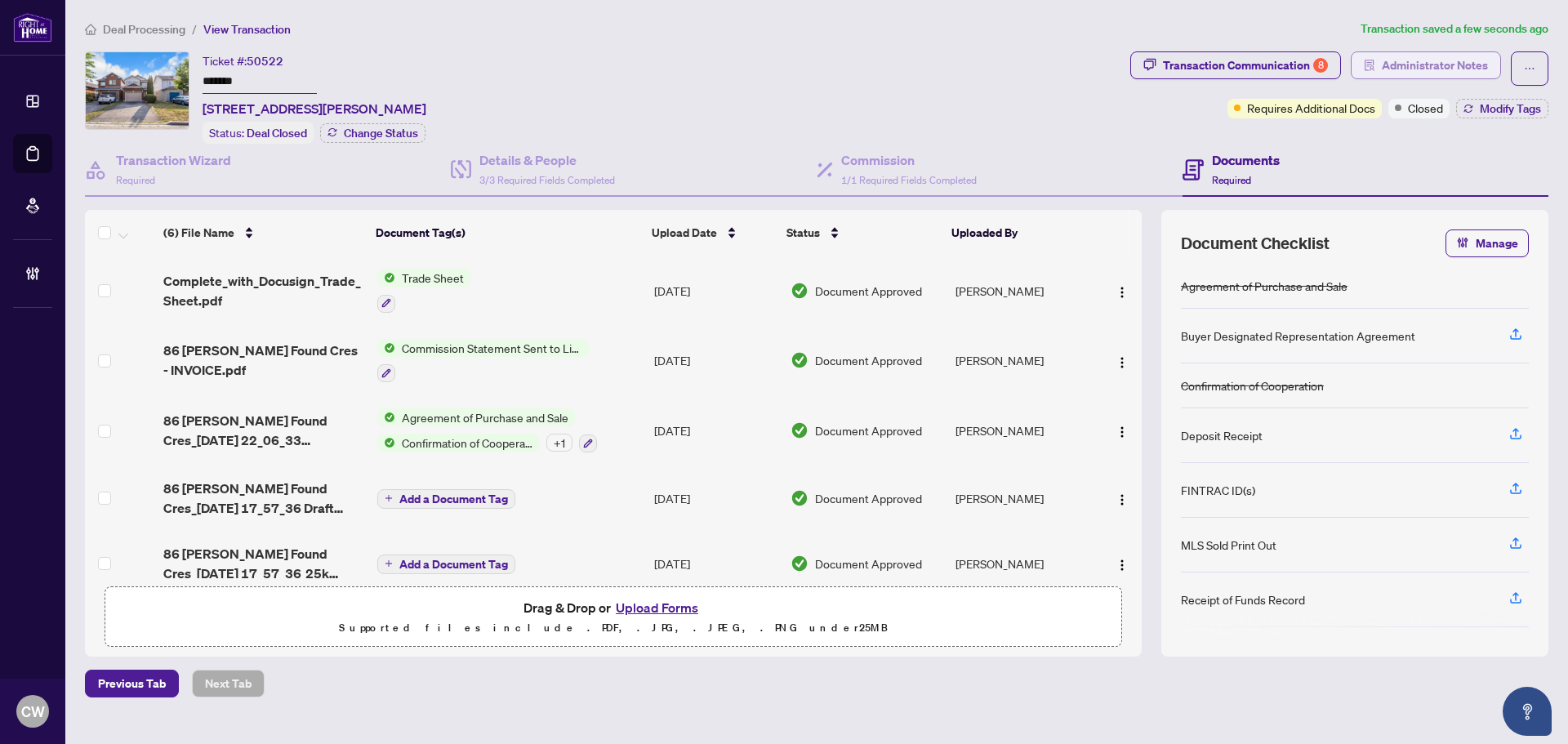
click at [1438, 64] on span "Administrator Notes" at bounding box center [1435, 65] width 107 height 26
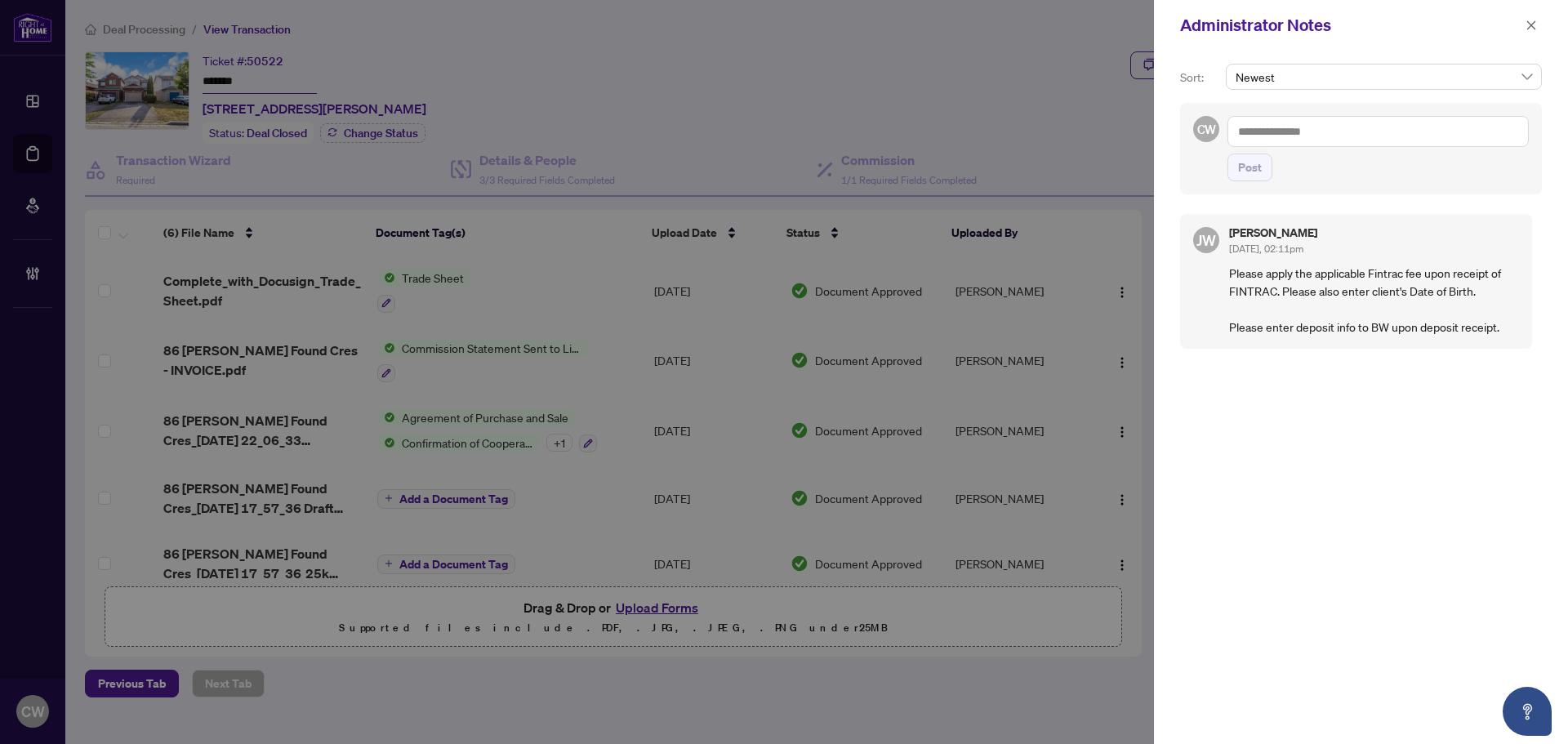
click at [1336, 130] on textarea at bounding box center [1378, 132] width 302 height 31
paste textarea "**********"
type textarea "**********"
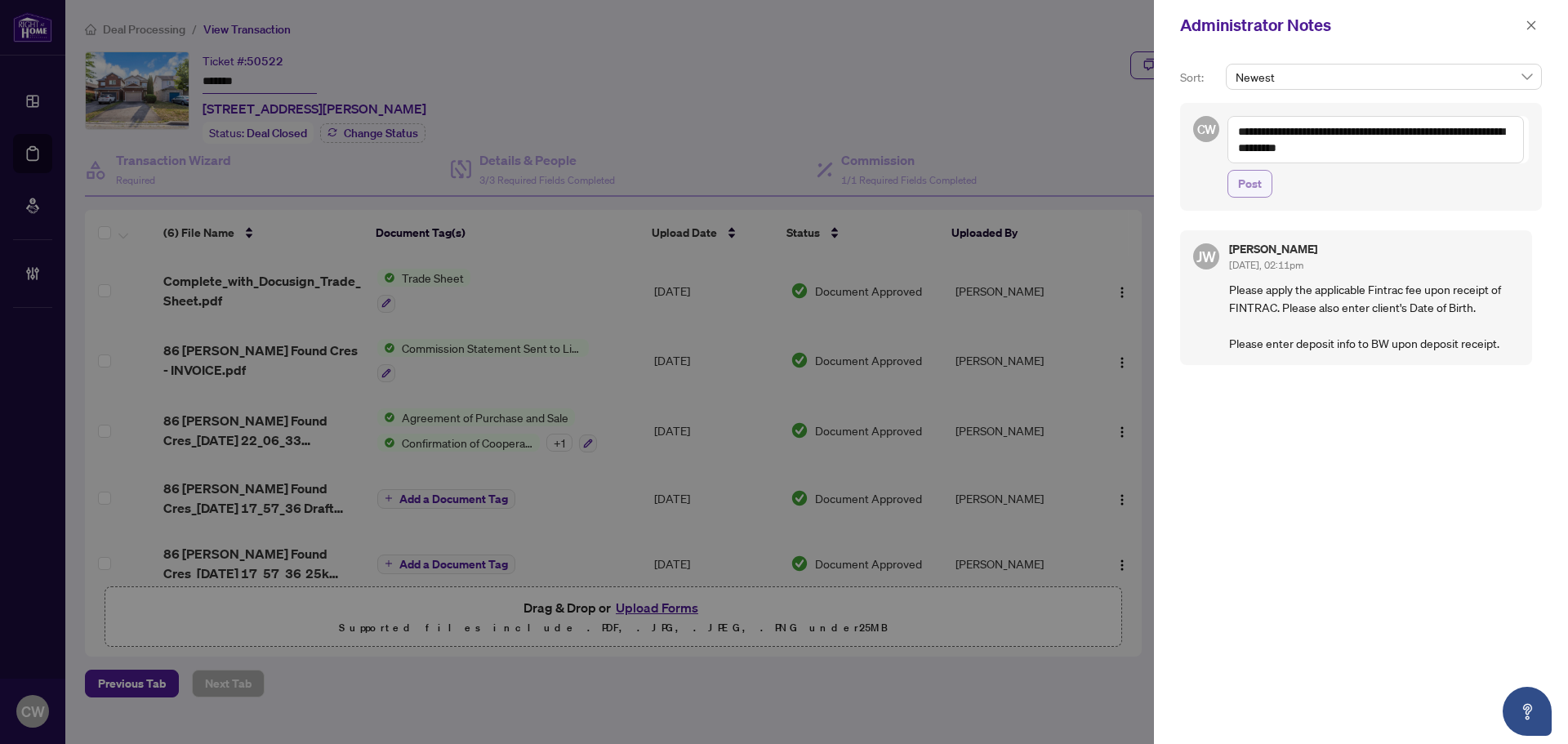
click at [1257, 184] on span "Post" at bounding box center [1250, 183] width 23 height 26
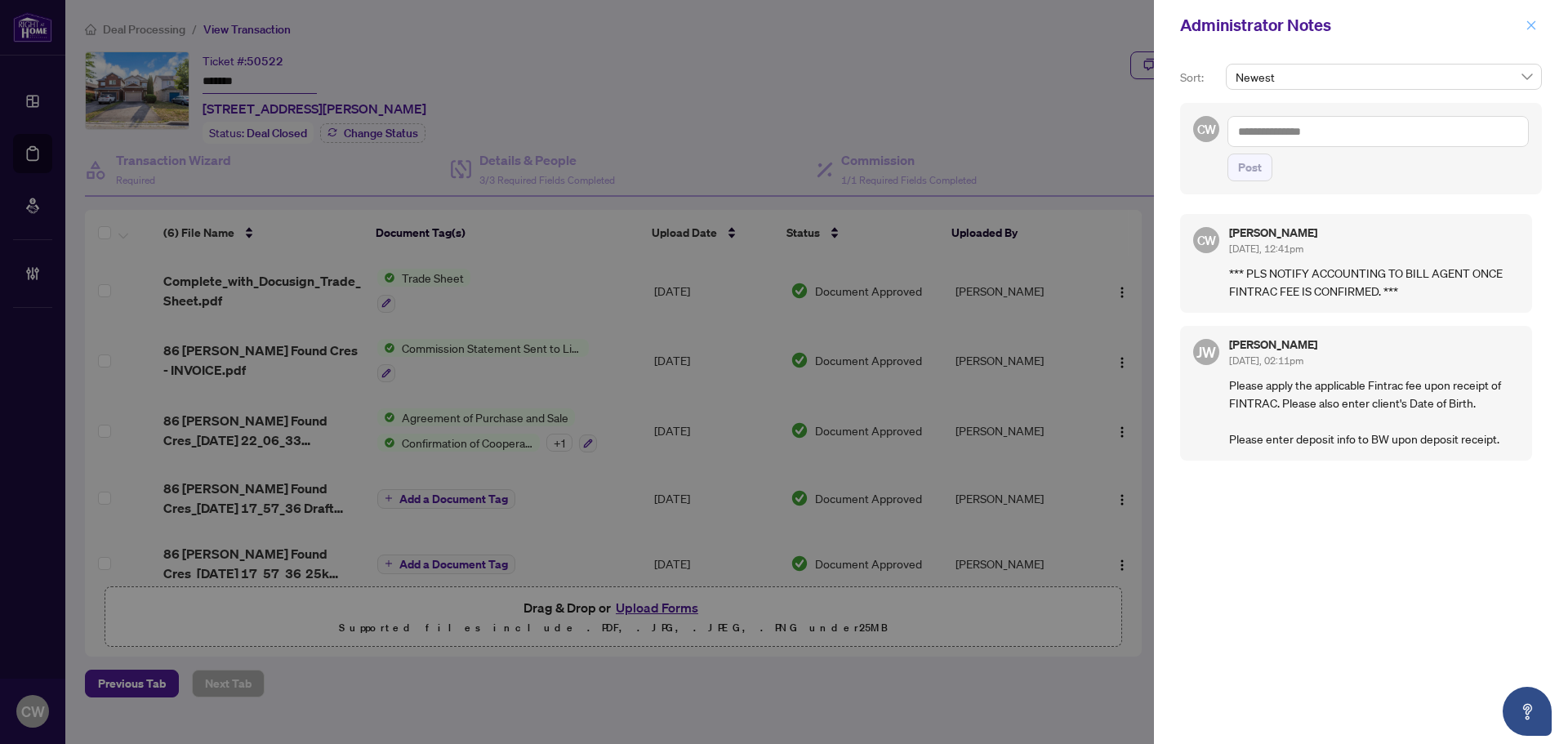
click at [1534, 28] on icon "close" at bounding box center [1531, 24] width 9 height 9
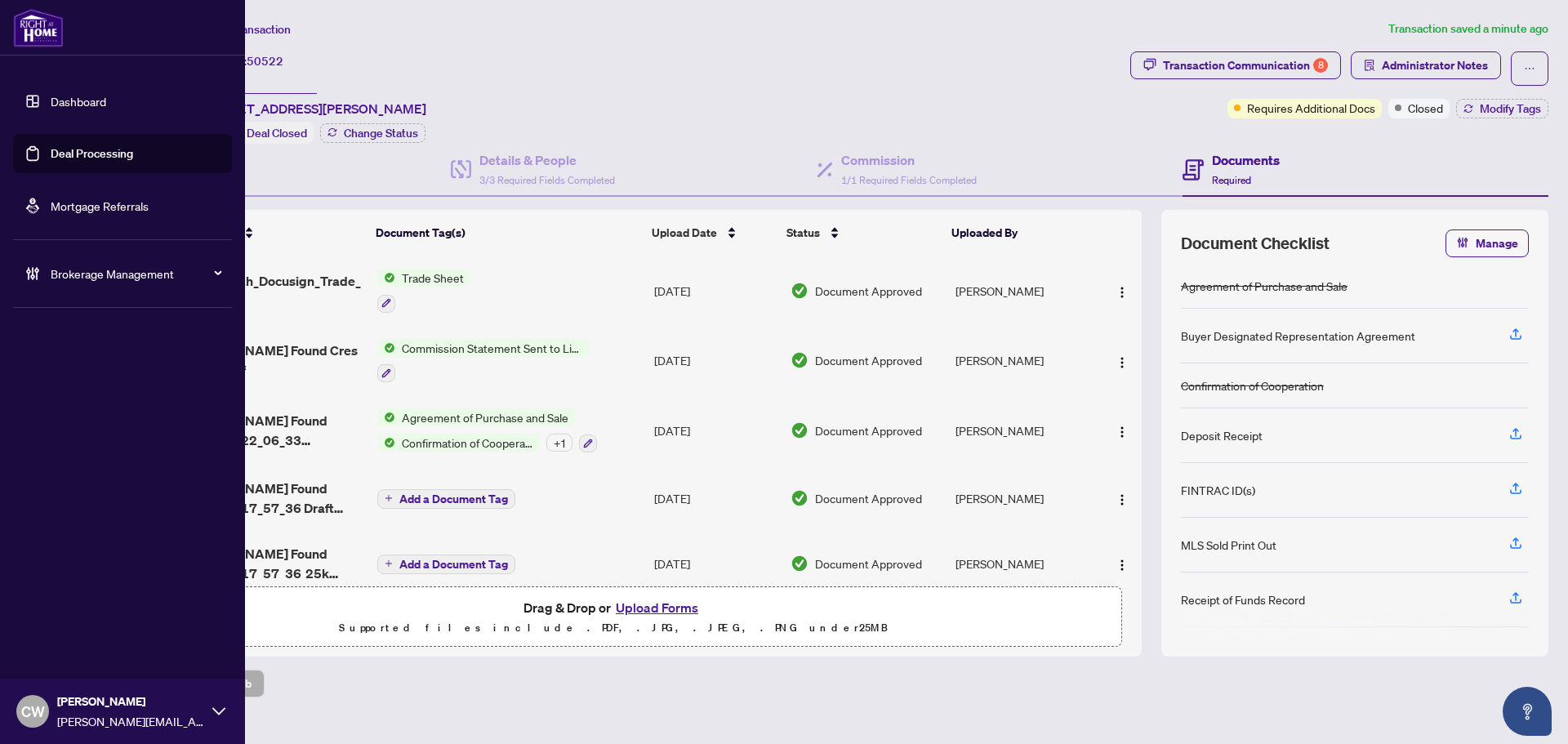
click at [53, 155] on link "Deal Processing" at bounding box center [91, 153] width 82 height 15
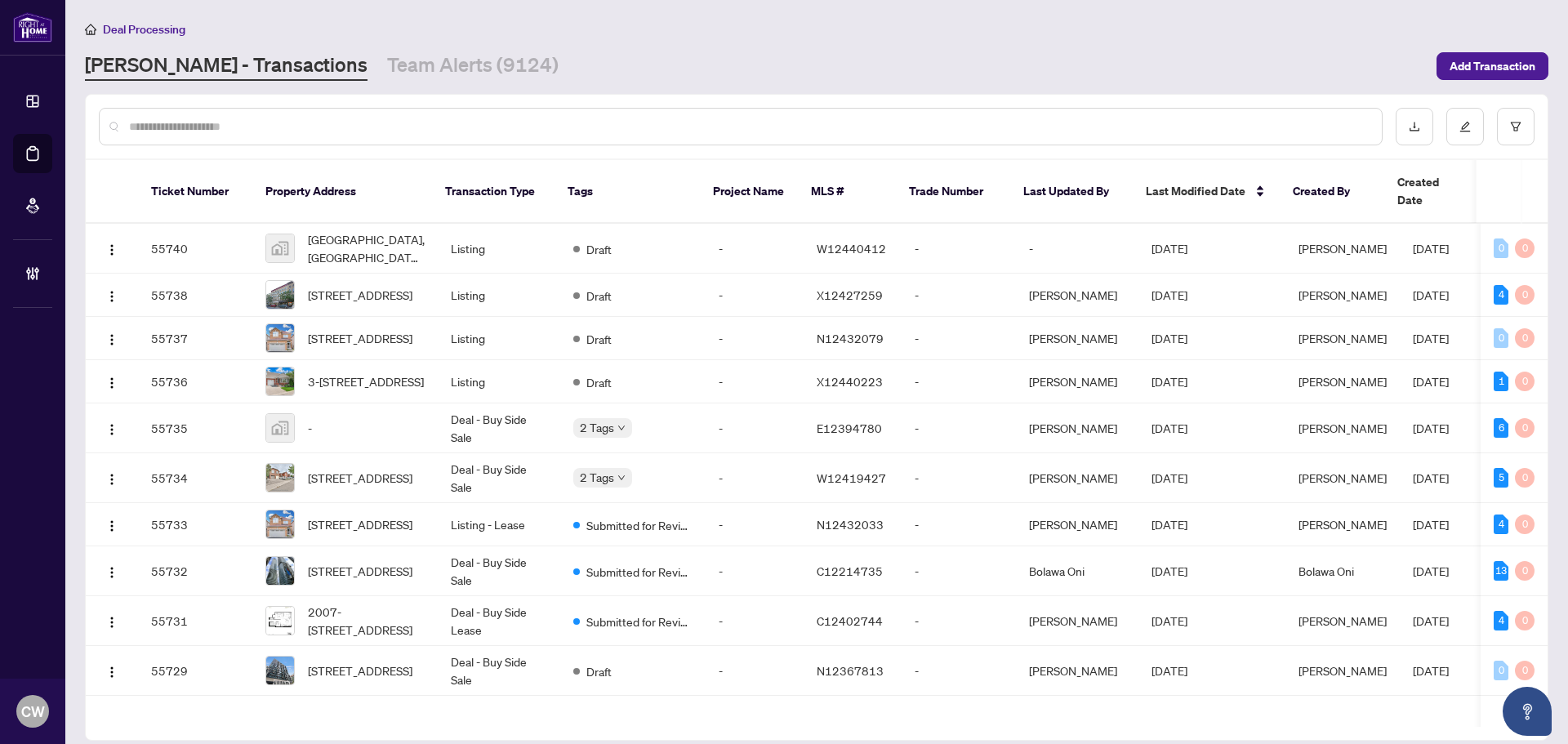
click at [305, 127] on input "text" at bounding box center [749, 126] width 1240 height 18
paste input "*******"
type input "*******"
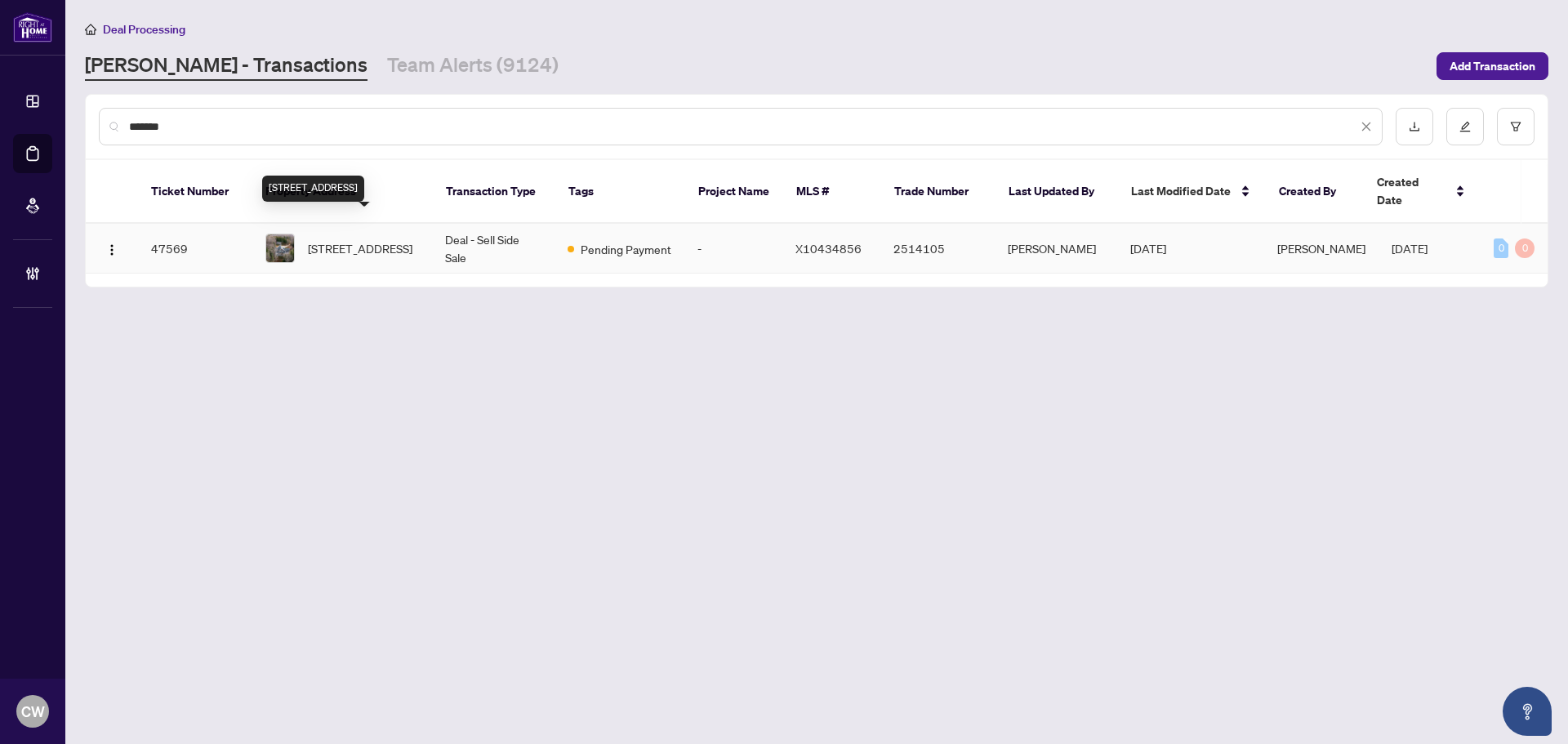
click at [328, 240] on span "[STREET_ADDRESS]" at bounding box center [361, 248] width 105 height 18
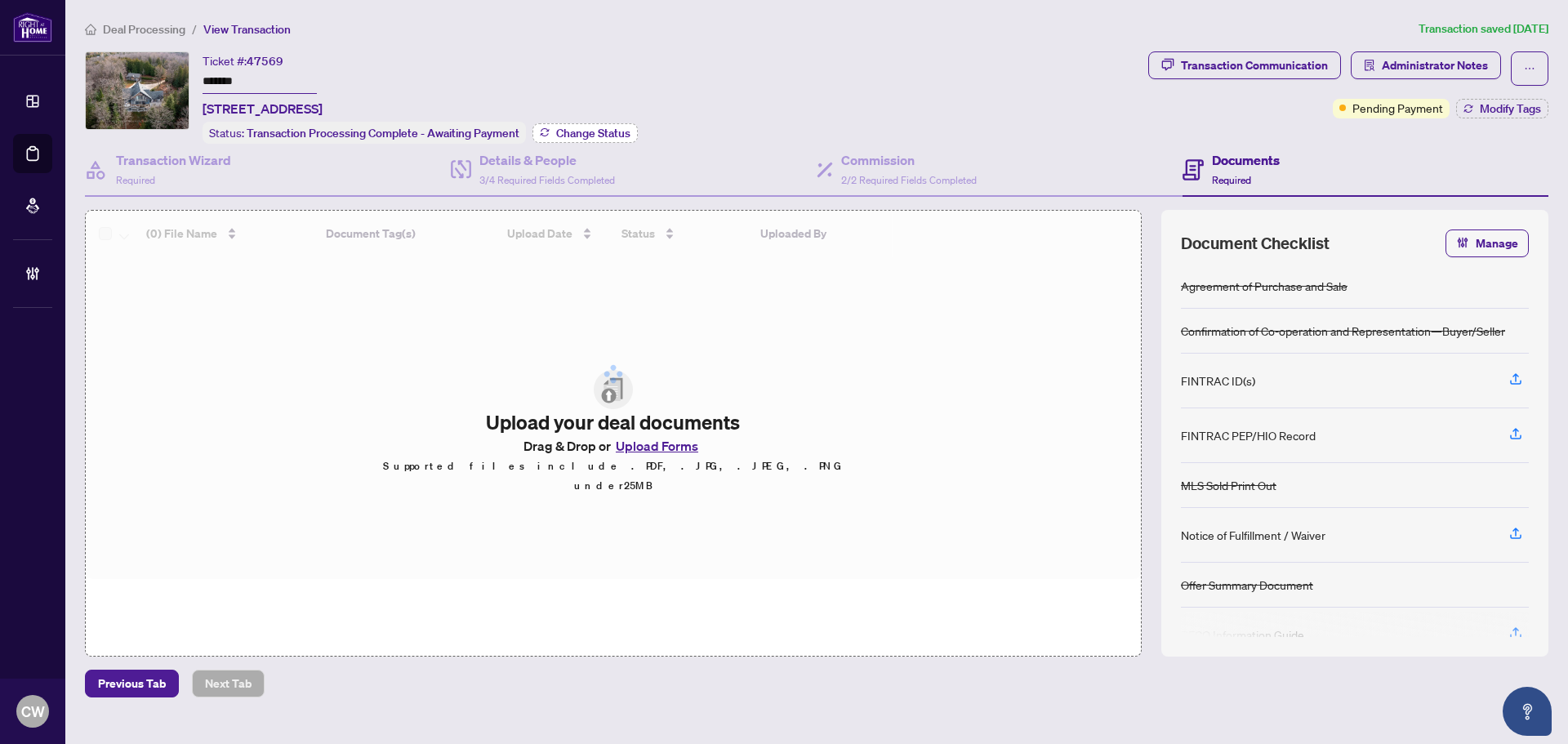
click at [597, 123] on button "Change Status" at bounding box center [585, 133] width 106 height 19
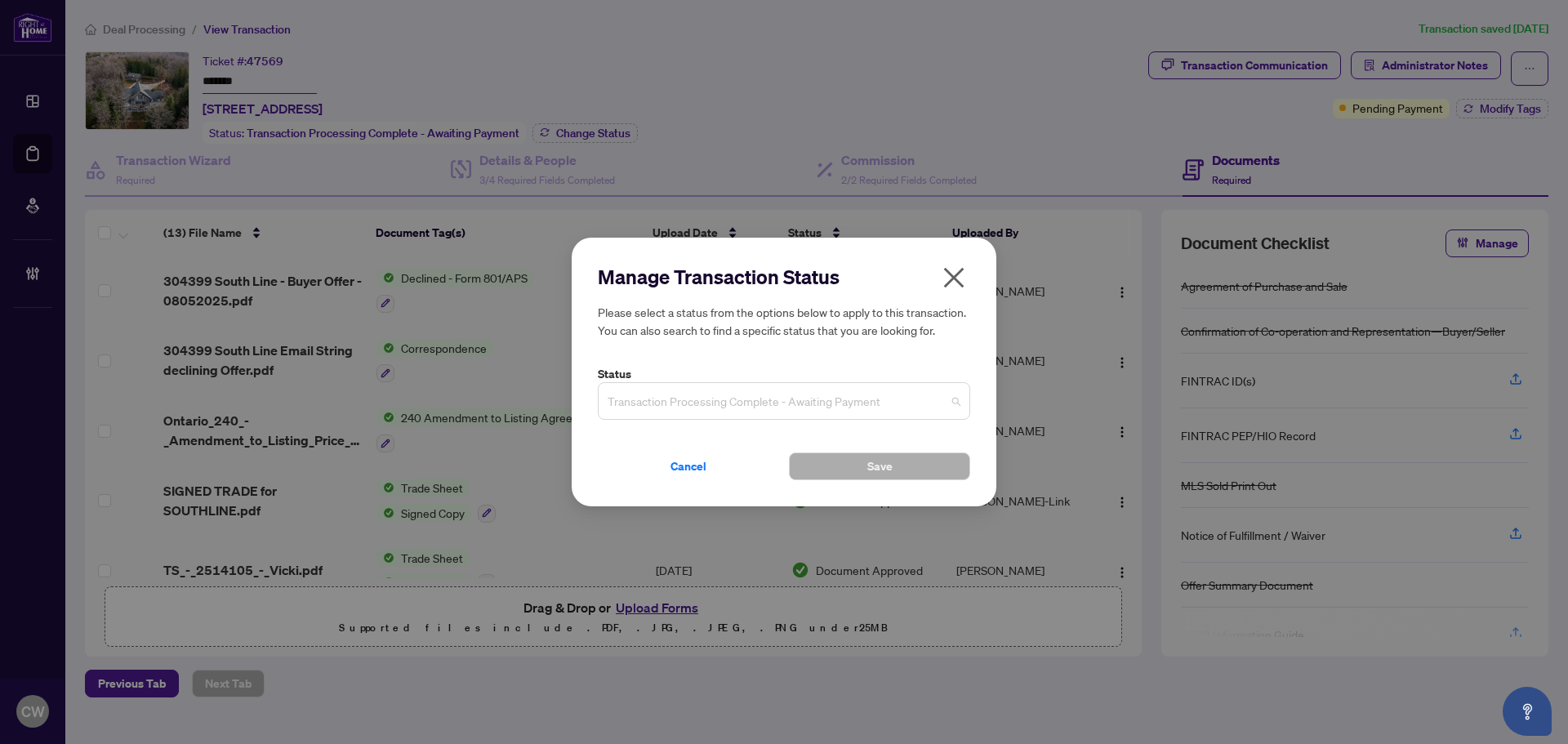
click at [815, 409] on span "Transaction Processing Complete - Awaiting Payment" at bounding box center [784, 402] width 353 height 31
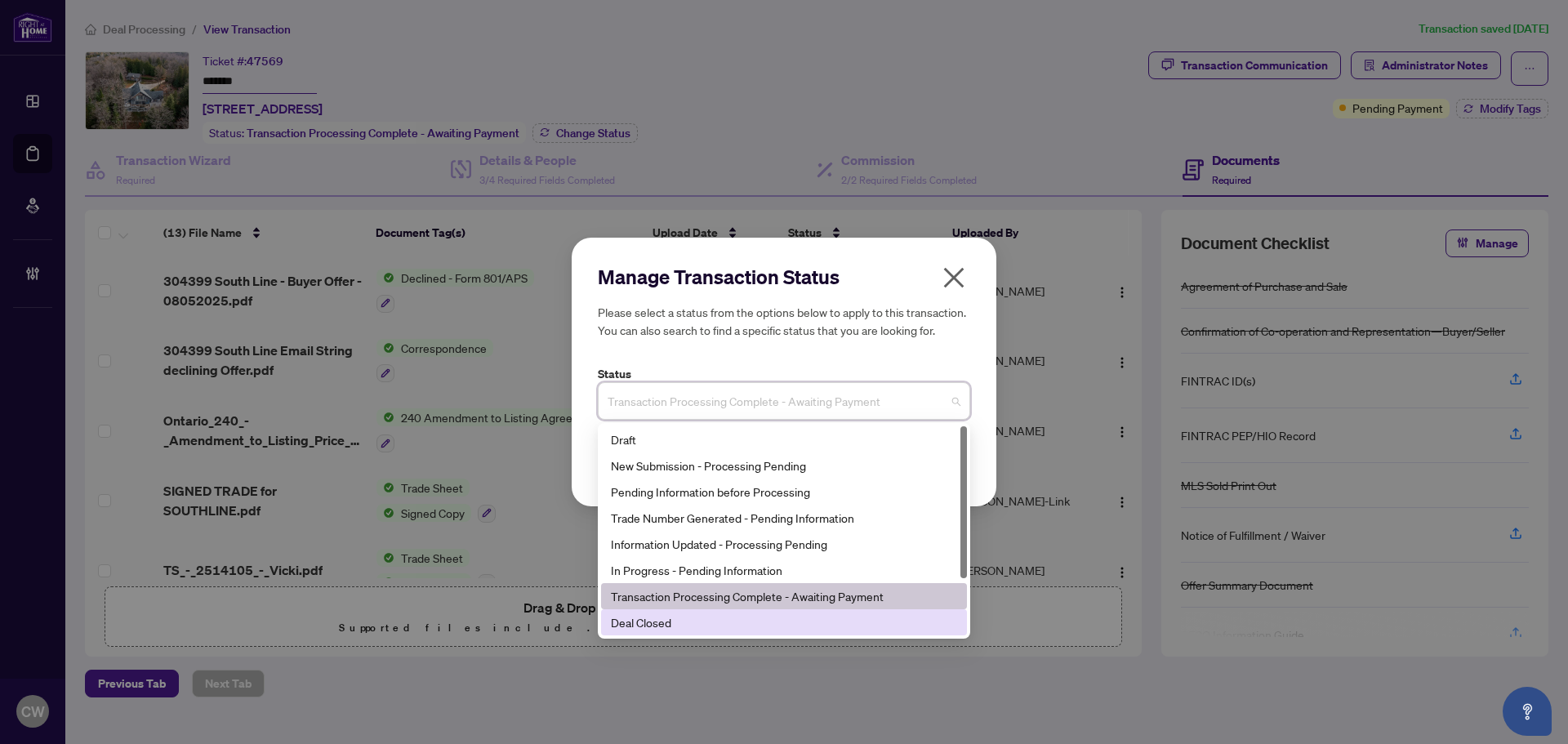
click at [741, 621] on div "Deal Closed" at bounding box center [784, 623] width 346 height 18
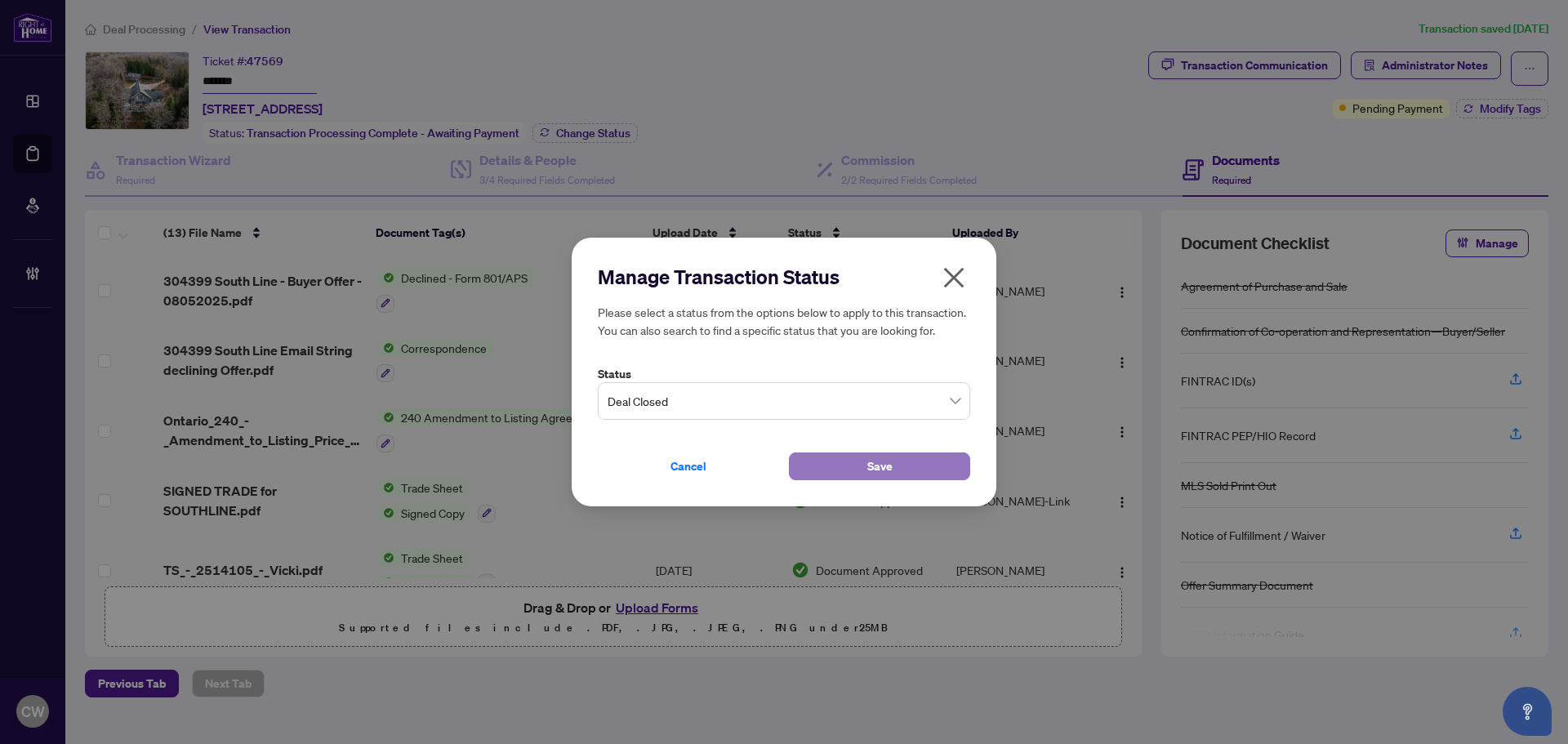
click at [863, 463] on button "Save" at bounding box center [880, 467] width 181 height 28
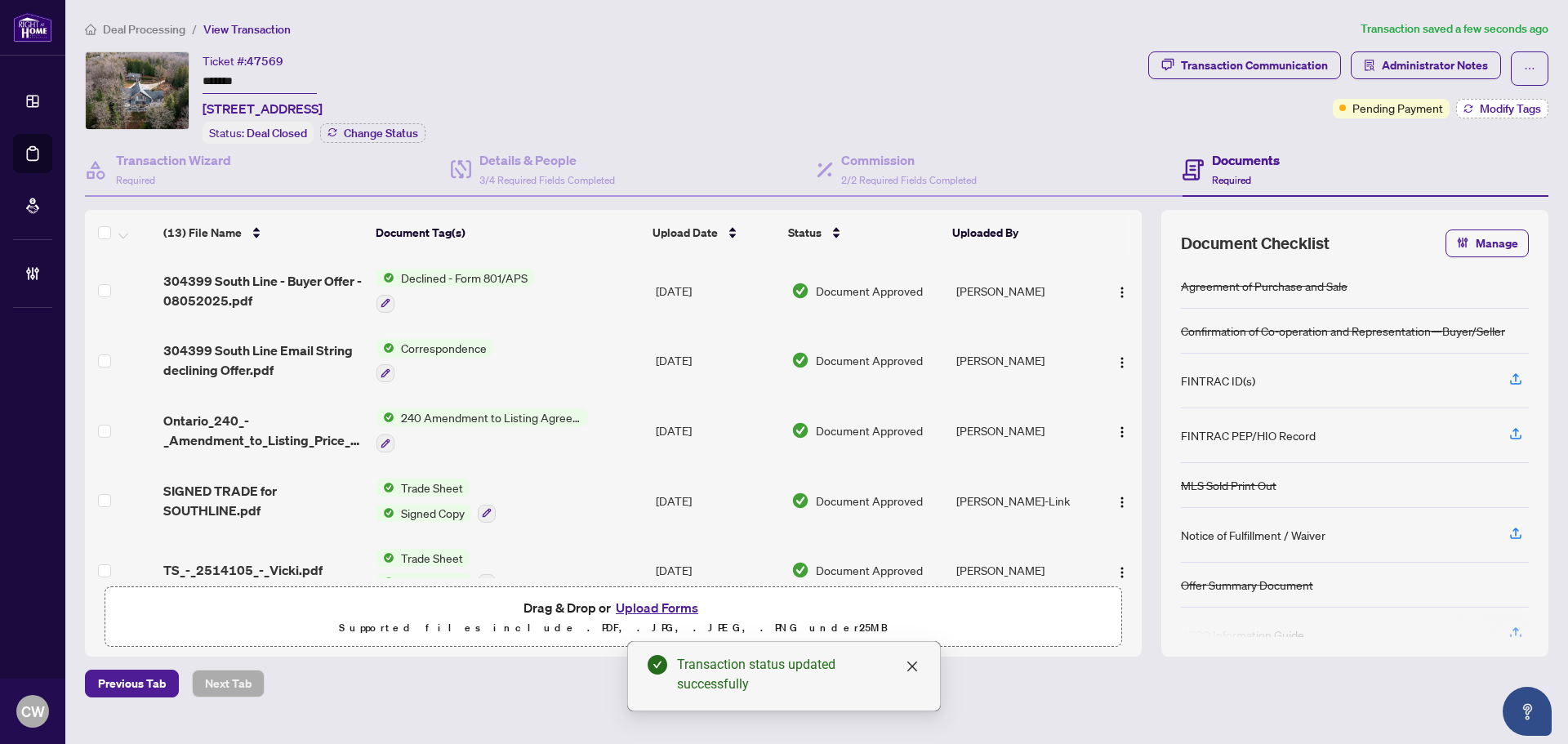
click at [1494, 113] on span "Modify Tags" at bounding box center [1510, 109] width 61 height 12
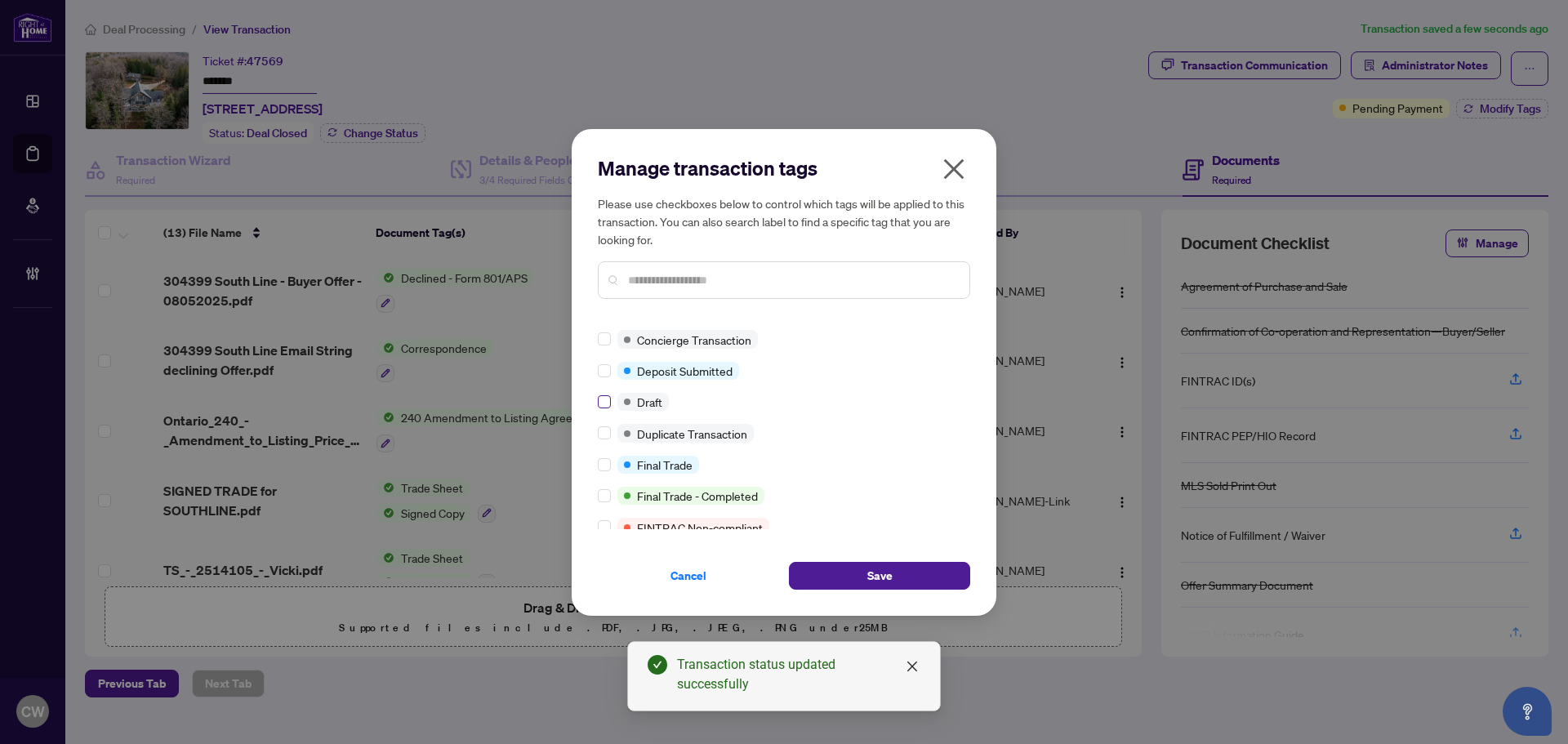
scroll to position [163, 0]
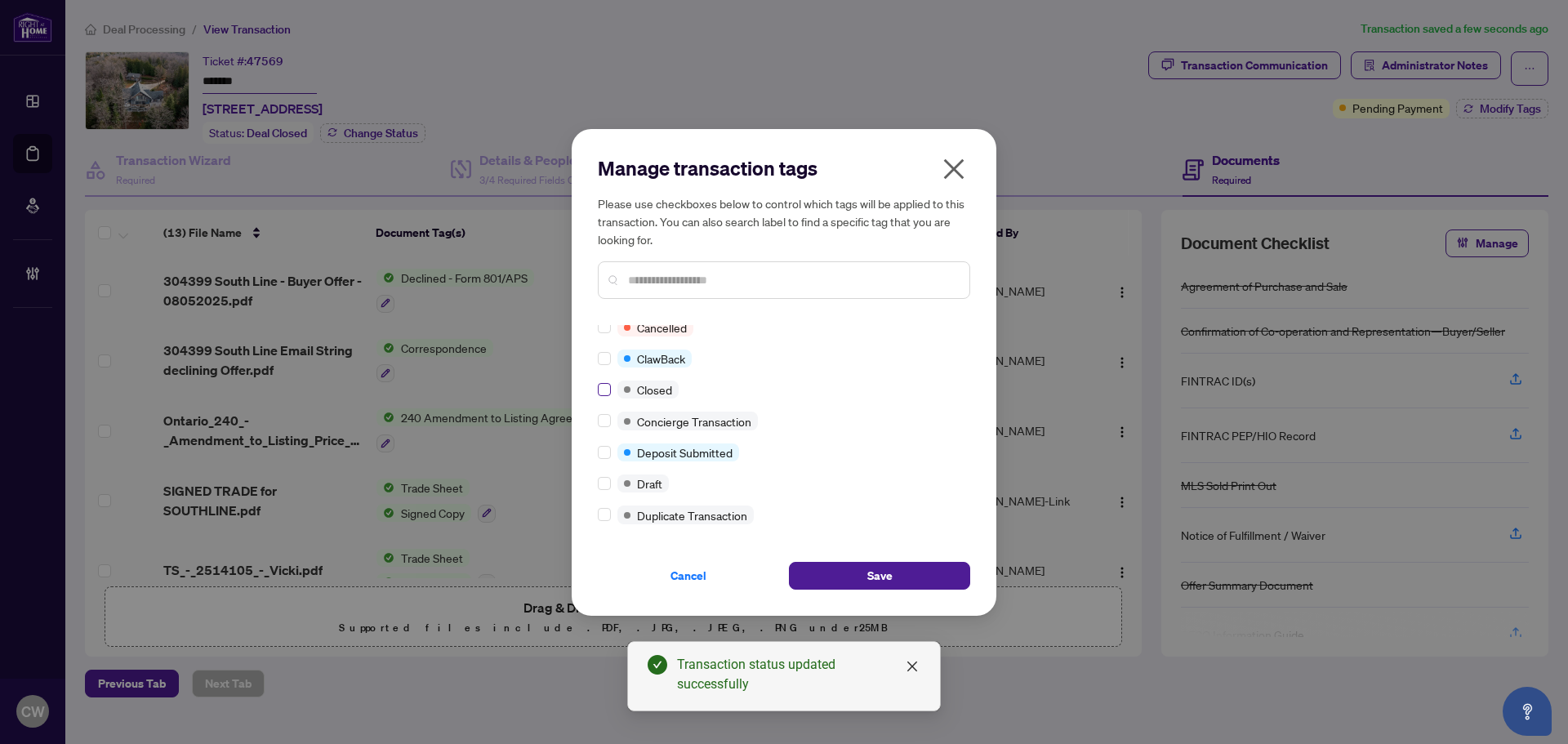
click at [603, 397] on label at bounding box center [604, 390] width 13 height 18
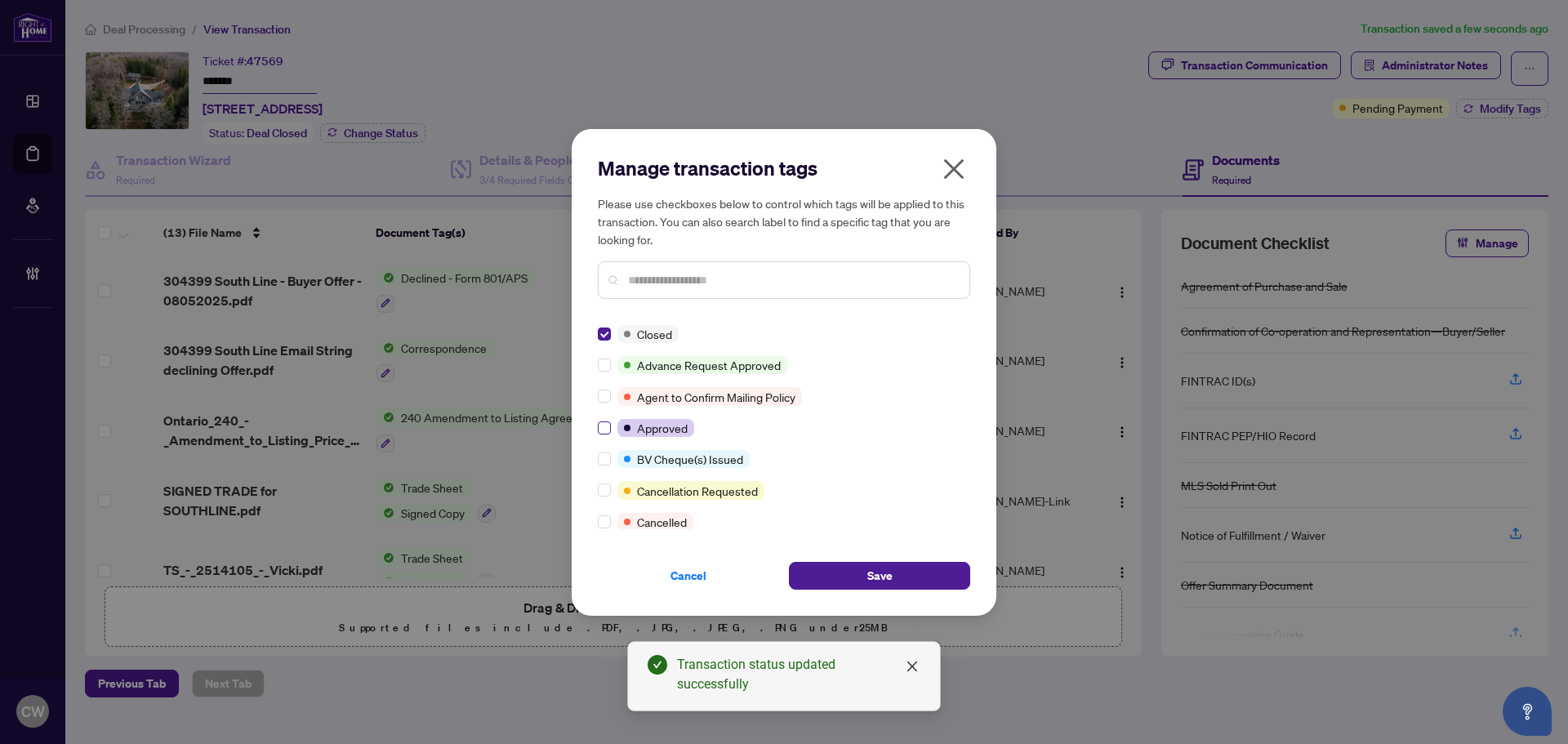
scroll to position [245, 0]
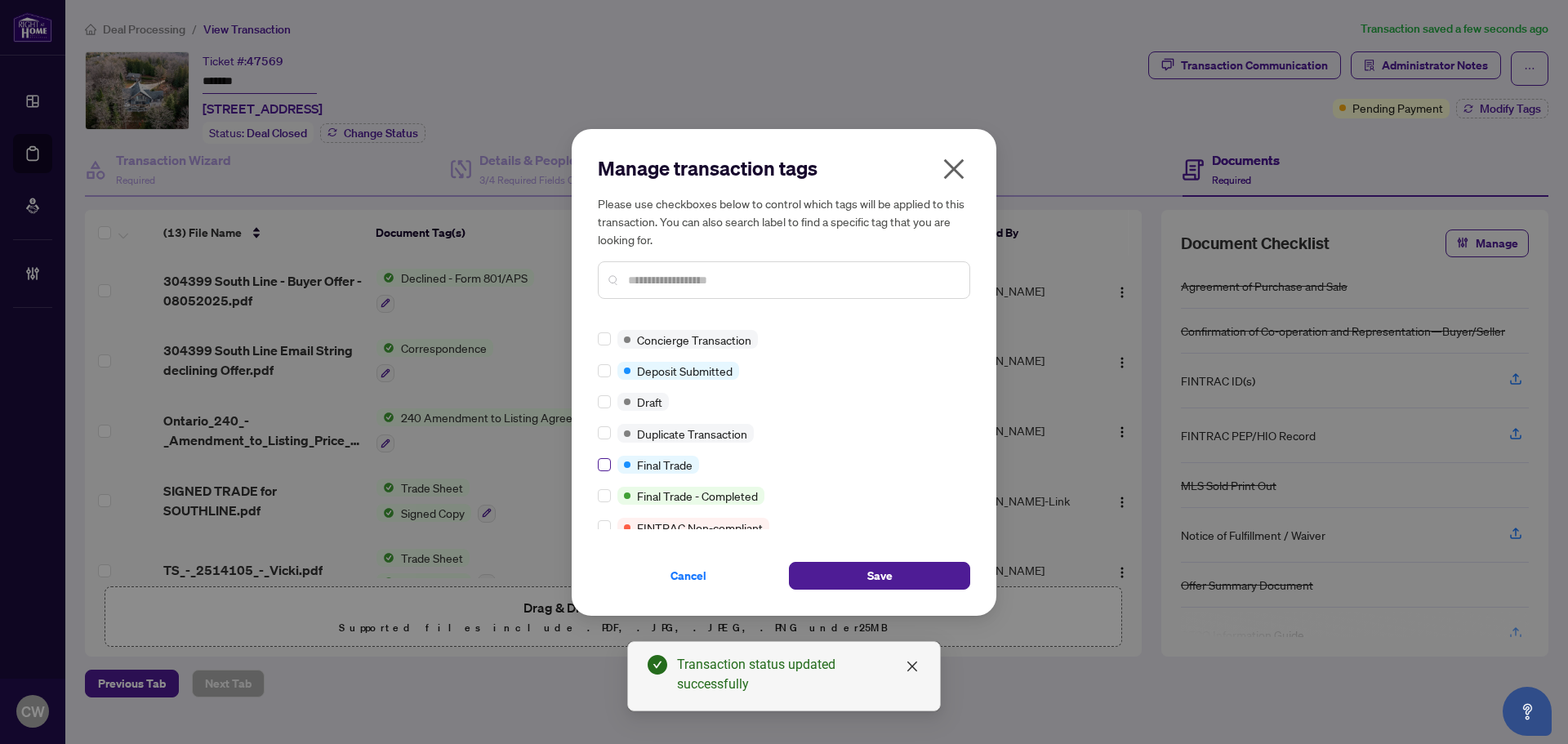
click at [606, 456] on label at bounding box center [604, 465] width 13 height 18
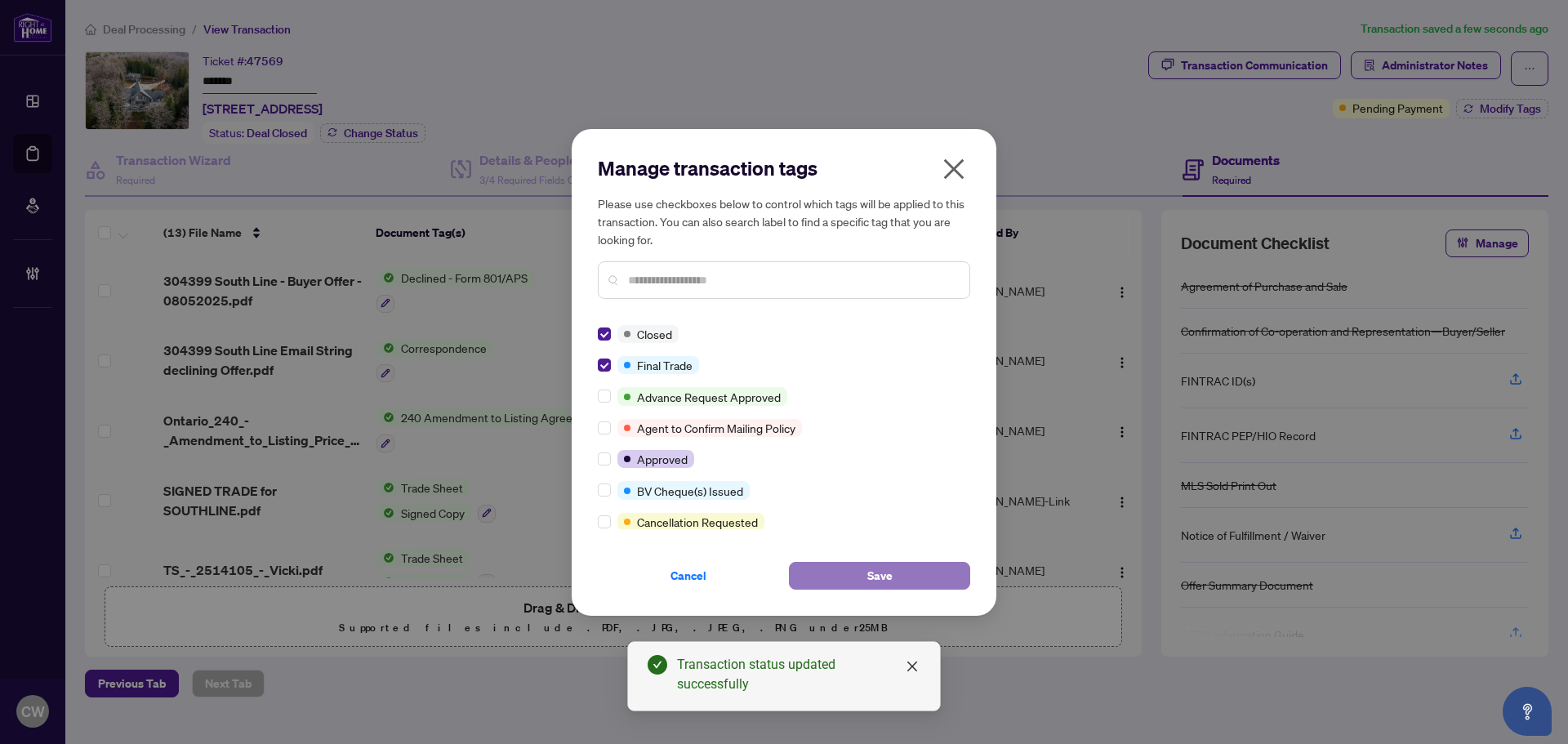
click at [932, 589] on button "Save" at bounding box center [880, 576] width 181 height 28
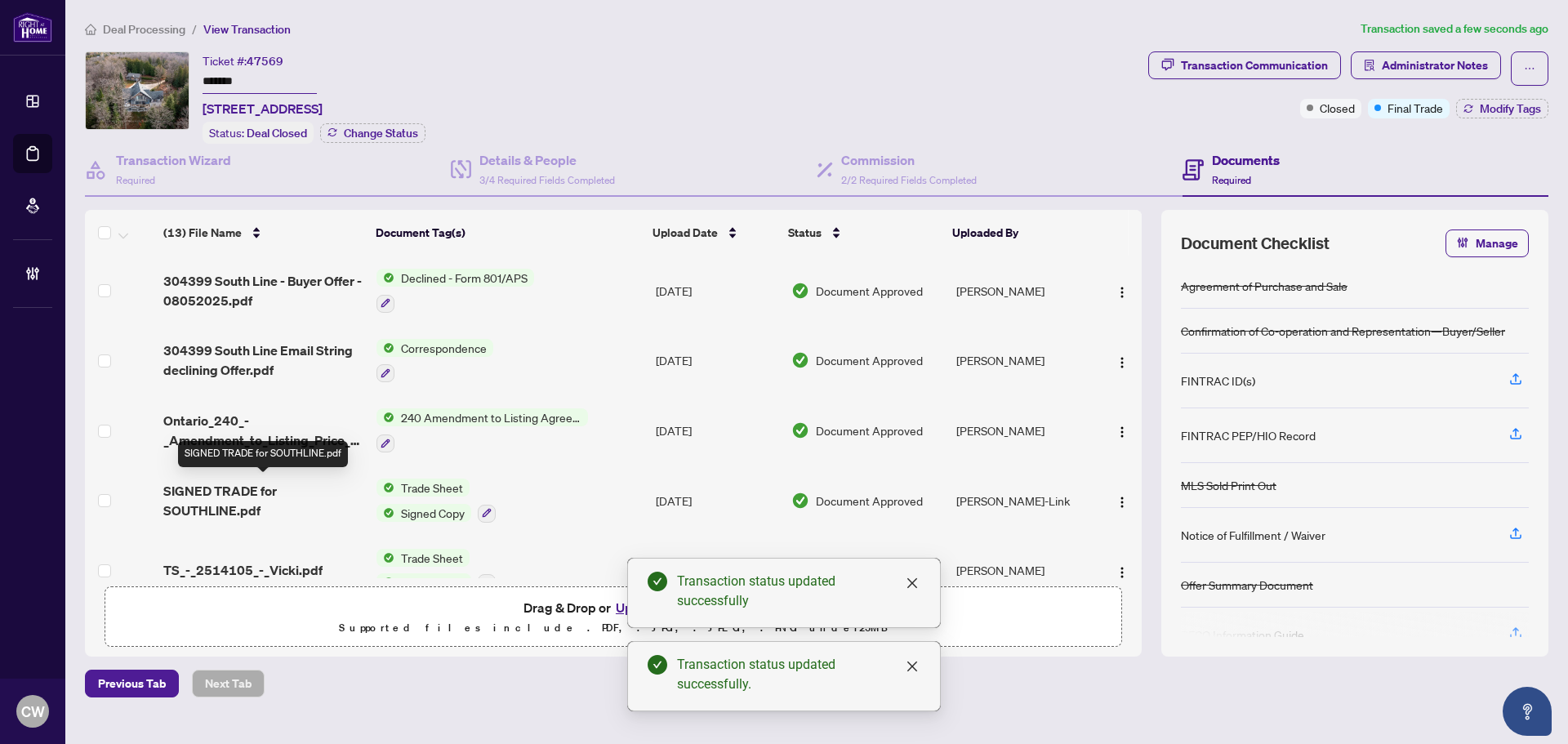
click at [238, 496] on span "SIGNED TRADE for SOUTHLINE.pdf" at bounding box center [263, 501] width 200 height 39
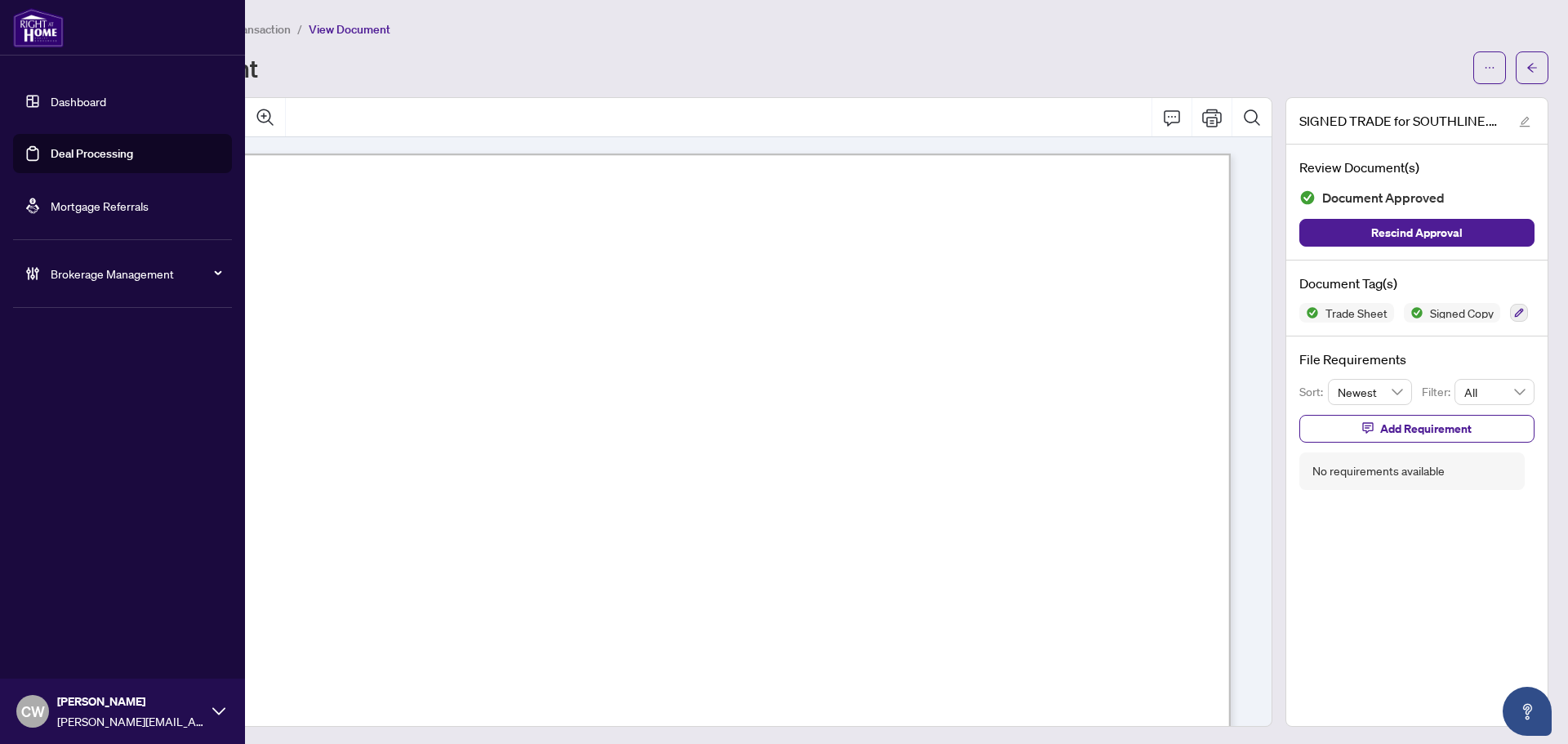
click at [50, 161] on link "Deal Processing" at bounding box center [91, 153] width 82 height 15
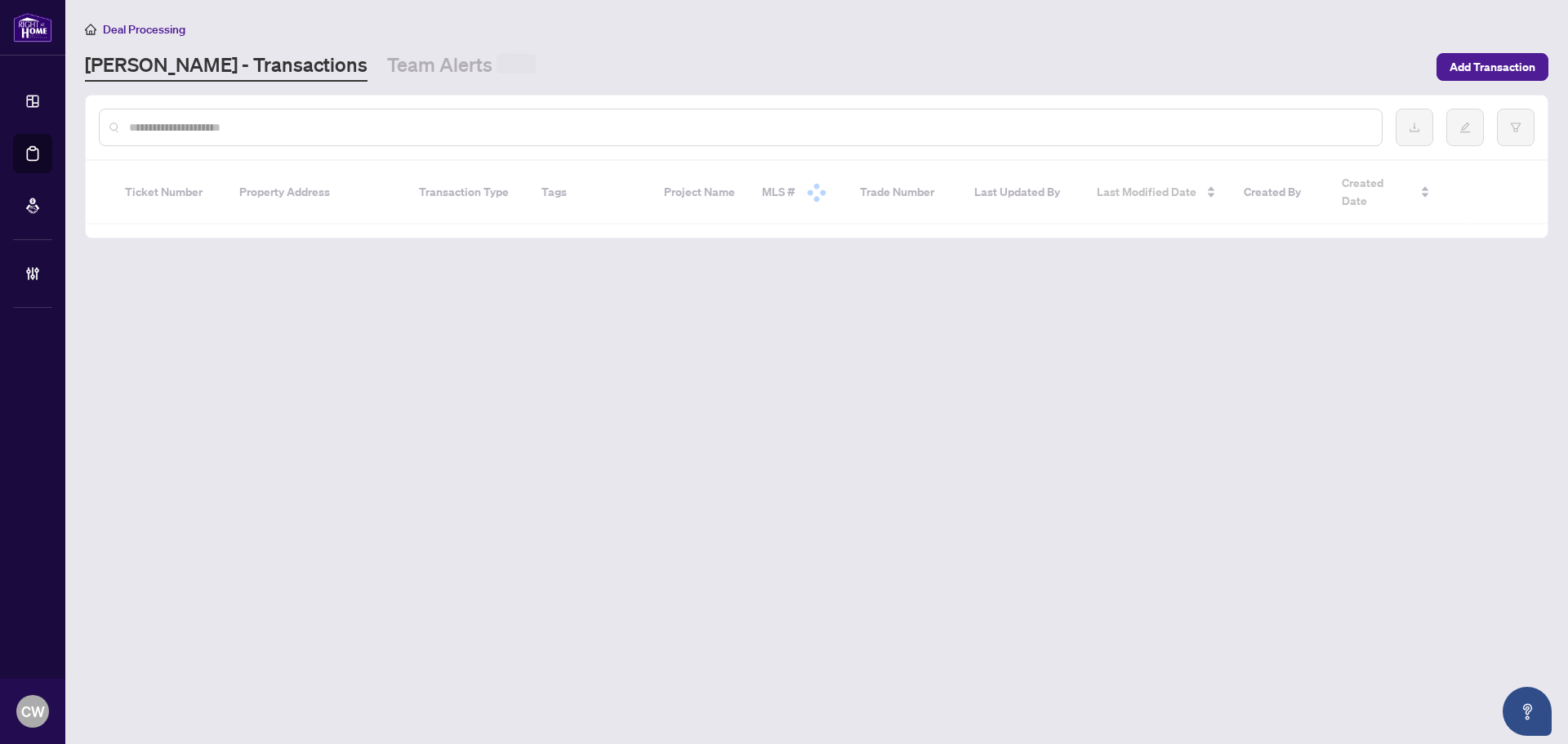
click at [284, 130] on input "text" at bounding box center [749, 127] width 1240 height 18
paste input "*******"
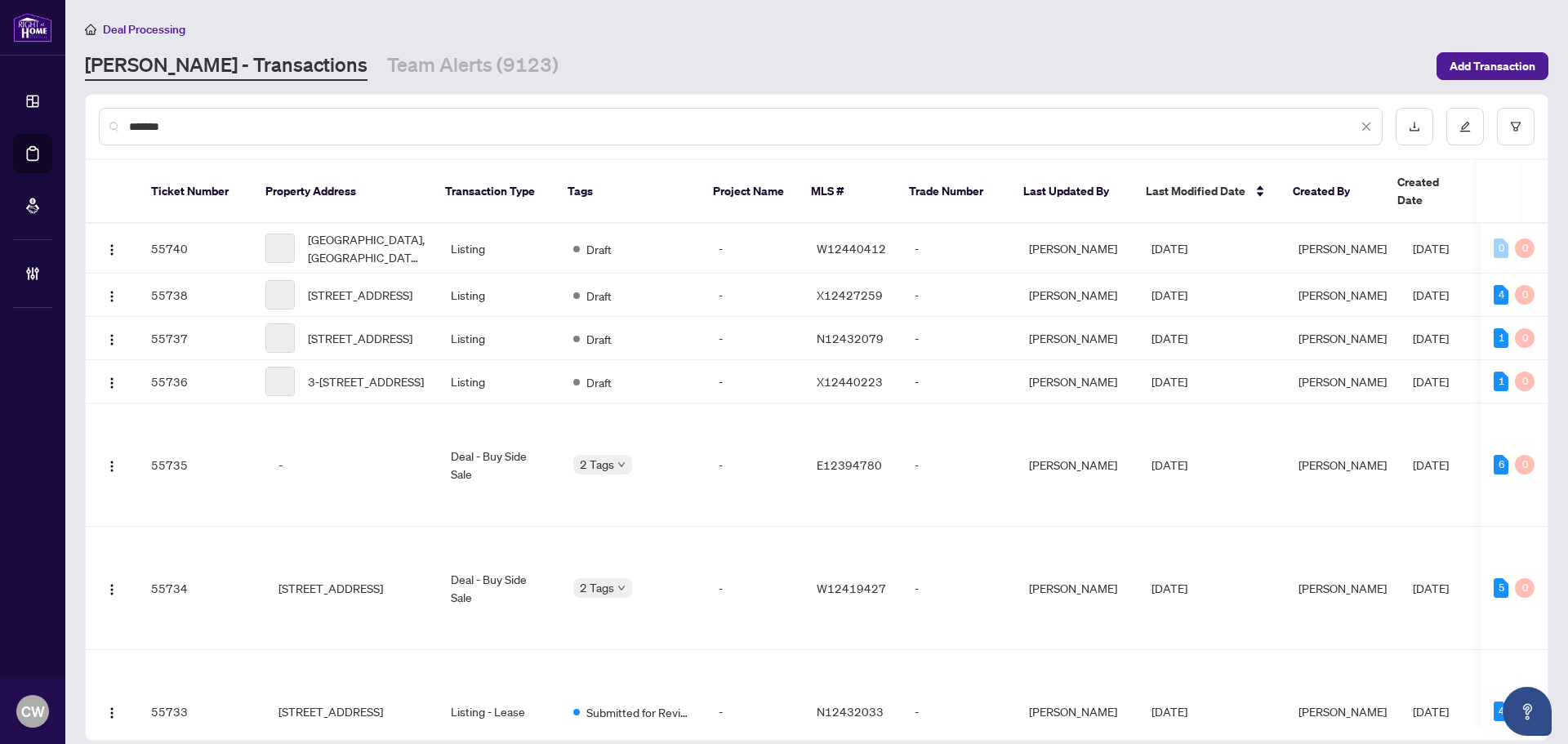
type input "*******"
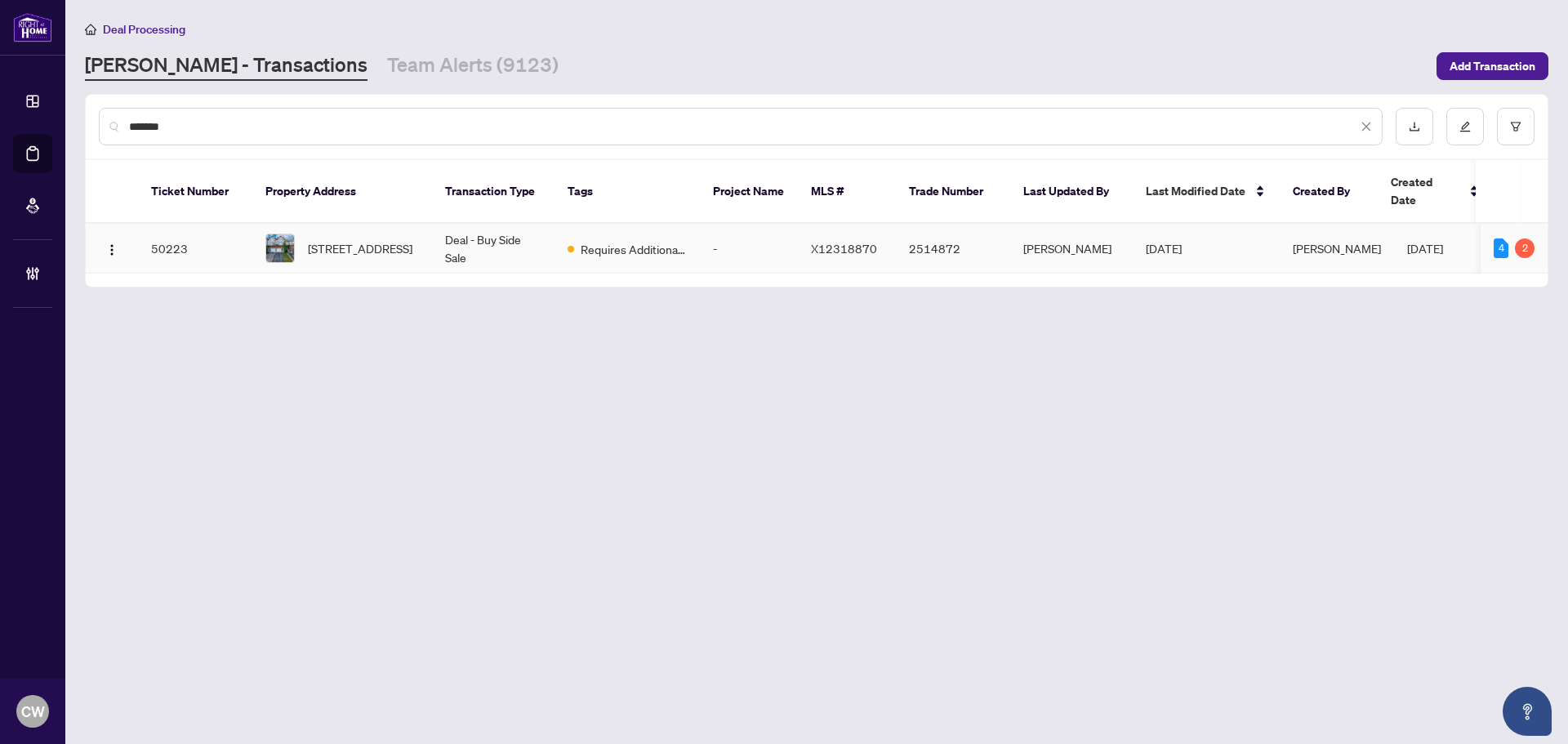
click at [468, 225] on td "Deal - Buy Side Sale" at bounding box center [494, 248] width 122 height 49
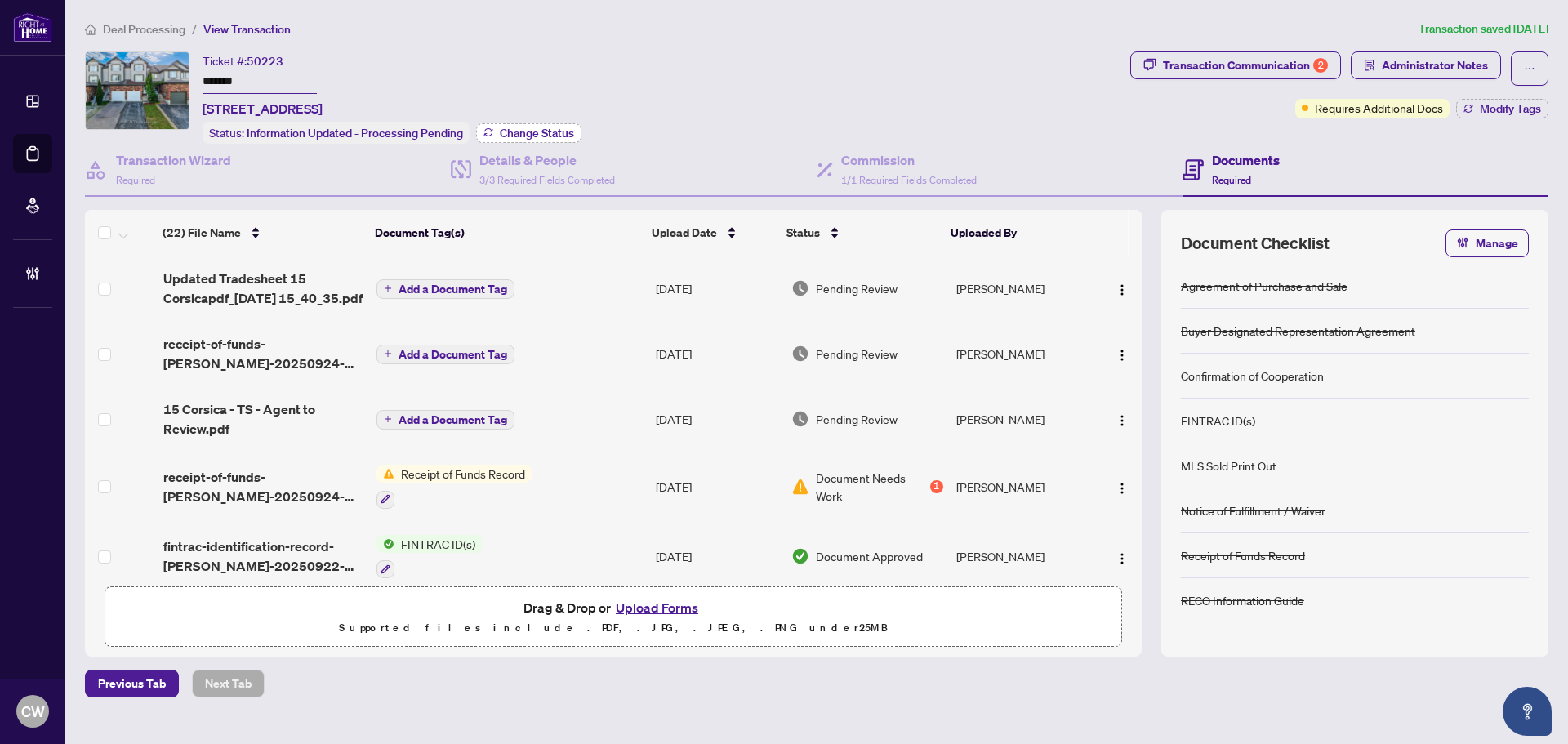
click at [555, 127] on span "Change Status" at bounding box center [537, 133] width 75 height 12
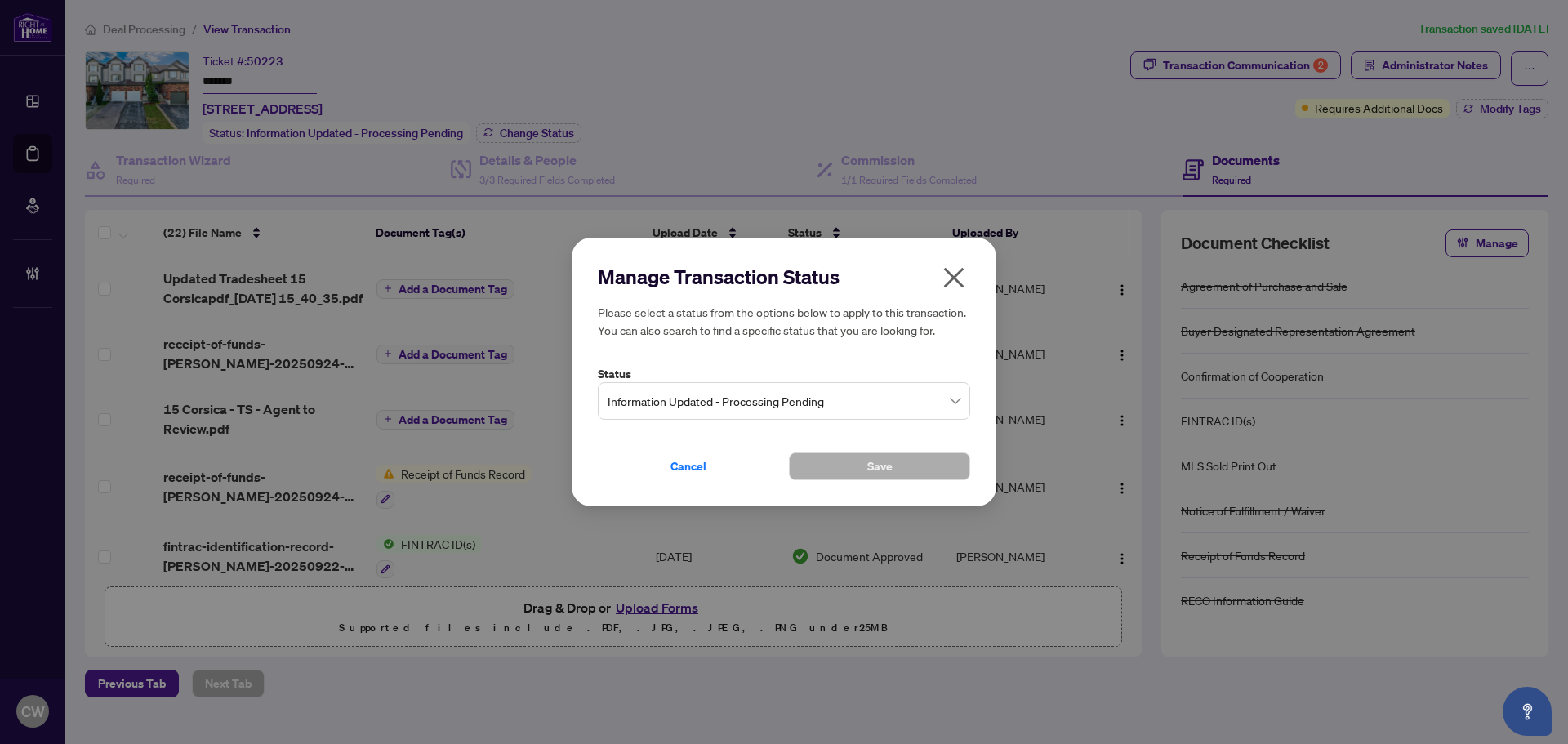
click at [801, 413] on span "Information Updated - Processing Pending" at bounding box center [784, 402] width 353 height 31
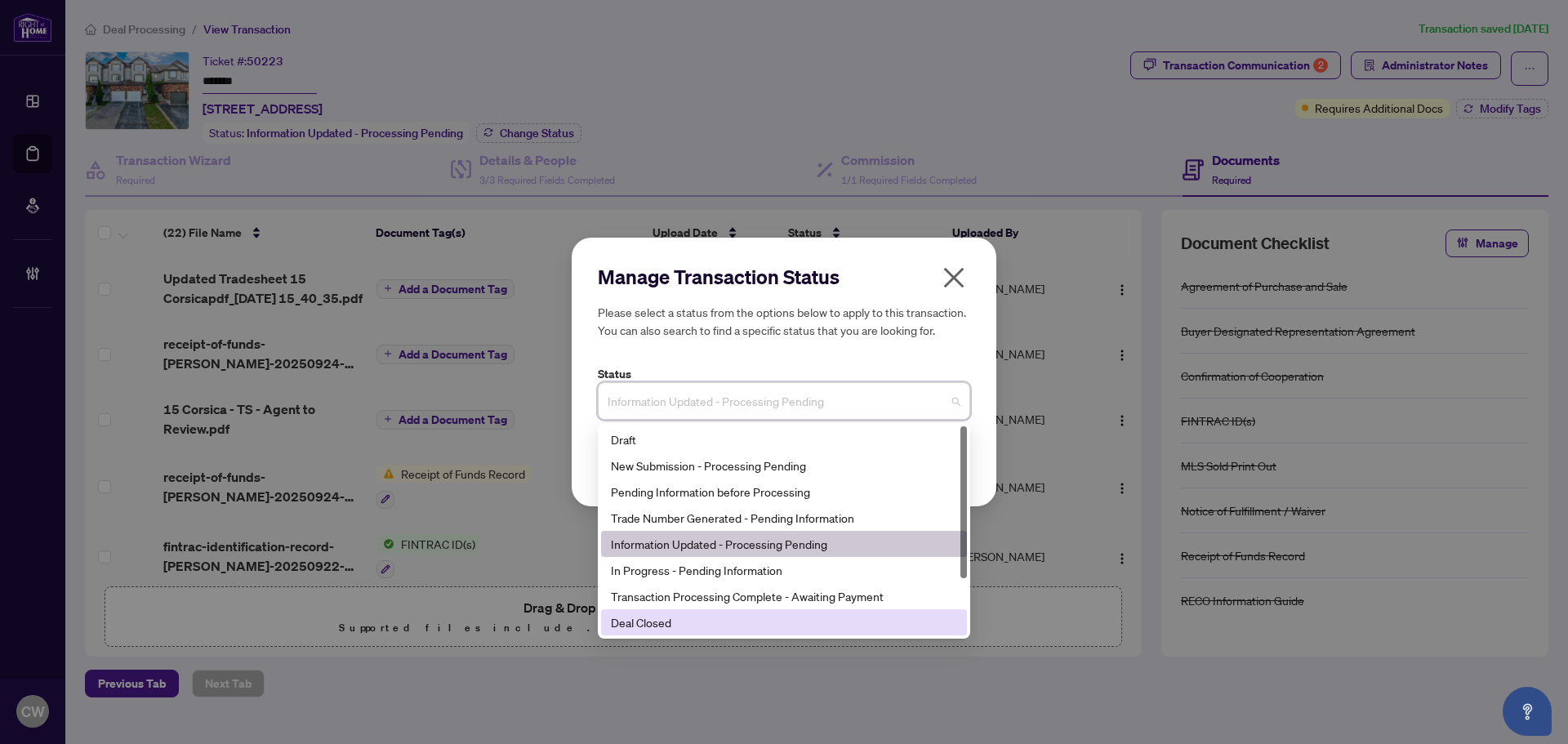
click at [756, 612] on div "Deal Closed" at bounding box center [784, 622] width 366 height 26
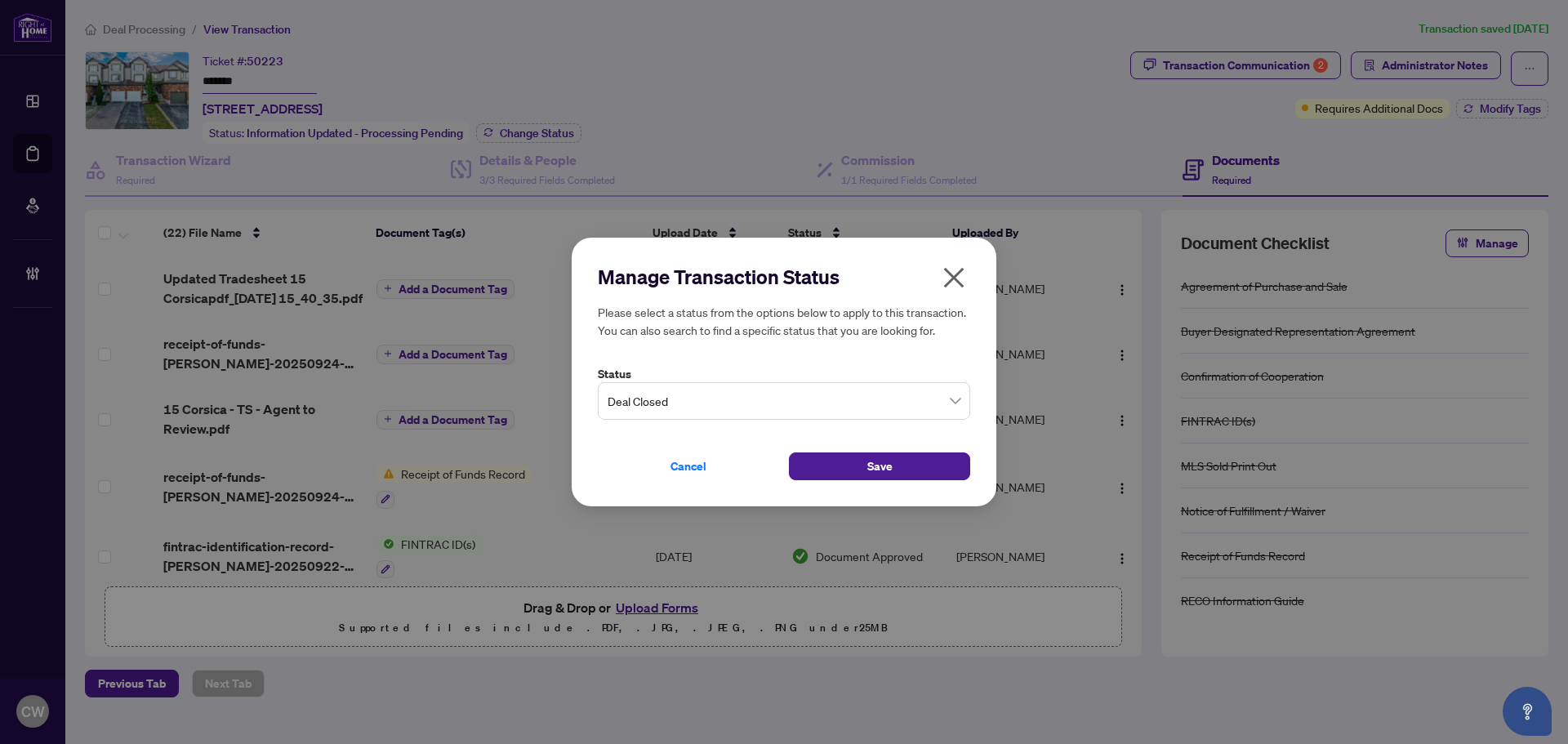
drag, startPoint x: 839, startPoint y: 456, endPoint x: 900, endPoint y: 444, distance: 62.2
click at [840, 456] on button "Save" at bounding box center [880, 467] width 181 height 28
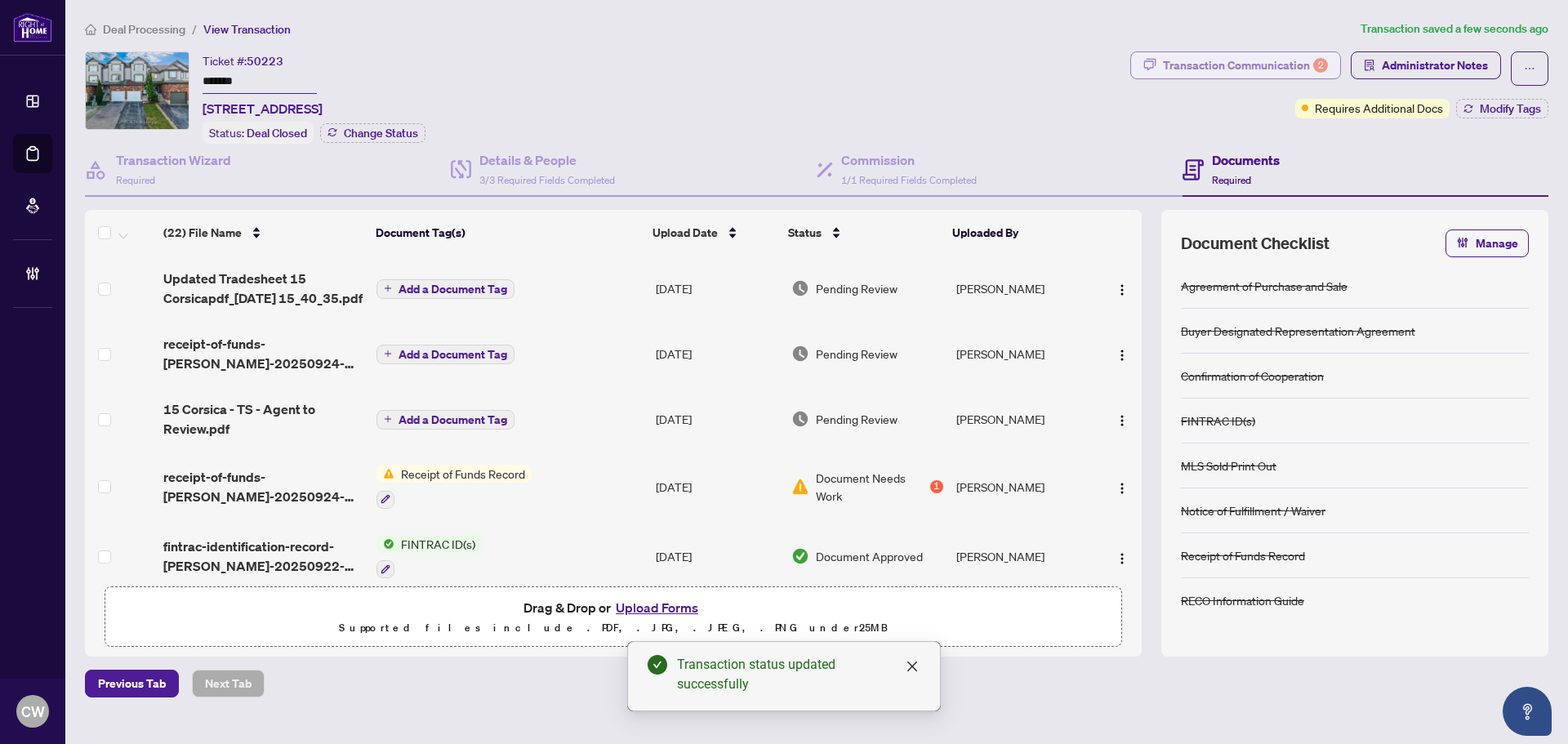
click at [1264, 52] on div "Transaction Communication 2" at bounding box center [1246, 65] width 165 height 26
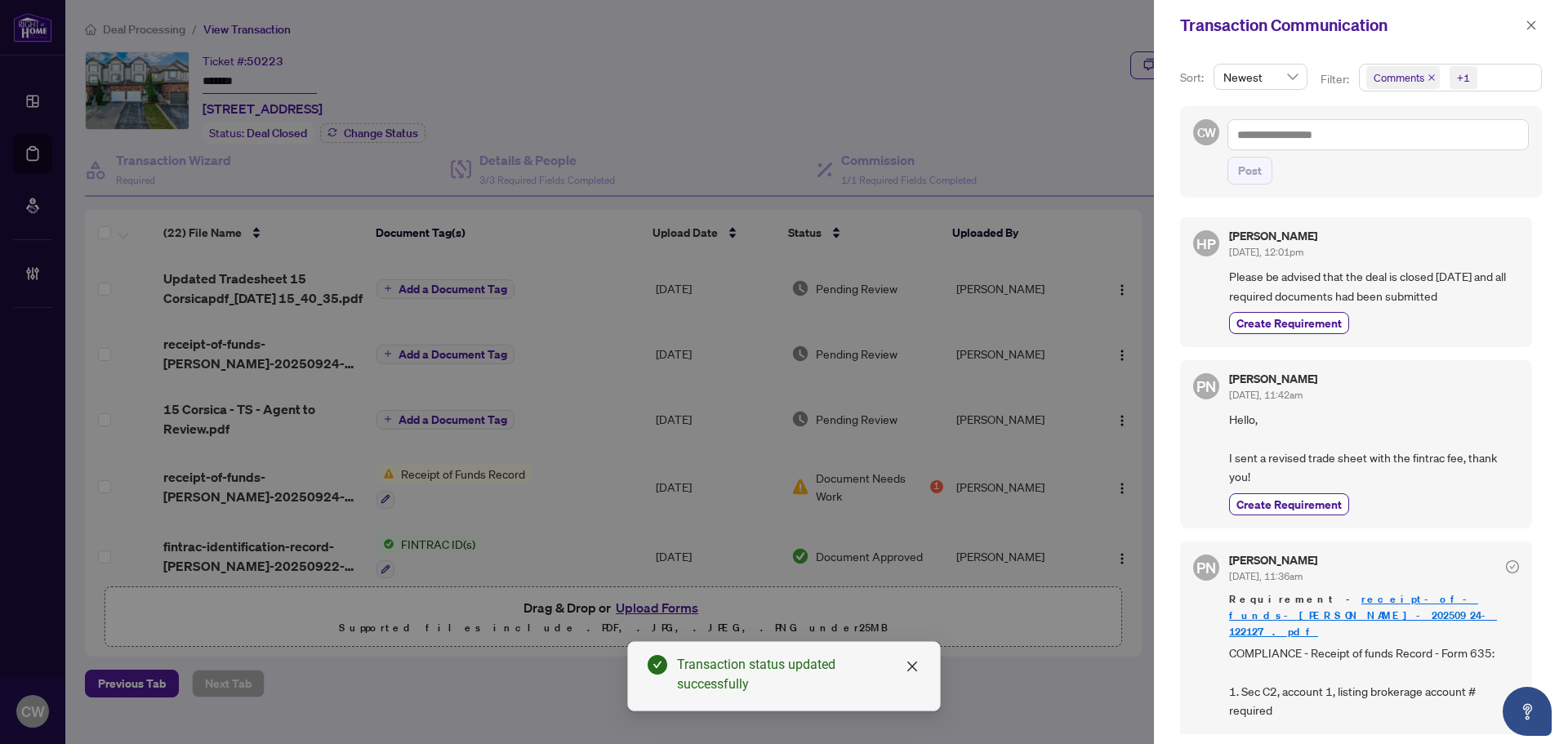
click at [1429, 80] on icon "close" at bounding box center [1431, 78] width 7 height 7
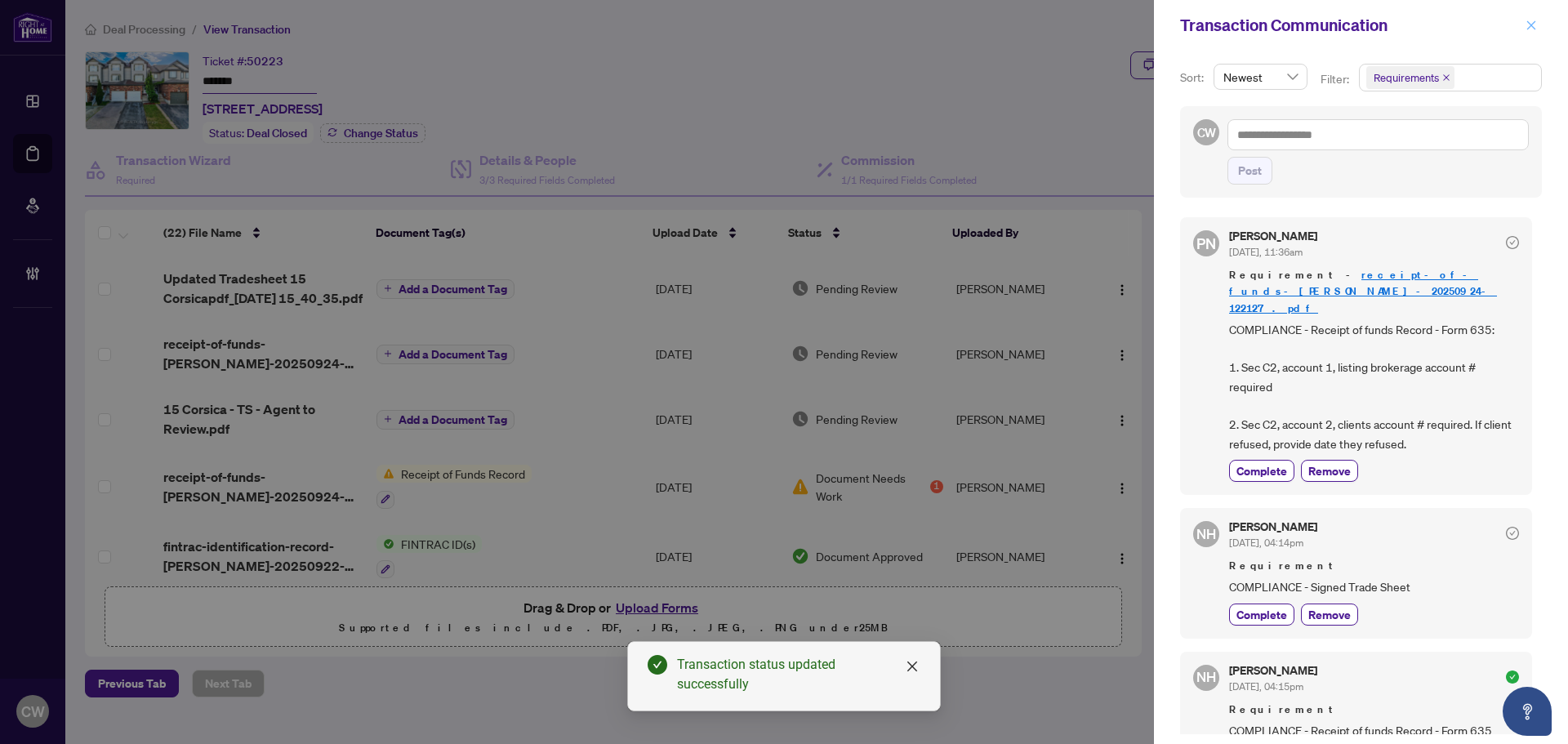
click at [1536, 27] on icon "close" at bounding box center [1532, 25] width 12 height 12
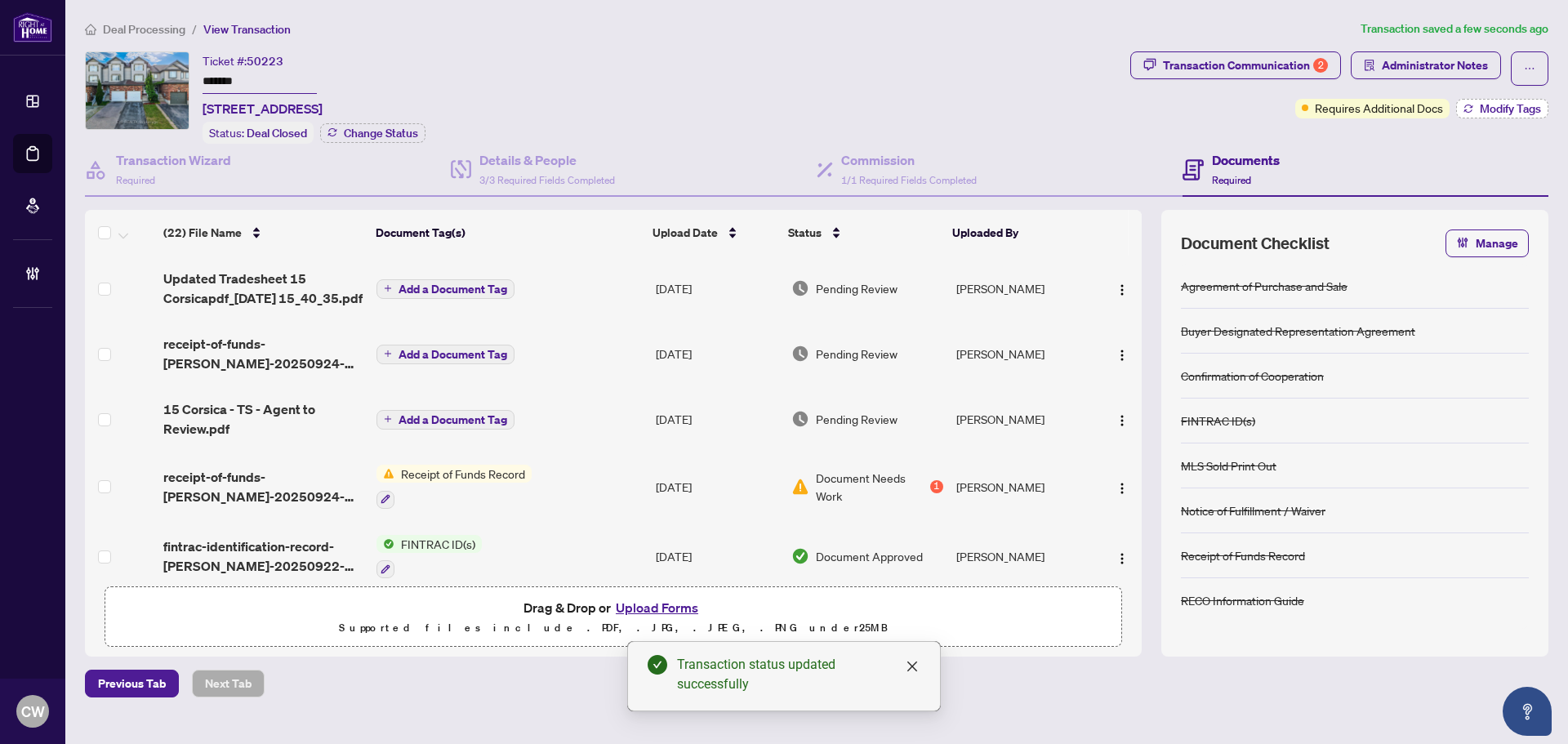
click at [1519, 104] on span "Modify Tags" at bounding box center [1510, 109] width 61 height 12
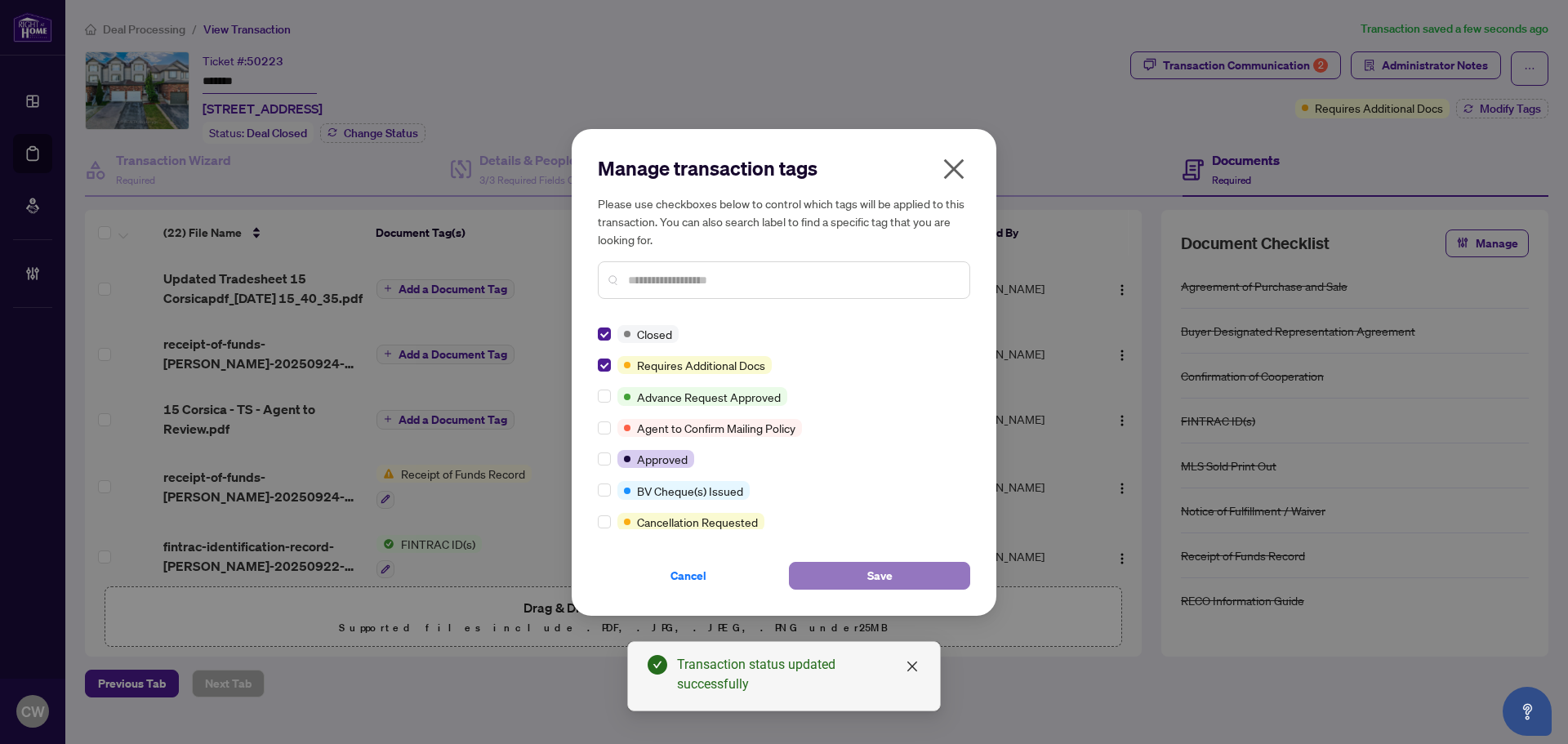
click at [901, 571] on button "Save" at bounding box center [880, 576] width 181 height 28
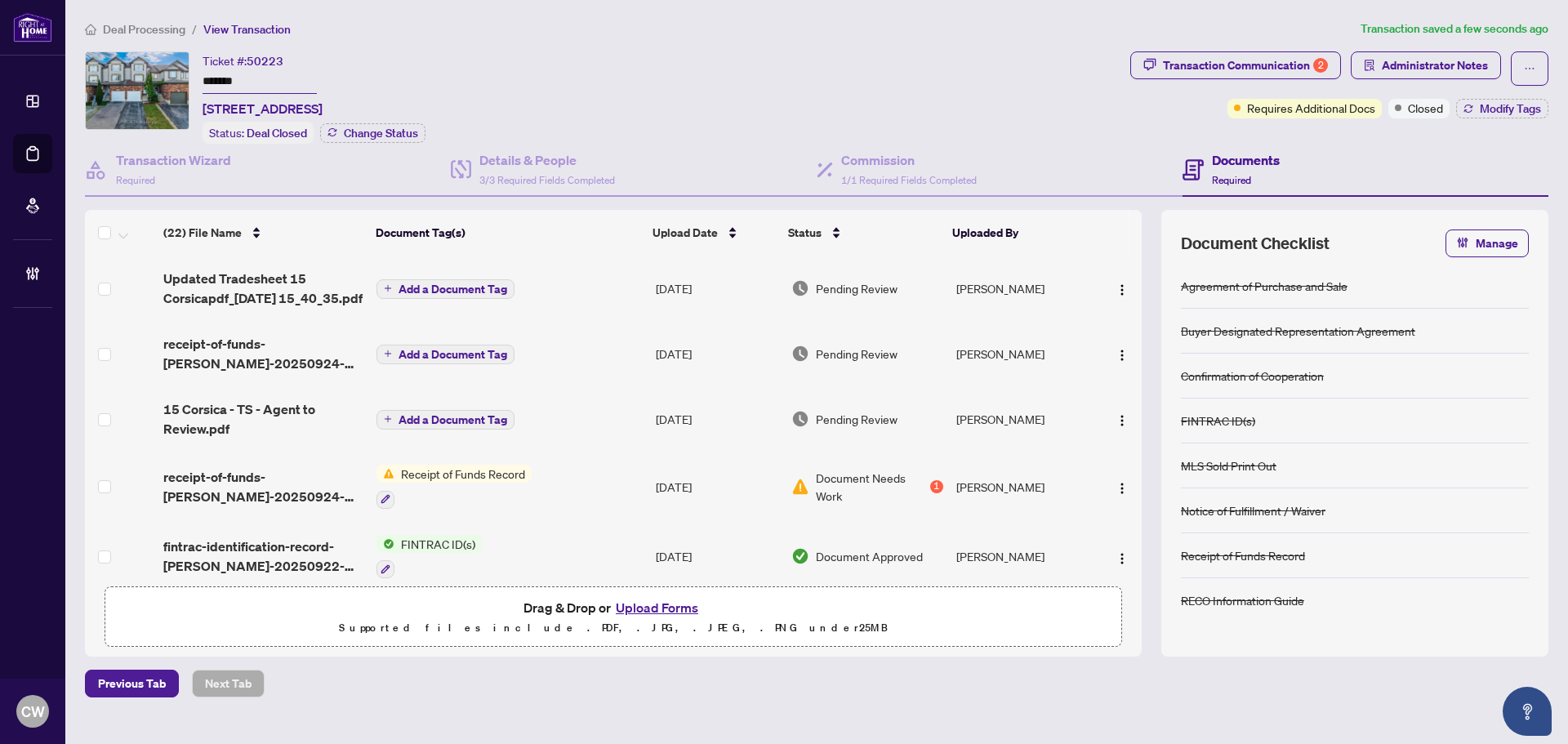
drag, startPoint x: 59, startPoint y: 151, endPoint x: 113, endPoint y: 153, distance: 54.0
click at [0, 0] on link "Deal Processing" at bounding box center [0, 0] width 0 height 0
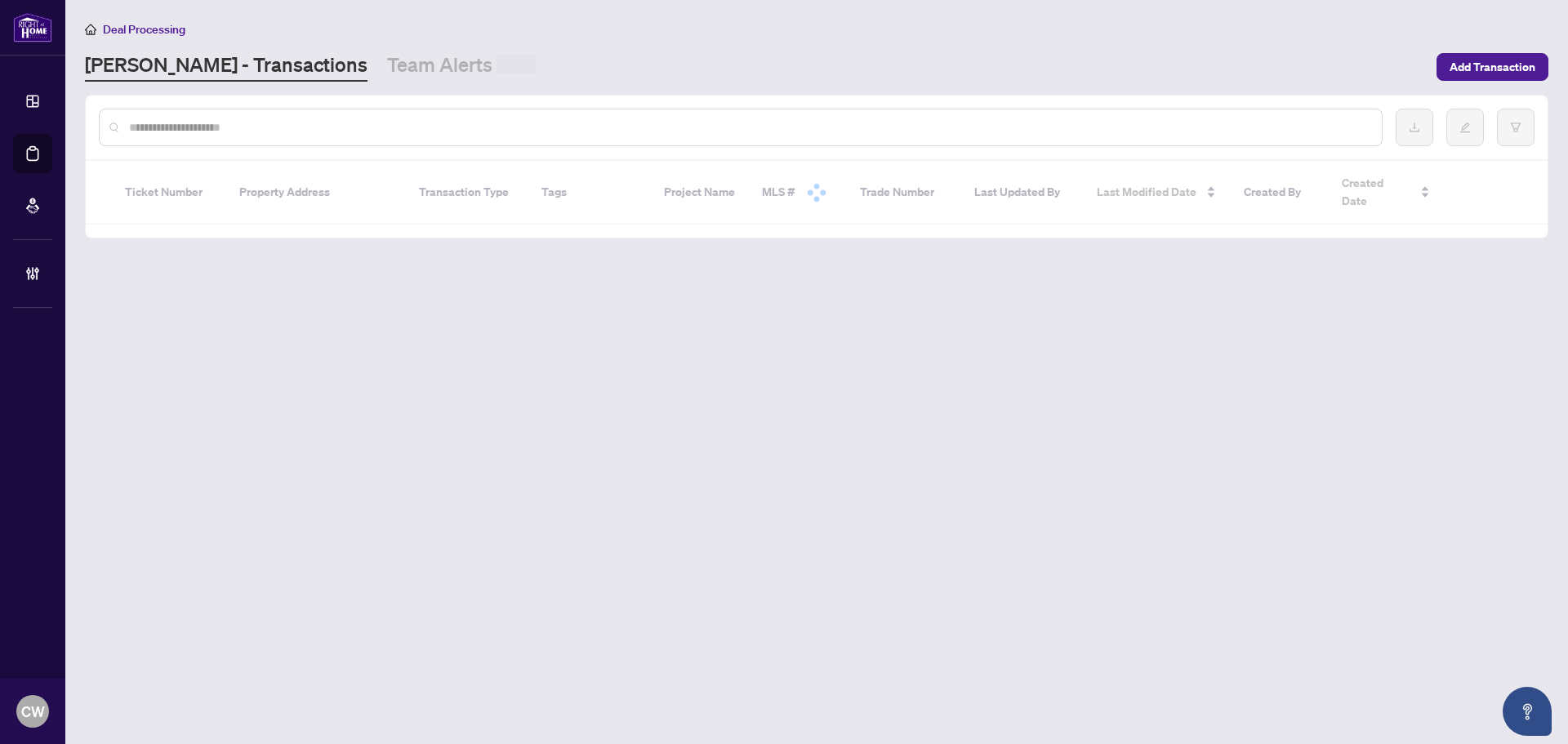
click at [304, 128] on input "text" at bounding box center [749, 127] width 1240 height 18
paste input "*******"
type input "*******"
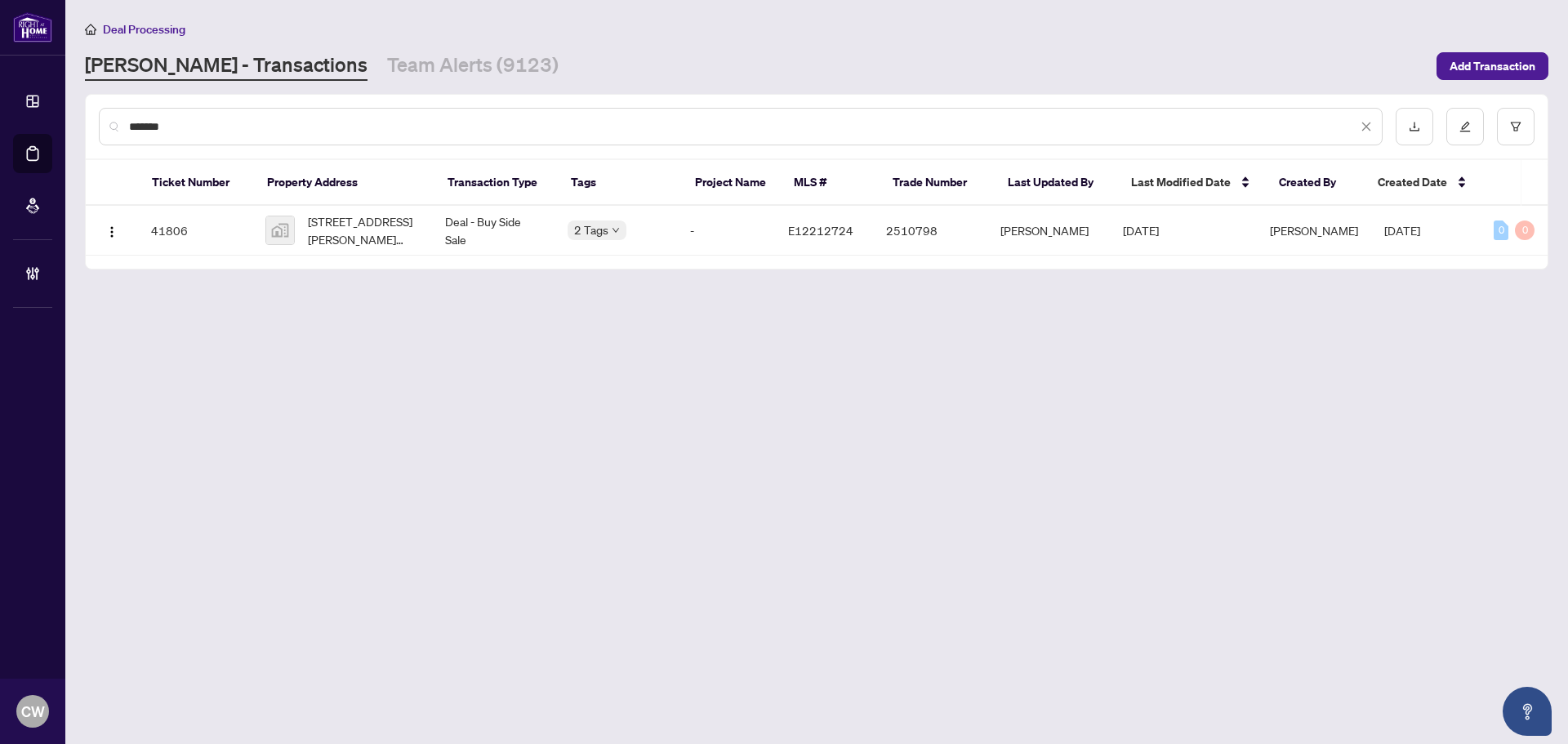
click at [349, 226] on span "[STREET_ADDRESS][PERSON_NAME][PERSON_NAME]" at bounding box center [364, 230] width 112 height 36
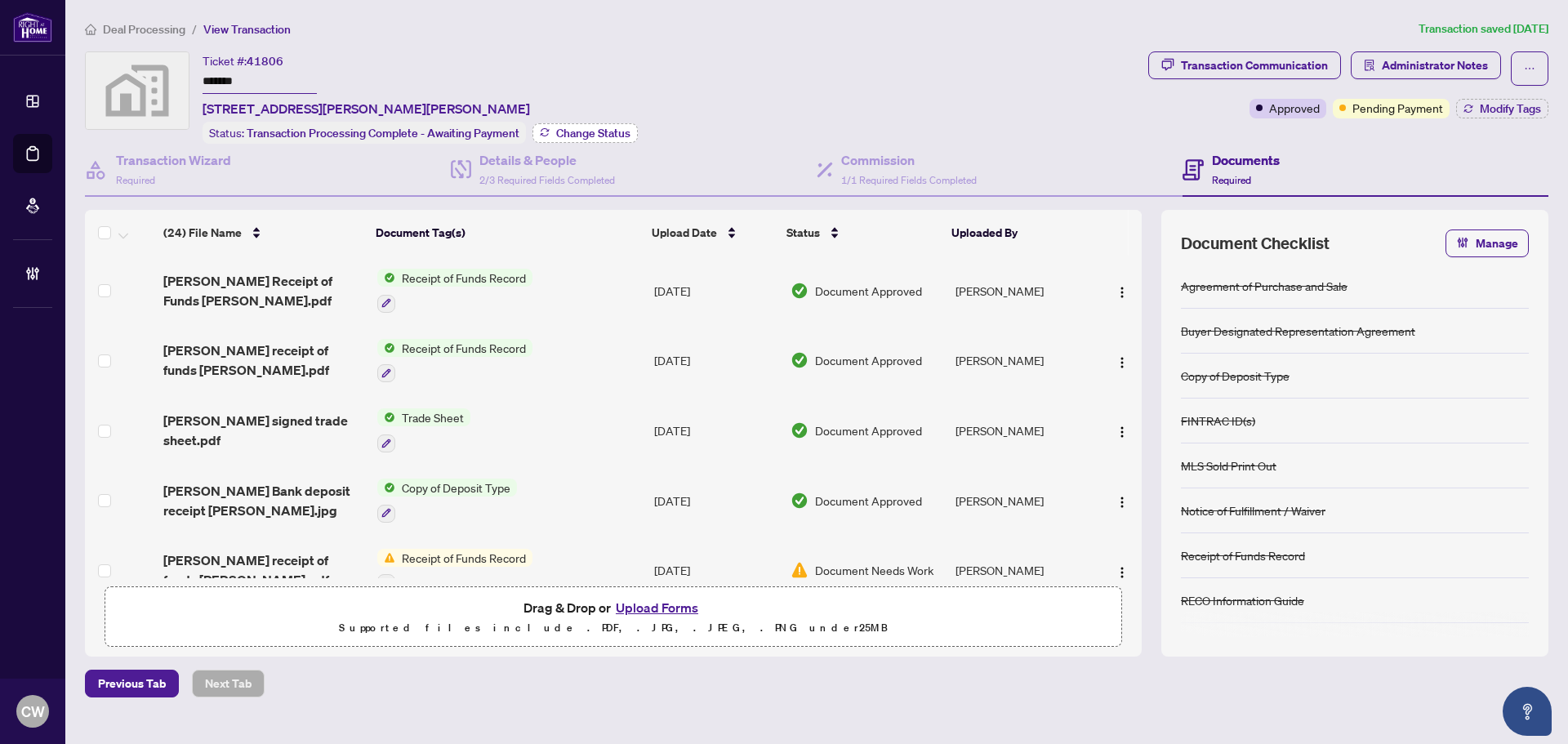
click at [602, 127] on span "Change Status" at bounding box center [593, 133] width 75 height 12
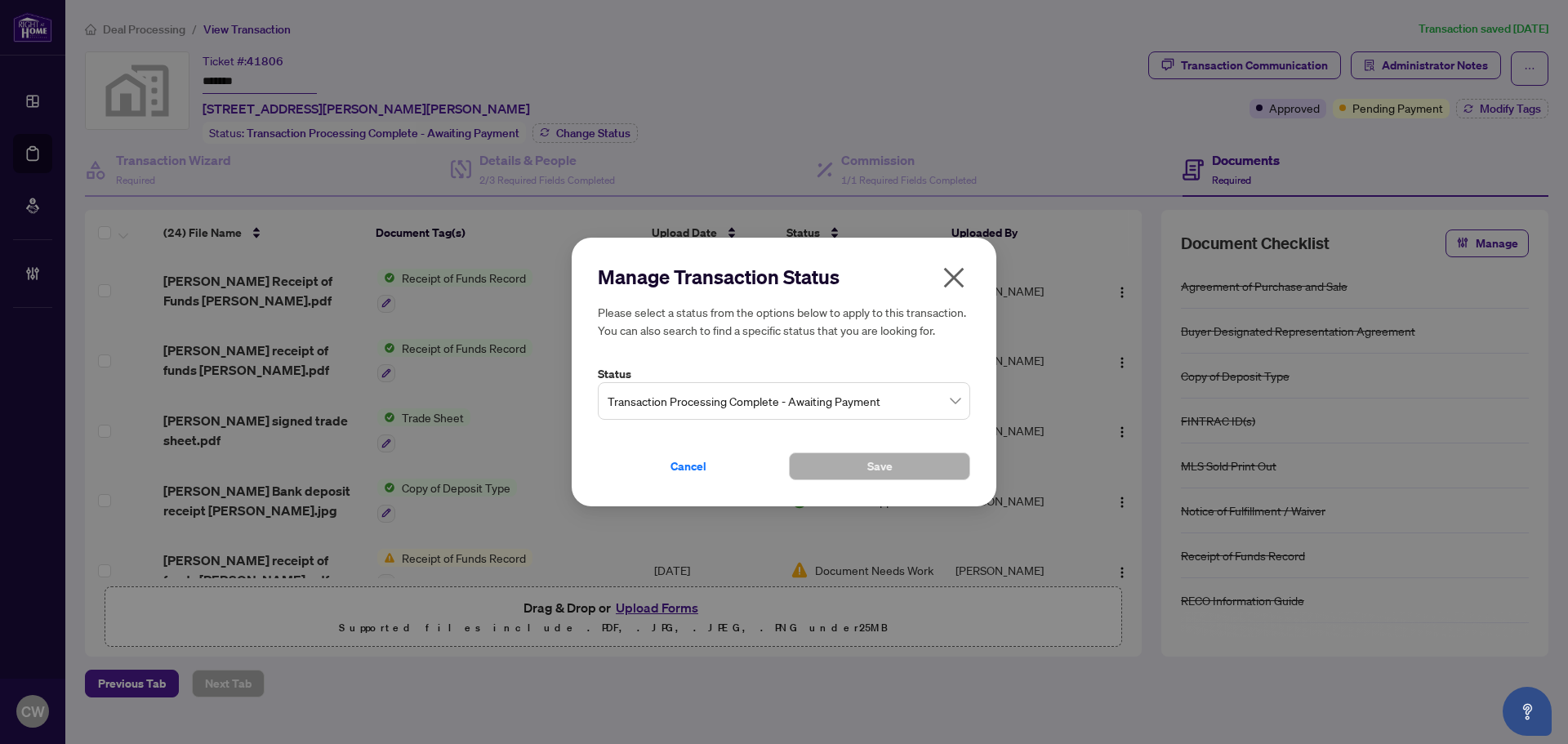
click at [863, 406] on span "Transaction Processing Complete - Awaiting Payment" at bounding box center [784, 402] width 353 height 31
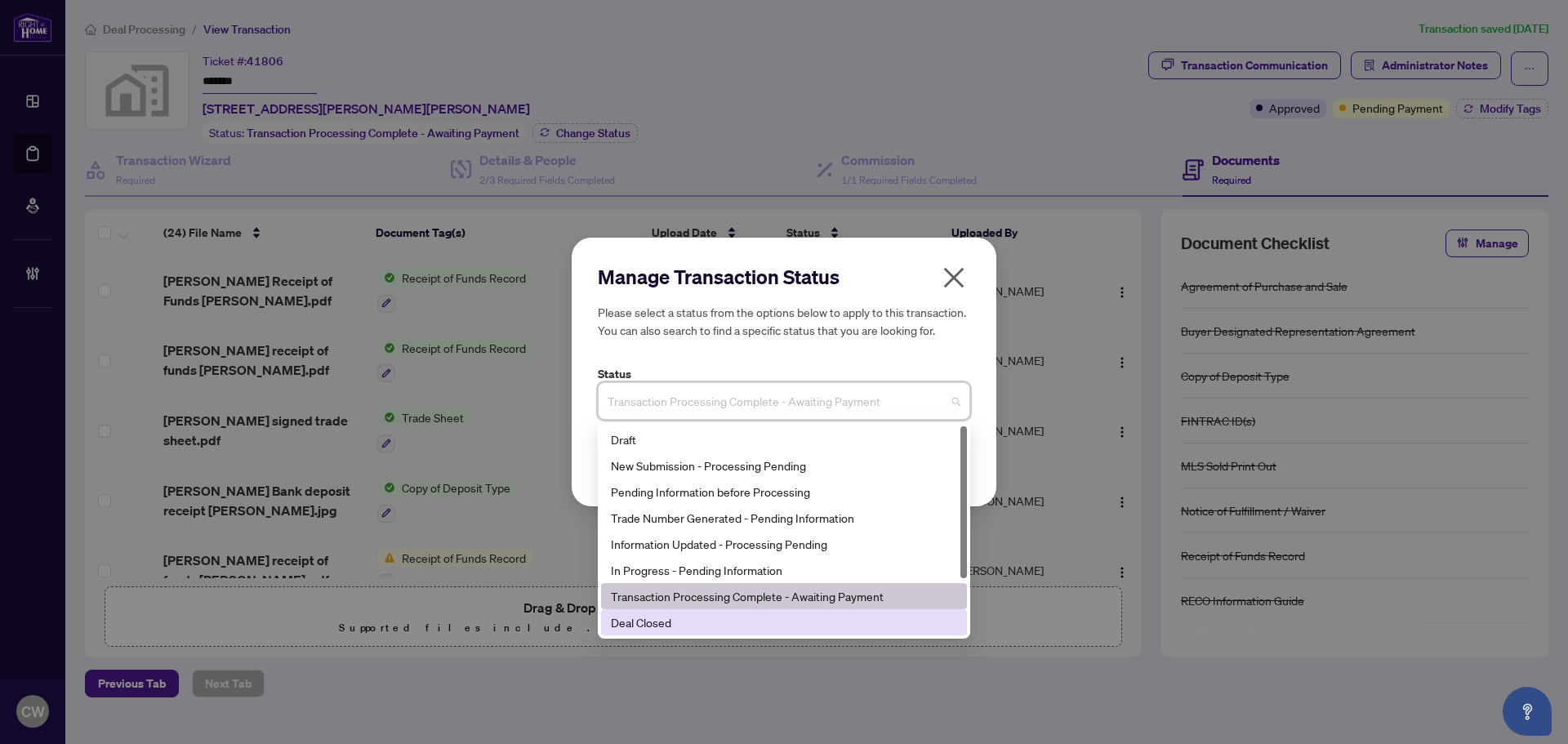
click at [827, 617] on div "Deal Closed" at bounding box center [784, 623] width 346 height 18
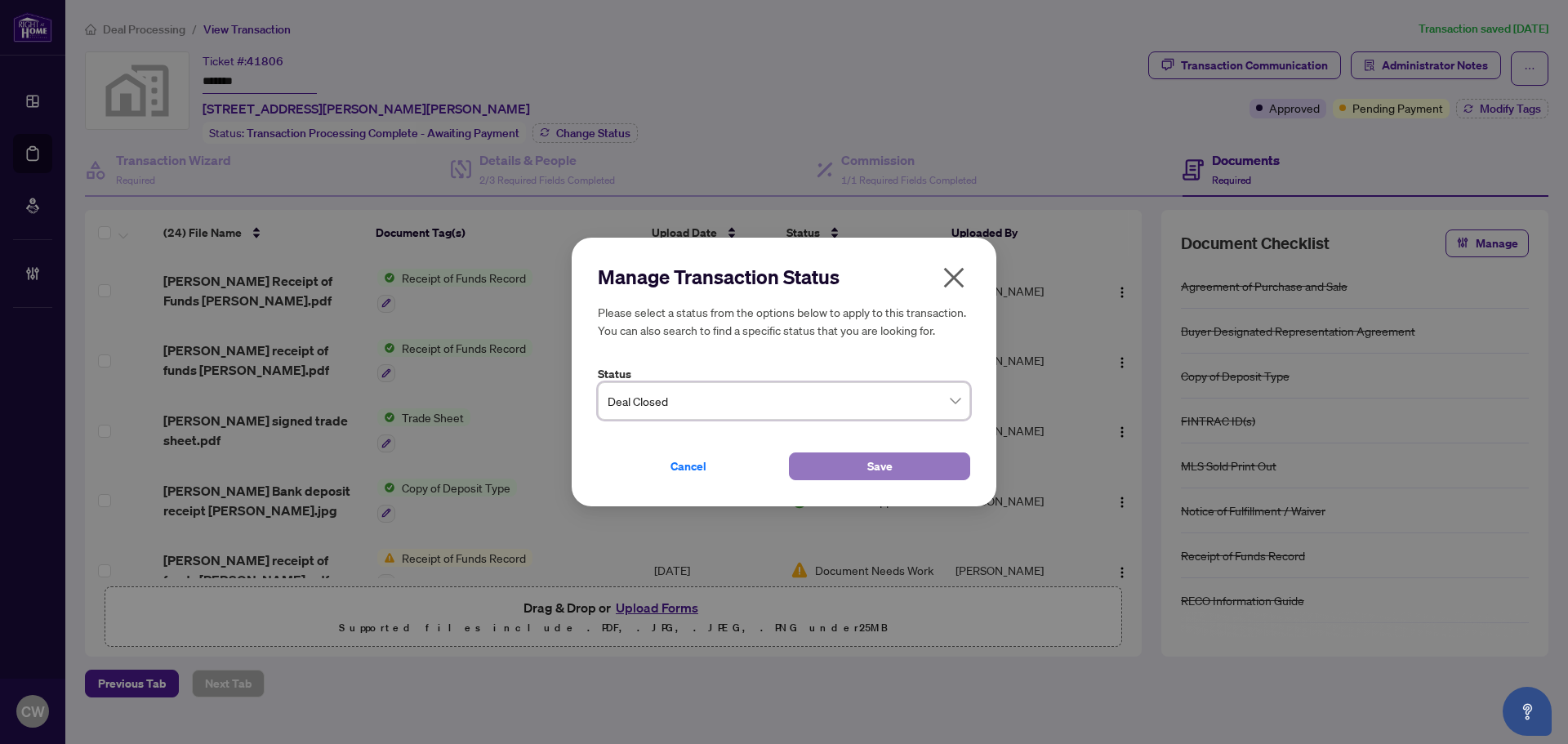
click at [843, 469] on button "Save" at bounding box center [880, 467] width 181 height 28
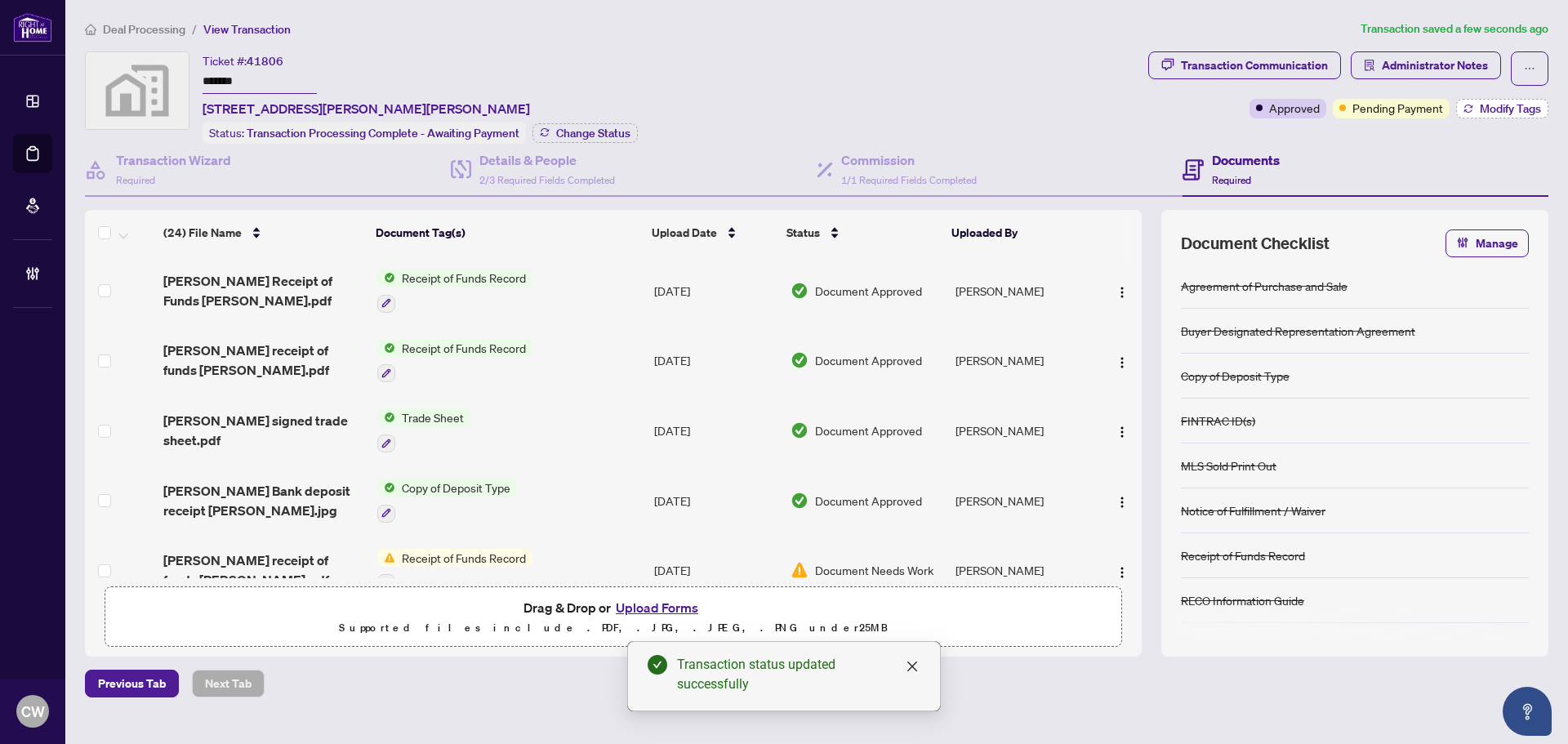
click at [1508, 106] on span "Modify Tags" at bounding box center [1510, 109] width 61 height 12
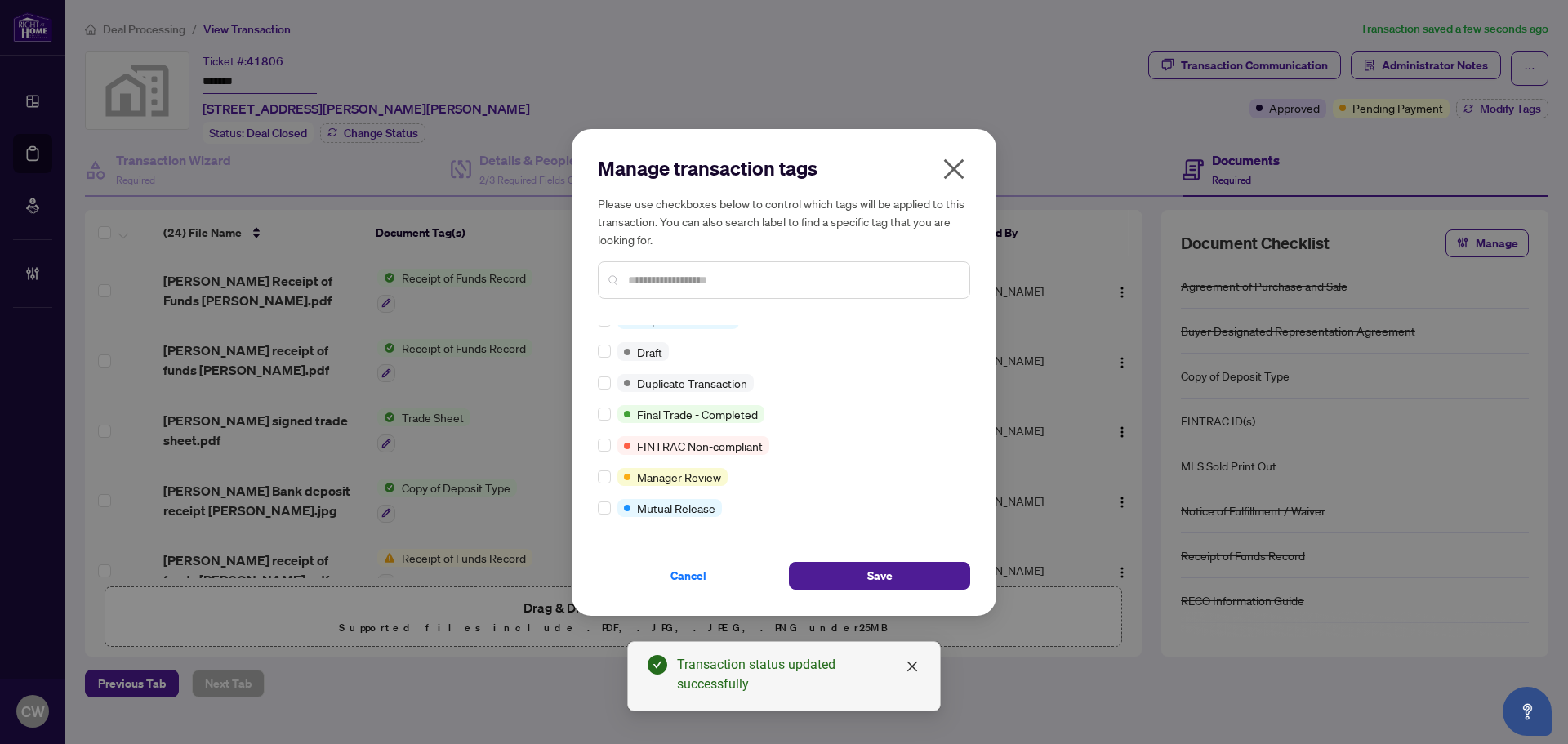
scroll to position [14, 0]
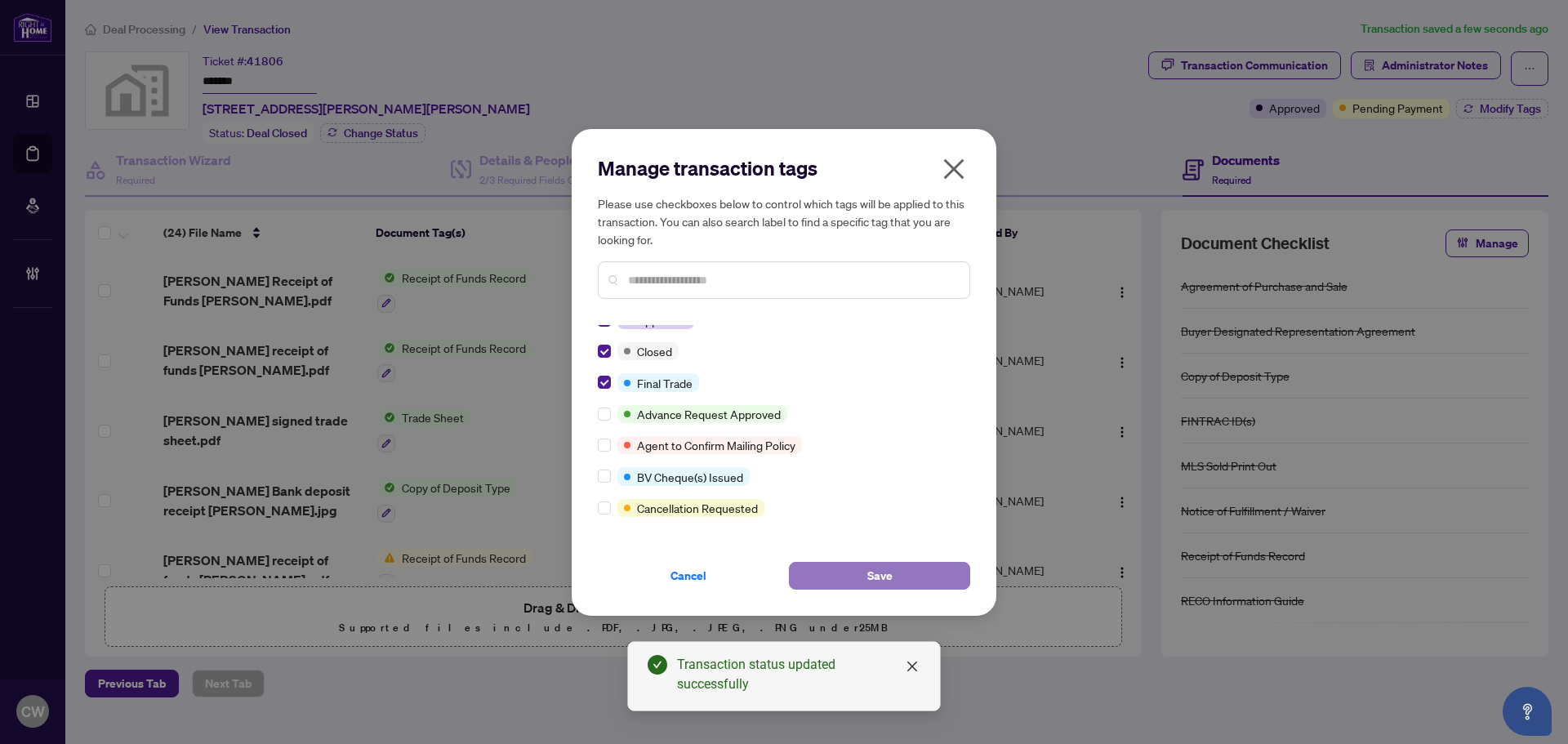
click at [843, 575] on button "Save" at bounding box center [880, 576] width 181 height 28
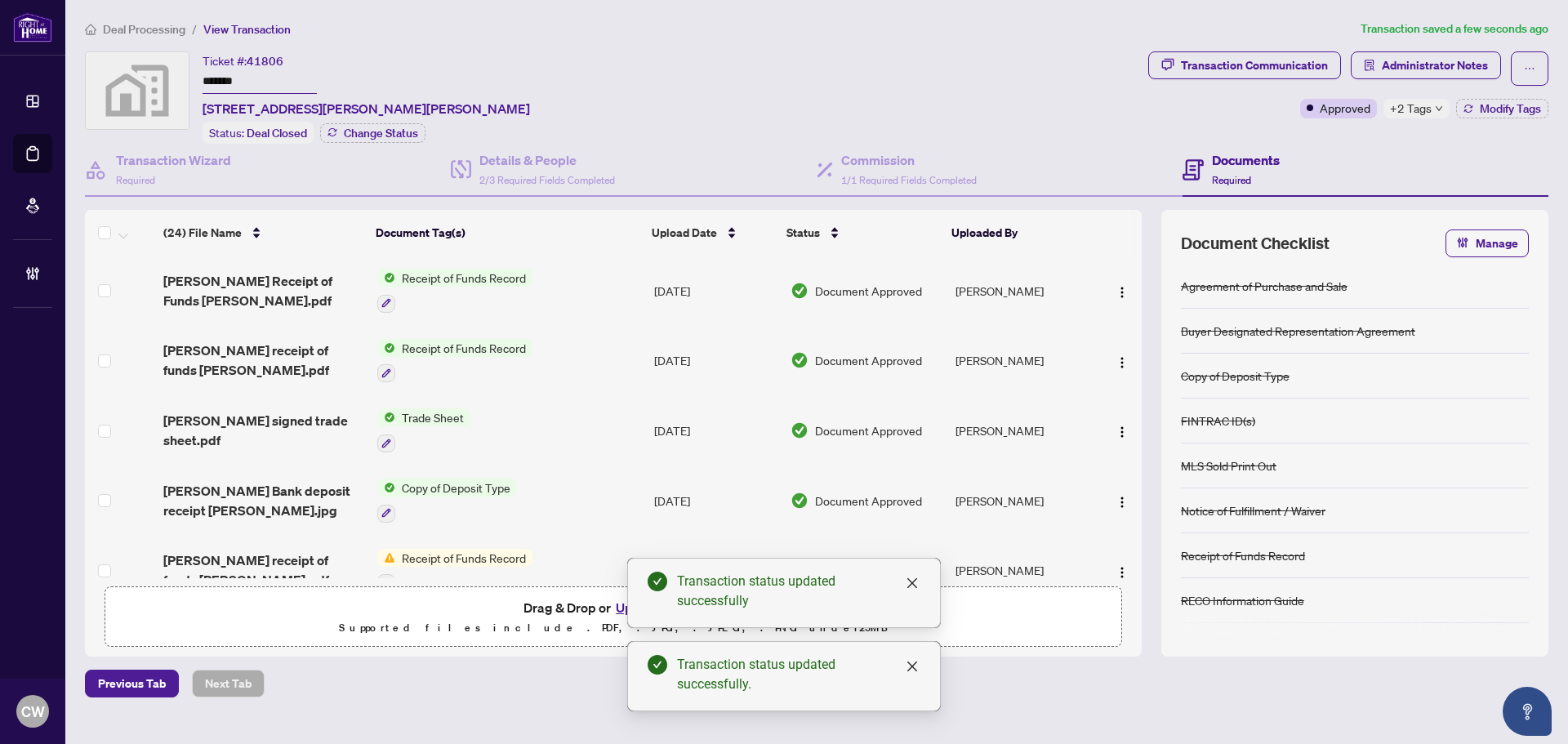
click at [274, 436] on span "[PERSON_NAME] signed trade sheet.pdf" at bounding box center [263, 431] width 201 height 39
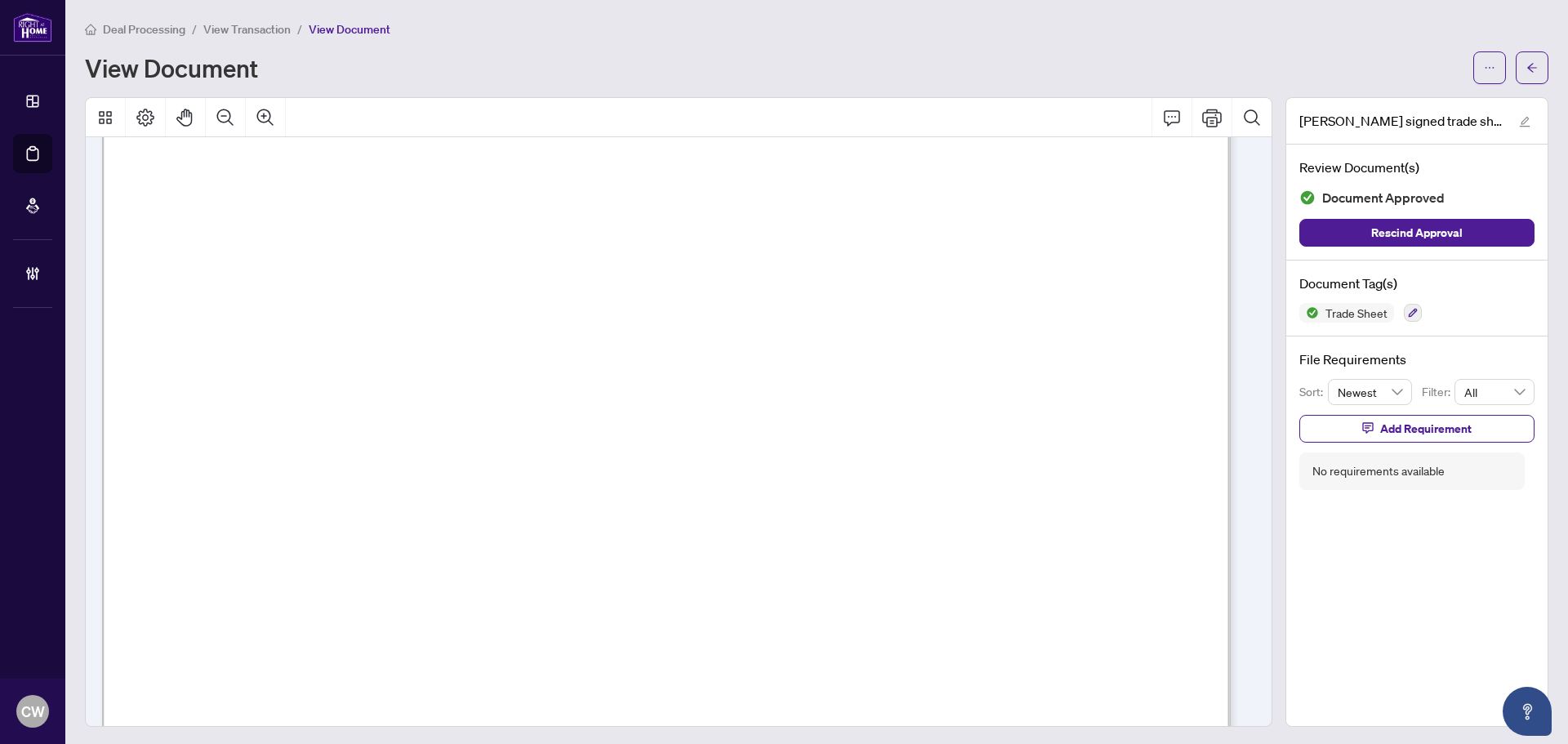
scroll to position [490, 0]
click at [1527, 65] on icon "arrow-left" at bounding box center [1533, 68] width 12 height 12
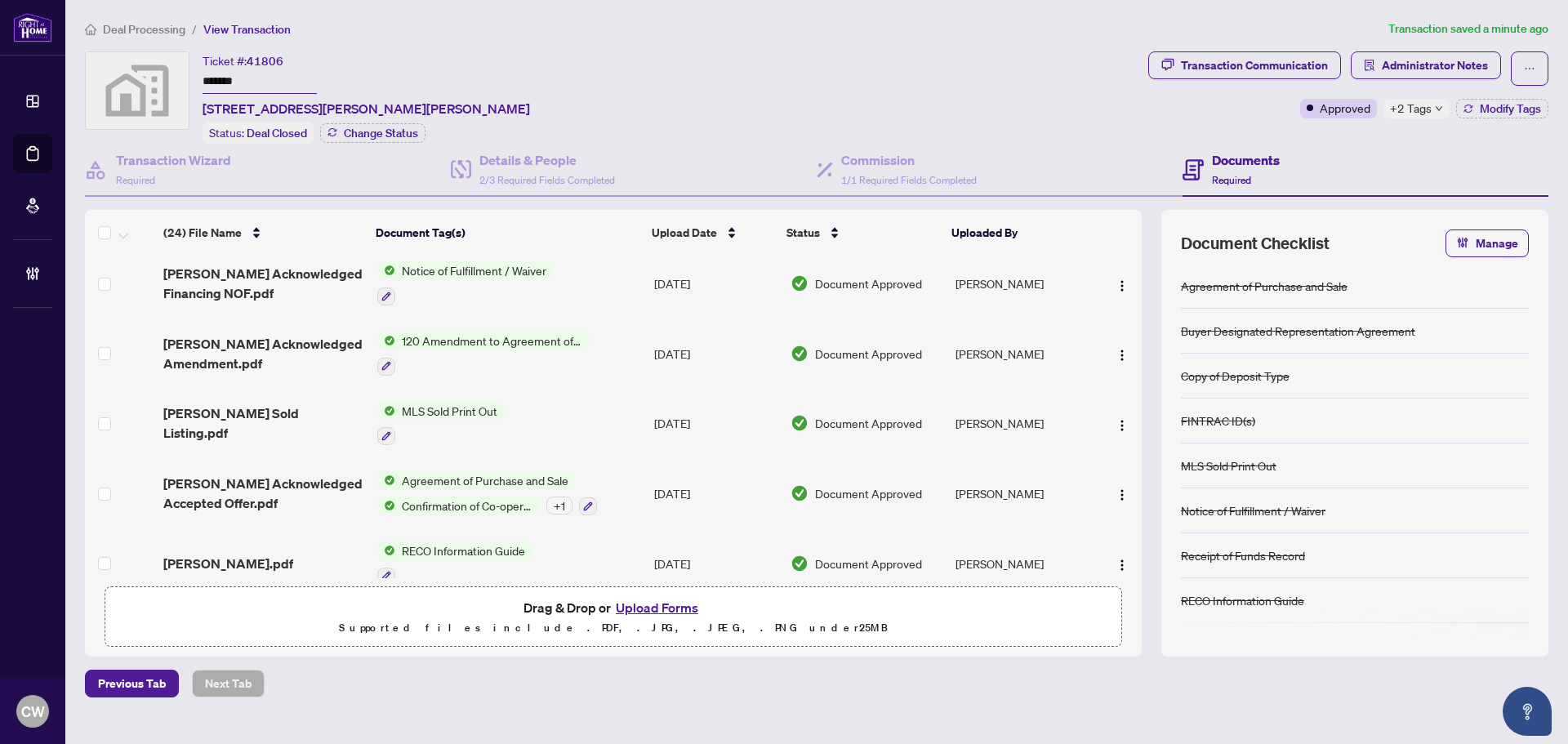
scroll to position [1062, 0]
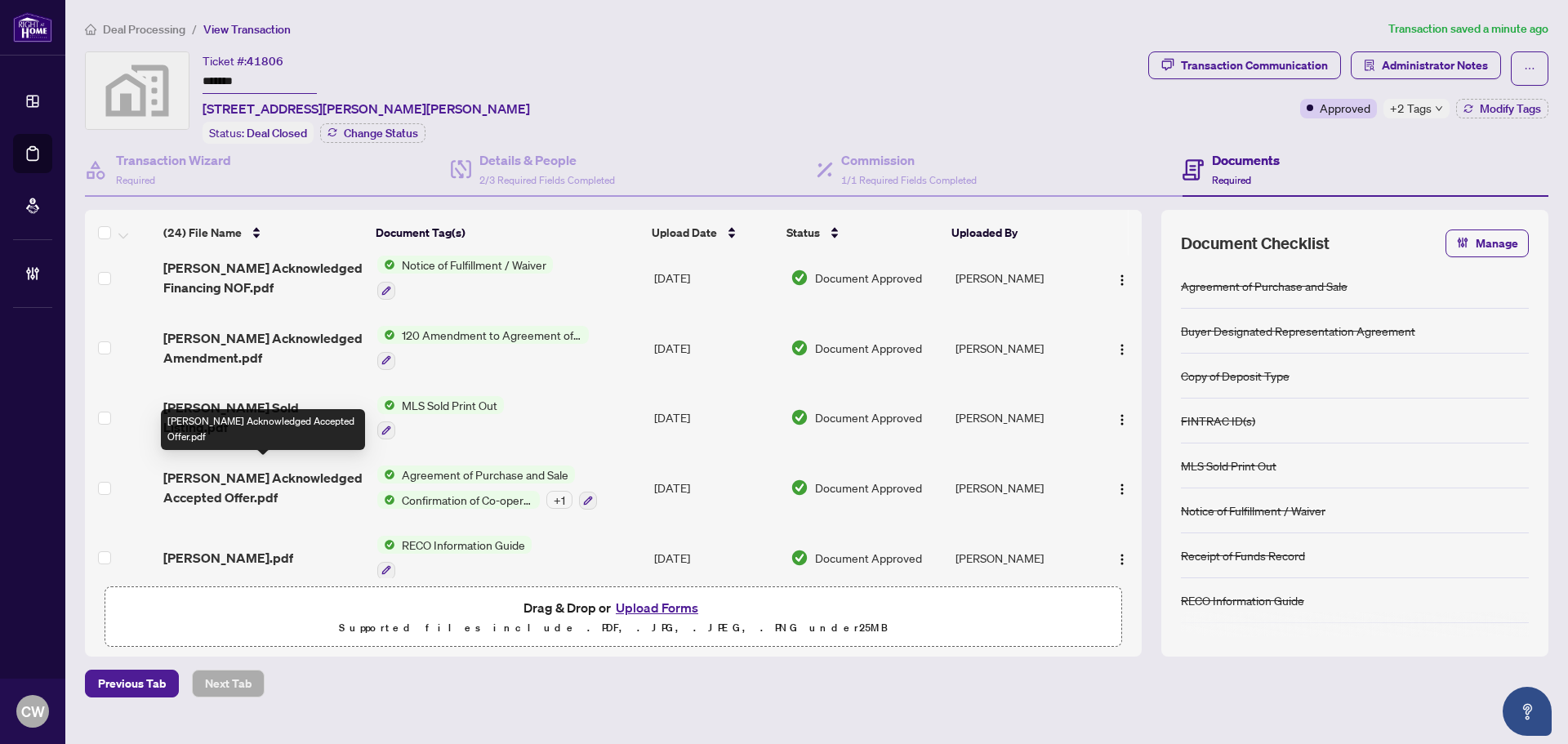
click at [303, 474] on span "[PERSON_NAME] Acknowledged Accepted Offer.pdf" at bounding box center [263, 488] width 201 height 39
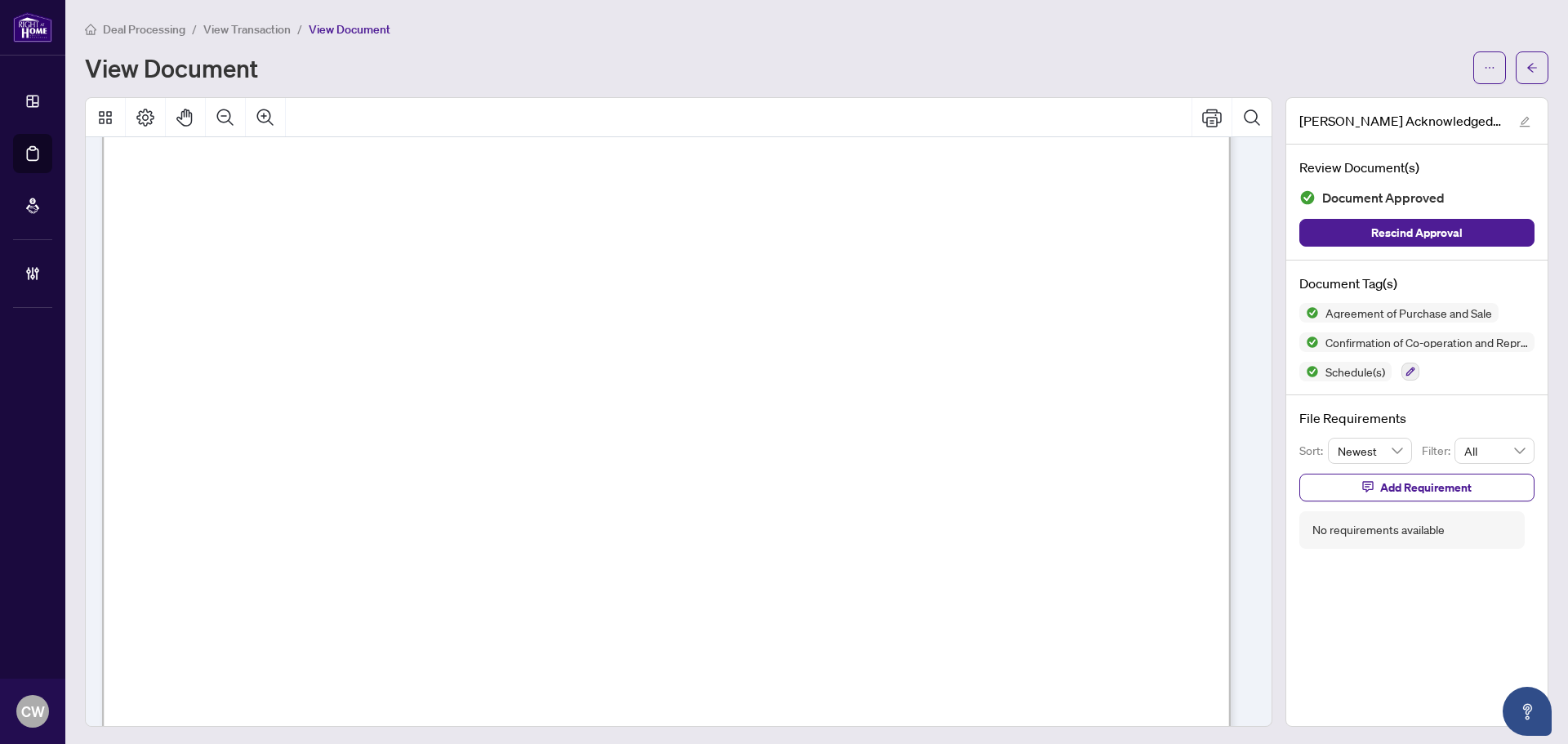
scroll to position [6387, 0]
click at [1529, 68] on button "button" at bounding box center [1533, 68] width 33 height 33
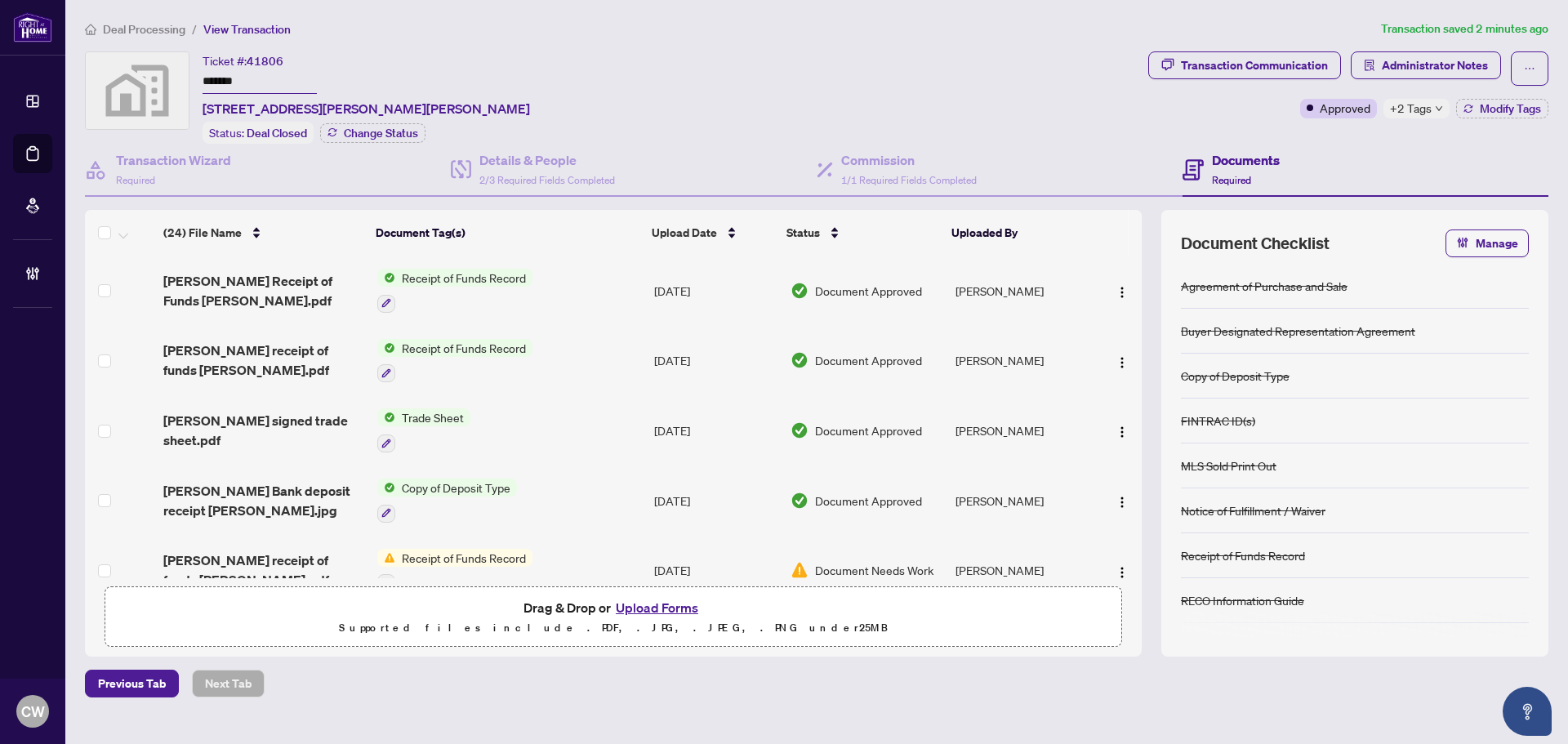
click at [652, 609] on button "Upload Forms" at bounding box center [656, 608] width 92 height 21
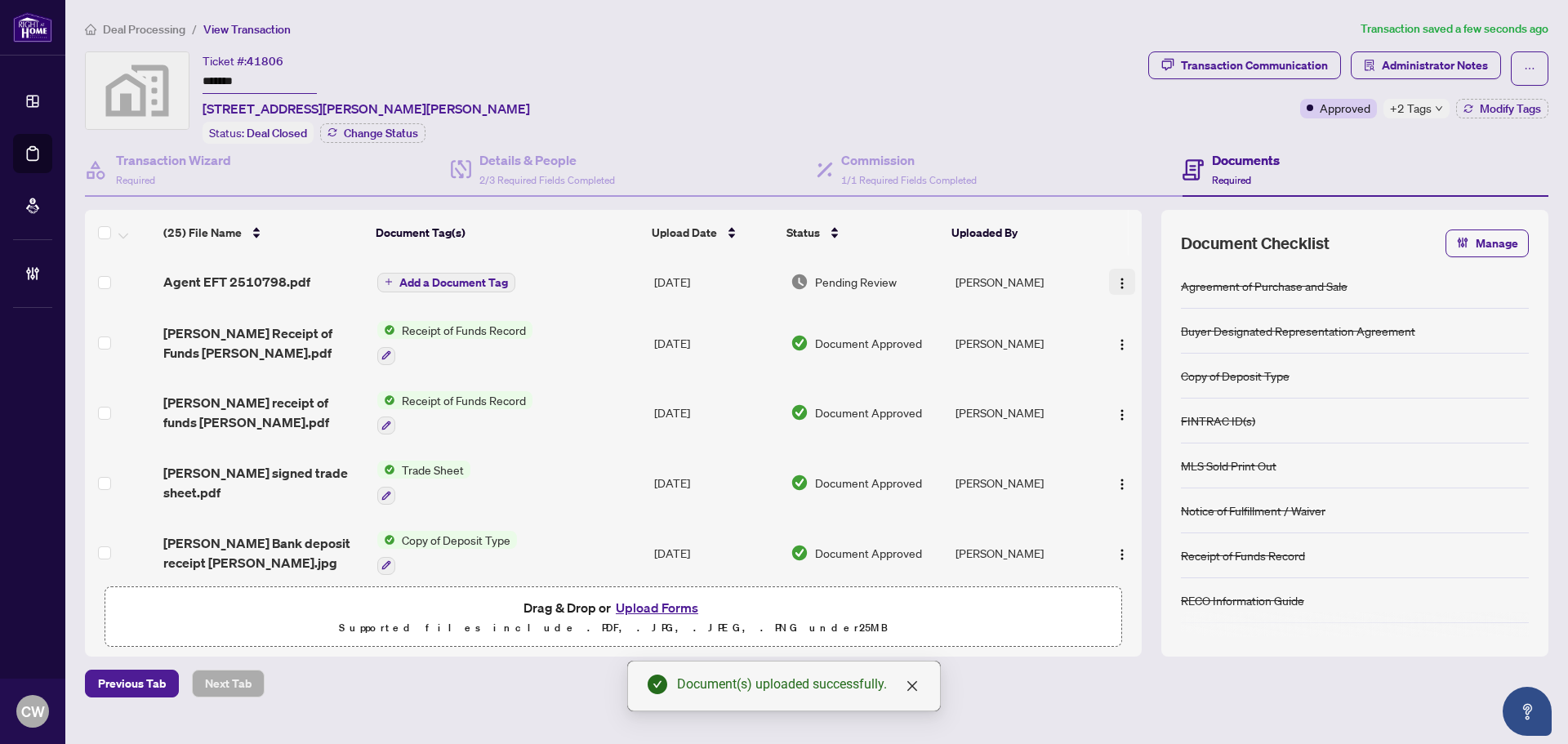
click at [1117, 277] on img "button" at bounding box center [1122, 283] width 13 height 13
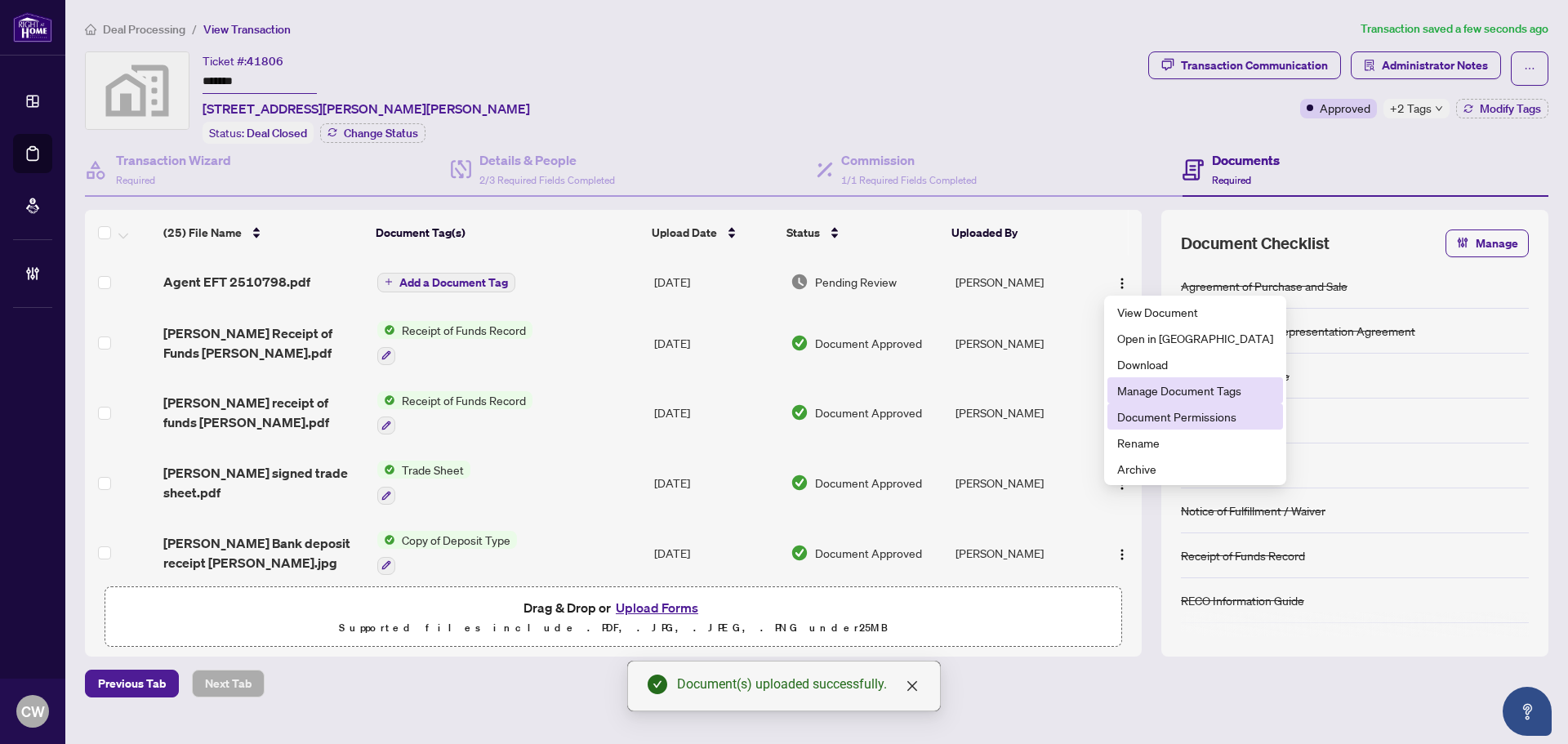
click at [1178, 408] on span "Document Permissions" at bounding box center [1195, 416] width 156 height 18
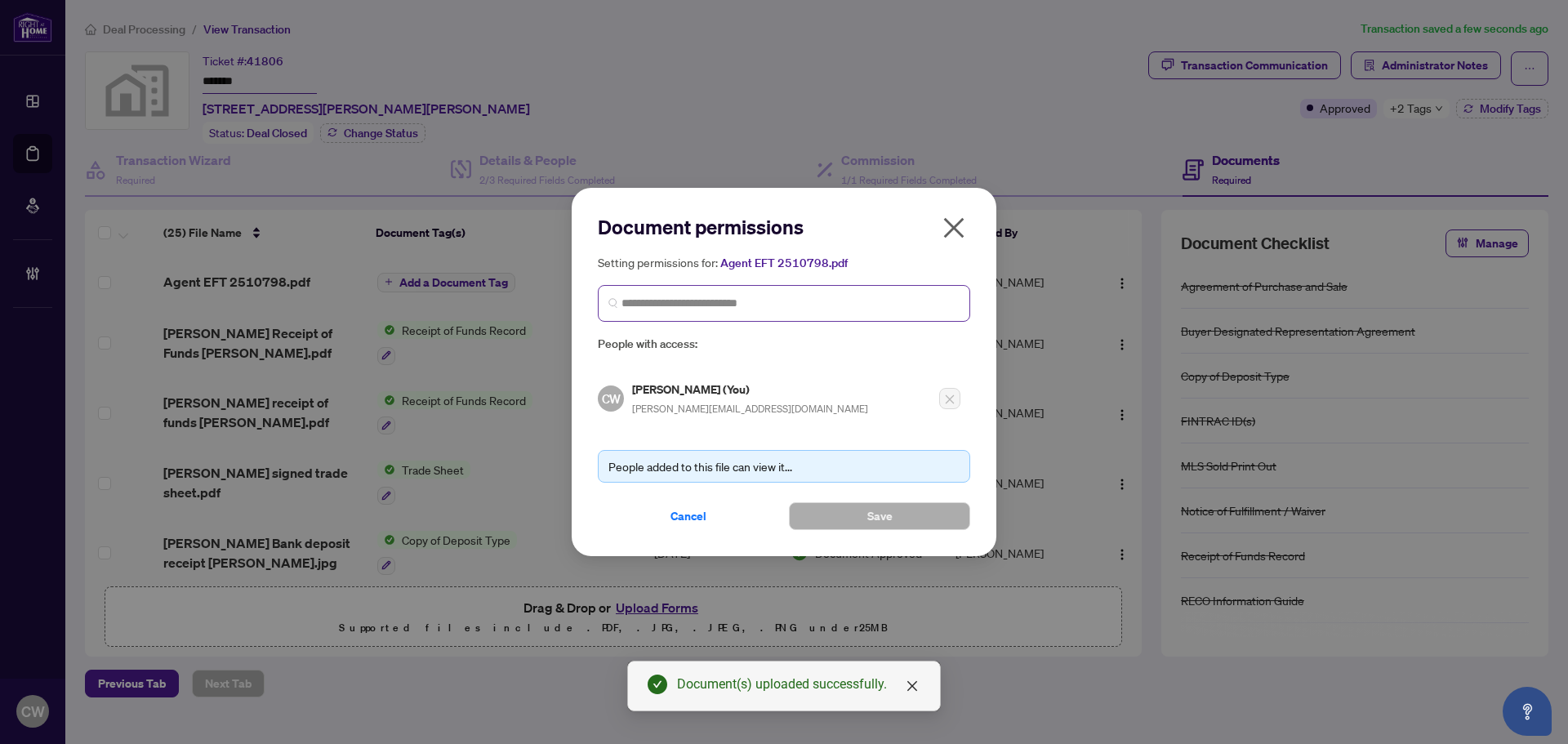
click at [740, 313] on span at bounding box center [784, 304] width 372 height 37
paste input "**********"
type input "**********"
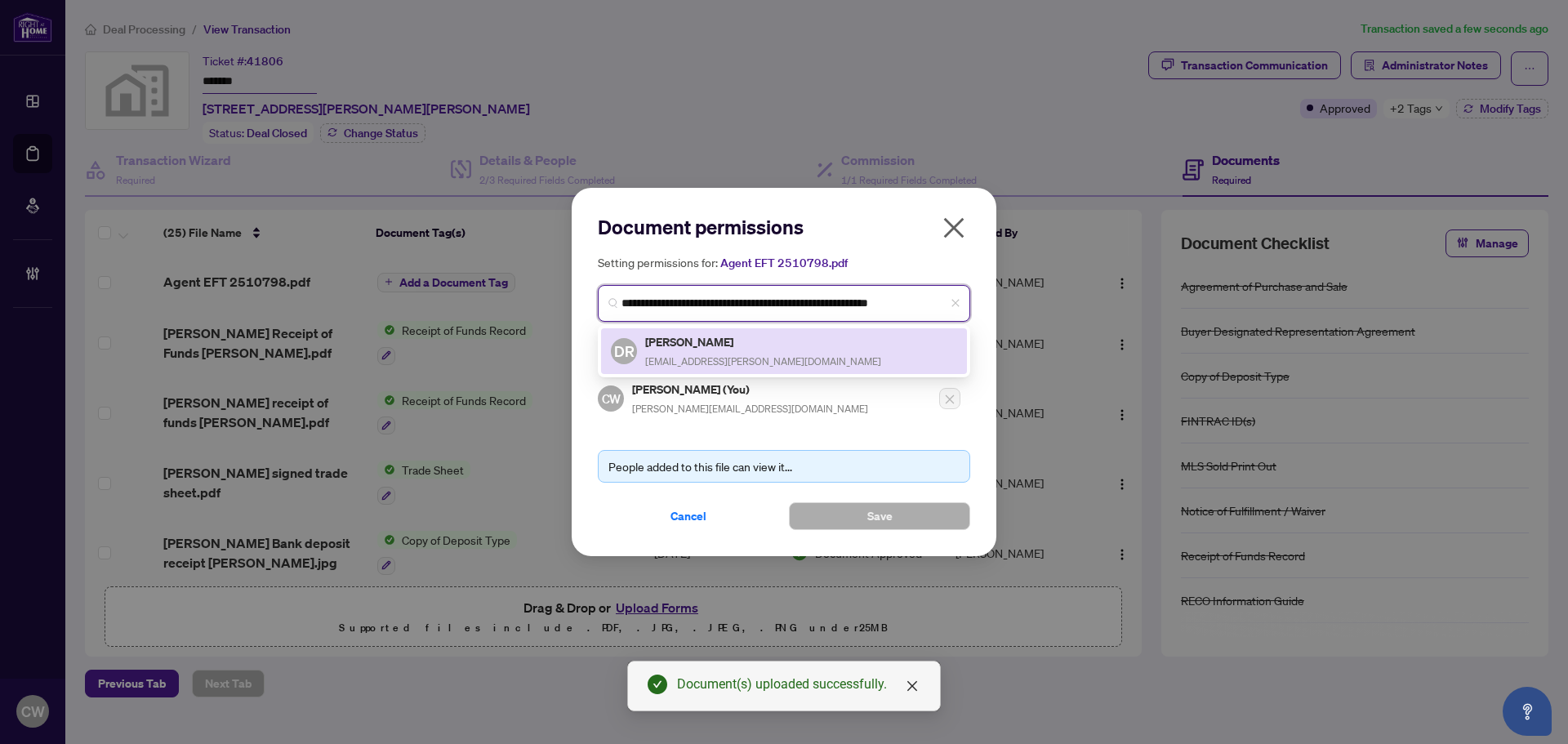
click at [721, 365] on span "[EMAIL_ADDRESS][PERSON_NAME][DOMAIN_NAME]" at bounding box center [763, 361] width 236 height 13
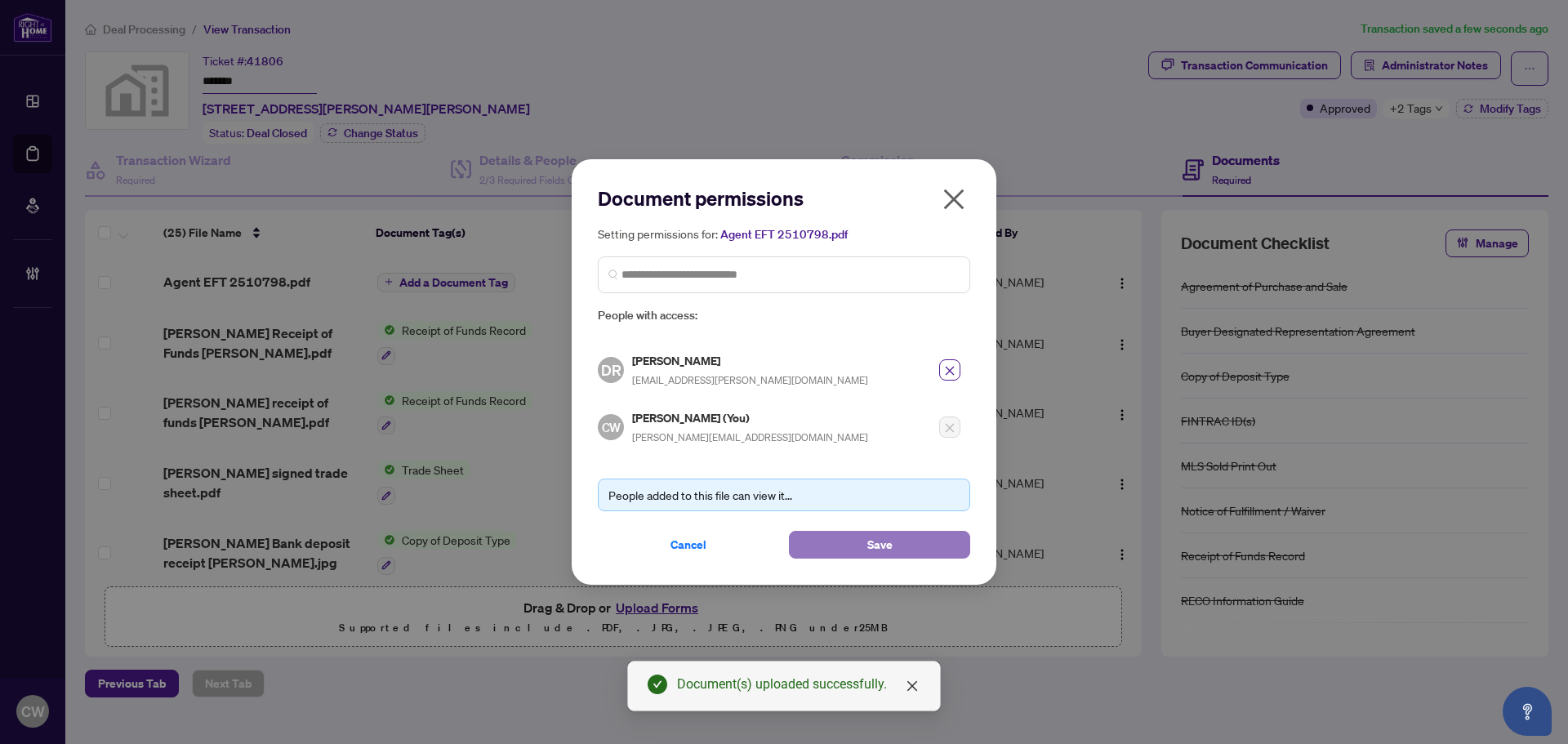
click at [848, 545] on button "Save" at bounding box center [880, 545] width 181 height 28
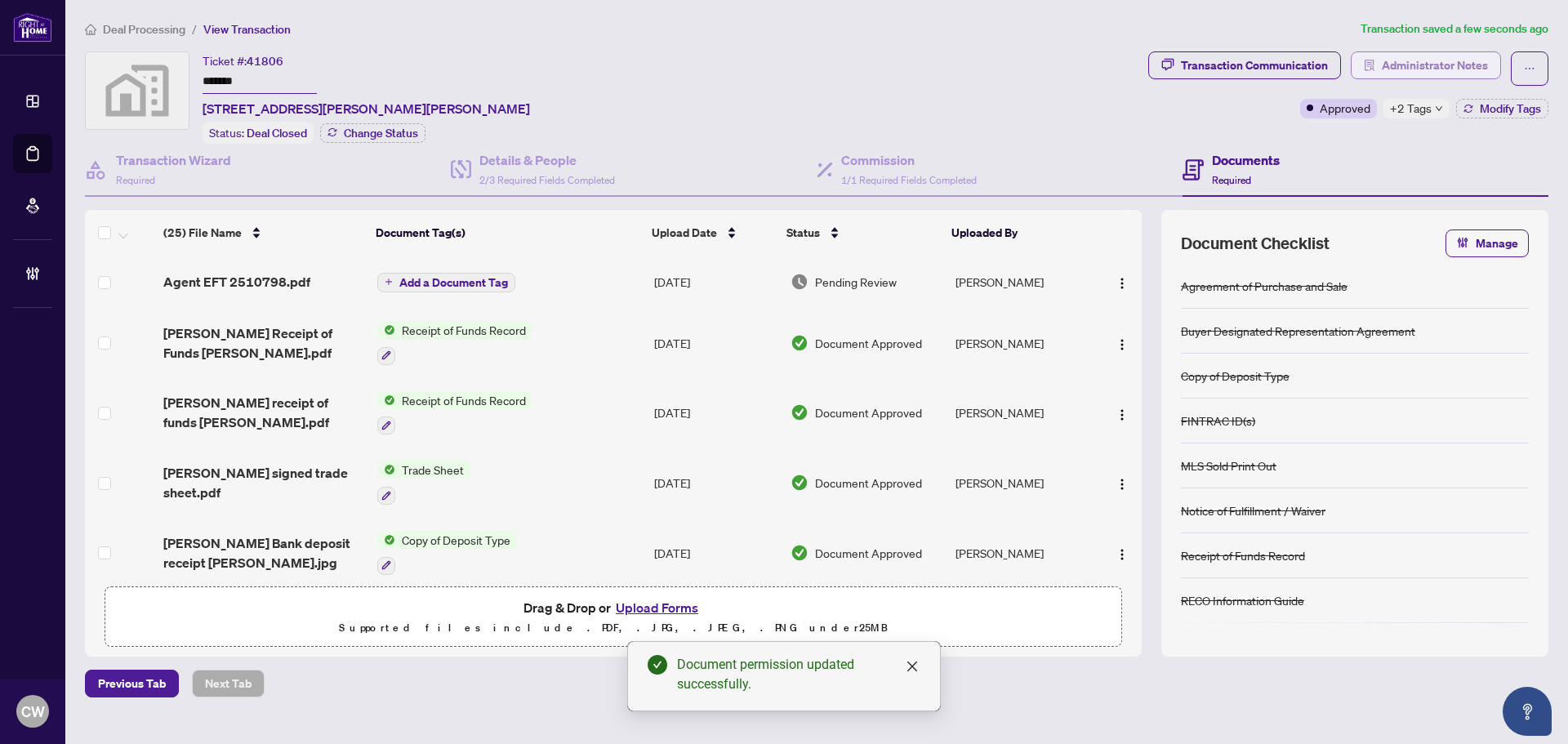
click at [1446, 68] on span "Administrator Notes" at bounding box center [1435, 65] width 107 height 26
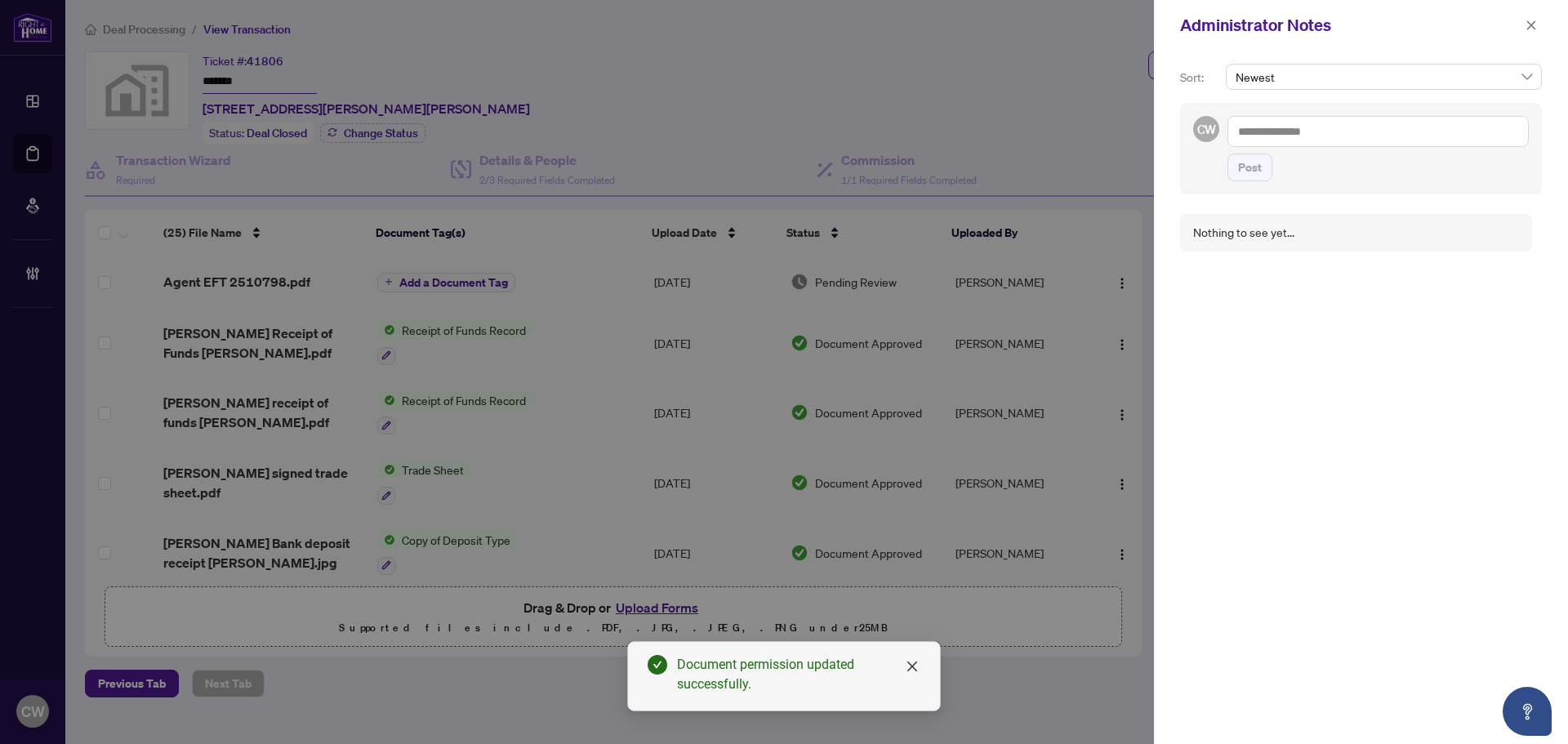
click at [1344, 138] on textarea at bounding box center [1378, 132] width 302 height 31
paste textarea "**********"
type textarea "**********"
click at [1258, 181] on div "**********" at bounding box center [1360, 148] width 362 height 91
click at [1260, 159] on span "Post" at bounding box center [1250, 167] width 23 height 26
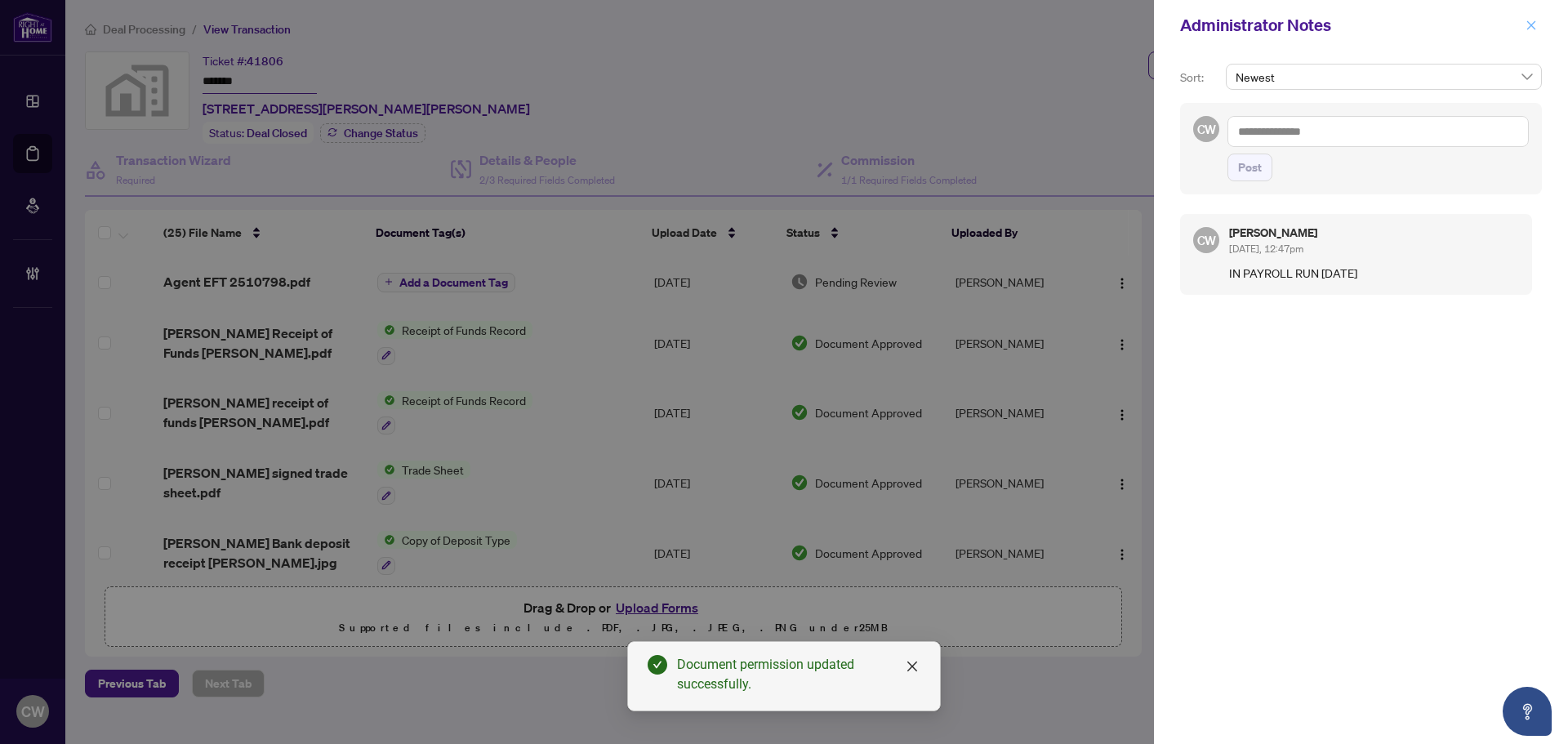
click at [1539, 27] on button "button" at bounding box center [1532, 25] width 21 height 19
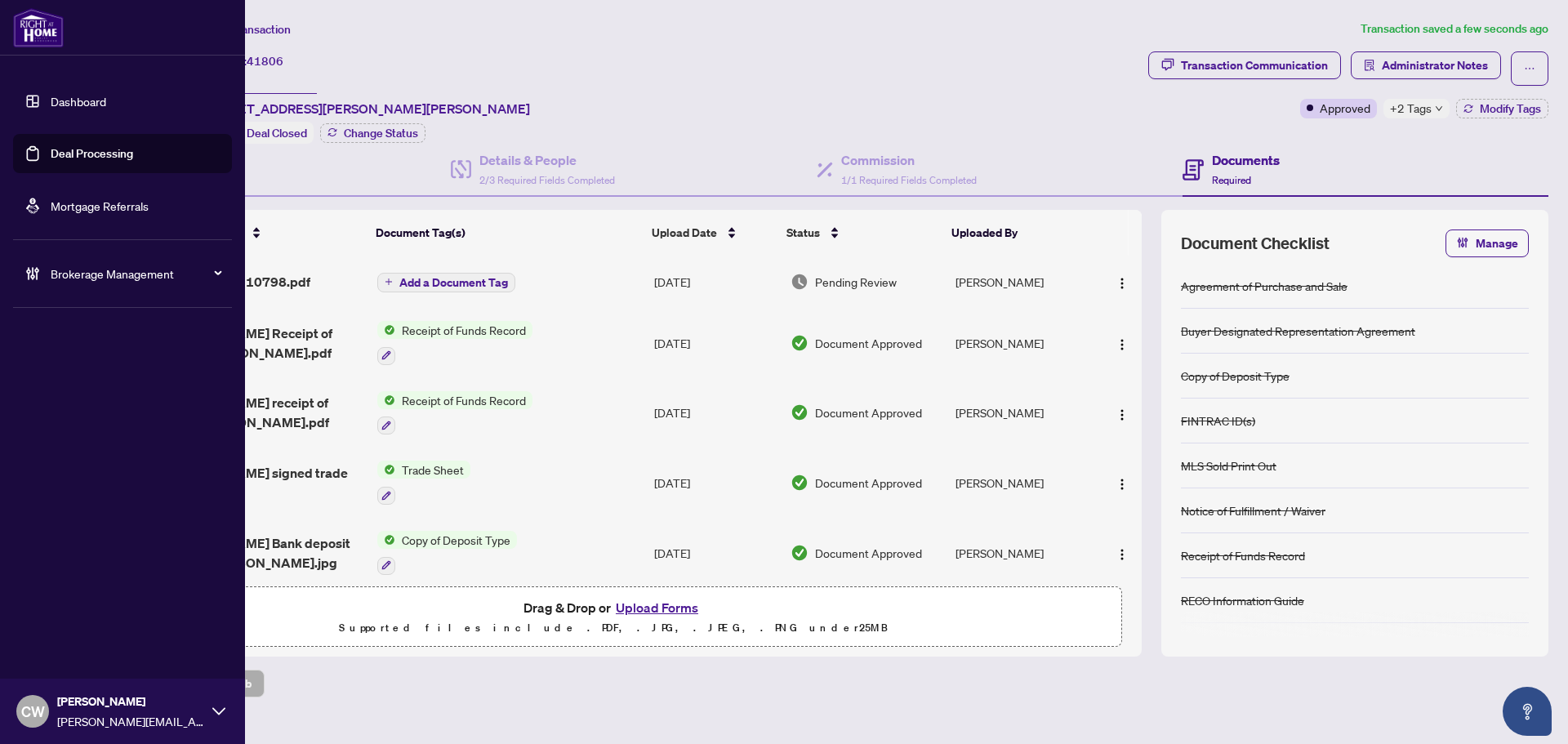
click at [50, 146] on link "Deal Processing" at bounding box center [91, 153] width 82 height 15
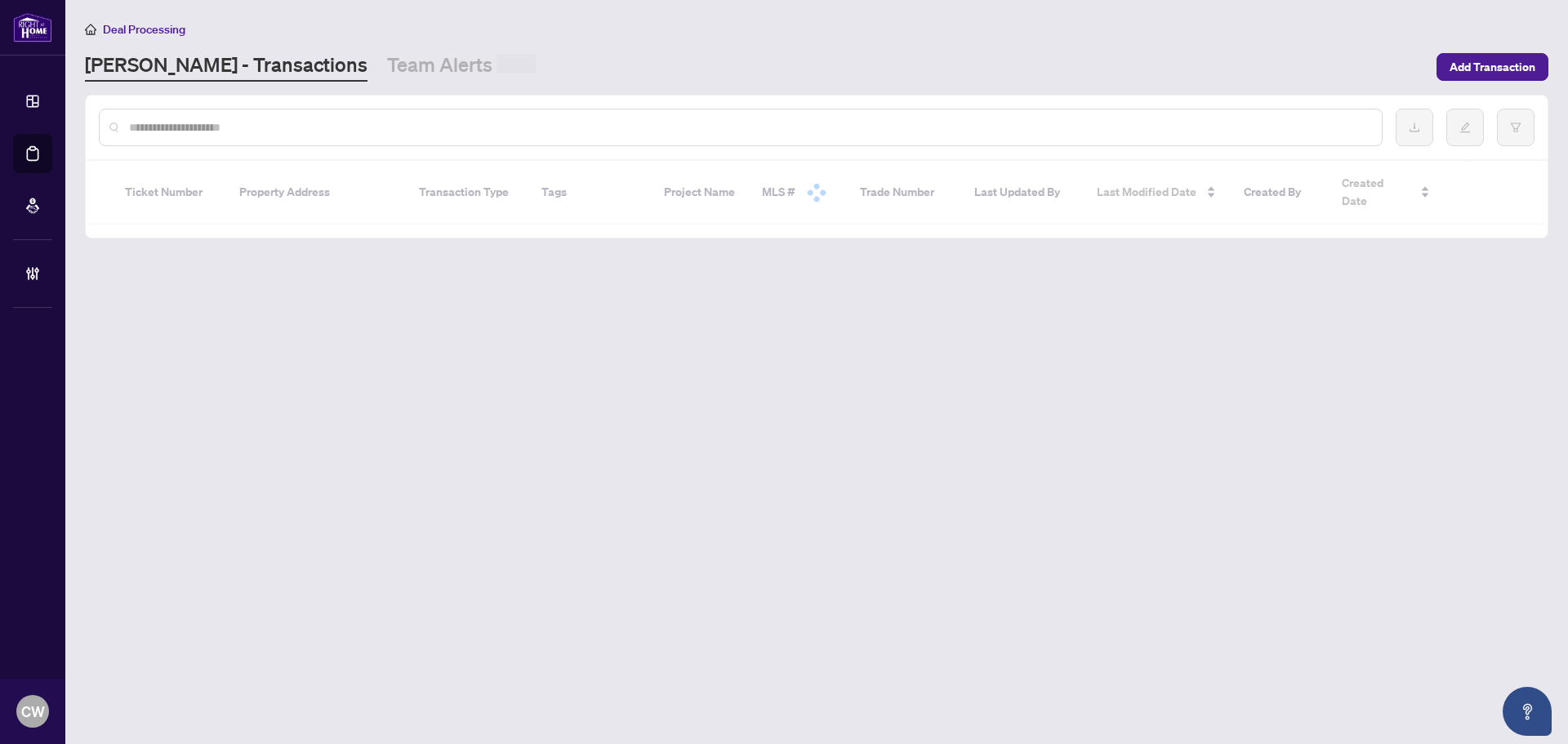
click at [272, 114] on div at bounding box center [741, 127] width 1284 height 38
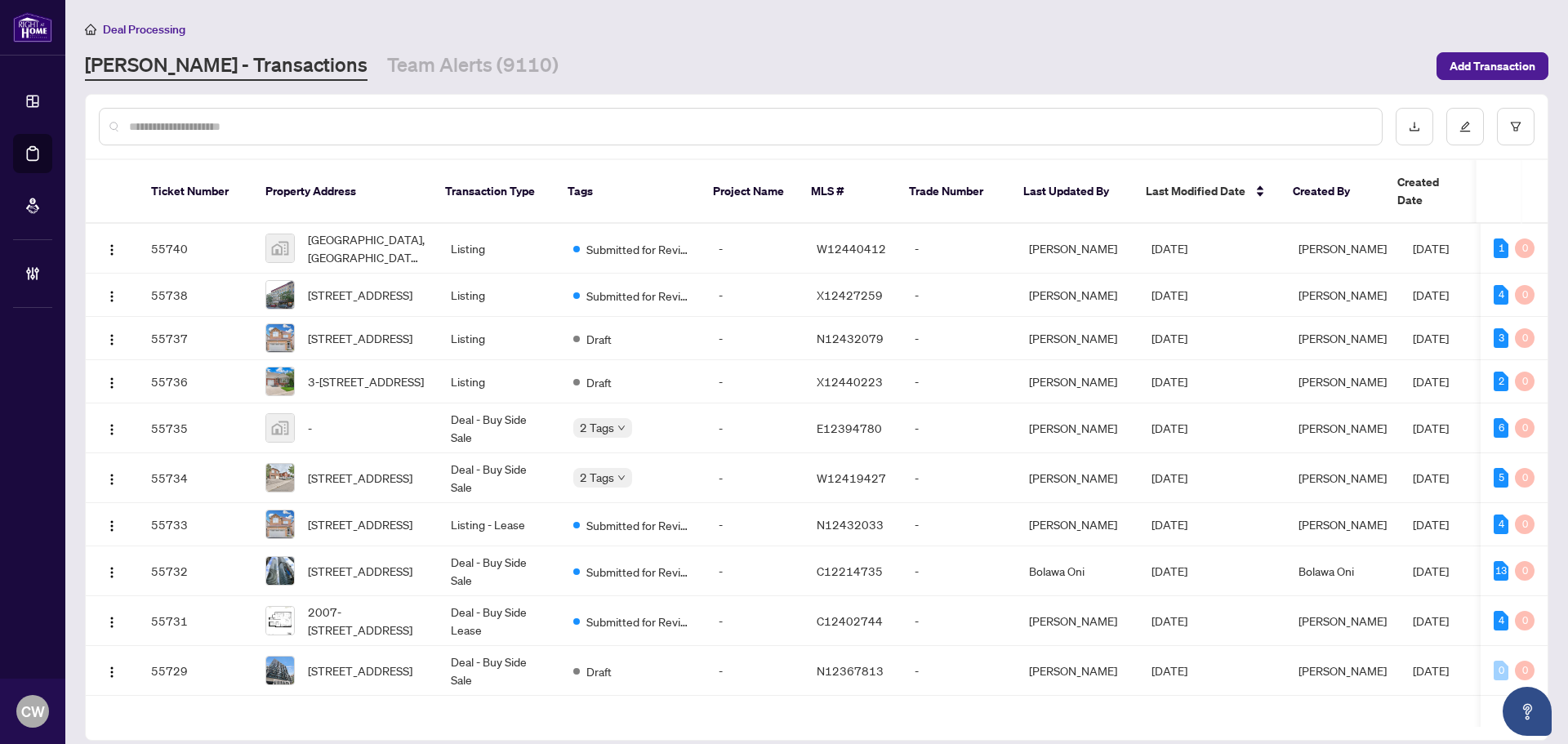
click at [263, 128] on input "text" at bounding box center [749, 126] width 1240 height 18
paste input "*******"
type input "*******"
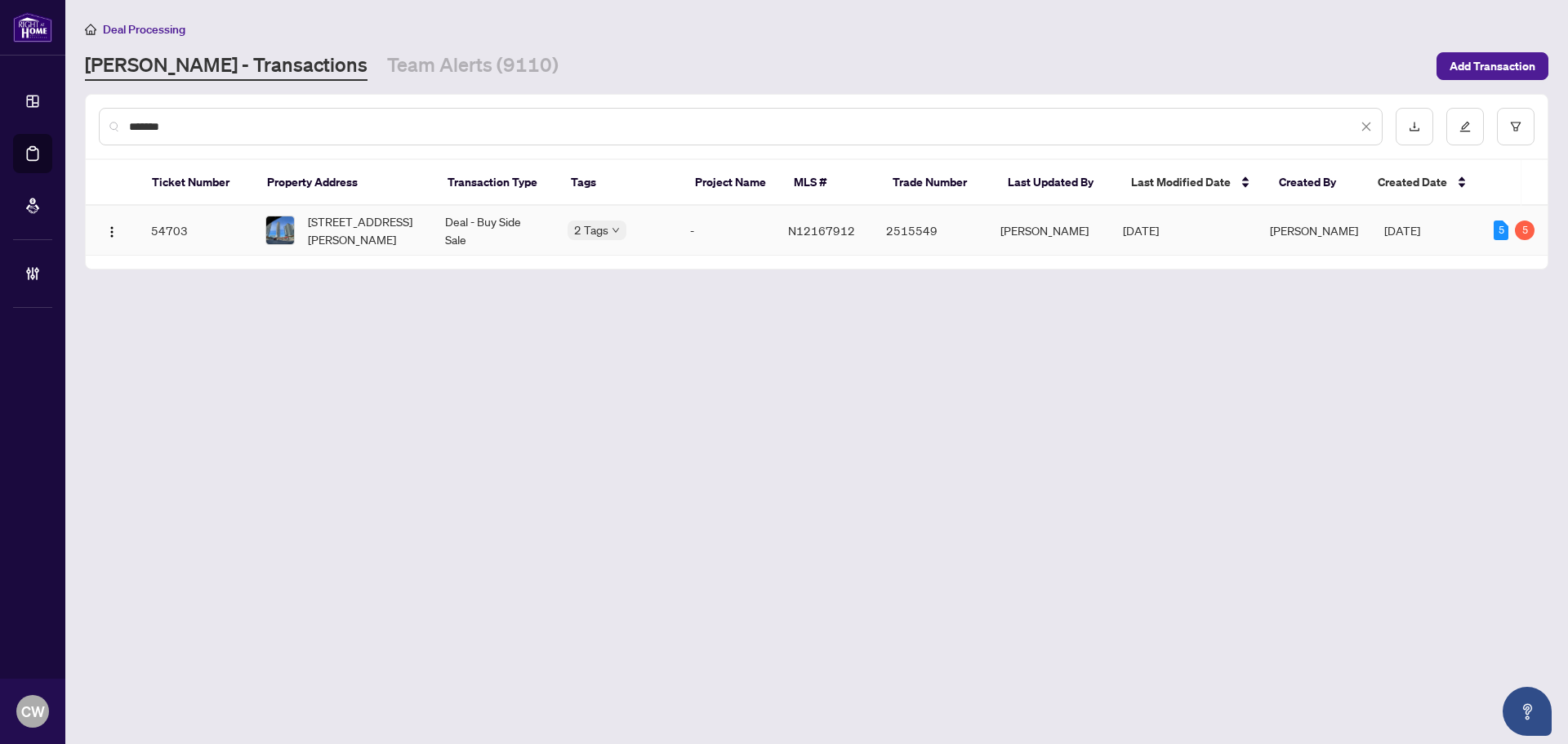
click at [331, 244] on span "[STREET_ADDRESS][PERSON_NAME]" at bounding box center [364, 230] width 112 height 36
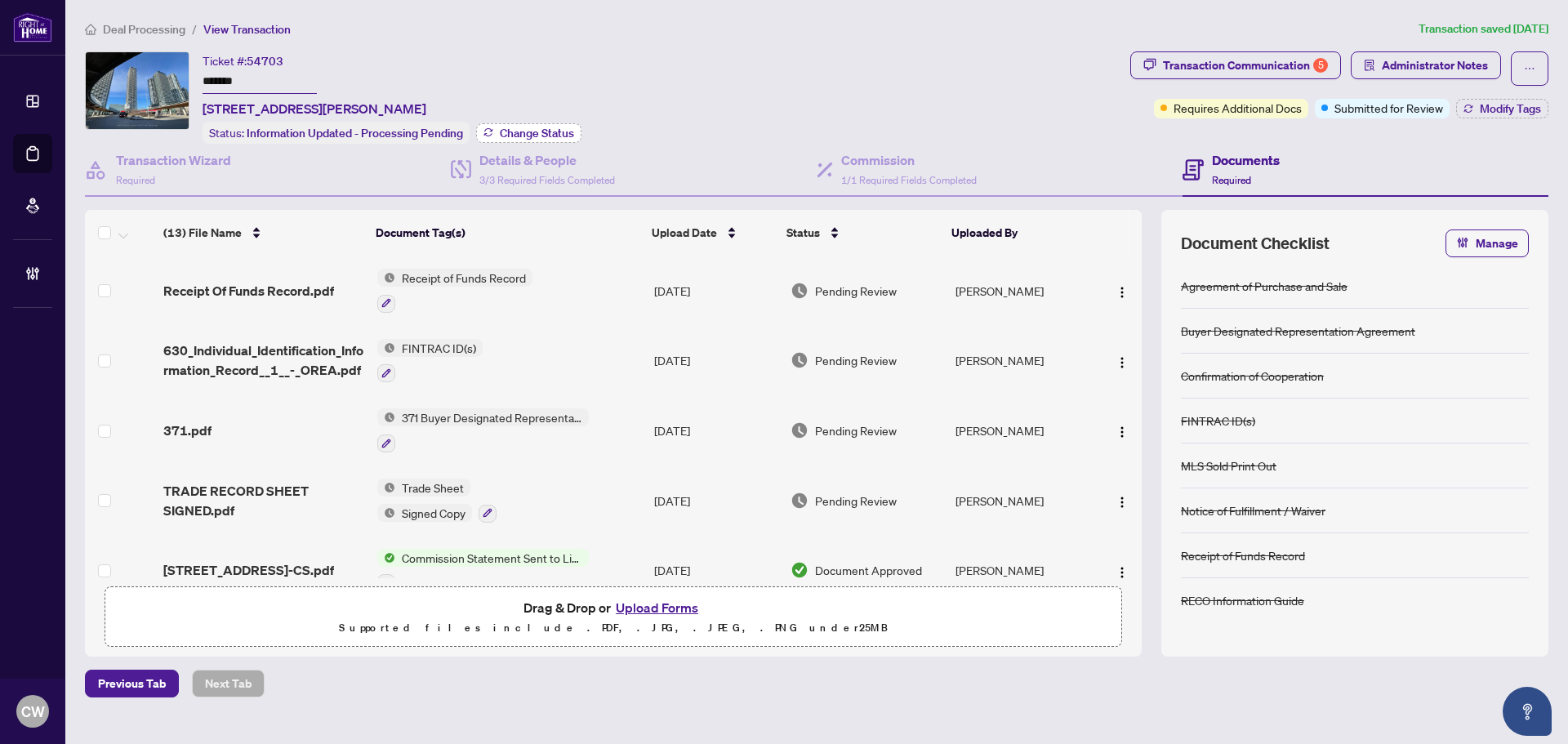
click at [545, 132] on span "Change Status" at bounding box center [537, 133] width 75 height 12
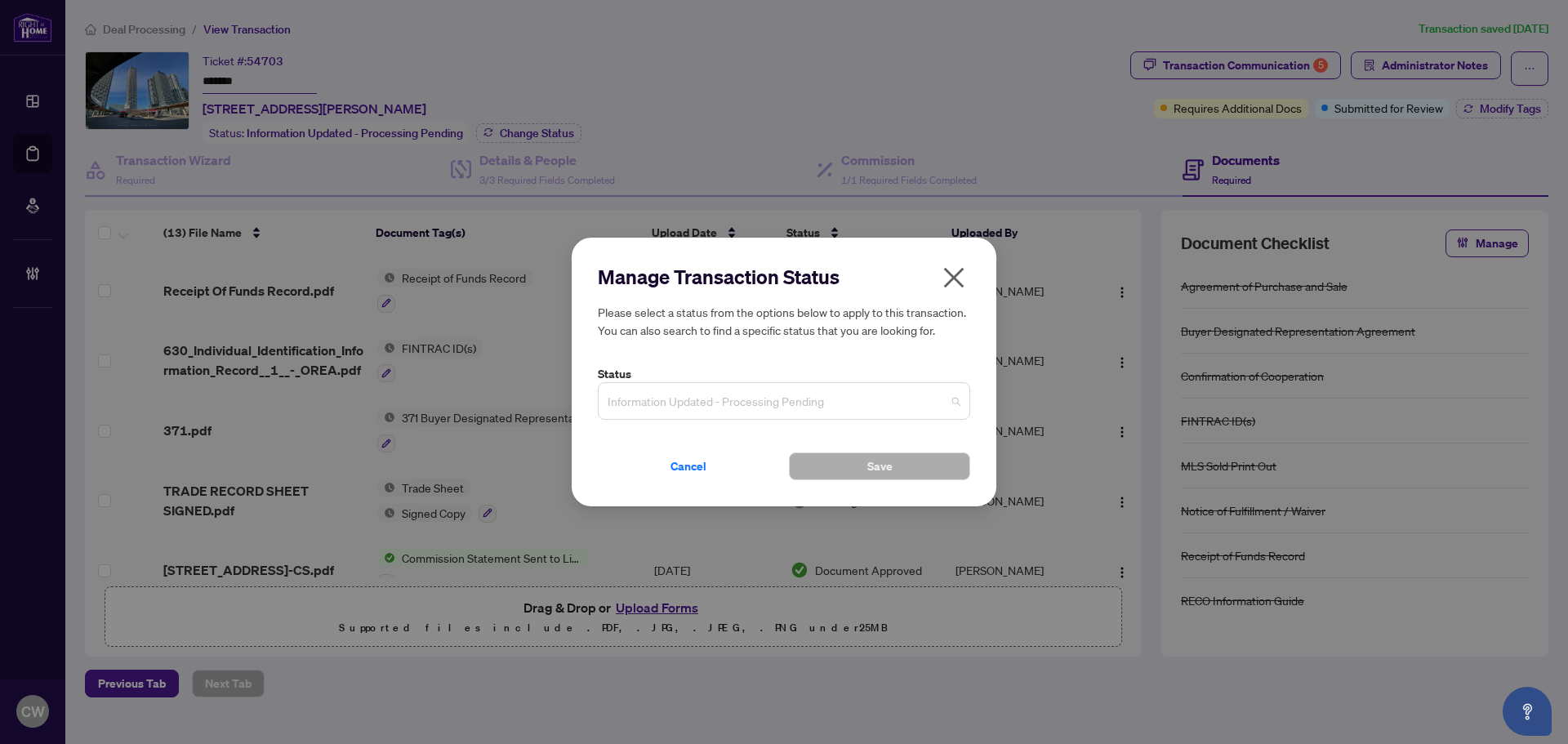
click at [796, 397] on span "Information Updated - Processing Pending" at bounding box center [784, 402] width 353 height 31
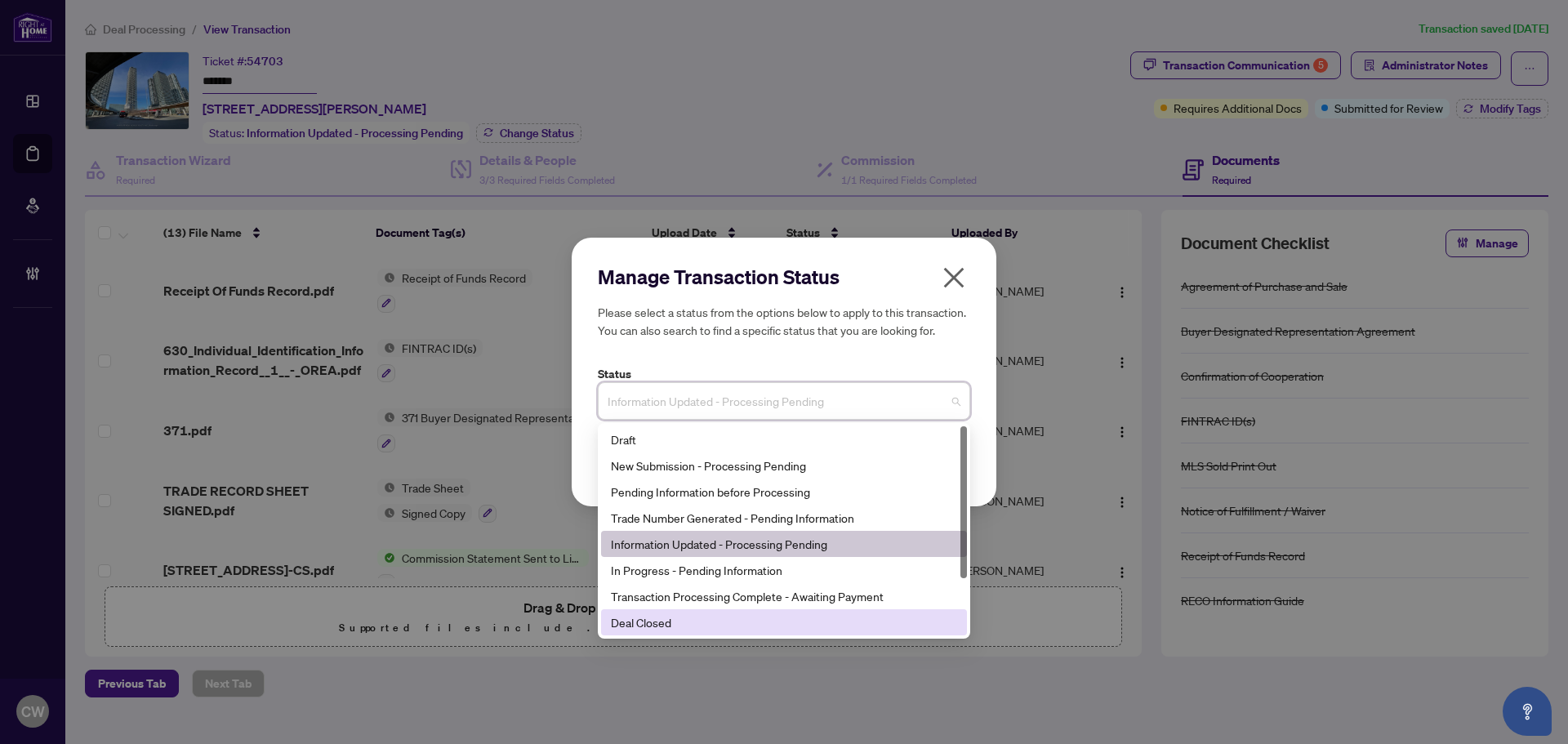
click at [715, 631] on div "Deal Closed" at bounding box center [784, 623] width 346 height 18
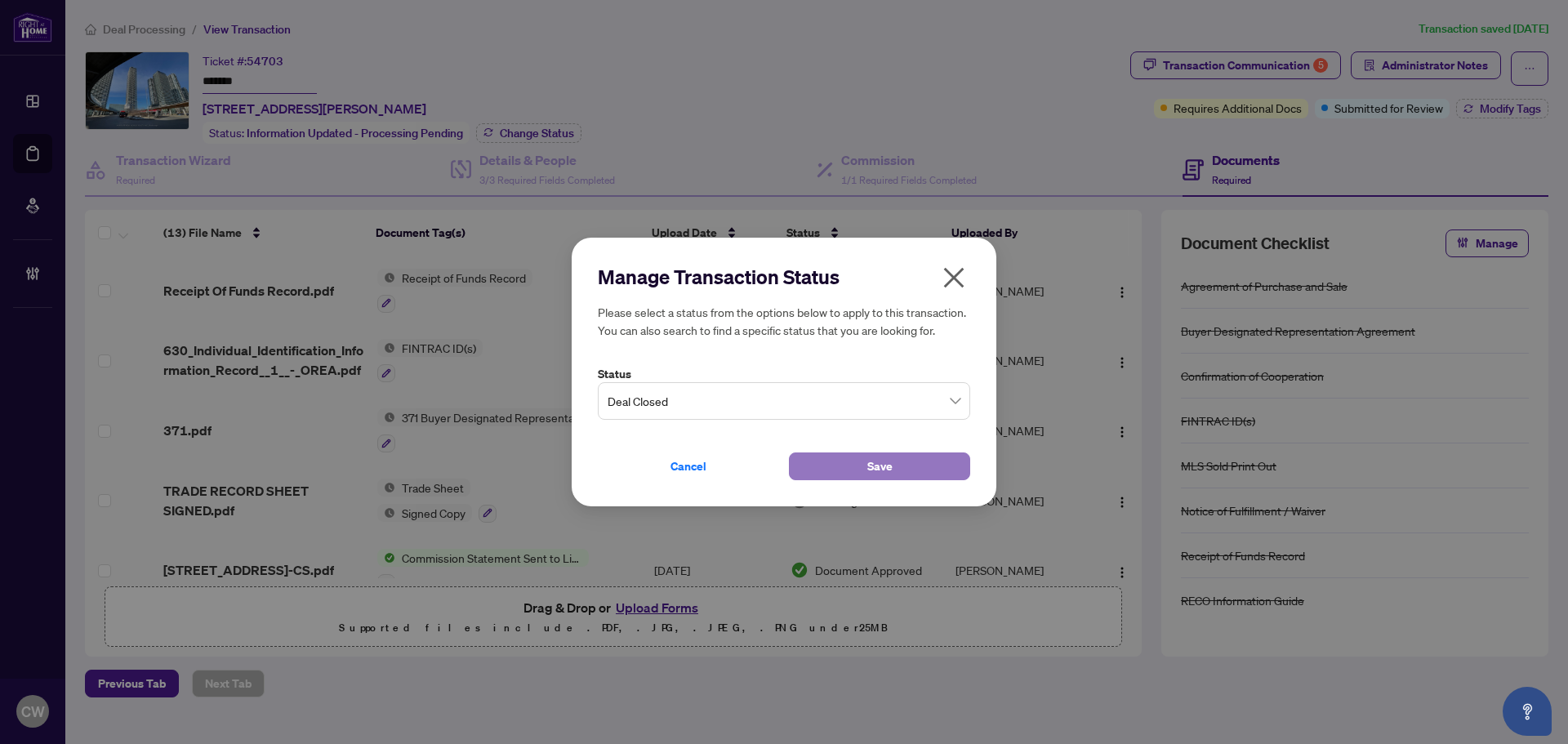
drag, startPoint x: 816, startPoint y: 465, endPoint x: 1189, endPoint y: 189, distance: 464.0
click at [816, 465] on button "Save" at bounding box center [880, 467] width 181 height 28
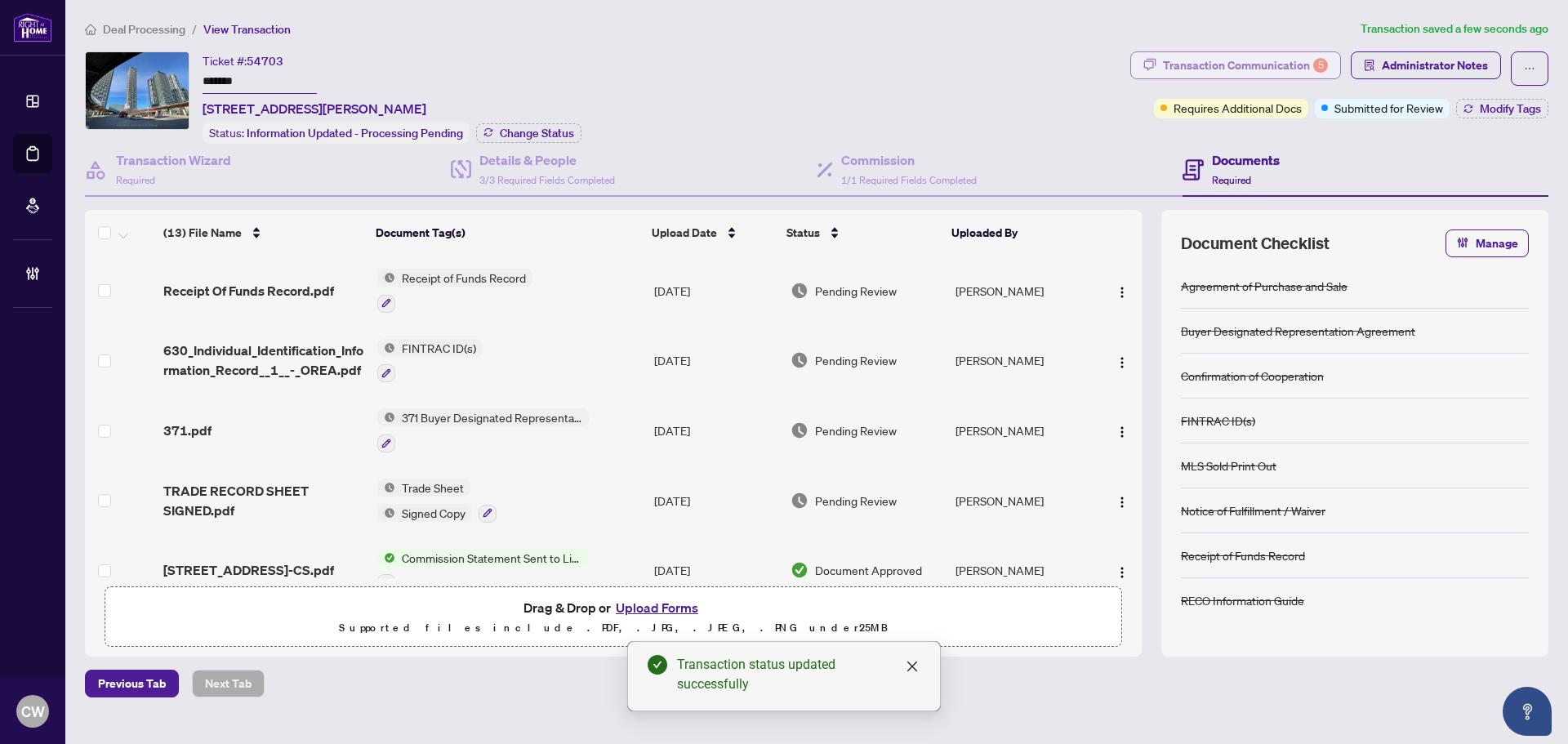
click at [1276, 65] on div "Transaction Communication 5" at bounding box center [1246, 65] width 165 height 26
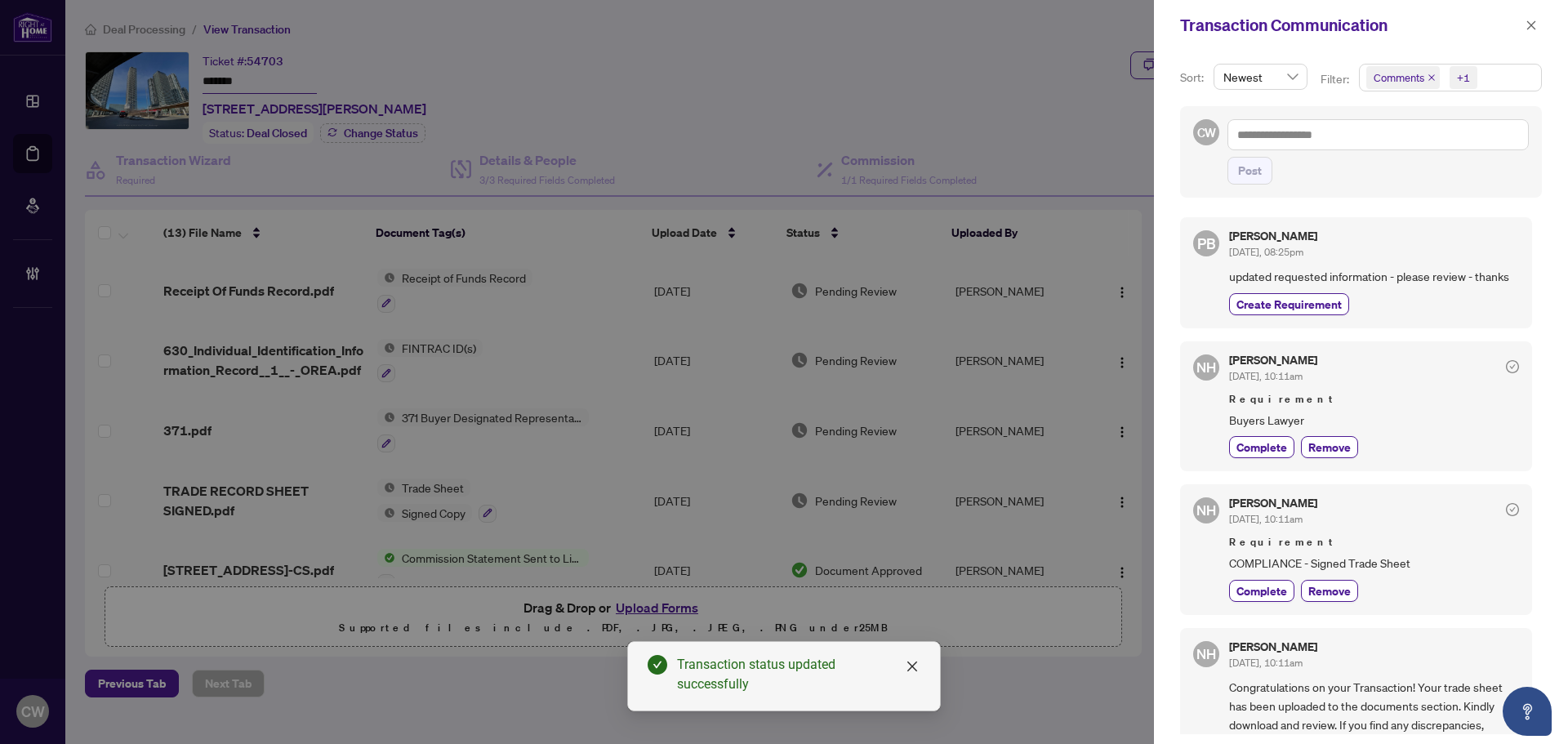
click at [1428, 74] on icon "close" at bounding box center [1432, 78] width 8 height 8
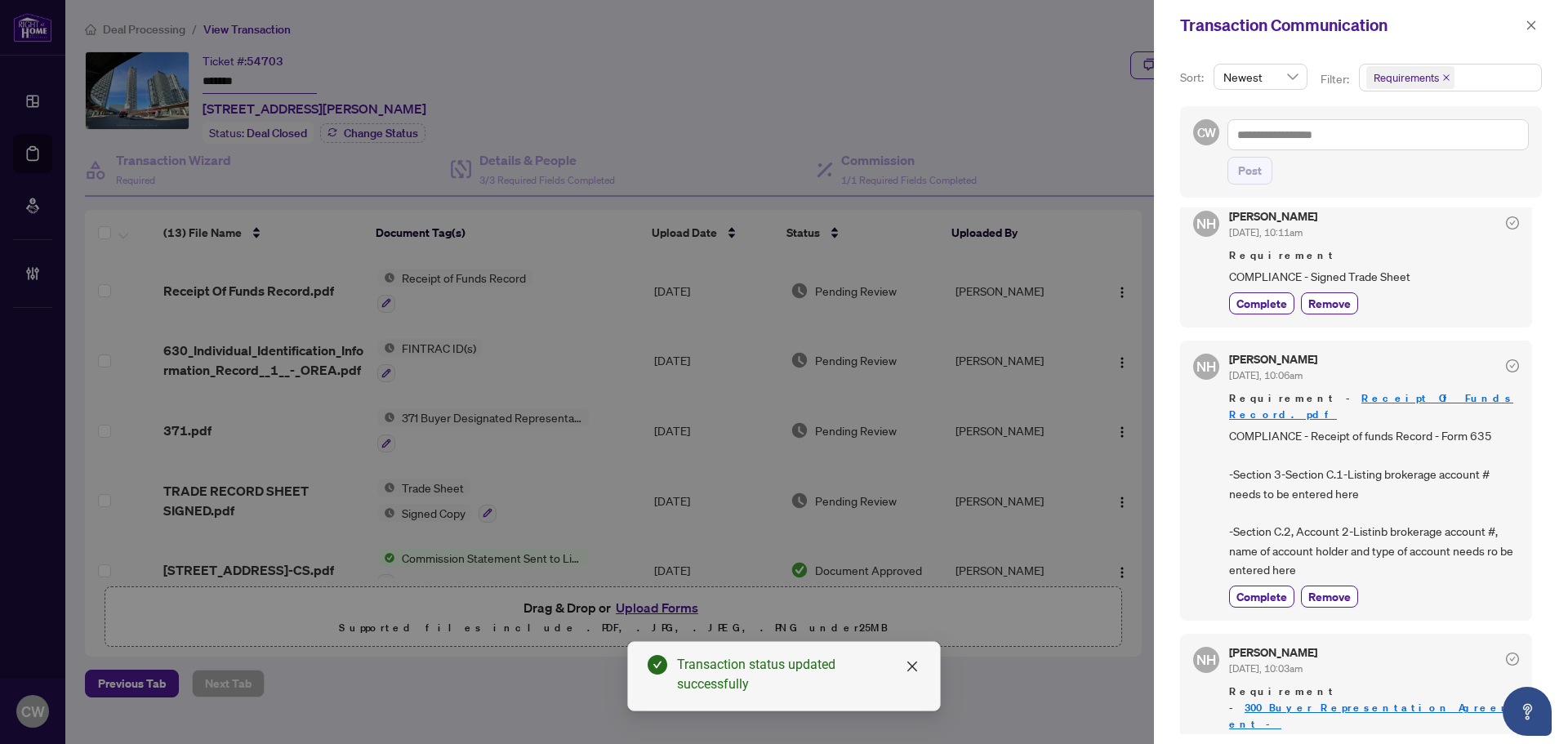
scroll to position [327, 0]
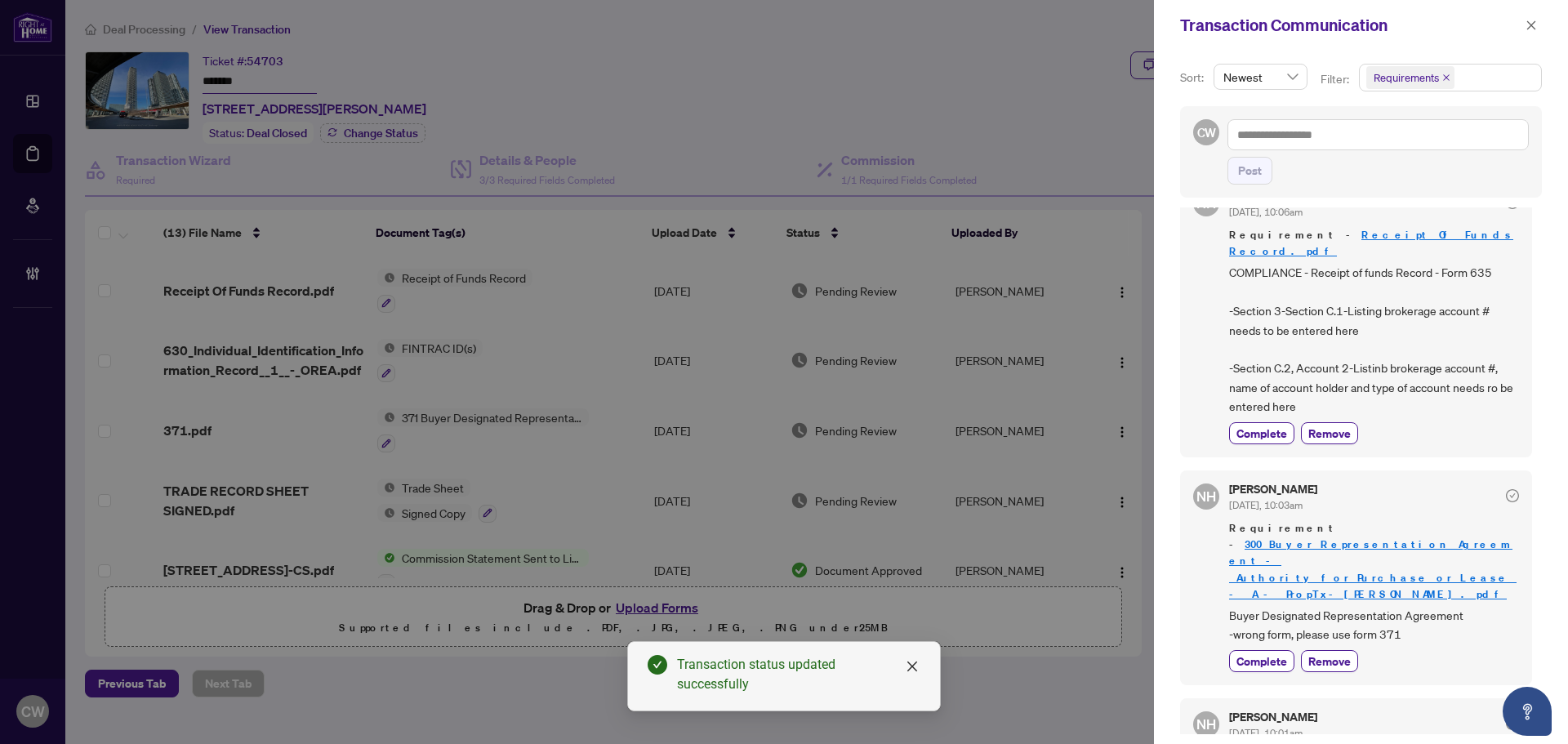
drag, startPoint x: 1532, startPoint y: 23, endPoint x: 1518, endPoint y: 78, distance: 56.8
click at [1532, 23] on icon "close" at bounding box center [1532, 25] width 12 height 12
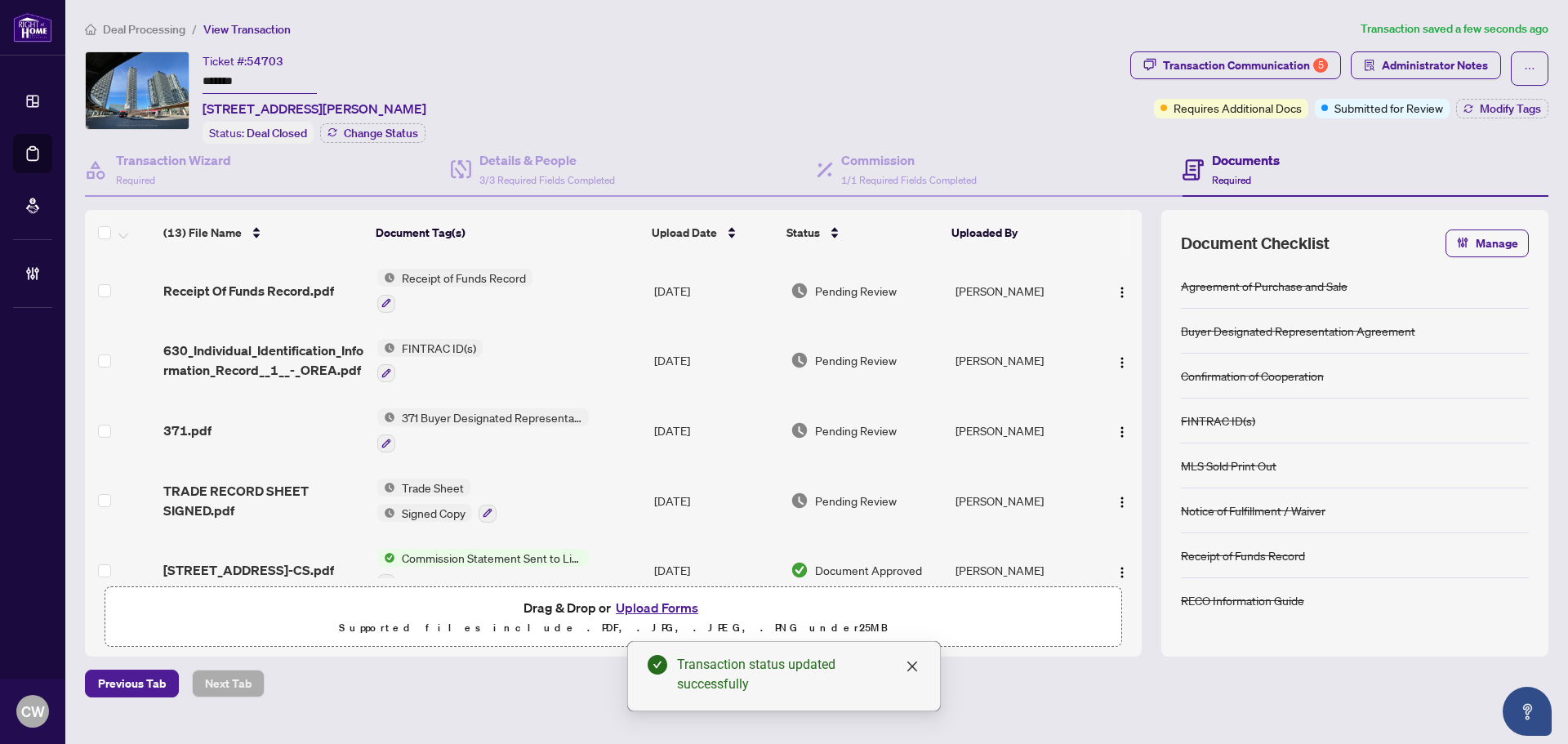
click at [1504, 114] on span "Modify Tags" at bounding box center [1510, 109] width 61 height 12
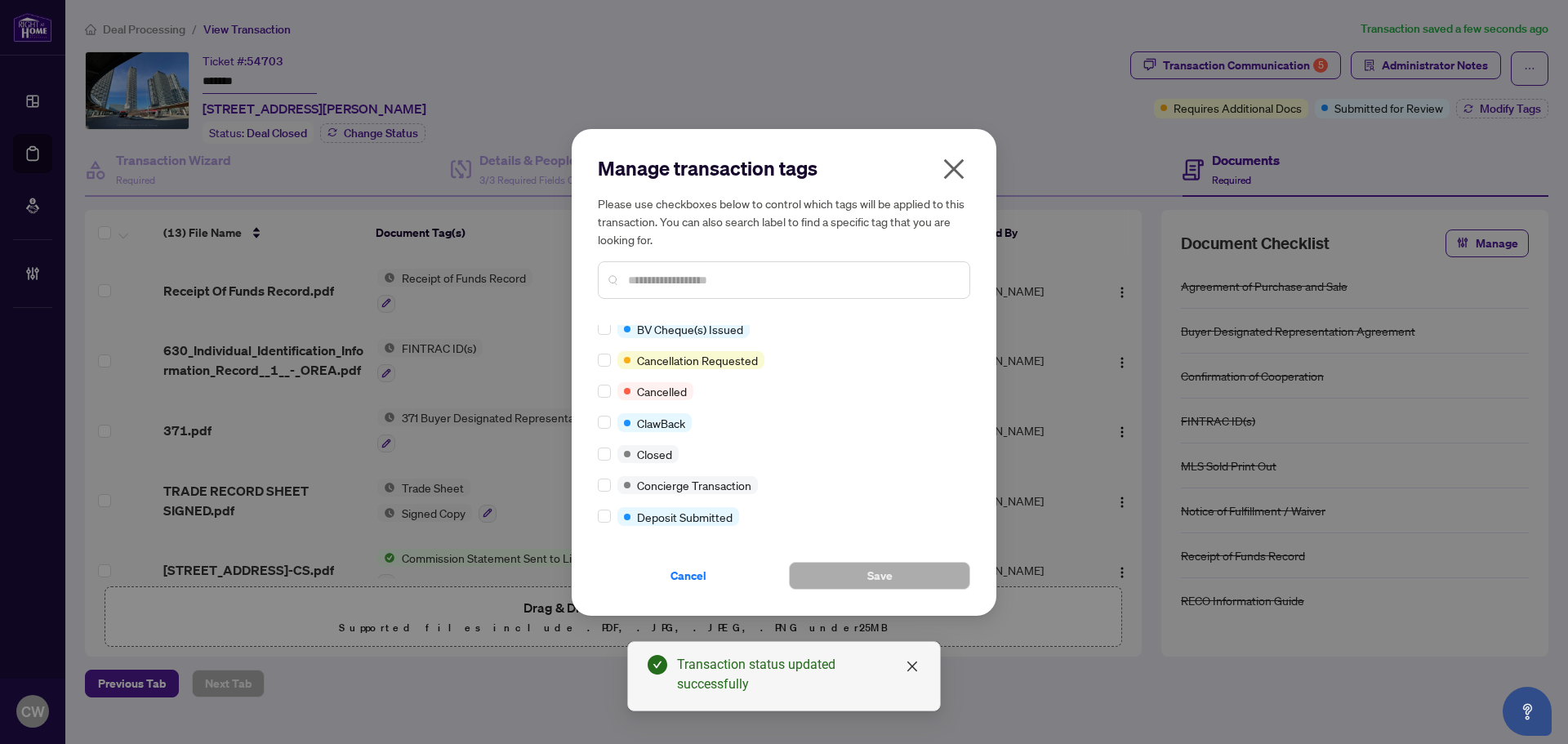
scroll to position [163, 0]
click at [609, 443] on label at bounding box center [604, 452] width 13 height 18
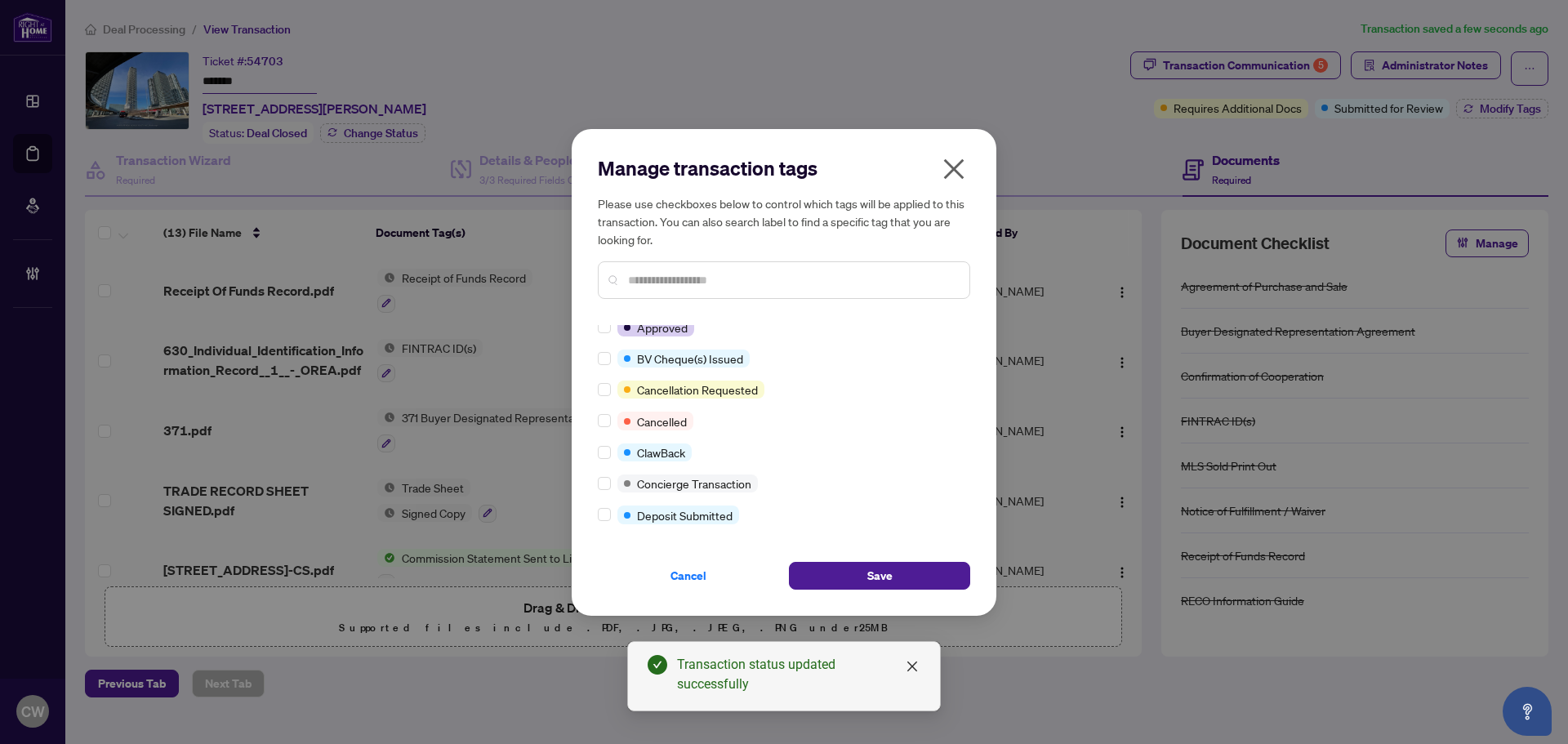
scroll to position [0, 0]
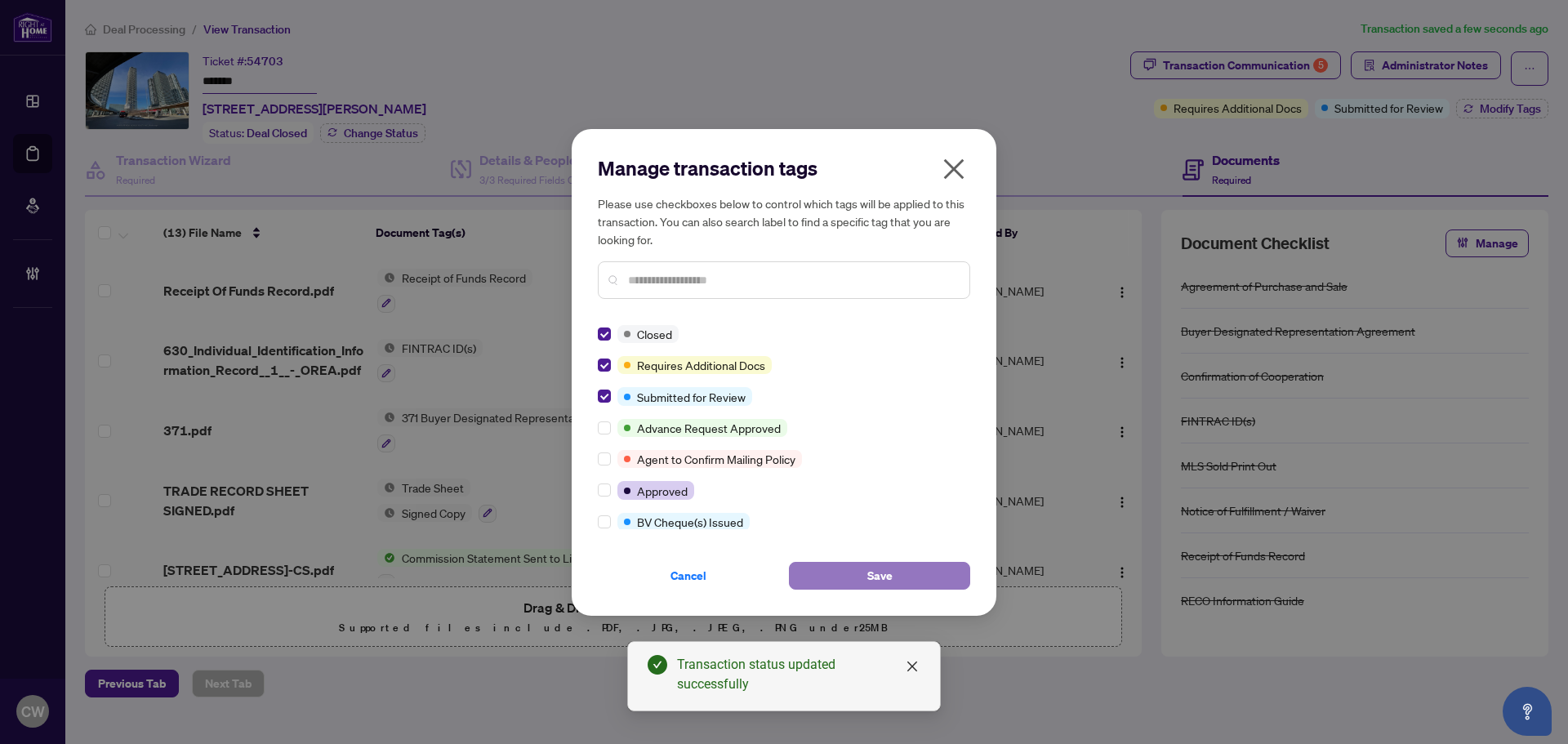
click at [877, 584] on span "Save" at bounding box center [880, 575] width 25 height 26
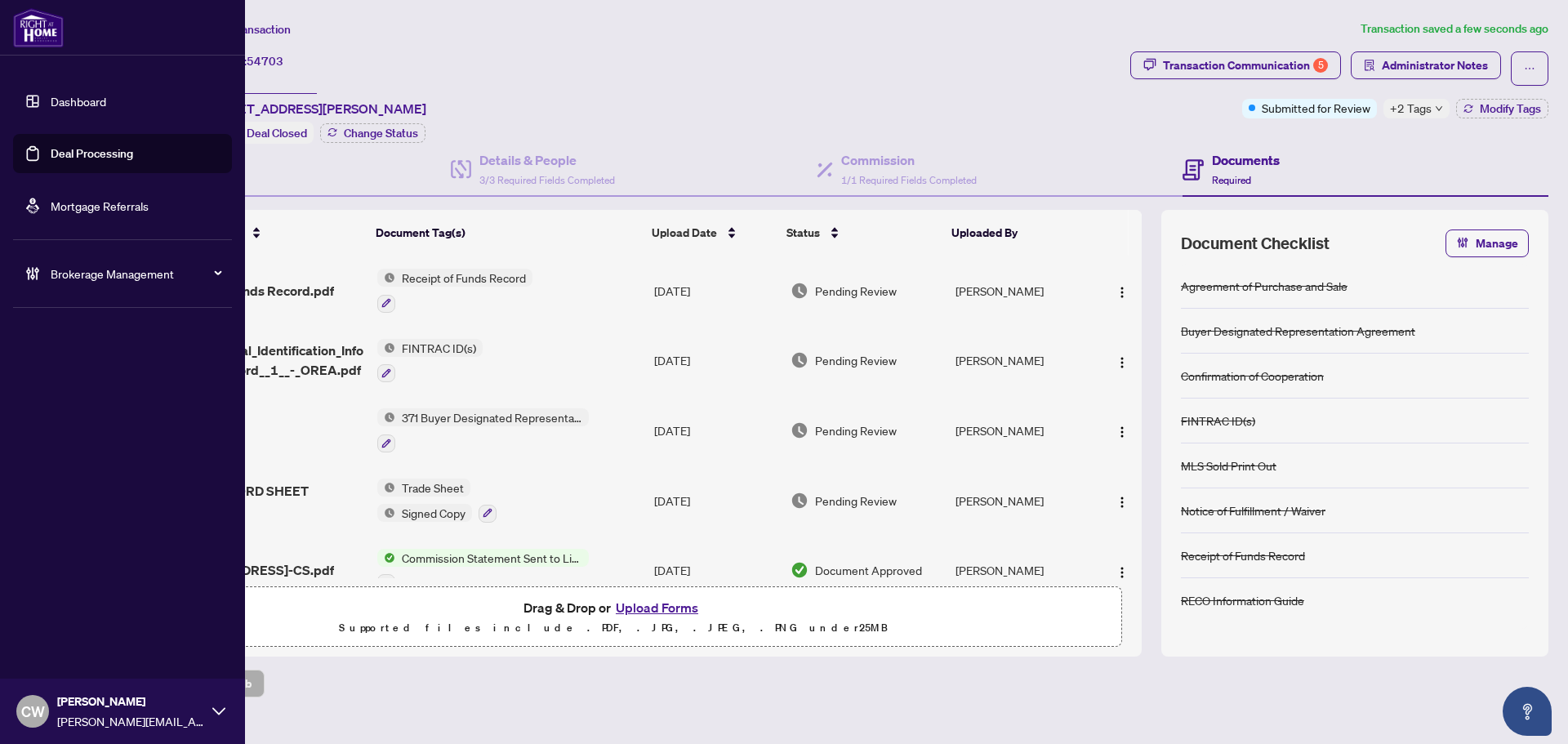
drag, startPoint x: 19, startPoint y: 163, endPoint x: 80, endPoint y: 153, distance: 61.8
click at [50, 161] on link "Deal Processing" at bounding box center [91, 153] width 82 height 15
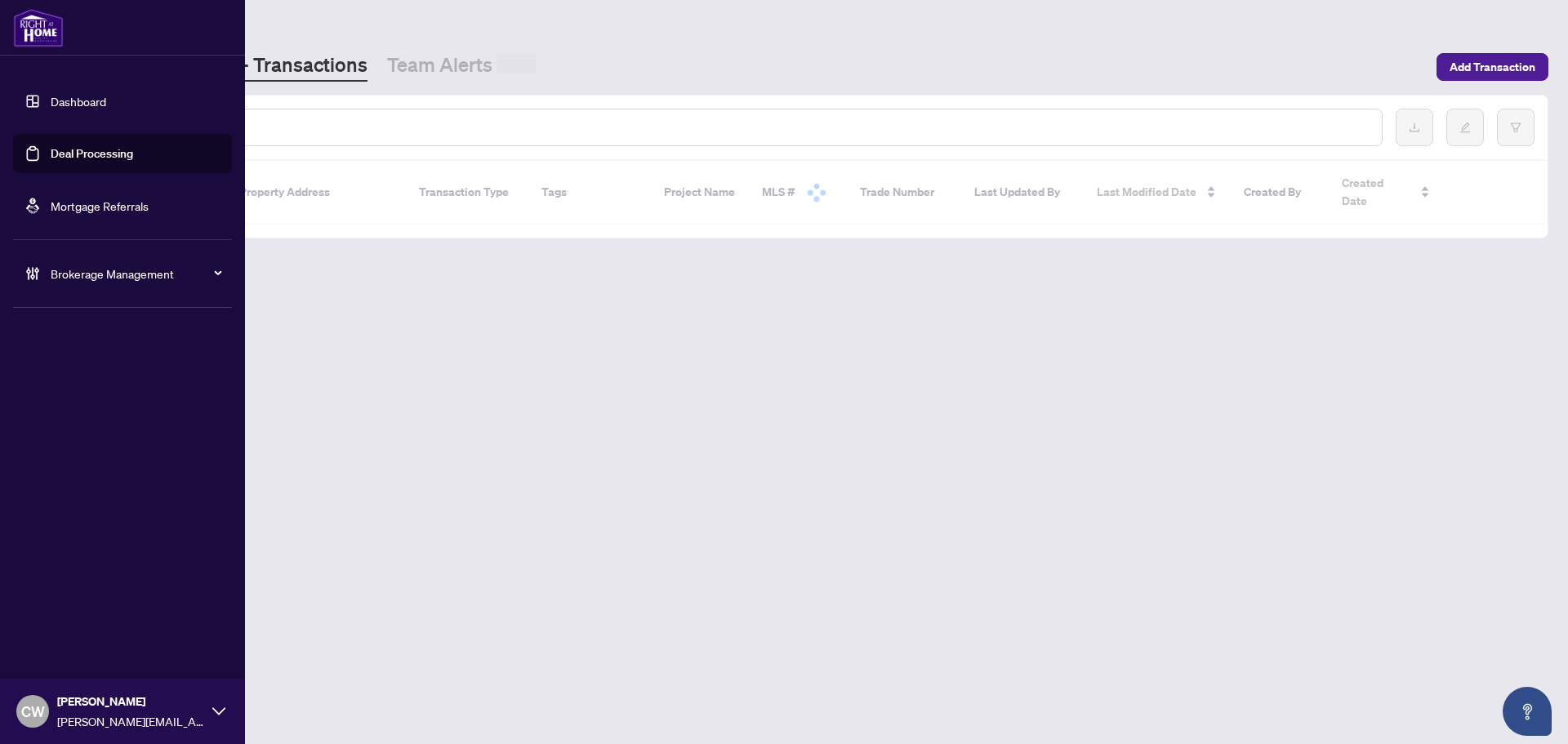
click at [80, 153] on link "Deal Processing" at bounding box center [91, 153] width 82 height 15
click at [274, 133] on input "text" at bounding box center [749, 127] width 1240 height 18
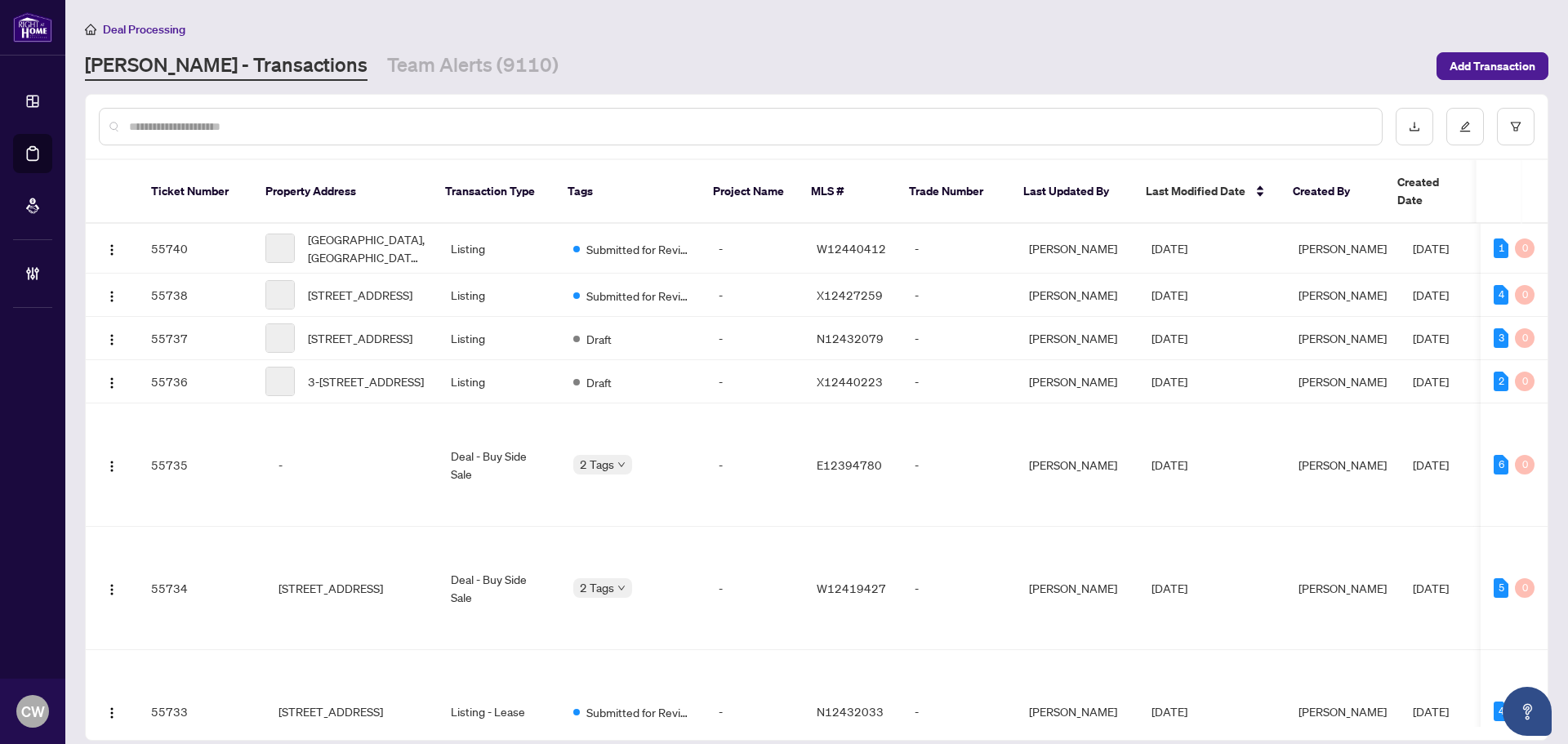
click at [274, 133] on input "text" at bounding box center [749, 126] width 1240 height 18
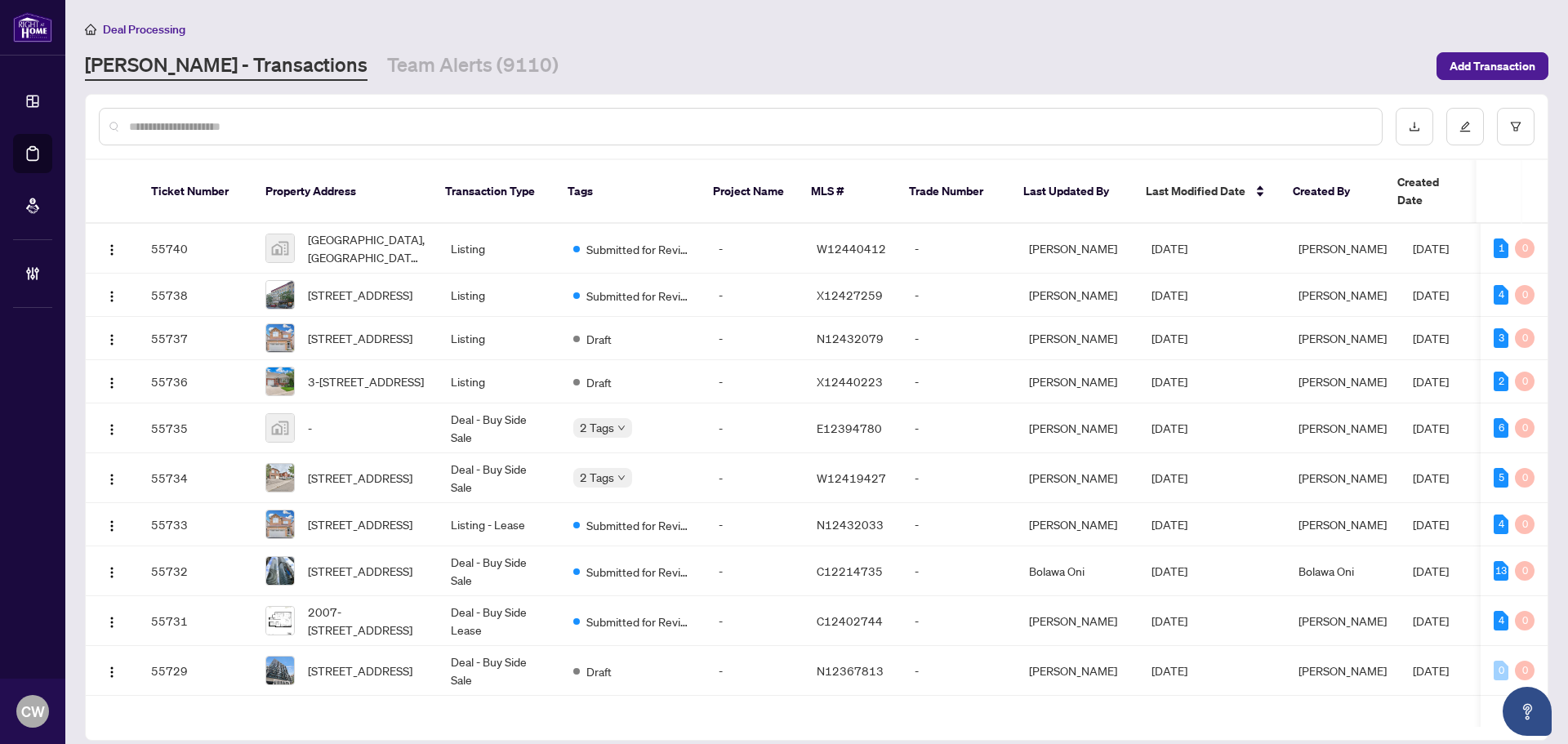
paste input "*******"
type input "*******"
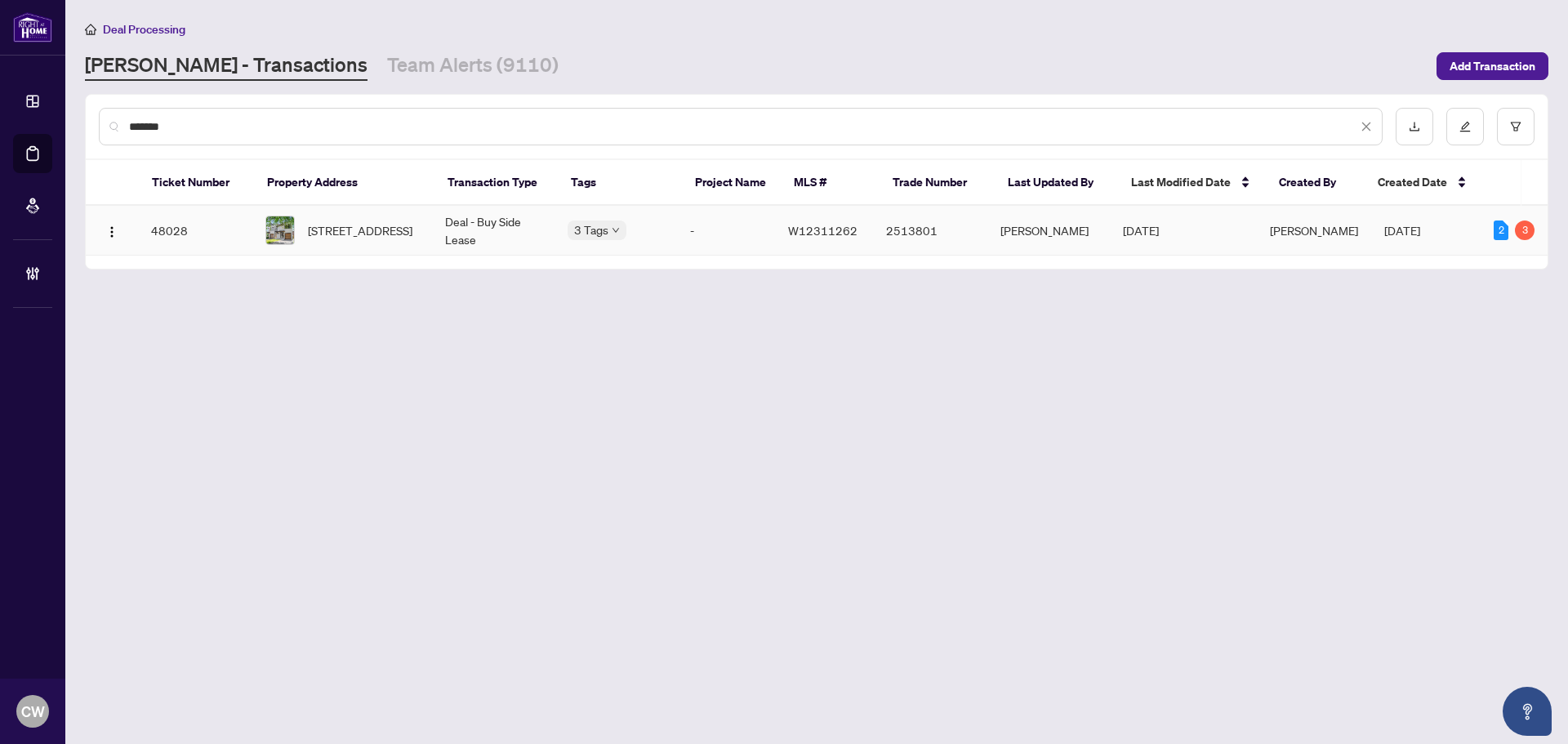
click at [373, 229] on span "[STREET_ADDRESS]" at bounding box center [361, 230] width 105 height 18
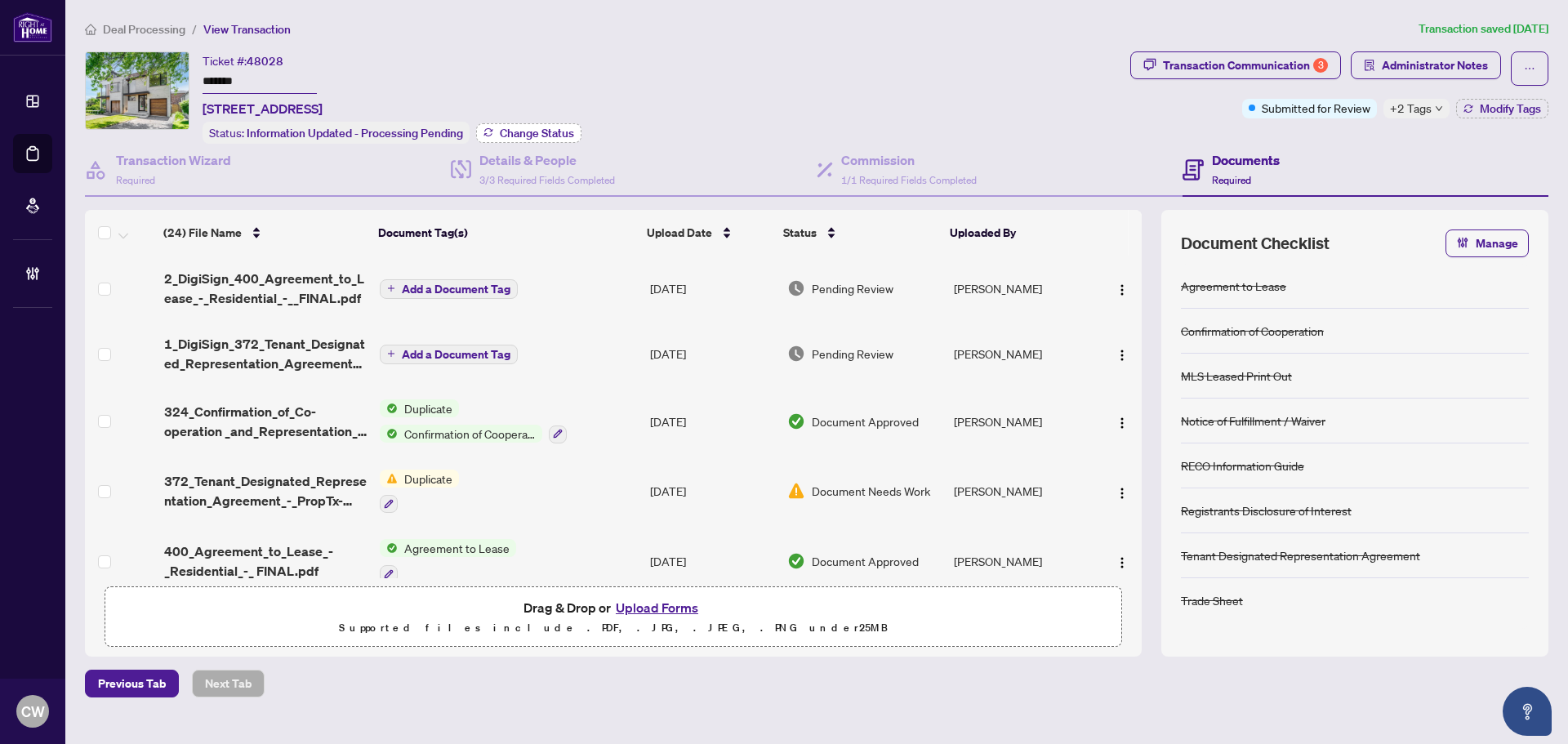
click at [543, 123] on button "Change Status" at bounding box center [528, 133] width 106 height 19
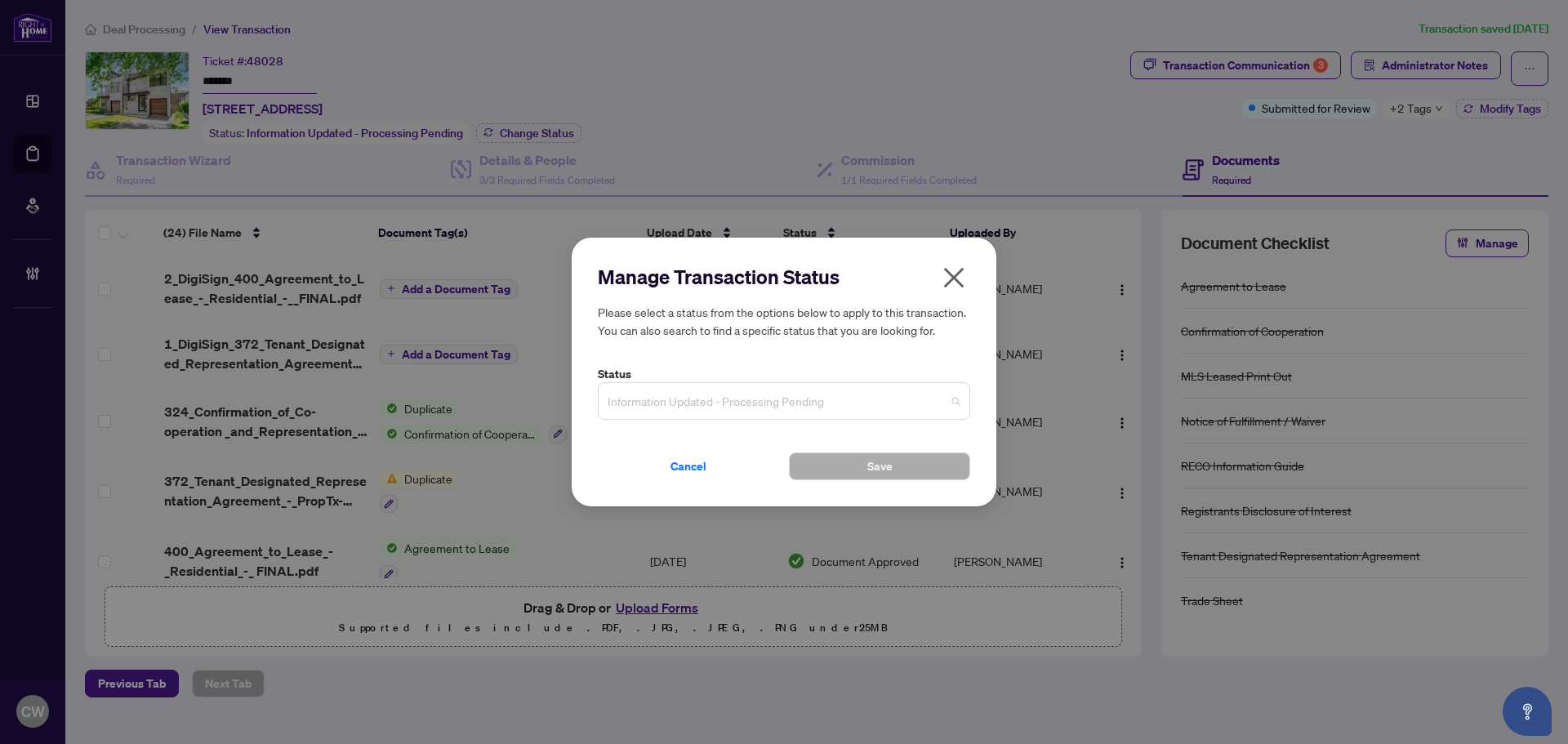
click at [806, 407] on span "Information Updated - Processing Pending" at bounding box center [784, 402] width 353 height 31
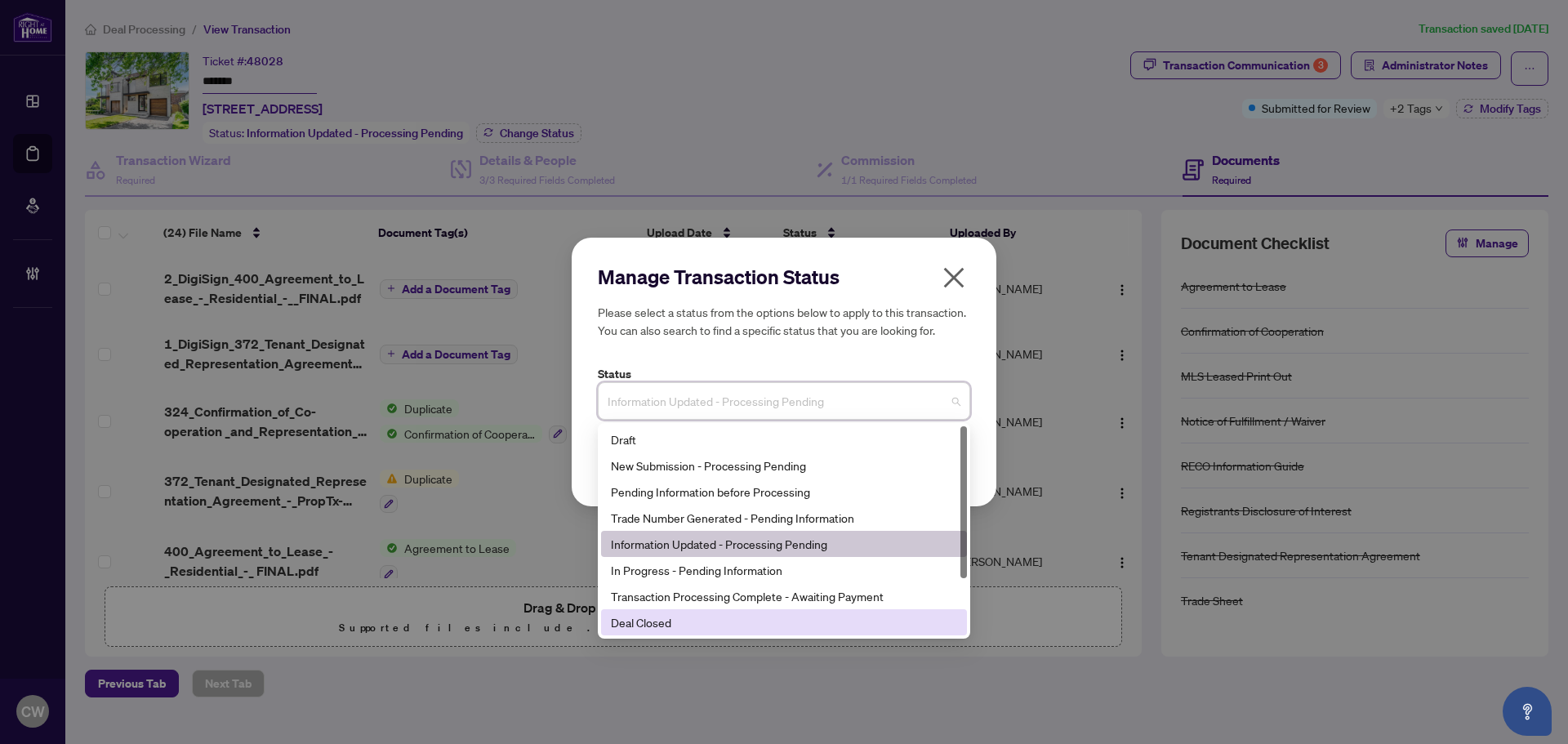
click at [764, 615] on div "Deal Closed" at bounding box center [784, 623] width 346 height 18
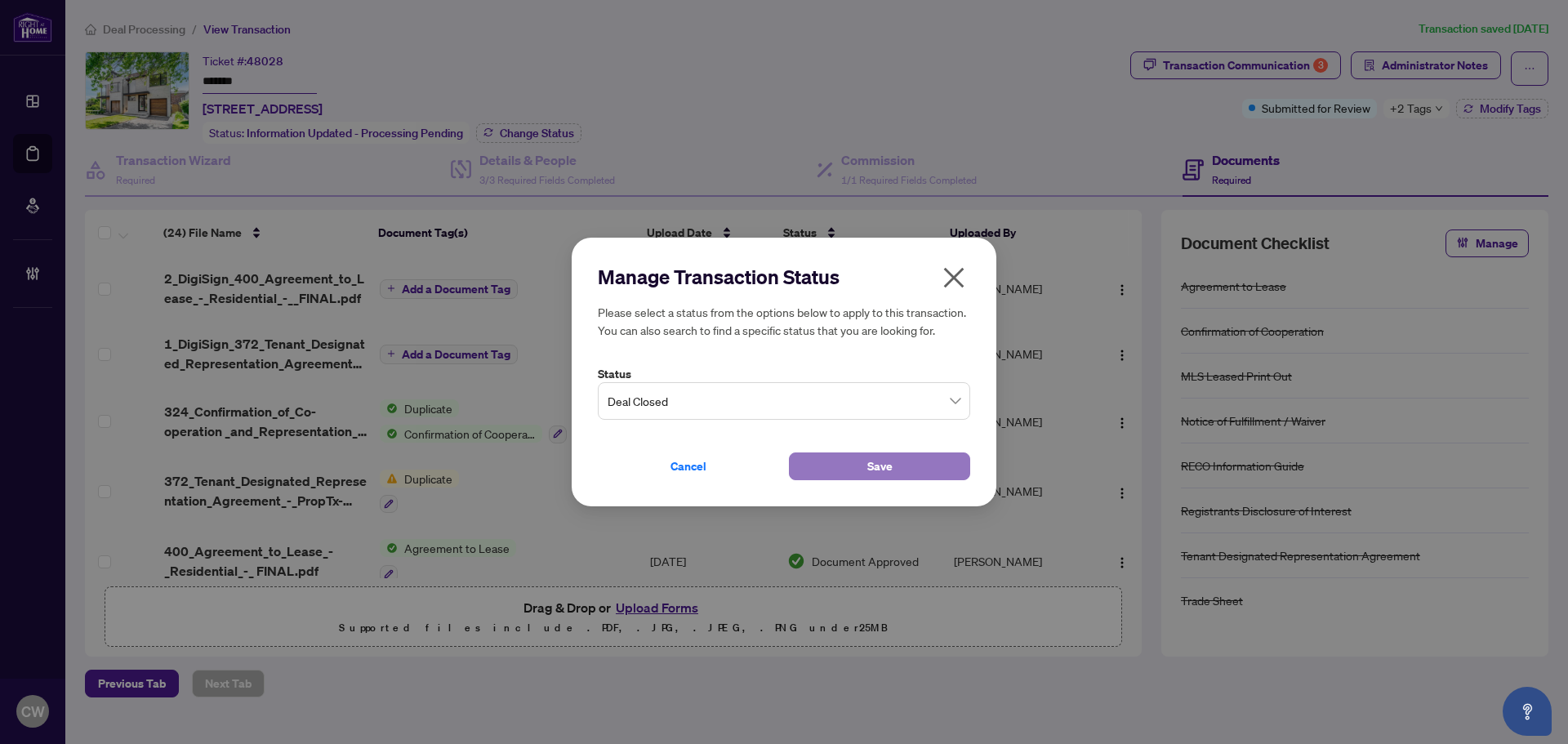
drag, startPoint x: 855, startPoint y: 470, endPoint x: 863, endPoint y: 466, distance: 8.9
click at [857, 470] on button "Save" at bounding box center [880, 467] width 181 height 28
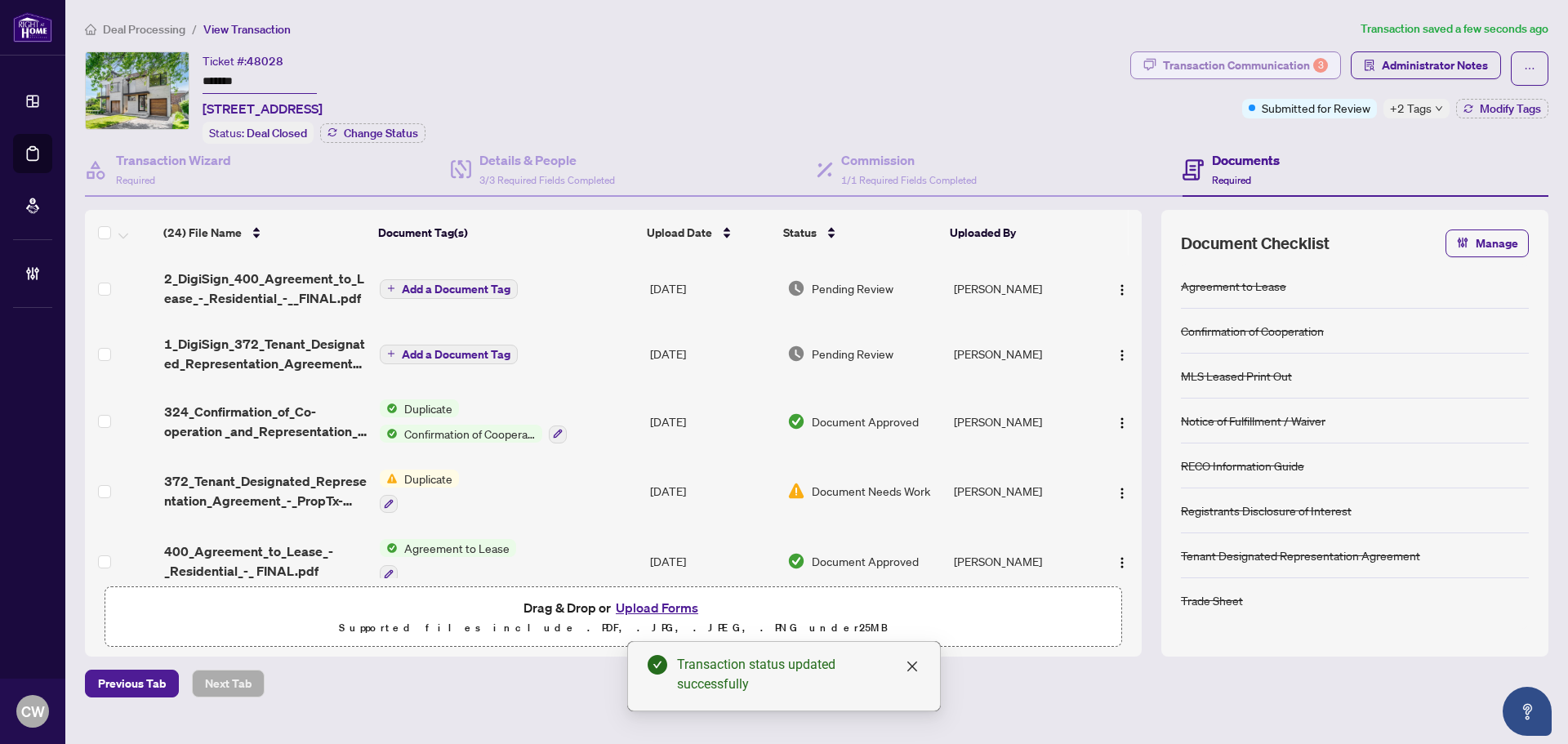
click at [1266, 65] on div "Transaction Communication 3" at bounding box center [1246, 65] width 165 height 26
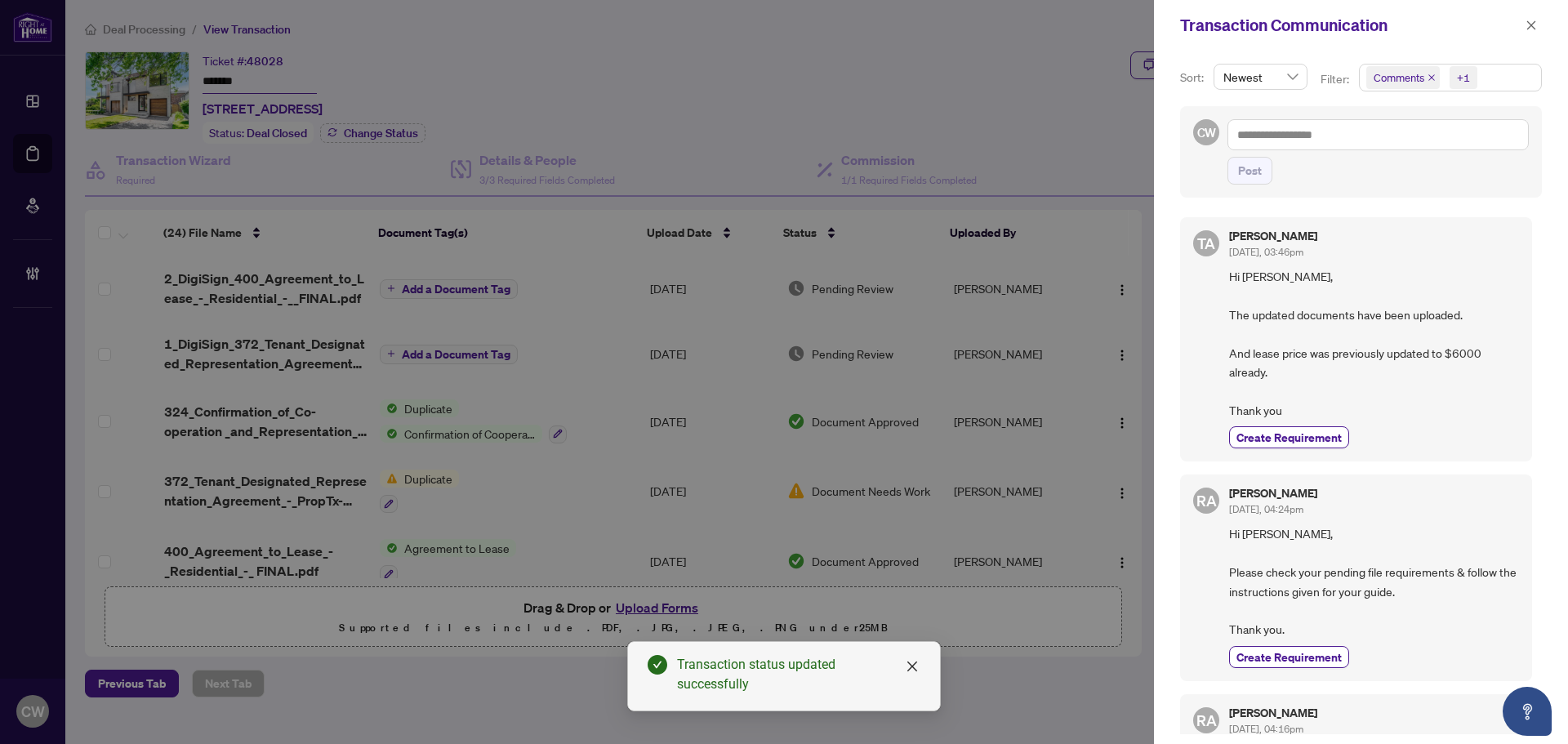
click at [1428, 75] on icon "close" at bounding box center [1432, 78] width 8 height 8
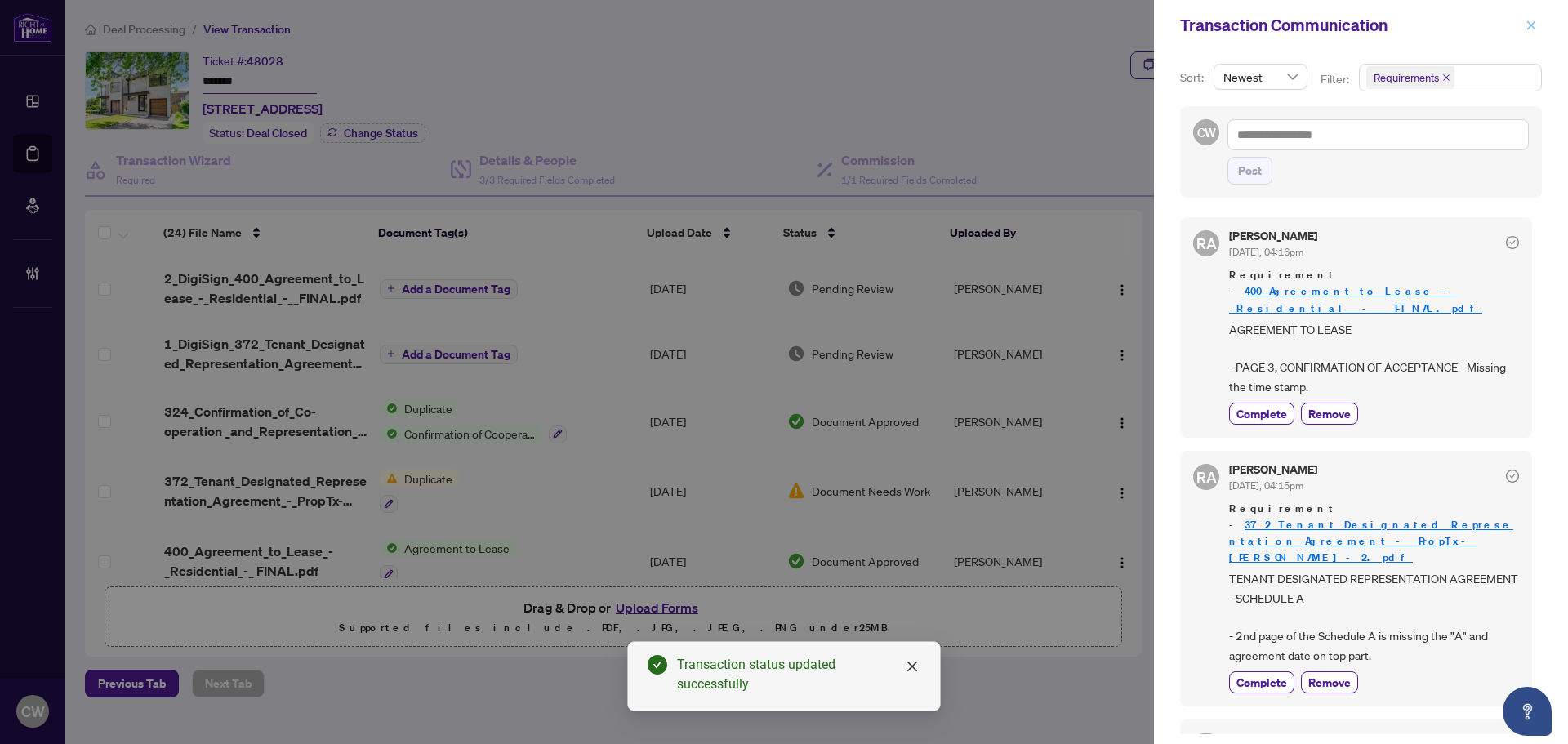
click at [1536, 29] on icon "close" at bounding box center [1531, 24] width 9 height 9
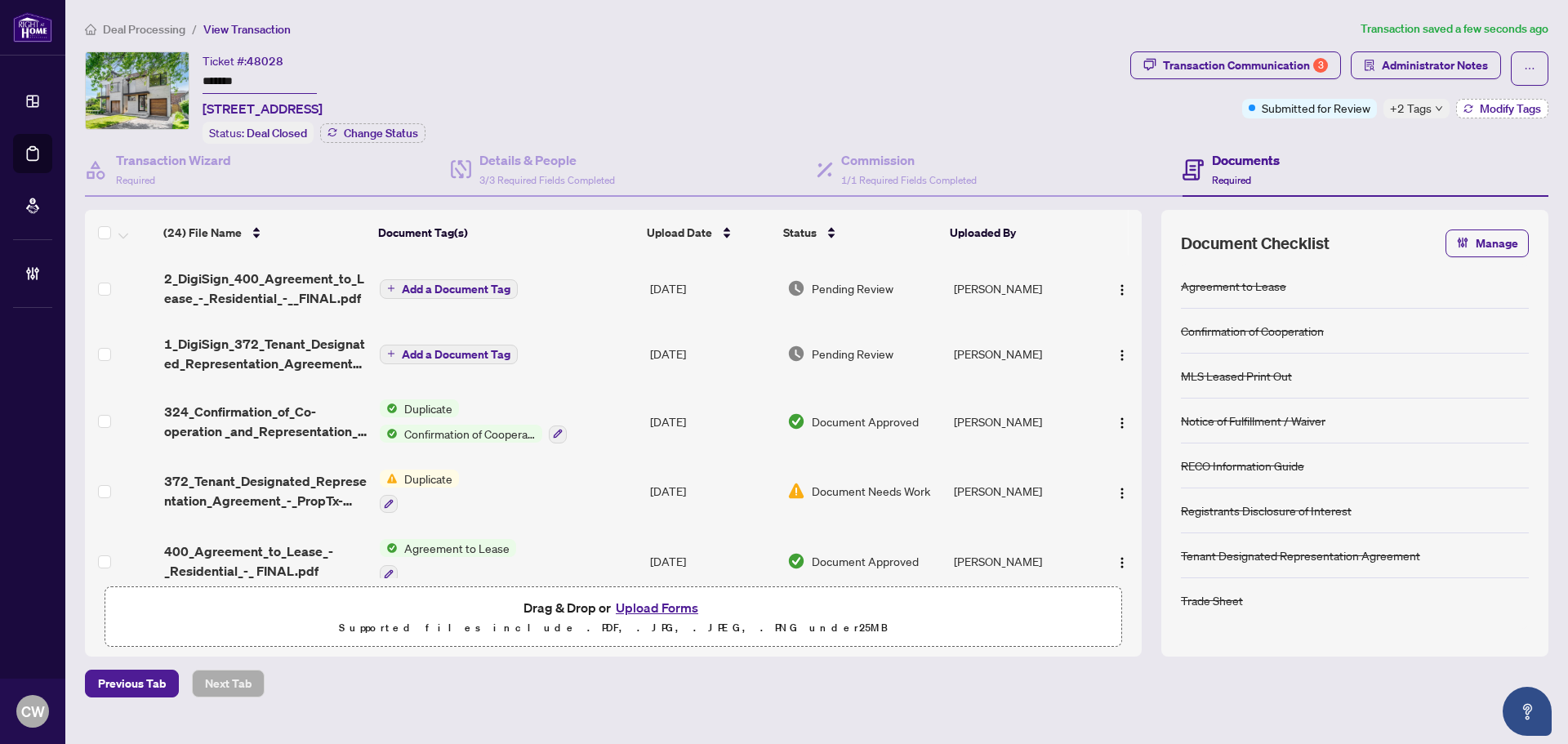
click at [1518, 103] on span "Modify Tags" at bounding box center [1510, 109] width 61 height 12
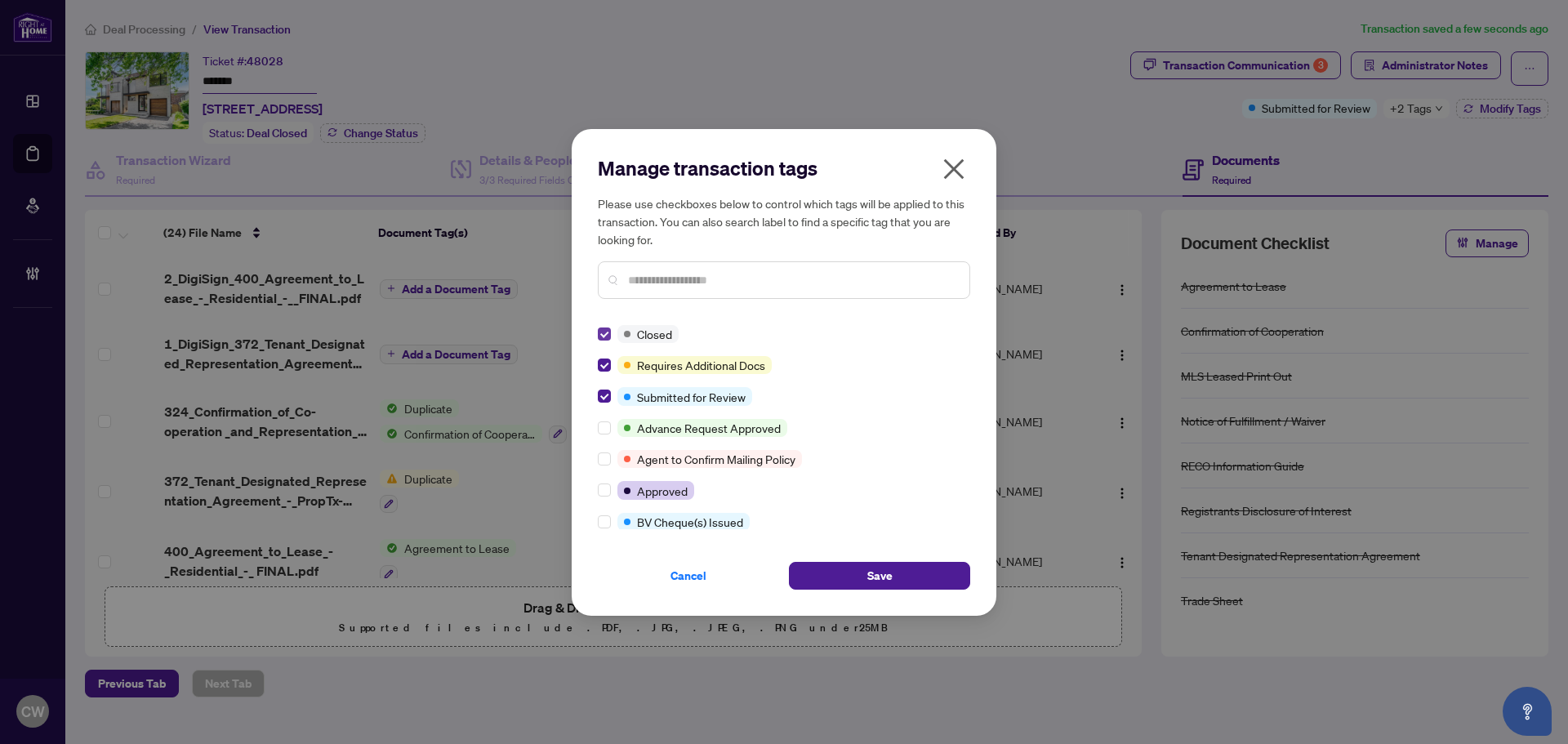
scroll to position [327, 0]
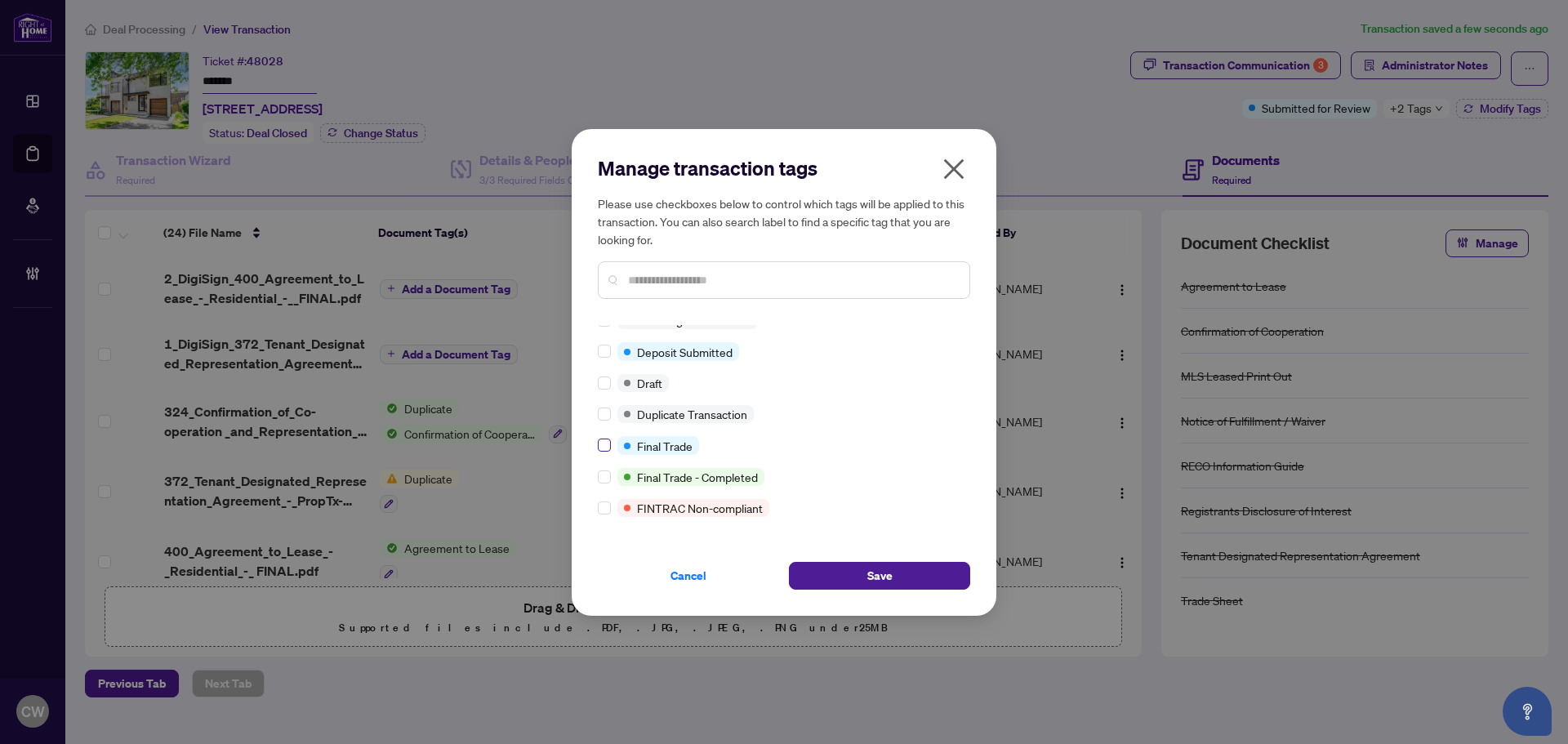
click at [605, 454] on label at bounding box center [604, 445] width 13 height 18
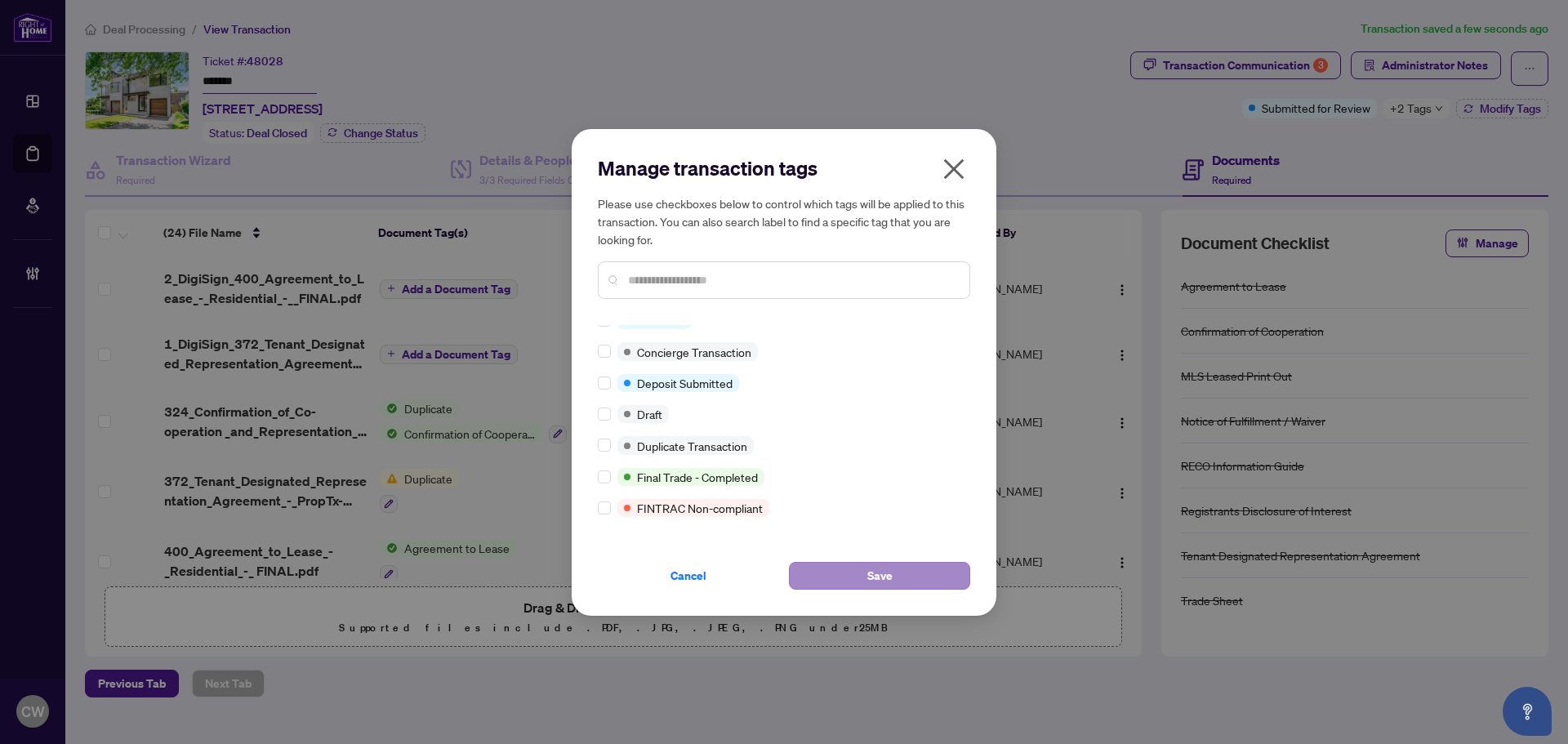
scroll to position [0, 0]
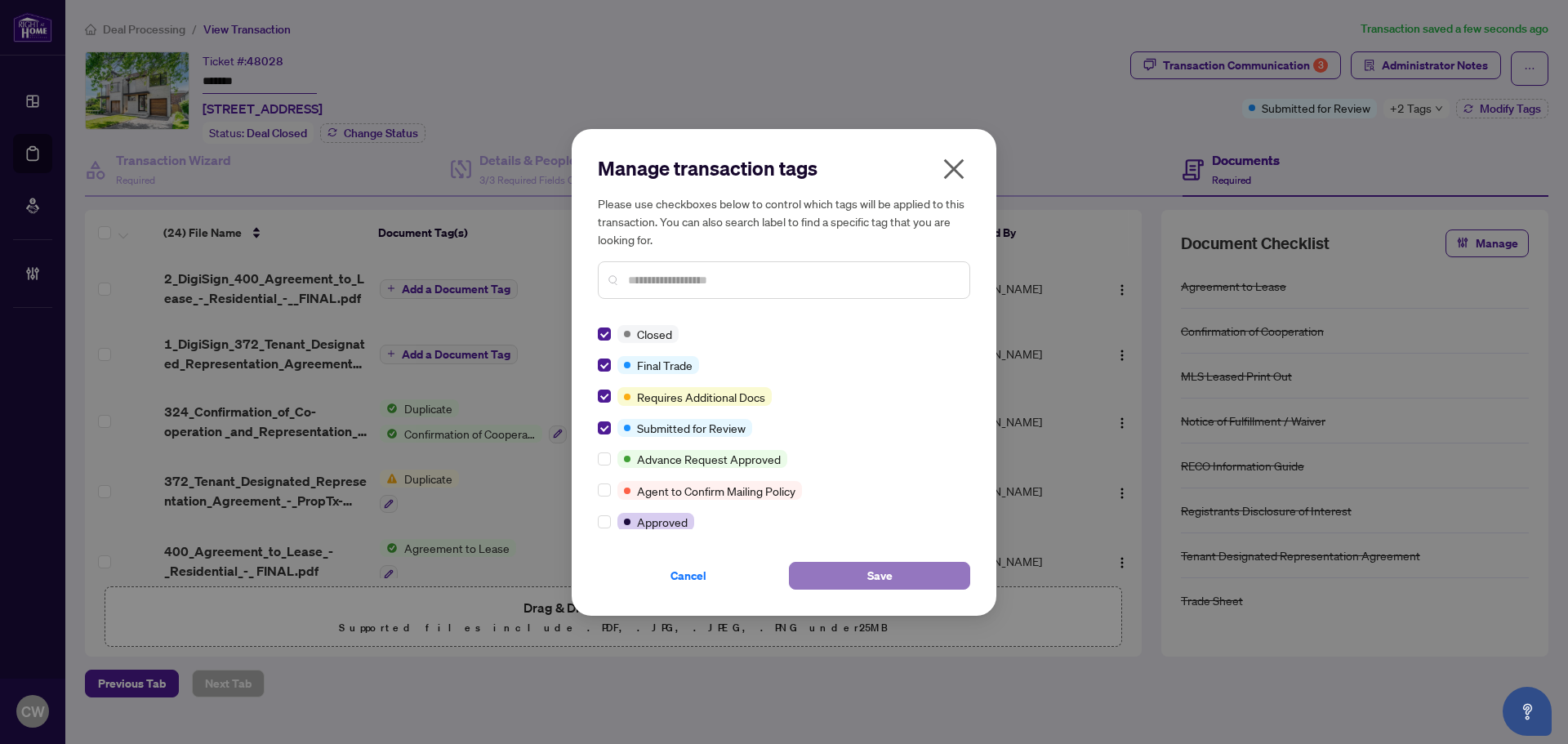
click at [943, 573] on button "Save" at bounding box center [880, 576] width 181 height 28
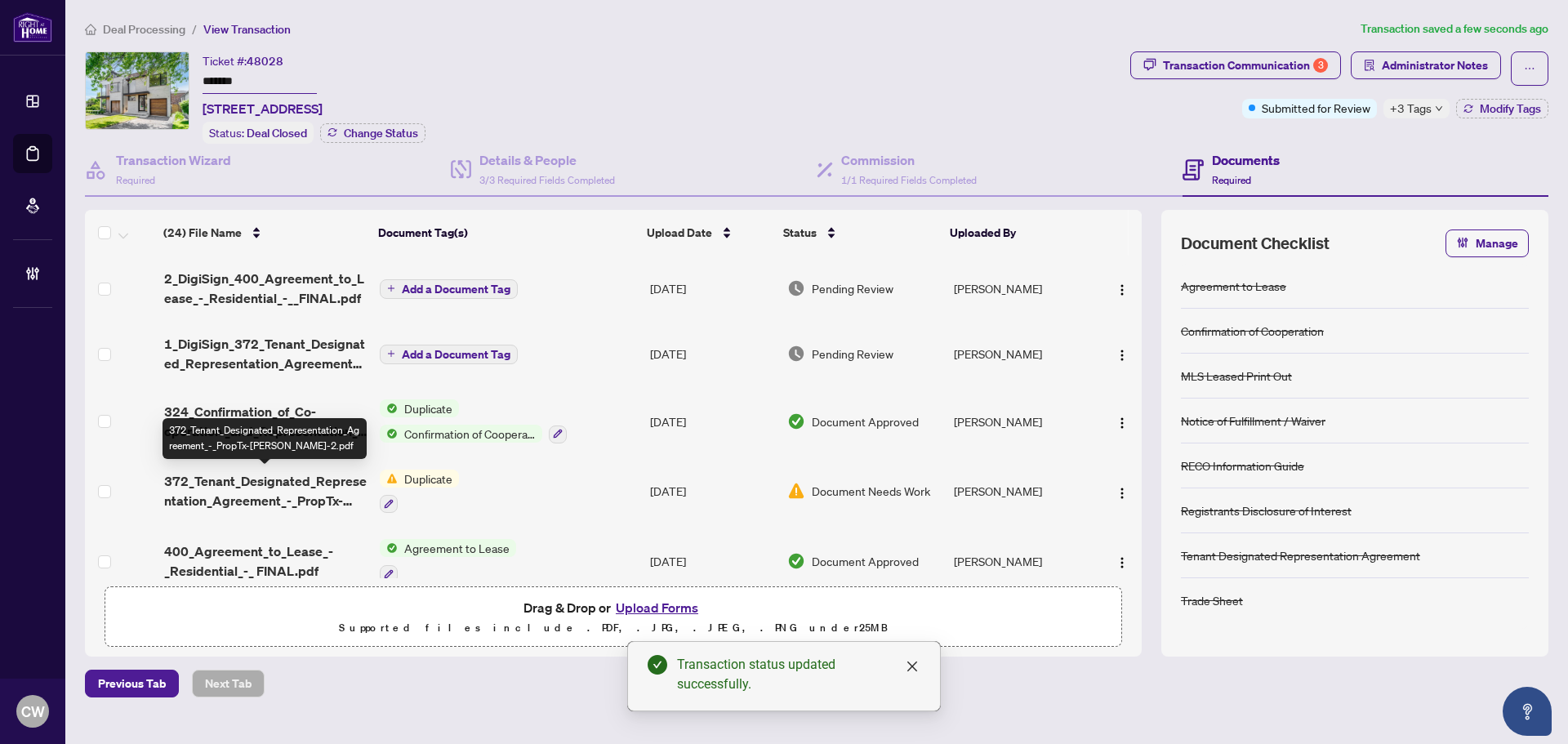
scroll to position [163, 0]
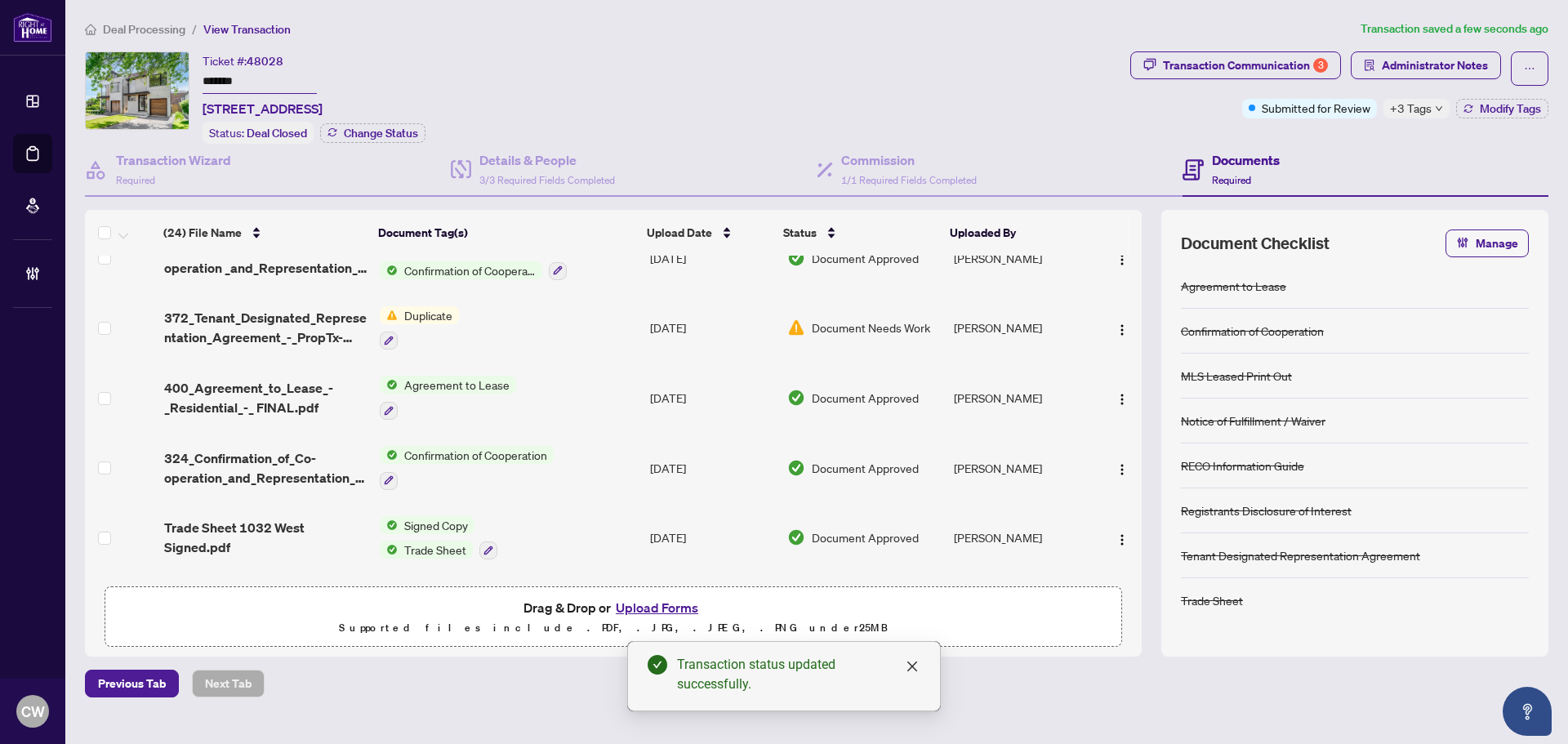
click at [256, 518] on span "Trade Sheet 1032 West Signed.pdf" at bounding box center [265, 537] width 203 height 39
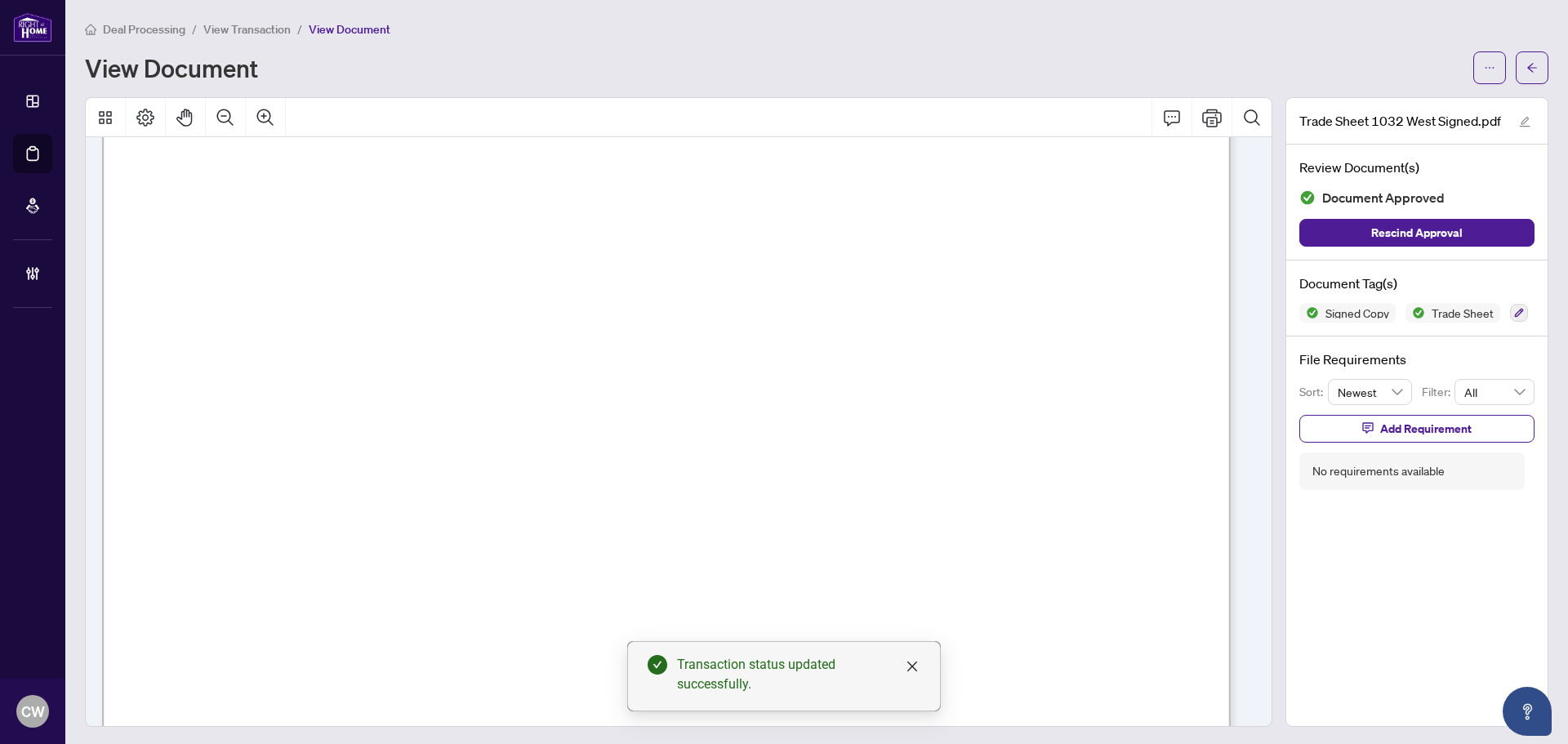
scroll to position [408, 0]
click at [272, 120] on icon "Zoom In" at bounding box center [266, 117] width 19 height 19
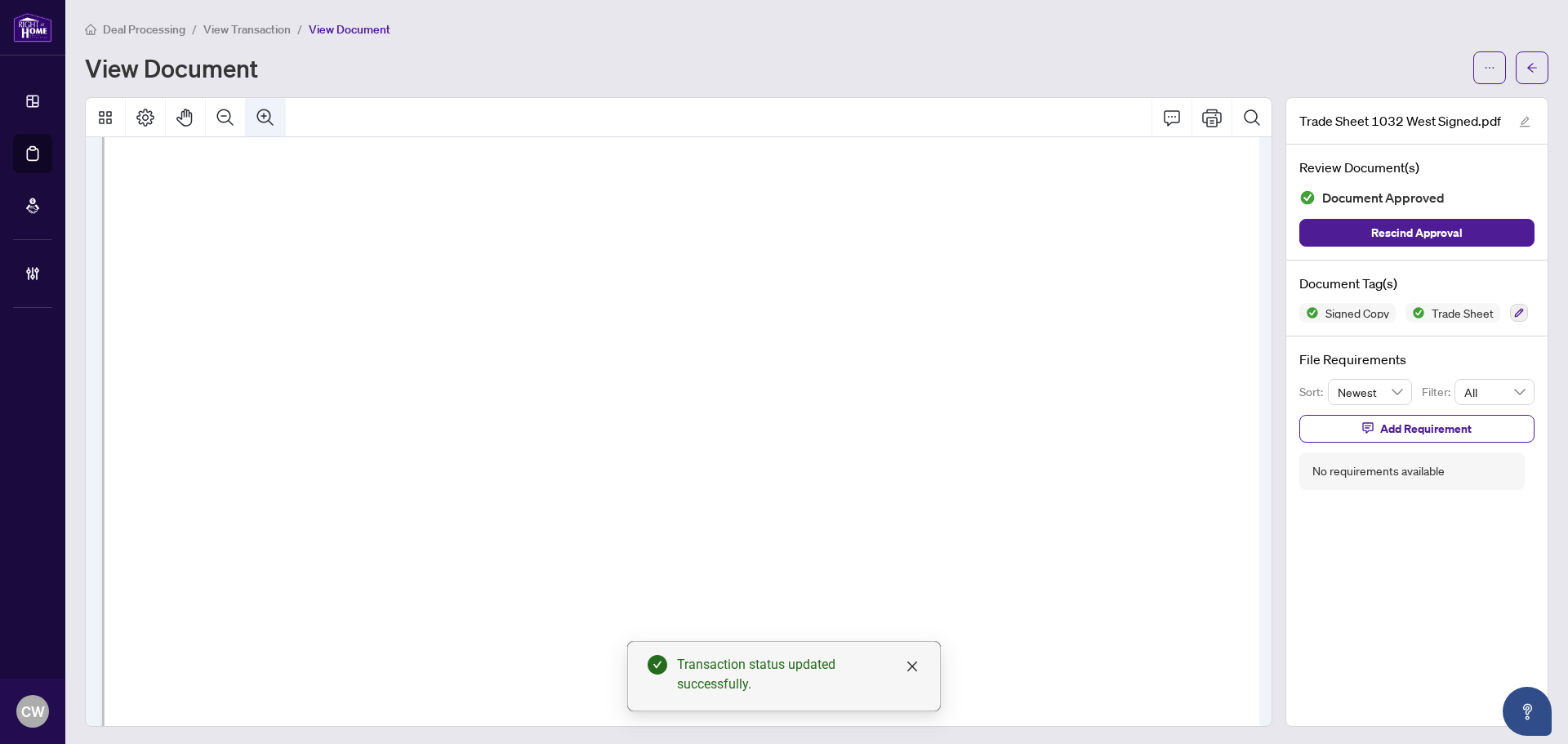
scroll to position [521, 142]
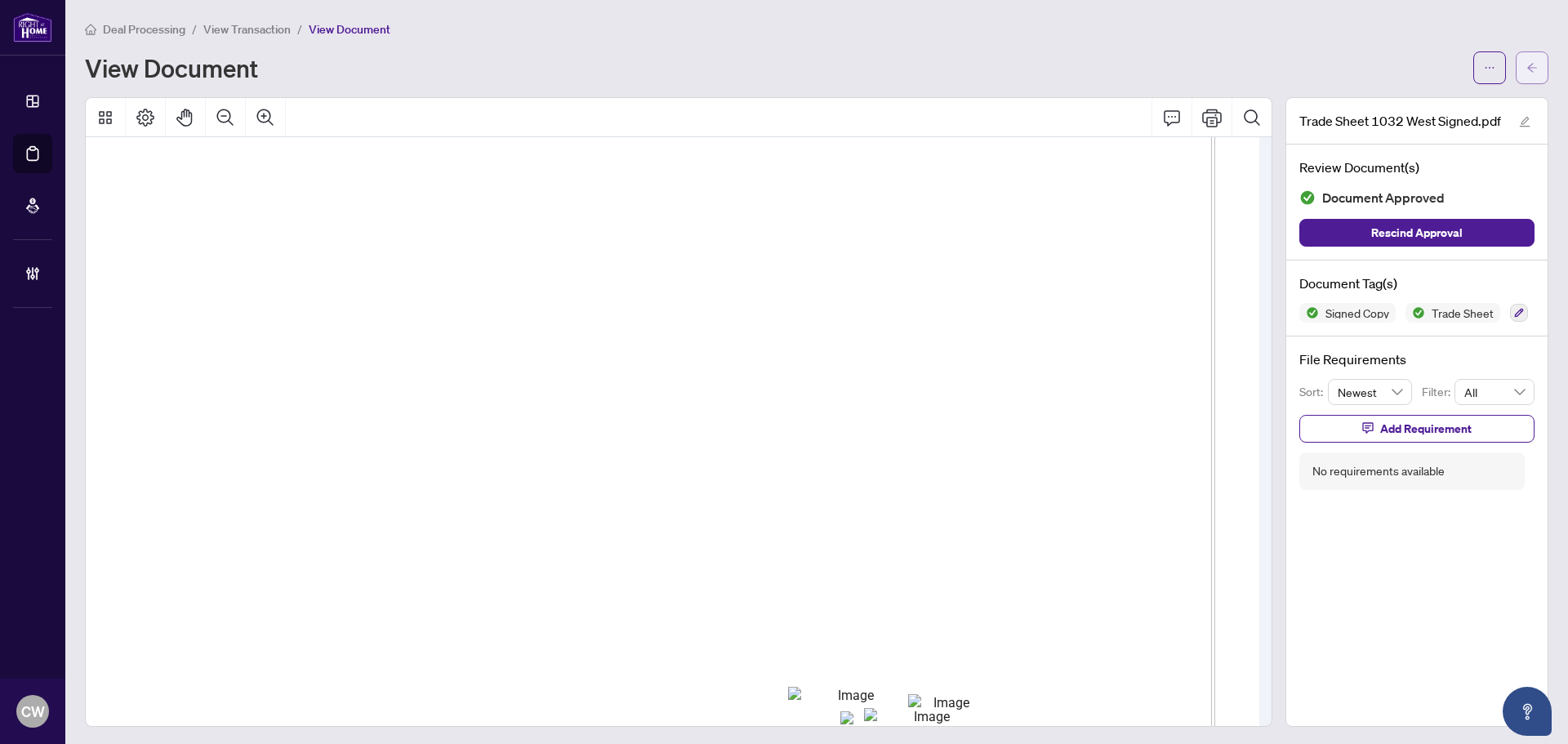
click at [1527, 56] on span "button" at bounding box center [1533, 67] width 12 height 26
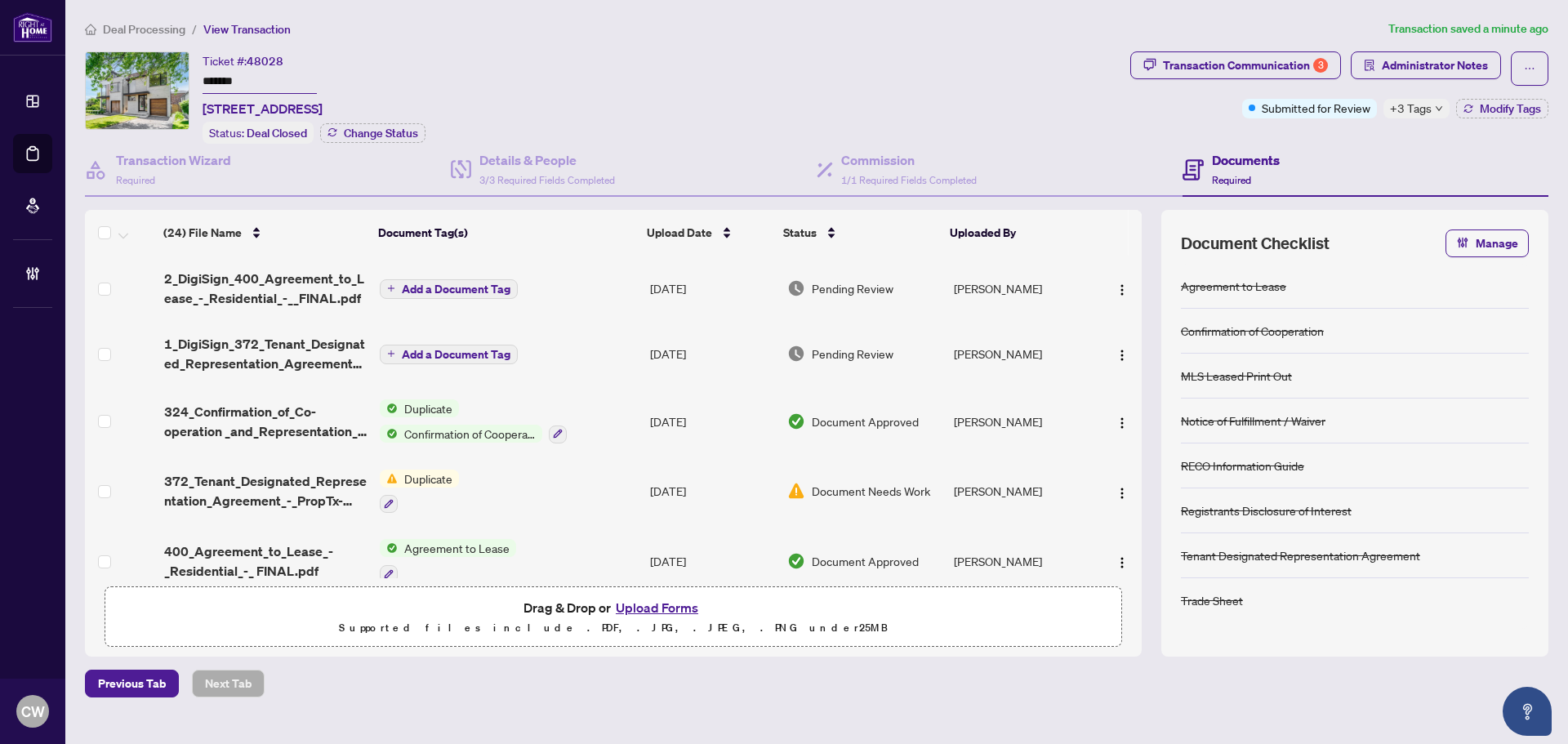
click at [668, 604] on button "Upload Forms" at bounding box center [656, 608] width 92 height 21
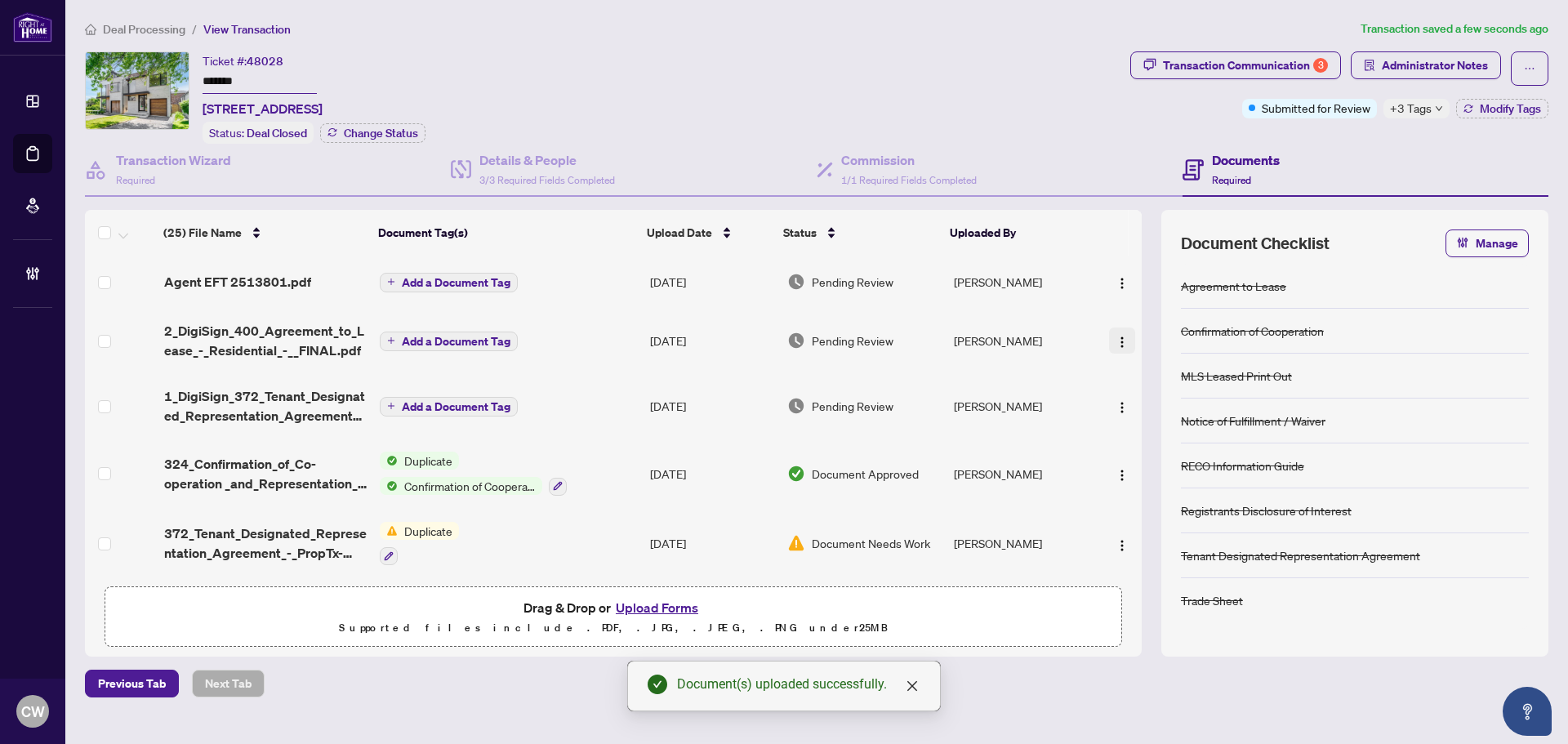
click at [1111, 289] on button "button" at bounding box center [1122, 281] width 26 height 26
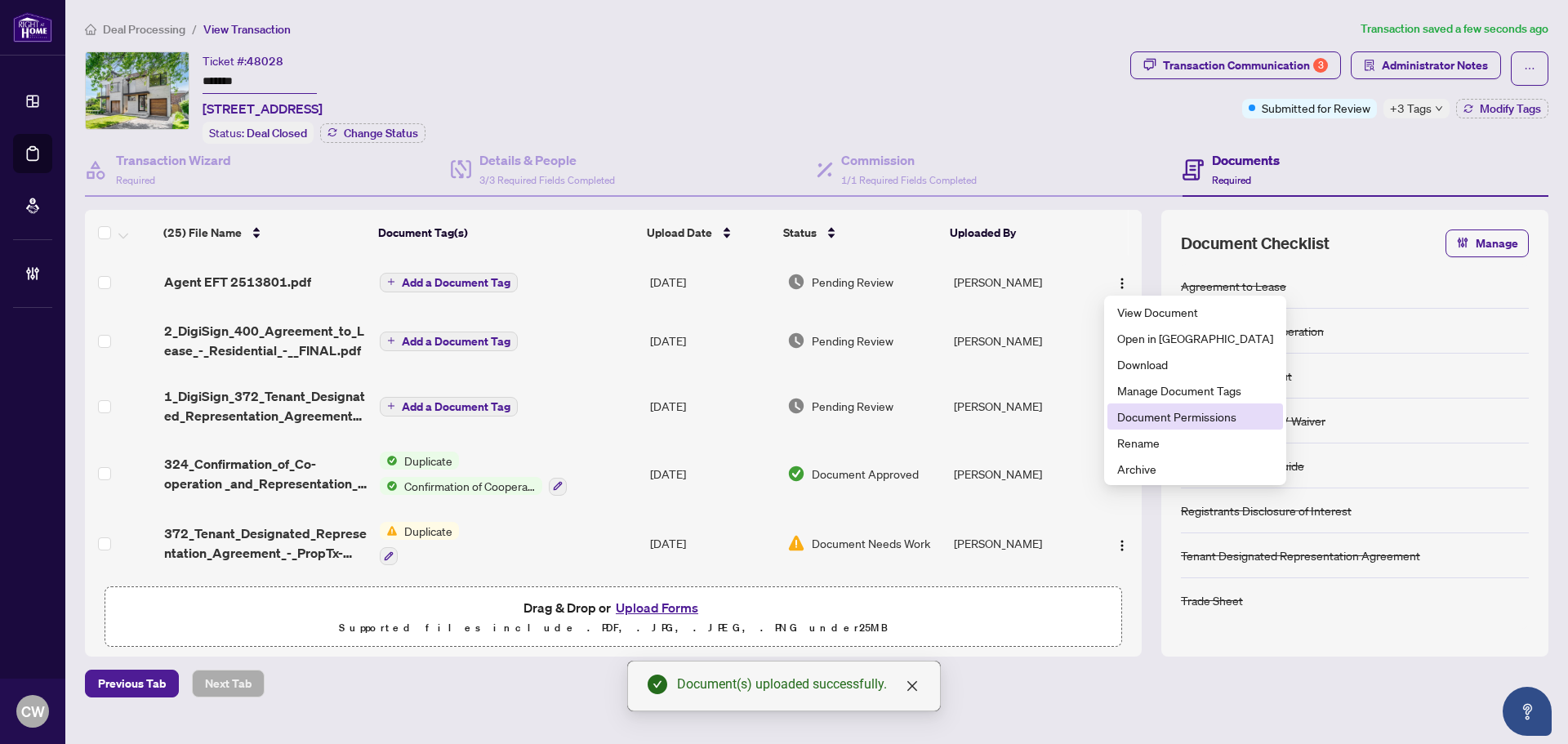
click at [1174, 413] on span "Document Permissions" at bounding box center [1195, 416] width 156 height 18
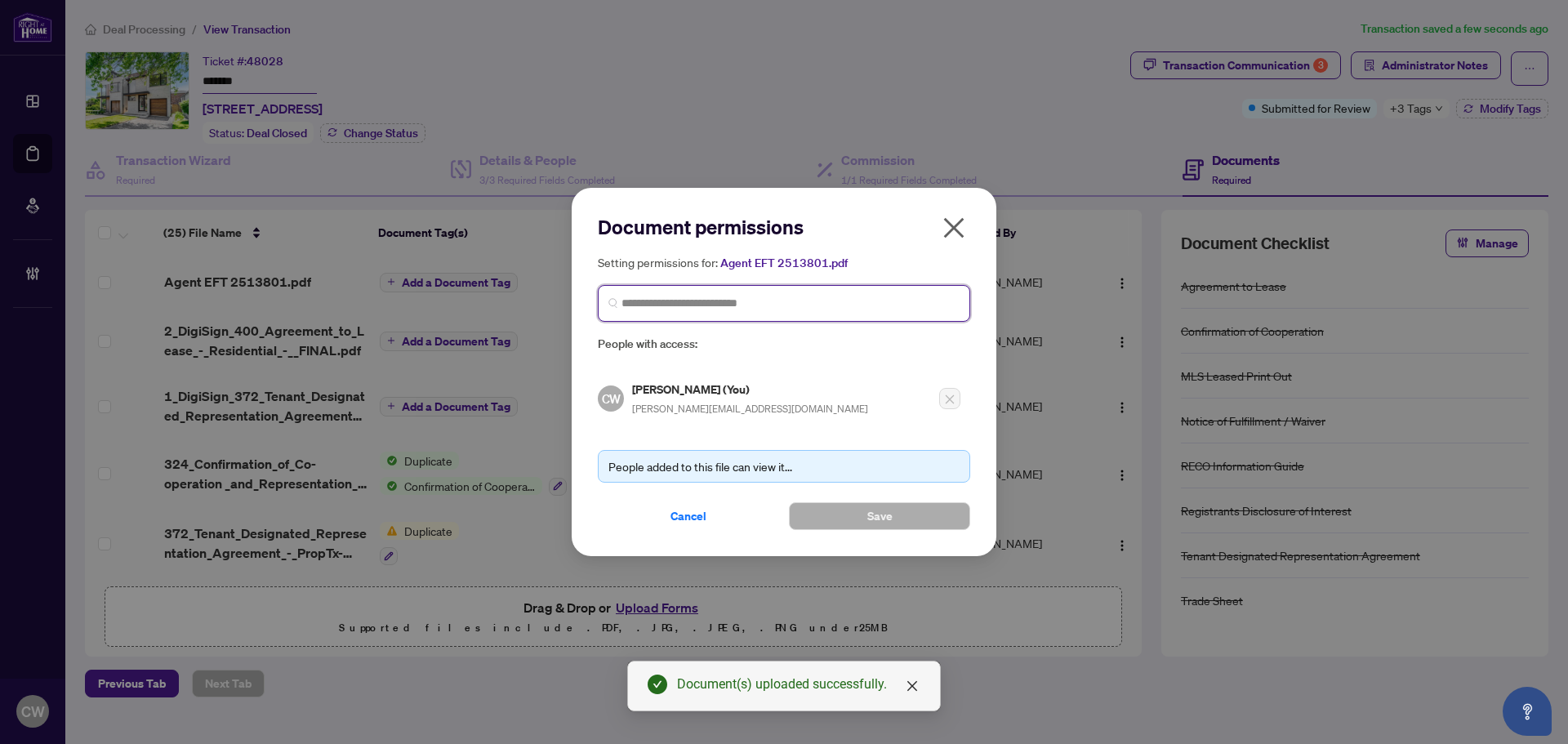
click at [809, 307] on input "search" at bounding box center [790, 304] width 338 height 17
paste input "**********"
type input "**********"
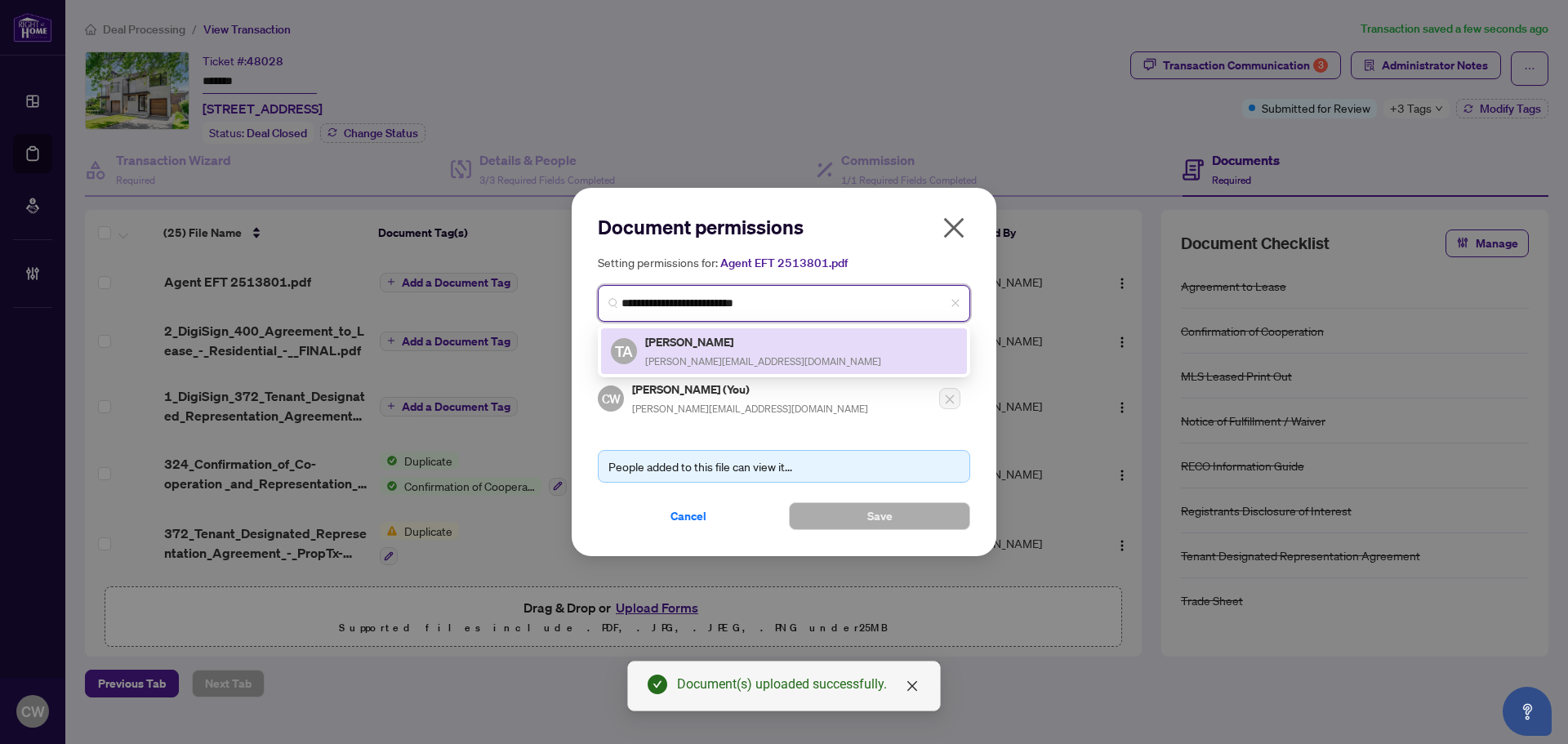
click at [728, 343] on h5 "[PERSON_NAME]" at bounding box center [763, 341] width 236 height 18
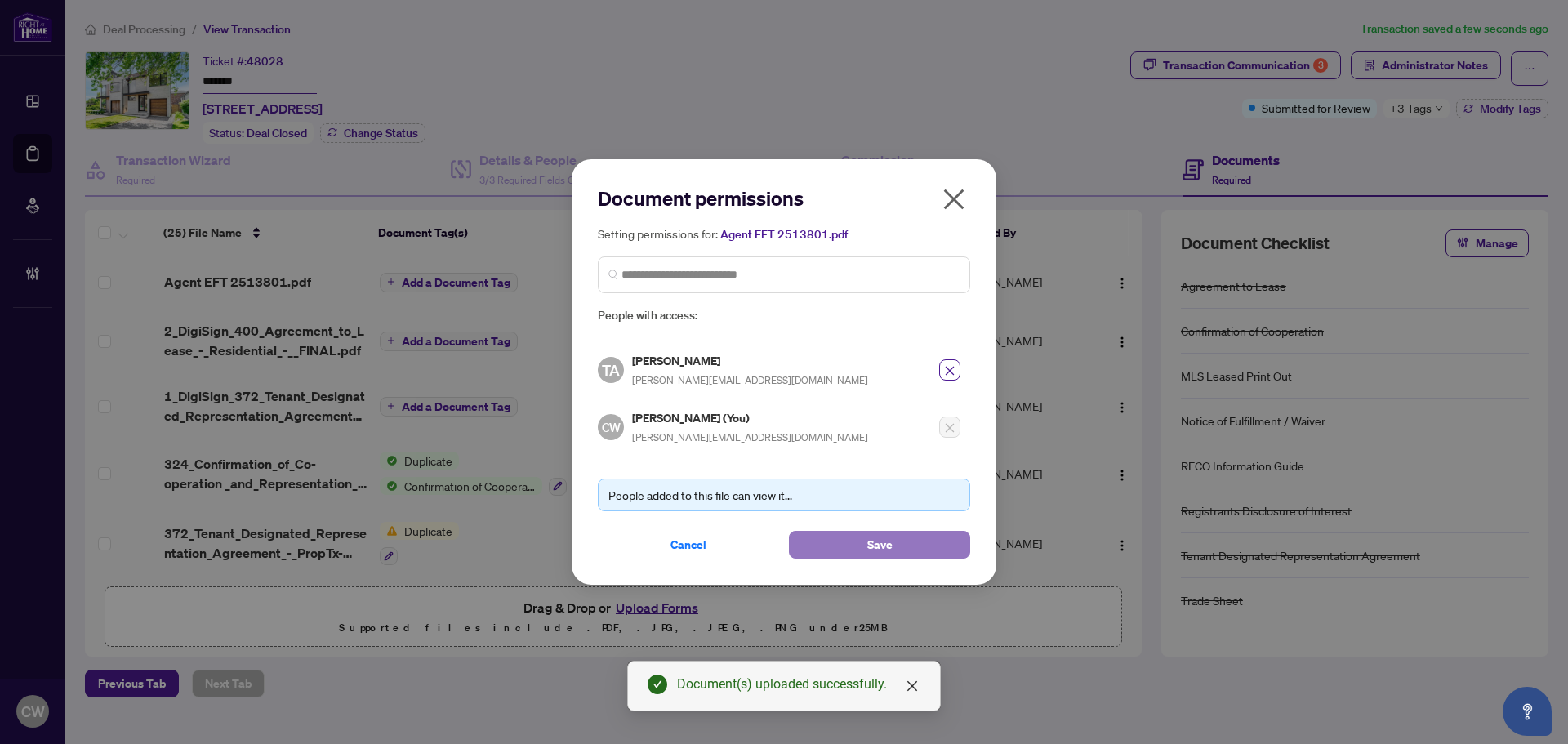
click at [860, 547] on button "Save" at bounding box center [880, 545] width 181 height 28
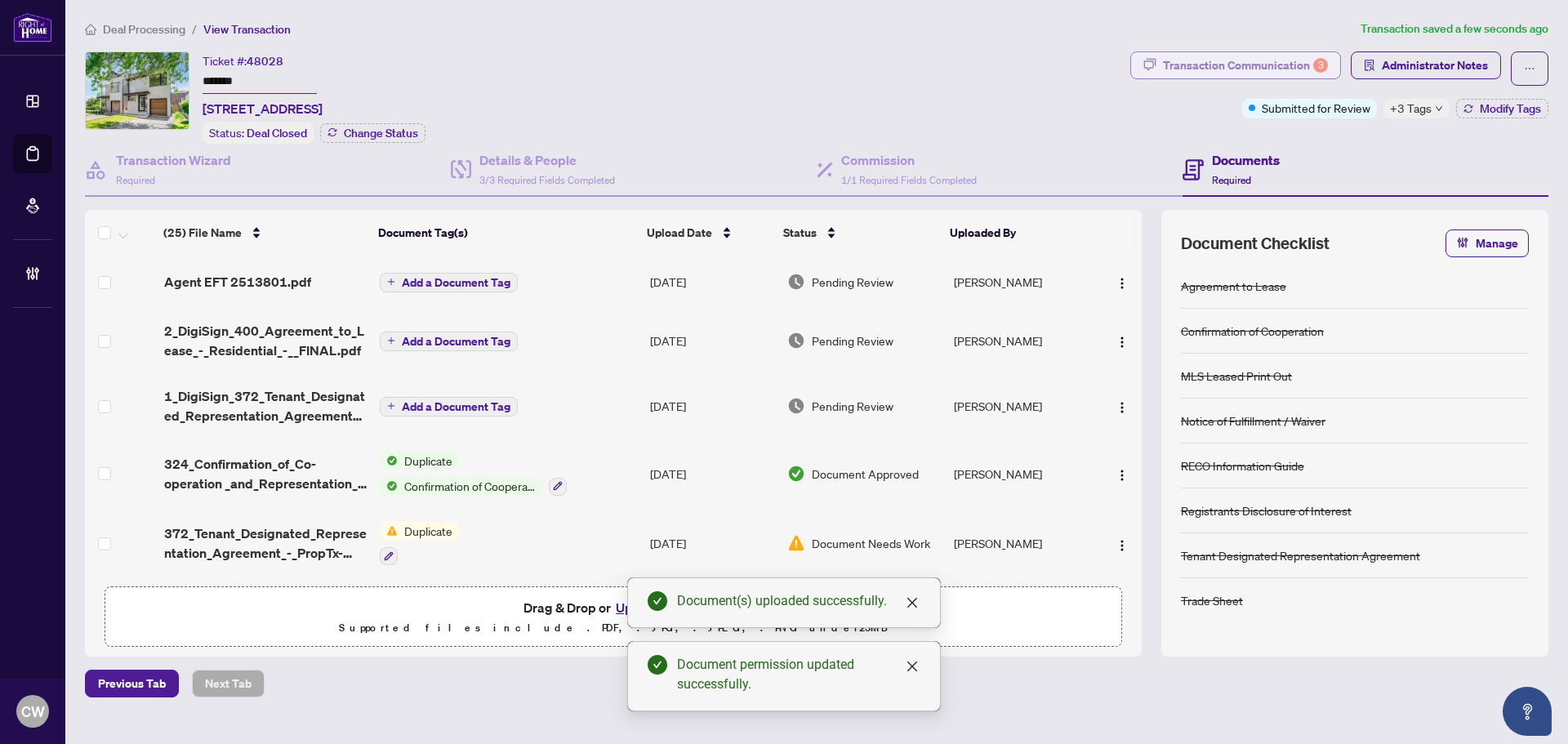
click at [1272, 66] on div "Transaction Communication 3" at bounding box center [1246, 65] width 165 height 26
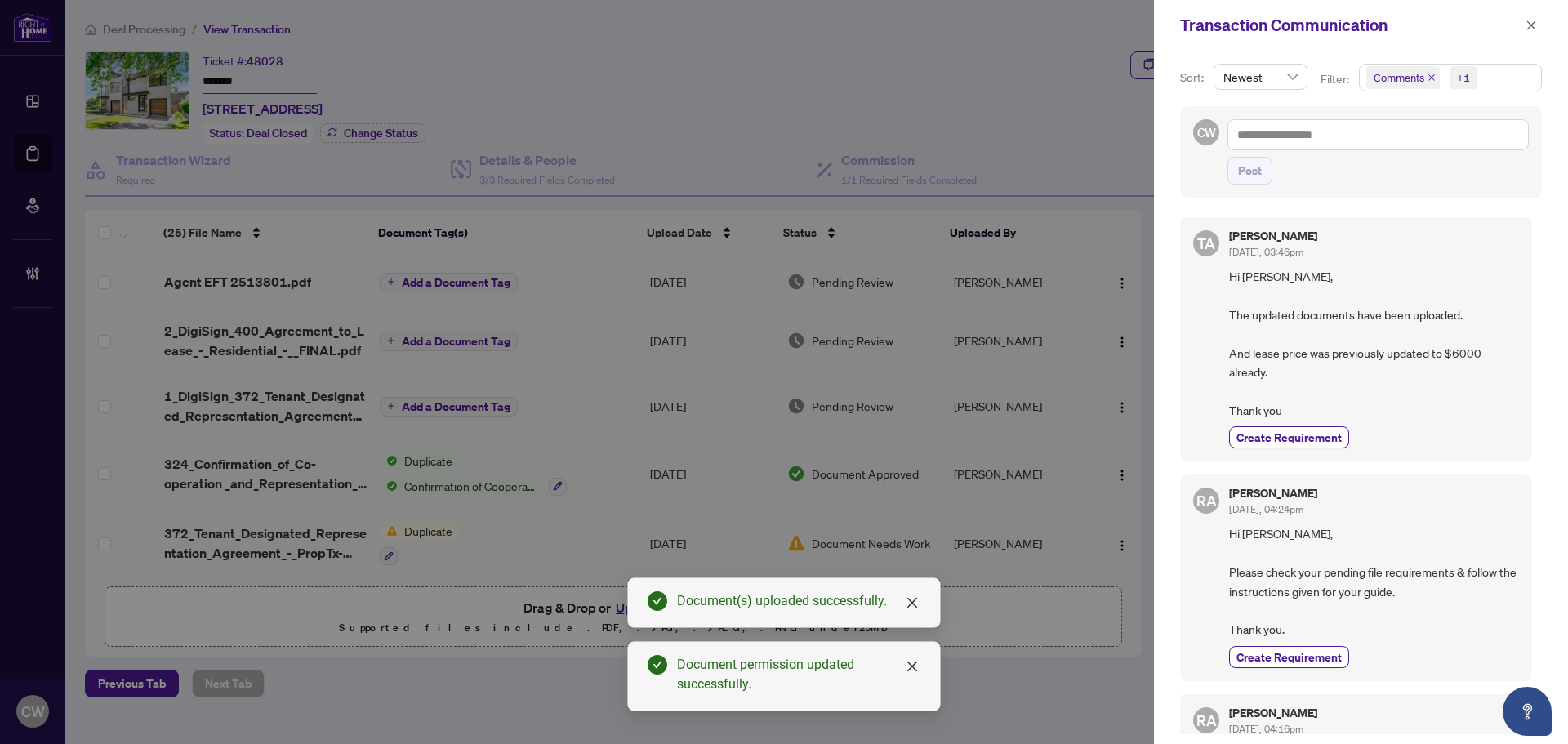
click at [1429, 79] on icon "close" at bounding box center [1431, 78] width 7 height 7
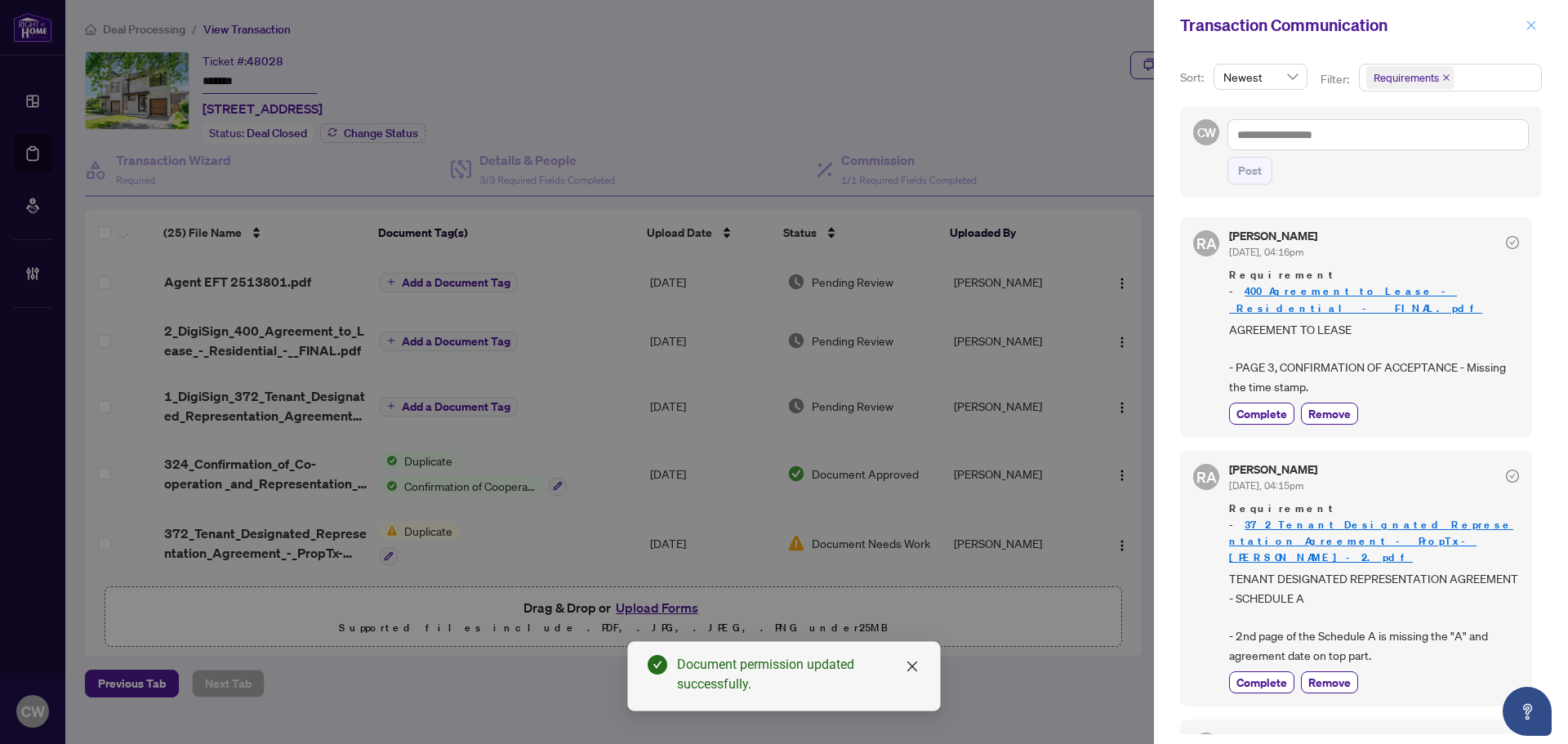
click at [1527, 23] on icon "close" at bounding box center [1532, 25] width 12 height 12
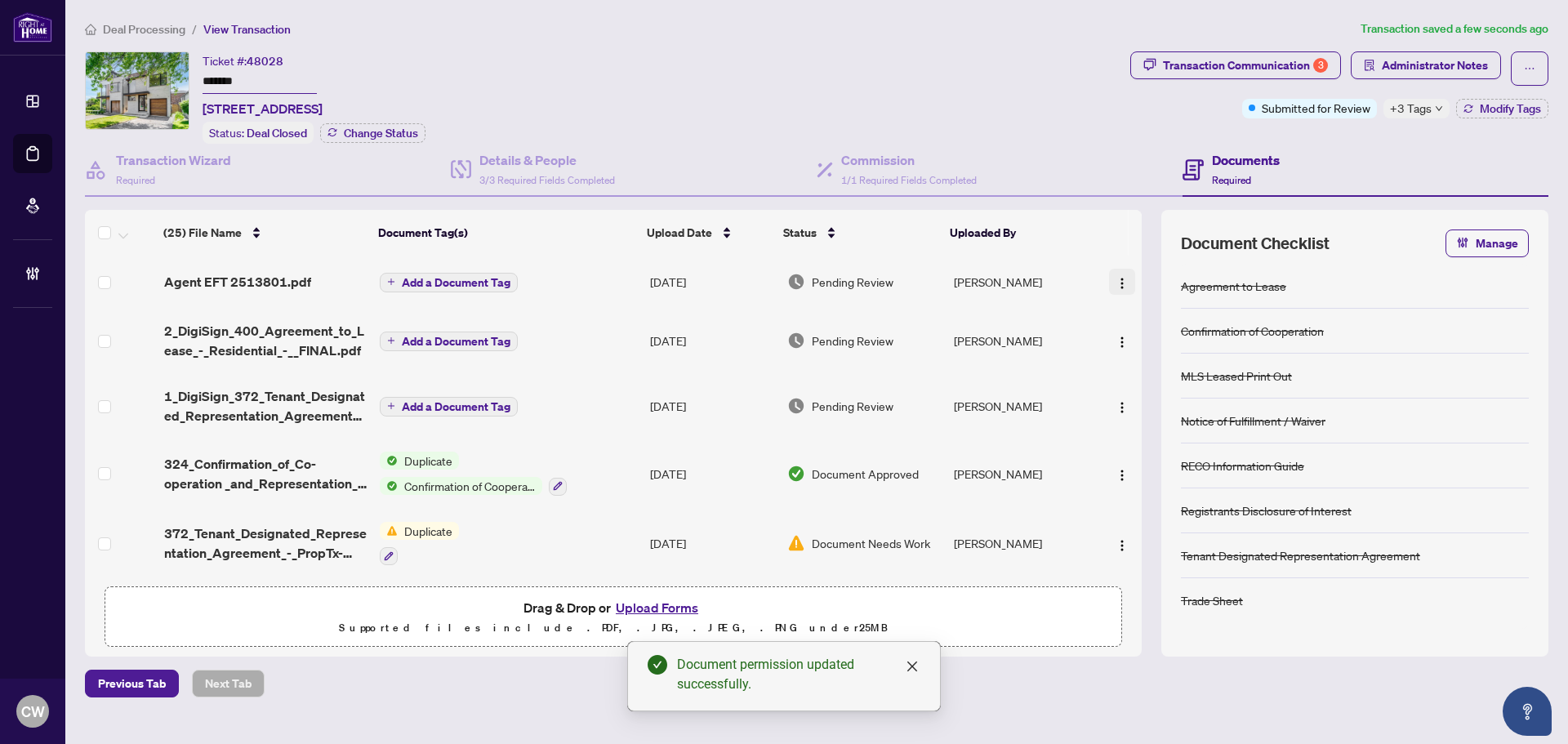
click at [1117, 286] on img "button" at bounding box center [1122, 283] width 13 height 13
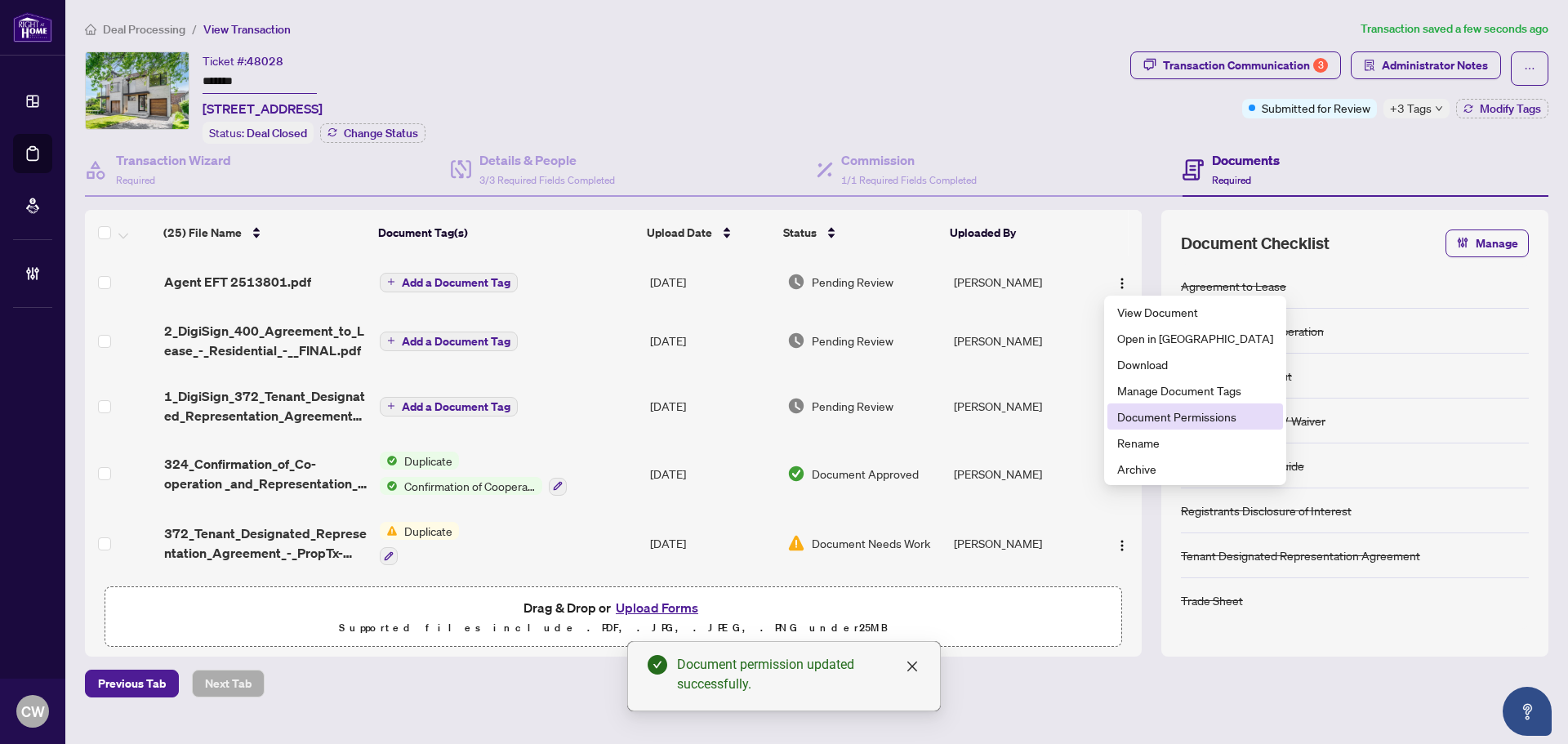
click at [1139, 424] on span "Document Permissions" at bounding box center [1195, 416] width 156 height 18
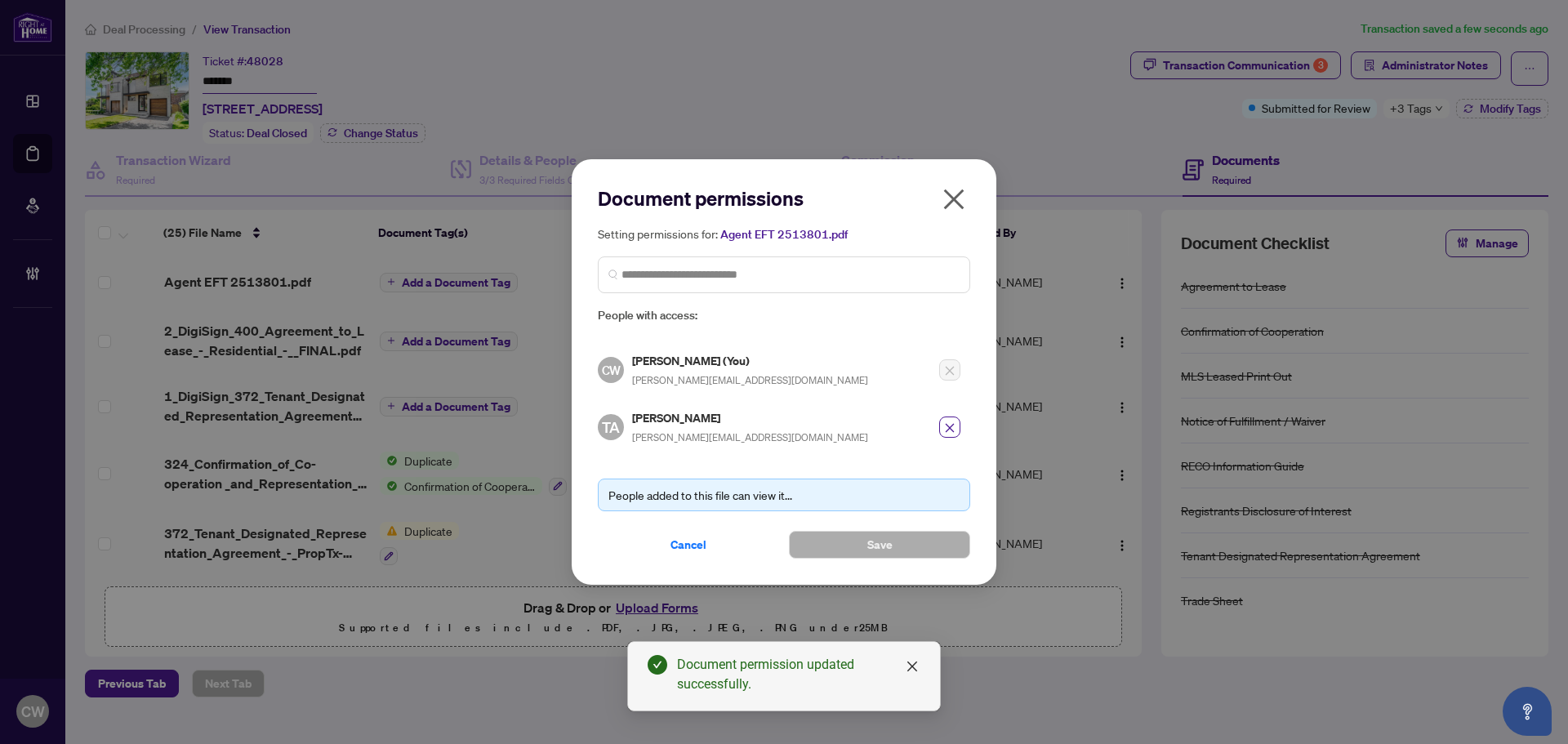
click at [960, 204] on icon "close" at bounding box center [953, 199] width 26 height 26
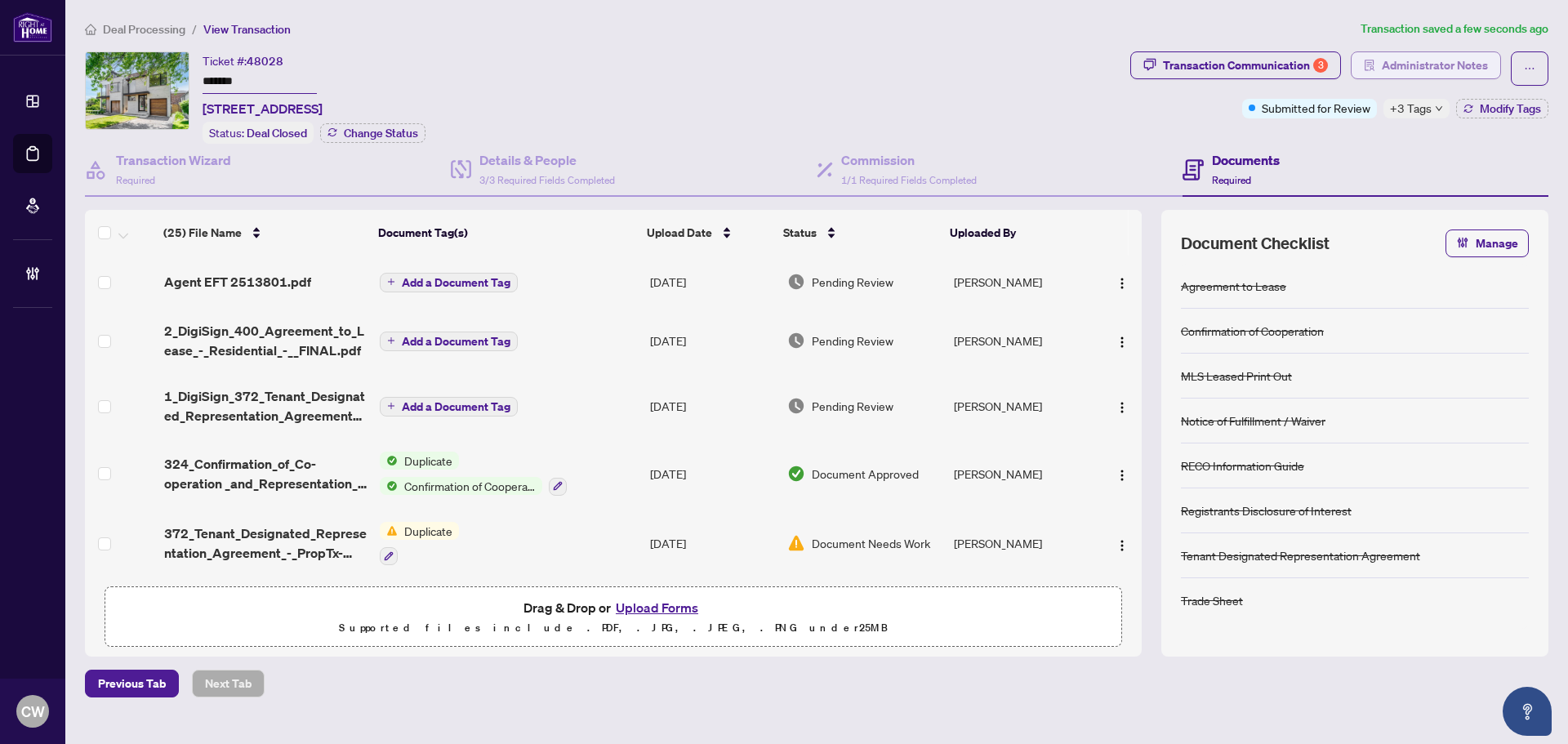
click at [1457, 77] on span "Administrator Notes" at bounding box center [1435, 65] width 107 height 26
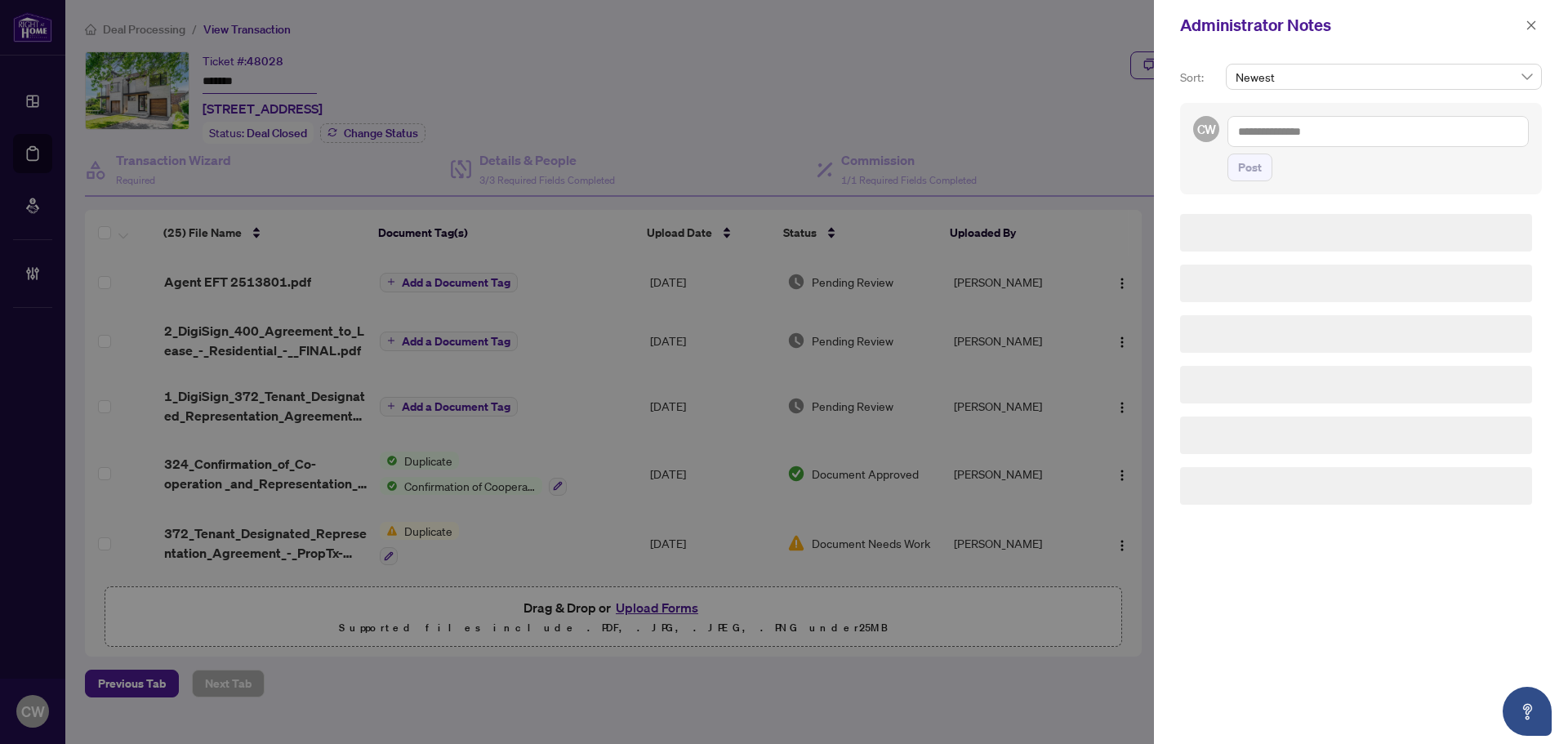
click at [1441, 59] on div "Sort: Newest CW Post" at bounding box center [1360, 397] width 414 height 694
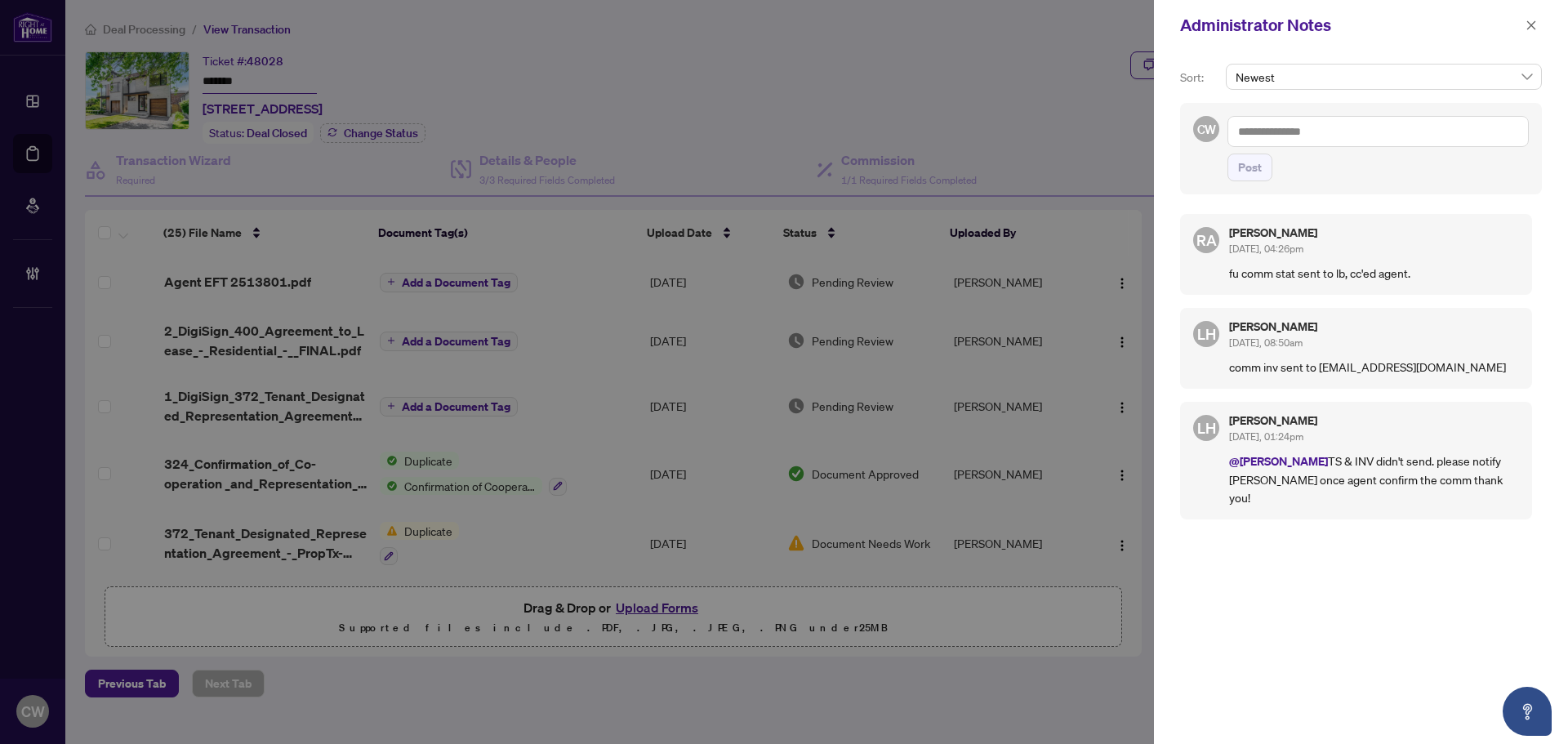
click at [1292, 134] on textarea at bounding box center [1378, 132] width 302 height 31
paste textarea "**********"
type textarea "**********"
click at [1248, 176] on span "Post" at bounding box center [1250, 167] width 23 height 26
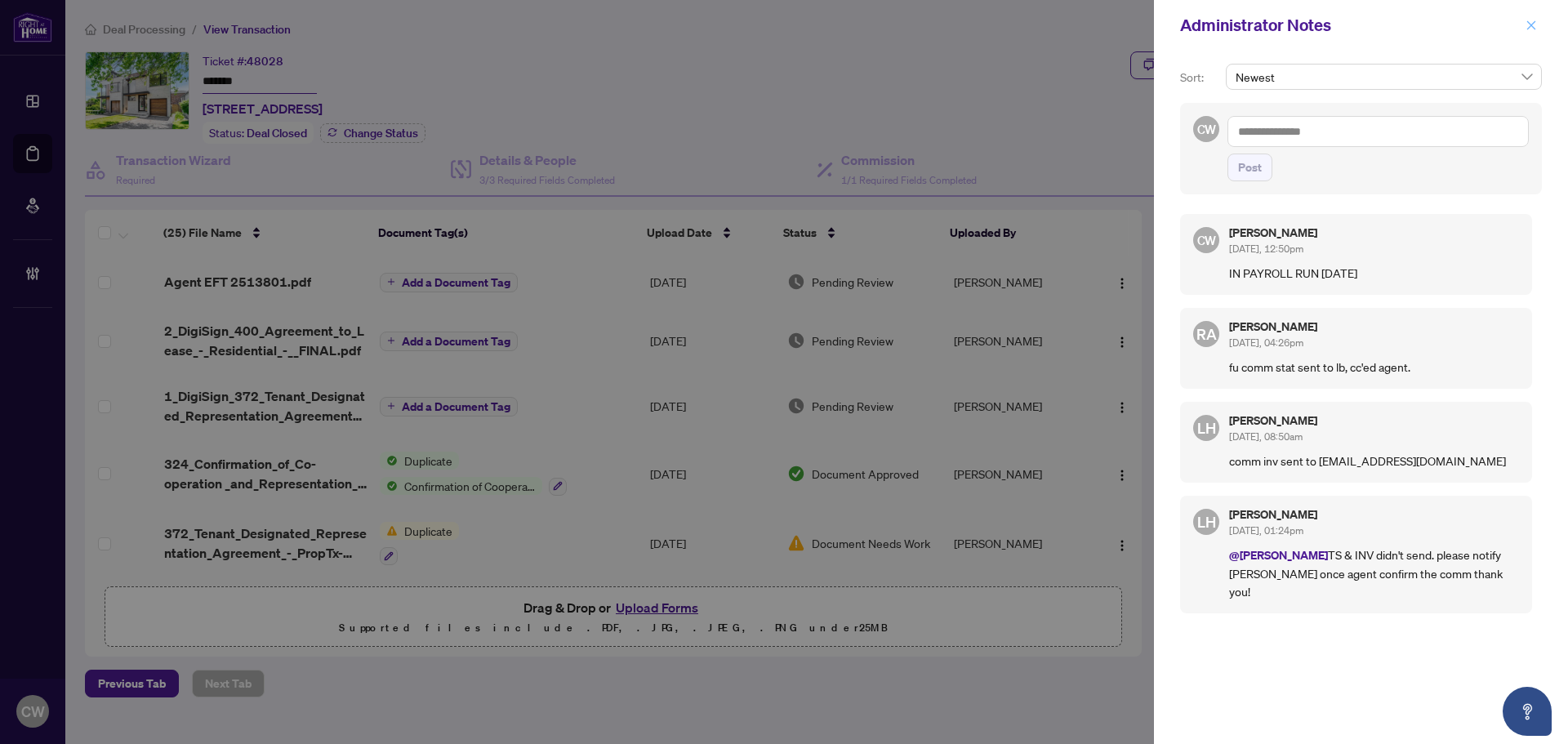
click at [1535, 28] on icon "close" at bounding box center [1532, 25] width 12 height 12
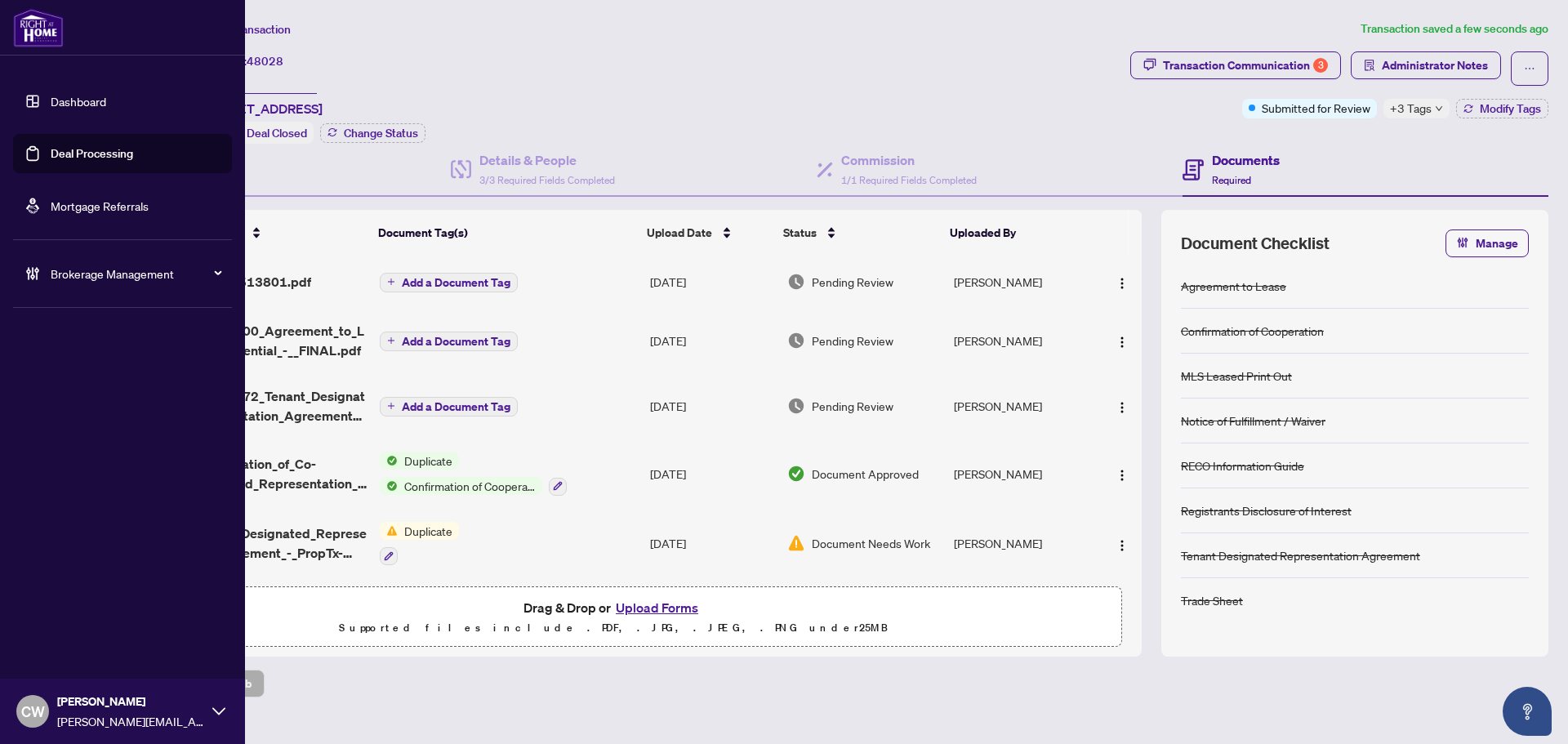
click at [52, 151] on link "Deal Processing" at bounding box center [91, 153] width 82 height 15
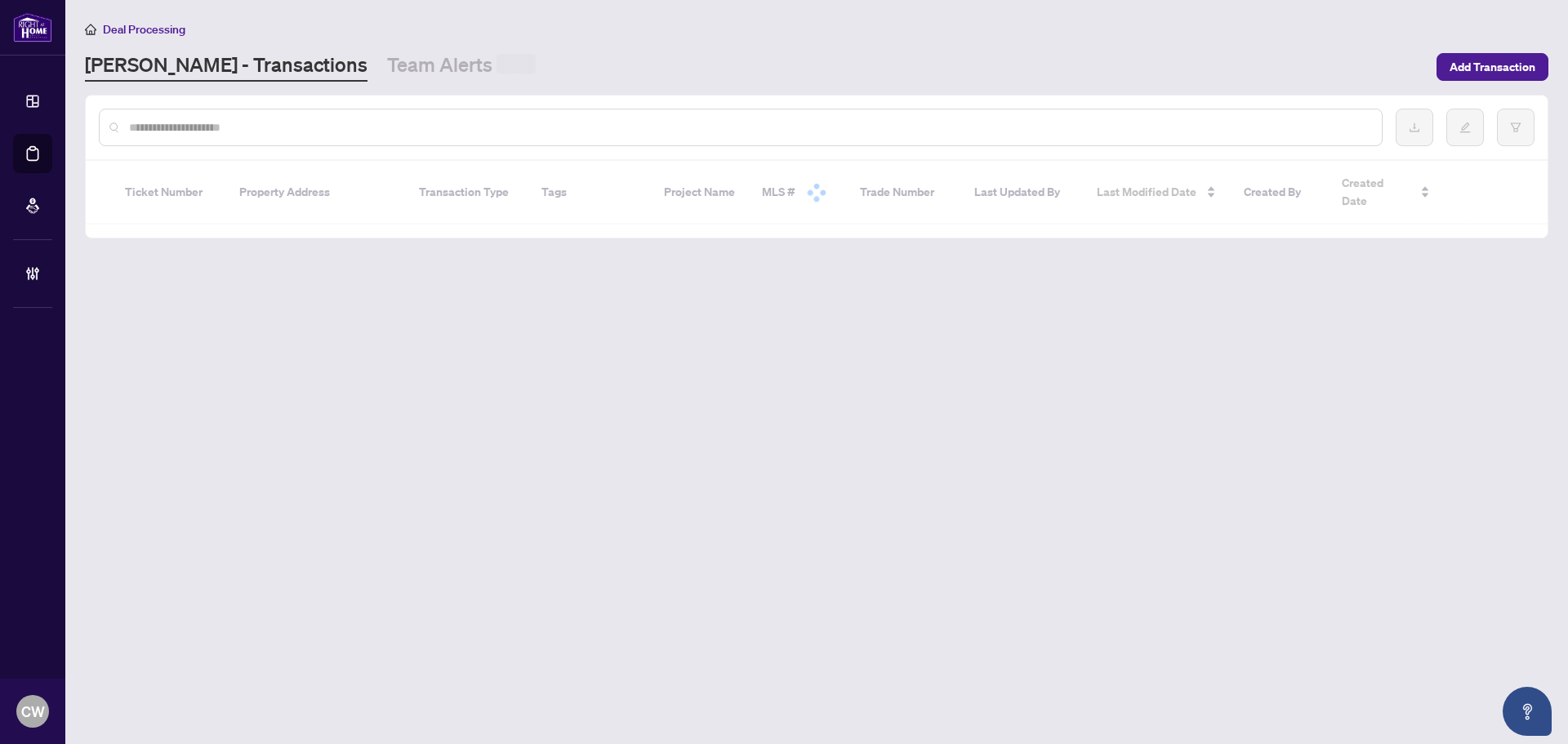
drag, startPoint x: 312, startPoint y: 127, endPoint x: 311, endPoint y: 102, distance: 25.0
click at [312, 127] on input "text" at bounding box center [749, 127] width 1240 height 18
paste input "*******"
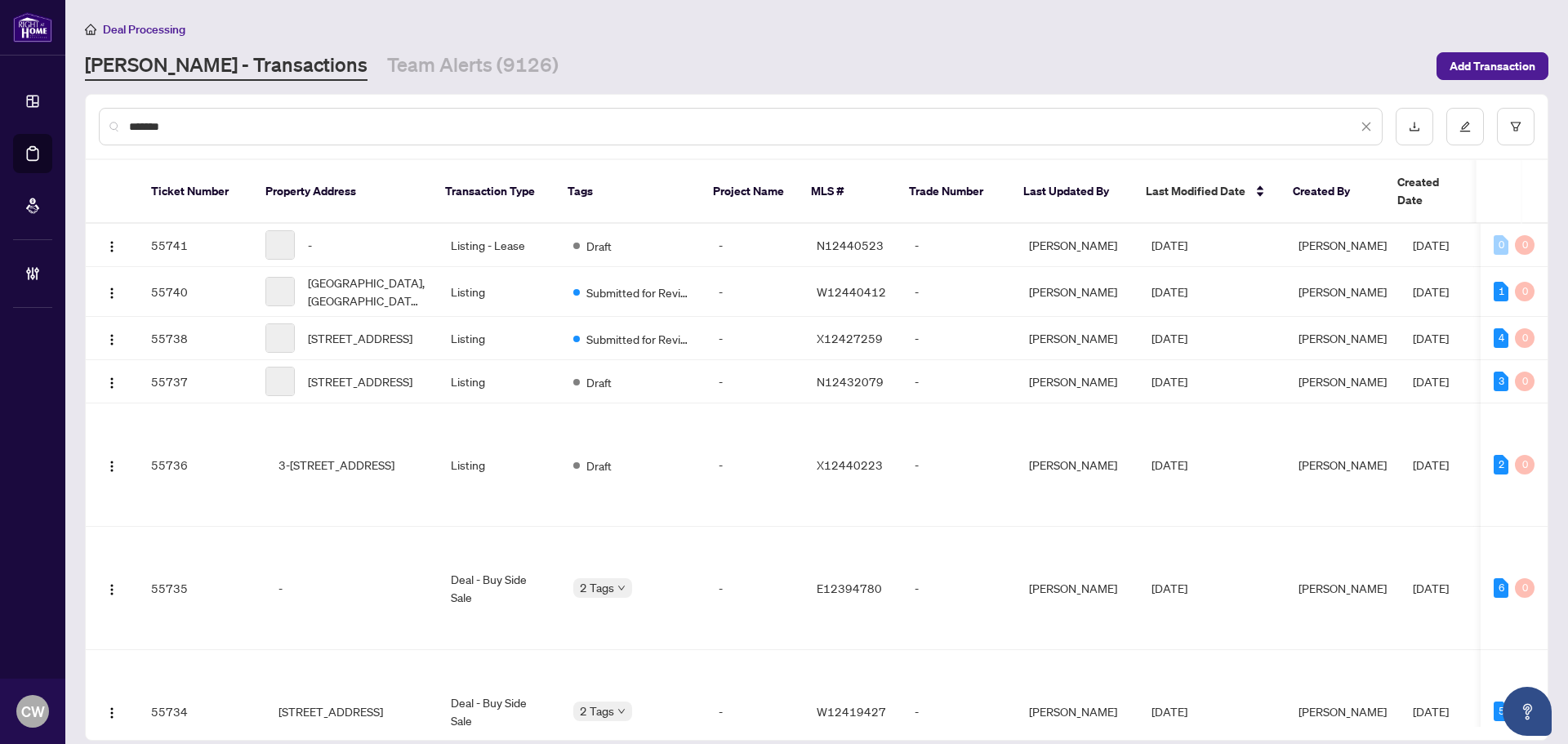
type input "*******"
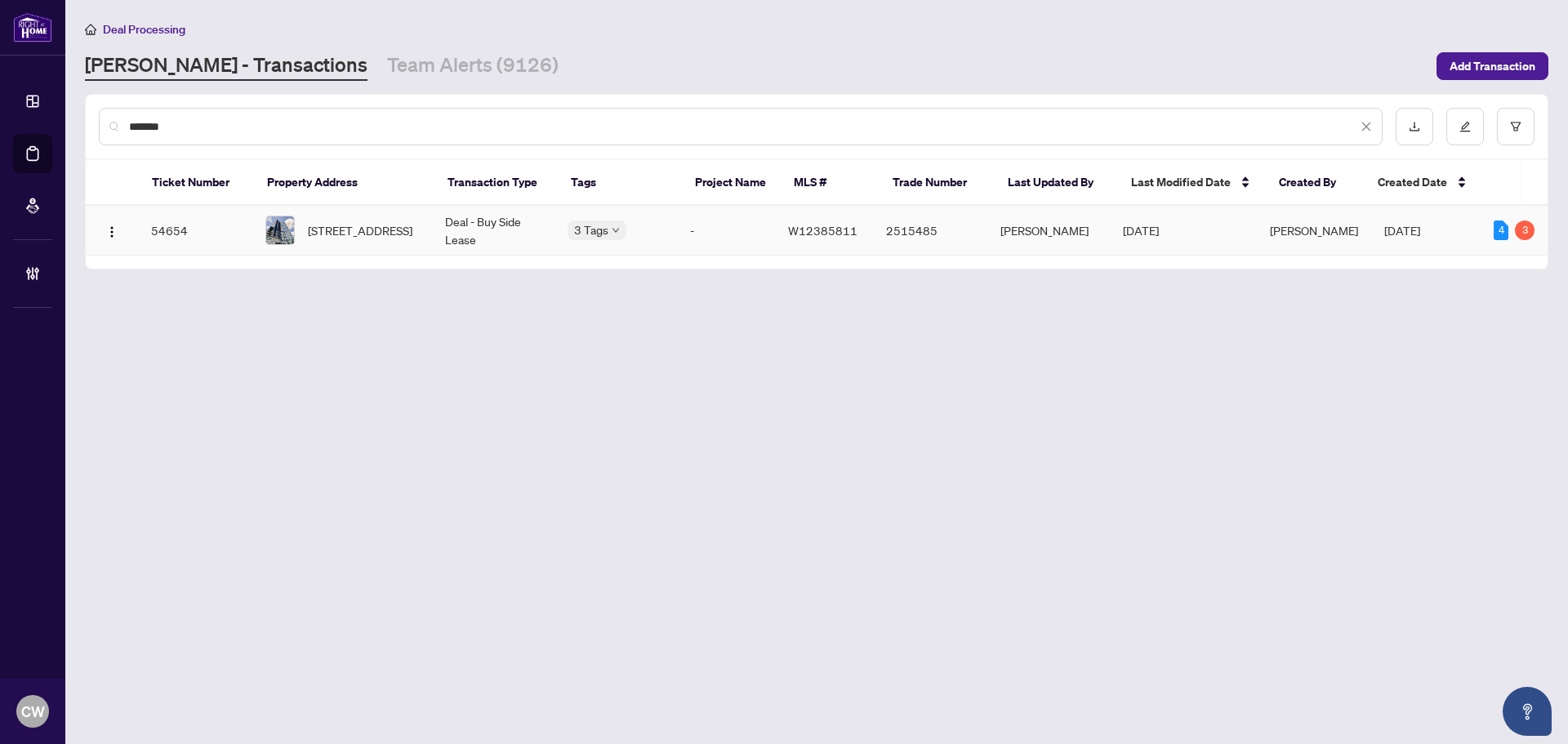
click at [356, 231] on span "2607-2495 Eglinton Ave, Mississauga, Ontario L5M 2T2, Canada" at bounding box center [361, 230] width 105 height 18
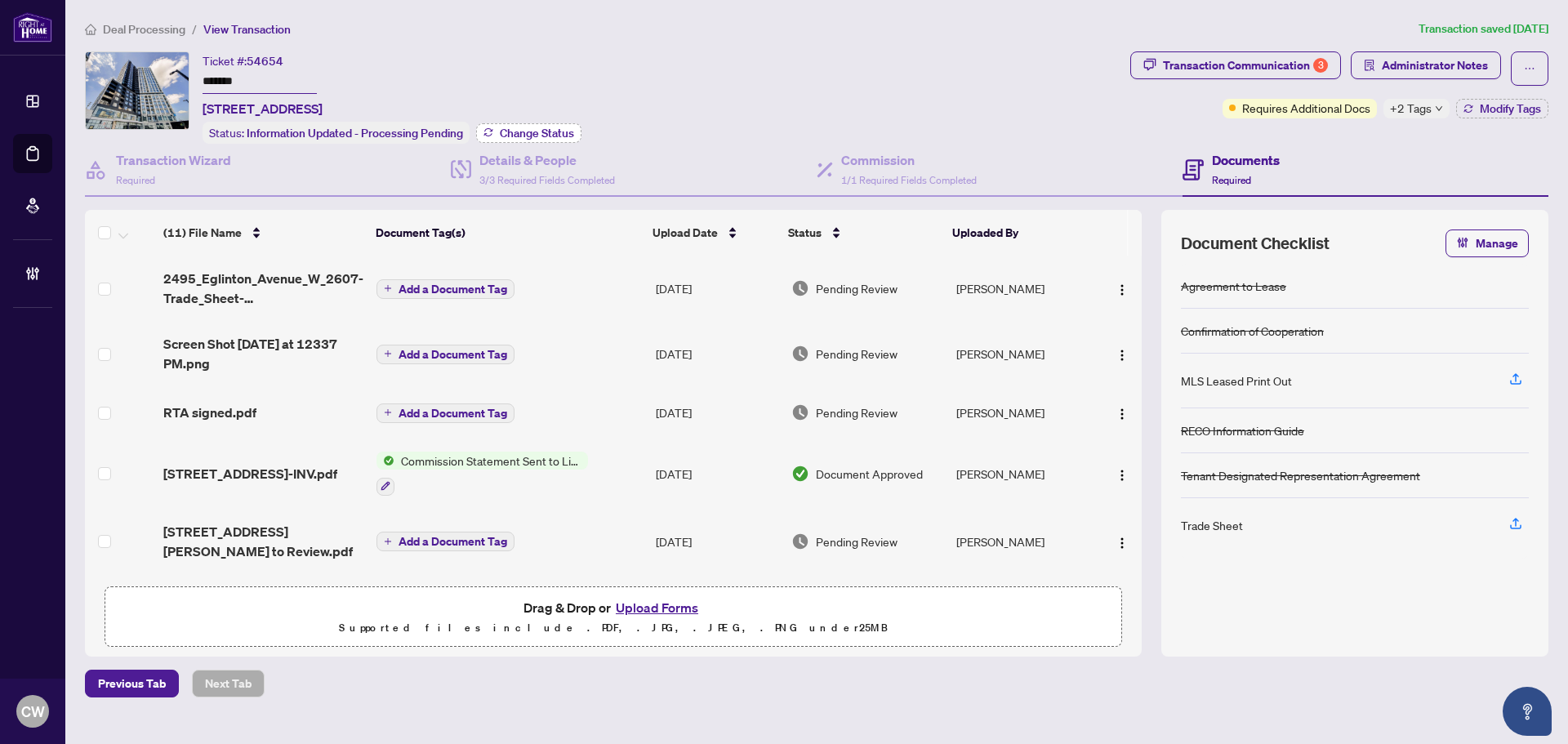
click at [557, 131] on span "Change Status" at bounding box center [537, 133] width 75 height 12
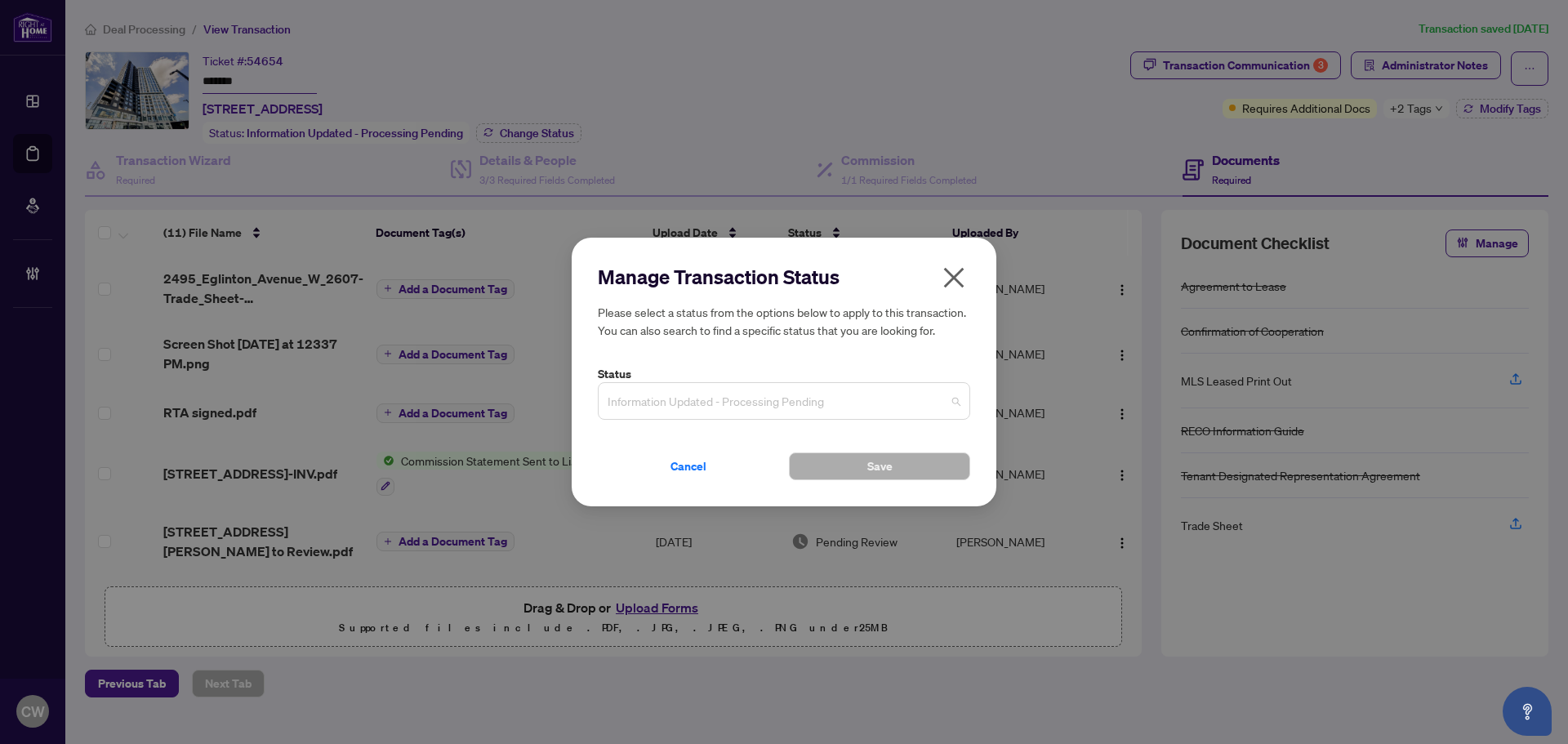
drag, startPoint x: 679, startPoint y: 389, endPoint x: 741, endPoint y: 480, distance: 110.1
click at [681, 389] on span "Information Updated - Processing Pending" at bounding box center [784, 402] width 353 height 31
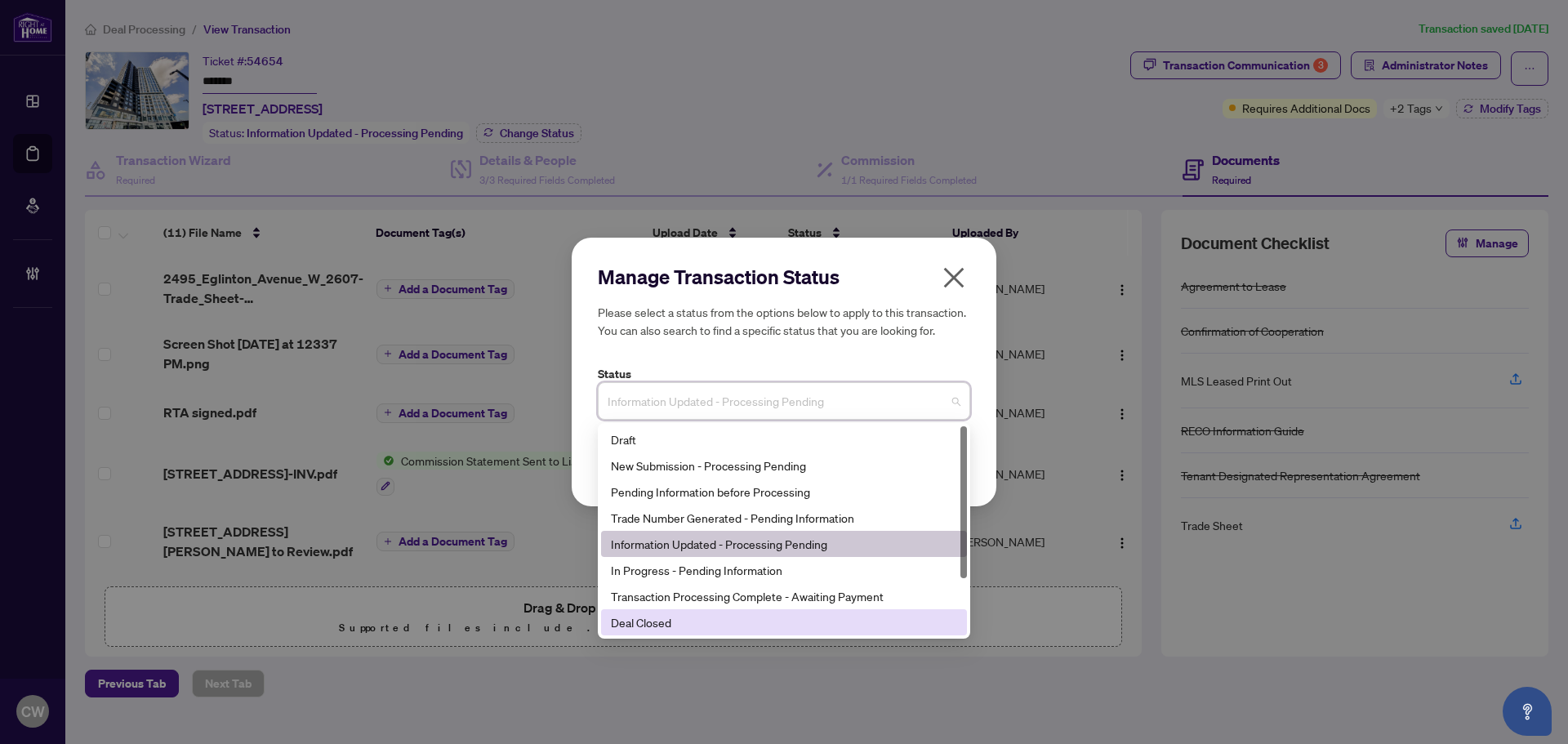
click at [719, 622] on div "Deal Closed" at bounding box center [784, 623] width 346 height 18
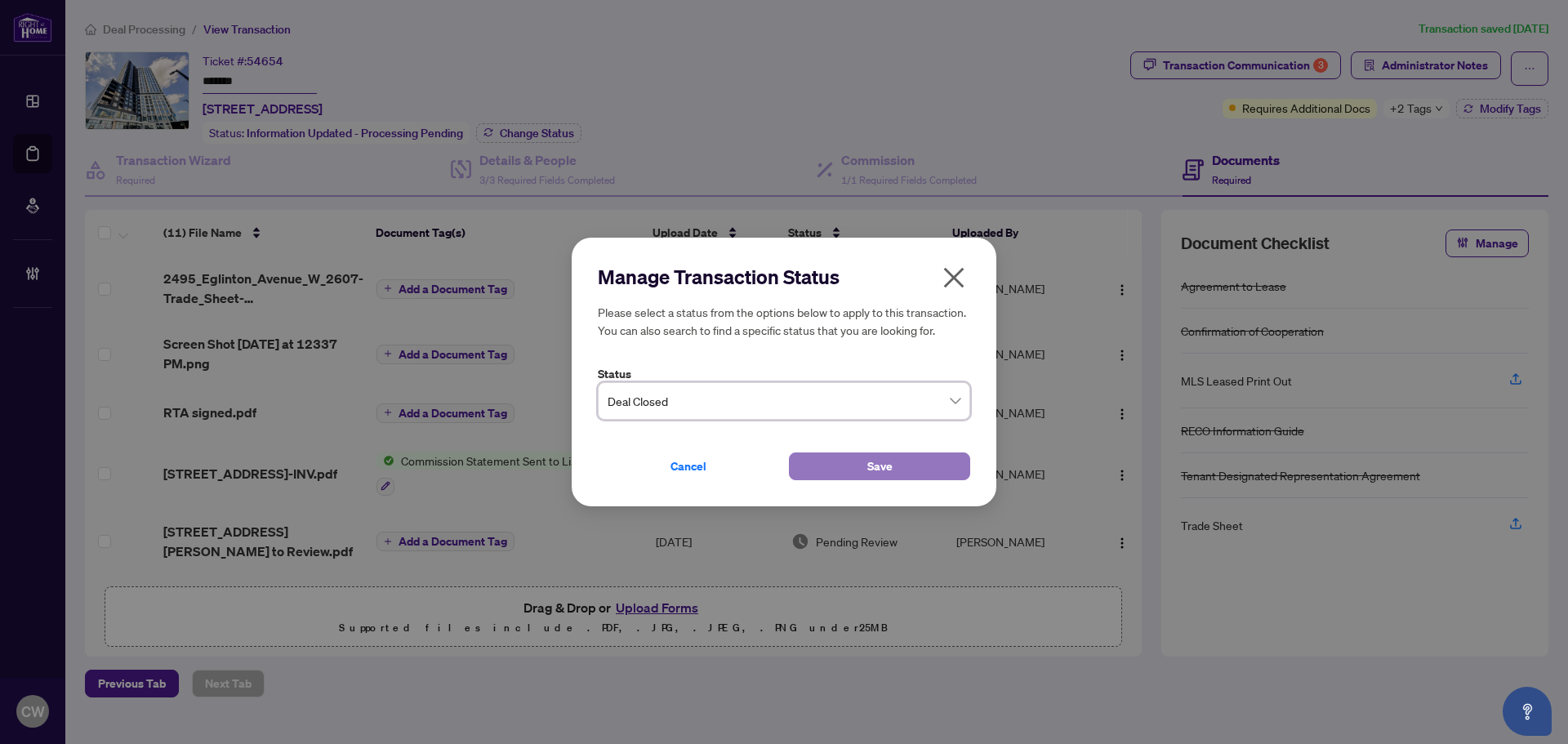
click at [879, 455] on span "Save" at bounding box center [880, 467] width 25 height 26
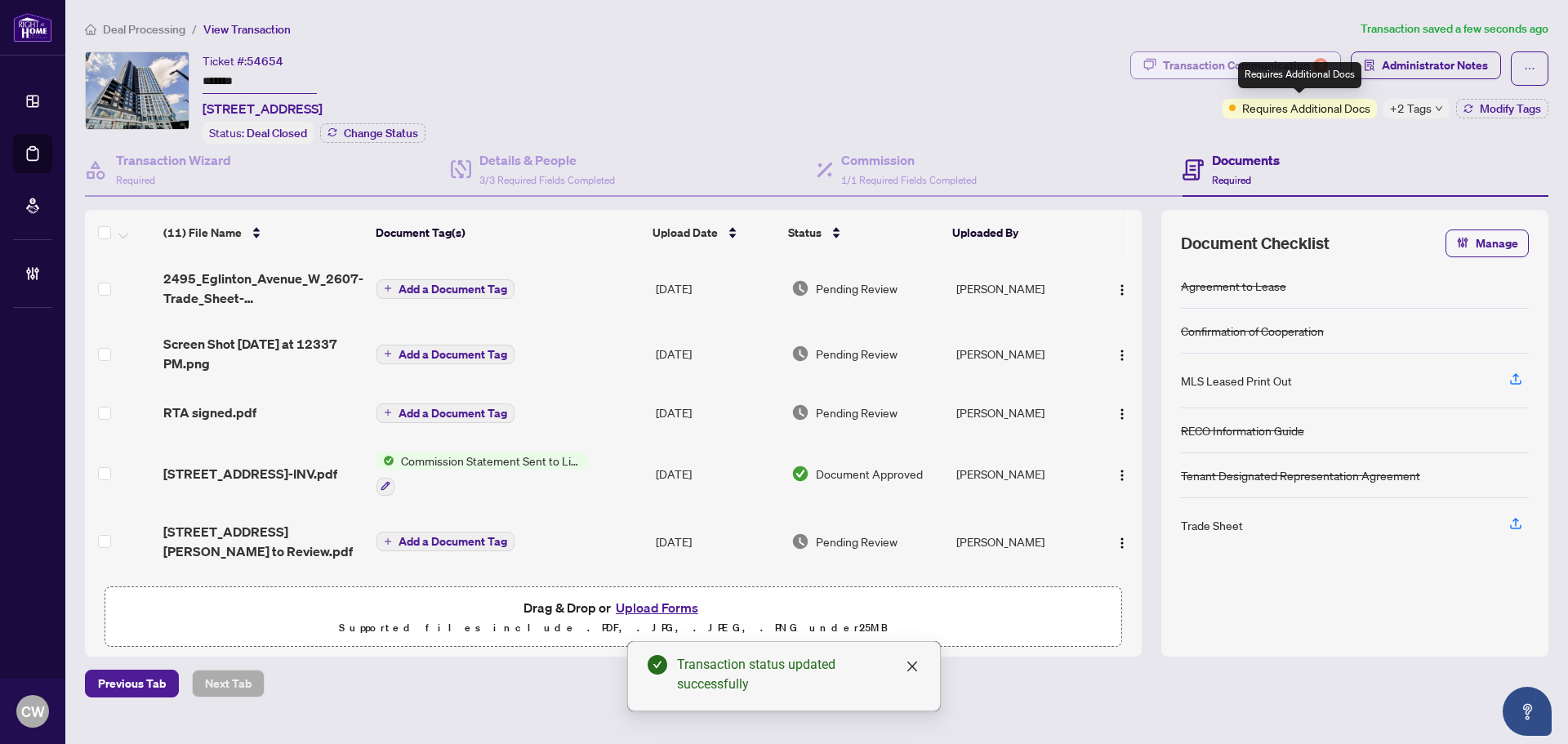
click at [1217, 65] on div "Transaction Communication 3" at bounding box center [1246, 65] width 165 height 26
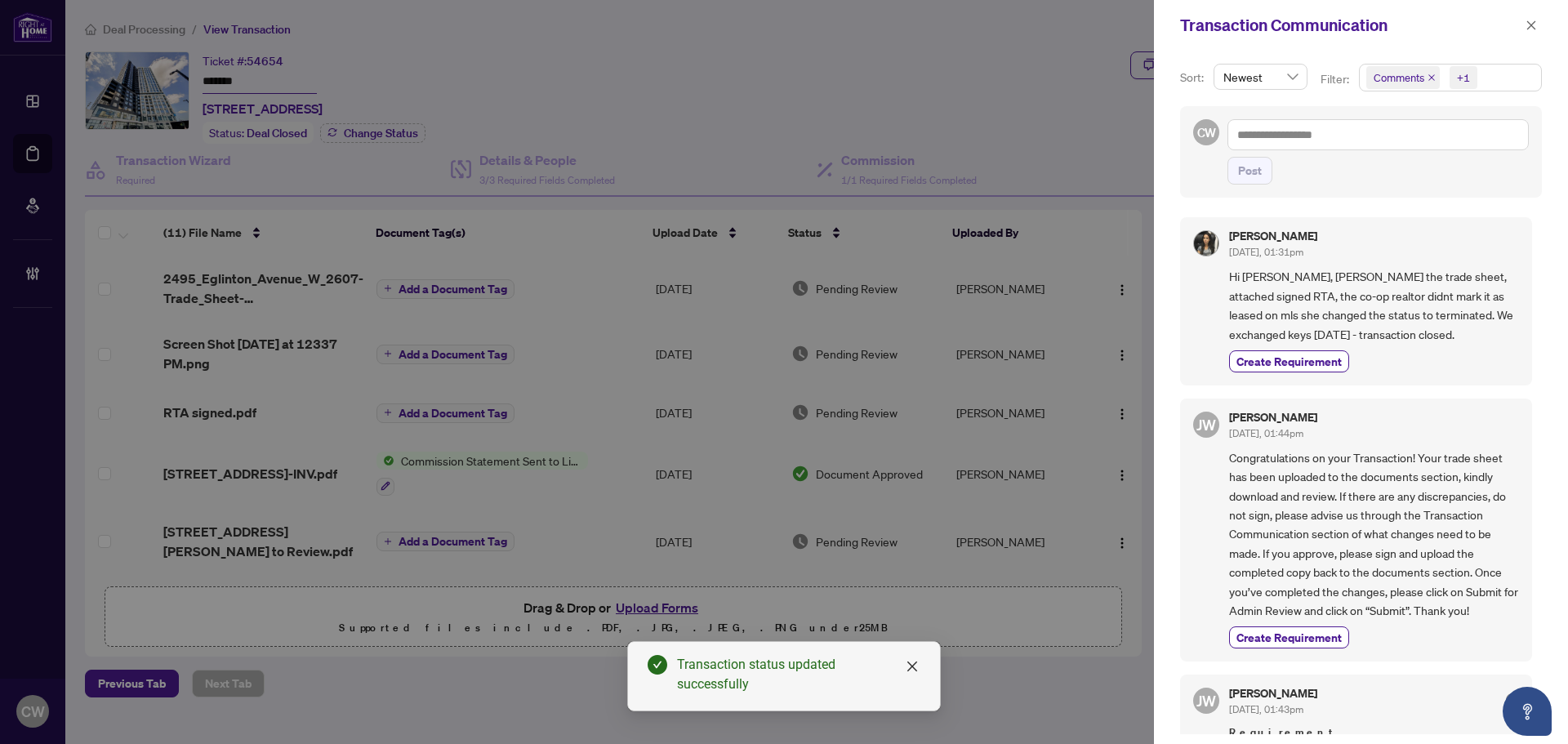
click at [1430, 75] on icon "close" at bounding box center [1432, 78] width 8 height 8
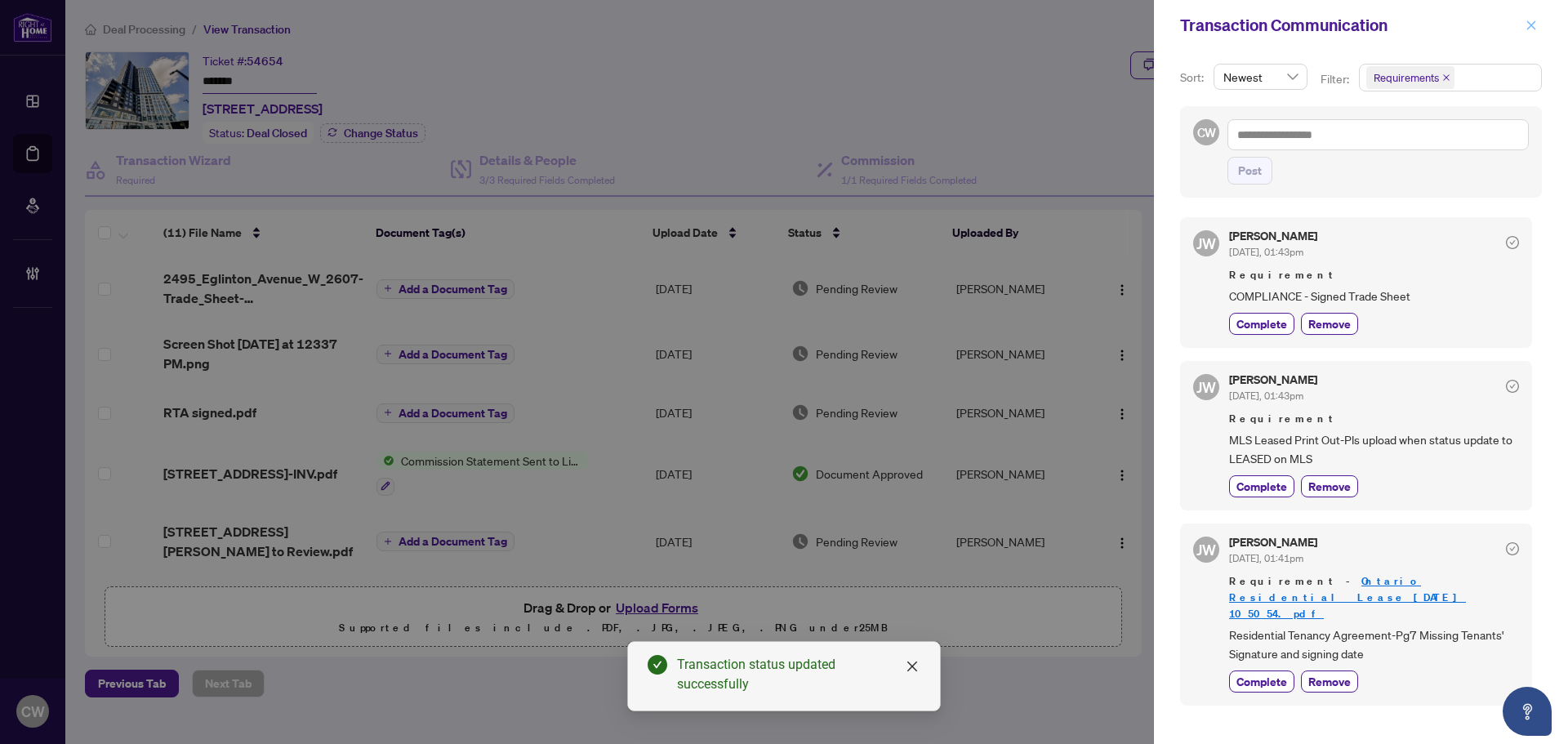
click at [1534, 22] on icon "close" at bounding box center [1532, 25] width 12 height 12
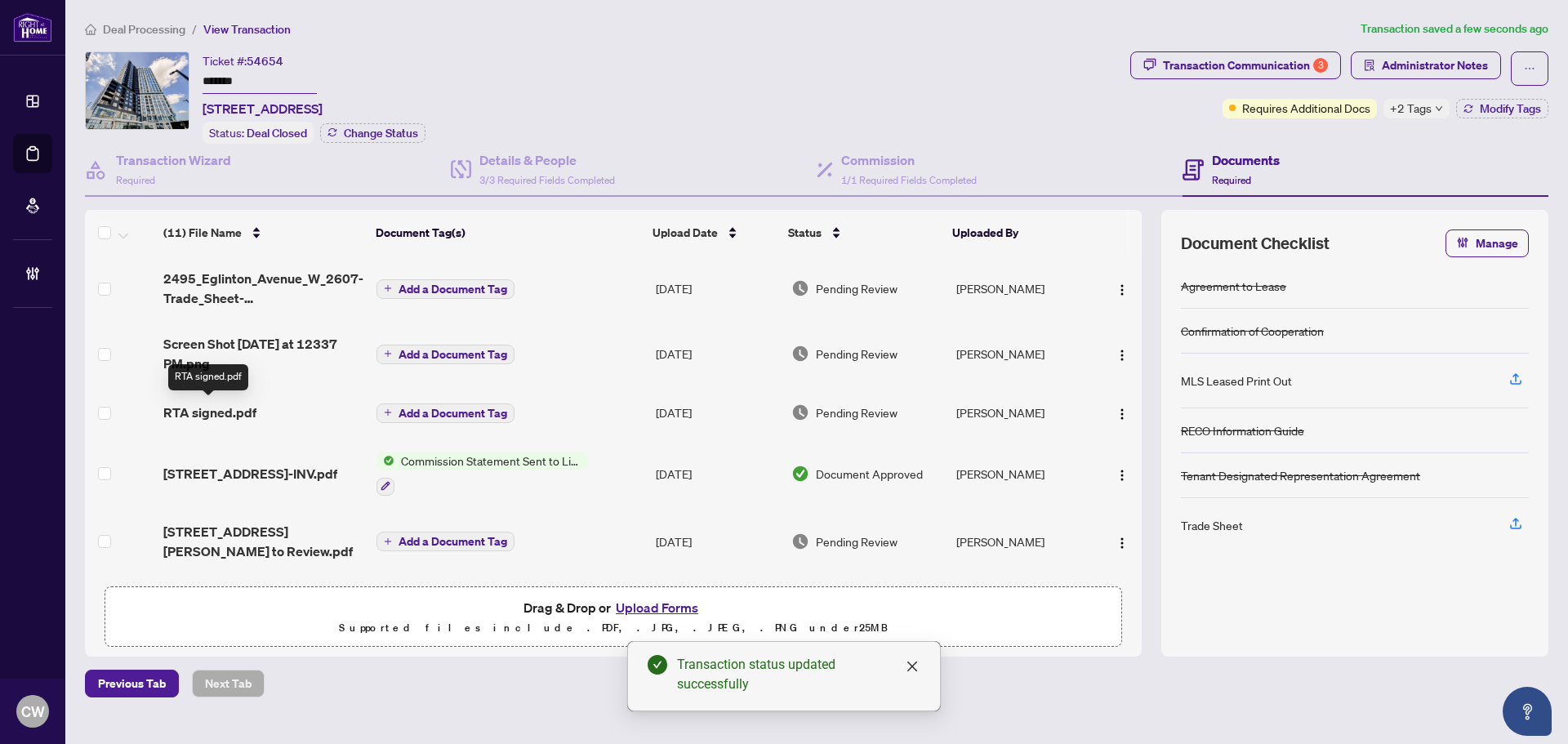
click at [220, 411] on span "RTA signed.pdf" at bounding box center [209, 412] width 93 height 19
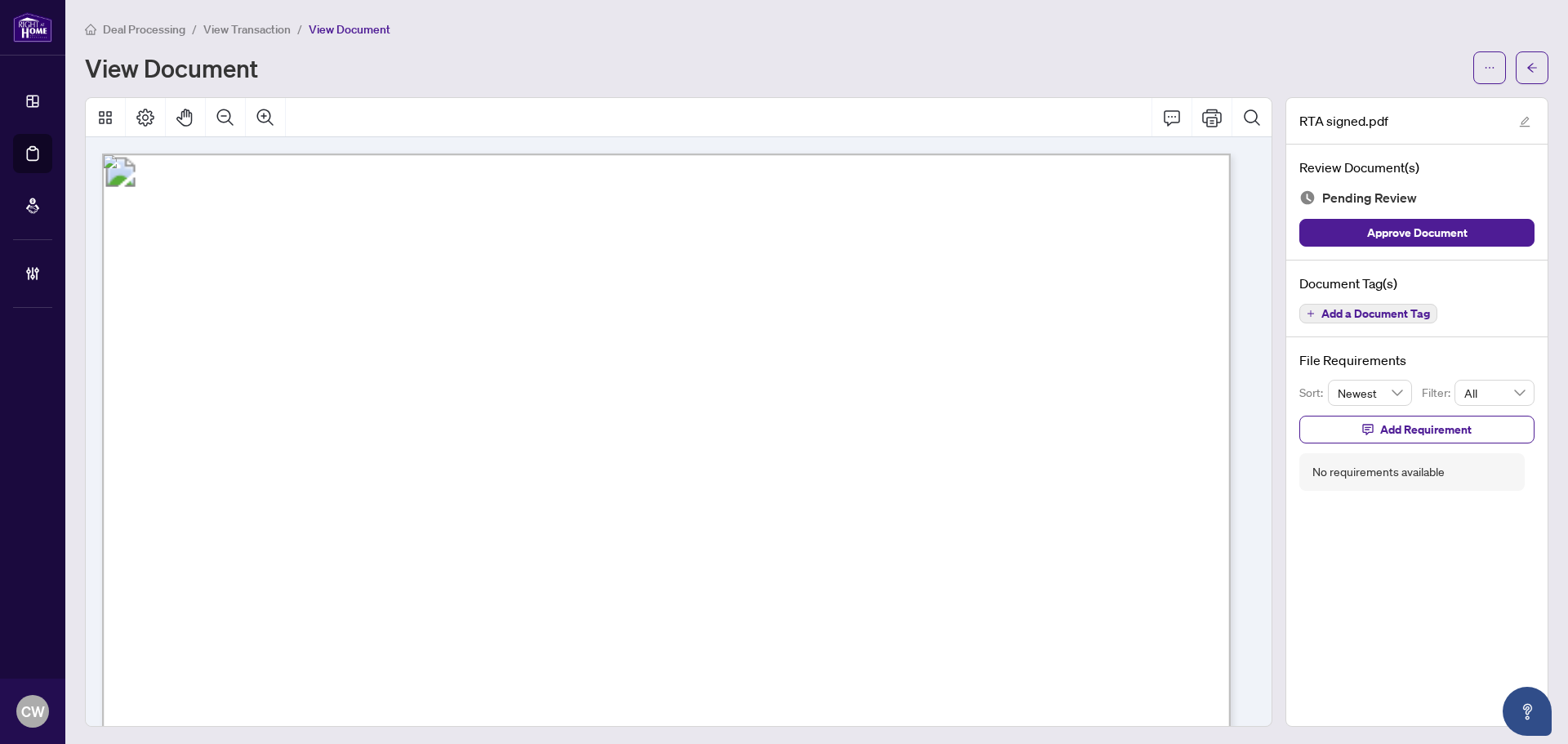
scroll to position [327, 0]
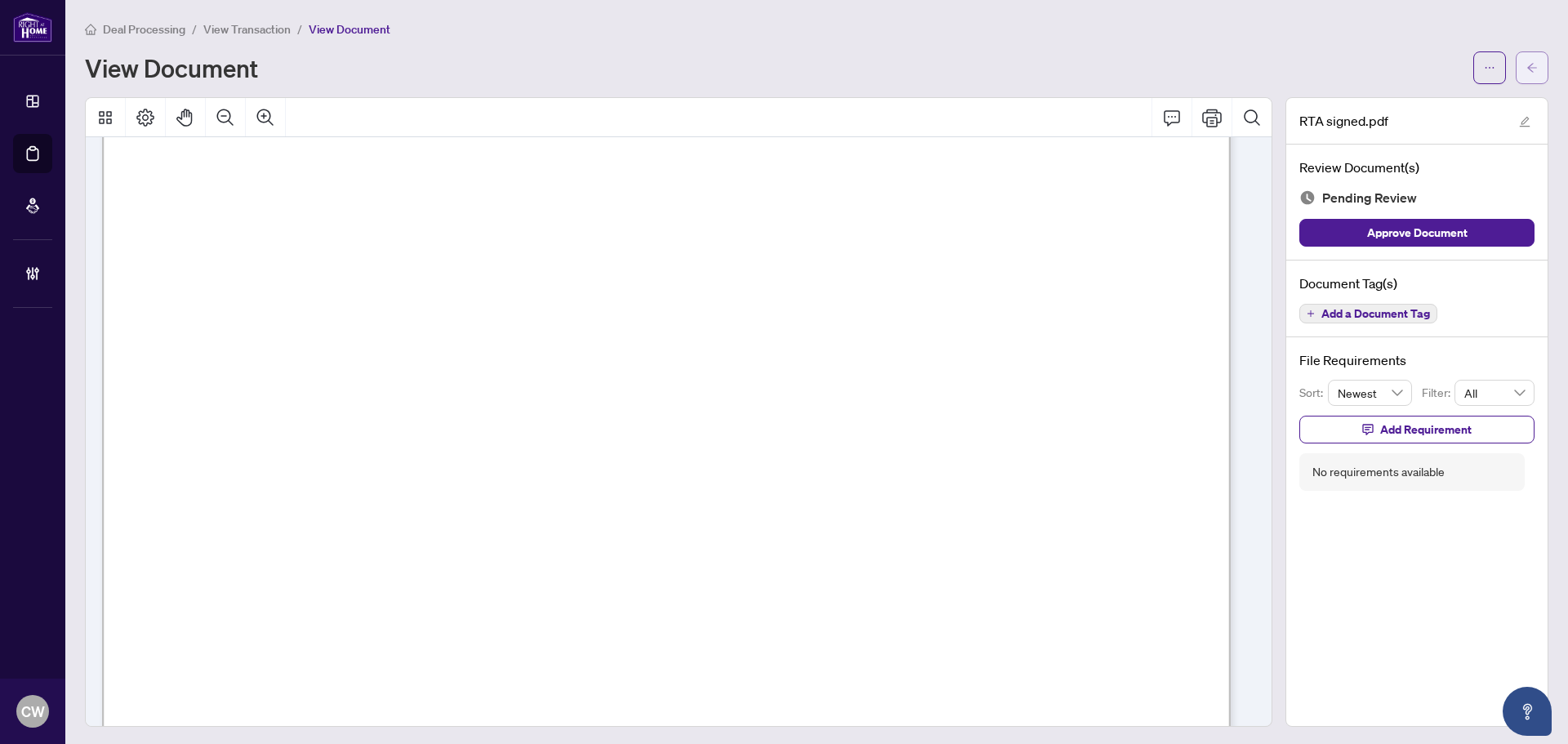
click at [1527, 62] on icon "arrow-left" at bounding box center [1533, 68] width 12 height 12
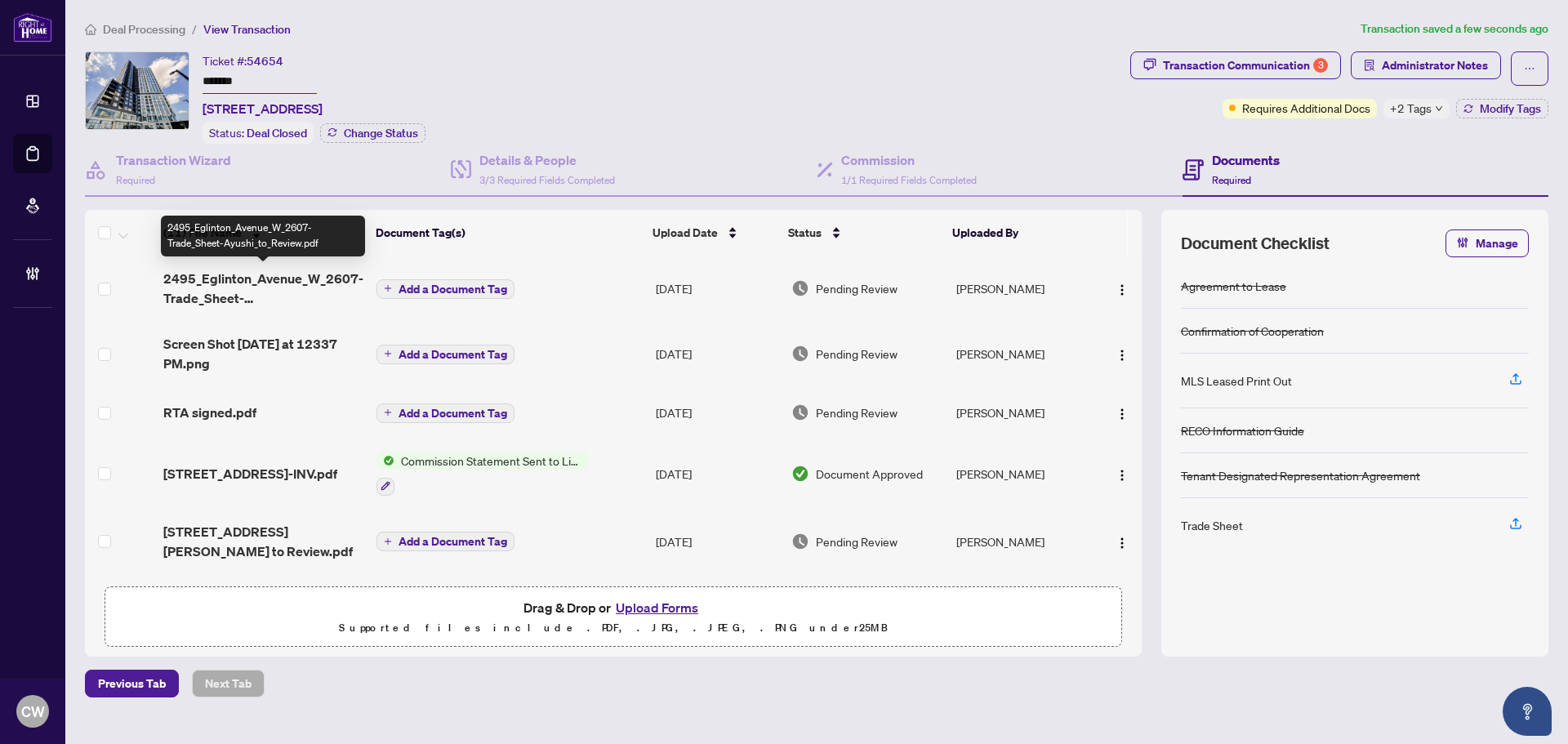
click at [220, 279] on span "2495_Eglinton_Avenue_W_2607-Trade_Sheet-Ayushi_to_Review.pdf" at bounding box center [263, 288] width 200 height 39
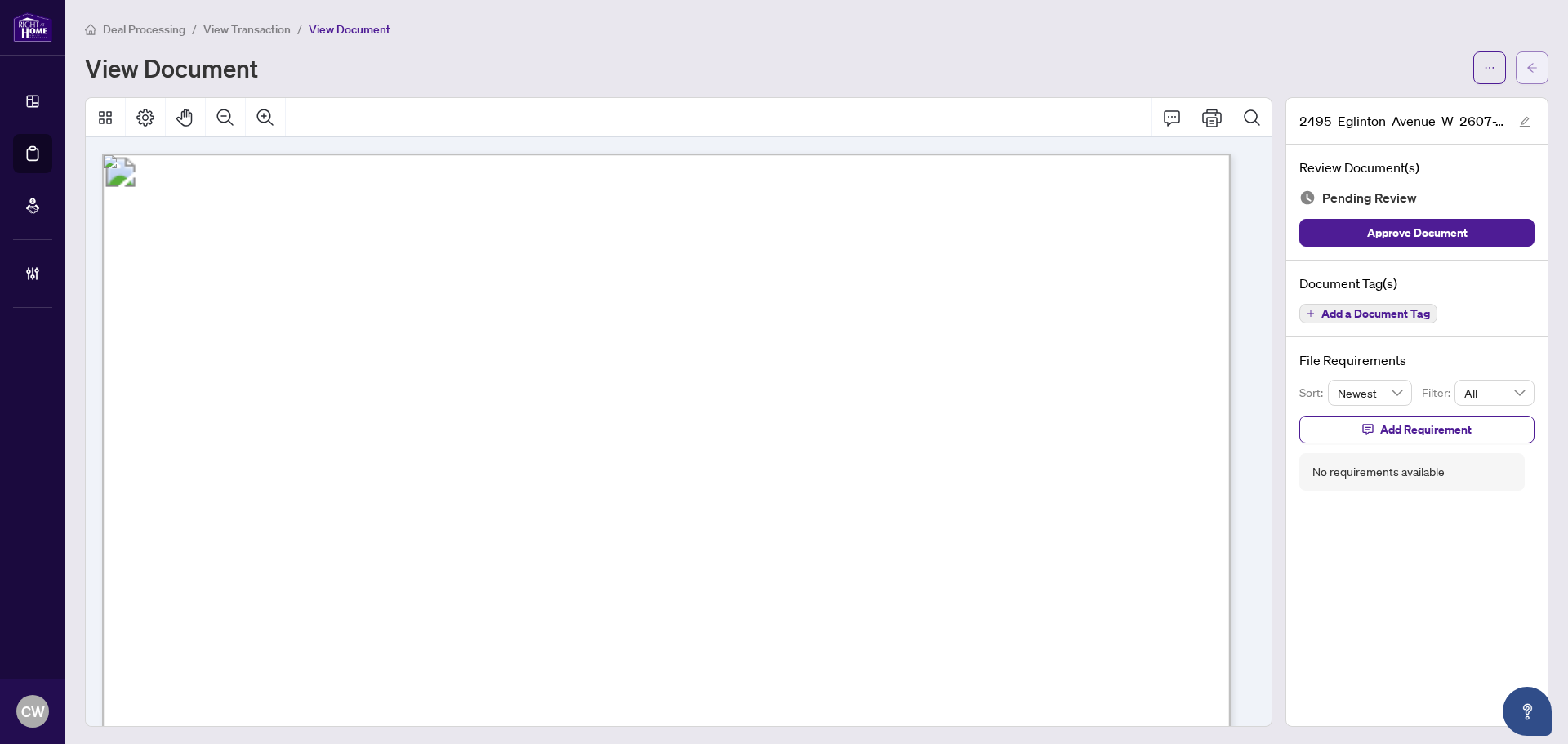
click at [1521, 81] on button "button" at bounding box center [1533, 68] width 33 height 33
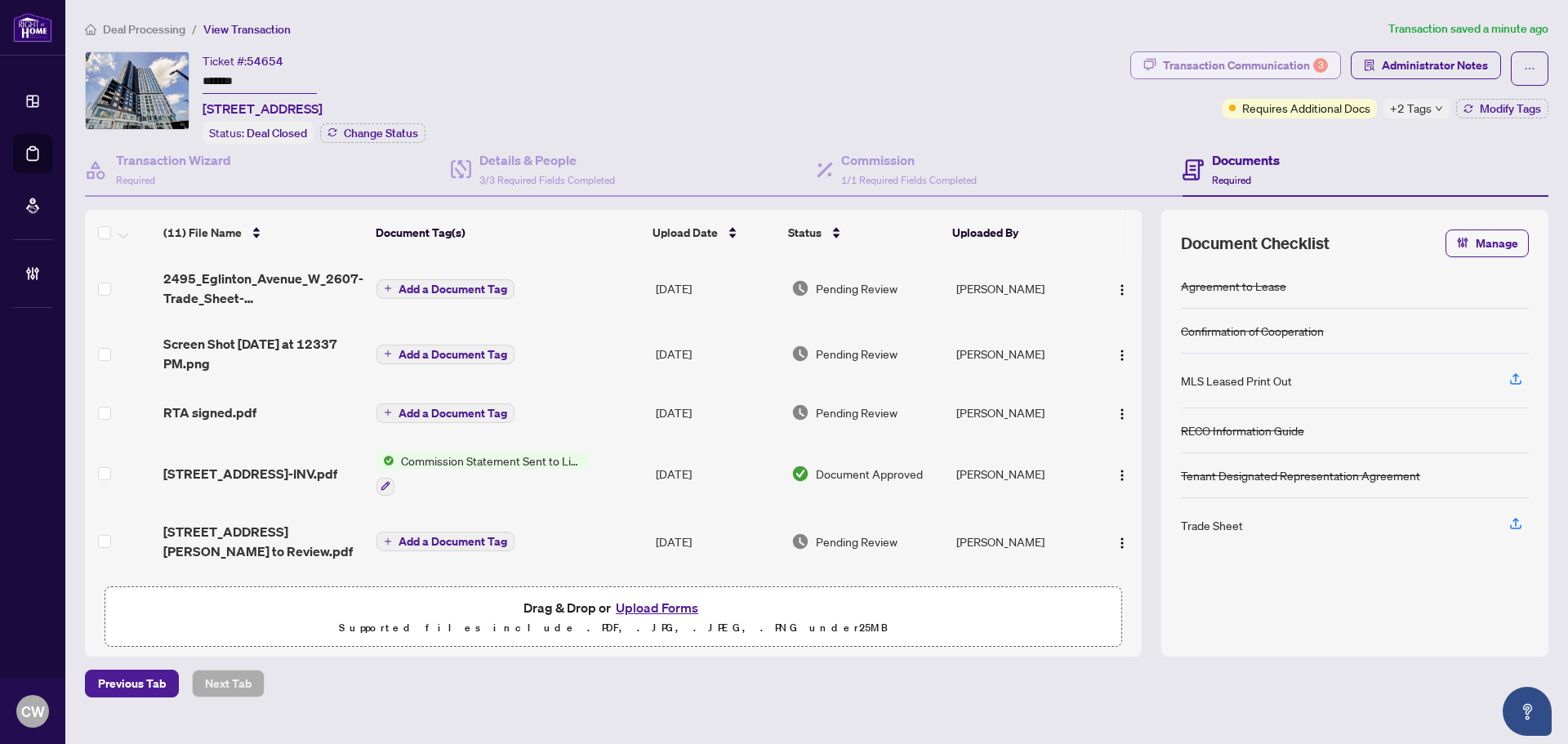
click at [1304, 61] on div "Transaction Communication 3" at bounding box center [1246, 65] width 165 height 26
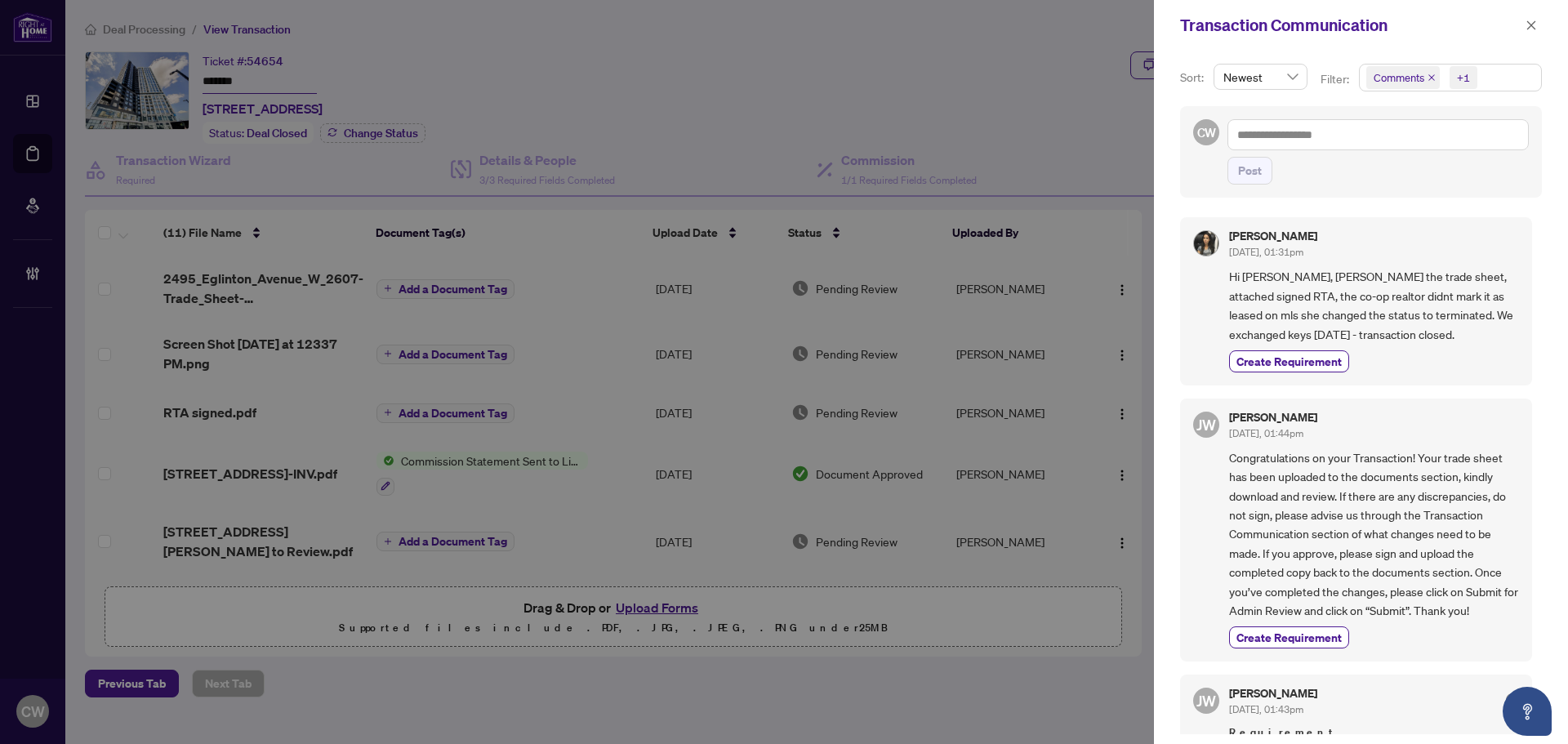
click at [1428, 76] on icon "close" at bounding box center [1432, 78] width 8 height 8
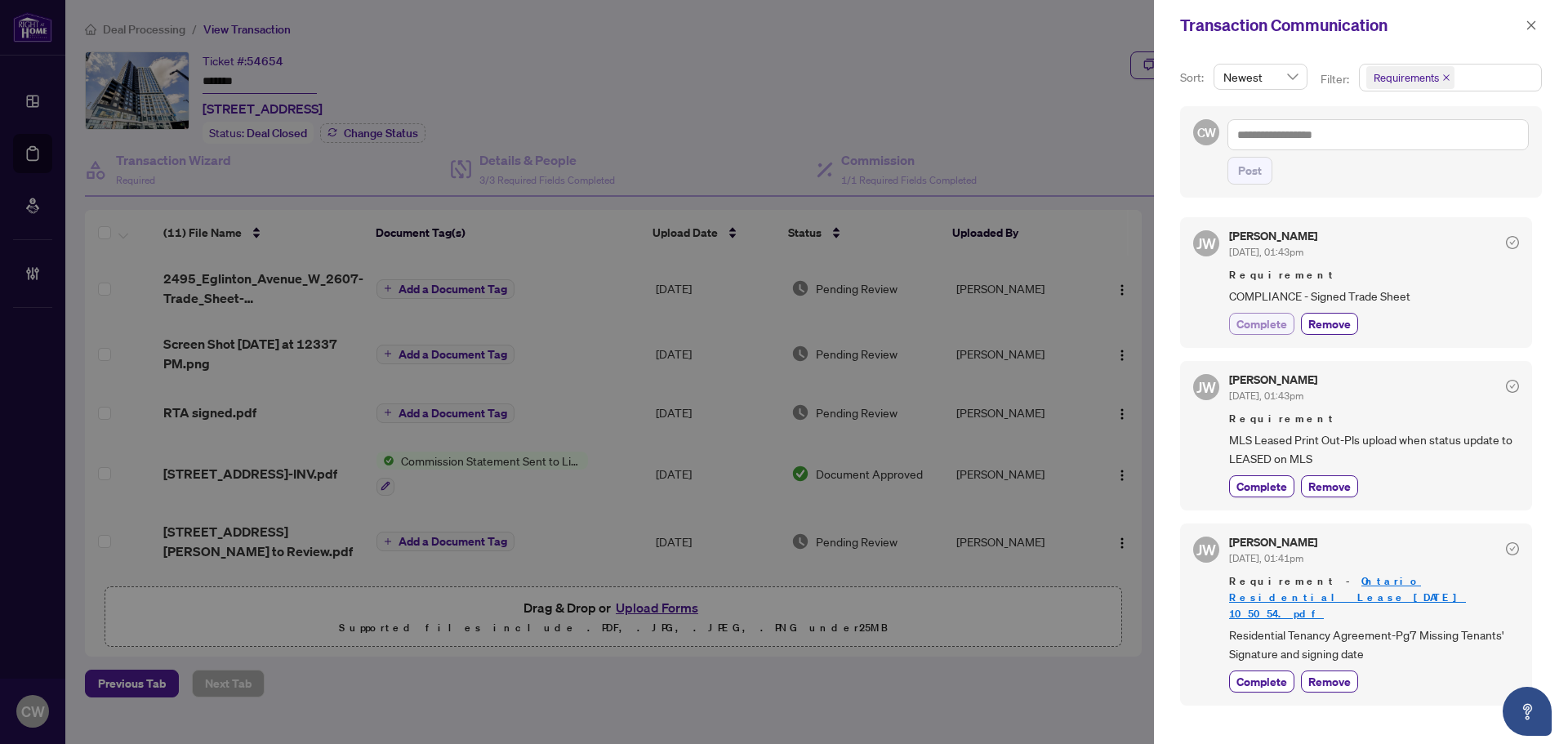
click at [1247, 319] on span "Complete" at bounding box center [1262, 324] width 50 height 17
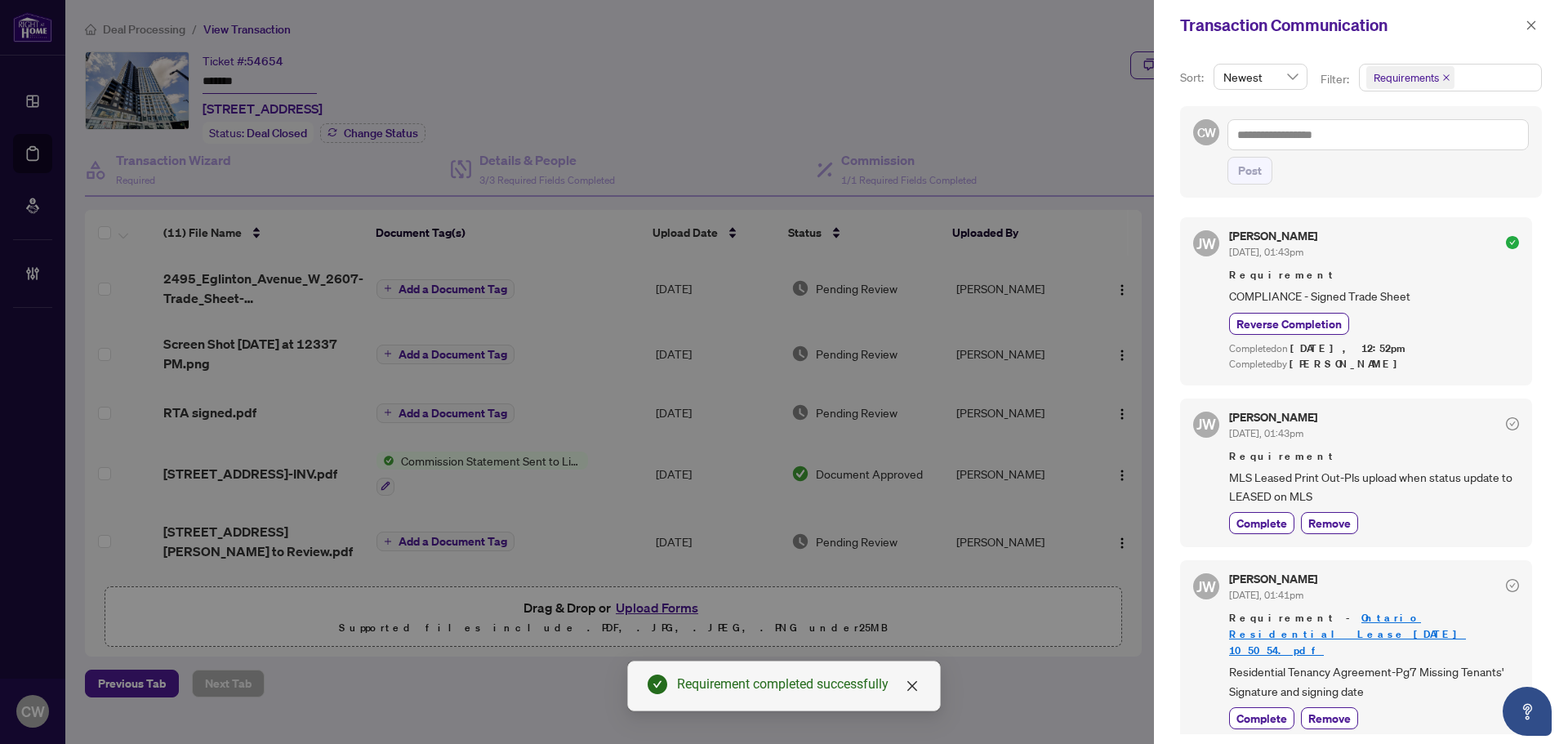
scroll to position [3, 0]
click at [1532, 30] on icon "close" at bounding box center [1532, 25] width 12 height 12
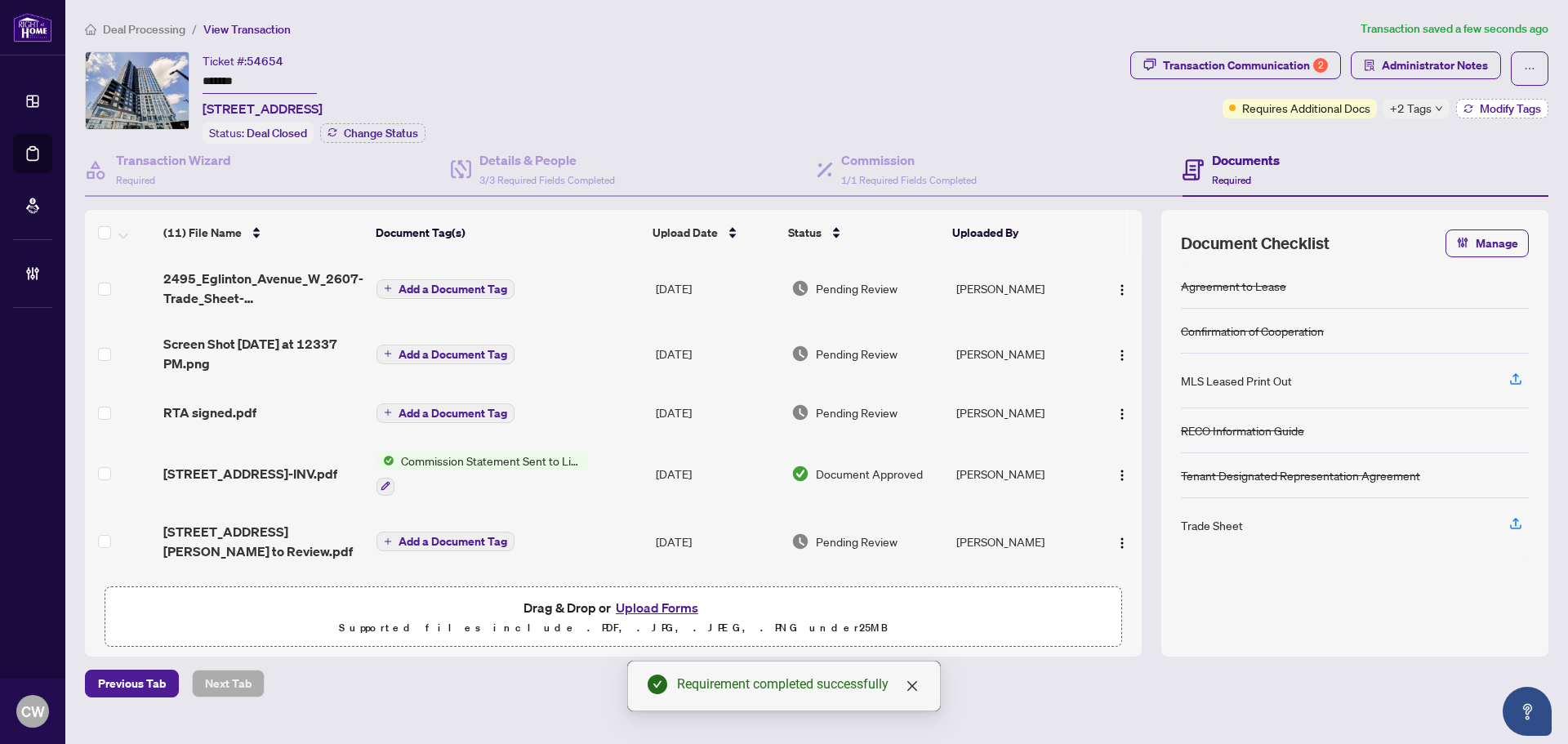
click at [1520, 103] on span "Modify Tags" at bounding box center [1510, 109] width 61 height 12
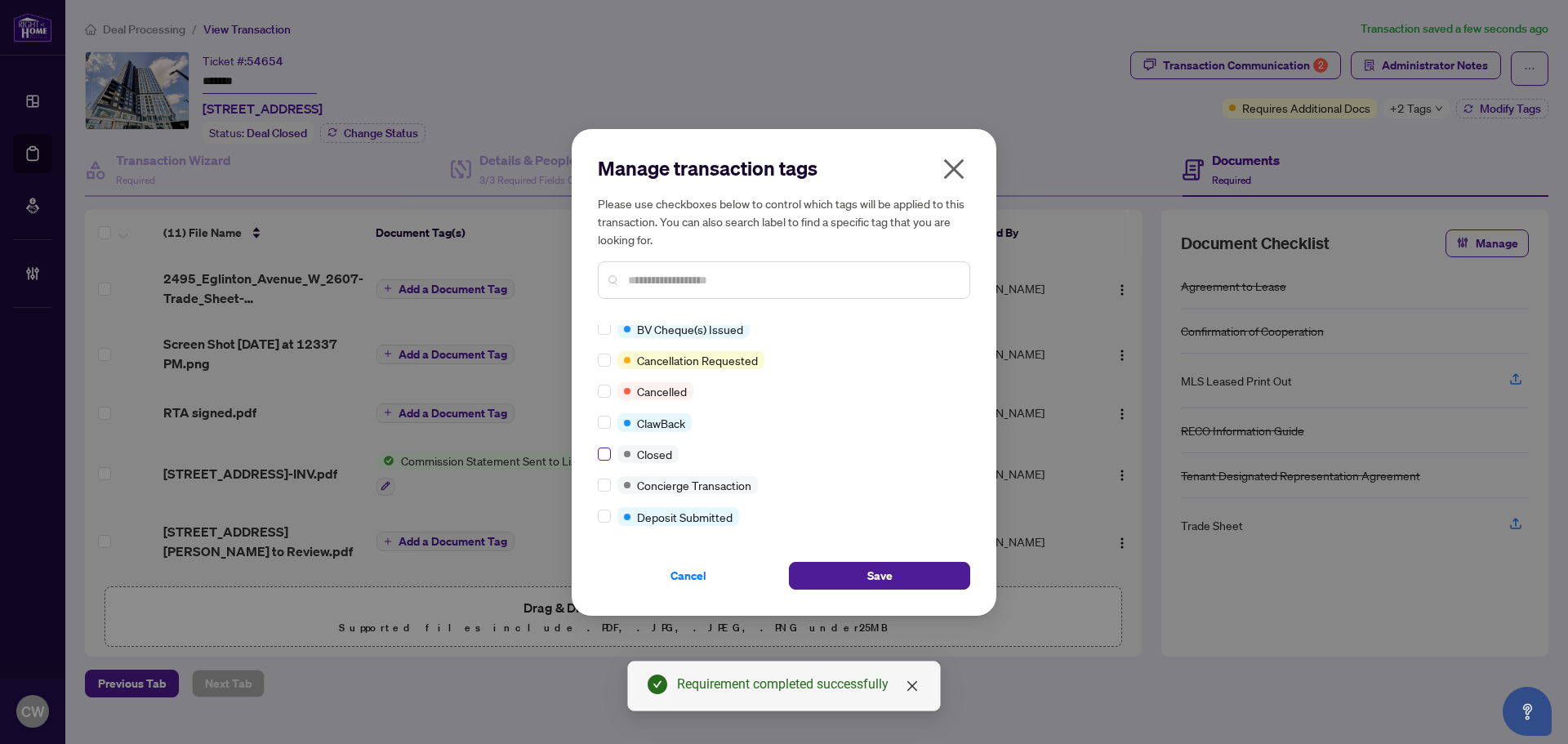
scroll to position [163, 0]
click at [603, 443] on label at bounding box center [604, 452] width 13 height 18
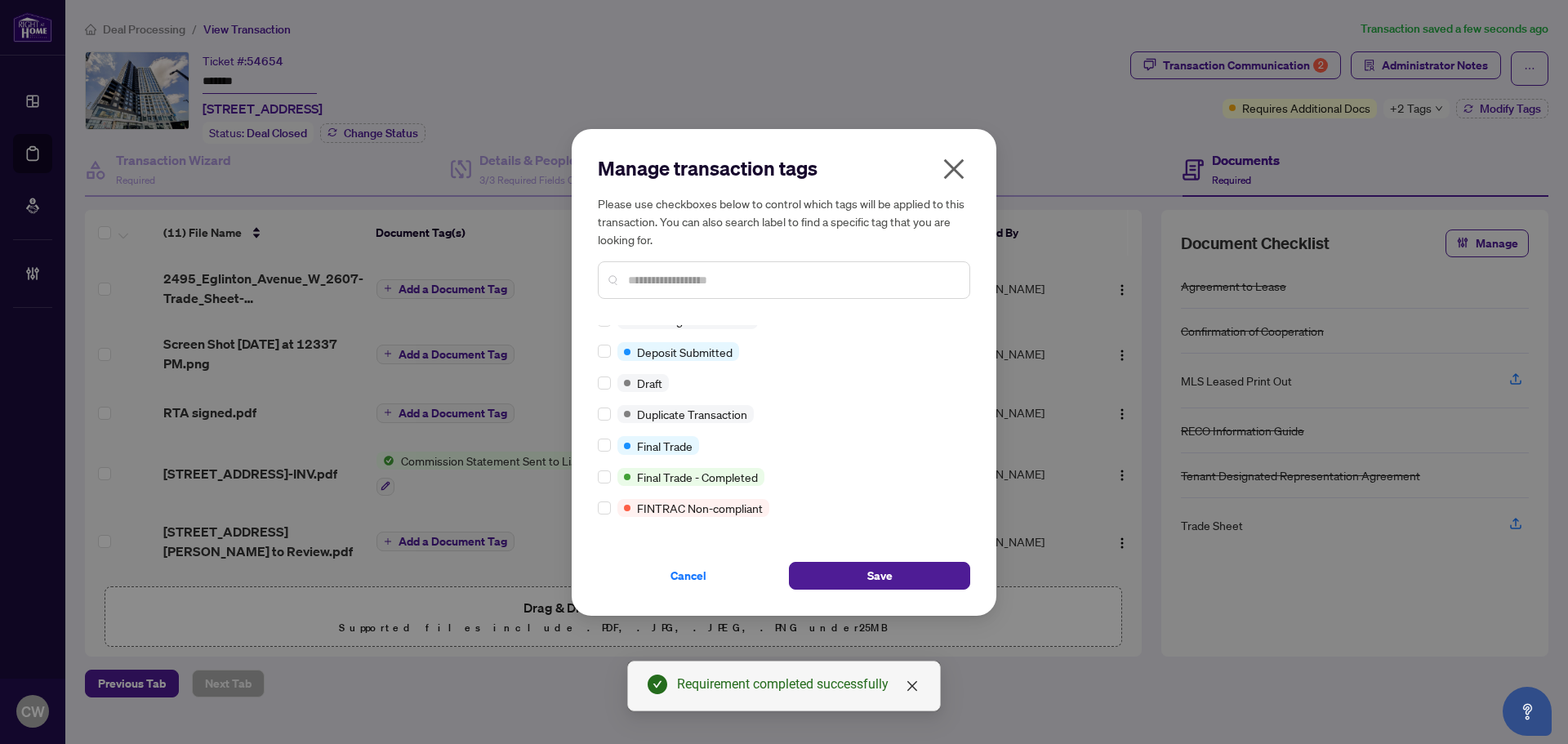
scroll to position [0, 0]
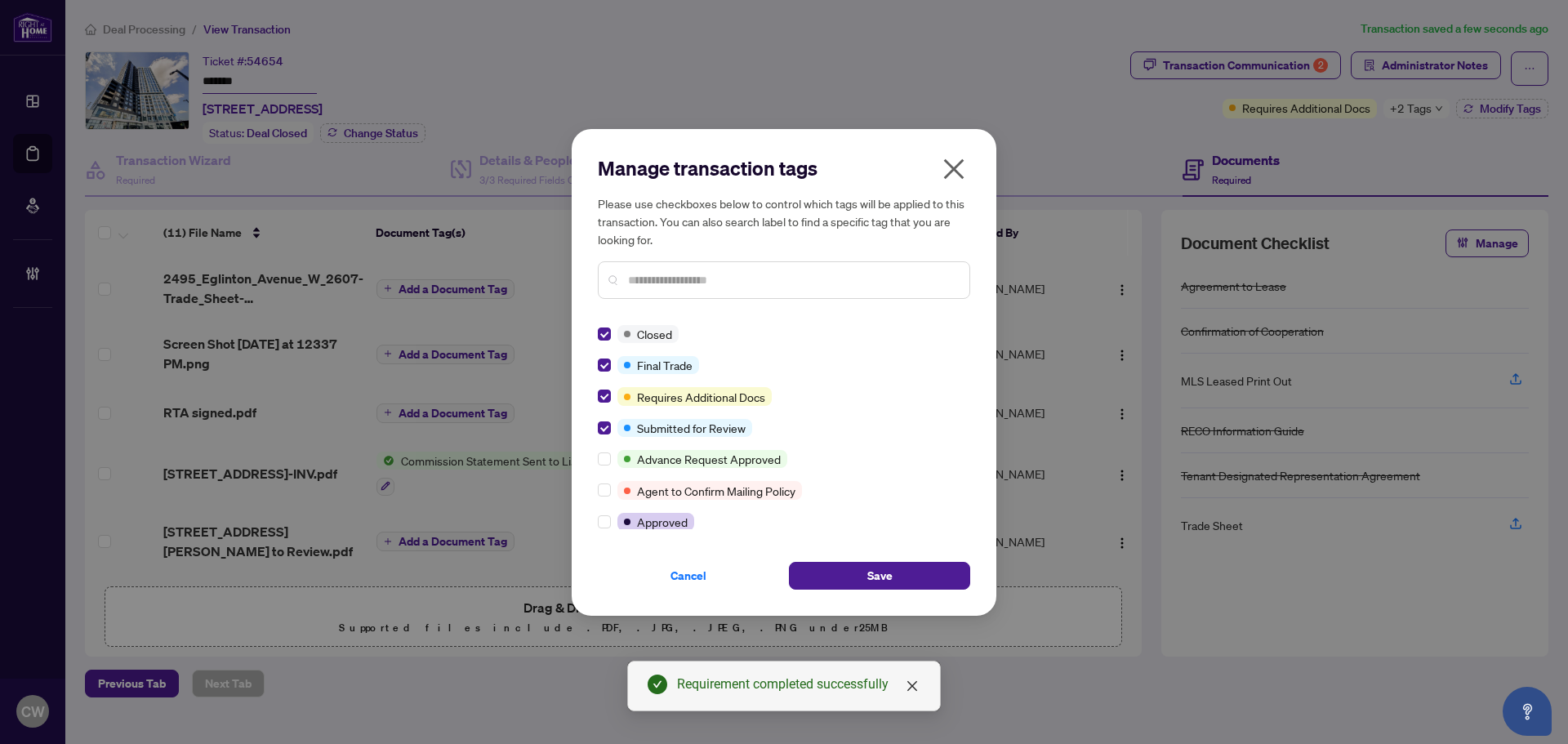
click at [936, 597] on div "Manage transaction tags Please use checkboxes below to control which tags will …" at bounding box center [784, 372] width 425 height 487
click at [932, 584] on button "Save" at bounding box center [880, 576] width 181 height 28
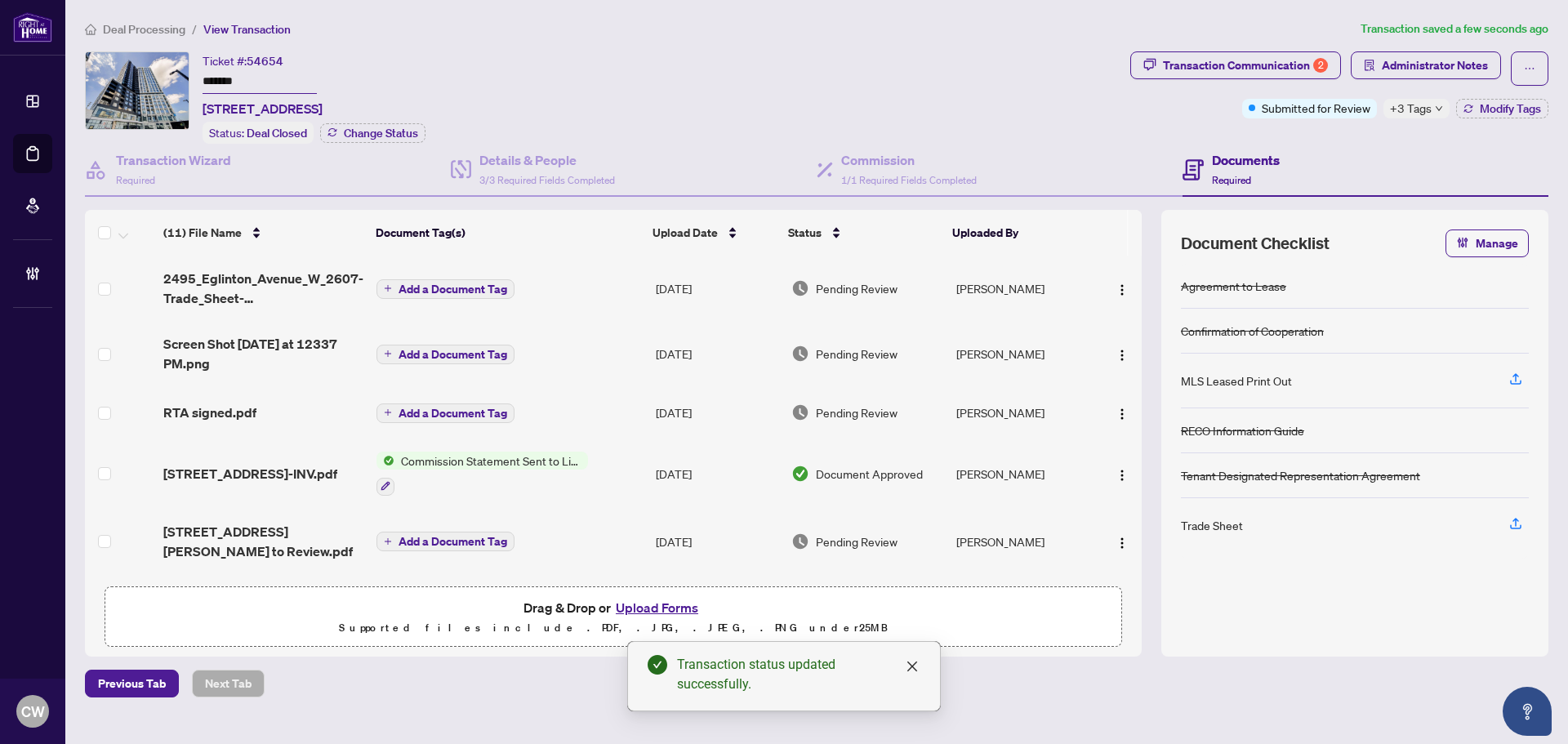
click at [700, 606] on button "Upload Forms" at bounding box center [656, 608] width 92 height 21
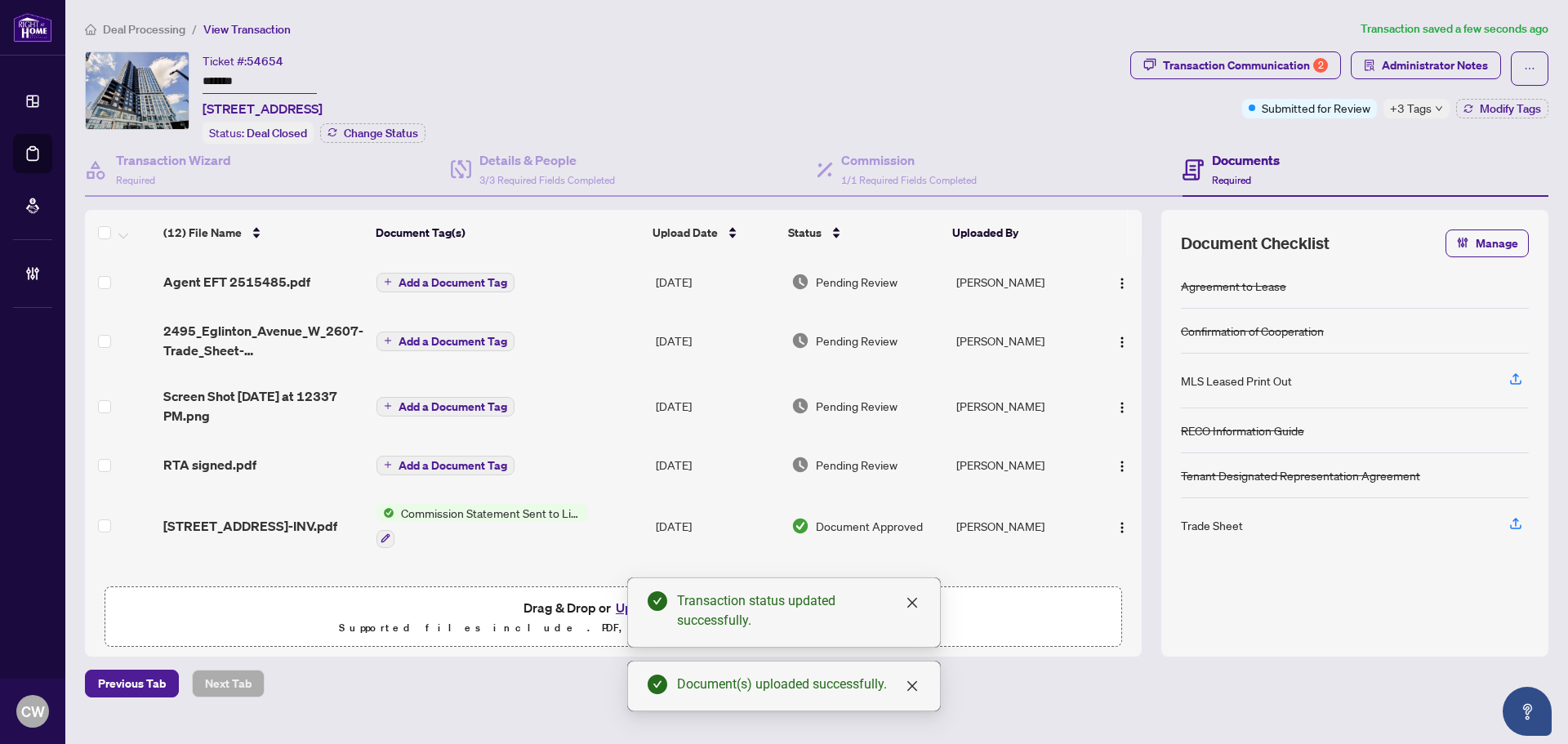
click at [1116, 284] on img "button" at bounding box center [1122, 283] width 13 height 13
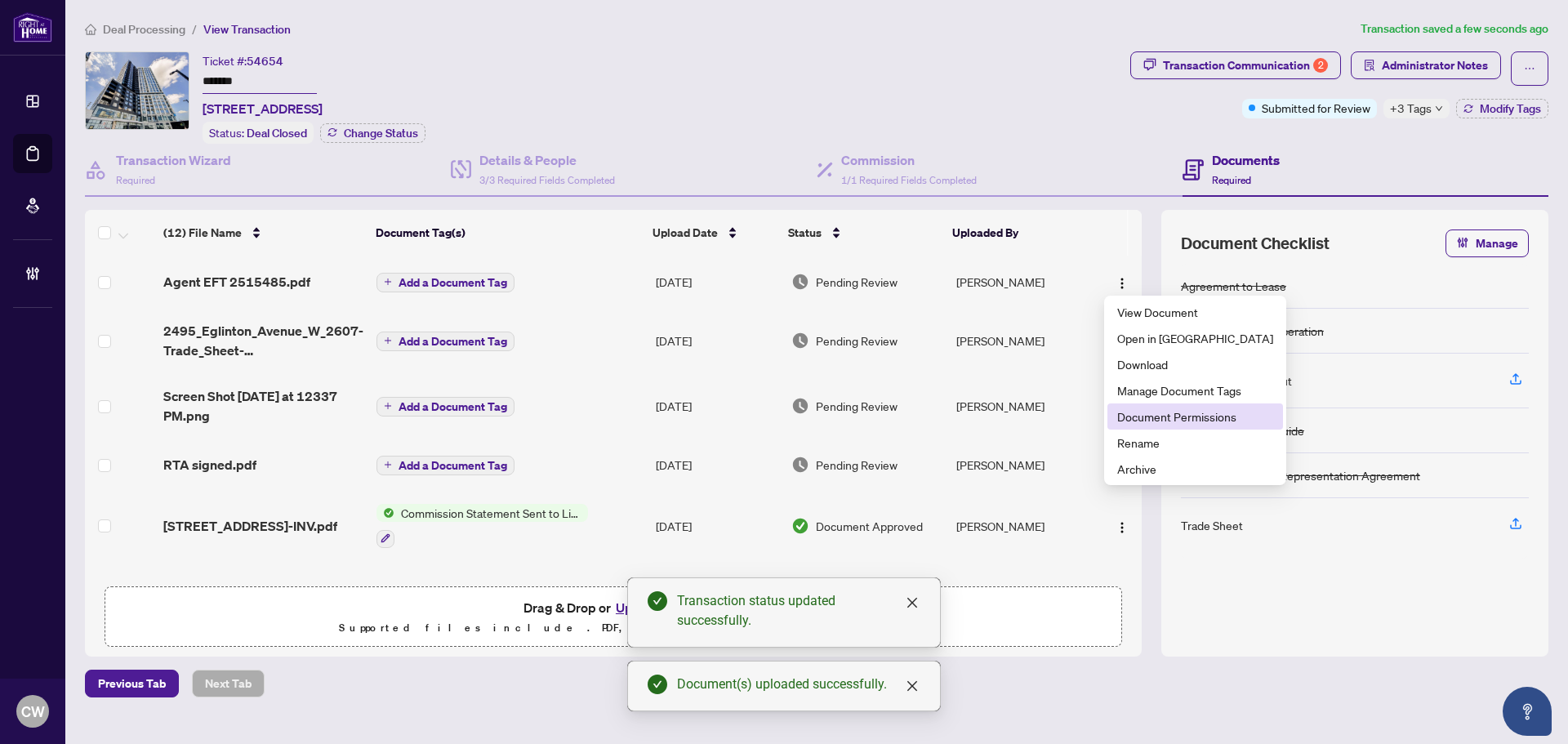
click at [1135, 417] on span "Document Permissions" at bounding box center [1195, 416] width 156 height 18
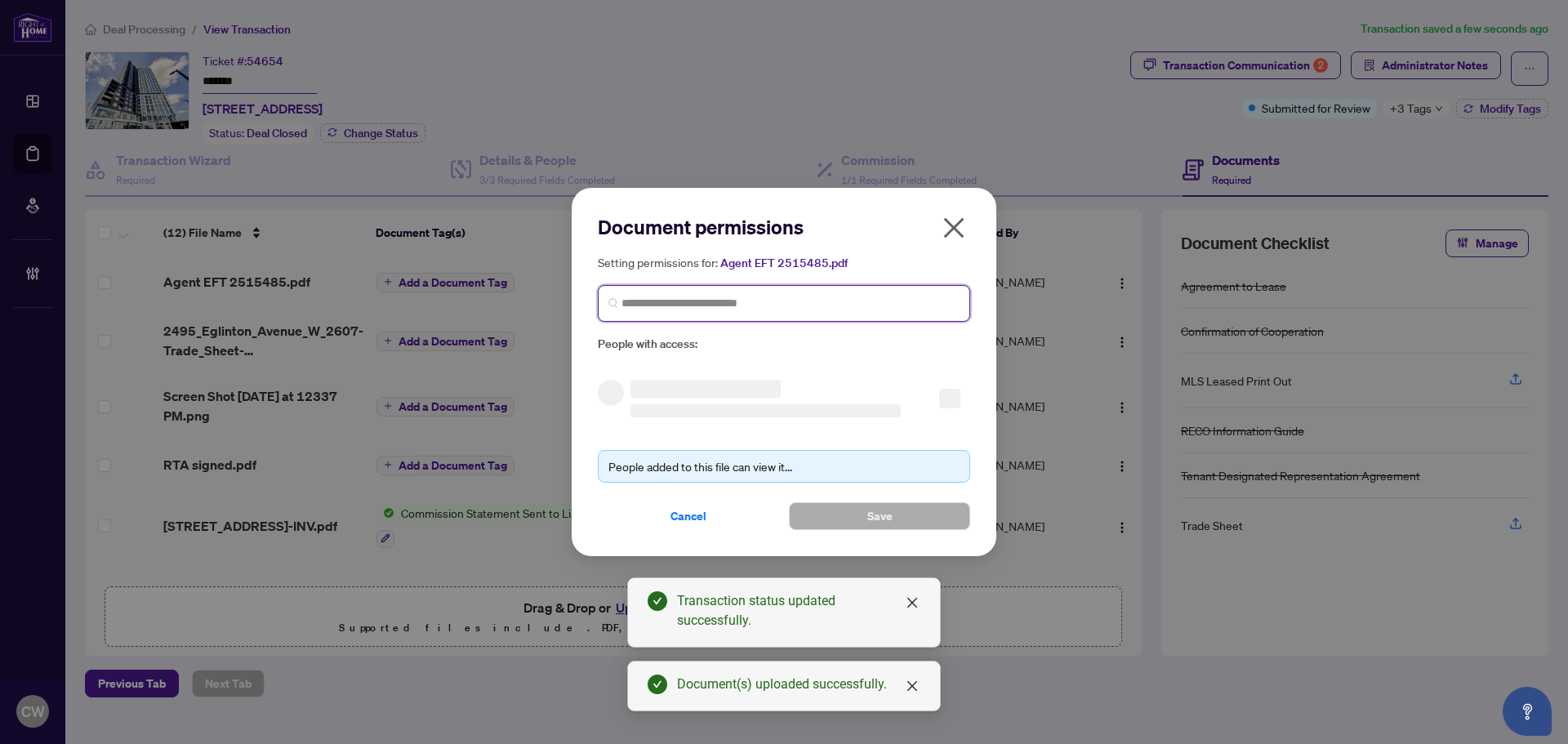
click at [805, 300] on input "search" at bounding box center [790, 304] width 338 height 17
paste input "**********"
type input "**********"
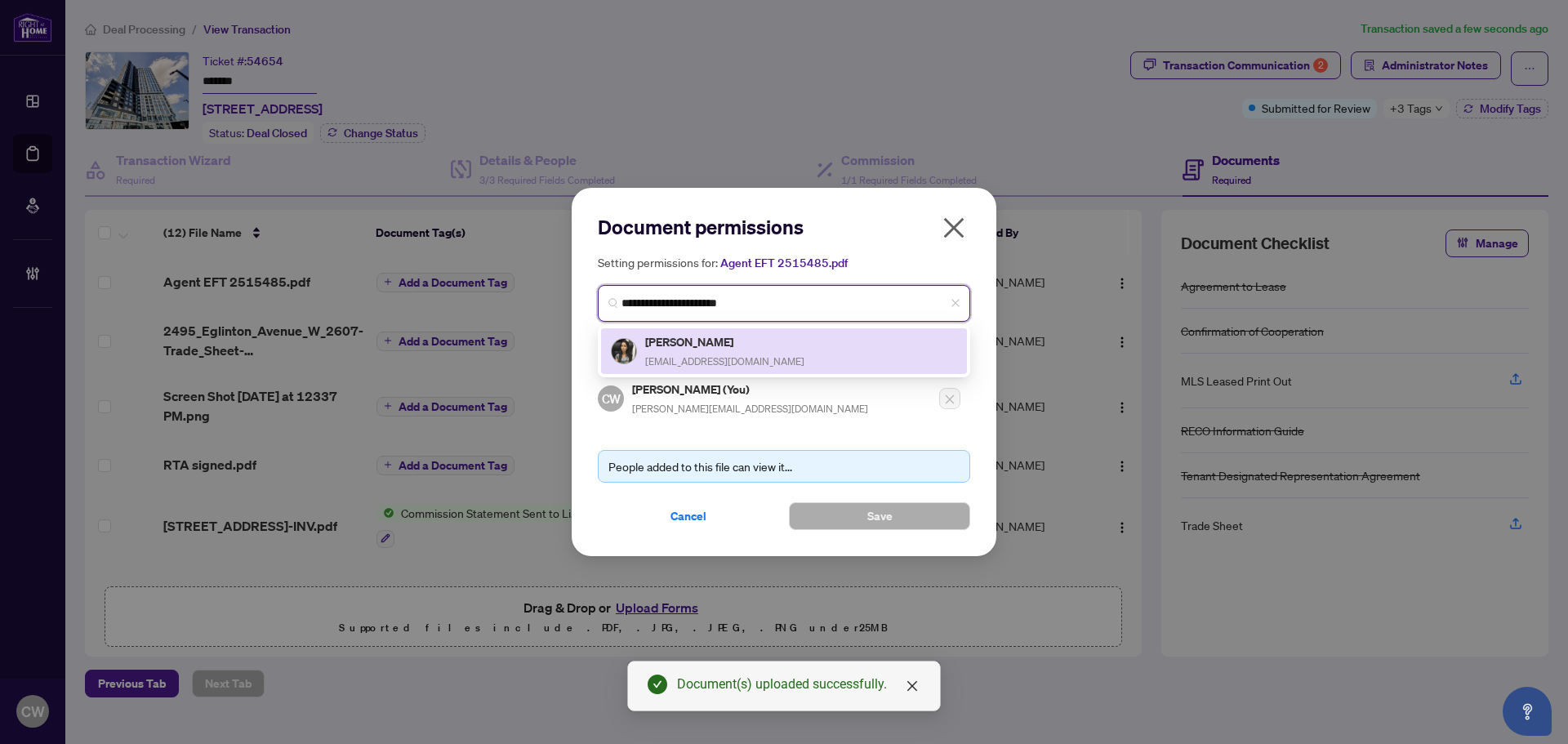
click at [702, 348] on h5 "Ayushi Kapoor" at bounding box center [725, 341] width 159 height 18
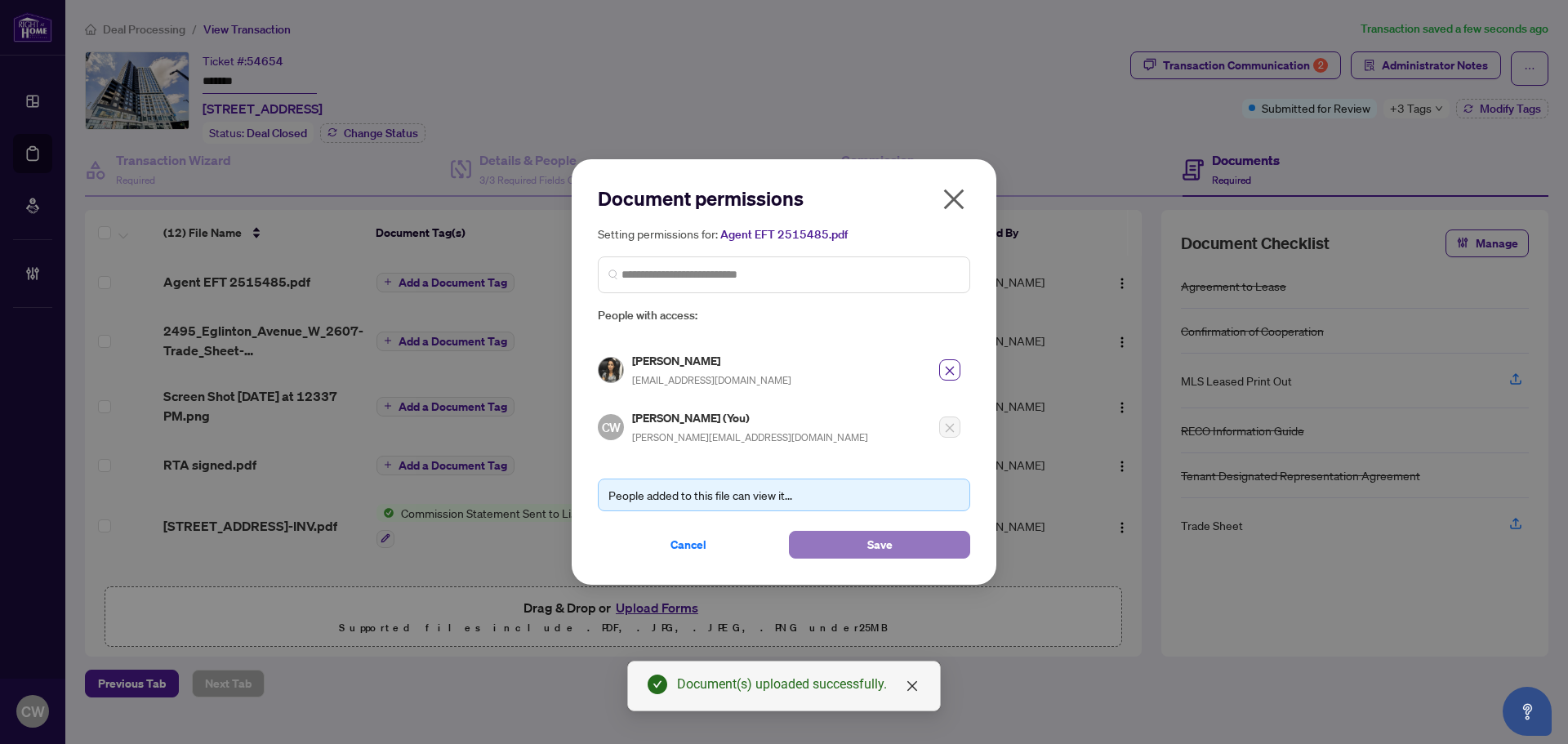
click at [860, 532] on button "Save" at bounding box center [880, 545] width 181 height 28
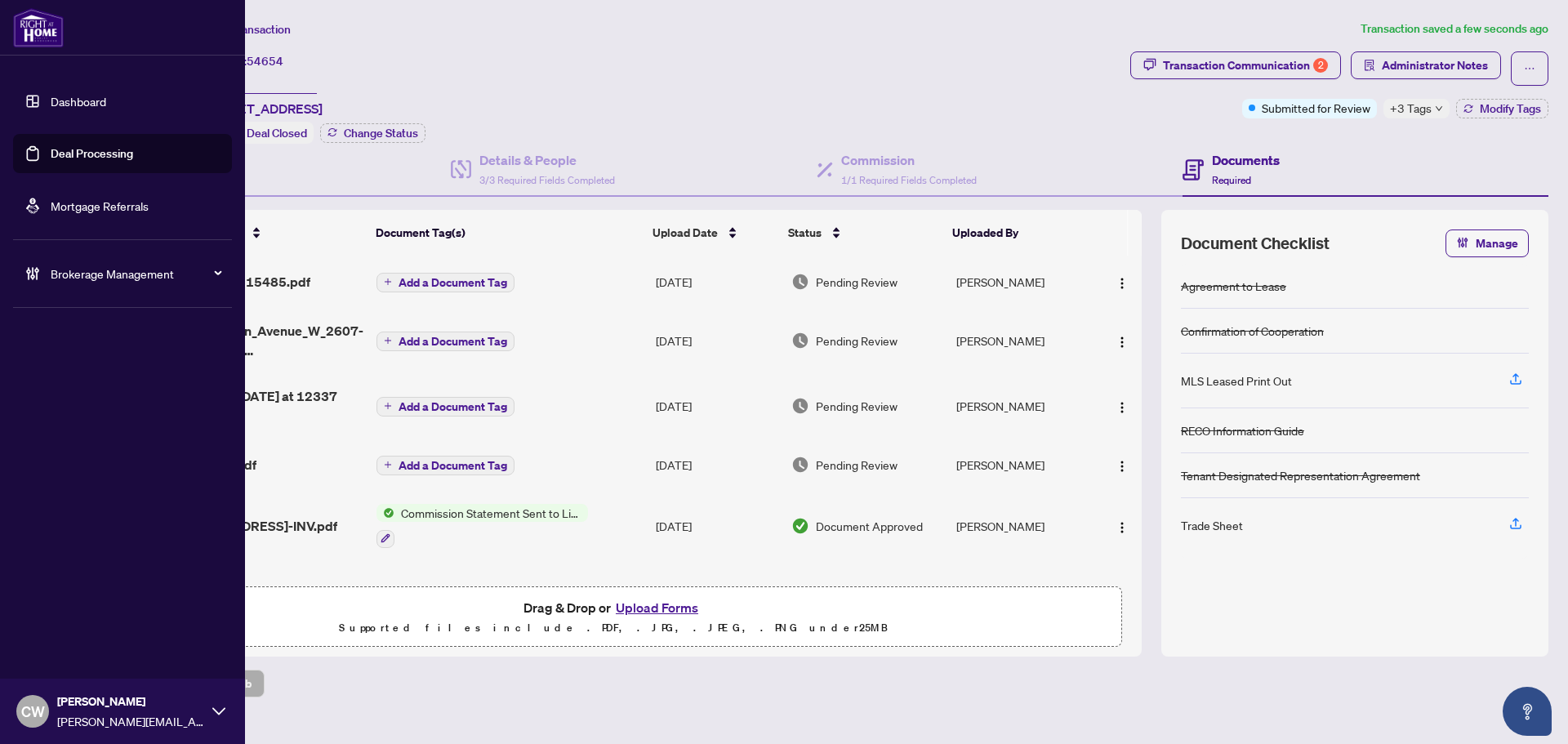
drag, startPoint x: 80, startPoint y: 157, endPoint x: 174, endPoint y: 153, distance: 94.1
click at [80, 157] on link "Deal Processing" at bounding box center [91, 153] width 82 height 15
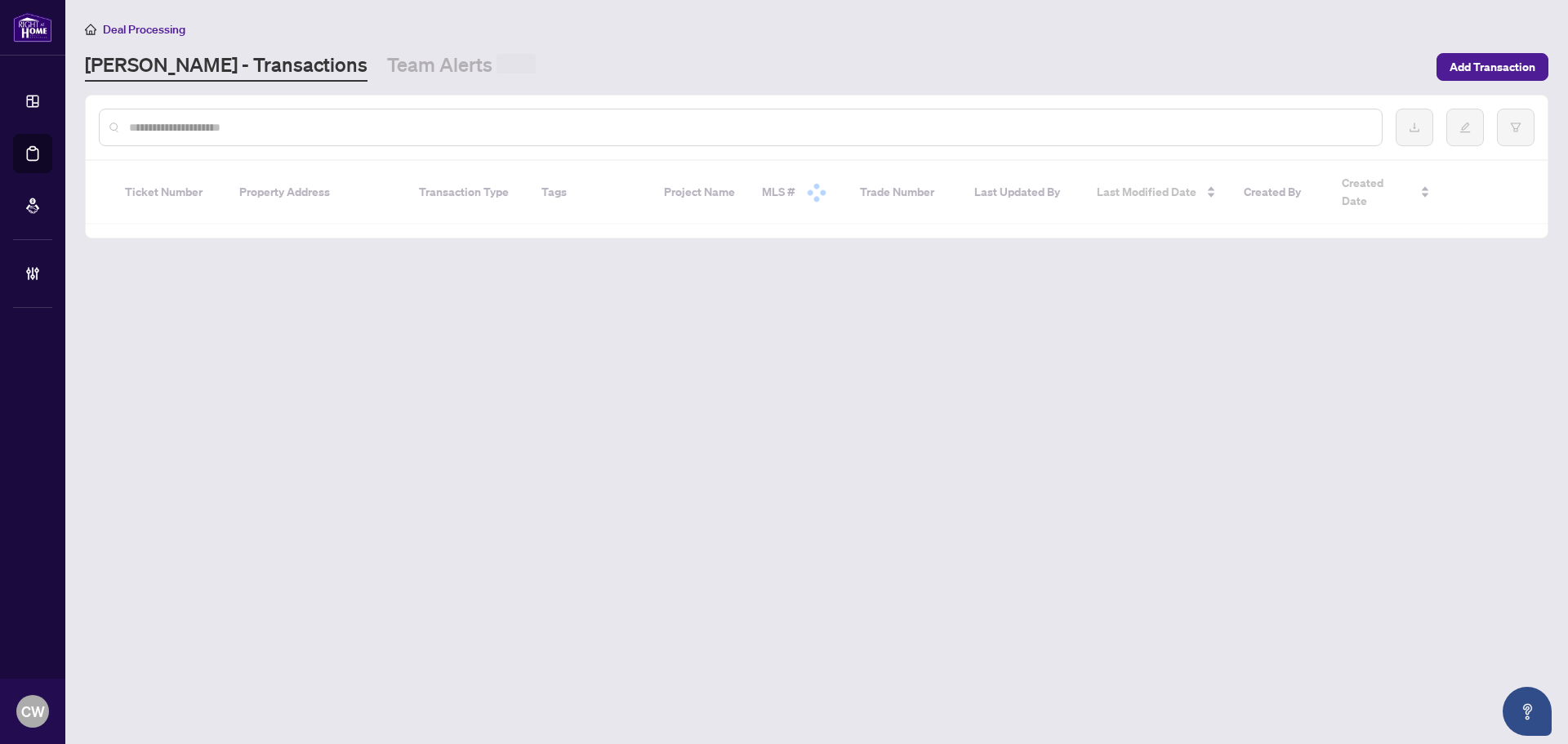
click at [312, 133] on input "text" at bounding box center [749, 127] width 1240 height 18
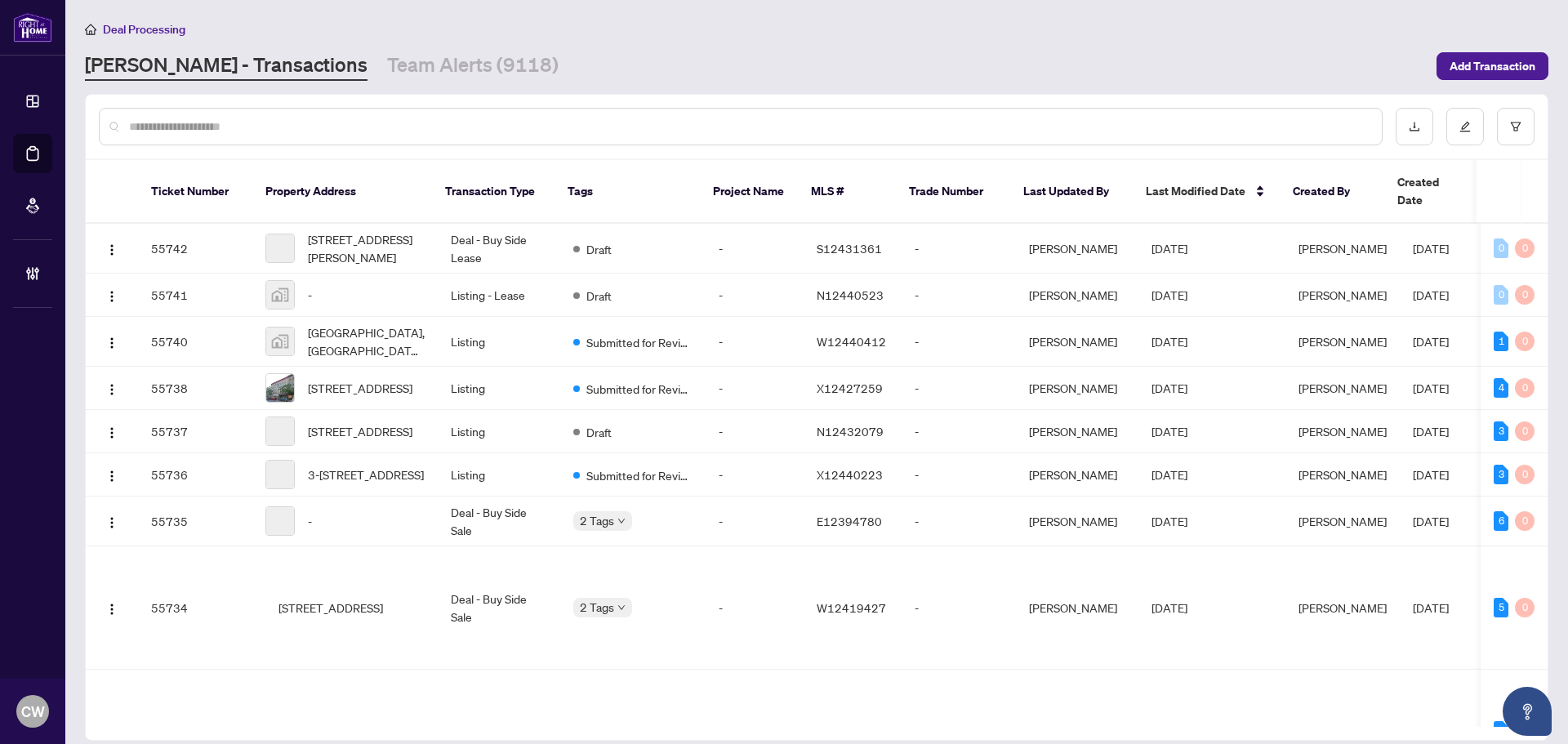
paste input "*******"
type input "*******"
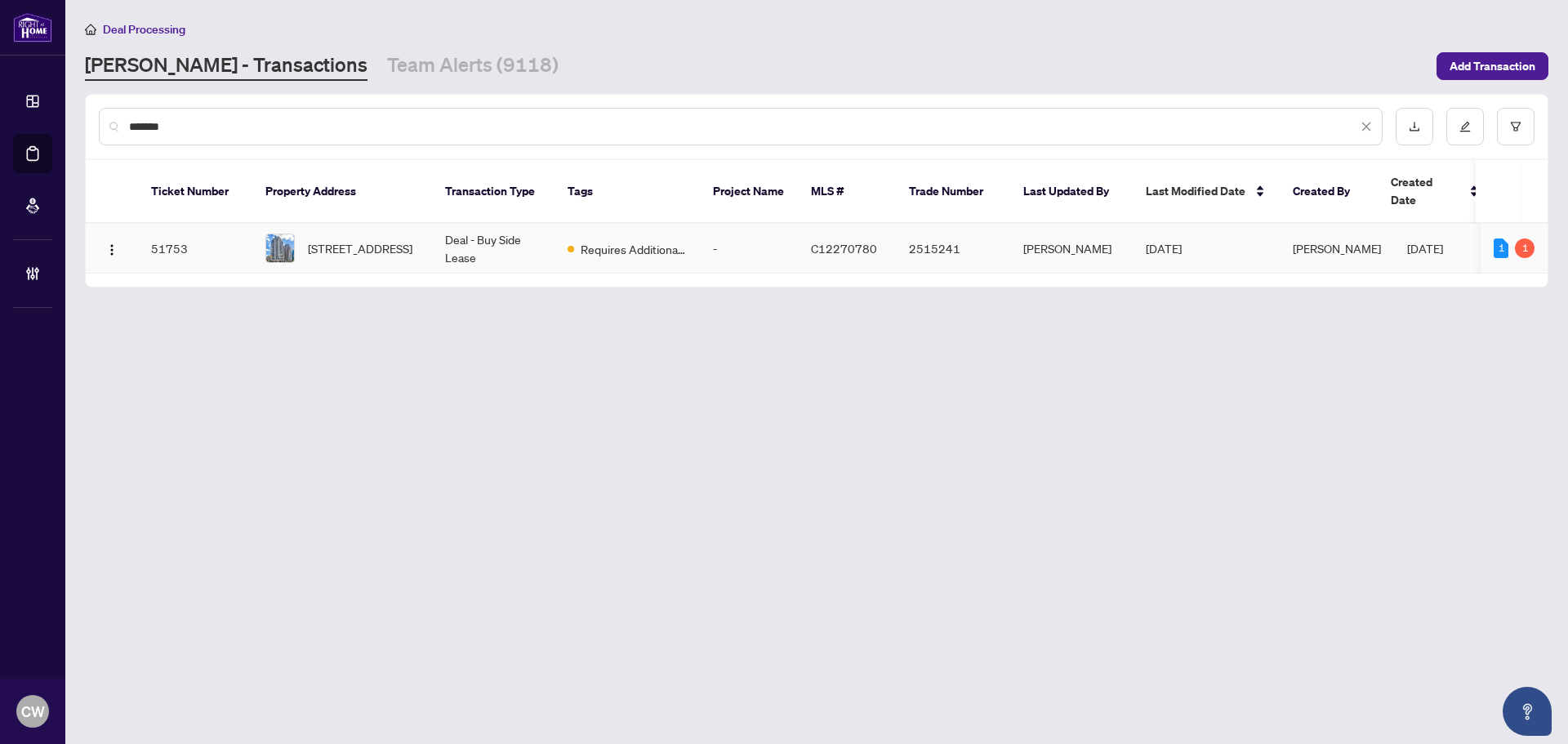
click at [330, 240] on span "216-5793 Yonge St, Toronto, Ontario M2M 0A9, Canada" at bounding box center [361, 248] width 105 height 18
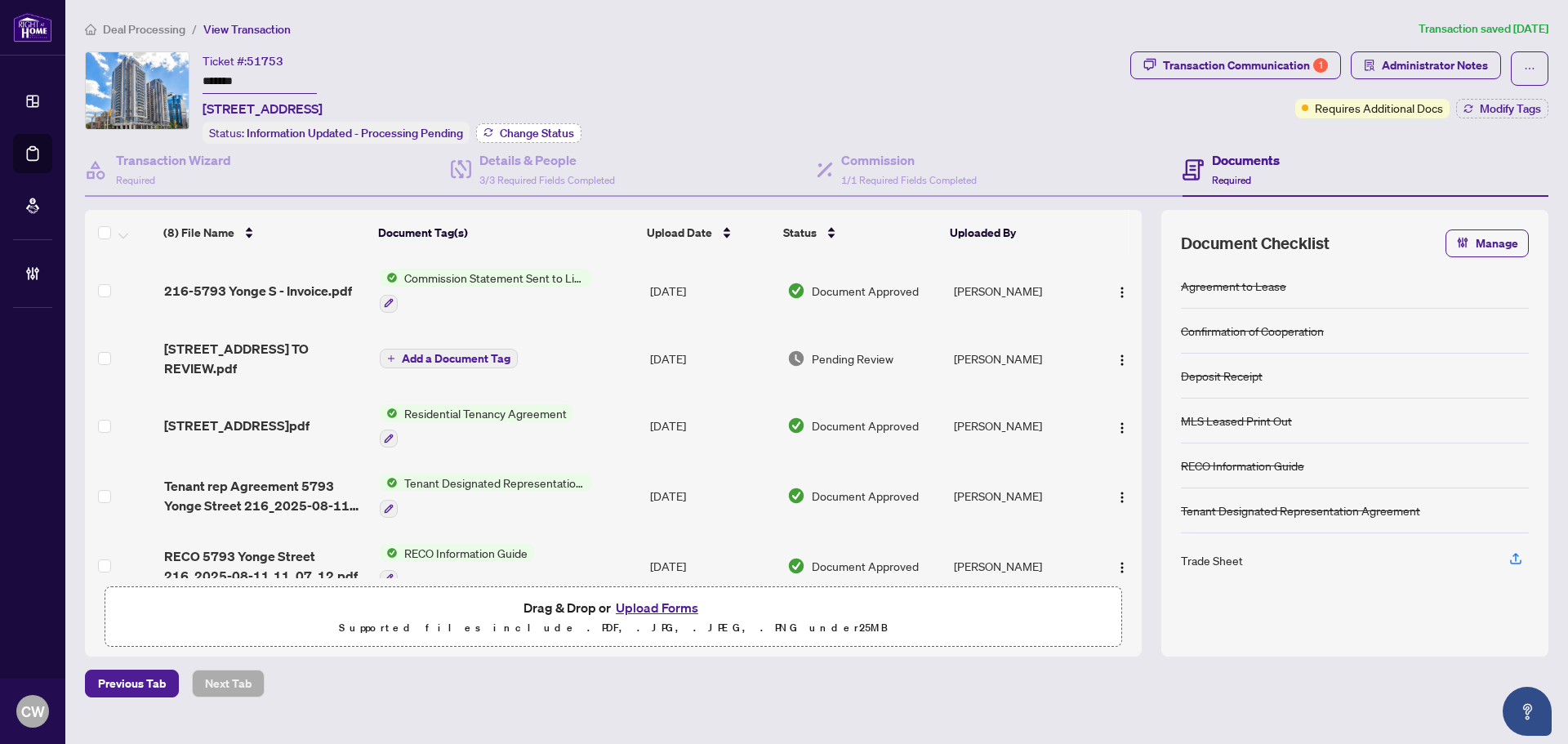
click at [528, 123] on button "Change Status" at bounding box center [528, 133] width 106 height 19
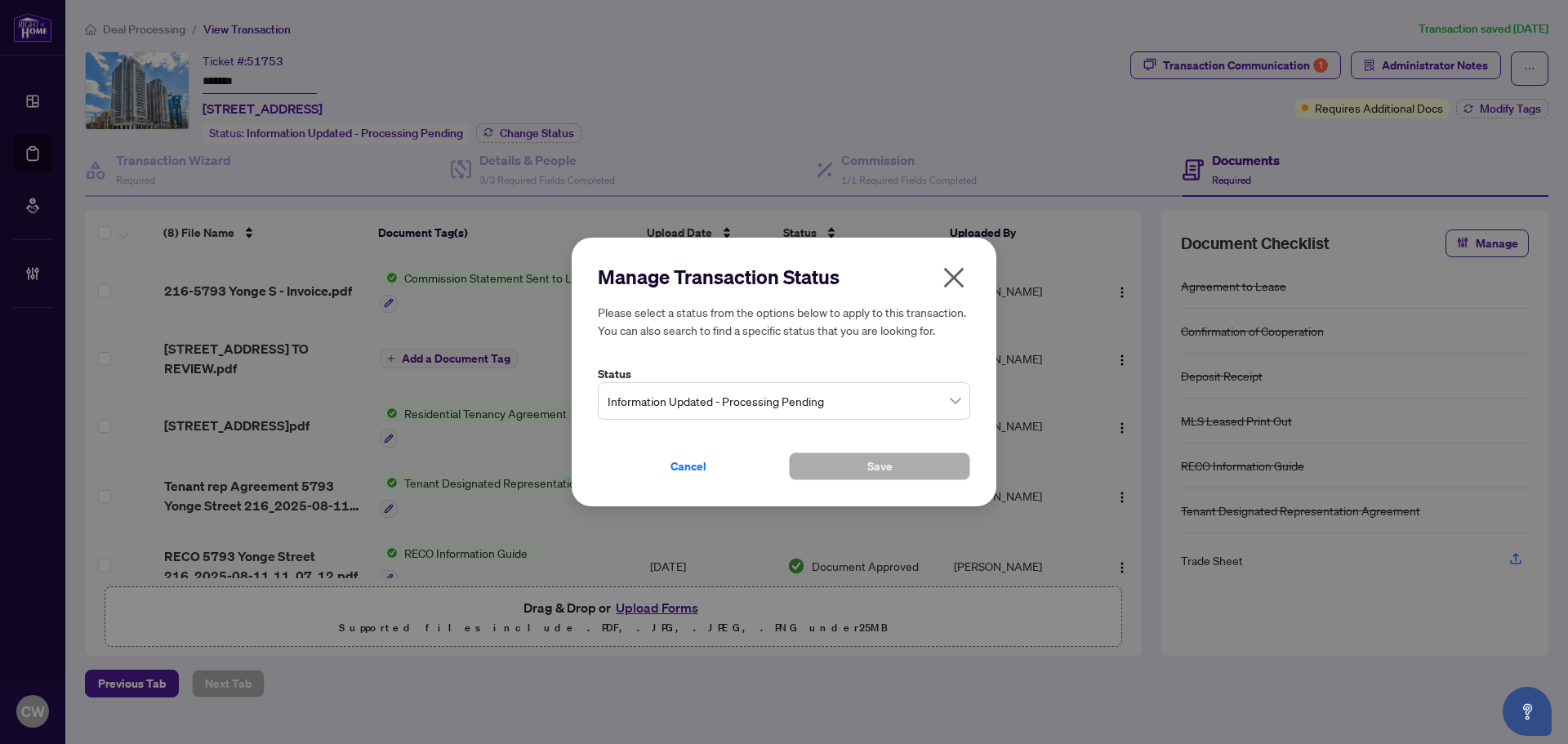
drag, startPoint x: 869, startPoint y: 381, endPoint x: 875, endPoint y: 406, distance: 25.7
click at [869, 383] on div "Status Information Updated - Processing Pending" at bounding box center [784, 393] width 372 height 55
click at [871, 405] on span "Information Updated - Processing Pending" at bounding box center [784, 402] width 353 height 31
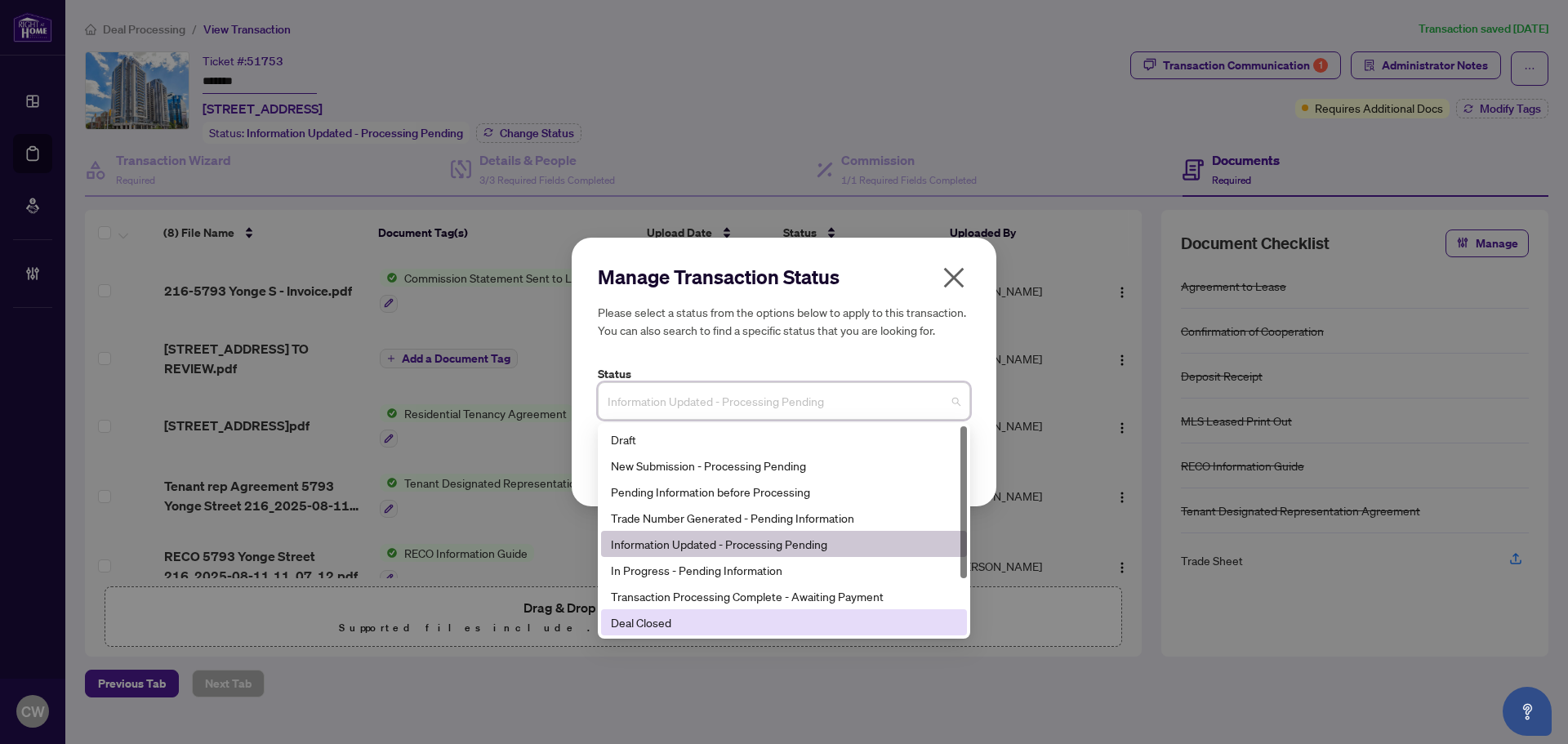
click at [833, 629] on div "Deal Closed" at bounding box center [784, 623] width 346 height 18
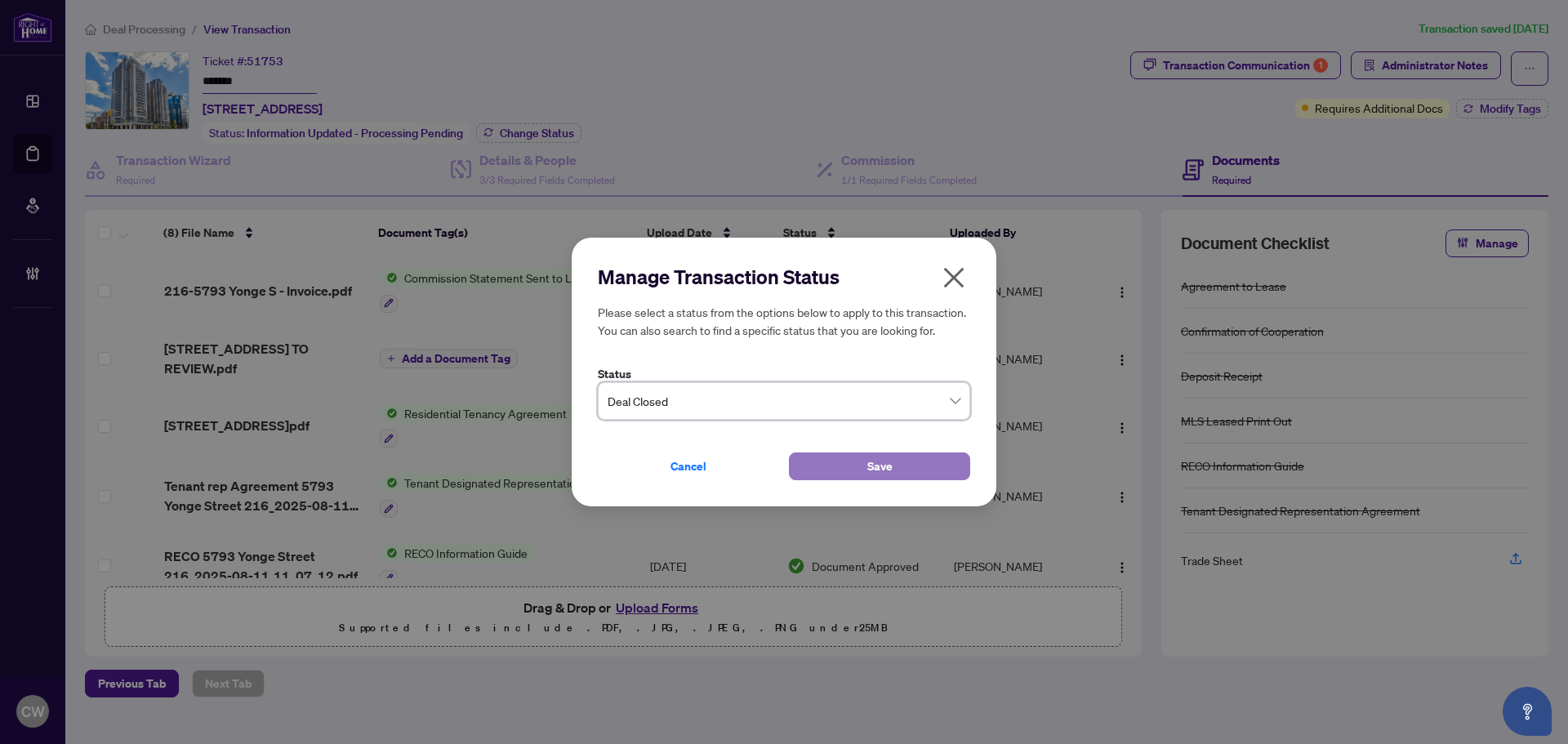
click at [817, 475] on button "Save" at bounding box center [880, 467] width 181 height 28
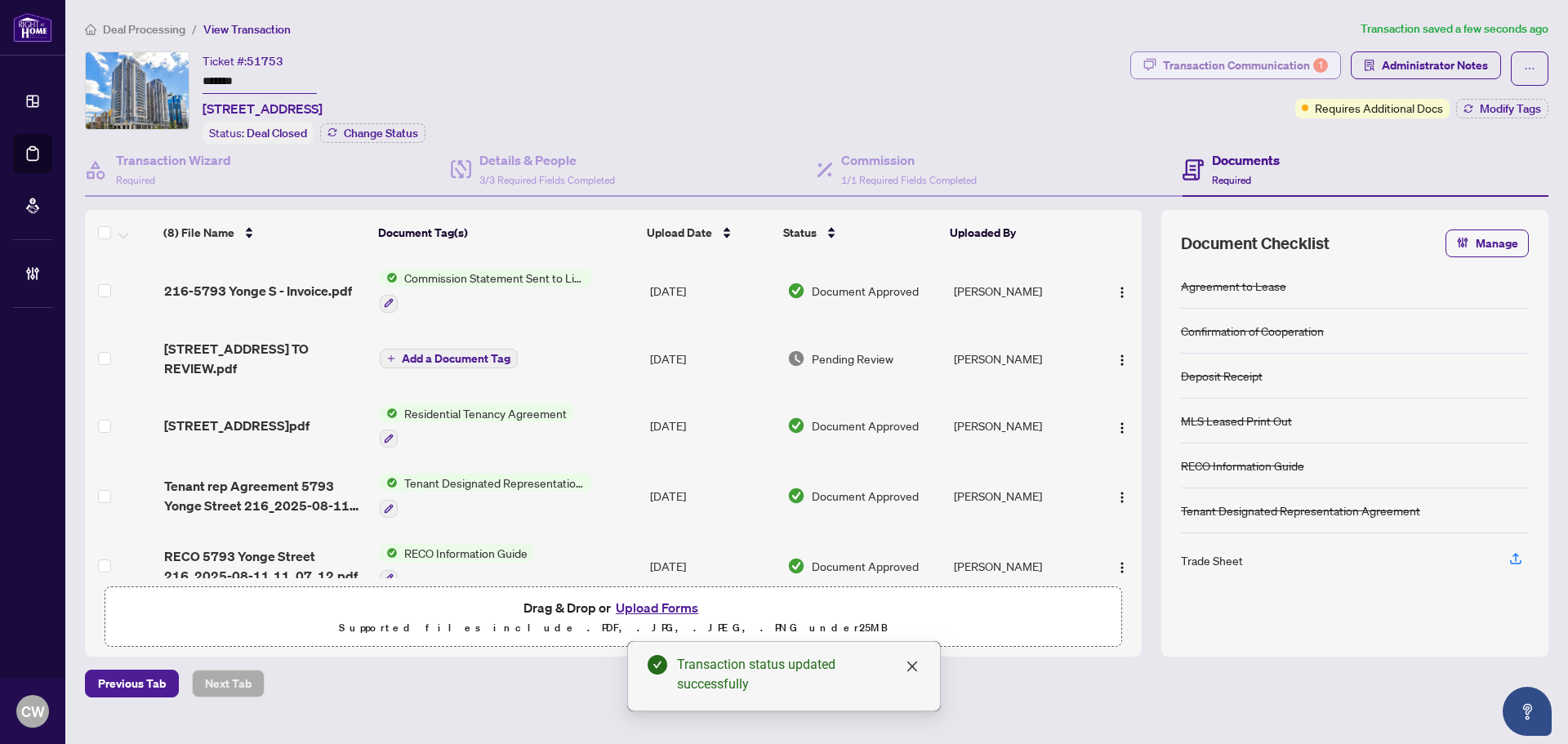
click at [1278, 66] on div "Transaction Communication 1" at bounding box center [1246, 65] width 165 height 26
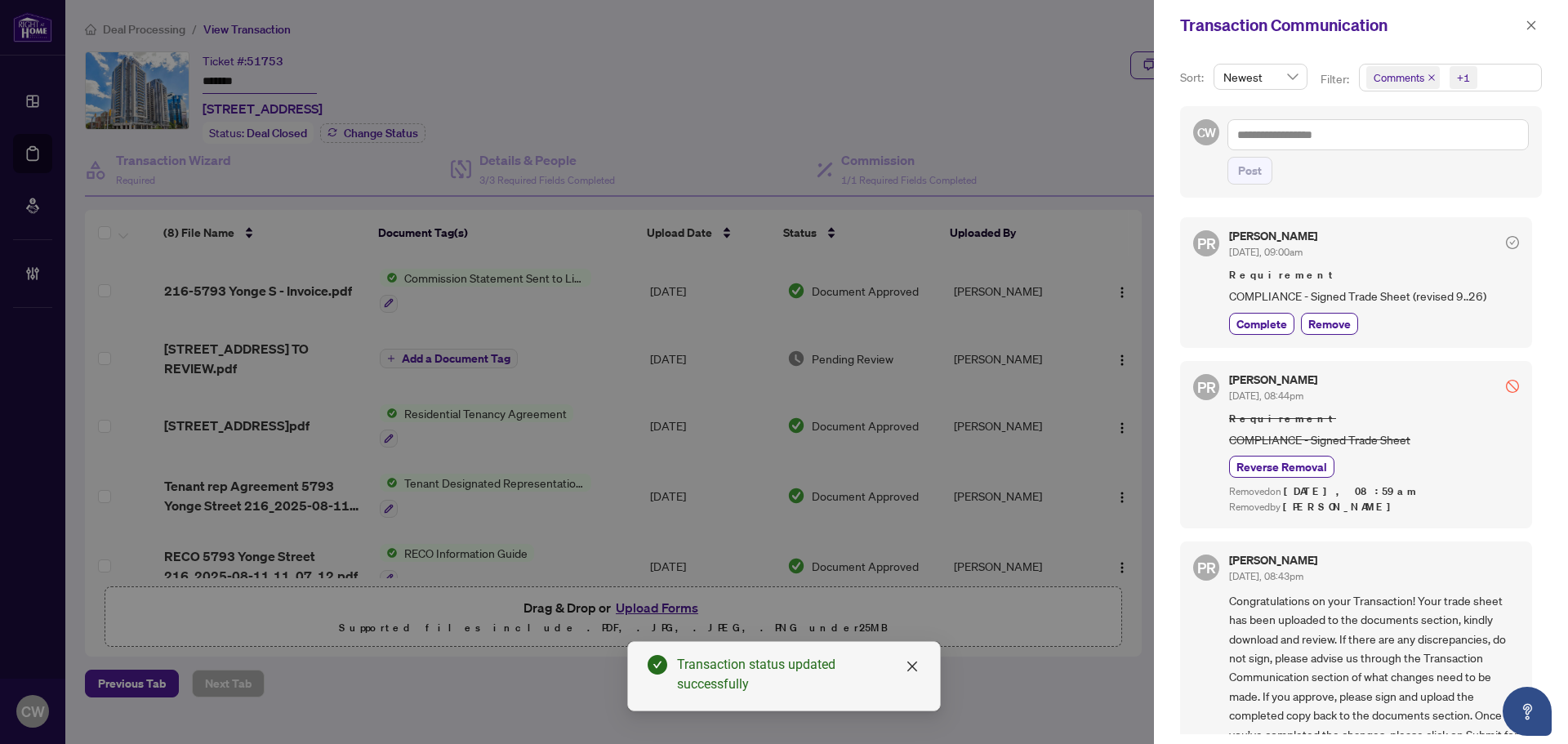
click at [1429, 79] on icon "close" at bounding box center [1432, 78] width 8 height 8
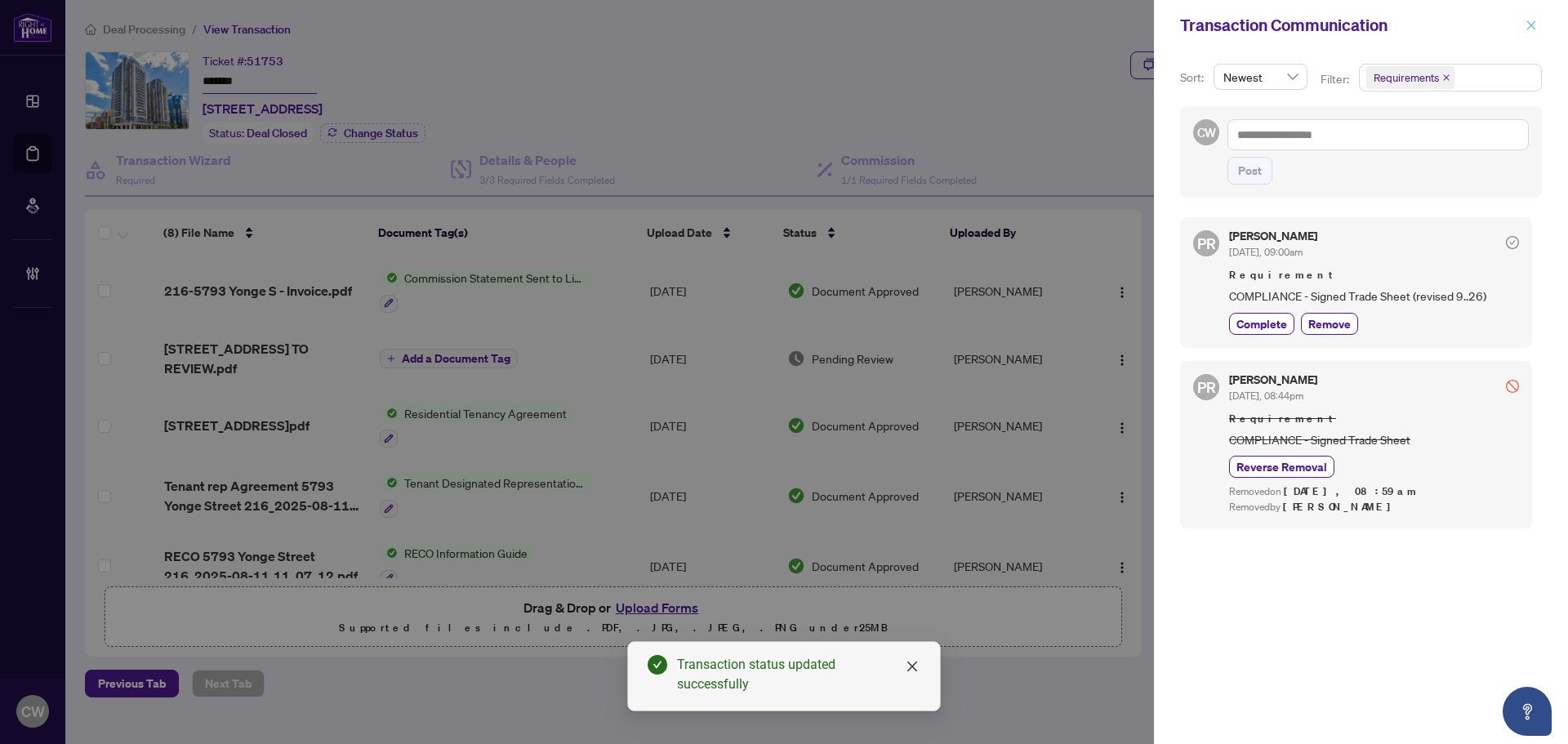
click at [1532, 32] on span "button" at bounding box center [1532, 25] width 12 height 26
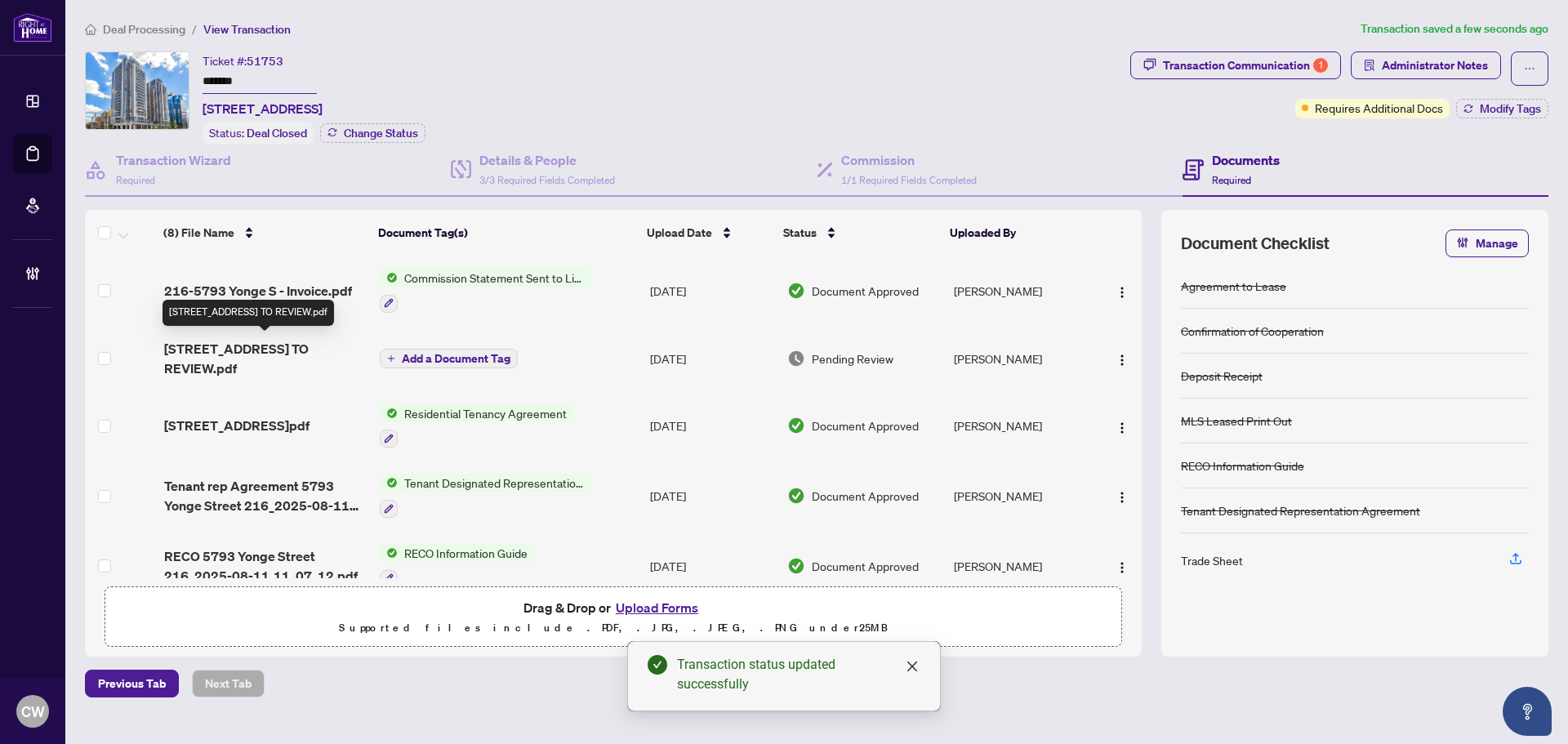
click at [266, 357] on span "216-5793 Yonge St - TS - AGENT TO REVIEW.pdf" at bounding box center [265, 359] width 203 height 39
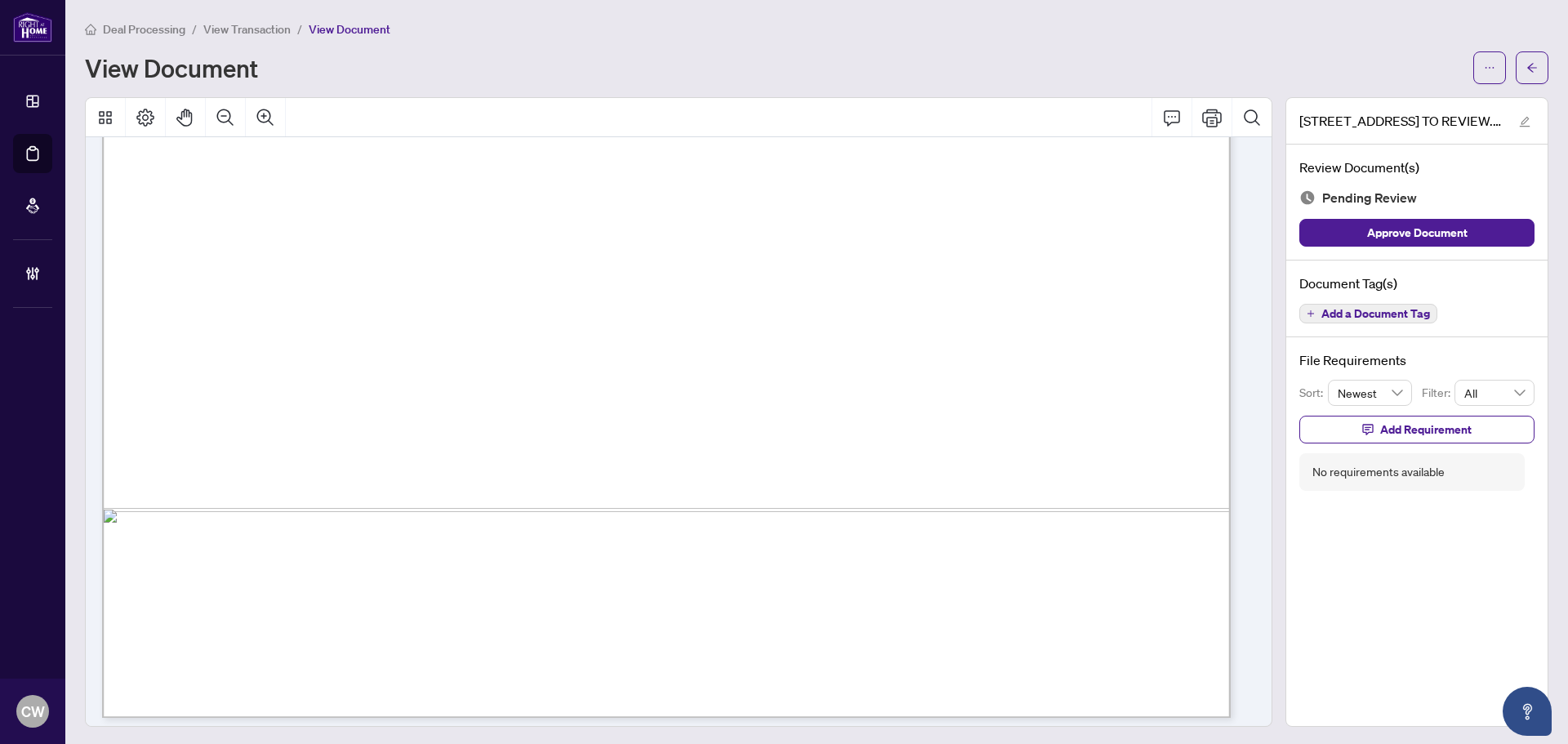
scroll to position [899, 0]
click at [1527, 67] on span "button" at bounding box center [1533, 67] width 12 height 26
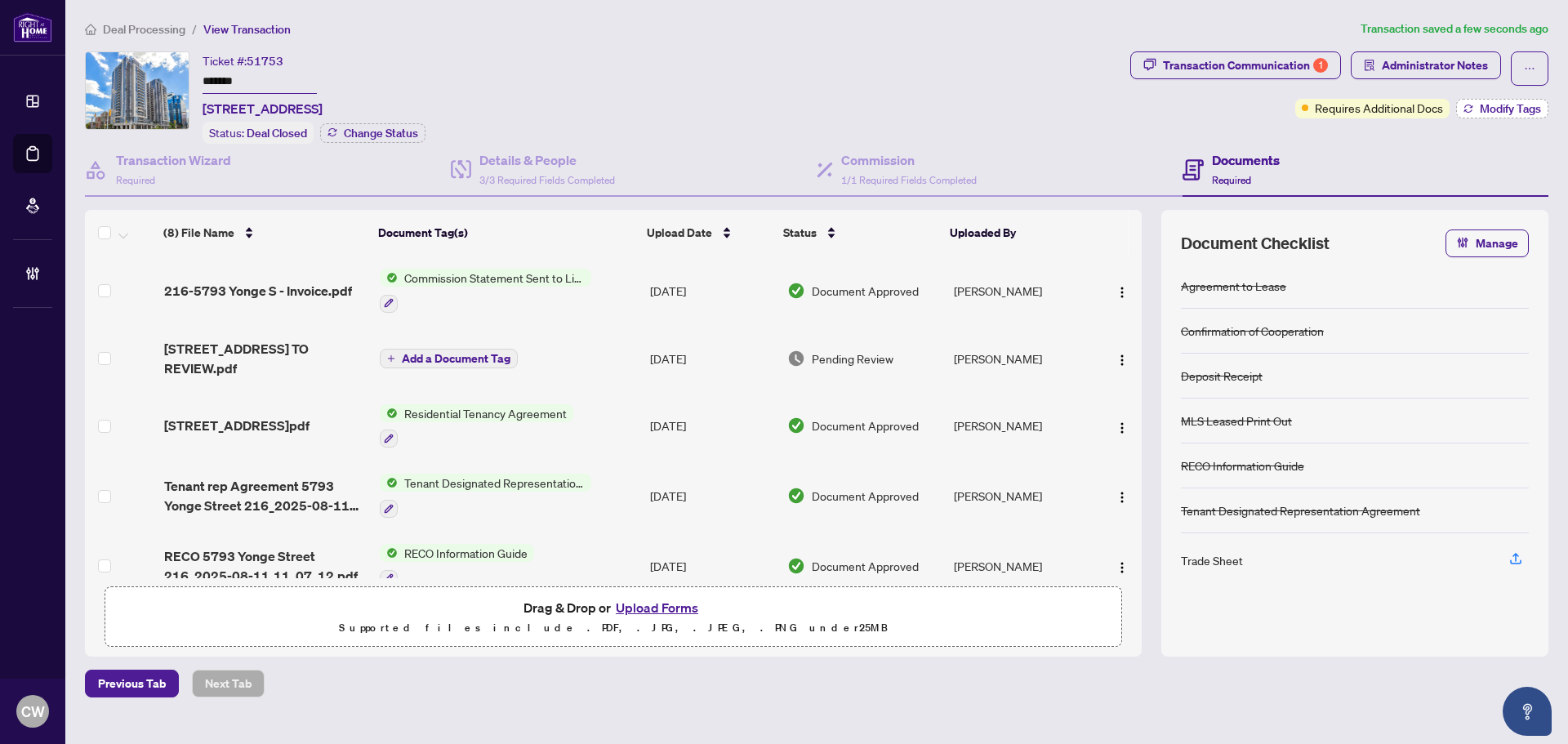
click at [1501, 110] on span "Modify Tags" at bounding box center [1510, 109] width 61 height 12
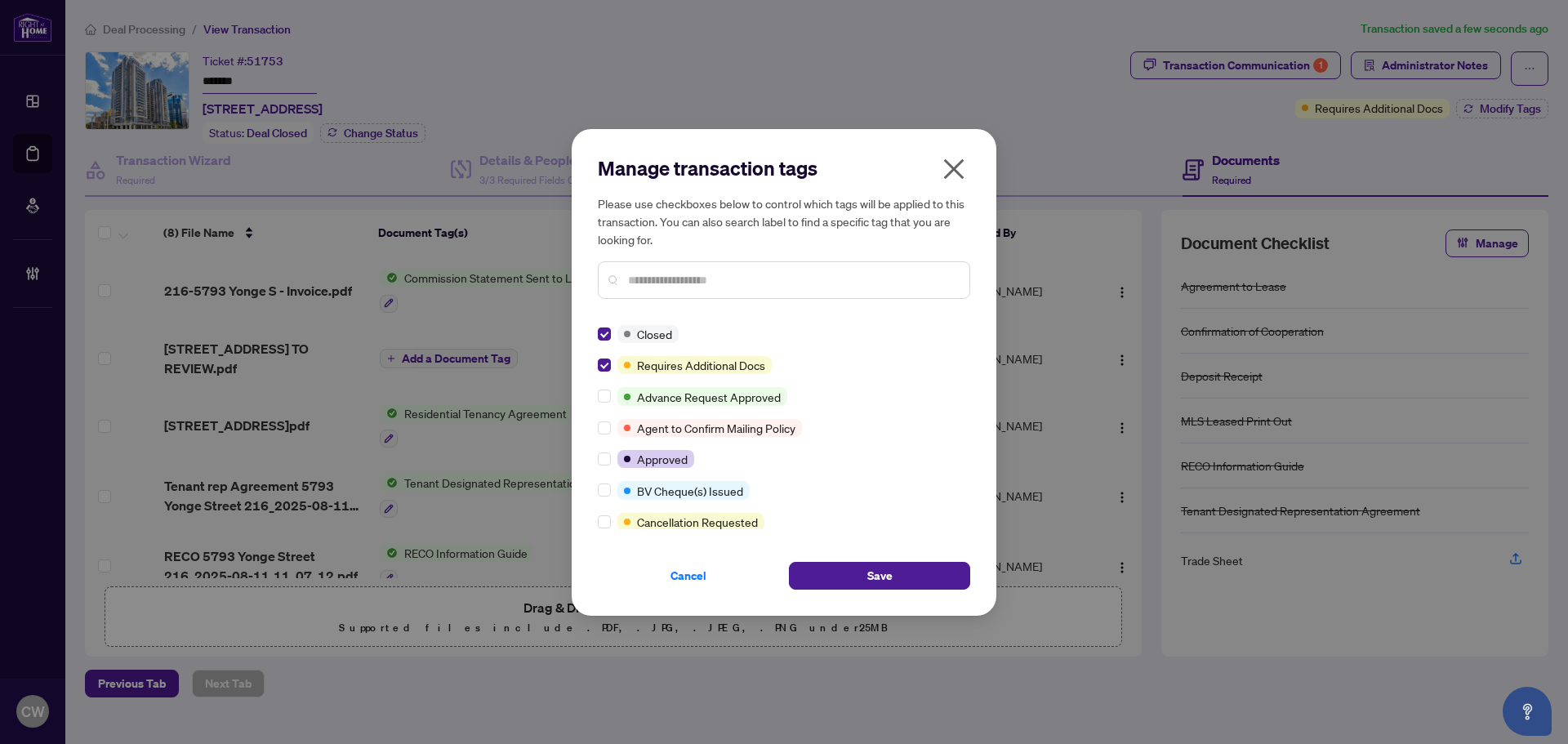
click at [865, 551] on div "Cancel Save" at bounding box center [784, 566] width 372 height 48
click at [874, 567] on span "Save" at bounding box center [880, 575] width 25 height 26
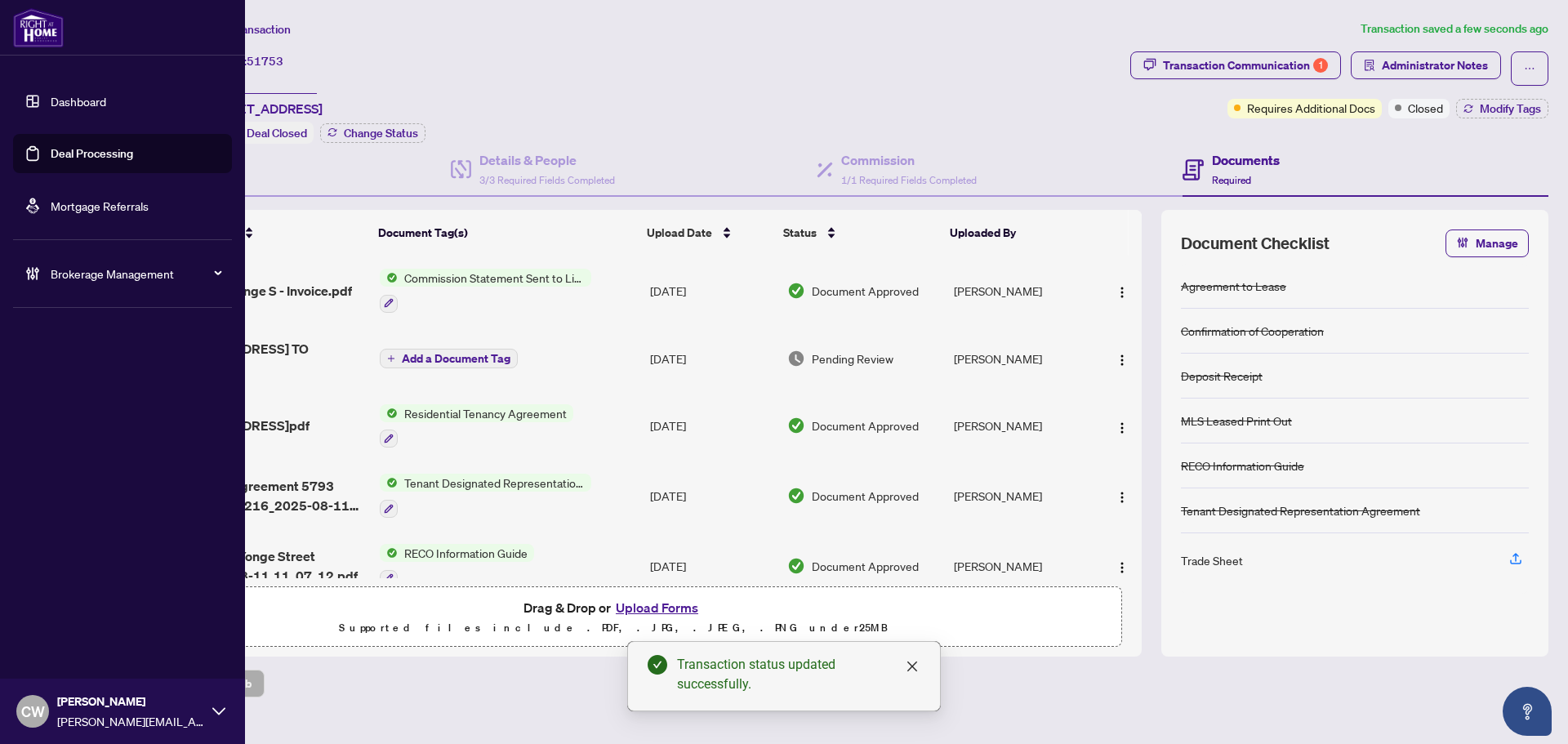
click at [92, 158] on link "Deal Processing" at bounding box center [91, 153] width 82 height 15
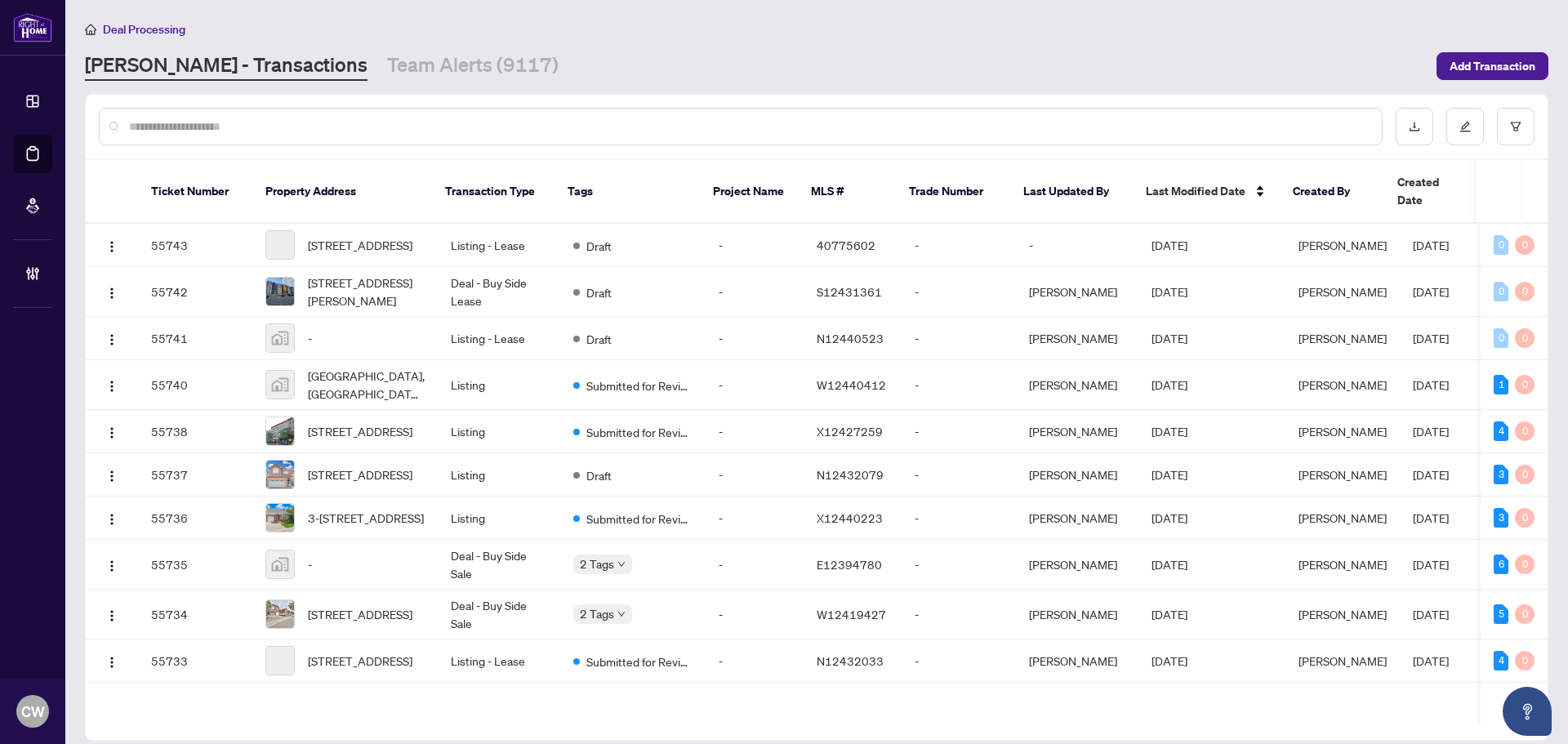
click at [365, 117] on input "text" at bounding box center [749, 126] width 1240 height 18
paste input "*******"
type input "*******"
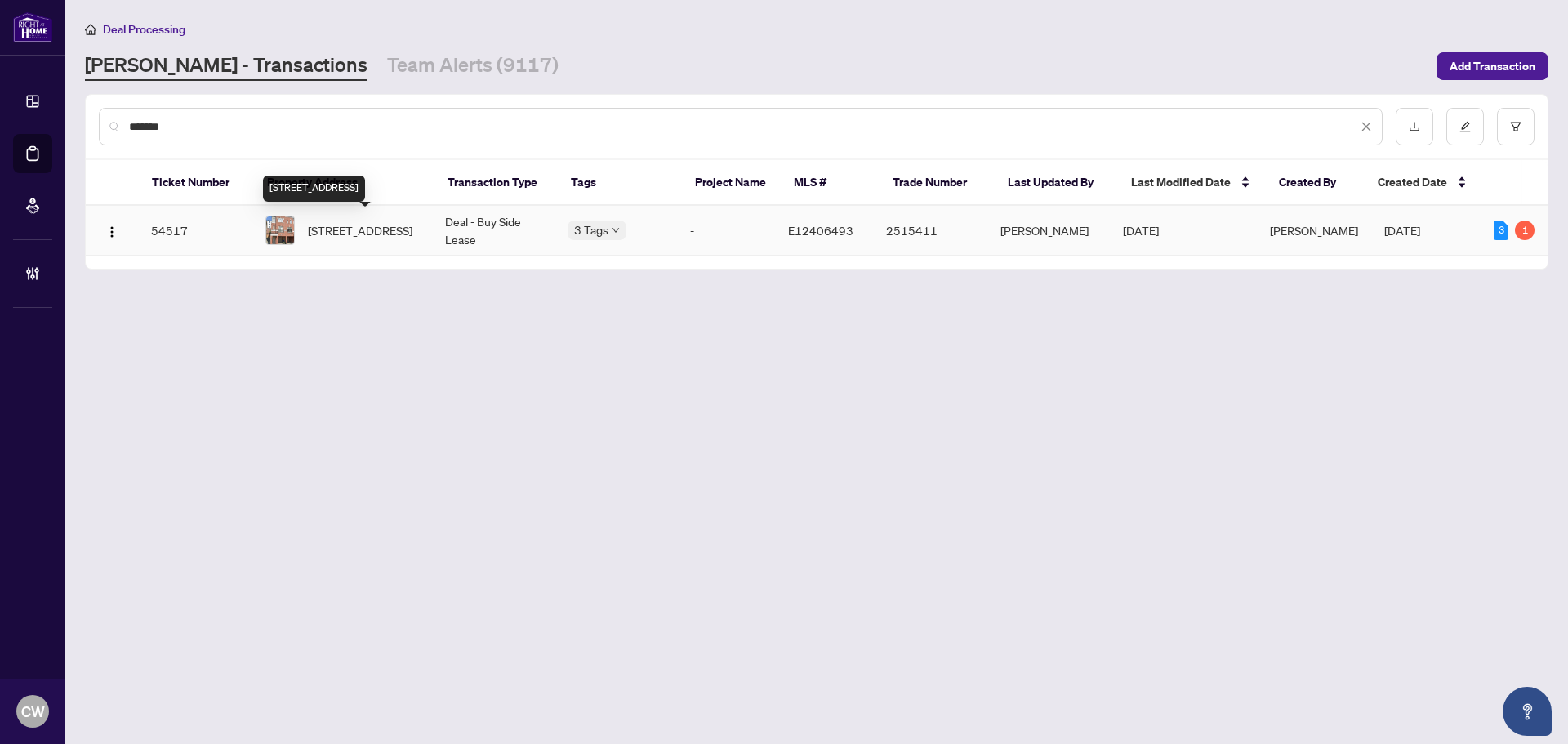
click at [360, 231] on span "2486 Rosedrop Path, Oshawa, Ontario L1L 0L2, Canada" at bounding box center [361, 230] width 105 height 18
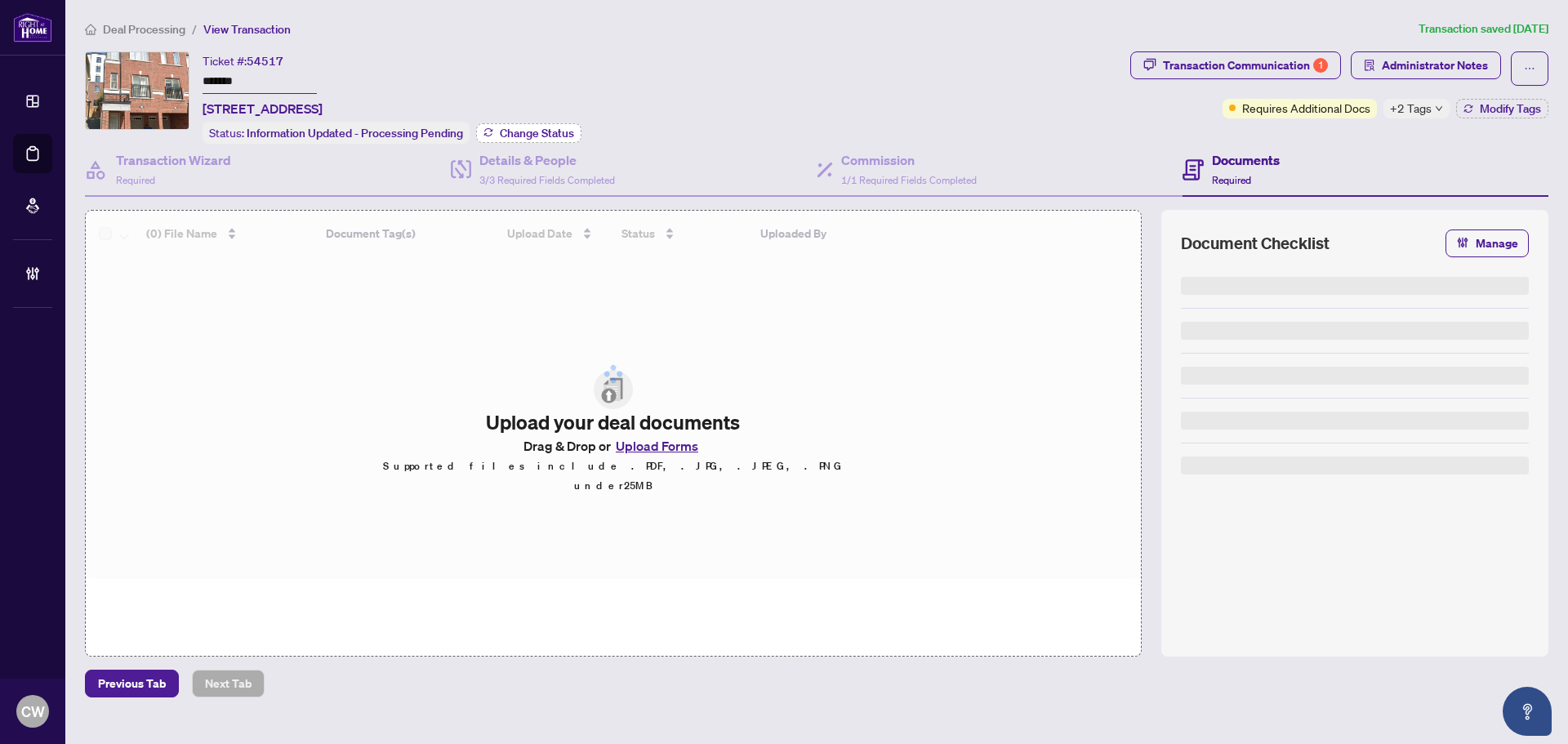
click at [531, 127] on span "Change Status" at bounding box center [537, 133] width 75 height 12
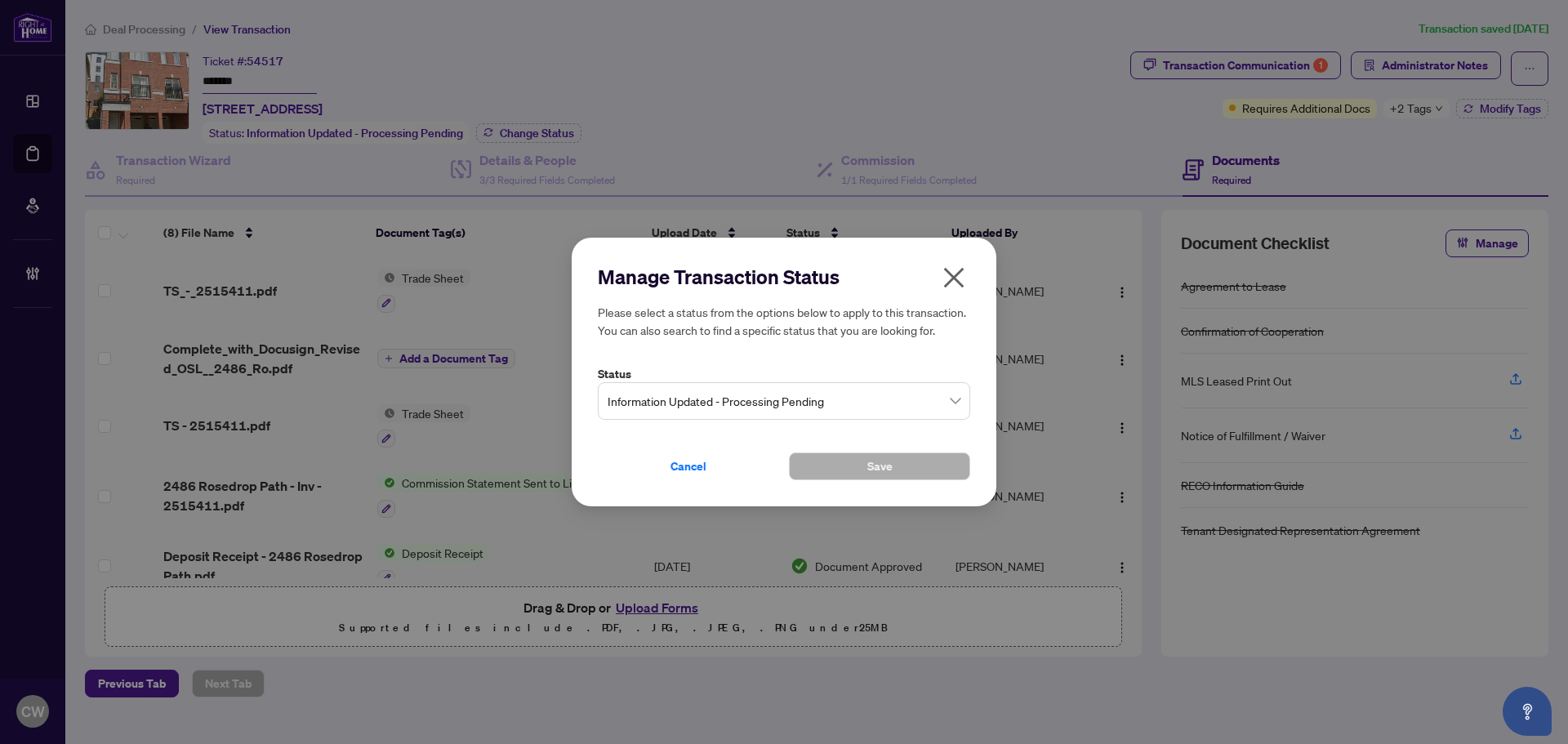
click at [713, 396] on span "Information Updated - Processing Pending" at bounding box center [784, 402] width 353 height 31
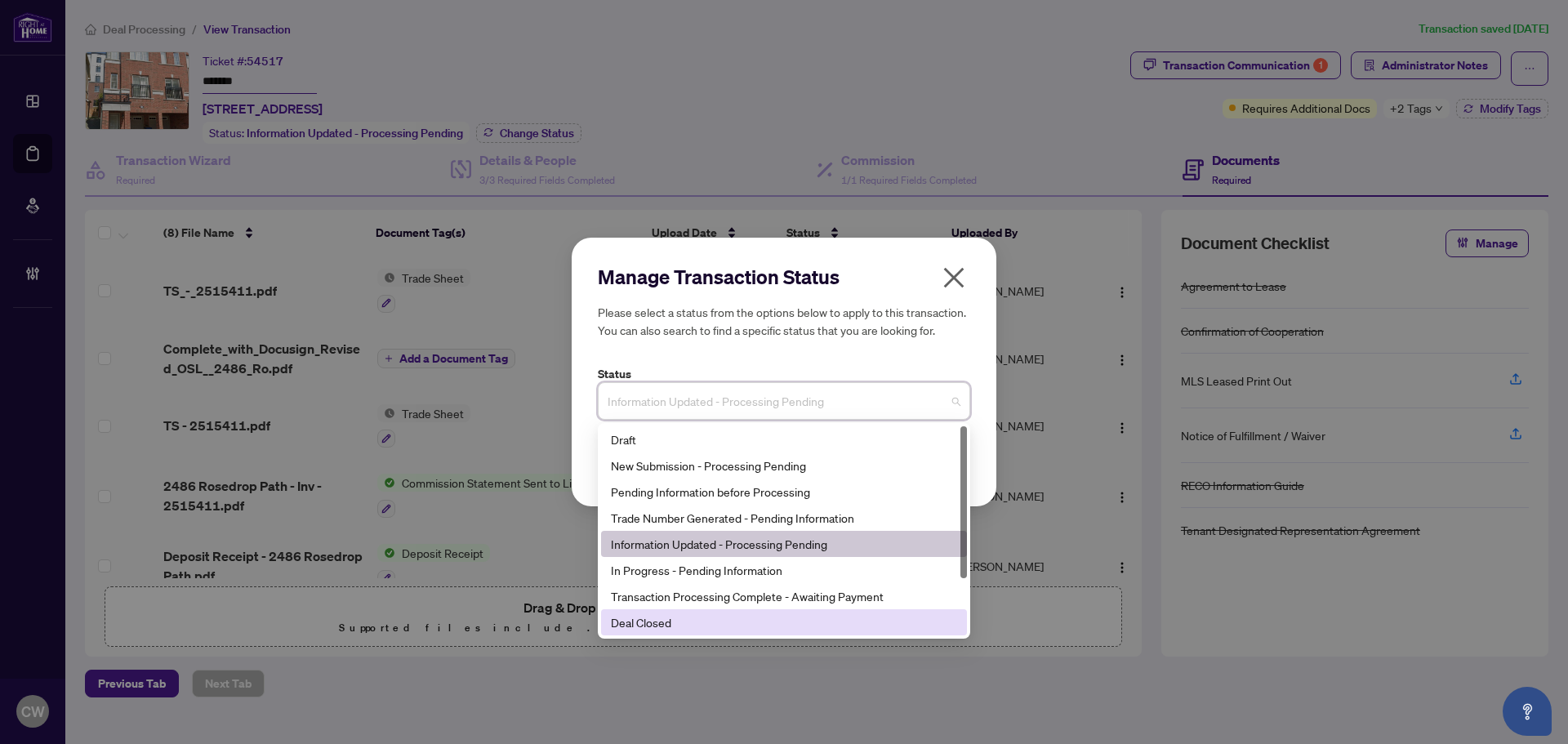
click at [716, 623] on div "Deal Closed" at bounding box center [784, 623] width 346 height 18
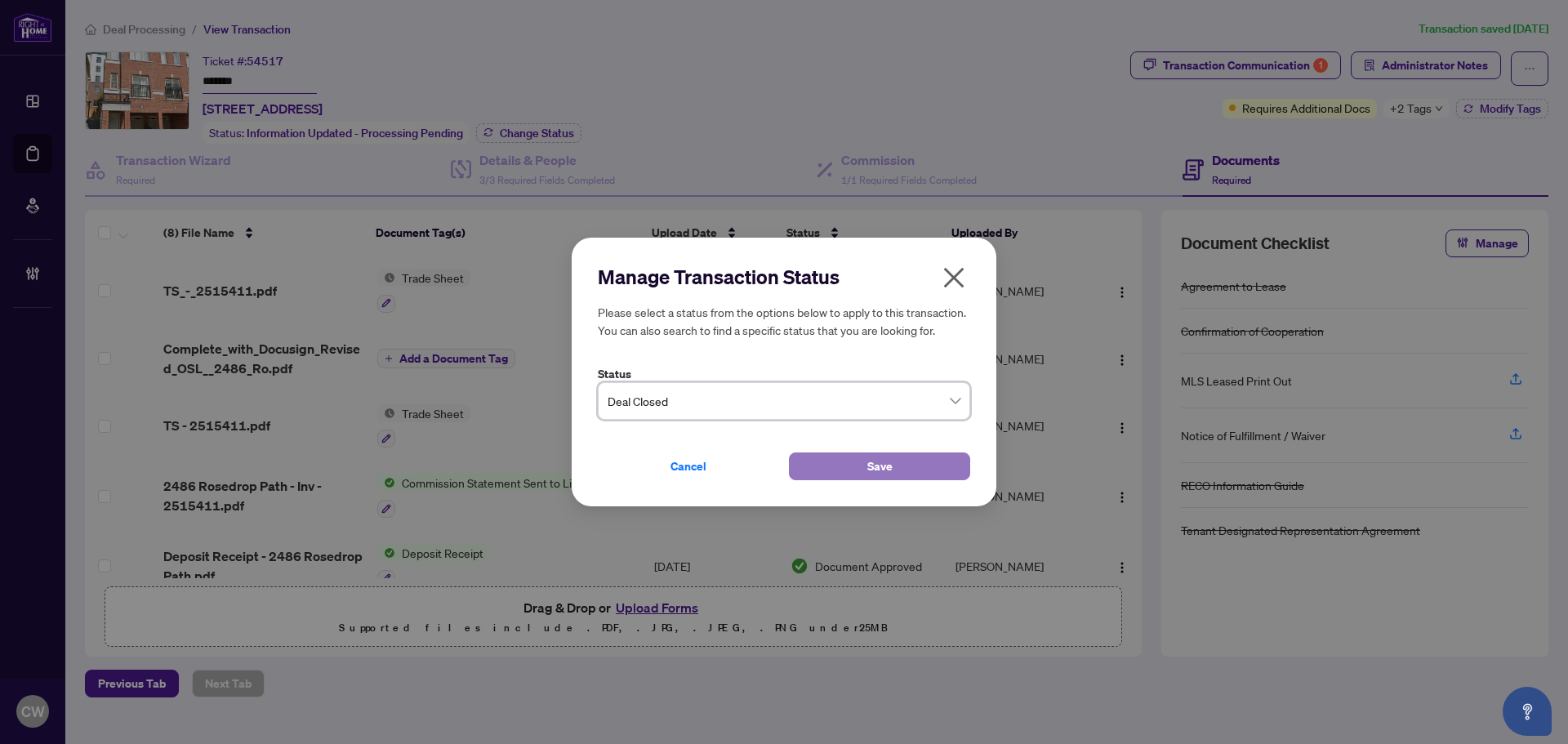
click at [854, 461] on button "Save" at bounding box center [880, 467] width 181 height 28
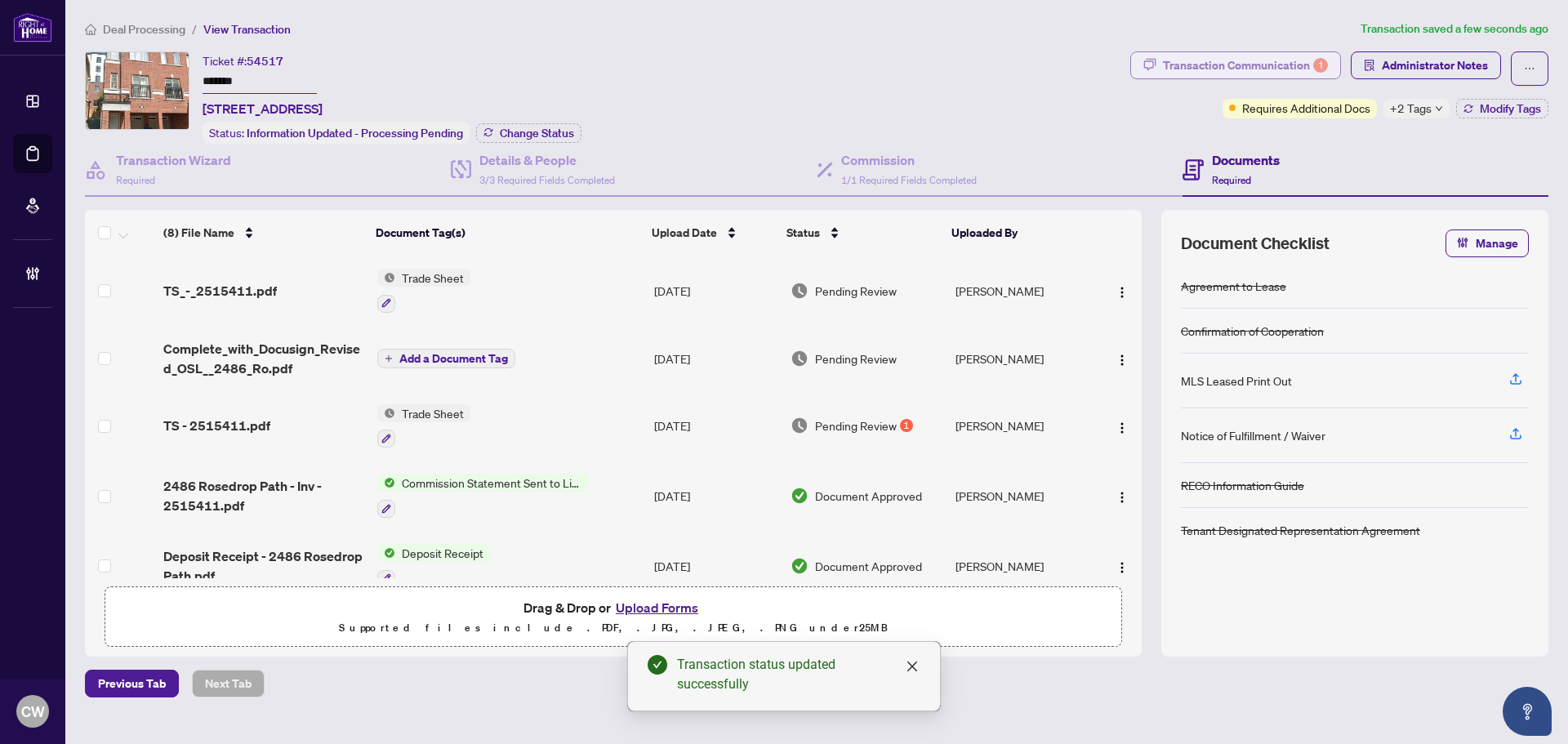
click at [1271, 63] on div "Transaction Communication 1" at bounding box center [1246, 65] width 165 height 26
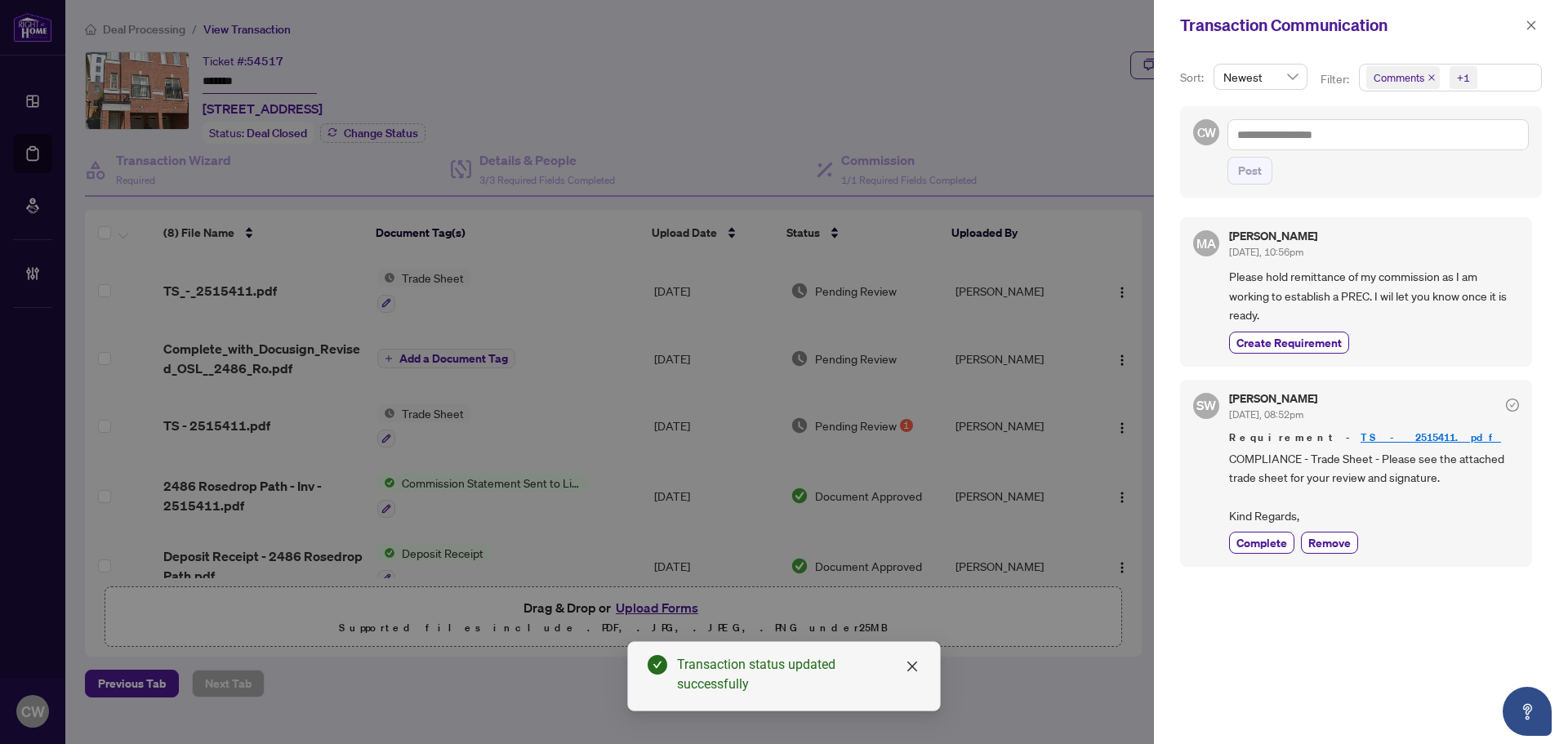
click at [1428, 79] on icon "close" at bounding box center [1432, 78] width 8 height 8
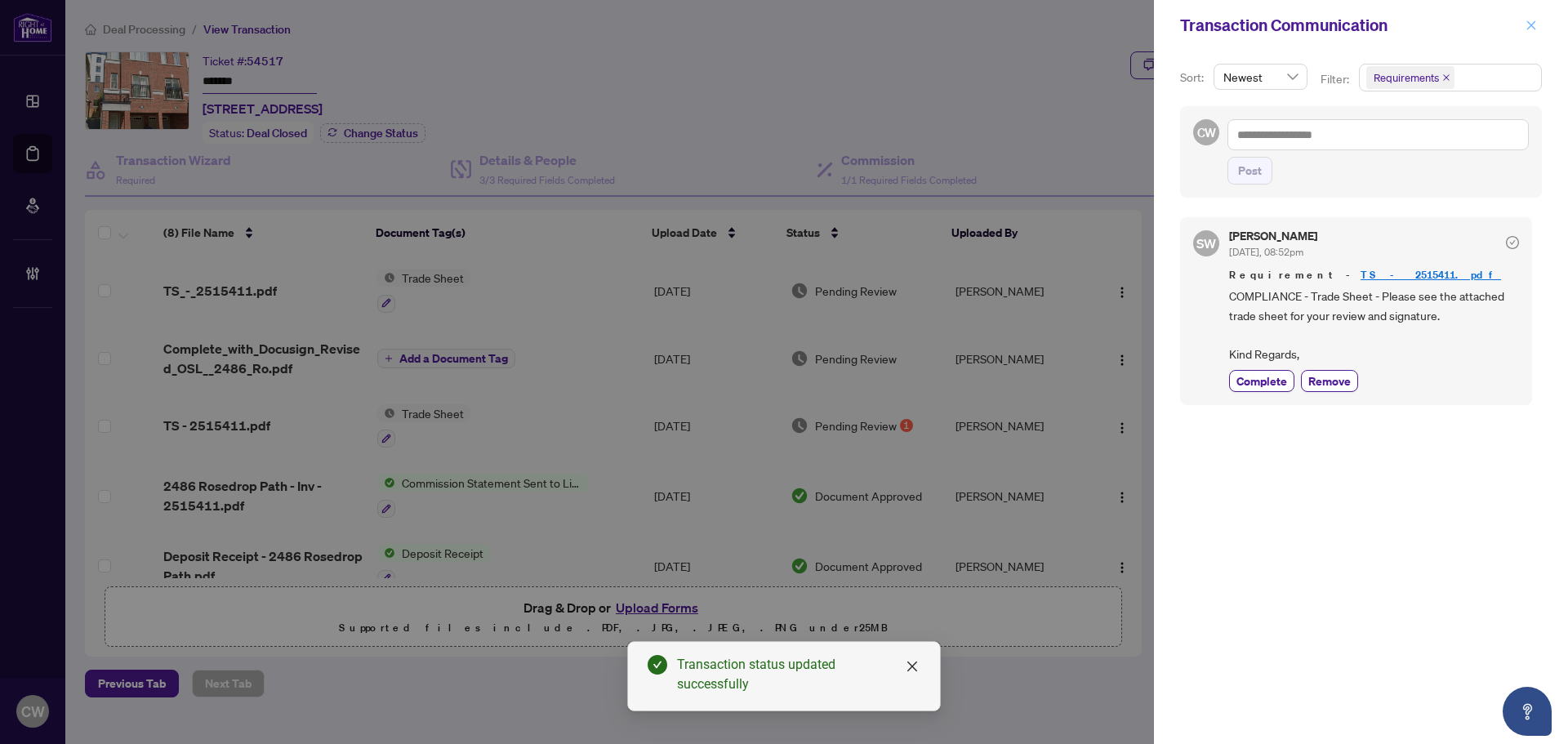
click at [1532, 32] on span "button" at bounding box center [1532, 25] width 12 height 26
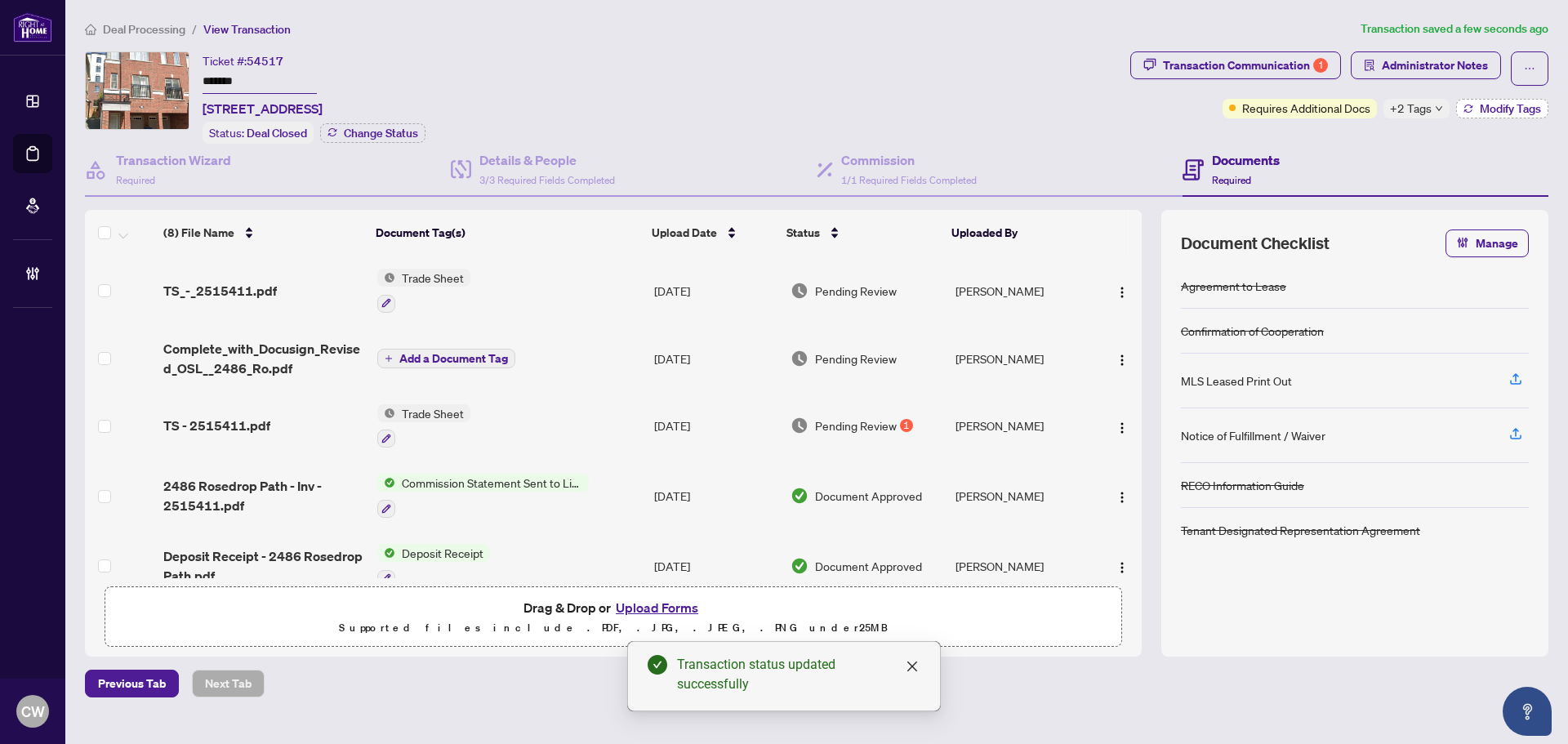
click at [1520, 114] on span "Modify Tags" at bounding box center [1510, 109] width 61 height 12
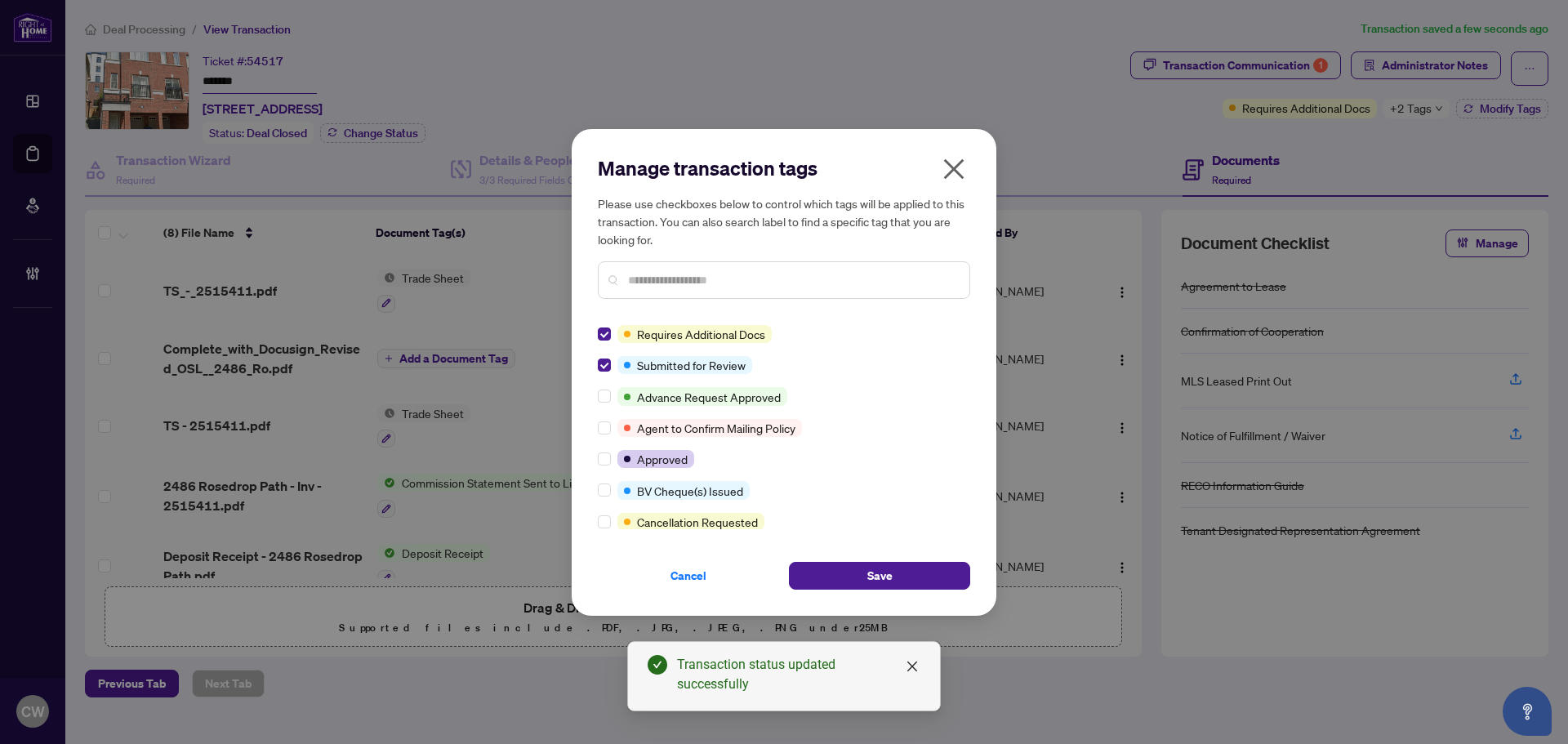
click at [967, 171] on icon "close" at bounding box center [953, 169] width 26 height 26
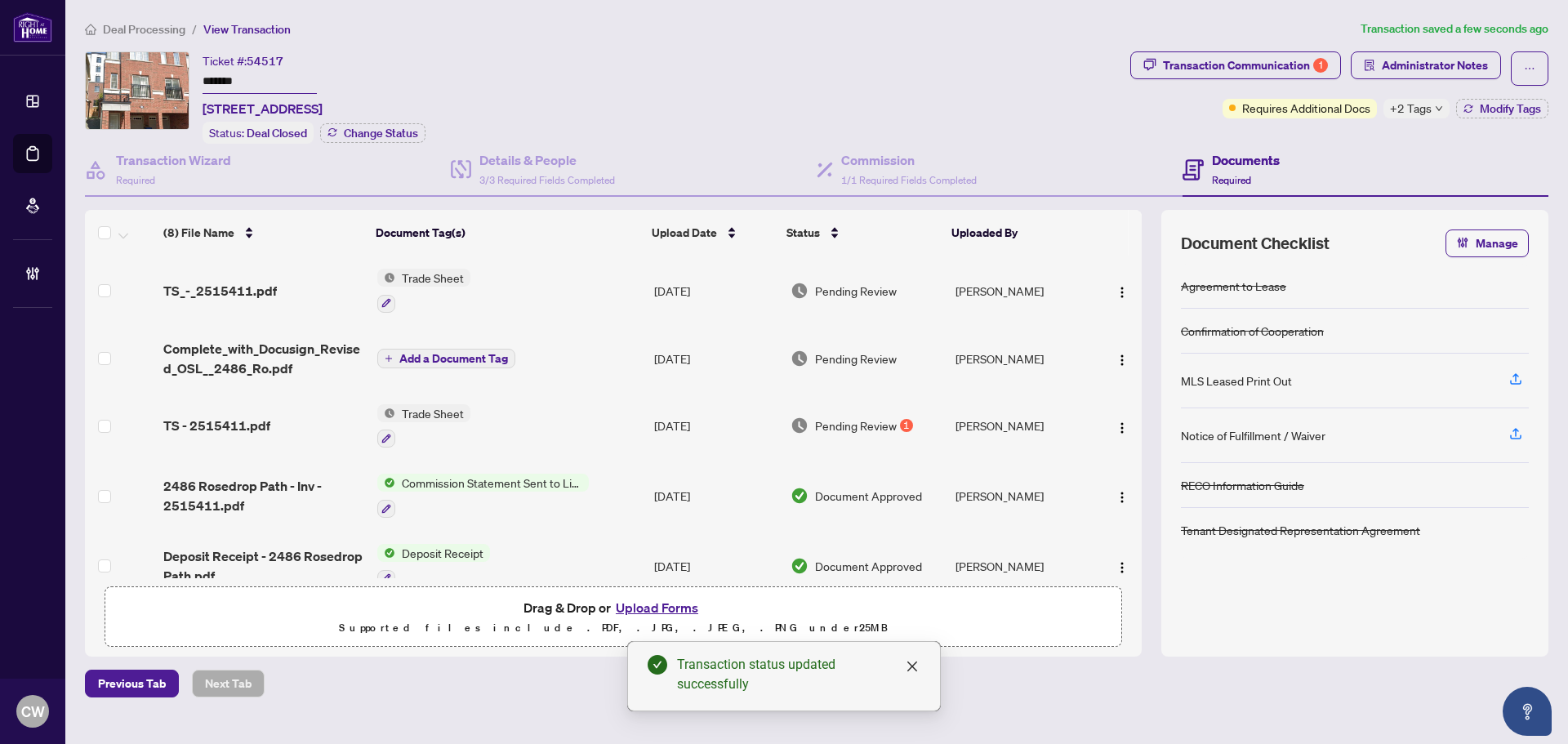
click at [231, 286] on span "TS_-_2515411.pdf" at bounding box center [219, 291] width 113 height 19
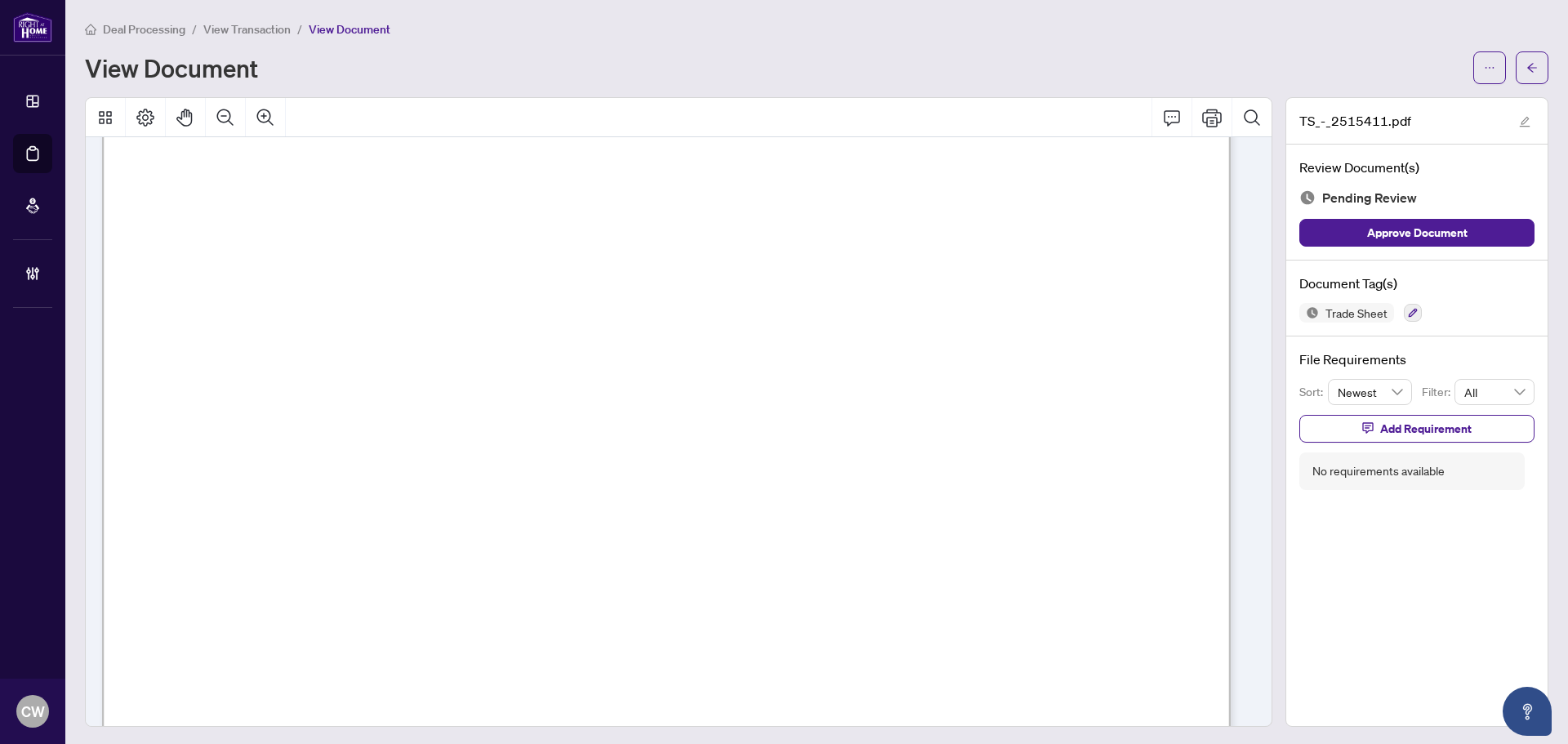
scroll to position [408, 0]
click at [1517, 79] on button "button" at bounding box center [1533, 68] width 33 height 33
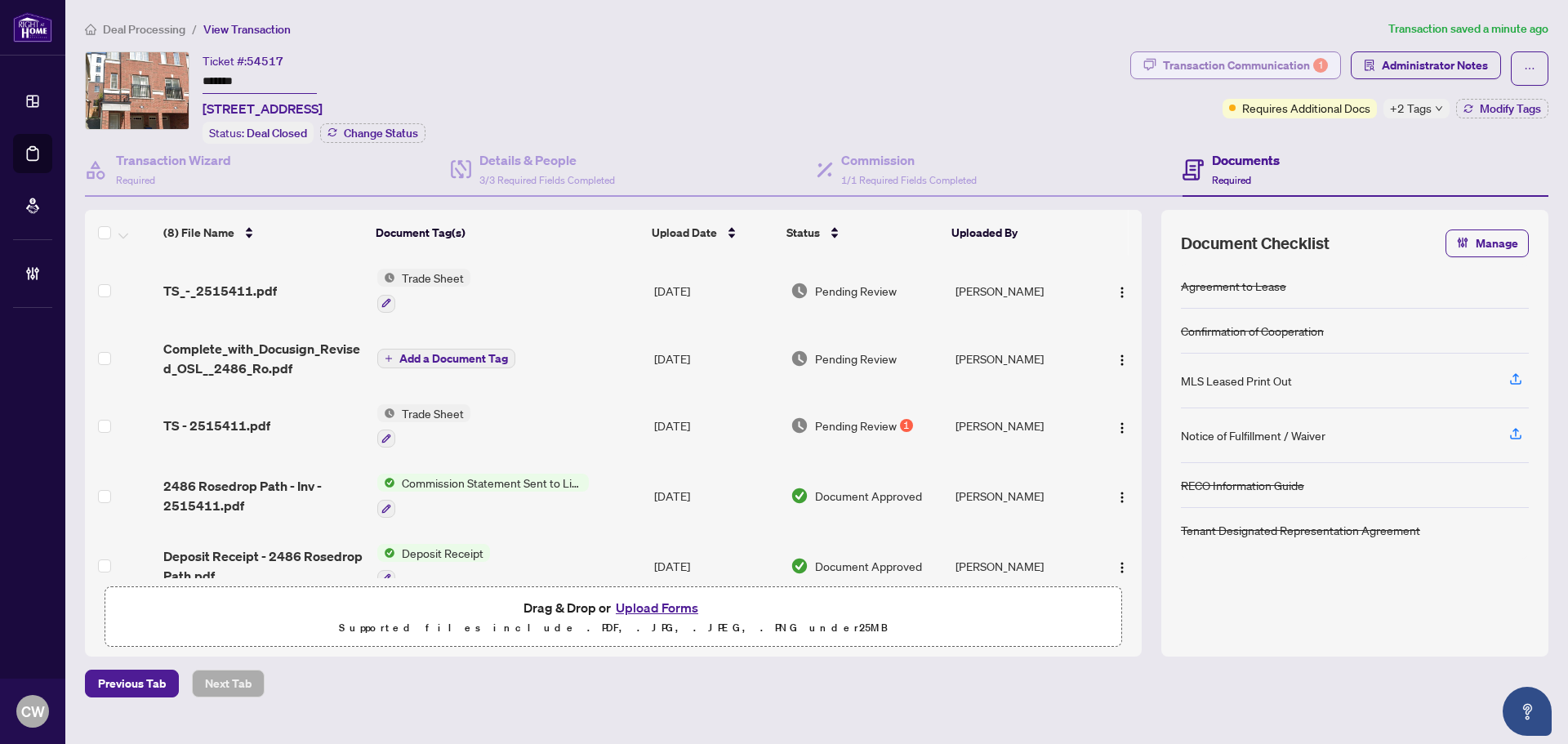
click at [1315, 69] on div "1" at bounding box center [1321, 65] width 15 height 15
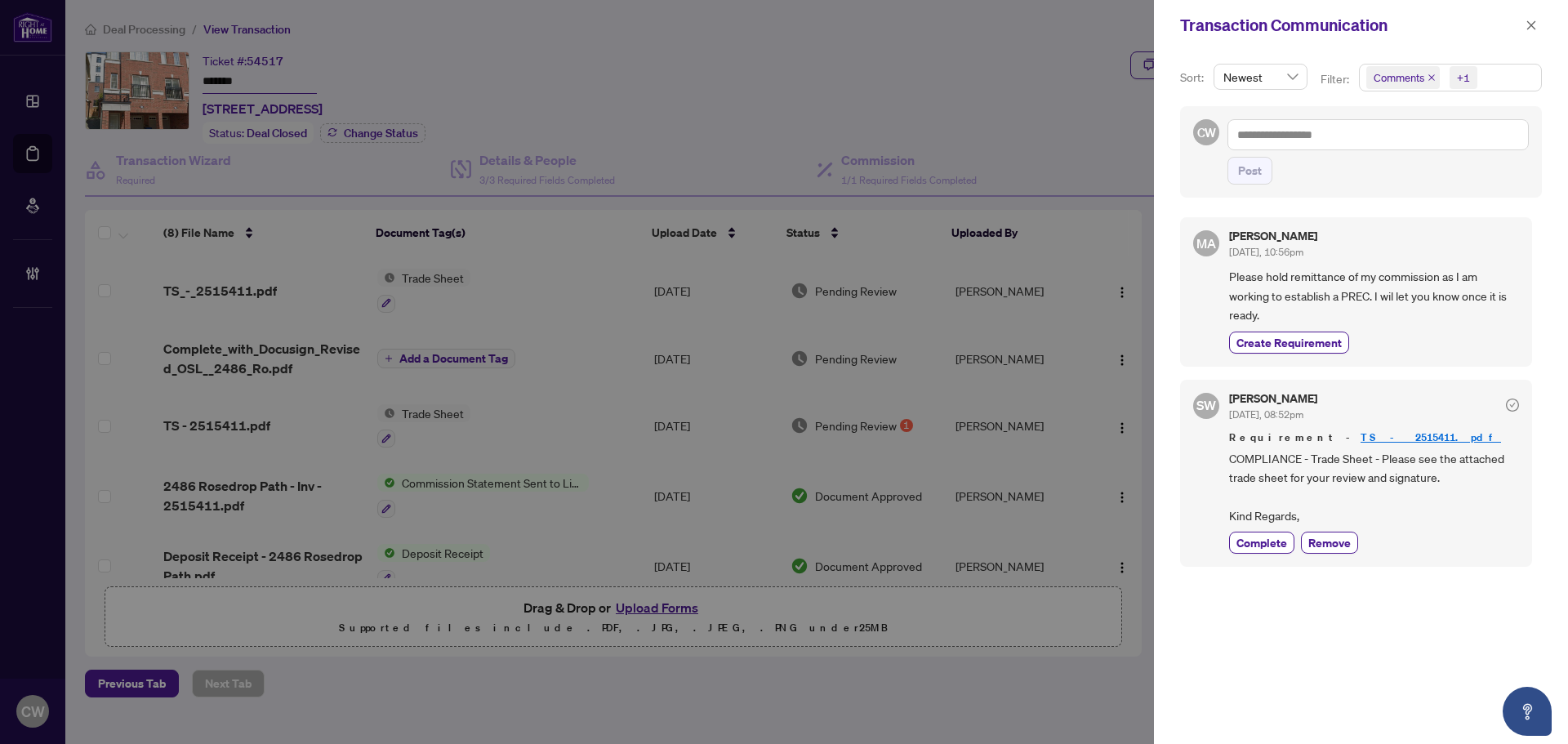
click at [1429, 85] on span "Comments" at bounding box center [1403, 78] width 74 height 23
click at [1429, 76] on icon "close" at bounding box center [1432, 78] width 8 height 8
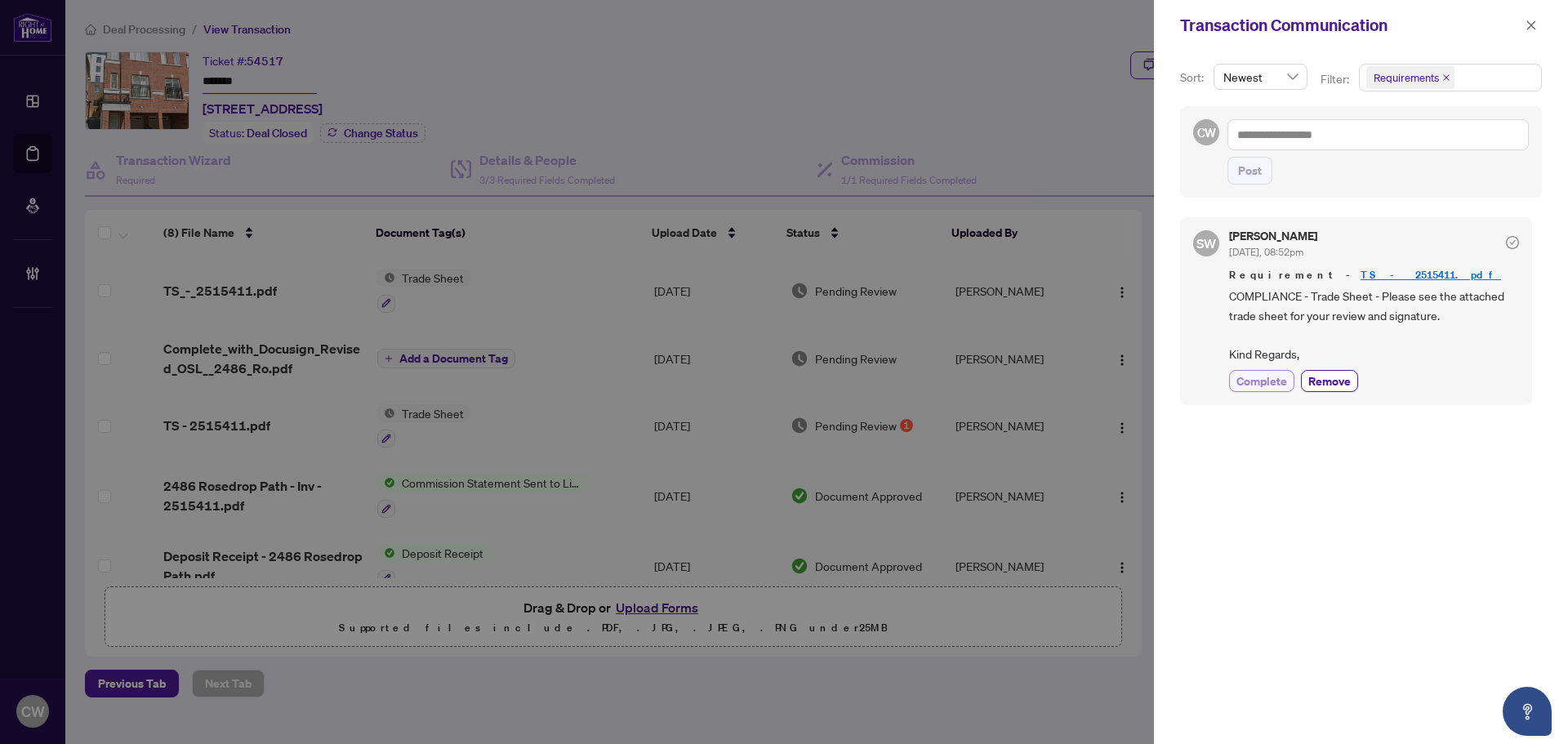
click at [1258, 374] on span "Complete" at bounding box center [1262, 381] width 50 height 17
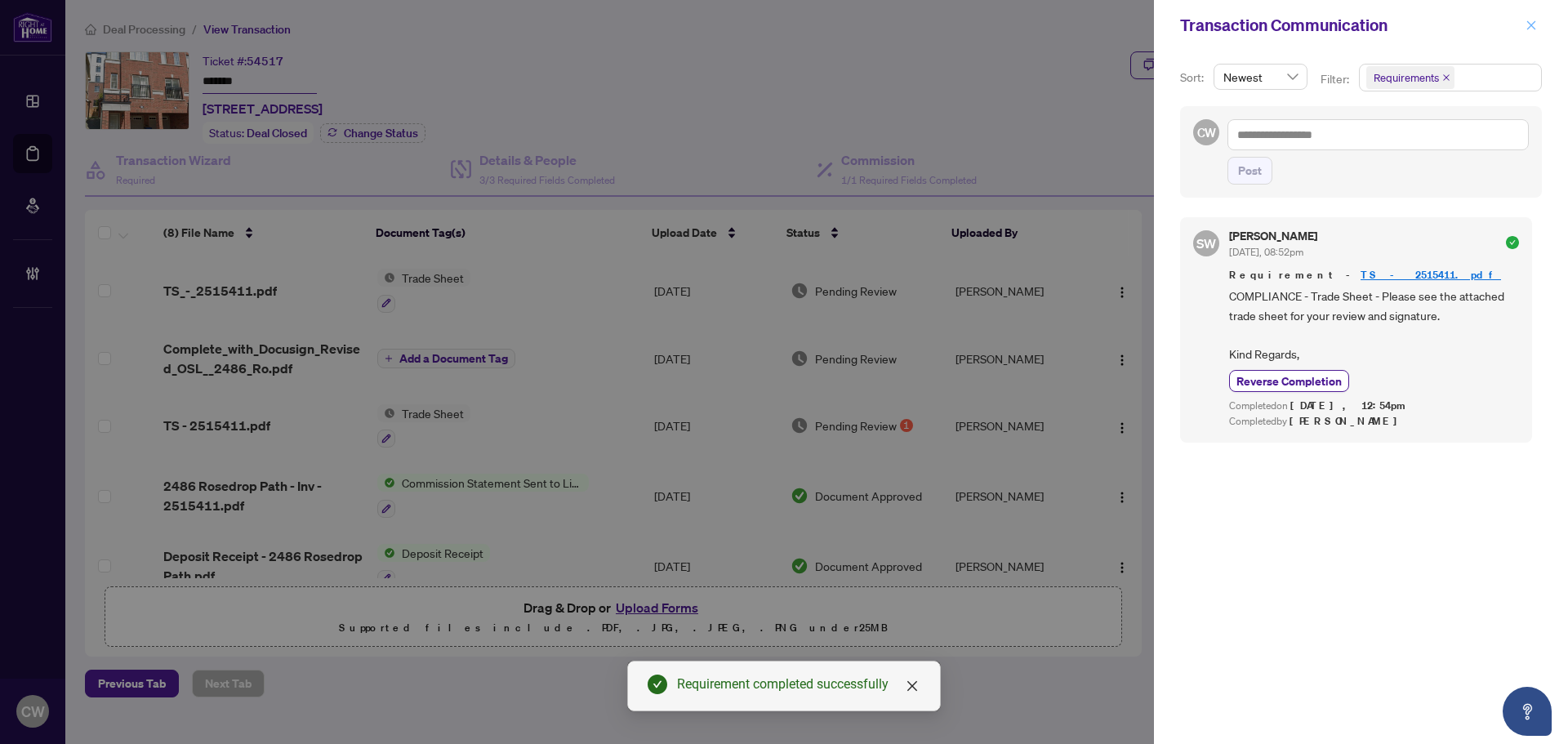
click at [1536, 28] on icon "close" at bounding box center [1532, 25] width 12 height 12
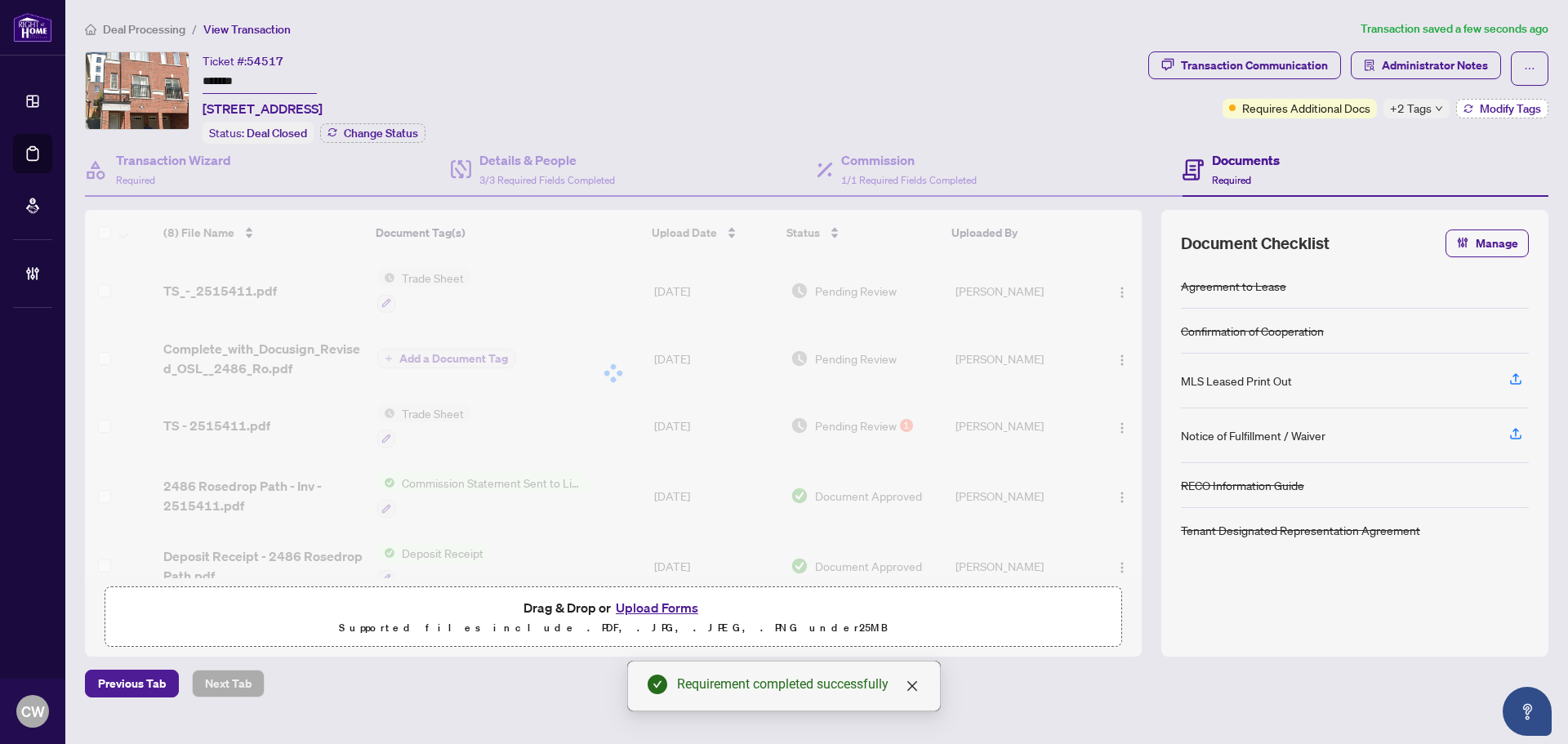
click at [1496, 109] on span "Modify Tags" at bounding box center [1510, 109] width 61 height 12
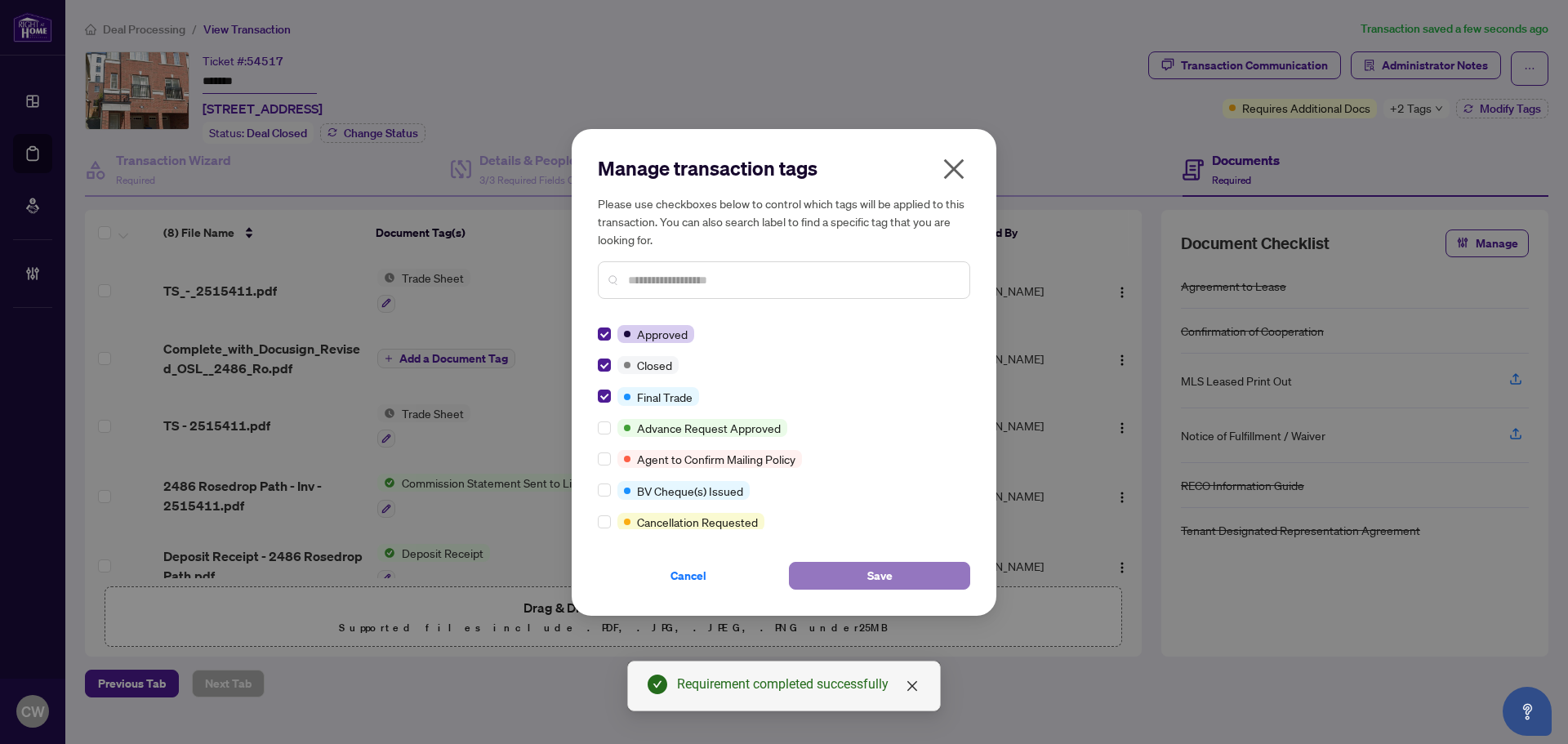
click at [879, 579] on span "Save" at bounding box center [880, 575] width 25 height 26
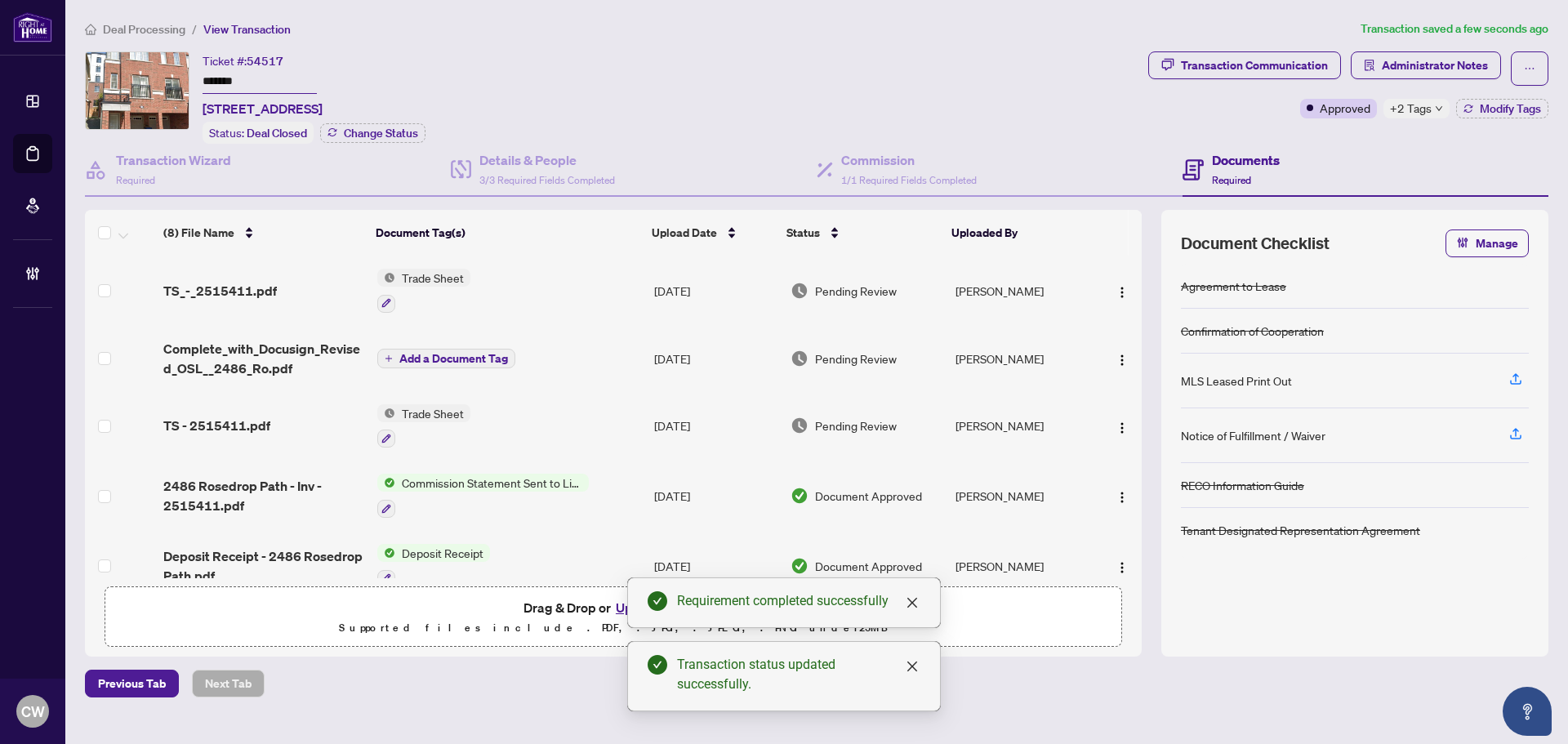
click at [258, 286] on span "TS_-_2515411.pdf" at bounding box center [219, 291] width 113 height 19
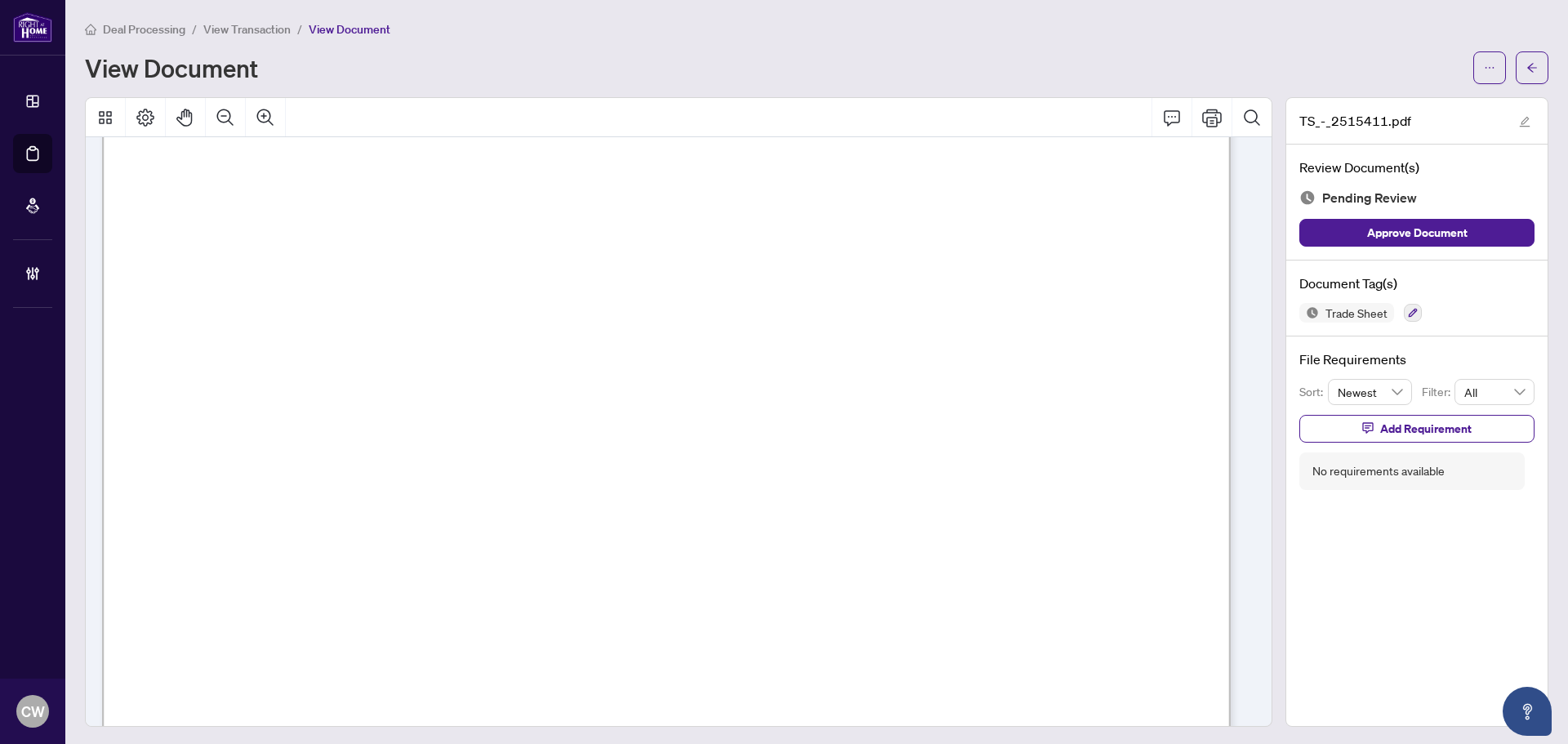
scroll to position [408, 0]
click at [1527, 65] on icon "arrow-left" at bounding box center [1533, 68] width 12 height 12
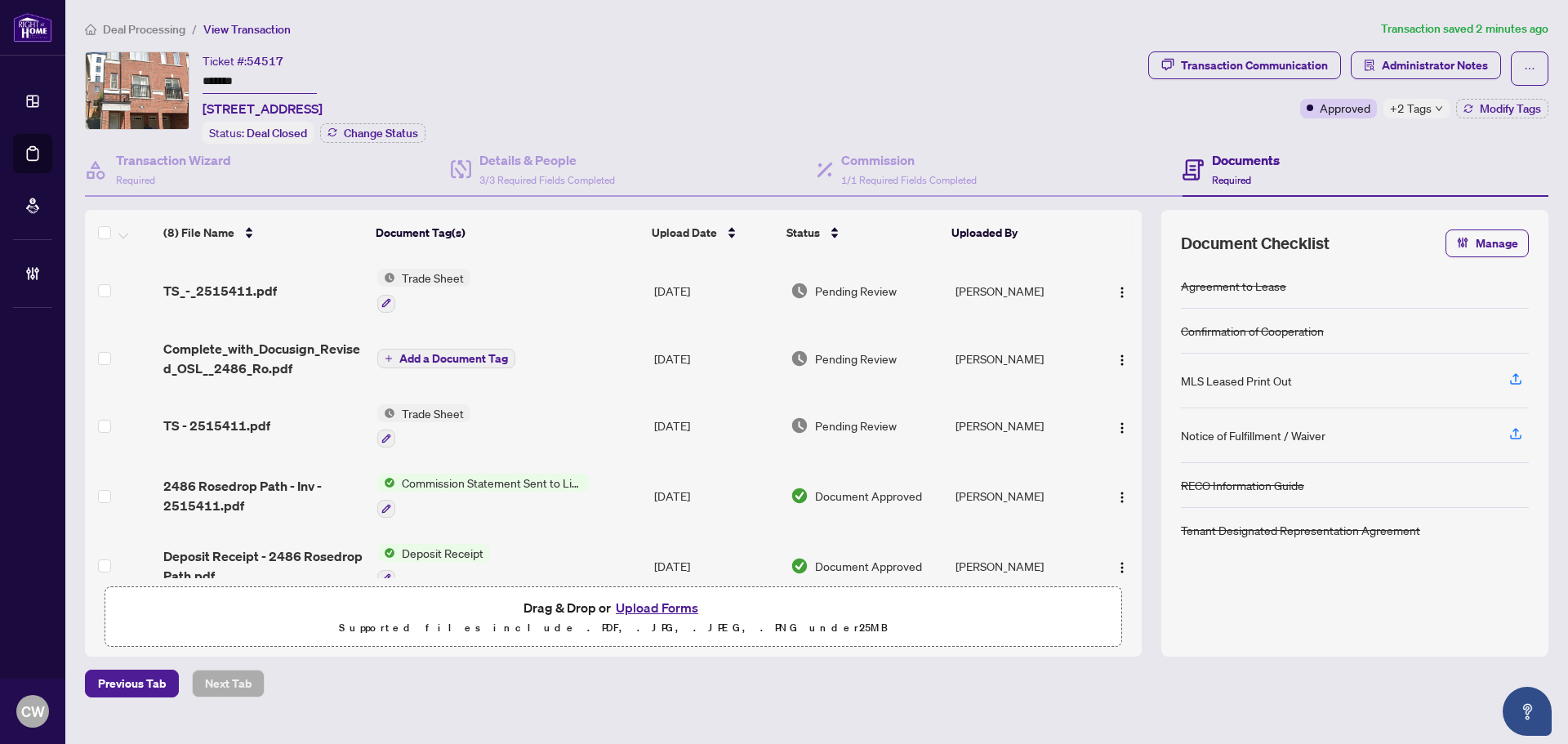
click at [668, 602] on button "Upload Forms" at bounding box center [656, 608] width 92 height 21
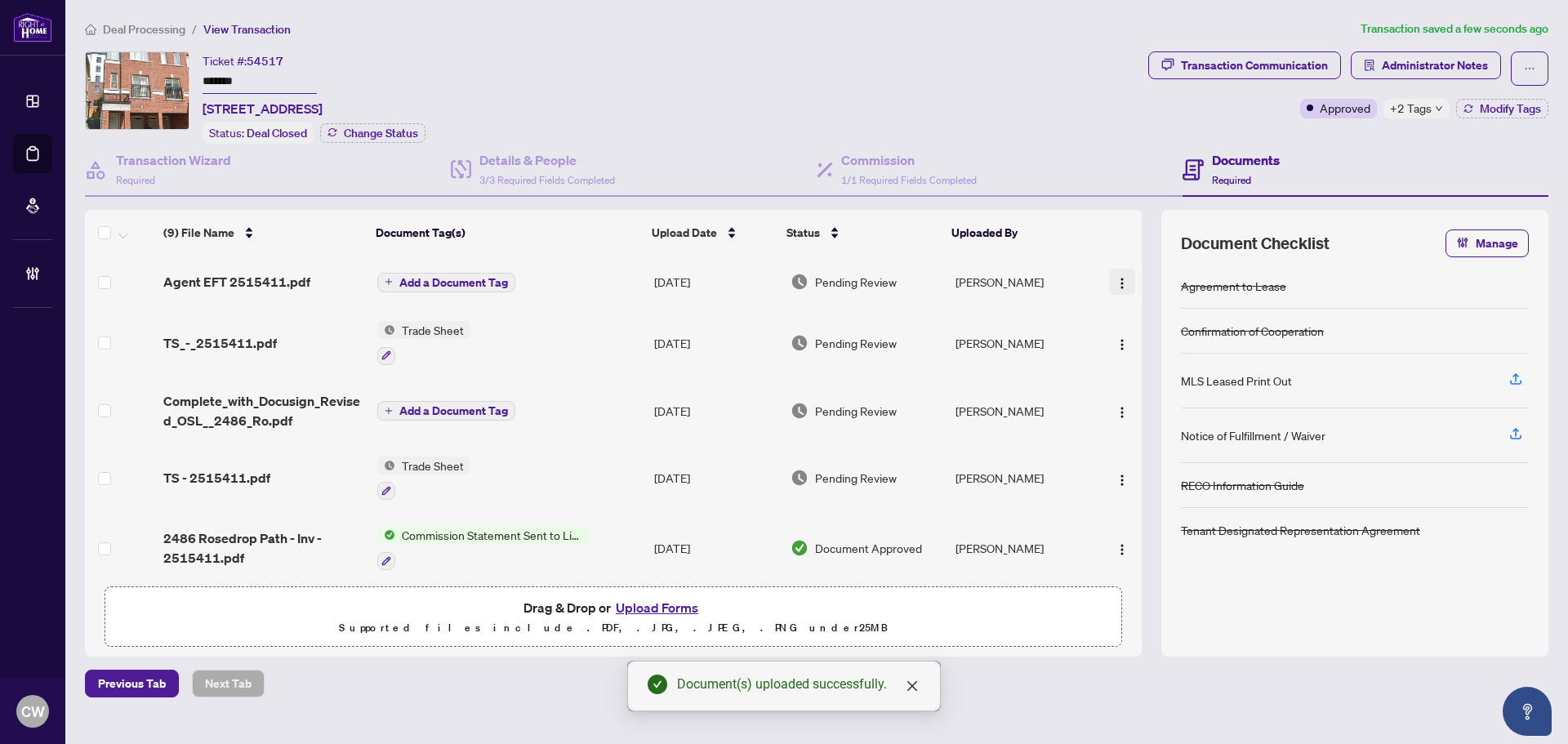
click at [1117, 281] on img "button" at bounding box center [1122, 283] width 13 height 13
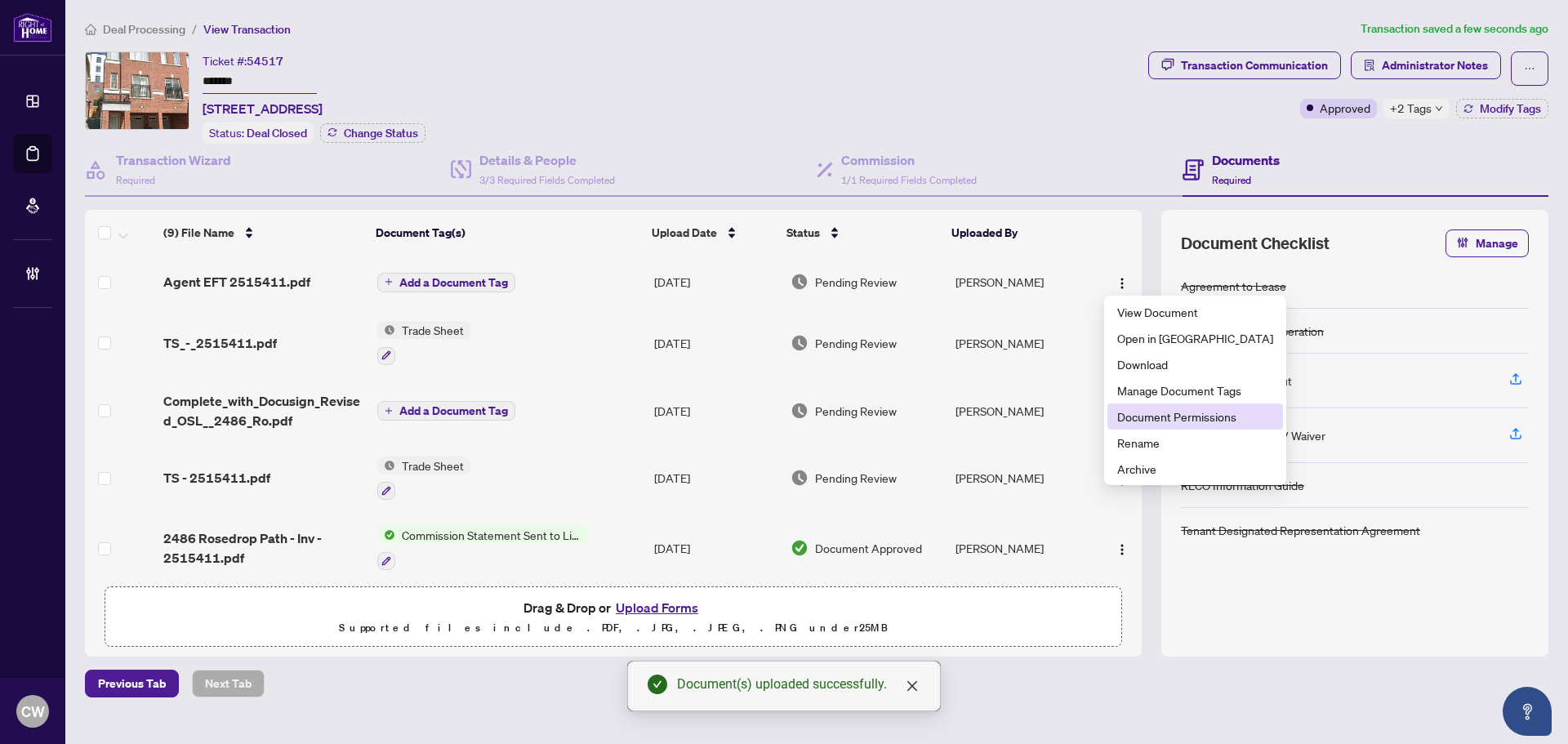
click at [1168, 412] on span "Document Permissions" at bounding box center [1195, 416] width 156 height 18
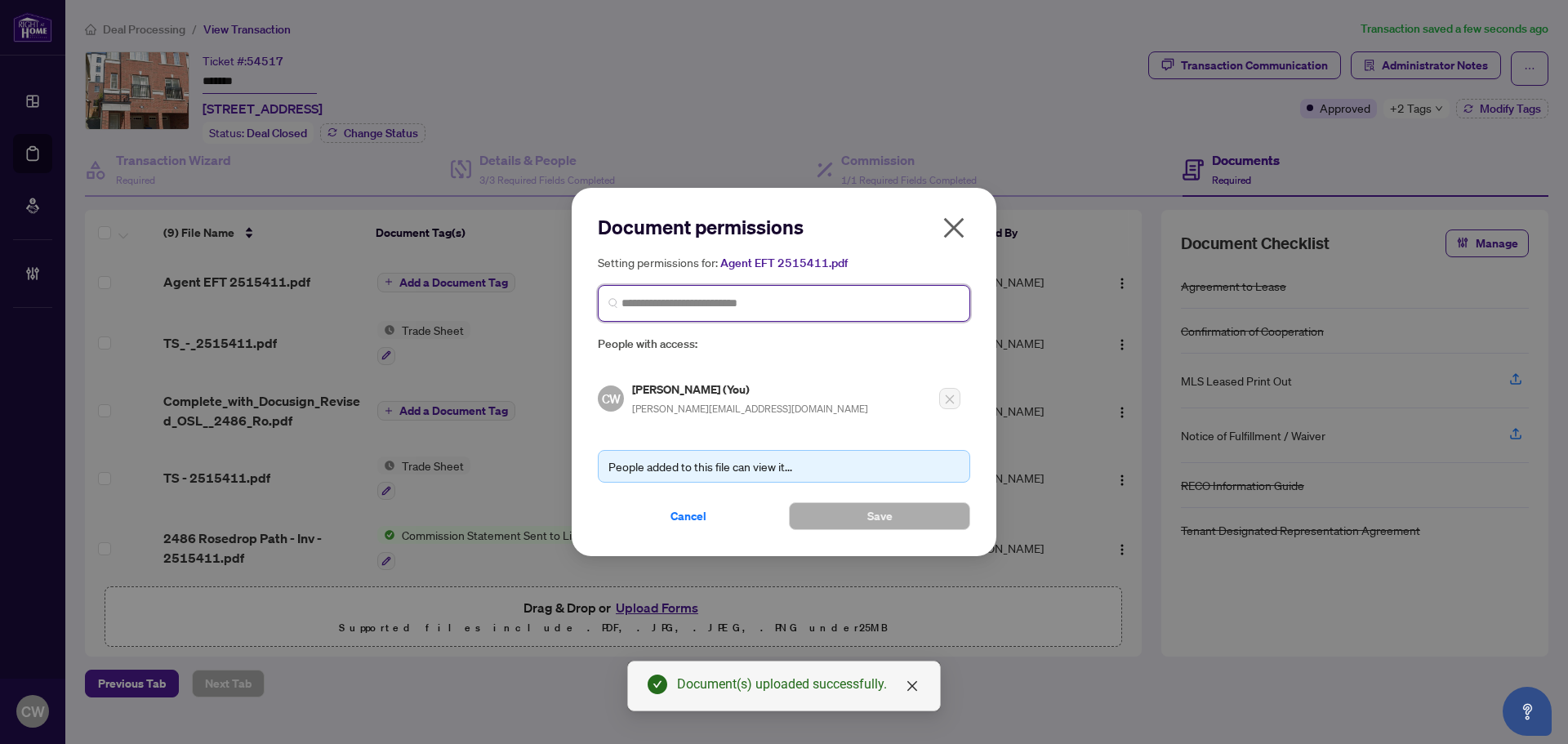
paste input "*******"
click at [874, 304] on input "search" at bounding box center [790, 304] width 338 height 17
drag, startPoint x: 717, startPoint y: 304, endPoint x: 605, endPoint y: 296, distance: 112.3
click at [602, 297] on span "*******" at bounding box center [784, 304] width 372 height 37
paste input "**********"
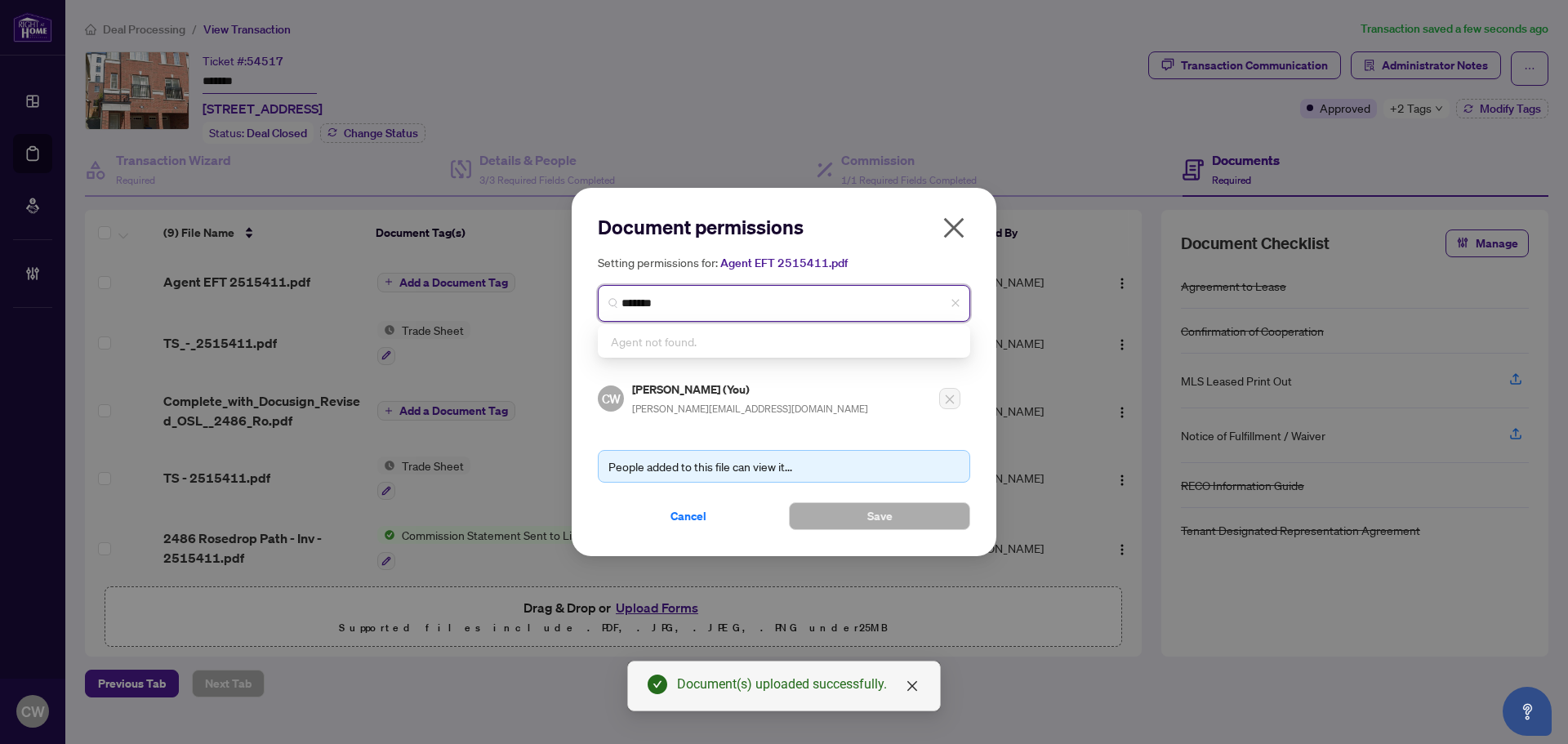
type input "**********"
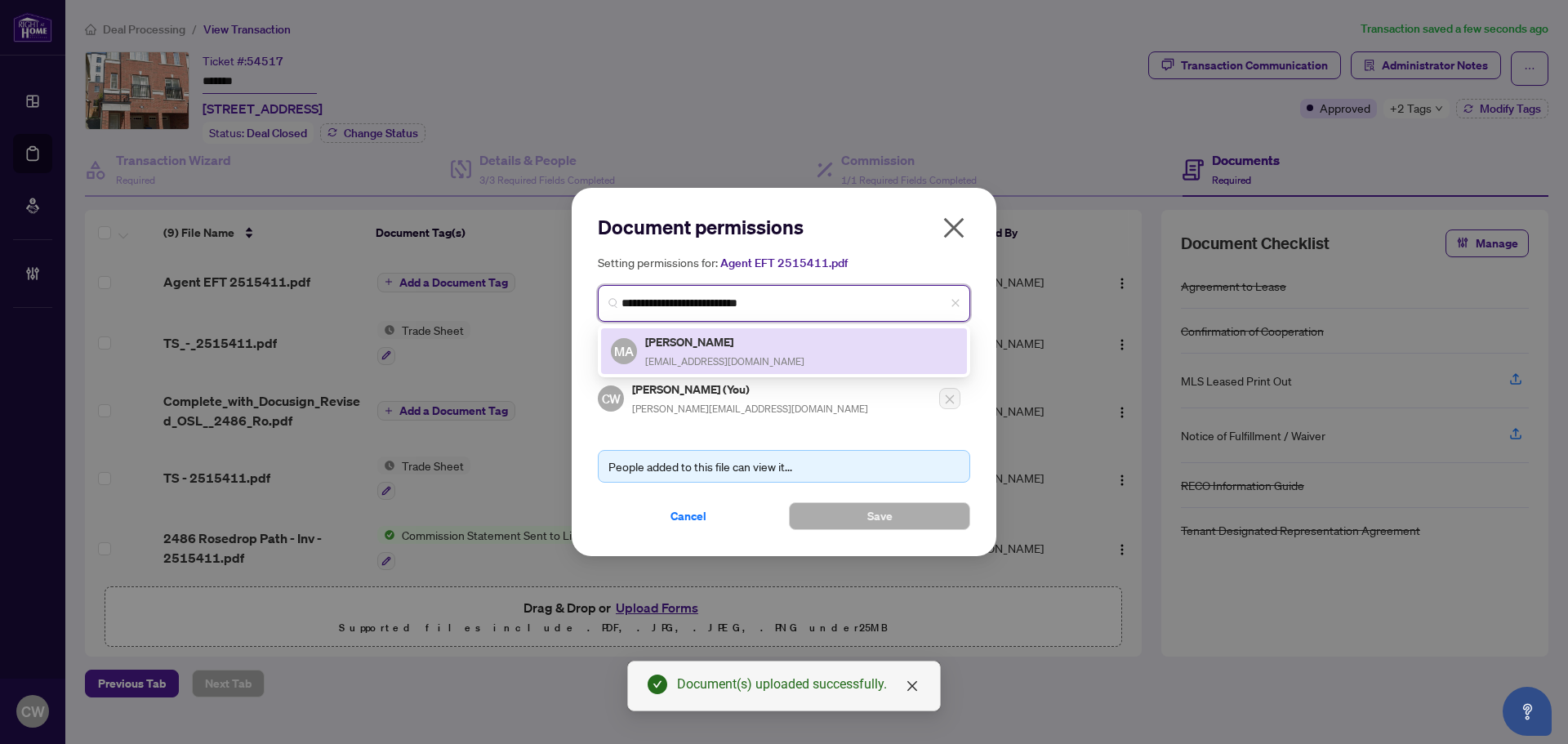
click at [717, 351] on div "Mansoor Ali mansoormali@outlook.com" at bounding box center [725, 351] width 159 height 38
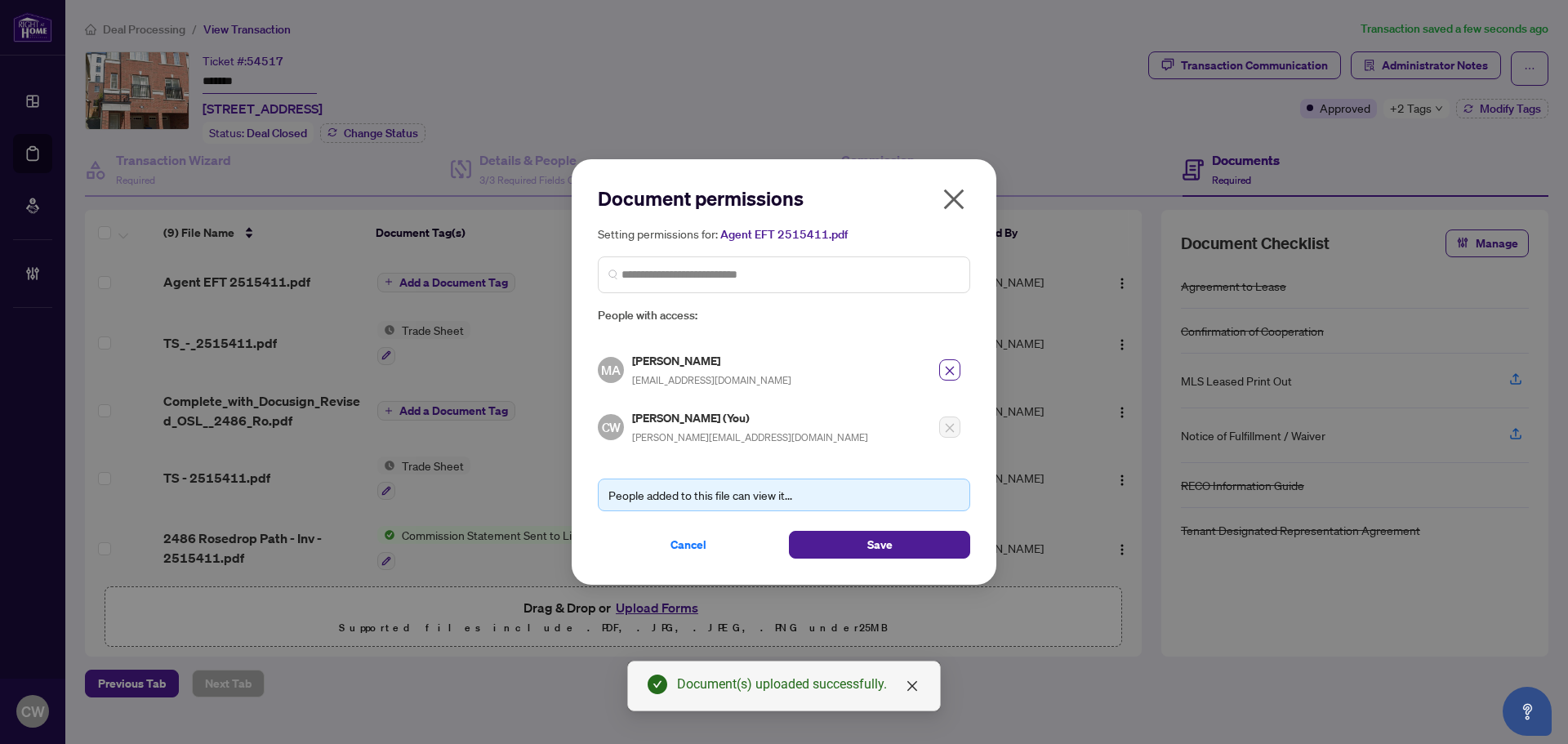
click at [848, 566] on div "Document permissions Setting permissions for: Agent EFT 2515411.pdf 933 MA Mans…" at bounding box center [784, 372] width 425 height 426
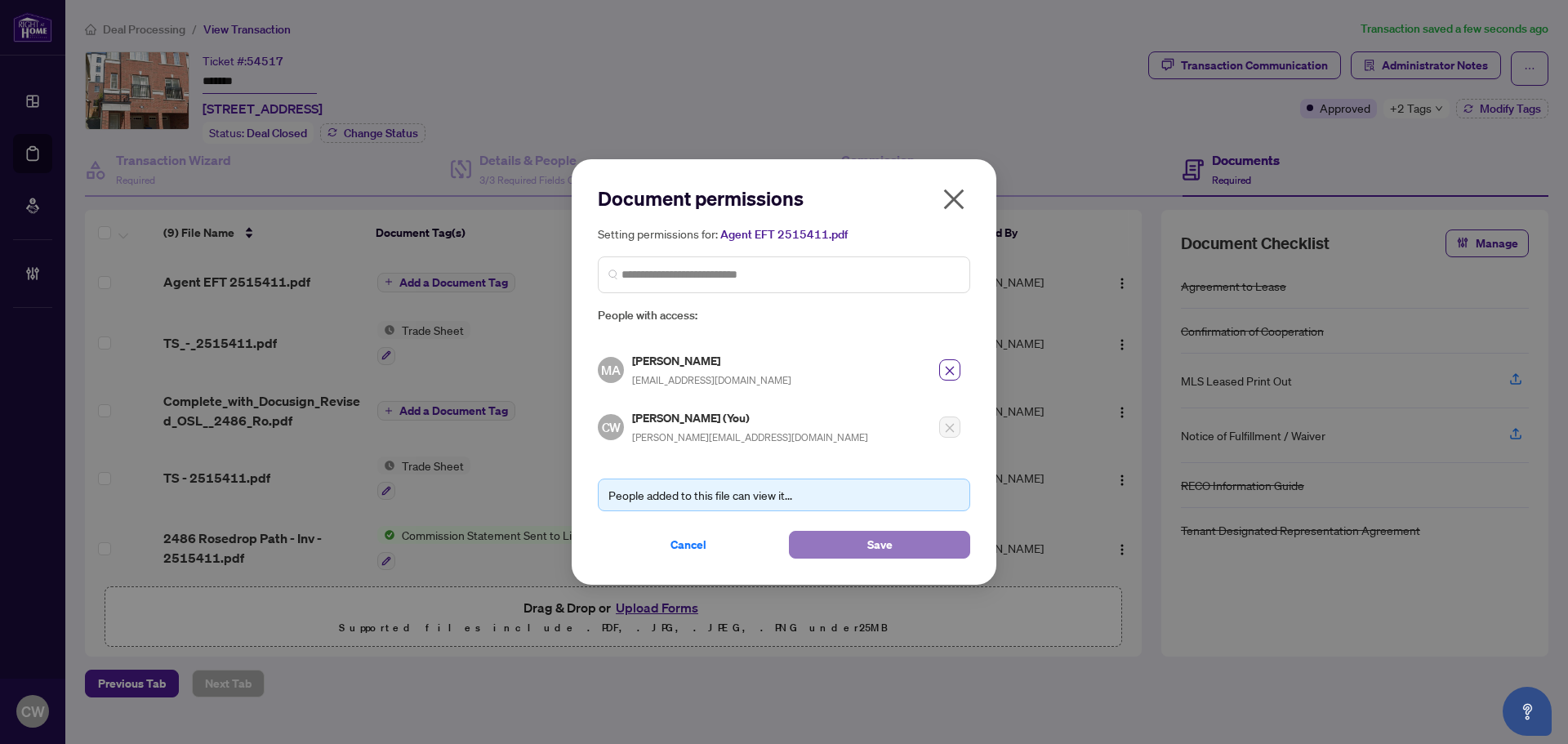
click at [848, 542] on button "Save" at bounding box center [880, 545] width 181 height 28
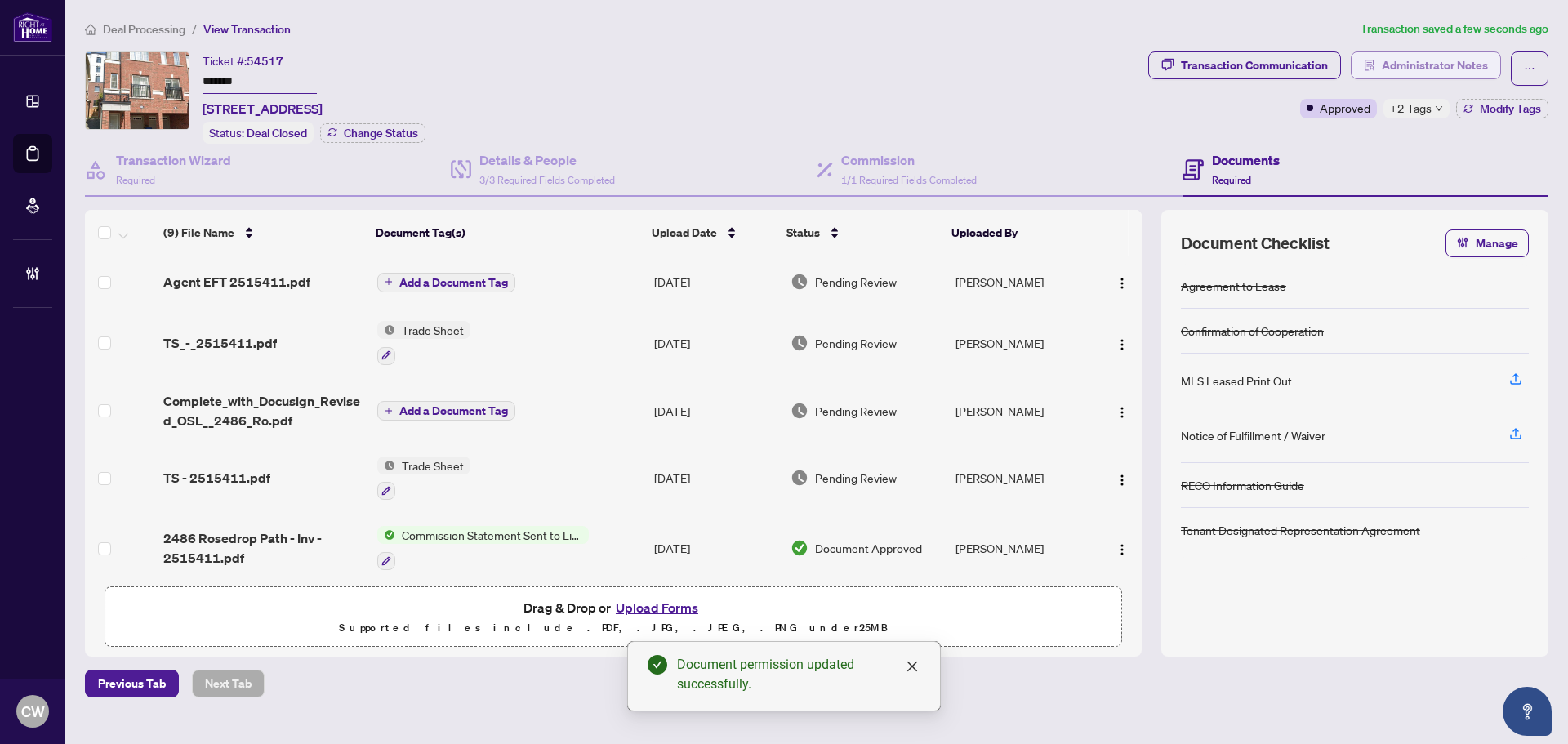
click at [1389, 62] on span "Administrator Notes" at bounding box center [1435, 65] width 107 height 26
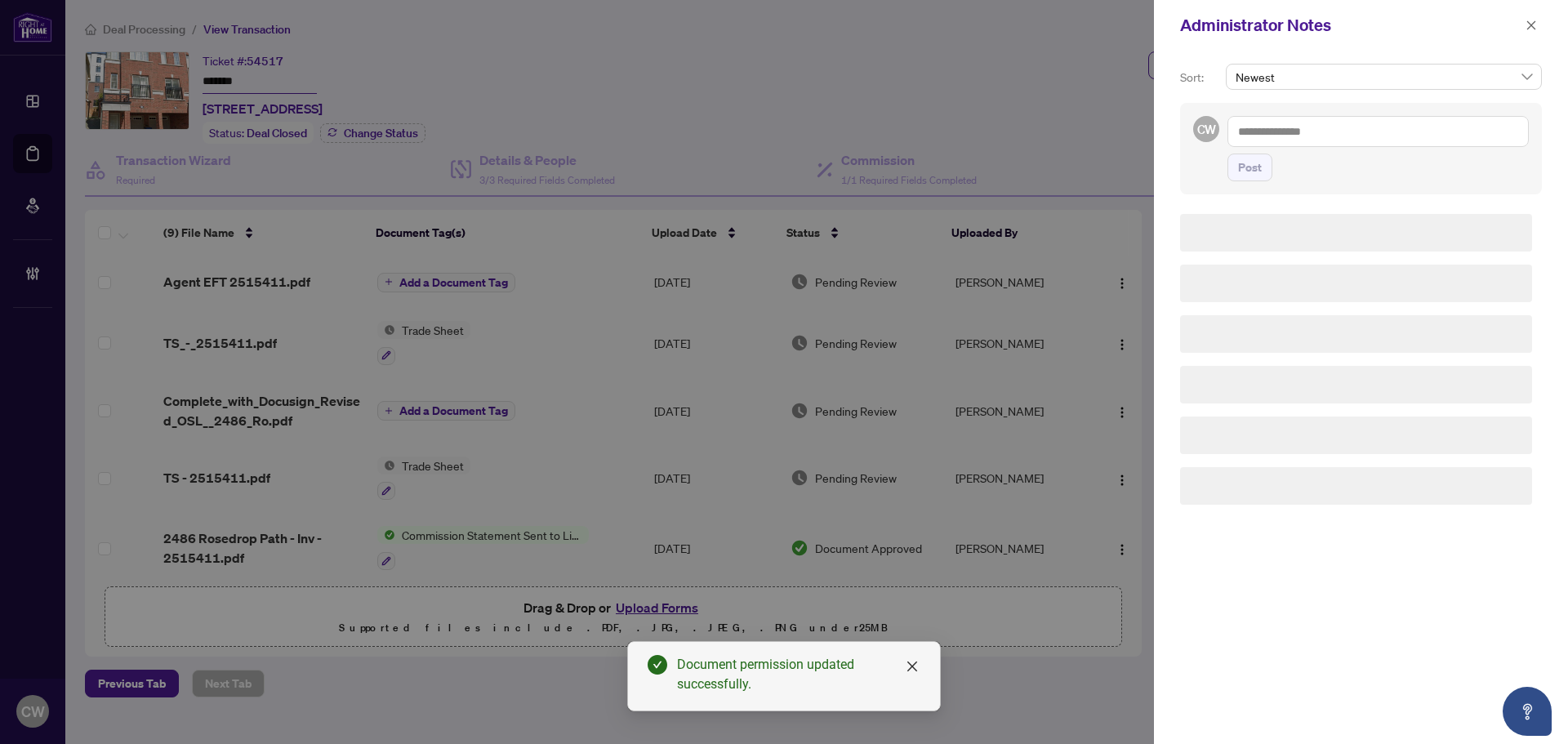
drag, startPoint x: 1263, startPoint y: 142, endPoint x: 1271, endPoint y: 146, distance: 8.9
click at [1263, 141] on textarea at bounding box center [1378, 132] width 302 height 31
paste textarea "**********"
type textarea "**********"
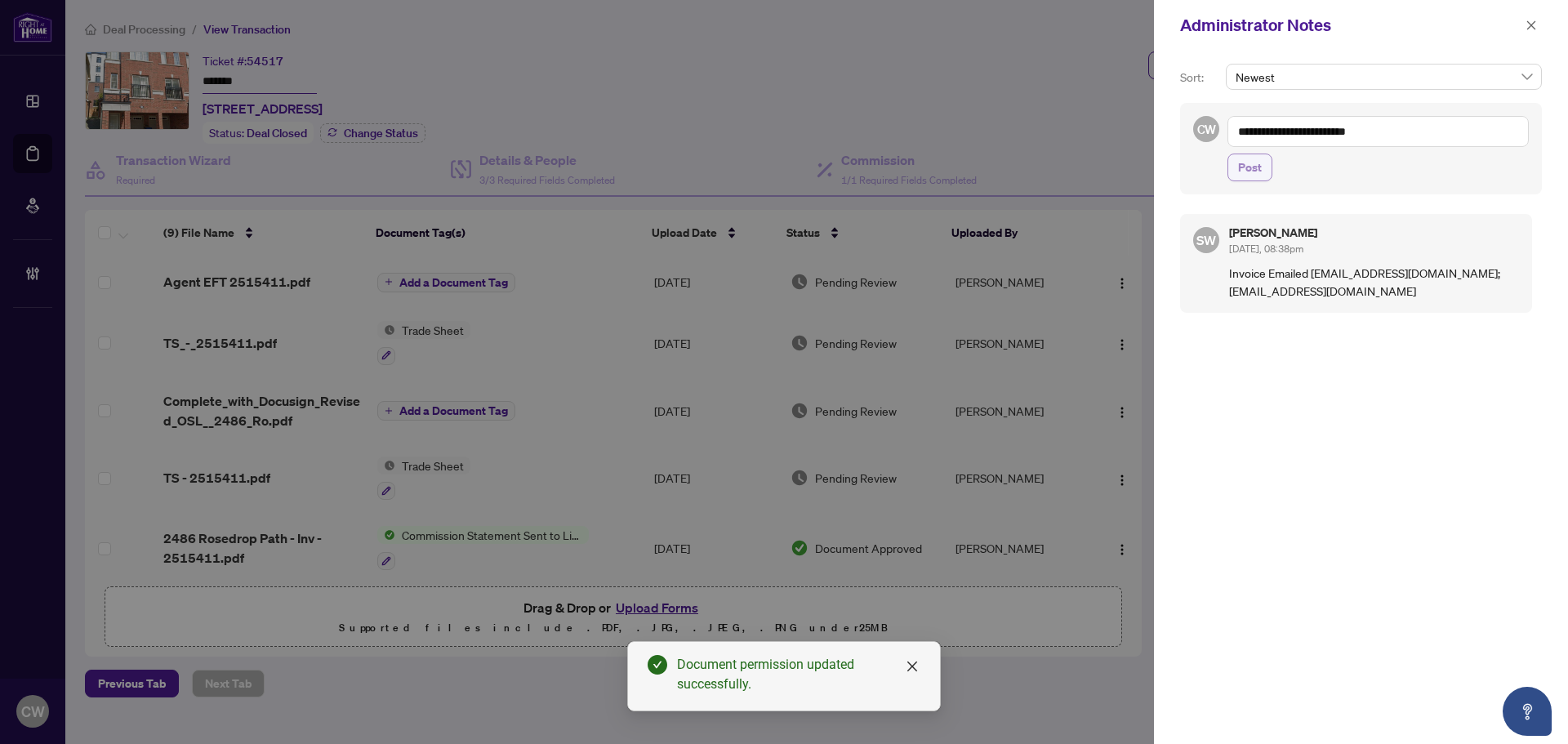
click at [1246, 169] on span "Post" at bounding box center [1250, 167] width 23 height 26
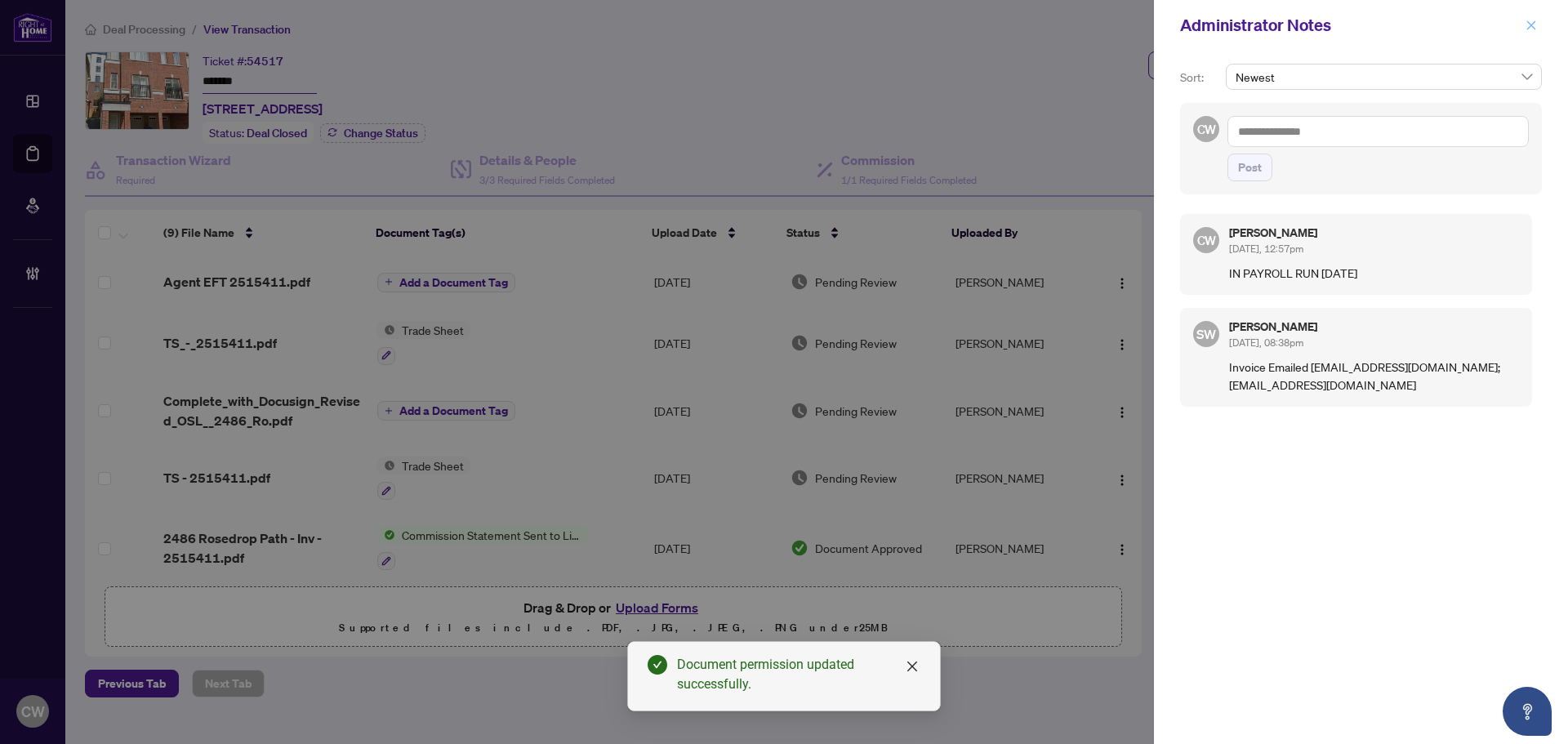
click at [1528, 21] on icon "close" at bounding box center [1532, 25] width 12 height 12
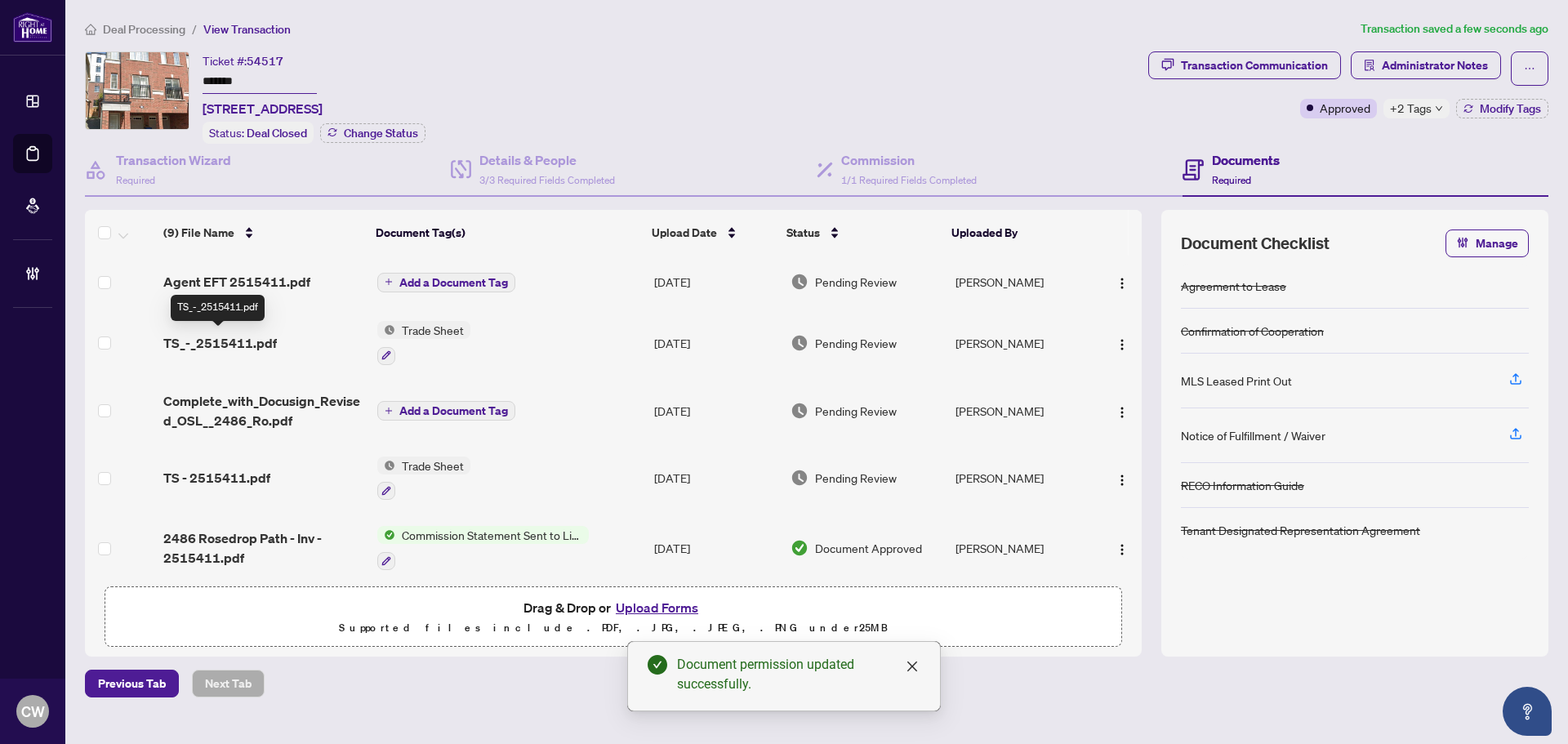
click at [250, 340] on span "TS_-_2515411.pdf" at bounding box center [219, 343] width 113 height 19
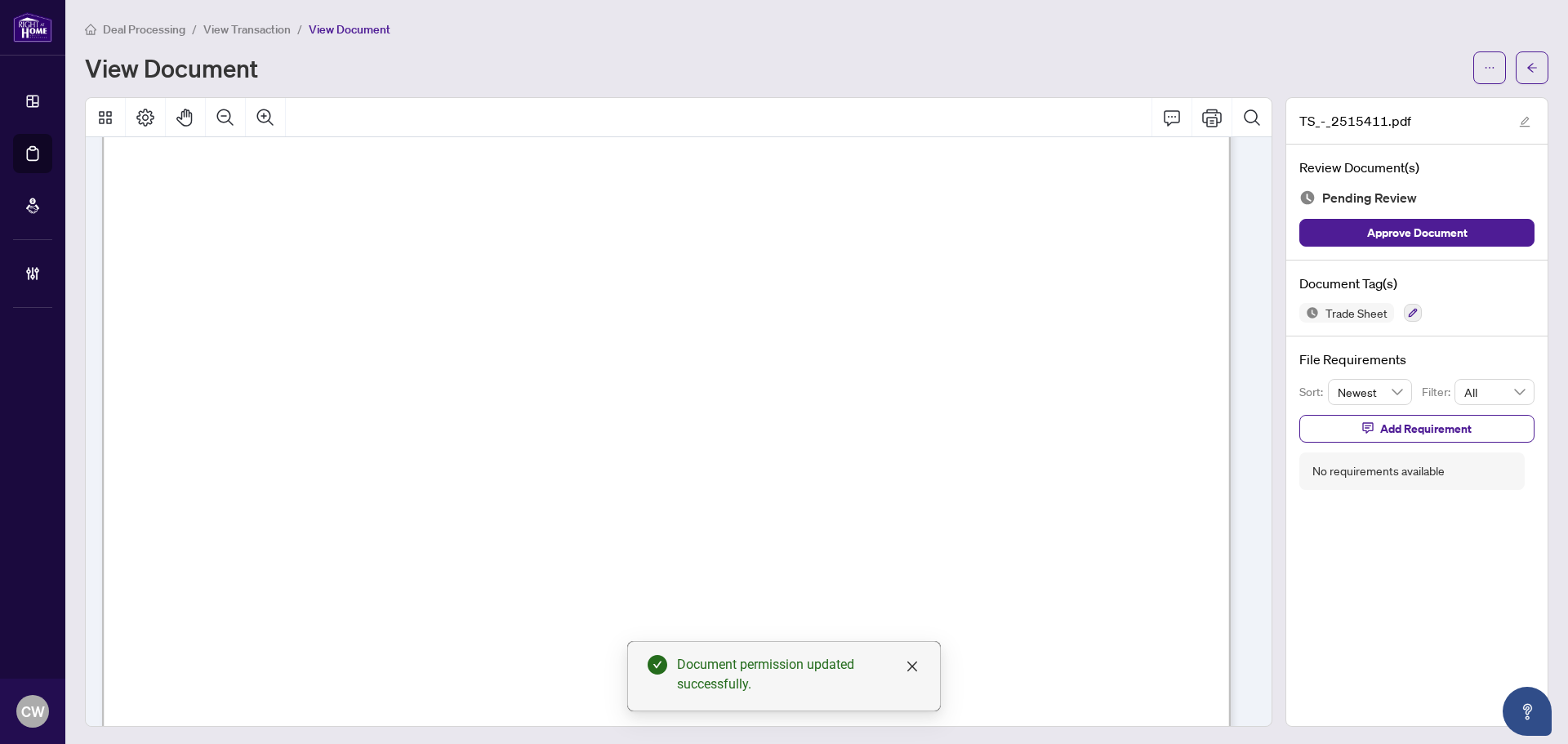
scroll to position [490, 0]
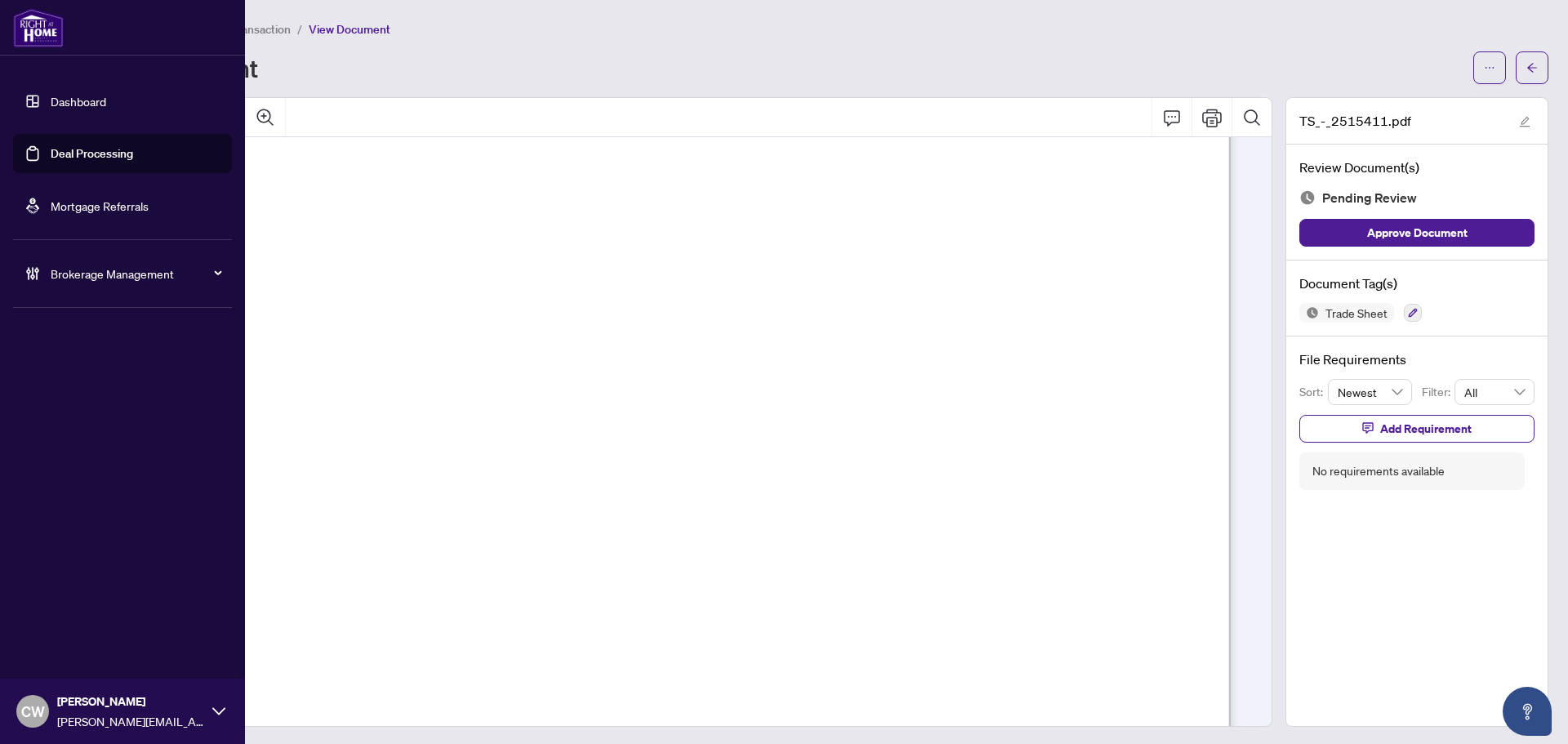
click at [58, 148] on link "Deal Processing" at bounding box center [91, 153] width 82 height 15
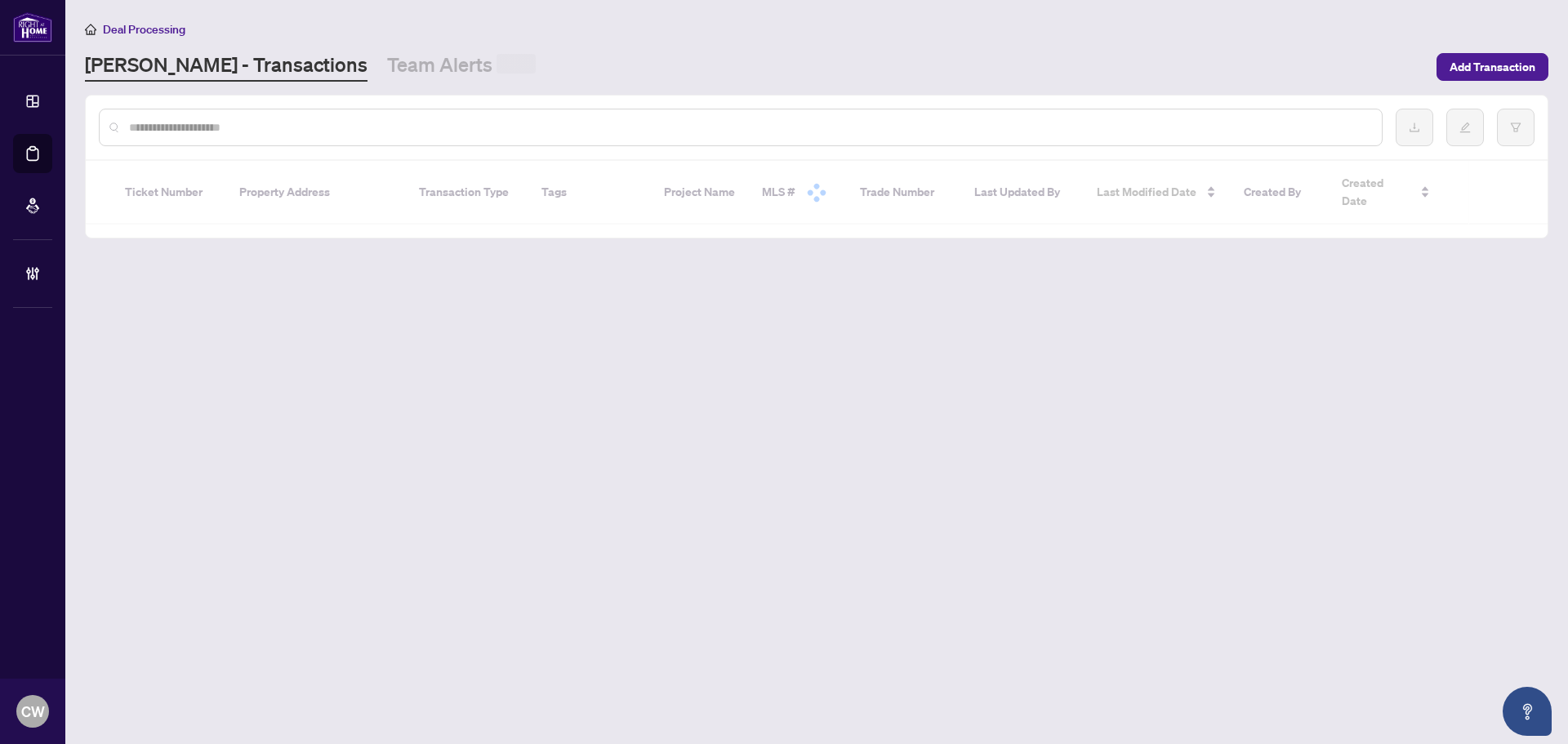
click at [277, 135] on input "text" at bounding box center [749, 127] width 1240 height 18
paste input "*********"
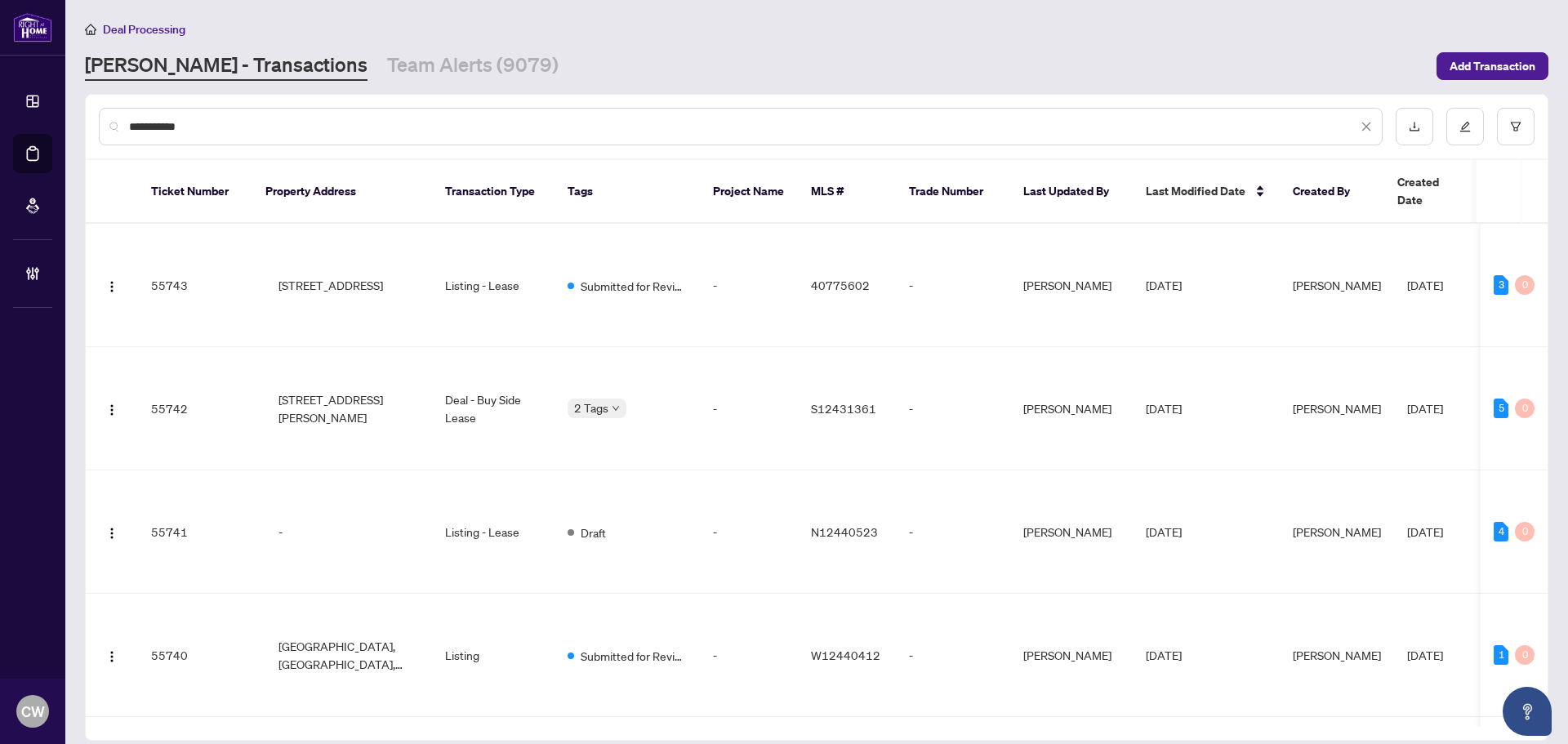
type input "*********"
